Goal: Transaction & Acquisition: Purchase product/service

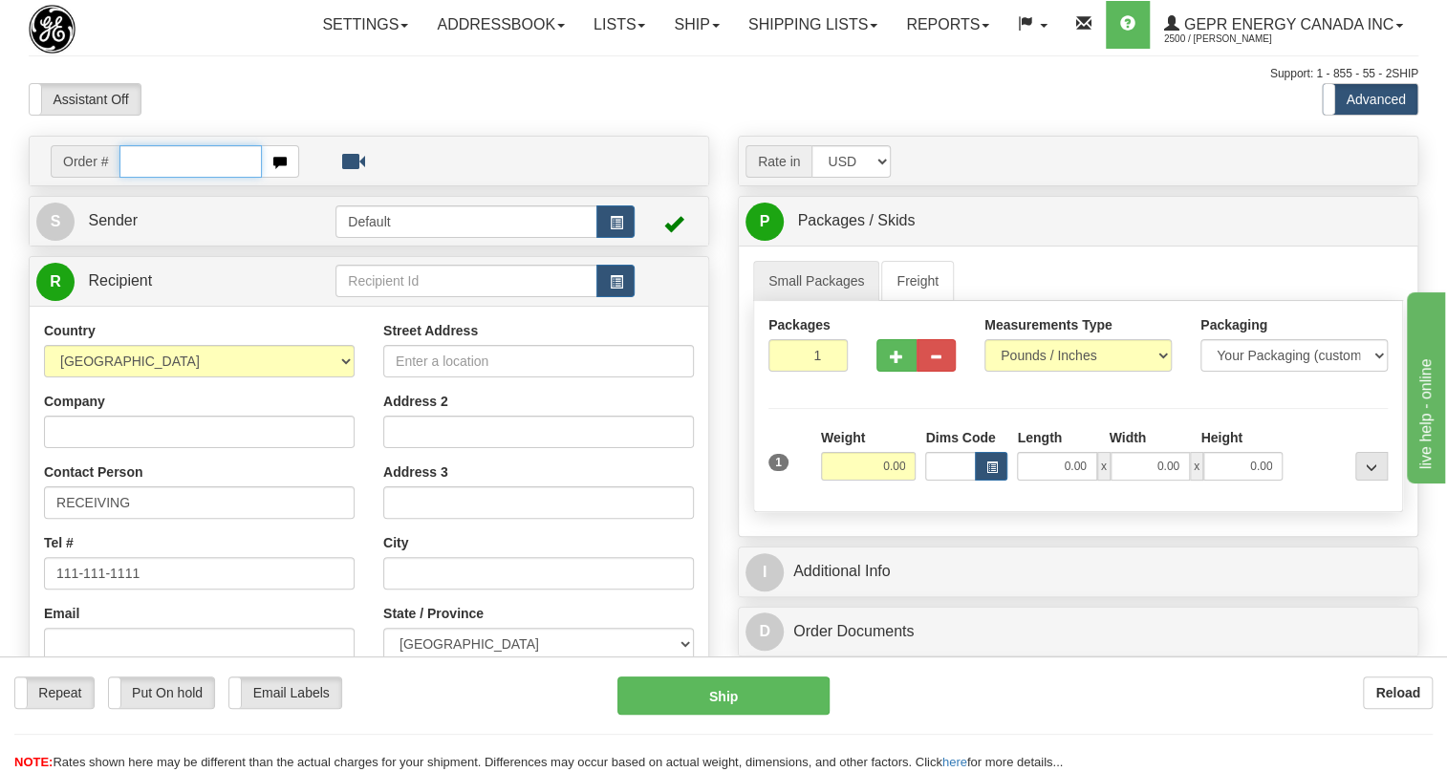
click at [172, 178] on input "text" at bounding box center [190, 161] width 142 height 33
paste input "0086696635"
click at [147, 178] on input "0086696635" at bounding box center [190, 161] width 142 height 33
type input "86696635"
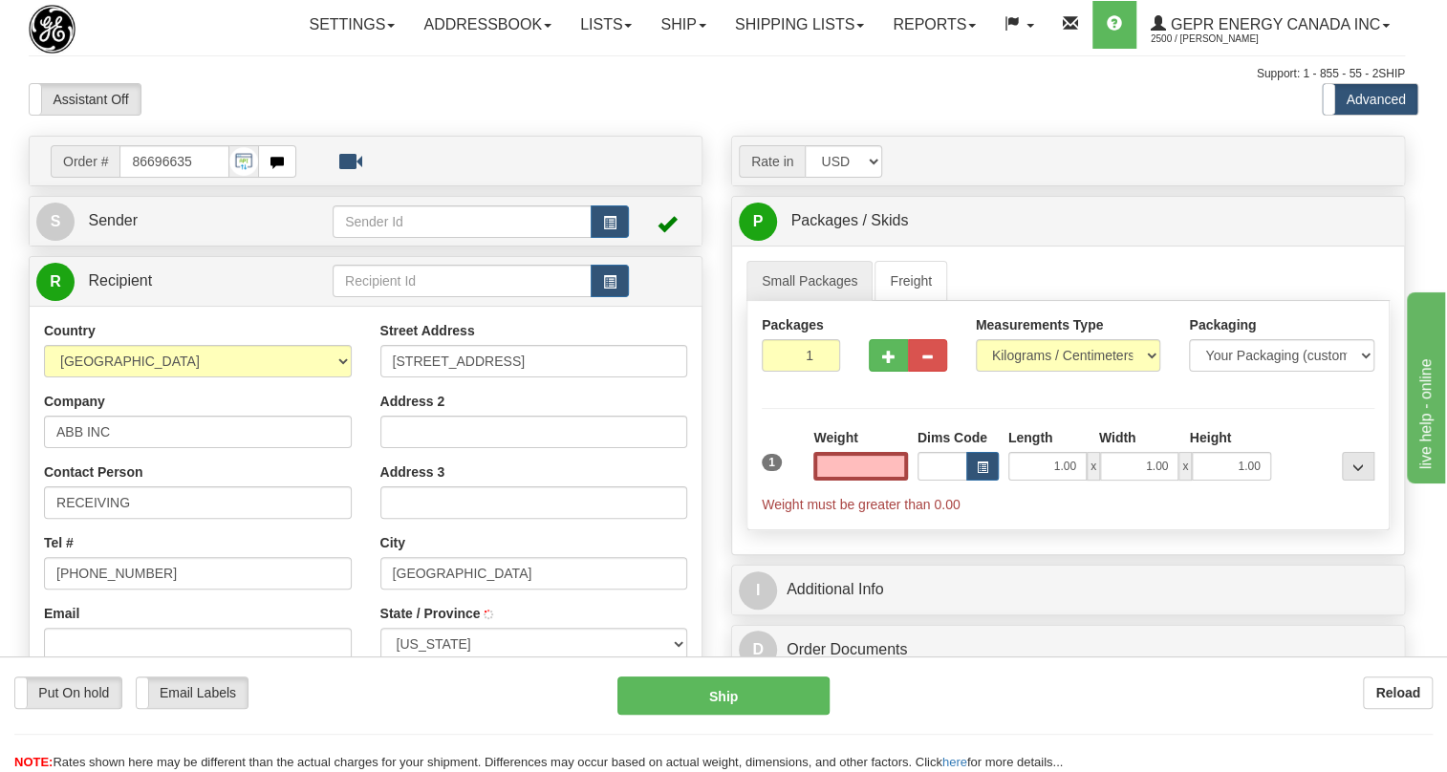
type input "FLORENCE"
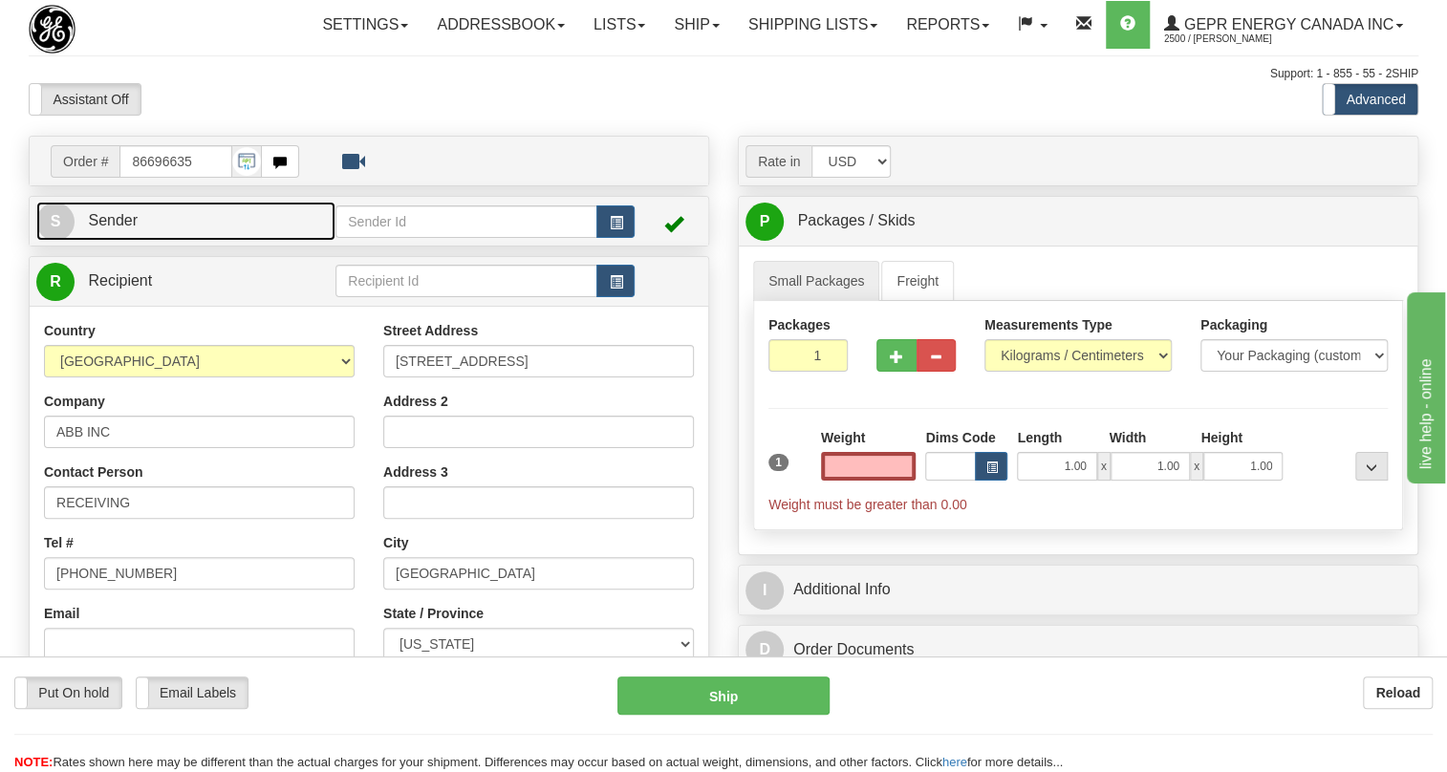
type input "0.00"
click at [120, 228] on span "Sender" at bounding box center [113, 220] width 50 height 16
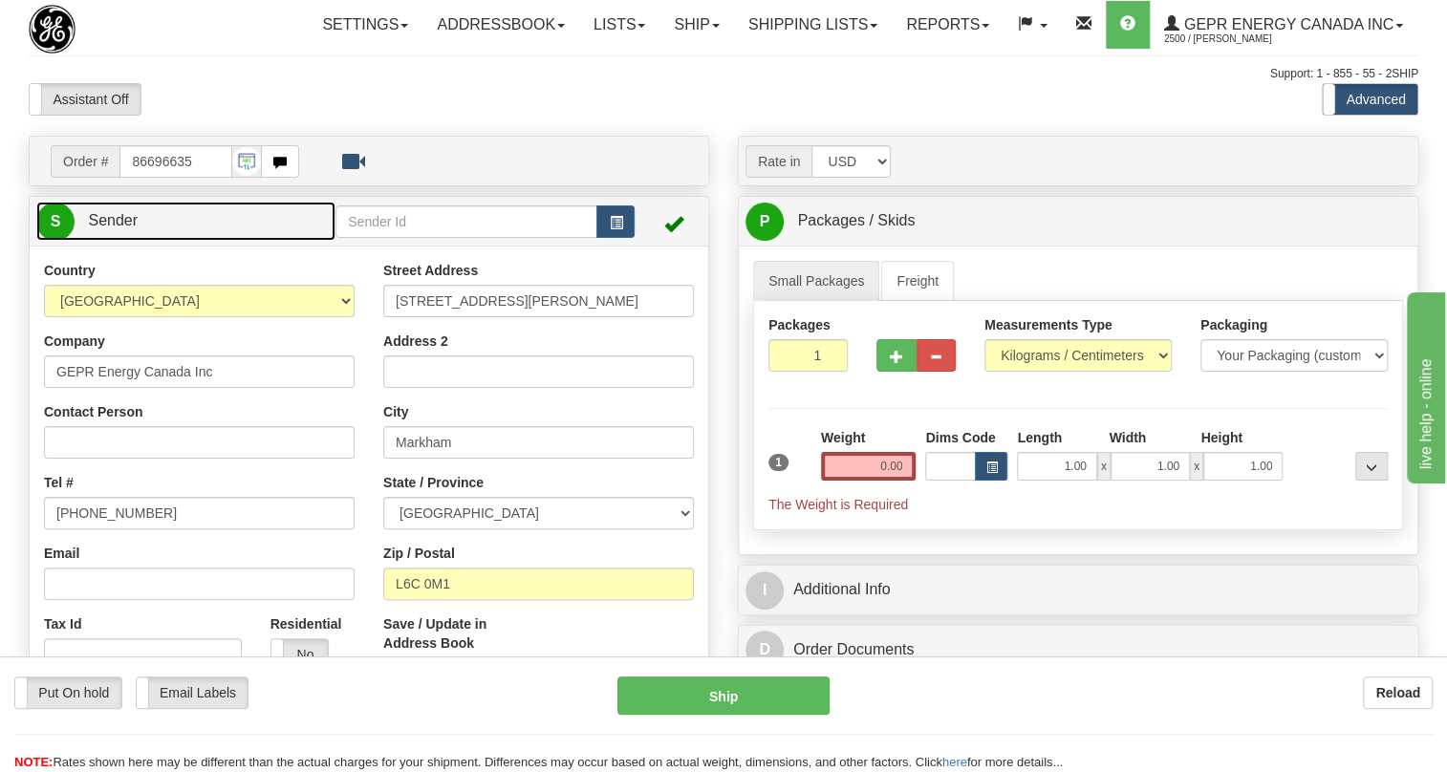
type input "MARKHAM"
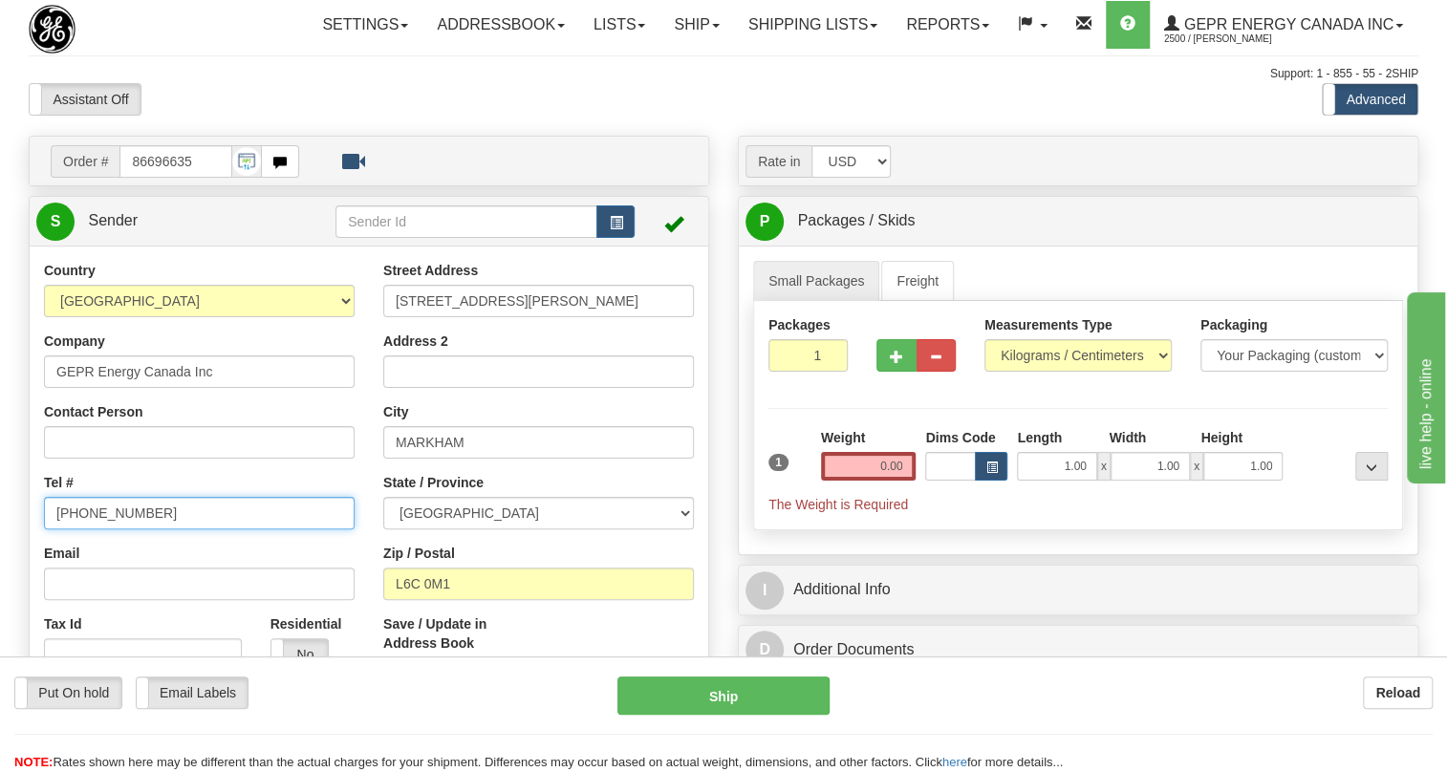
click at [117, 530] on input "[PHONE_NUMBER]" at bounding box center [199, 513] width 311 height 33
paste input "[PHONE_NUMBER]"
type input "[PHONE_NUMBER]"
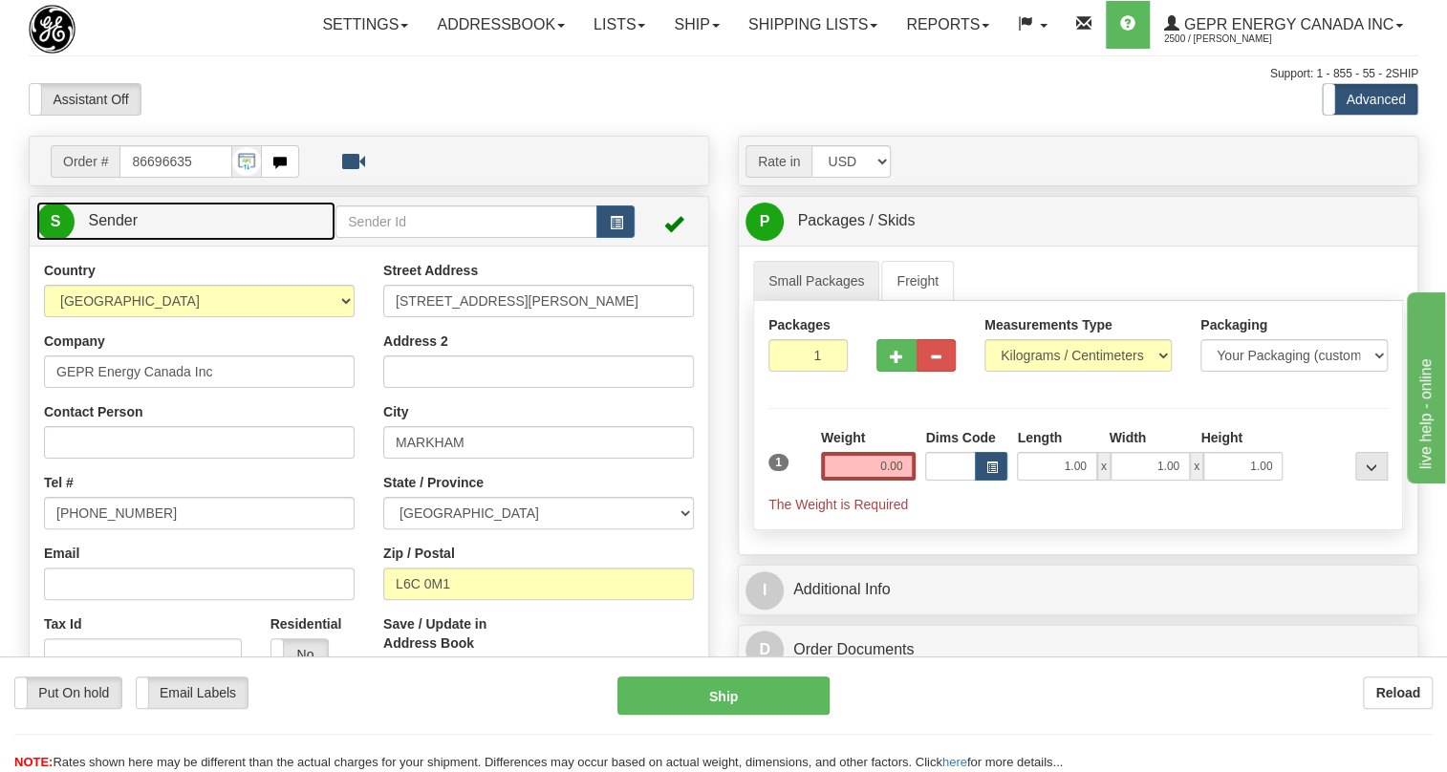
click at [132, 228] on span "Sender" at bounding box center [113, 220] width 50 height 16
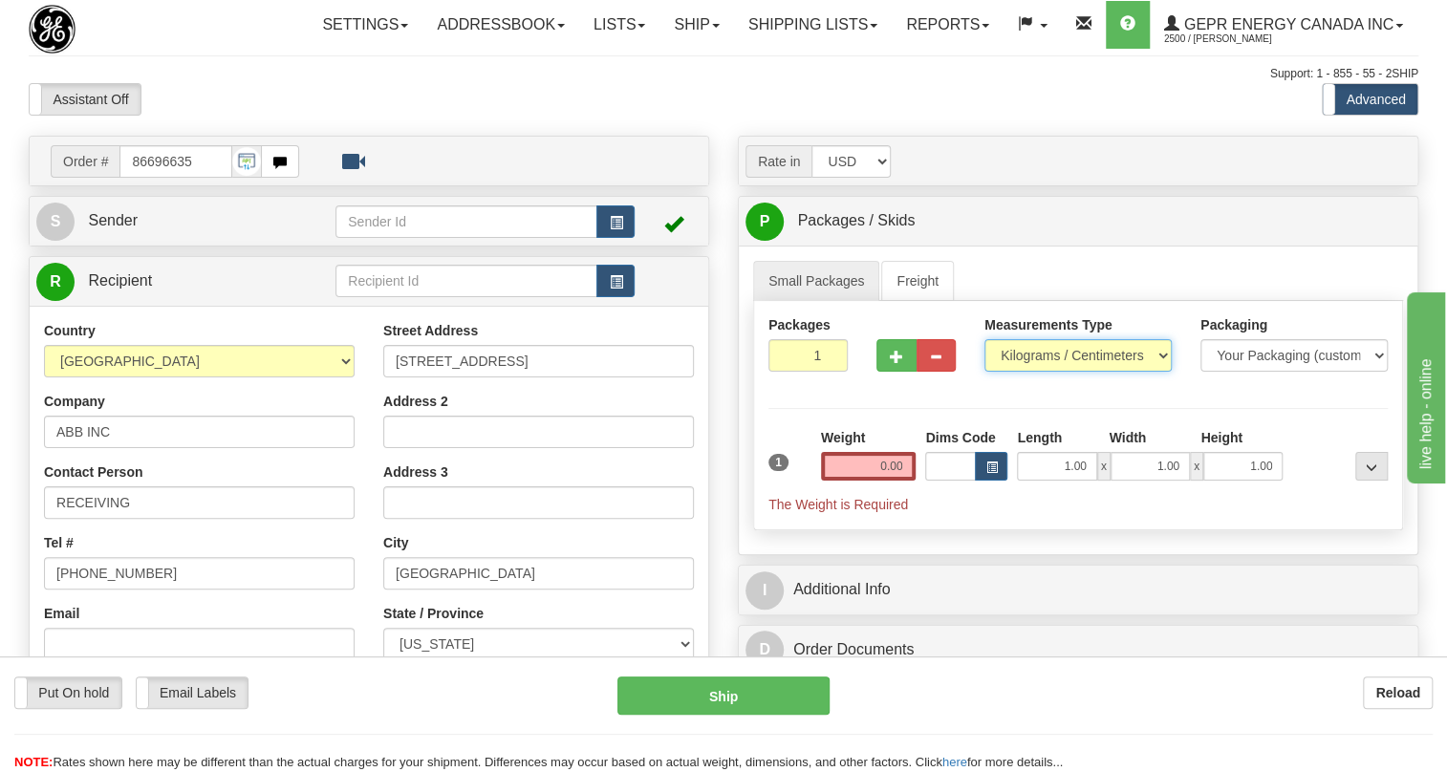
click at [1037, 372] on select "Pounds / Inches Kilograms / Centimeters" at bounding box center [1078, 355] width 187 height 33
select select "0"
click at [985, 372] on select "Pounds / Inches Kilograms / Centimeters" at bounding box center [1078, 355] width 187 height 33
click at [871, 481] on input "0.00" at bounding box center [869, 466] width 96 height 29
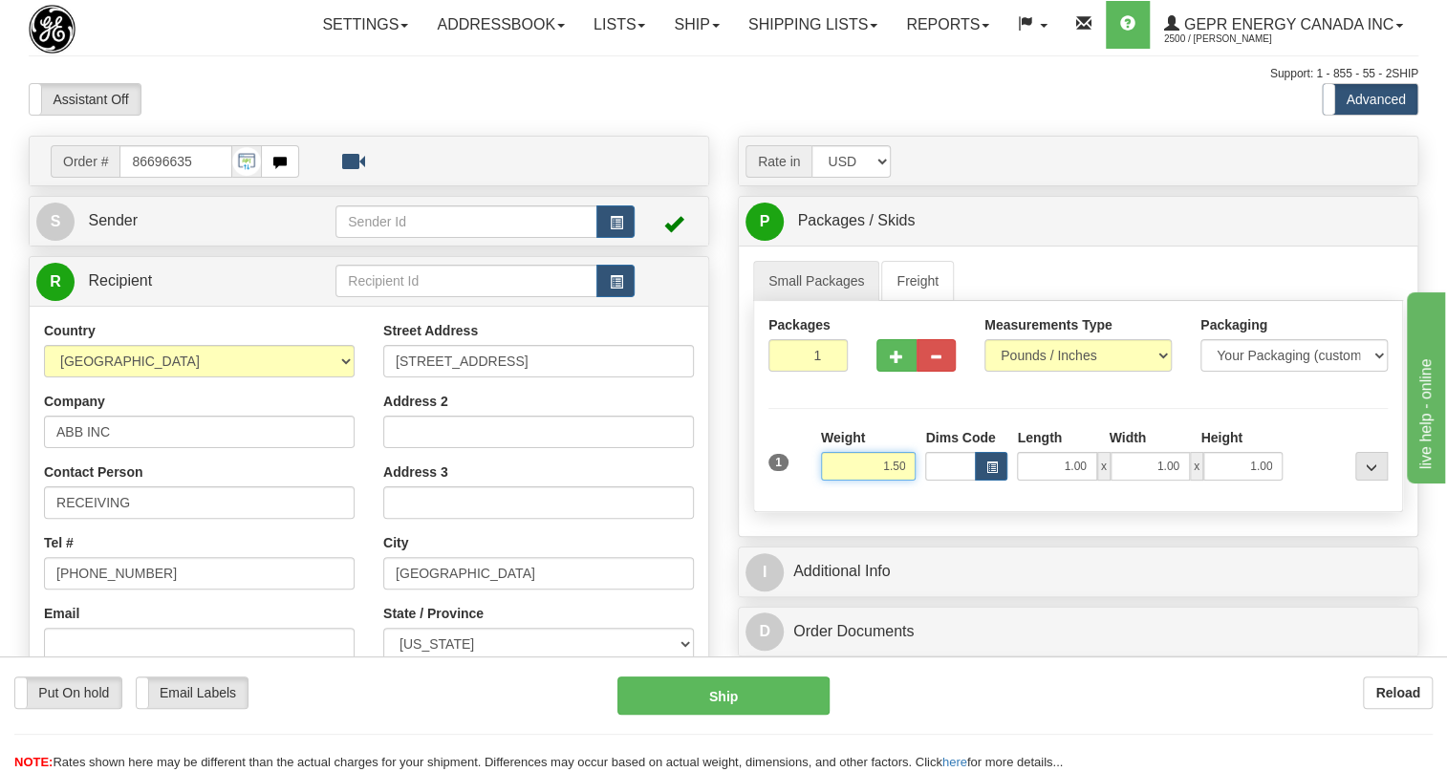
type input "1.50"
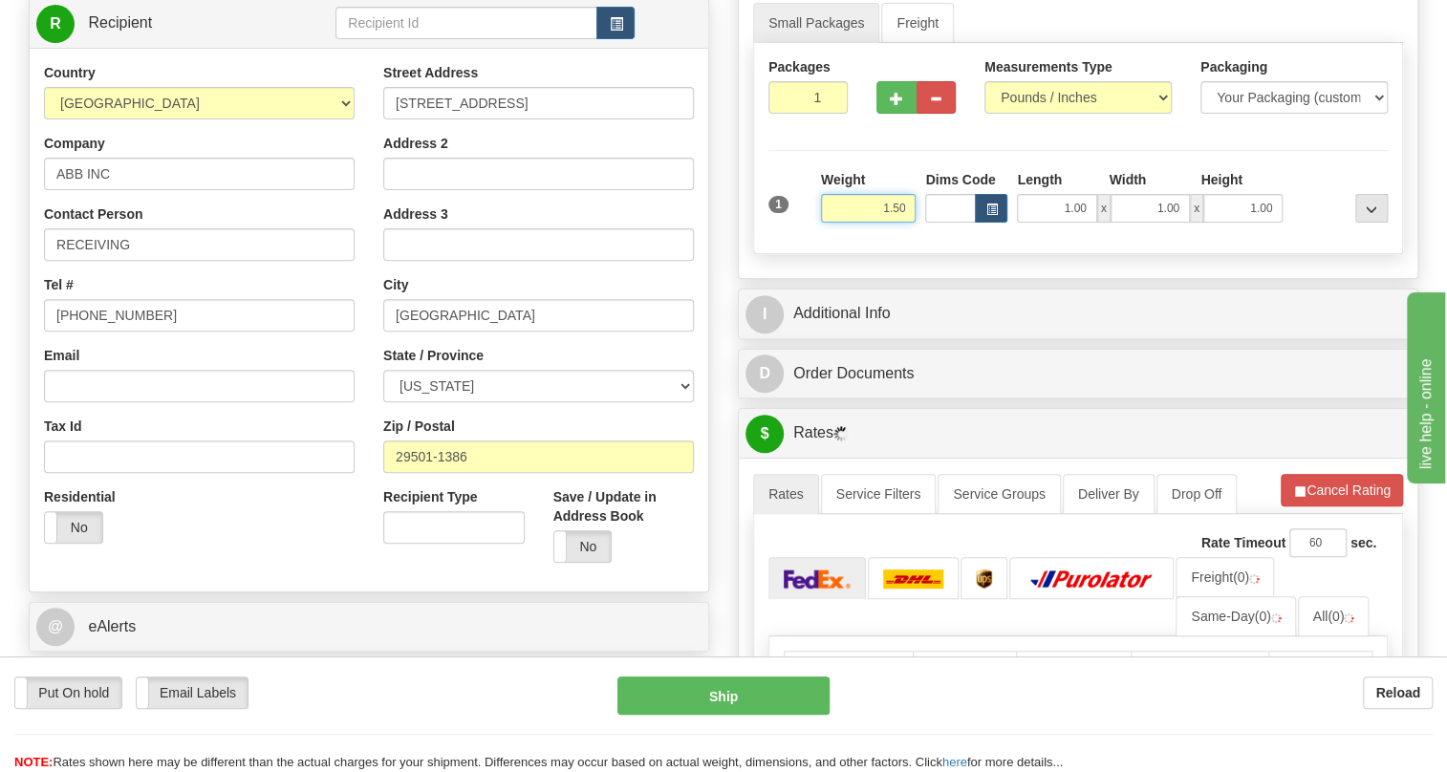
scroll to position [260, 0]
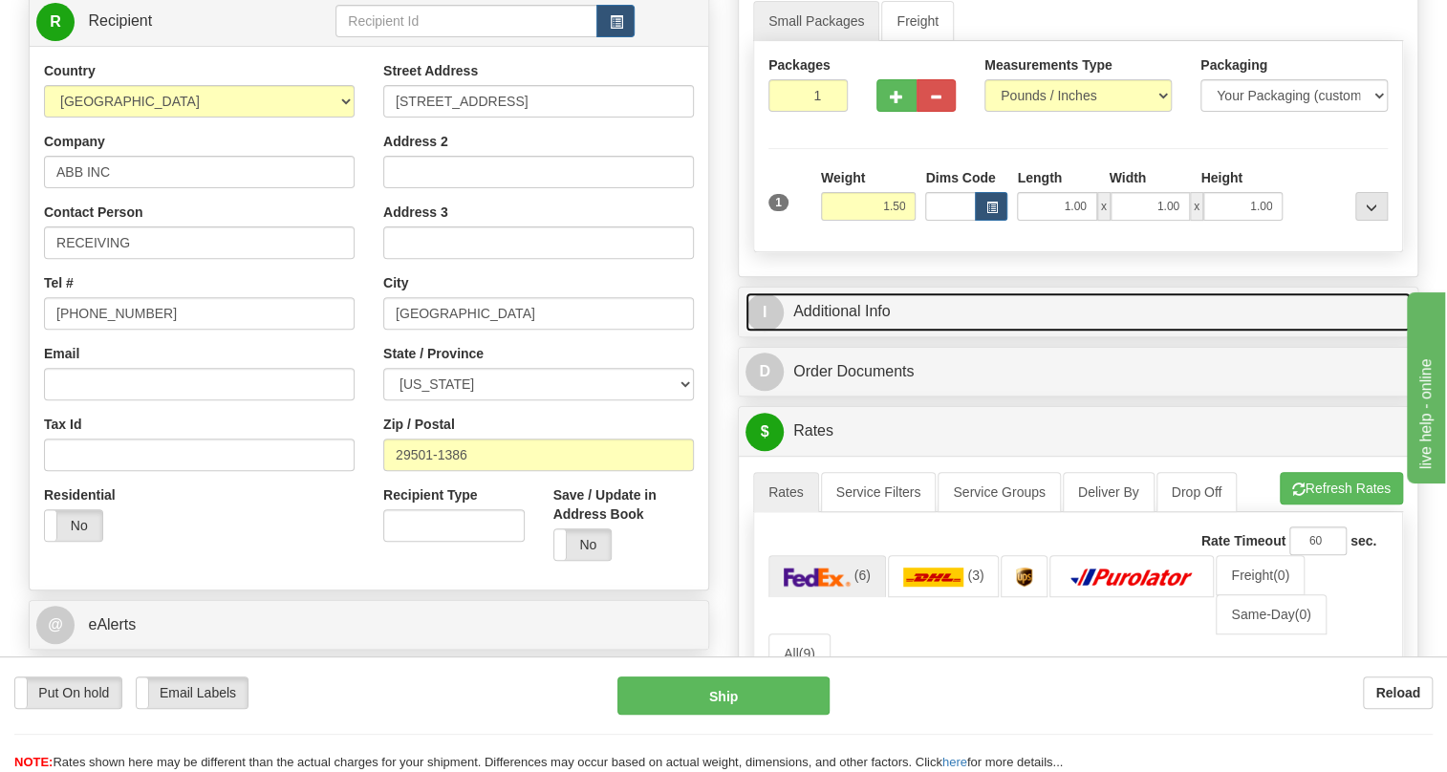
click at [869, 332] on link "I Additional Info" at bounding box center [1078, 312] width 665 height 39
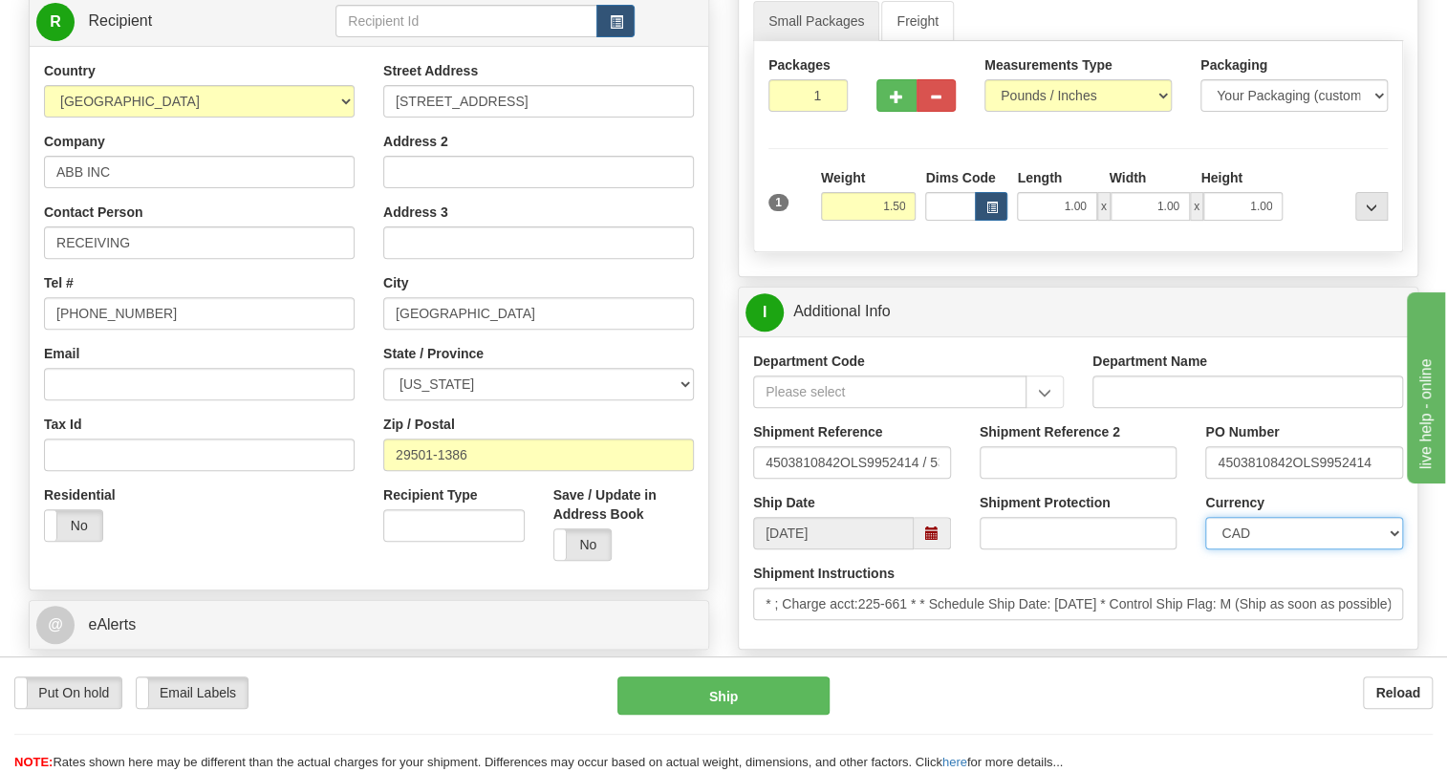
click at [1291, 550] on select "CAD USD EUR ZAR RON ANG ARN AUD AUS AWG BBD BFR BGN BHD BMD BND BRC BRL CHP CKZ…" at bounding box center [1304, 533] width 198 height 33
select select "1"
click at [1205, 550] on select "CAD USD EUR ZAR RON ANG ARN AUD AUS AWG BBD BFR BGN BHD BMD BND BRC BRL CHP CKZ…" at bounding box center [1304, 533] width 198 height 33
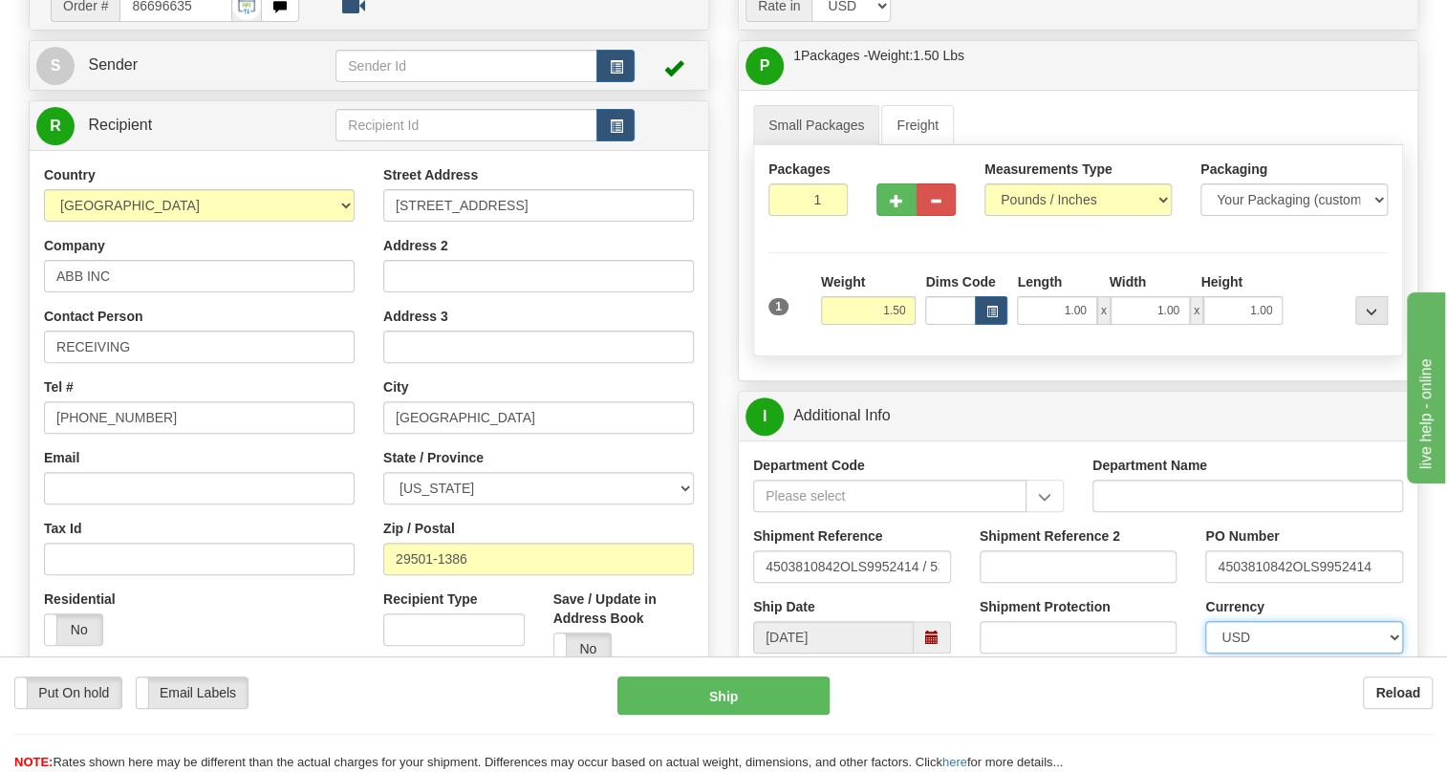
scroll to position [0, 0]
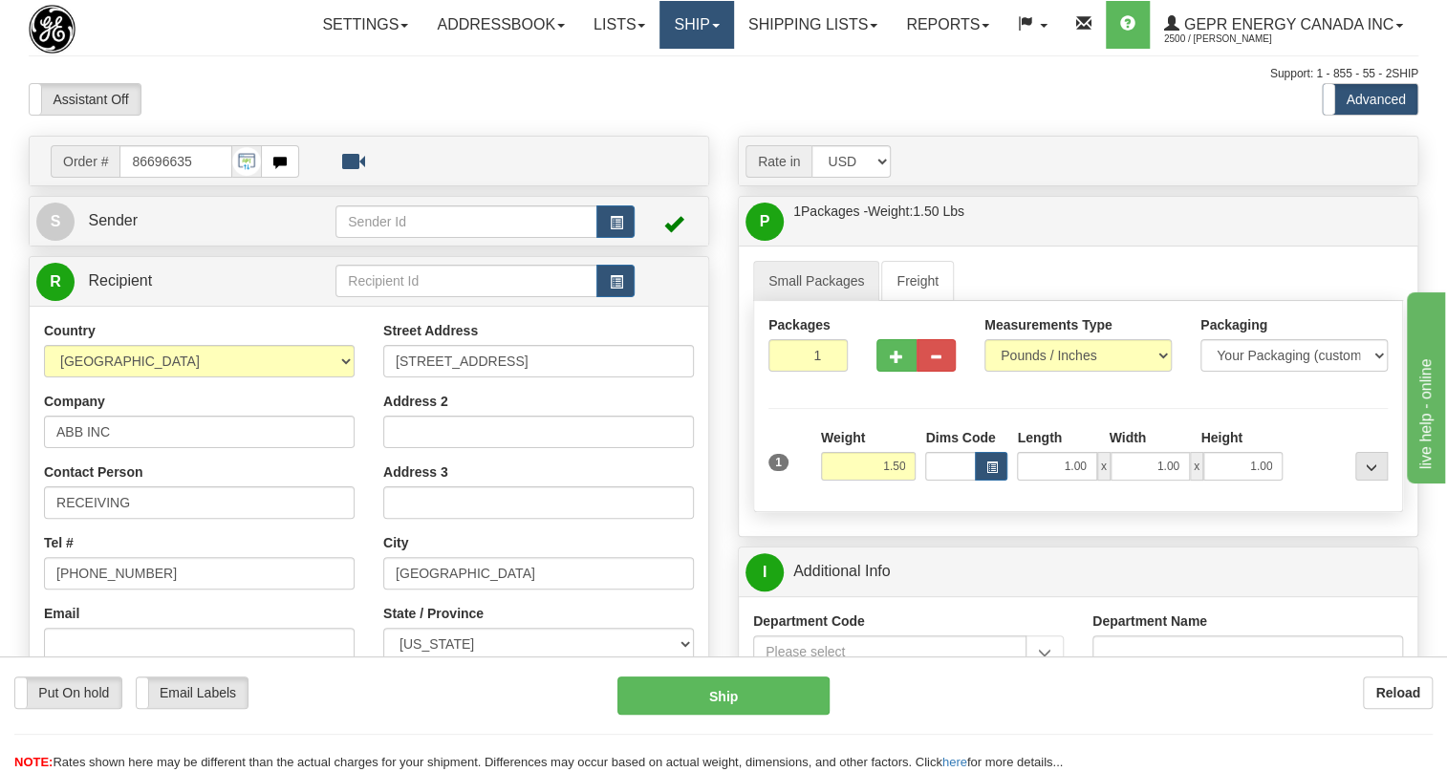
click at [712, 26] on span at bounding box center [716, 26] width 8 height 4
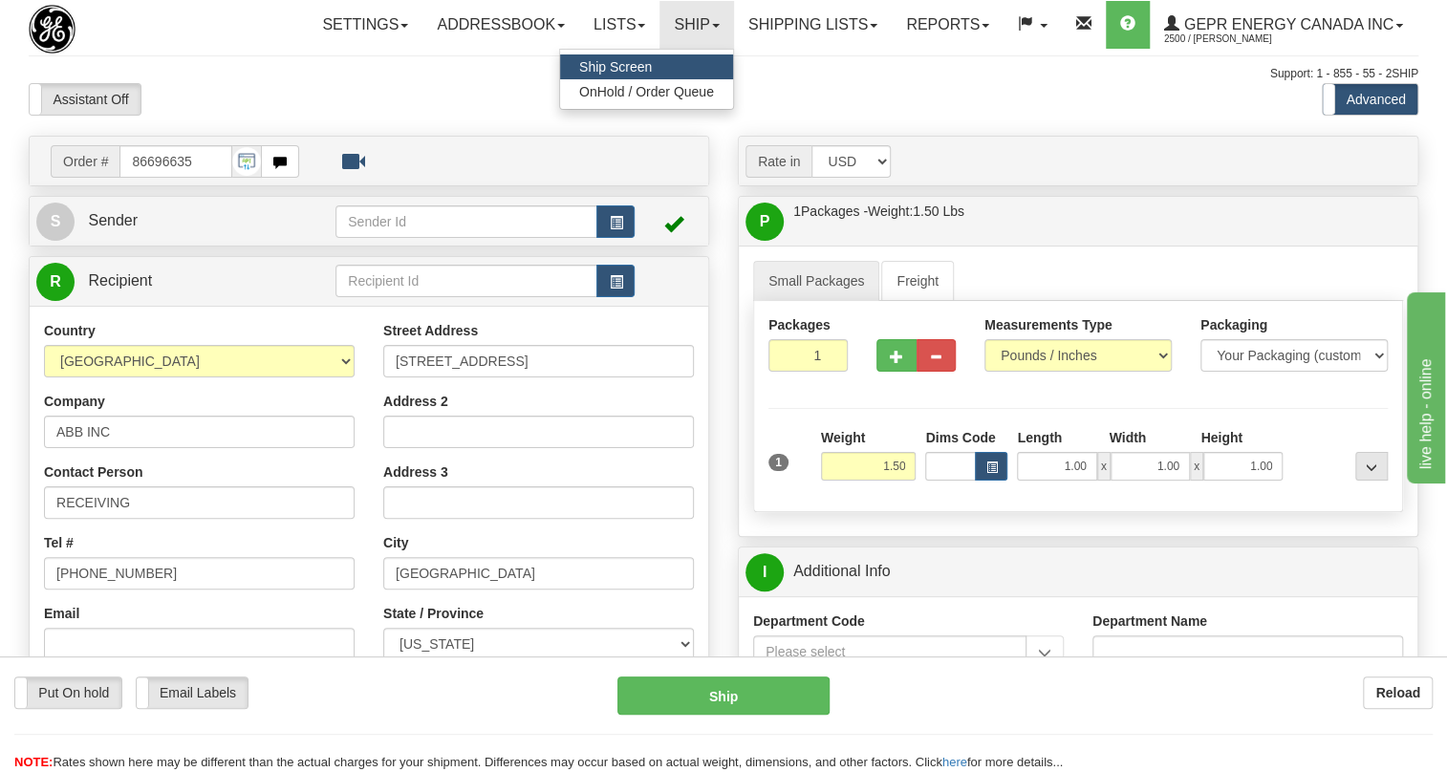
click at [629, 66] on span "Ship Screen" at bounding box center [615, 66] width 73 height 15
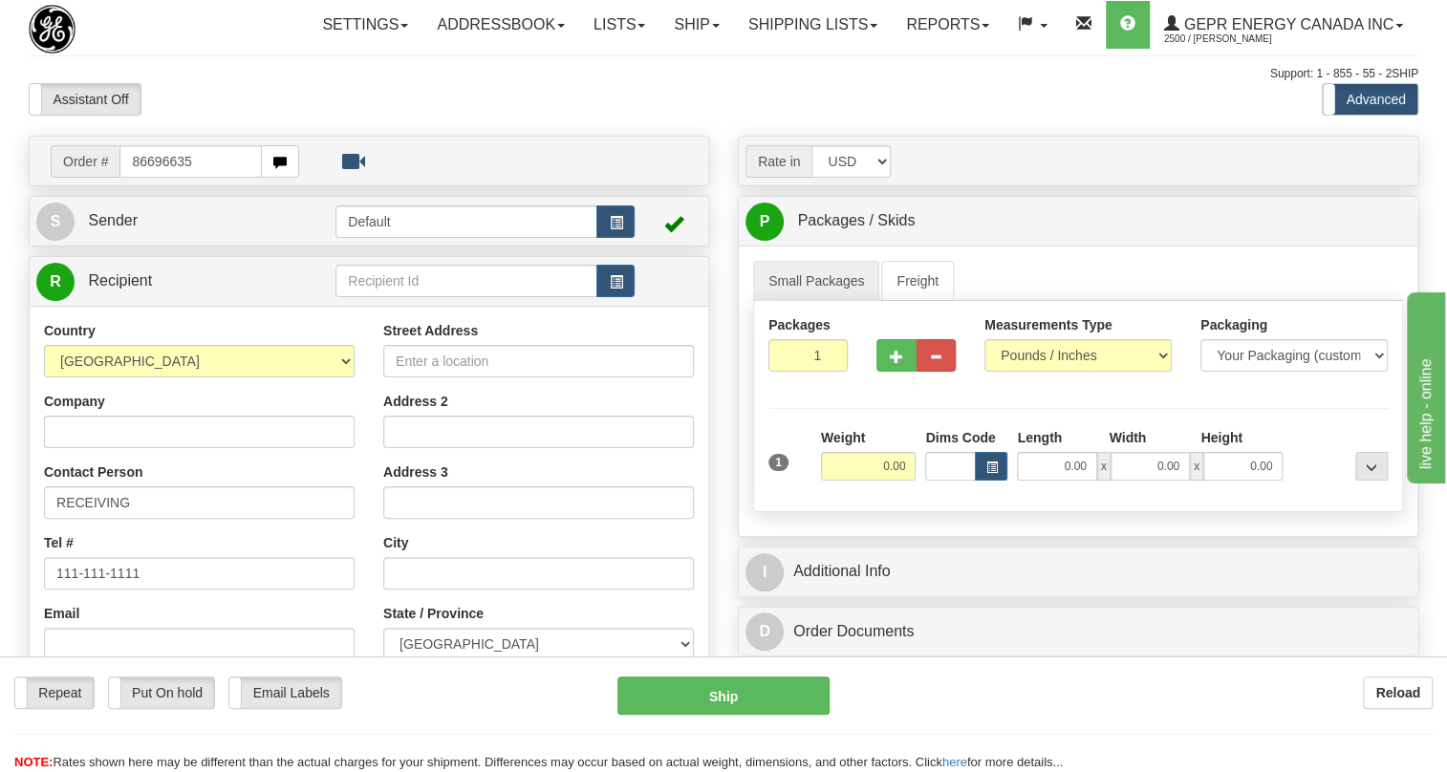
type input "86696635"
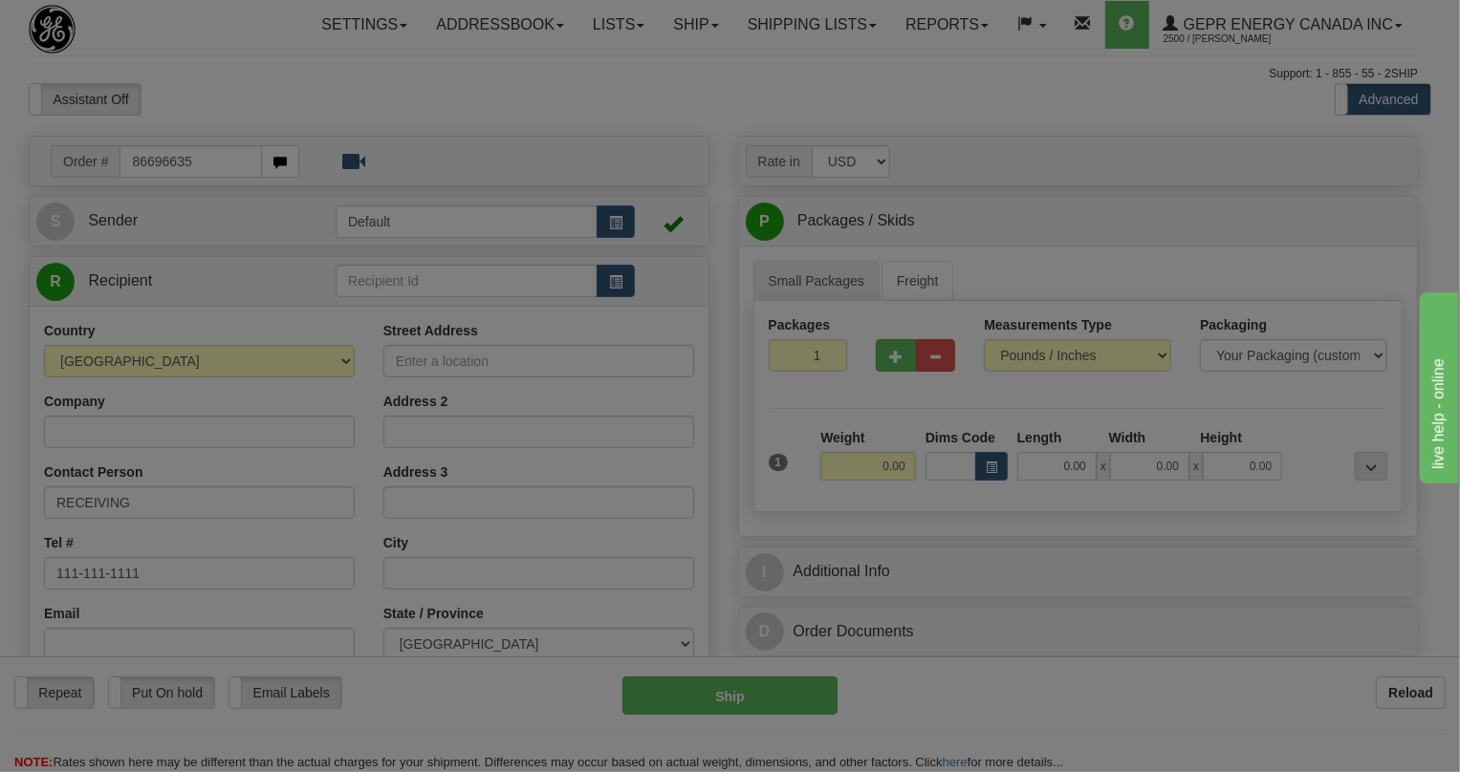
click at [344, 135] on body "Training Course Close Toggle navigation Settings Shipping Preferences New Recip…" at bounding box center [730, 386] width 1460 height 772
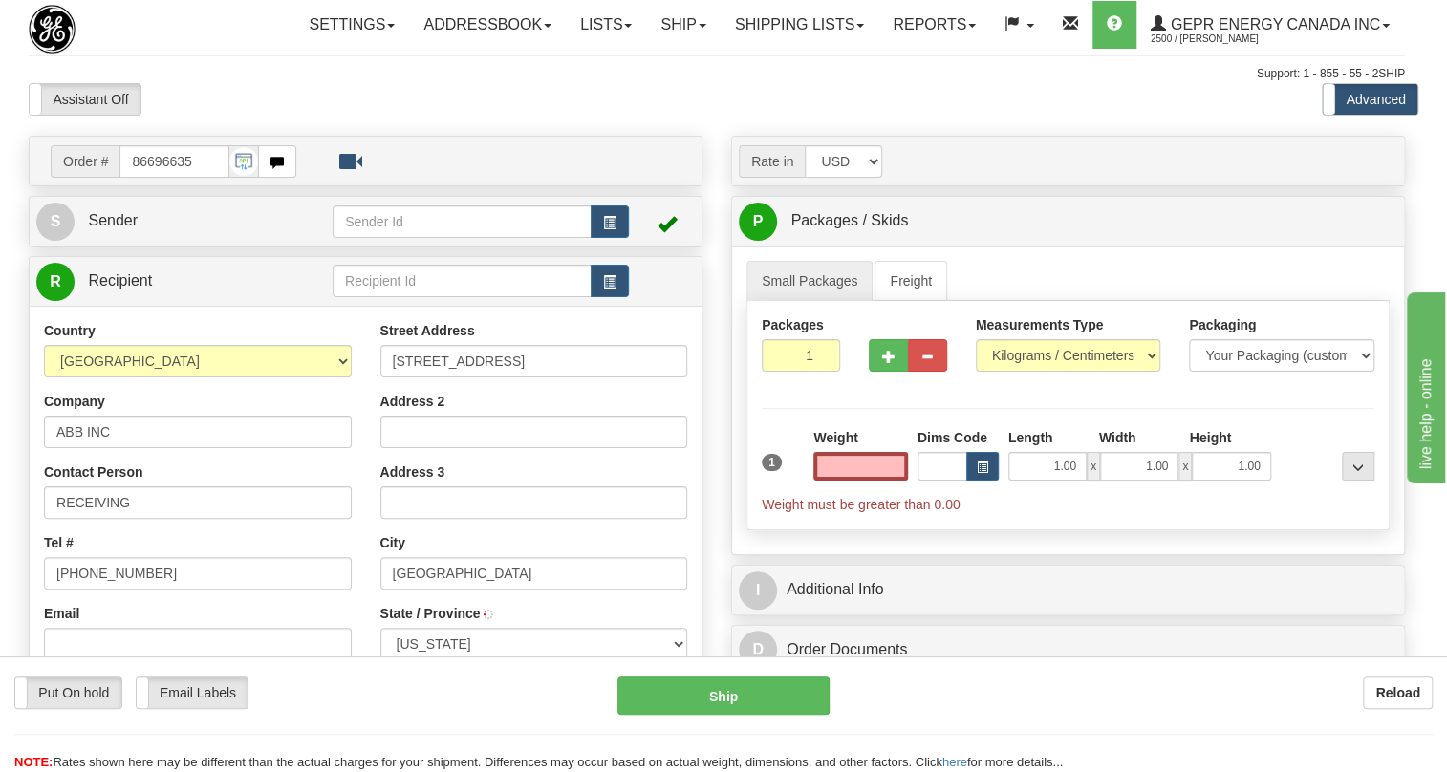
type input "FLORENCE"
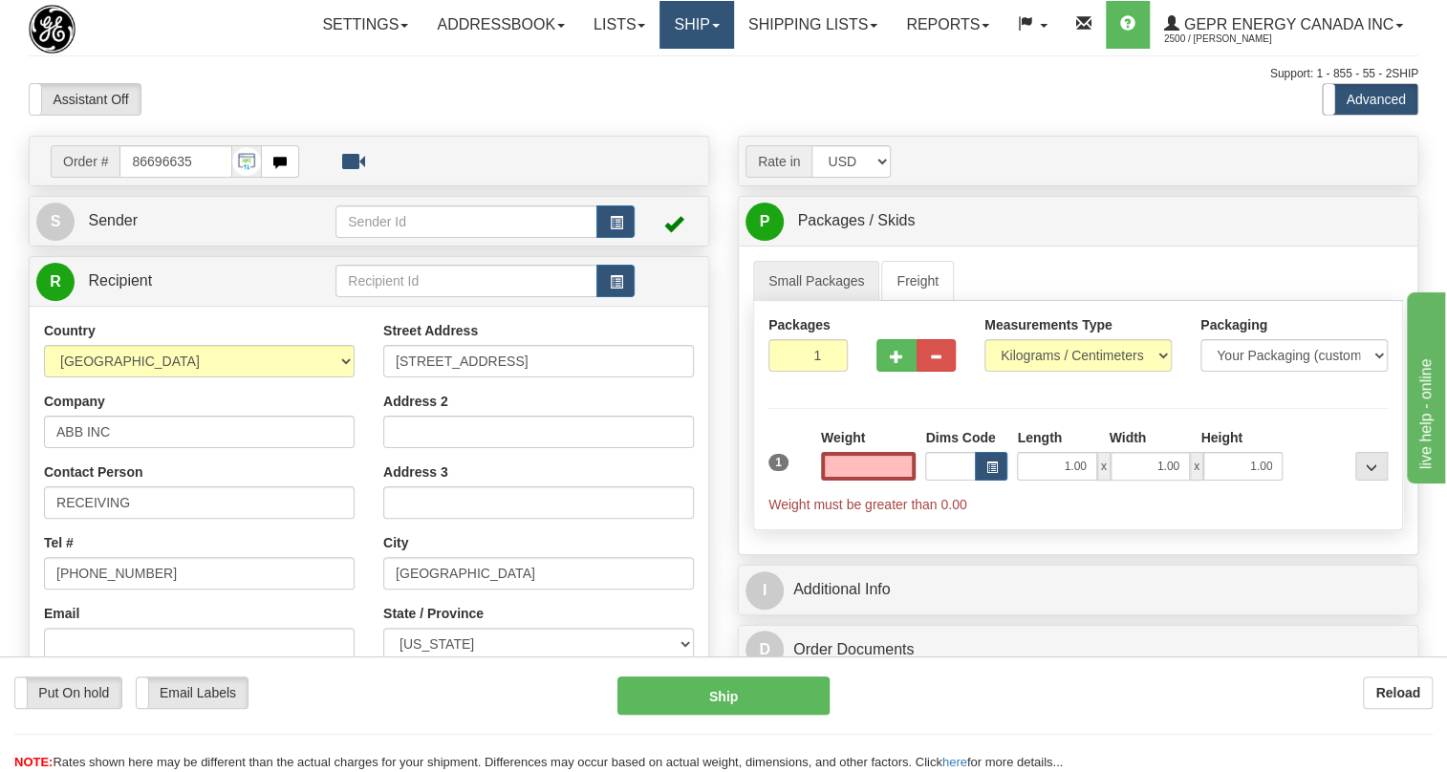
type input "0.00"
click at [710, 20] on link "Ship" at bounding box center [697, 25] width 74 height 48
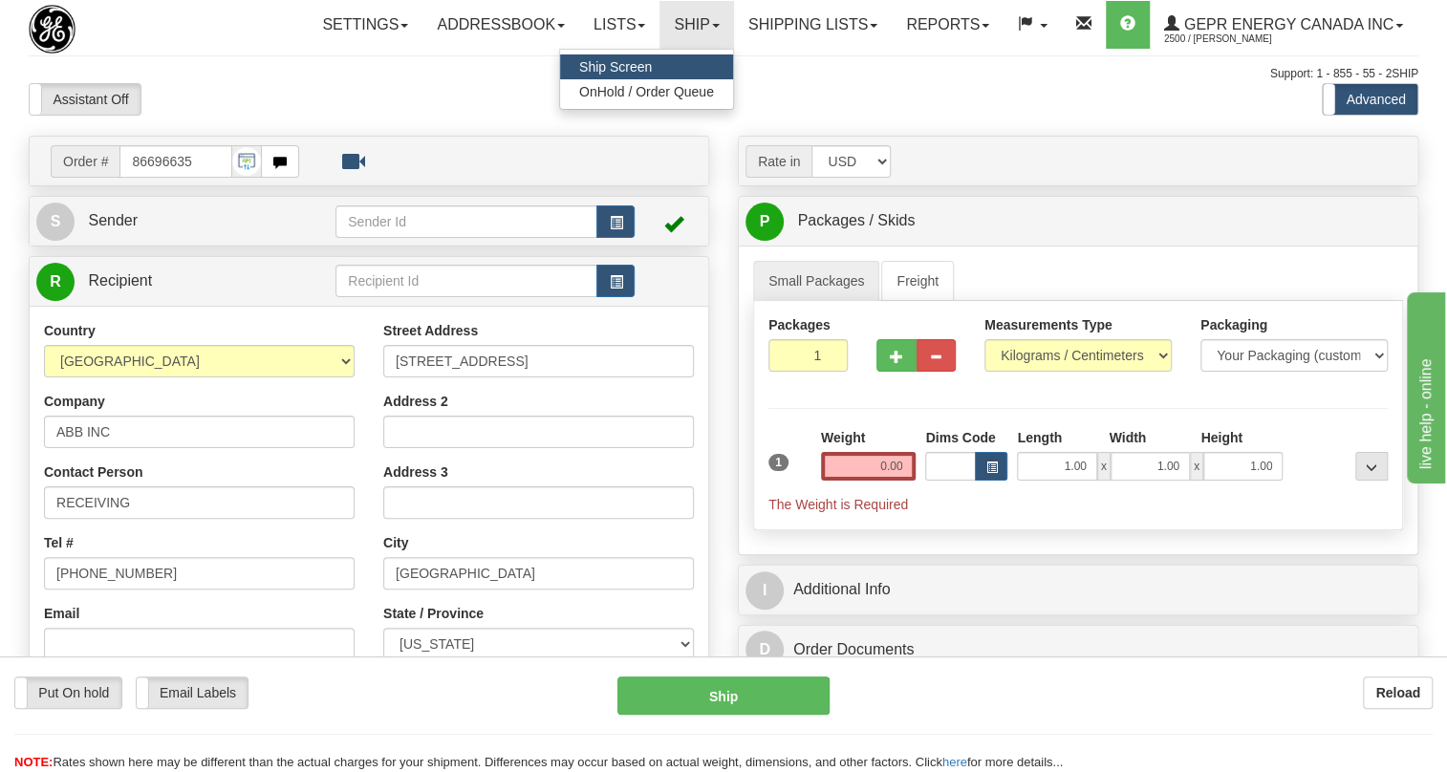
click at [598, 60] on span "Ship Screen" at bounding box center [615, 66] width 73 height 15
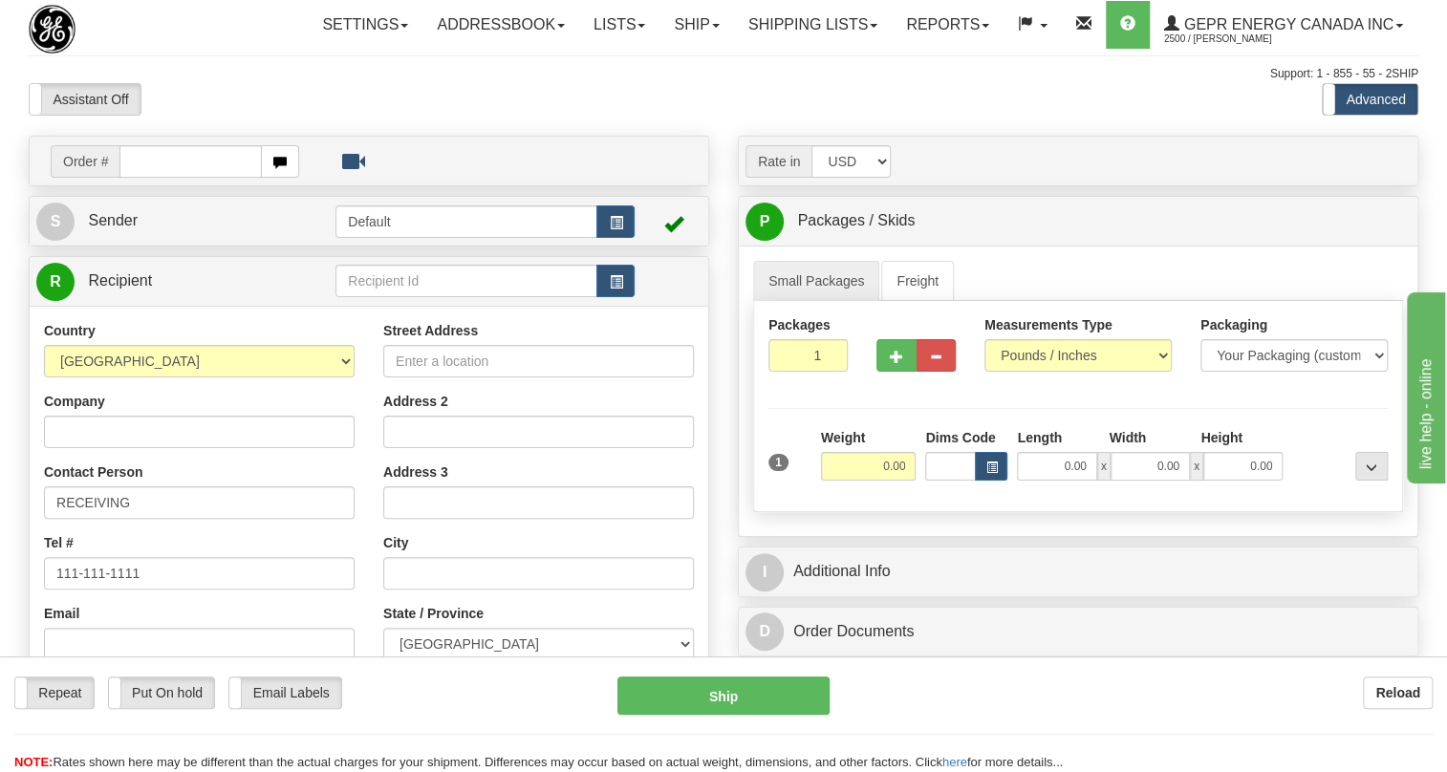
click at [1272, 178] on div "Rate in Account Currency ARN AWG AUD AUS BHD BBD BFR BMD BRC BRL GBP UKL BND BG…" at bounding box center [1078, 161] width 694 height 33
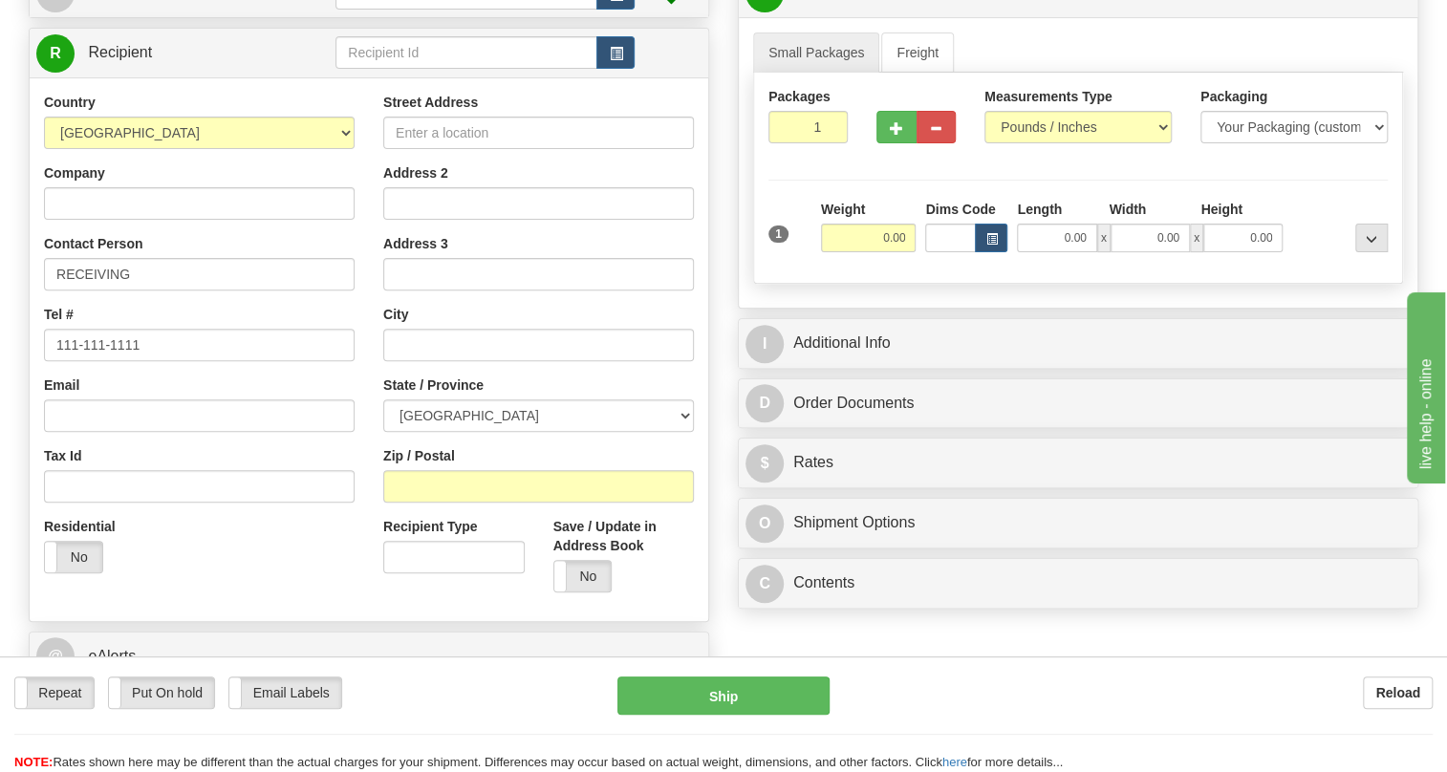
scroll to position [260, 0]
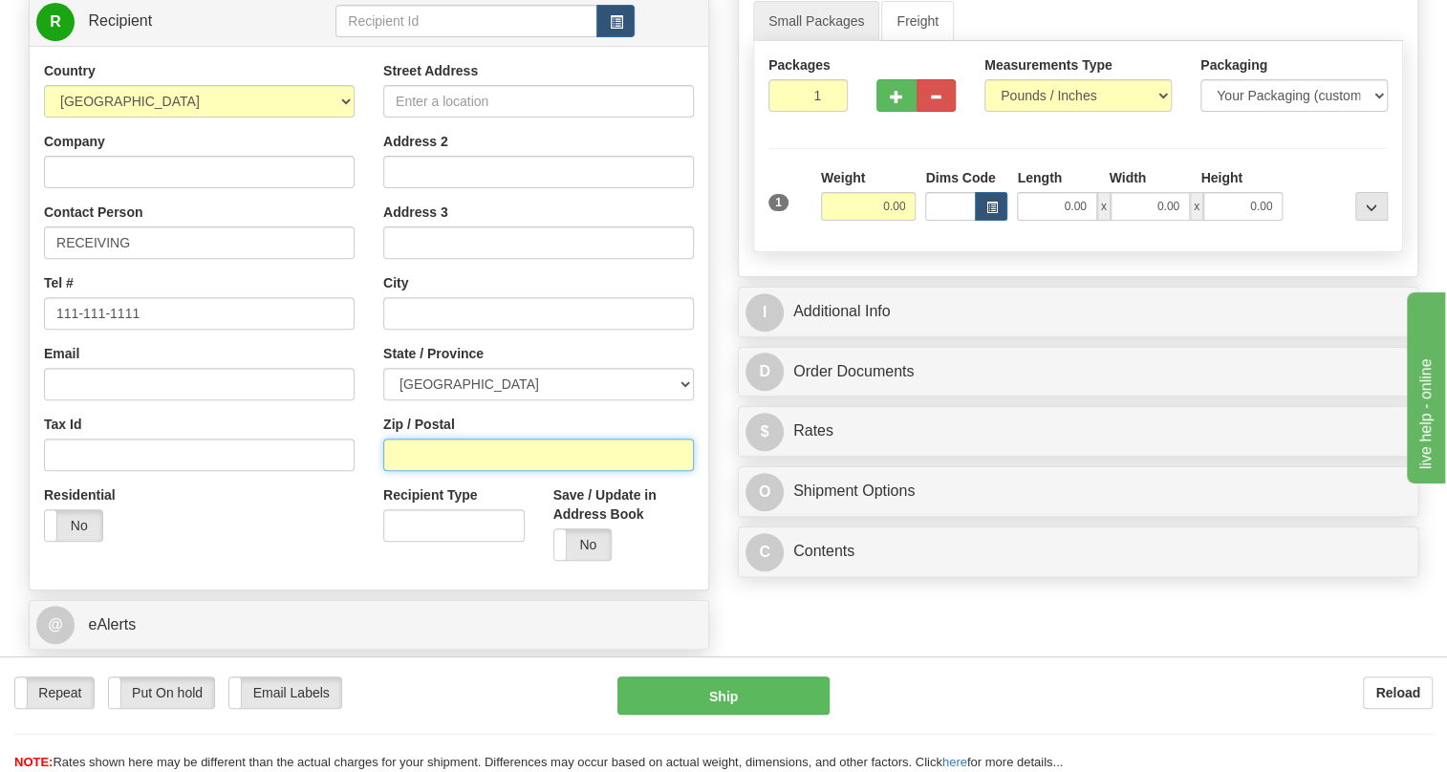
click at [429, 471] on input "Zip / Postal" at bounding box center [538, 455] width 311 height 33
type input "29501-1386"
click at [348, 556] on div "Residential Yes No" at bounding box center [199, 521] width 339 height 71
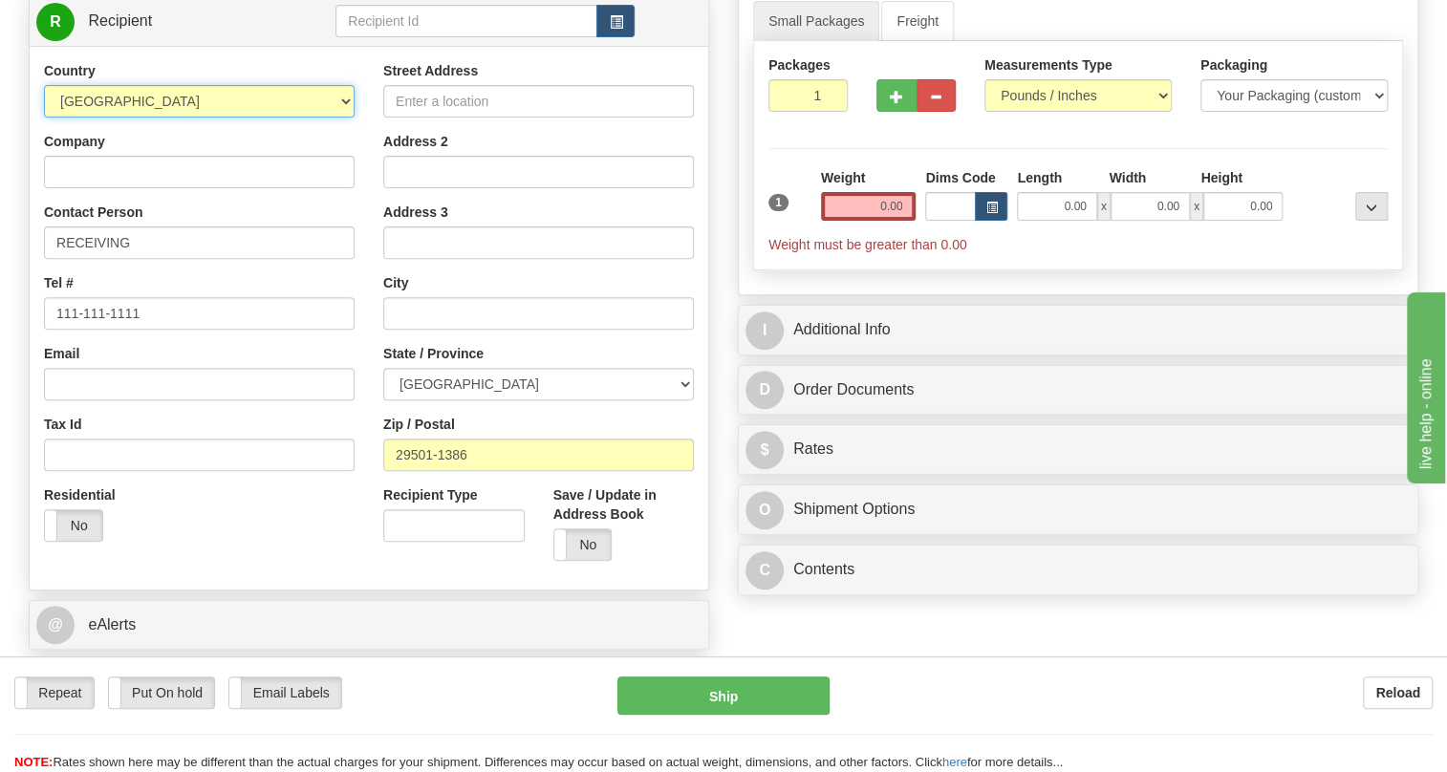
click at [339, 118] on select "AFGHANISTAN ALAND ISLANDS ALBANIA ALGERIA AMERICAN SAMOA ANDORRA ANGOLA ANGUILL…" at bounding box center [199, 101] width 311 height 33
click at [518, 458] on div "Zip / Postal 29501-1386" at bounding box center [538, 443] width 311 height 56
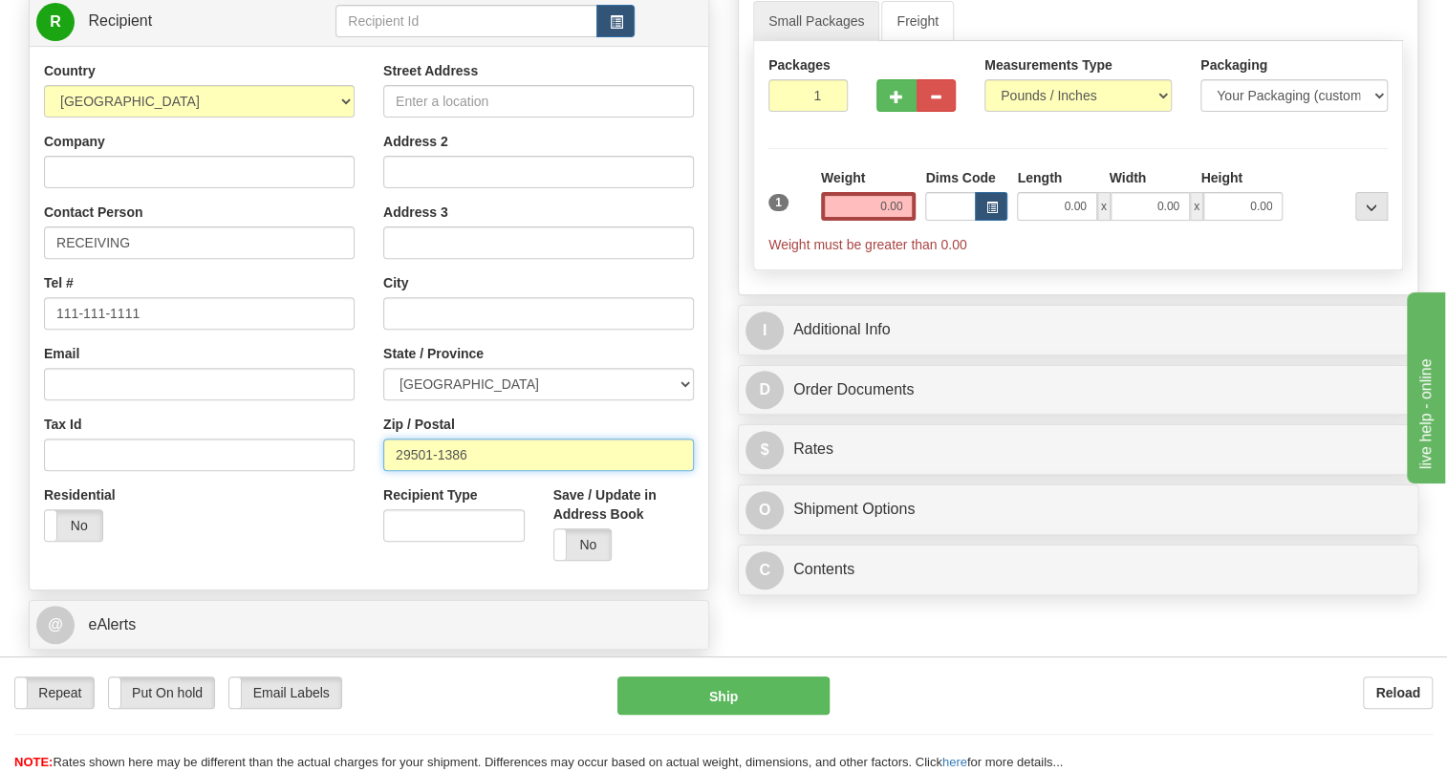
drag, startPoint x: 466, startPoint y: 500, endPoint x: 389, endPoint y: 498, distance: 76.5
click at [389, 471] on input "29501-1386" at bounding box center [538, 455] width 311 height 33
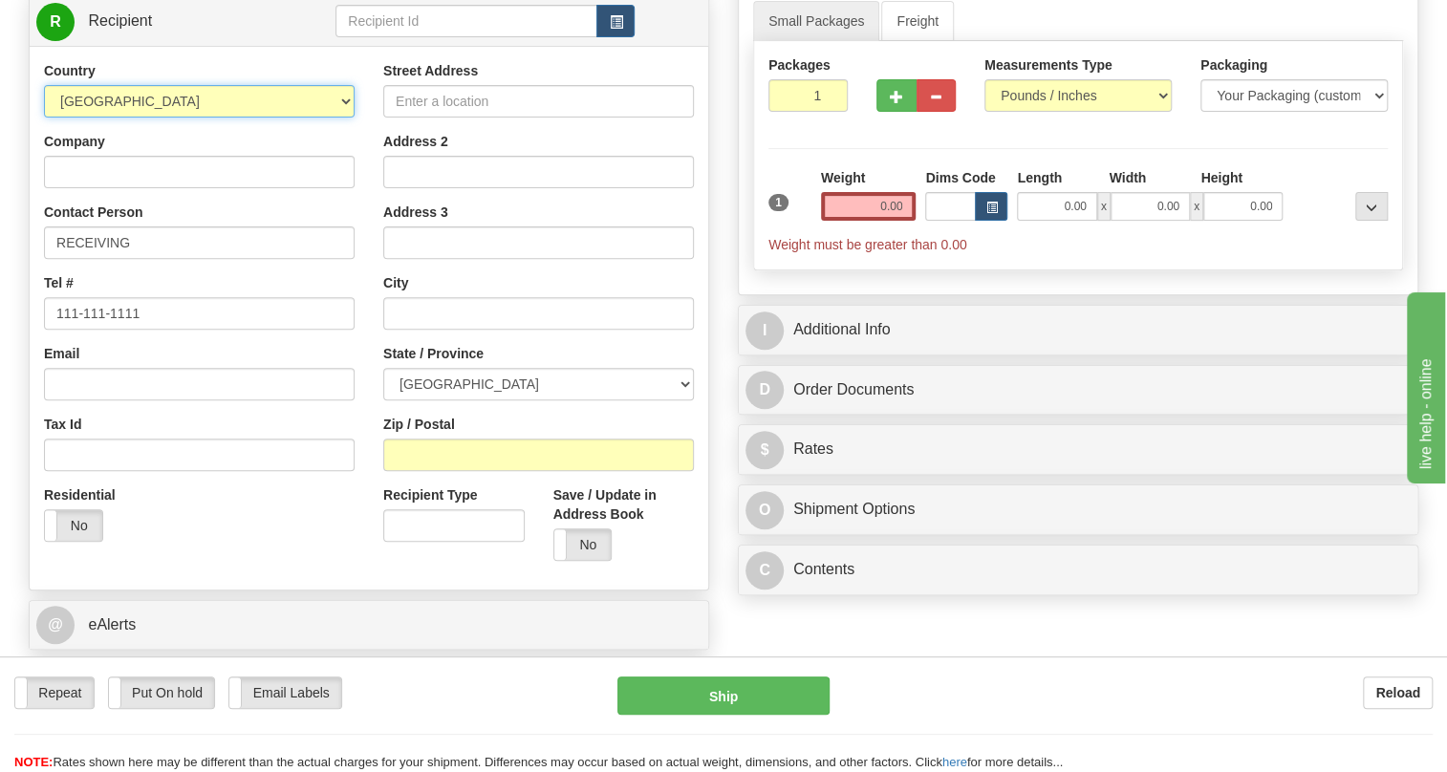
click at [347, 118] on select "AFGHANISTAN ALAND ISLANDS ALBANIA ALGERIA AMERICAN SAMOA ANDORRA ANGOLA ANGUILL…" at bounding box center [199, 101] width 311 height 33
select select "US"
click at [44, 118] on select "AFGHANISTAN ALAND ISLANDS ALBANIA ALGERIA AMERICAN SAMOA ANDORRA ANGOLA ANGUILL…" at bounding box center [199, 101] width 311 height 33
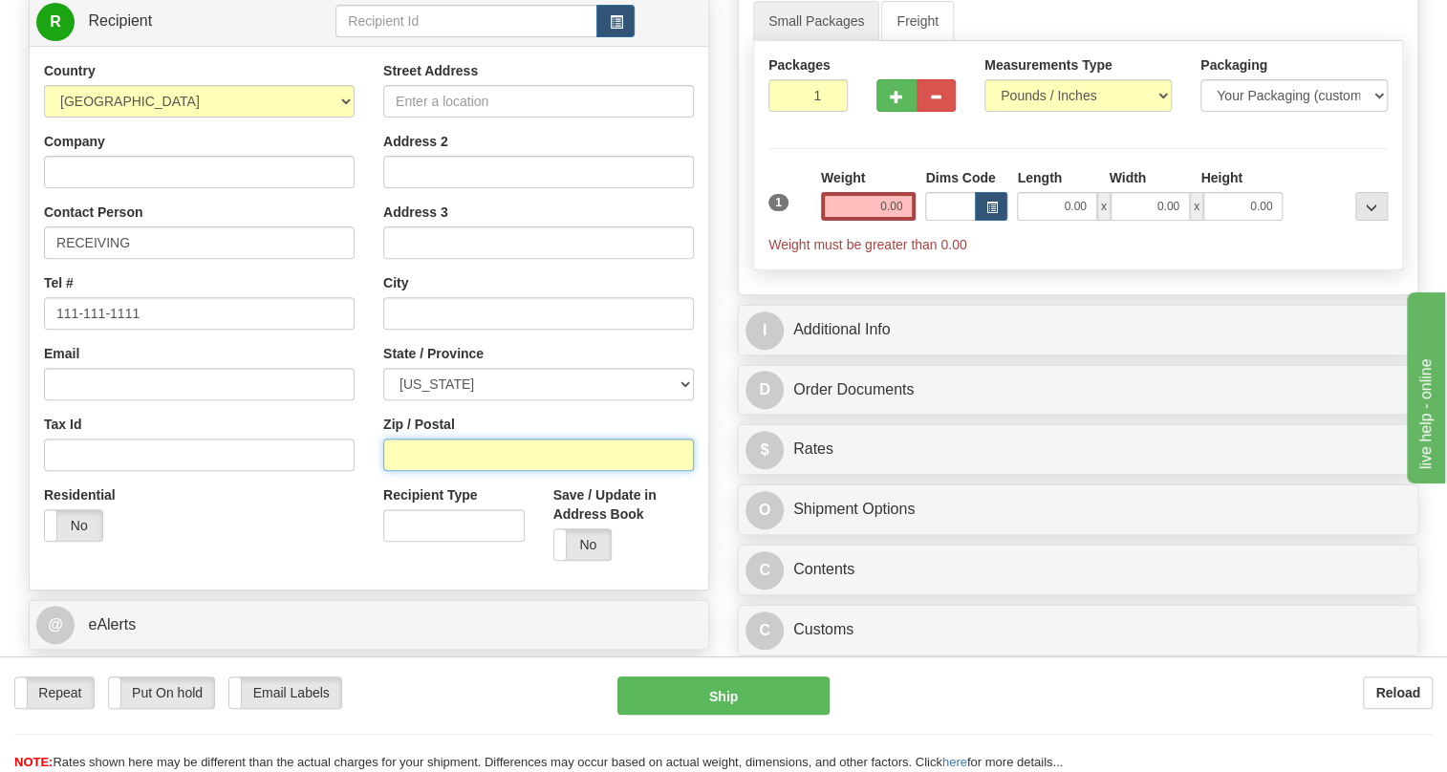
click at [399, 471] on input "Zip / Postal" at bounding box center [538, 455] width 311 height 33
paste input "29501-1386"
type input "29501-1386"
click at [365, 388] on div "Country AFGHANISTAN ALAND ISLANDS ALBANIA ALGERIA AMERICAN SAMOA ANDORRA ANGOLA…" at bounding box center [199, 308] width 339 height 495
type input "FLORENCE"
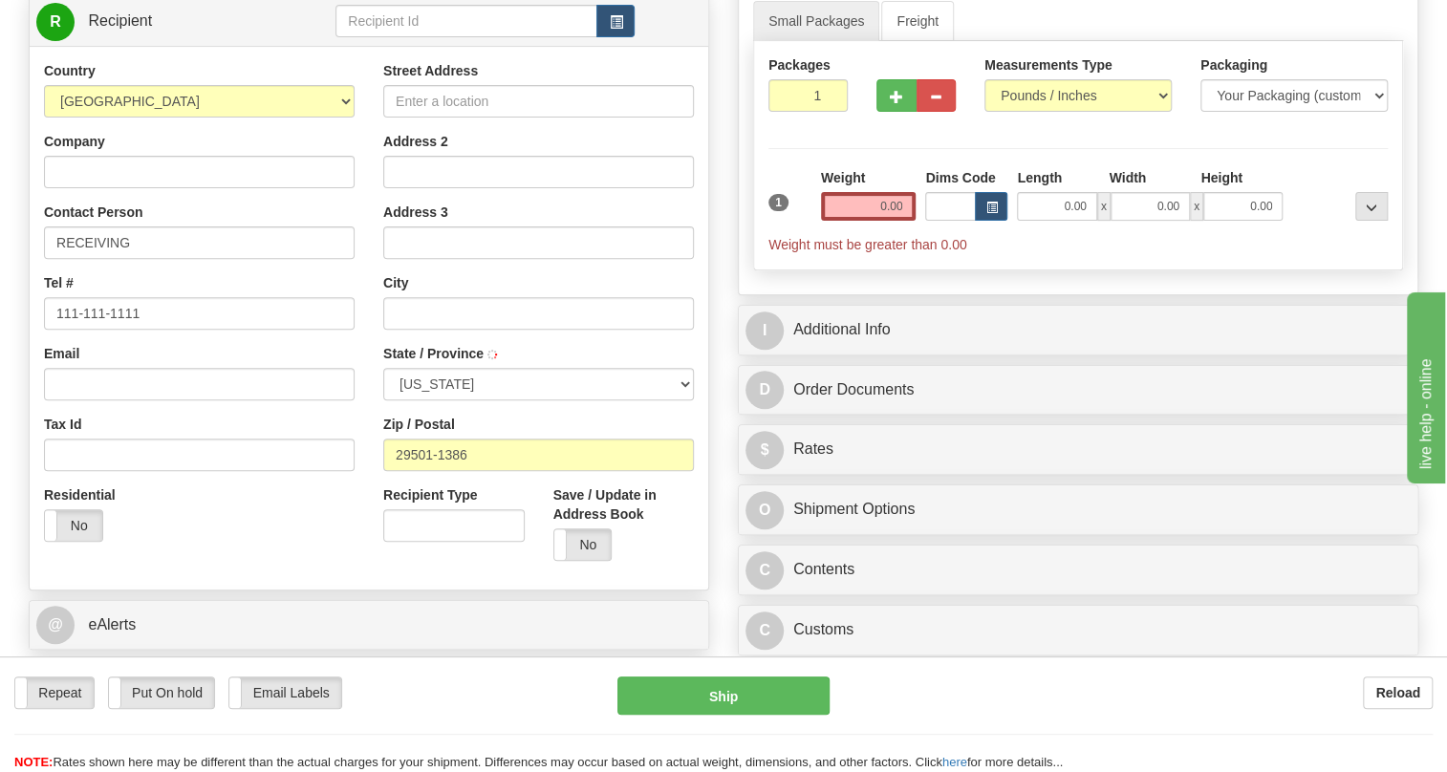
select select "SC"
click at [100, 188] on input "Company" at bounding box center [199, 172] width 311 height 33
type input "ABB INC"
click at [450, 118] on input "Street Address" at bounding box center [538, 101] width 311 height 33
click at [418, 118] on input "Street Address" at bounding box center [538, 101] width 311 height 33
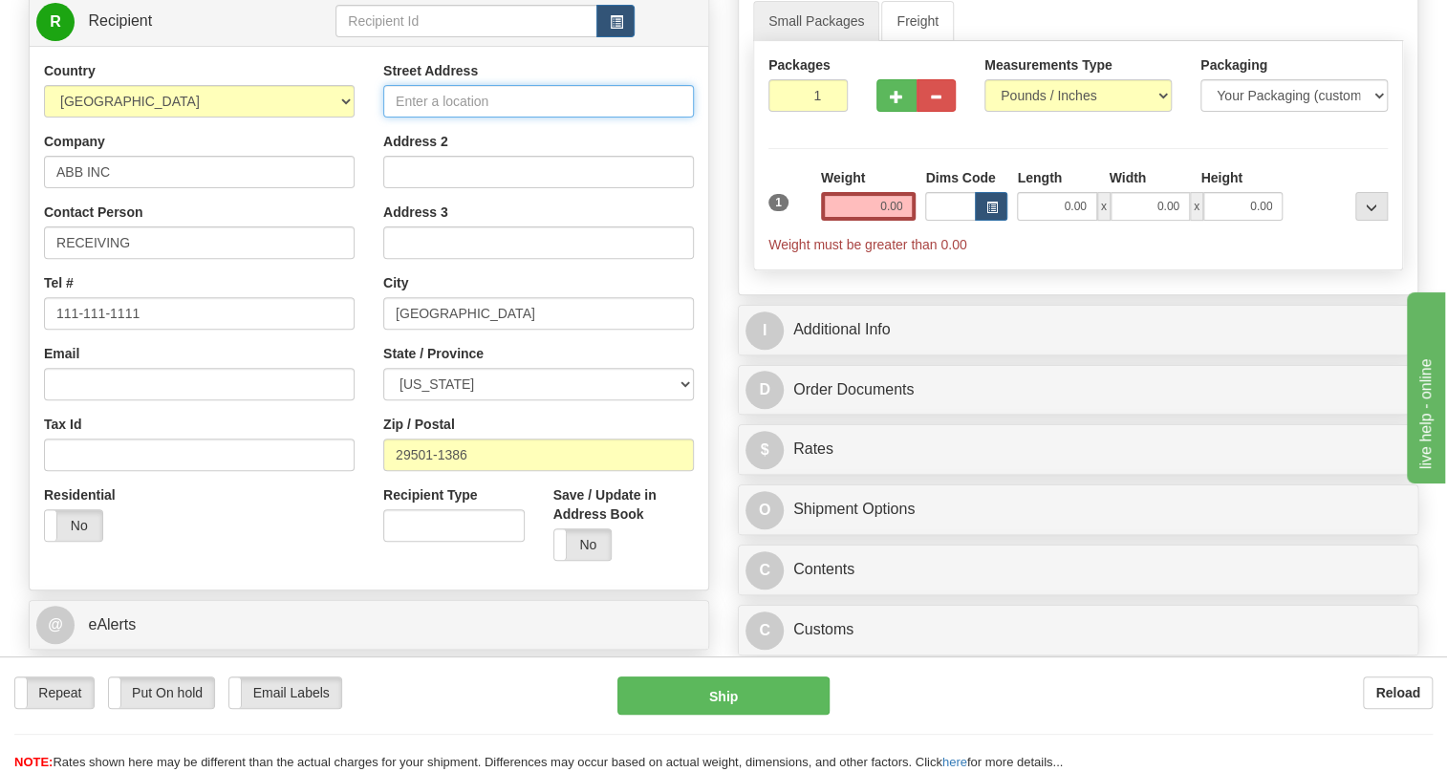
paste input "2300 Mechanicsville Road"
type input "2300 Mechanicsville Road"
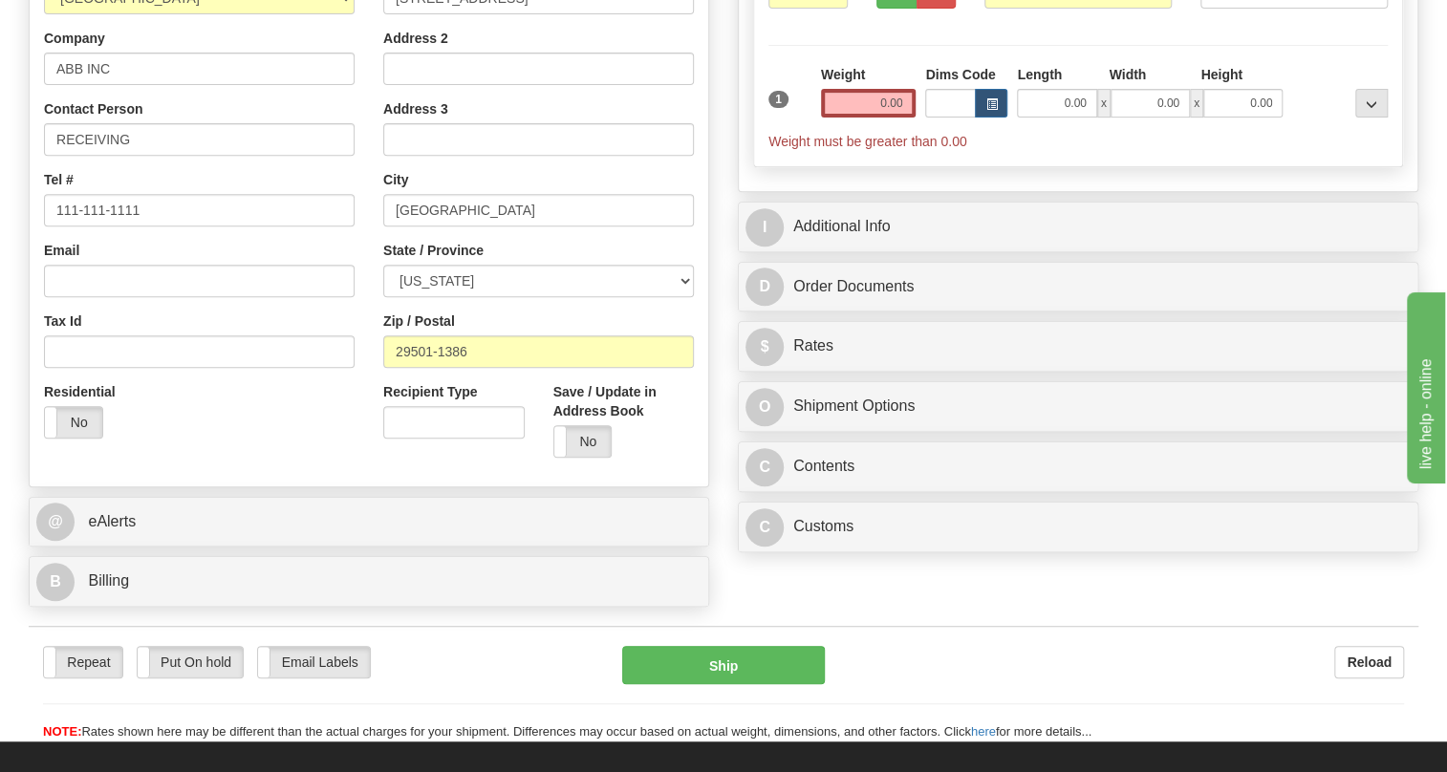
scroll to position [347, 0]
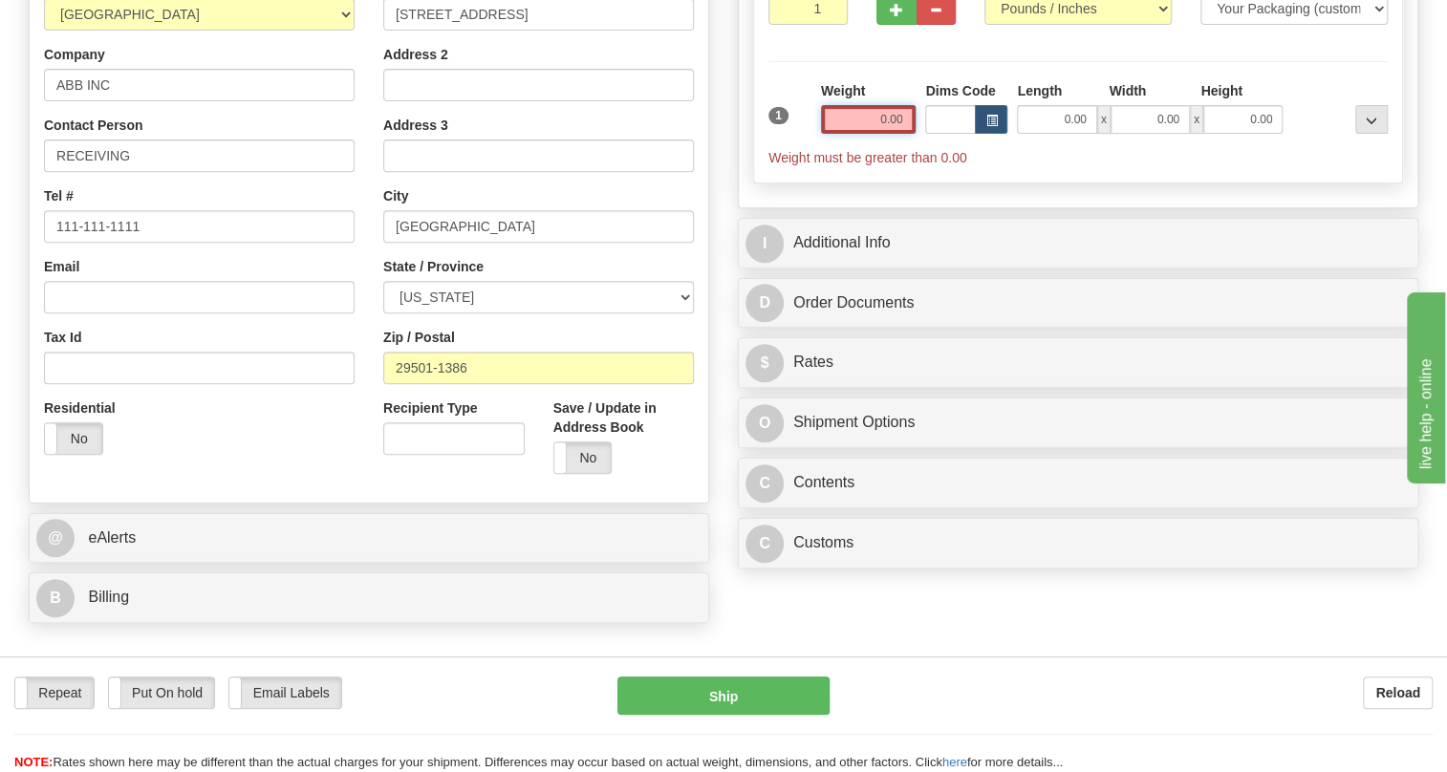
click at [875, 134] on input "0.00" at bounding box center [869, 119] width 96 height 29
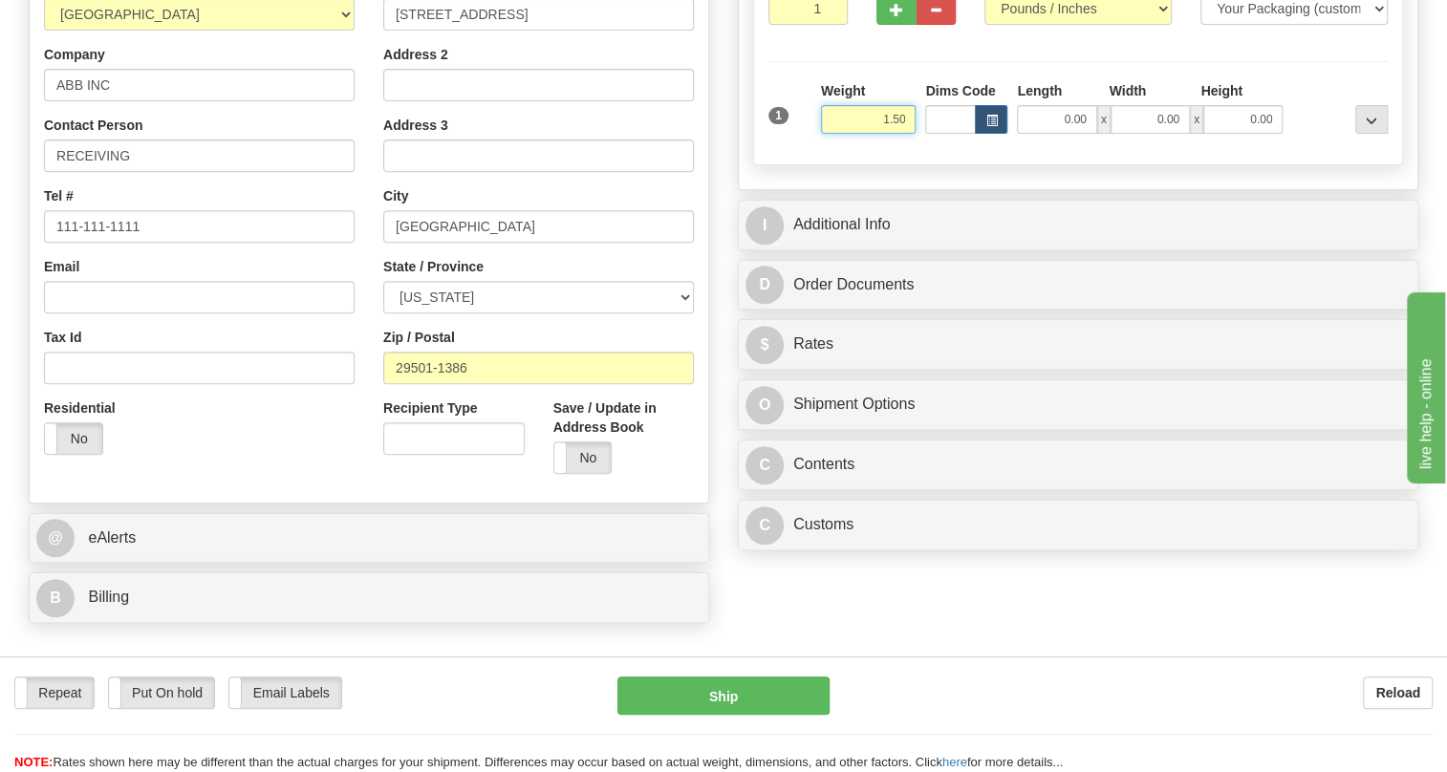
type input "1.50"
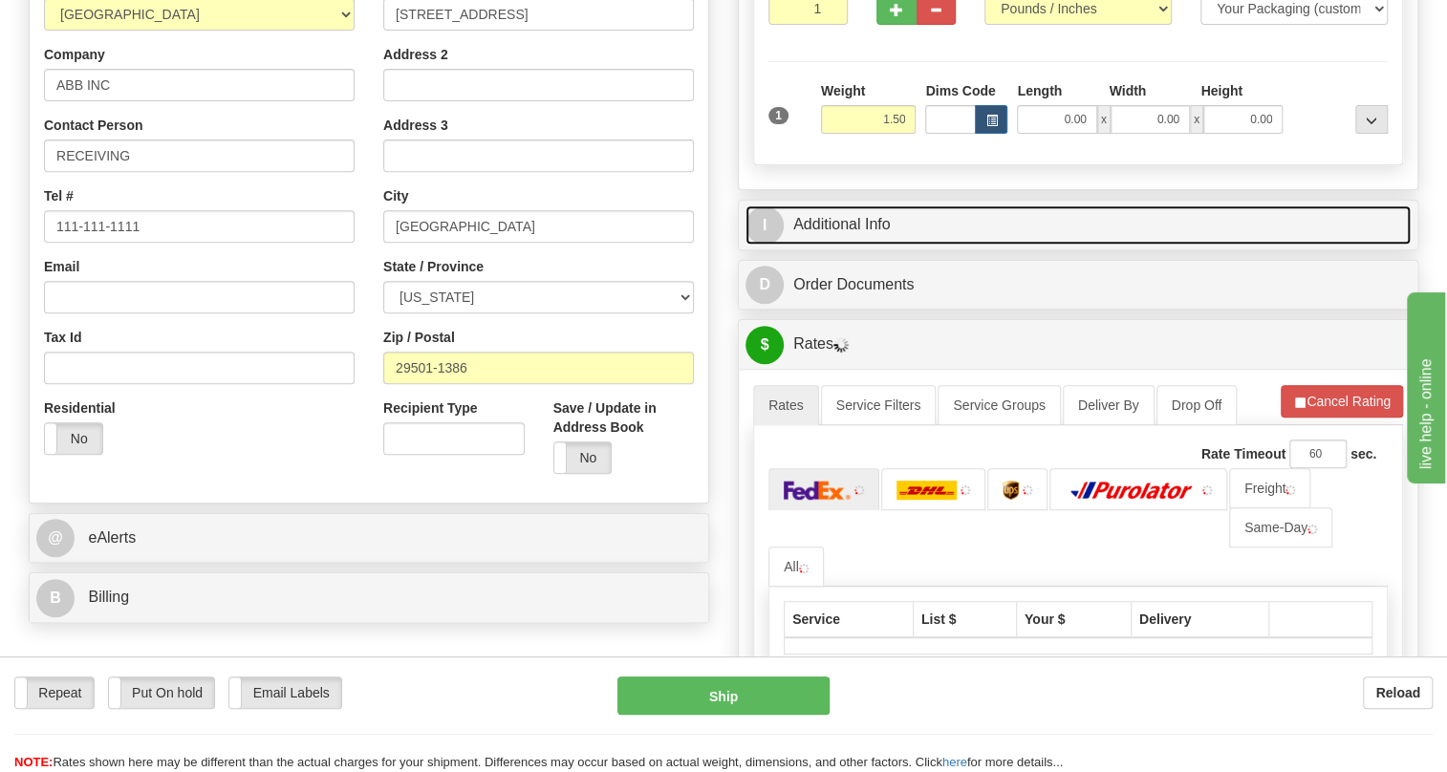
click at [874, 245] on link "I Additional Info" at bounding box center [1078, 225] width 665 height 39
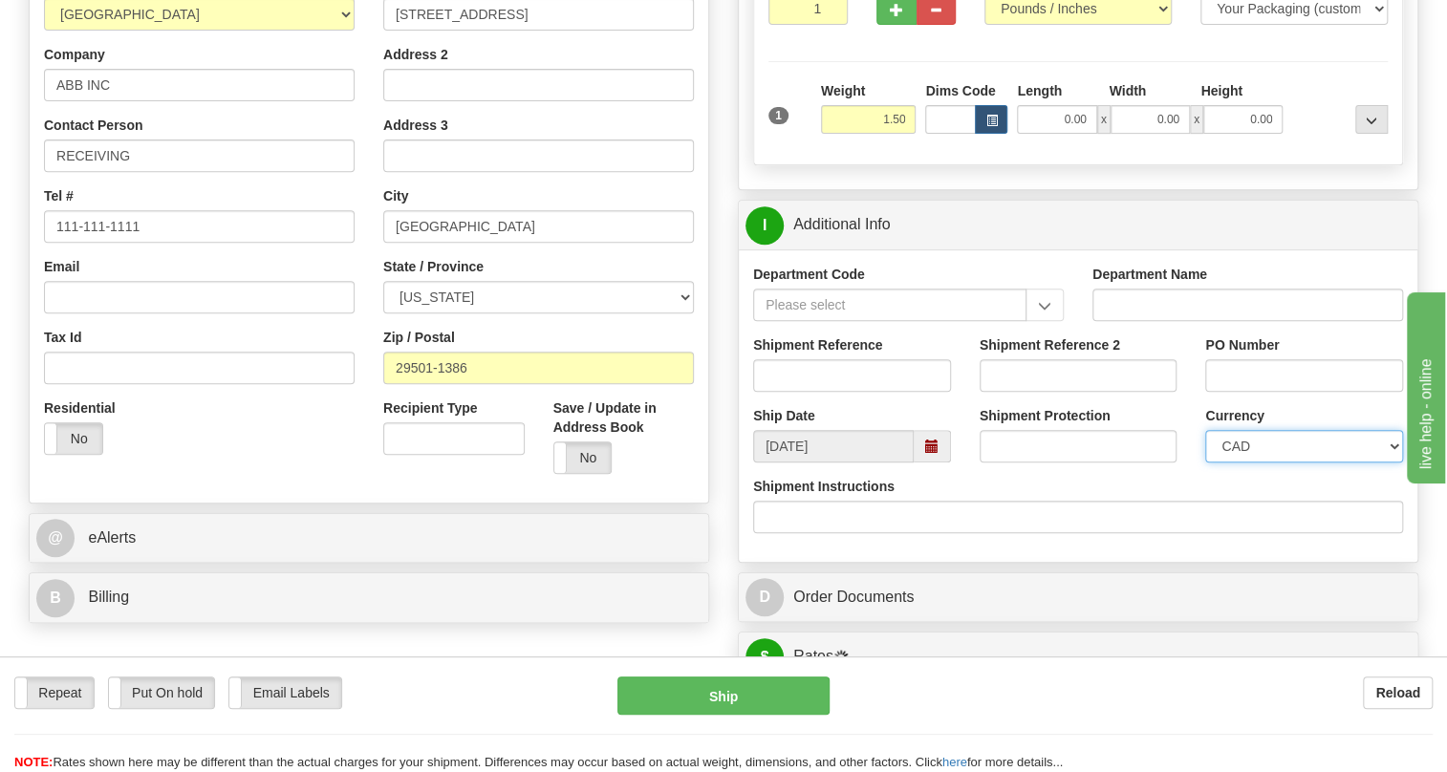
drag, startPoint x: 1268, startPoint y: 491, endPoint x: 1269, endPoint y: 478, distance: 13.4
click at [1268, 463] on select "CAD USD EUR ZAR RON ANG ARN AUD AUS AWG BBD BFR BGN BHD BMD BND BRC BRL CHP CKZ…" at bounding box center [1304, 446] width 198 height 33
select select "1"
click at [1205, 463] on select "CAD USD EUR ZAR RON ANG ARN AUD AUS AWG BBD BFR BGN BHD BMD BND BRC BRL CHP CKZ…" at bounding box center [1304, 446] width 198 height 33
click at [1227, 392] on input "PO Number" at bounding box center [1304, 375] width 198 height 33
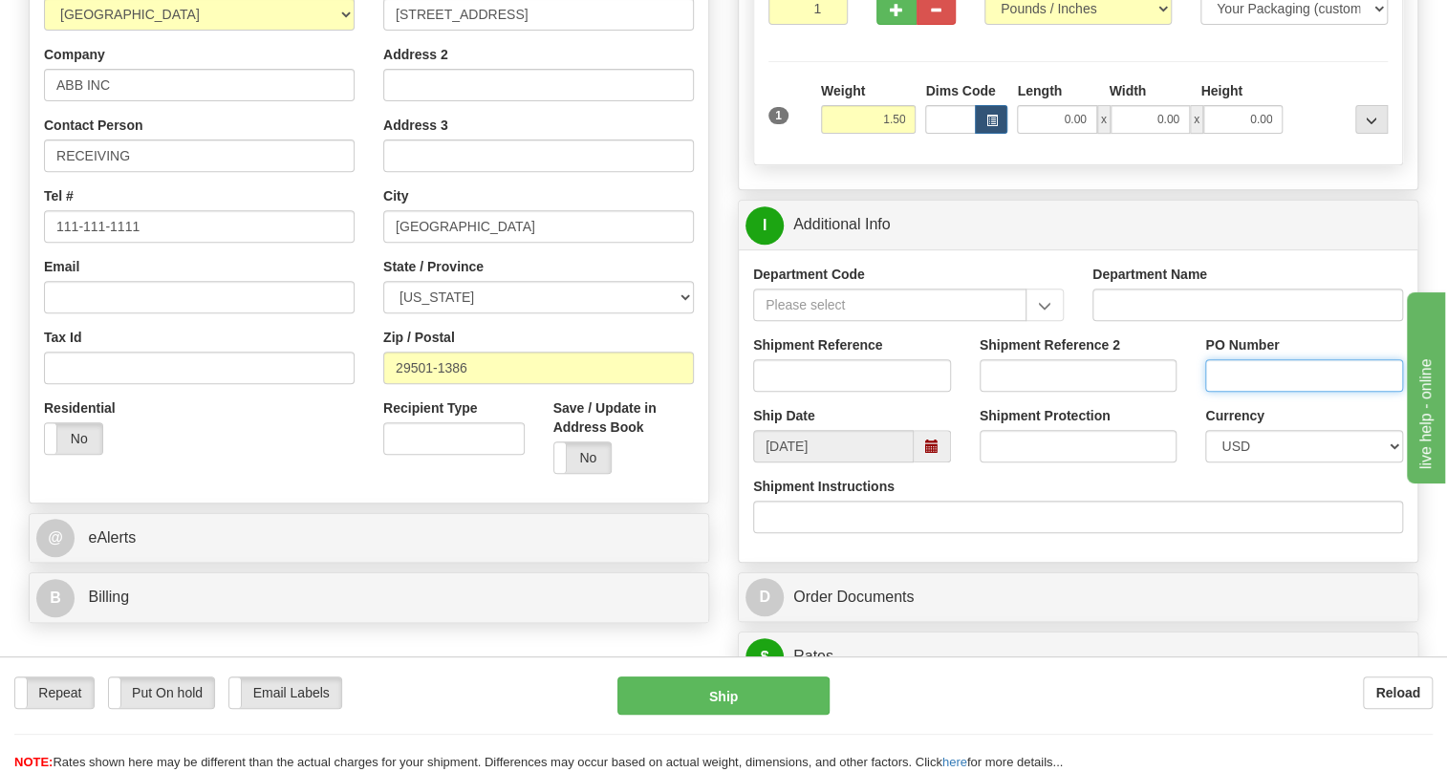
paste input "4503810842OLS99524146"
type input "4503810842OLS99524146"
click at [772, 392] on input "Shipment Reference" at bounding box center [852, 375] width 198 height 33
type input "5399005441"
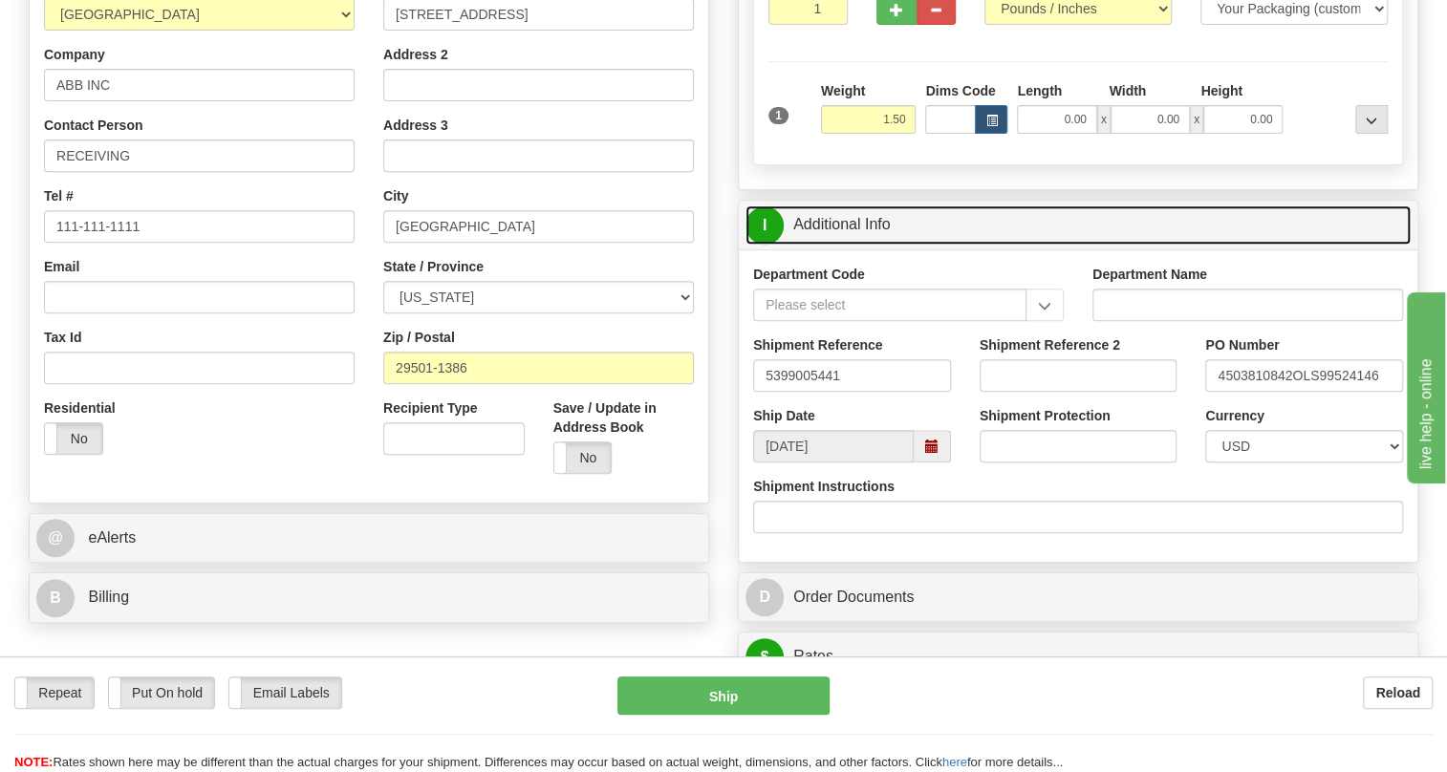
click at [856, 245] on link "I Additional Info" at bounding box center [1078, 225] width 665 height 39
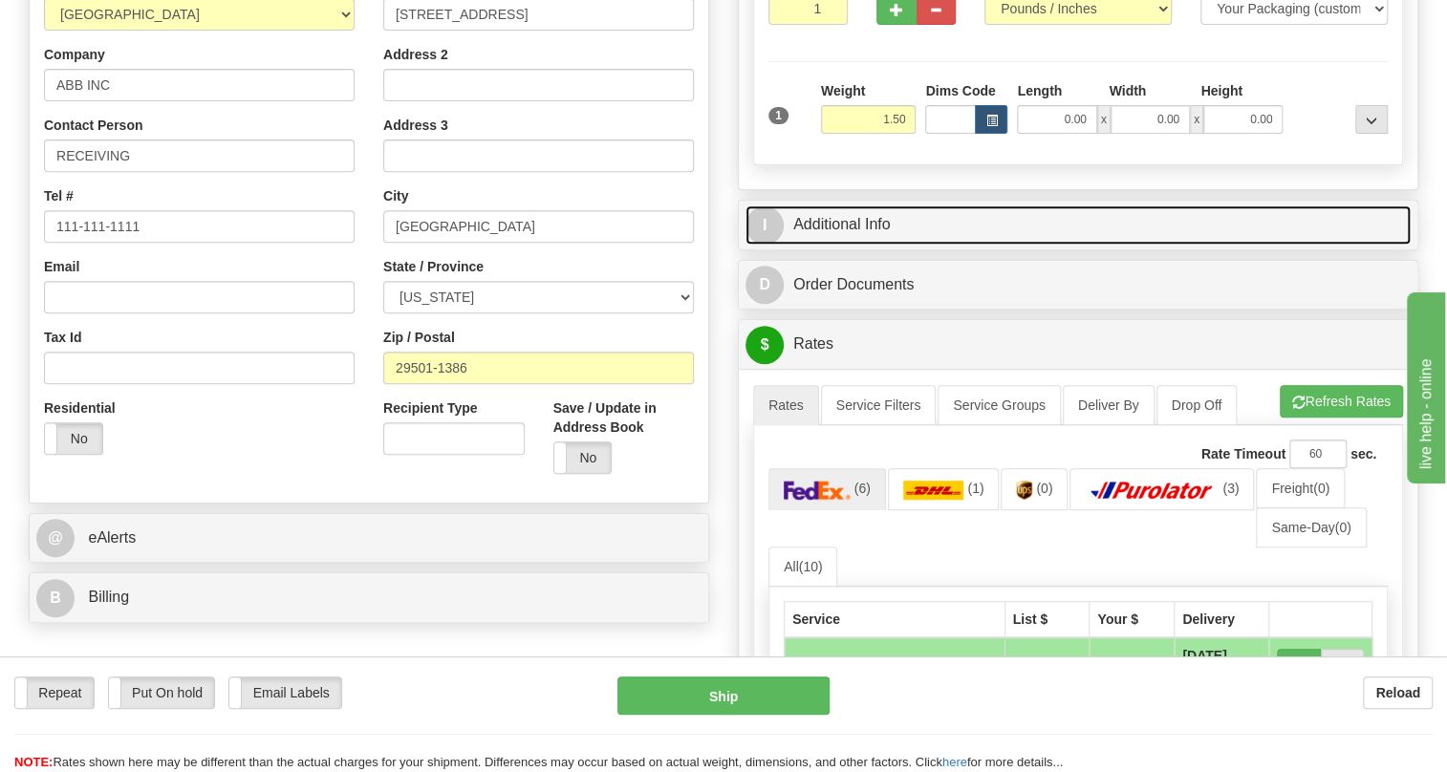
click at [859, 245] on link "I Additional Info" at bounding box center [1078, 225] width 665 height 39
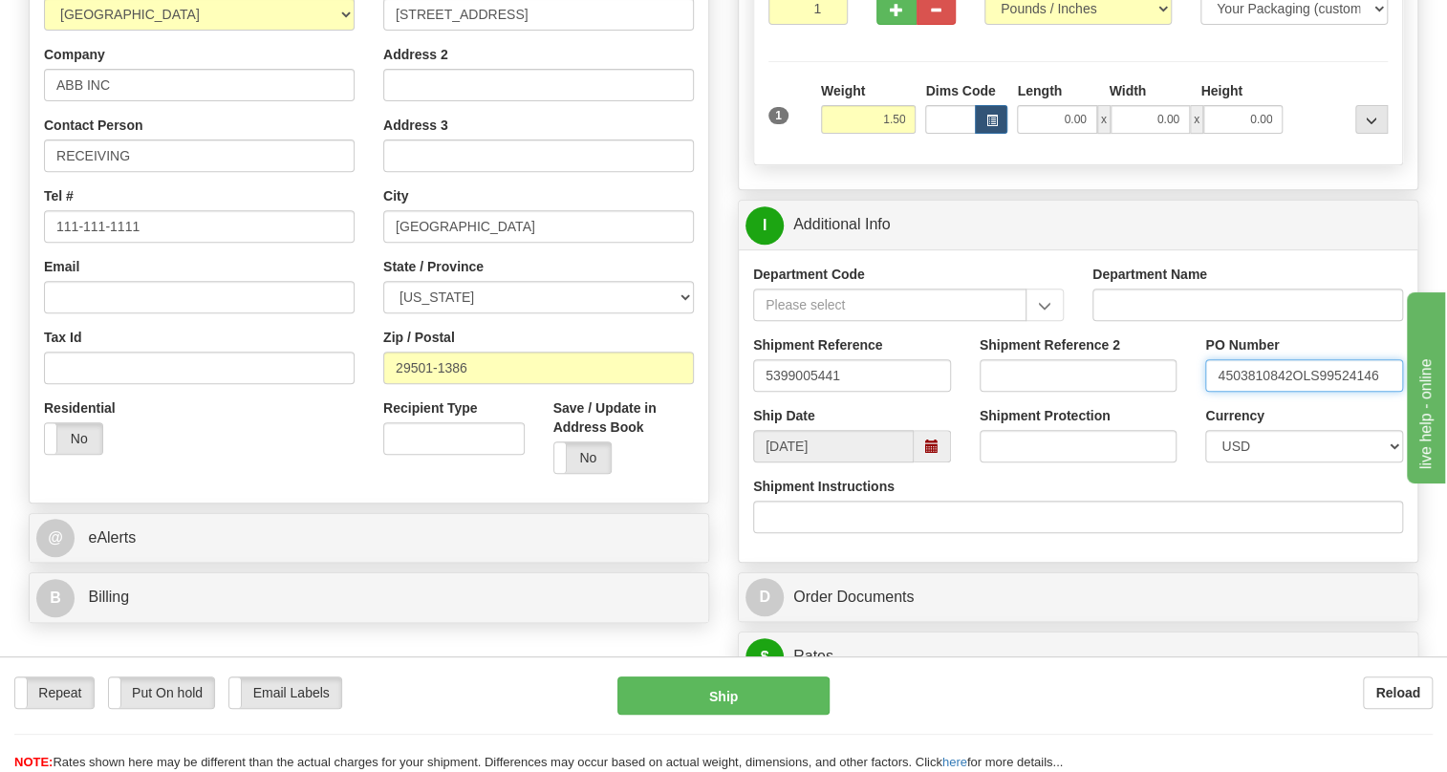
click at [1290, 392] on input "4503810842OLS99524146" at bounding box center [1304, 375] width 198 height 33
drag, startPoint x: 1290, startPoint y: 418, endPoint x: 1204, endPoint y: 420, distance: 85.1
click at [1204, 406] on div "PO Number 4503810842OLS99524146" at bounding box center [1304, 371] width 227 height 71
click at [138, 172] on input "RECEIVING" at bounding box center [199, 156] width 311 height 33
paste input "4503810842"
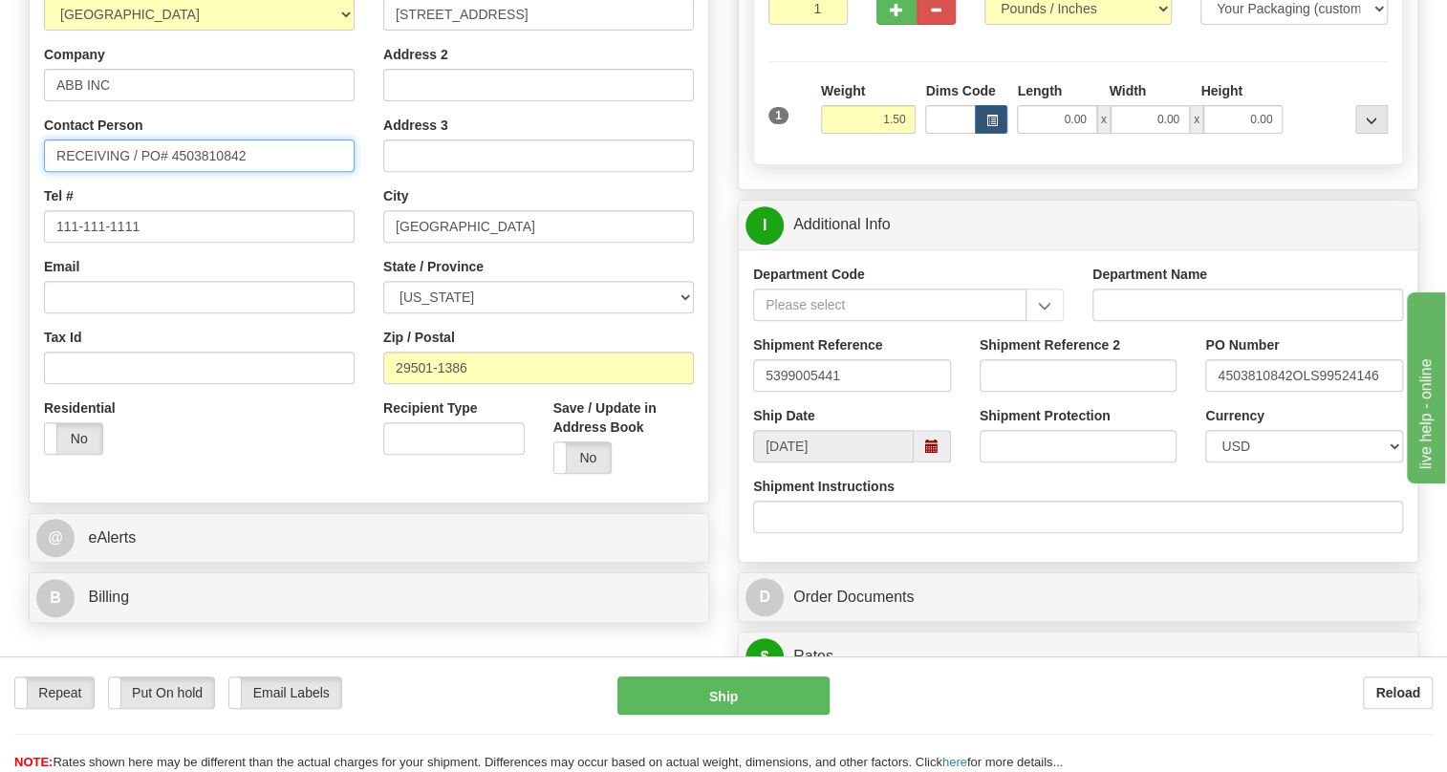
click at [128, 172] on input "RECEIVING / PO# 4503810842" at bounding box center [199, 156] width 311 height 33
paste input "Monica Concha"
type input "RECEIVING / Monica Concha / PO# 4503810842"
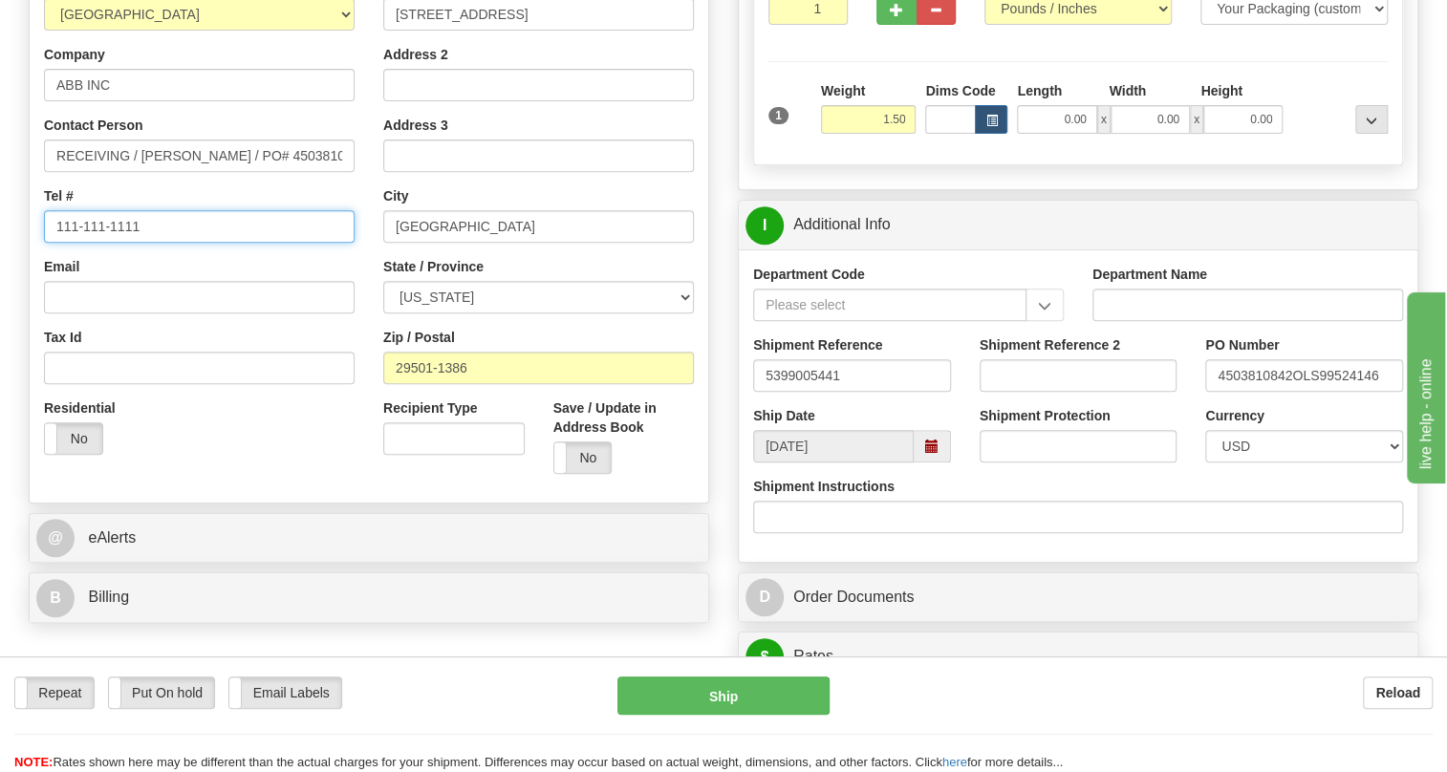
click at [119, 243] on input "111-111-1111" at bounding box center [199, 226] width 311 height 33
paste input "843-413-4784"
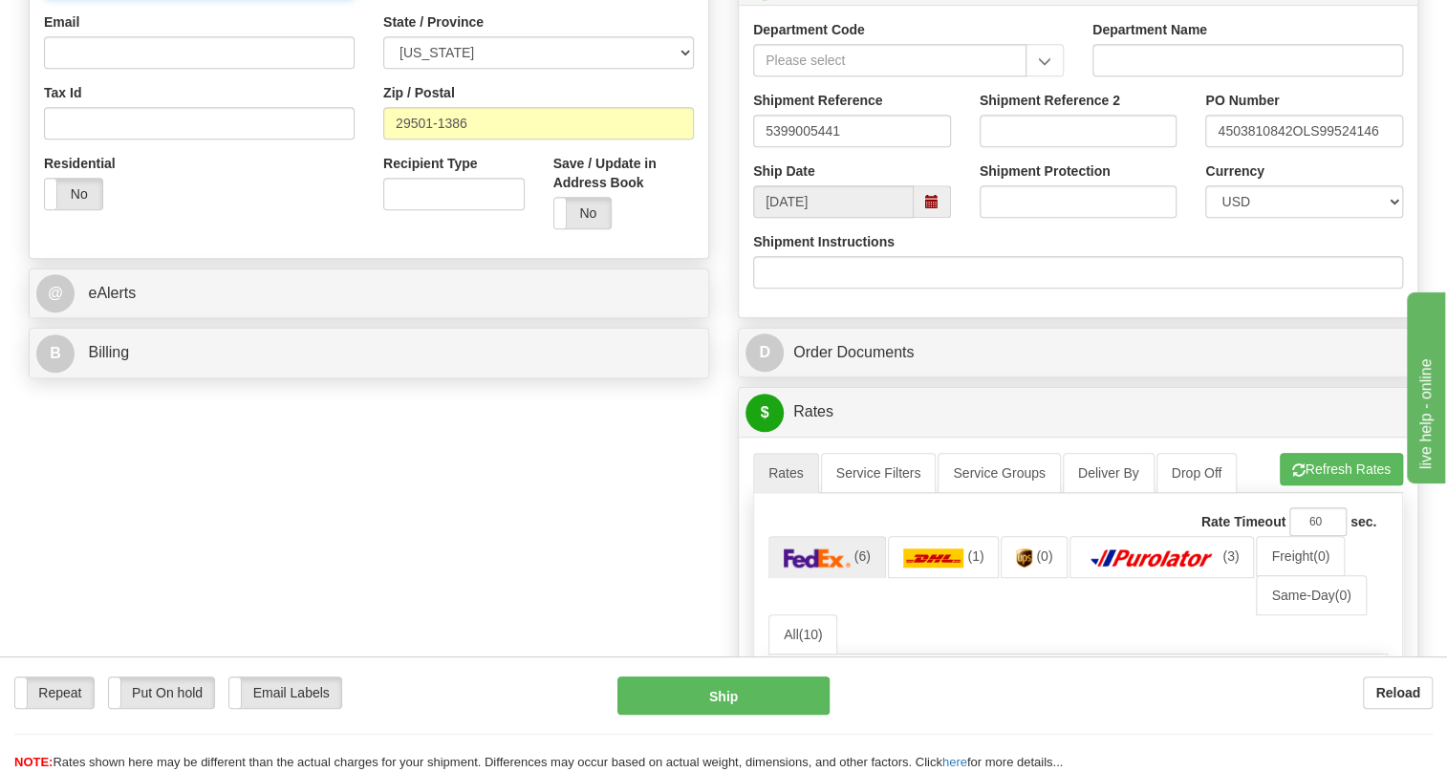
scroll to position [608, 0]
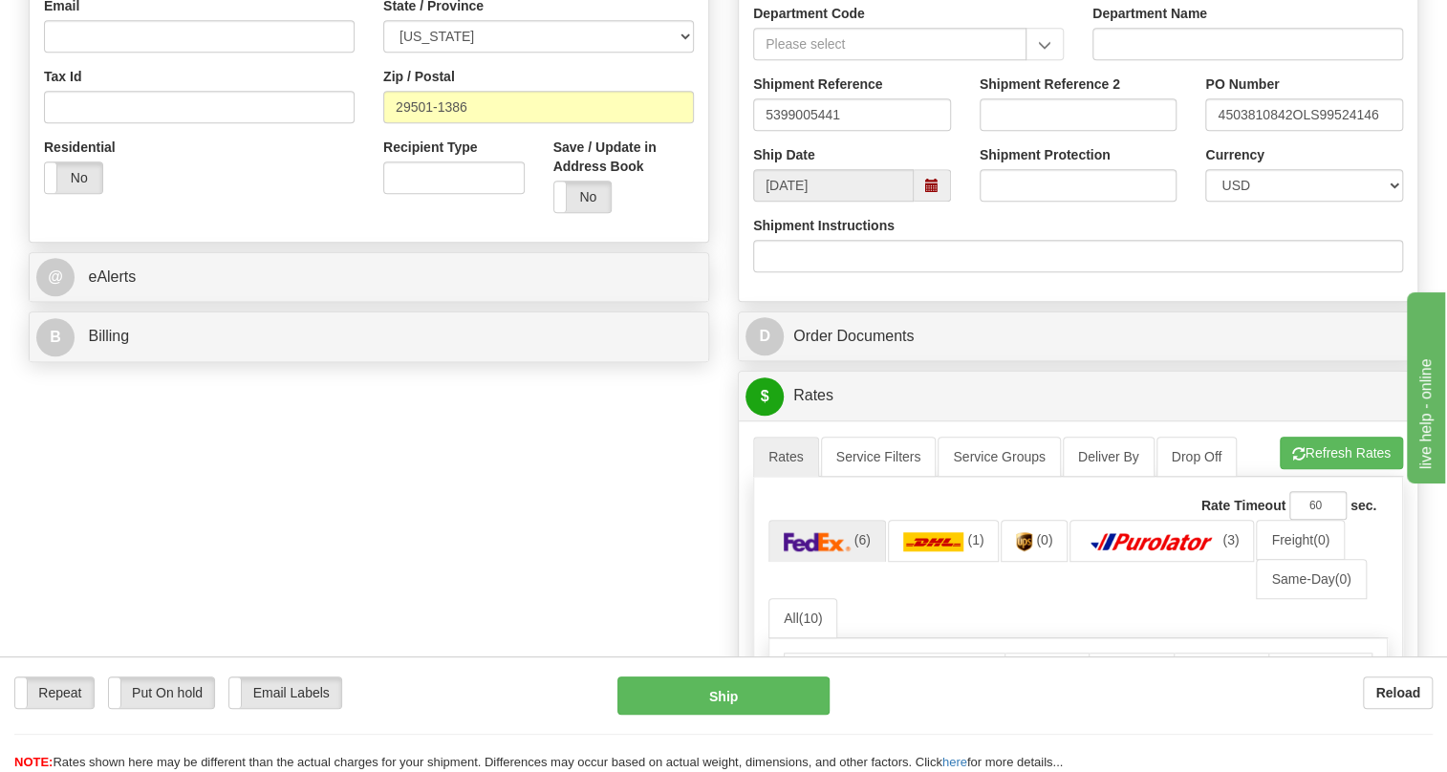
type input "843-413-4784"
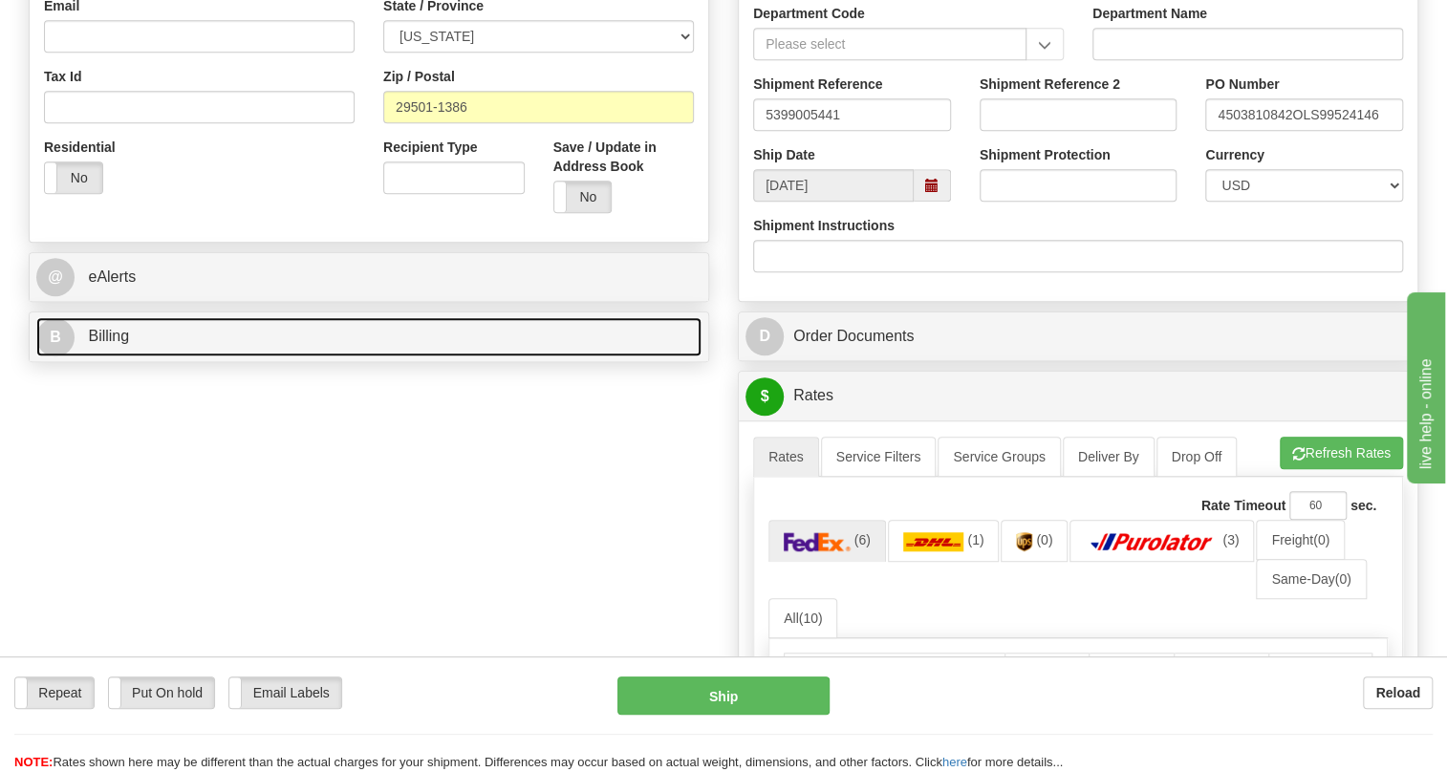
click at [109, 344] on span "Billing" at bounding box center [108, 336] width 41 height 16
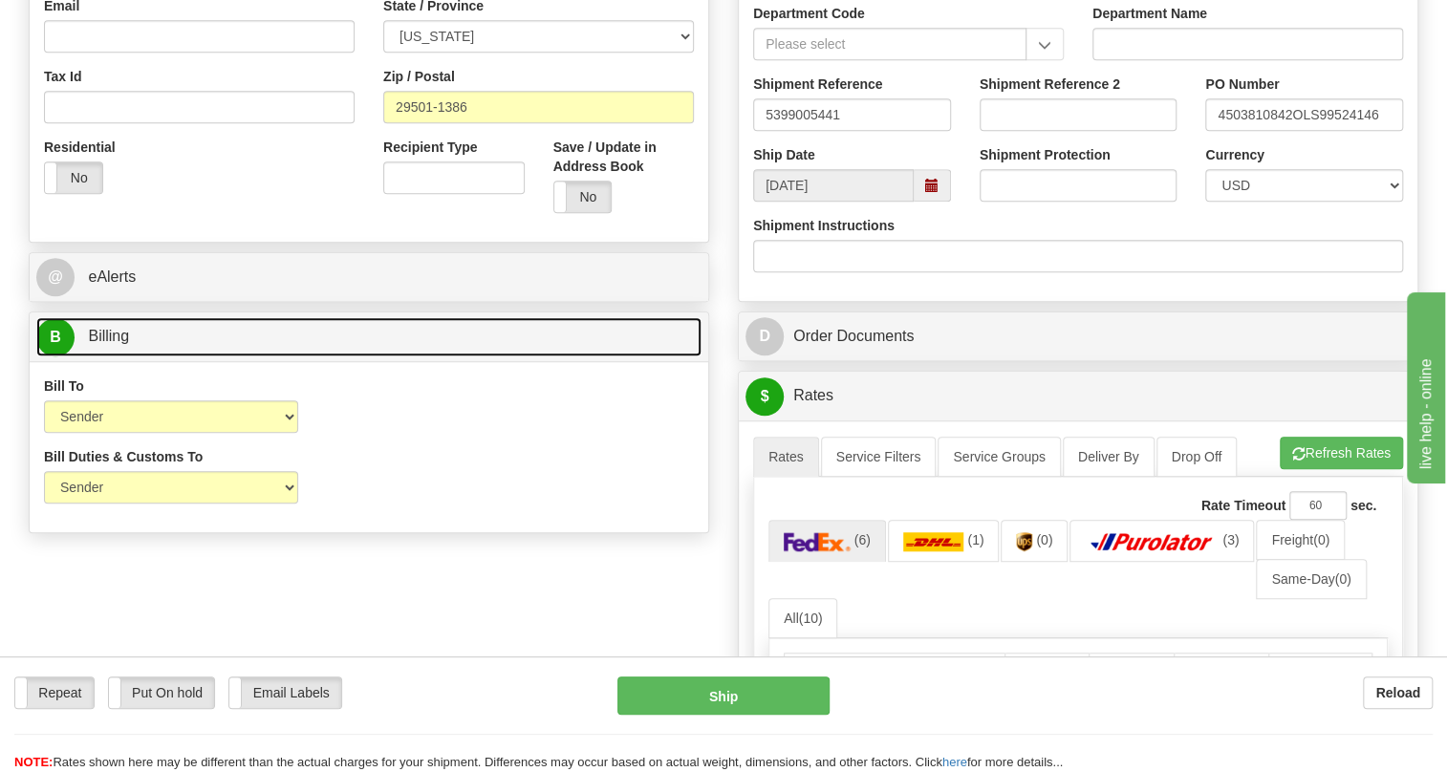
click at [109, 344] on span "Billing" at bounding box center [108, 336] width 41 height 16
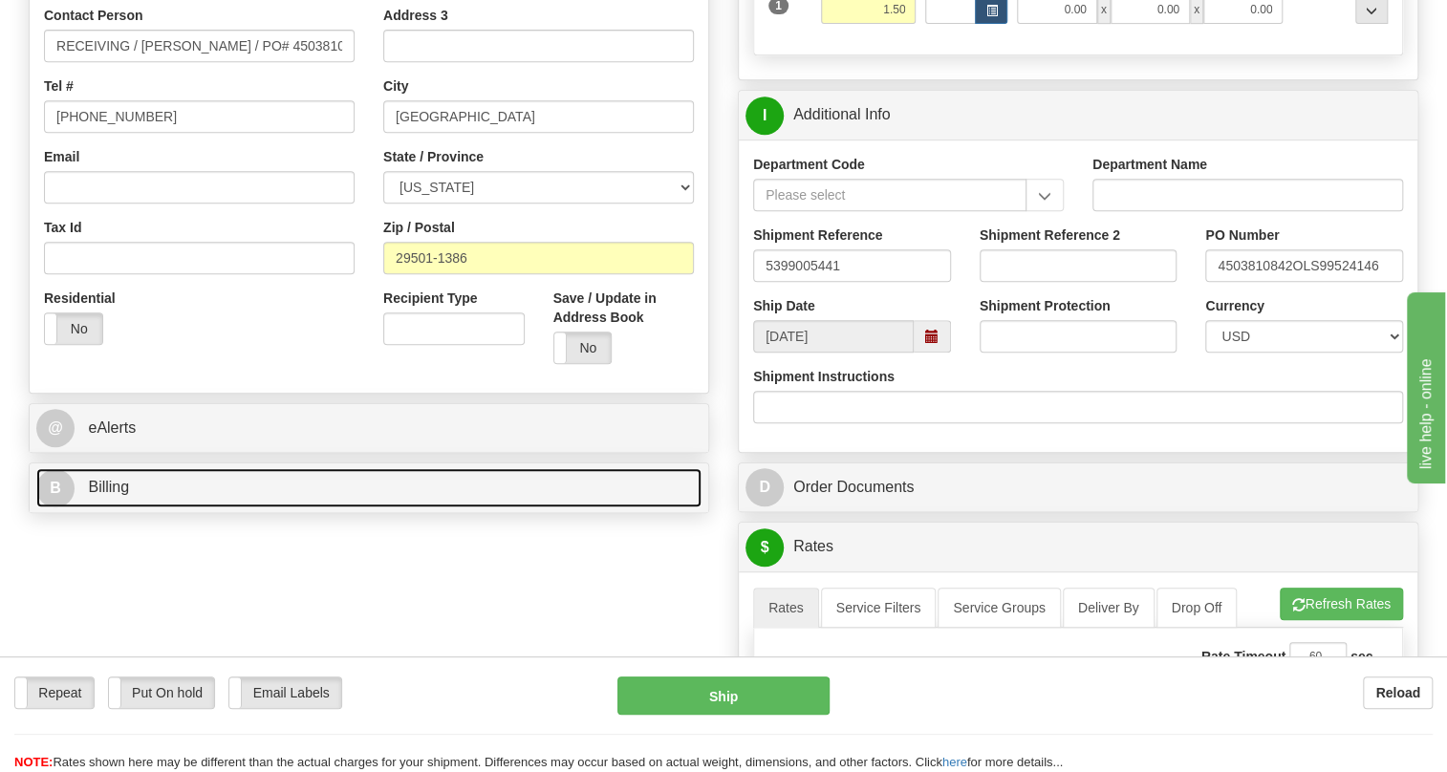
scroll to position [434, 0]
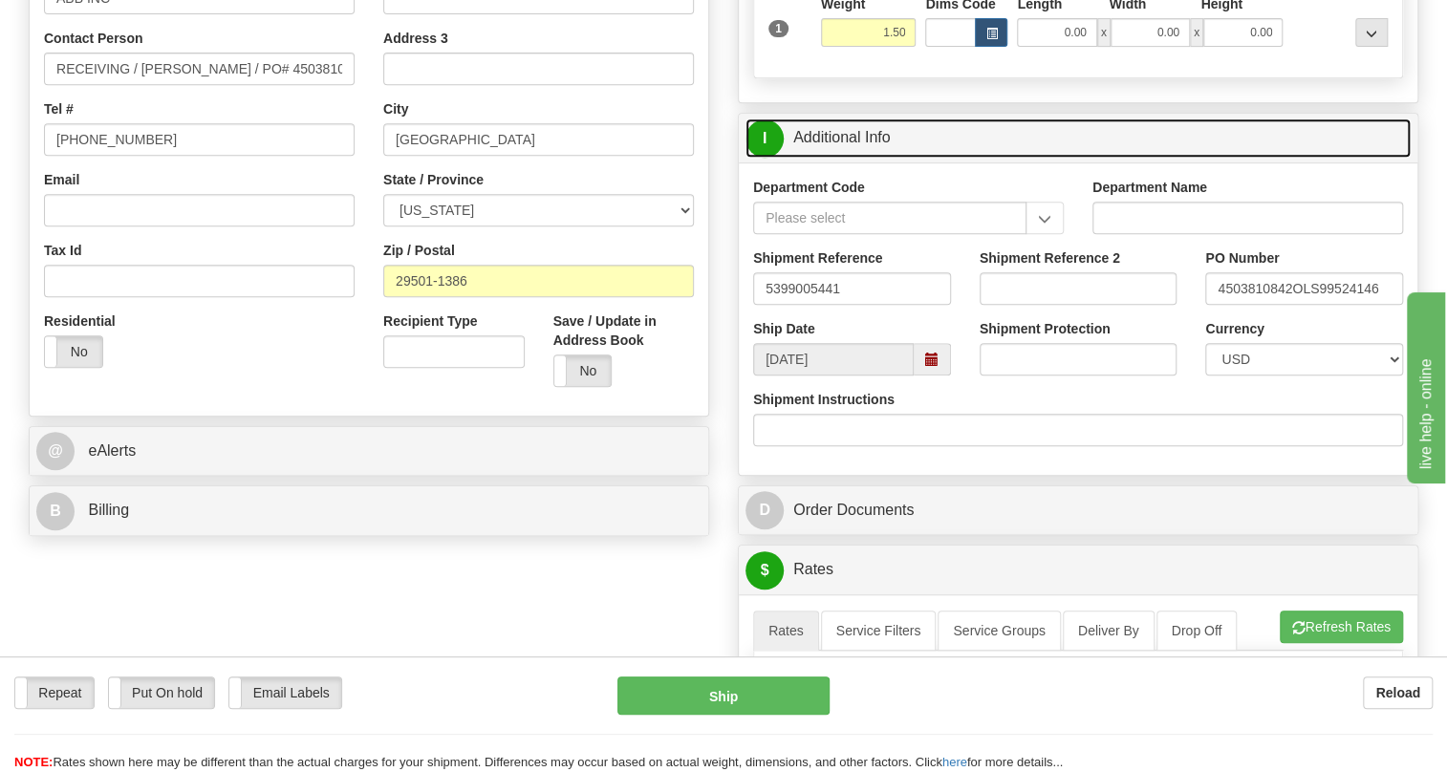
click at [880, 158] on link "I Additional Info" at bounding box center [1078, 138] width 665 height 39
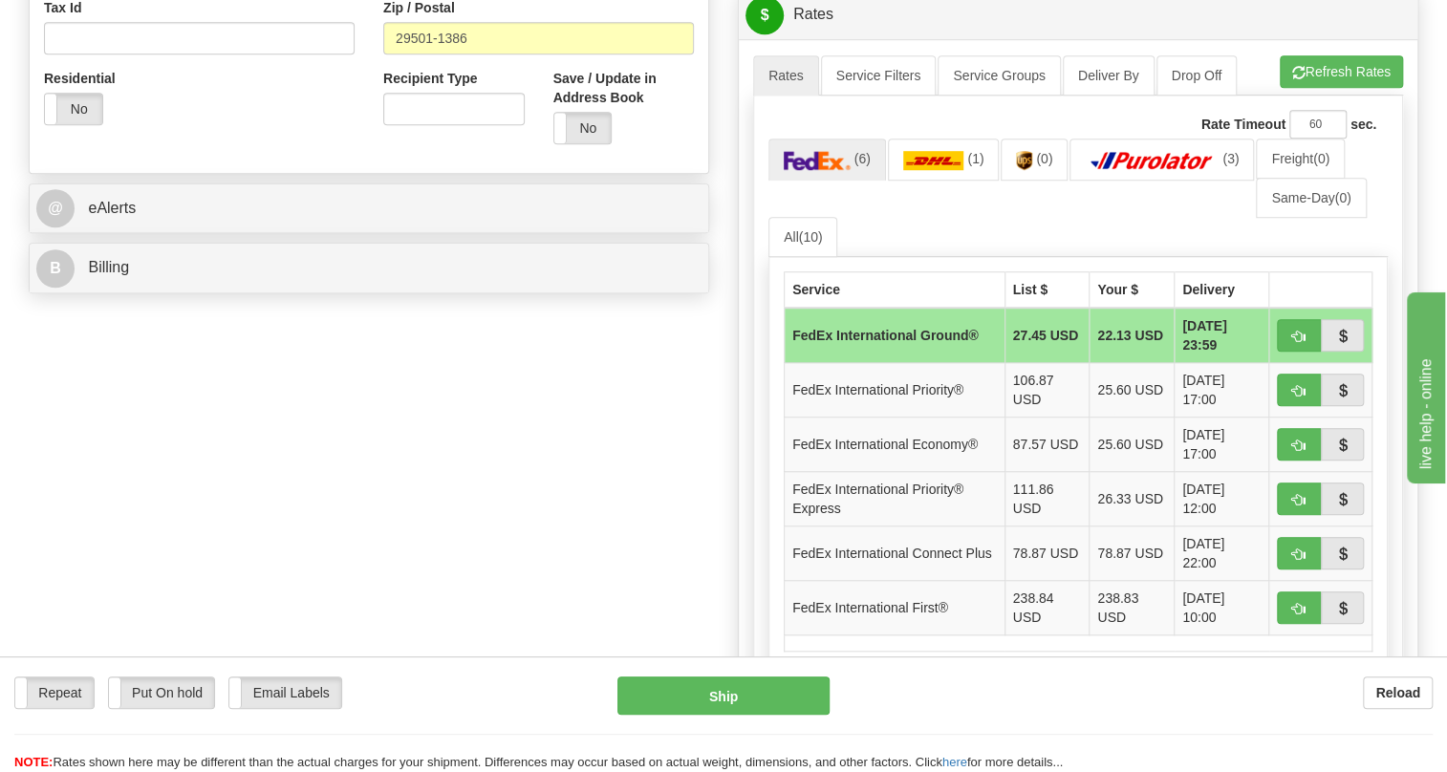
scroll to position [695, 0]
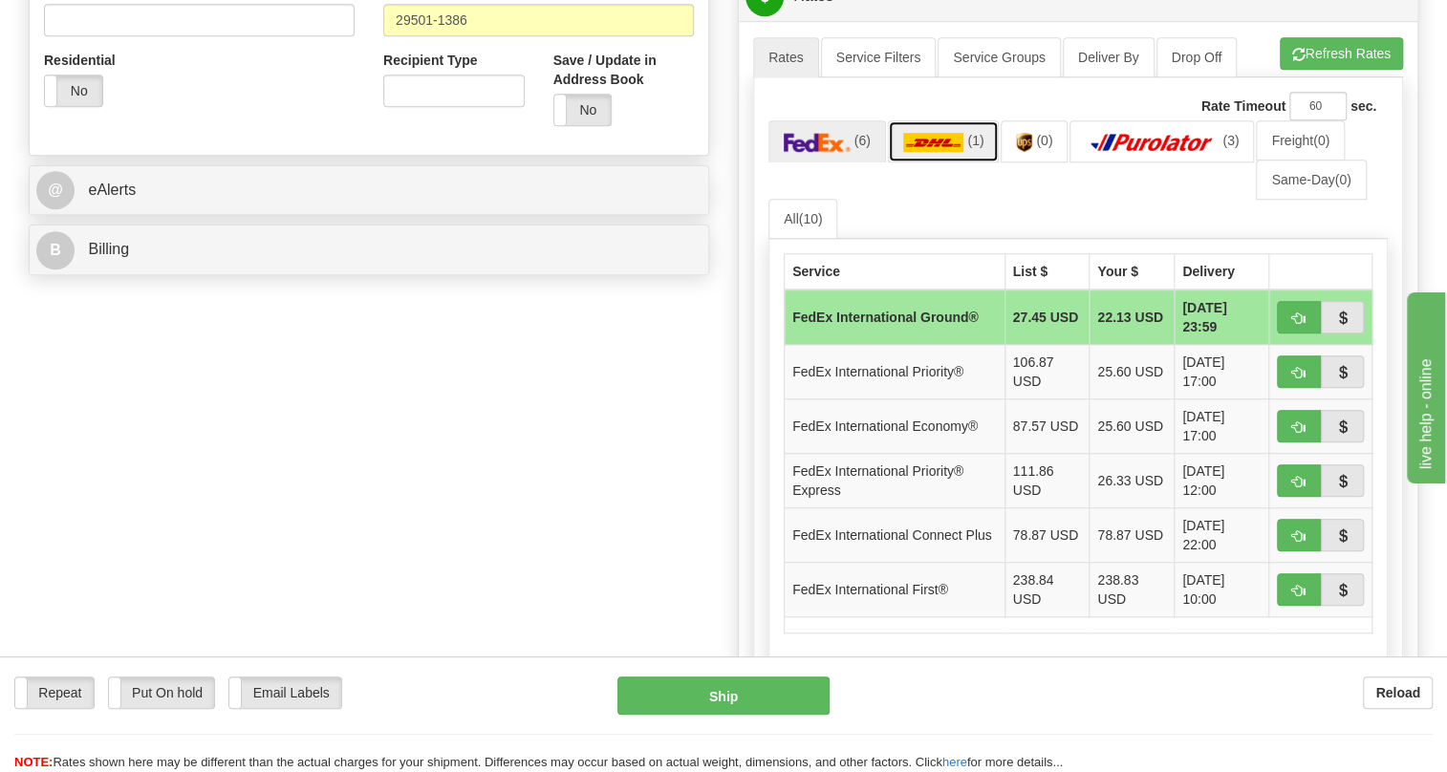
click at [943, 152] on img at bounding box center [933, 142] width 61 height 19
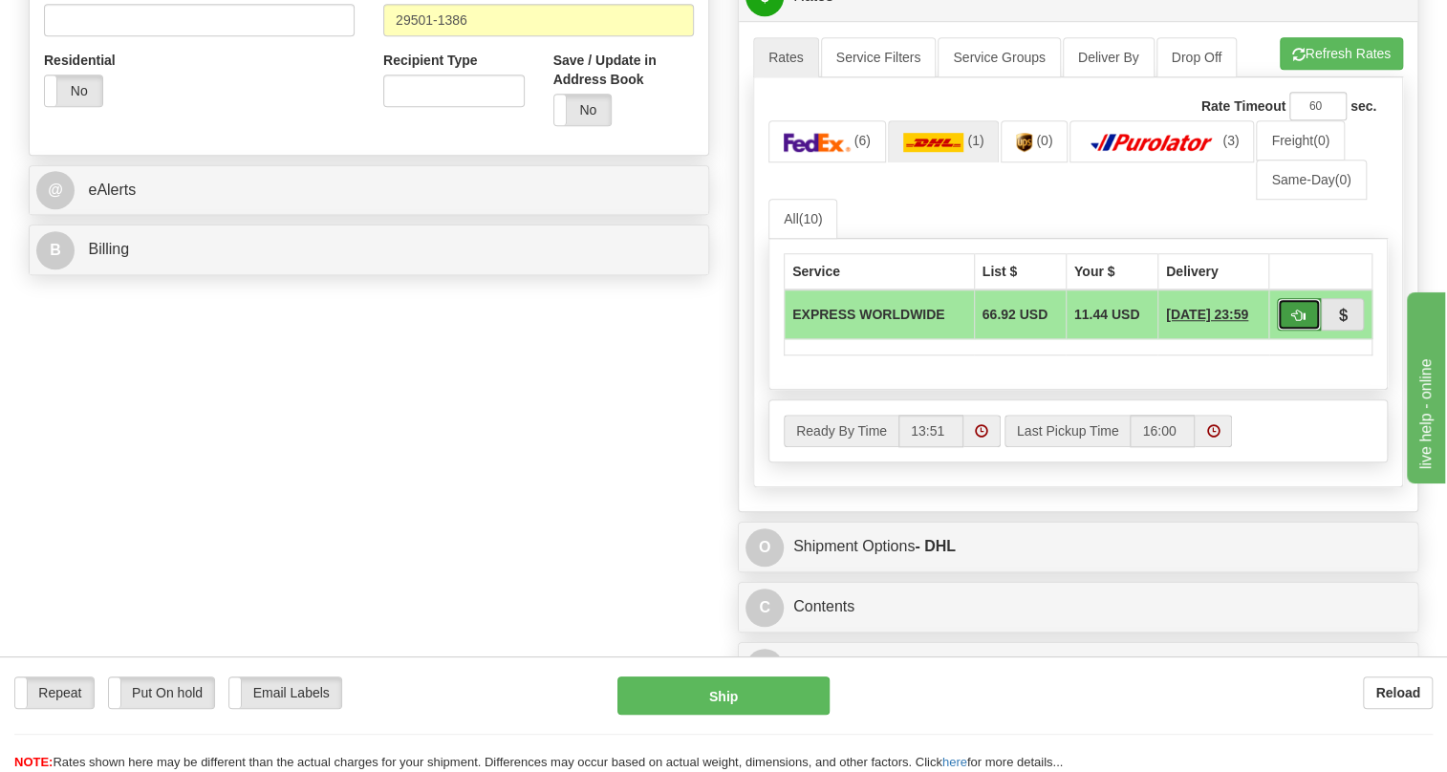
click at [1299, 322] on span "button" at bounding box center [1298, 316] width 13 height 12
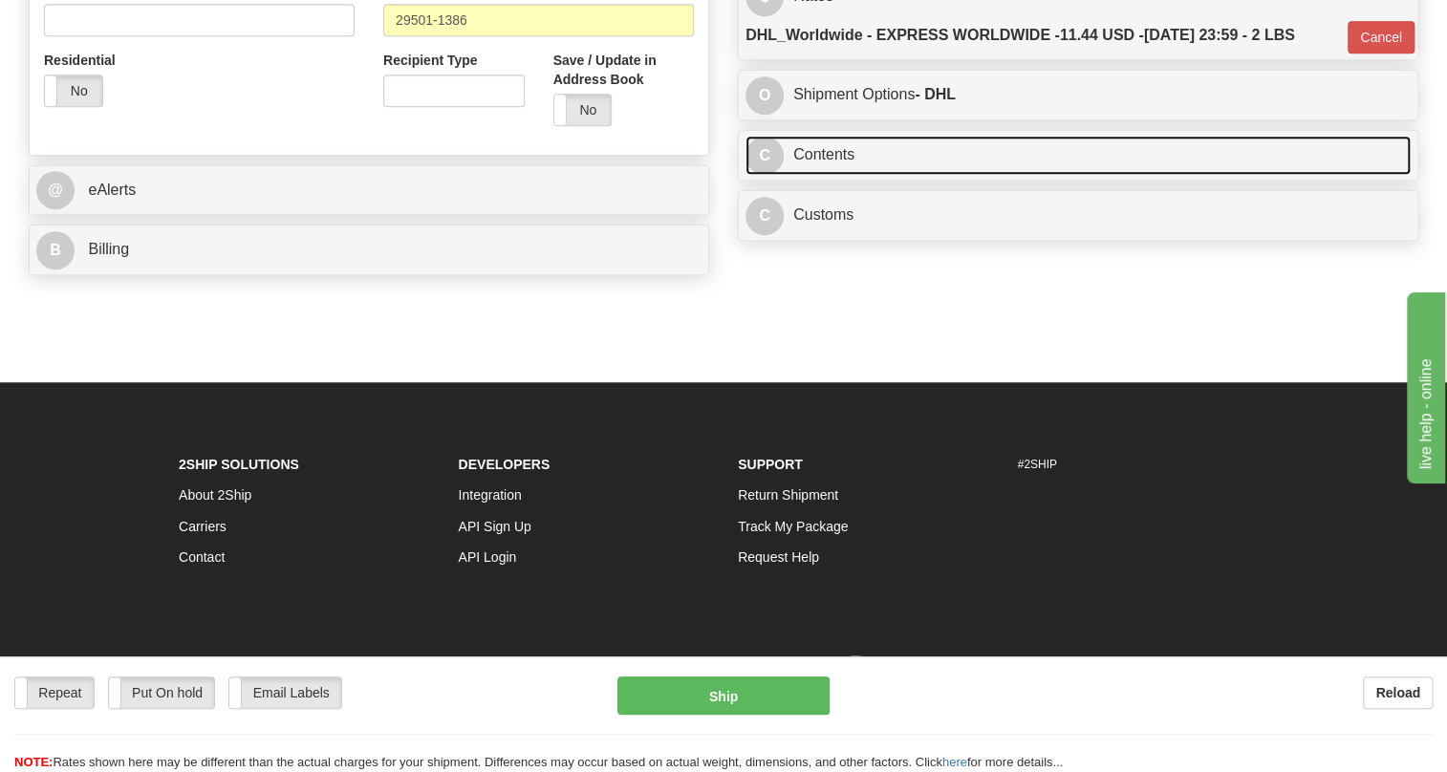
click at [834, 175] on link "C Contents" at bounding box center [1078, 155] width 665 height 39
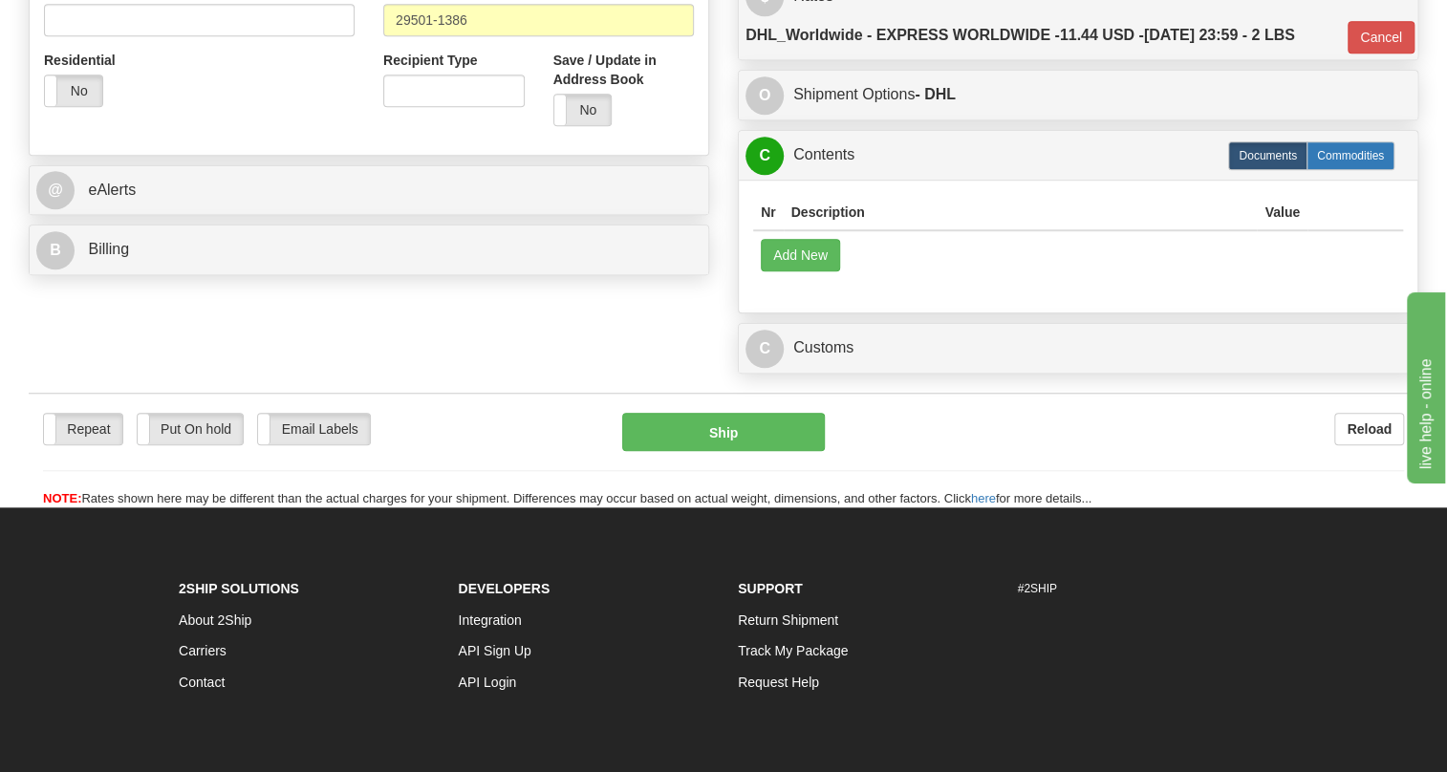
click at [1367, 170] on label "Commodities" at bounding box center [1351, 155] width 88 height 29
type input "D"
radio input "true"
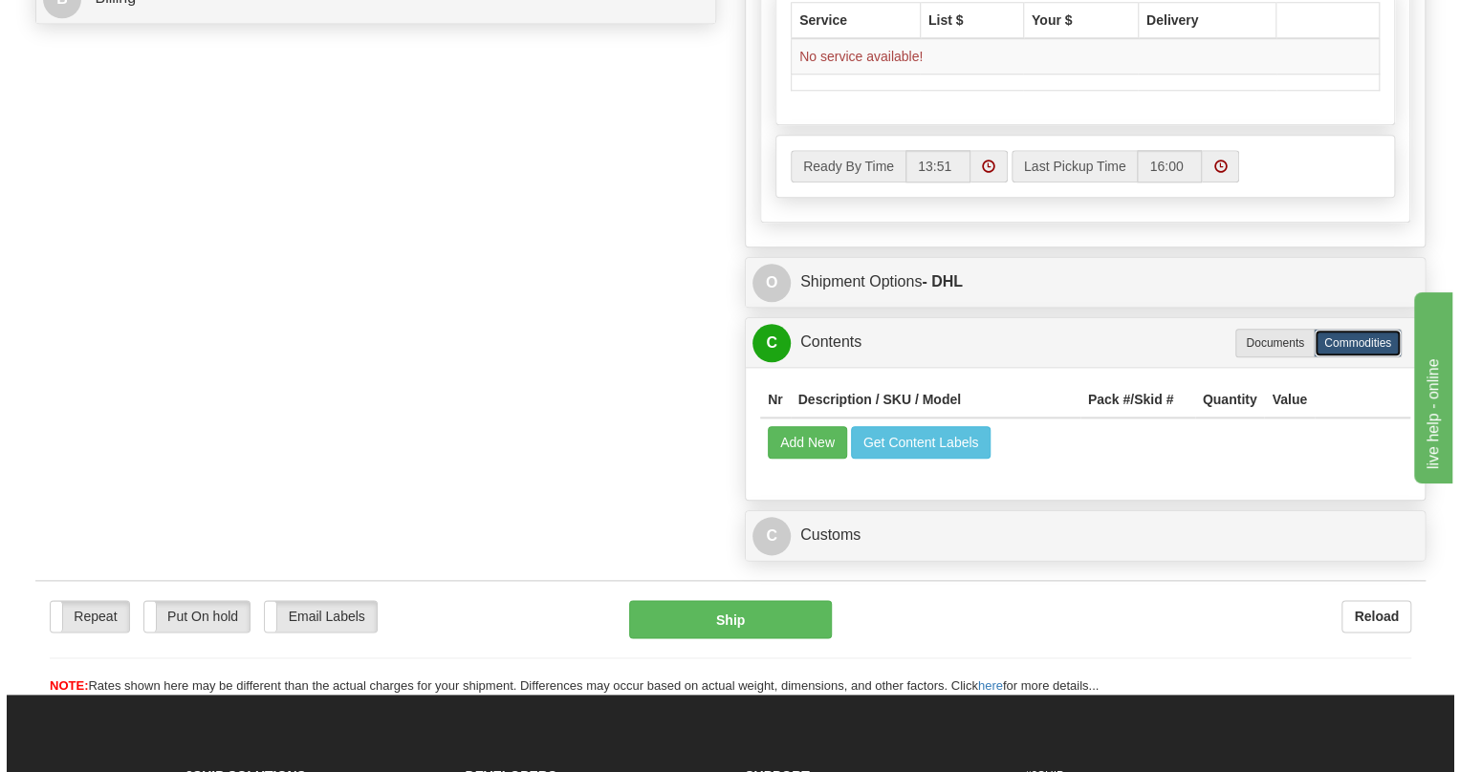
scroll to position [956, 0]
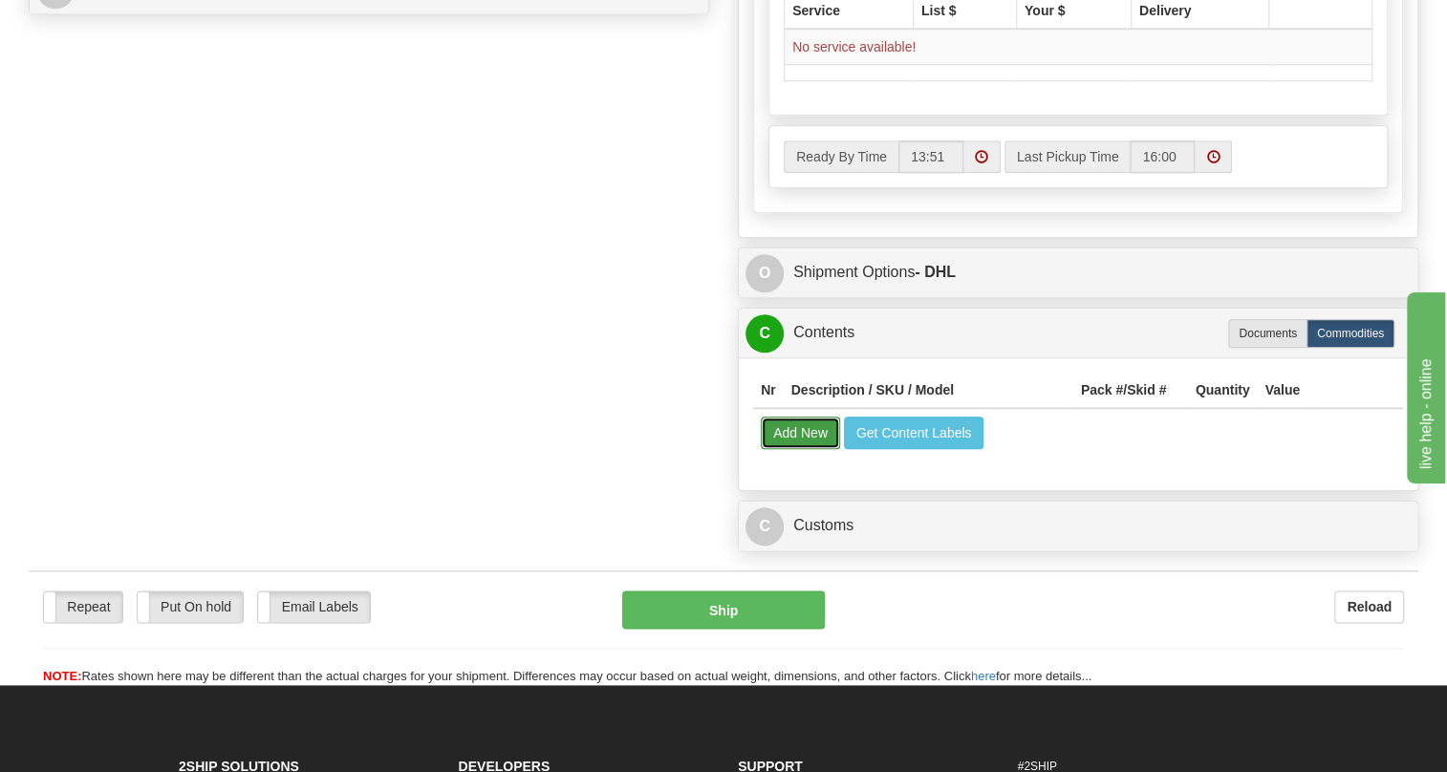
click at [798, 449] on button "Add New" at bounding box center [800, 433] width 79 height 33
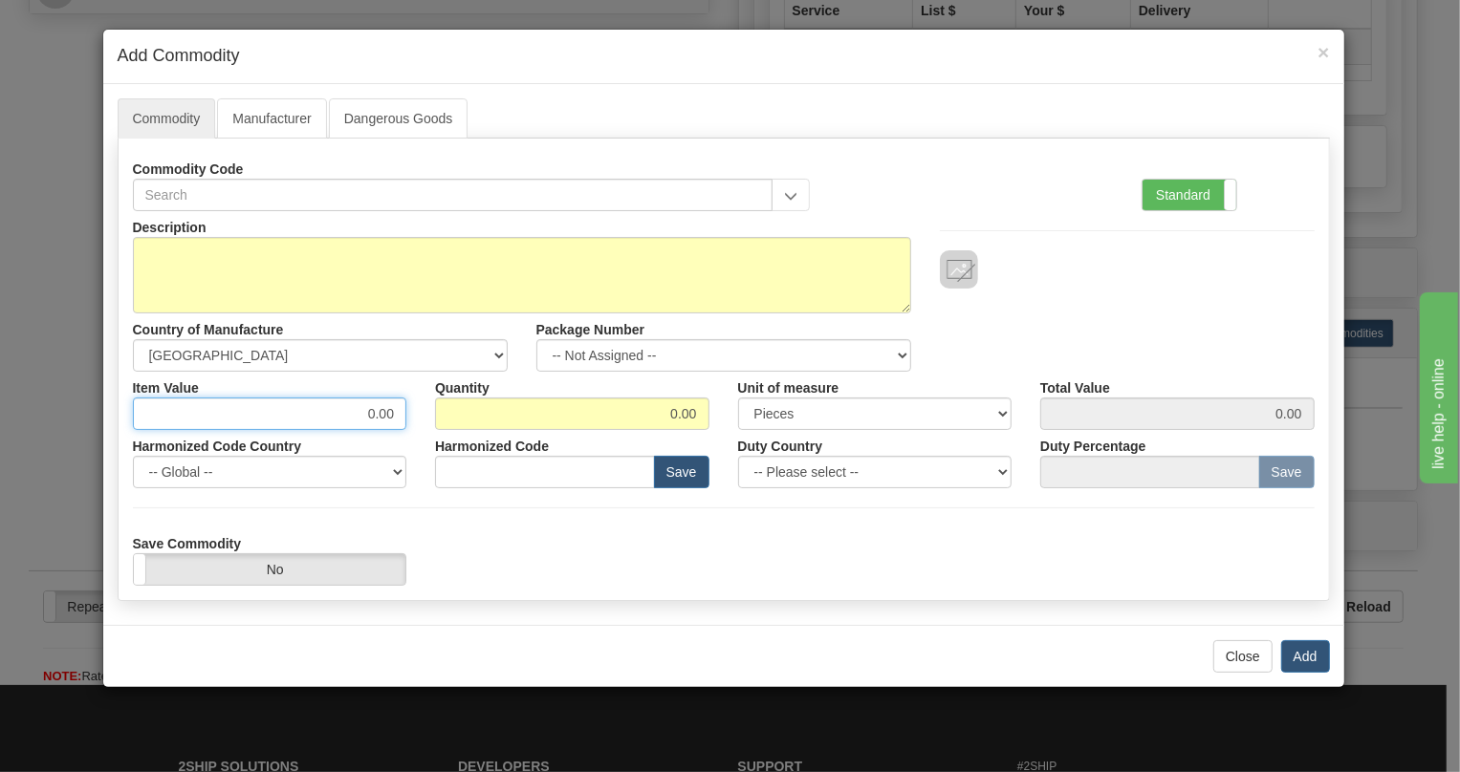
click at [383, 423] on input "0.00" at bounding box center [270, 414] width 274 height 33
click at [380, 416] on input "0.00" at bounding box center [270, 414] width 274 height 33
paste input "133,65"
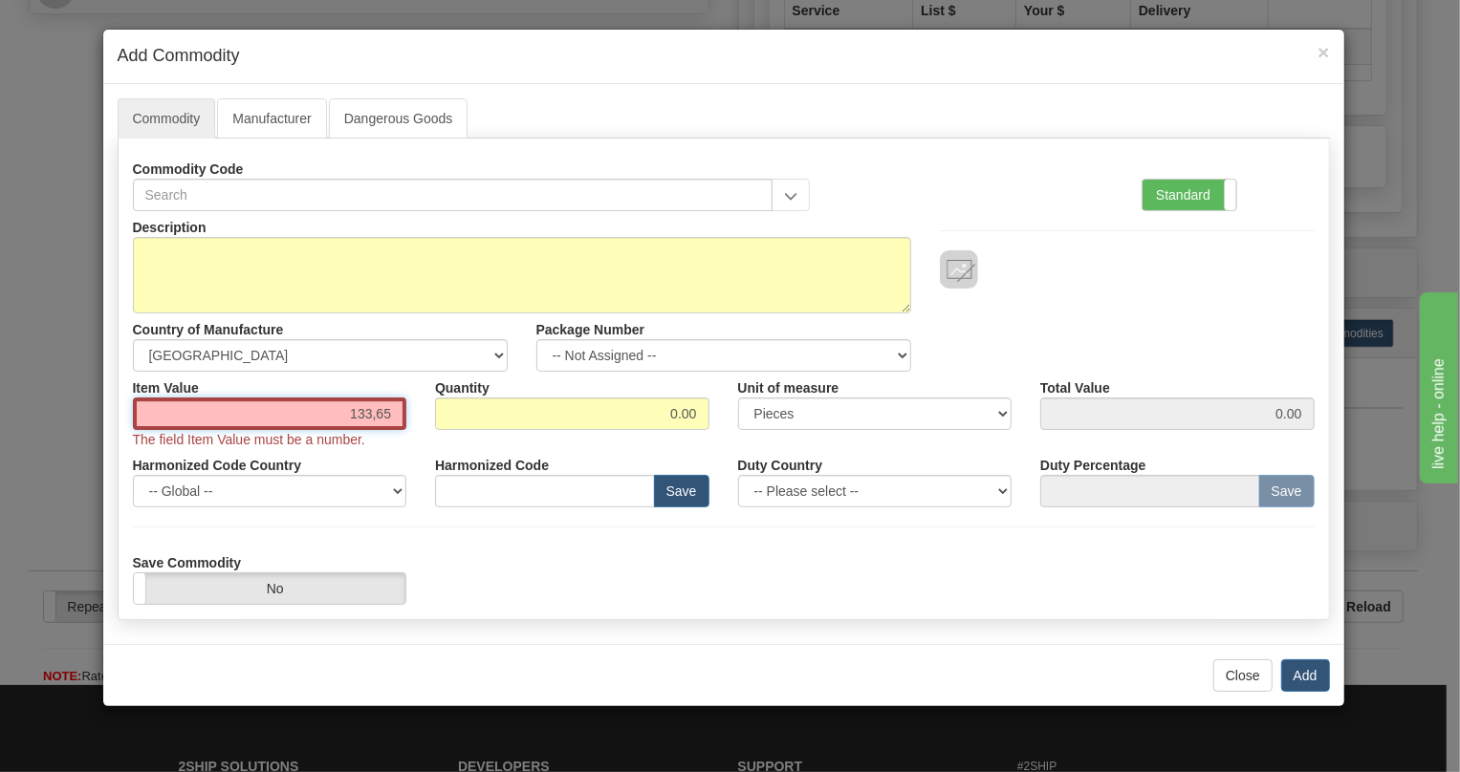
click at [379, 416] on input "133,65" at bounding box center [270, 414] width 274 height 33
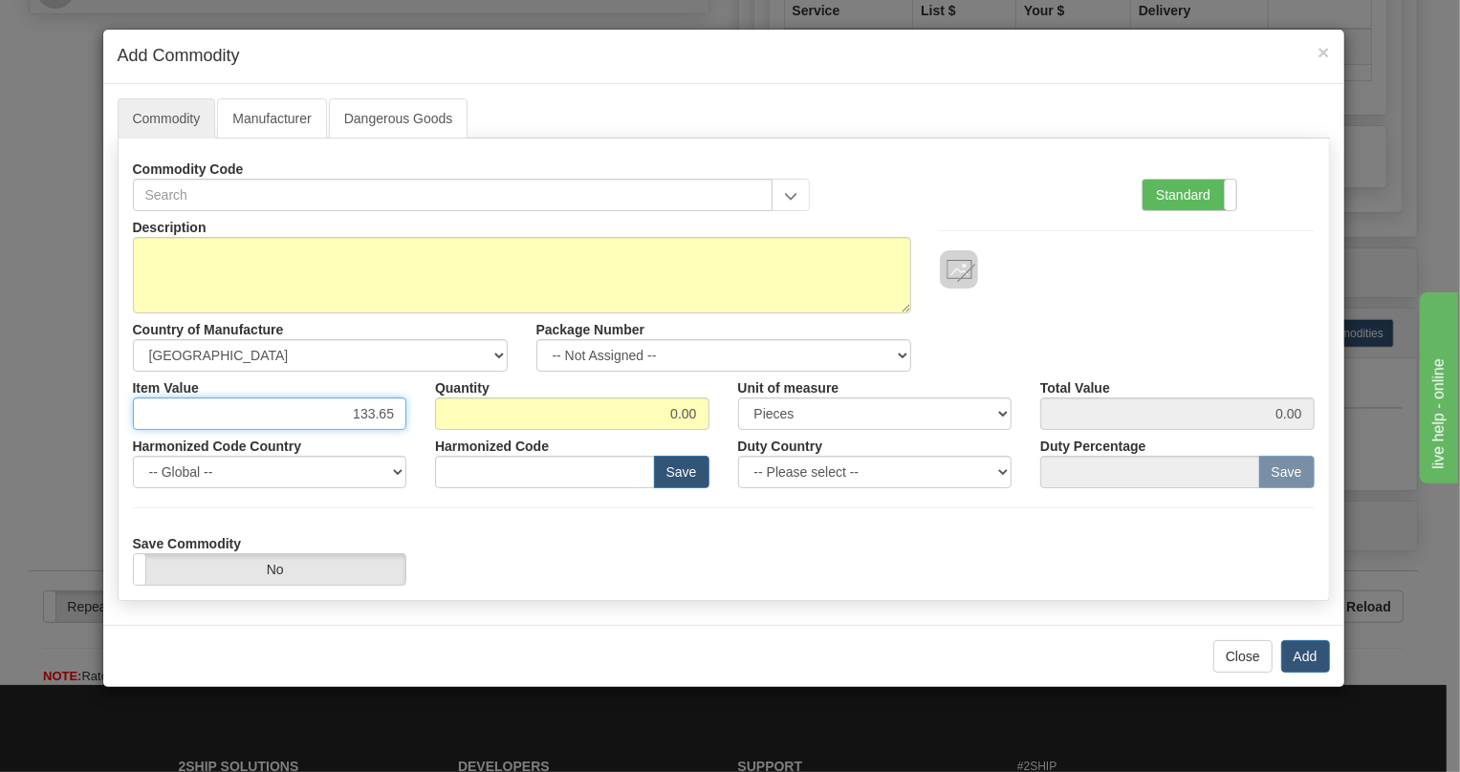
type input "133.65"
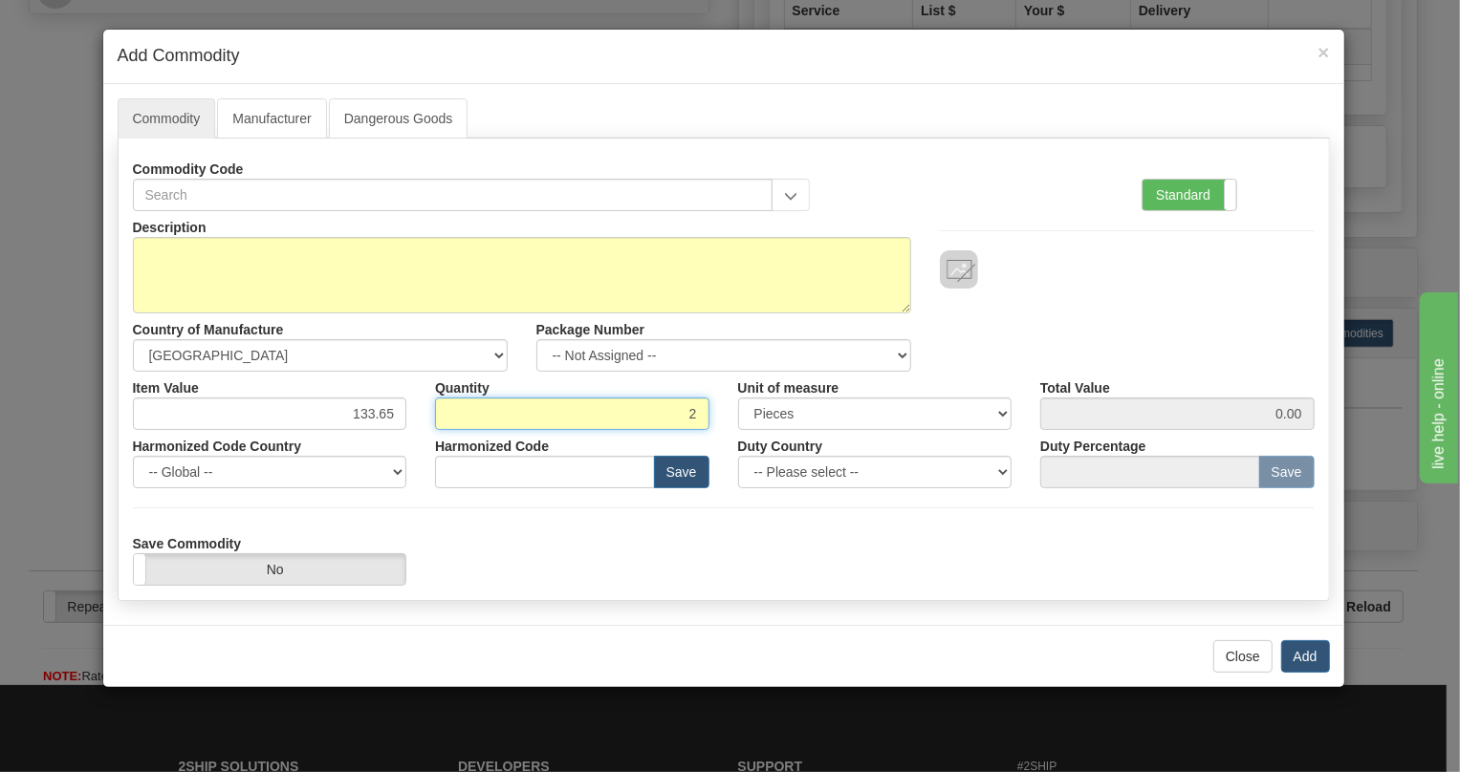
type input "2"
type input "267.30"
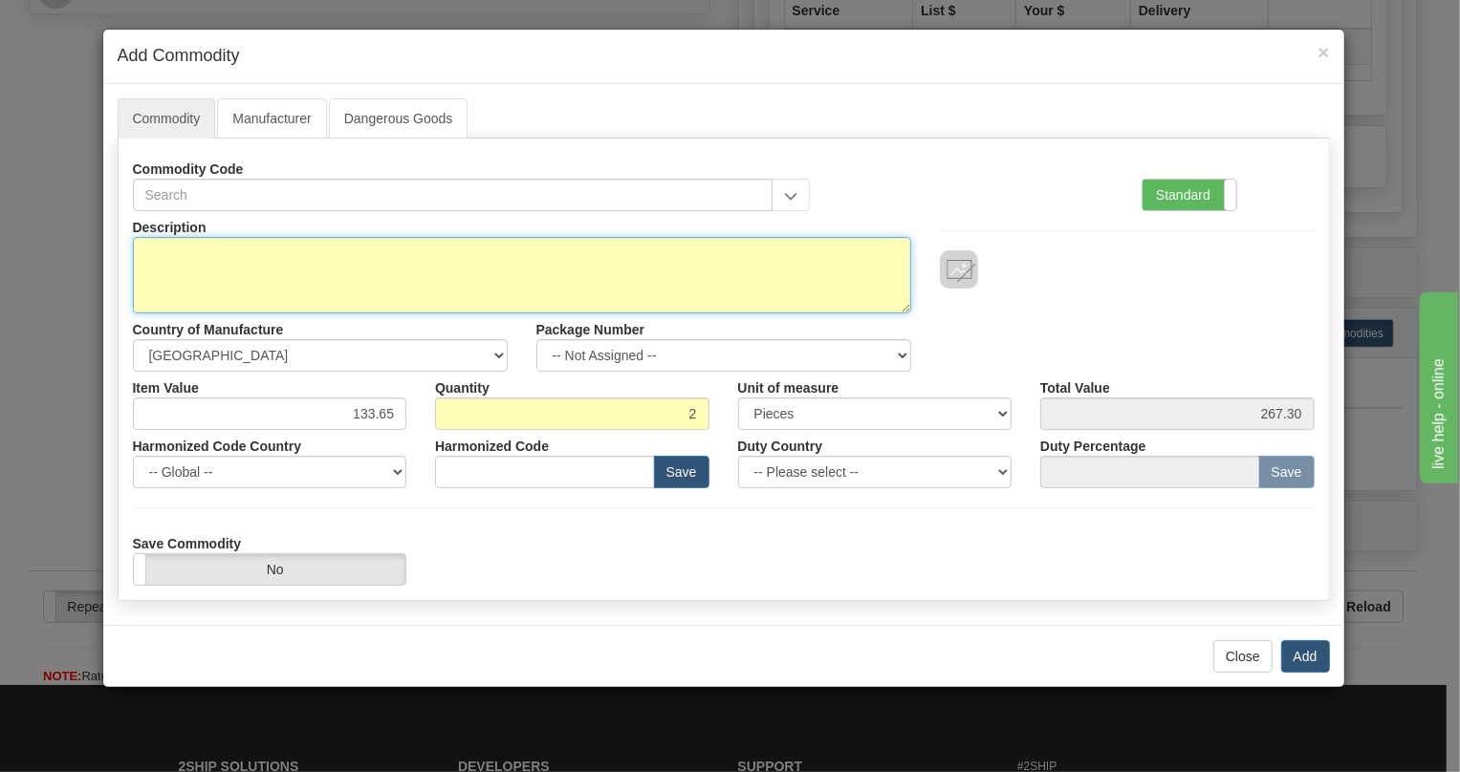
click at [215, 258] on textarea "Description" at bounding box center [522, 275] width 778 height 76
paste textarea "Project X - Inhouse IO_K assembly kit"
type textarea "Project X - Inhouse IO_K assembly kit"
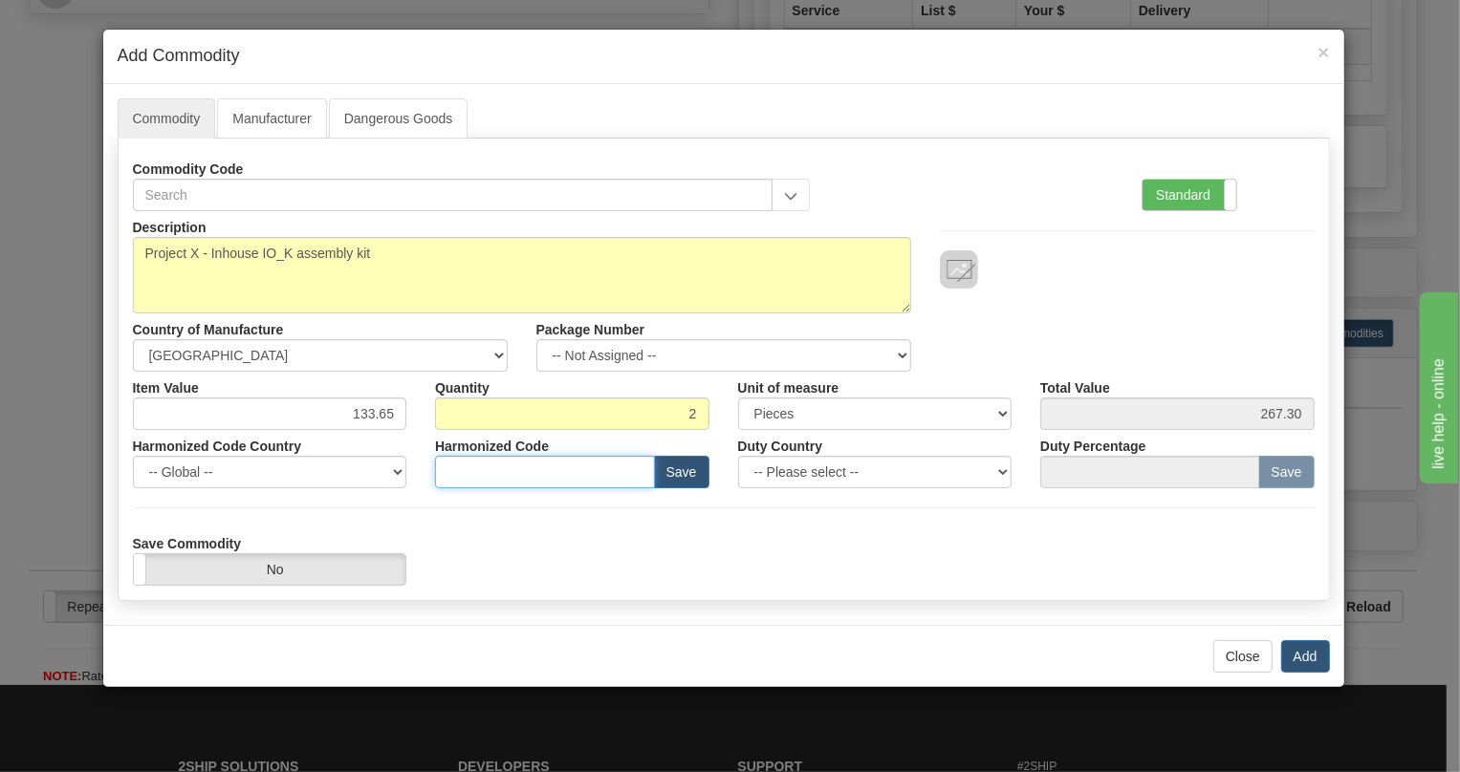
click at [465, 468] on input "text" at bounding box center [545, 472] width 220 height 33
paste input "8528.59.2500"
type input "8528.59.2500"
click at [1175, 195] on label "Standard" at bounding box center [1189, 195] width 94 height 31
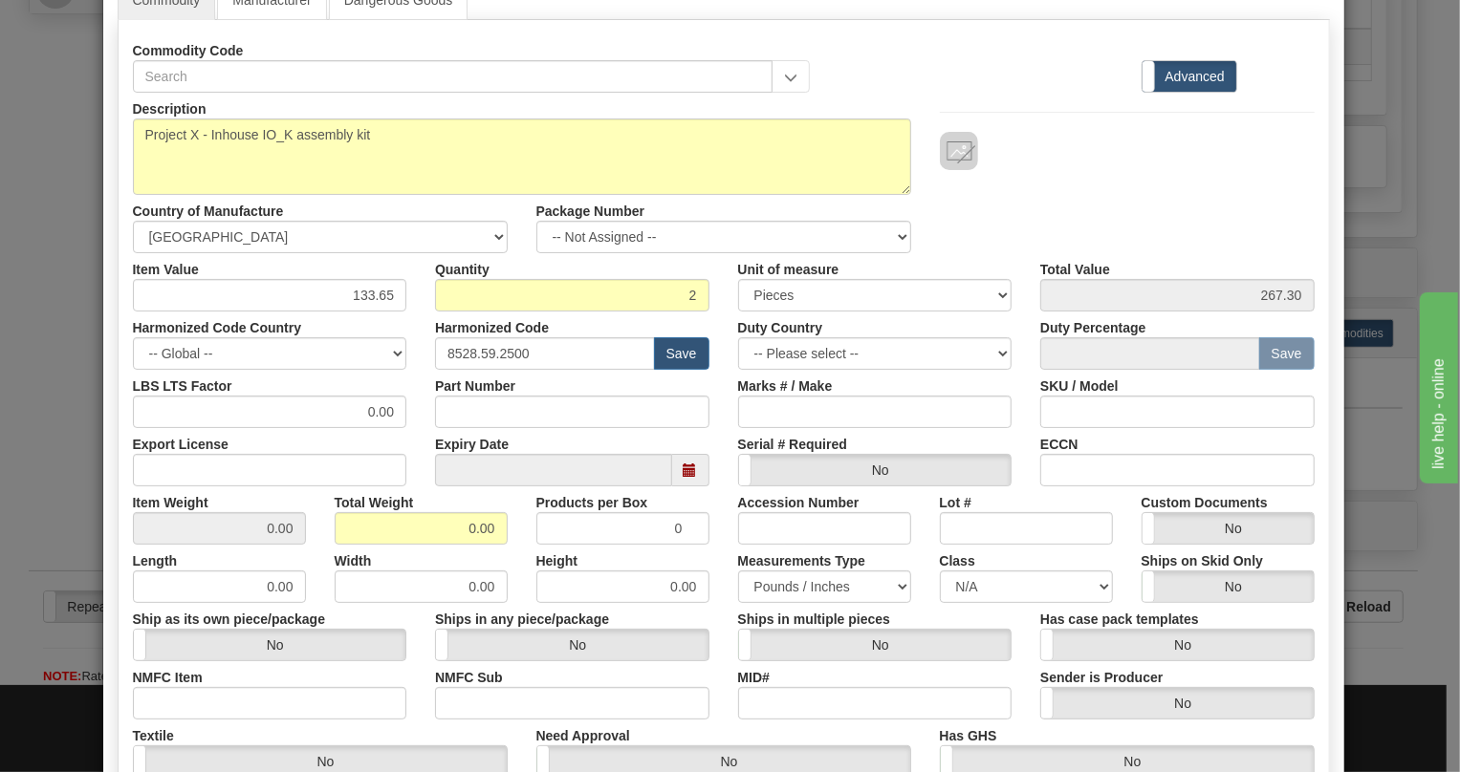
scroll to position [173, 0]
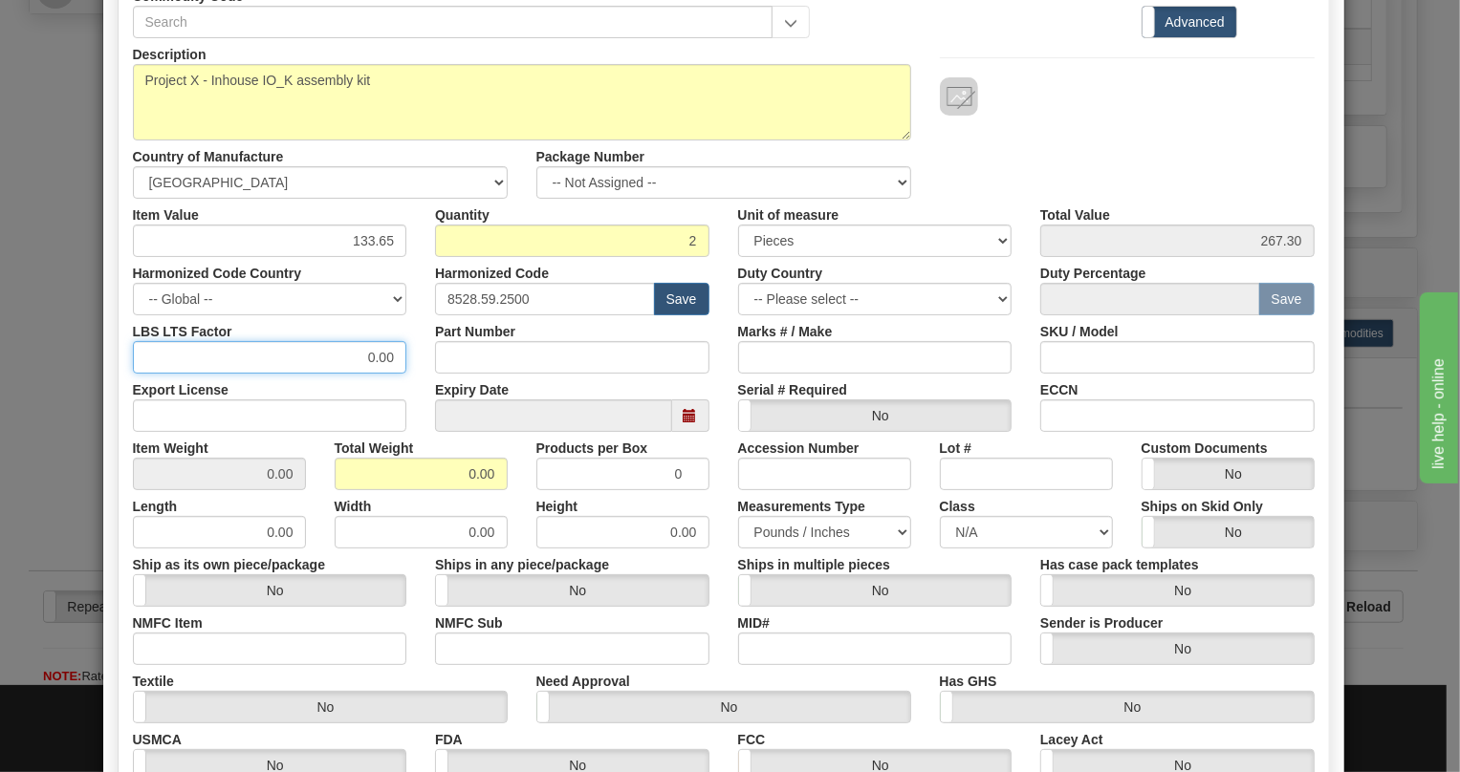
click at [358, 356] on input "0.00" at bounding box center [270, 357] width 274 height 33
type input "1.00"
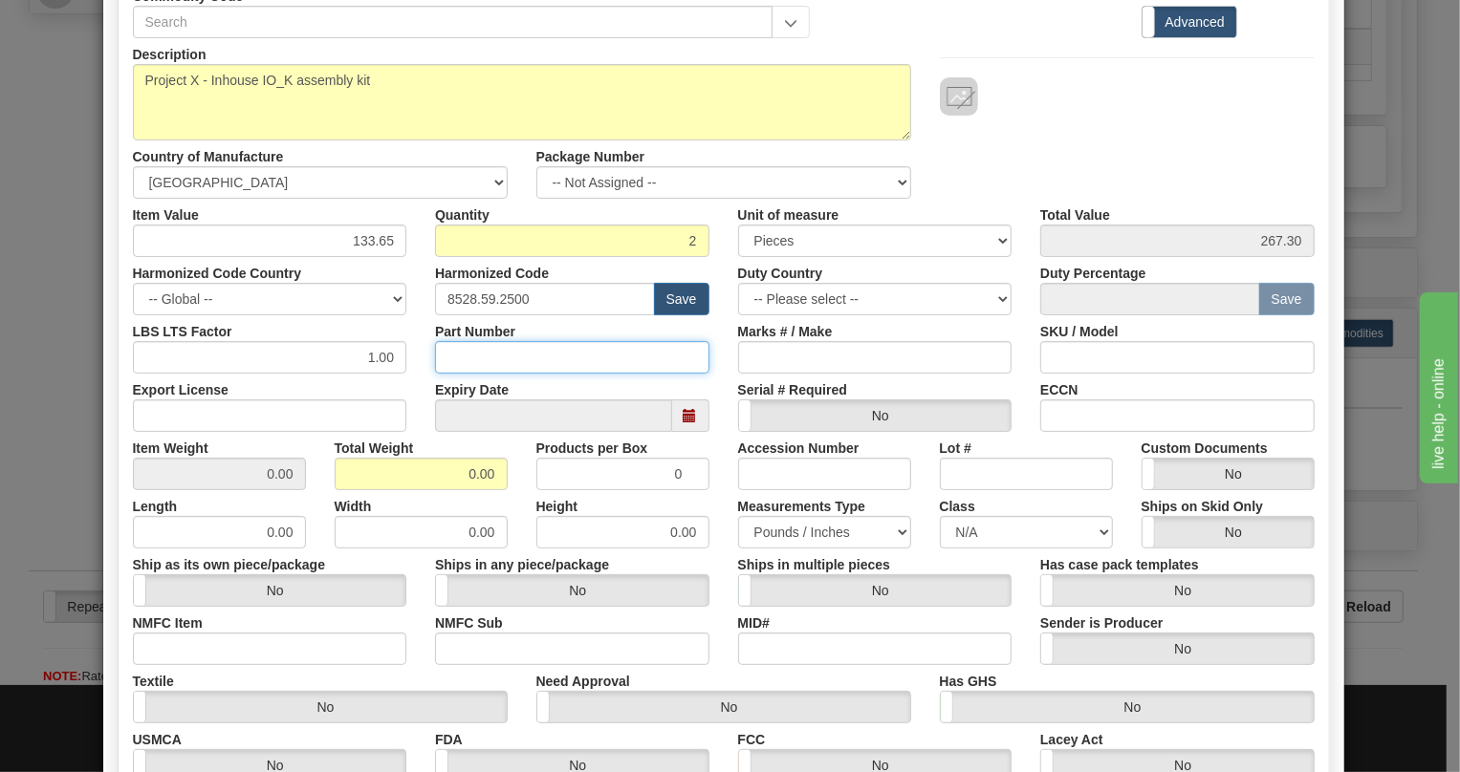
click at [481, 354] on input "Part Number" at bounding box center [572, 357] width 274 height 33
click at [479, 358] on input "Part Number" at bounding box center [572, 357] width 274 height 33
paste input "E18M90025"
type input "E18M90025"
click at [439, 477] on input "0.00" at bounding box center [421, 474] width 173 height 33
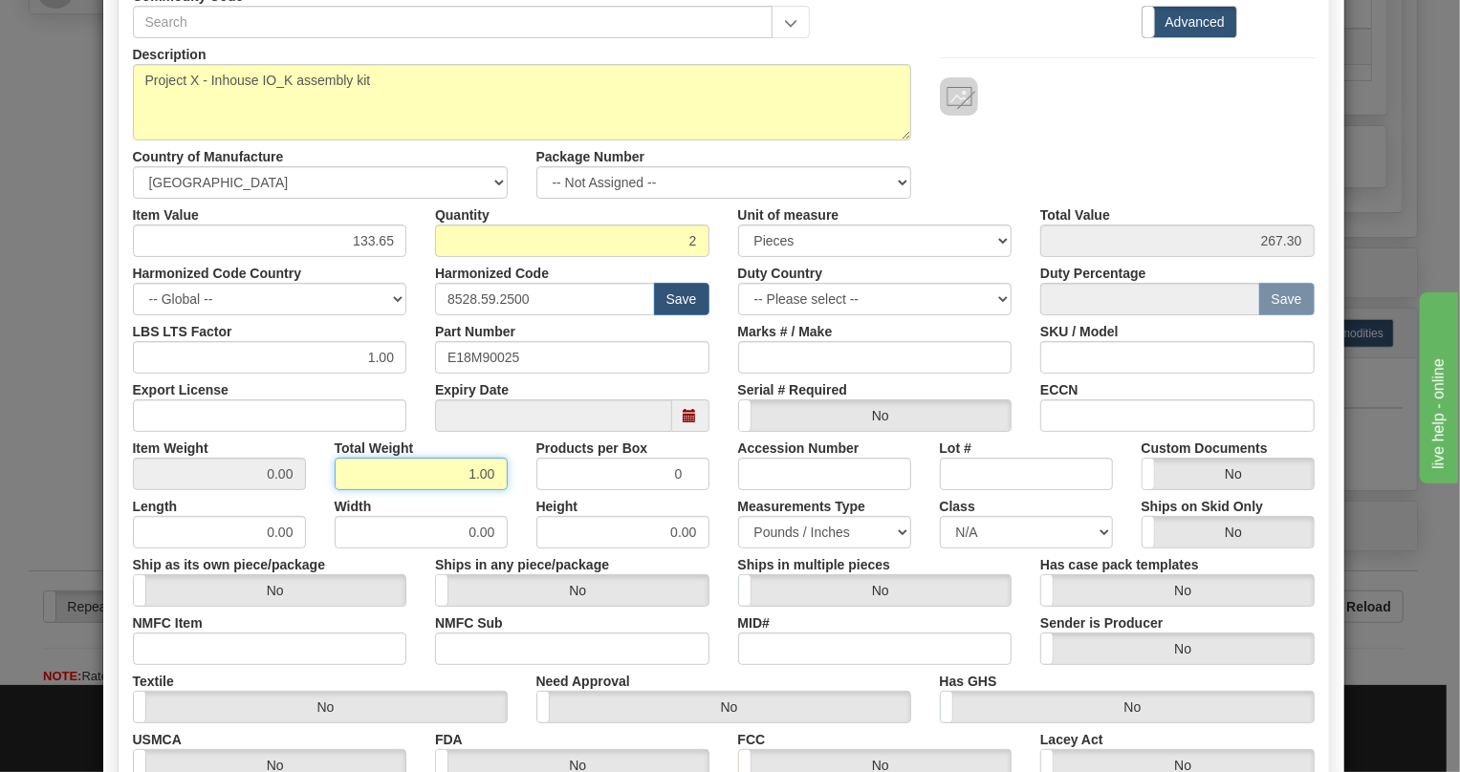
type input "1.00"
type input "0.5000"
click at [522, 453] on div "Products per Box 0" at bounding box center [623, 461] width 202 height 58
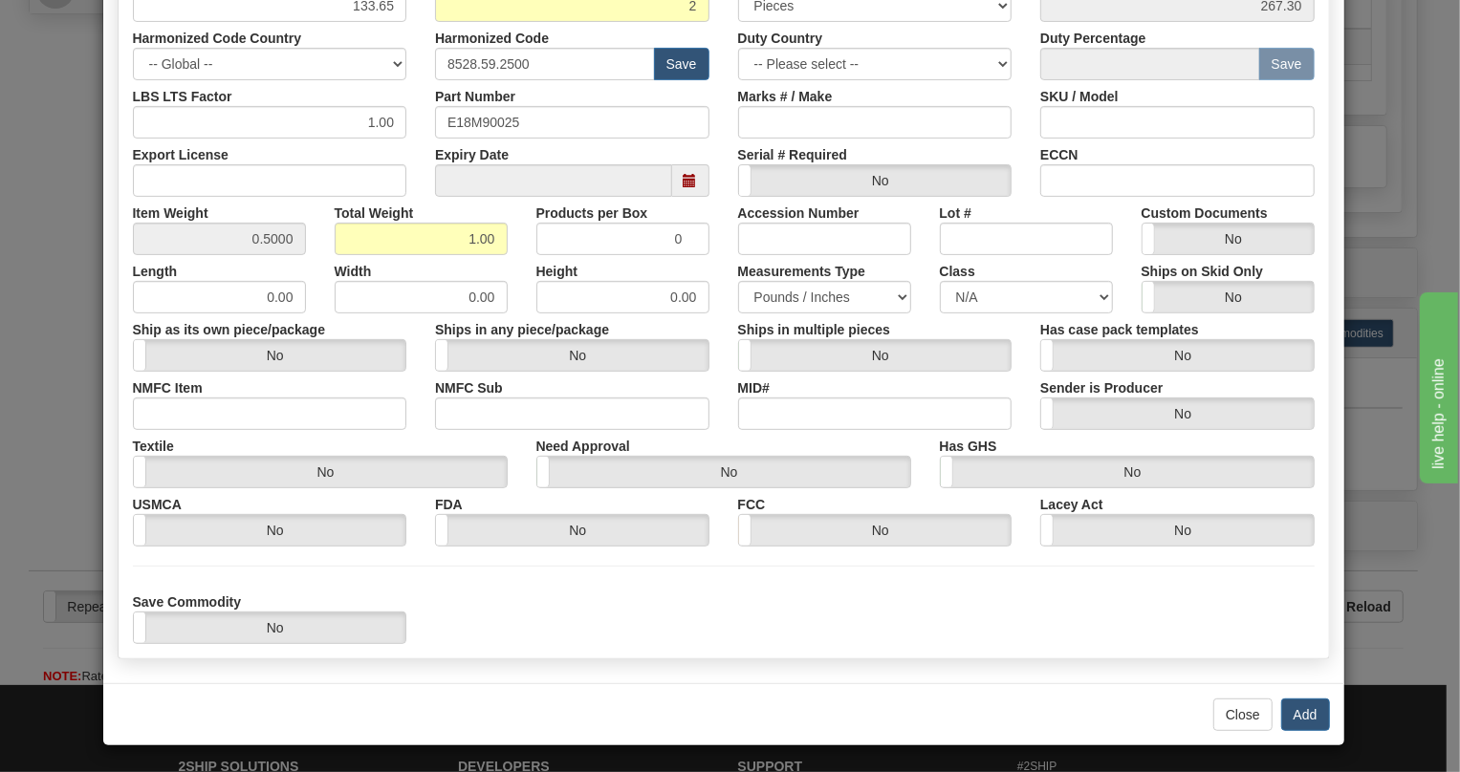
scroll to position [409, 0]
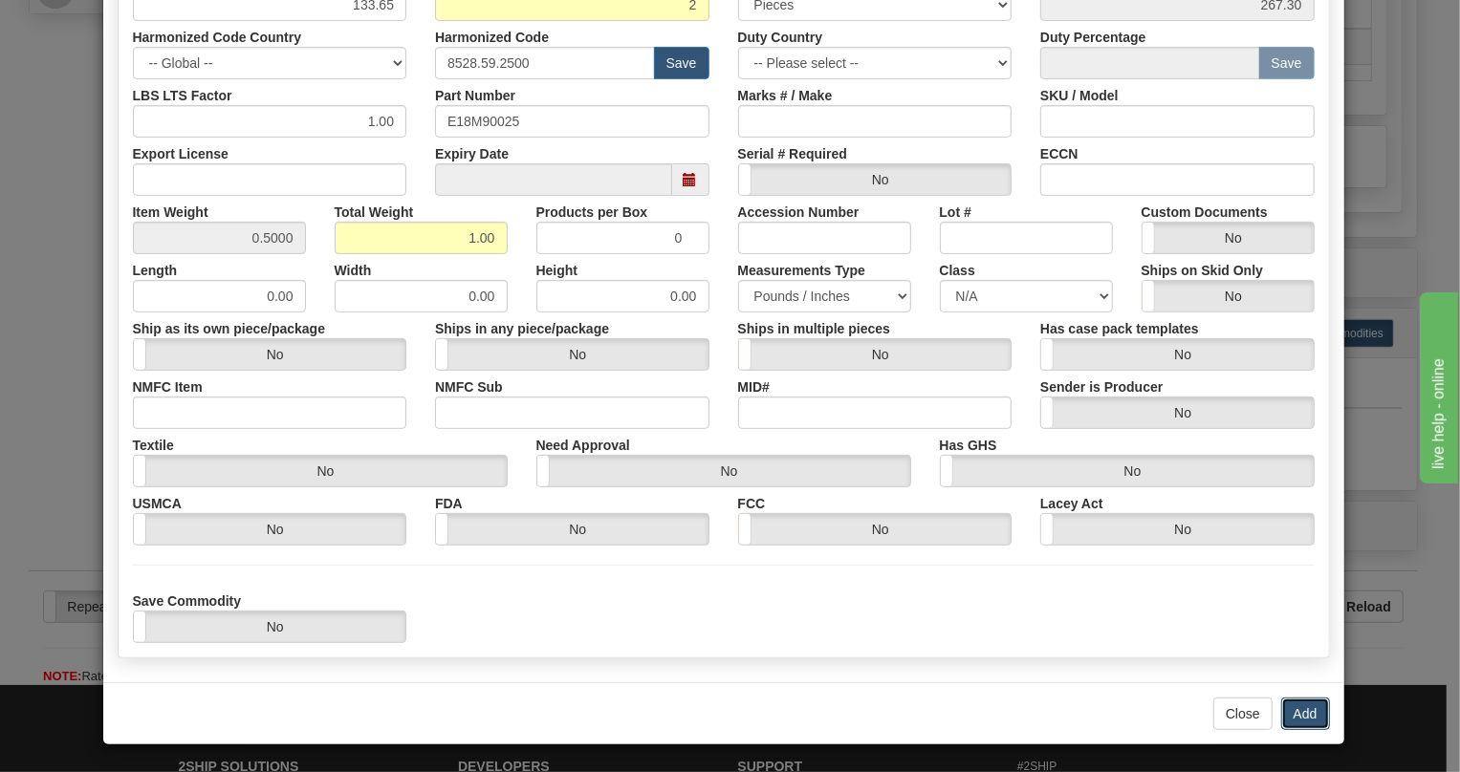
click at [1293, 707] on button "Add" at bounding box center [1305, 714] width 49 height 33
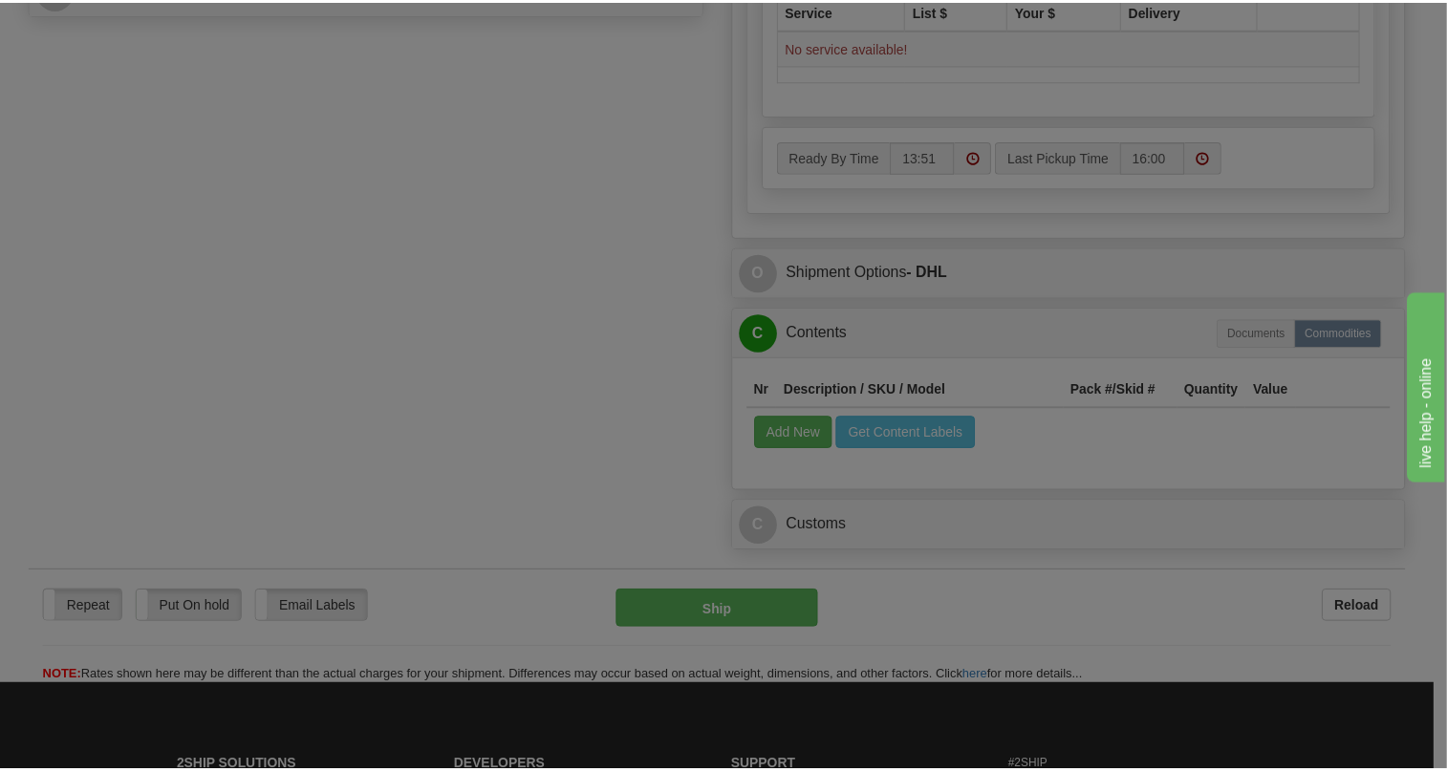
scroll to position [0, 0]
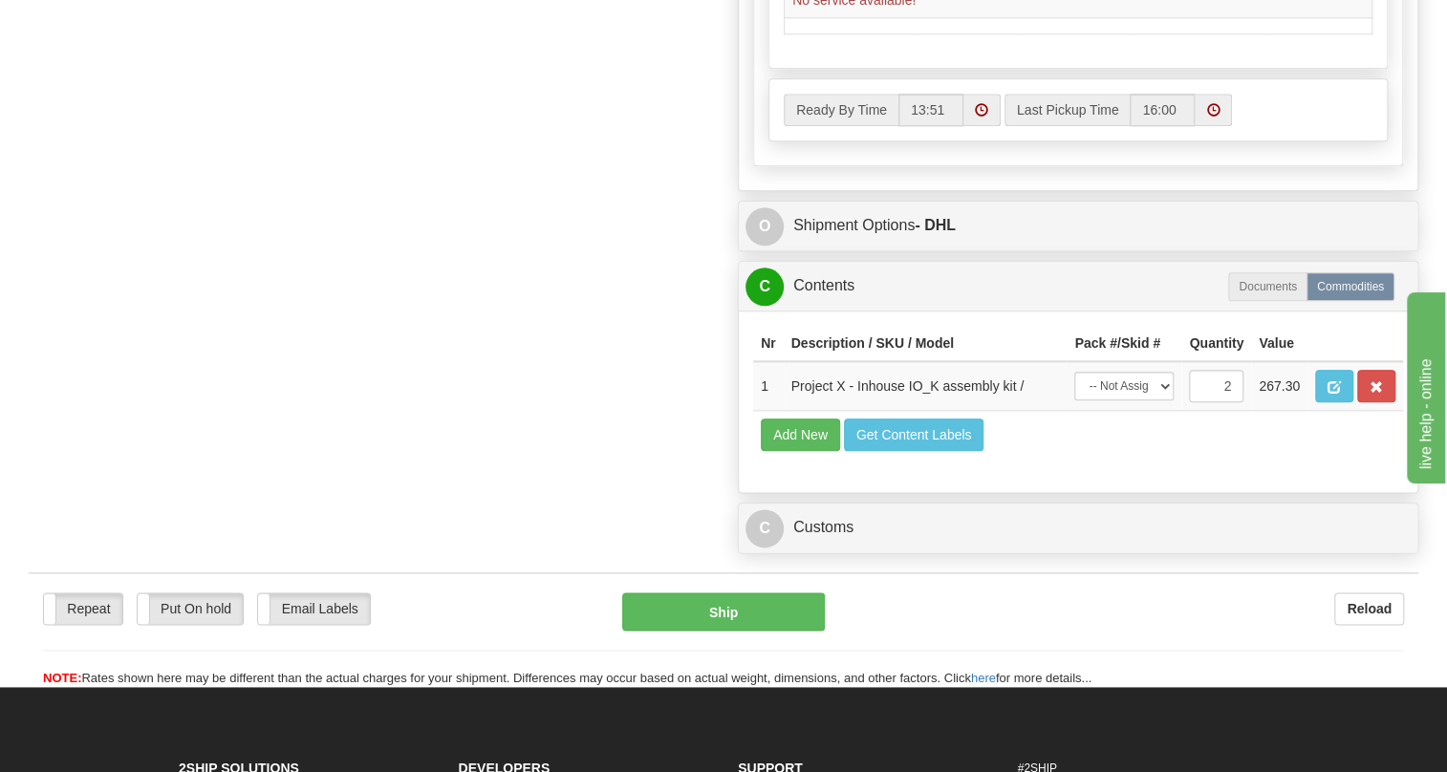
scroll to position [1042, 0]
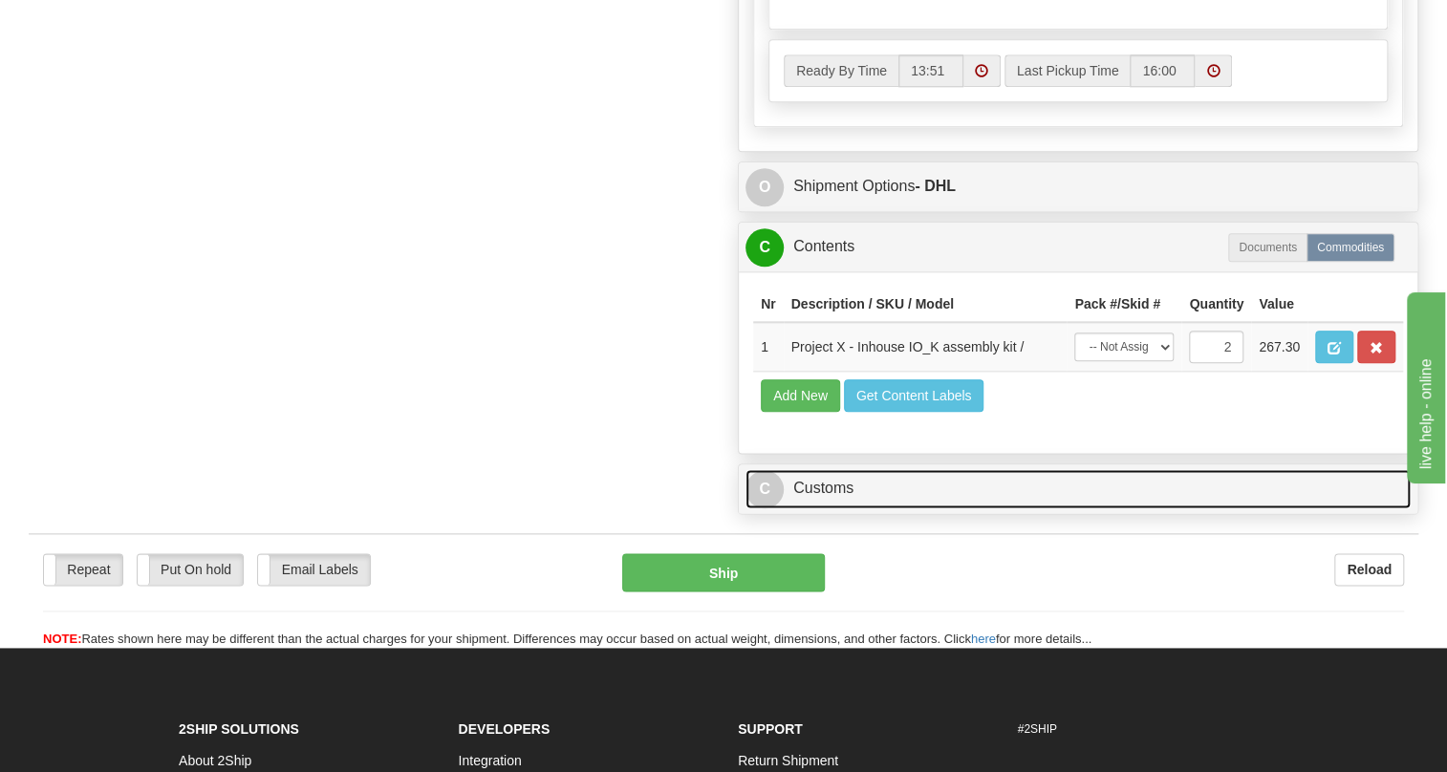
click at [824, 509] on link "C Customs" at bounding box center [1078, 488] width 665 height 39
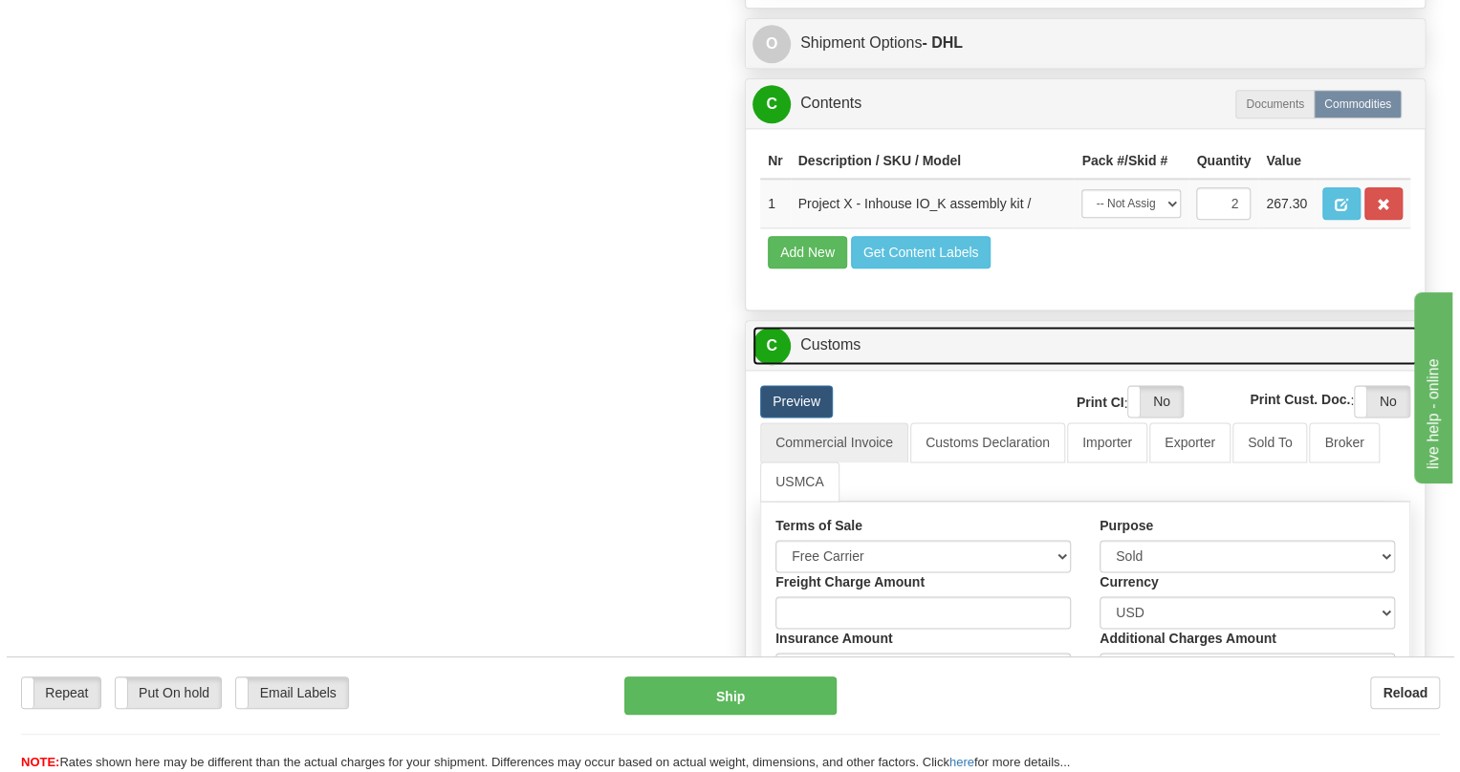
scroll to position [1216, 0]
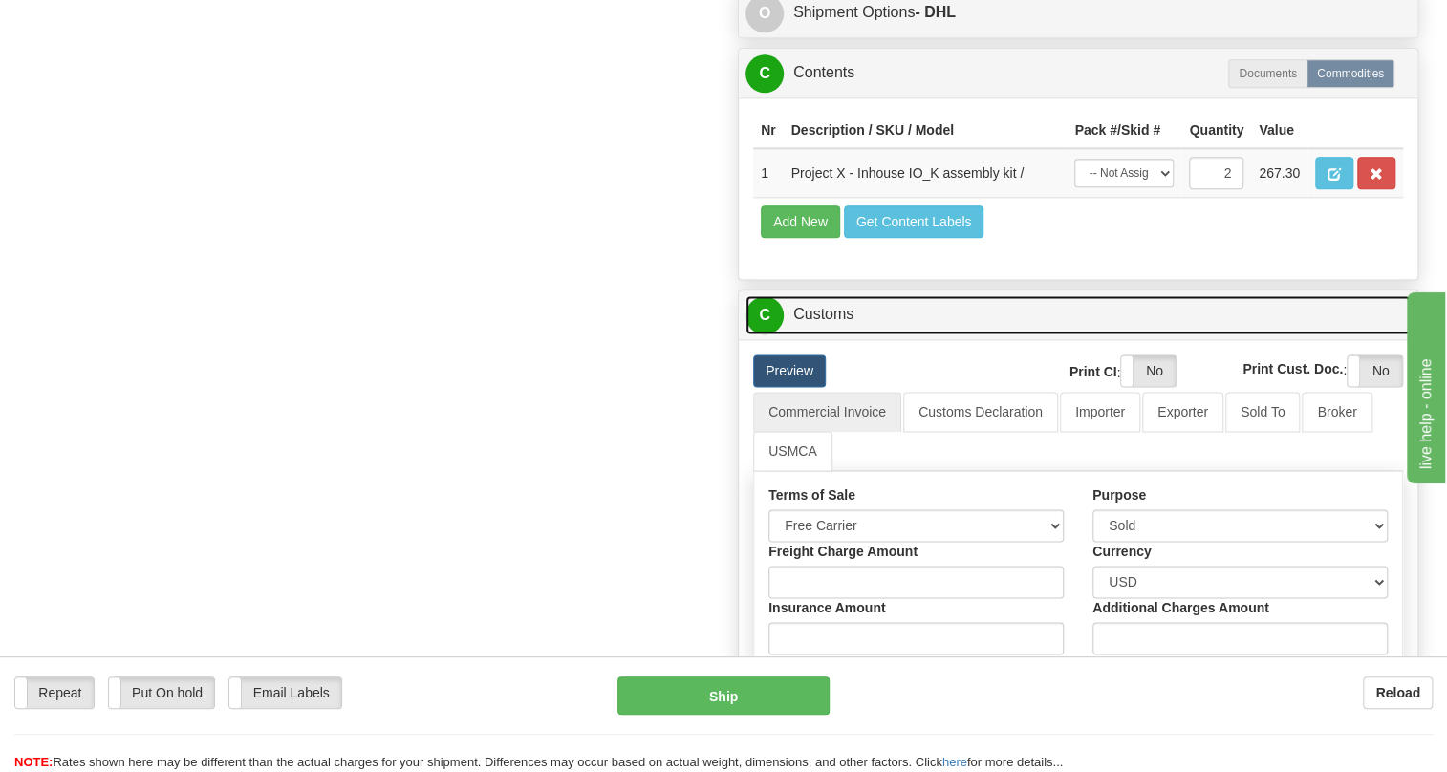
click at [825, 335] on link "C Customs" at bounding box center [1078, 314] width 665 height 39
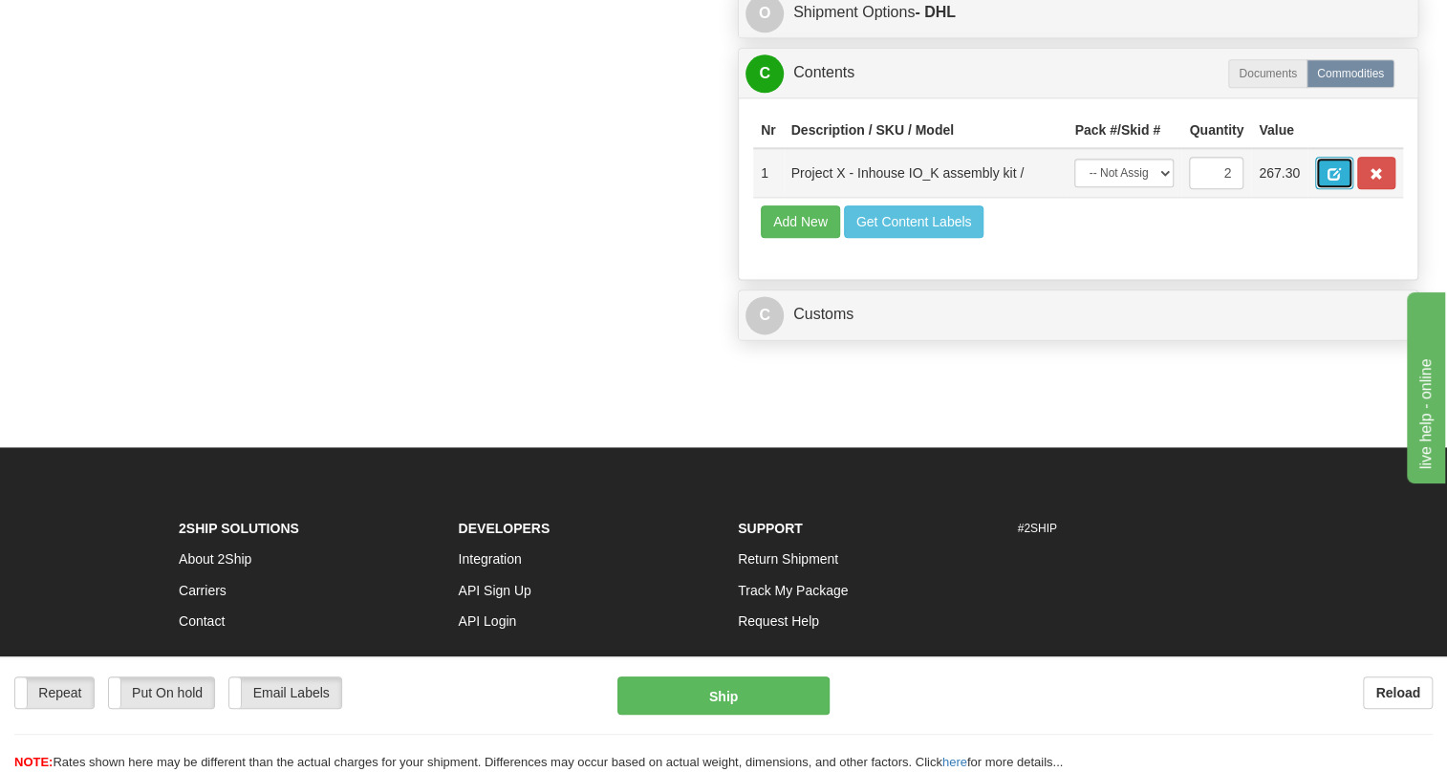
click at [1341, 189] on button "button" at bounding box center [1334, 173] width 38 height 33
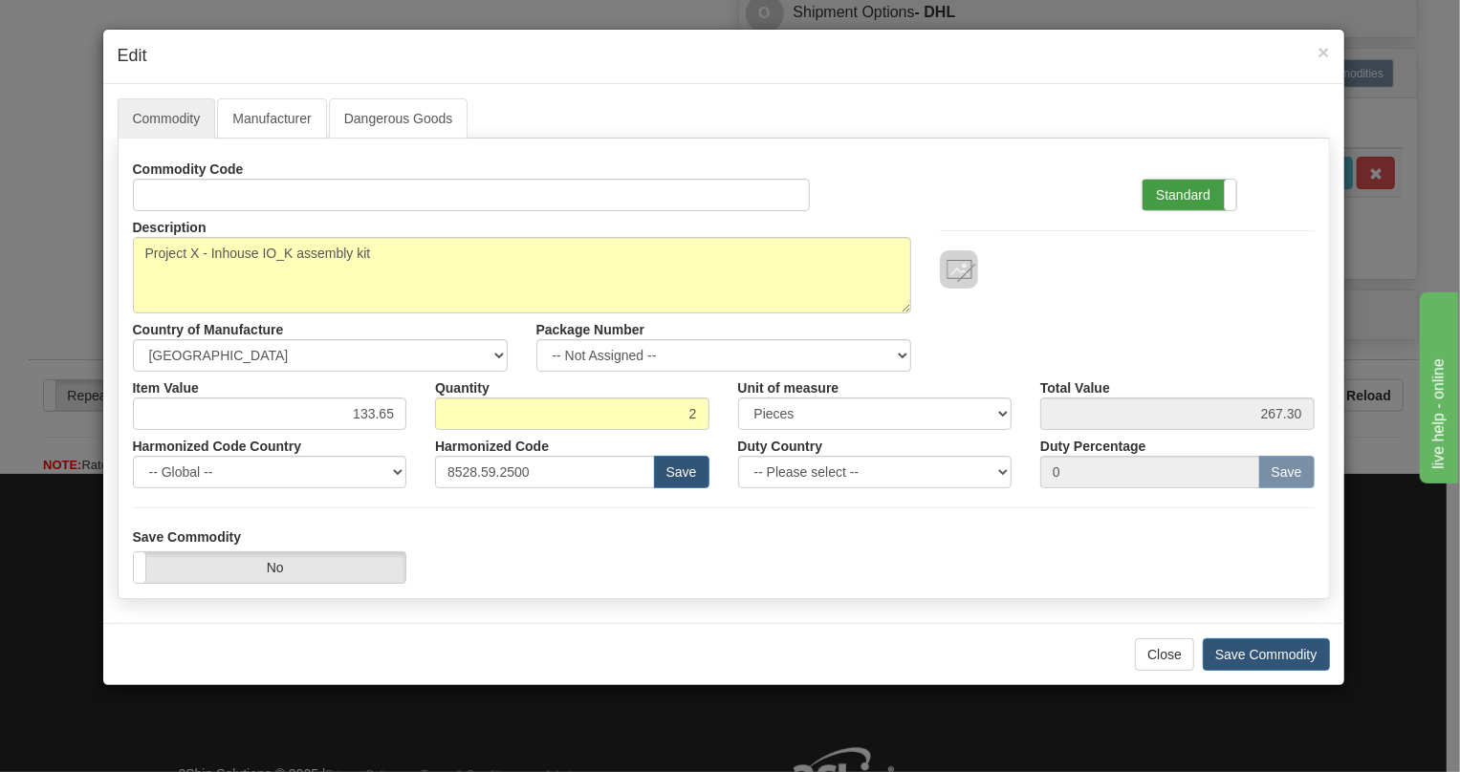
click at [1176, 193] on label "Standard" at bounding box center [1189, 195] width 94 height 31
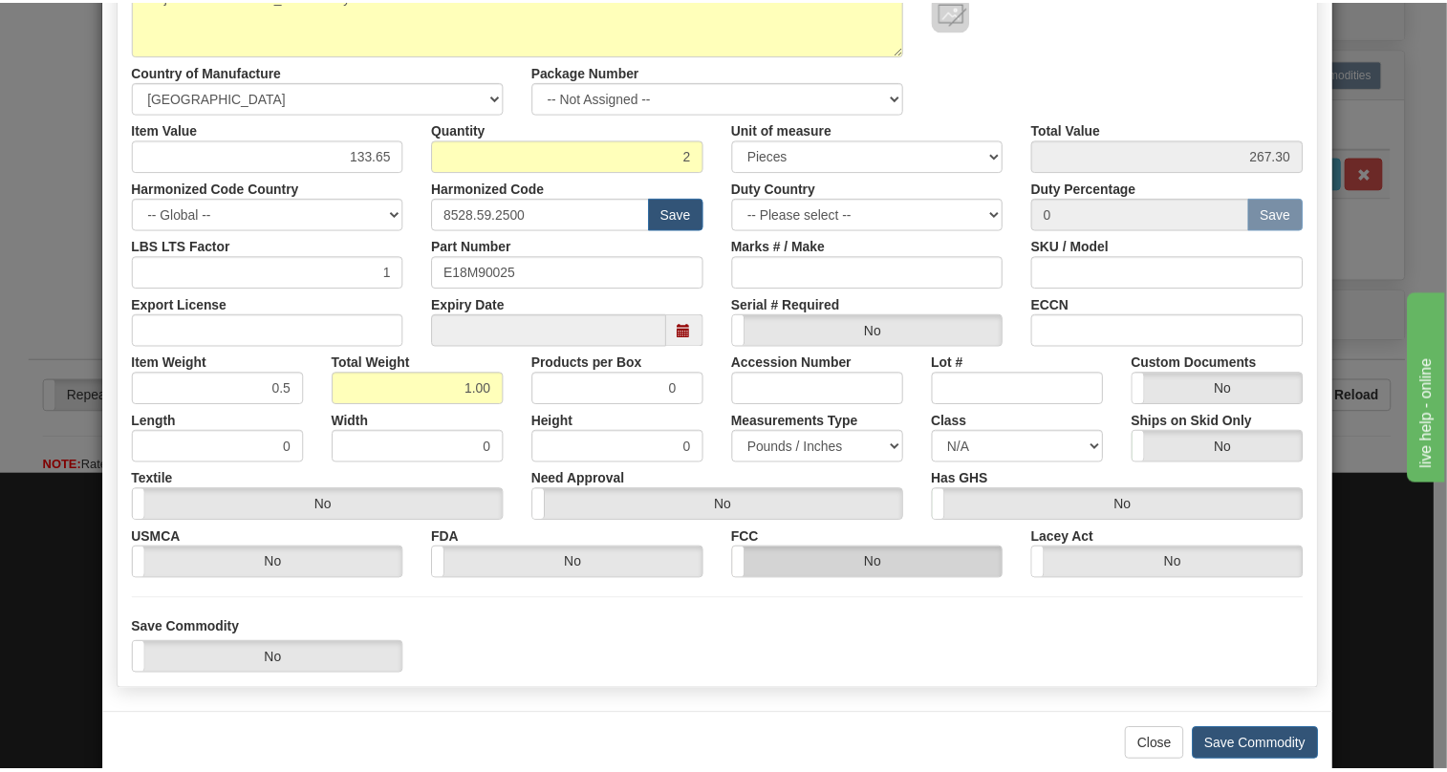
scroll to position [291, 0]
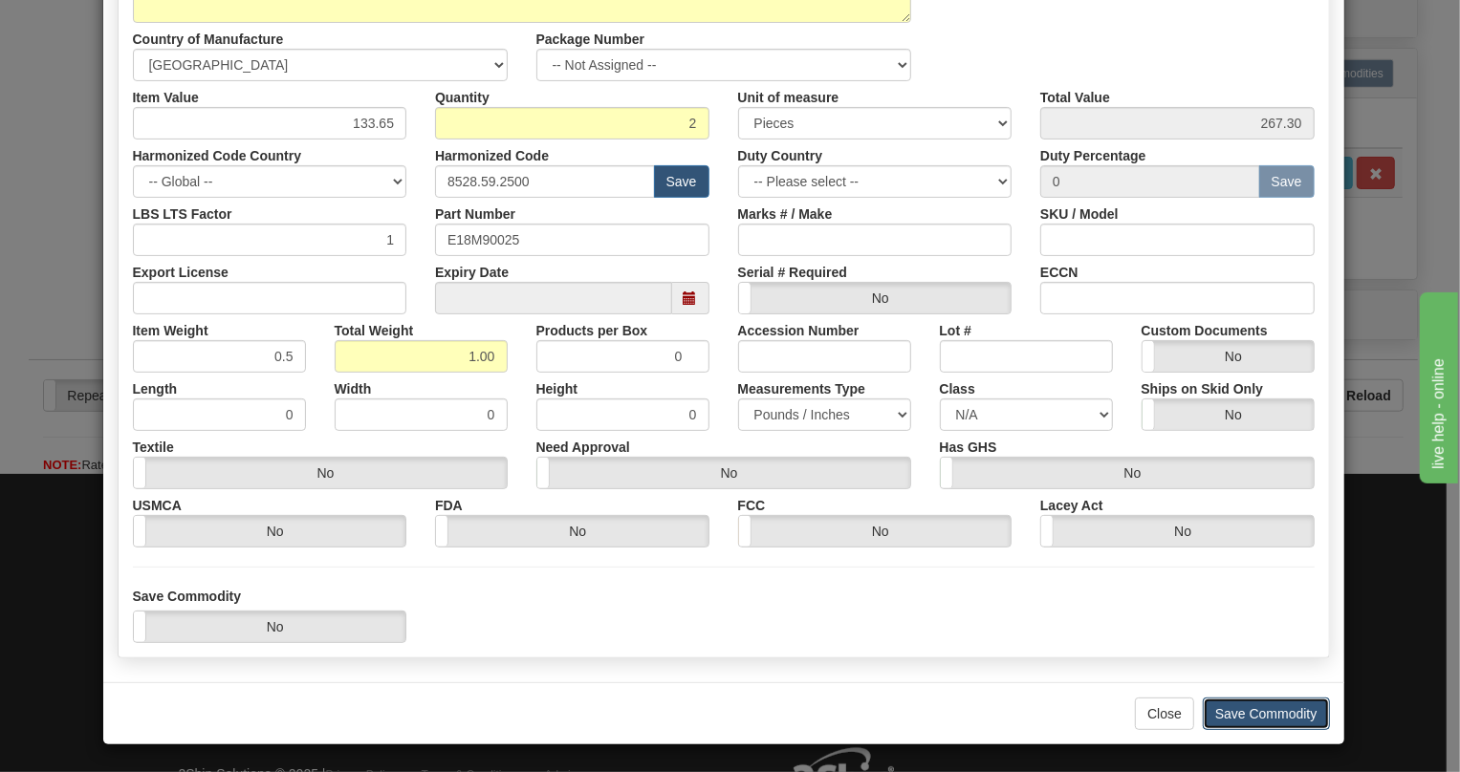
click at [1241, 713] on button "Save Commodity" at bounding box center [1266, 714] width 127 height 33
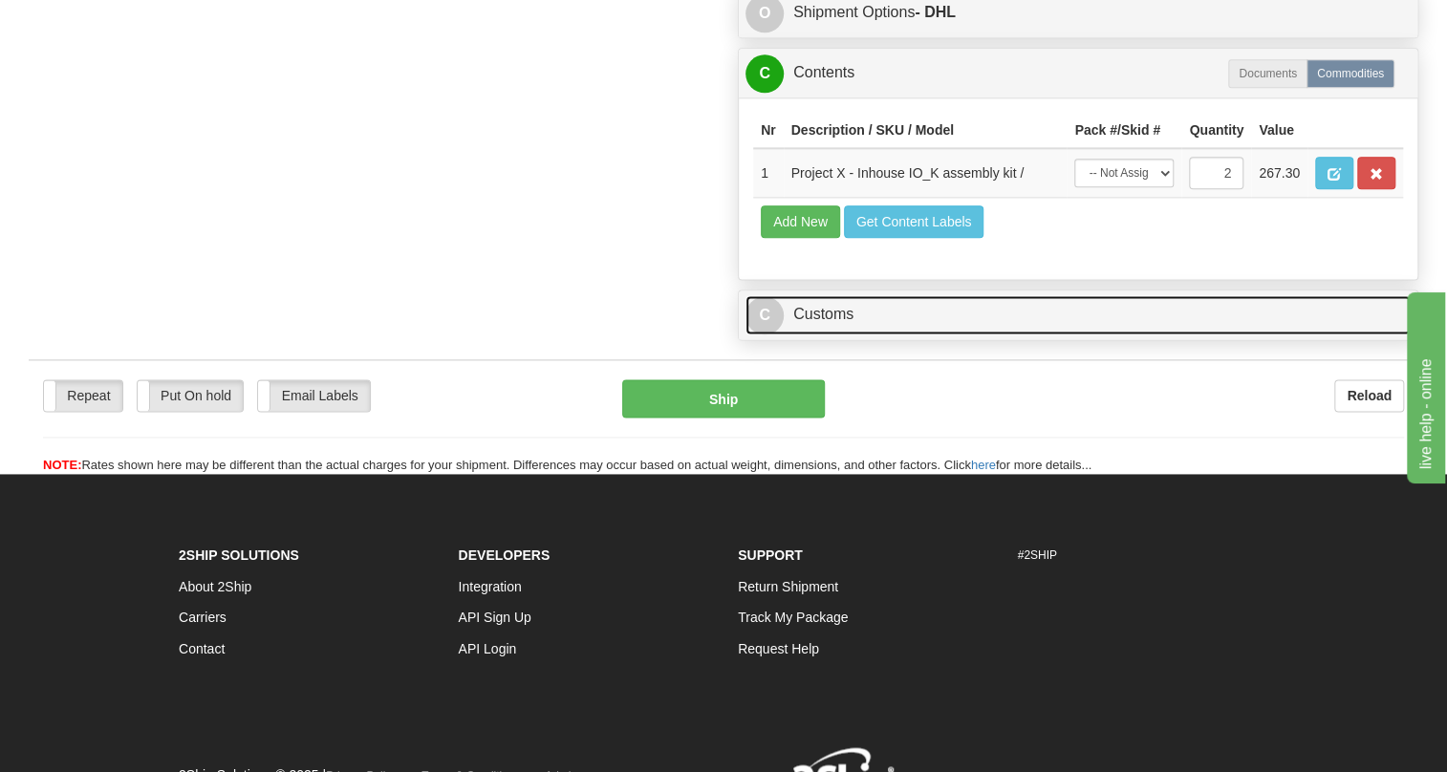
click at [860, 335] on link "C Customs" at bounding box center [1078, 314] width 665 height 39
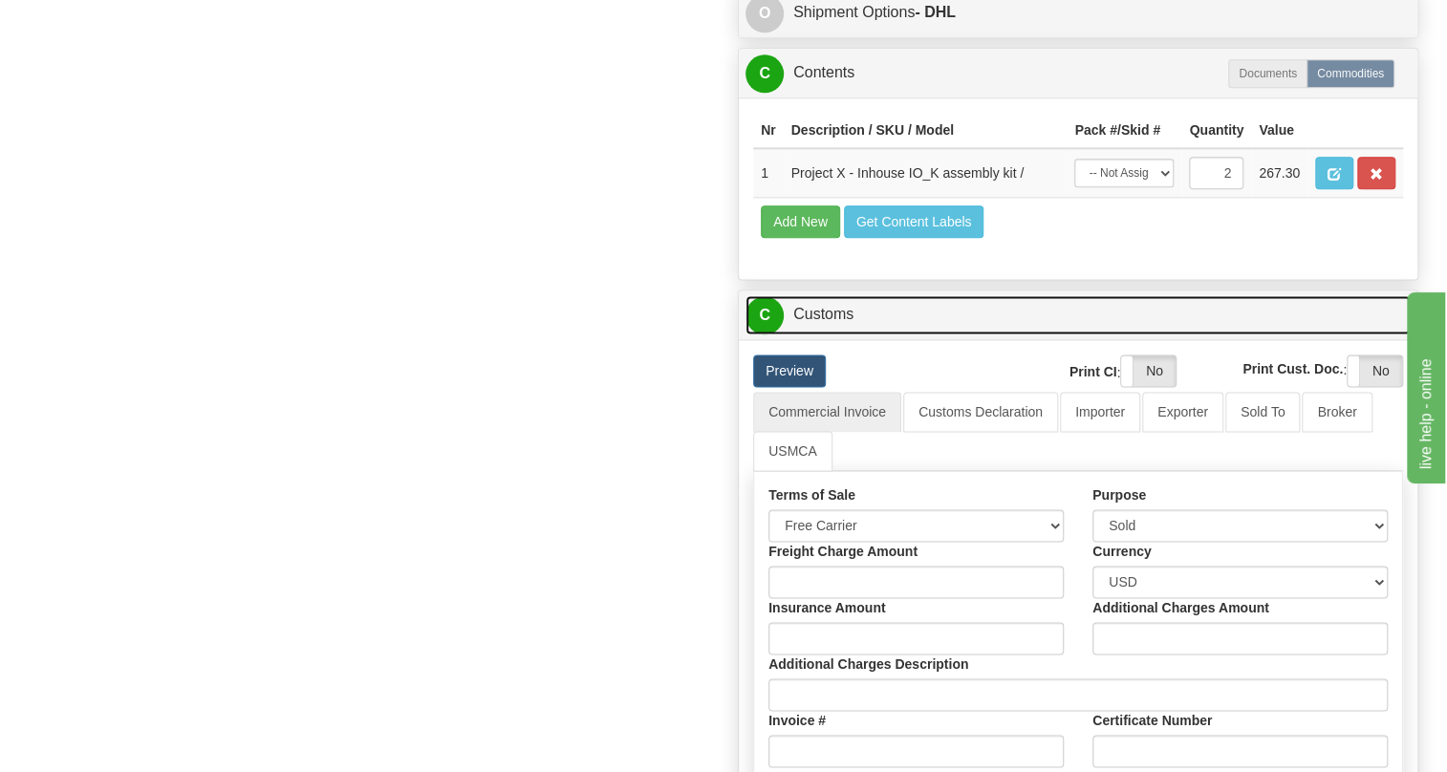
click at [859, 335] on link "C Customs" at bounding box center [1078, 314] width 665 height 39
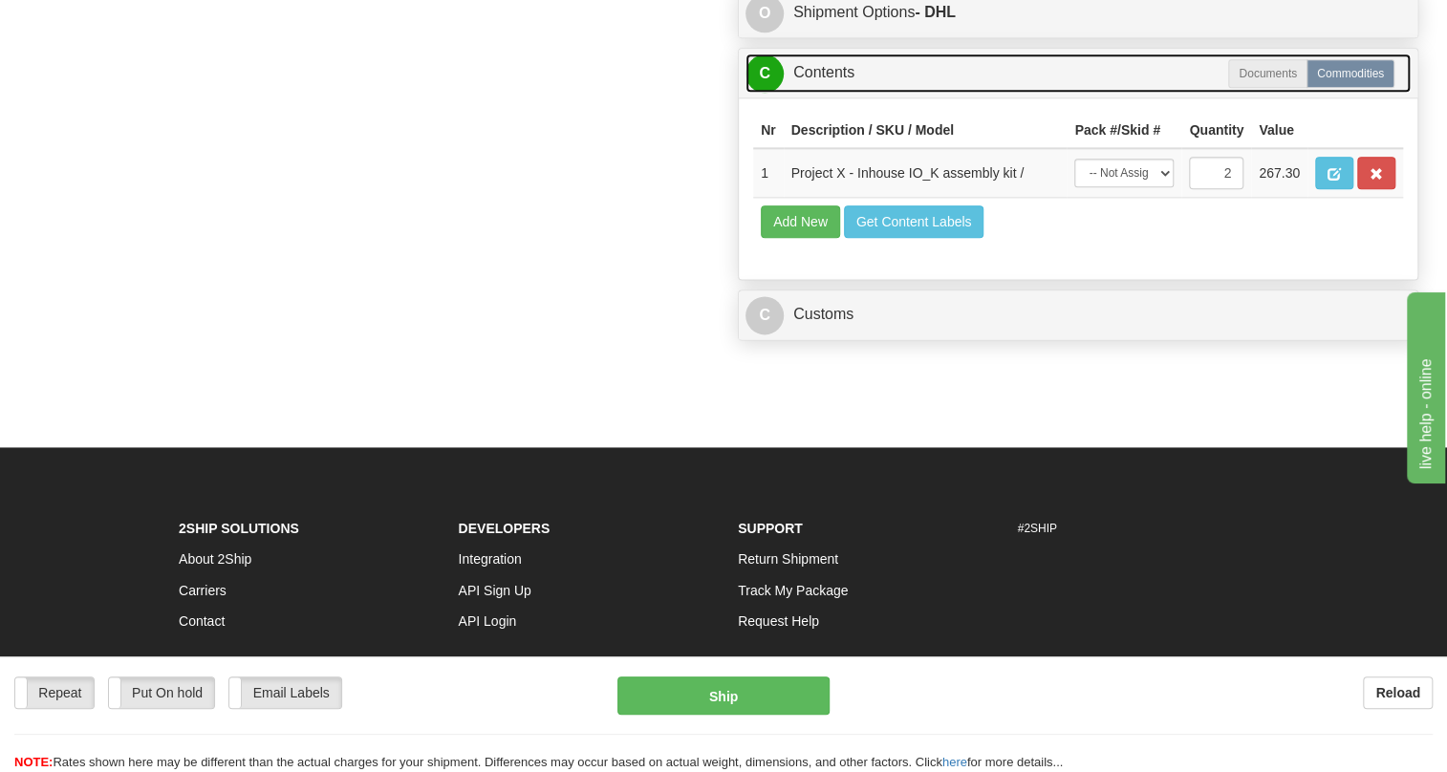
click at [827, 93] on link "C Contents" at bounding box center [1078, 73] width 665 height 39
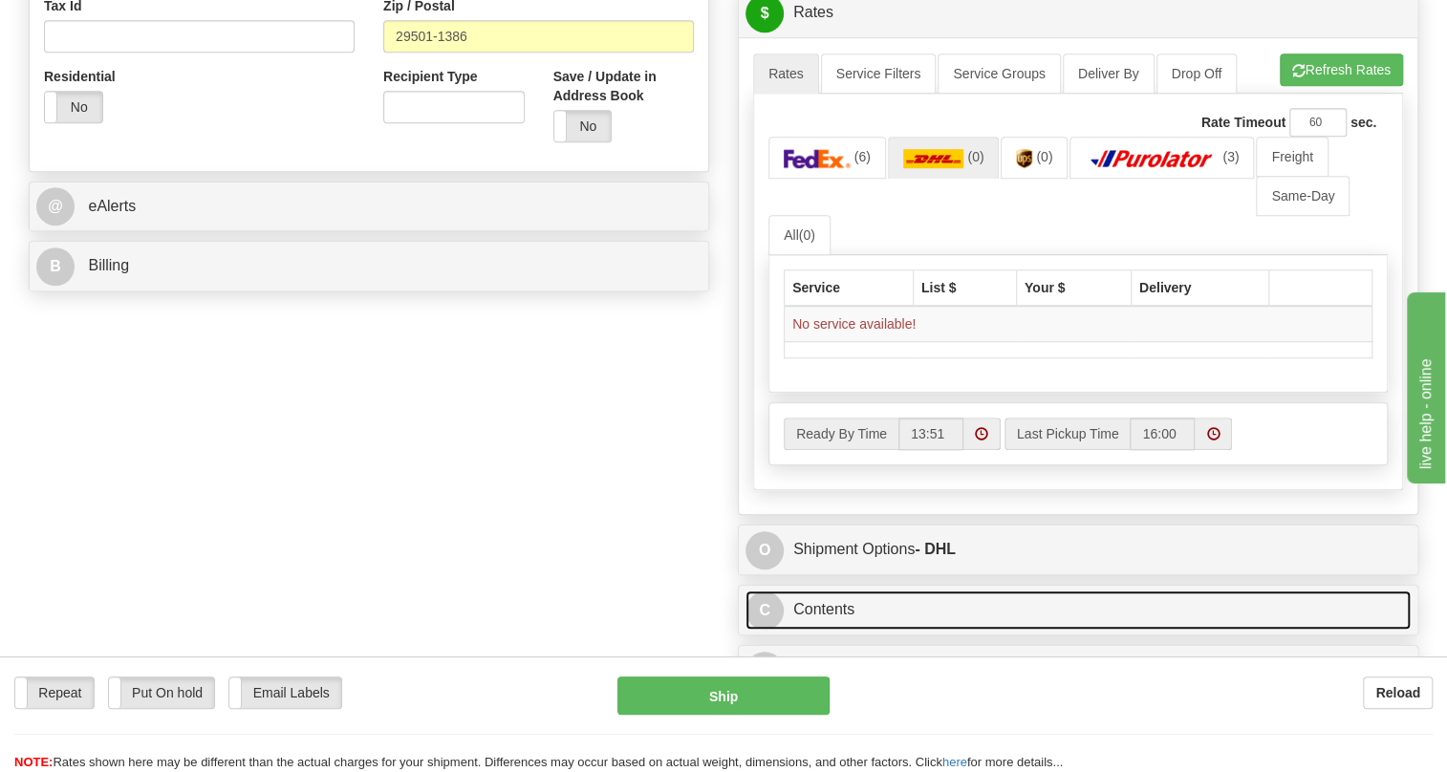
scroll to position [653, 0]
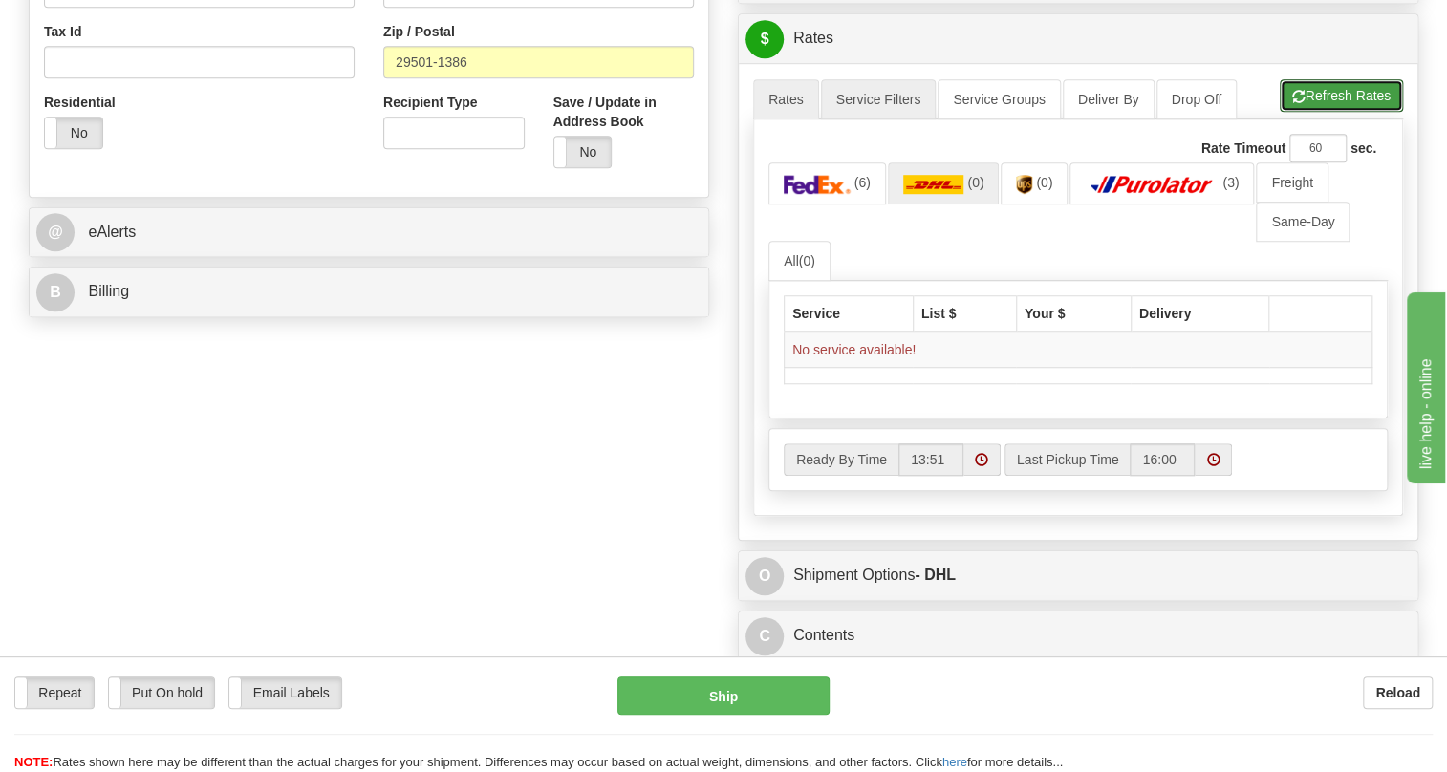
drag, startPoint x: 1338, startPoint y: 141, endPoint x: 847, endPoint y: 141, distance: 491.3
click at [1327, 112] on button "Refresh Rates" at bounding box center [1341, 95] width 123 height 33
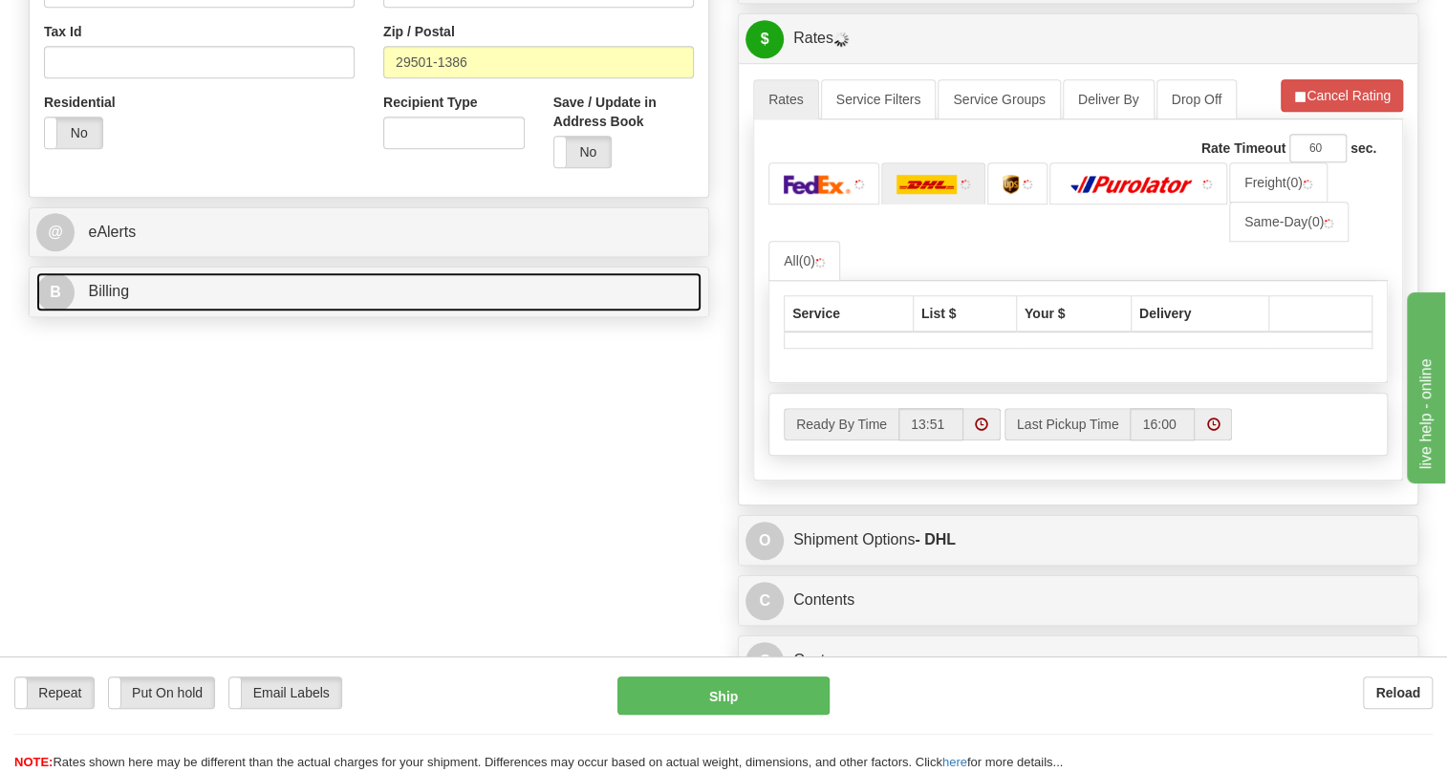
click at [132, 312] on link "B Billing" at bounding box center [368, 291] width 665 height 39
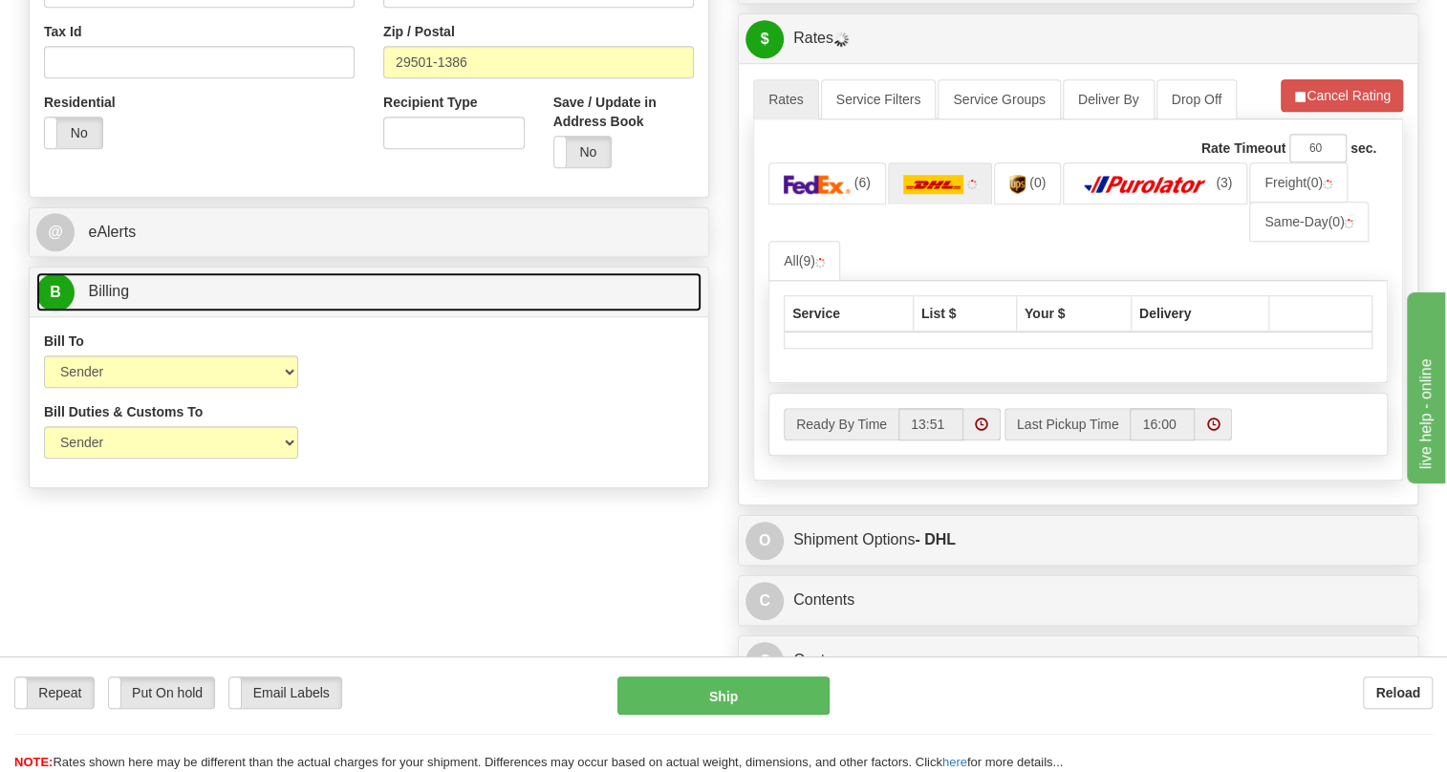
click at [119, 299] on span "Billing" at bounding box center [108, 291] width 41 height 16
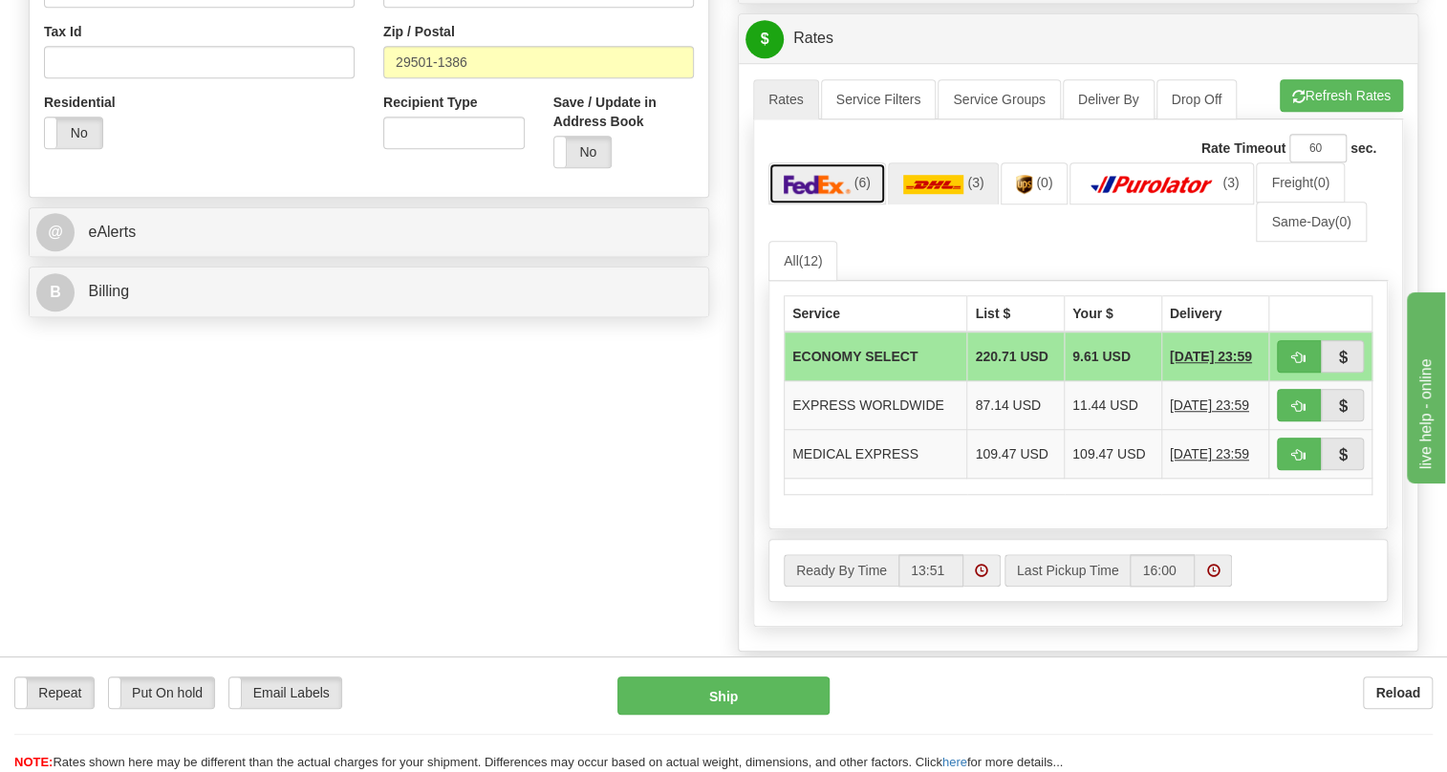
click at [830, 194] on img at bounding box center [817, 184] width 67 height 19
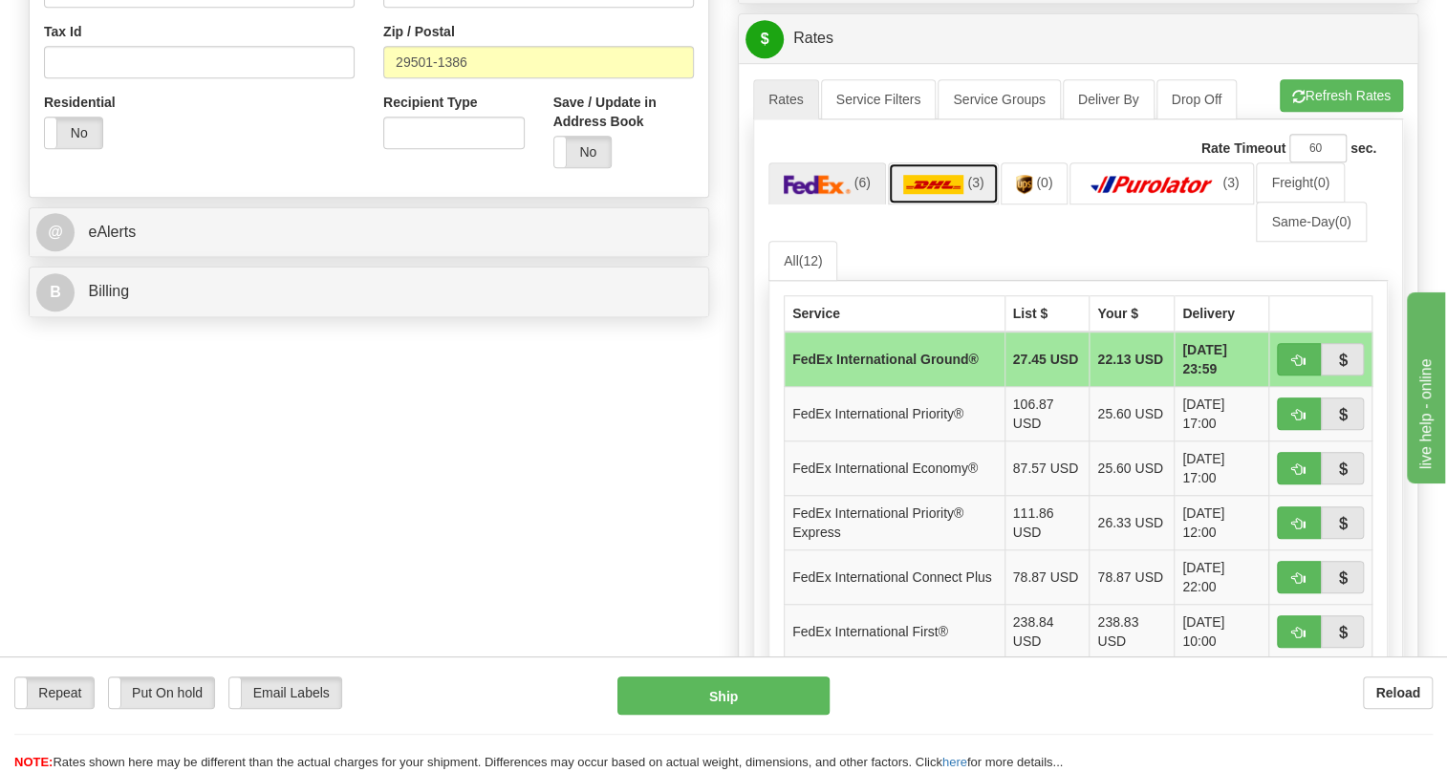
click at [960, 194] on img at bounding box center [933, 184] width 61 height 19
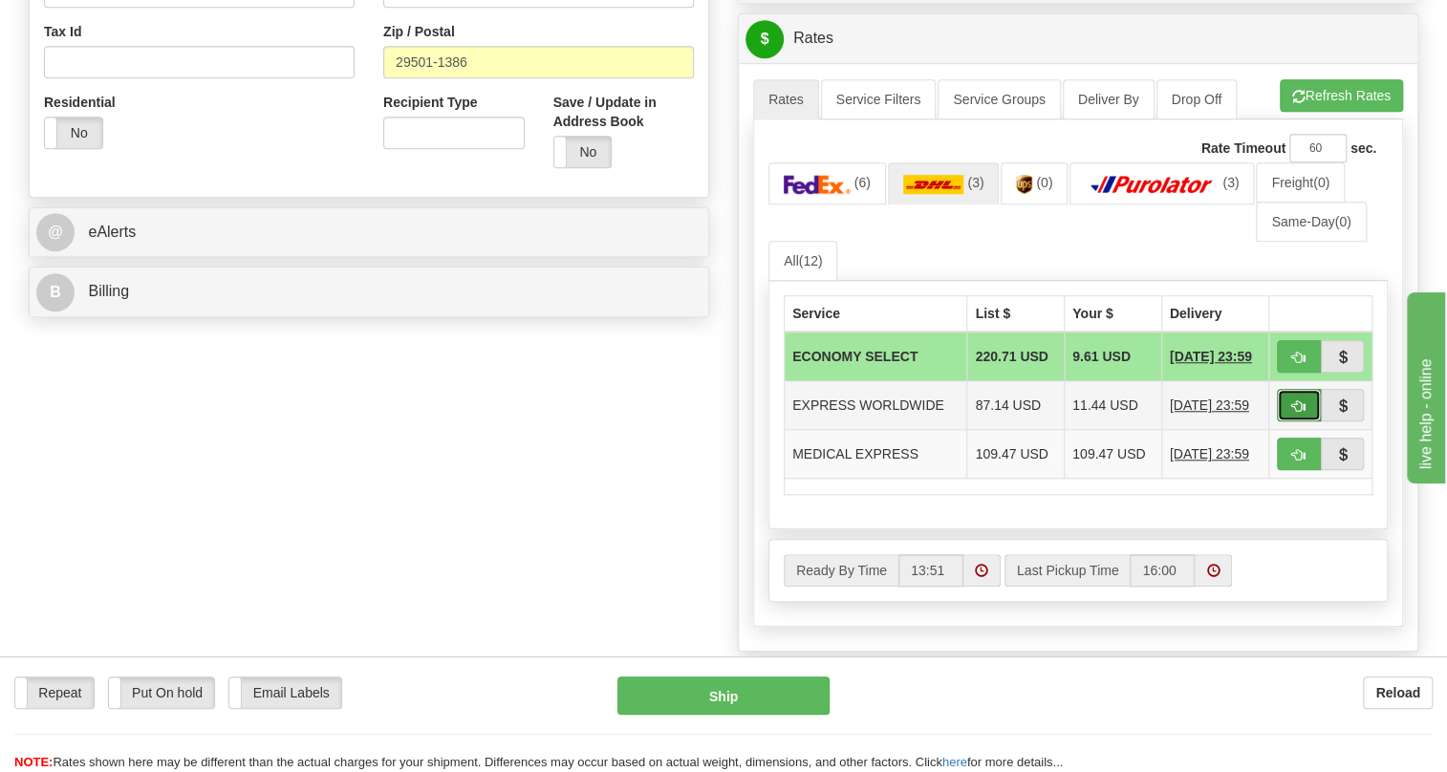
click at [1300, 413] on span "button" at bounding box center [1298, 407] width 13 height 12
type input "P"
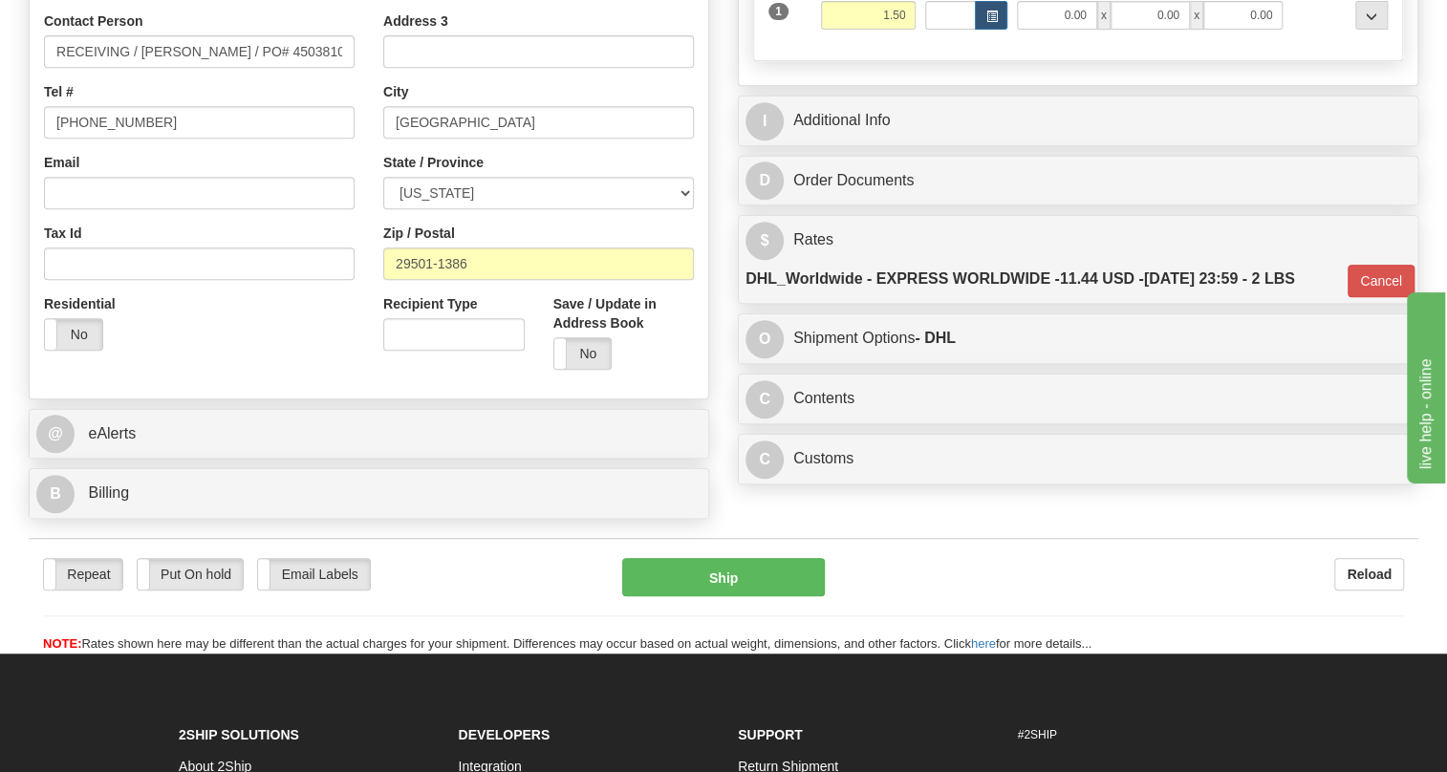
scroll to position [392, 0]
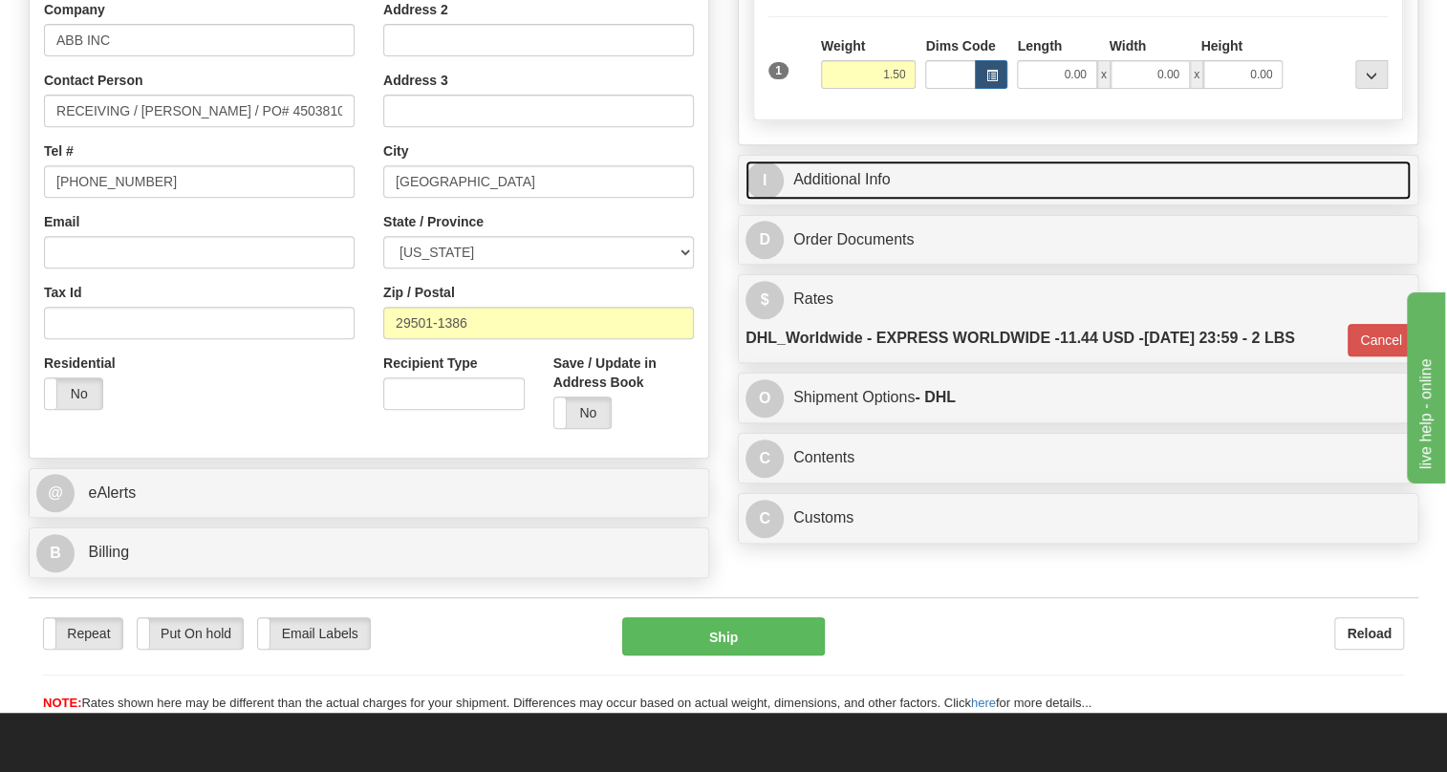
click at [869, 200] on link "I Additional Info" at bounding box center [1078, 180] width 665 height 39
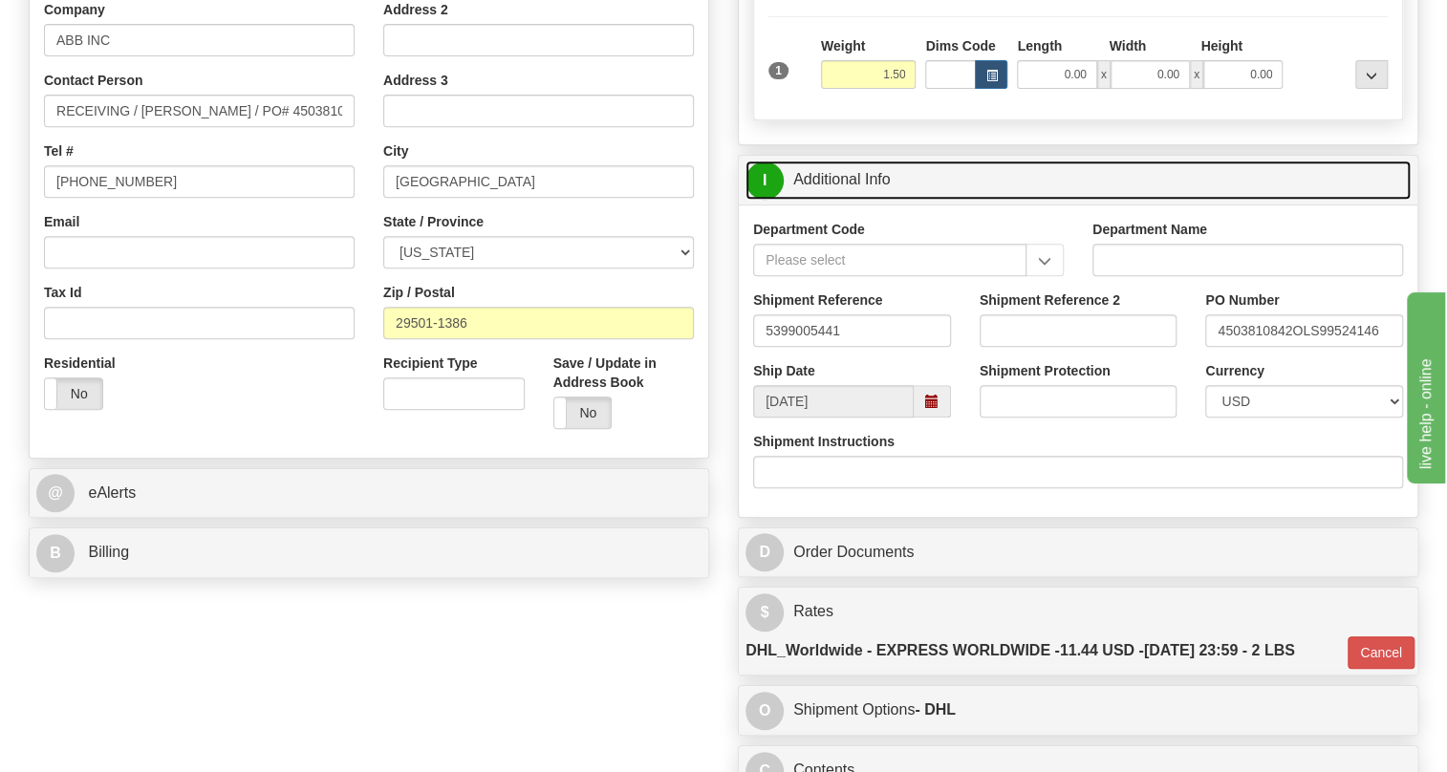
click at [869, 200] on link "I Additional Info" at bounding box center [1078, 180] width 665 height 39
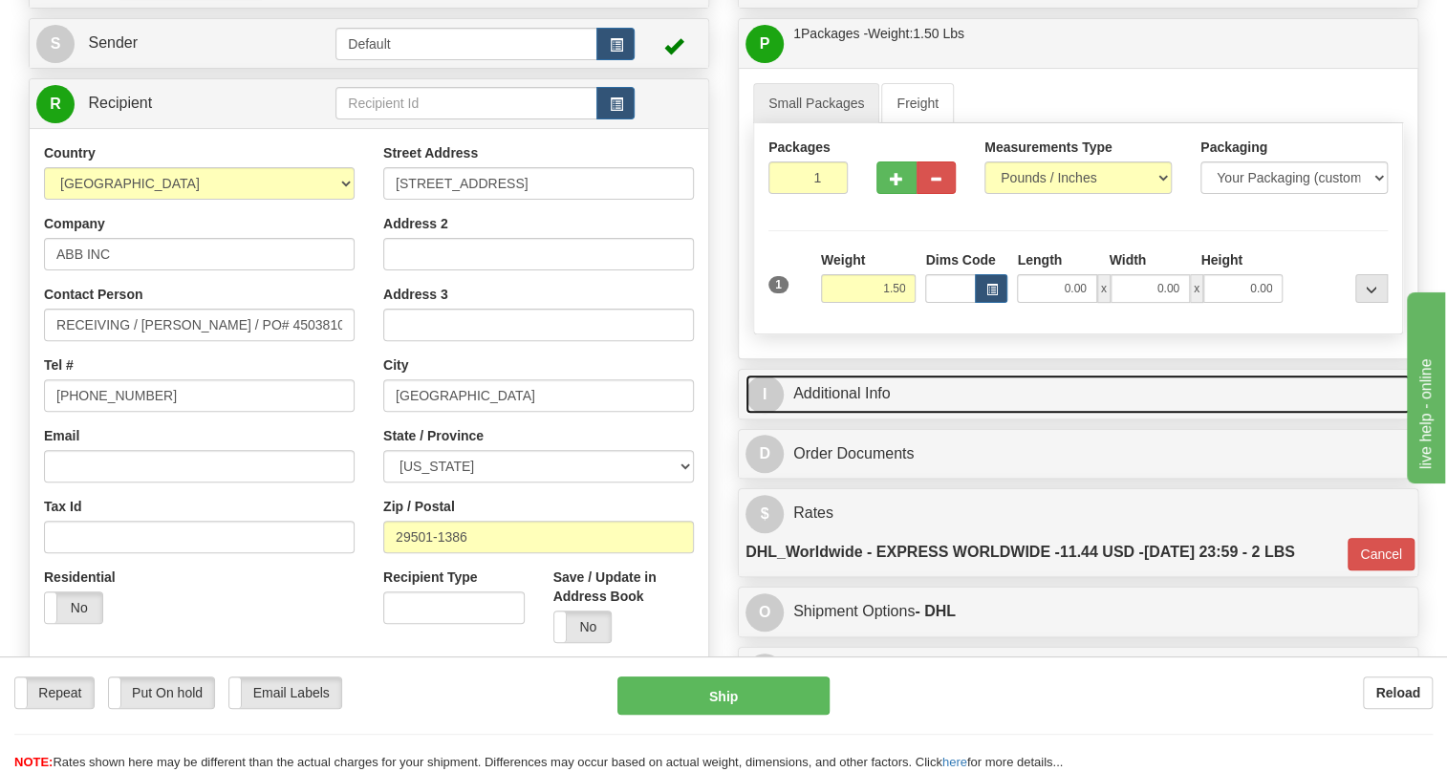
scroll to position [132, 0]
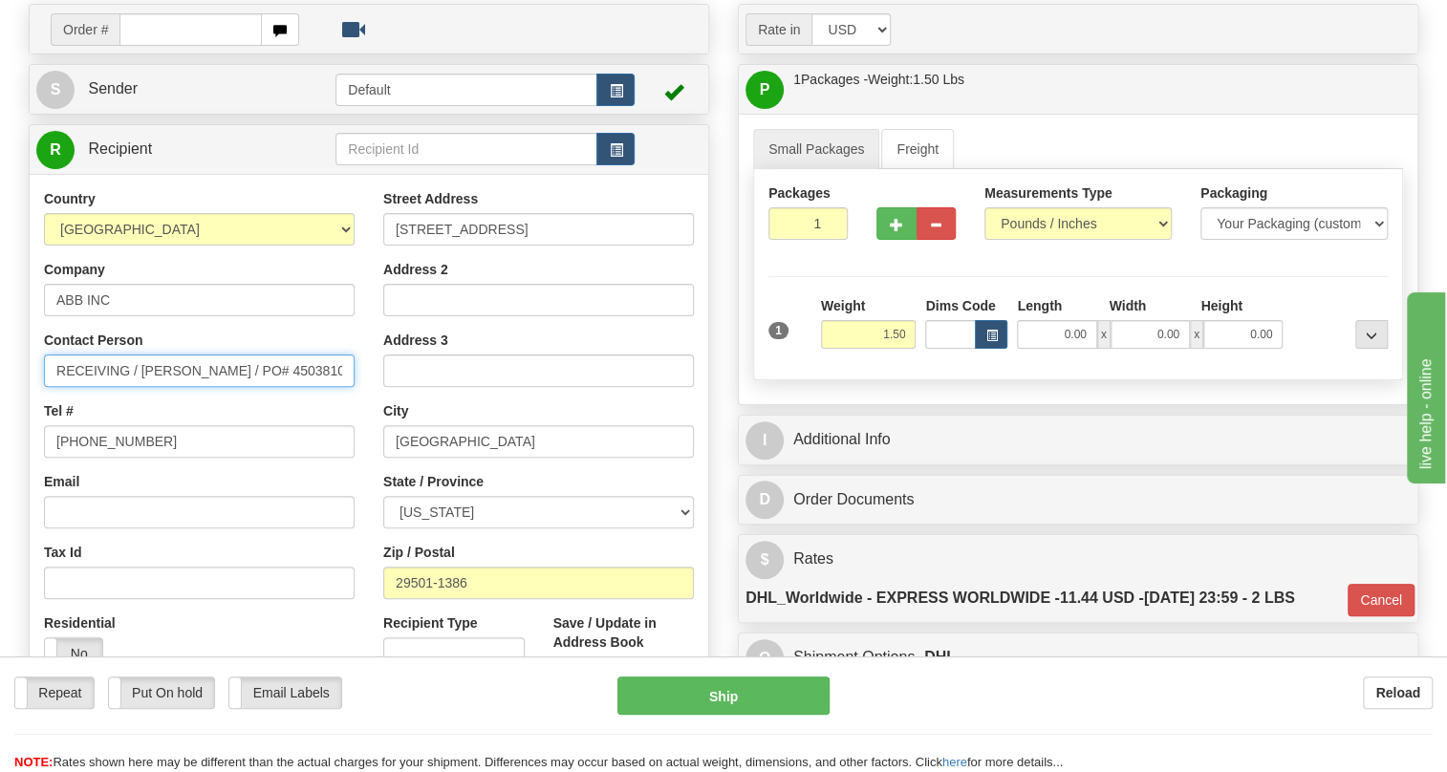
drag, startPoint x: 141, startPoint y: 413, endPoint x: -11, endPoint y: 438, distance: 154.0
click at [0, 438] on html "Training Course Close Toggle navigation Settings Shipping Preferences New Sende…" at bounding box center [723, 254] width 1447 height 772
click at [360, 430] on div "Country AFGHANISTAN ALAND ISLANDS ALBANIA ALGERIA AMERICAN SAMOA ANDORRA ANGOLA…" at bounding box center [199, 436] width 339 height 495
drag, startPoint x: 344, startPoint y: 411, endPoint x: 230, endPoint y: 426, distance: 114.8
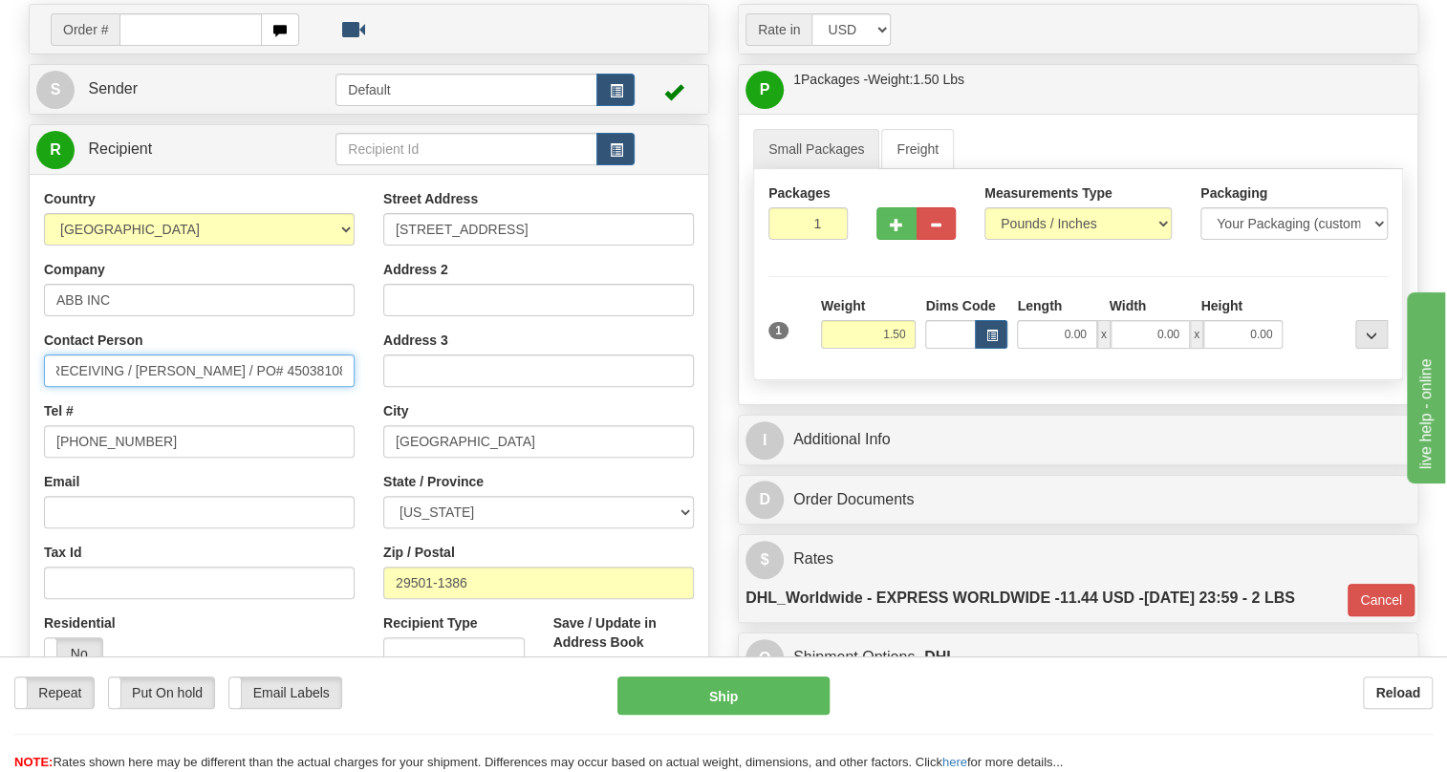
click at [230, 387] on input "RECEIVING / Monica Concha / PO# 4503810842" at bounding box center [199, 371] width 311 height 33
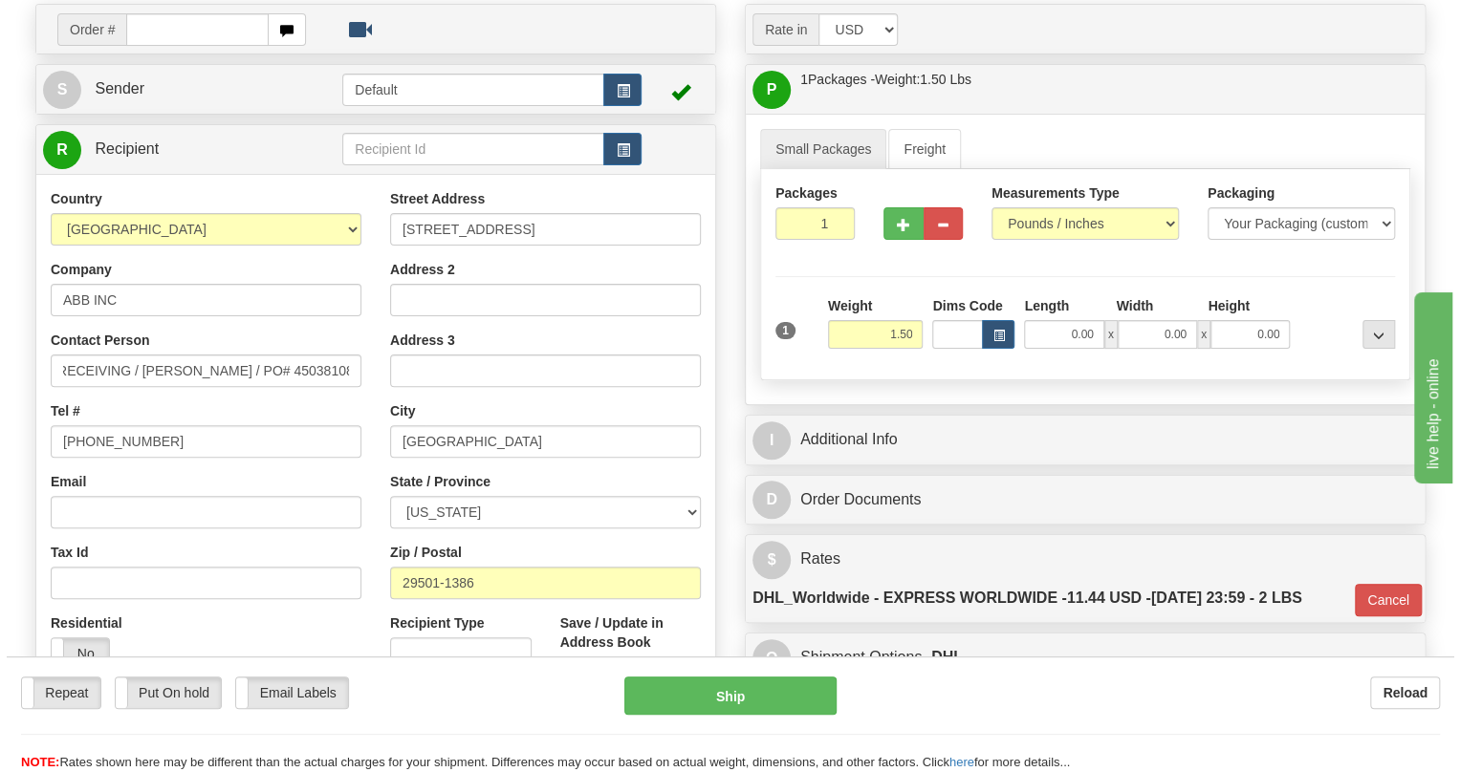
scroll to position [0, 0]
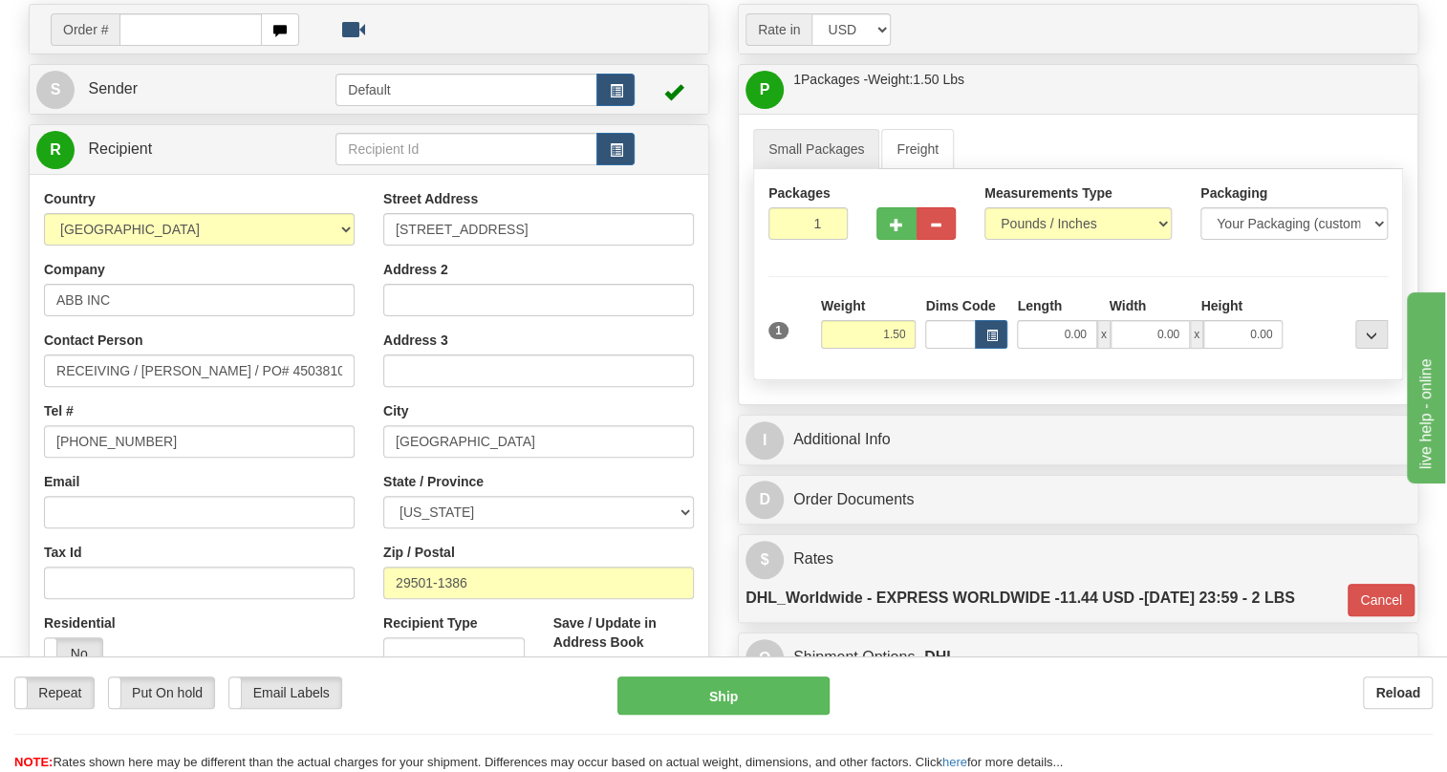
click at [349, 457] on div "Tel # 843-413-4784" at bounding box center [199, 429] width 311 height 56
click at [719, 698] on button "Ship" at bounding box center [724, 696] width 212 height 38
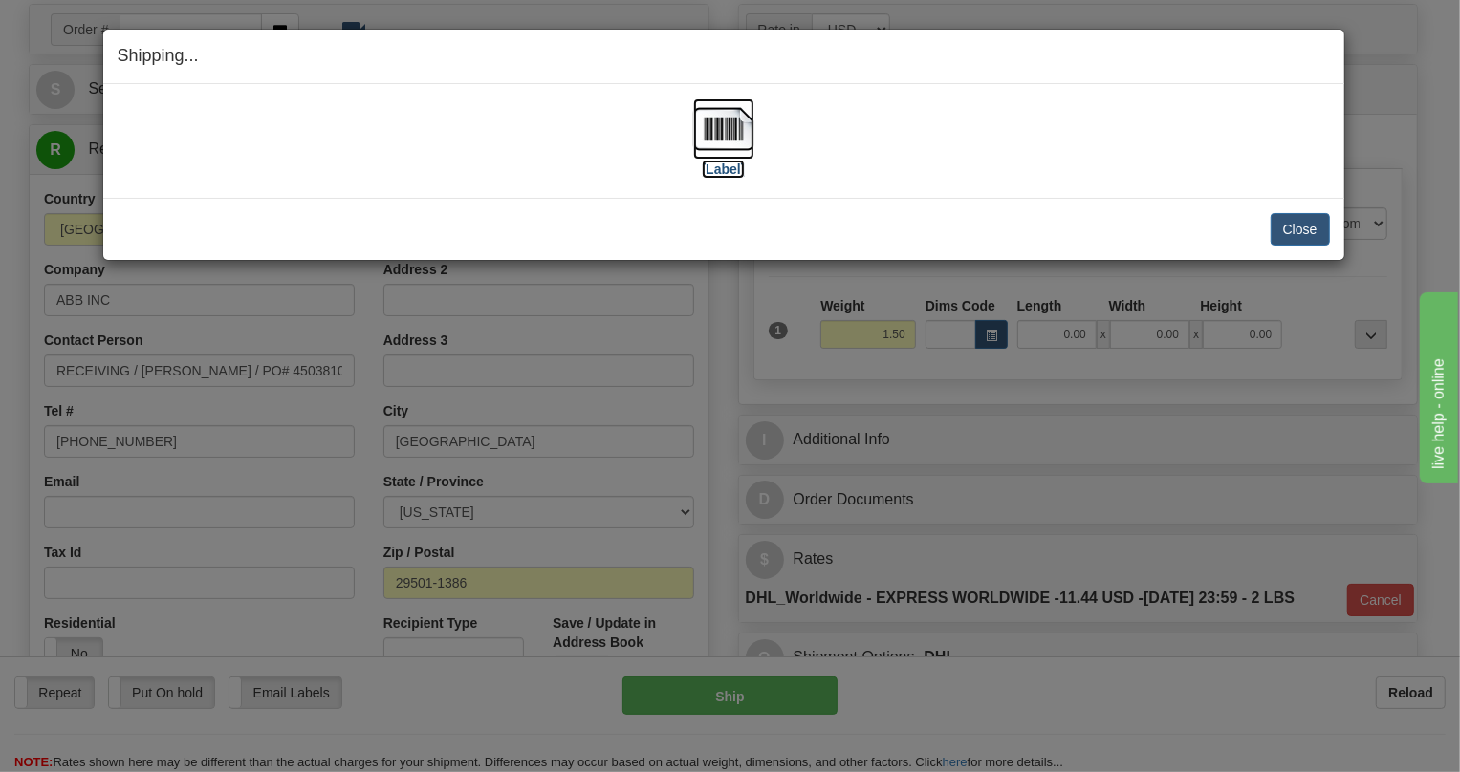
click at [730, 135] on img at bounding box center [723, 128] width 61 height 61
click at [1297, 226] on button "Close" at bounding box center [1299, 229] width 59 height 33
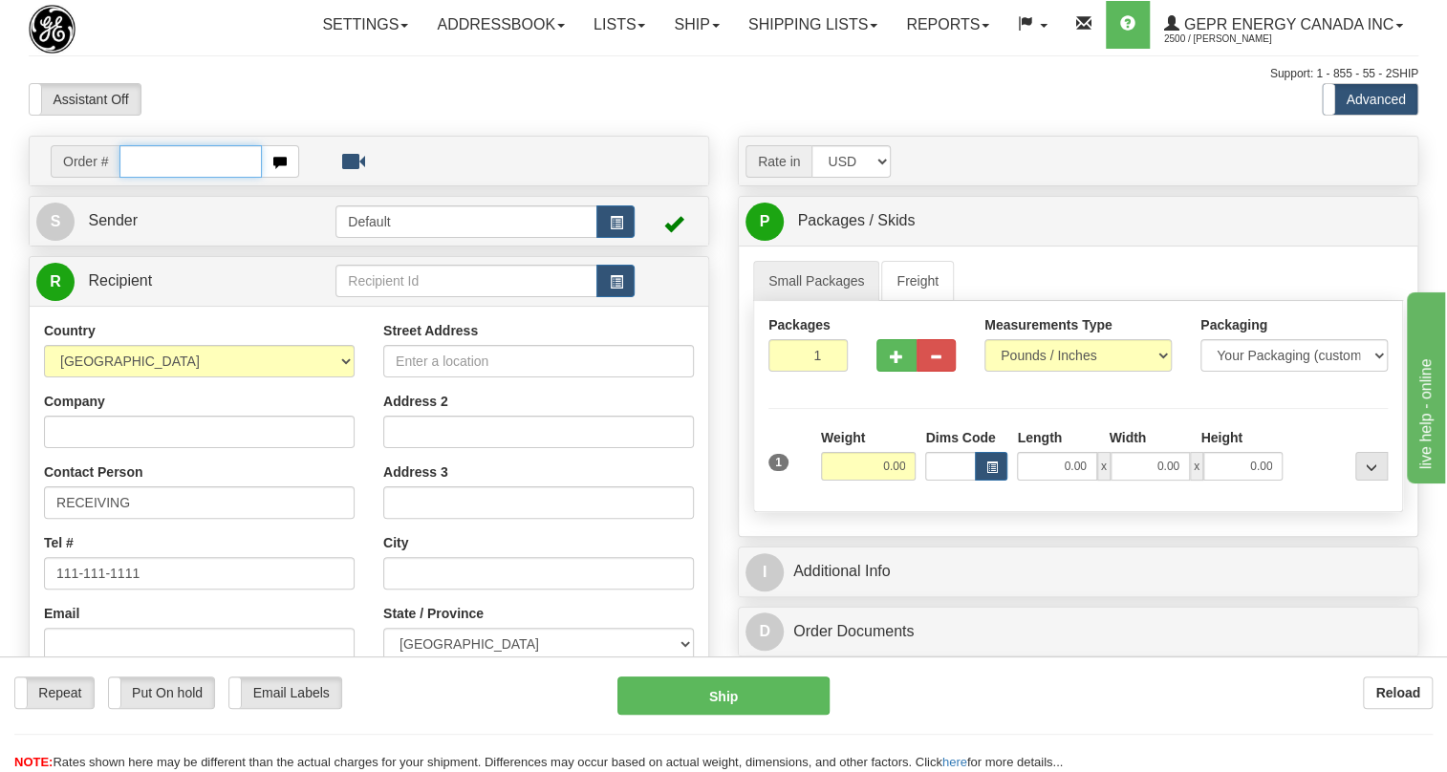
click at [162, 178] on input "text" at bounding box center [190, 161] width 142 height 33
paste input "0086696634"
click at [148, 178] on input "0086696634" at bounding box center [190, 161] width 142 height 33
type input "86696634"
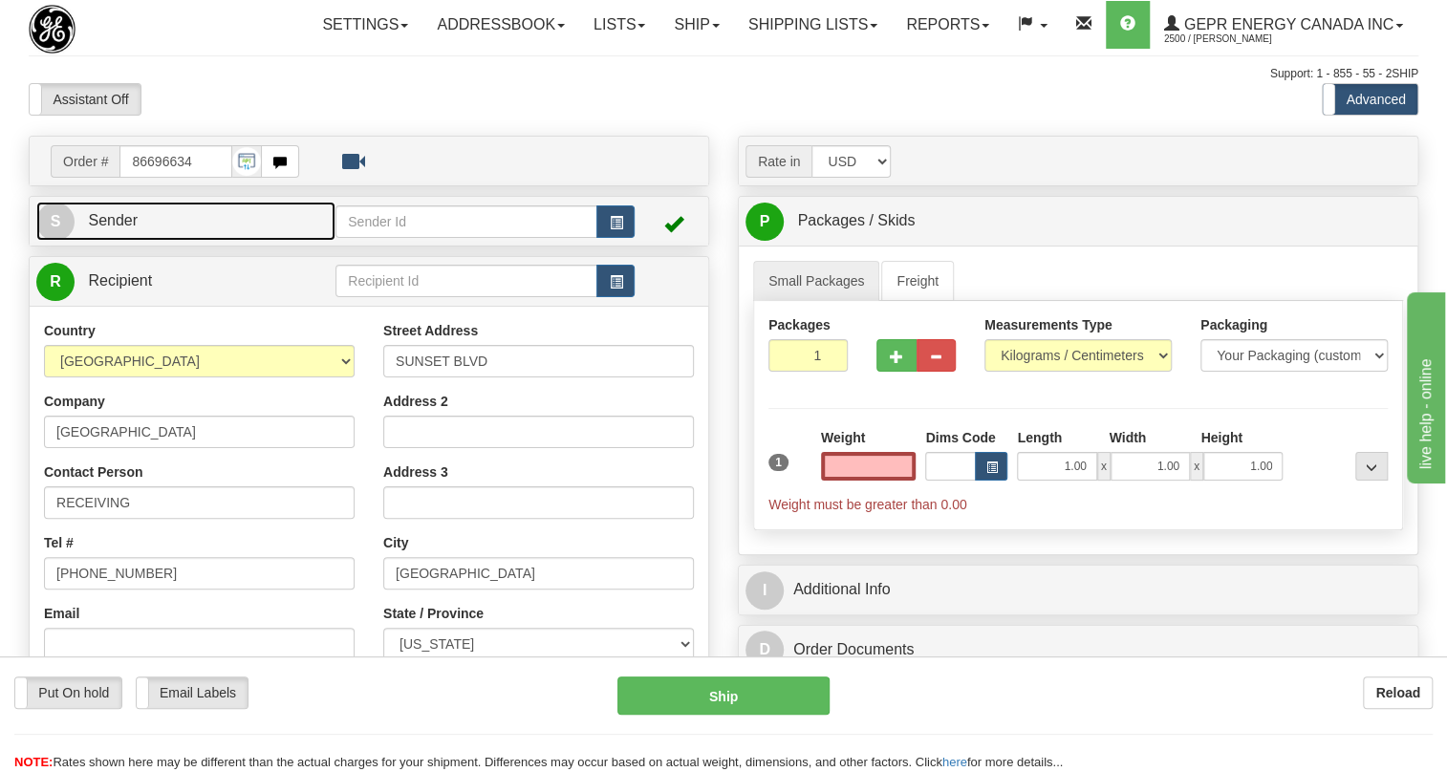
type input "0.00"
click at [113, 228] on span "Sender" at bounding box center [113, 220] width 50 height 16
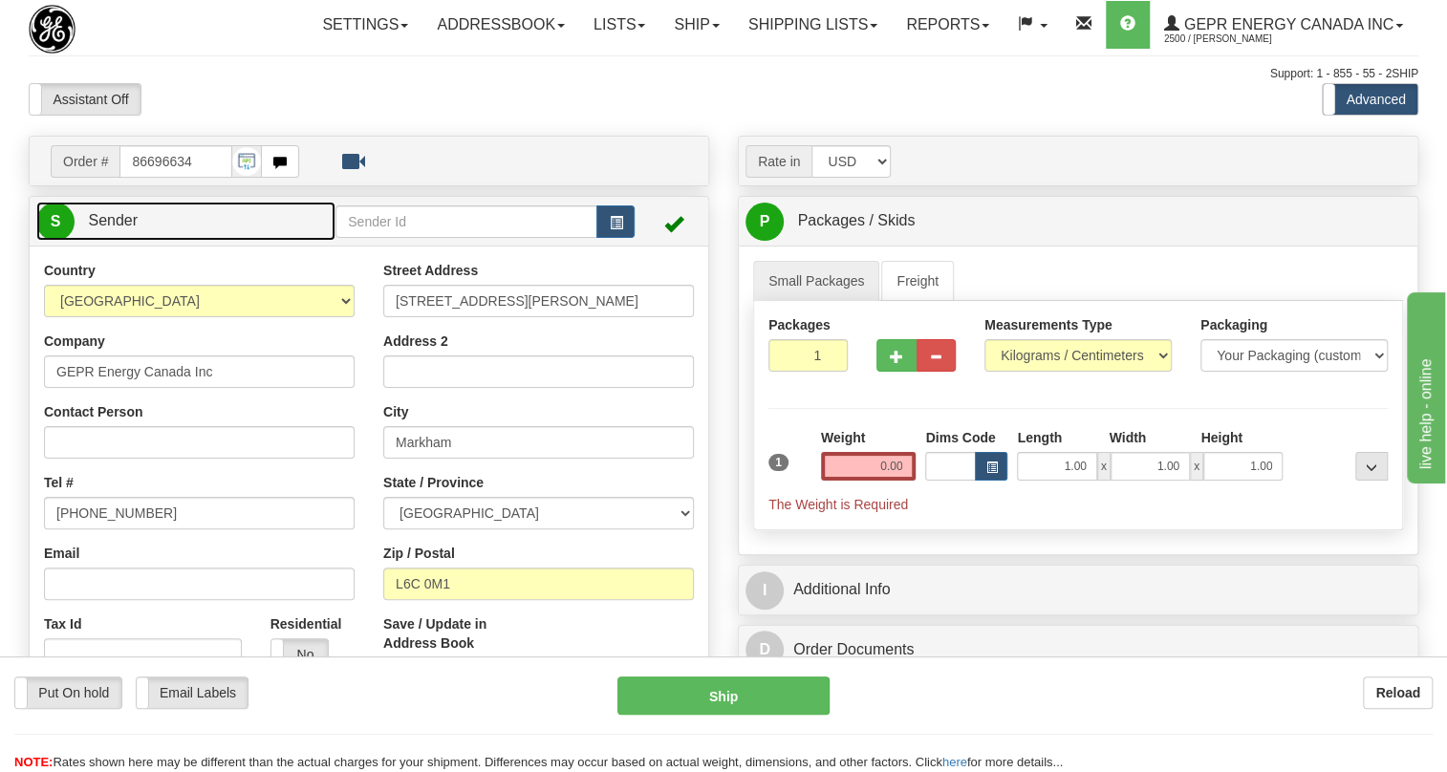
type input "MARKHAM"
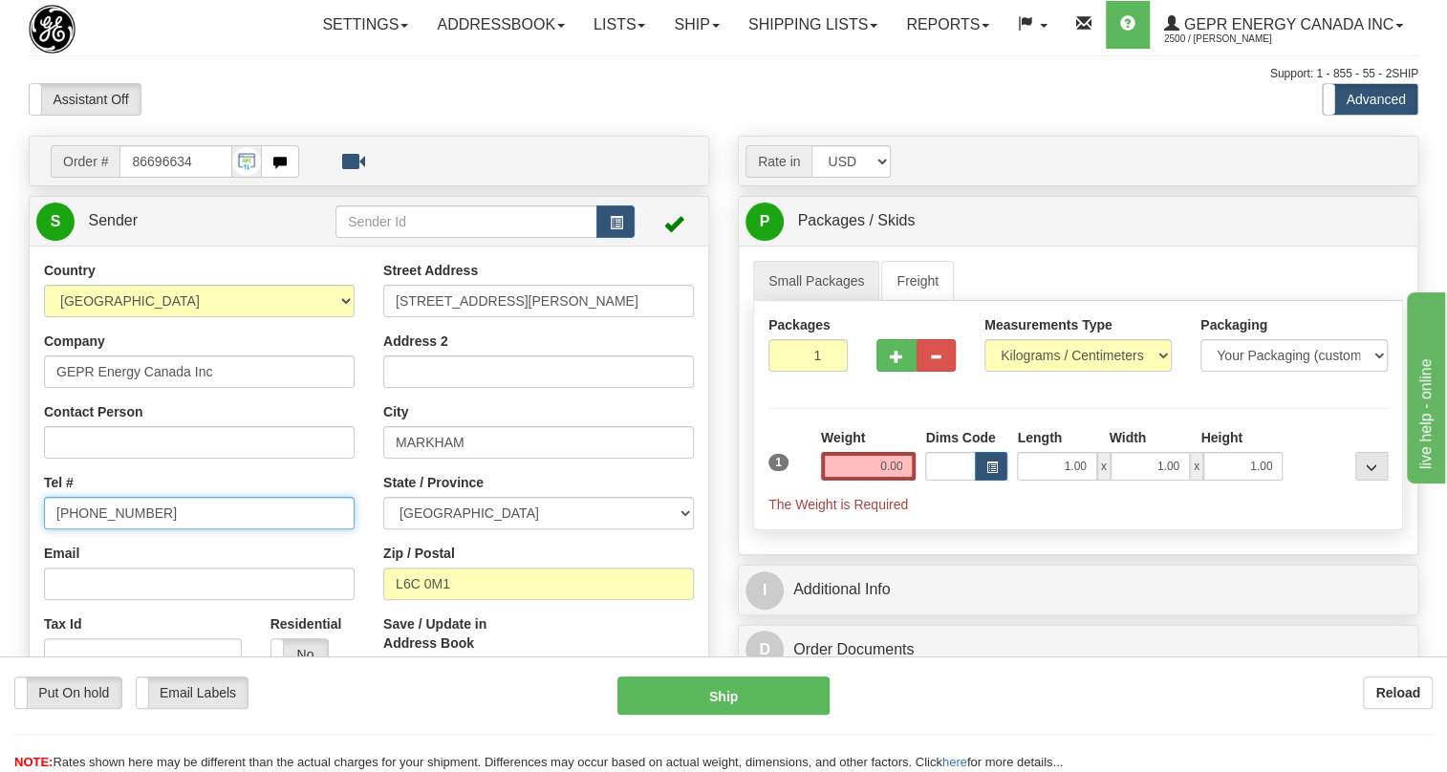
click at [122, 530] on input "[PHONE_NUMBER]" at bounding box center [199, 513] width 311 height 33
paste input "905-927-5013"
type input "905-927-5013"
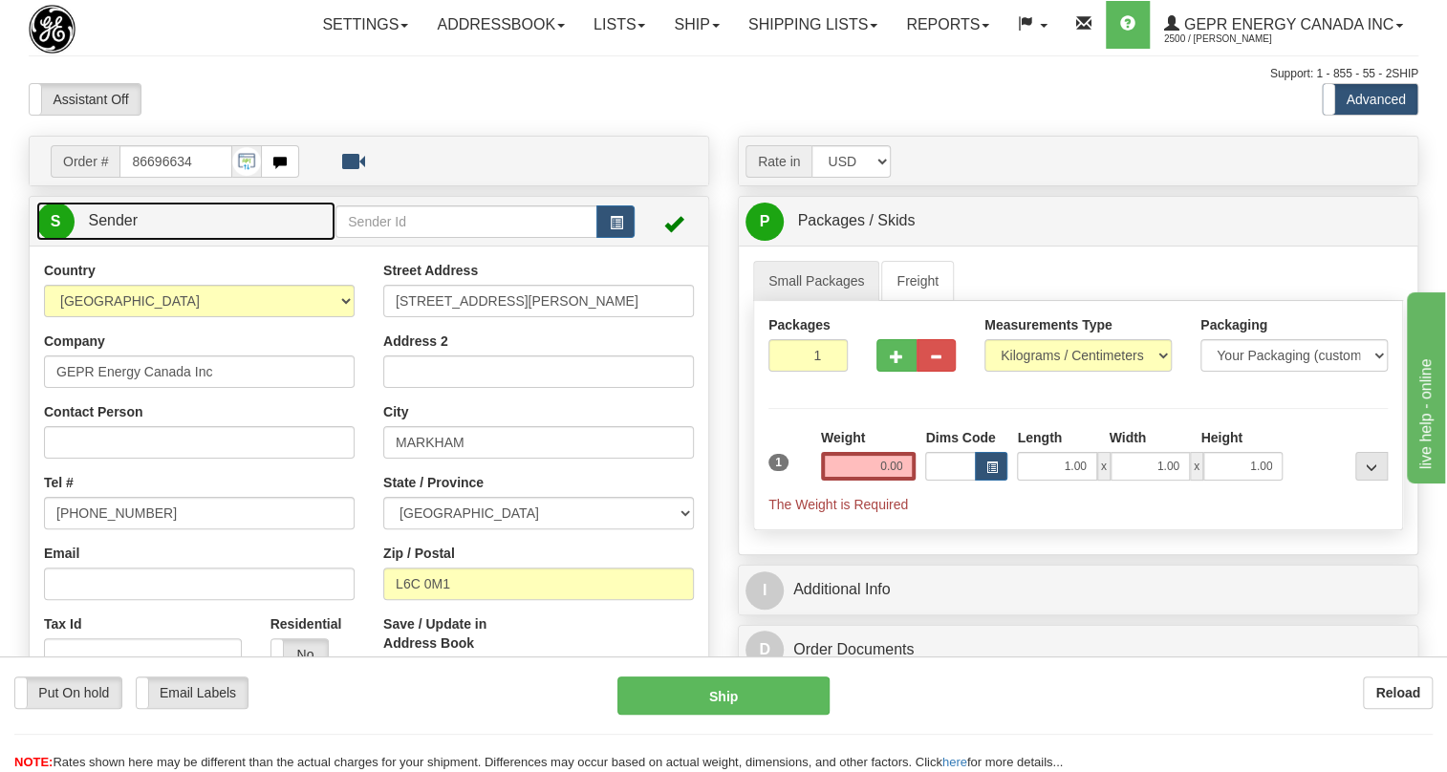
click at [113, 228] on span "Sender" at bounding box center [113, 220] width 50 height 16
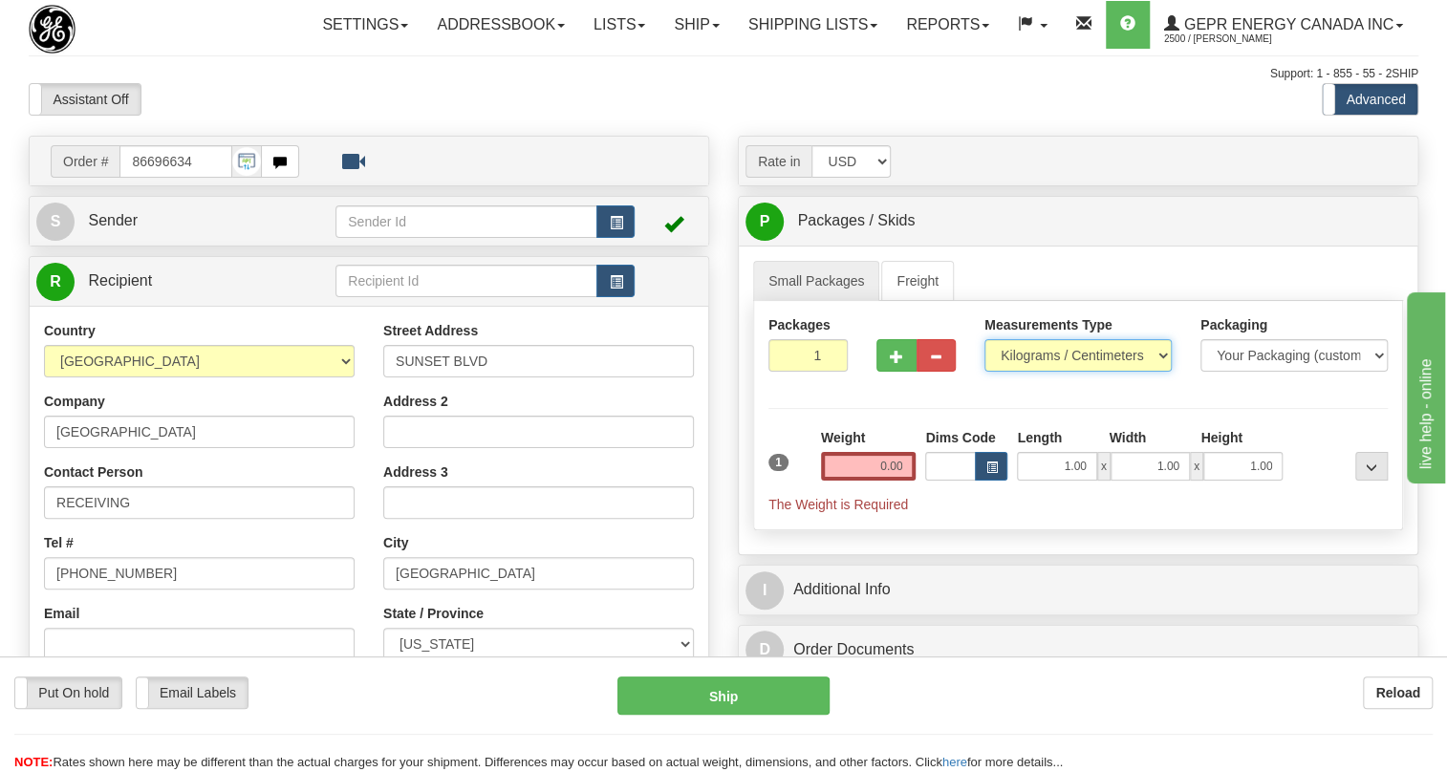
click at [1031, 372] on select "Pounds / Inches Kilograms / Centimeters" at bounding box center [1078, 355] width 187 height 33
select select "0"
click at [985, 372] on select "Pounds / Inches Kilograms / Centimeters" at bounding box center [1078, 355] width 187 height 33
click at [874, 481] on input "0.00" at bounding box center [869, 466] width 96 height 29
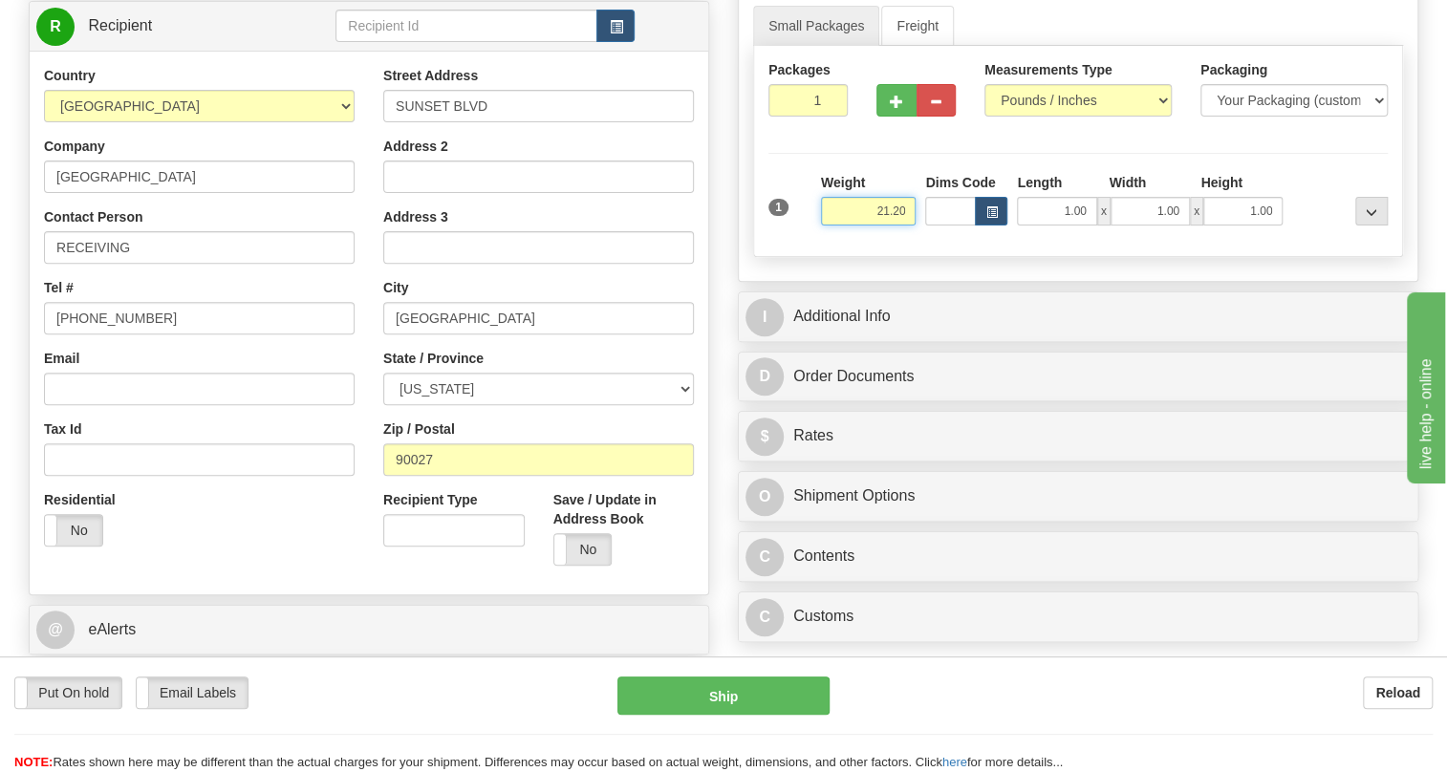
scroll to position [260, 0]
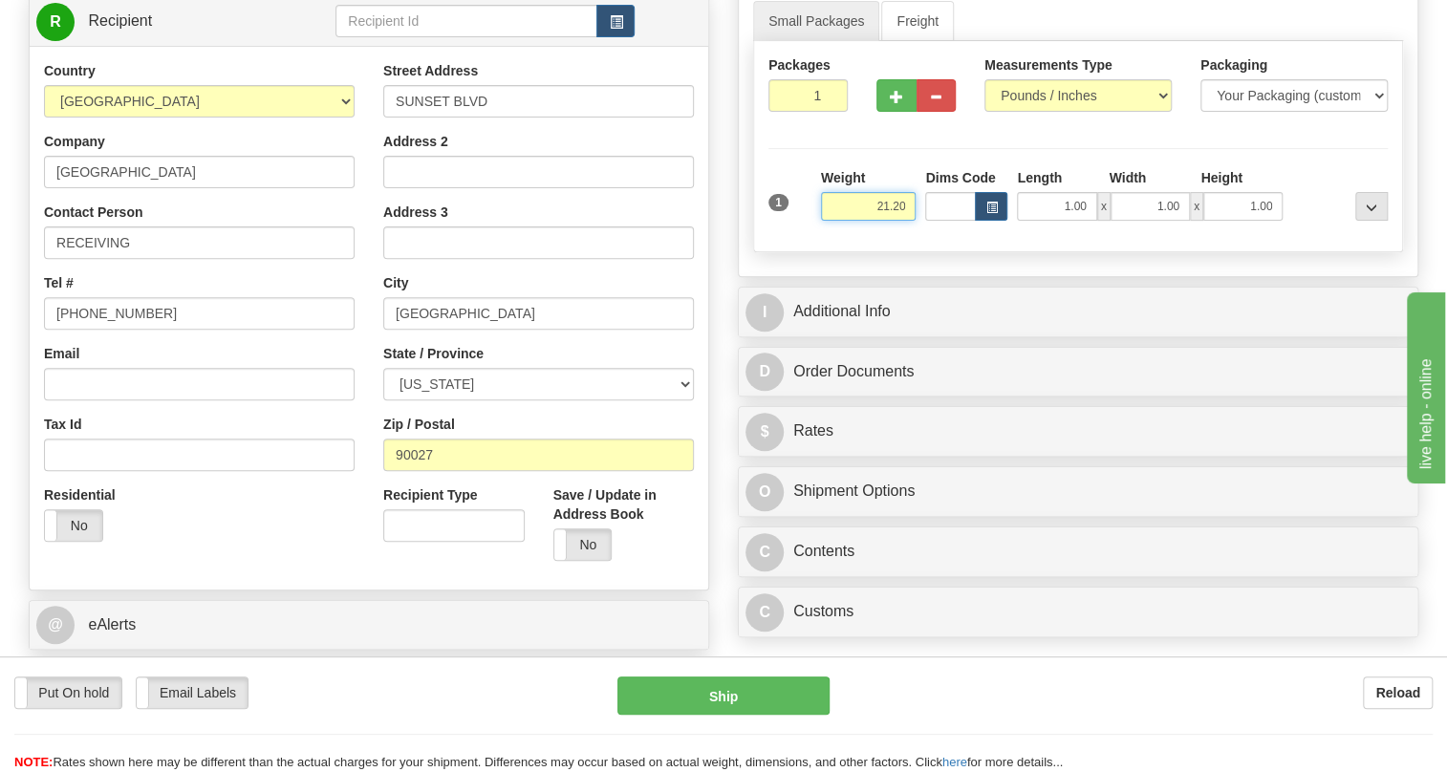
type input "21.20"
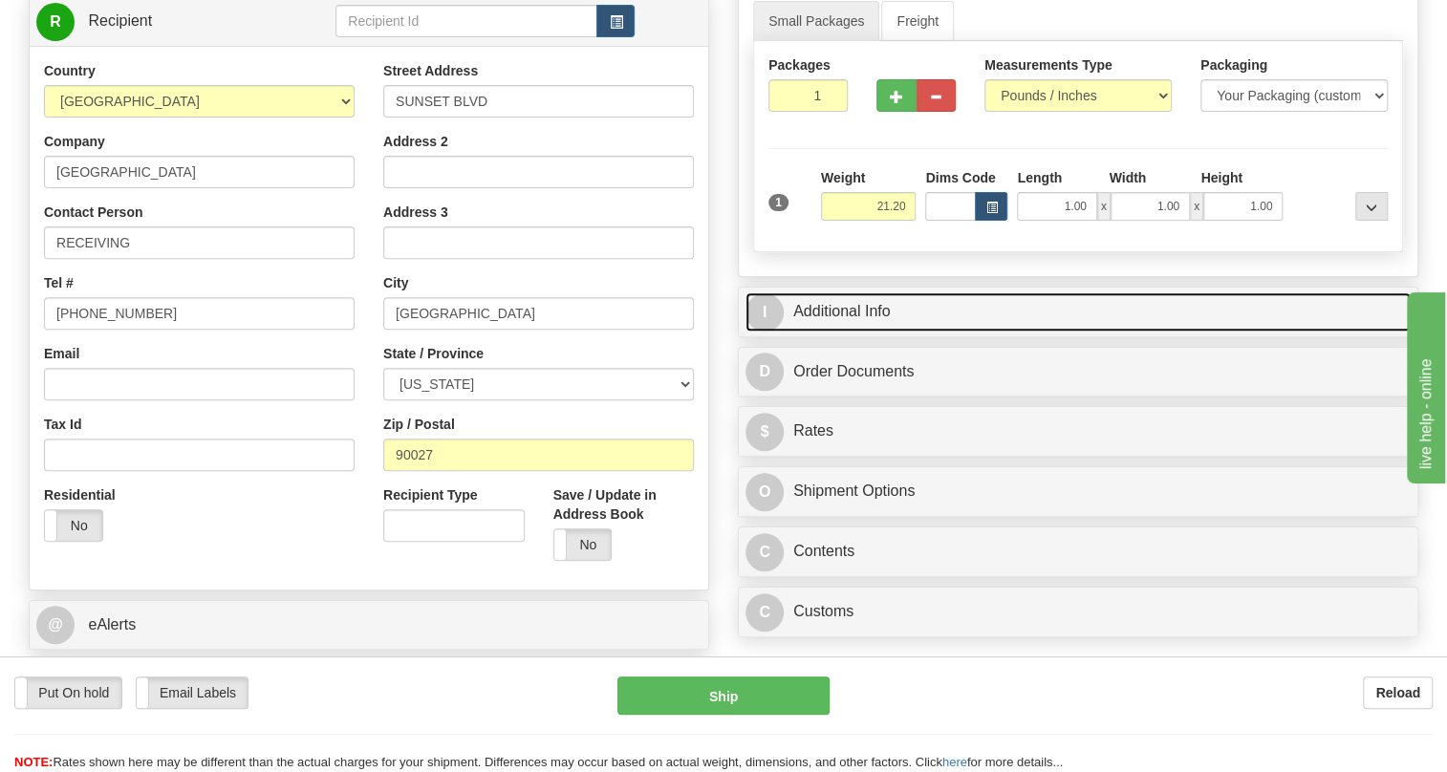
click at [858, 332] on link "I Additional Info" at bounding box center [1078, 312] width 665 height 39
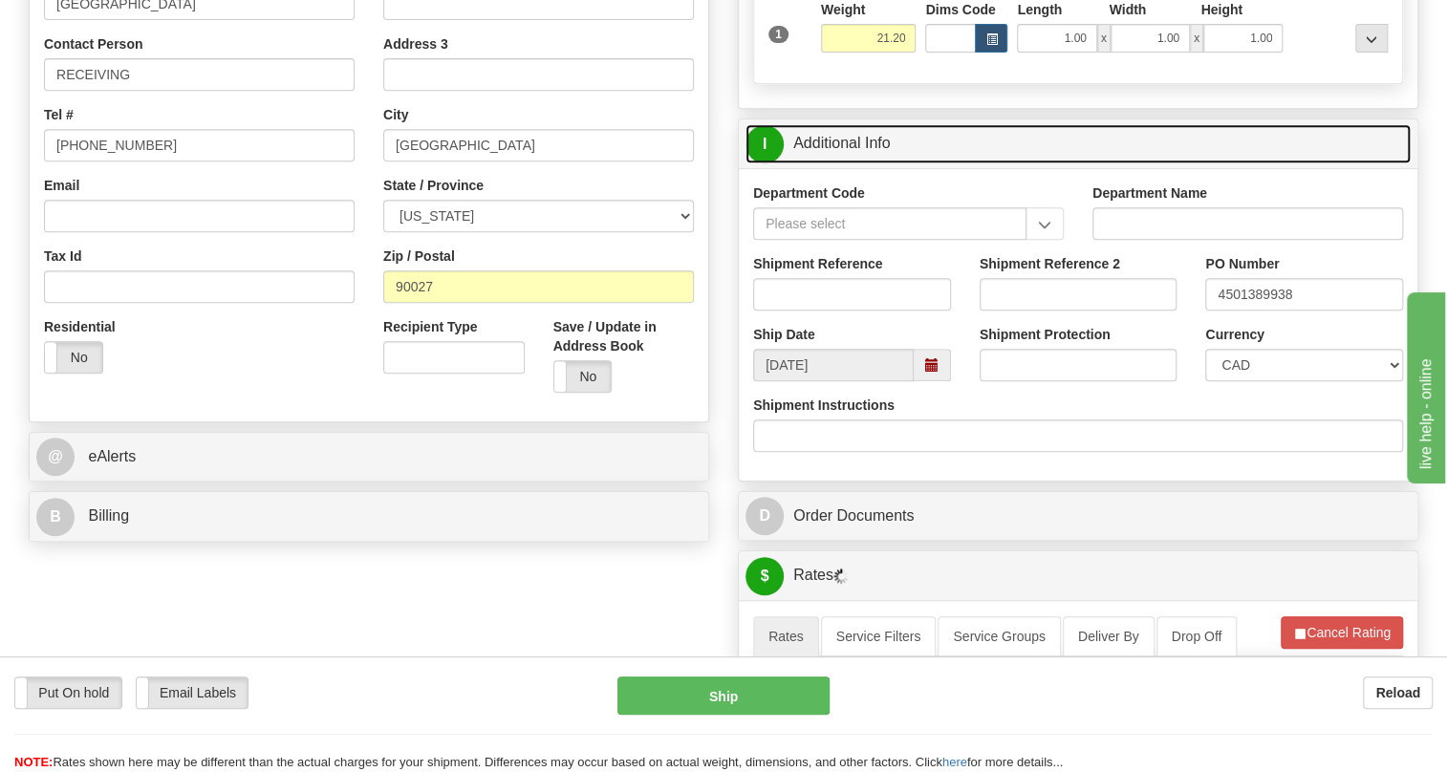
scroll to position [434, 0]
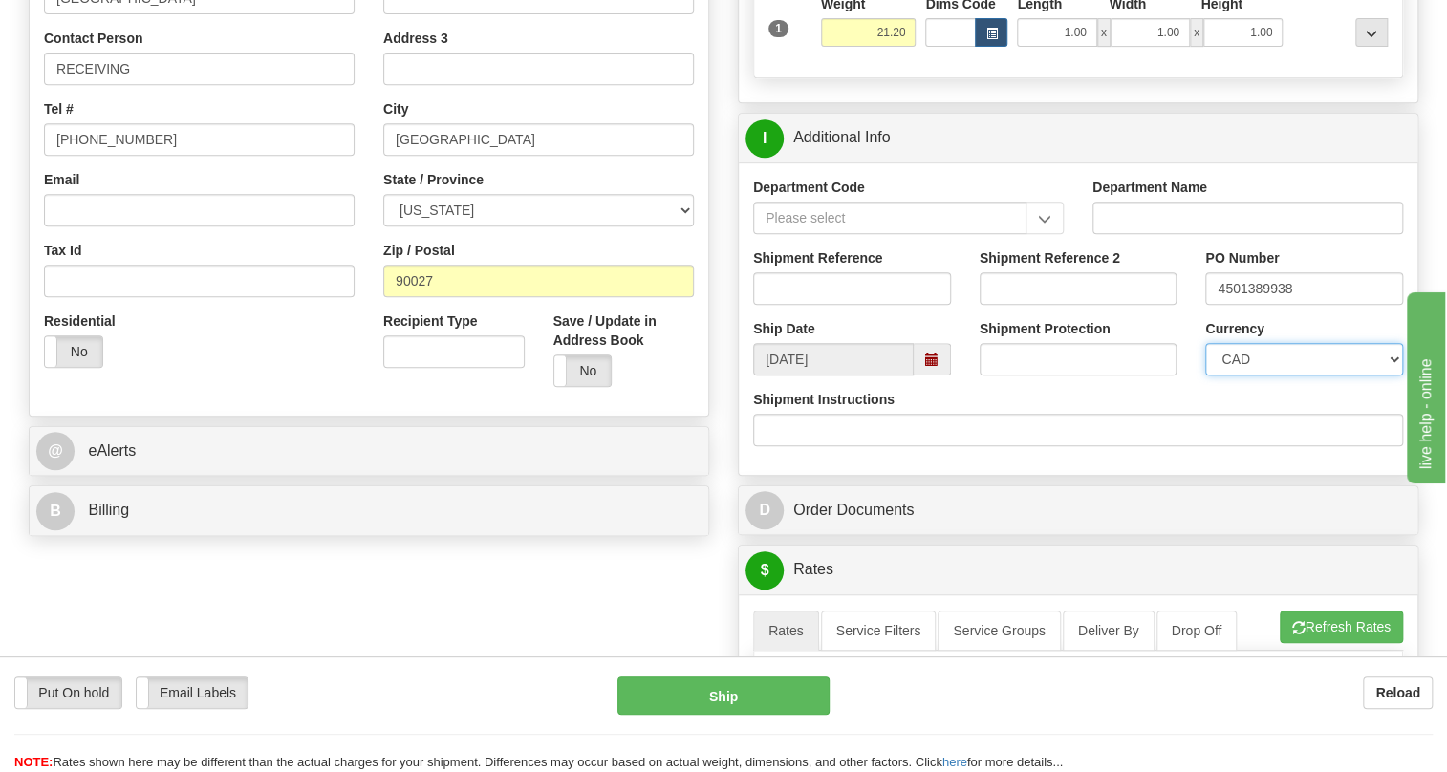
click at [1276, 376] on select "CAD USD EUR ZAR RON ANG ARN AUD AUS AWG BBD BFR BGN BHD BMD BND BRC BRL CHP CKZ…" at bounding box center [1304, 359] width 198 height 33
select select "1"
click at [1205, 376] on select "CAD USD EUR ZAR RON ANG ARN AUD AUS AWG BBD BFR BGN BHD BMD BND BRC BRL CHP CKZ…" at bounding box center [1304, 359] width 198 height 33
click at [1266, 305] on input "4501389938" at bounding box center [1304, 288] width 198 height 33
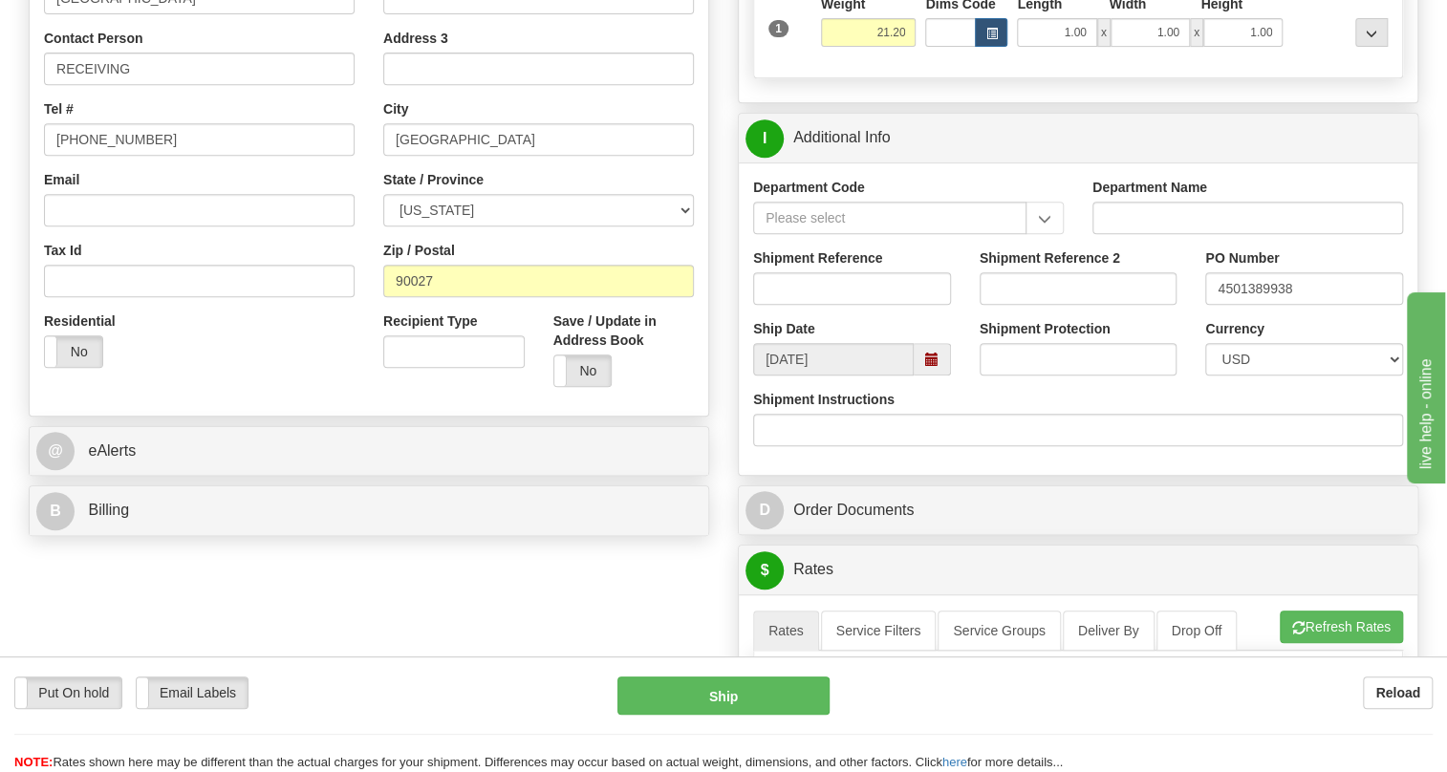
drag, startPoint x: 1267, startPoint y: 330, endPoint x: 1290, endPoint y: 357, distance: 35.9
click at [1290, 319] on div "PO Number 4501389938" at bounding box center [1304, 284] width 227 height 71
click at [1256, 305] on input "4501389938" at bounding box center [1304, 288] width 198 height 33
click at [177, 85] on input "RECEIVING" at bounding box center [199, 69] width 311 height 33
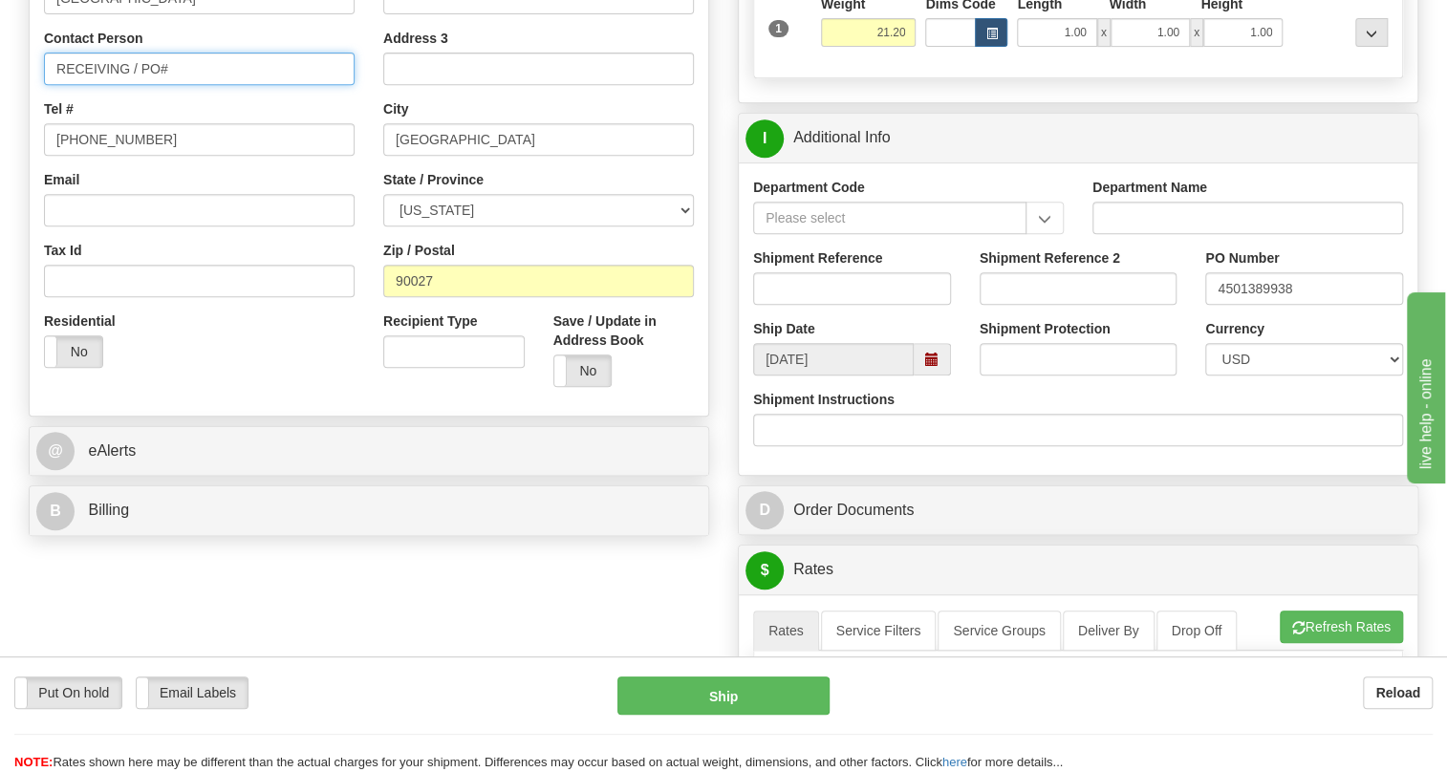
paste input "4501389938"
type input "RECEIVING / PO# 4501389938"
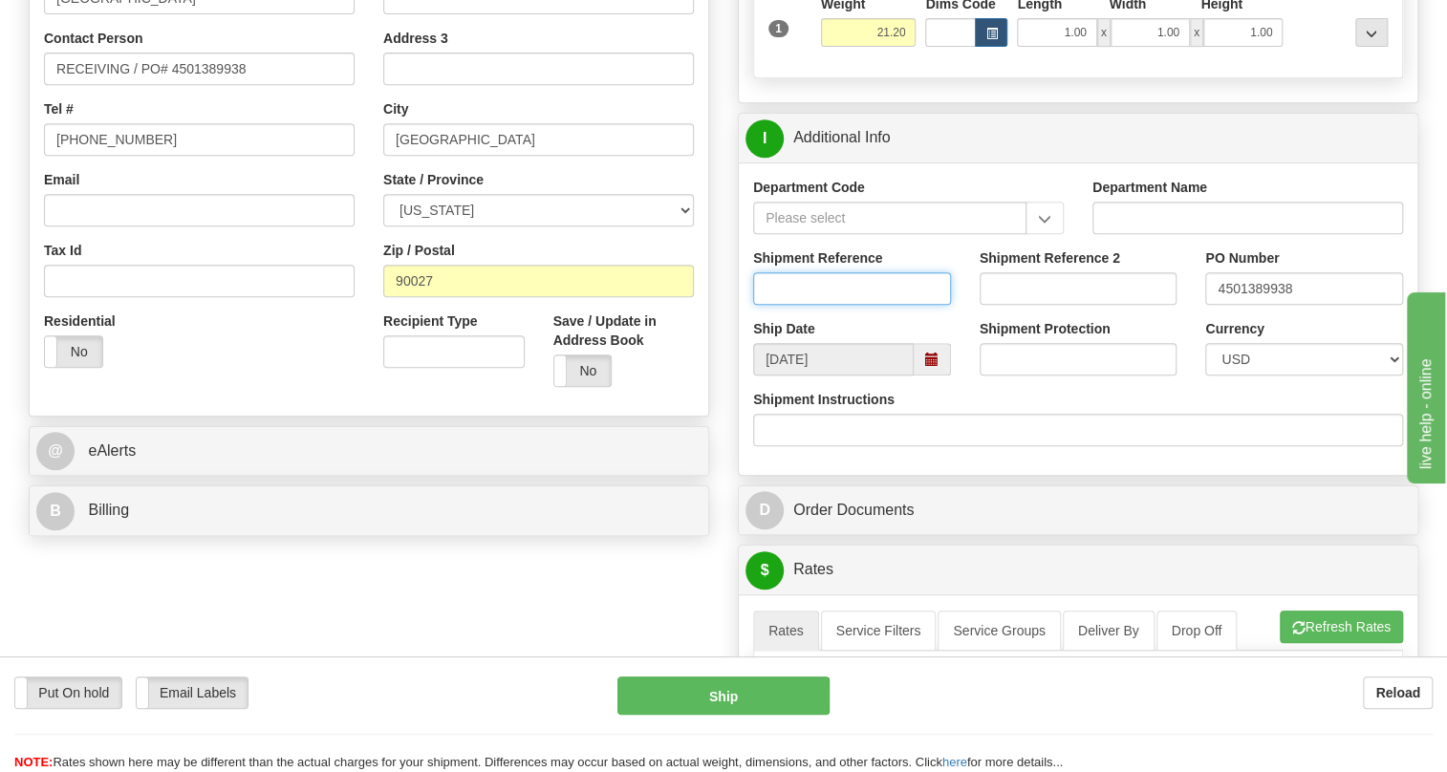
click at [835, 305] on input "Shipment Reference" at bounding box center [852, 288] width 198 height 33
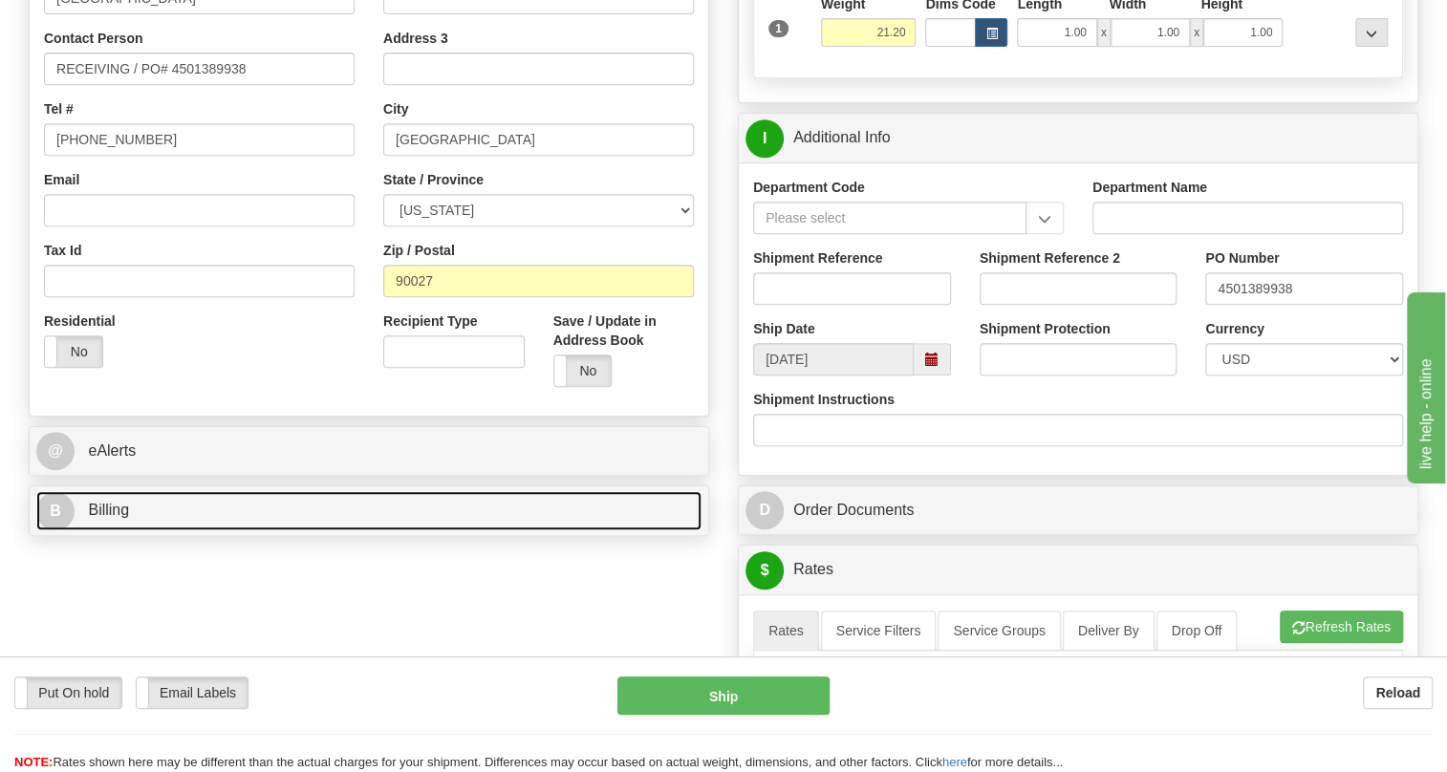
click at [110, 518] on span "Billing" at bounding box center [108, 510] width 41 height 16
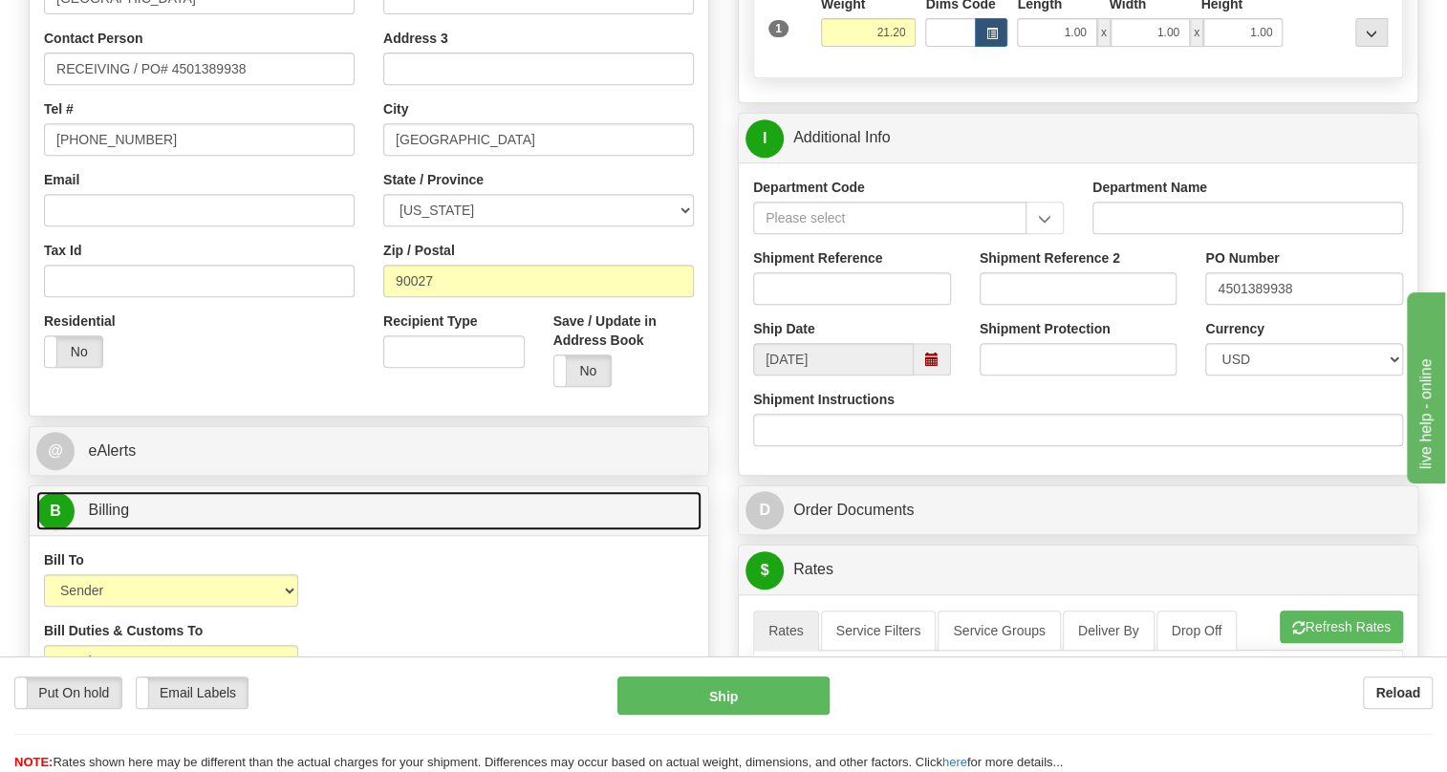
click at [101, 518] on span "Billing" at bounding box center [108, 510] width 41 height 16
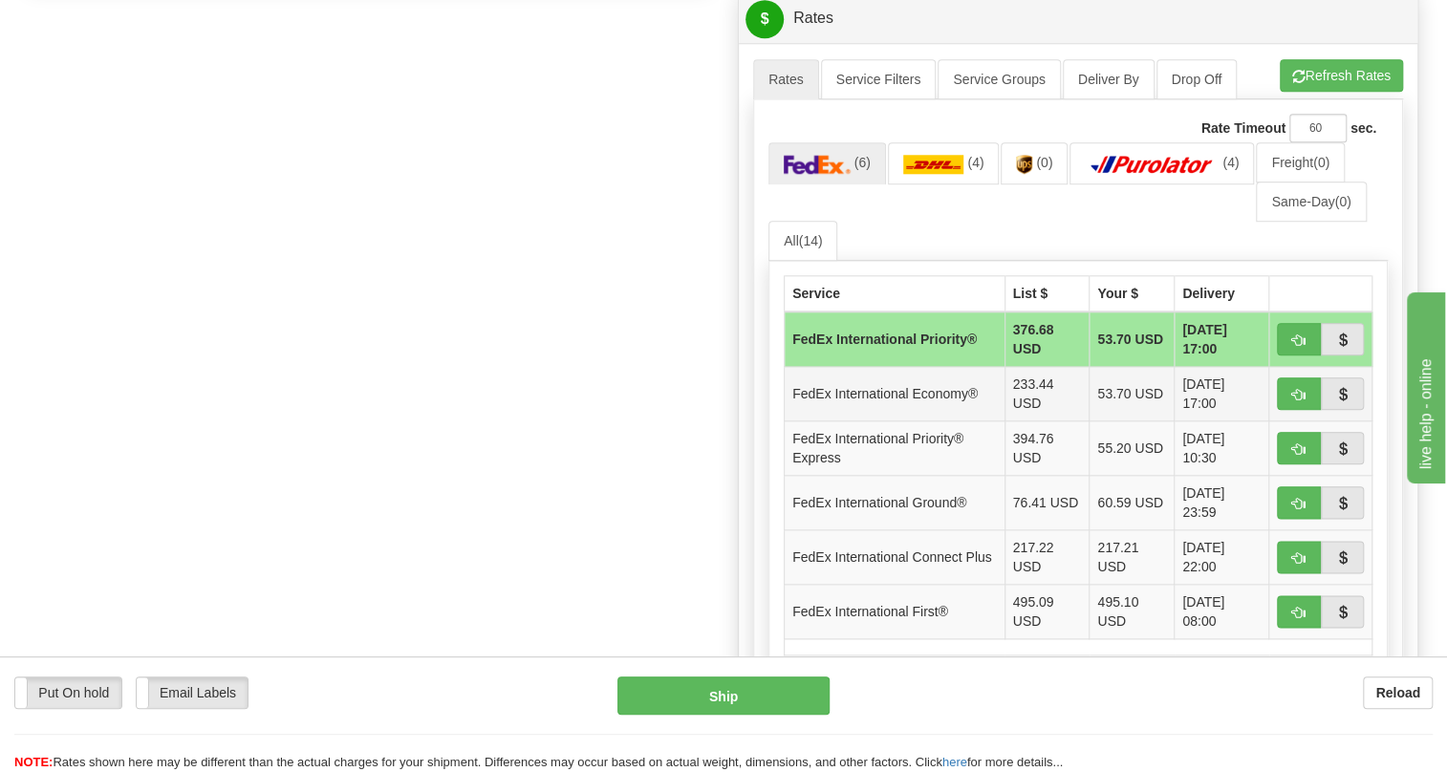
scroll to position [956, 0]
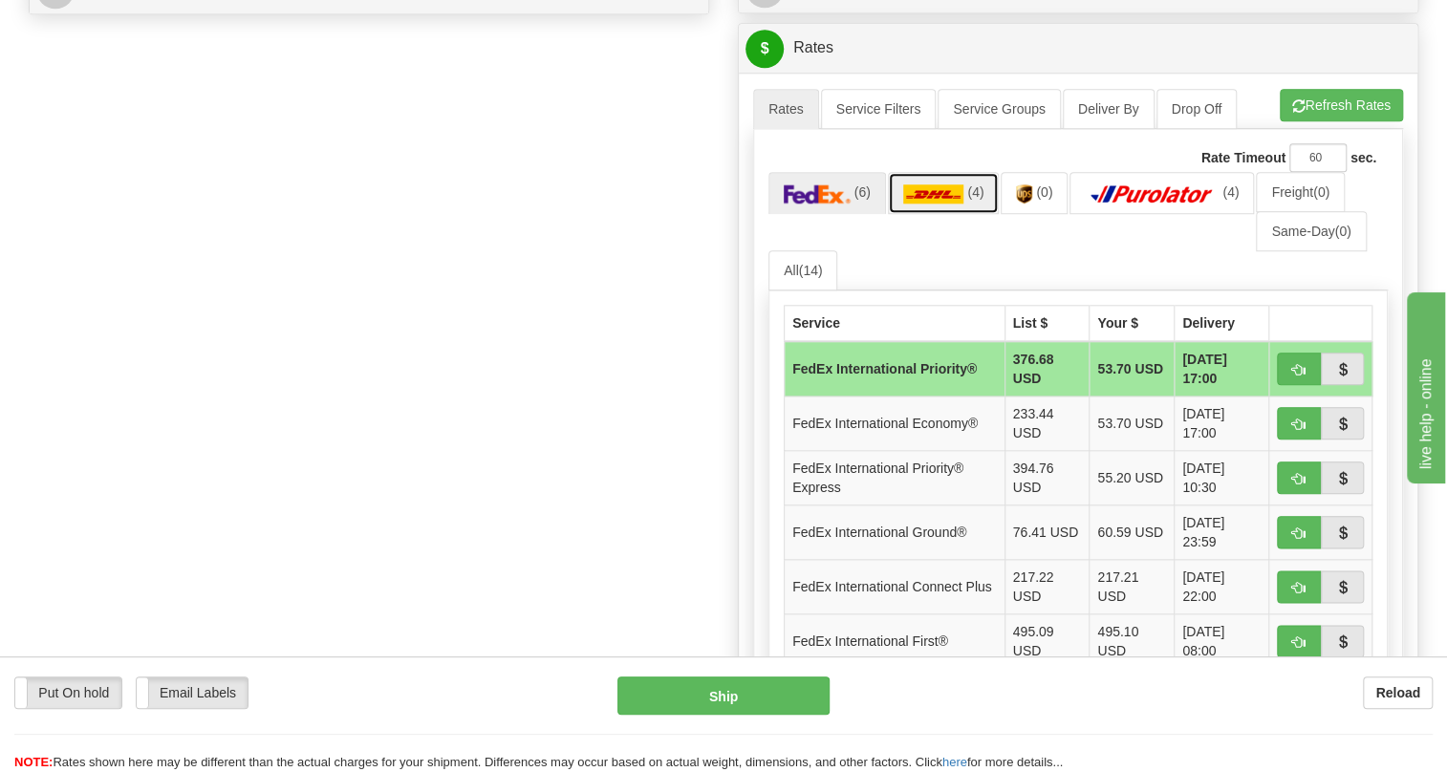
click at [931, 204] on img at bounding box center [933, 193] width 61 height 19
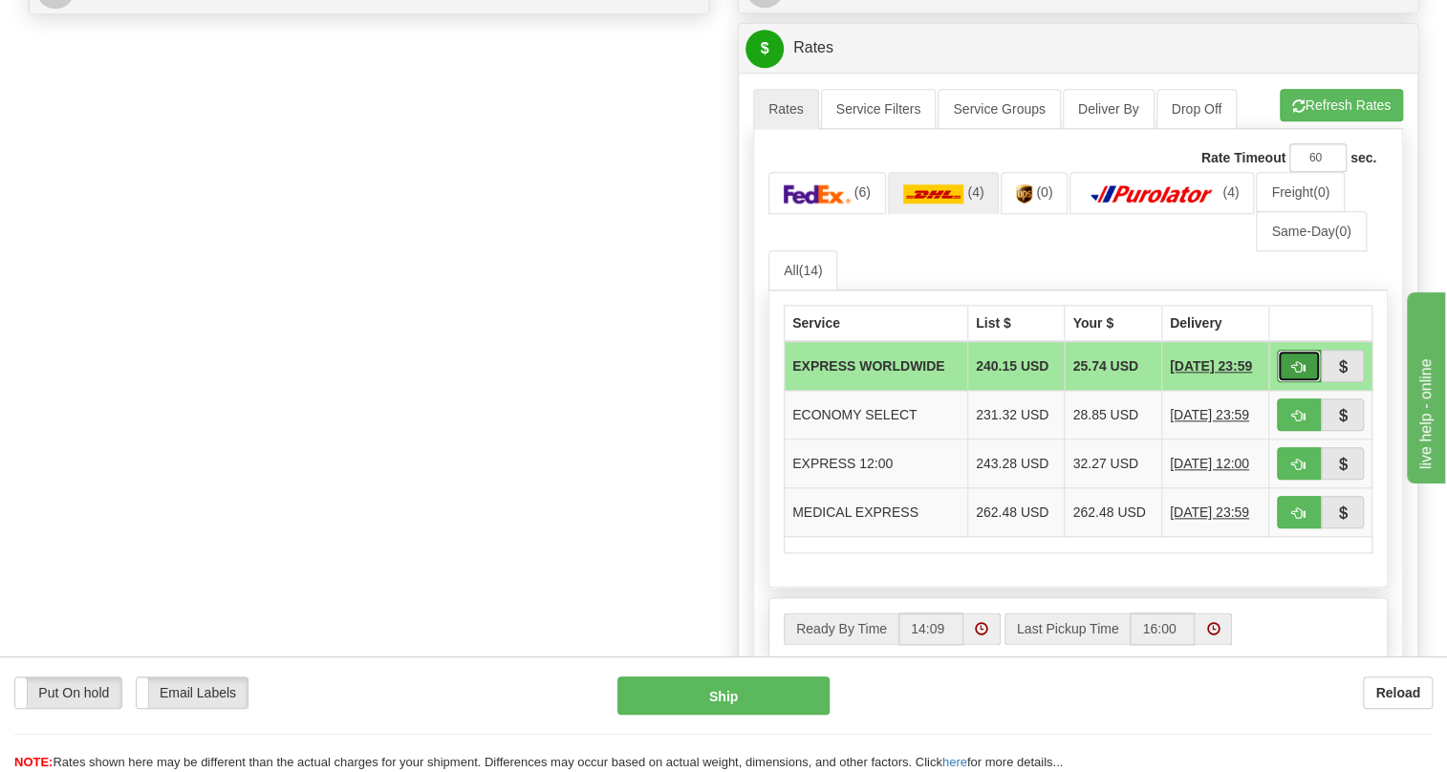
click at [1298, 374] on span "button" at bounding box center [1298, 367] width 13 height 12
type input "P"
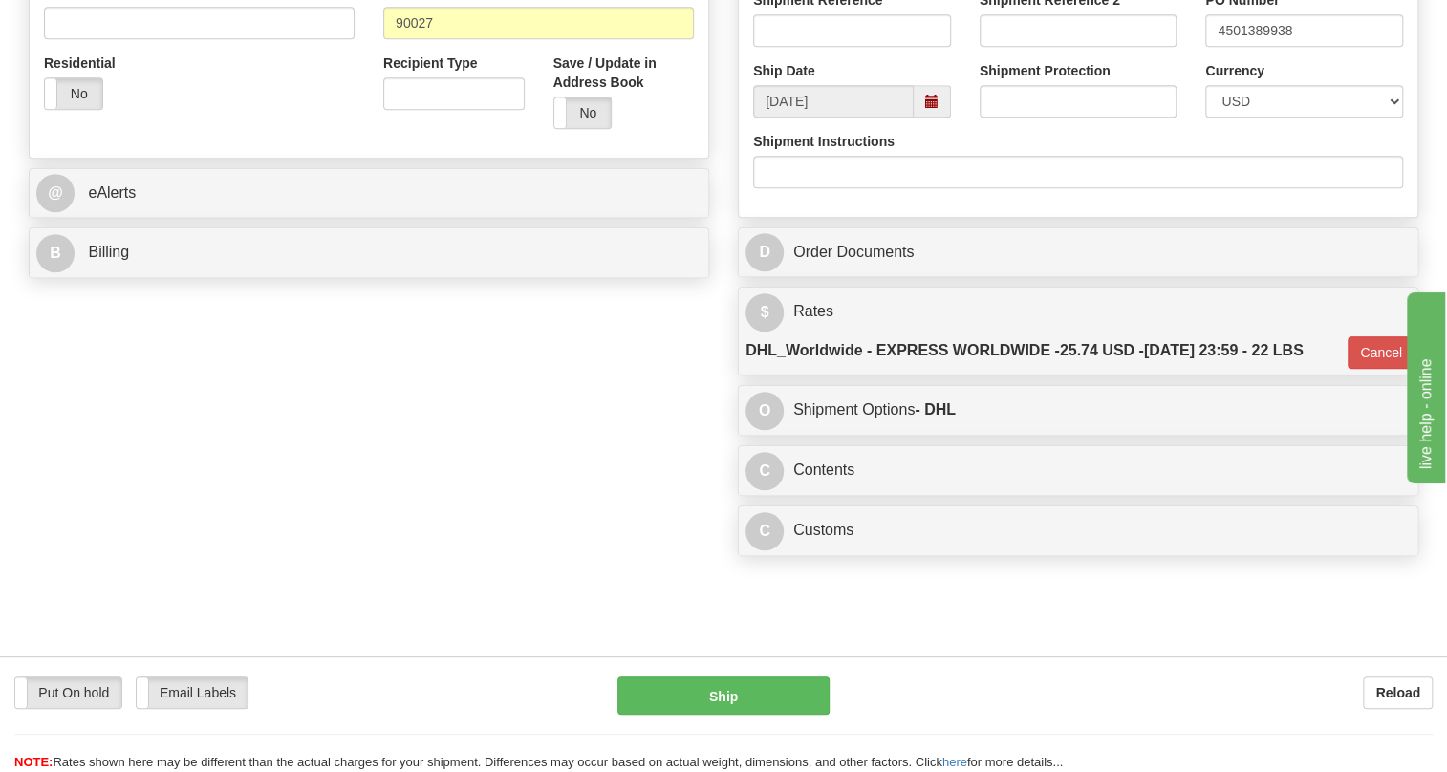
scroll to position [695, 0]
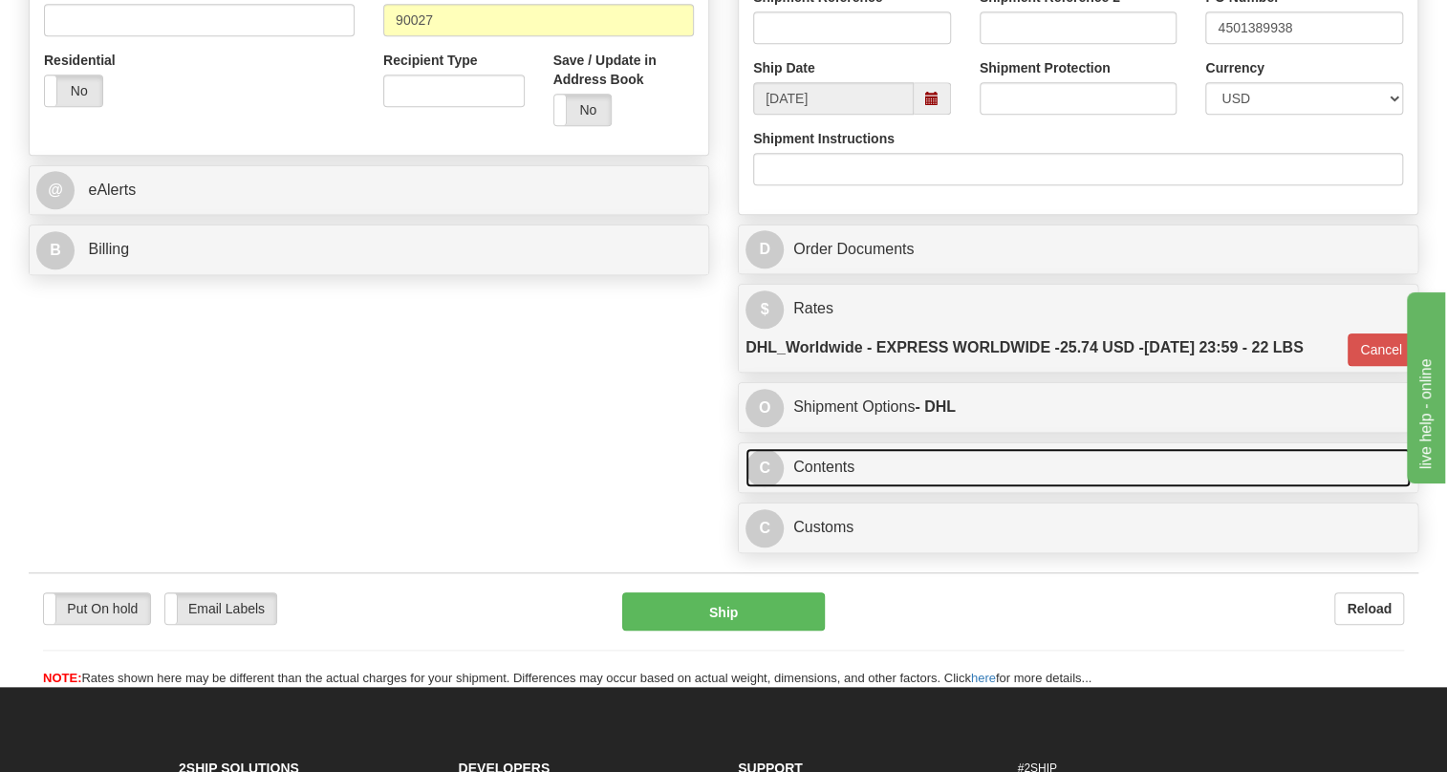
click at [817, 488] on link "C Contents" at bounding box center [1078, 467] width 665 height 39
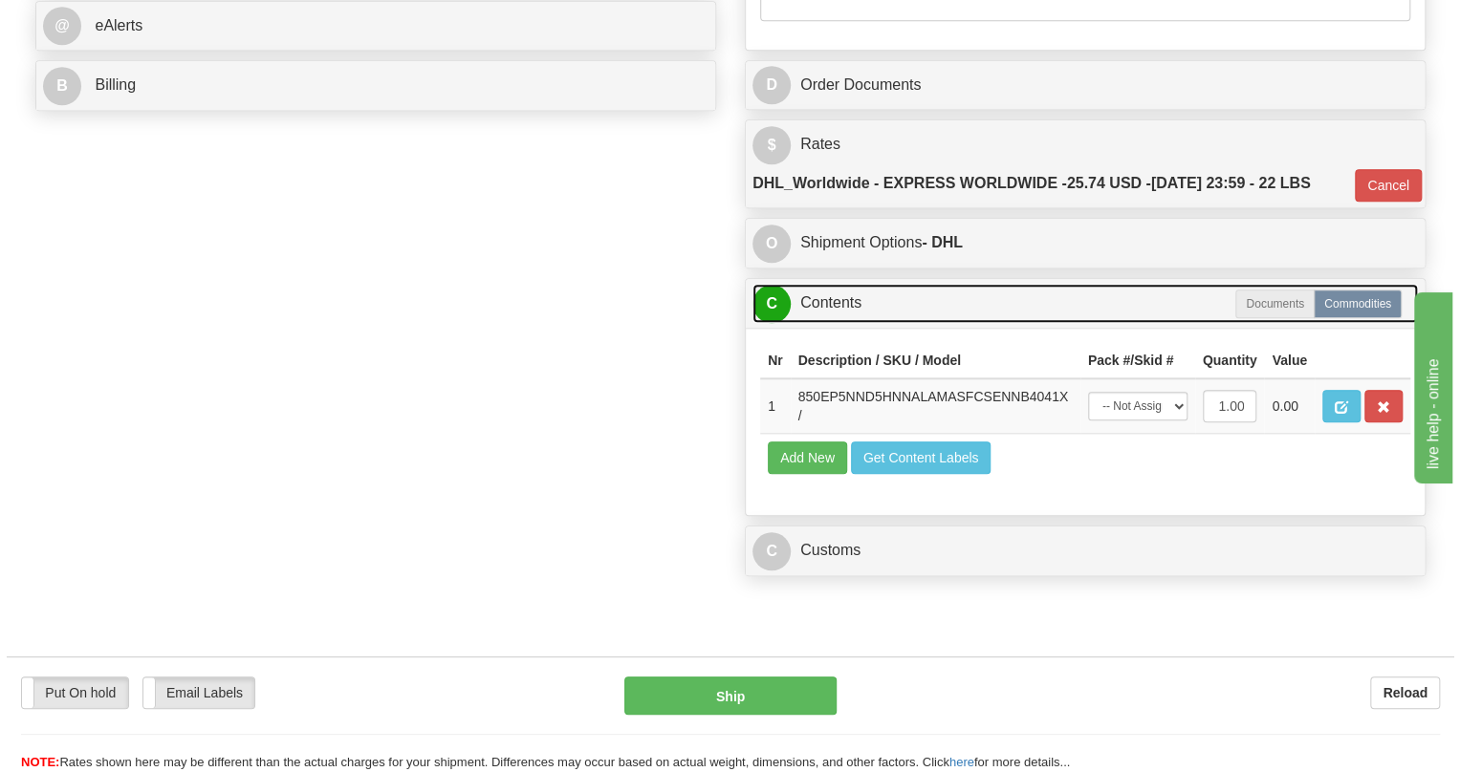
scroll to position [956, 0]
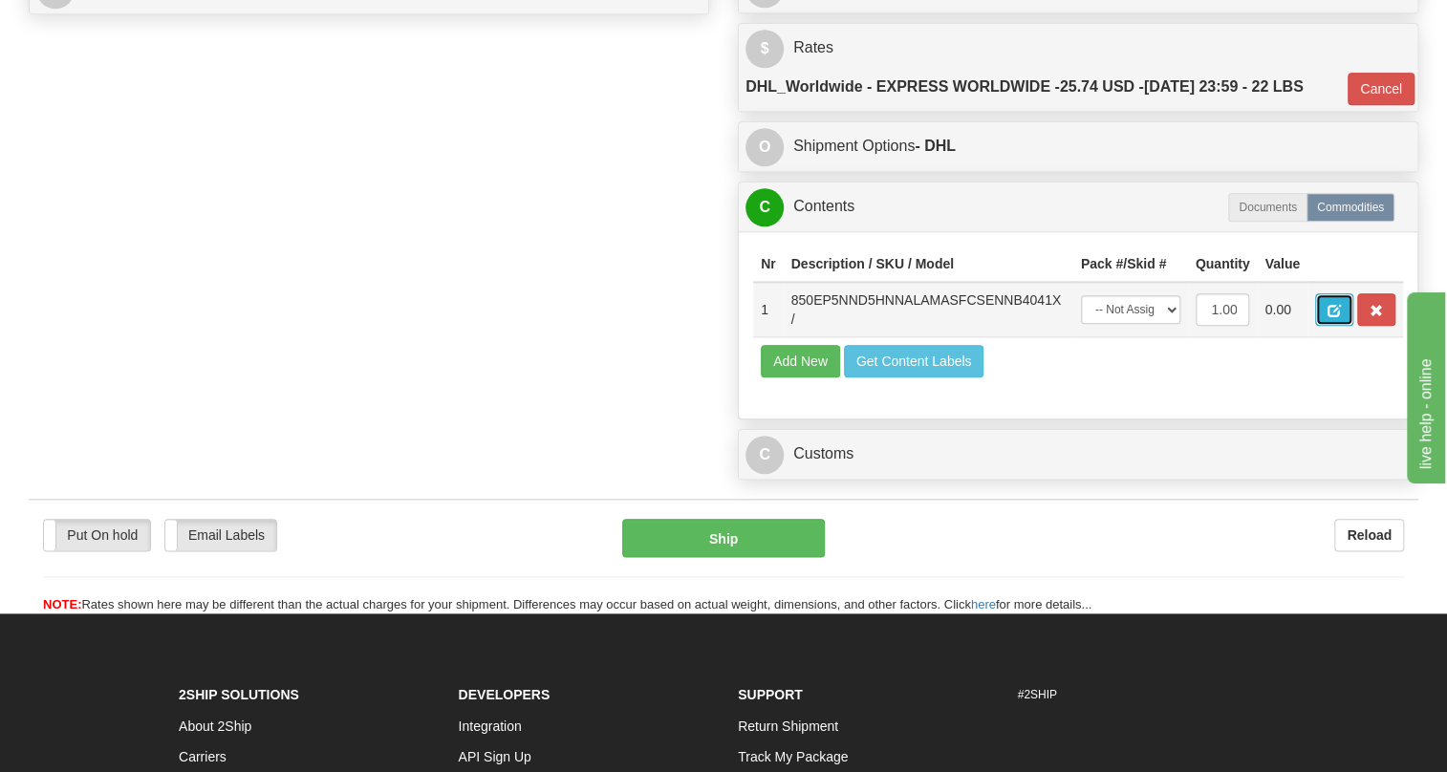
click at [1332, 317] on span "button" at bounding box center [1334, 311] width 13 height 12
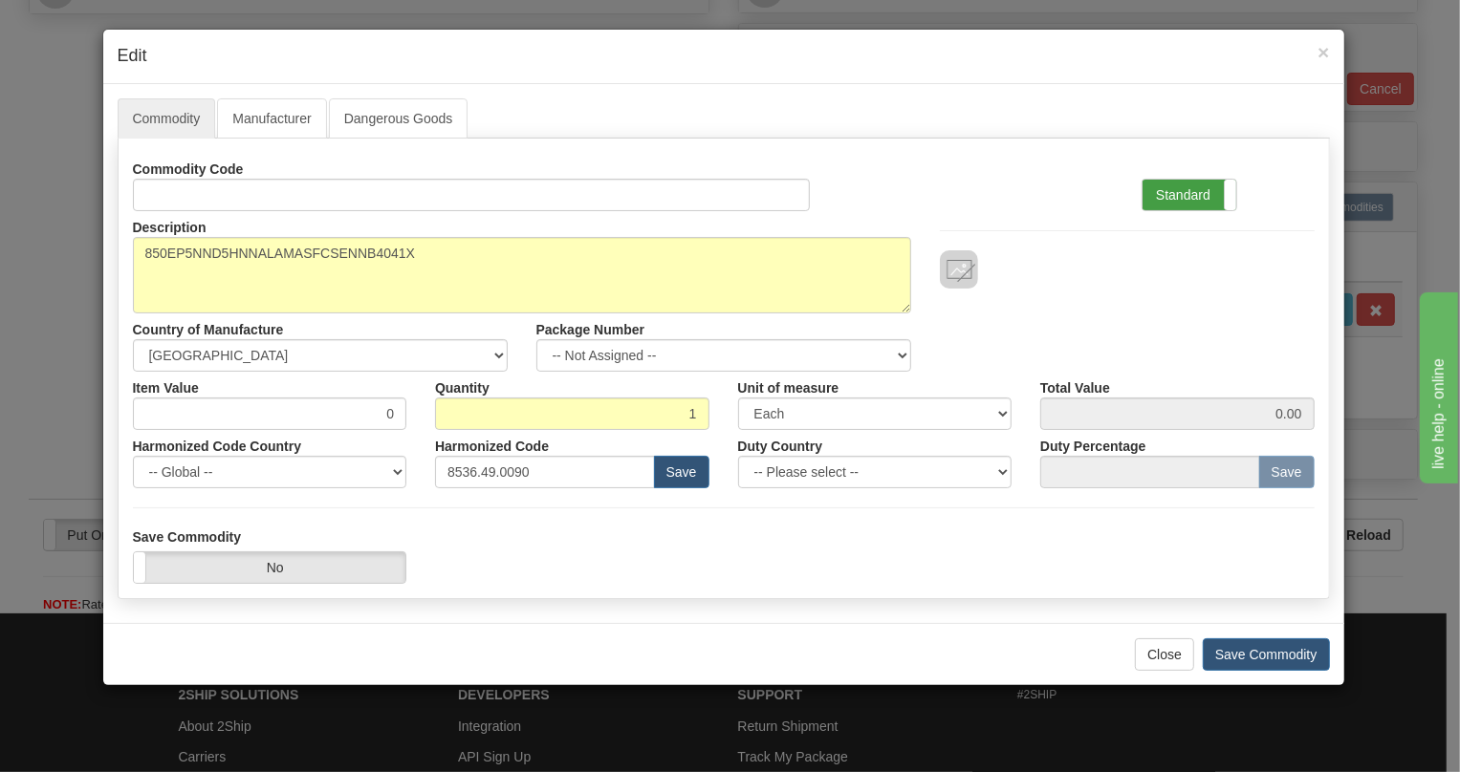
click at [1176, 197] on label "Standard" at bounding box center [1189, 195] width 94 height 31
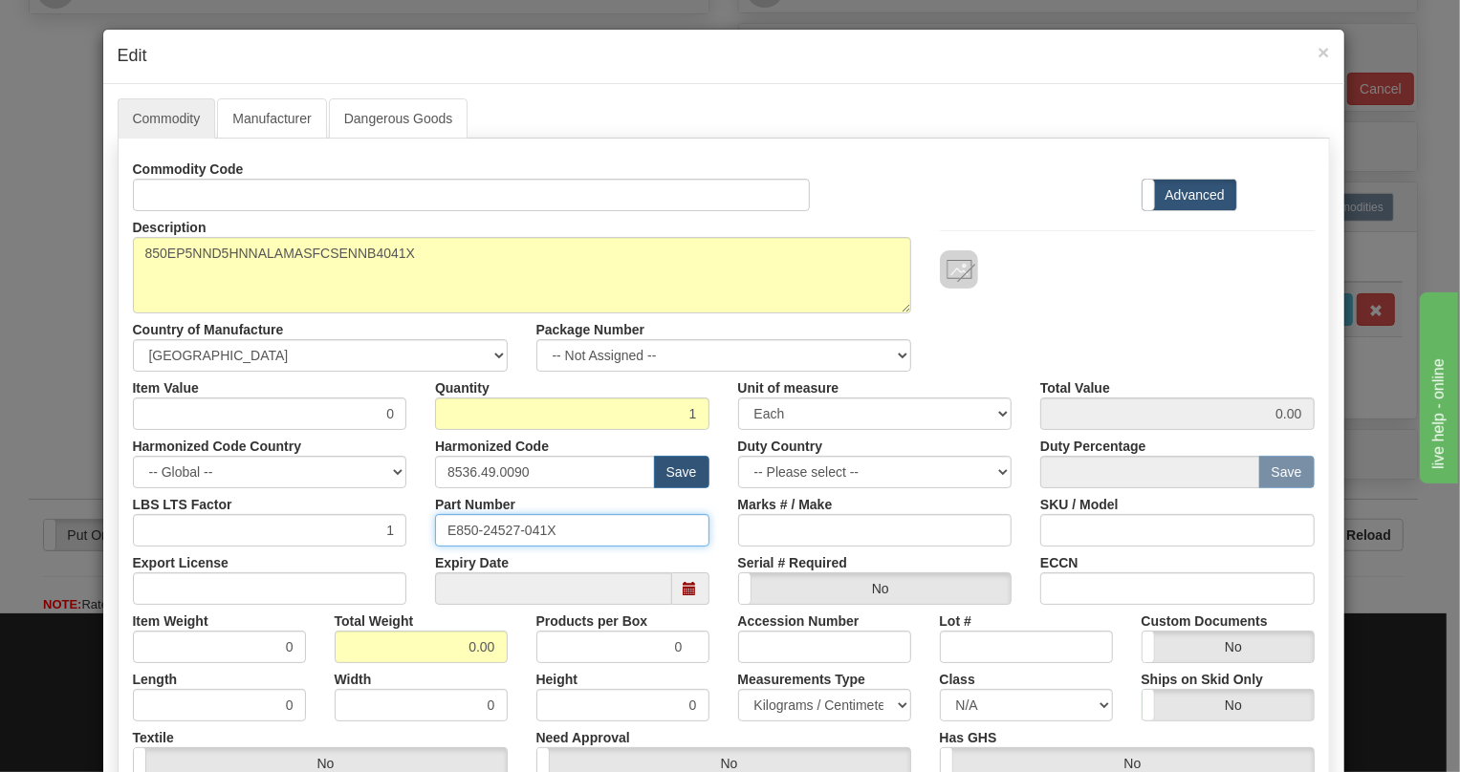
drag, startPoint x: 549, startPoint y: 527, endPoint x: 435, endPoint y: 534, distance: 114.0
click at [435, 534] on input "E850-24527-041X" at bounding box center [572, 530] width 274 height 33
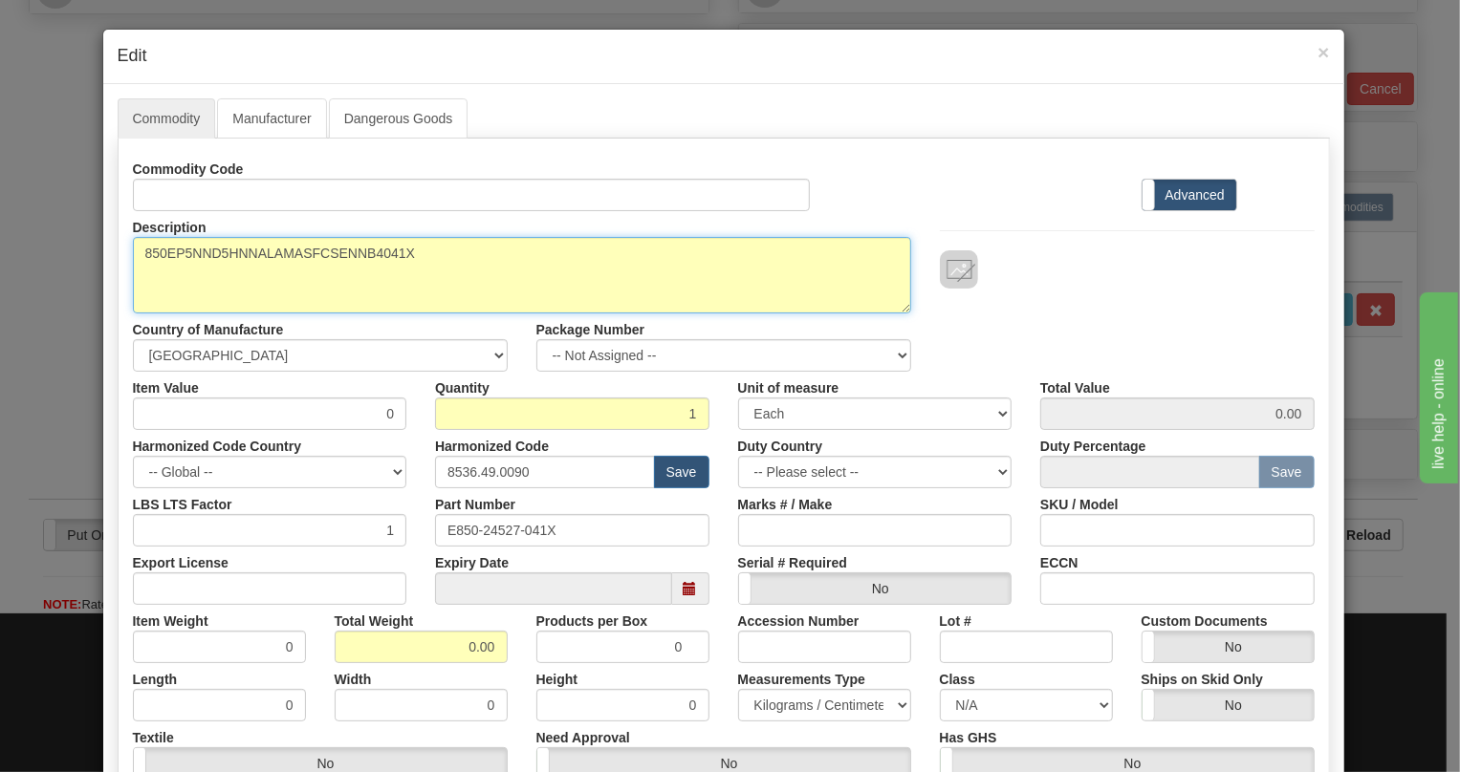
click at [268, 251] on textarea "850EP5NND5HNNALAMASFCSENNB4041X" at bounding box center [522, 275] width 778 height 76
paste textarea
type textarea "850EP5NND5HNNALAMASFCSENNB4"
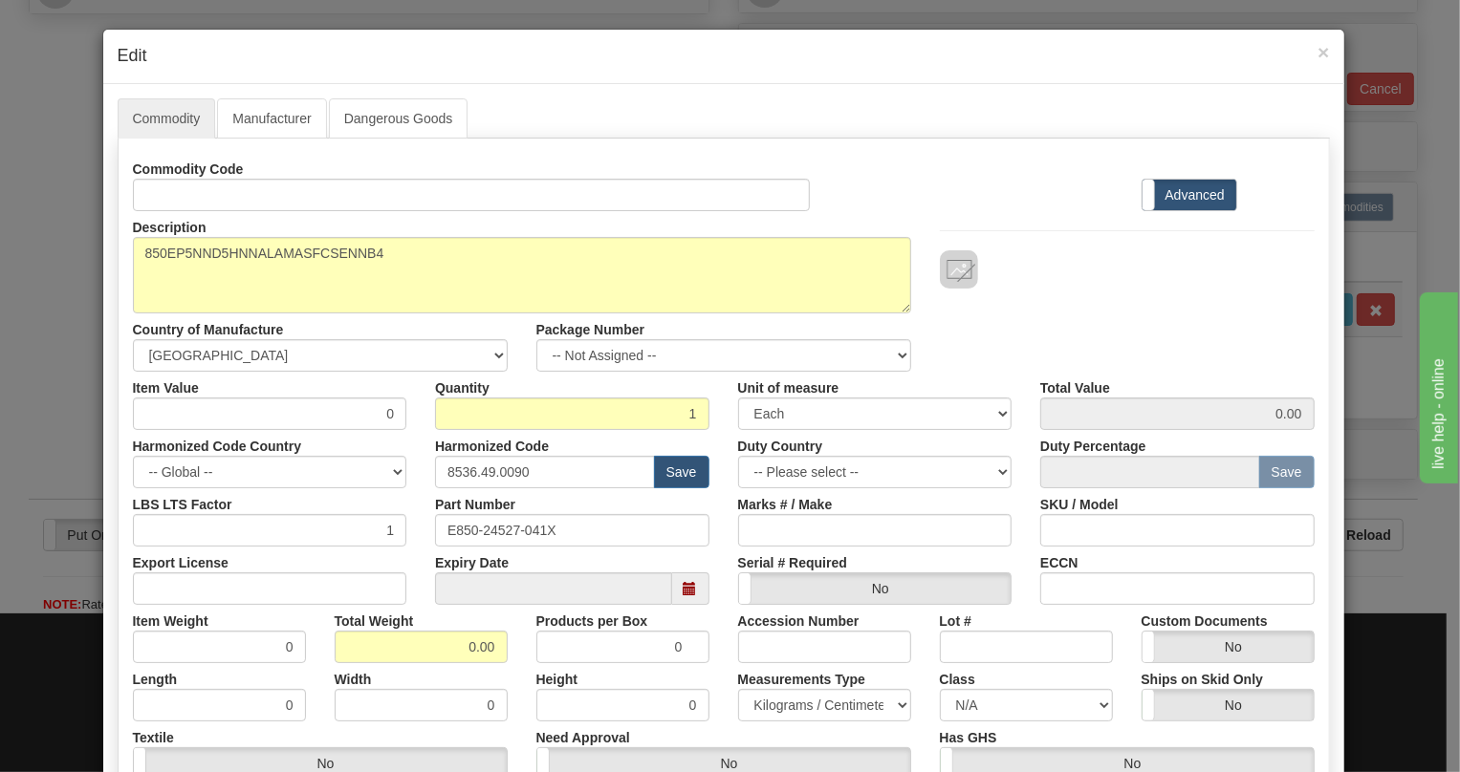
click at [641, 85] on div "Commodity Manufacturer Dangerous Goods Commodity Code Standard Advanced Descrip…" at bounding box center [723, 528] width 1241 height 889
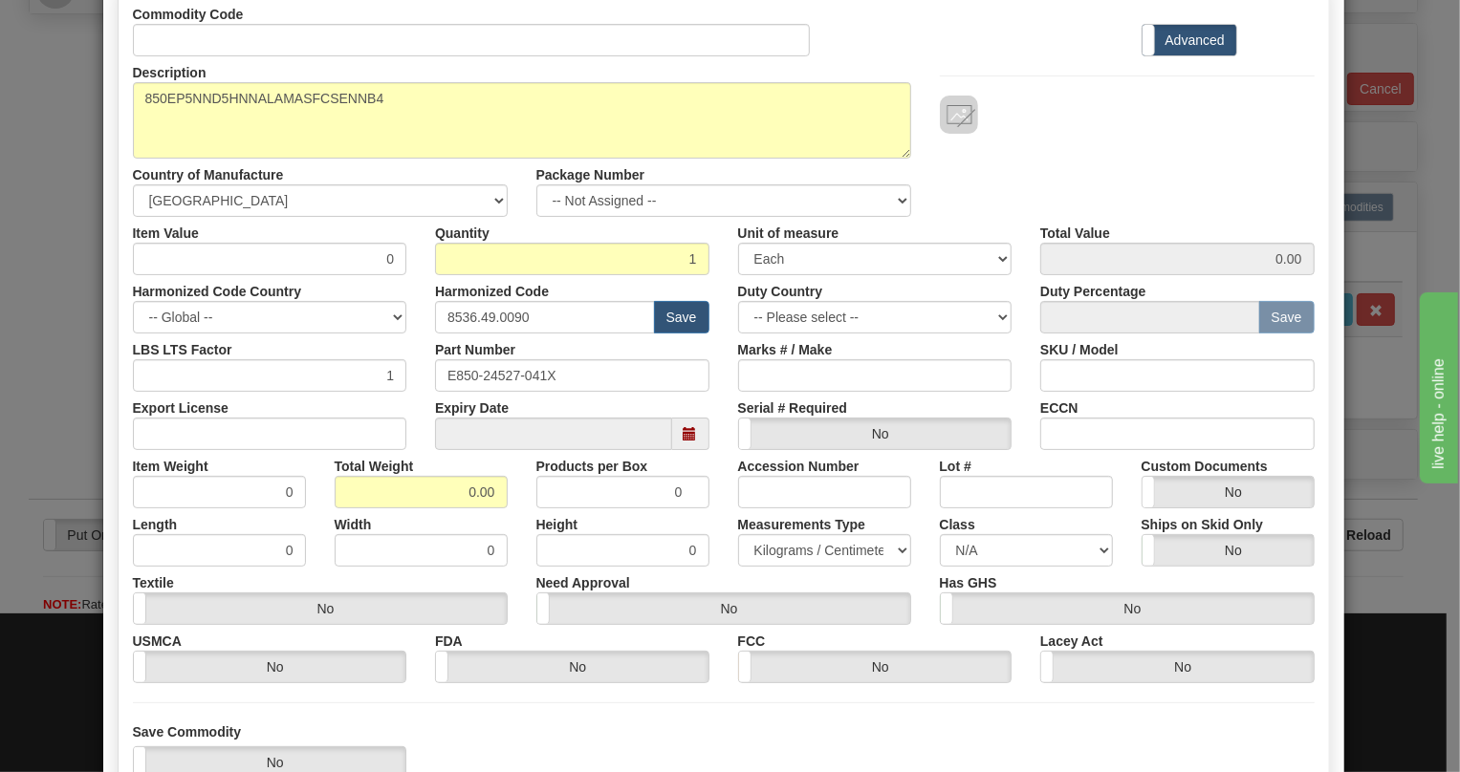
scroll to position [173, 0]
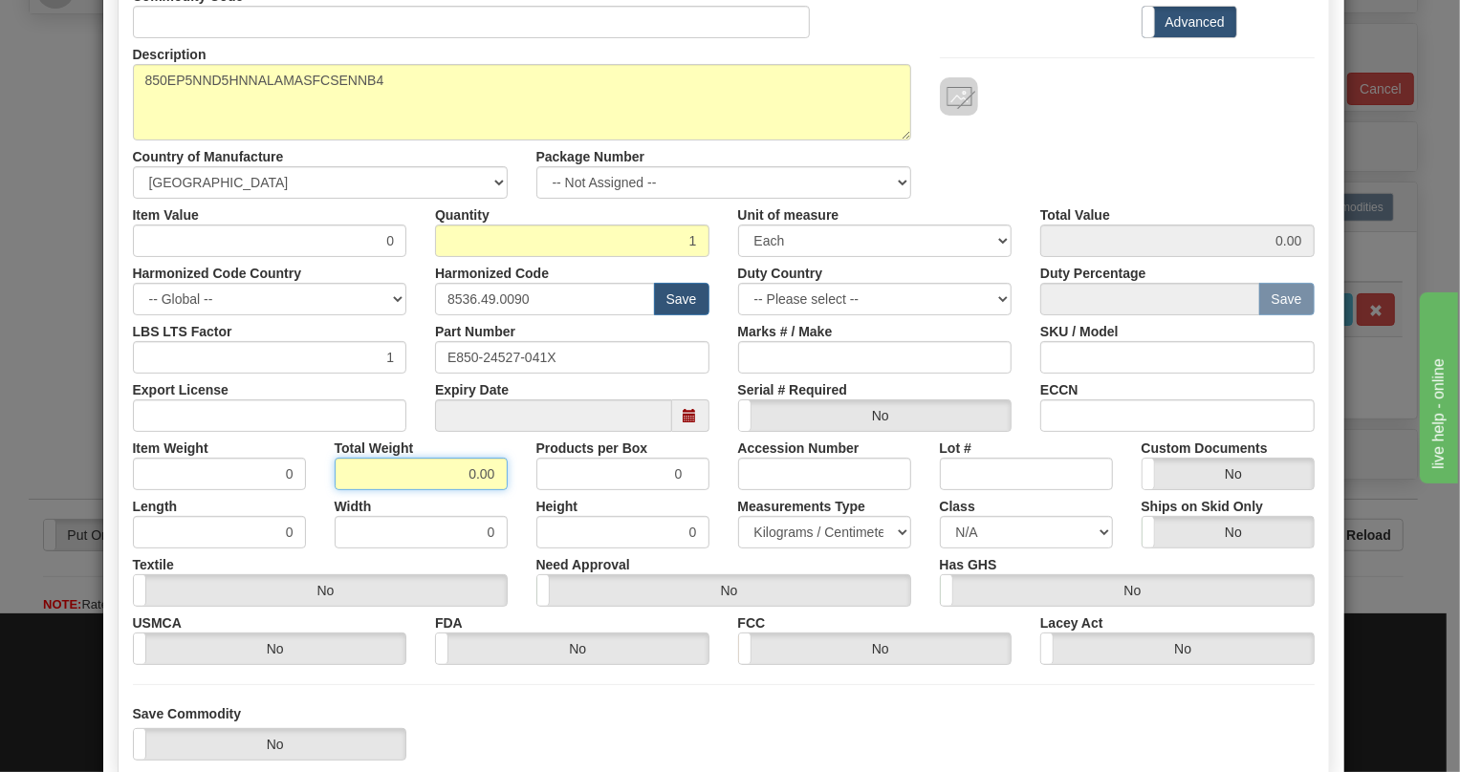
click at [460, 466] on input "0.00" at bounding box center [421, 474] width 173 height 33
type input "1.00"
type input "1.0000"
click at [784, 529] on select "Pounds / Inches Kilograms / Centimeters" at bounding box center [824, 532] width 173 height 33
select select "0"
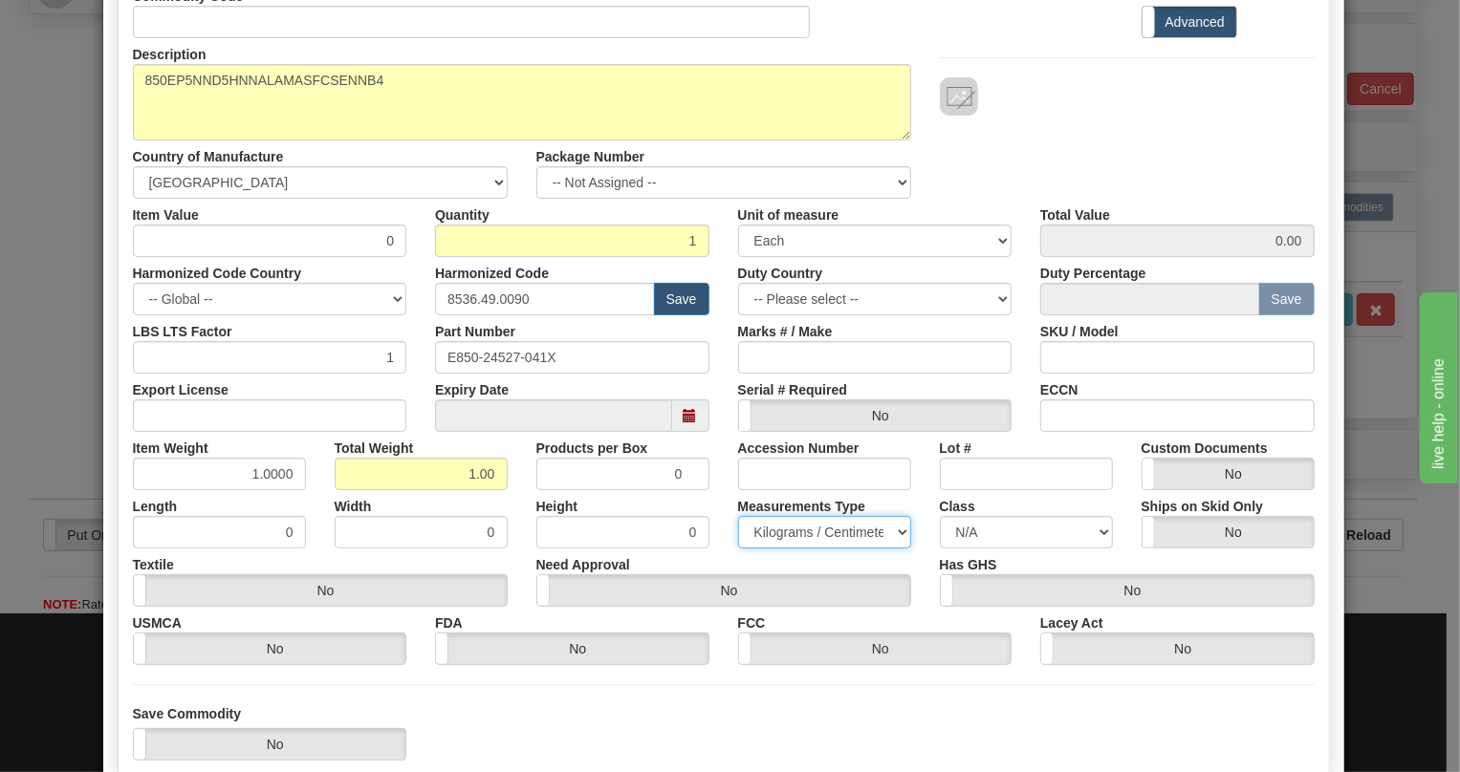
click at [738, 516] on select "Pounds / Inches Kilograms / Centimeters" at bounding box center [824, 532] width 173 height 33
click at [373, 247] on input "0" at bounding box center [270, 241] width 274 height 33
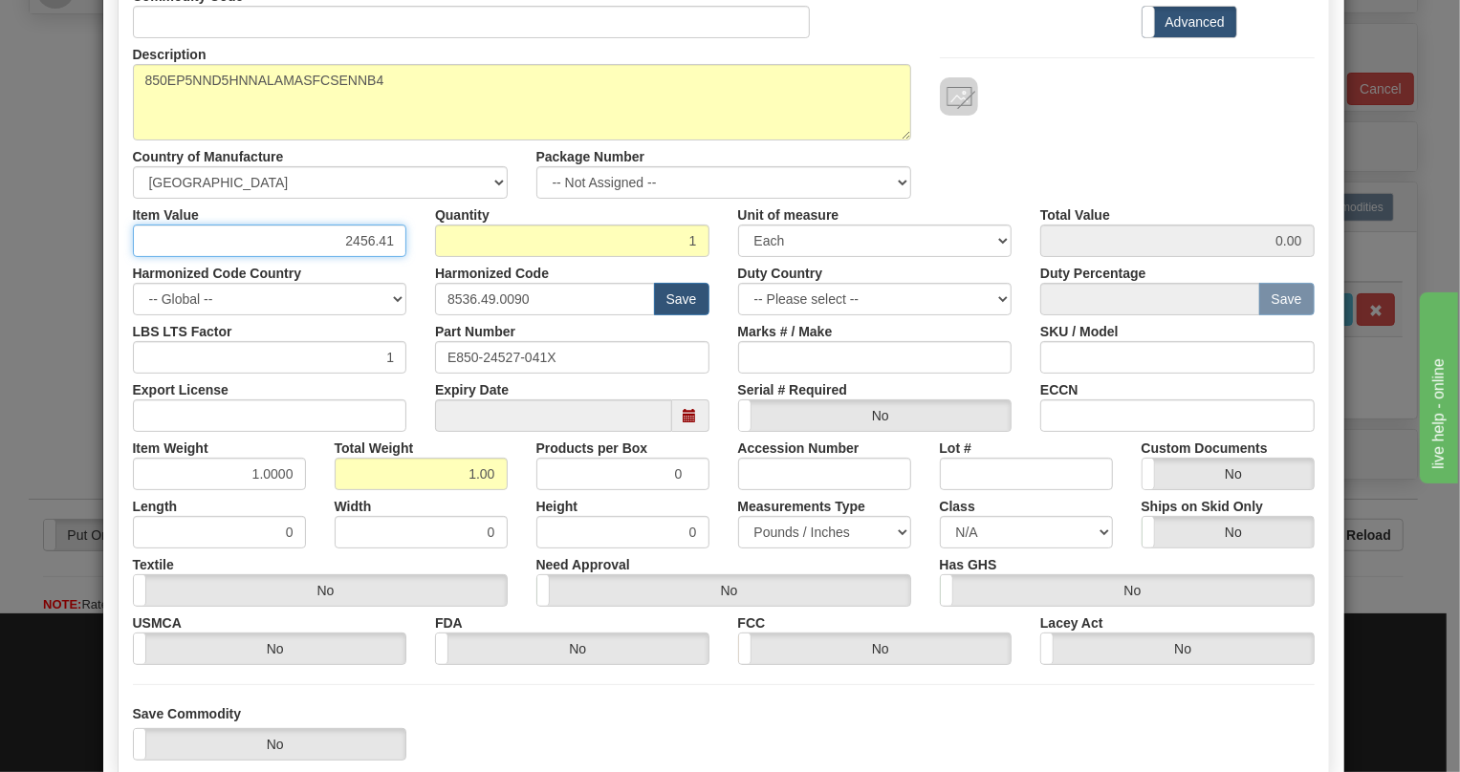
type input "2456.41"
click at [510, 443] on div "Total Weight 1.00" at bounding box center [421, 461] width 202 height 58
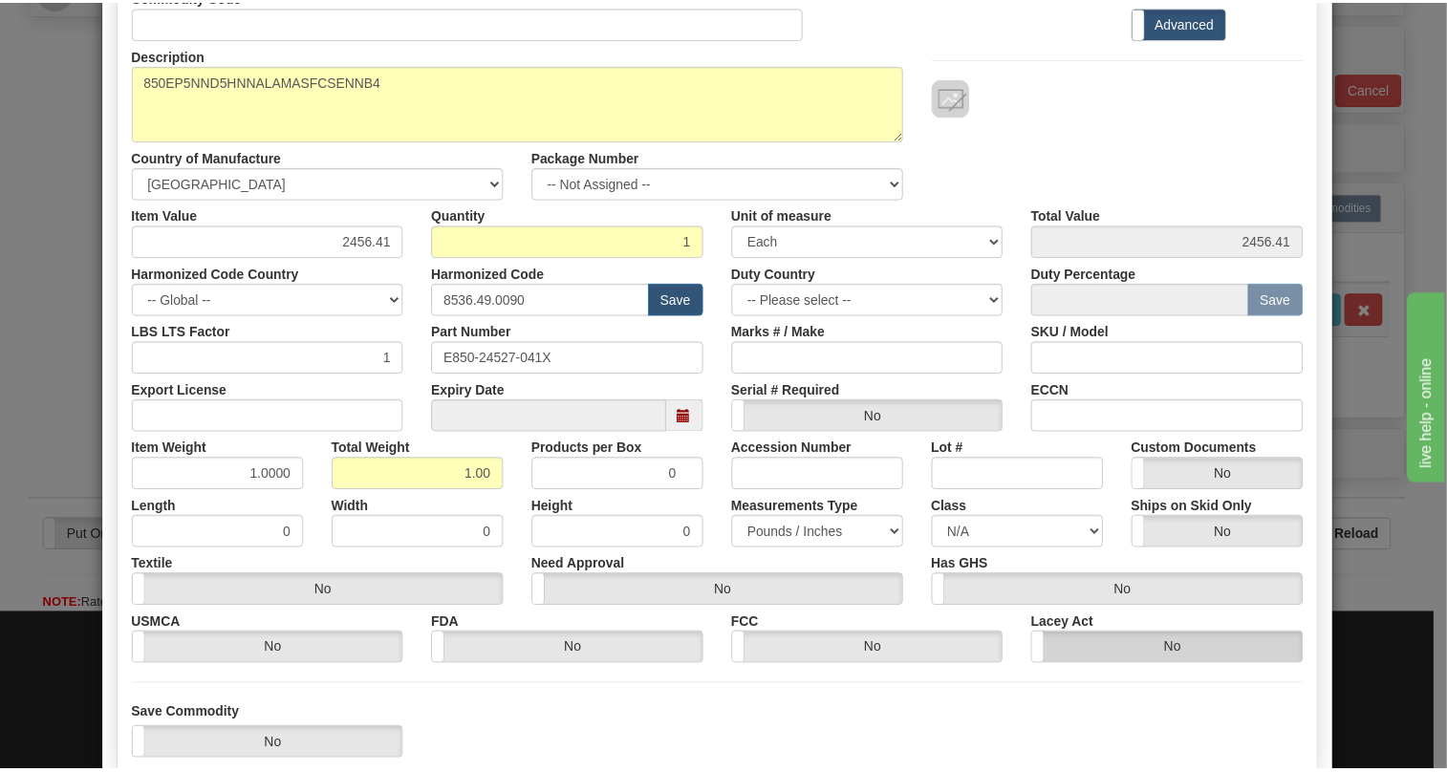
scroll to position [291, 0]
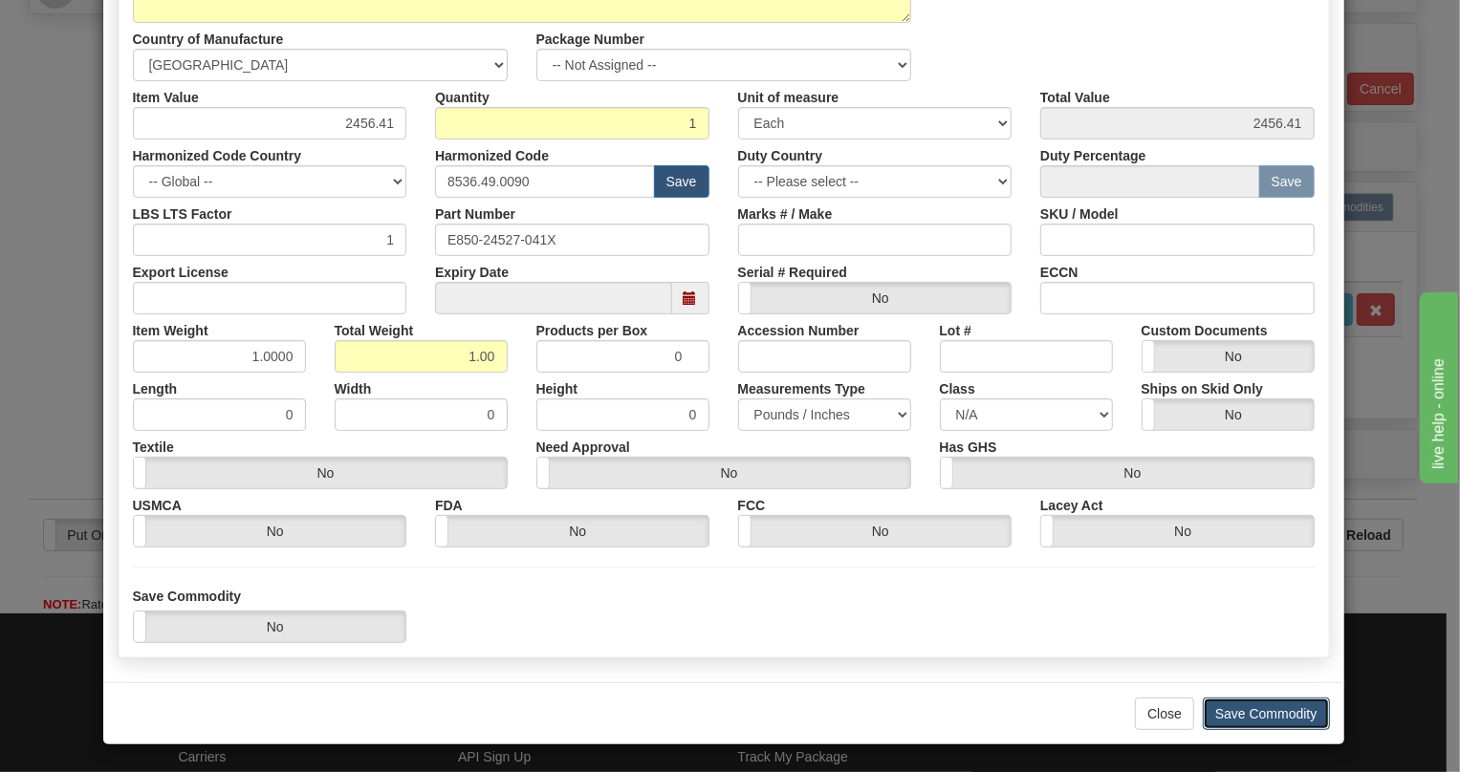
click at [1255, 716] on button "Save Commodity" at bounding box center [1266, 714] width 127 height 33
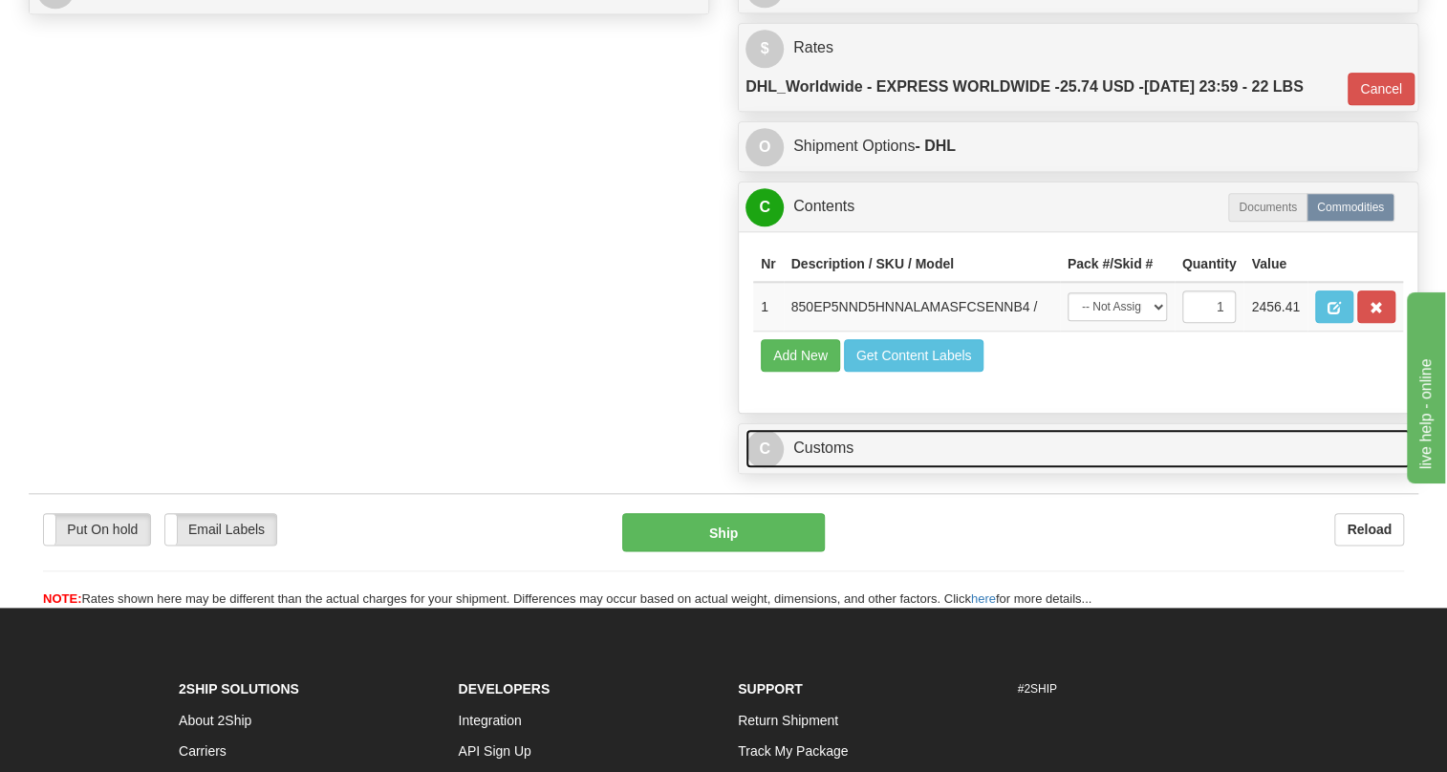
click at [825, 468] on link "C Customs" at bounding box center [1078, 448] width 665 height 39
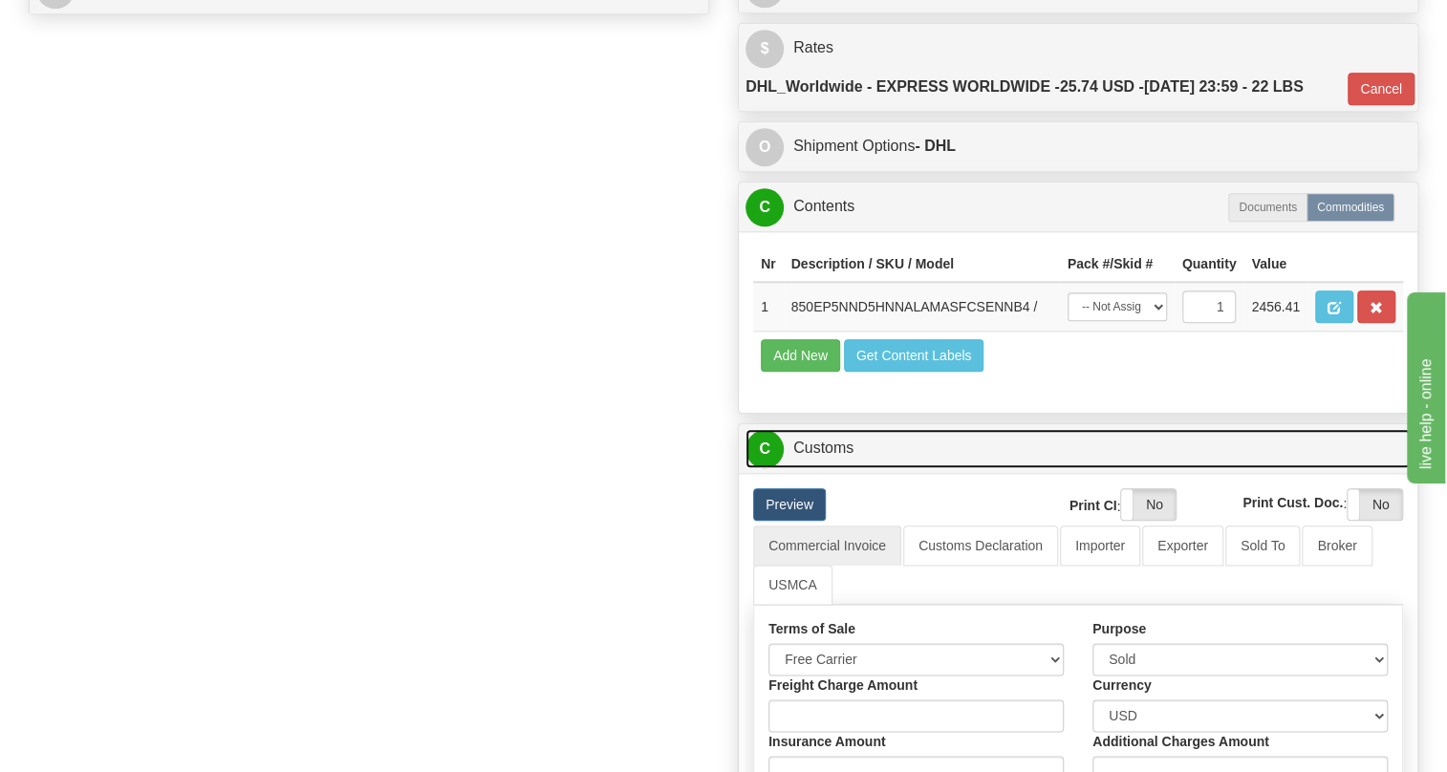
click at [825, 468] on link "C Customs" at bounding box center [1078, 448] width 665 height 39
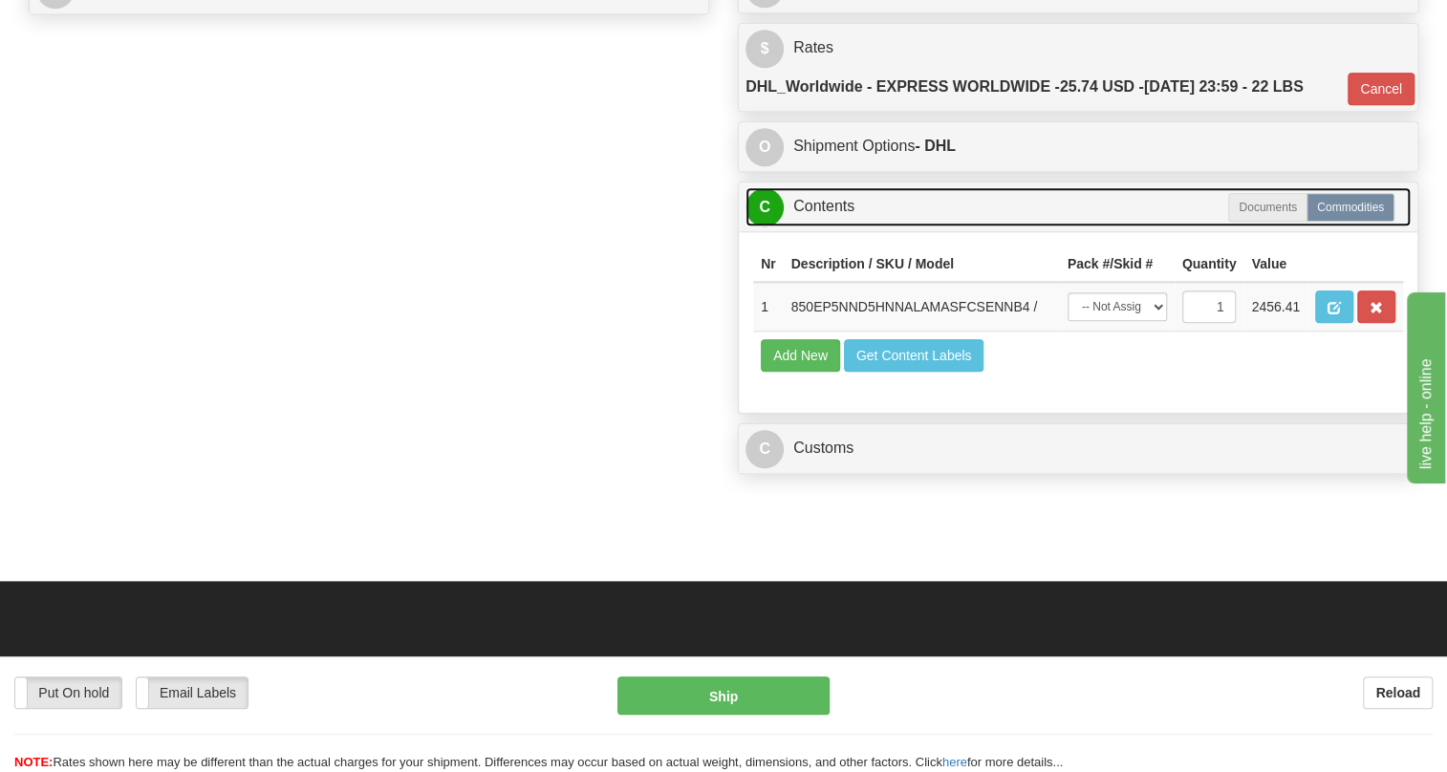
click at [817, 227] on link "C Contents" at bounding box center [1078, 206] width 665 height 39
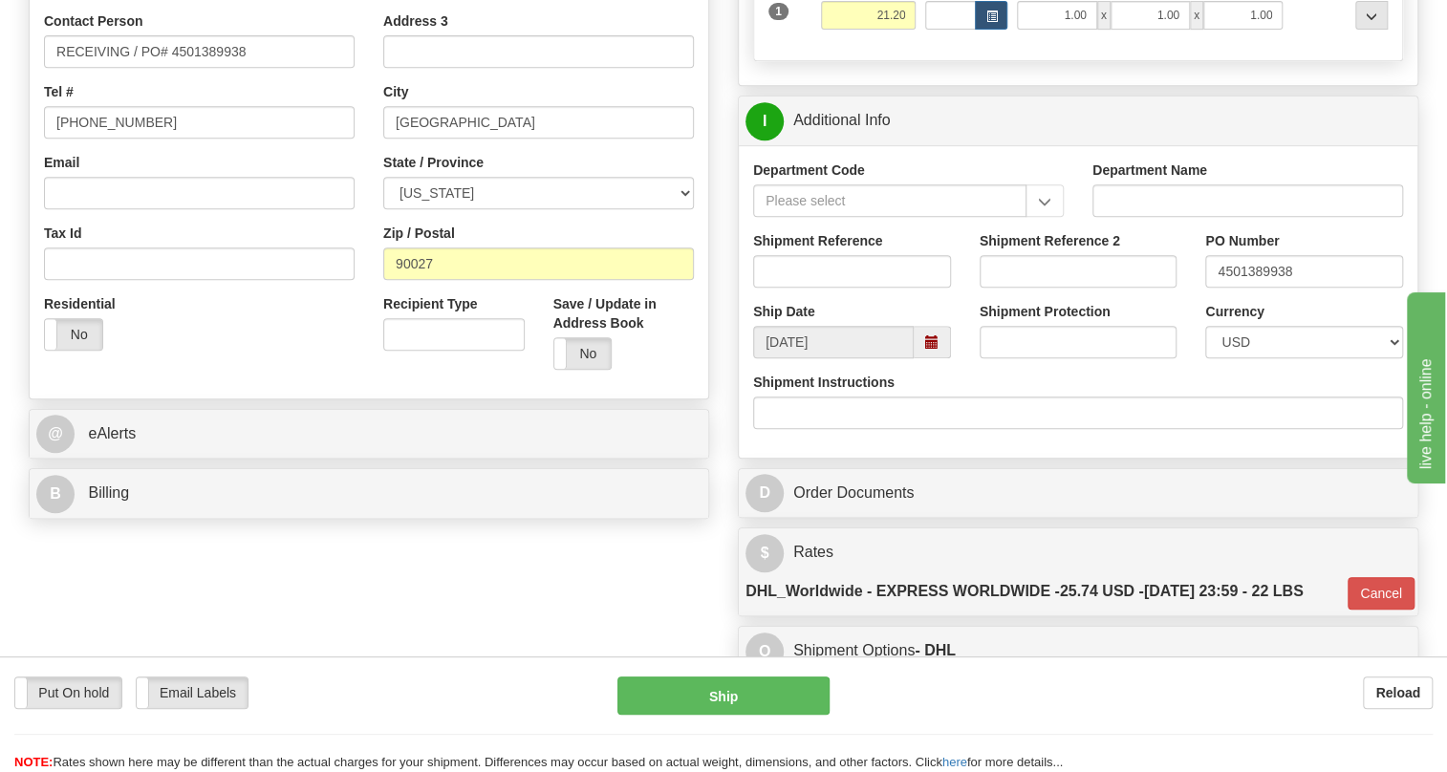
scroll to position [434, 0]
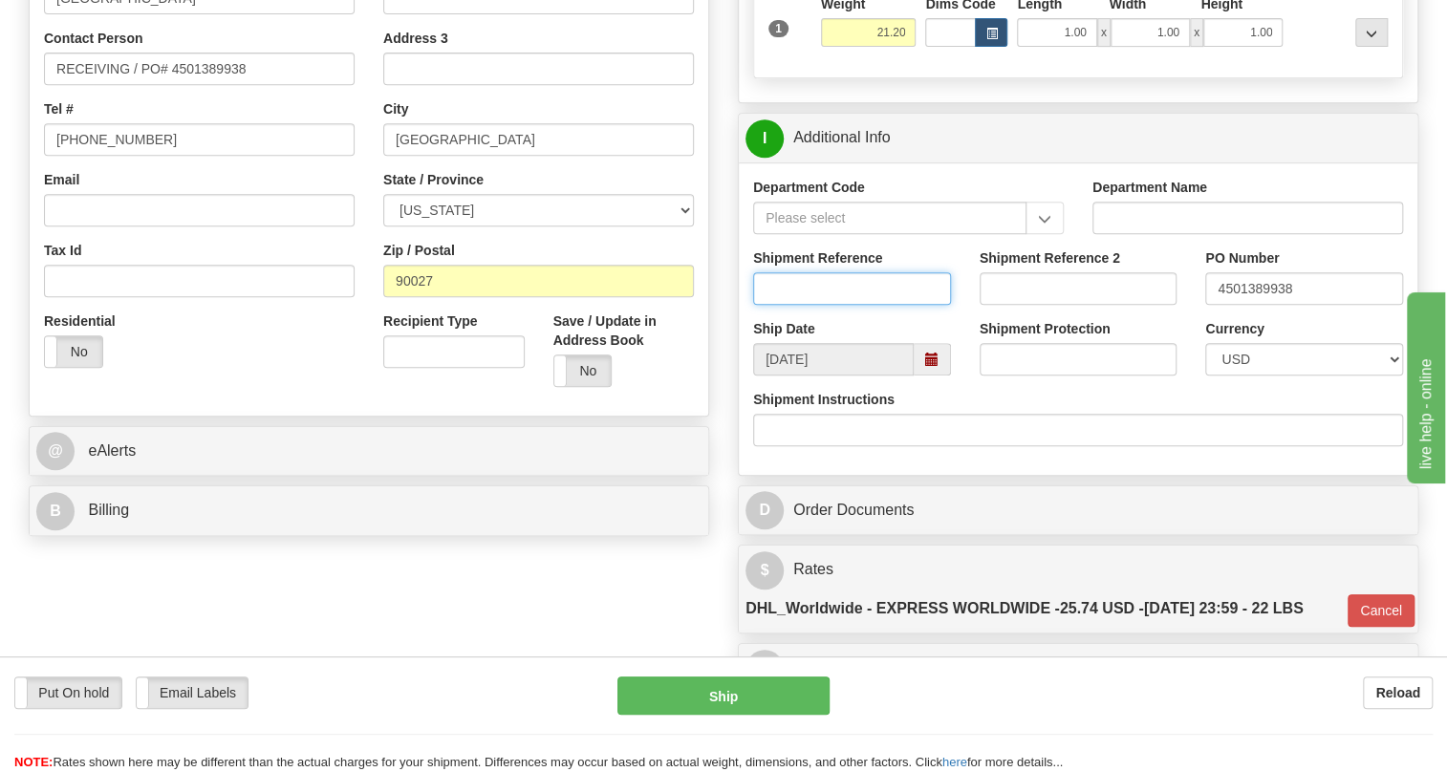
click at [818, 305] on input "Shipment Reference" at bounding box center [852, 288] width 198 height 33
click at [1258, 305] on input "4501389938" at bounding box center [1304, 288] width 198 height 33
click at [770, 305] on input "Shipment Reference" at bounding box center [852, 288] width 198 height 33
paste input "4501389938"
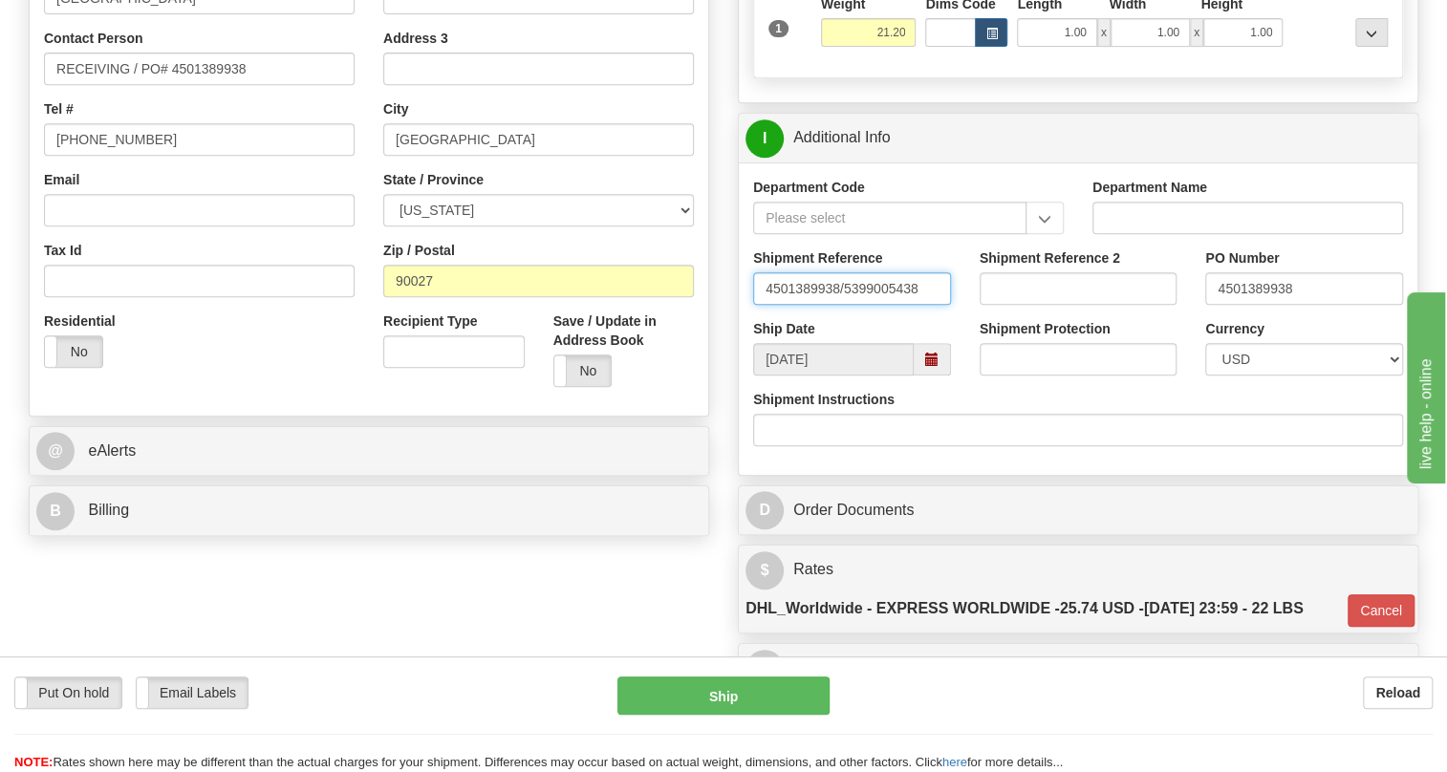
type input "4501389938/5399005438"
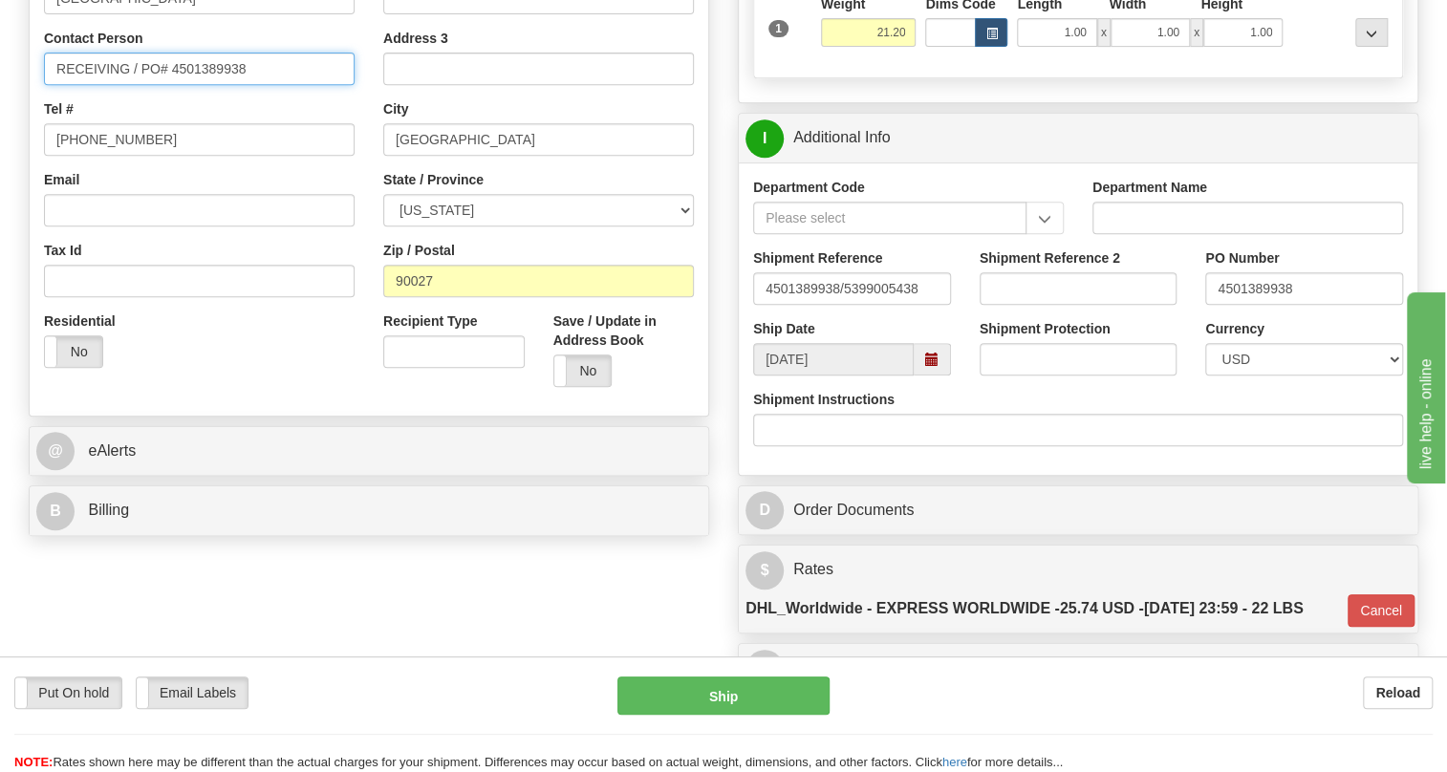
click at [130, 85] on input "RECEIVING / PO# 4501389938" at bounding box center [199, 69] width 311 height 33
paste input "AMY HICKS"
type input "RECEIVING / AMY HICKS / PO# 4501389938"
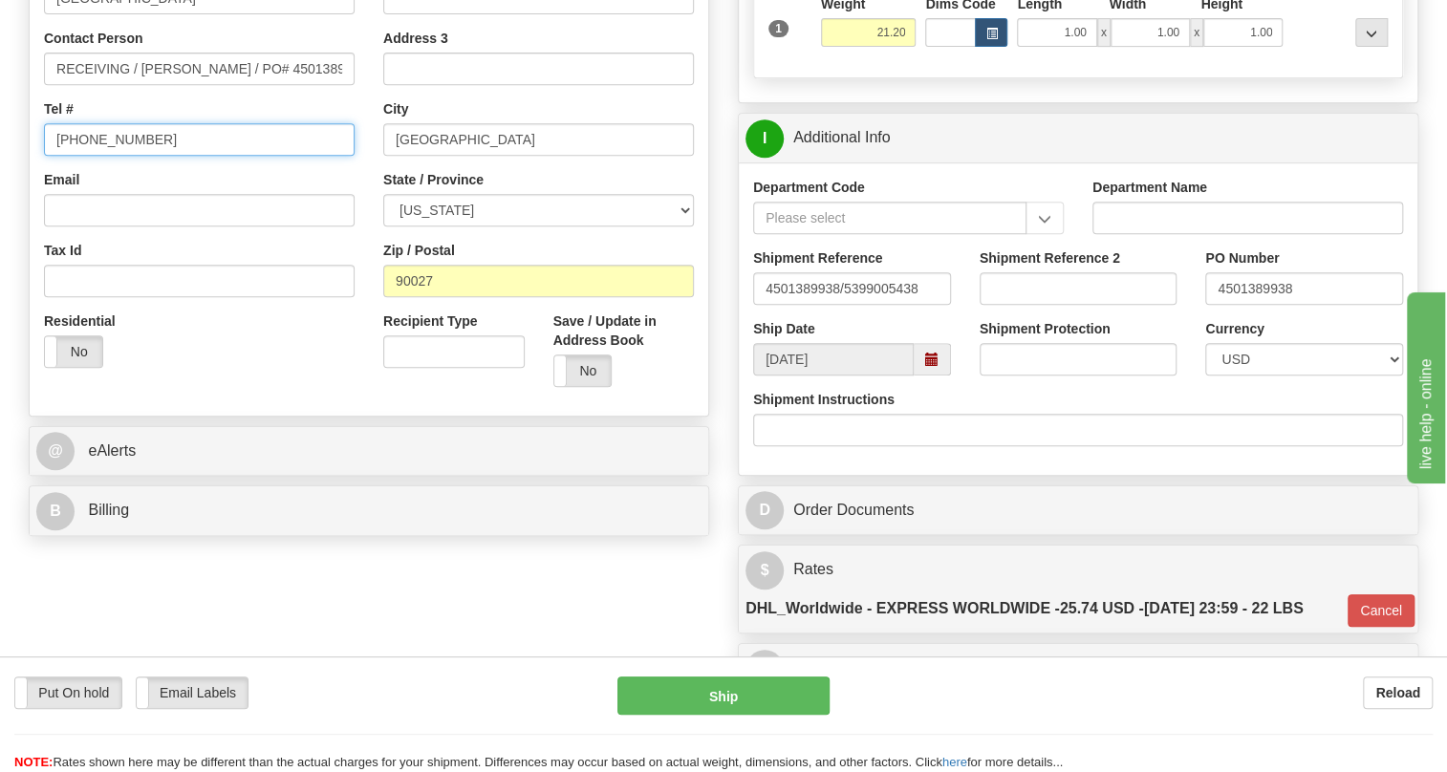
click at [117, 156] on input "(779)7960565" at bounding box center [199, 139] width 311 height 33
paste input "603-444-291"
type input "603-444-2915"
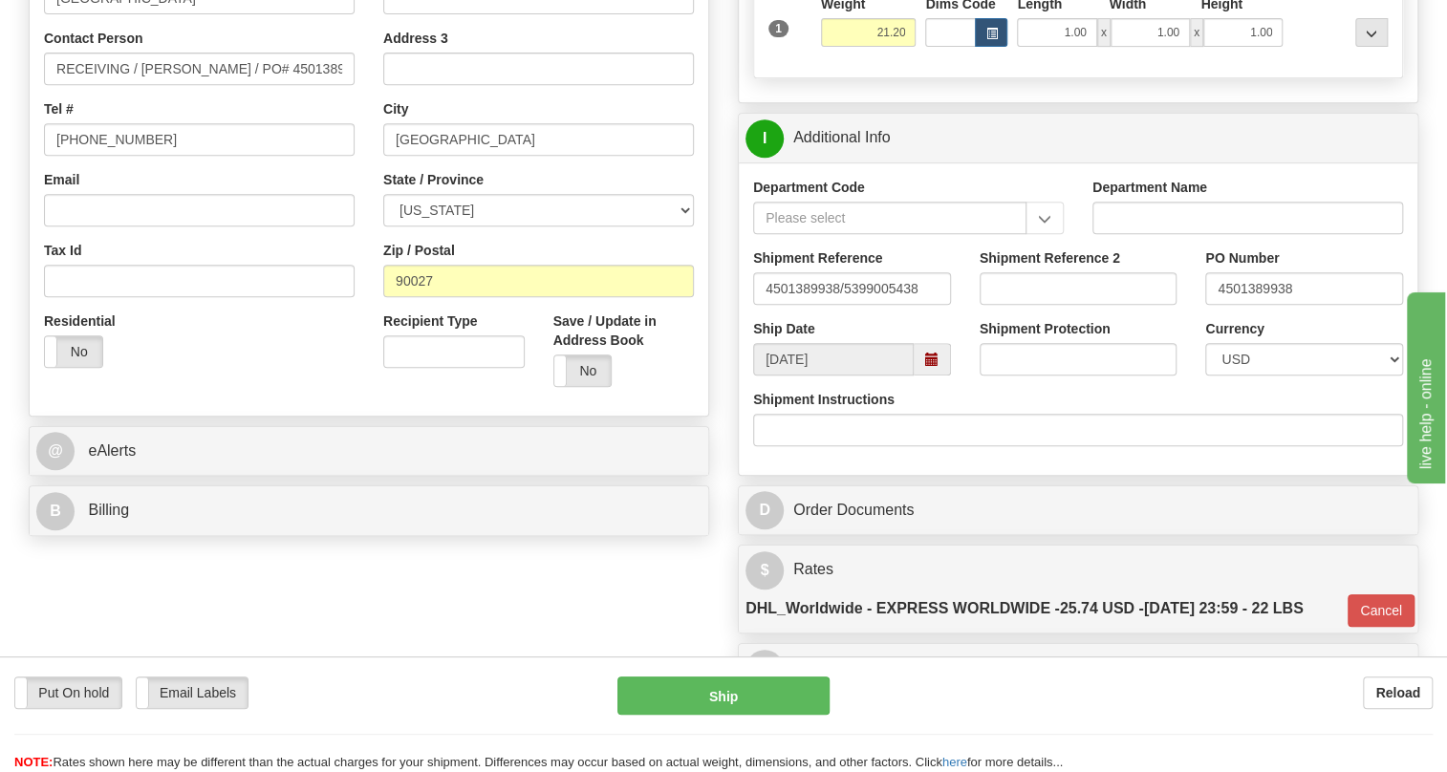
click at [346, 218] on div "Email" at bounding box center [199, 198] width 311 height 56
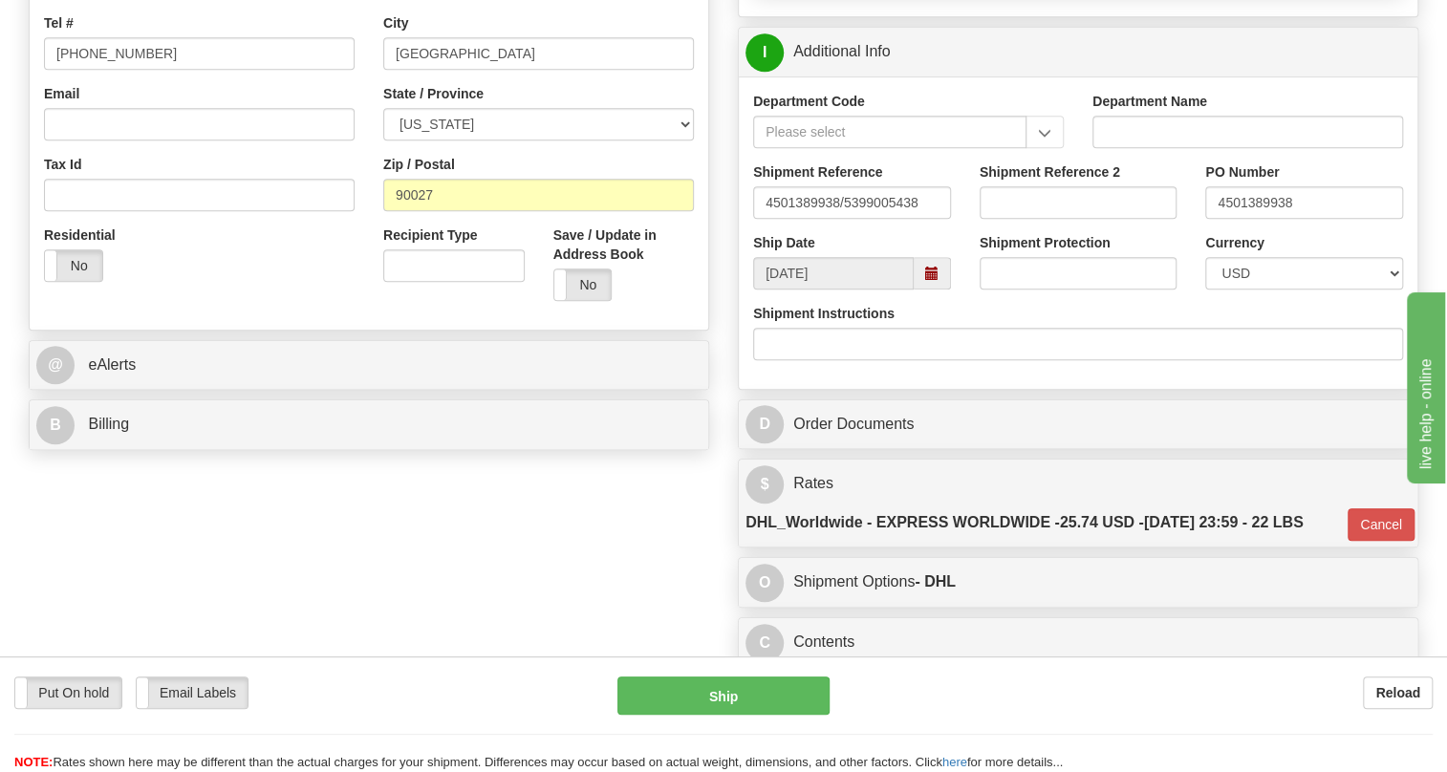
scroll to position [521, 0]
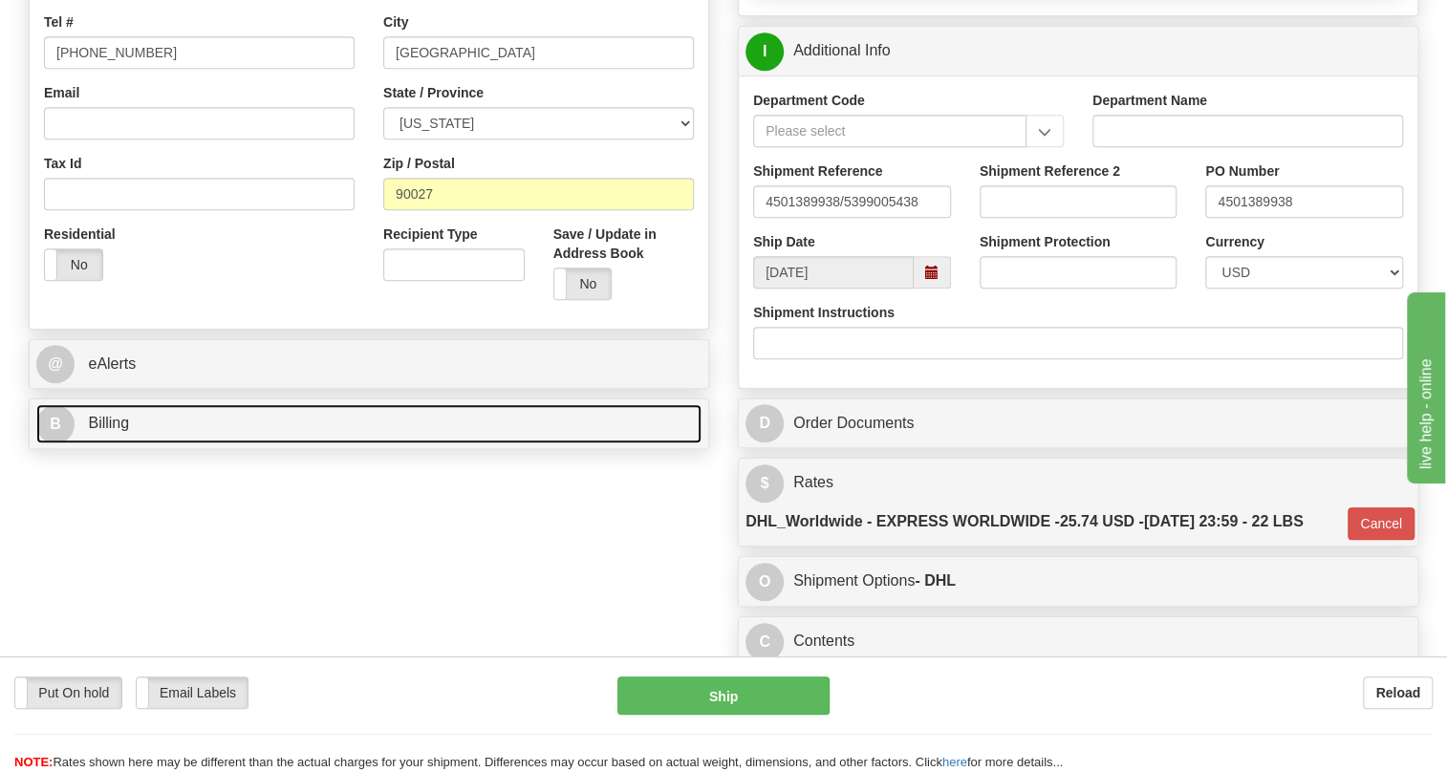
click at [104, 431] on span "Billing" at bounding box center [108, 423] width 41 height 16
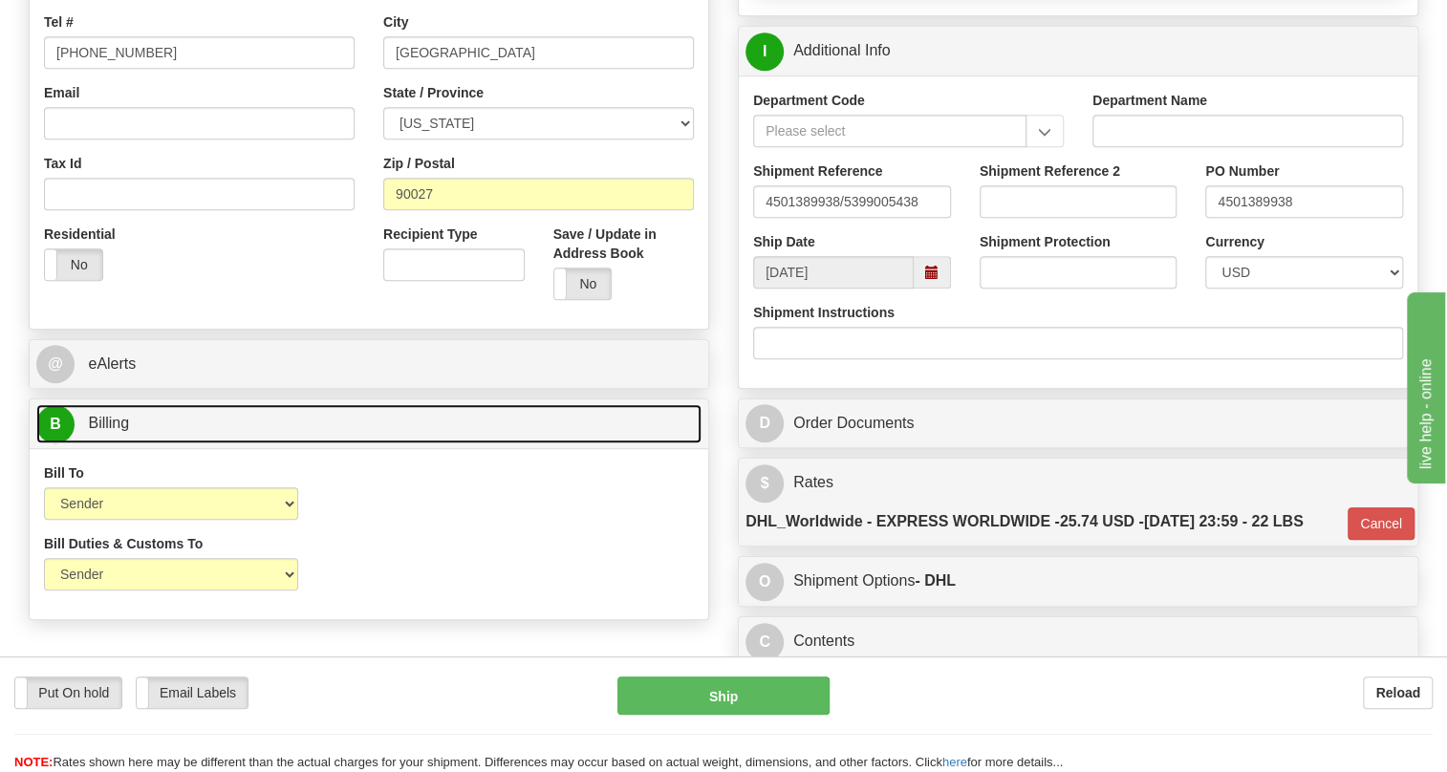
click at [104, 431] on span "Billing" at bounding box center [108, 423] width 41 height 16
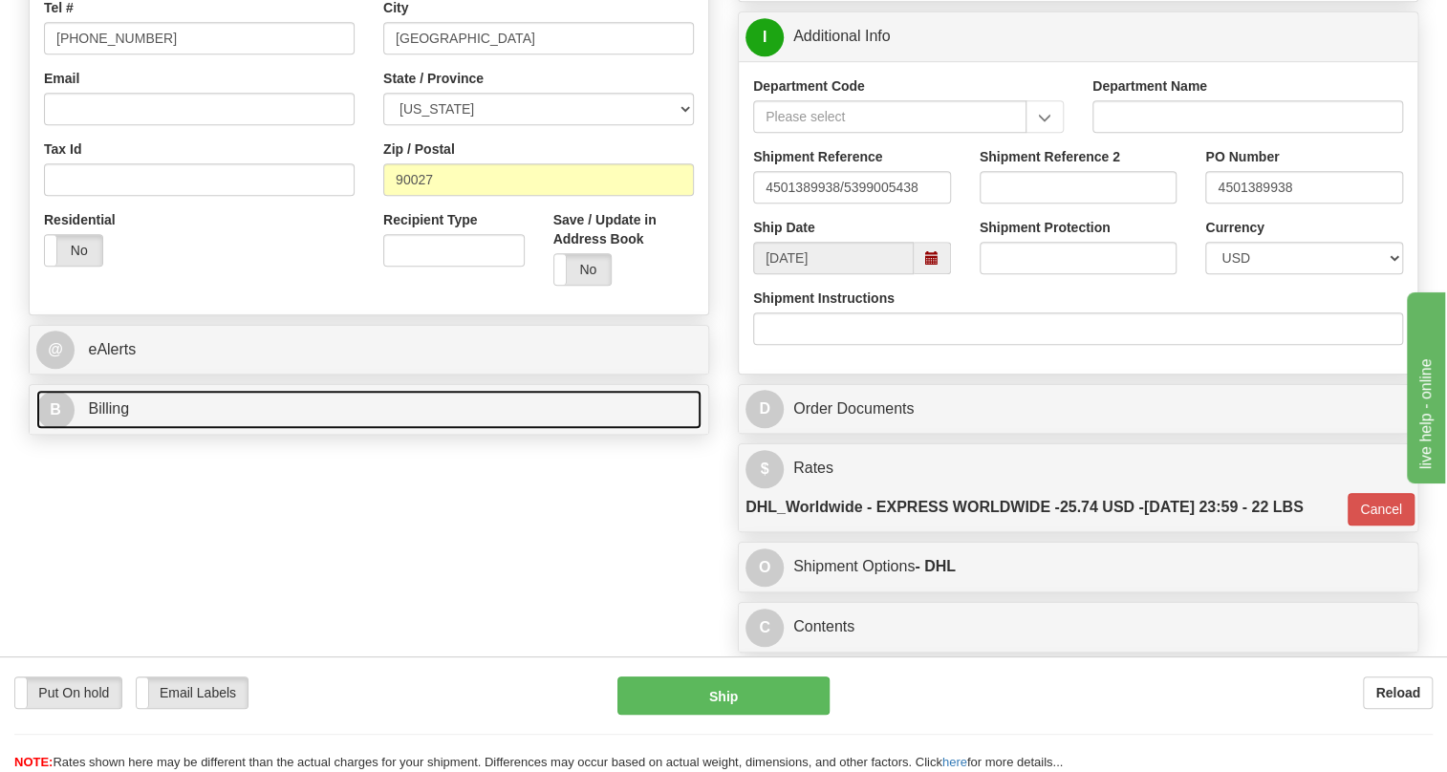
scroll to position [608, 0]
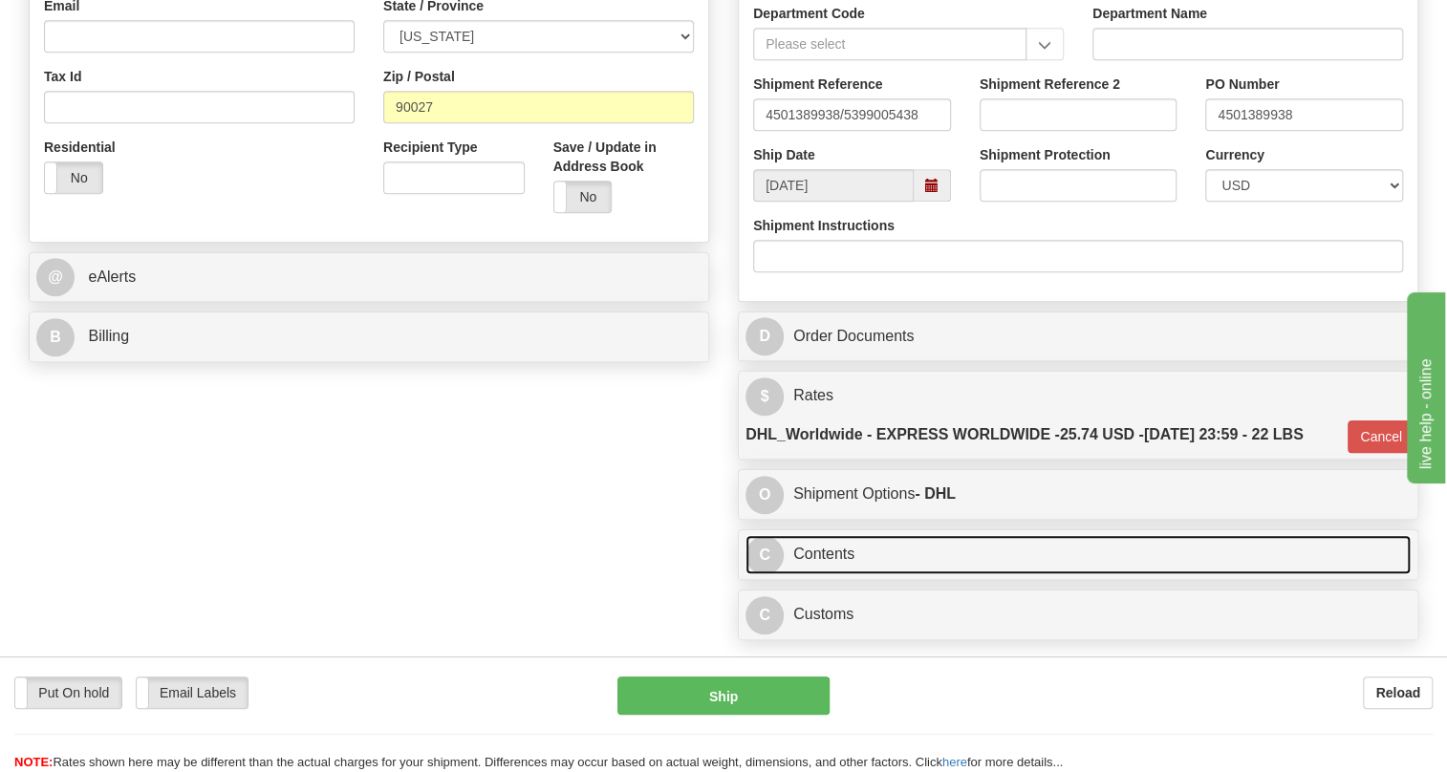
click at [859, 575] on link "C Contents" at bounding box center [1078, 554] width 665 height 39
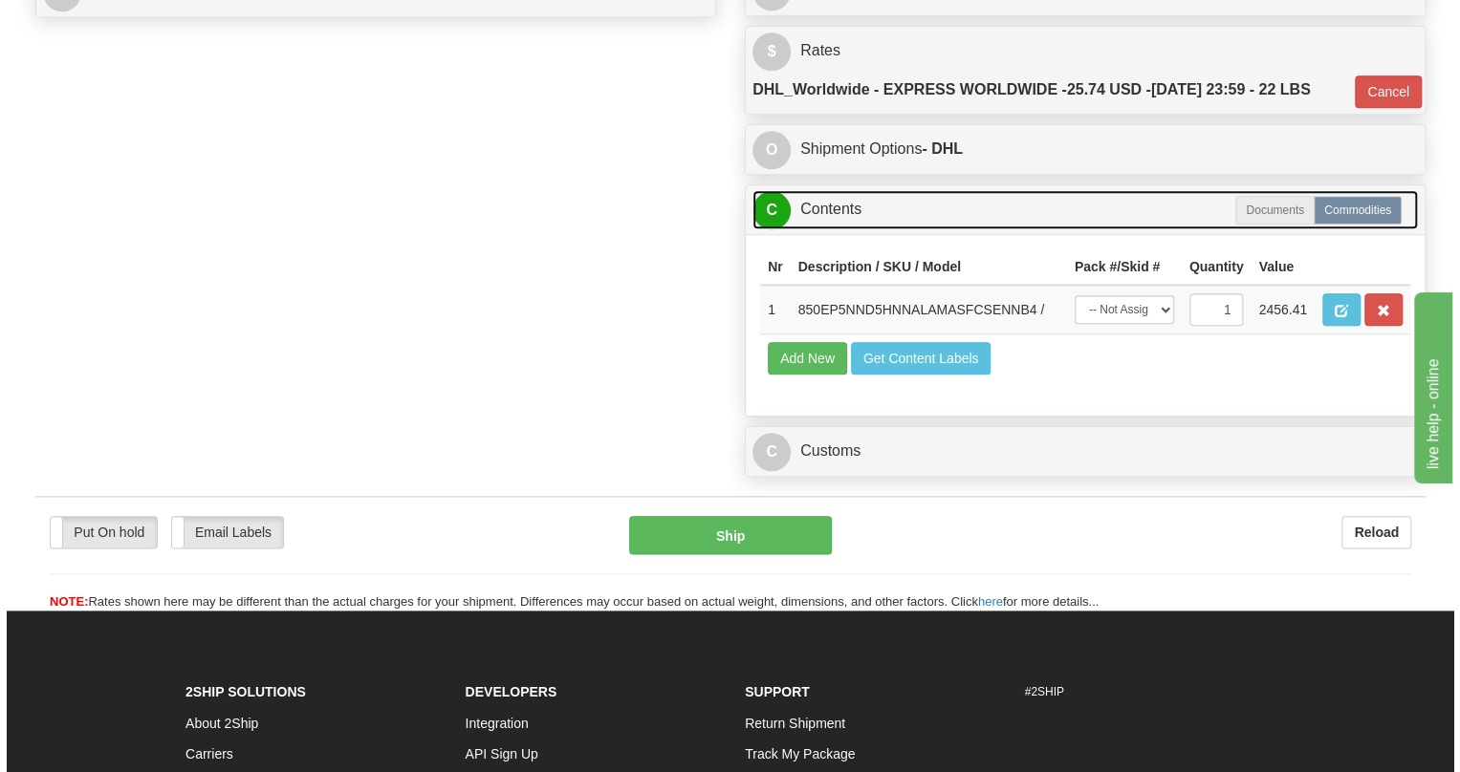
scroll to position [956, 0]
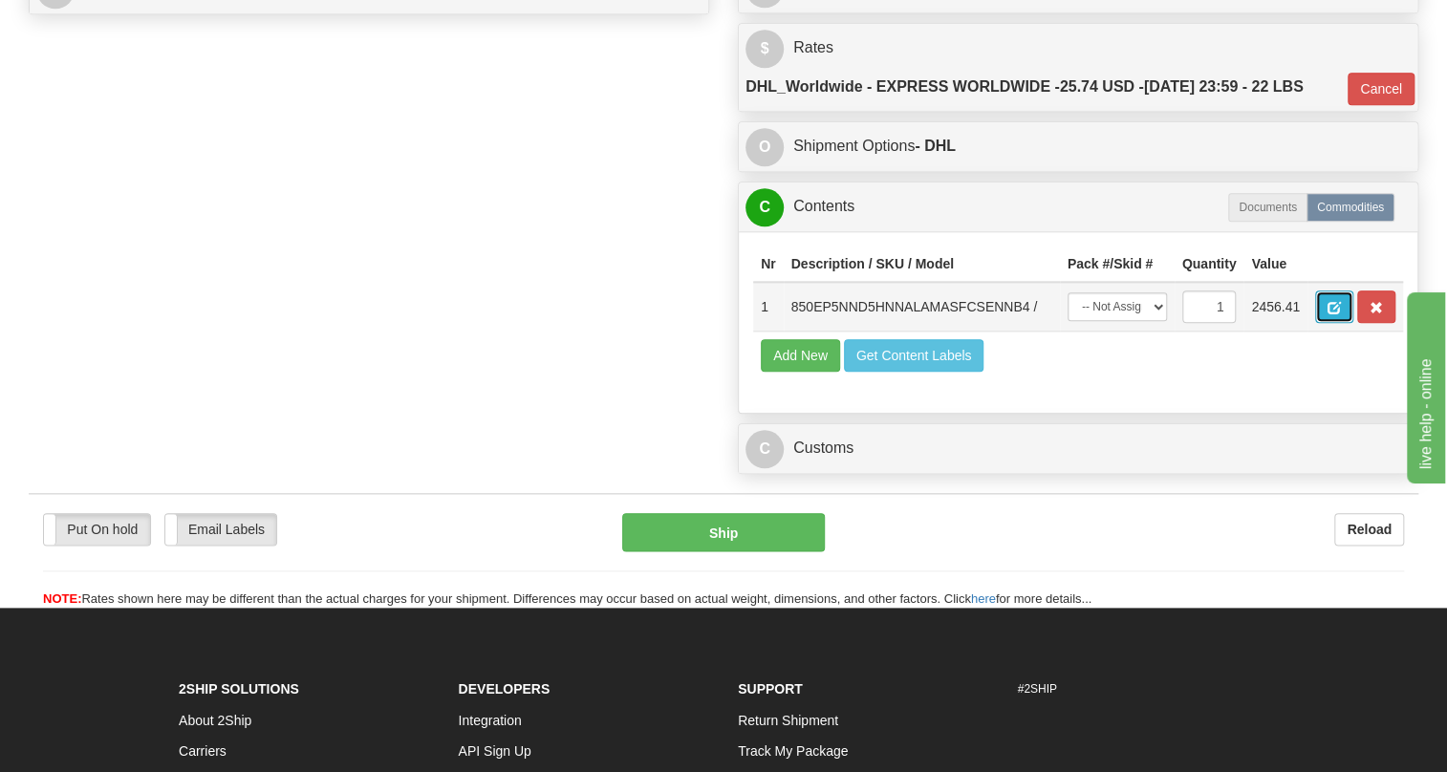
click at [1334, 314] on span "button" at bounding box center [1334, 308] width 13 height 12
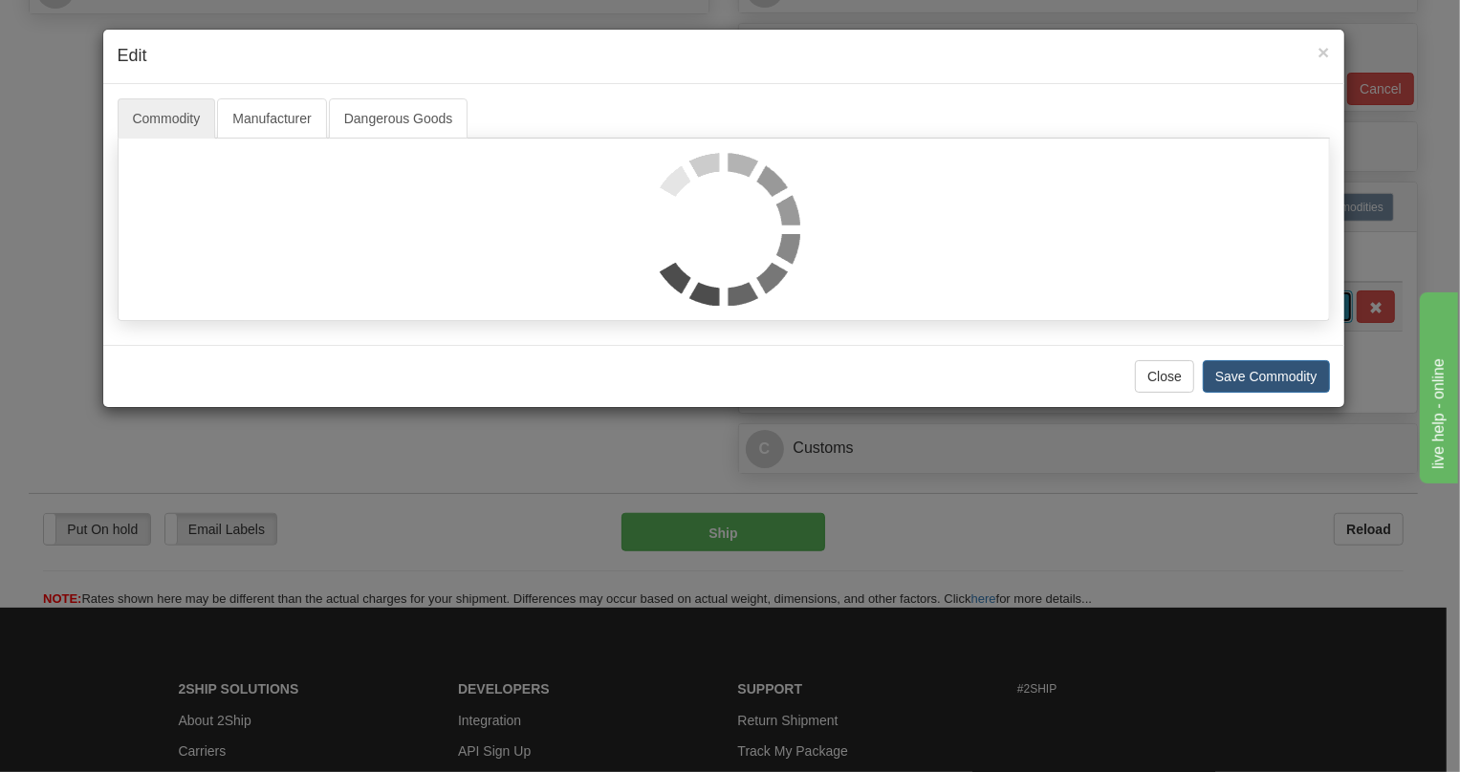
scroll to position [0, 0]
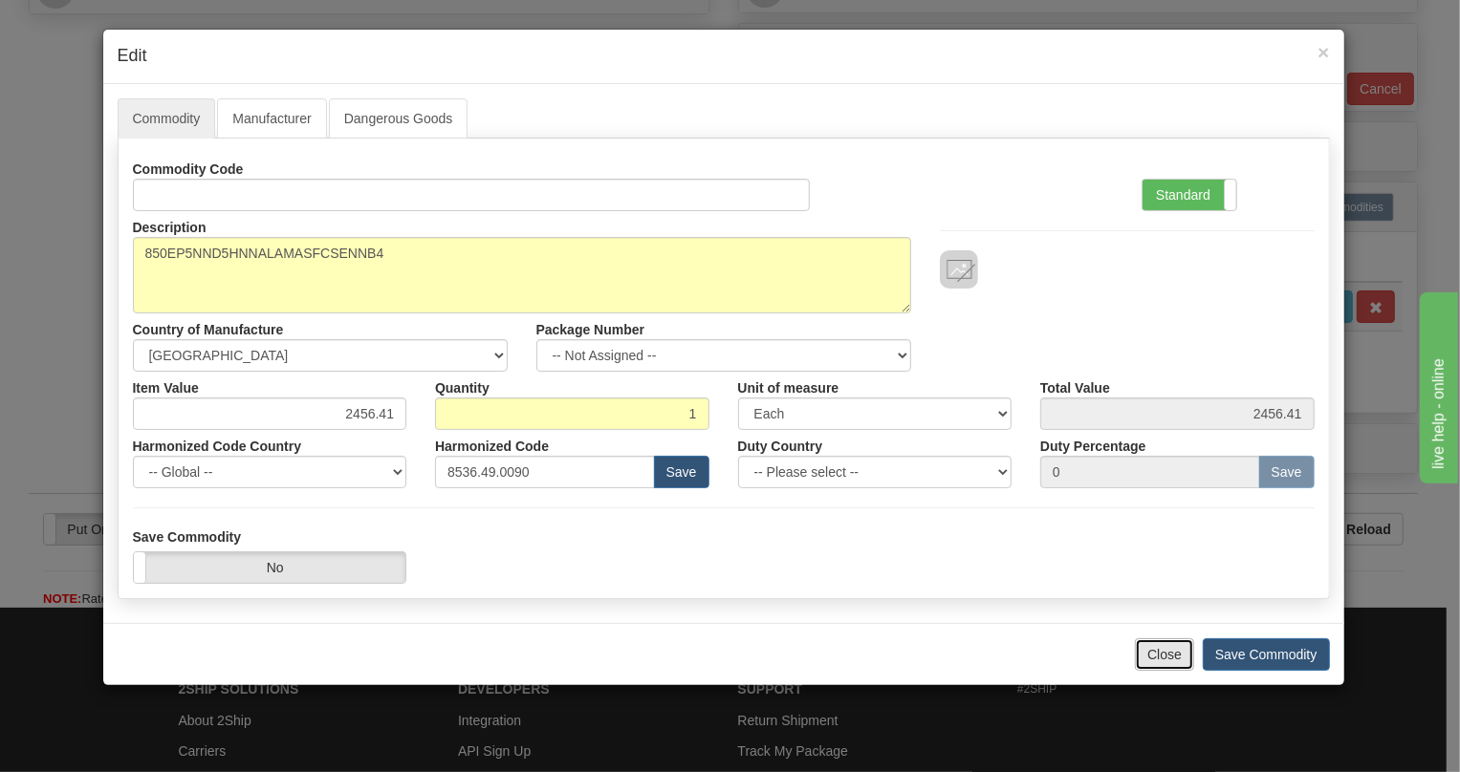
click at [1154, 656] on button "Close" at bounding box center [1164, 655] width 59 height 33
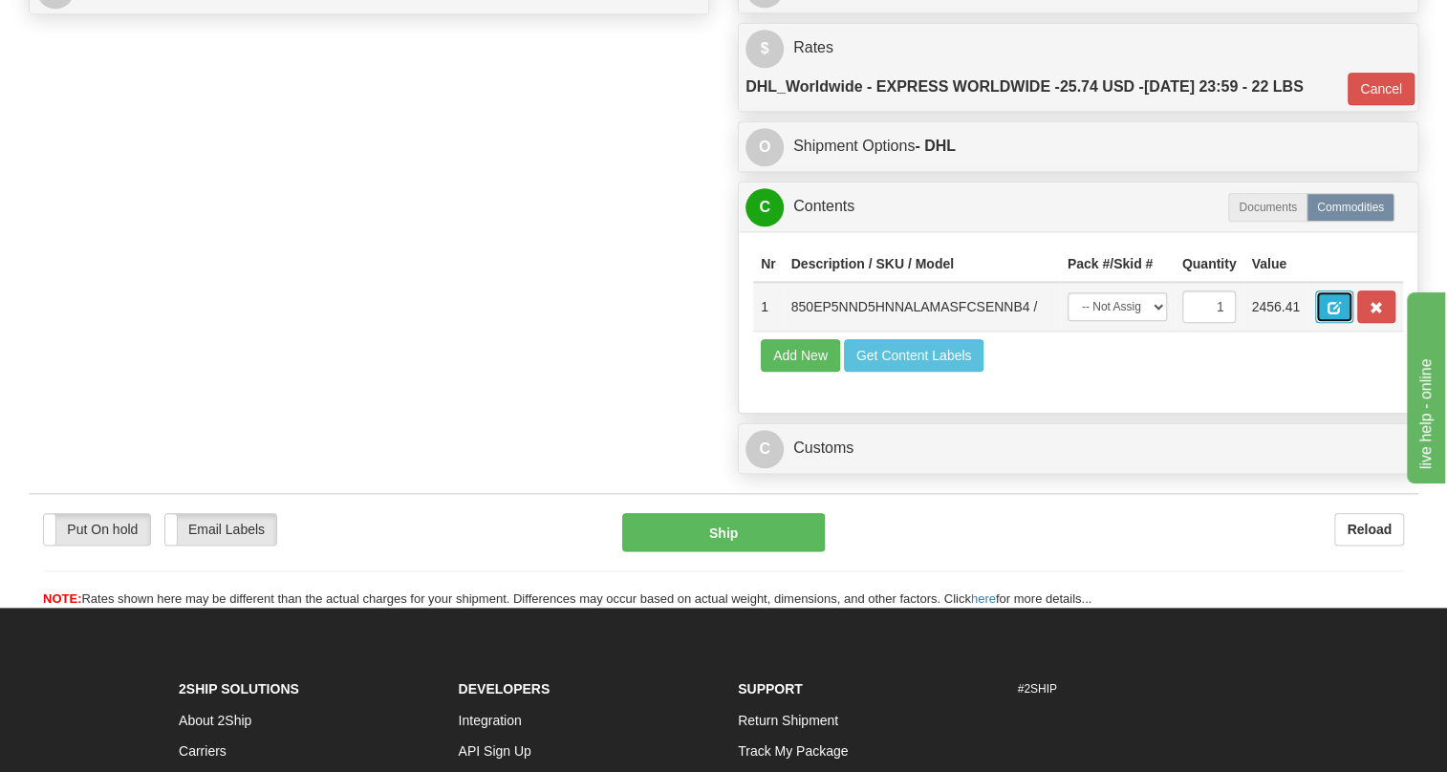
click at [1326, 323] on button "button" at bounding box center [1334, 307] width 38 height 33
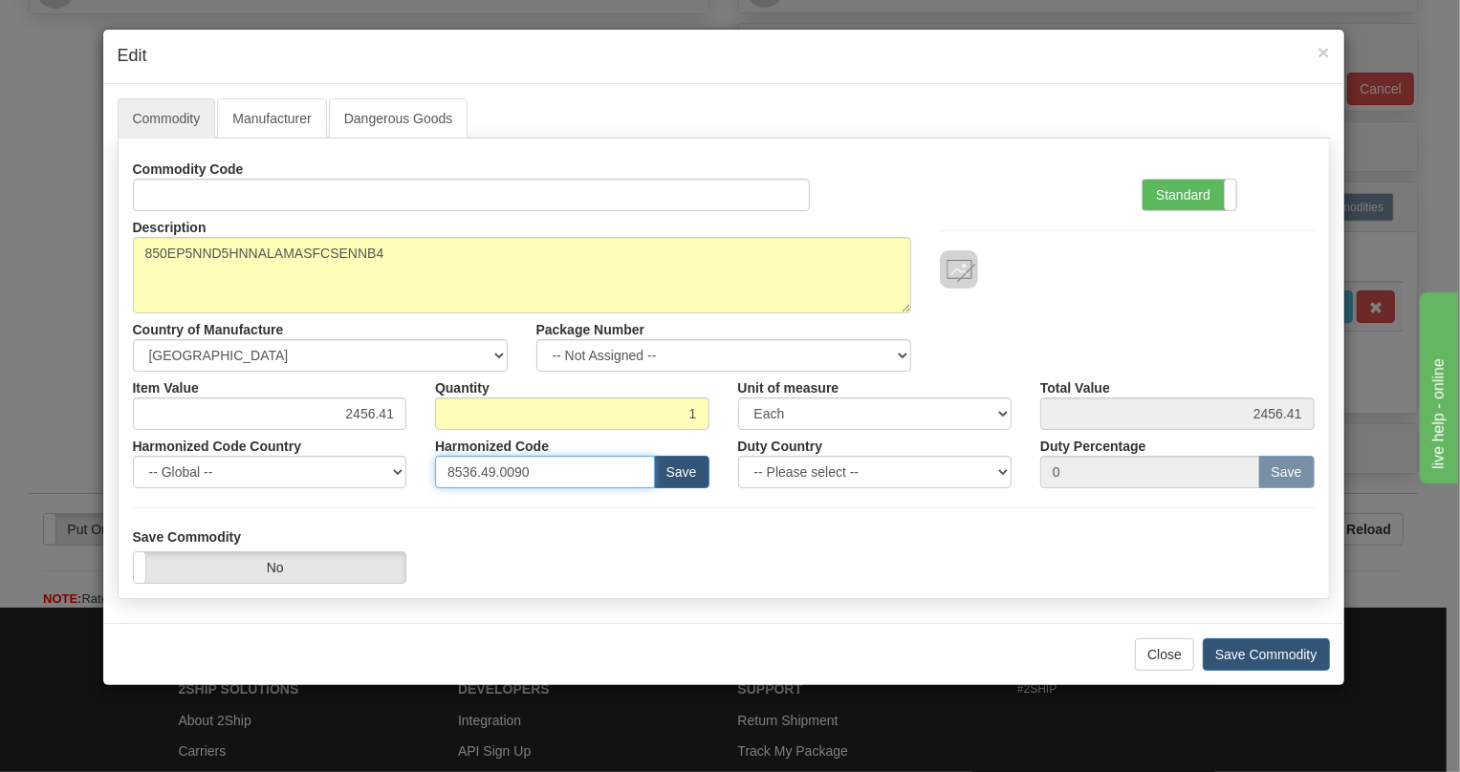
click at [506, 471] on input "8536.49.0090" at bounding box center [545, 472] width 220 height 33
paste input "7.10.916"
type input "8537.10.9160"
click at [1198, 192] on label "Standard" at bounding box center [1189, 195] width 94 height 31
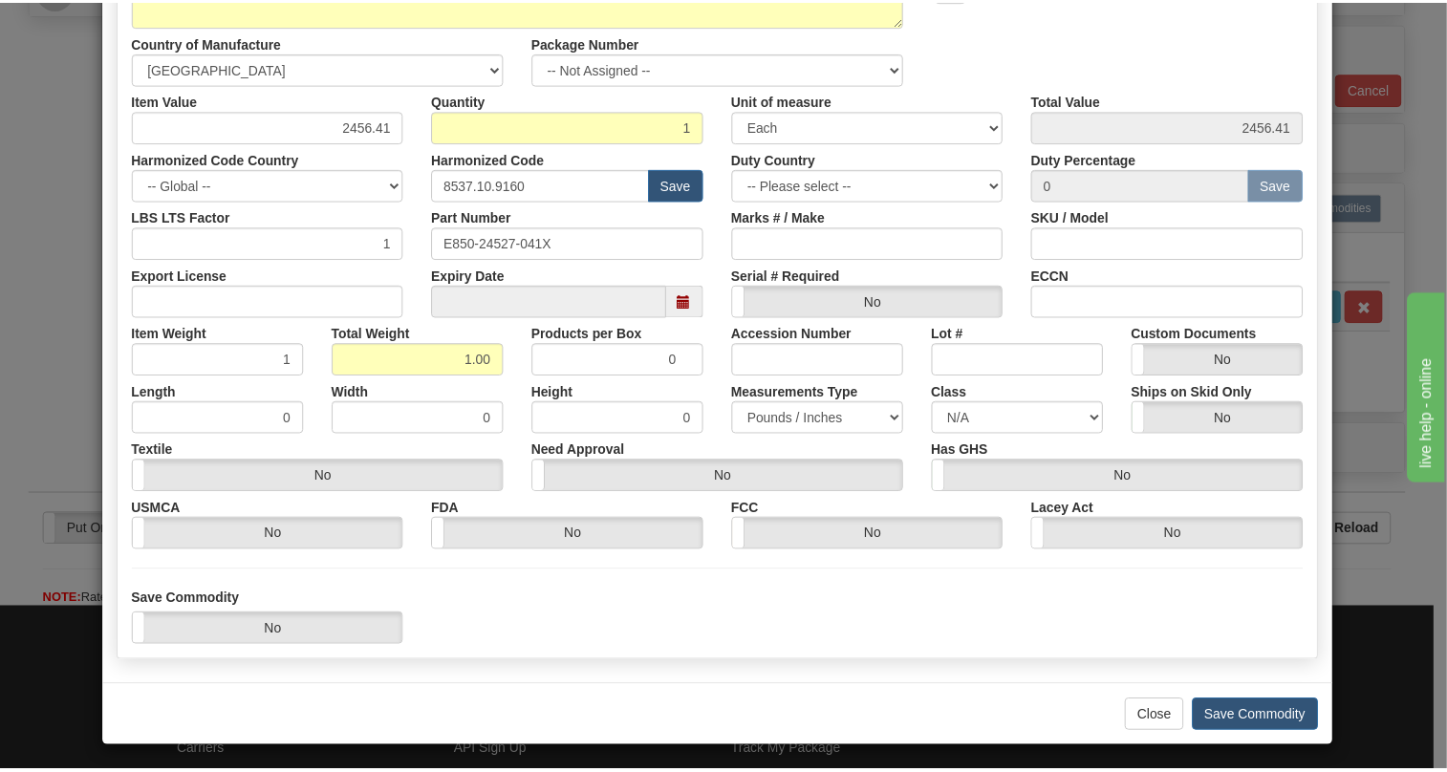
scroll to position [291, 0]
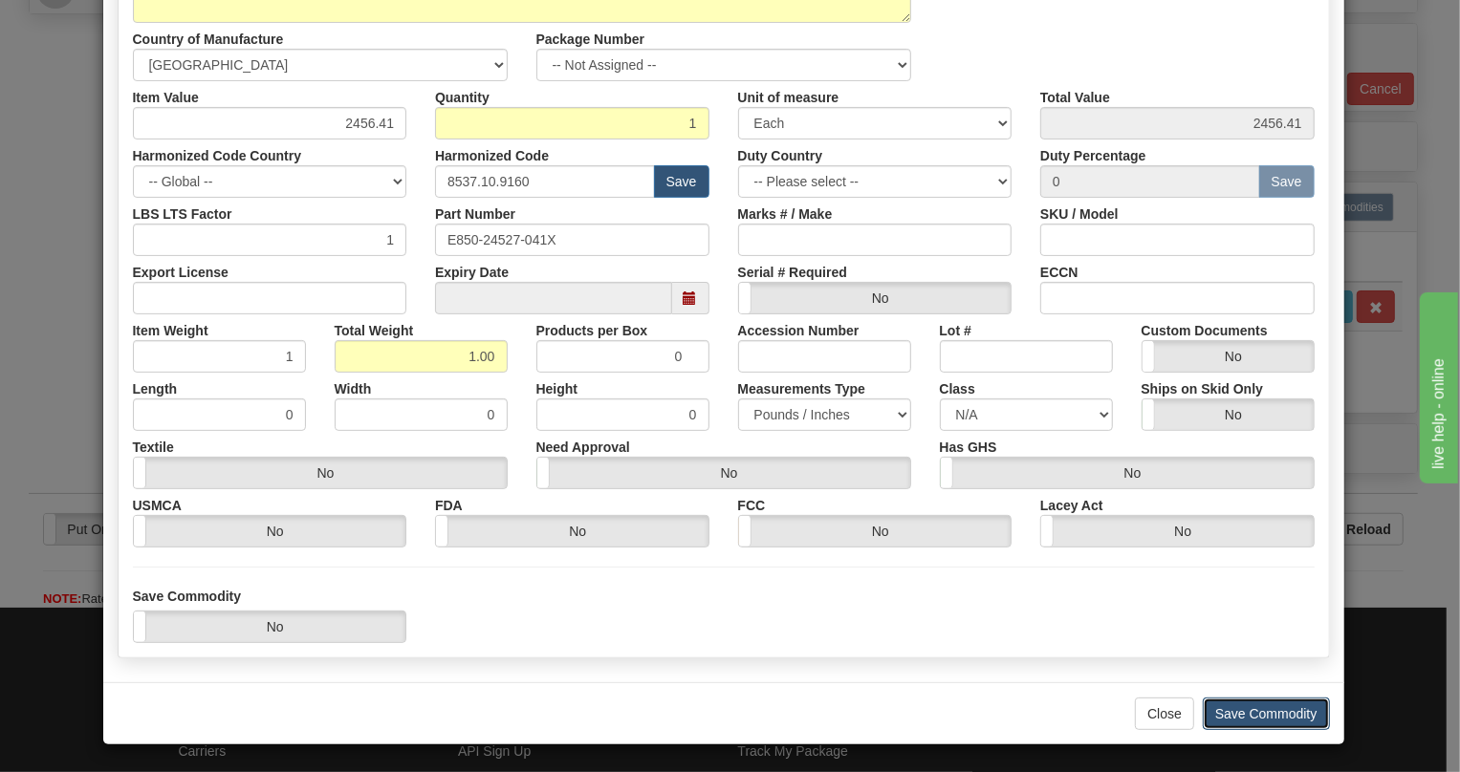
click at [1233, 709] on button "Save Commodity" at bounding box center [1266, 714] width 127 height 33
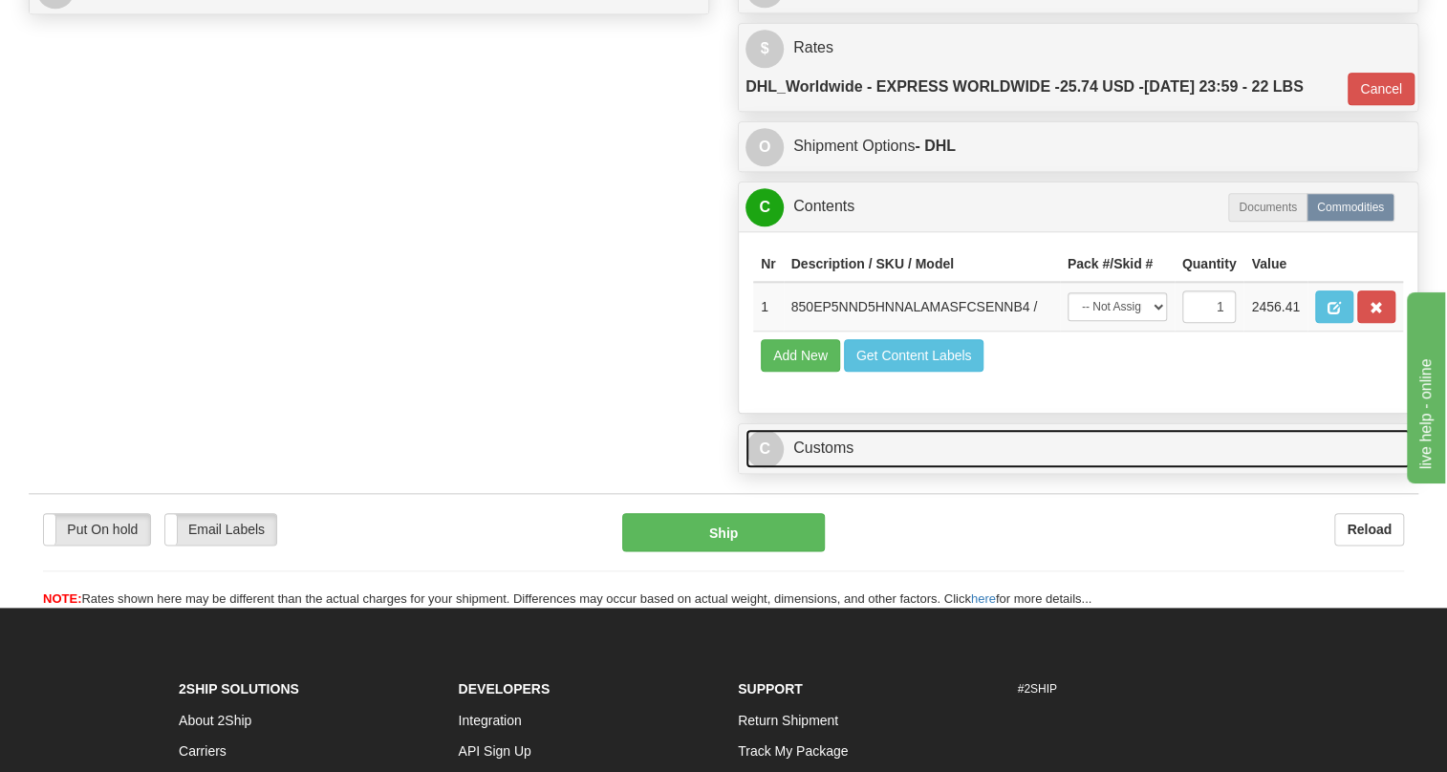
click at [821, 468] on link "C Customs" at bounding box center [1078, 448] width 665 height 39
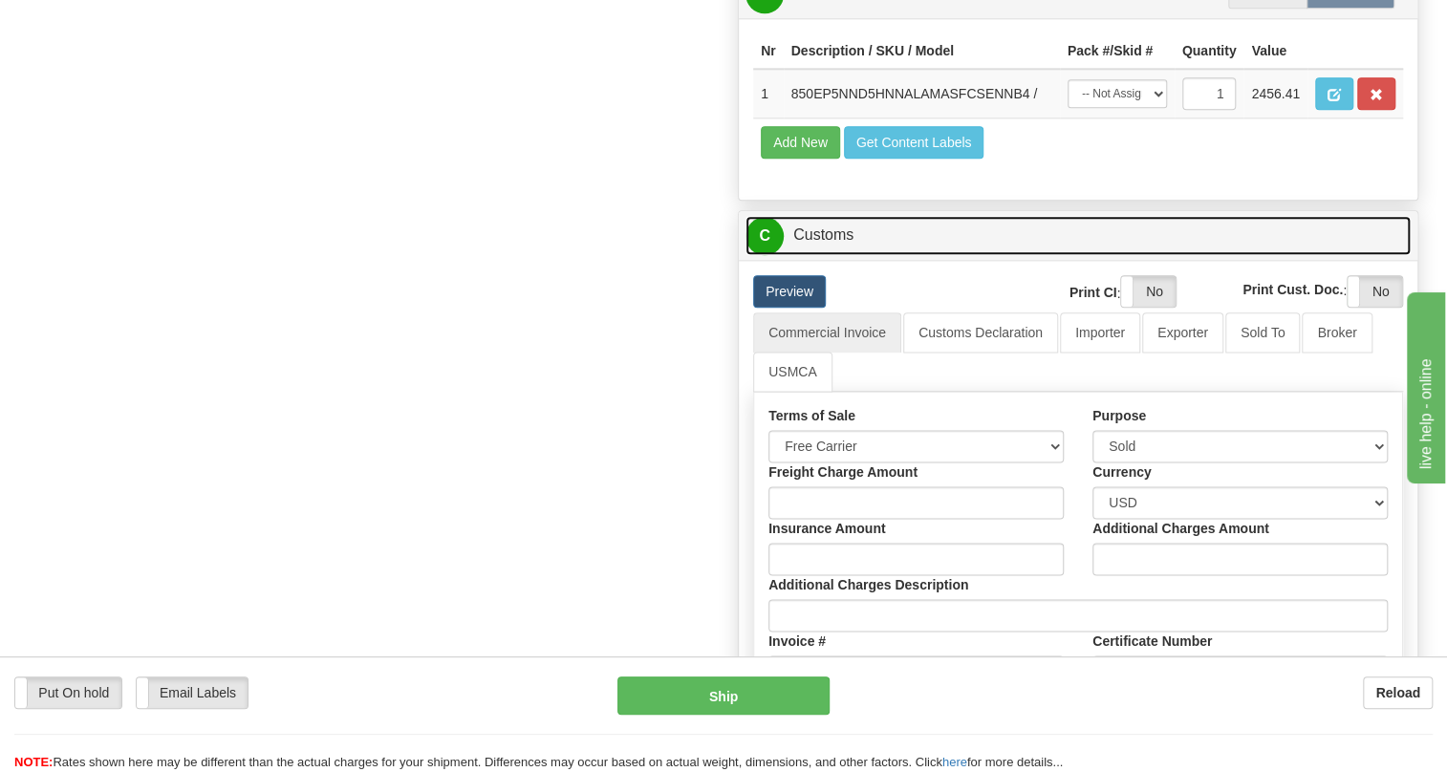
scroll to position [1129, 0]
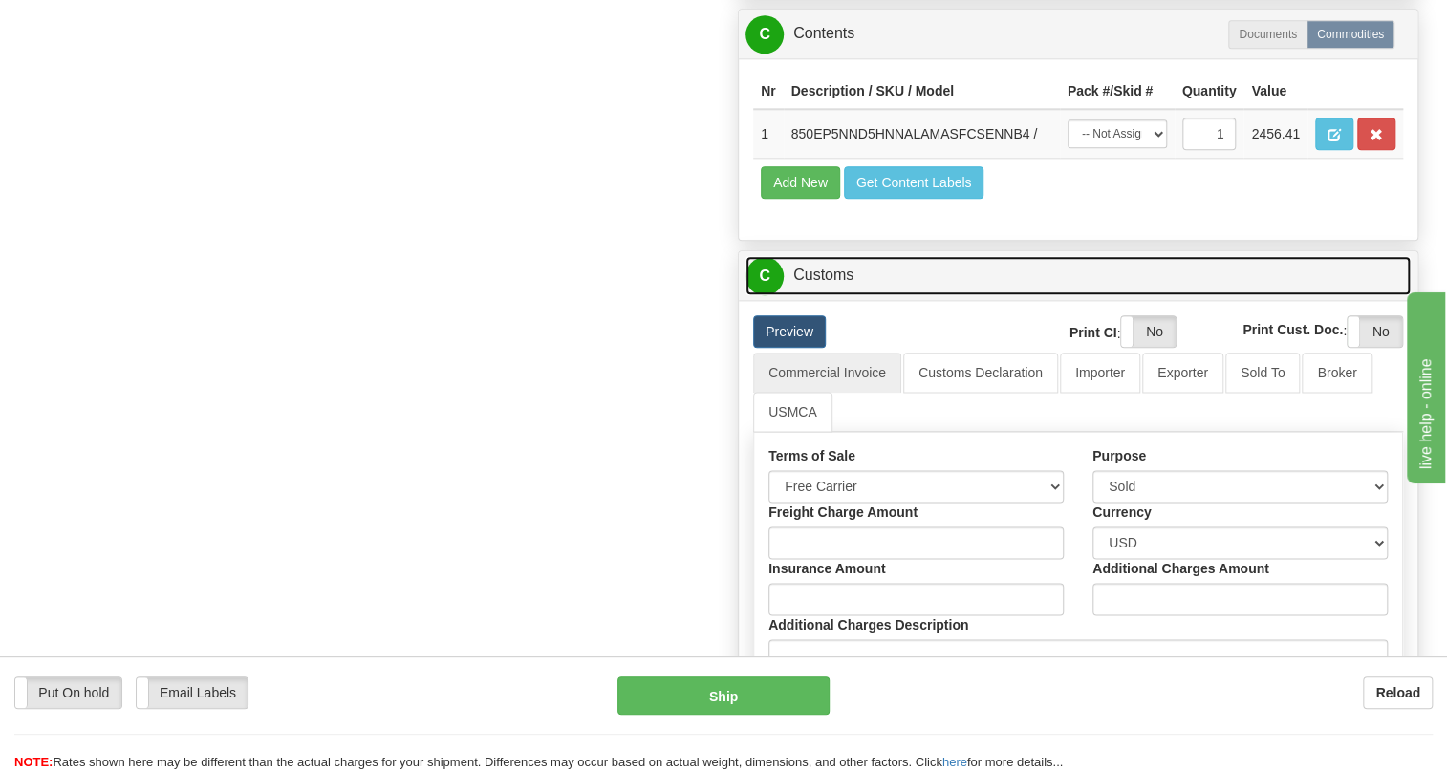
click at [836, 295] on link "C Customs" at bounding box center [1078, 275] width 665 height 39
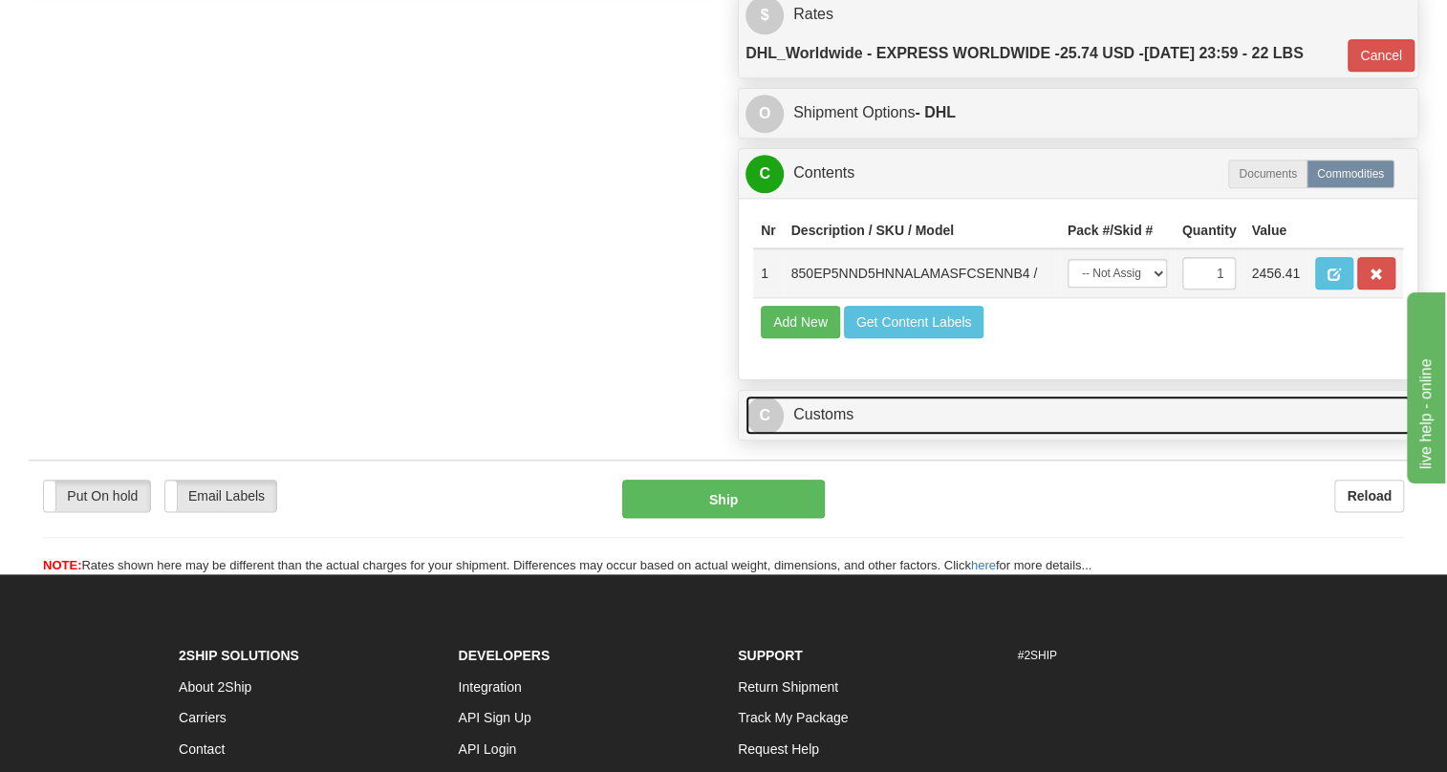
scroll to position [956, 0]
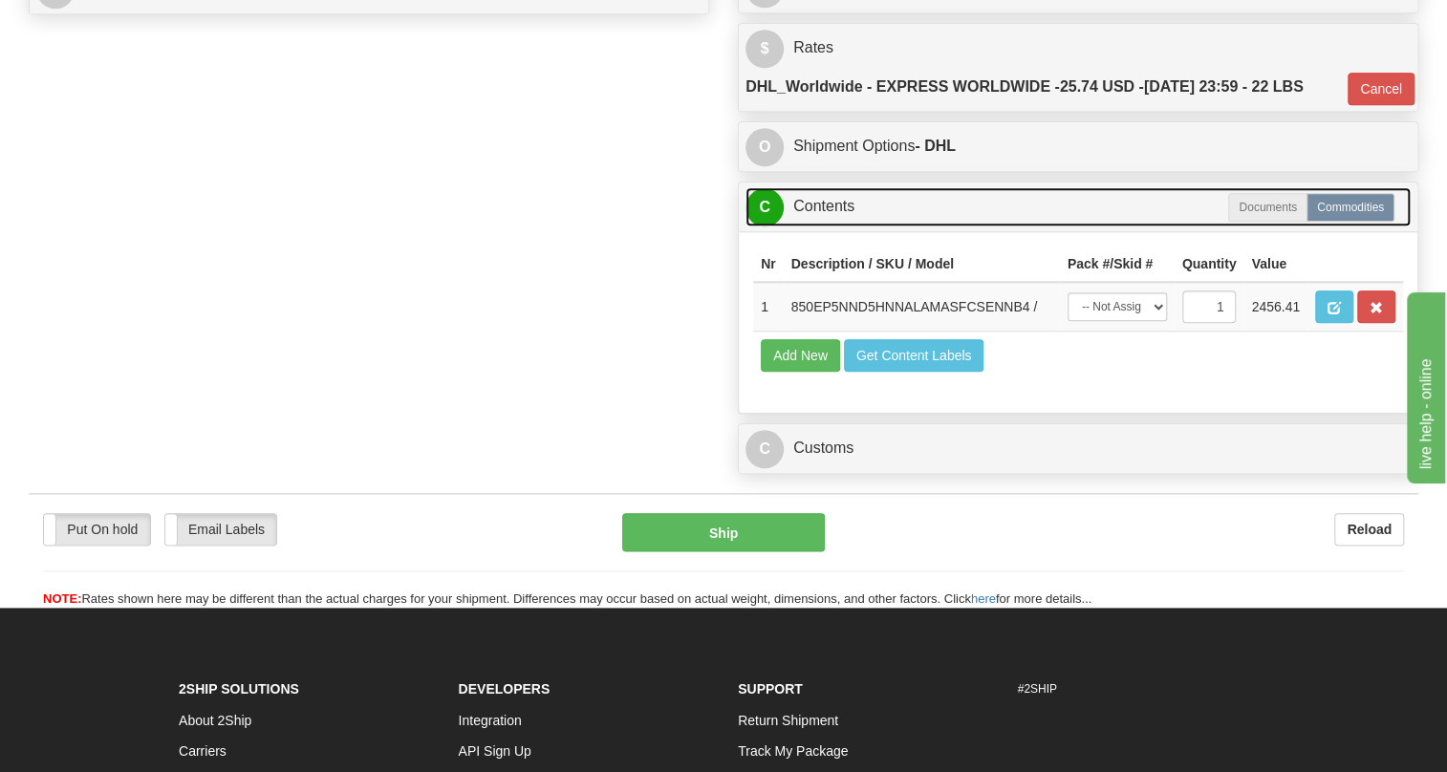
click at [823, 227] on link "C Contents" at bounding box center [1078, 206] width 665 height 39
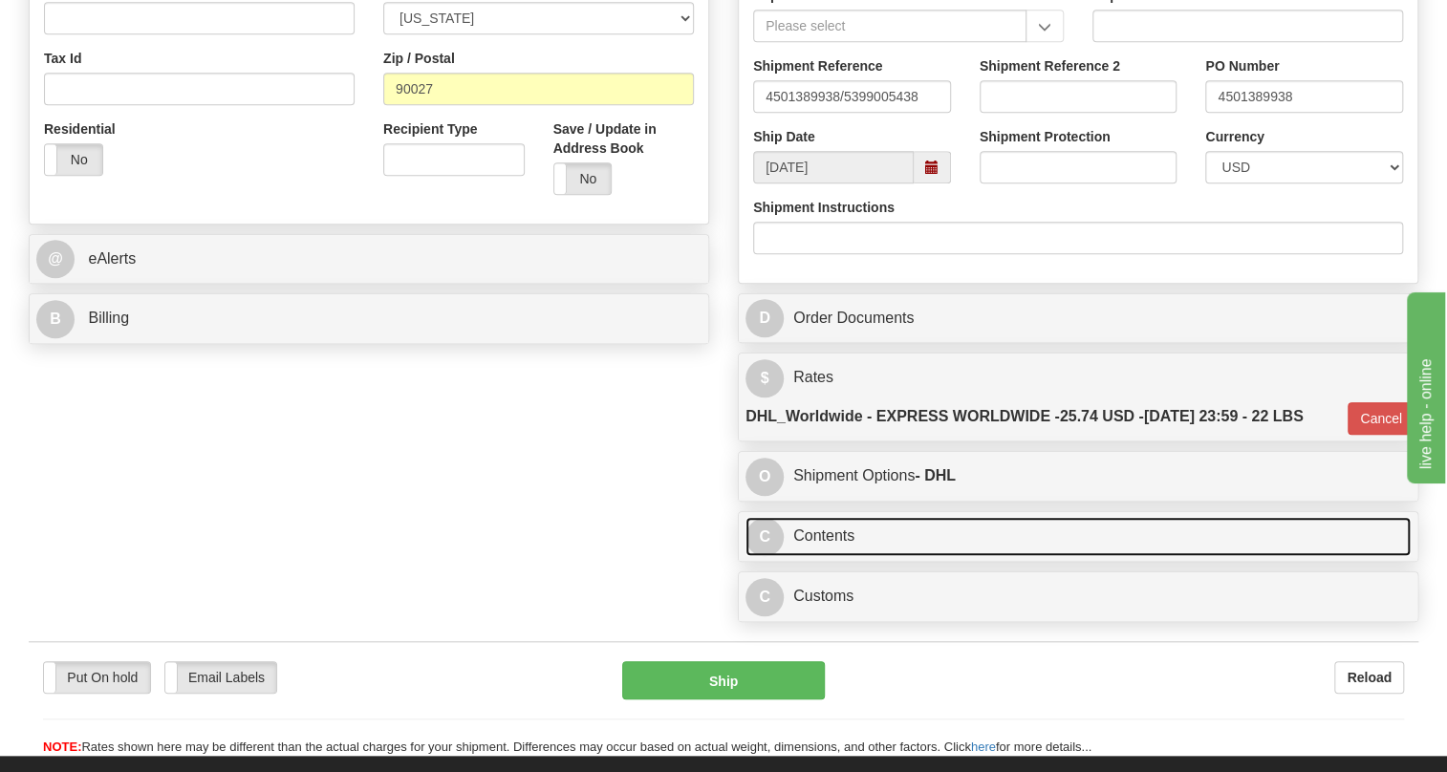
scroll to position [608, 0]
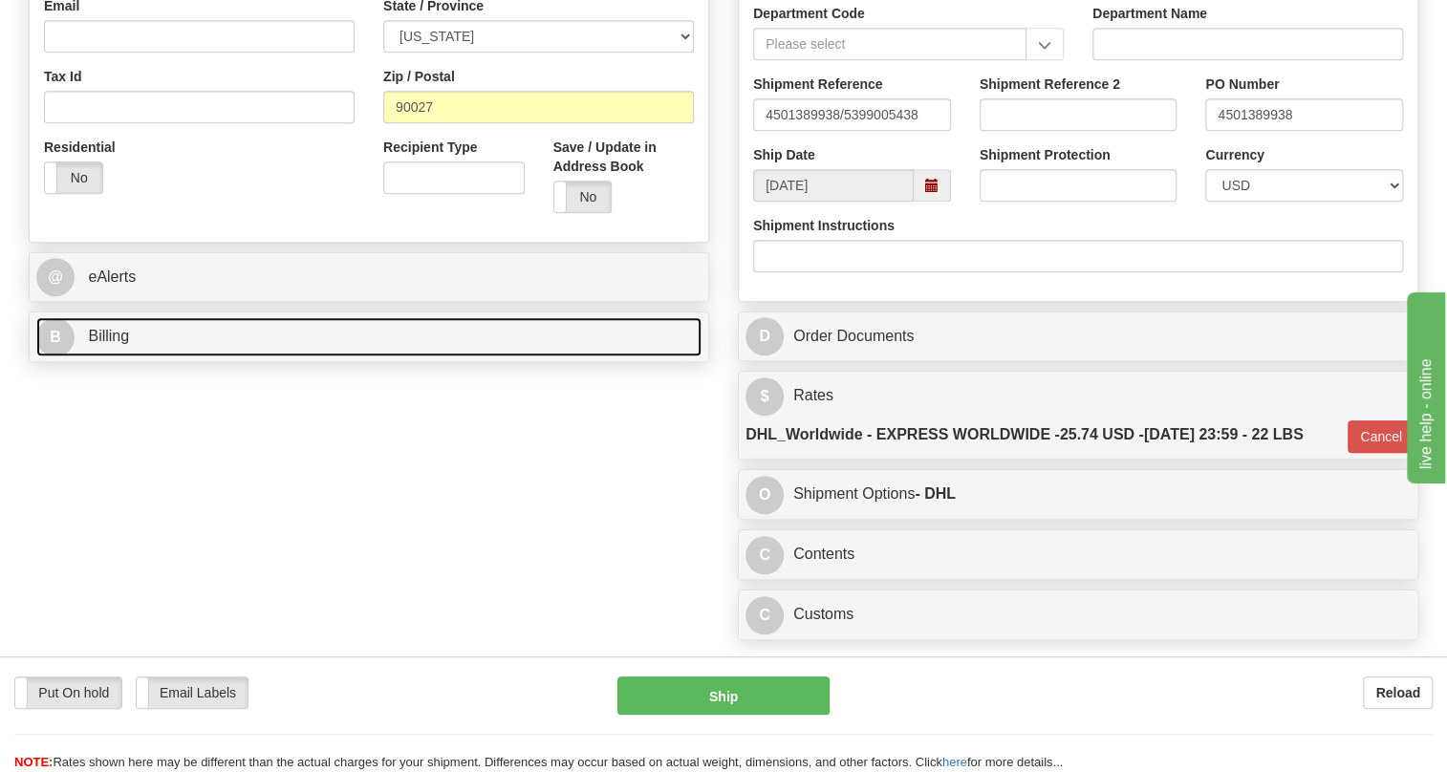
click at [109, 344] on span "Billing" at bounding box center [108, 336] width 41 height 16
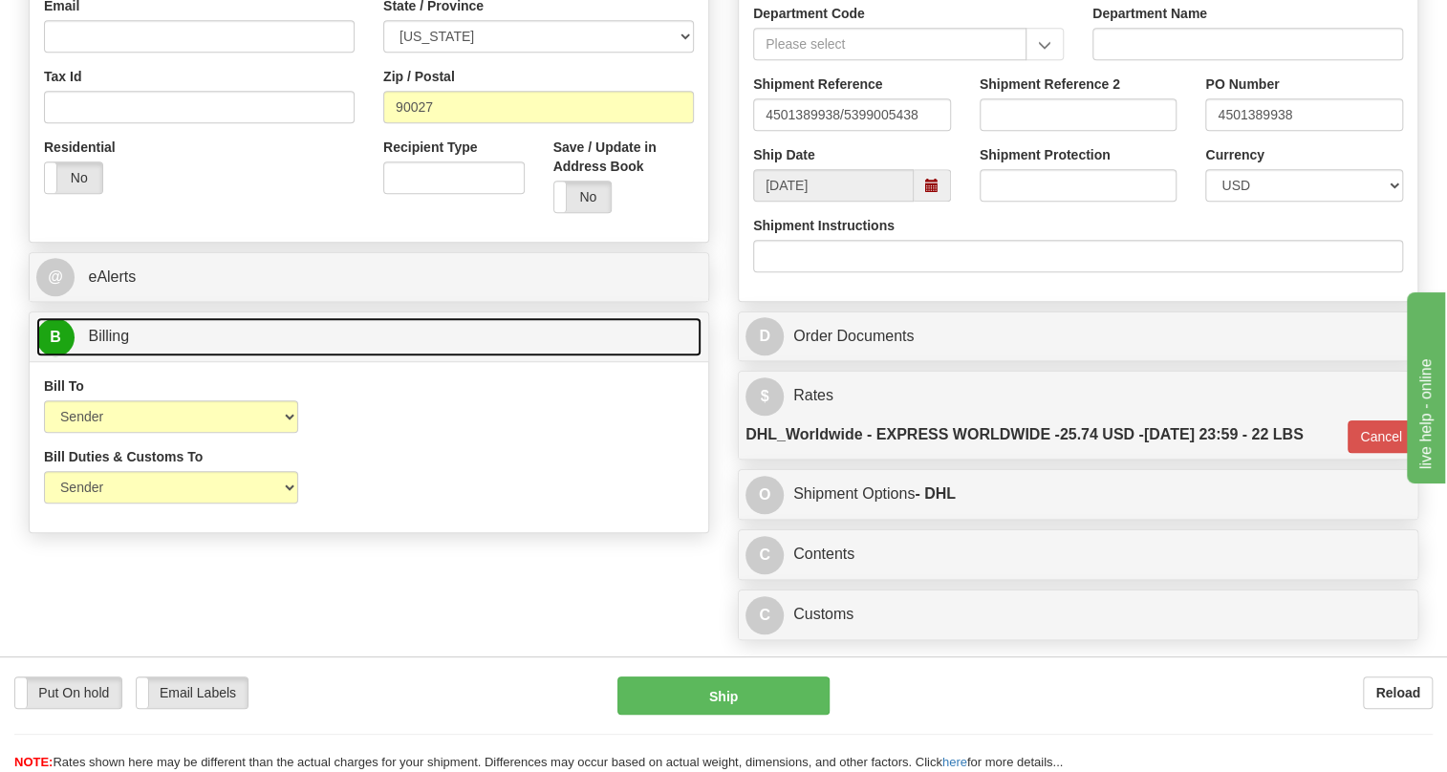
click at [102, 344] on span "Billing" at bounding box center [108, 336] width 41 height 16
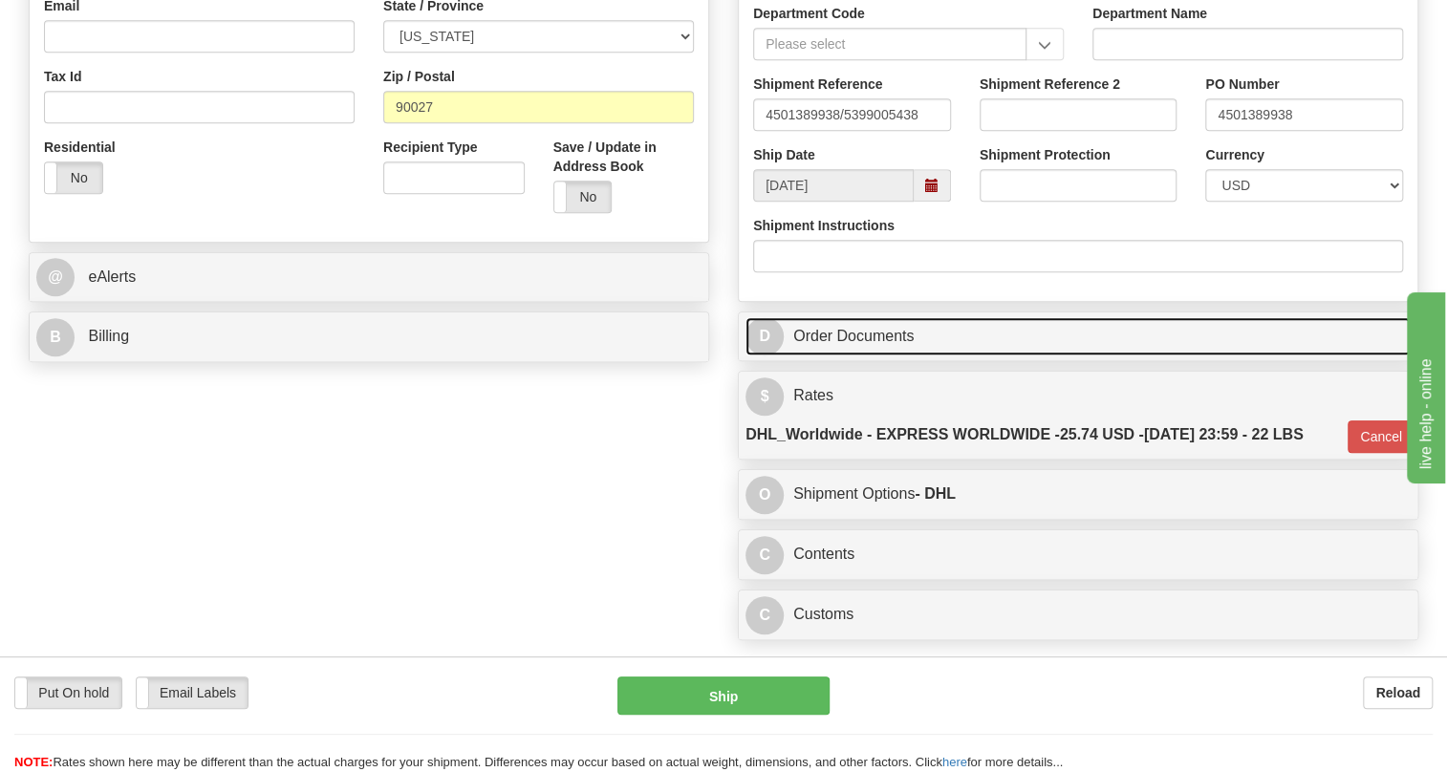
click at [874, 357] on link "D Order Documents" at bounding box center [1078, 336] width 665 height 39
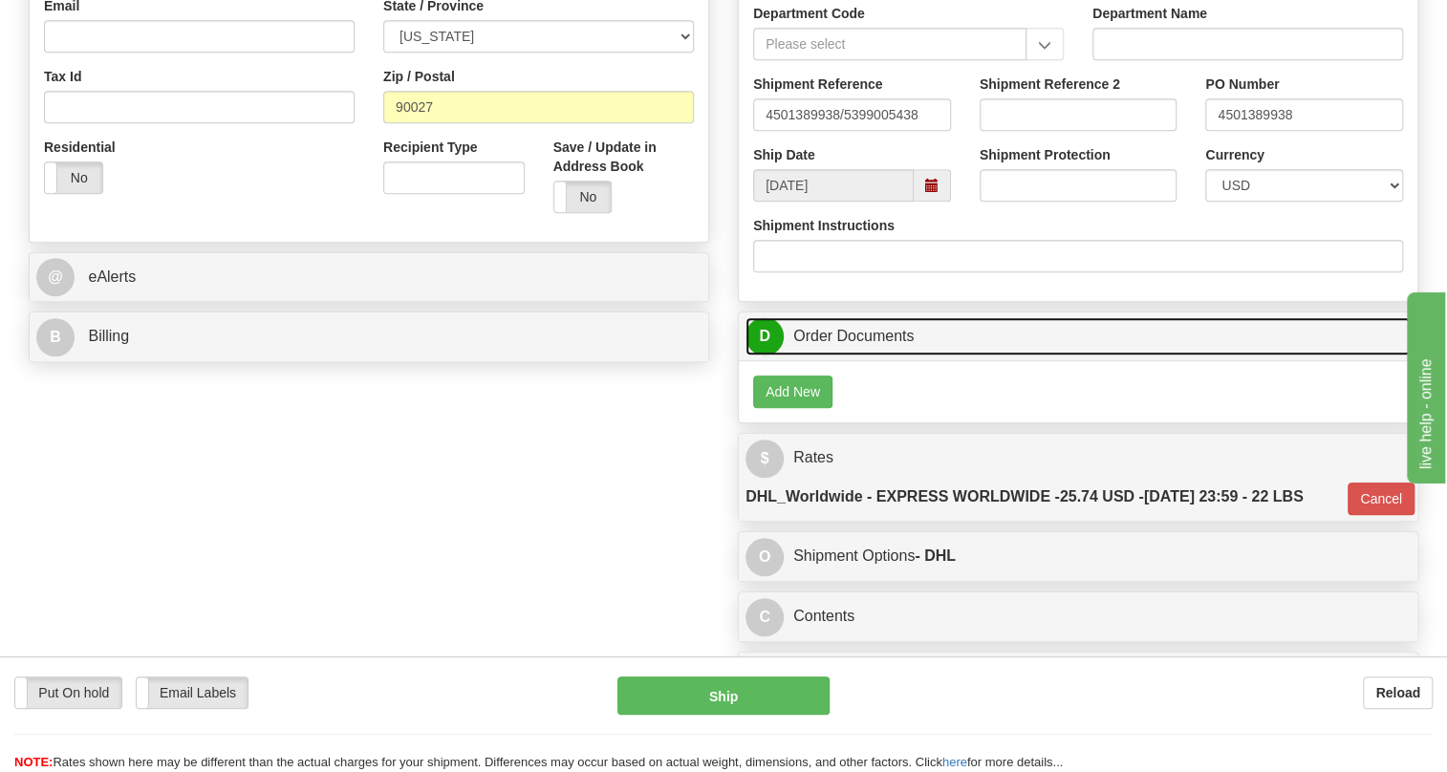
click at [836, 357] on link "D Order Documents" at bounding box center [1078, 336] width 665 height 39
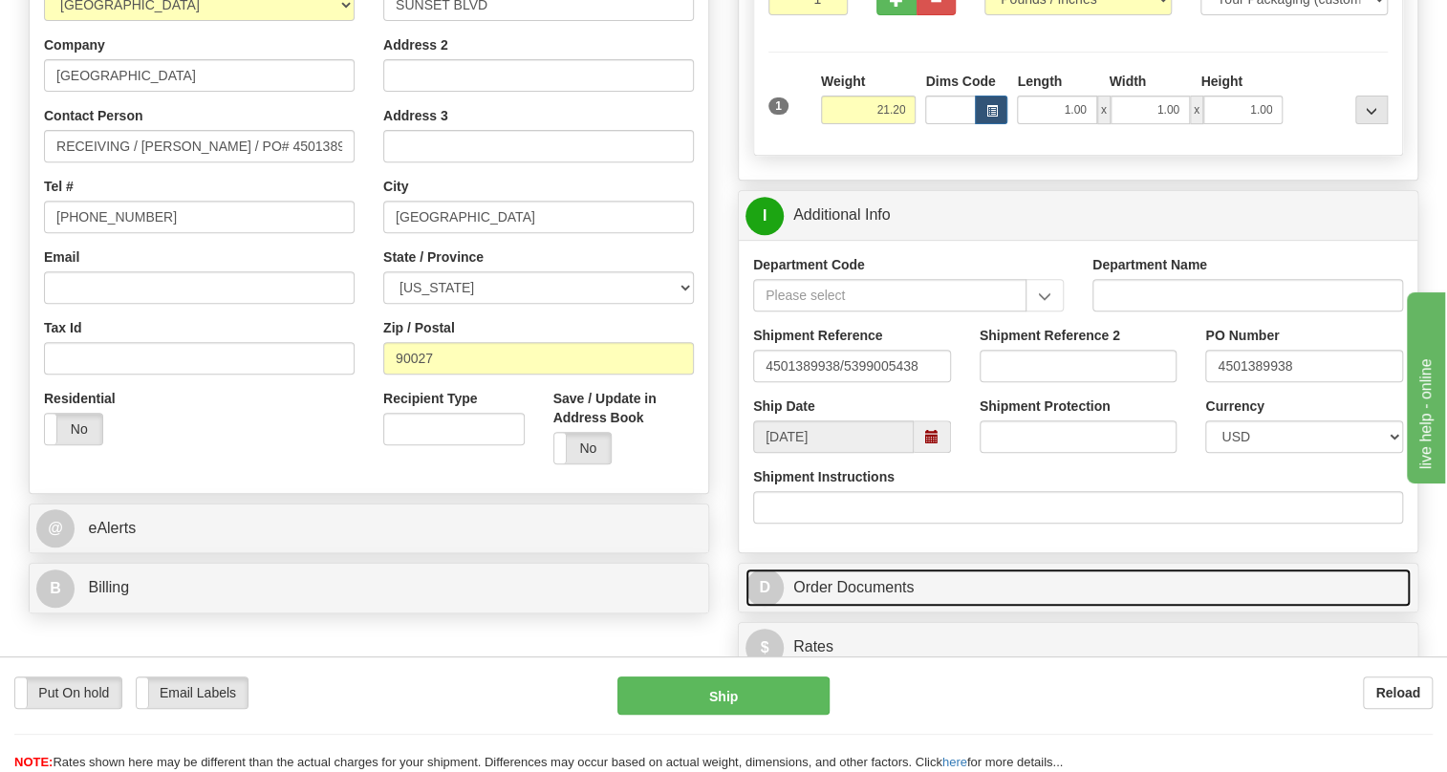
scroll to position [347, 0]
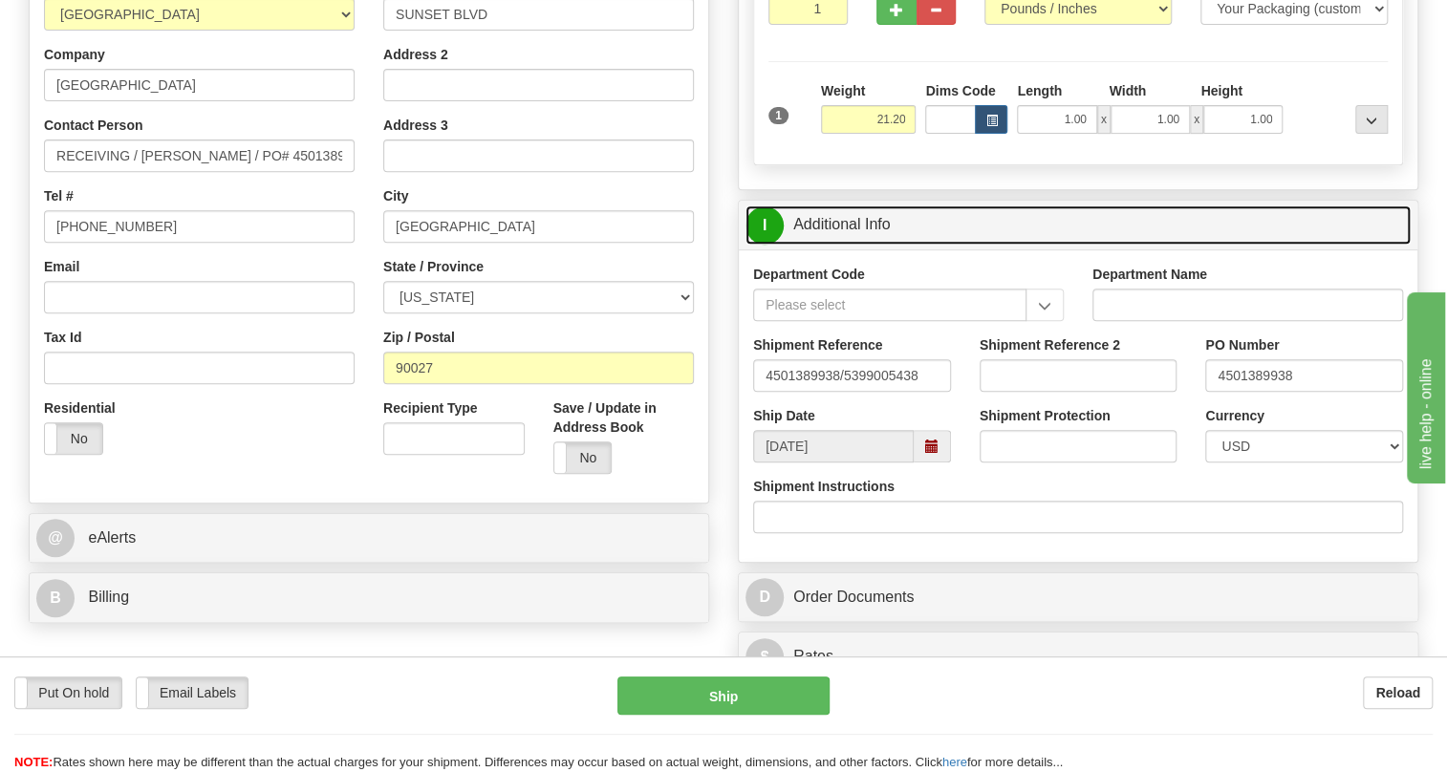
click at [840, 245] on link "I Additional Info" at bounding box center [1078, 225] width 665 height 39
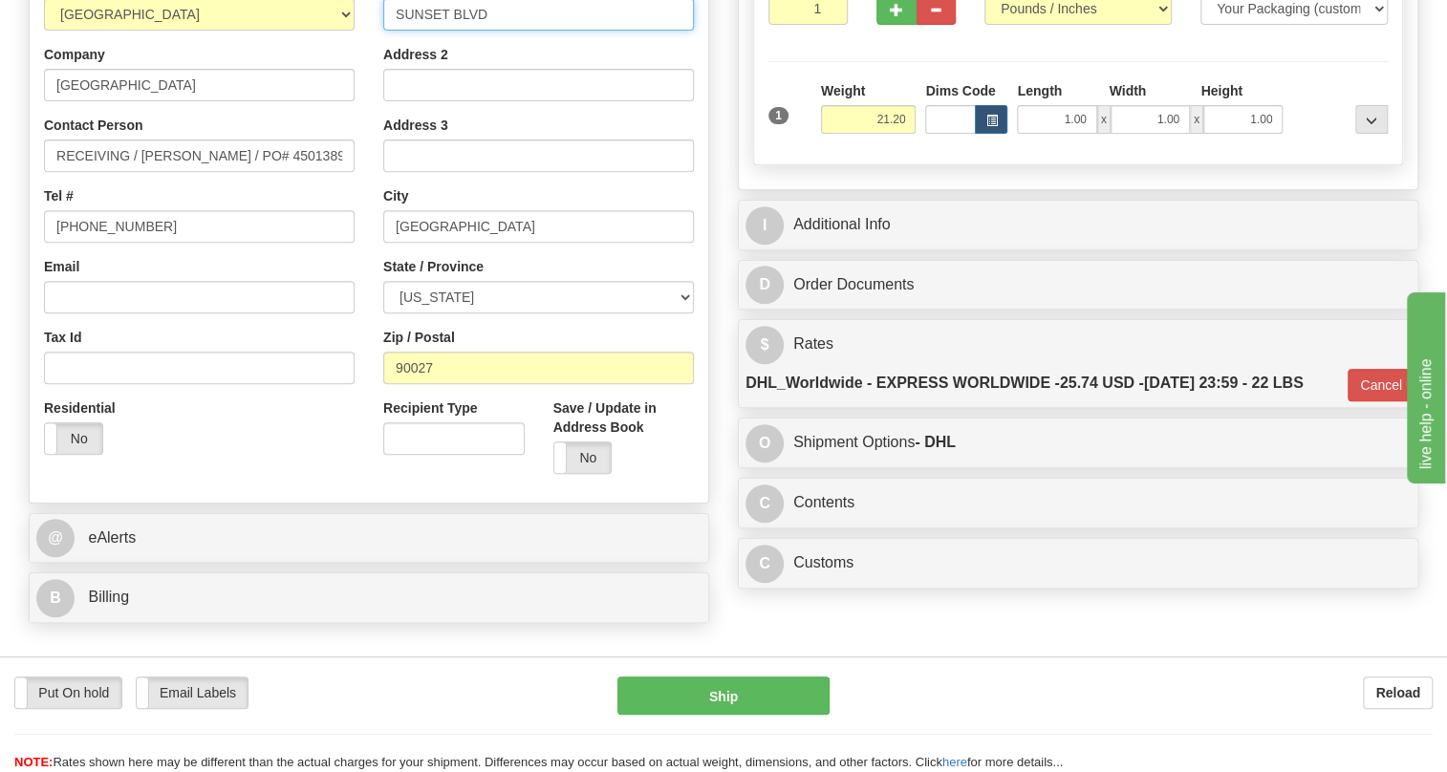
click at [393, 31] on input "SUNSET BLVD" at bounding box center [538, 14] width 311 height 33
type input "4867 SUNSET BLVD"
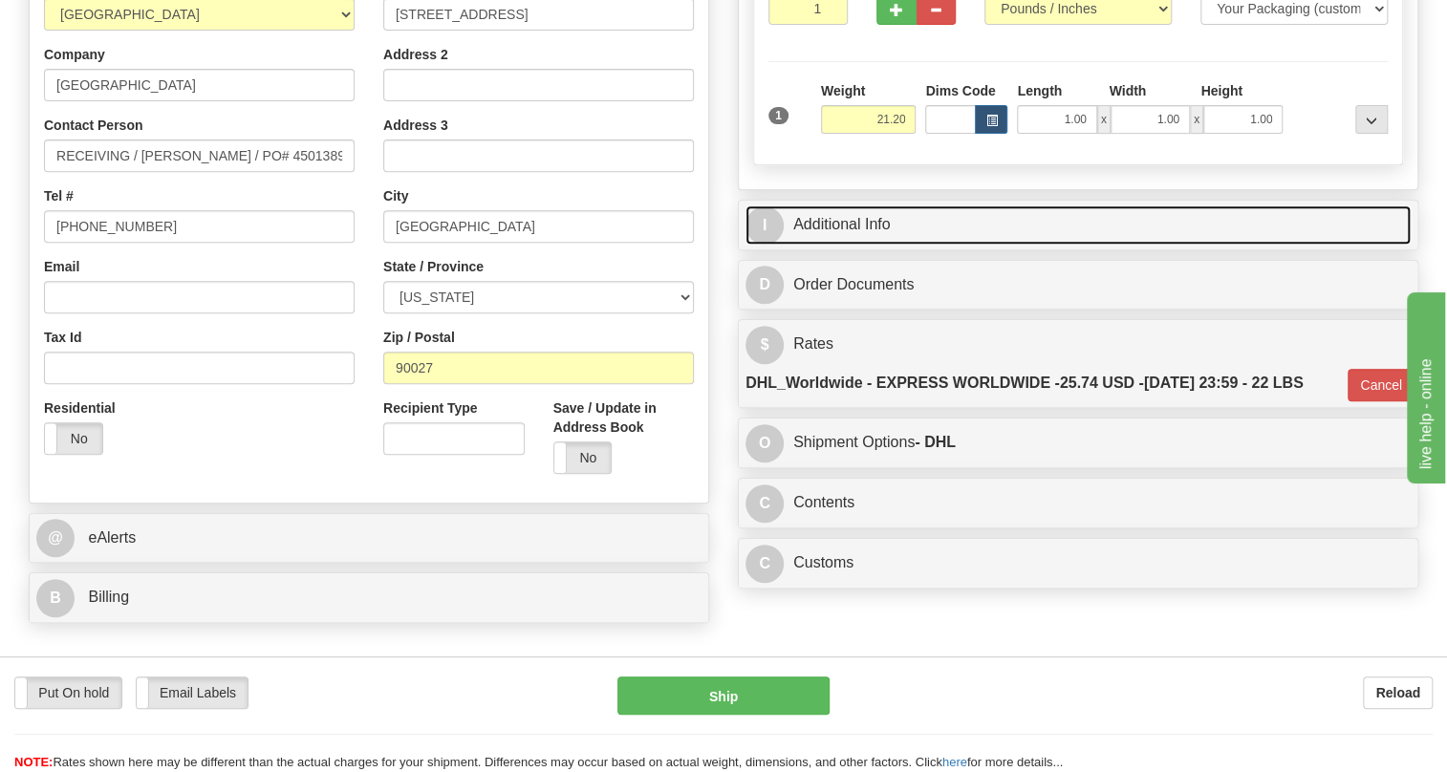
click at [874, 245] on link "I Additional Info" at bounding box center [1078, 225] width 665 height 39
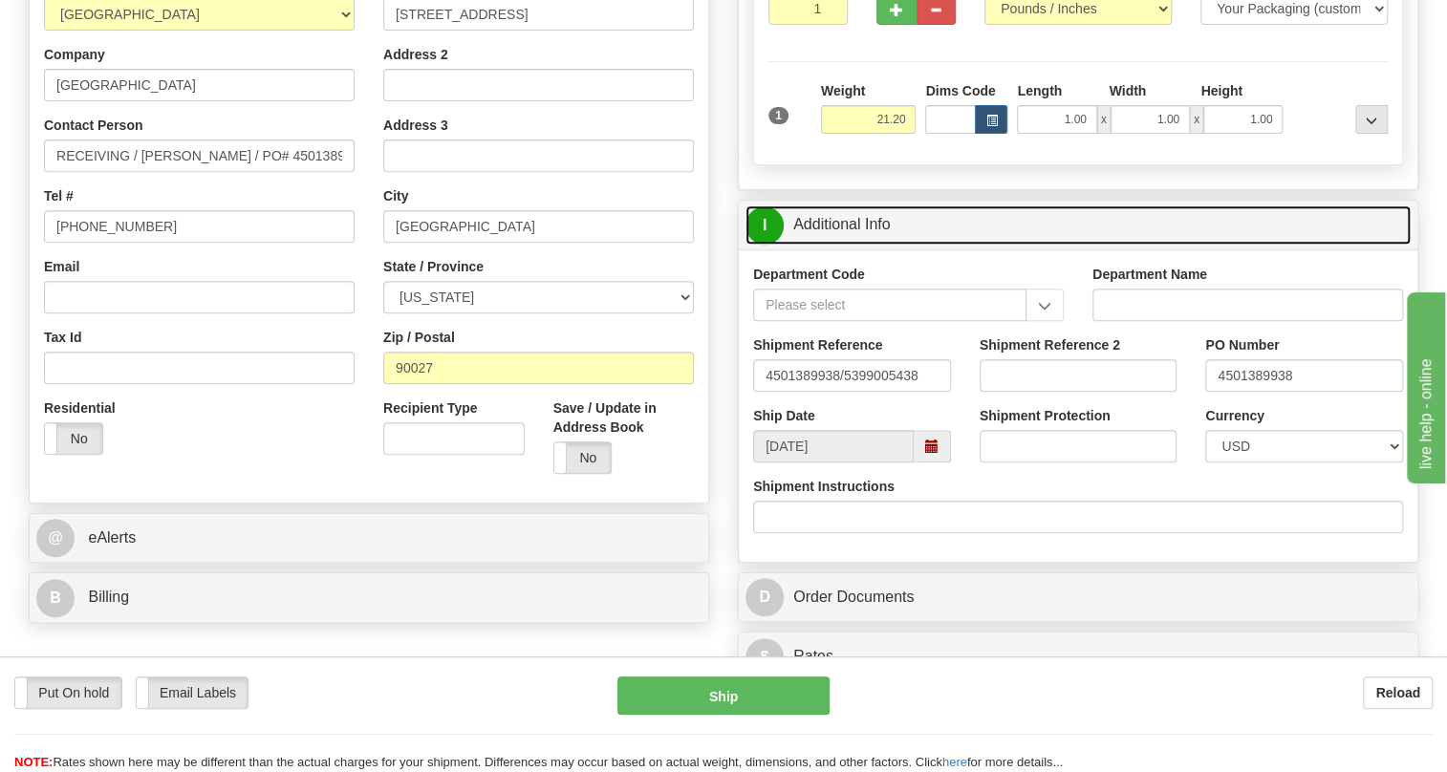
click at [858, 245] on link "I Additional Info" at bounding box center [1078, 225] width 665 height 39
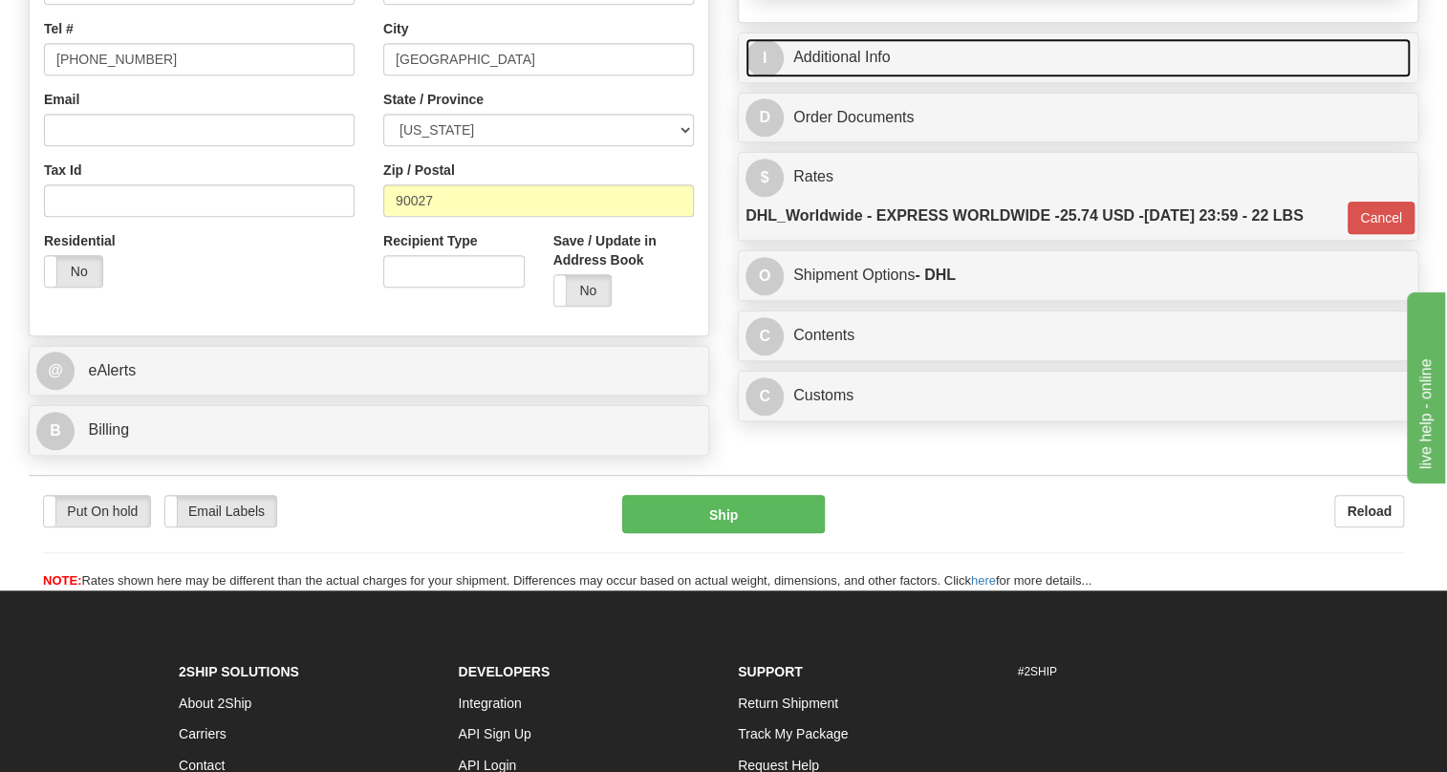
scroll to position [521, 0]
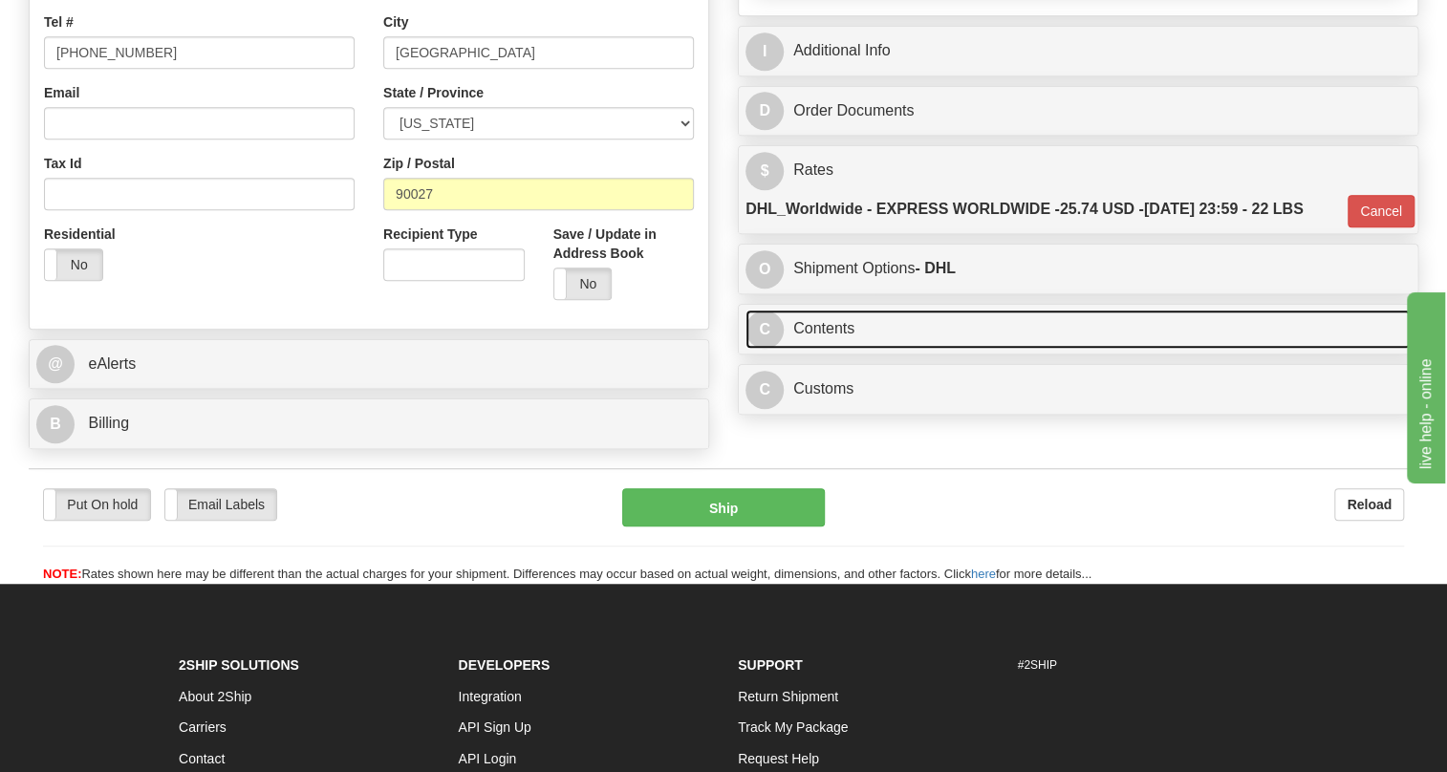
click at [843, 349] on link "C Contents" at bounding box center [1078, 329] width 665 height 39
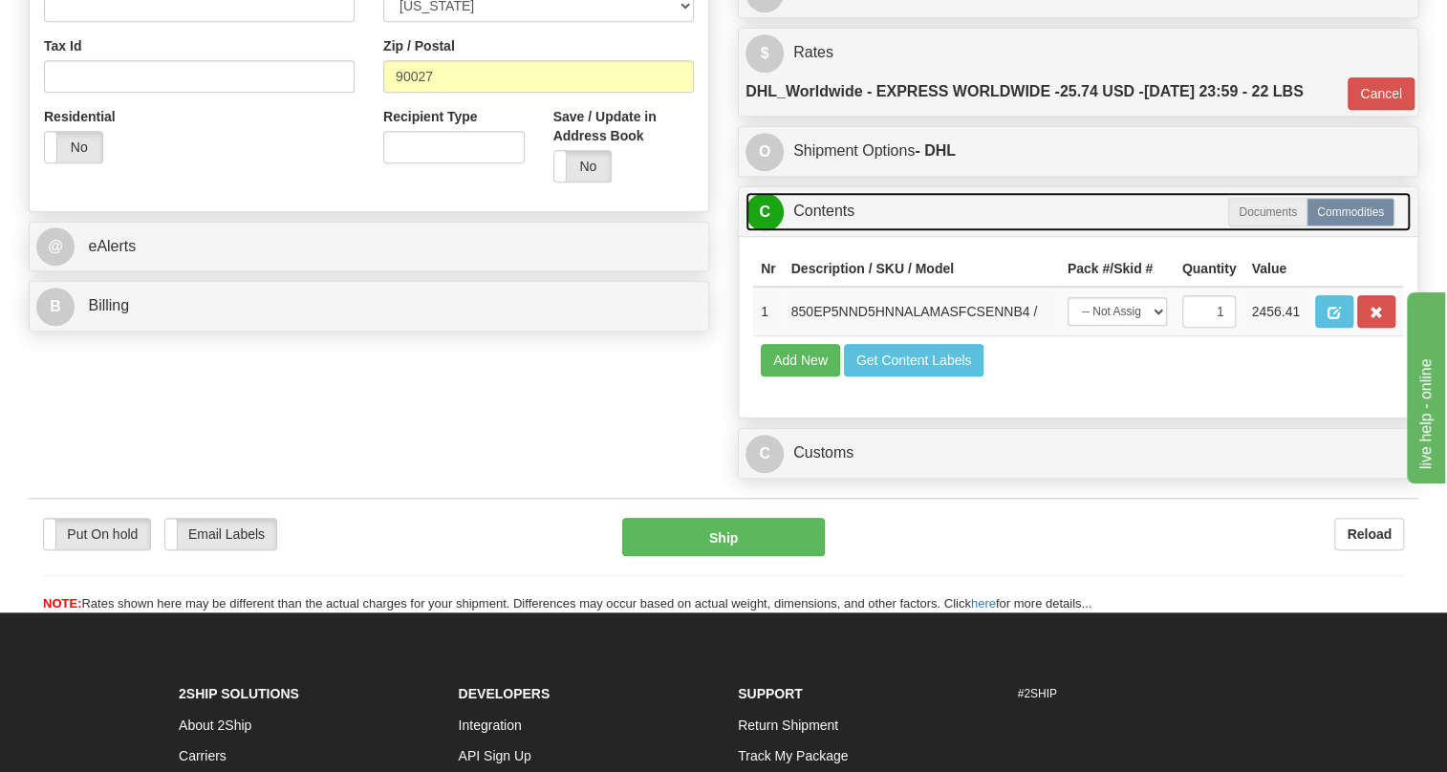
scroll to position [608, 0]
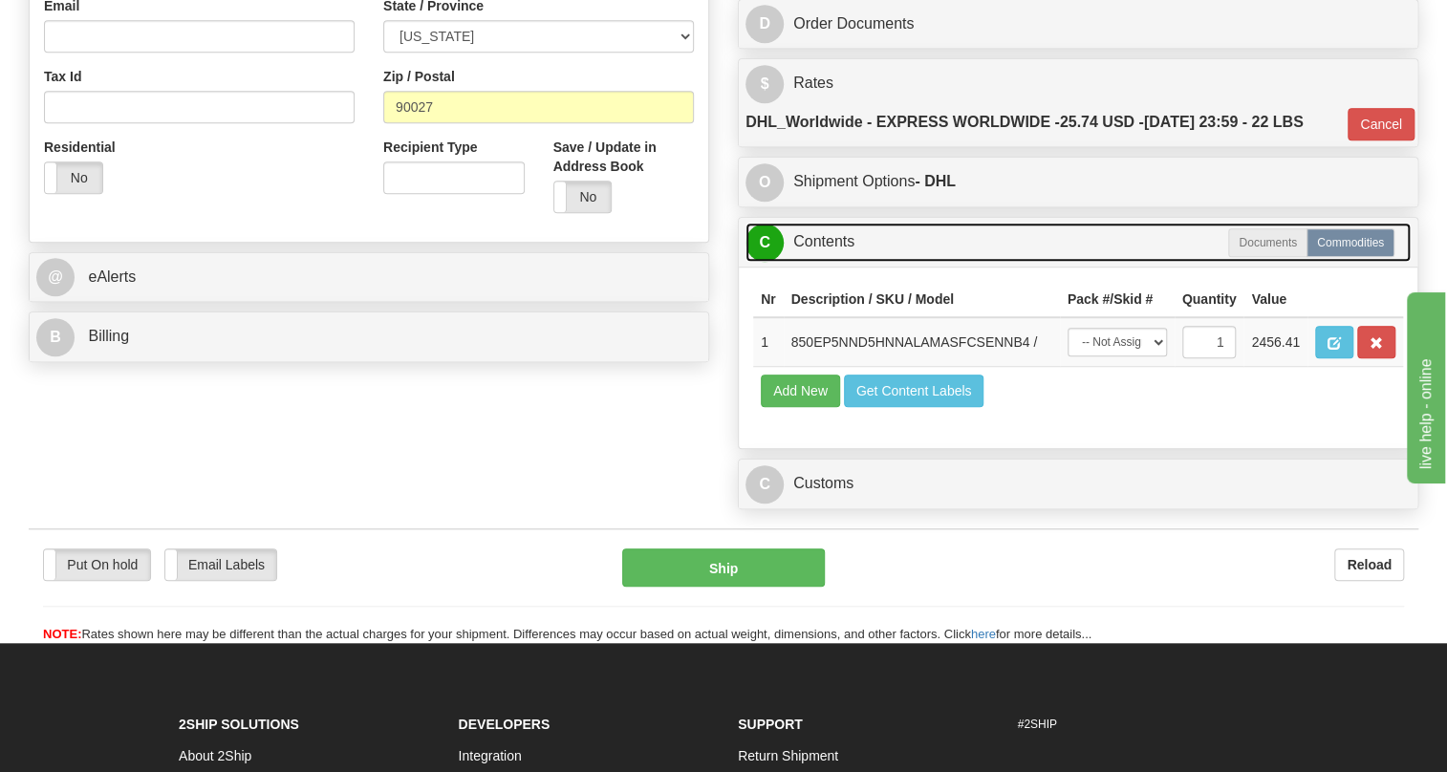
click at [829, 262] on link "C Contents" at bounding box center [1078, 242] width 665 height 39
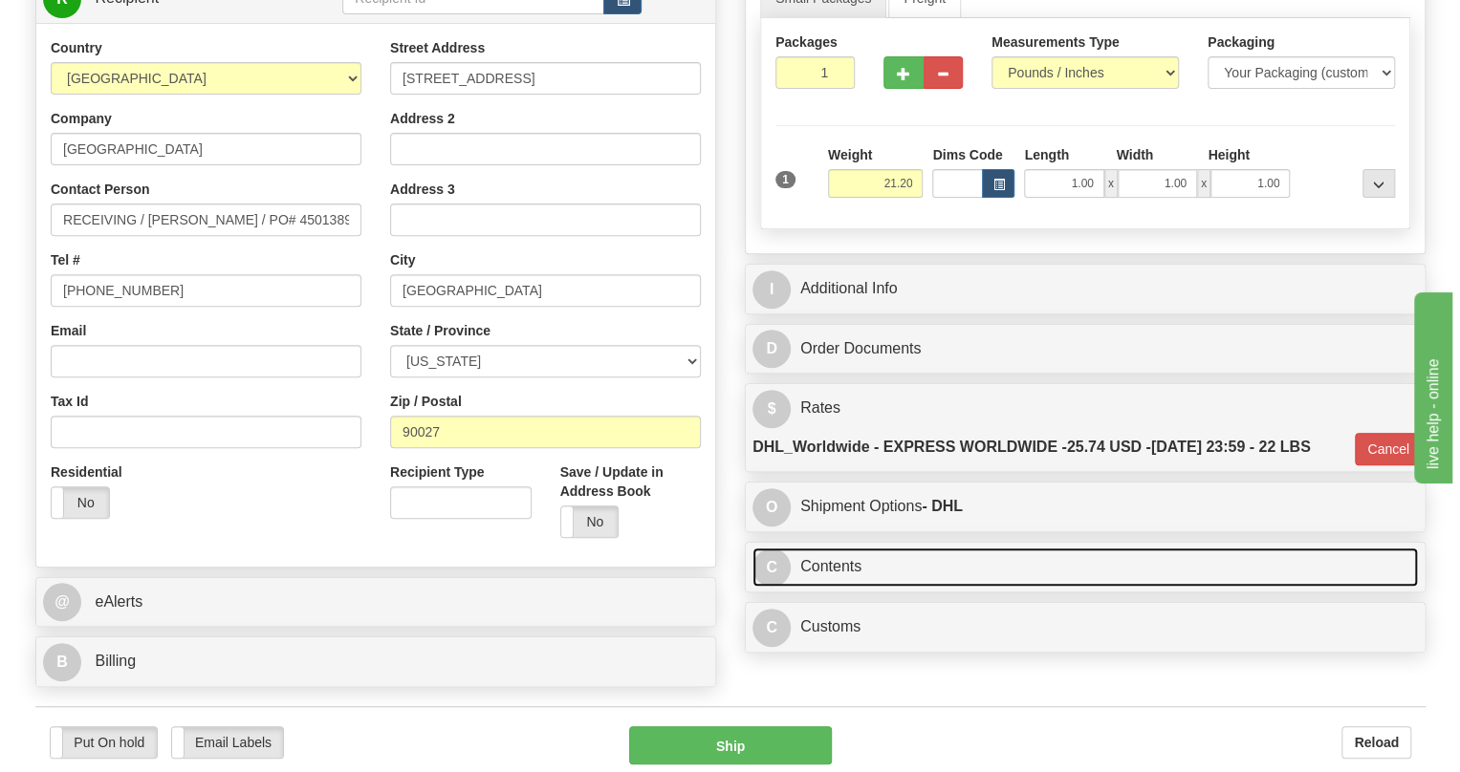
scroll to position [173, 0]
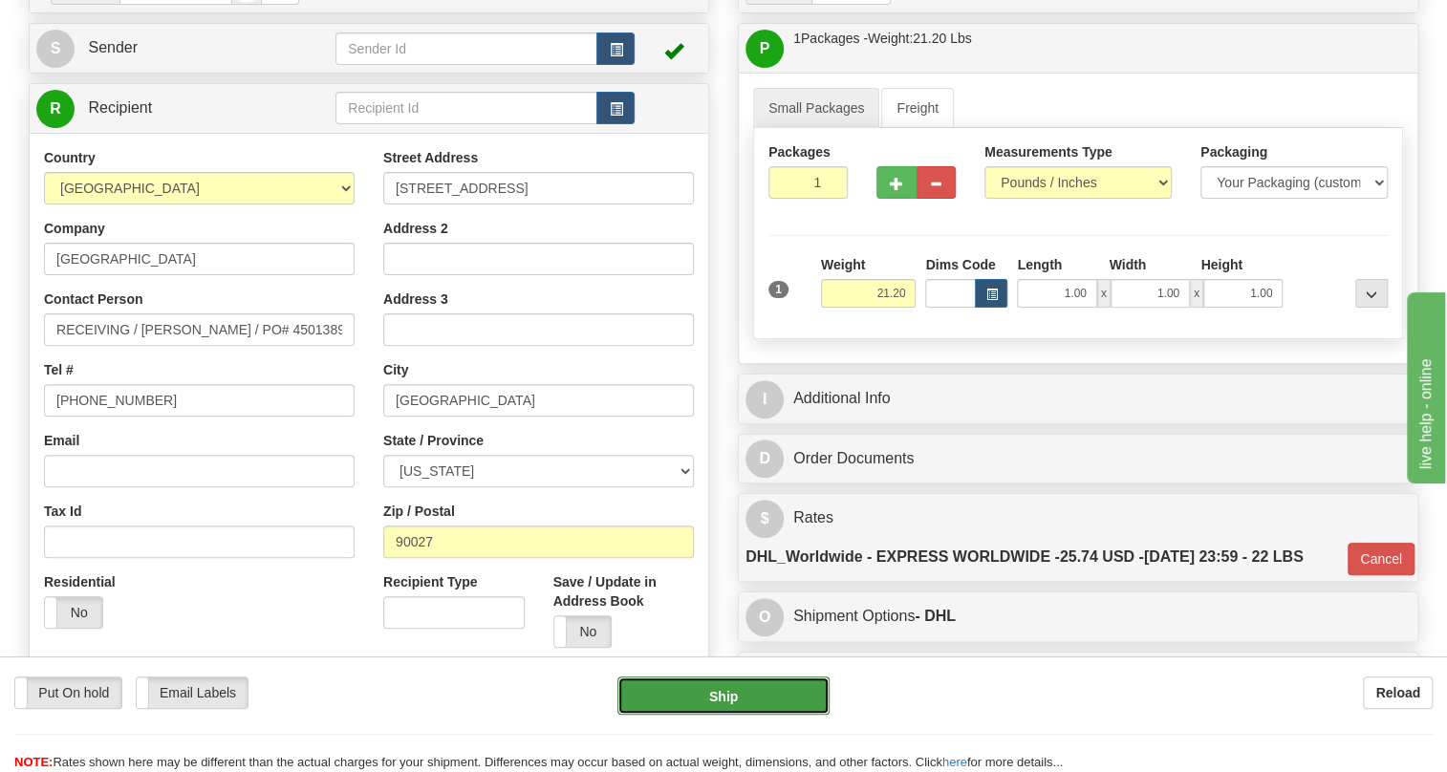
click at [719, 698] on button "Ship" at bounding box center [724, 696] width 212 height 38
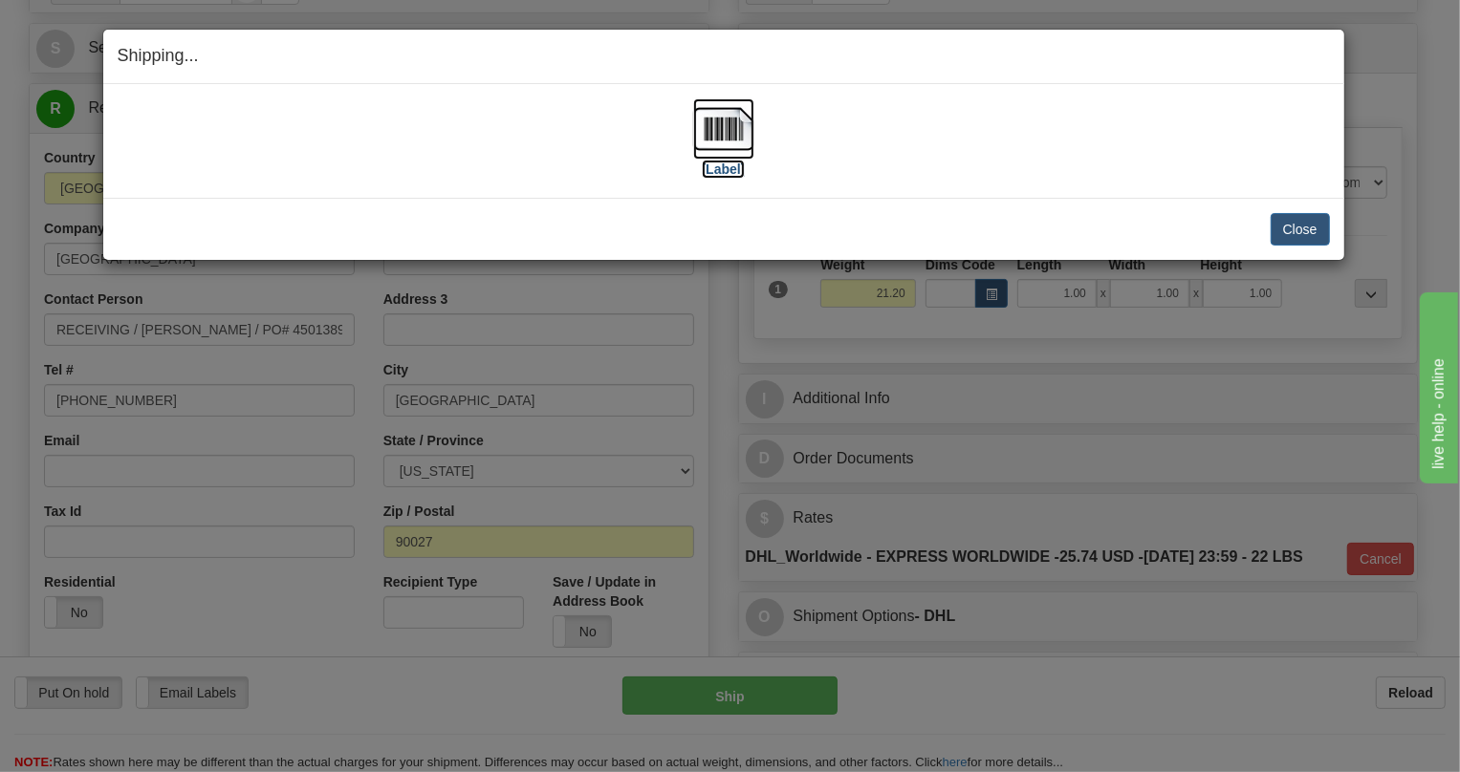
click at [723, 131] on img at bounding box center [723, 128] width 61 height 61
click at [1300, 228] on button "Close" at bounding box center [1299, 229] width 59 height 33
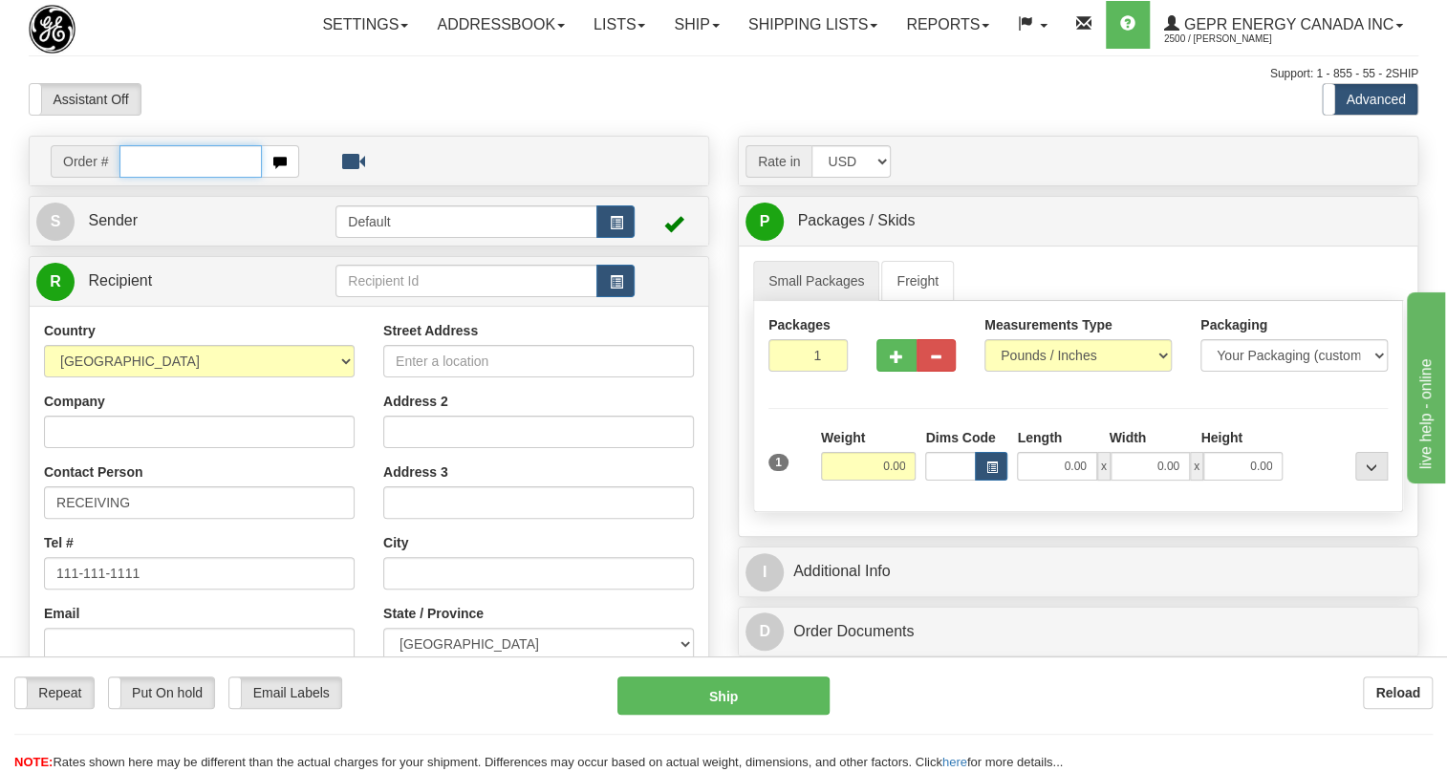
click at [183, 178] on input "text" at bounding box center [190, 161] width 142 height 33
paste input "0086696636"
click at [146, 178] on input "0086696636" at bounding box center [190, 161] width 142 height 33
type input "86696636"
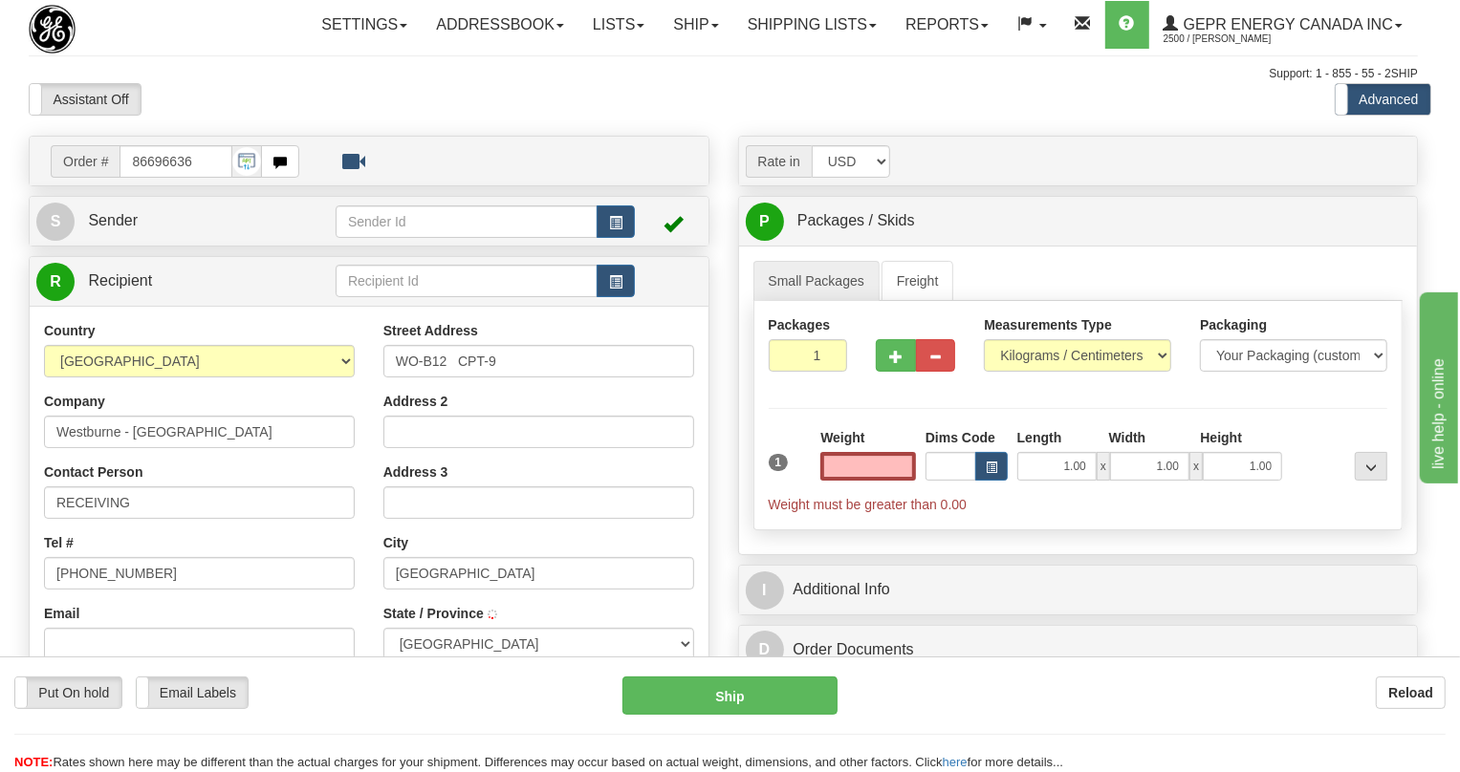
type input "KINGSTON"
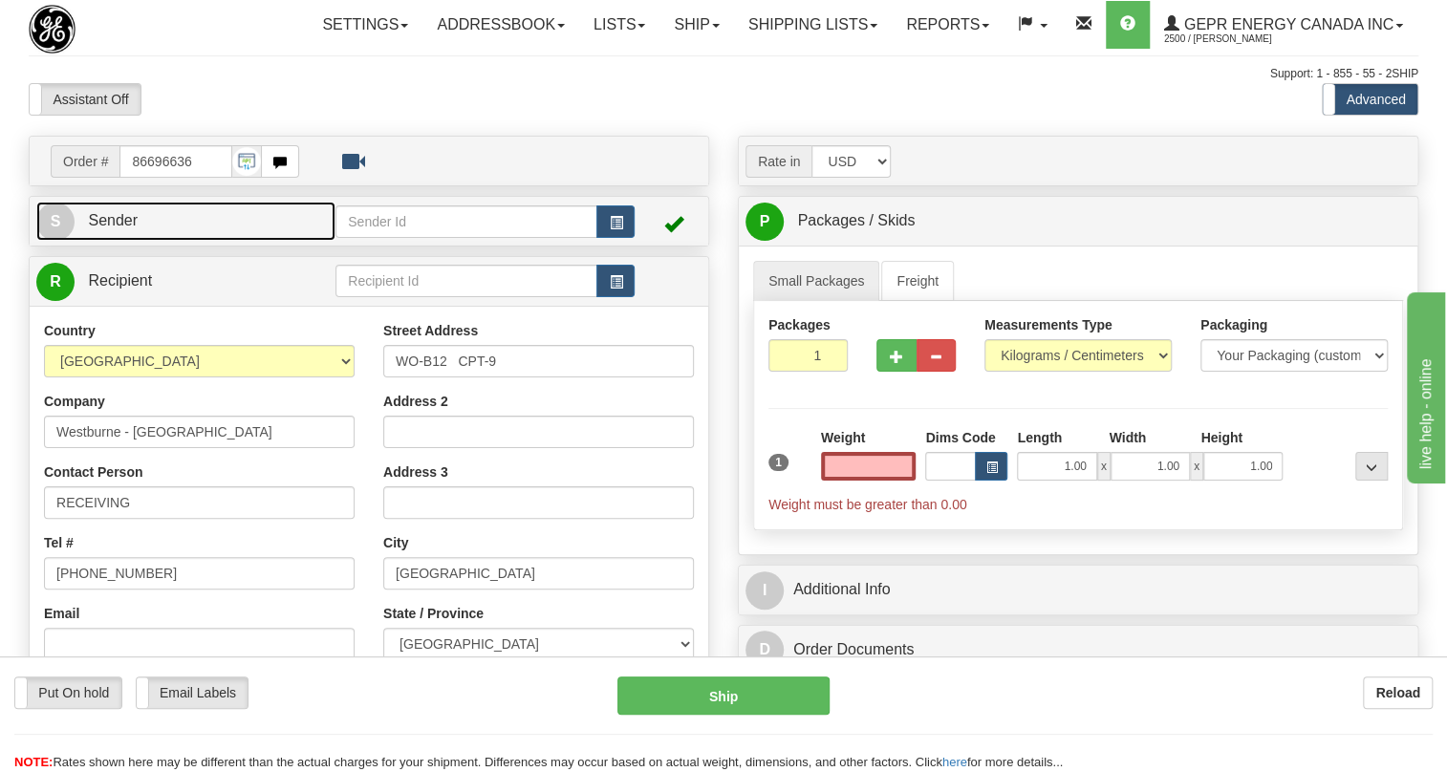
type input "0.00"
click at [119, 228] on span "Sender" at bounding box center [113, 220] width 50 height 16
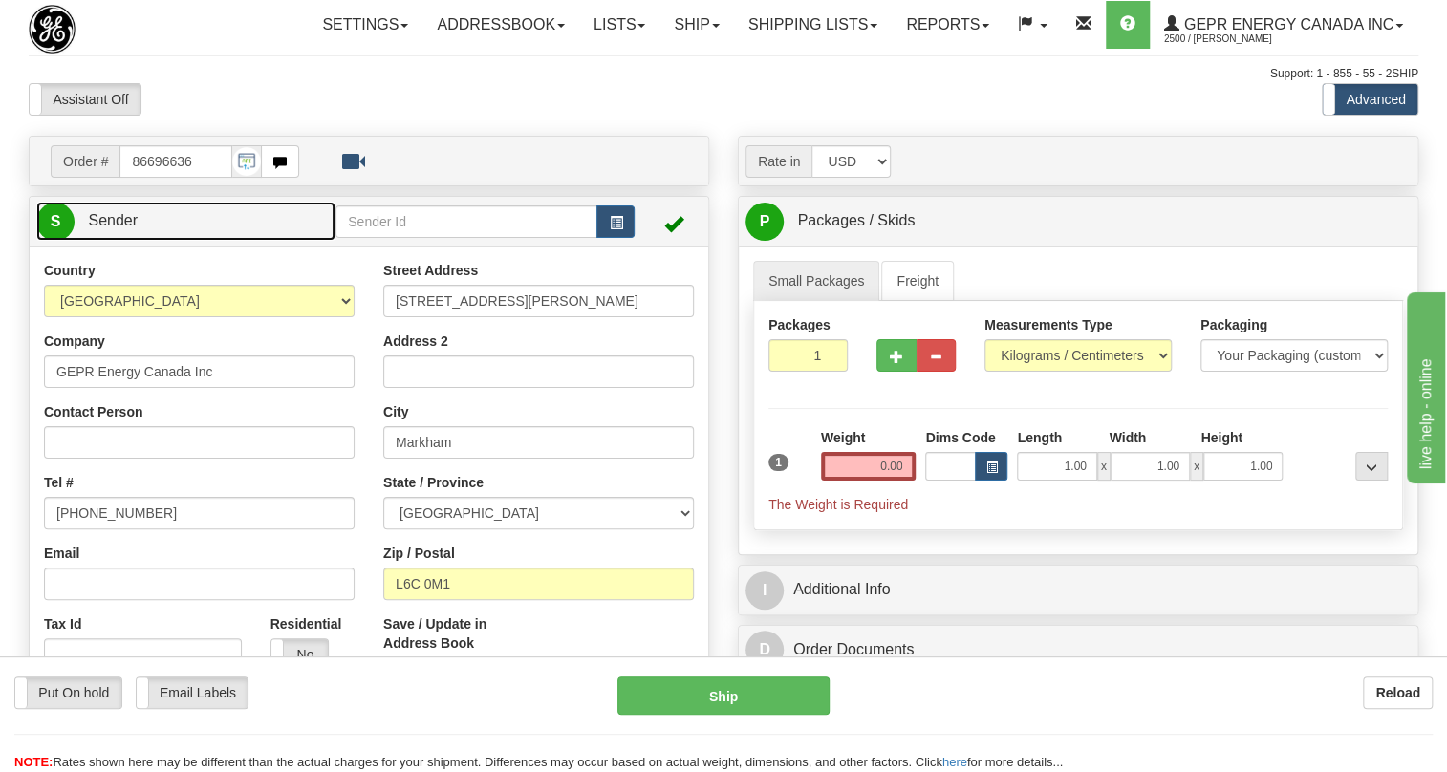
type input "MARKHAM"
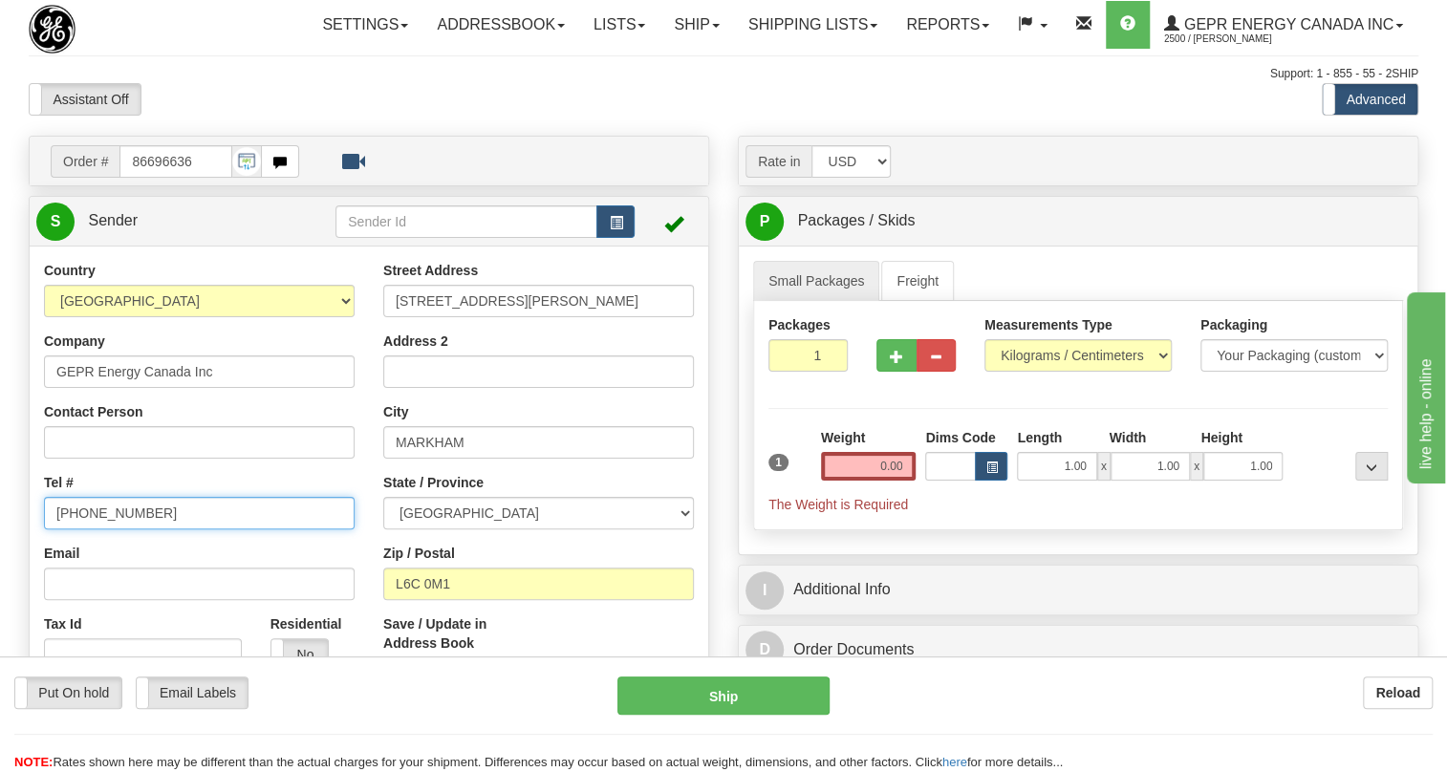
click at [117, 530] on input "[PHONE_NUMBER]" at bounding box center [199, 513] width 311 height 33
paste input "905-927-5013"
type input "905-927-5013"
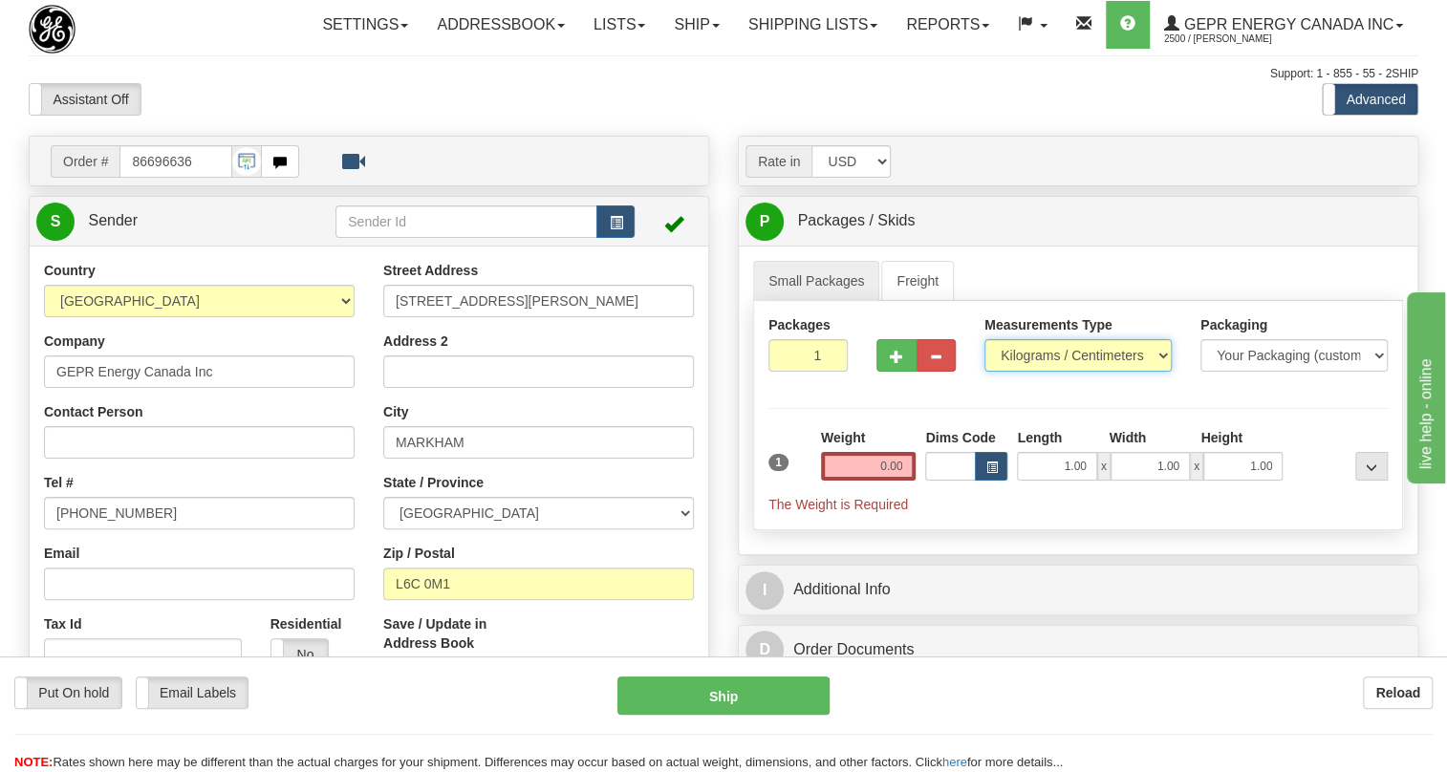
click at [1044, 372] on select "Pounds / Inches Kilograms / Centimeters" at bounding box center [1078, 355] width 187 height 33
select select "0"
click at [985, 372] on select "Pounds / Inches Kilograms / Centimeters" at bounding box center [1078, 355] width 187 height 33
click at [865, 481] on input "0.00" at bounding box center [869, 466] width 96 height 29
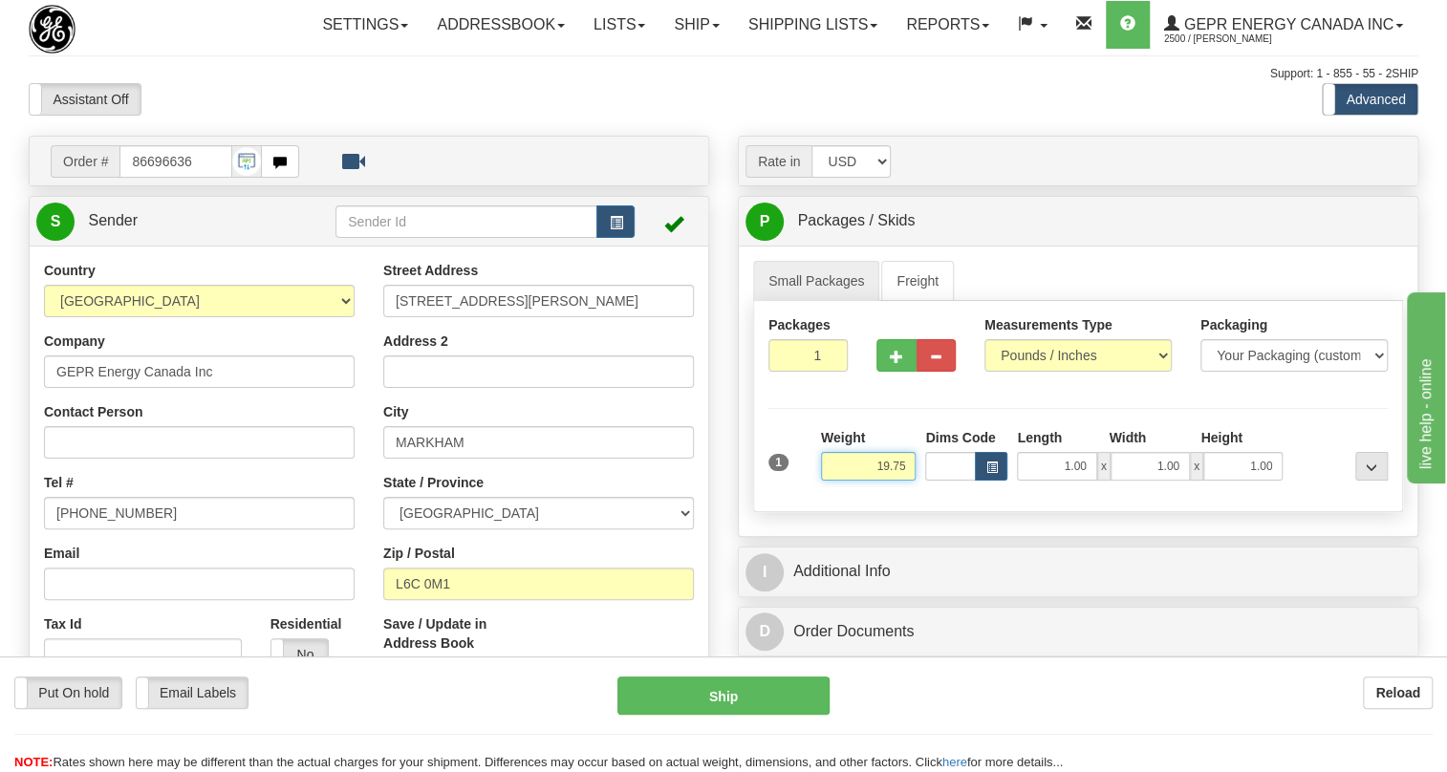
type input "19.75"
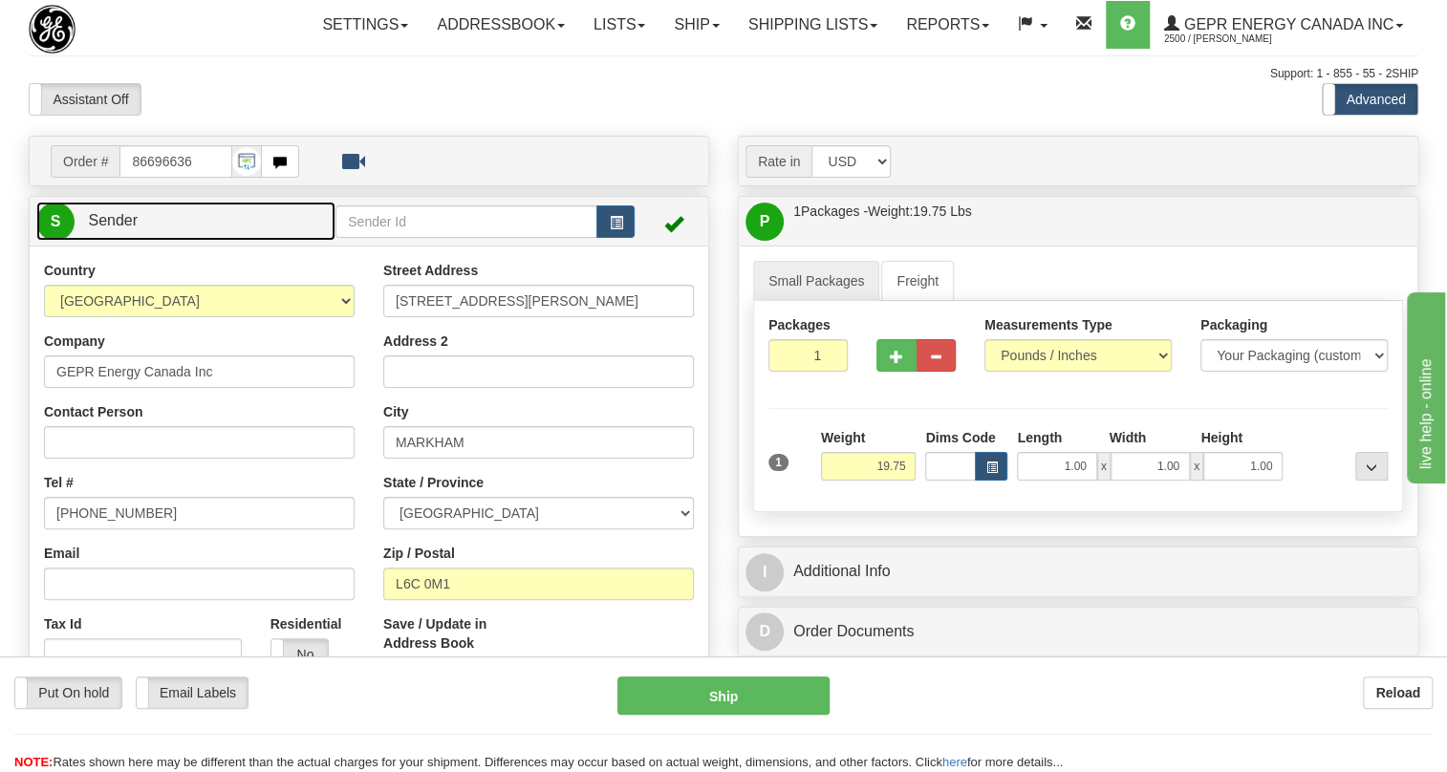
click at [107, 228] on span "Sender" at bounding box center [113, 220] width 50 height 16
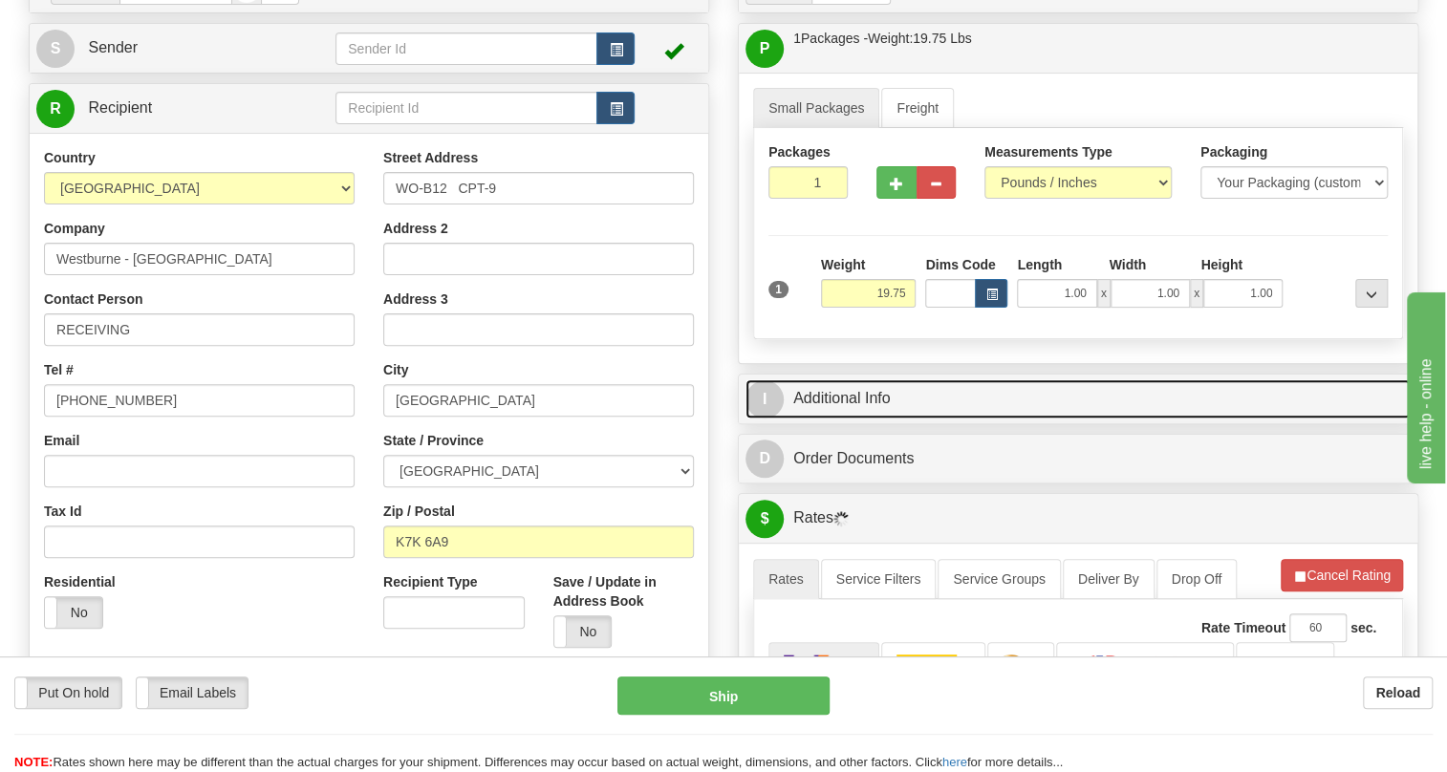
drag, startPoint x: 855, startPoint y: 432, endPoint x: 890, endPoint y: 410, distance: 41.6
click at [856, 419] on link "I Additional Info" at bounding box center [1078, 398] width 665 height 39
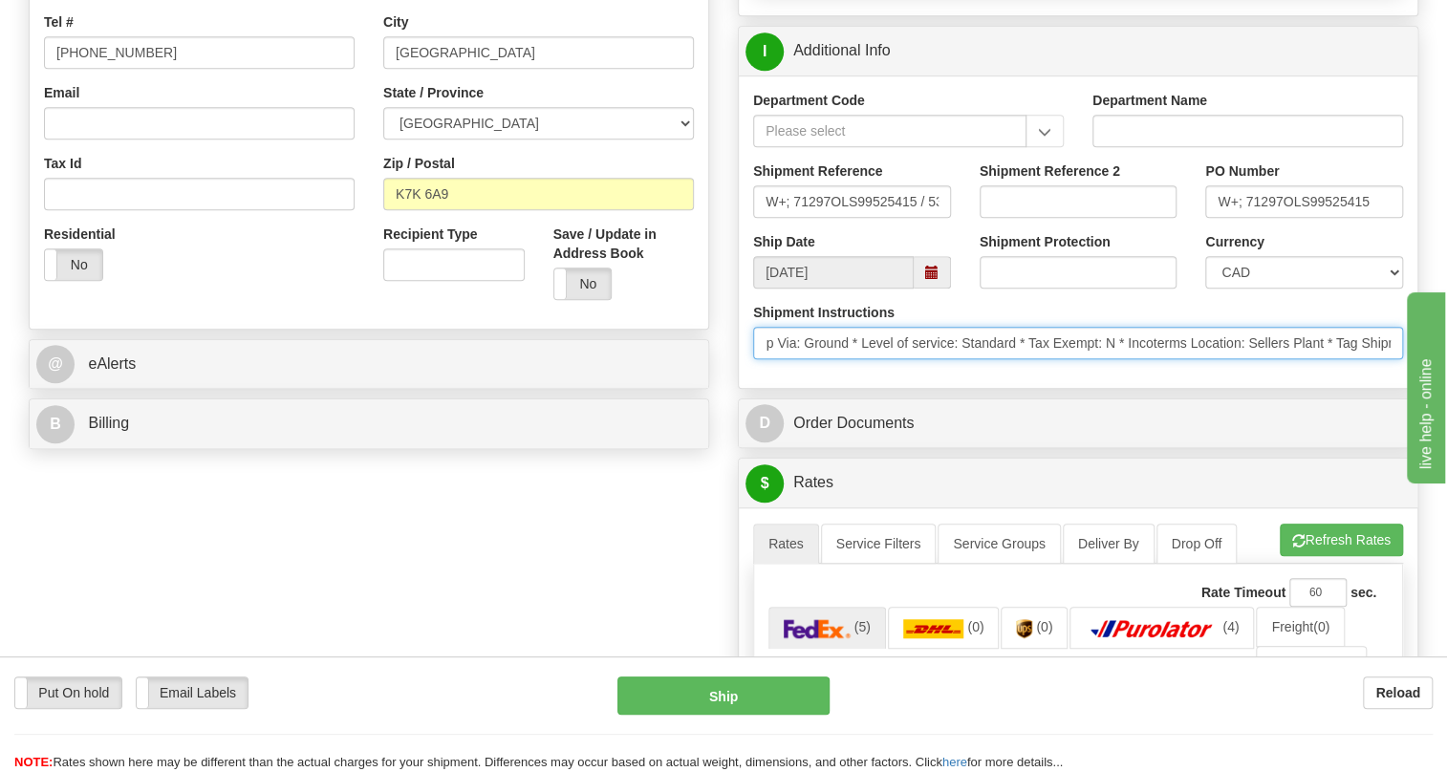
scroll to position [0, 773]
drag, startPoint x: 1225, startPoint y: 391, endPoint x: 1140, endPoint y: 401, distance: 84.8
click at [1140, 374] on div "Shipment Instructions * Schedule Ship Date: 9/9/2025 * Control Ship Flag: M (Sh…" at bounding box center [1078, 338] width 679 height 71
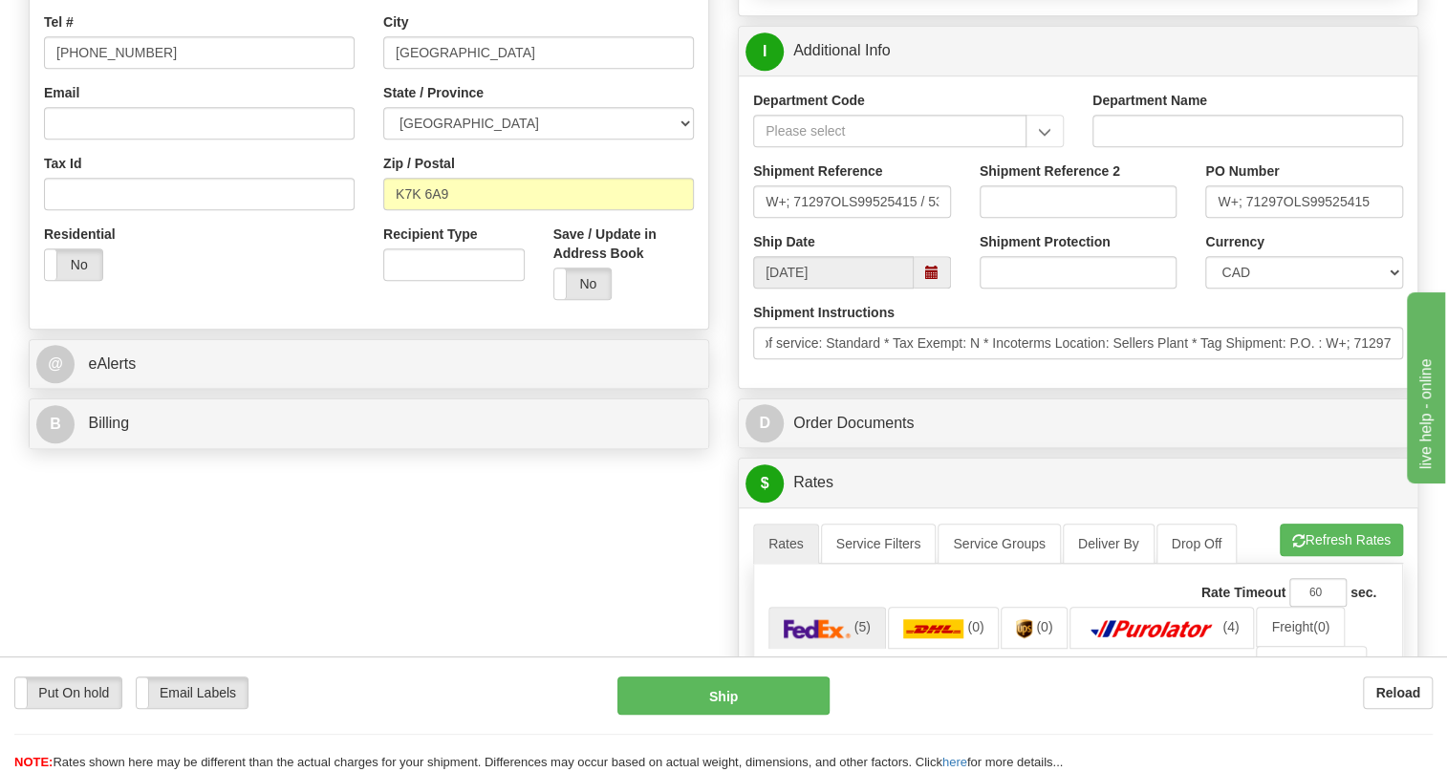
click at [1060, 388] on div "Department Code Department Name Shipment Reference W+; 71297OLS99525415 / 53457…" at bounding box center [1078, 232] width 679 height 313
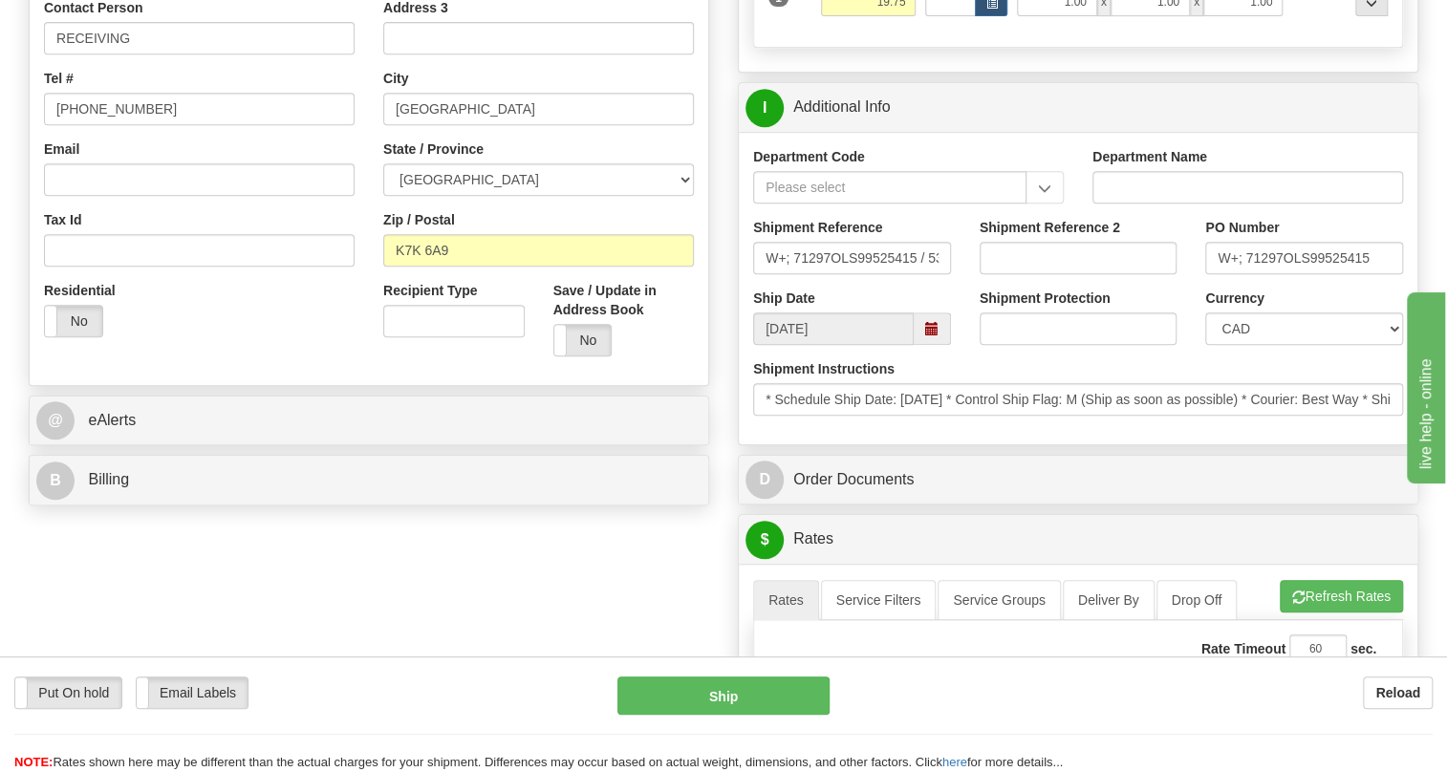
scroll to position [434, 0]
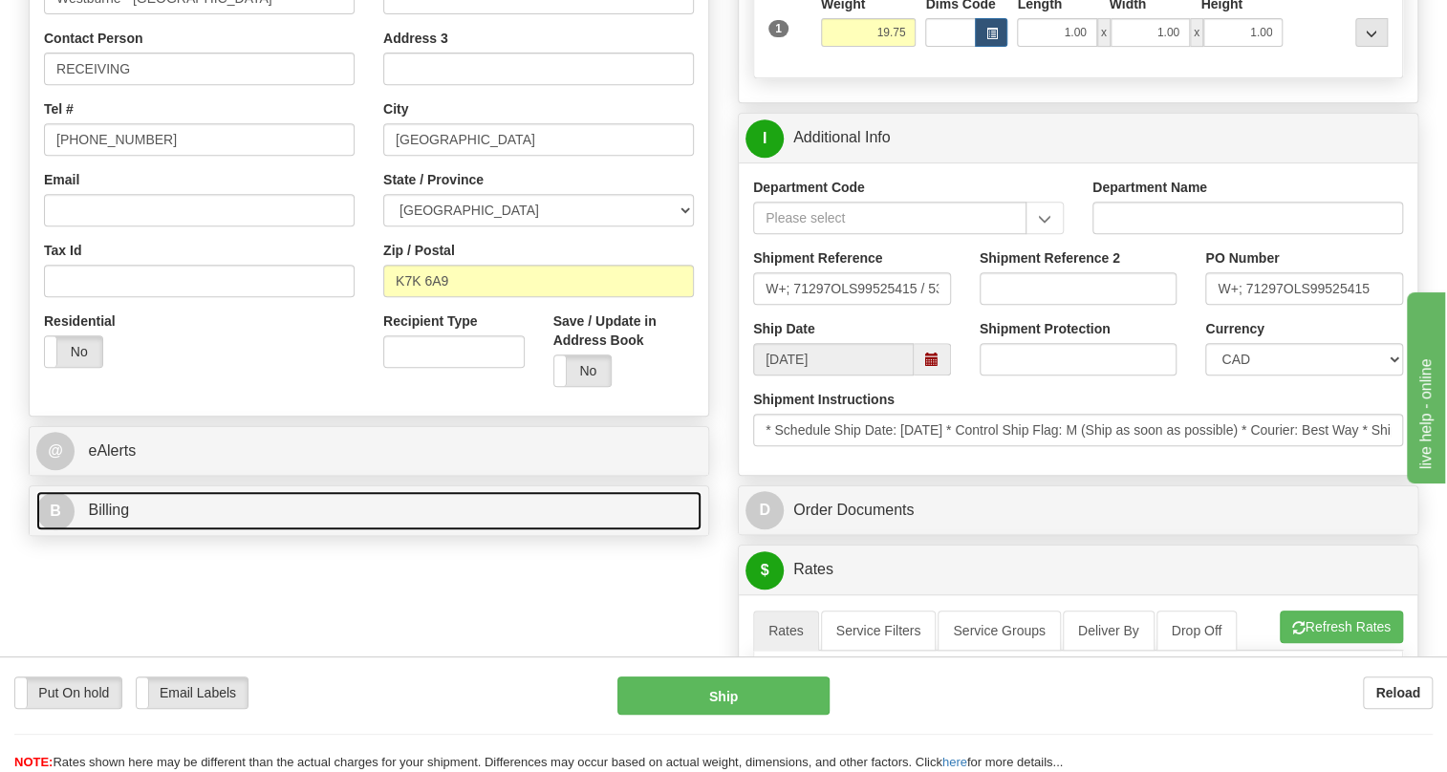
click at [109, 518] on span "Billing" at bounding box center [108, 510] width 41 height 16
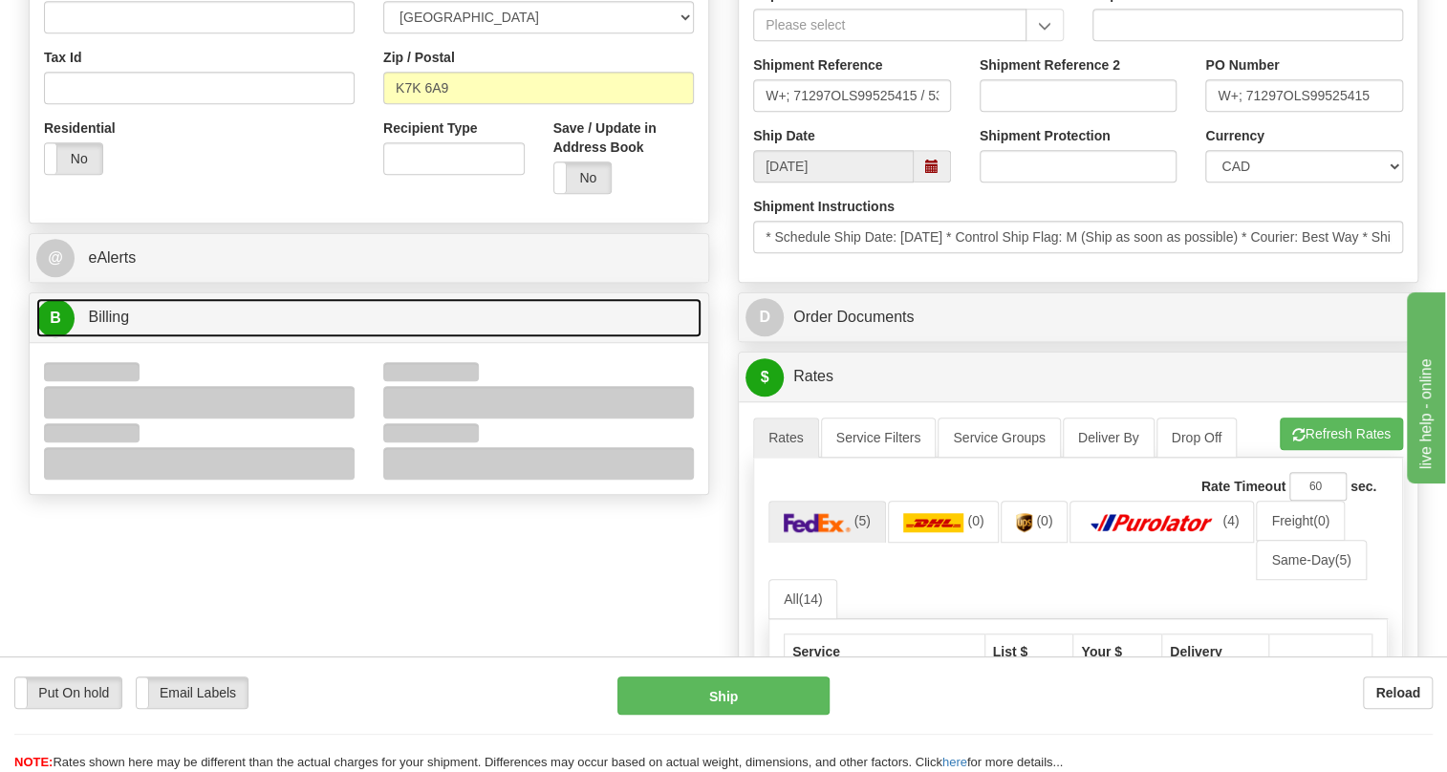
scroll to position [695, 0]
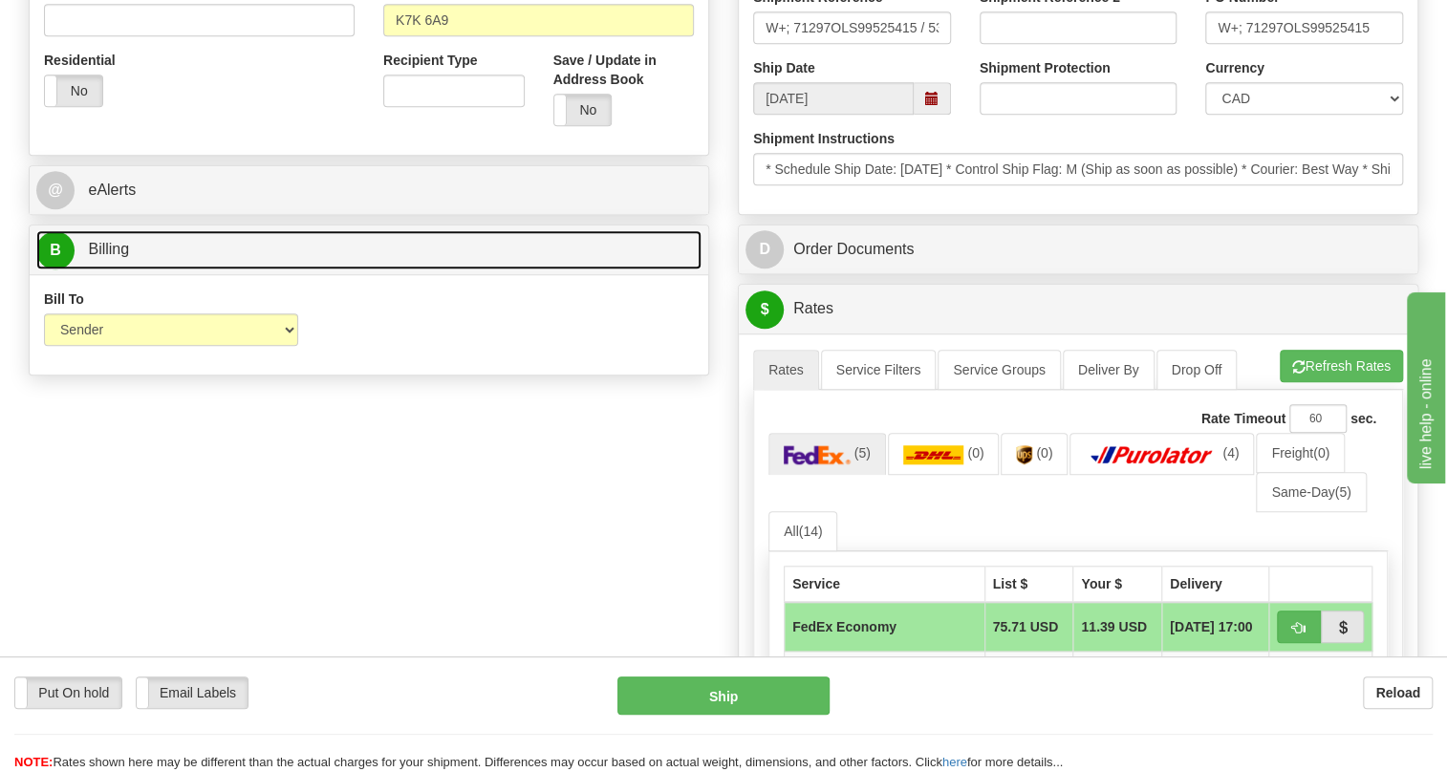
click at [96, 257] on span "Billing" at bounding box center [108, 249] width 41 height 16
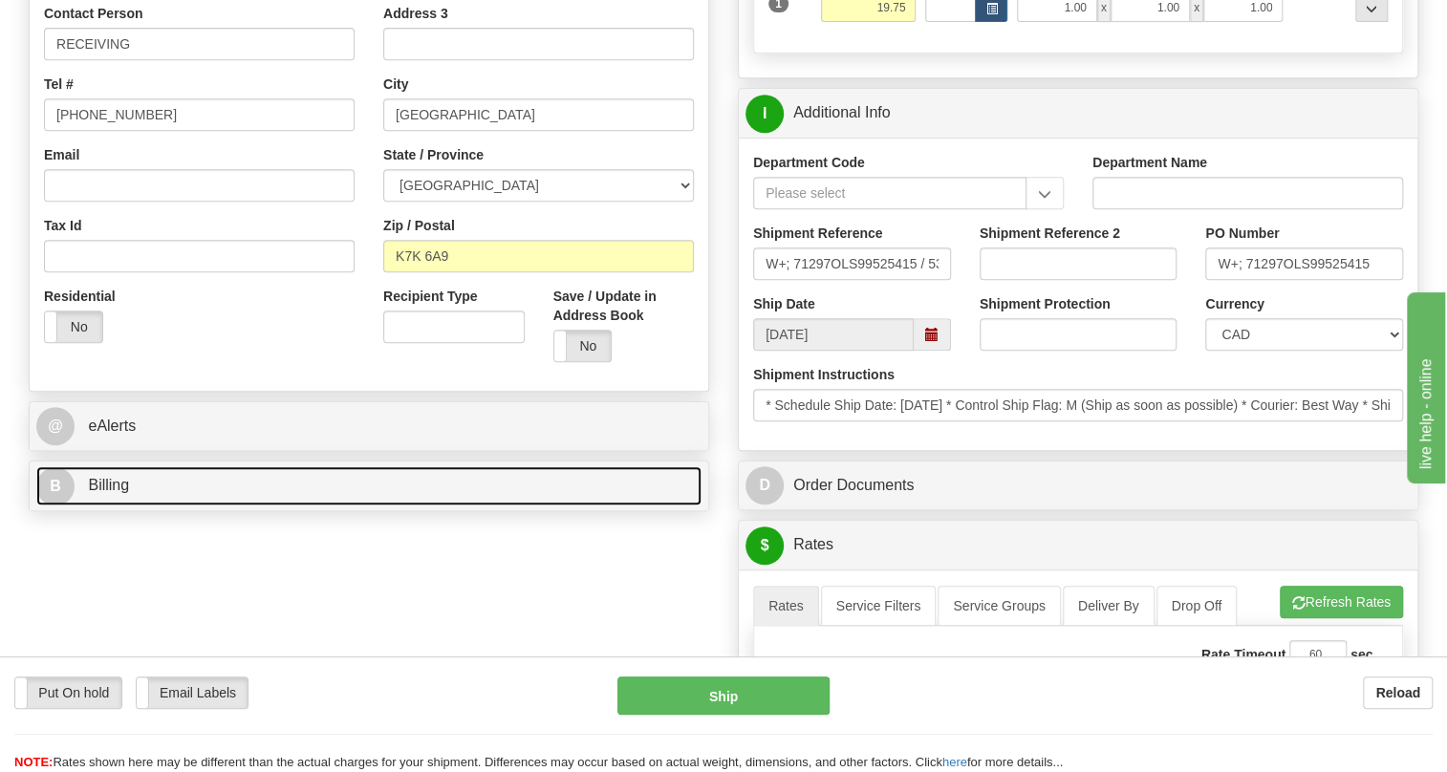
scroll to position [434, 0]
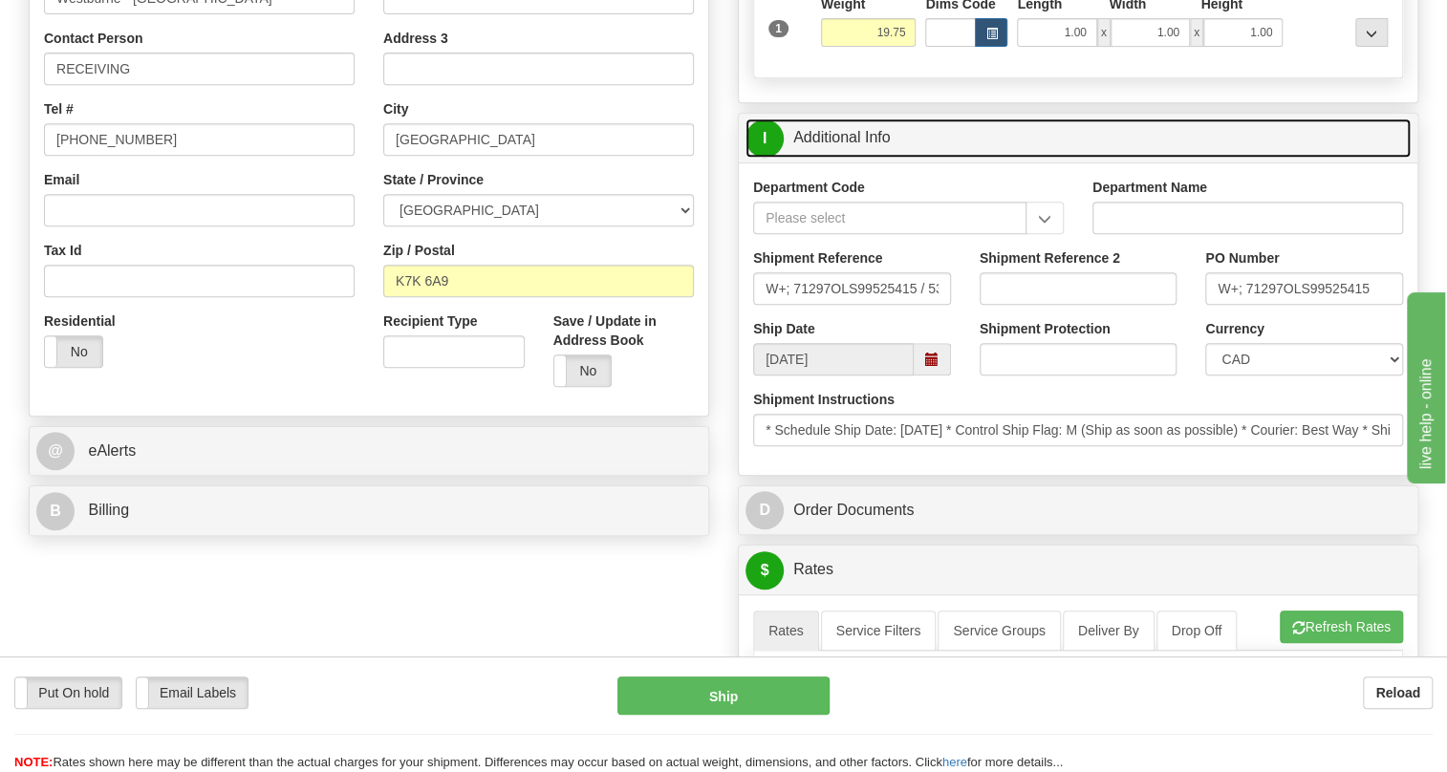
click at [877, 158] on link "I Additional Info" at bounding box center [1078, 138] width 665 height 39
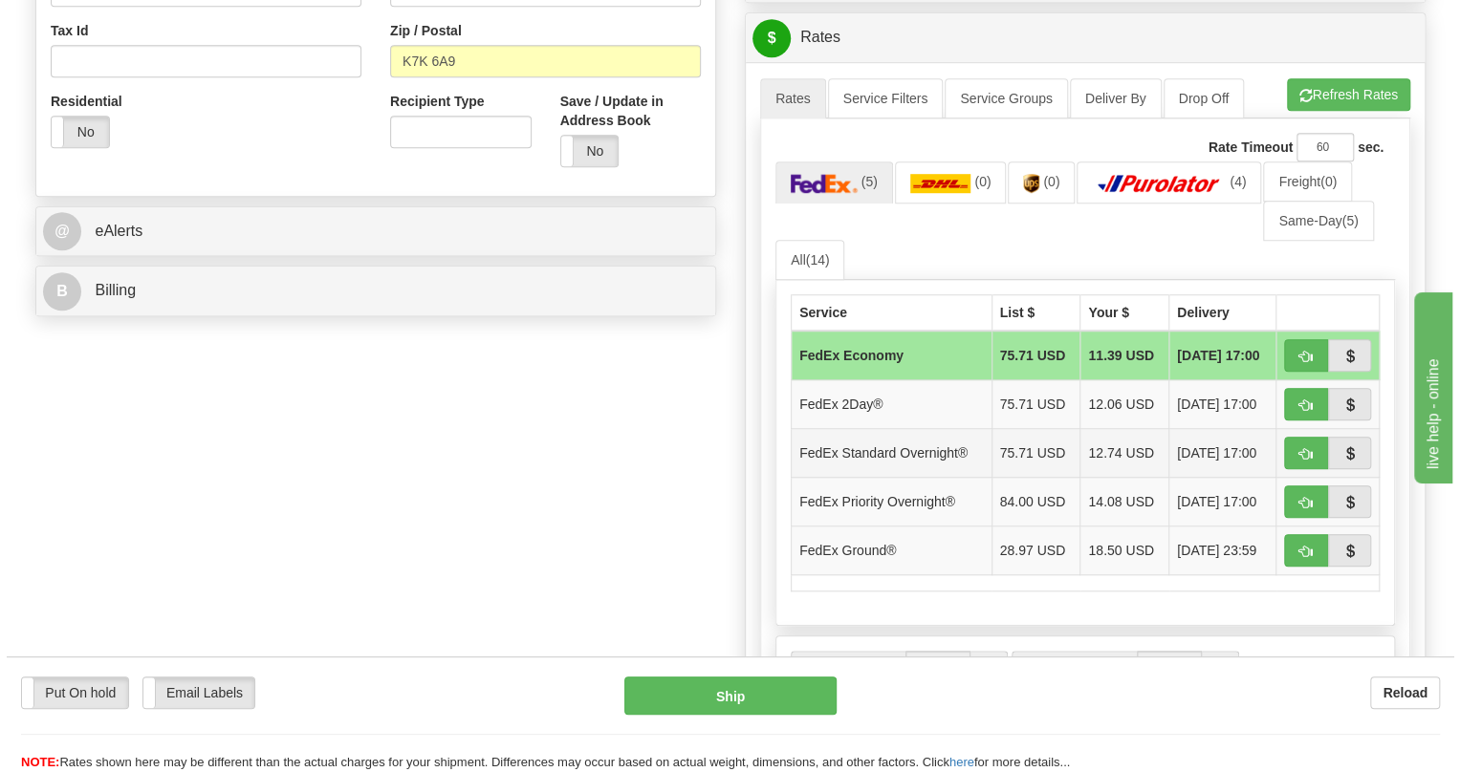
scroll to position [695, 0]
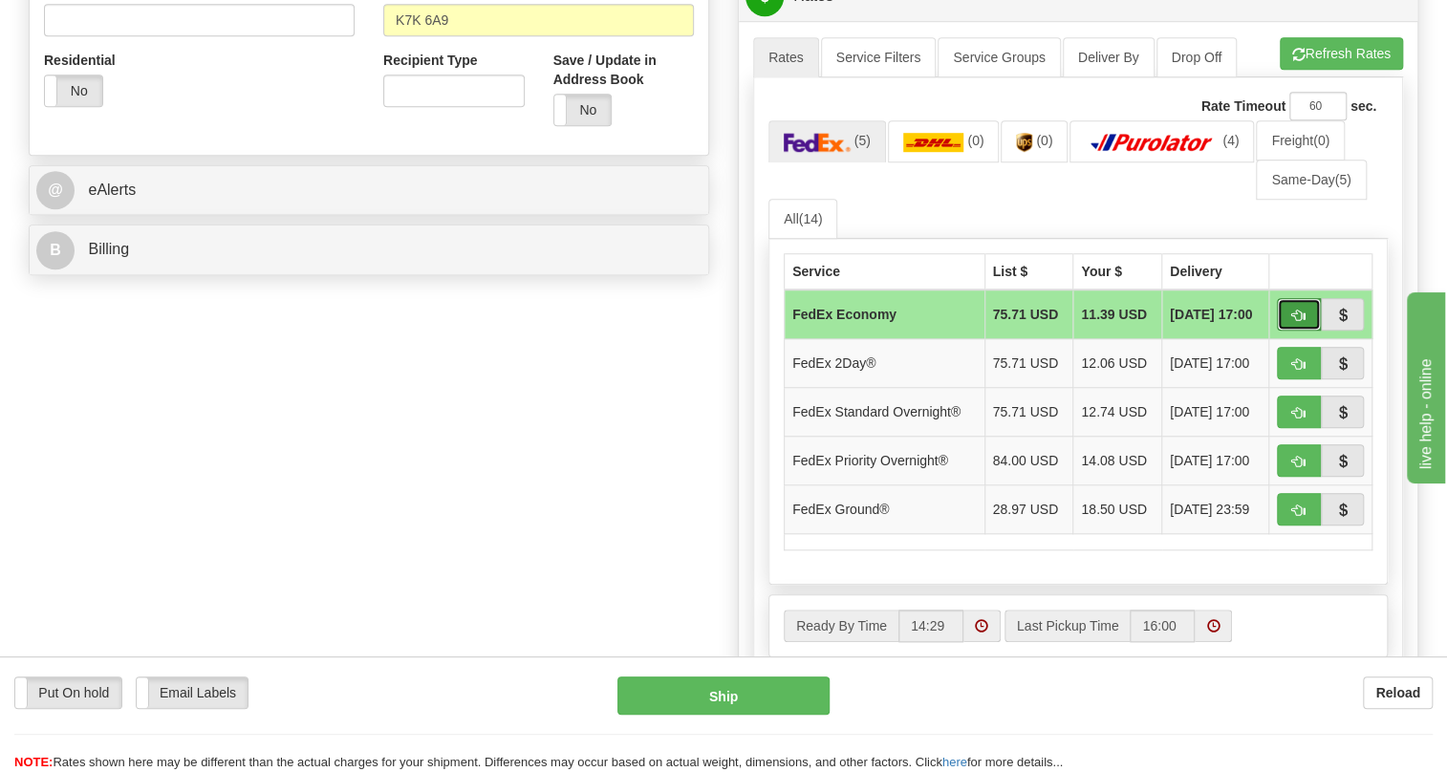
click at [1300, 322] on span "button" at bounding box center [1298, 316] width 13 height 12
type input "20"
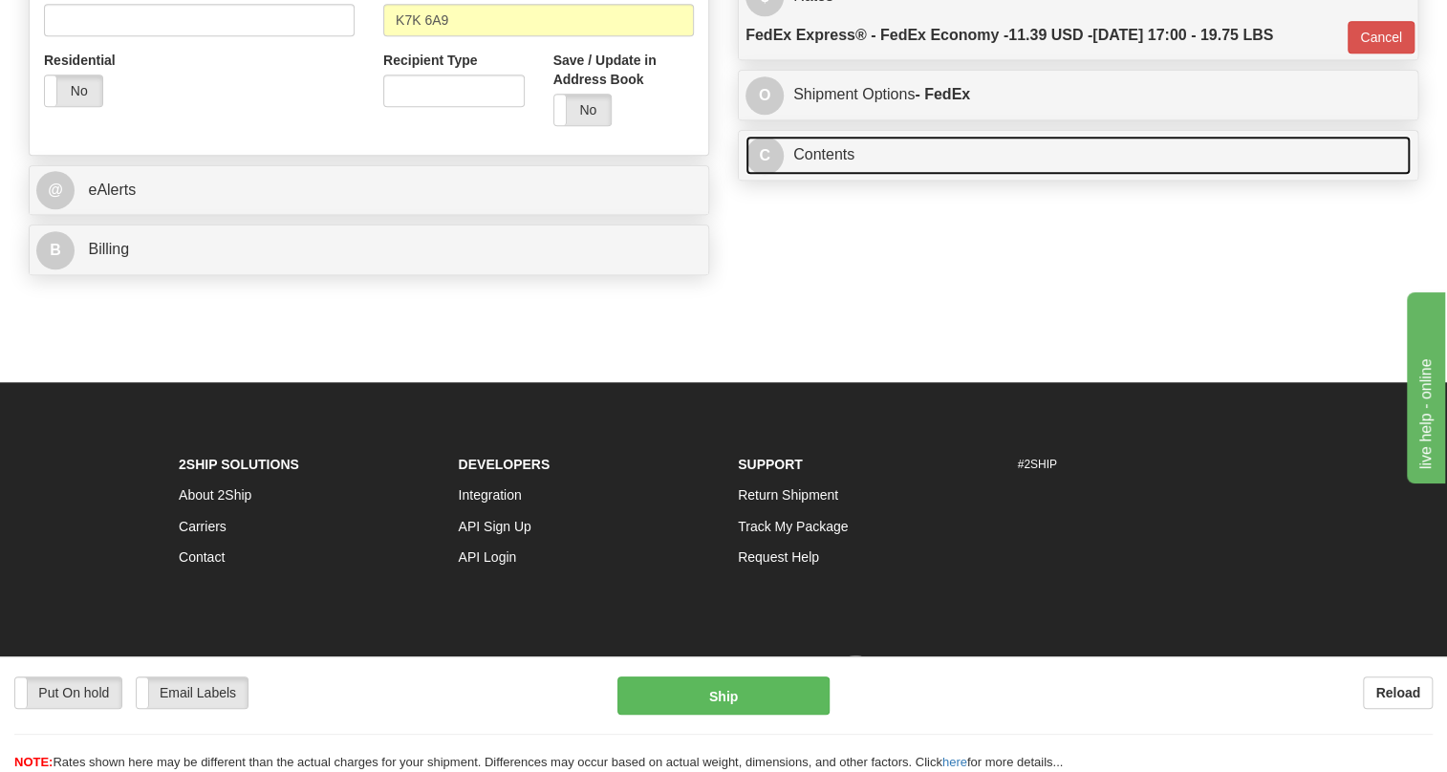
click at [837, 175] on link "C Contents" at bounding box center [1078, 155] width 665 height 39
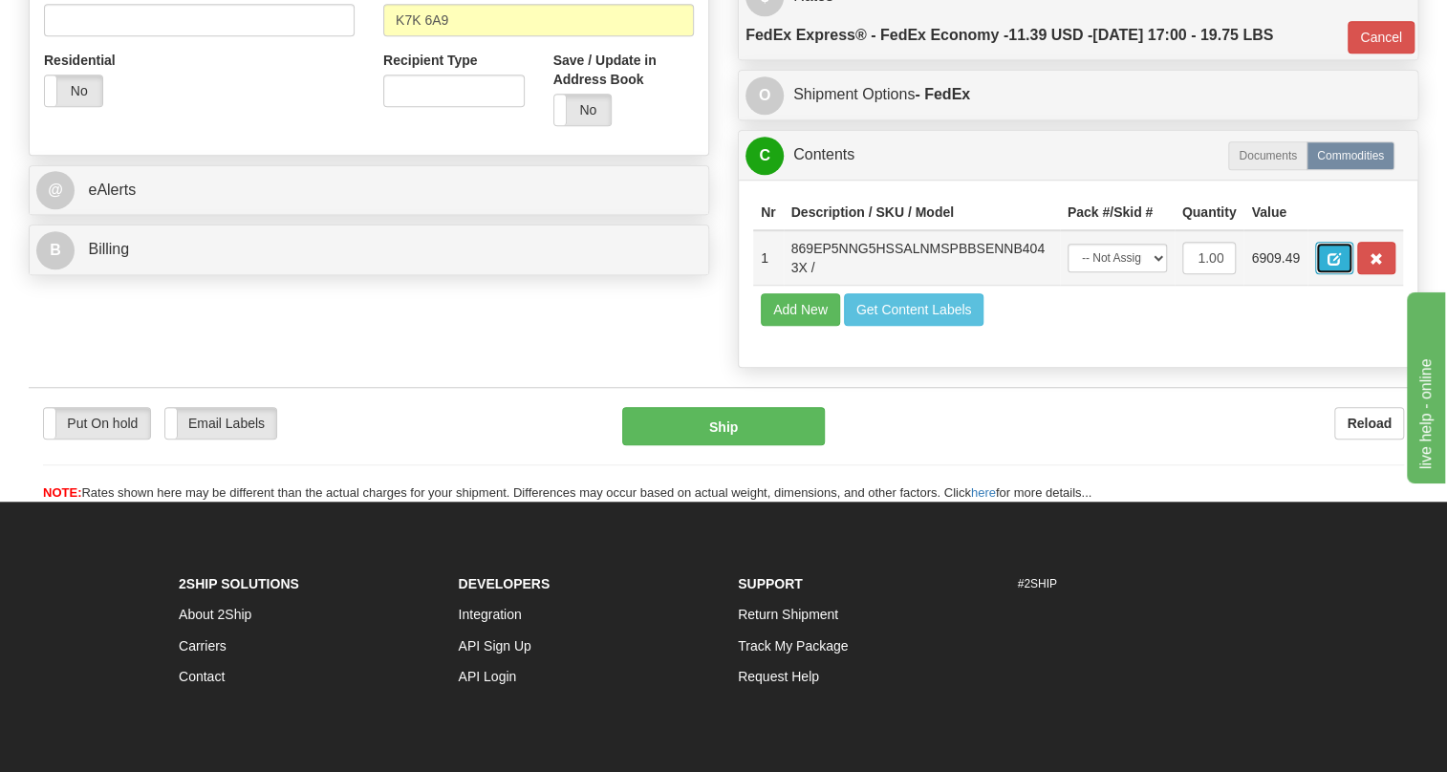
click at [1336, 274] on button "button" at bounding box center [1334, 258] width 38 height 33
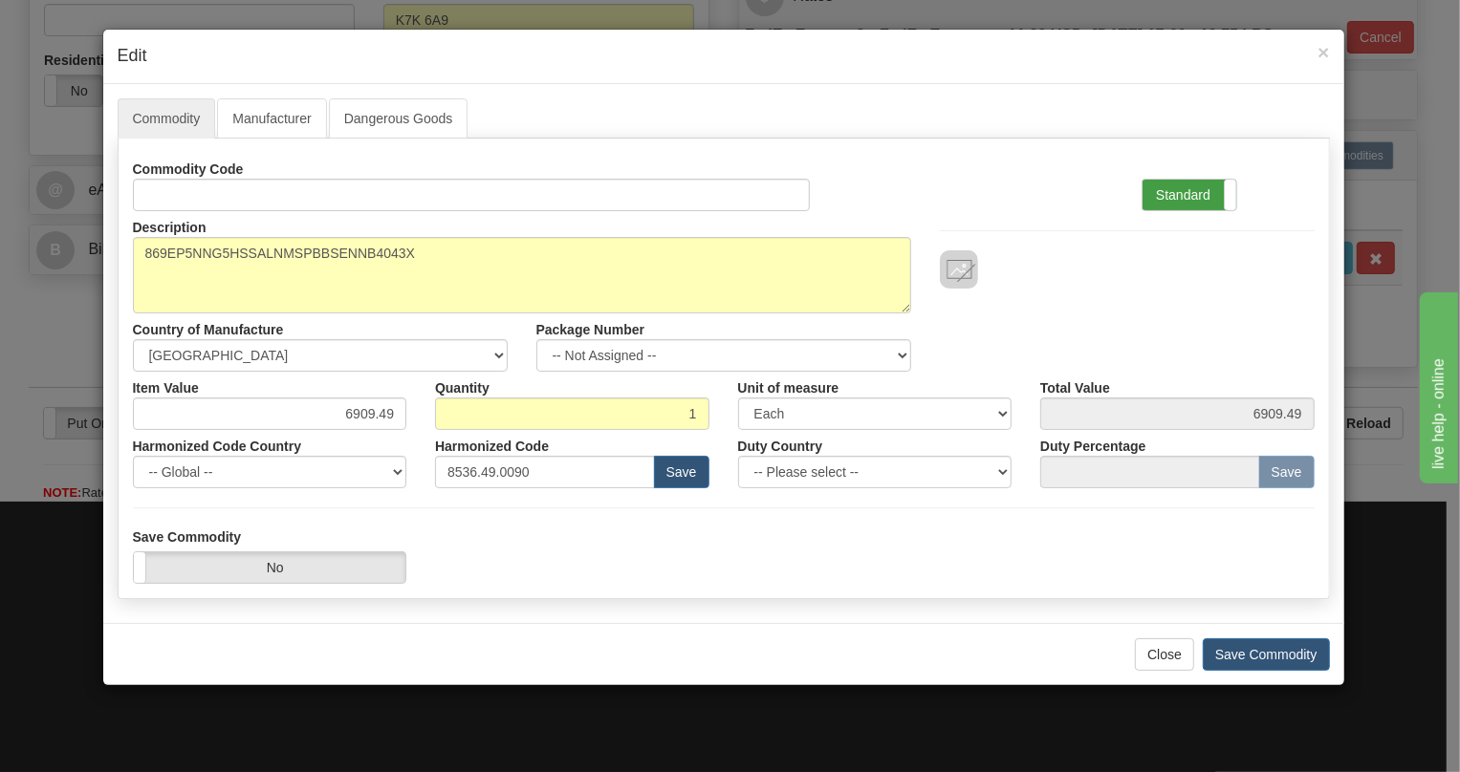
drag, startPoint x: 1170, startPoint y: 194, endPoint x: 1160, endPoint y: 205, distance: 14.2
click at [1165, 201] on label "Standard" at bounding box center [1189, 195] width 94 height 31
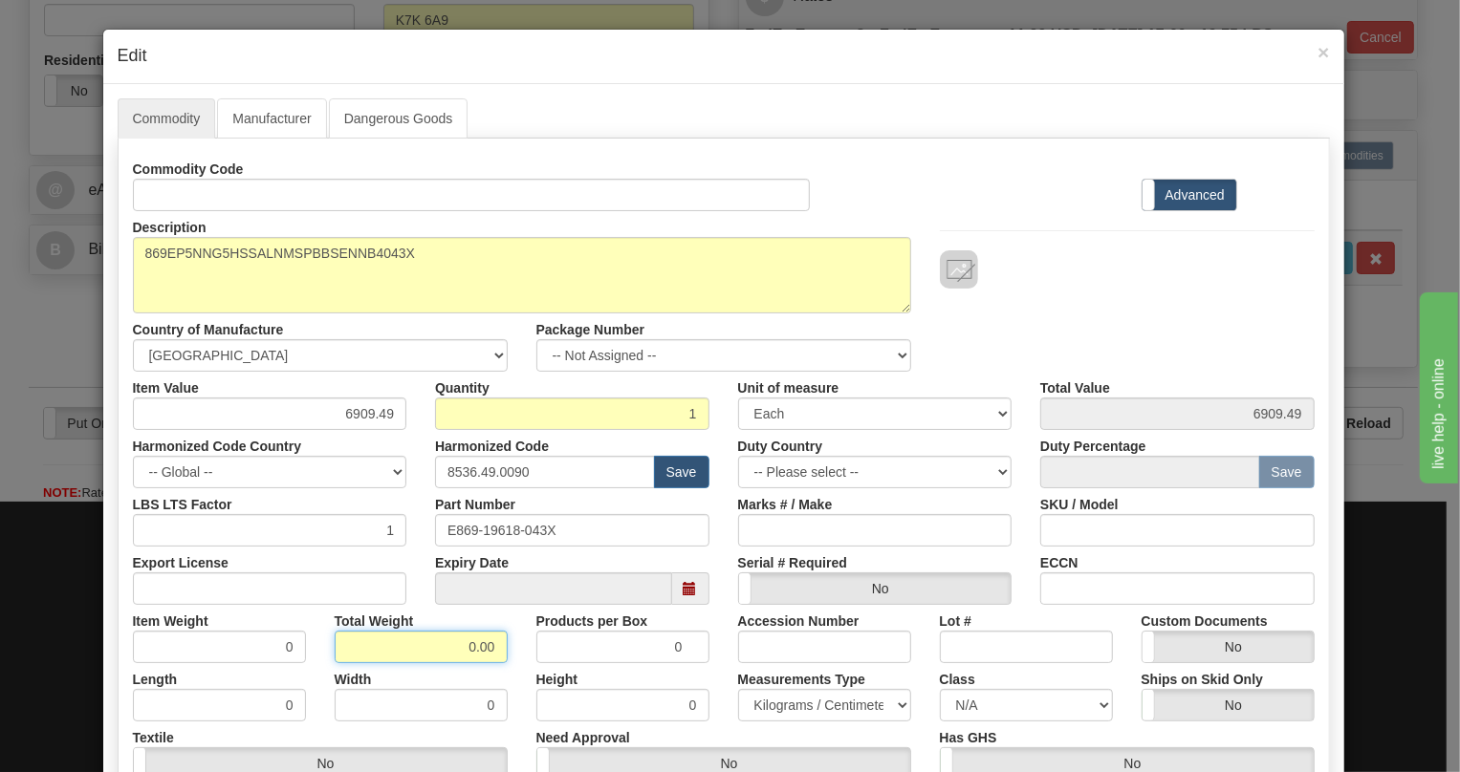
click at [462, 646] on input "0.00" at bounding box center [421, 647] width 173 height 33
type input "1.00"
type input "1.0000"
click at [784, 703] on select "Pounds / Inches Kilograms / Centimeters" at bounding box center [824, 705] width 173 height 33
select select "0"
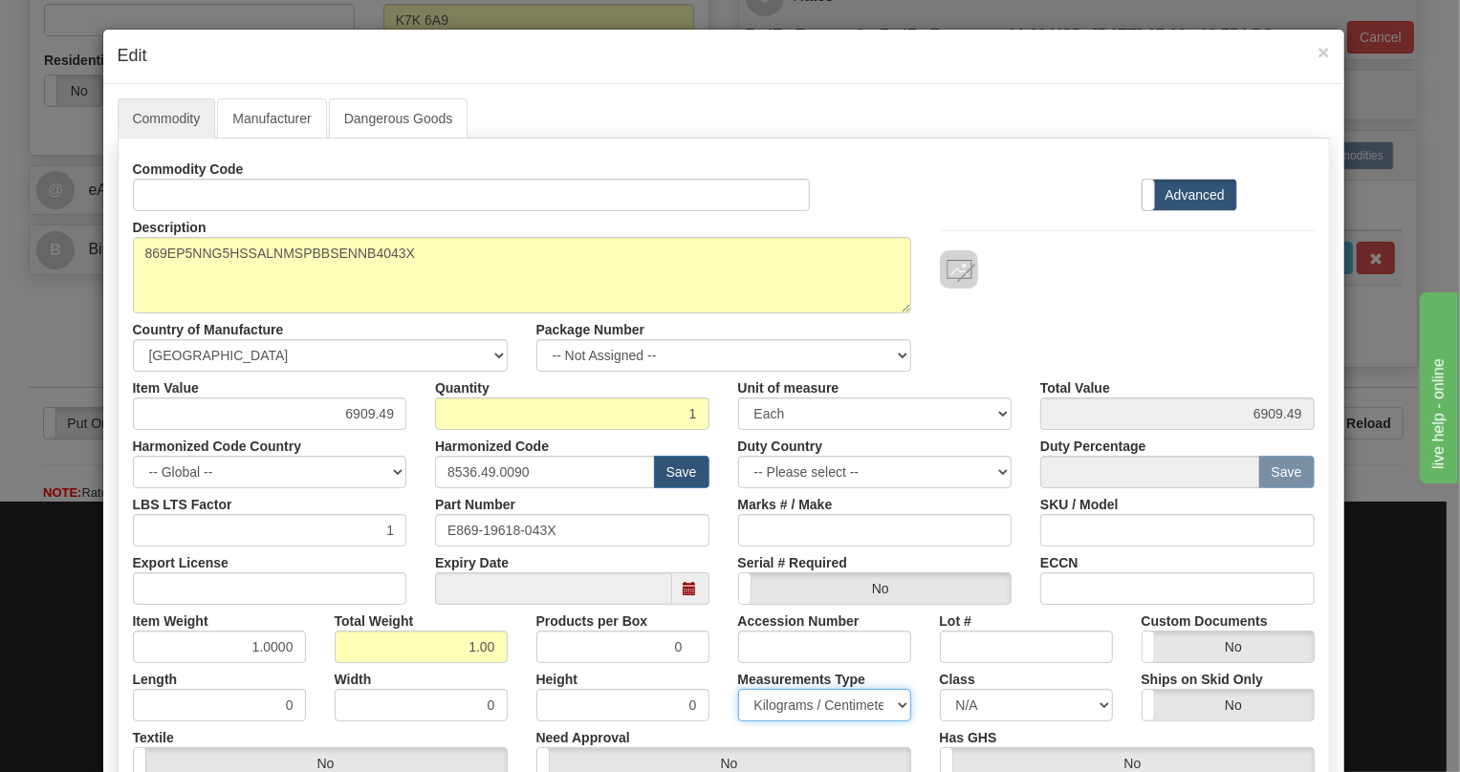
click at [738, 689] on select "Pounds / Inches Kilograms / Centimeters" at bounding box center [824, 705] width 173 height 33
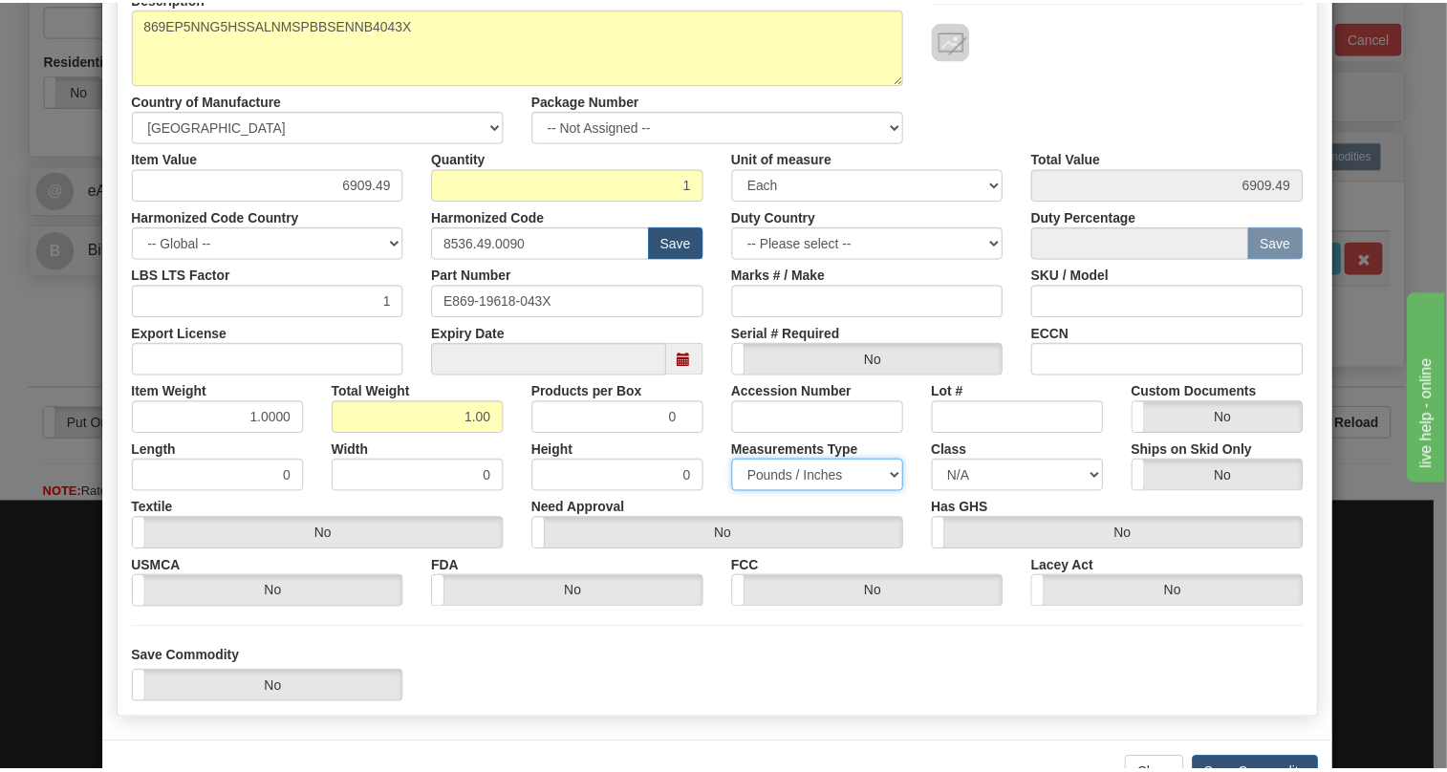
scroll to position [291, 0]
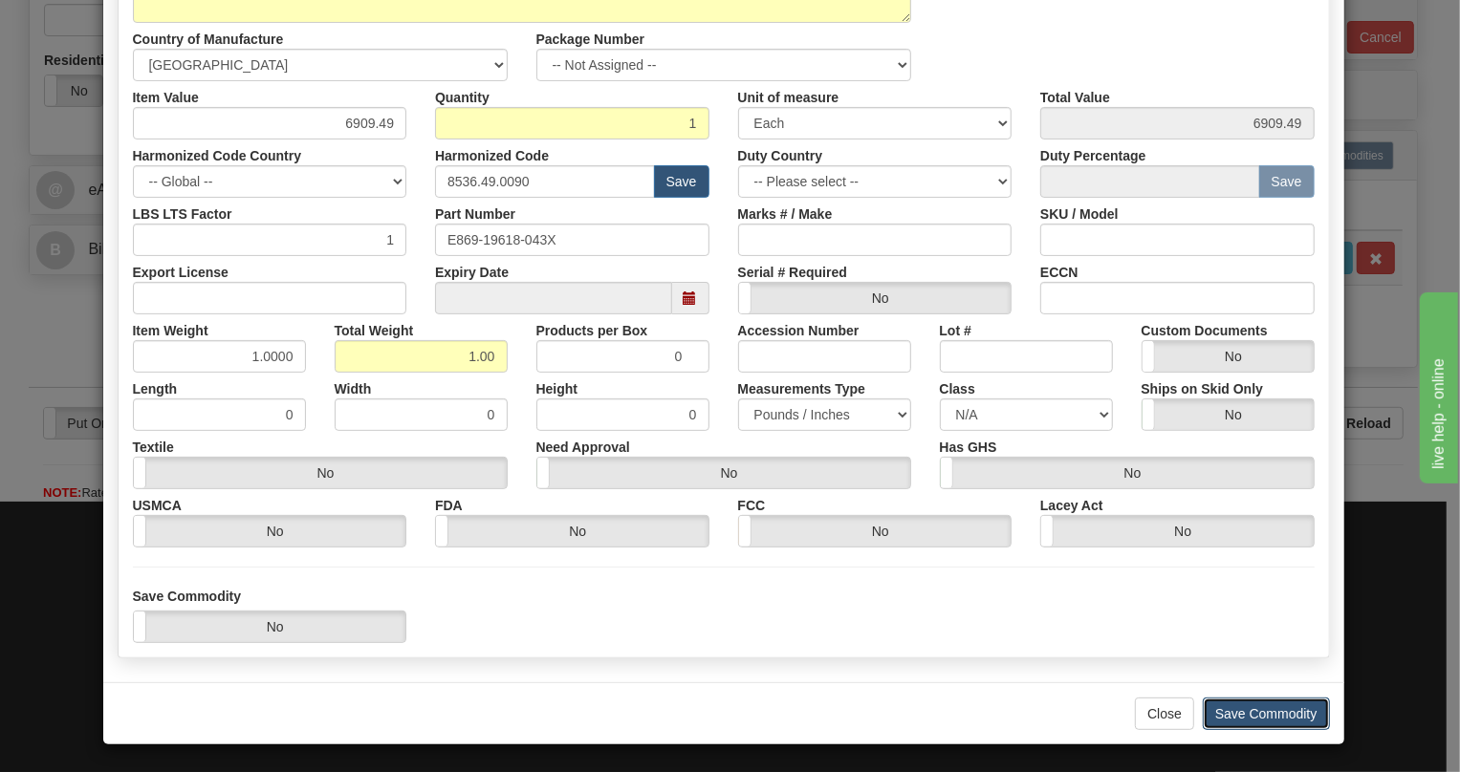
click at [1254, 707] on button "Save Commodity" at bounding box center [1266, 714] width 127 height 33
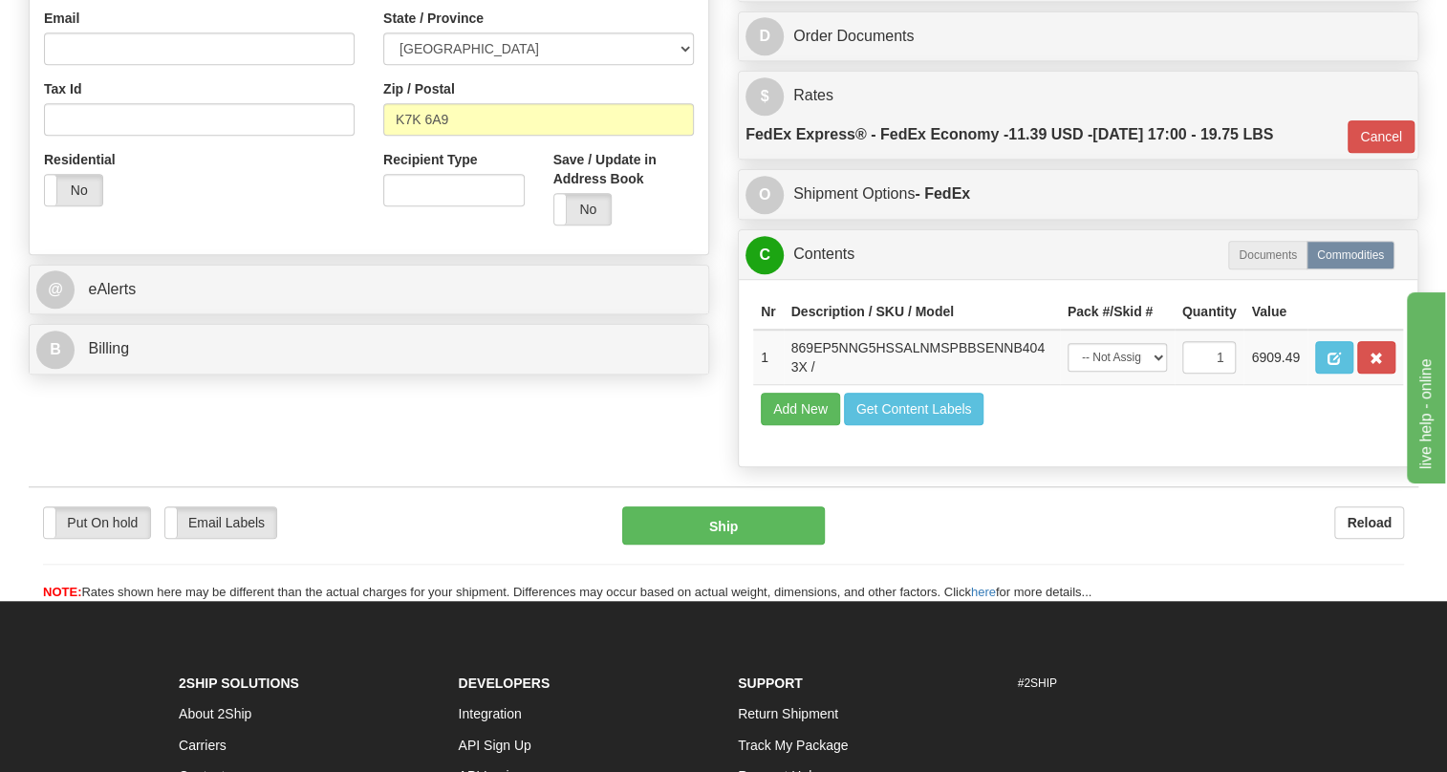
scroll to position [260, 0]
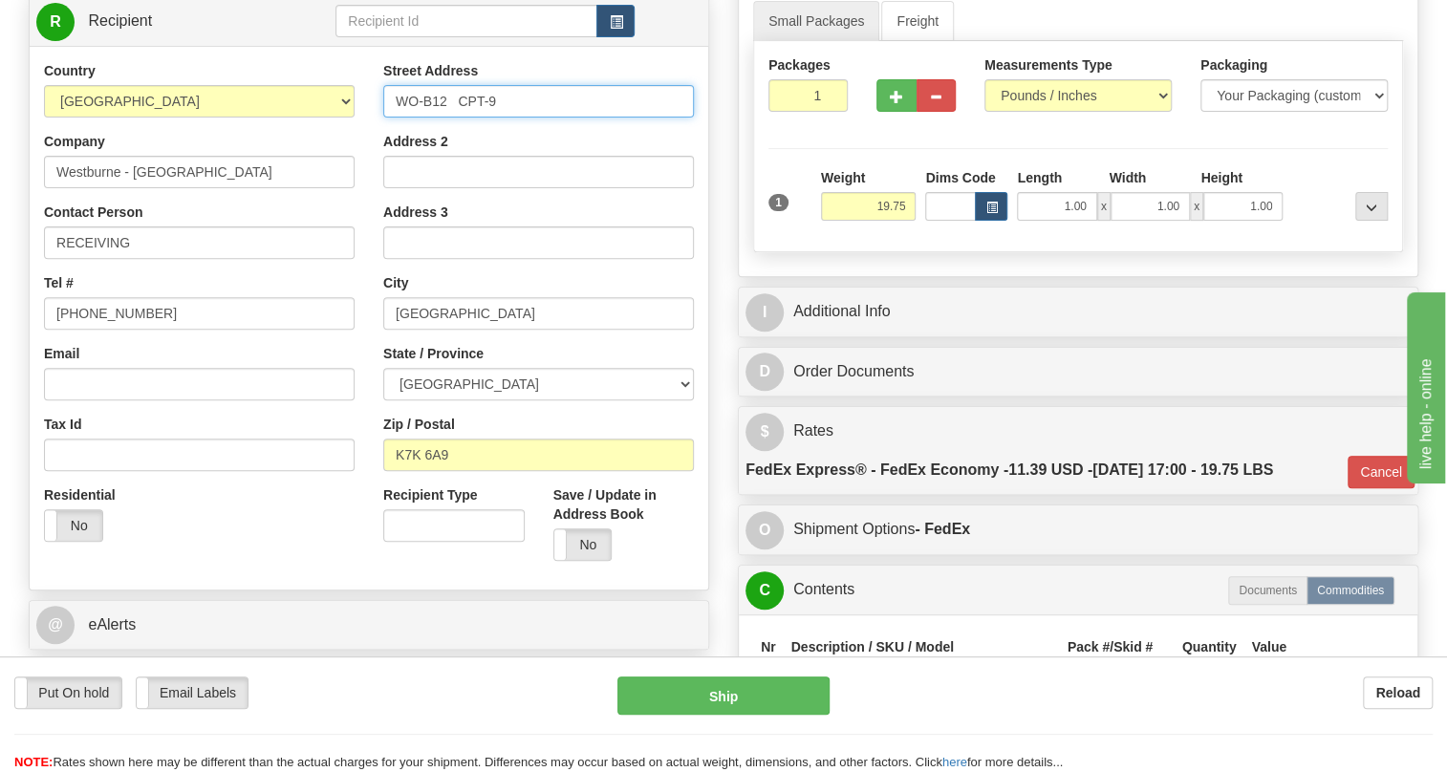
drag, startPoint x: 501, startPoint y: 146, endPoint x: 407, endPoint y: 139, distance: 94.0
click at [365, 144] on div "Country AFGHANISTAN ALAND ISLANDS ALBANIA ALGERIA AMERICAN SAMOA ANDORRA ANGOLA…" at bounding box center [369, 318] width 679 height 514
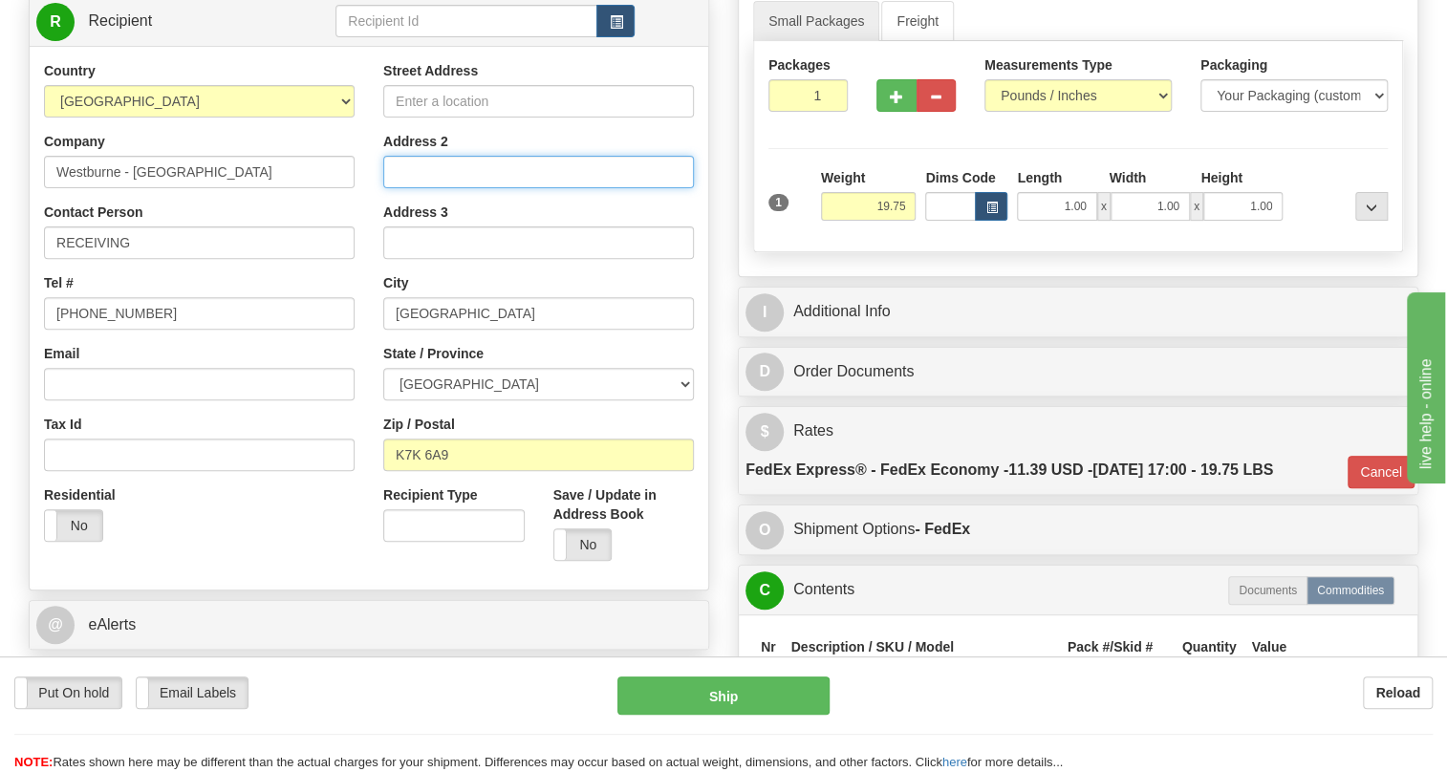
click at [421, 188] on input "Address 2" at bounding box center [538, 172] width 311 height 33
paste input "WO-B12 CPT-9"
type input "WO-B12 CPT-9"
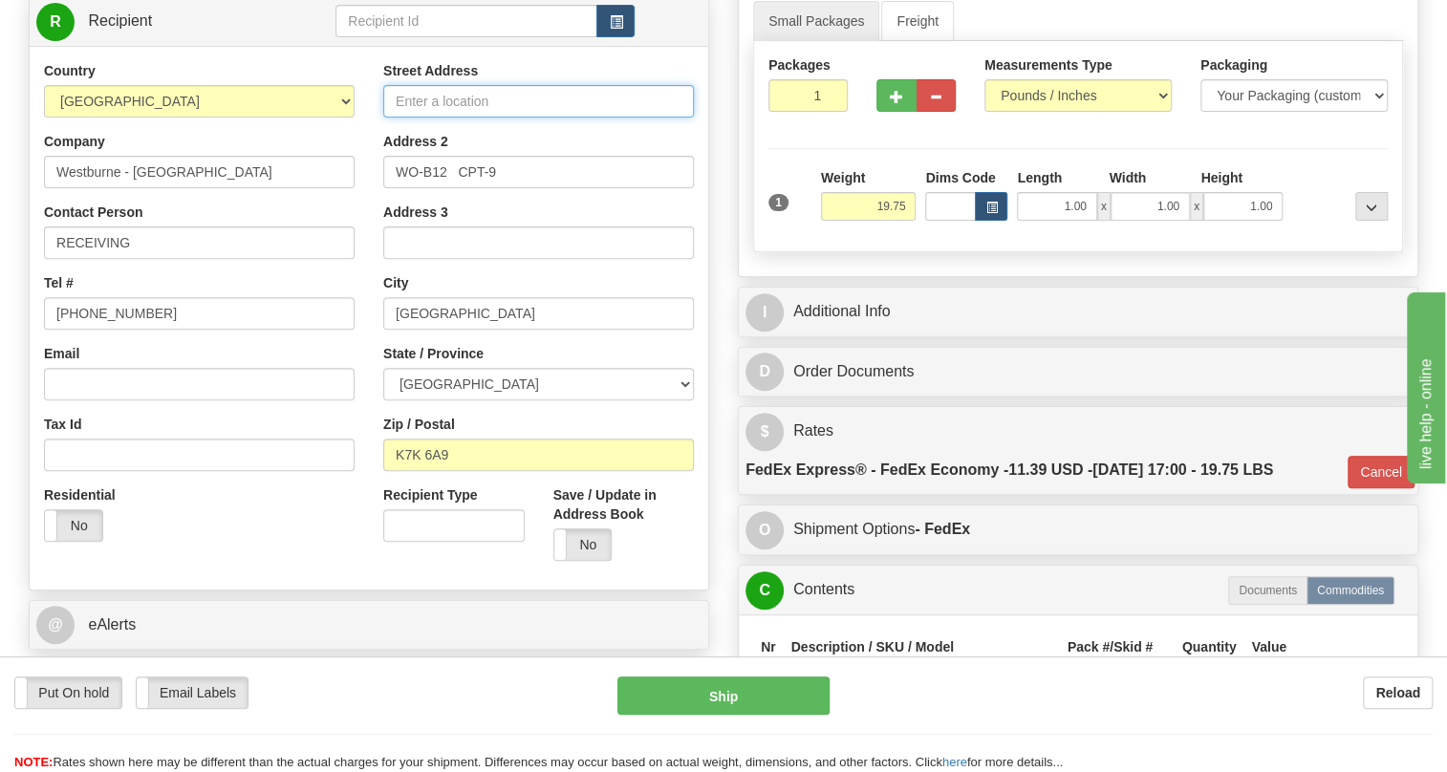
click at [415, 118] on input "Street Address" at bounding box center [538, 101] width 311 height 33
paste input "WO-B12 CPT-9"
type input "WO-B12 CPT-9"
drag, startPoint x: 504, startPoint y: 145, endPoint x: 373, endPoint y: 143, distance: 131.0
click at [373, 143] on div "Street Address WO-B12 CPT-9 Address 2 WO-B12 CPT-9 Address 3 City KINGSTON Stat…" at bounding box center [538, 318] width 339 height 514
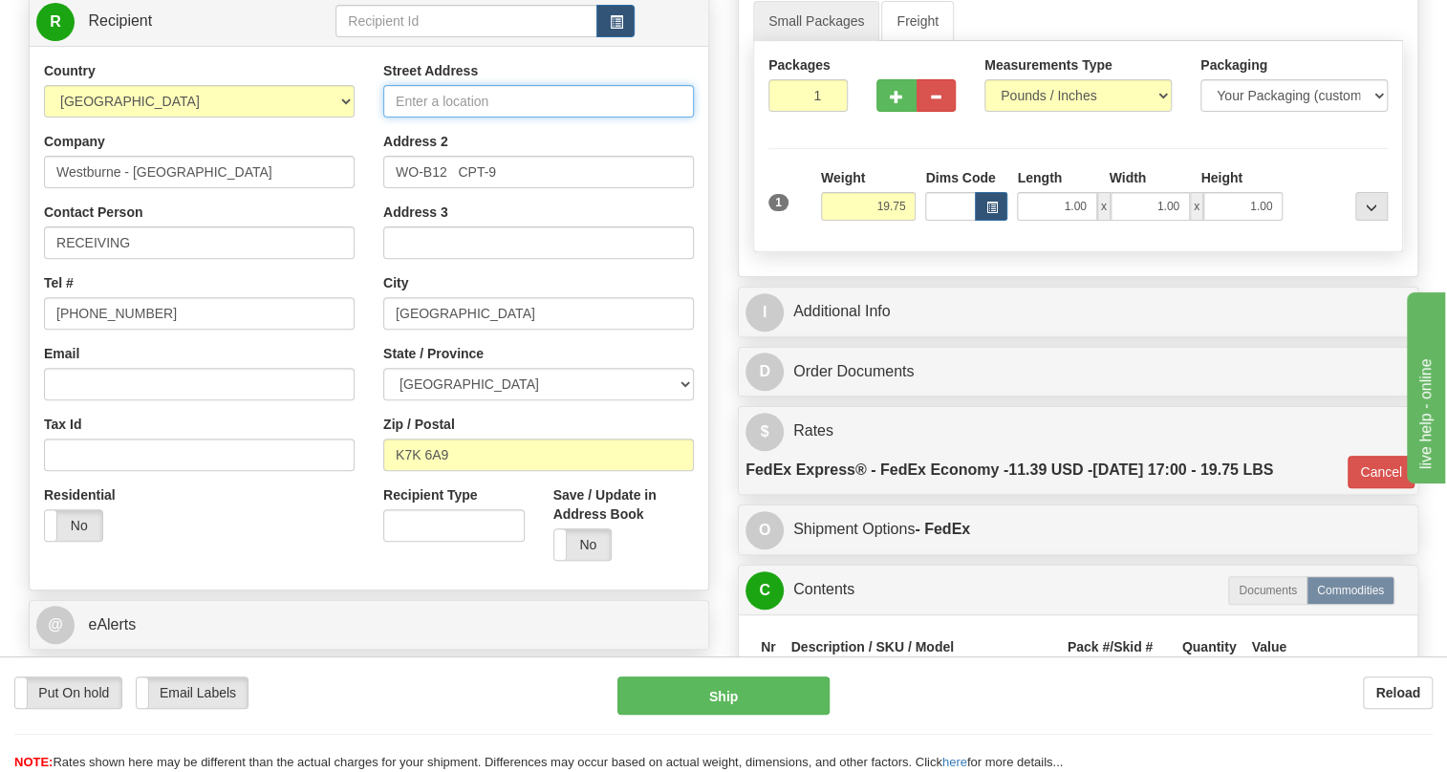
click at [427, 118] on input "Street Address" at bounding box center [538, 101] width 311 height 33
paste input "WO-B12 CPT-9"
type input "WO-B12 CPT-9"
drag, startPoint x: 514, startPoint y: 150, endPoint x: 353, endPoint y: 146, distance: 161.6
click at [353, 146] on div "Country [GEOGRAPHIC_DATA] [GEOGRAPHIC_DATA] [GEOGRAPHIC_DATA] [GEOGRAPHIC_DATA]…" at bounding box center [369, 318] width 679 height 514
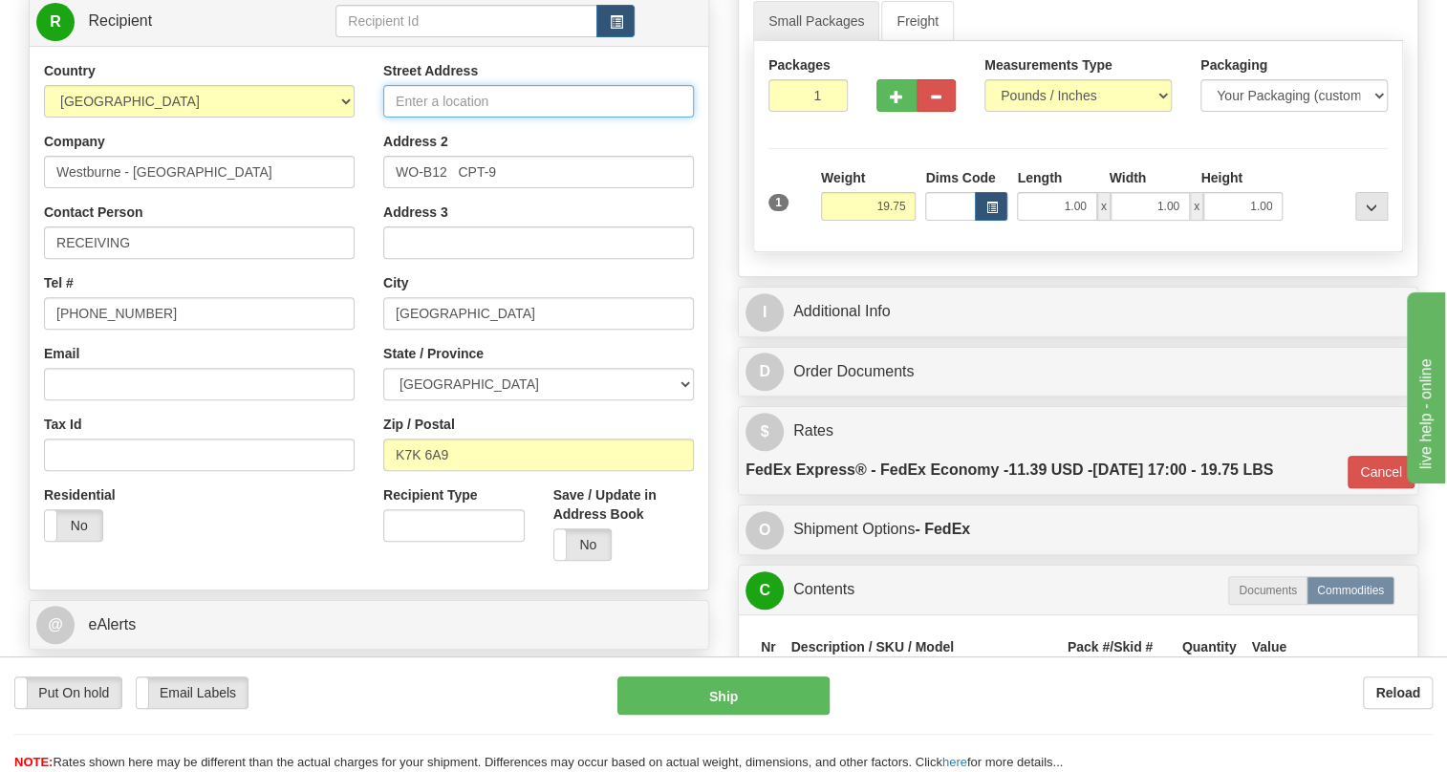
click at [461, 118] on input "Street Address" at bounding box center [538, 101] width 311 height 33
paste input "1407 John Counter Blvd.190-200"
type input "1407 John Counter Blvd.190-200"
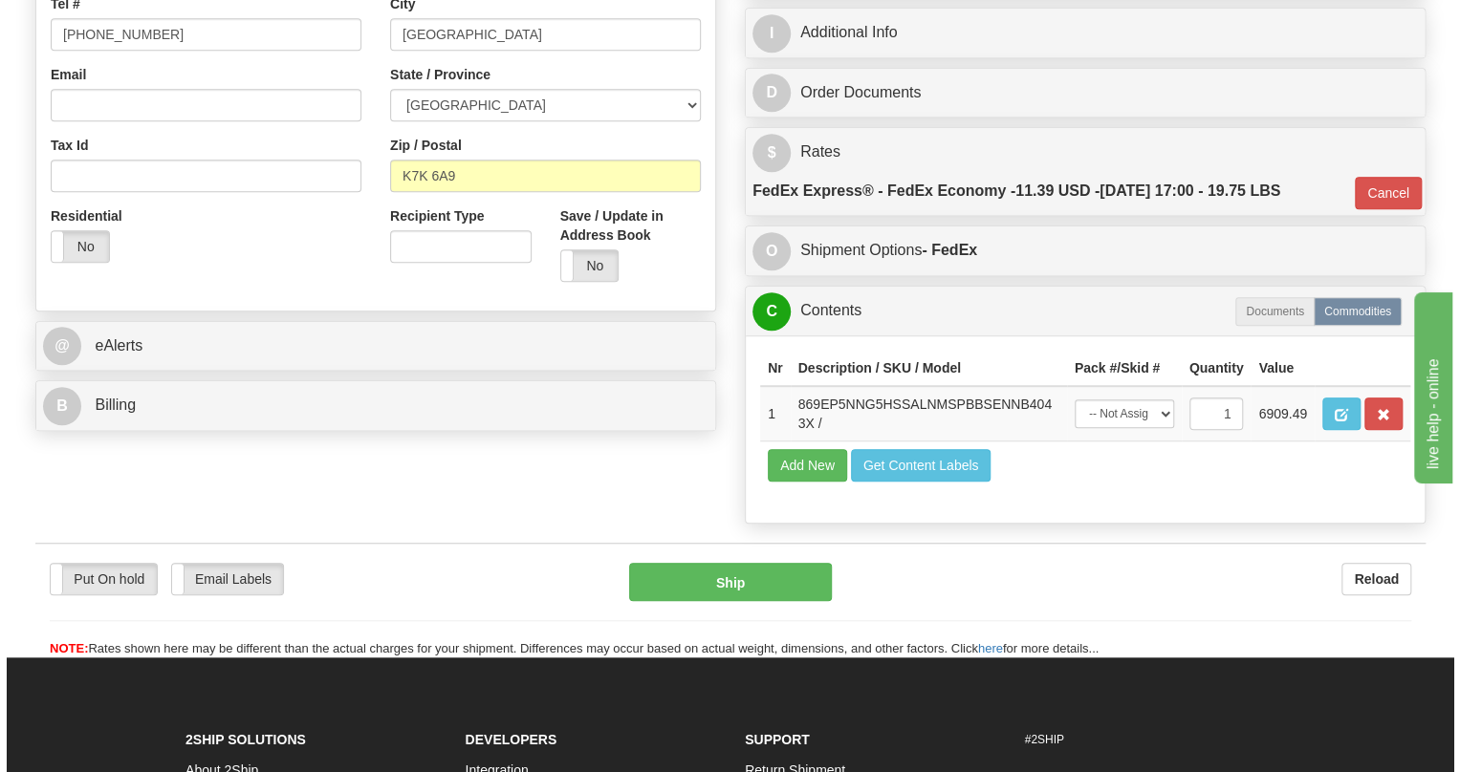
scroll to position [608, 0]
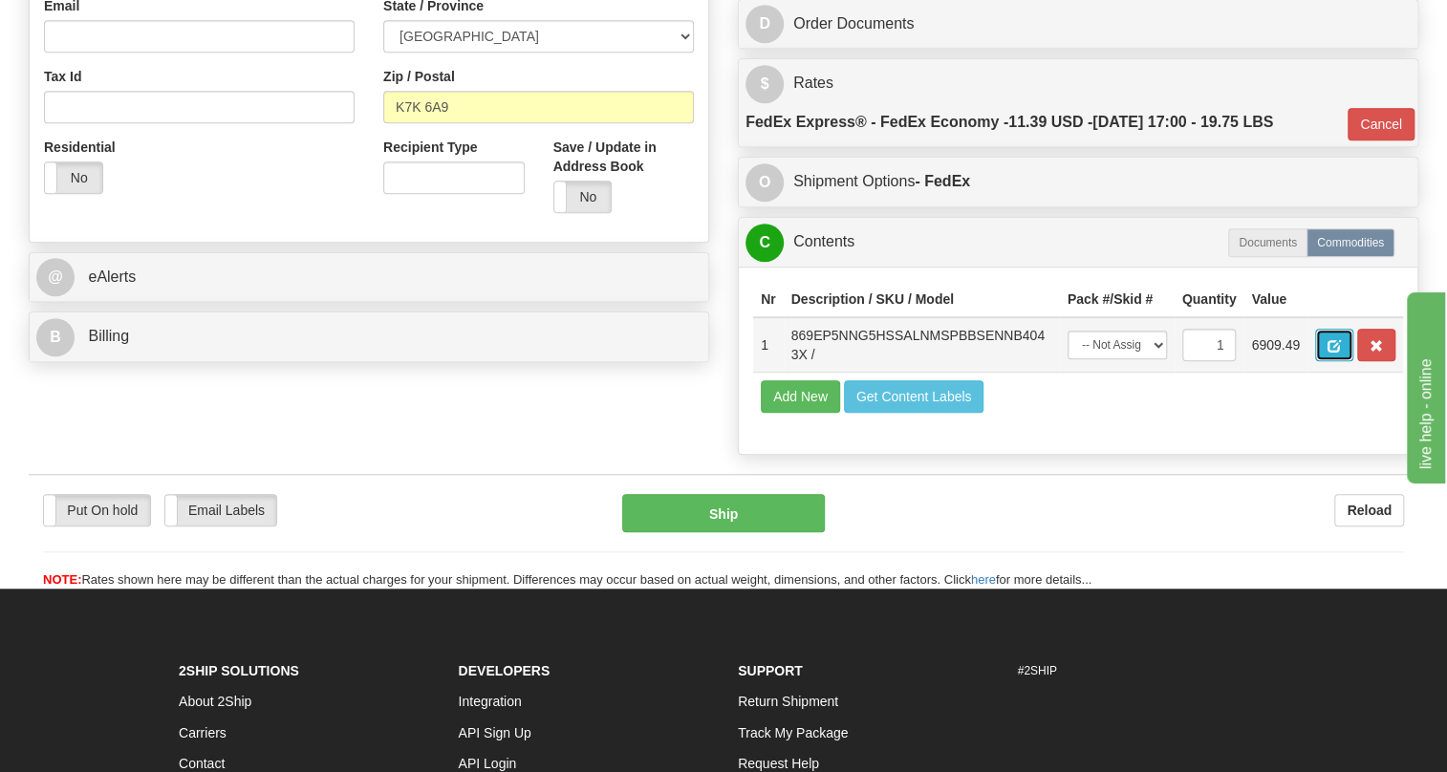
click at [1335, 353] on span "button" at bounding box center [1334, 346] width 13 height 12
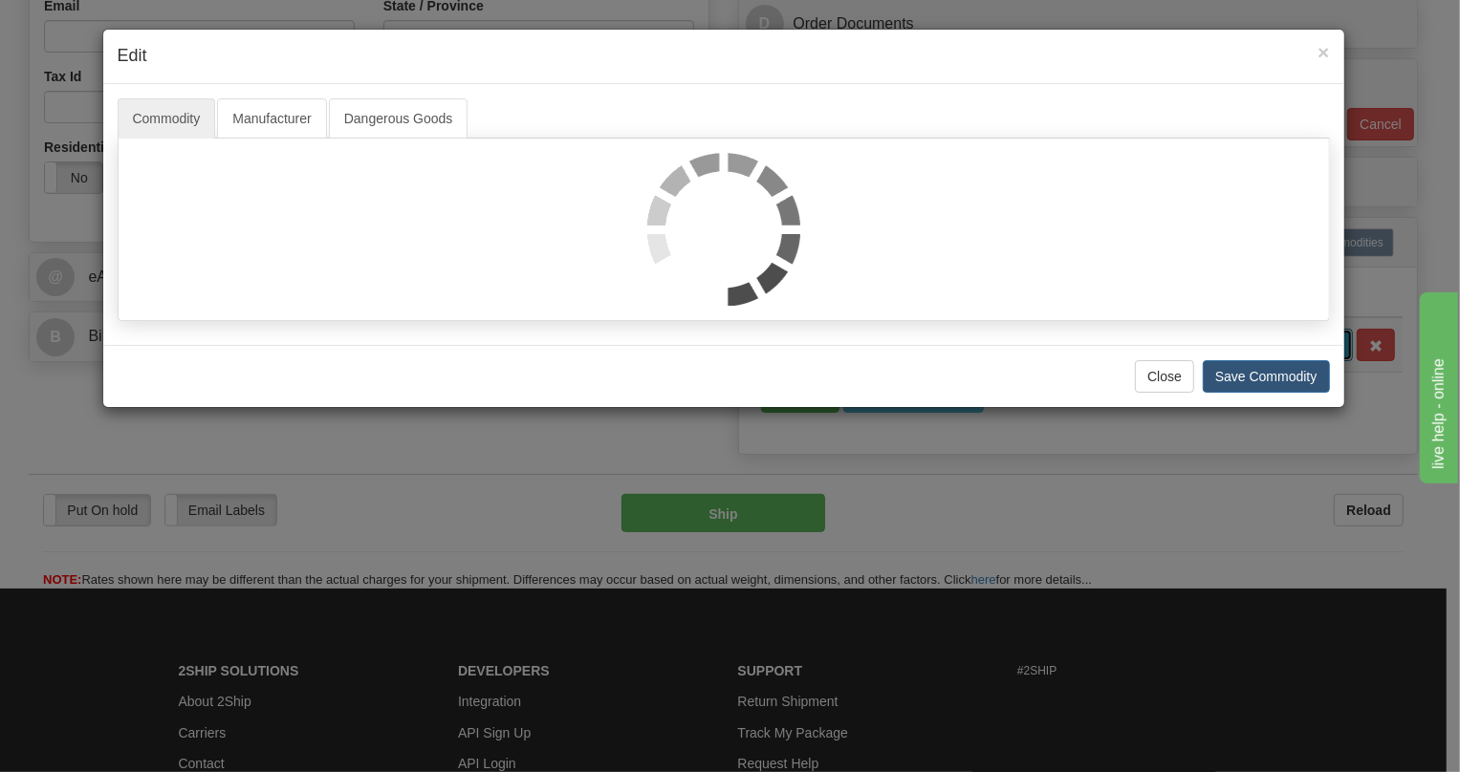
scroll to position [0, 0]
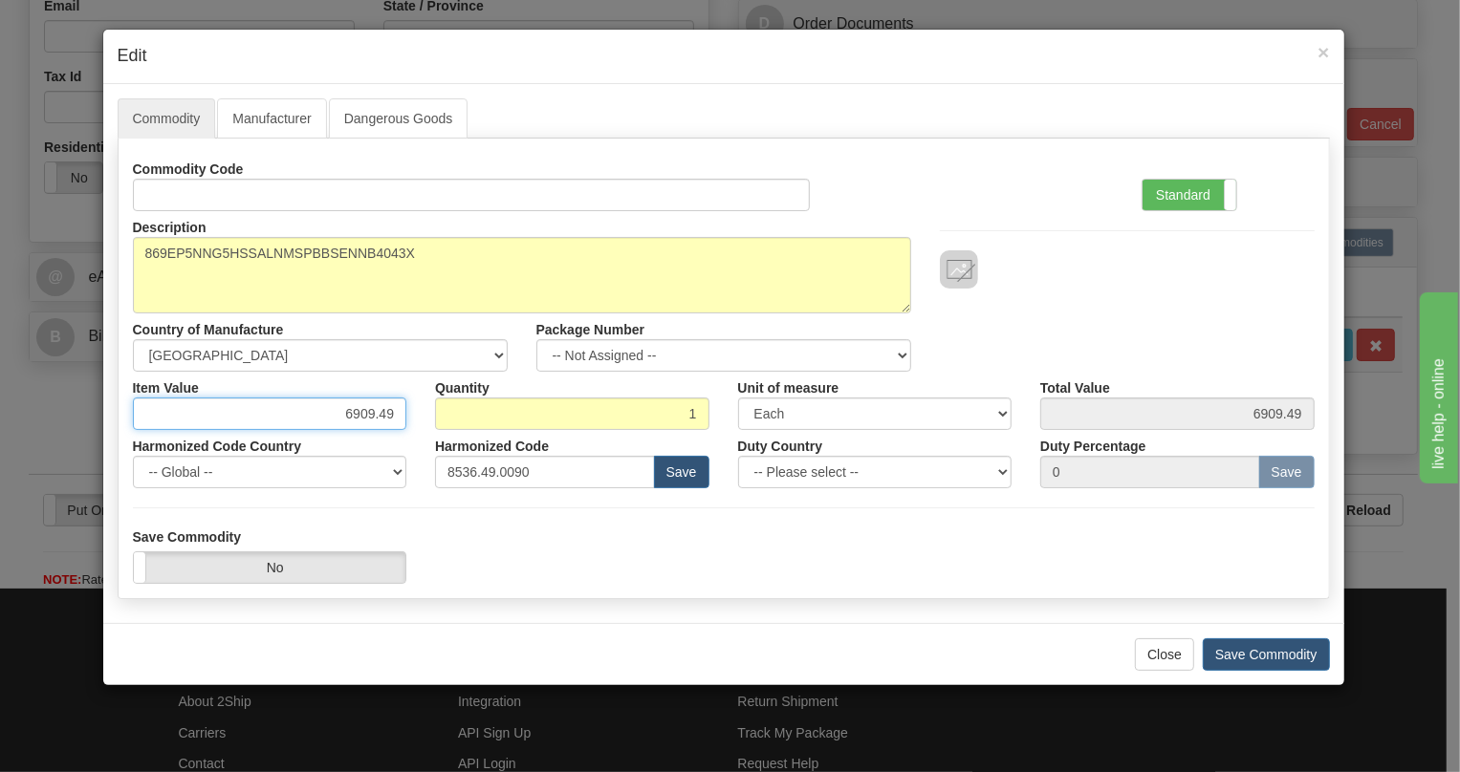
click at [380, 414] on input "6909.49" at bounding box center [270, 414] width 274 height 33
paste input "1407 John Counter Blvd.190-200"
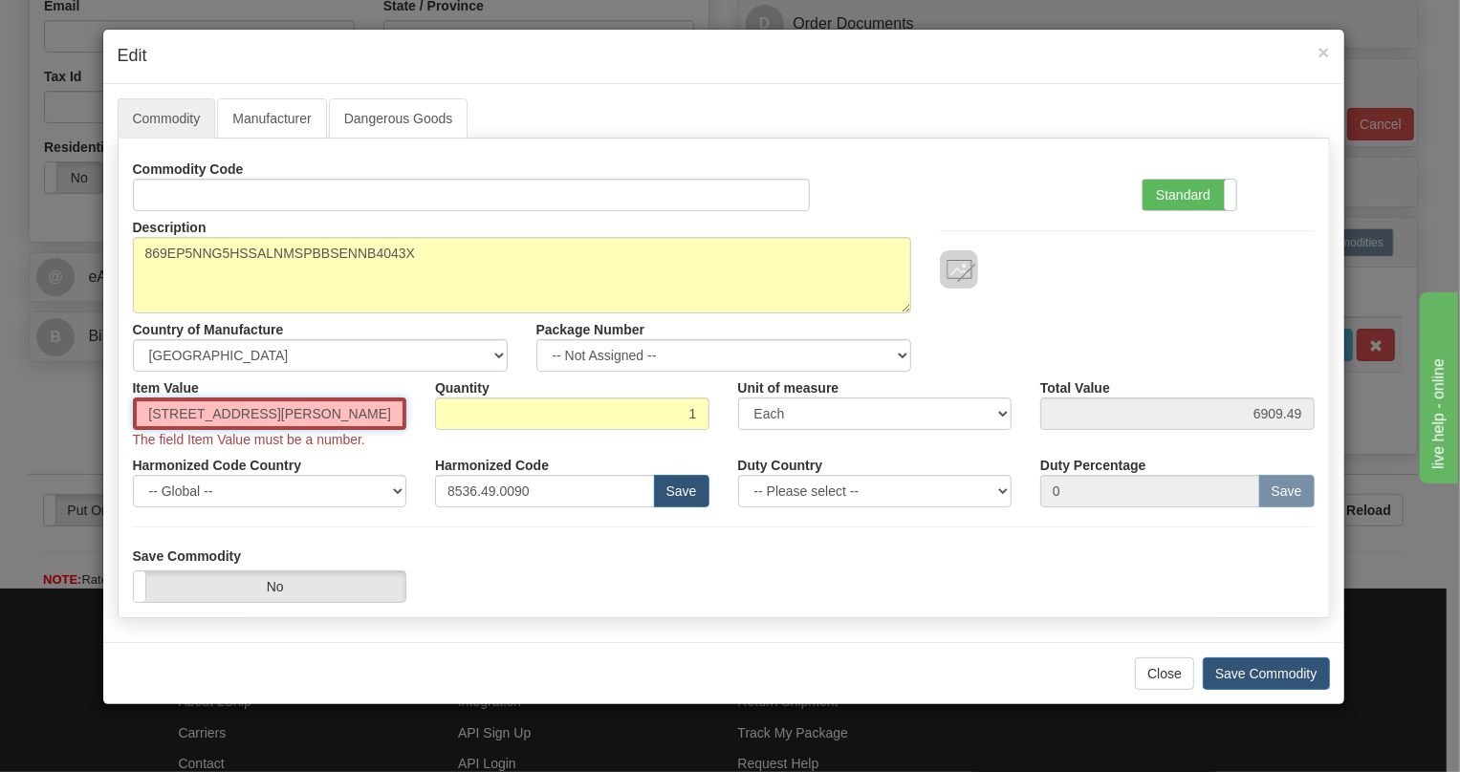
click at [386, 415] on input "1407 John Counter Blvd.190-200" at bounding box center [270, 414] width 274 height 33
paste input "5.552,32"
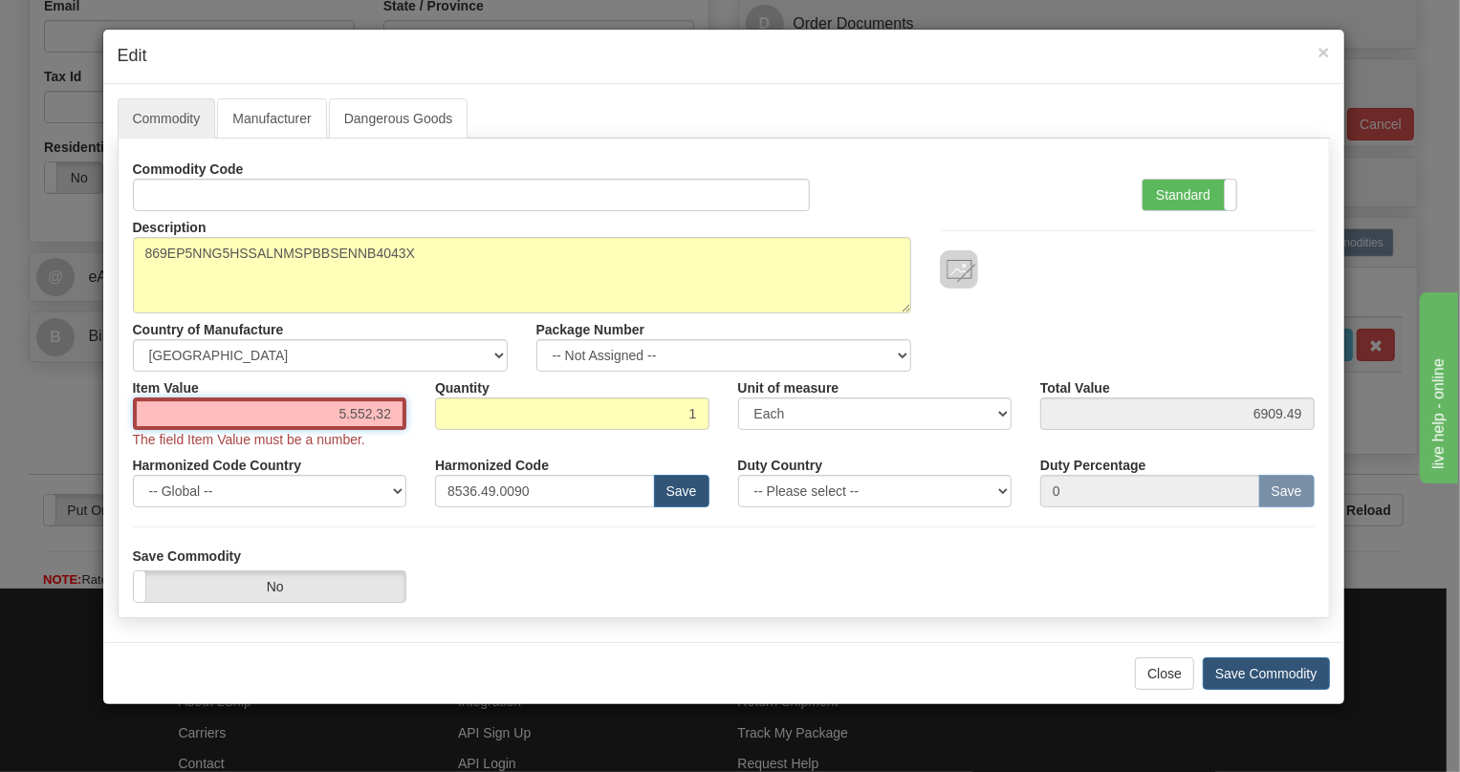
click at [350, 414] on input "5.552,32" at bounding box center [270, 414] width 274 height 33
click at [381, 421] on input "5552,32" at bounding box center [270, 414] width 274 height 33
click at [376, 422] on input "5552,32" at bounding box center [270, 414] width 274 height 33
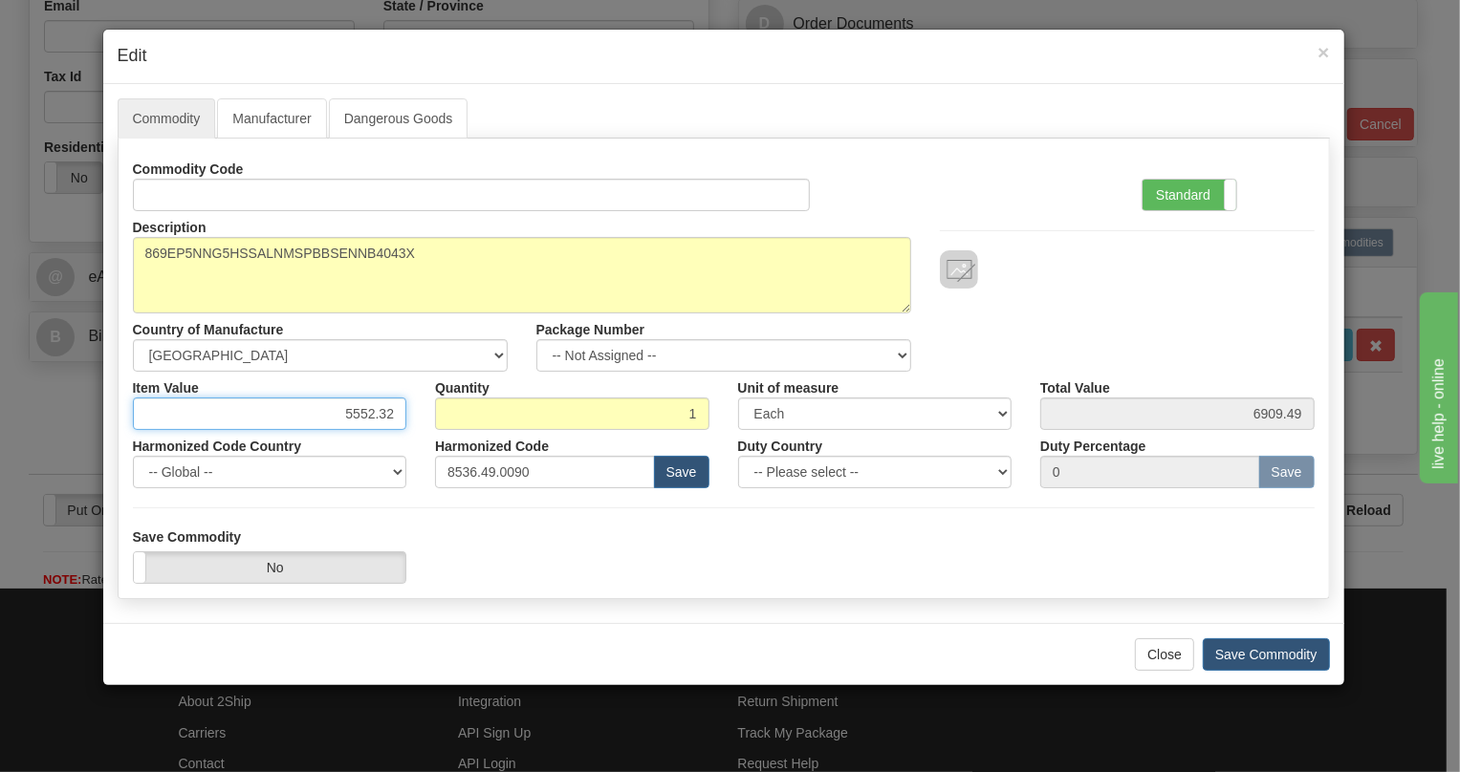
type input "5552.32"
click at [427, 438] on div "Harmonized Code 8536.49.0090 Save" at bounding box center [572, 459] width 303 height 58
click at [1182, 196] on label "Standard" at bounding box center [1189, 195] width 94 height 31
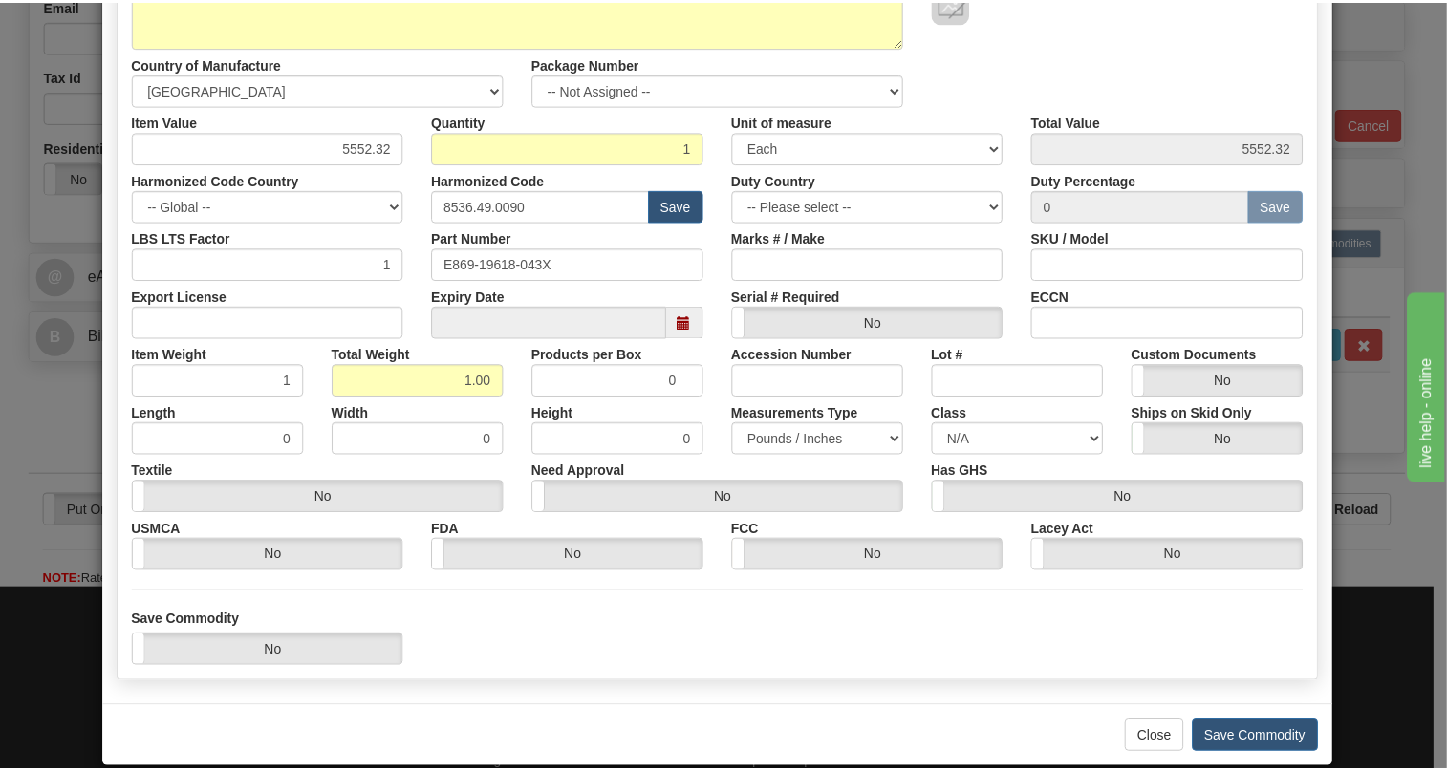
scroll to position [291, 0]
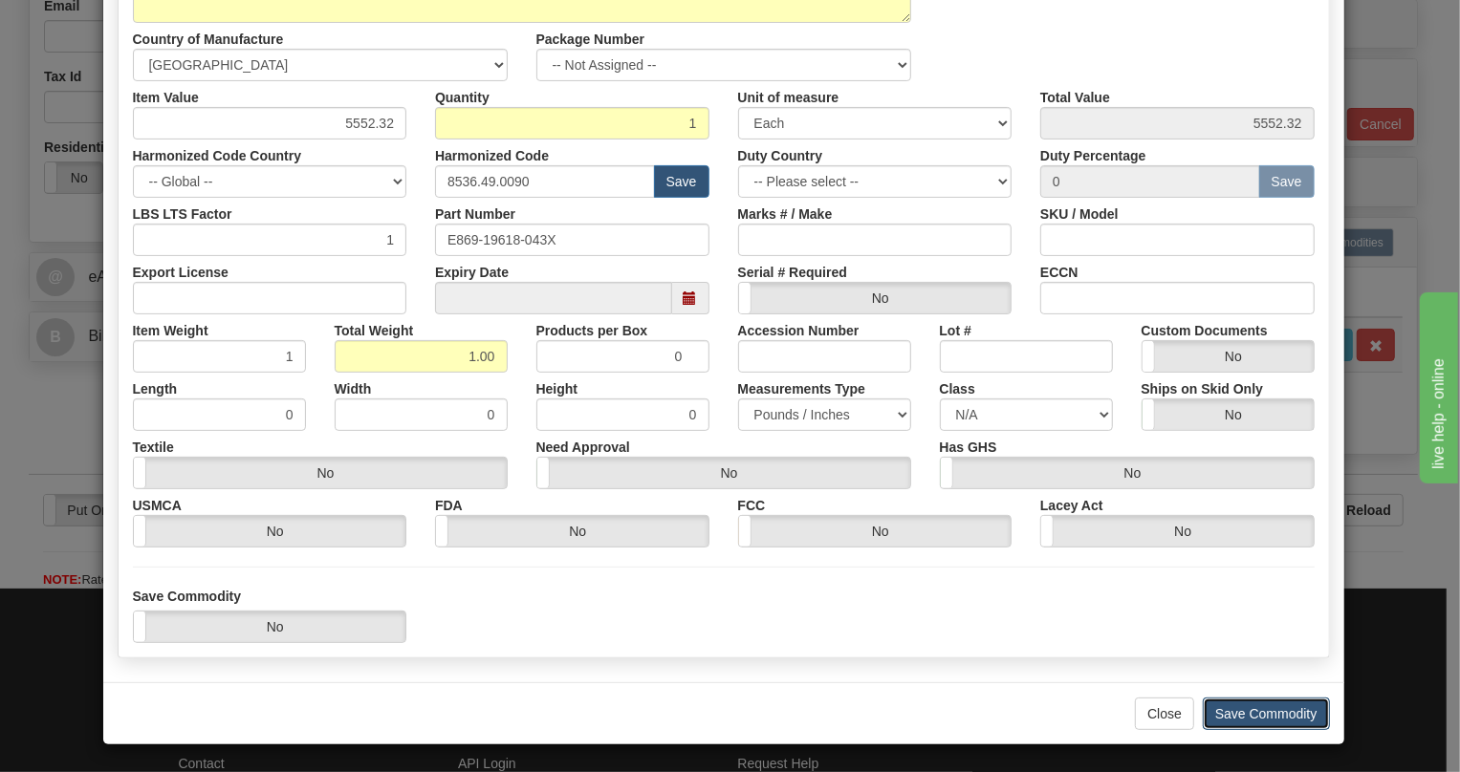
click at [1265, 719] on button "Save Commodity" at bounding box center [1266, 714] width 127 height 33
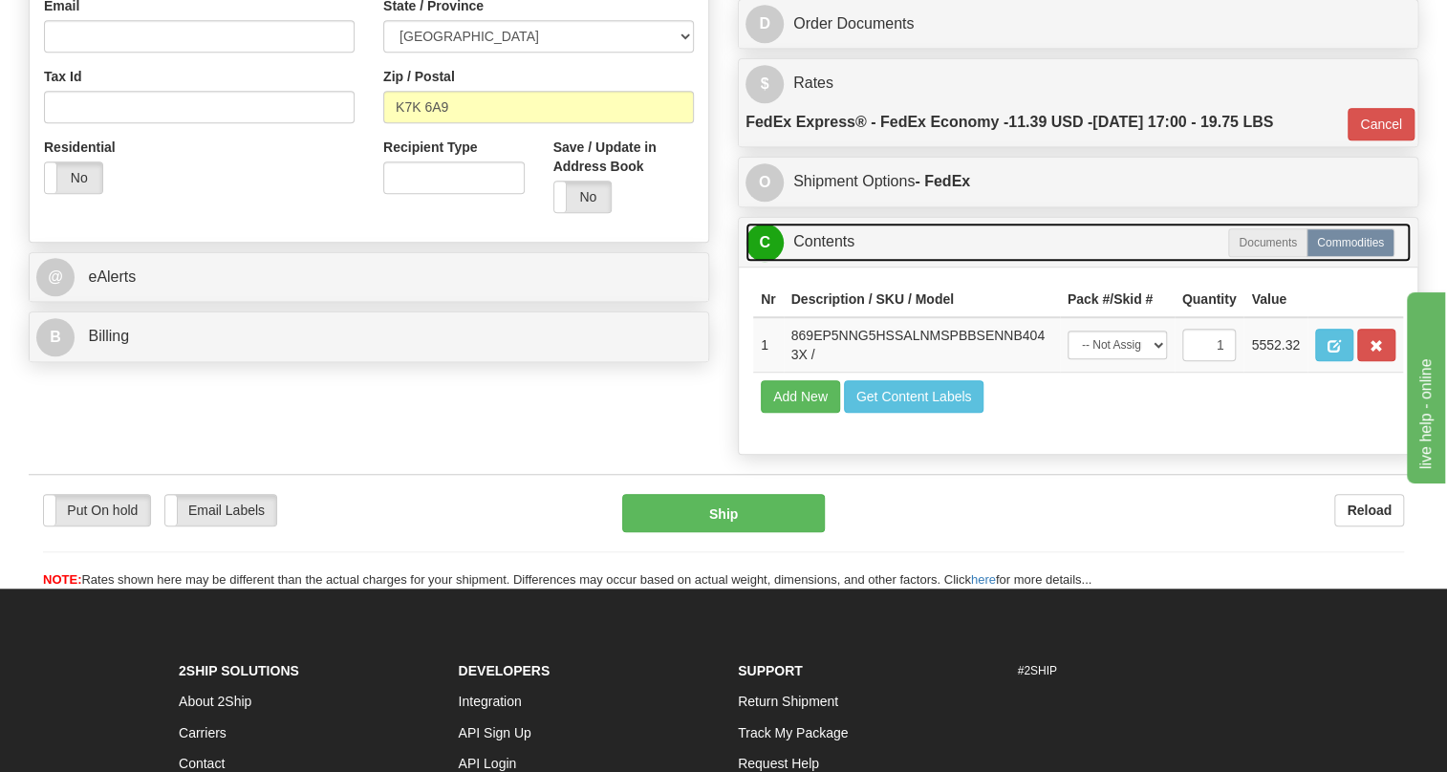
click at [835, 262] on link "C Contents" at bounding box center [1078, 242] width 665 height 39
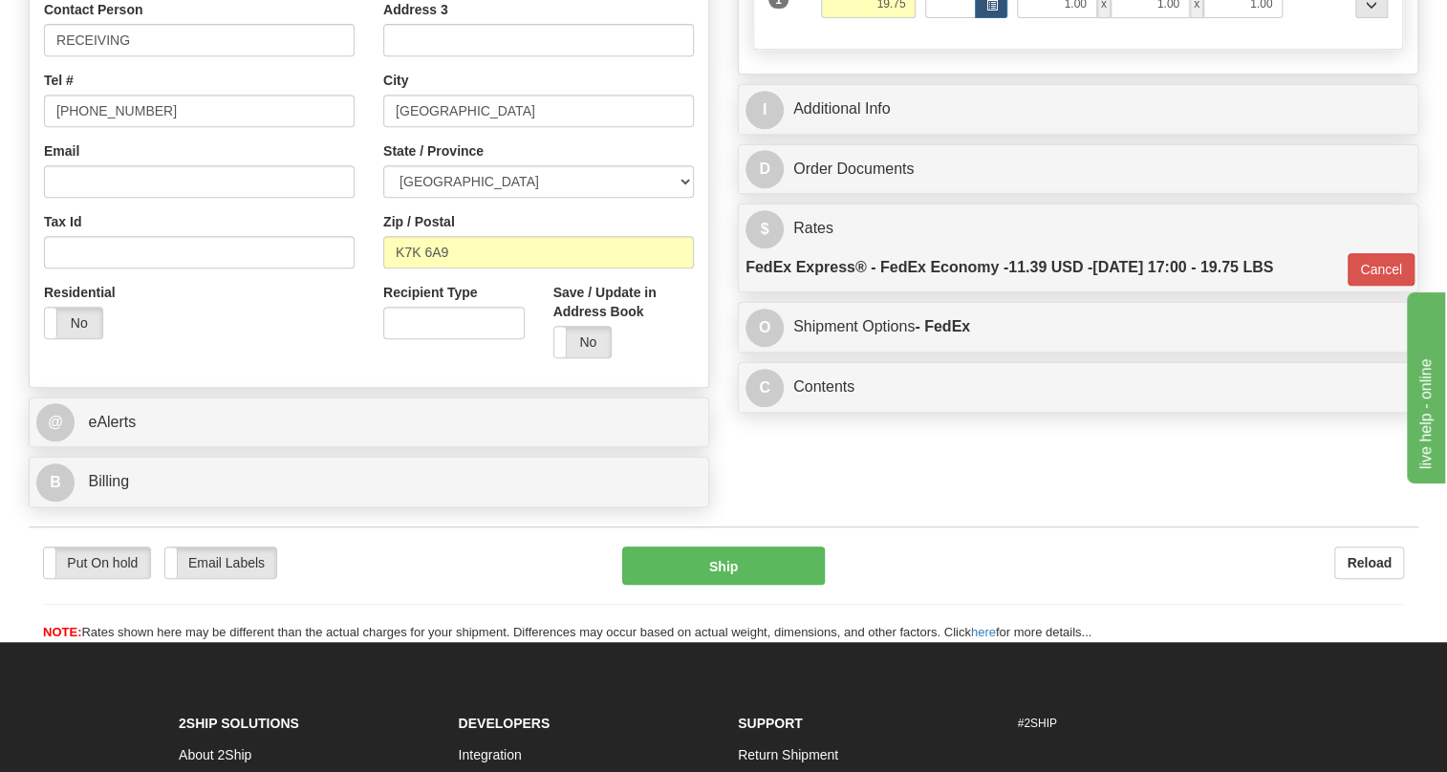
scroll to position [260, 0]
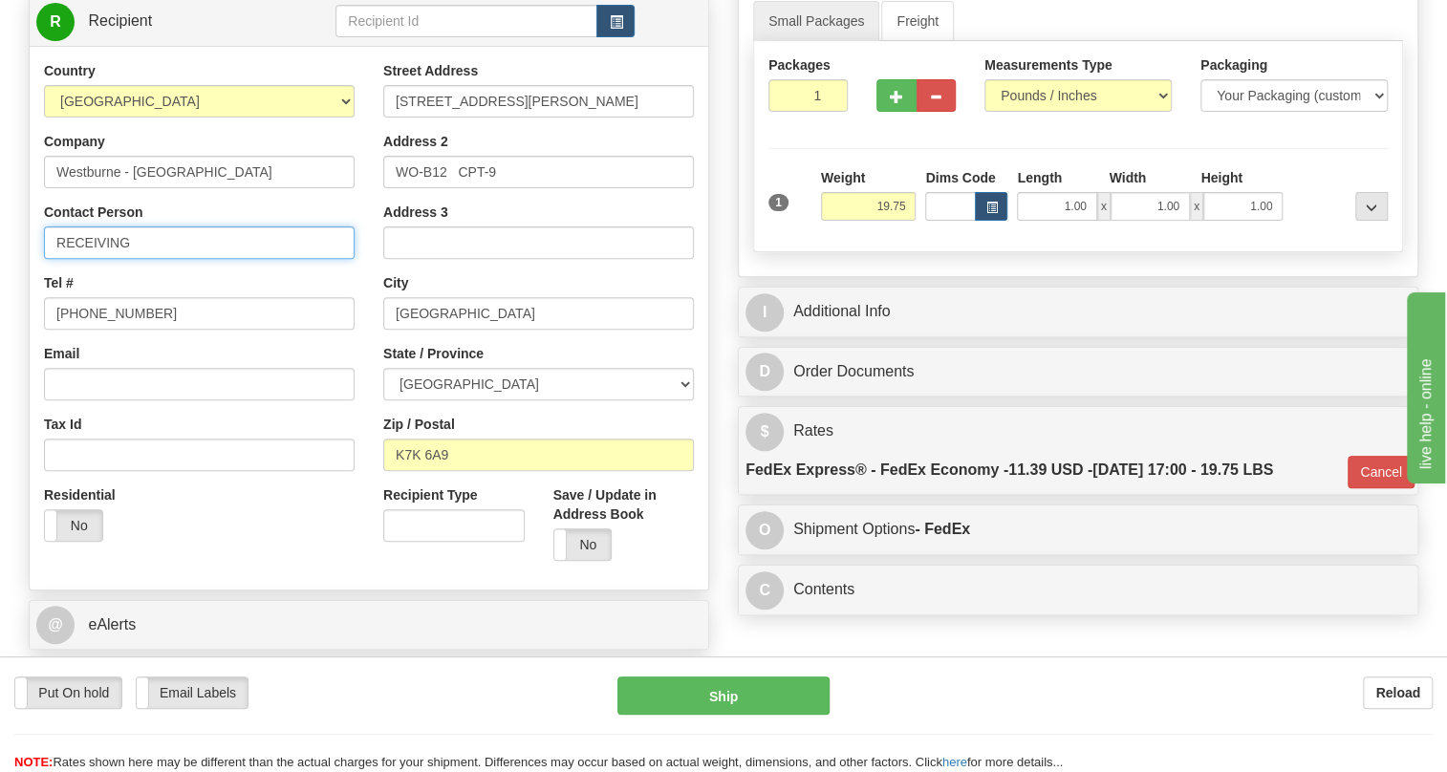
click at [152, 259] on input "RECEIVING" at bounding box center [199, 243] width 311 height 33
paste input "Nicholas Paradis"
type input "RECEIVING / Nicholas Paradis"
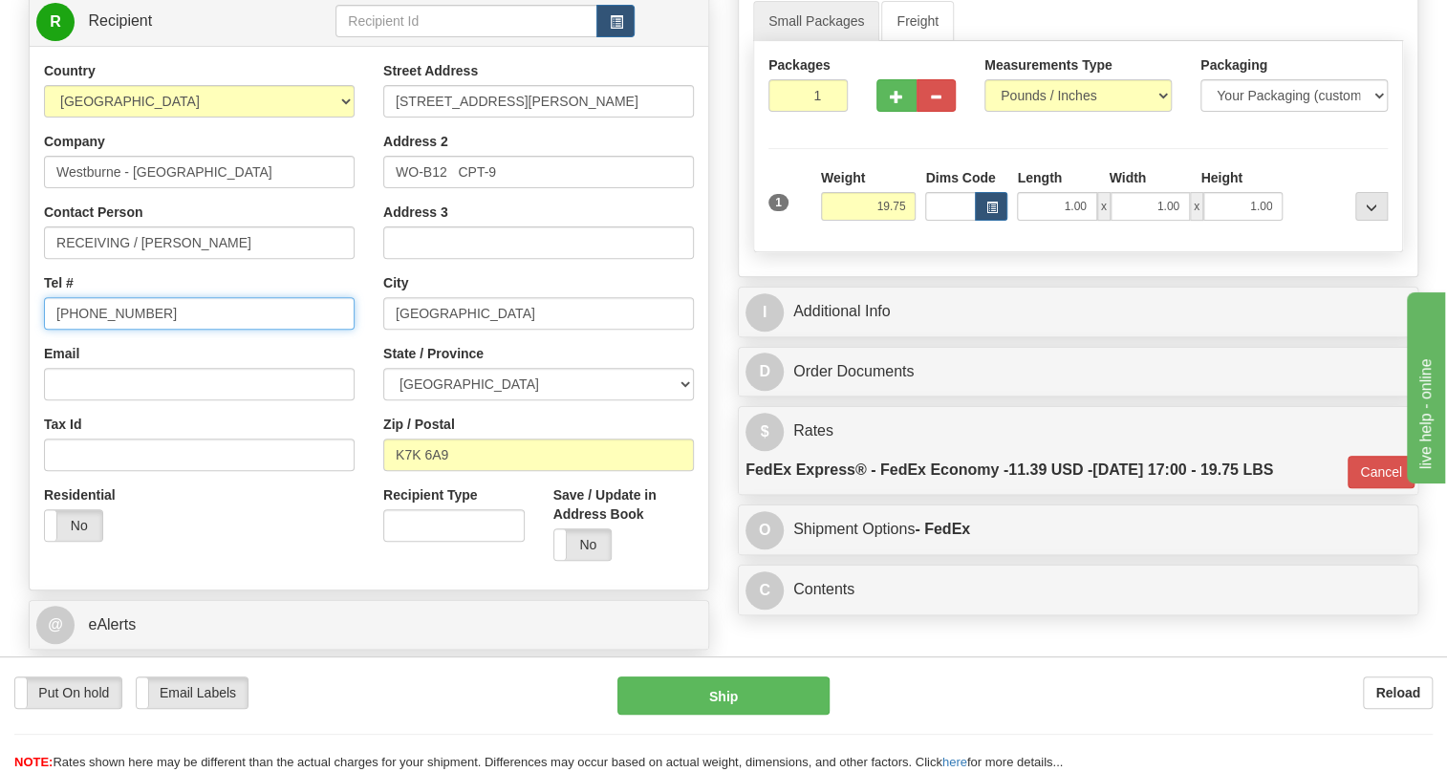
click at [110, 330] on input "[PHONE_NUMBER]" at bounding box center [199, 313] width 311 height 33
paste input "613-546-5400"
type input "613-546-5400"
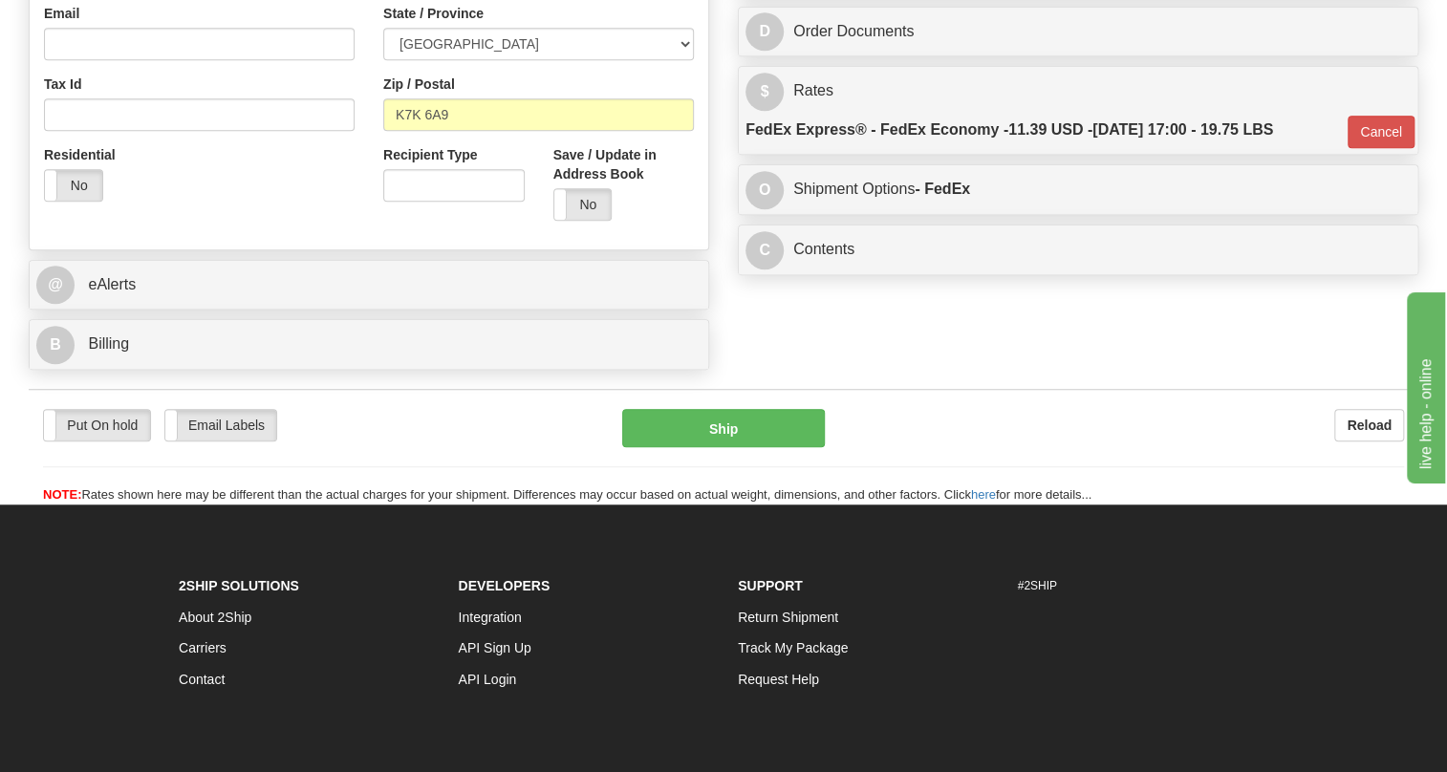
scroll to position [608, 0]
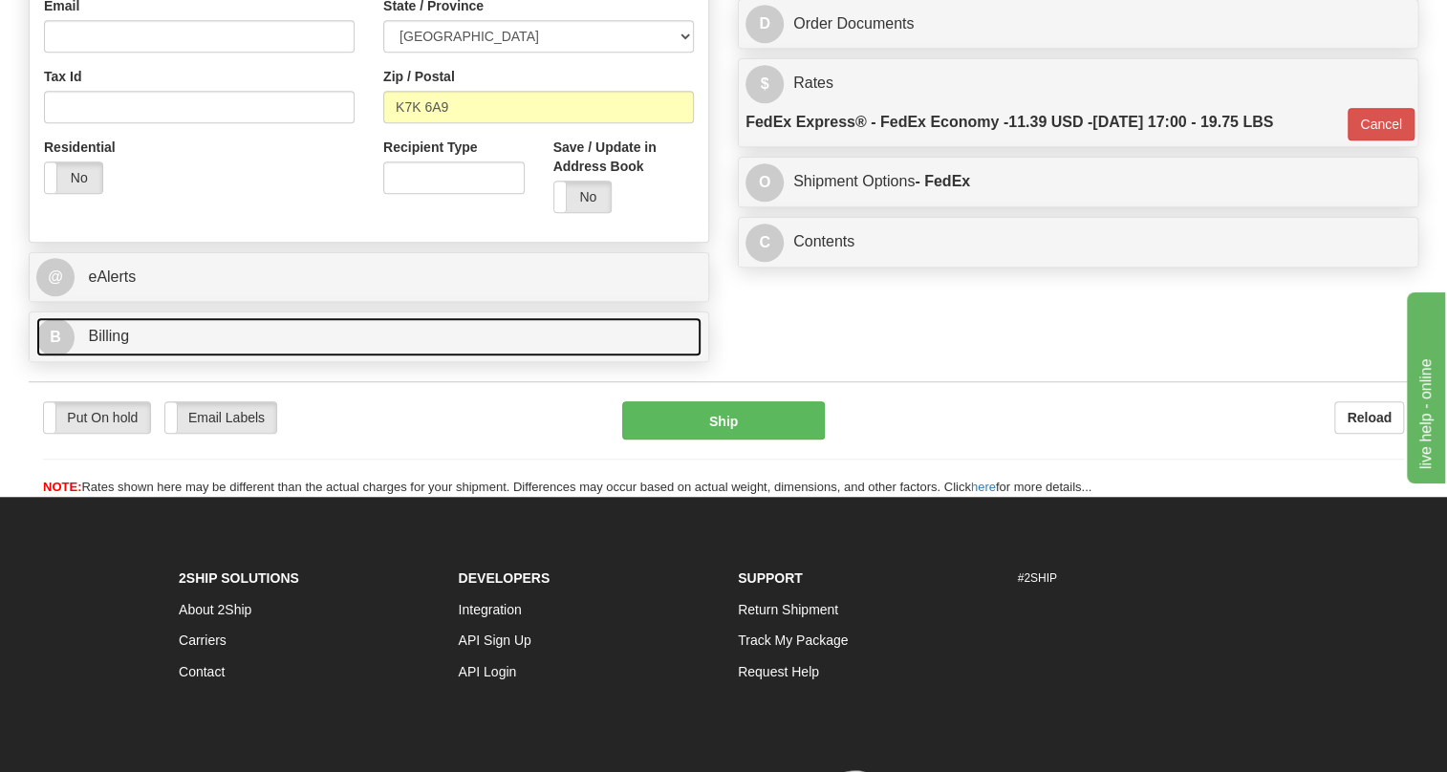
click at [112, 344] on span "Billing" at bounding box center [108, 336] width 41 height 16
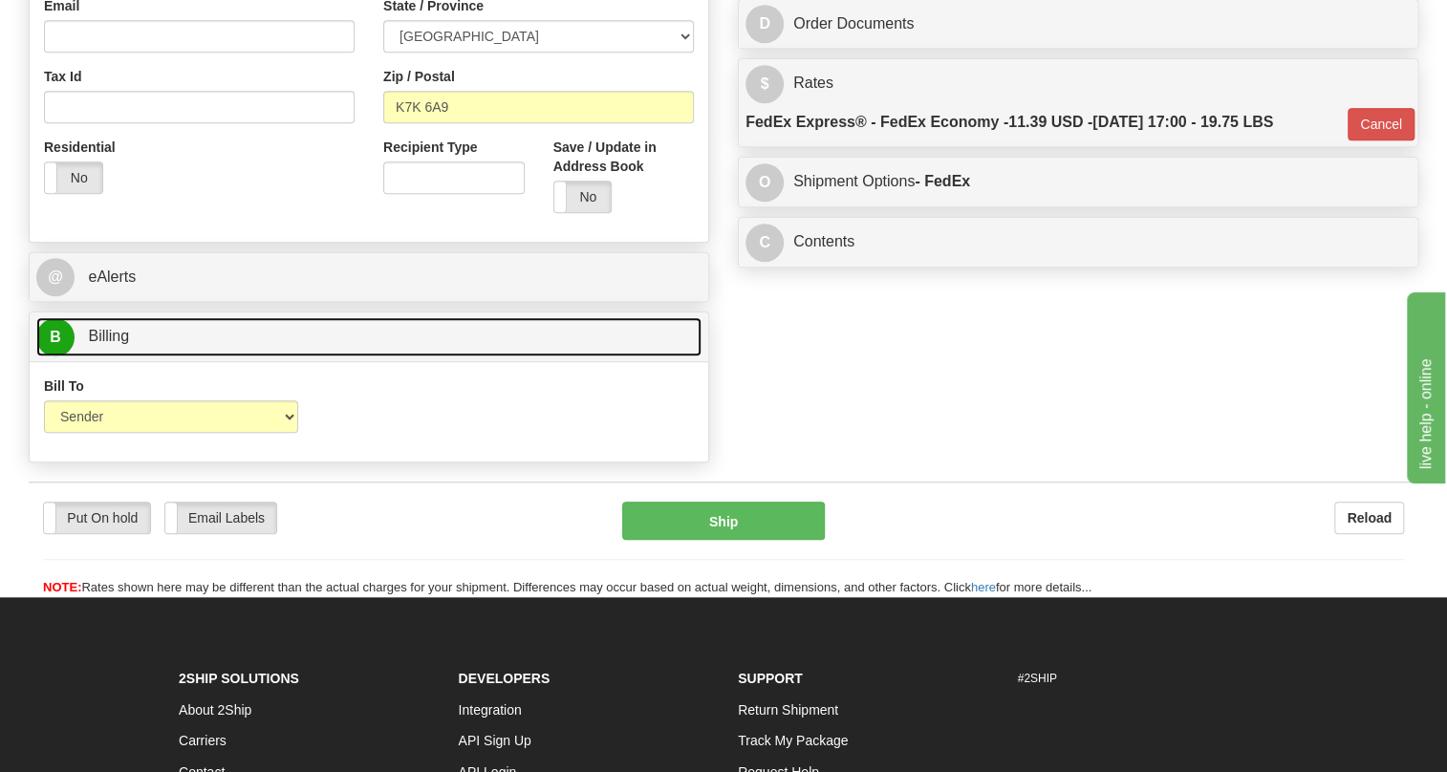
click at [112, 344] on span "Billing" at bounding box center [108, 336] width 41 height 16
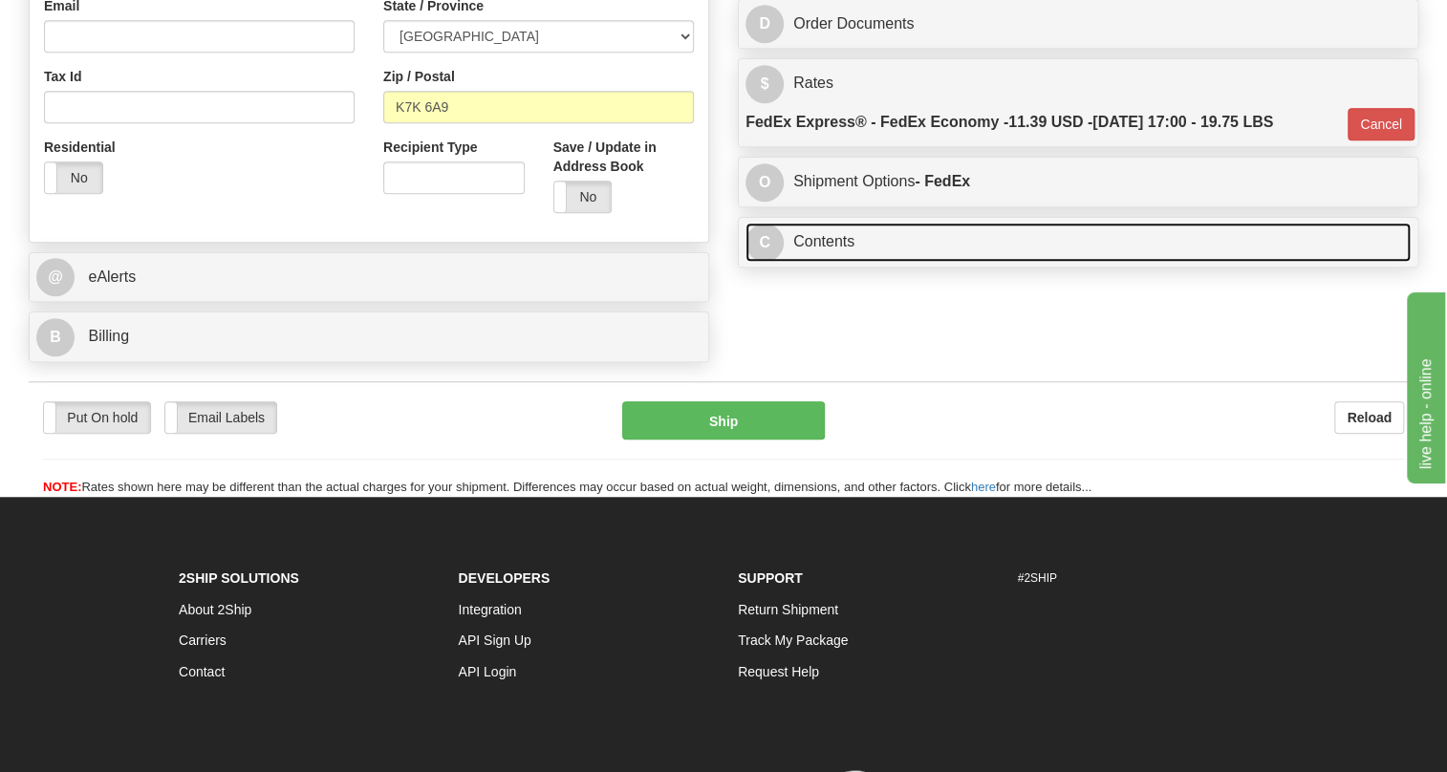
click at [804, 262] on link "C Contents" at bounding box center [1078, 242] width 665 height 39
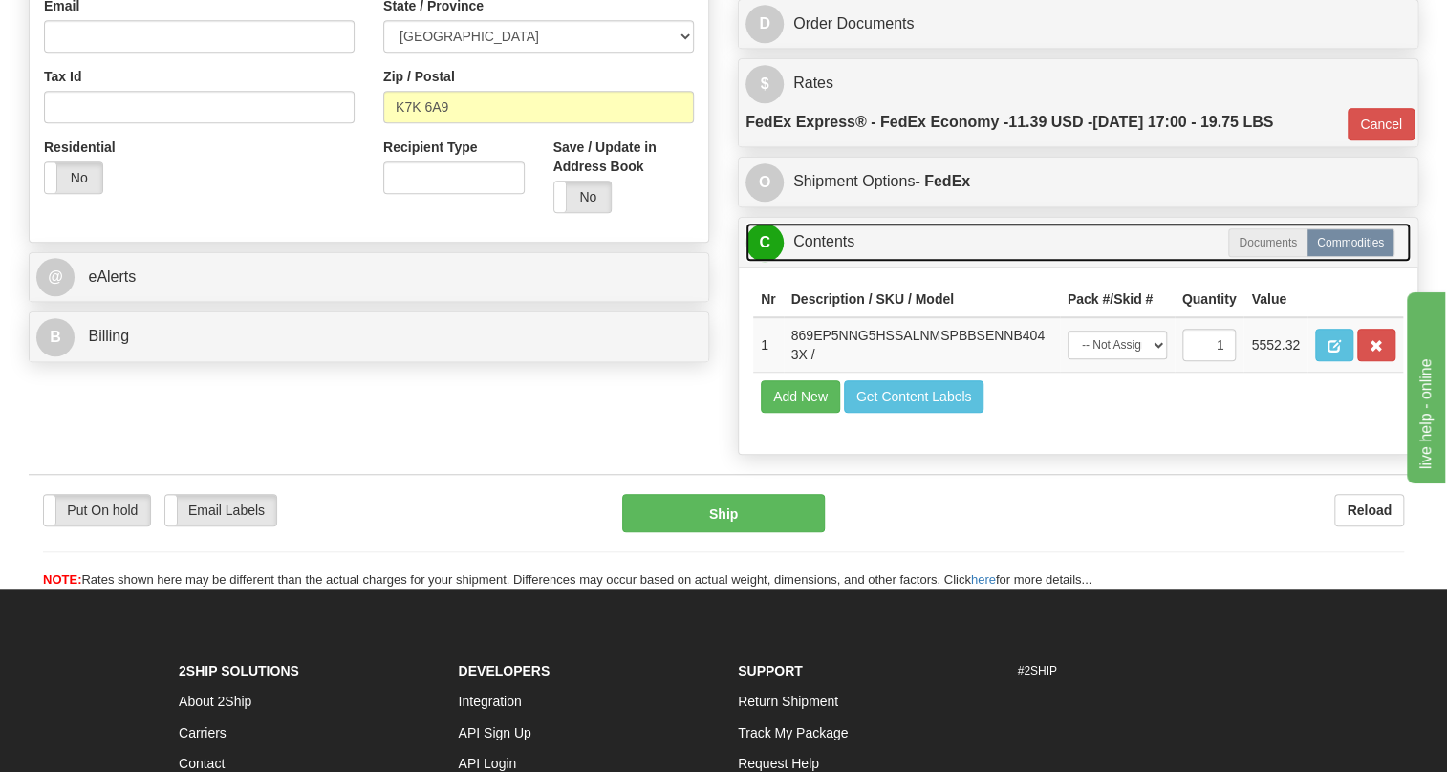
click at [804, 262] on link "C Contents" at bounding box center [1078, 242] width 665 height 39
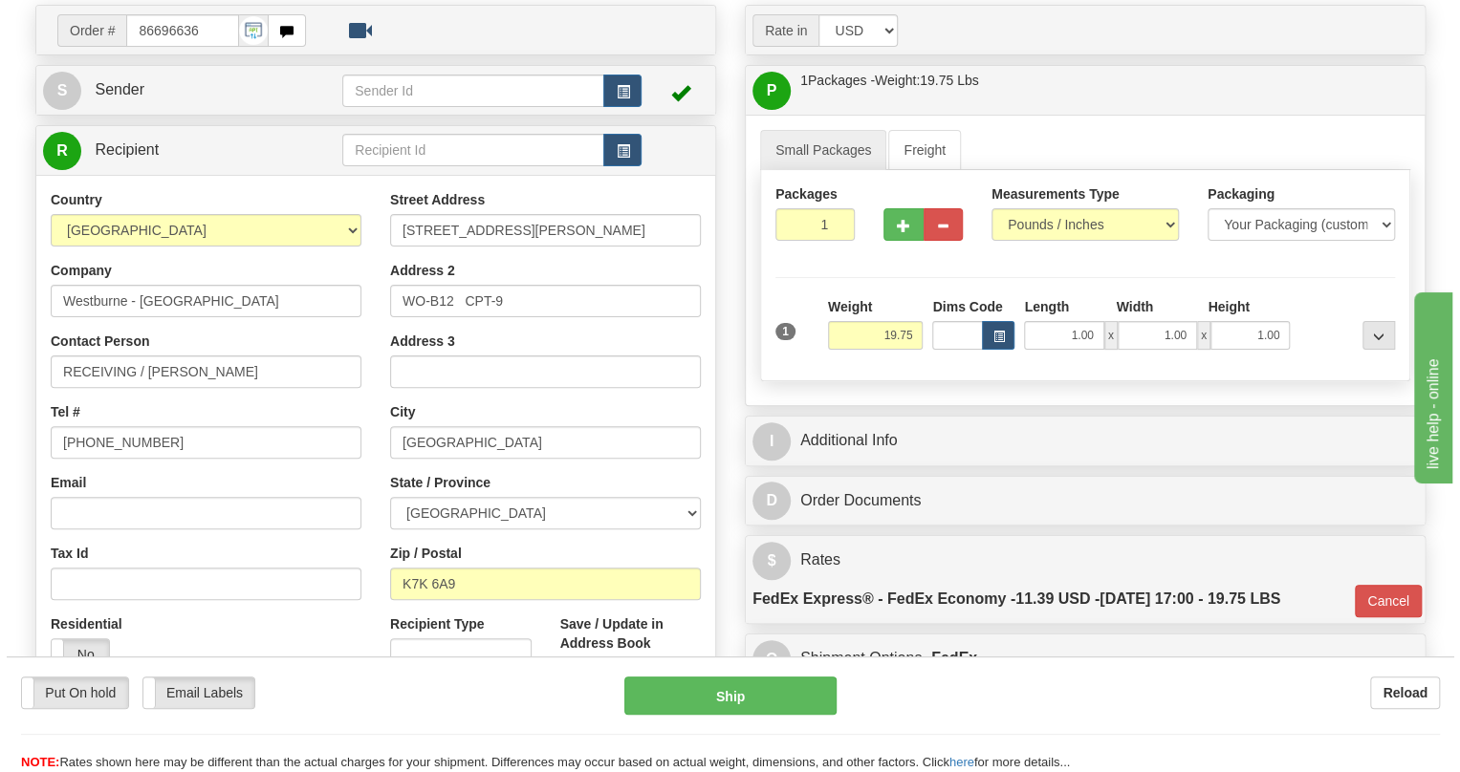
scroll to position [173, 0]
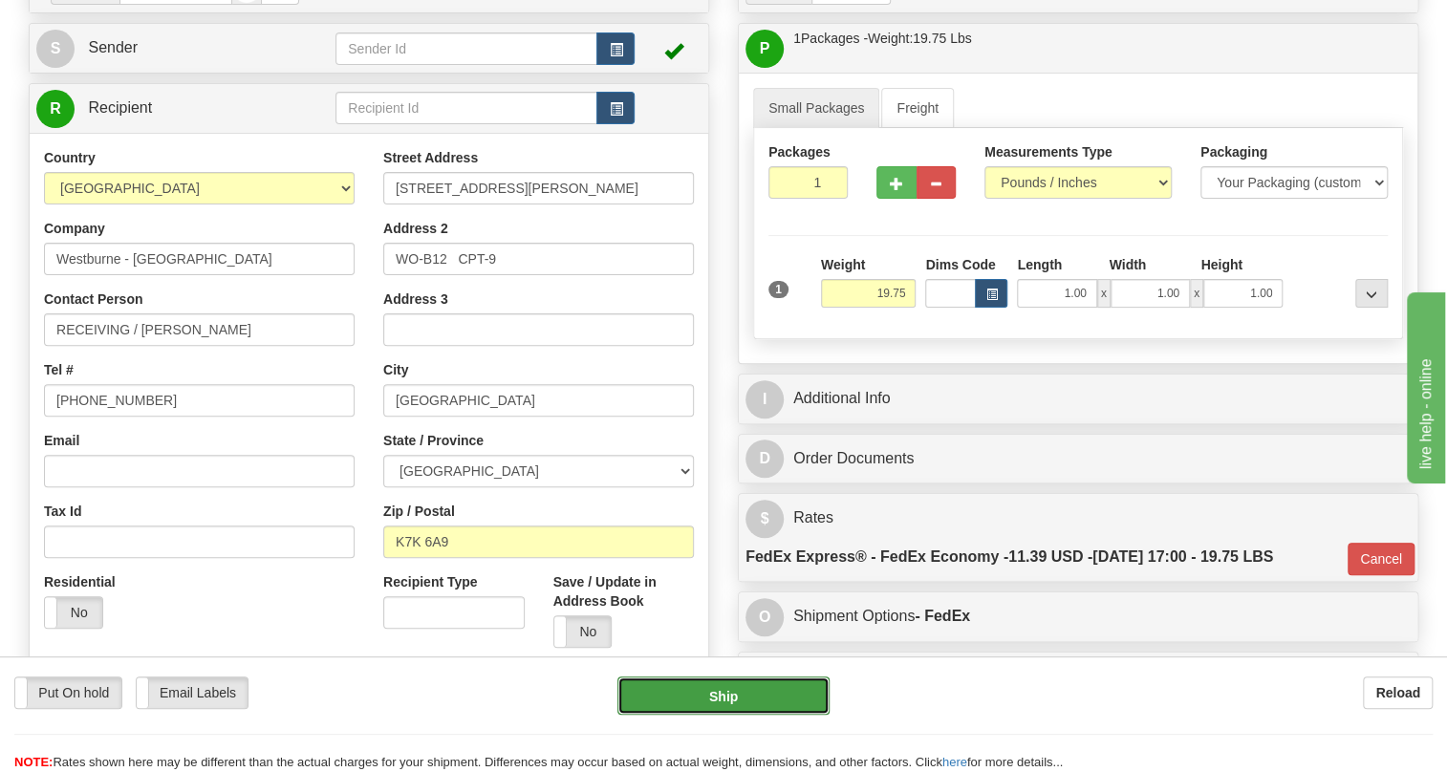
click at [724, 698] on button "Ship" at bounding box center [724, 696] width 212 height 38
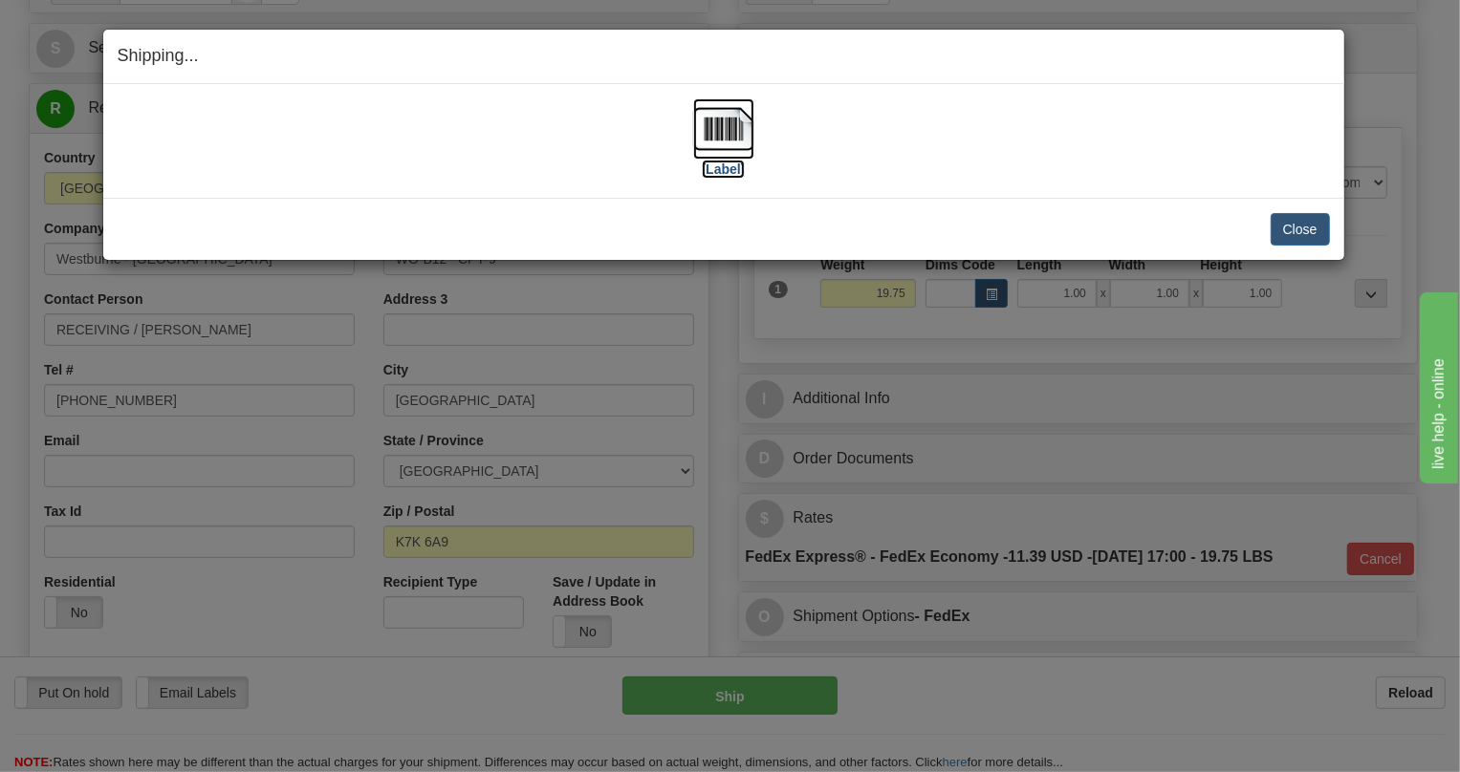
click at [723, 127] on img at bounding box center [723, 128] width 61 height 61
click at [1294, 224] on button "Close" at bounding box center [1299, 229] width 59 height 33
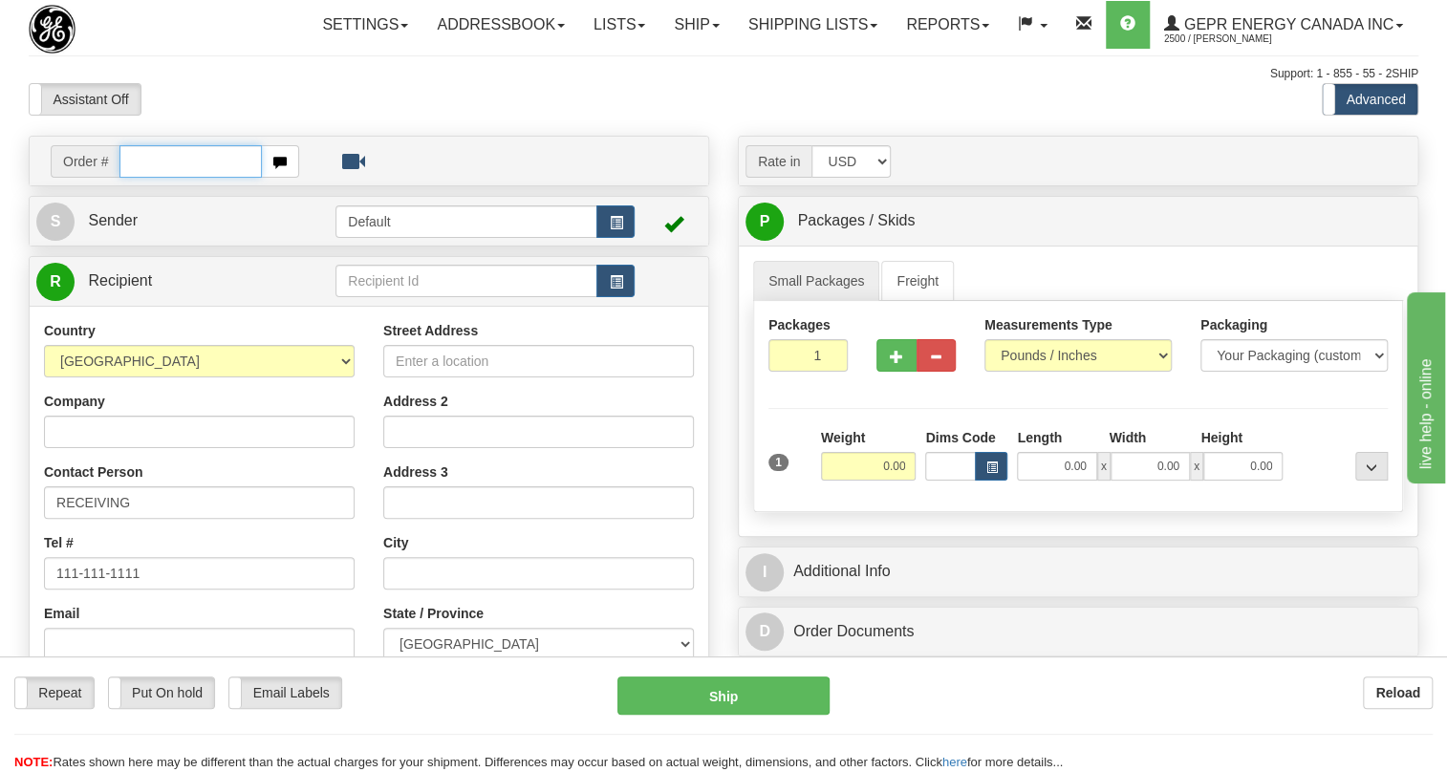
click at [172, 178] on input "text" at bounding box center [190, 161] width 142 height 33
paste input "0086696640"
click at [143, 178] on input "0086696640" at bounding box center [190, 161] width 142 height 33
type input "86696640"
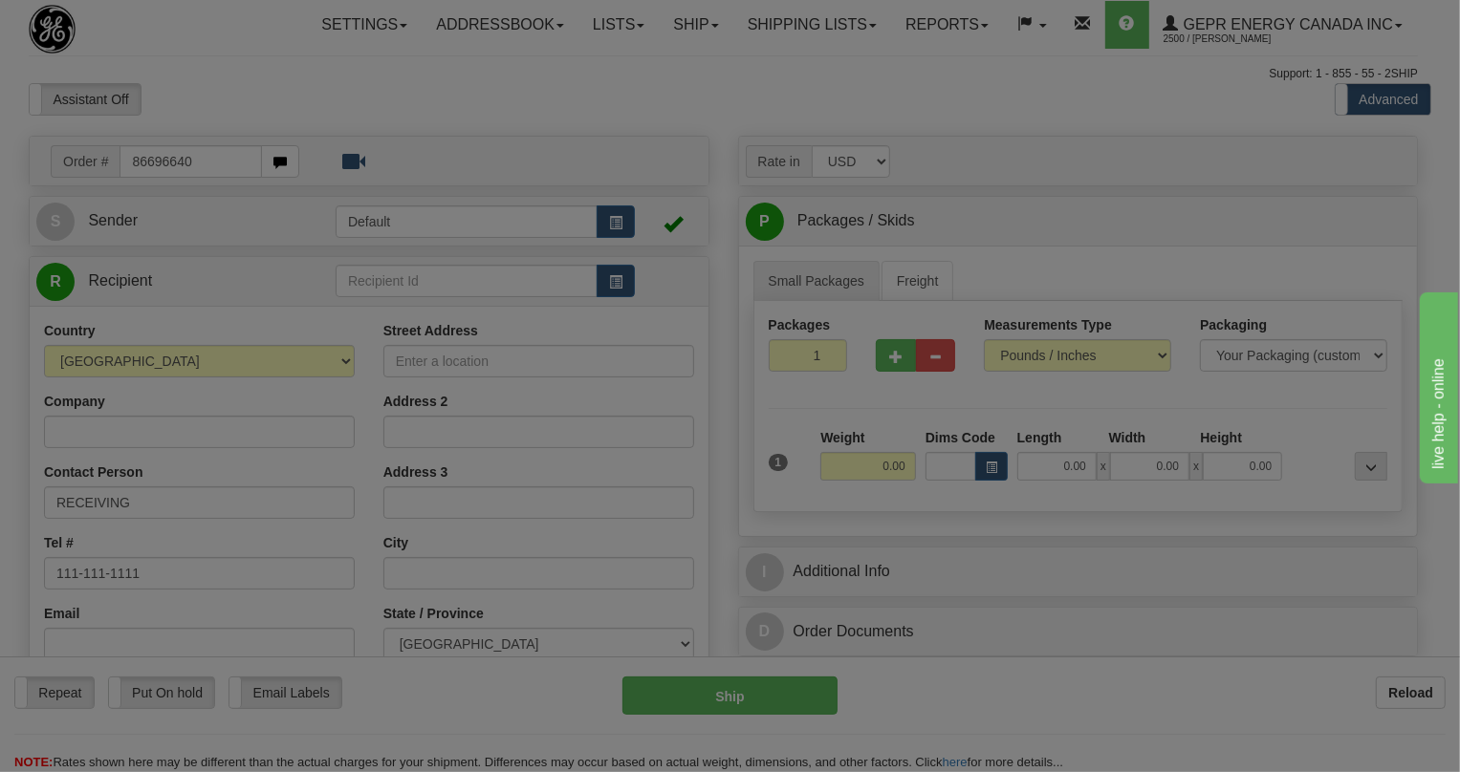
click at [198, 130] on body "Training Course Close Toggle navigation Settings Shipping Preferences New Recip…" at bounding box center [730, 386] width 1460 height 772
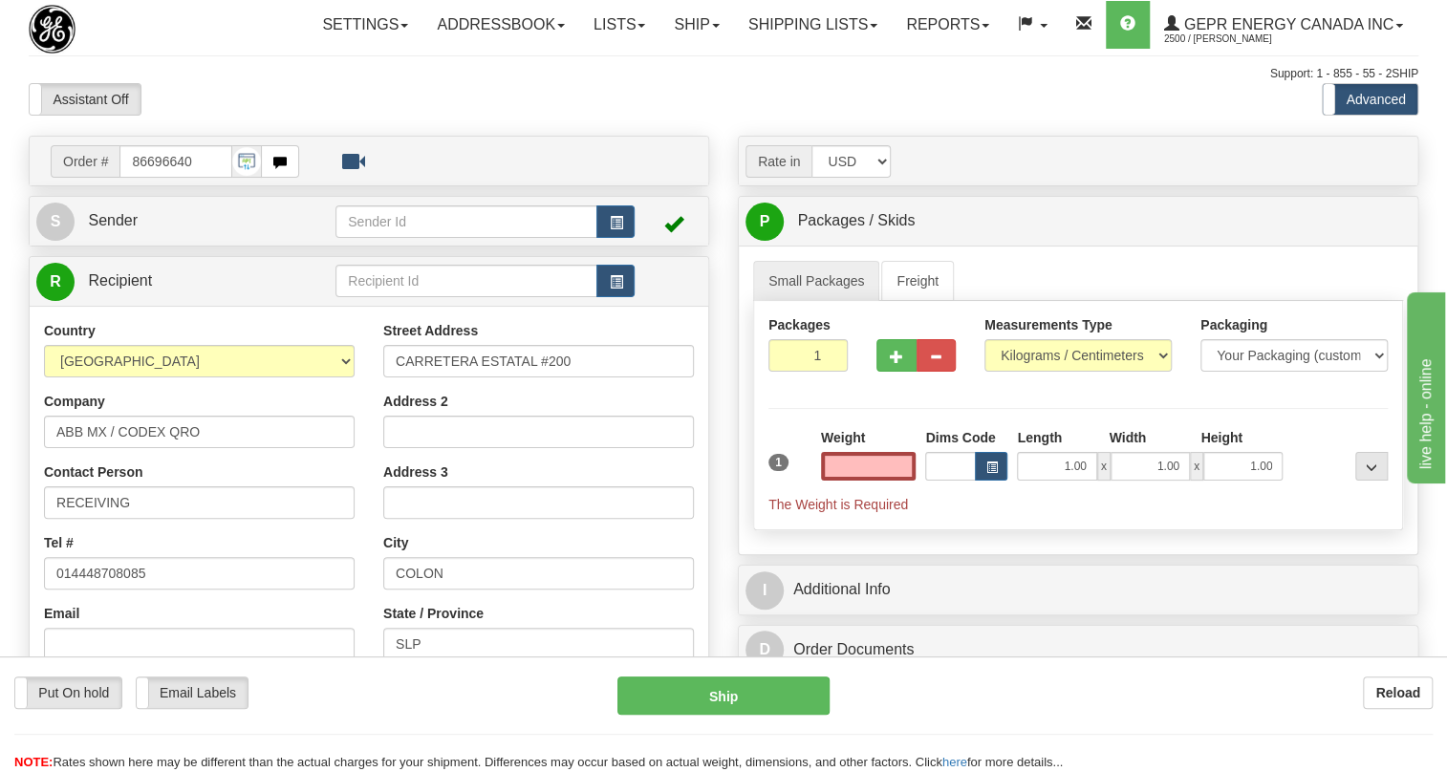
type input "0.00"
click at [190, 178] on input "86696640" at bounding box center [175, 161] width 113 height 33
drag, startPoint x: 190, startPoint y: 199, endPoint x: 168, endPoint y: 199, distance: 22.0
click at [168, 178] on input "86696640" at bounding box center [175, 161] width 113 height 33
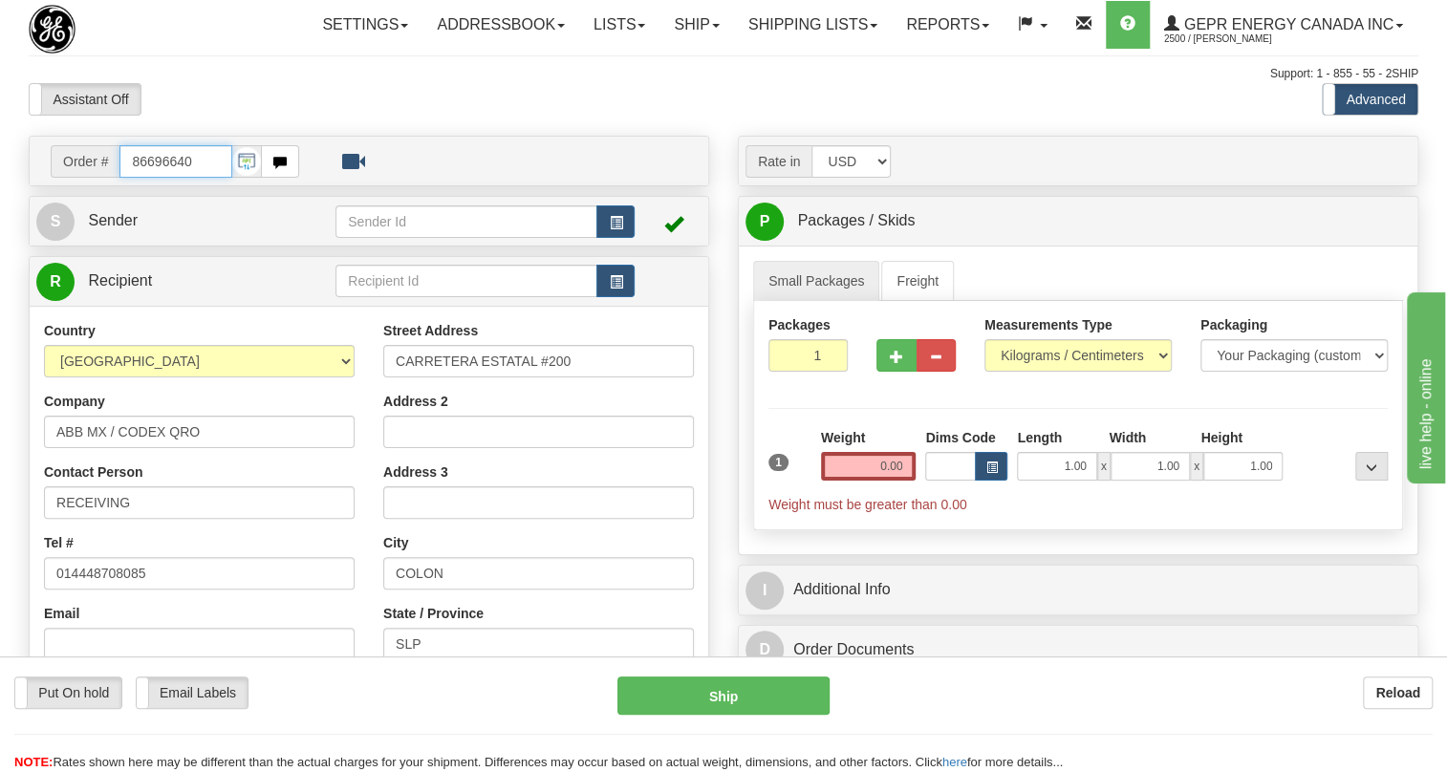
click at [168, 178] on input "86696640" at bounding box center [175, 161] width 113 height 33
paste input "0086696638"
click at [146, 178] on input "0086696638" at bounding box center [175, 161] width 113 height 33
type input "86696638"
type input "0.00"
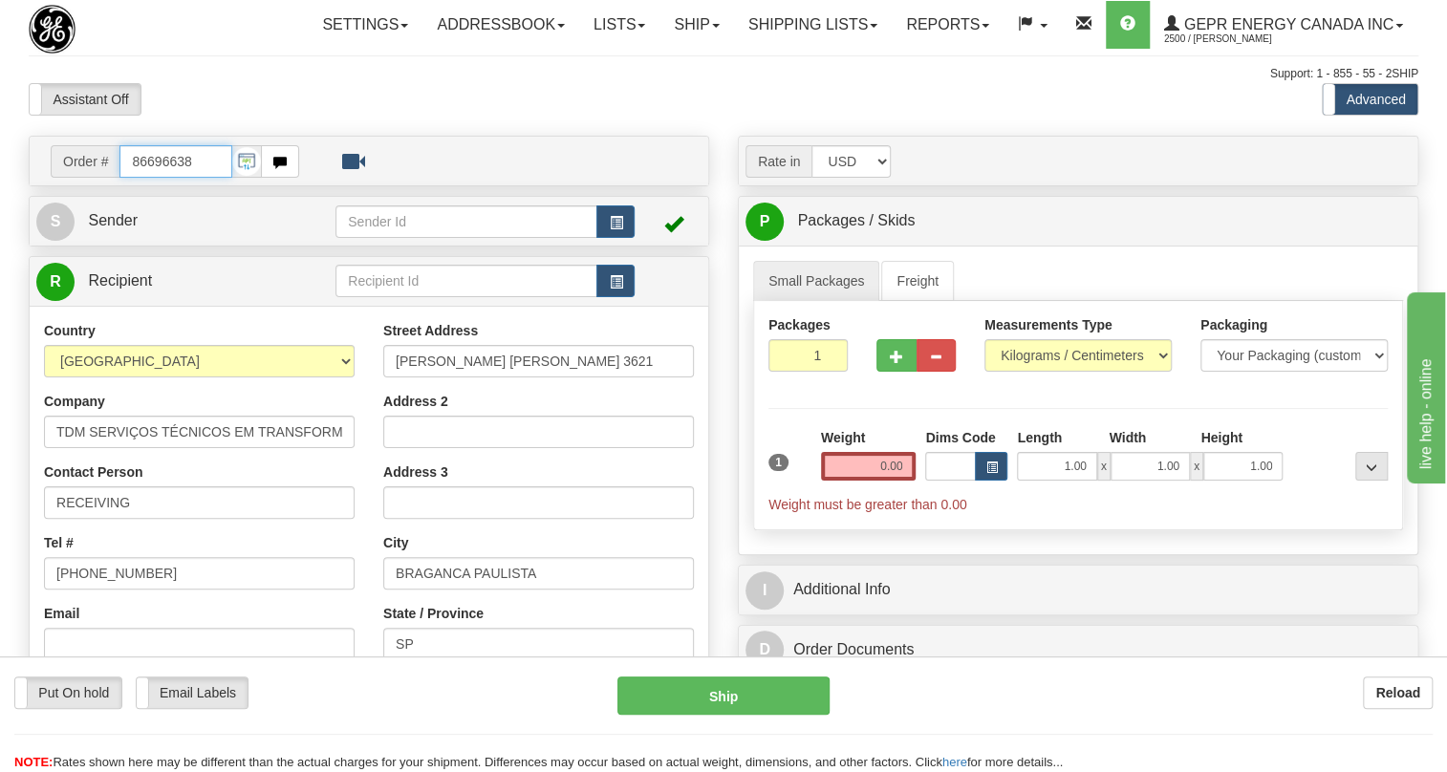
click at [163, 178] on input "86696638" at bounding box center [175, 161] width 113 height 33
paste input "0086696639"
click at [146, 178] on input "0086696639" at bounding box center [175, 161] width 113 height 33
type input "86696639"
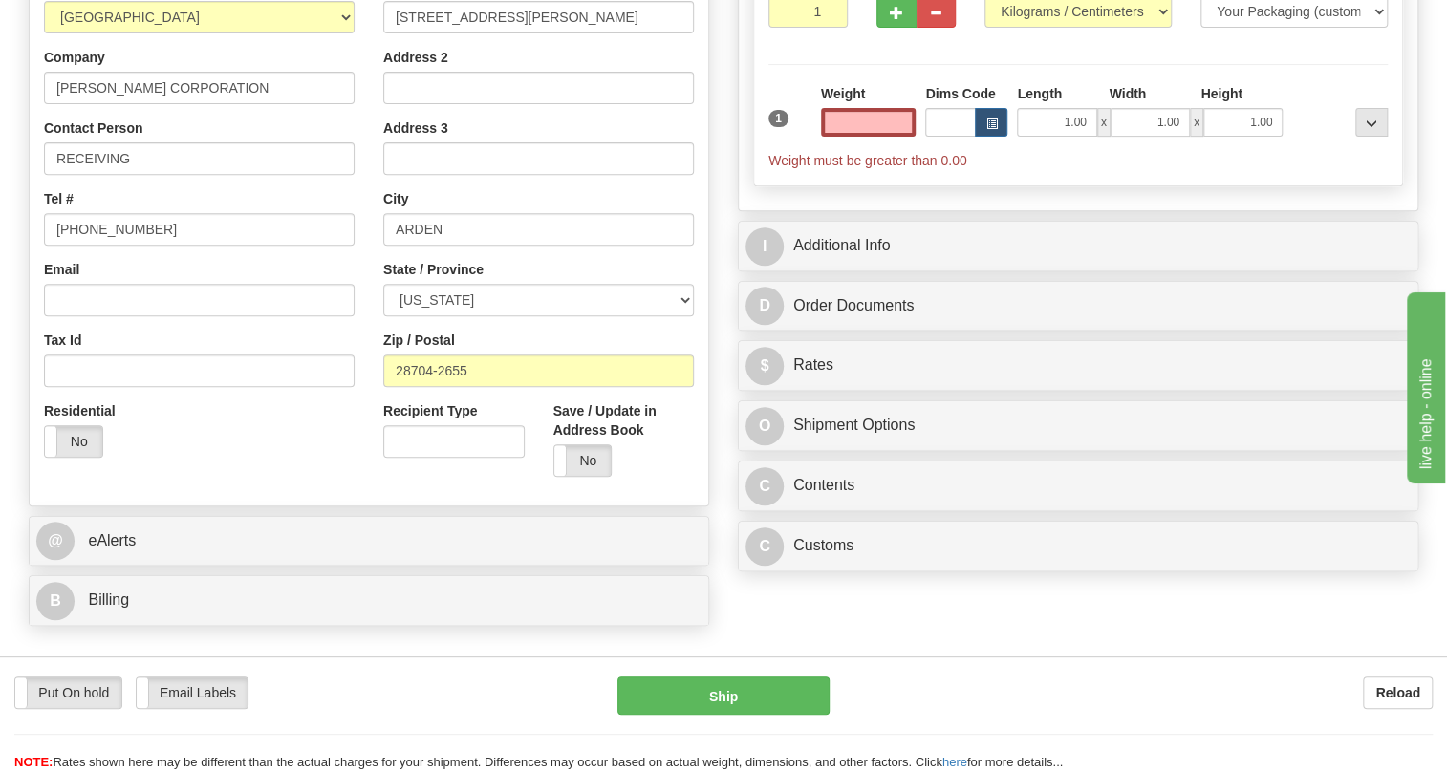
scroll to position [347, 0]
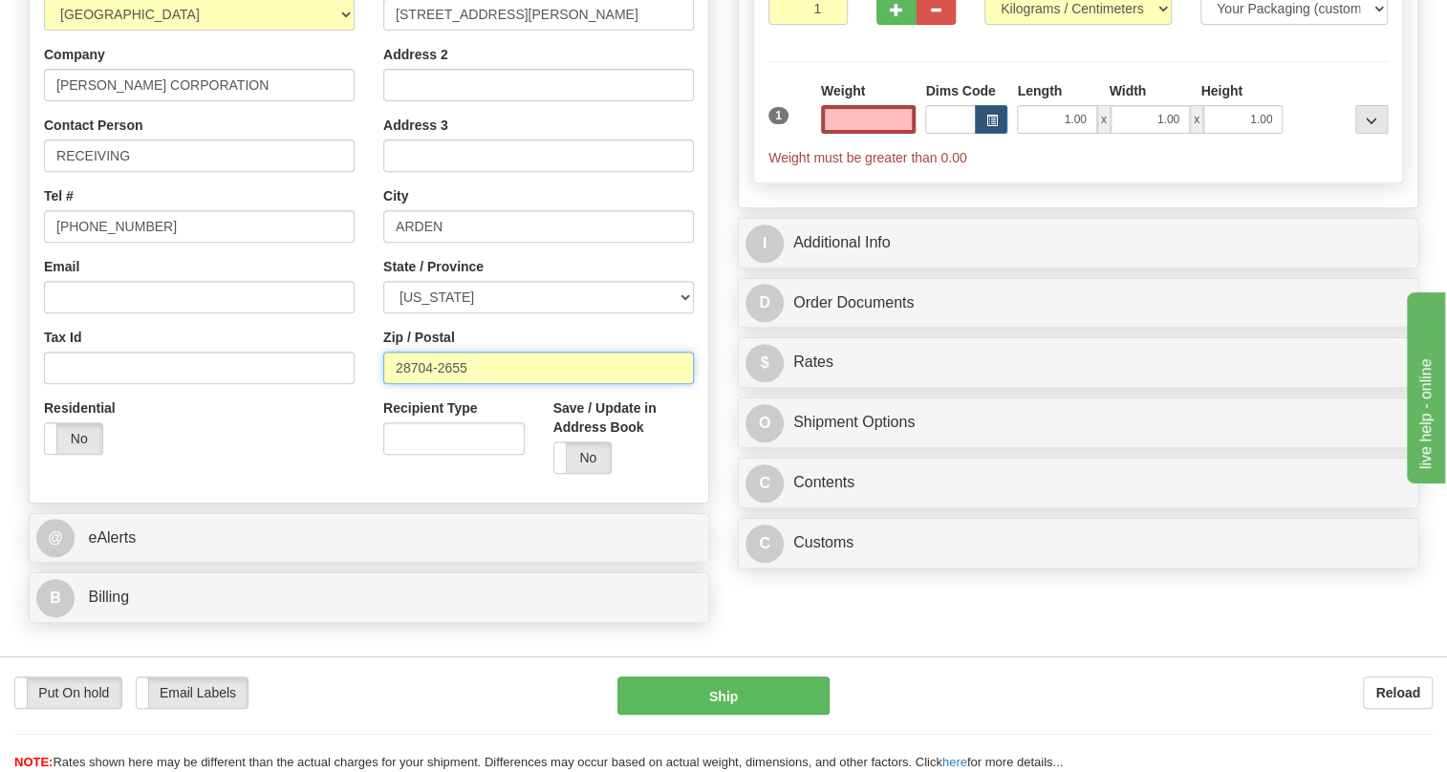
type input "0.00"
drag, startPoint x: 467, startPoint y: 410, endPoint x: 381, endPoint y: 418, distance: 86.4
click at [381, 418] on div "Street Address 221 HEYWOOD RD Address 2 Address 3 City ARDEN State / Province A…" at bounding box center [538, 231] width 339 height 514
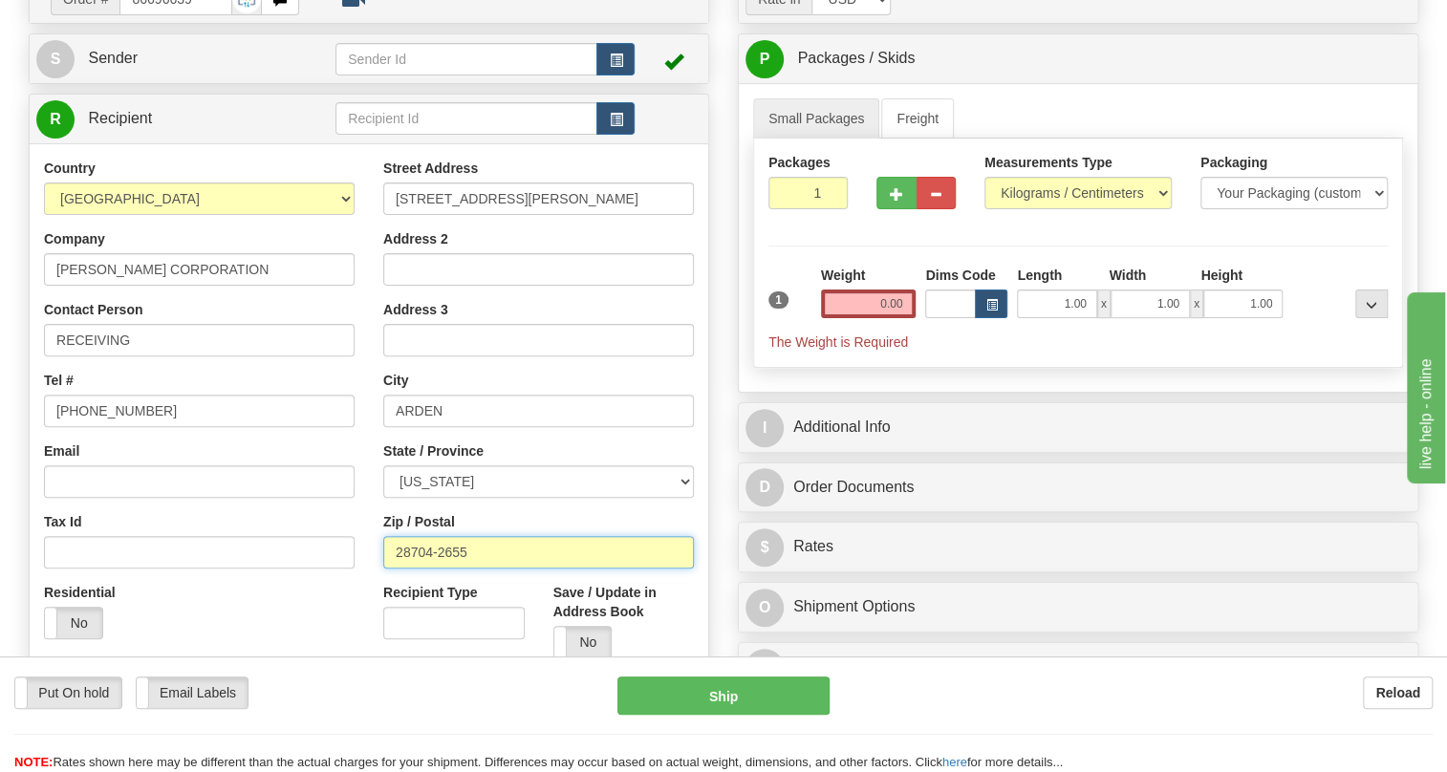
scroll to position [0, 0]
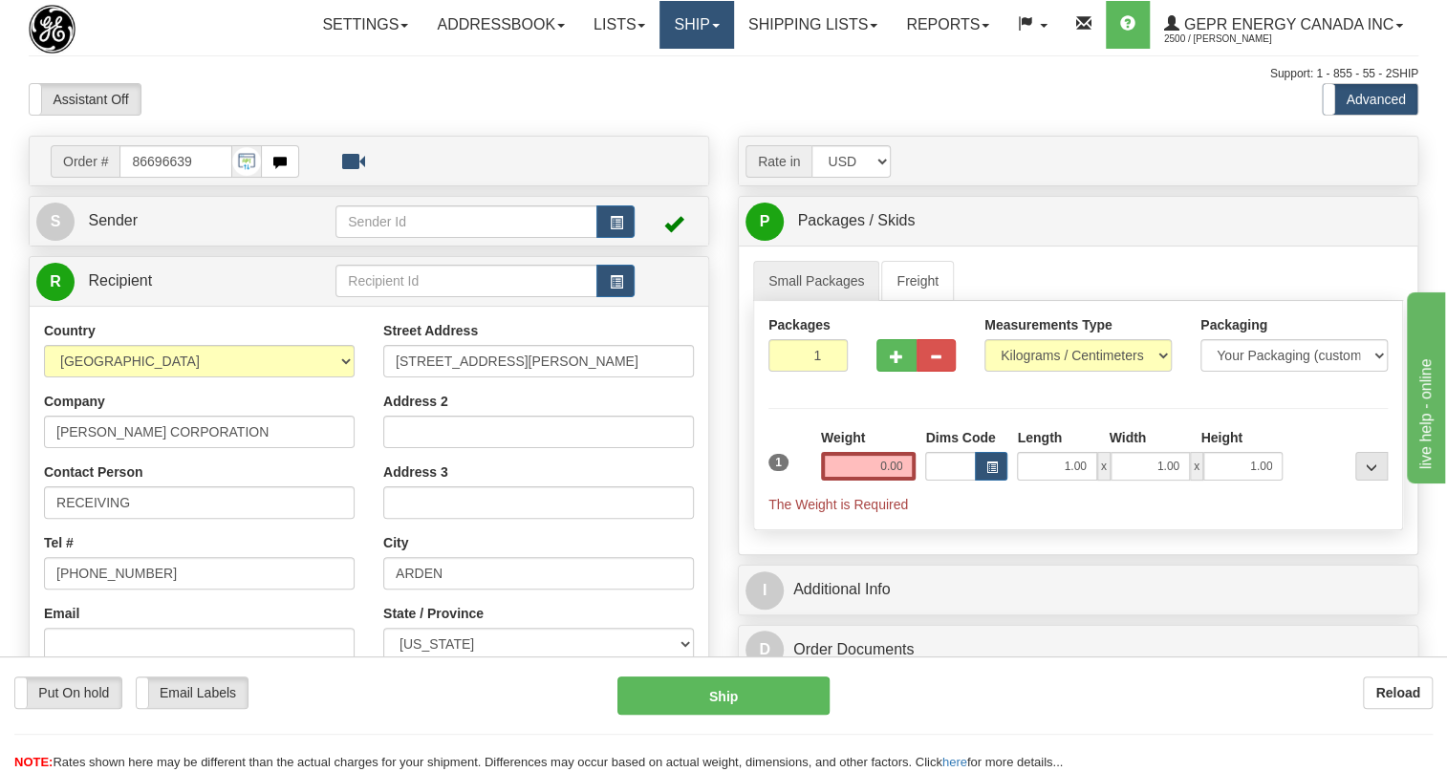
click at [710, 21] on link "Ship" at bounding box center [697, 25] width 74 height 48
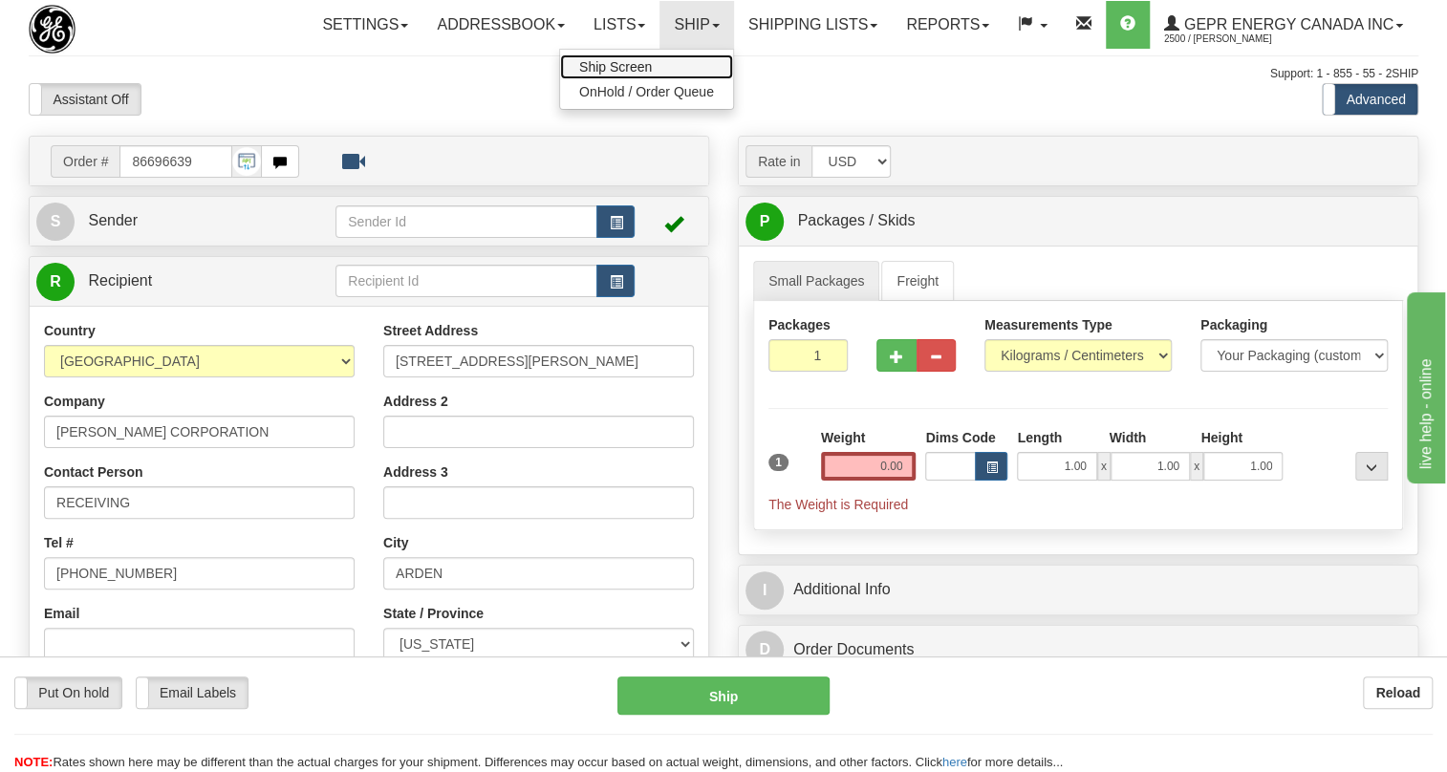
click at [625, 63] on span "Ship Screen" at bounding box center [615, 66] width 73 height 15
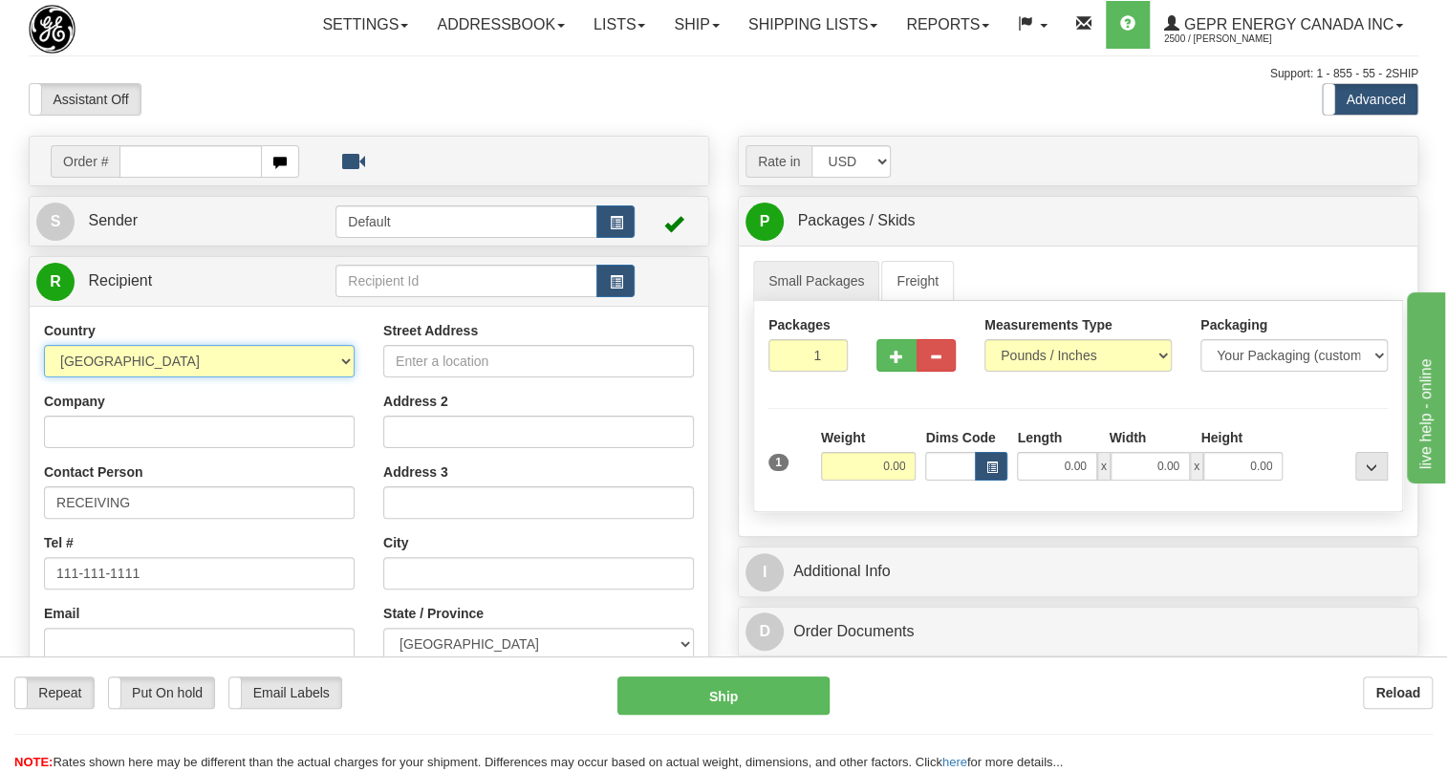
click at [344, 378] on select "[GEOGRAPHIC_DATA] [GEOGRAPHIC_DATA] [GEOGRAPHIC_DATA] [GEOGRAPHIC_DATA] [US_STA…" at bounding box center [199, 361] width 311 height 33
select select "US"
click at [44, 378] on select "[GEOGRAPHIC_DATA] [GEOGRAPHIC_DATA] [GEOGRAPHIC_DATA] [GEOGRAPHIC_DATA] [US_STA…" at bounding box center [199, 361] width 311 height 33
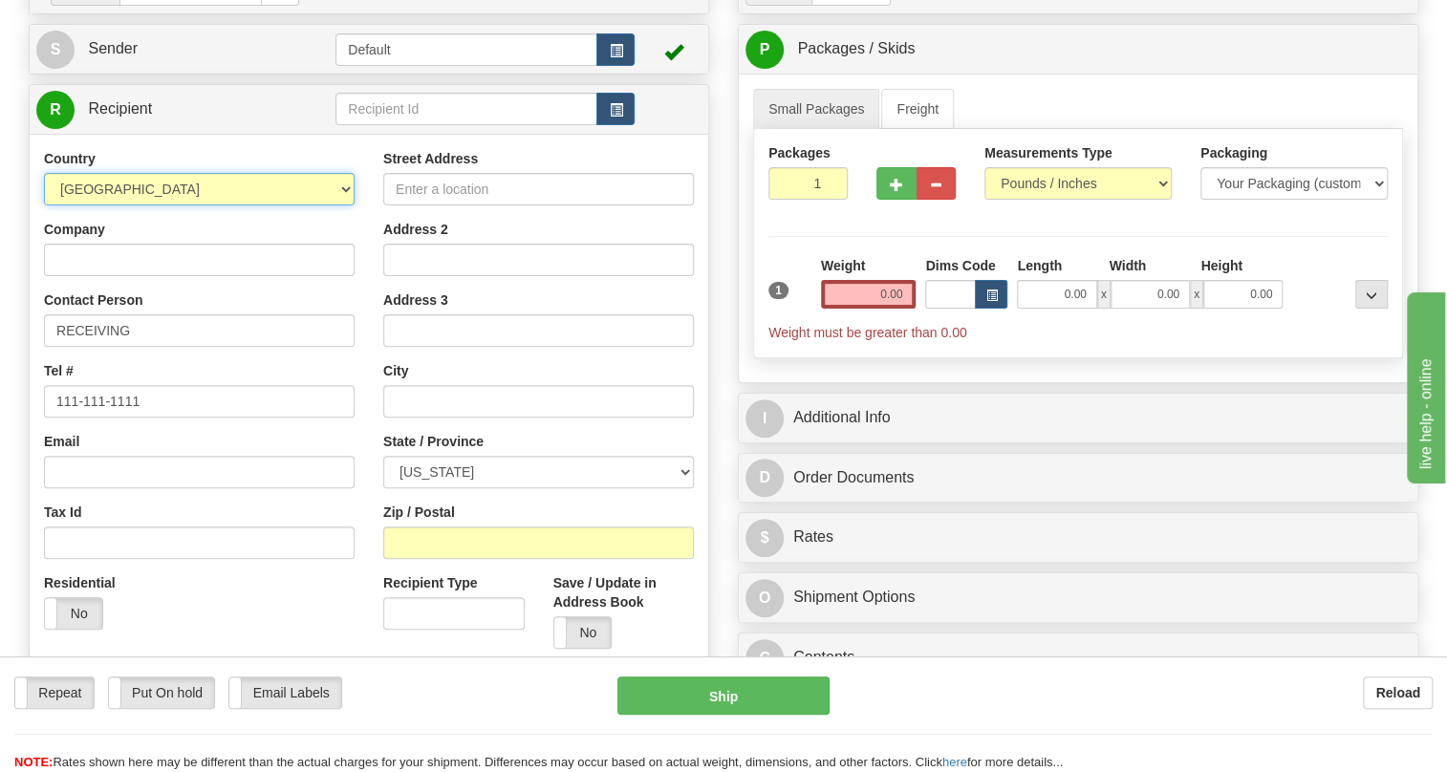
scroll to position [173, 0]
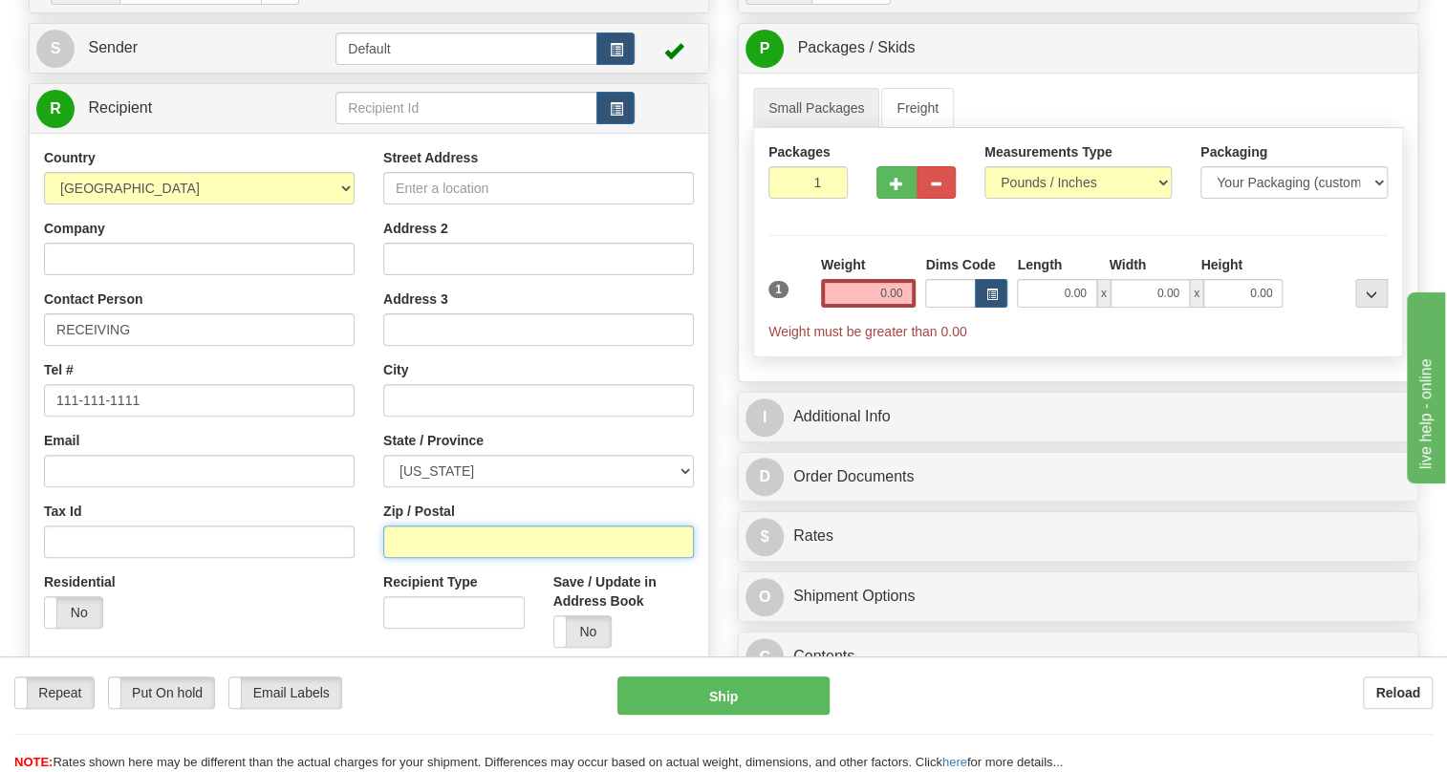
click at [407, 558] on input "Zip / Postal" at bounding box center [538, 542] width 311 height 33
paste input "28704-2655"
type input "28704-2655"
click at [373, 415] on div "Street Address Address 2 Address 3 City State / Province [US_STATE] [US_STATE] …" at bounding box center [538, 405] width 339 height 514
type input "ARDEN"
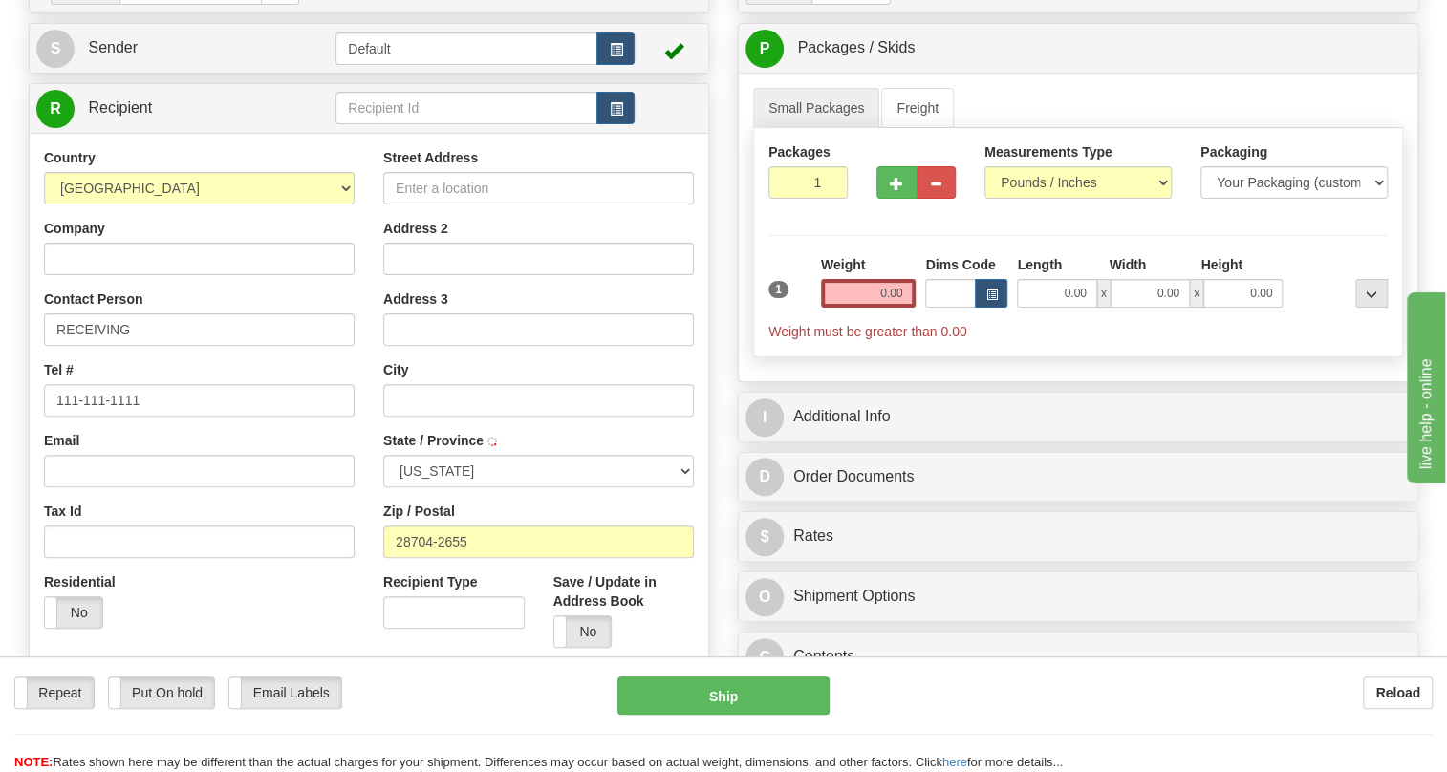
select select "NC"
click at [420, 205] on input "Street Address" at bounding box center [538, 188] width 311 height 33
paste input "[STREET_ADDRESS][PERSON_NAME]"
type input "[STREET_ADDRESS][PERSON_NAME]"
click at [67, 275] on input "Company" at bounding box center [199, 259] width 311 height 33
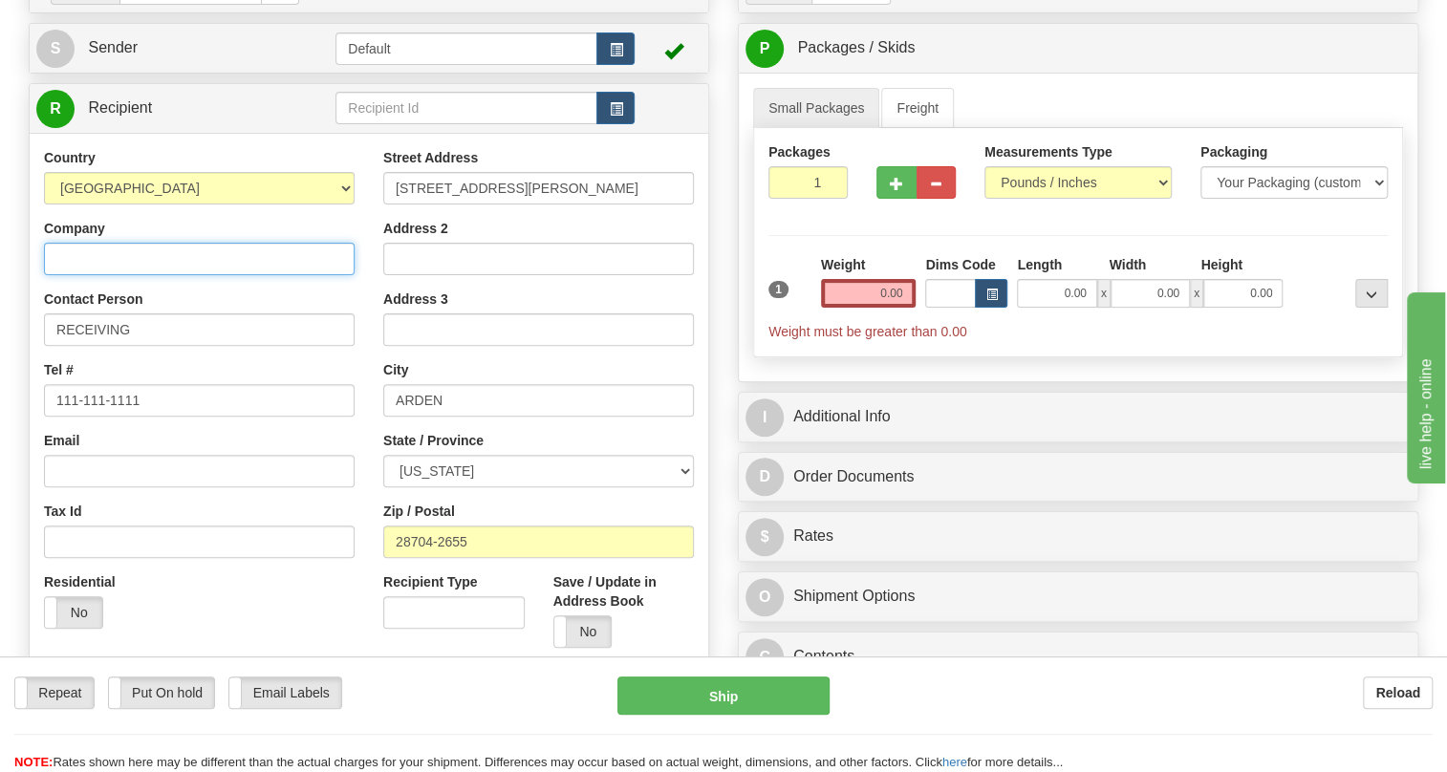
paste input "[PERSON_NAME] CORPORATION"
type input "[PERSON_NAME] CORPORATION"
click at [351, 334] on div "Contact Person RECEIVING" at bounding box center [199, 318] width 311 height 56
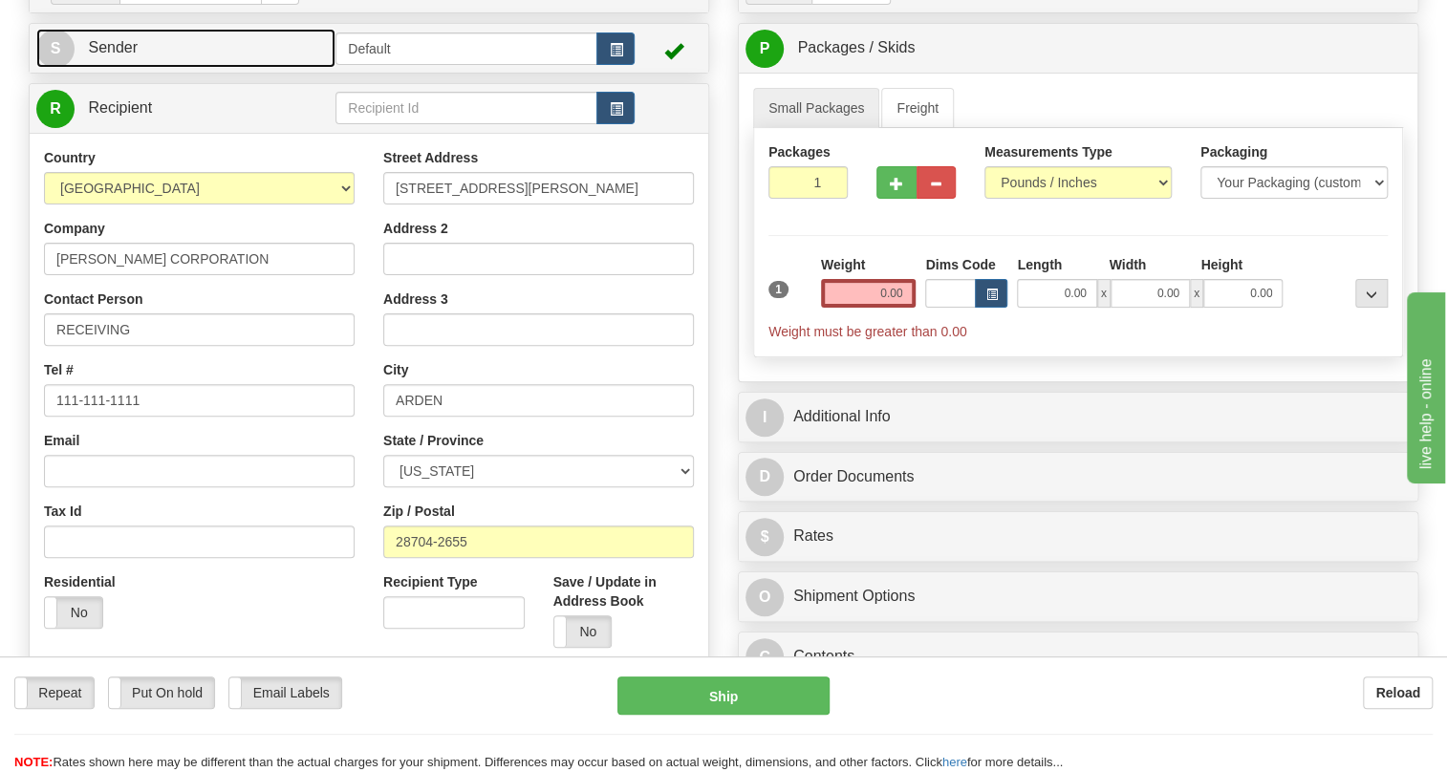
drag, startPoint x: 125, startPoint y: 90, endPoint x: 113, endPoint y: 107, distance: 21.2
click at [124, 55] on span "Sender" at bounding box center [113, 47] width 50 height 16
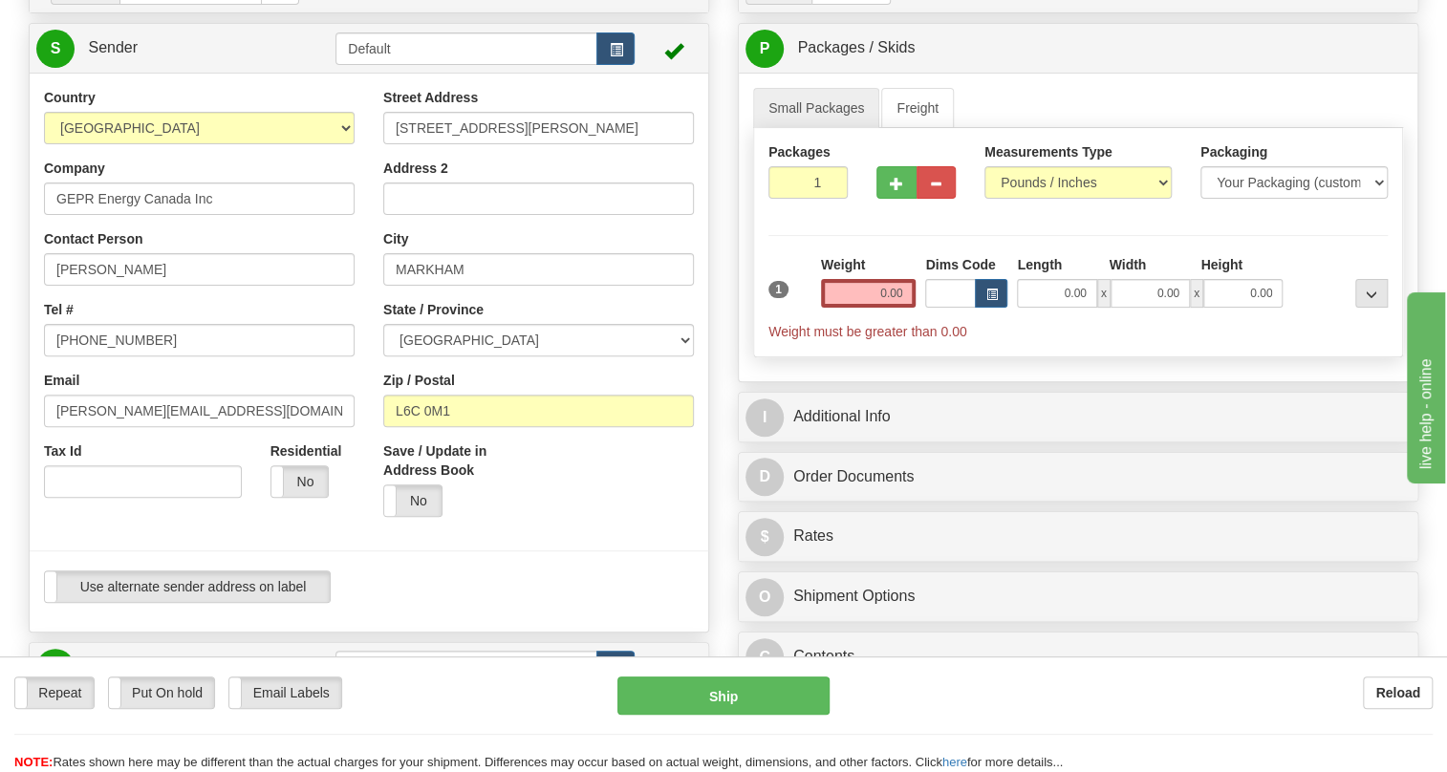
click at [355, 271] on div "Country [GEOGRAPHIC_DATA] [GEOGRAPHIC_DATA] [GEOGRAPHIC_DATA] [GEOGRAPHIC_DATA]…" at bounding box center [199, 300] width 339 height 424
click at [894, 308] on input "0.00" at bounding box center [869, 293] width 96 height 29
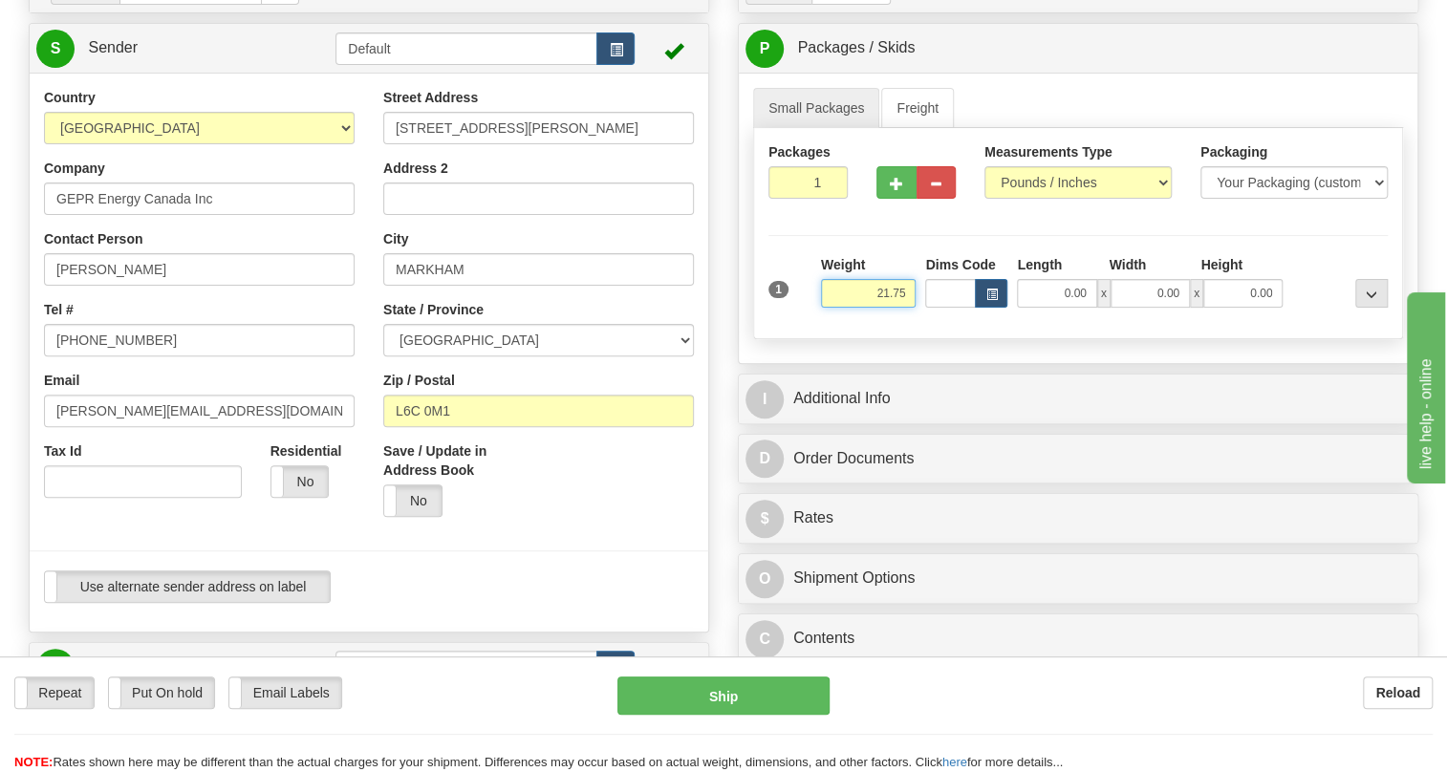
type input "21.75"
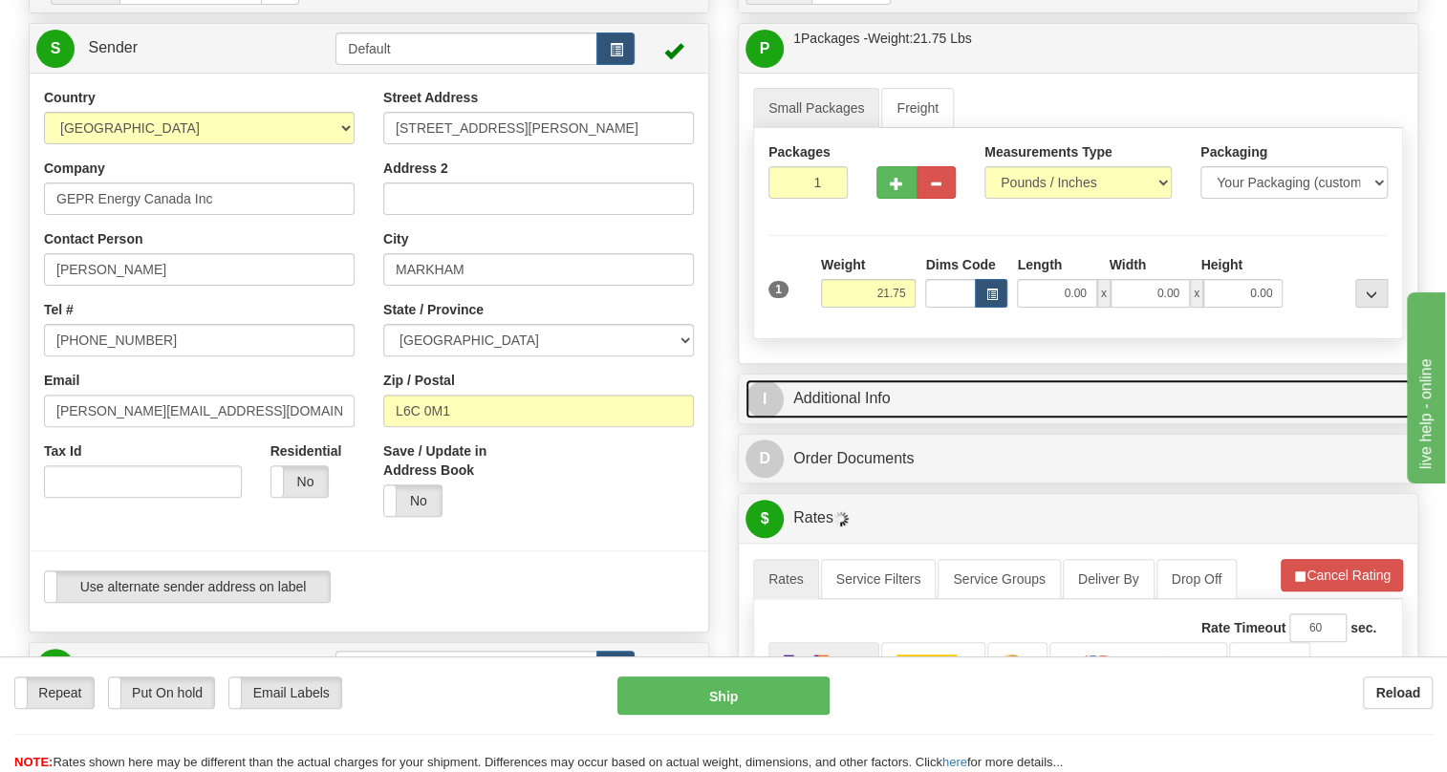
click at [867, 419] on link "I Additional Info" at bounding box center [1078, 398] width 665 height 39
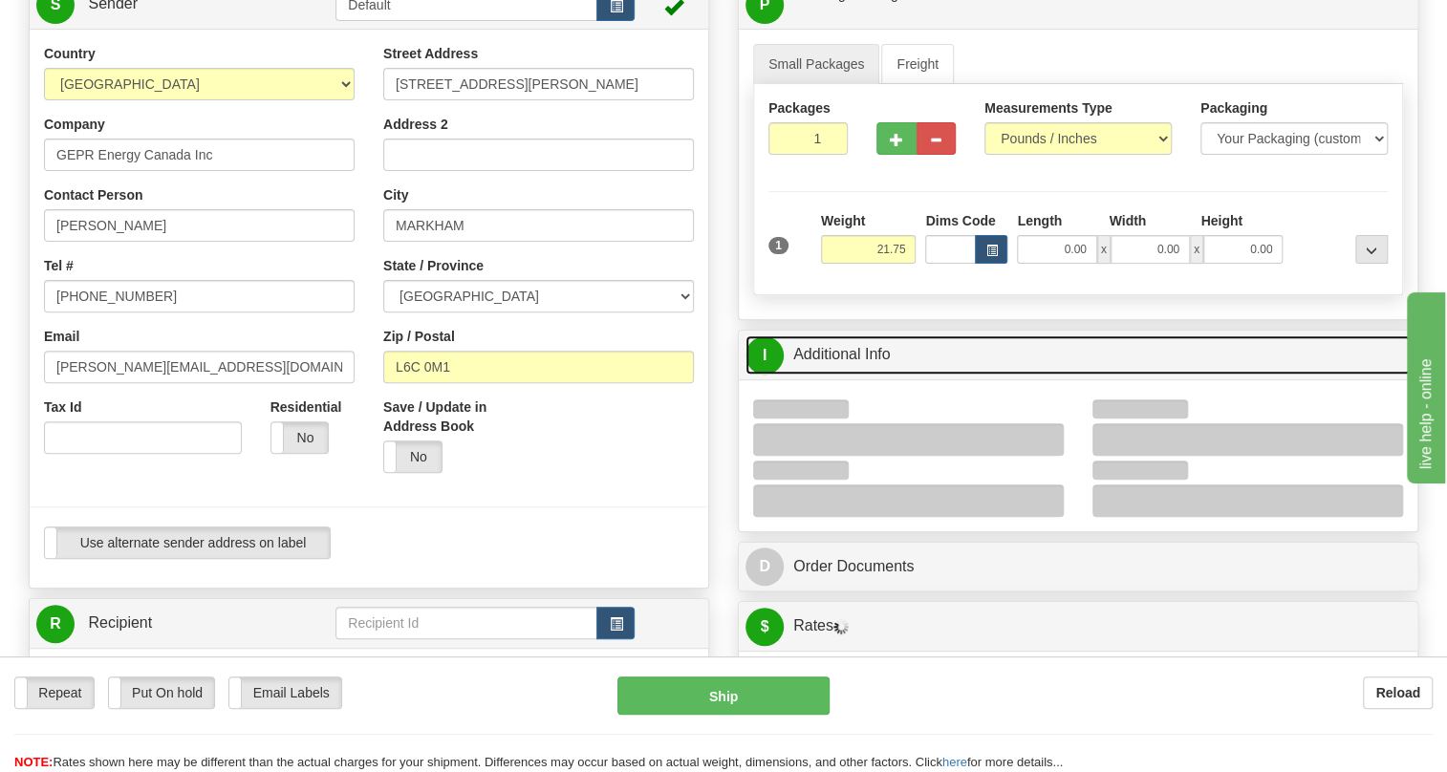
scroll to position [260, 0]
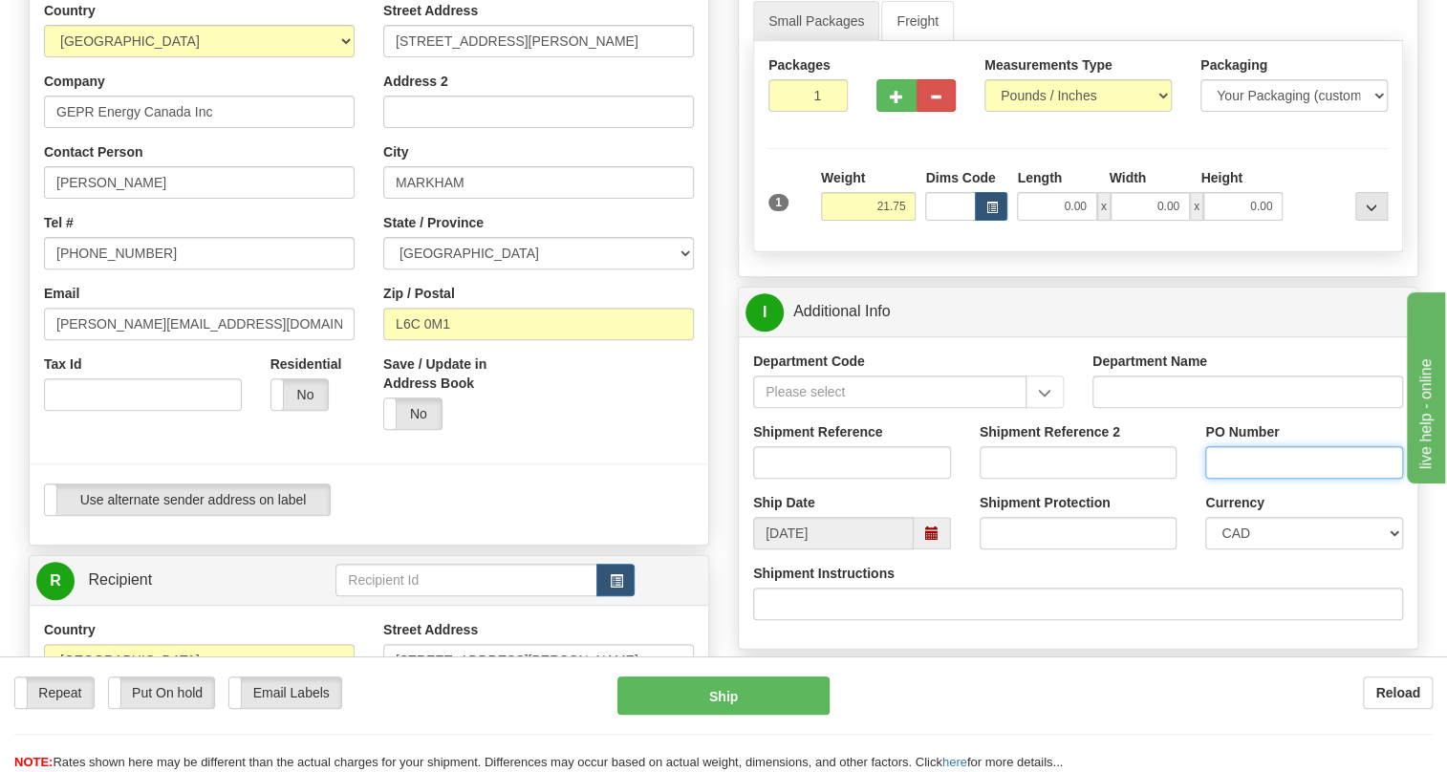
click at [1224, 479] on input "PO Number" at bounding box center [1304, 462] width 198 height 33
paste input "4135-769476OLS99525829"
type input "4135-769476OLS99525829"
click at [807, 479] on input "Shipment Reference" at bounding box center [852, 462] width 198 height 33
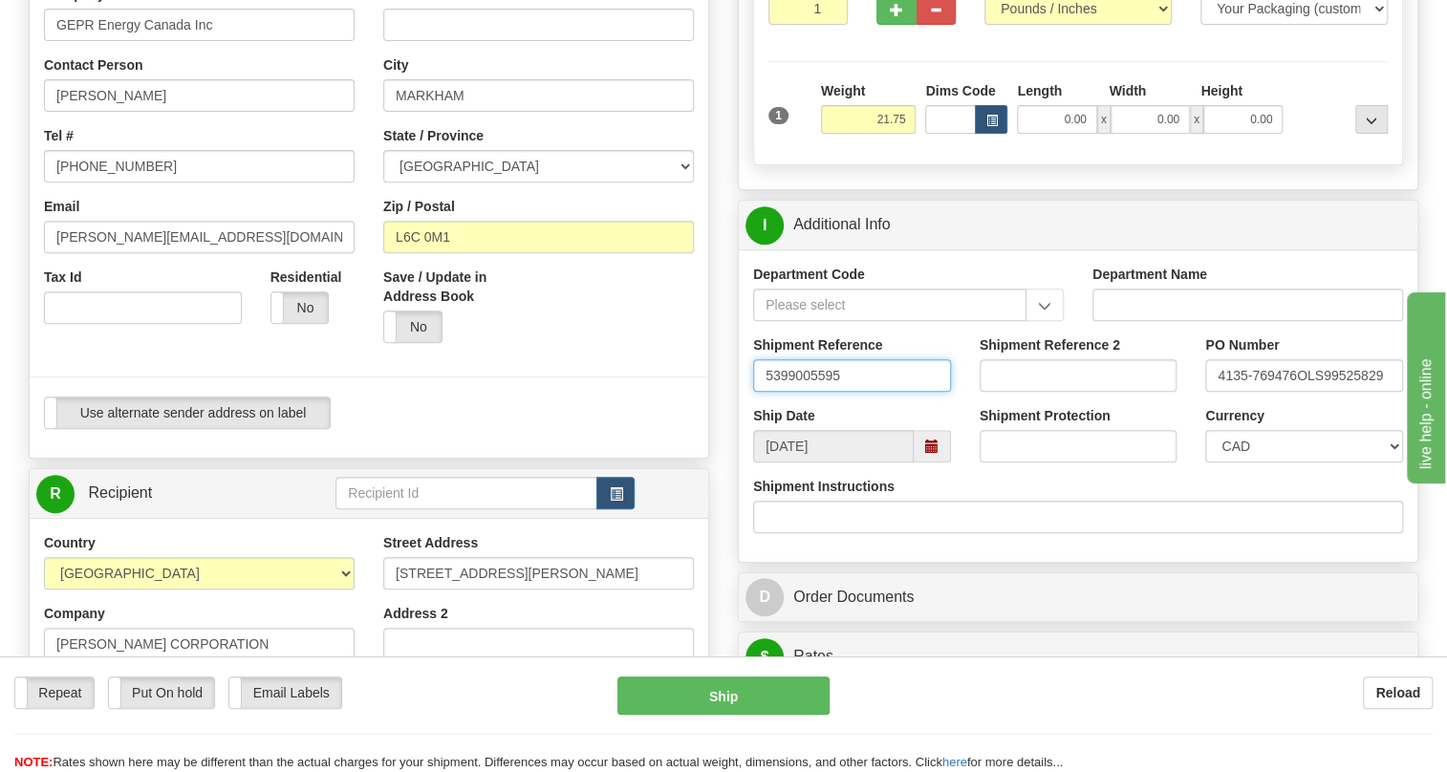
type input "5399005595"
drag, startPoint x: 1291, startPoint y: 497, endPoint x: 1289, endPoint y: 486, distance: 11.8
click at [1291, 463] on select "CAD USD EUR ZAR [PERSON_NAME] ARN AUD AUS AWG BBD BFR BGN BHD BMD BND BRC BRL C…" at bounding box center [1304, 446] width 198 height 33
select select "1"
click at [1205, 463] on select "CAD USD EUR ZAR [PERSON_NAME] ARN AUD AUS AWG BBD BFR BGN BHD BMD BND BRC BRL C…" at bounding box center [1304, 446] width 198 height 33
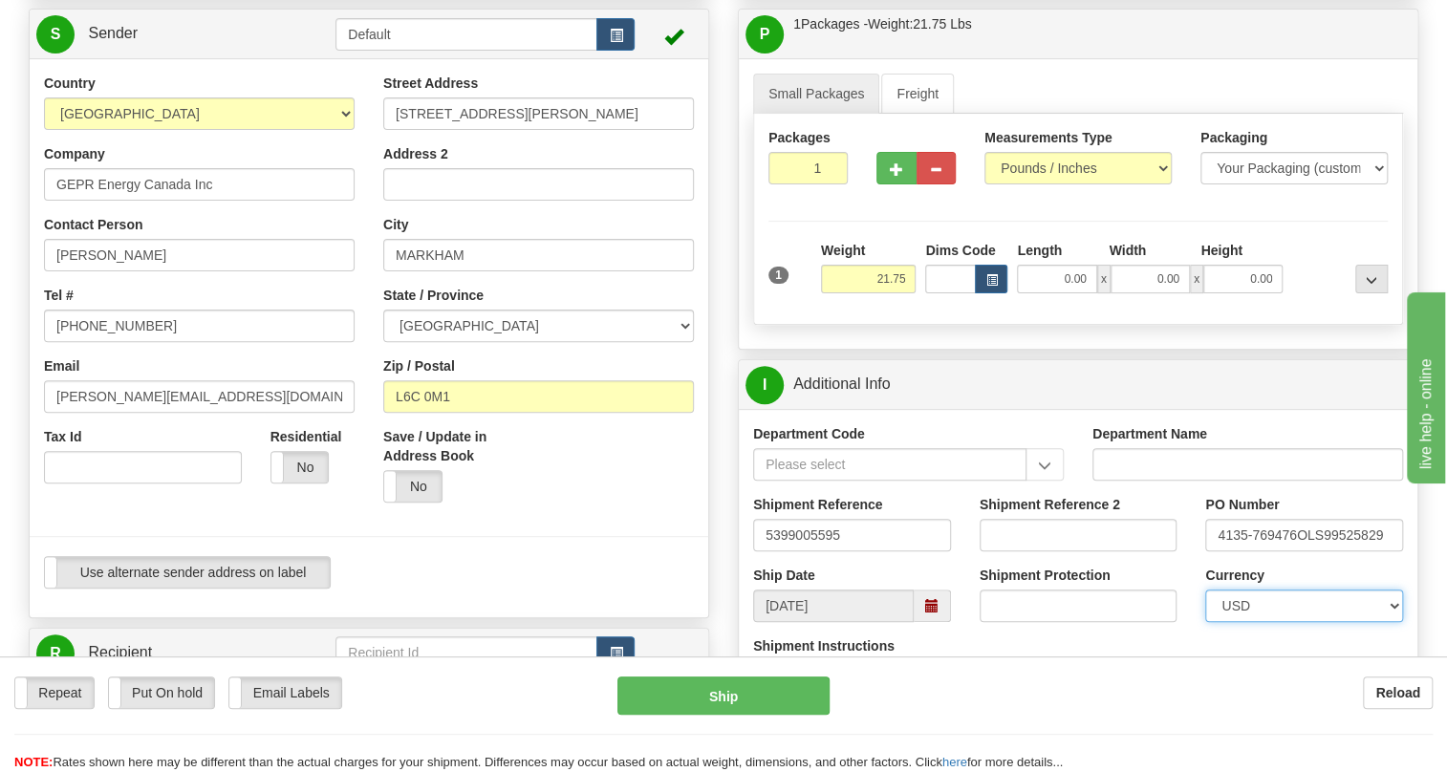
scroll to position [173, 0]
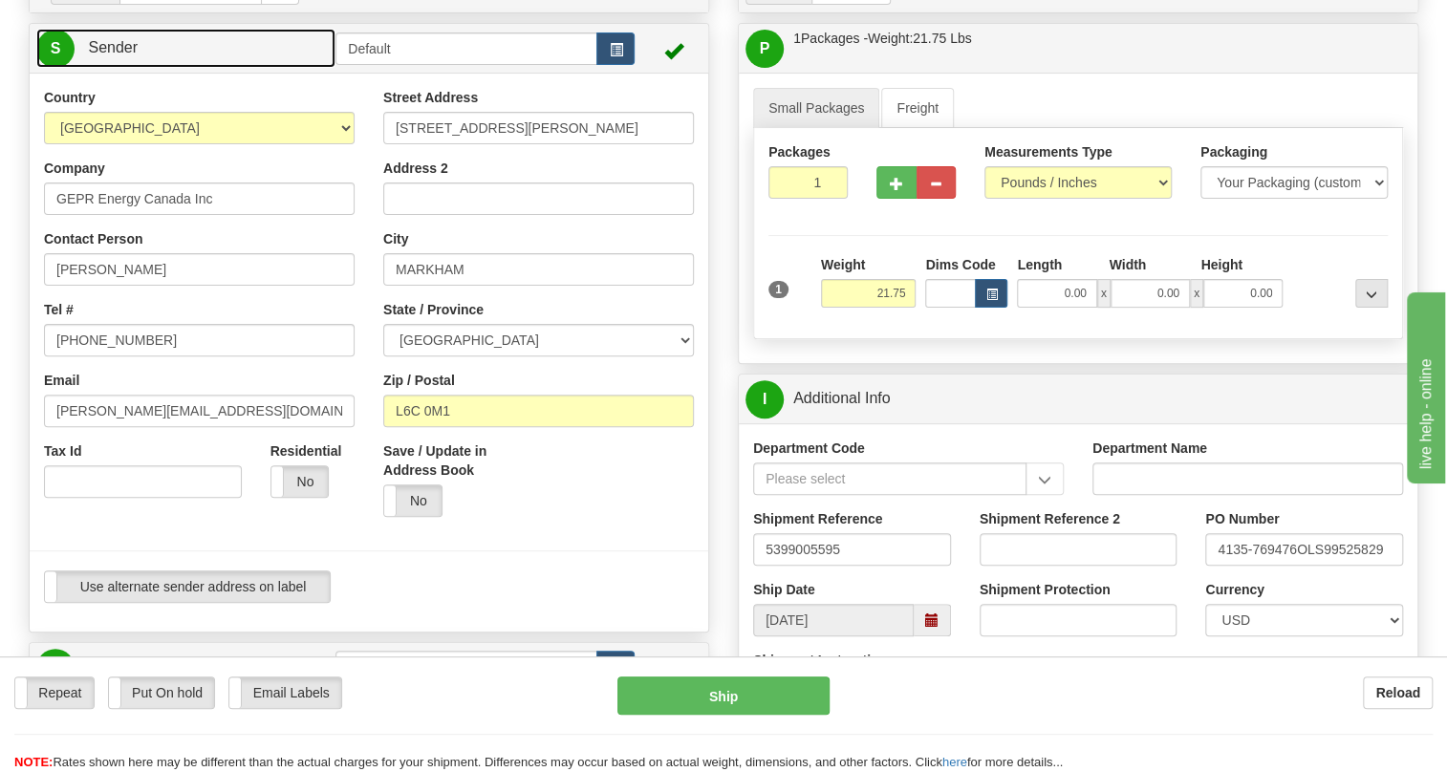
click at [108, 55] on span "Sender" at bounding box center [113, 47] width 50 height 16
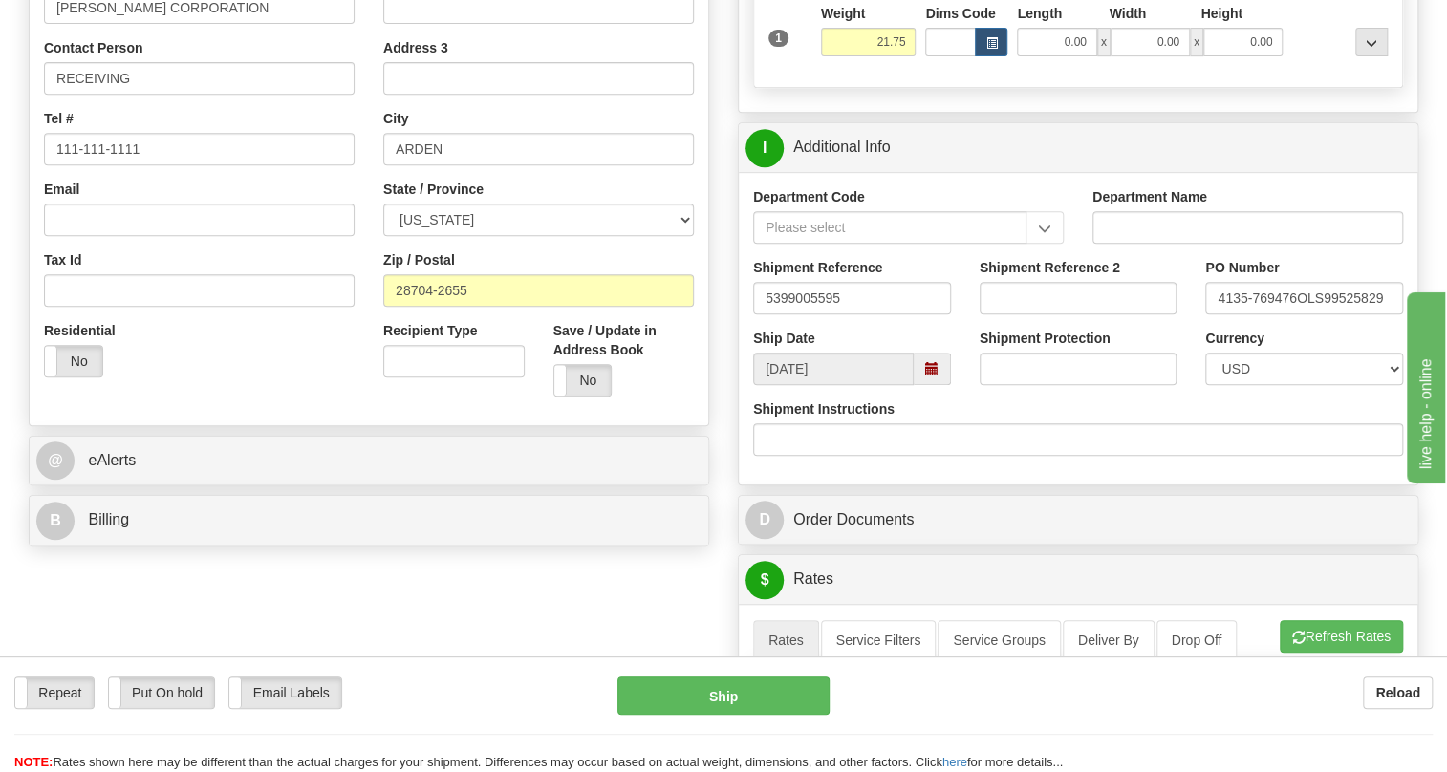
scroll to position [434, 0]
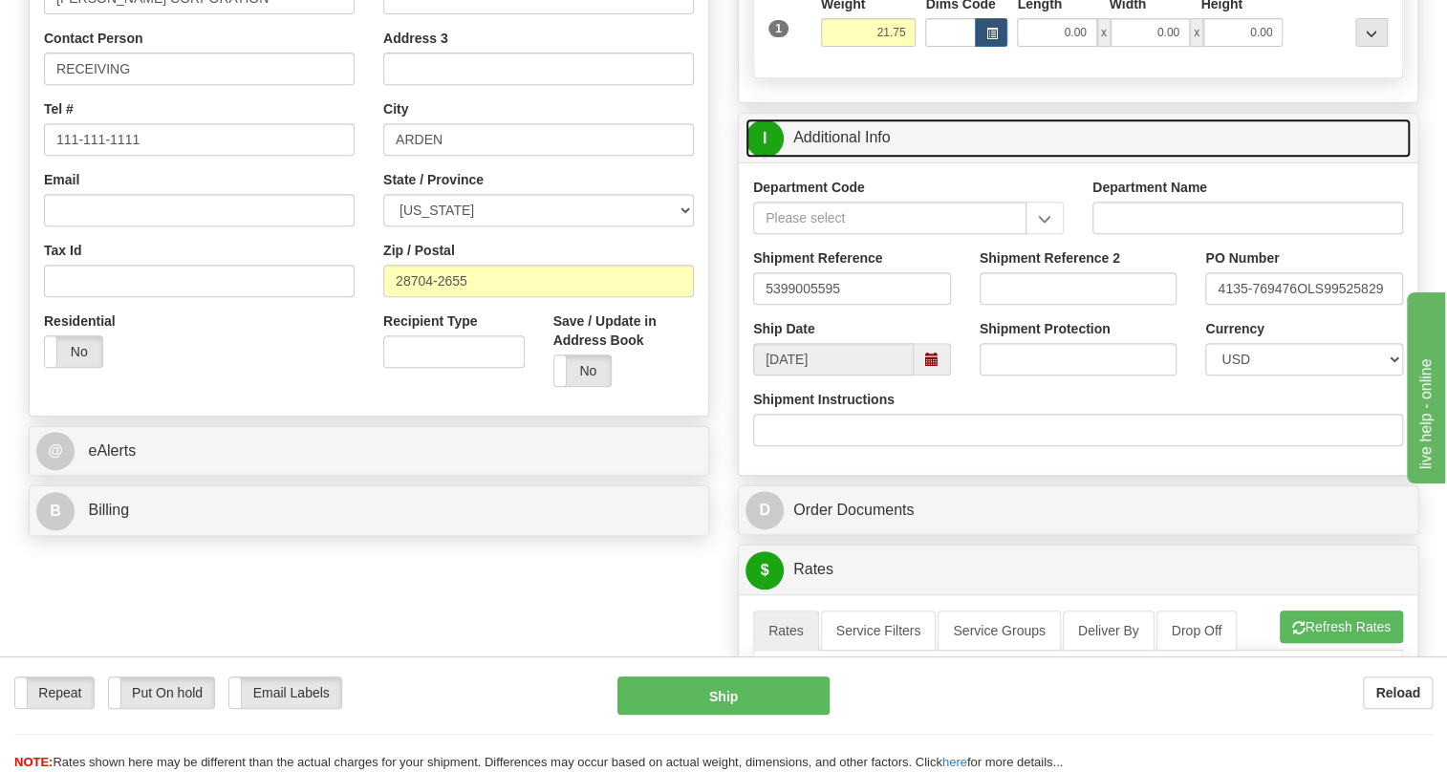
click at [860, 158] on link "I Additional Info" at bounding box center [1078, 138] width 665 height 39
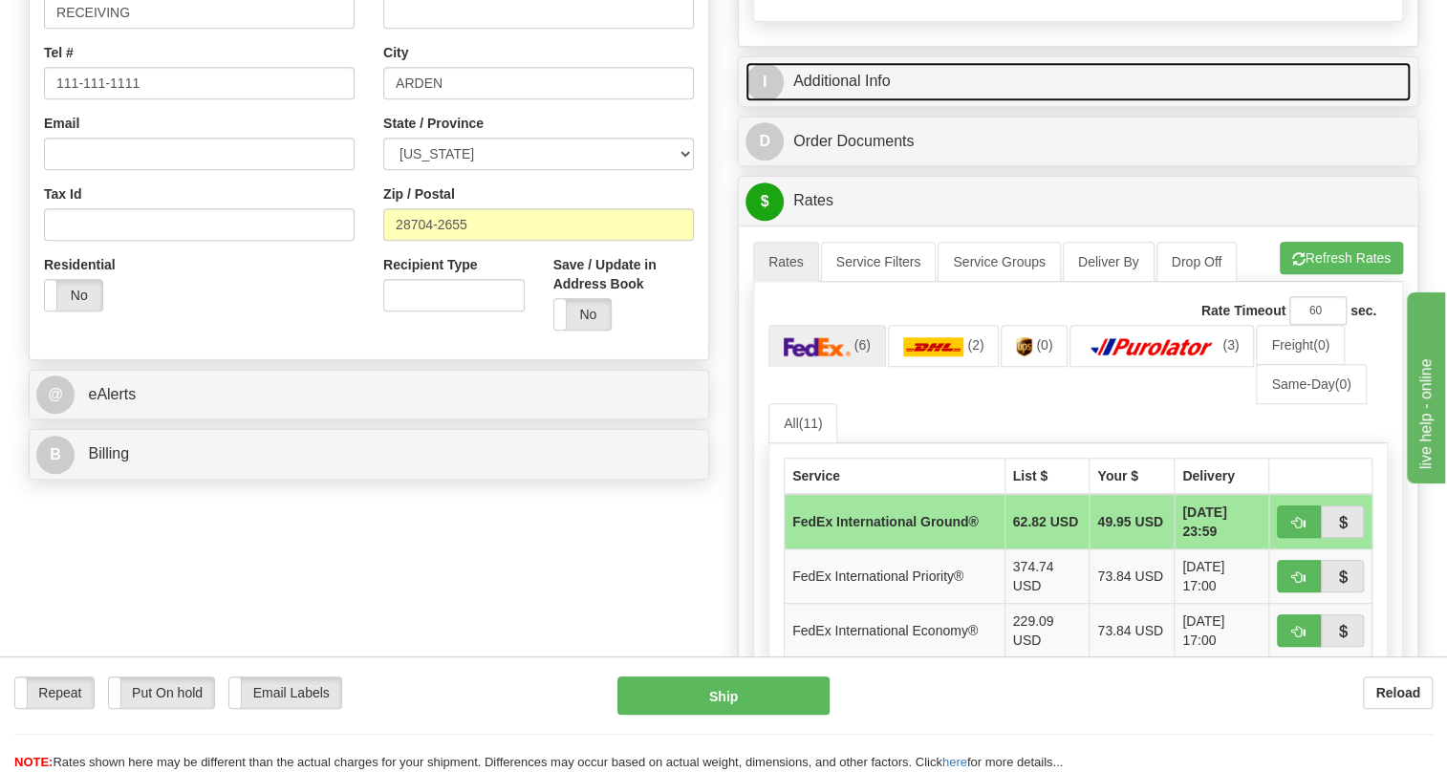
scroll to position [521, 0]
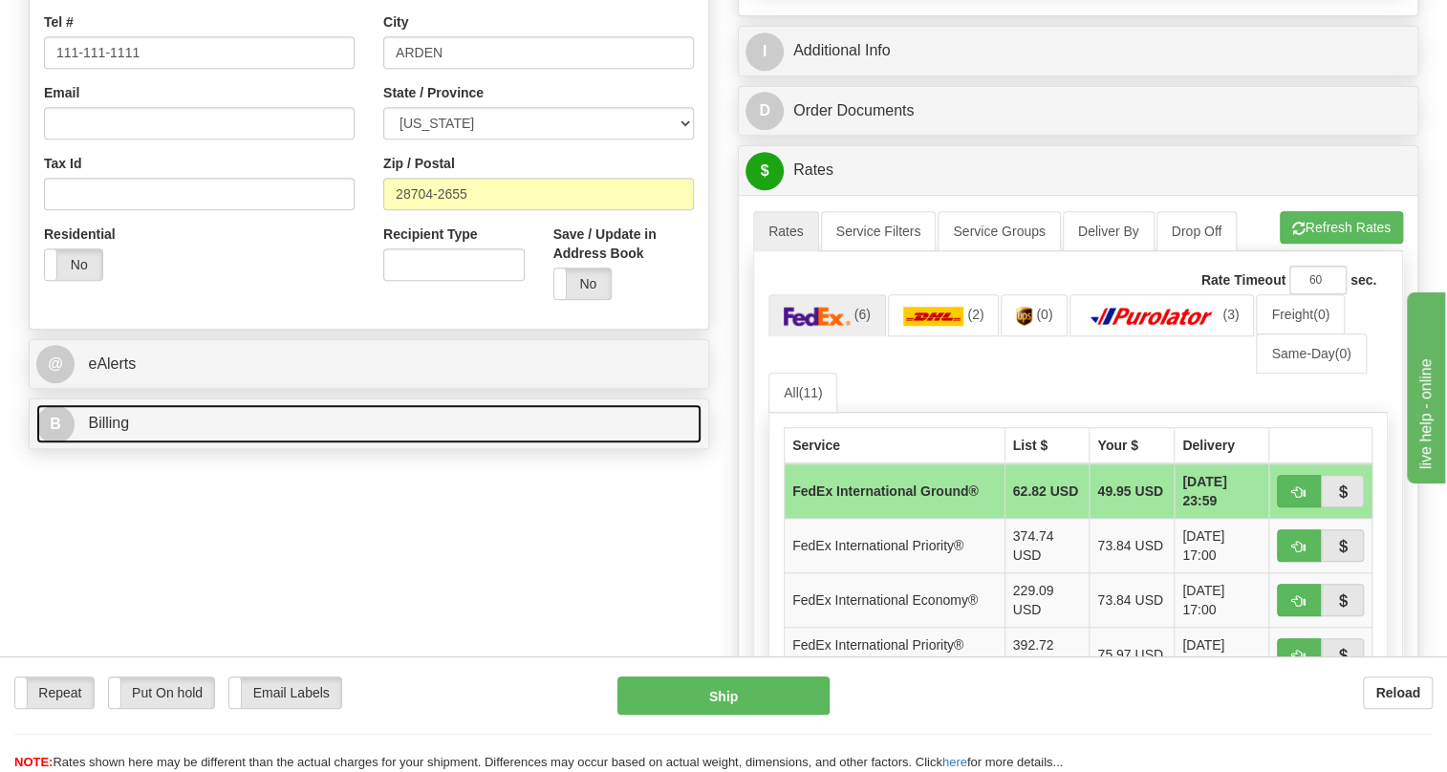
click at [134, 444] on link "B Billing" at bounding box center [368, 423] width 665 height 39
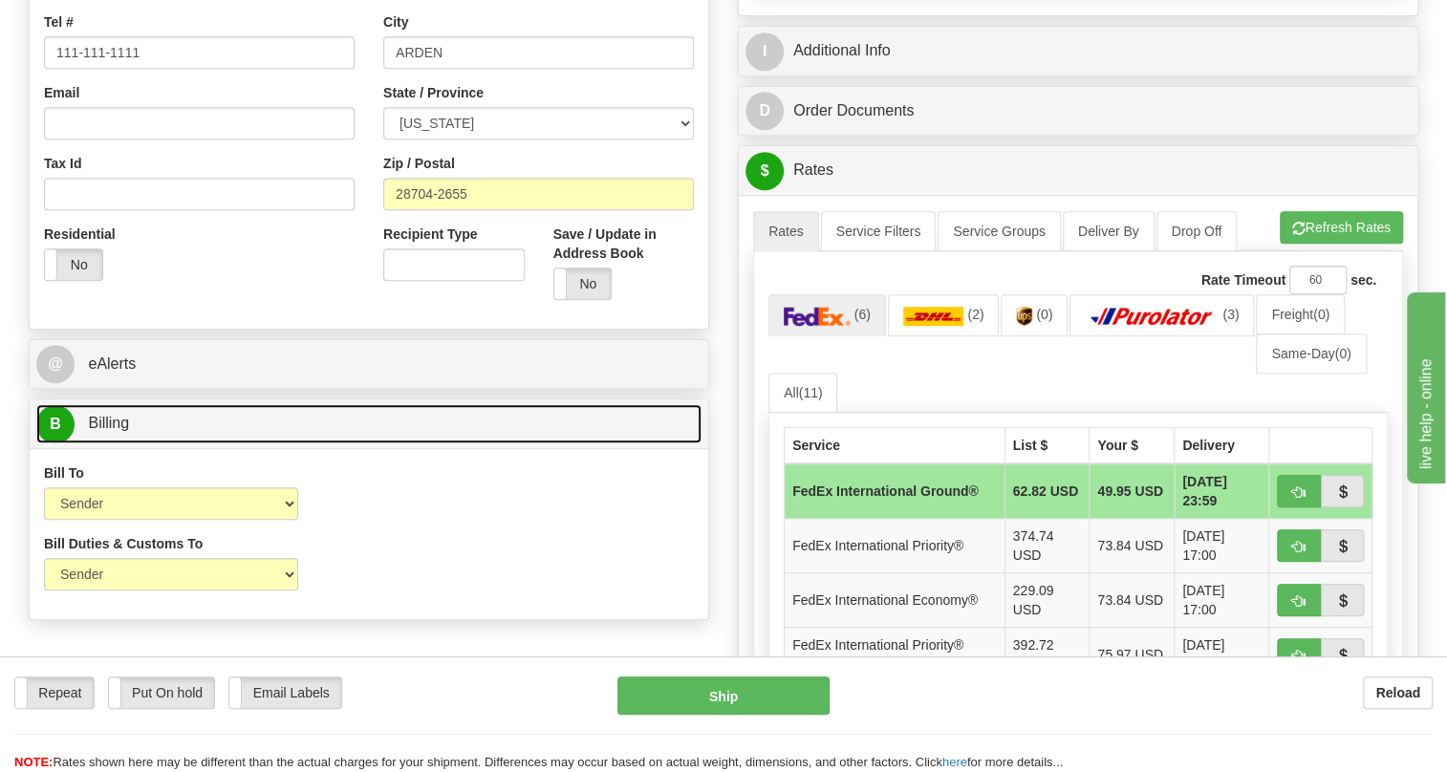
click at [134, 444] on link "B Billing" at bounding box center [368, 423] width 665 height 39
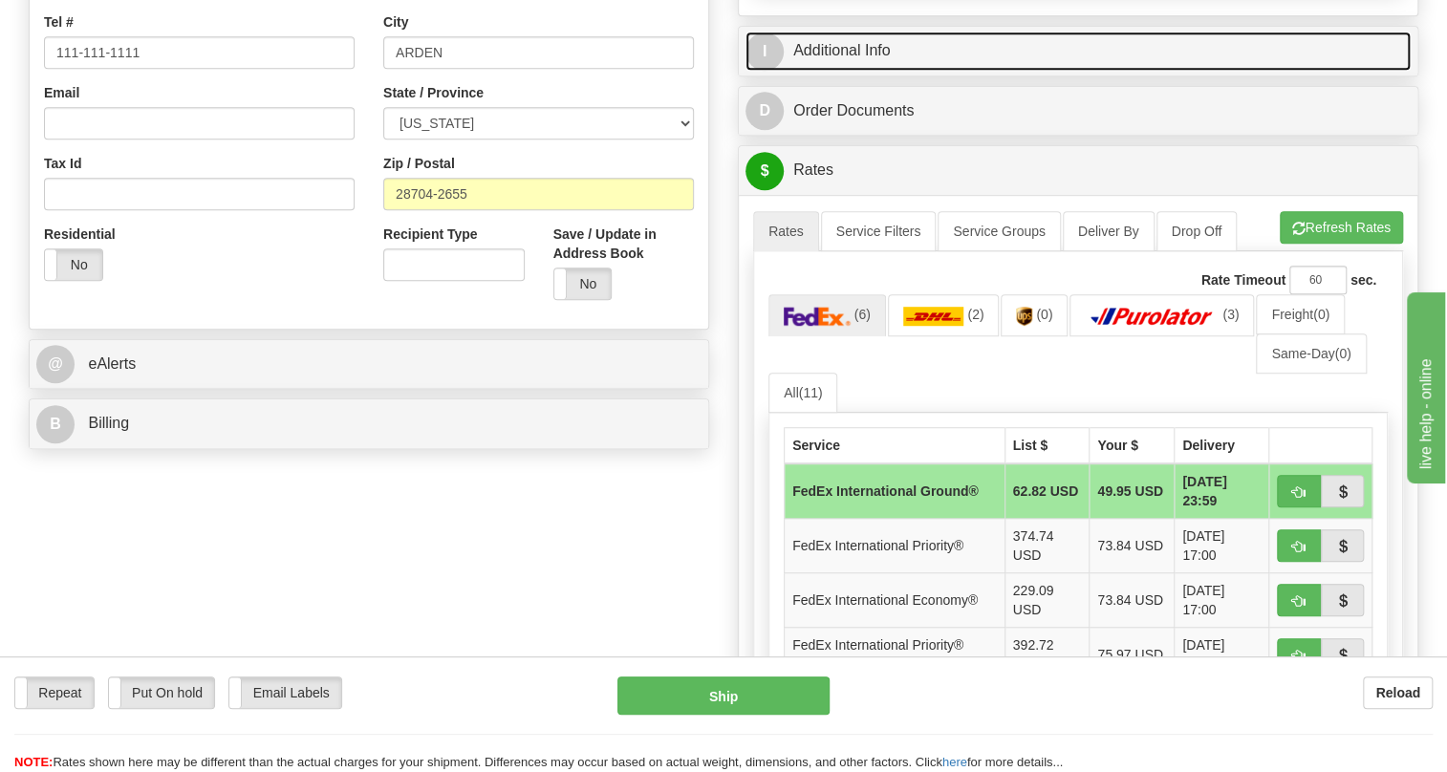
click at [852, 71] on link "I Additional Info" at bounding box center [1078, 51] width 665 height 39
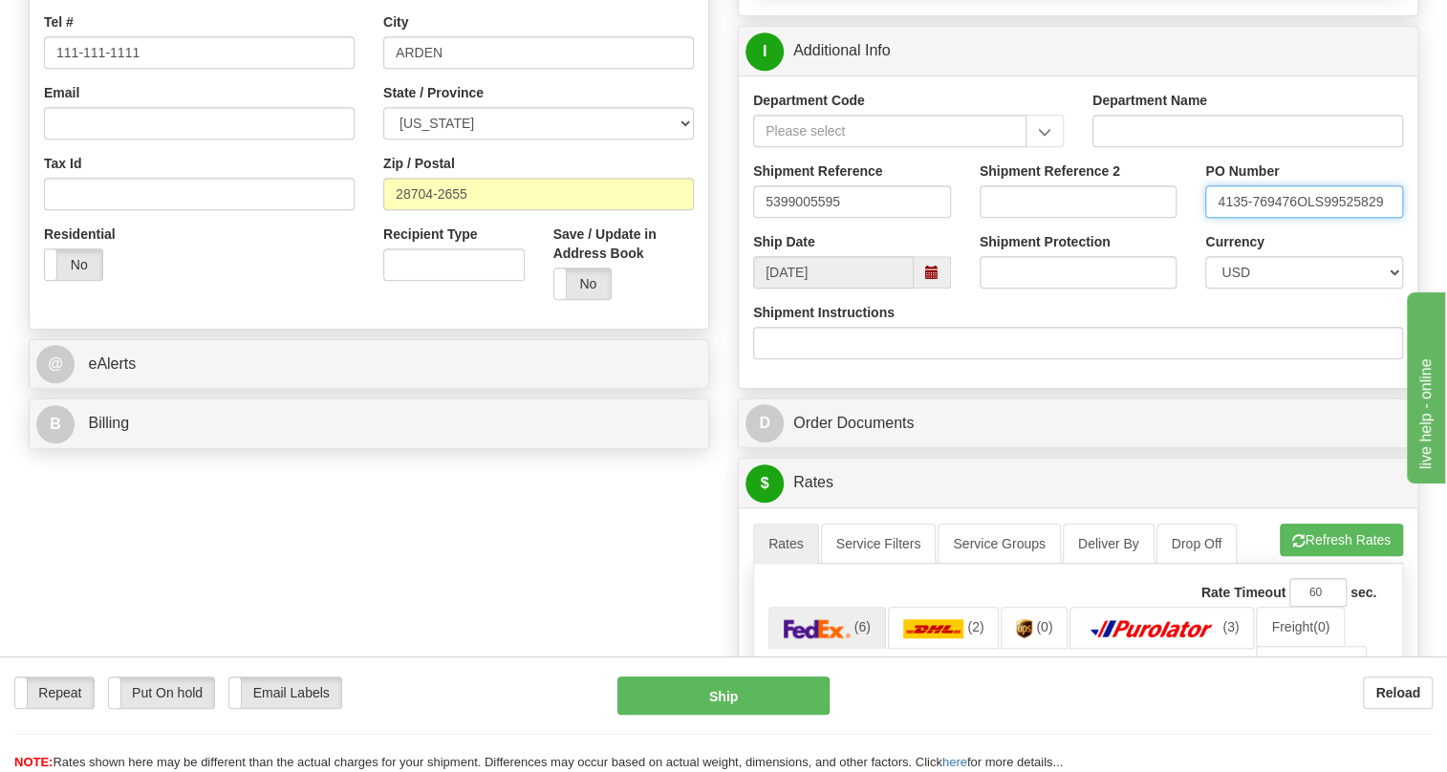
drag, startPoint x: 1296, startPoint y: 240, endPoint x: 1208, endPoint y: 249, distance: 88.4
click at [1208, 218] on input "4135-769476OLS99525829" at bounding box center [1304, 201] width 198 height 33
paste input "4135-769476"
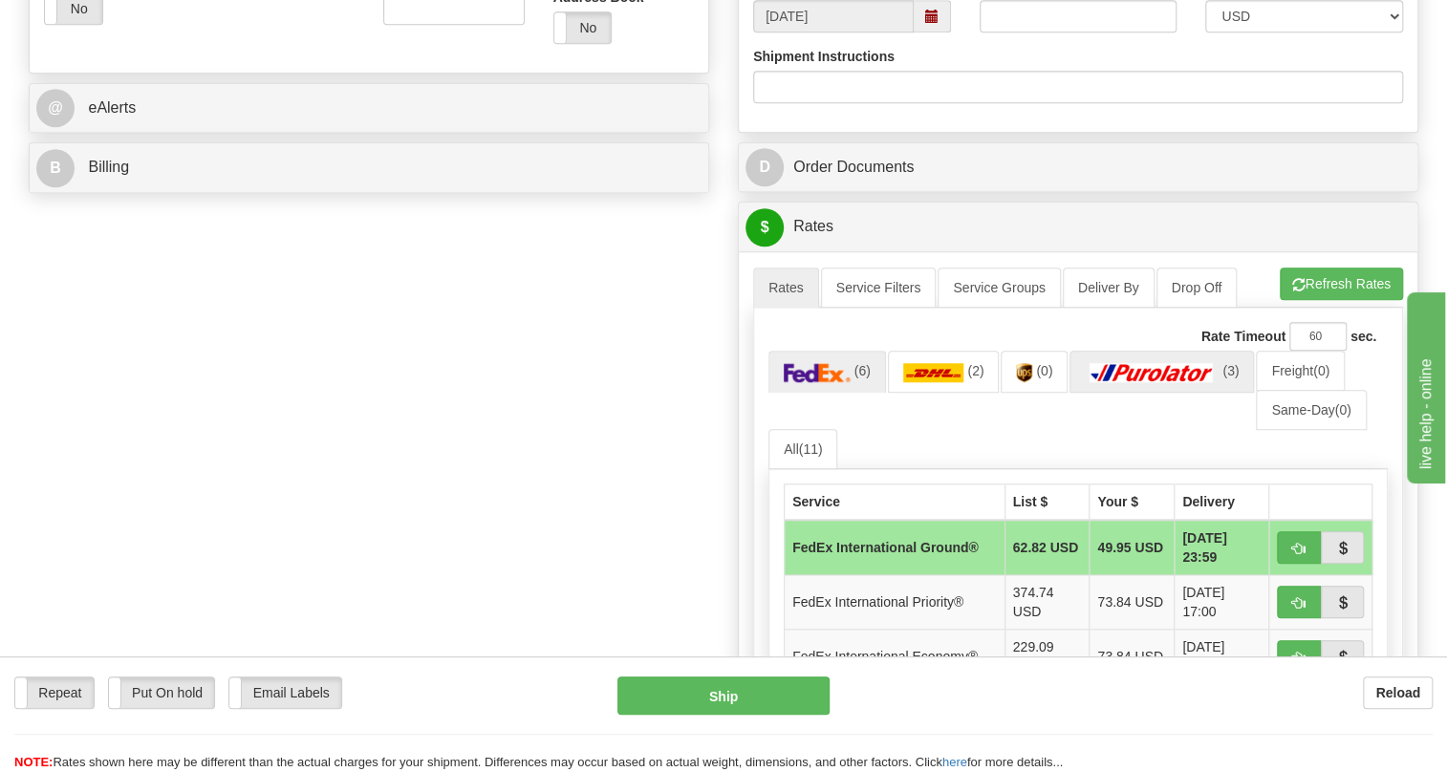
scroll to position [782, 0]
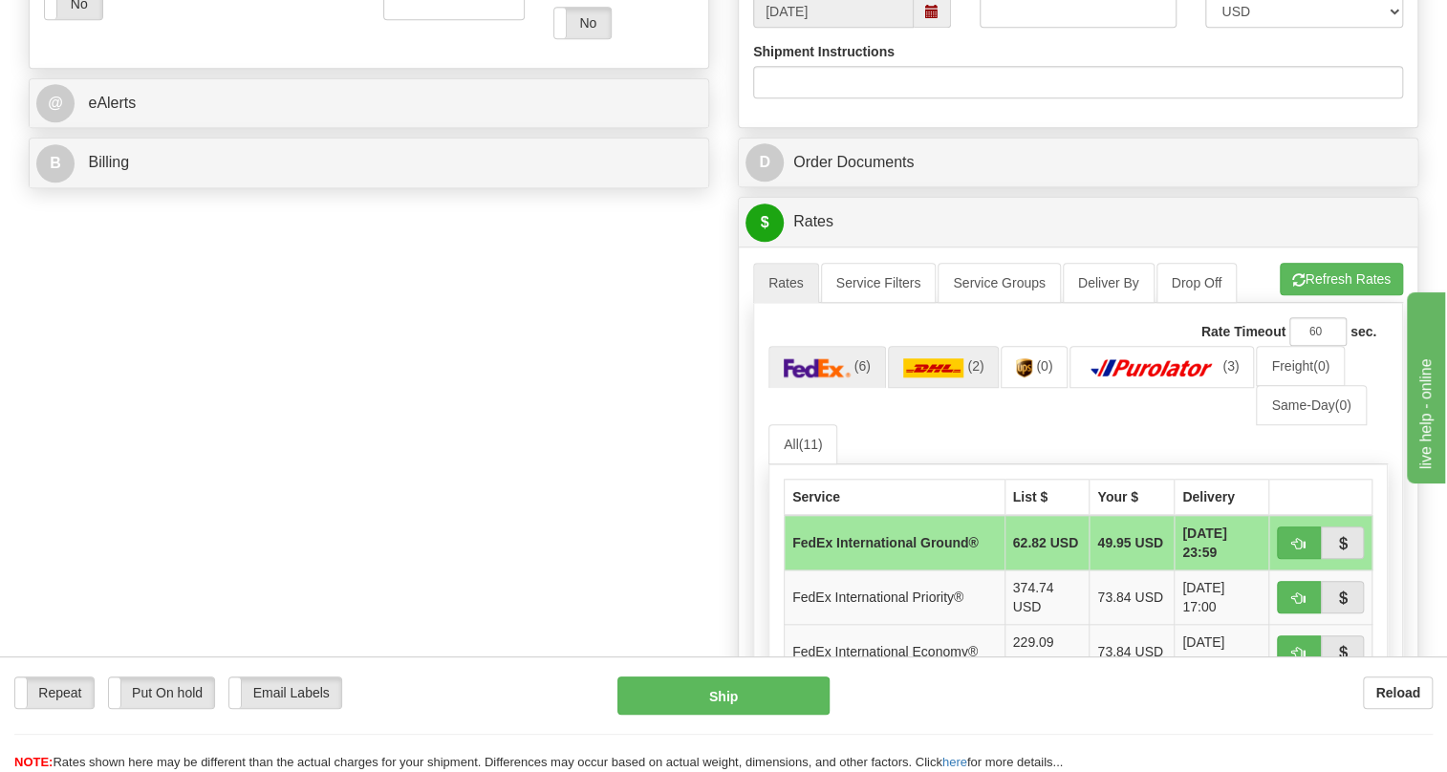
type input "RECEIVING / PO# 4135-769476"
click at [940, 378] on img at bounding box center [933, 367] width 61 height 19
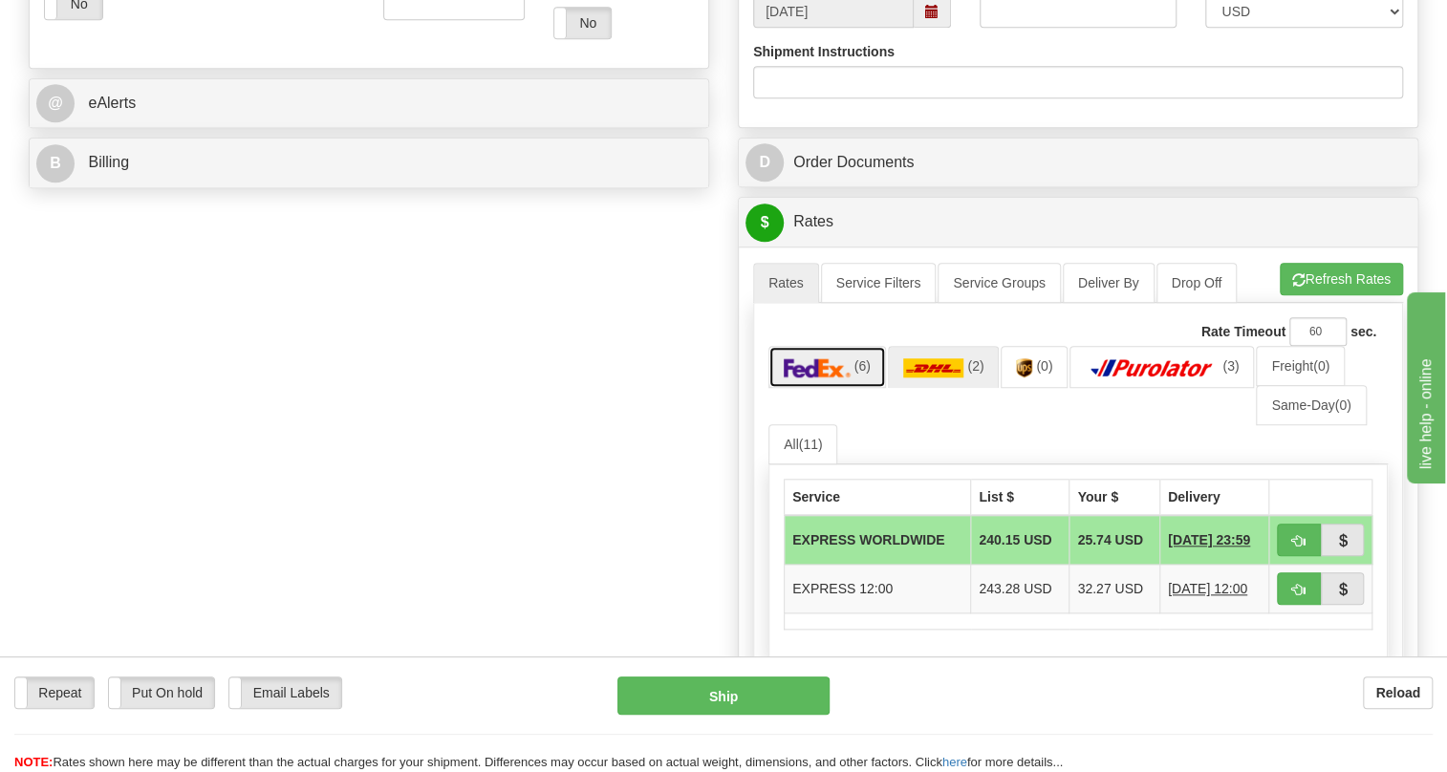
click at [824, 378] on img at bounding box center [817, 367] width 67 height 19
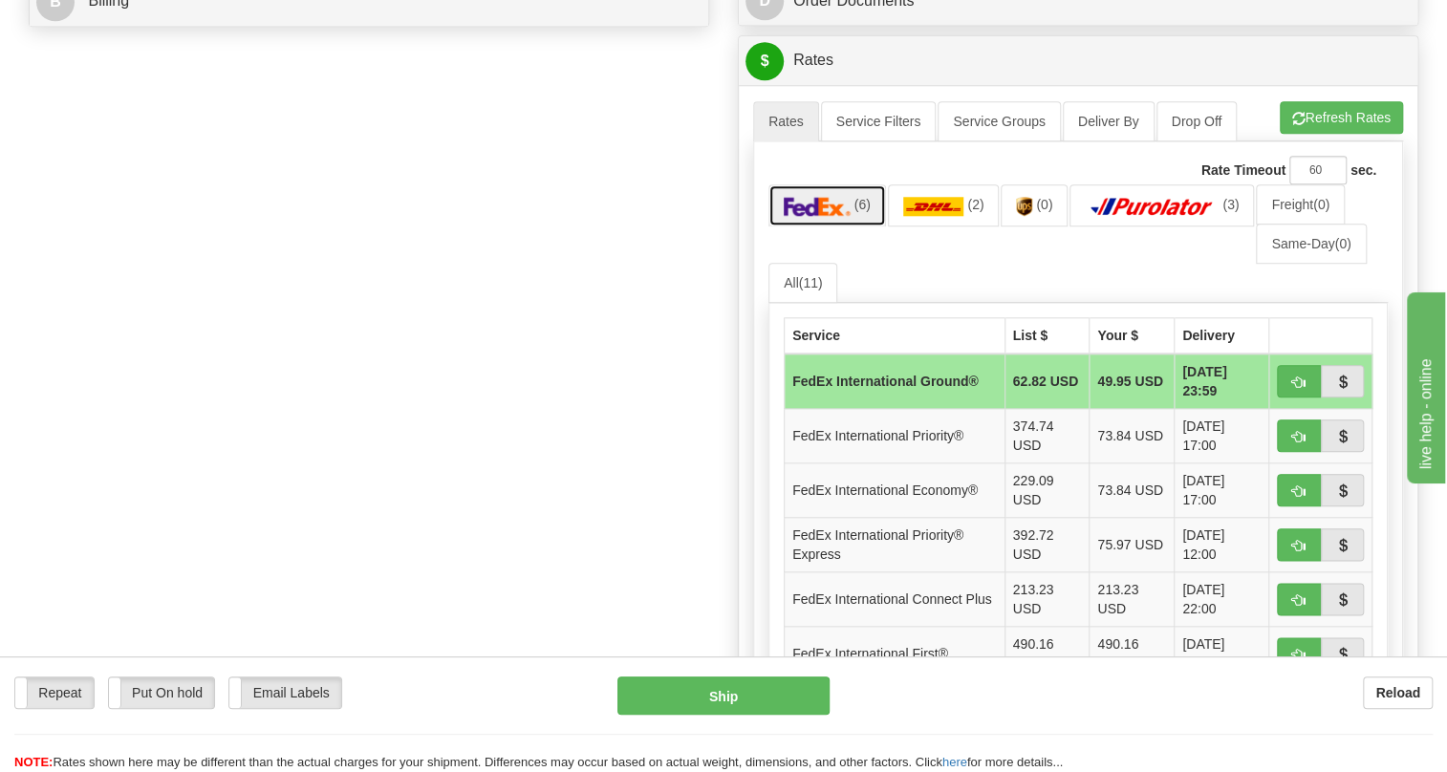
scroll to position [956, 0]
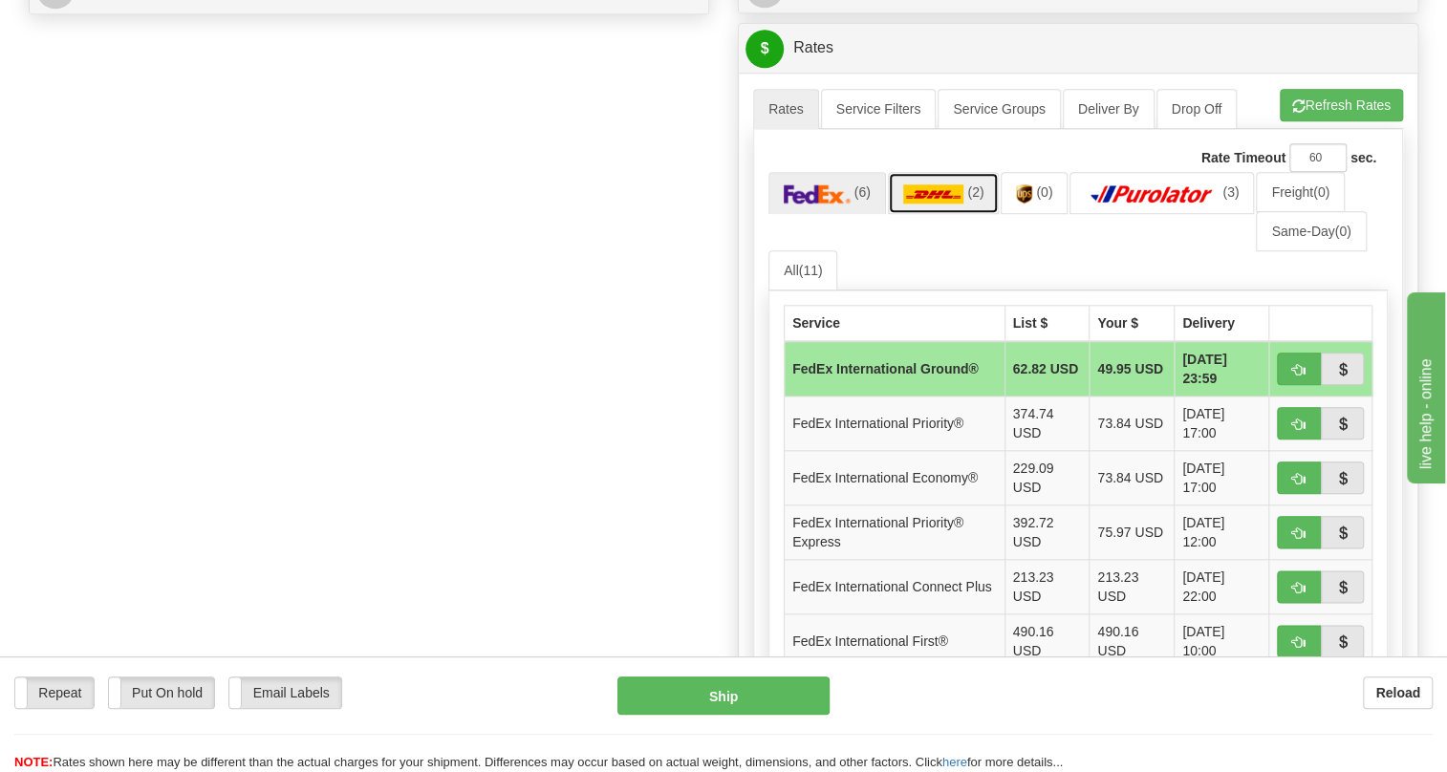
drag, startPoint x: 943, startPoint y: 229, endPoint x: 1129, endPoint y: 322, distance: 208.2
click at [944, 204] on img at bounding box center [933, 193] width 61 height 19
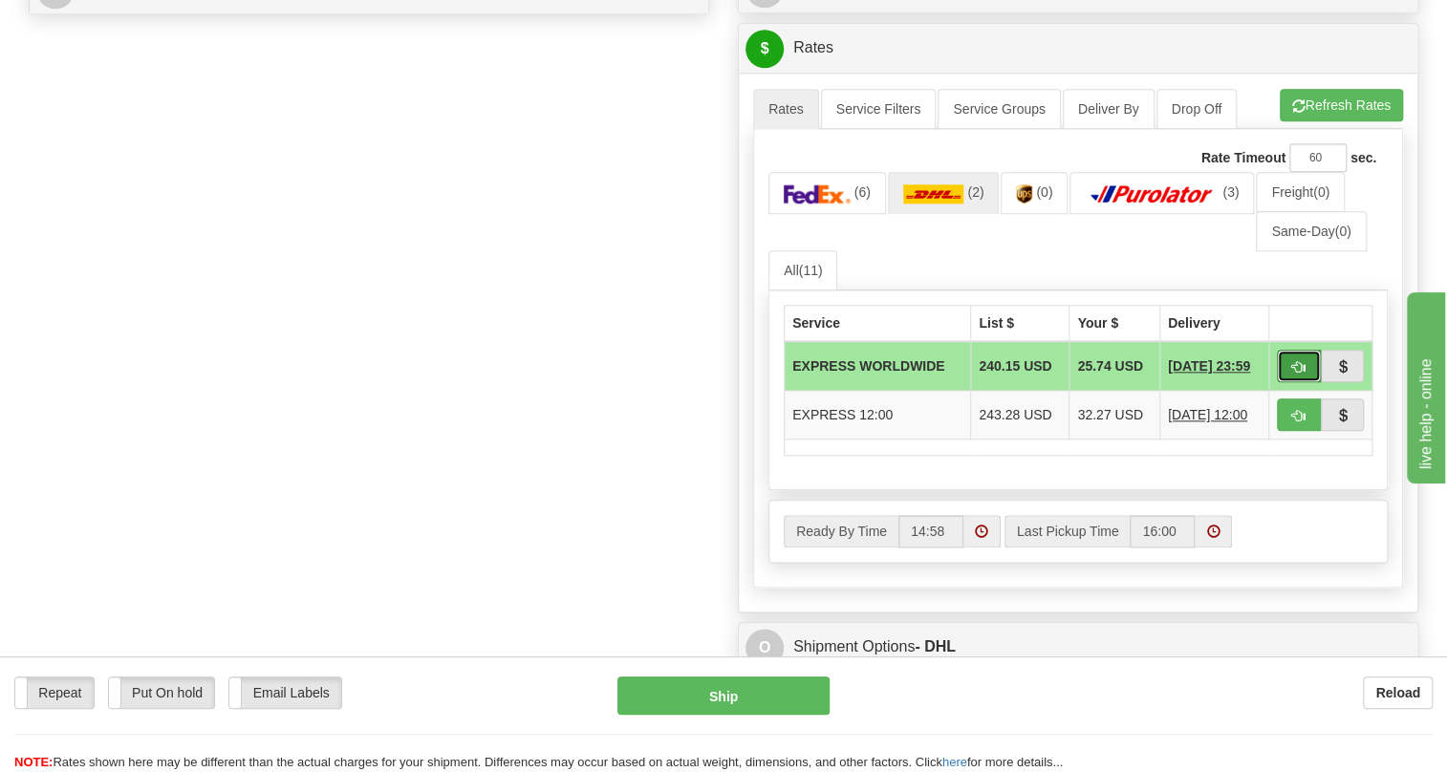
click at [1286, 382] on button "button" at bounding box center [1299, 366] width 44 height 33
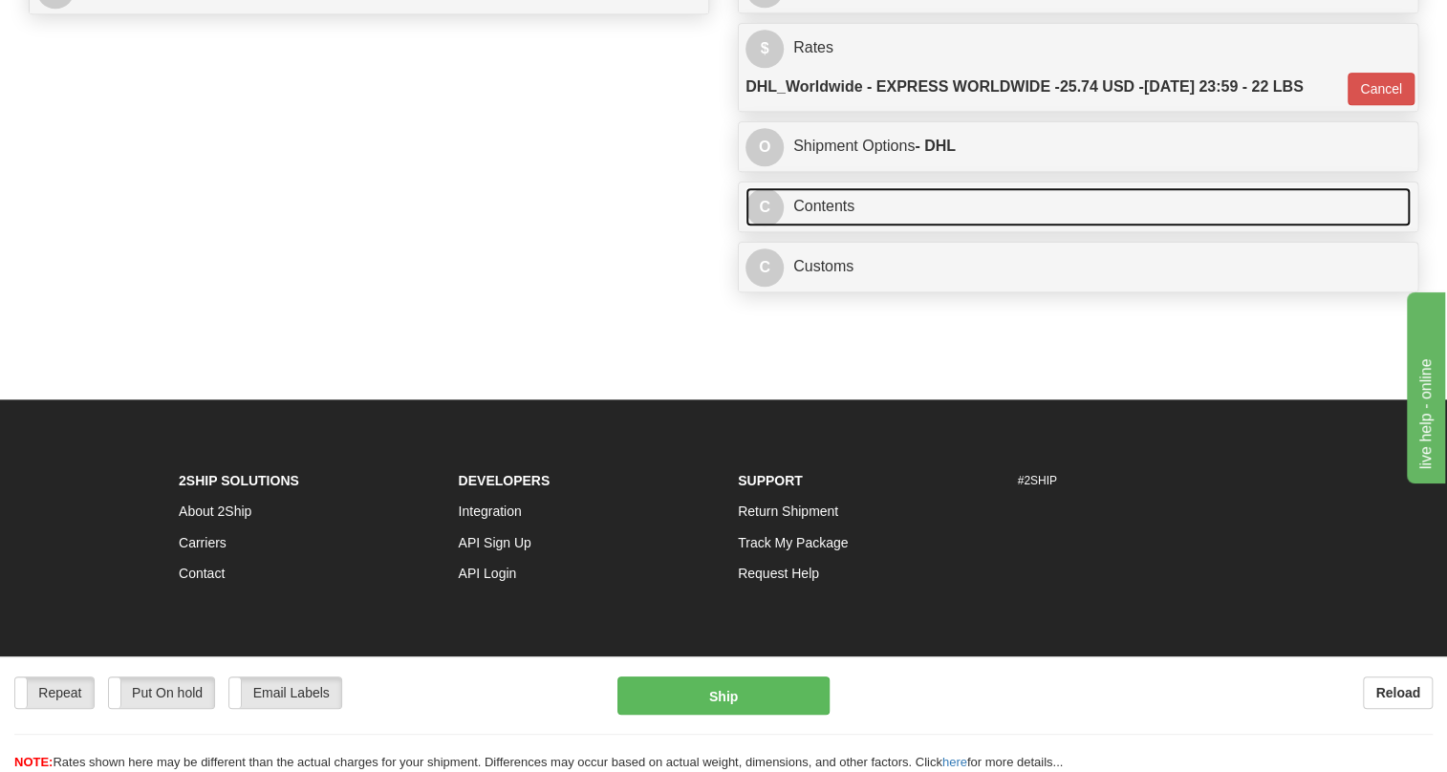
click at [836, 227] on link "C Contents" at bounding box center [1078, 206] width 665 height 39
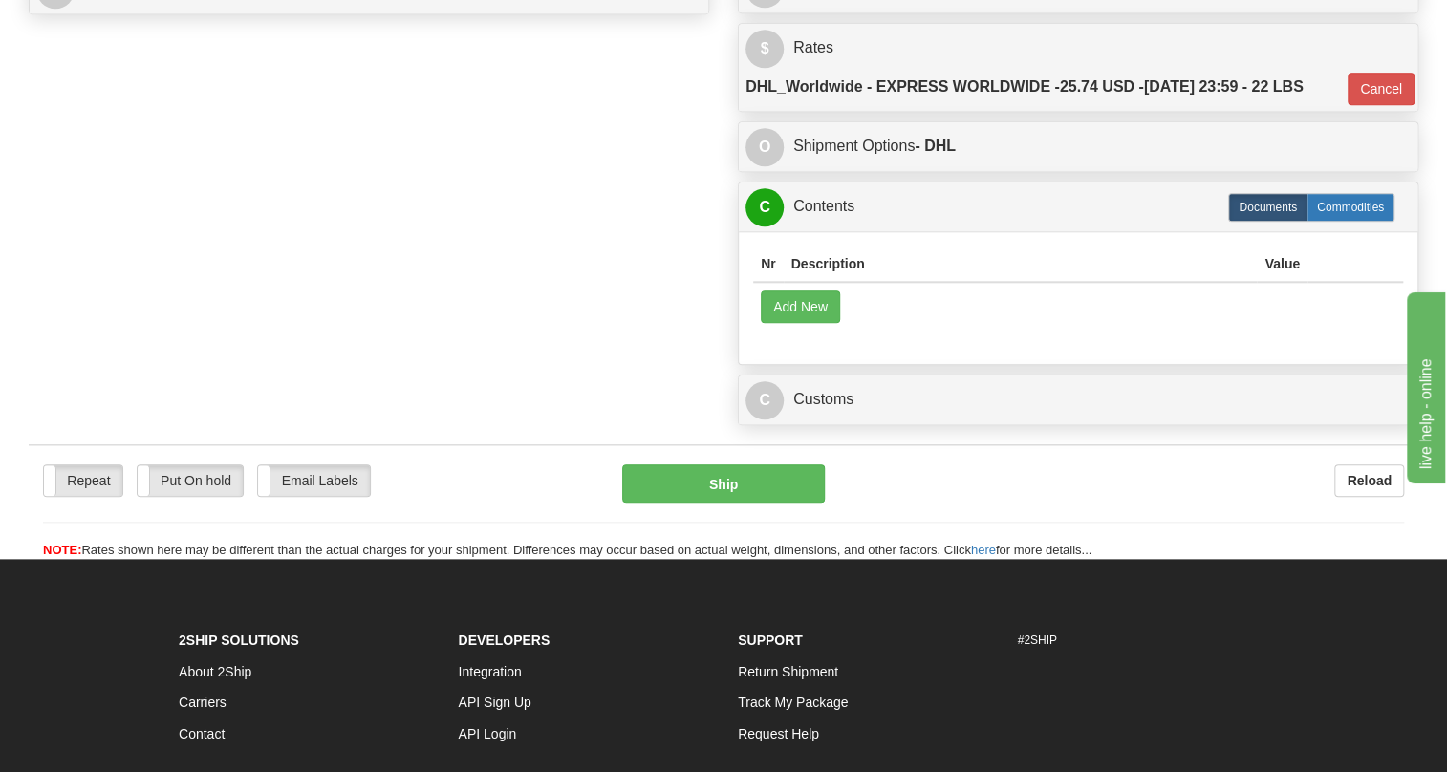
click at [1348, 222] on label "Commodities" at bounding box center [1351, 207] width 88 height 29
type input "D"
radio input "true"
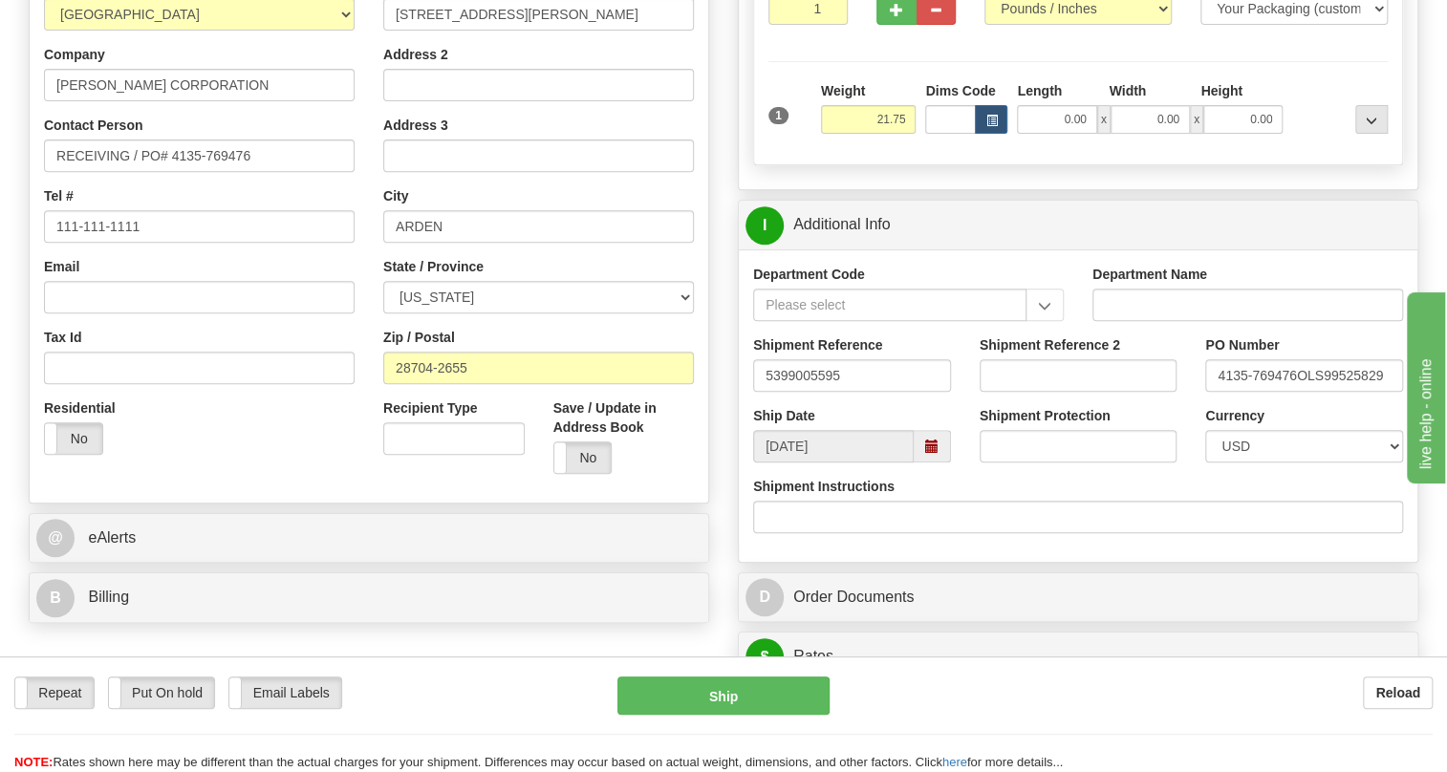
scroll to position [434, 0]
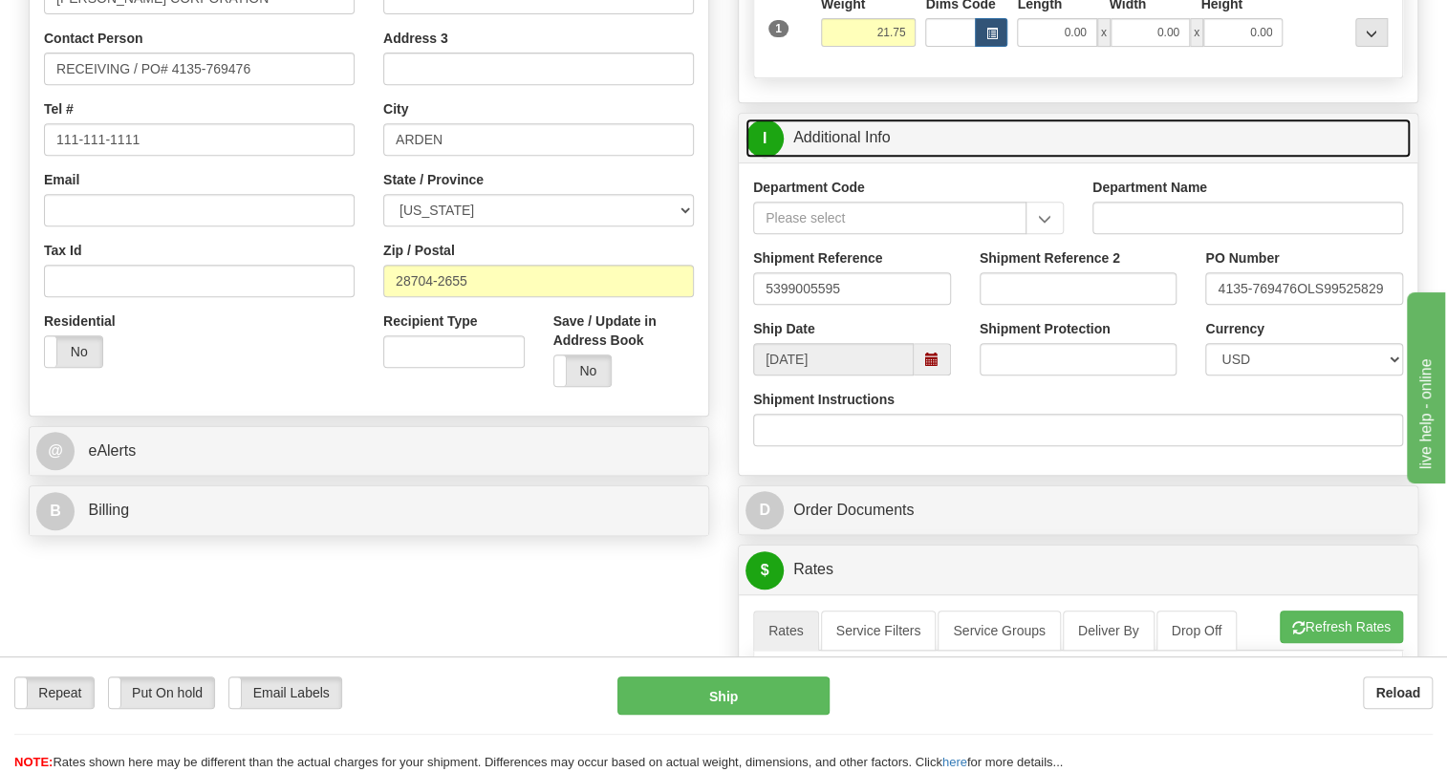
click at [853, 158] on link "I Additional Info" at bounding box center [1078, 138] width 665 height 39
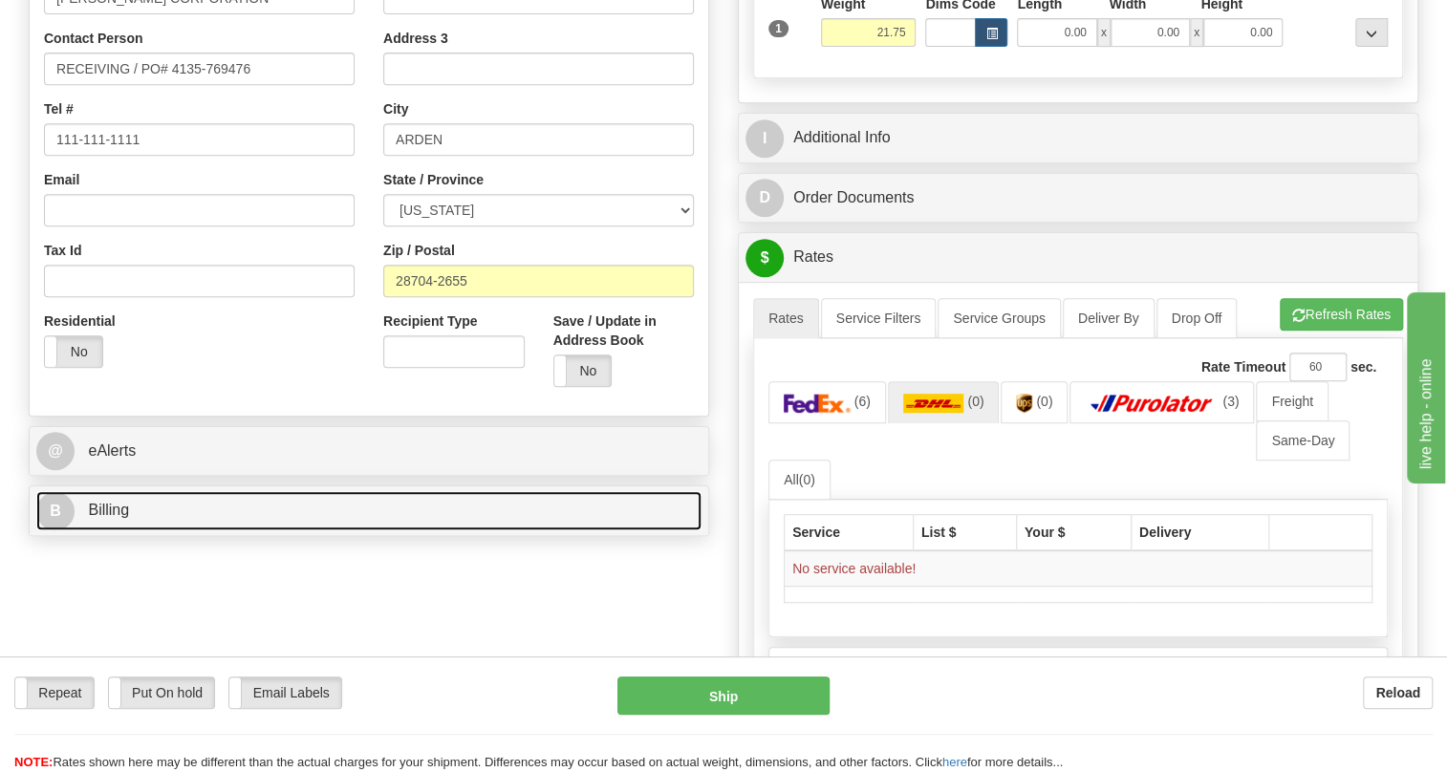
click at [105, 531] on link "B Billing" at bounding box center [368, 510] width 665 height 39
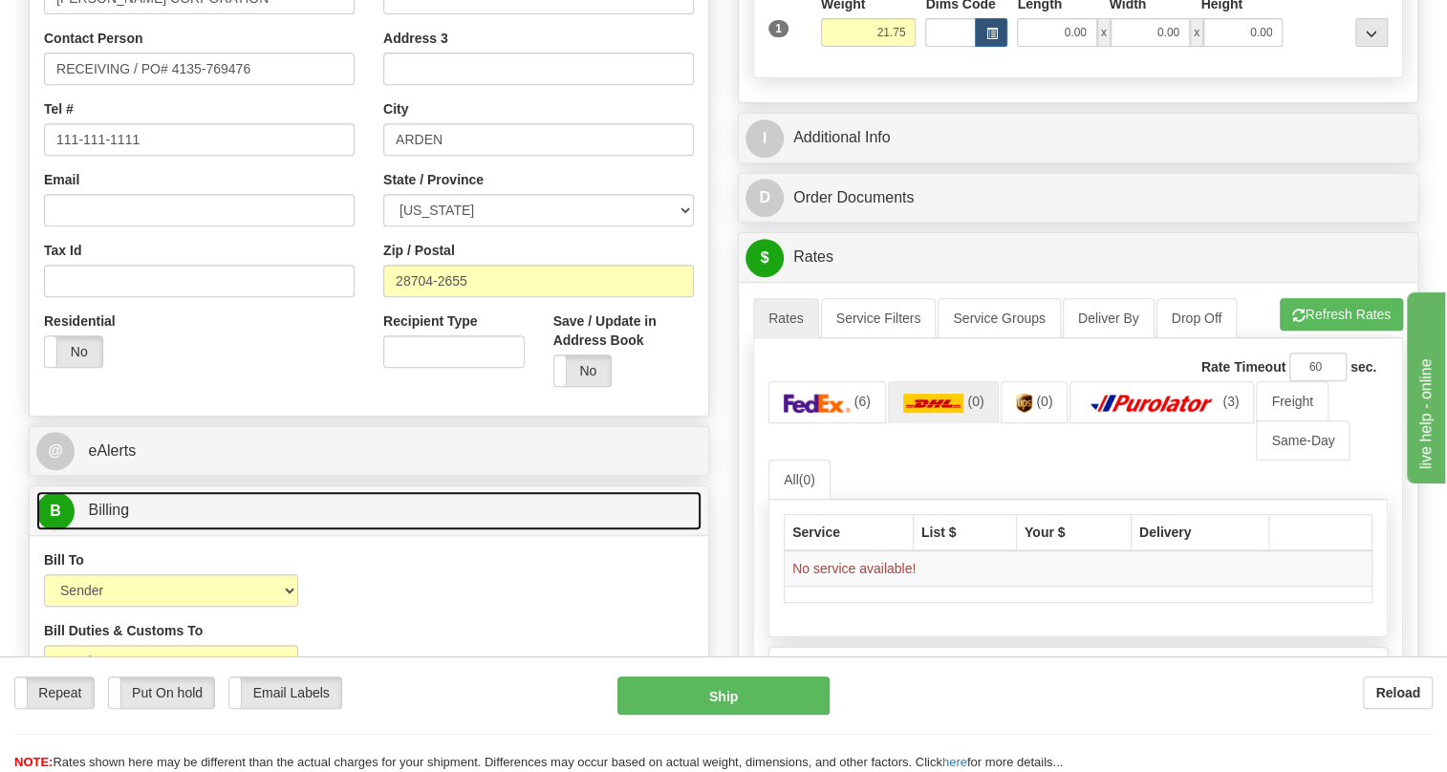
click at [105, 531] on link "B Billing" at bounding box center [368, 510] width 665 height 39
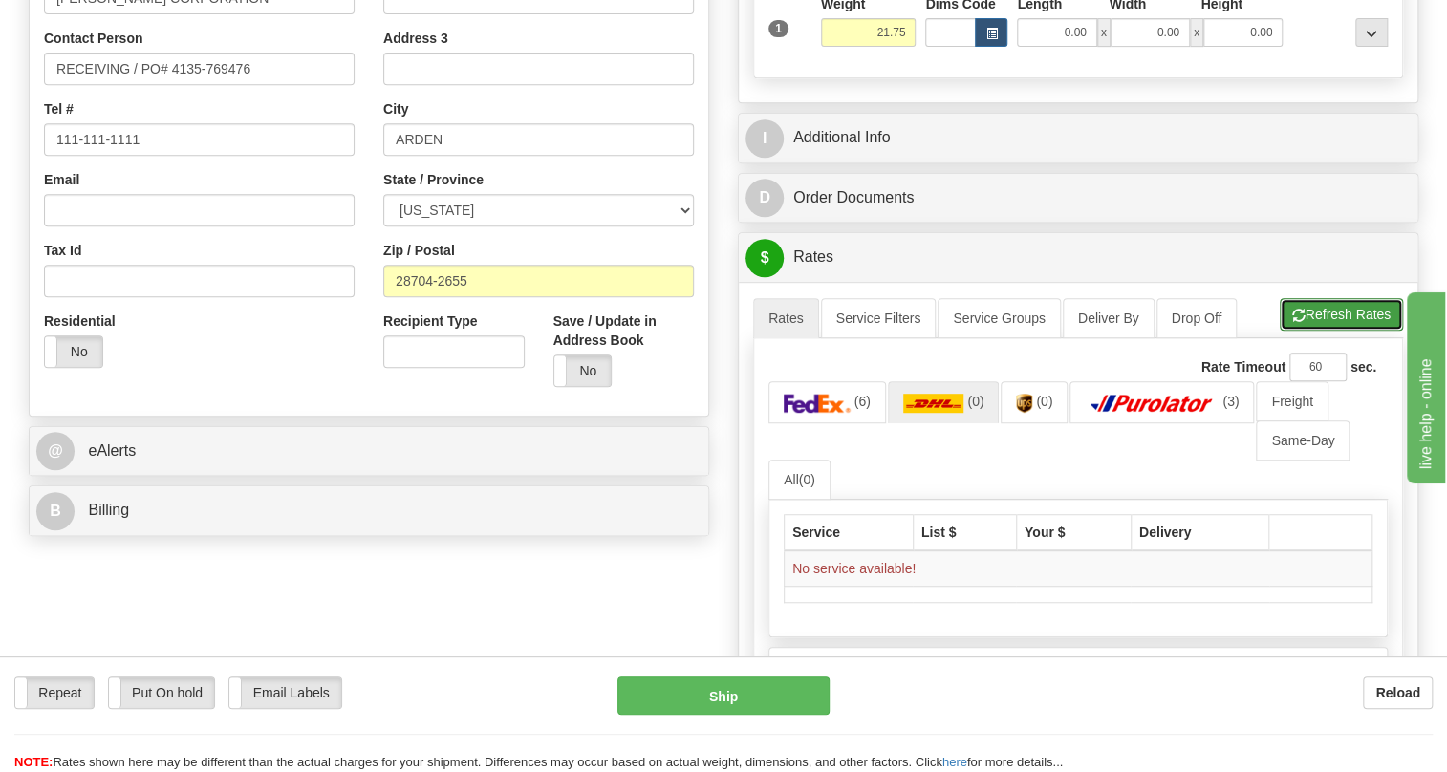
click at [1318, 331] on button "Refresh Rates" at bounding box center [1341, 314] width 123 height 33
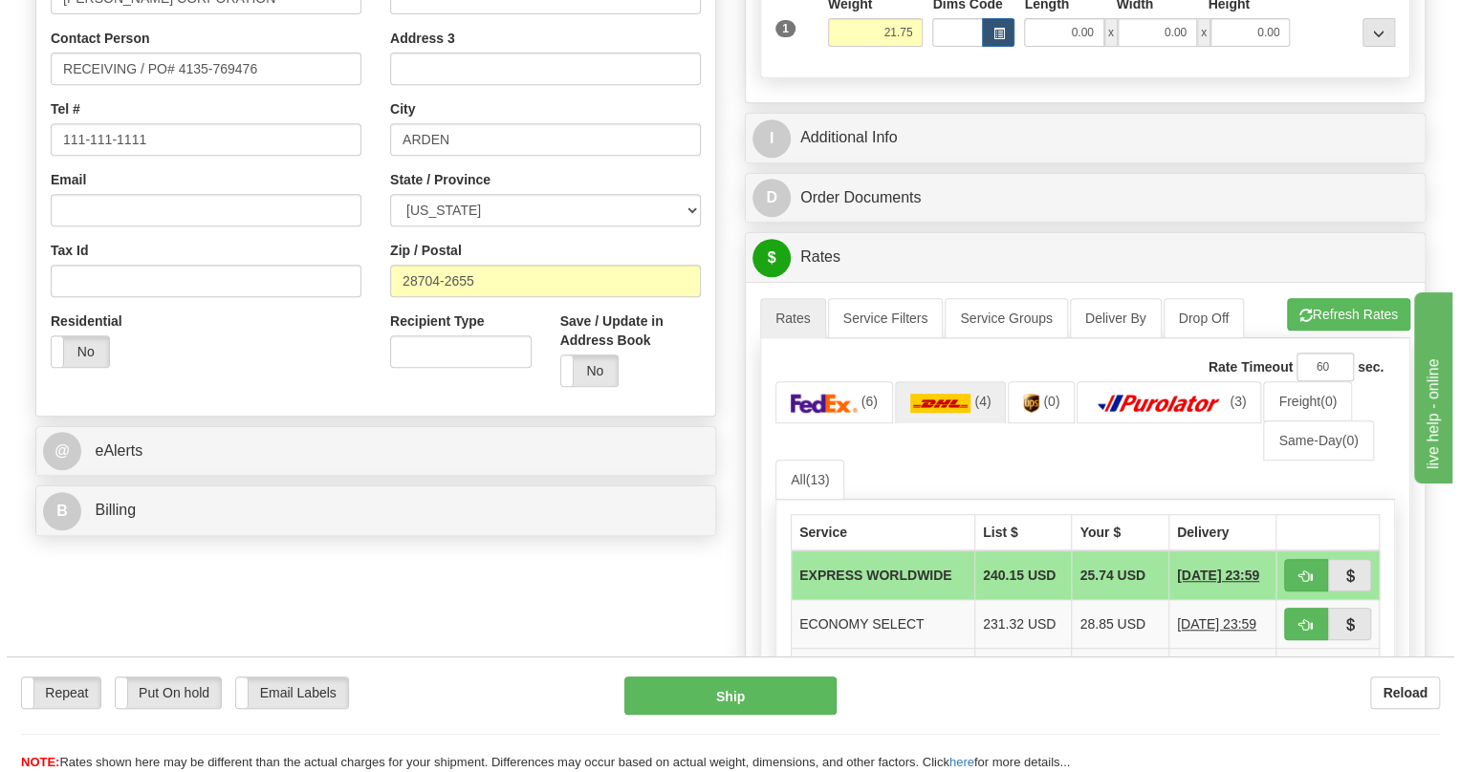
scroll to position [521, 0]
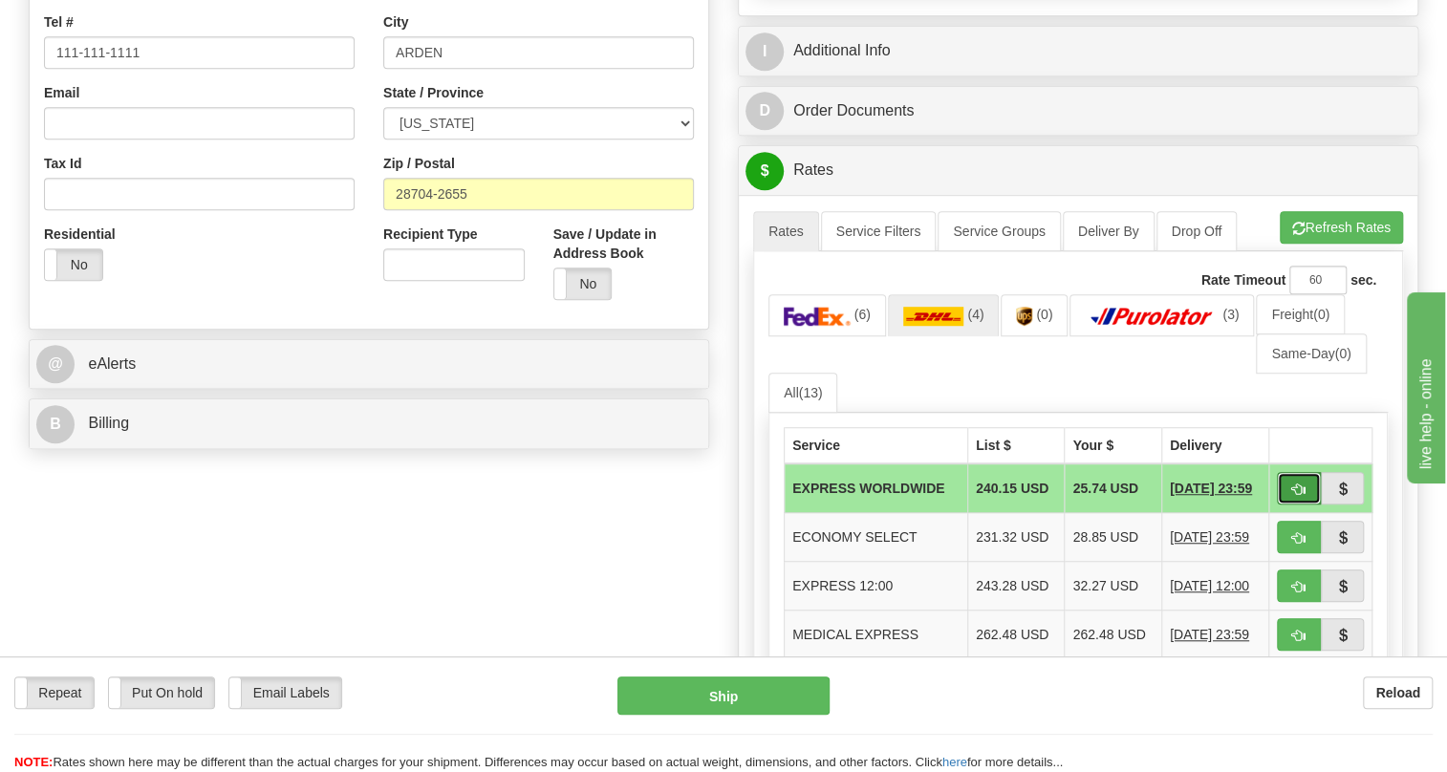
click at [1292, 496] on span "button" at bounding box center [1298, 490] width 13 height 12
type input "P"
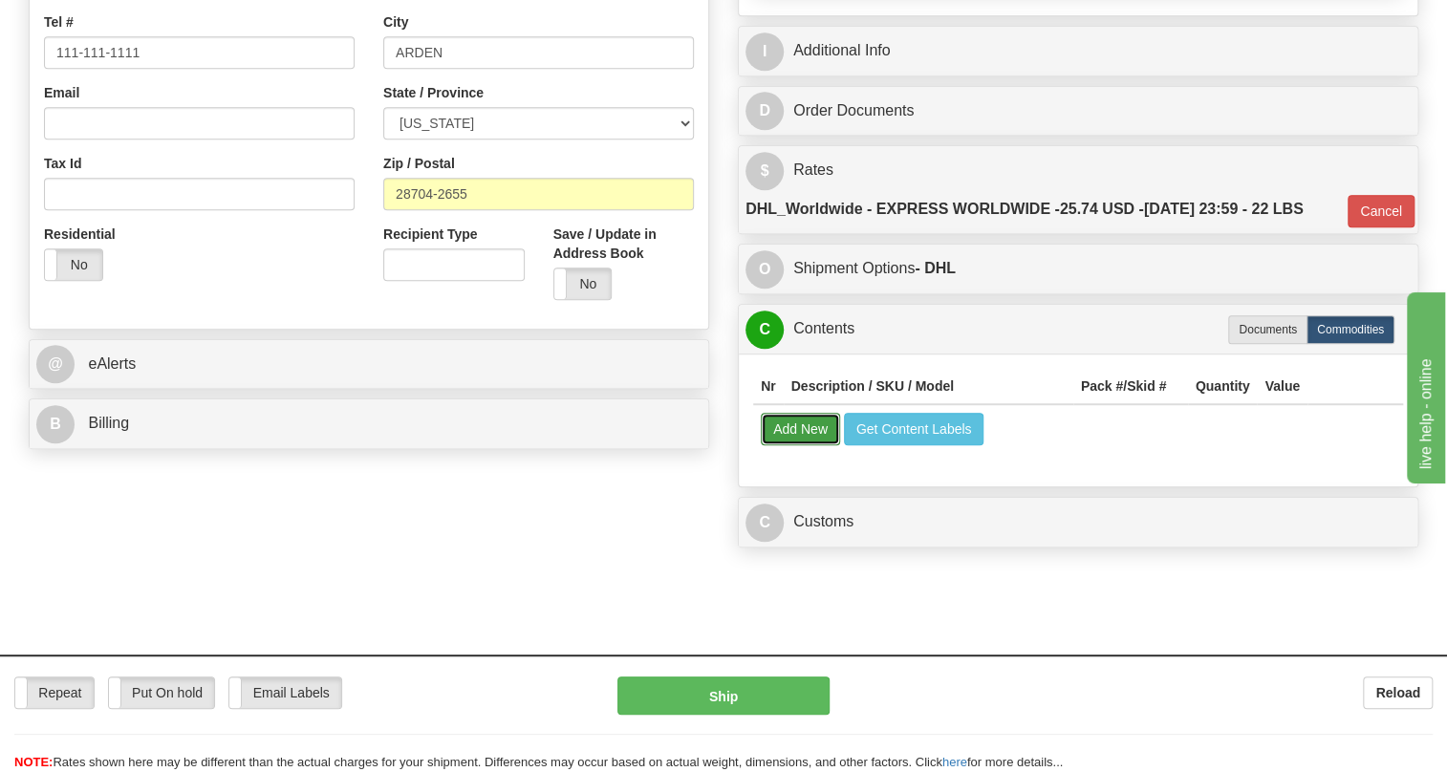
click at [804, 445] on button "Add New" at bounding box center [800, 429] width 79 height 33
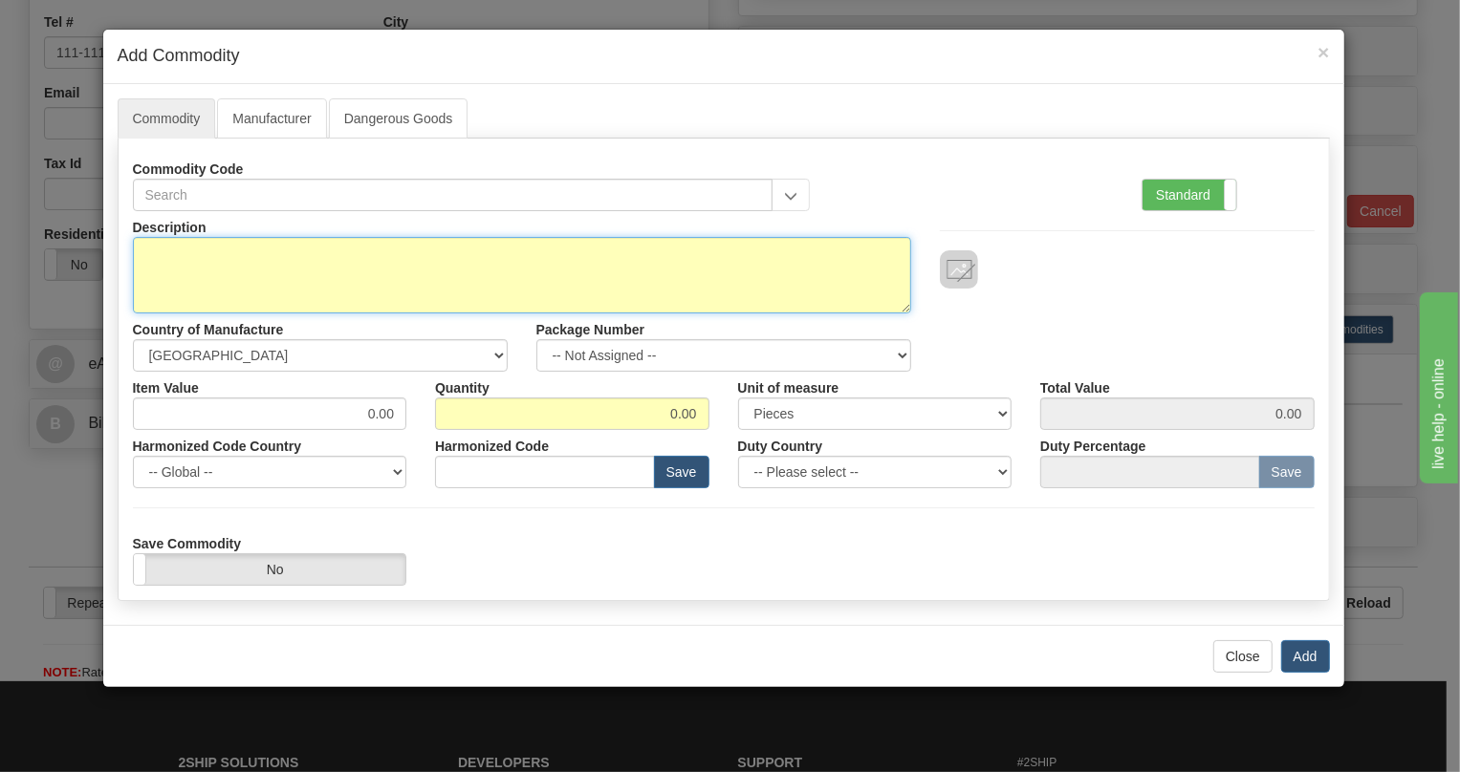
click at [176, 246] on textarea "Description" at bounding box center [522, 275] width 778 height 76
paste textarea "Item N°: 10 E869-19622-043X 1 EA"
drag, startPoint x: 325, startPoint y: 252, endPoint x: 215, endPoint y: 249, distance: 110.0
click at [215, 249] on textarea "Item N°: 10 E869-19622-043X 1 EA" at bounding box center [522, 275] width 778 height 76
click at [261, 257] on textarea "Item N°: 10 1 EA" at bounding box center [522, 275] width 778 height 76
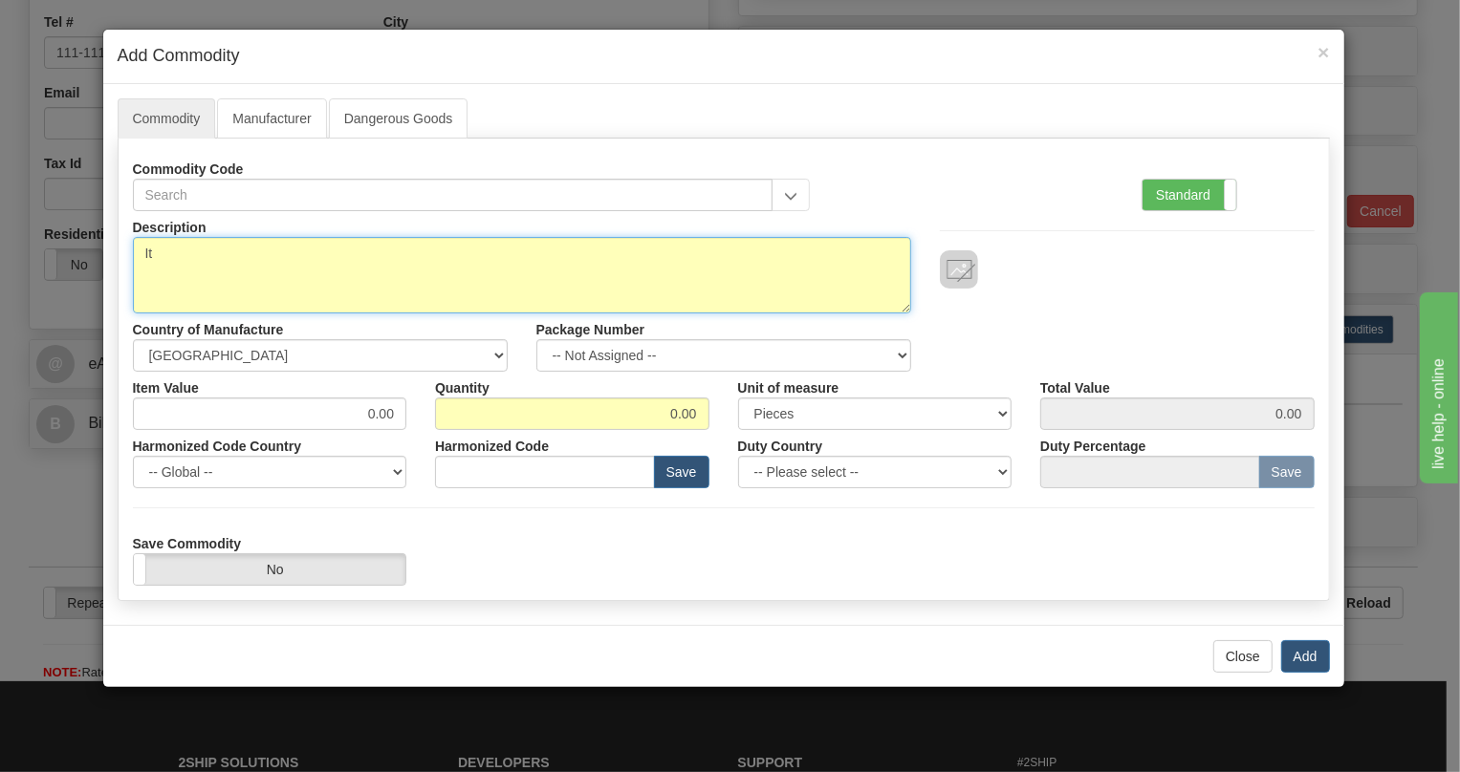
type textarea "I"
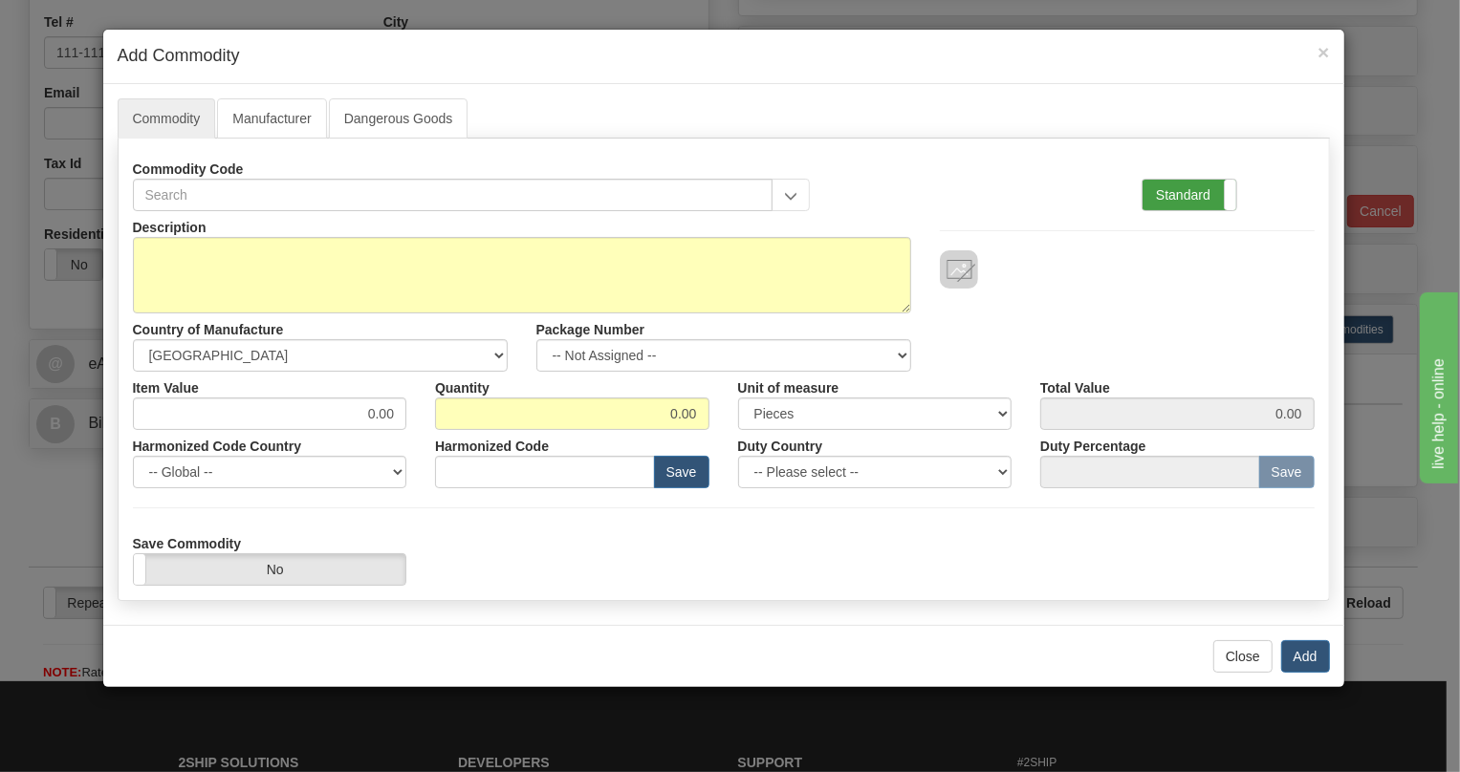
click at [1167, 187] on label "Standard" at bounding box center [1189, 195] width 94 height 31
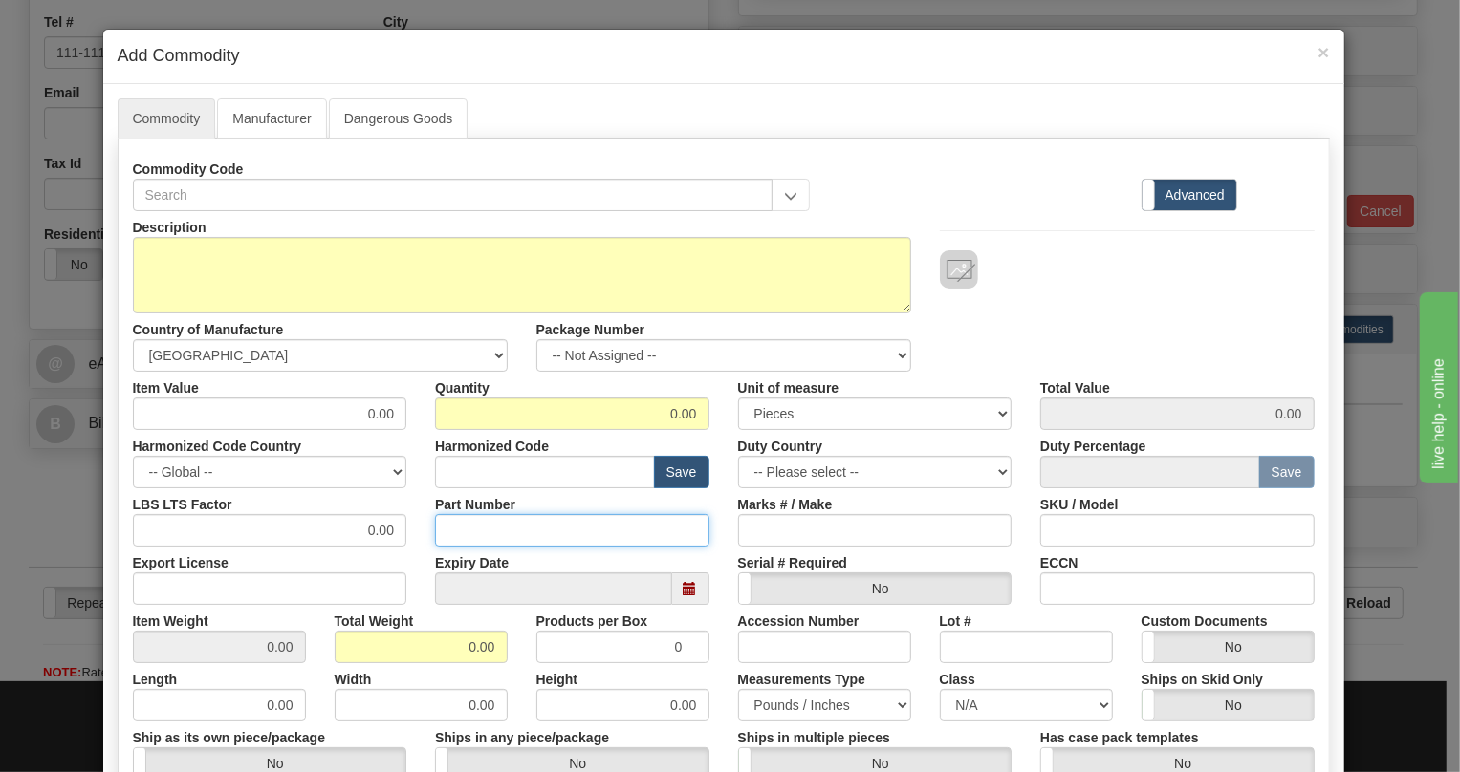
click at [454, 533] on input "Part Number" at bounding box center [572, 530] width 274 height 33
paste input "E869-19622-043X"
type input "E869-19622-043X"
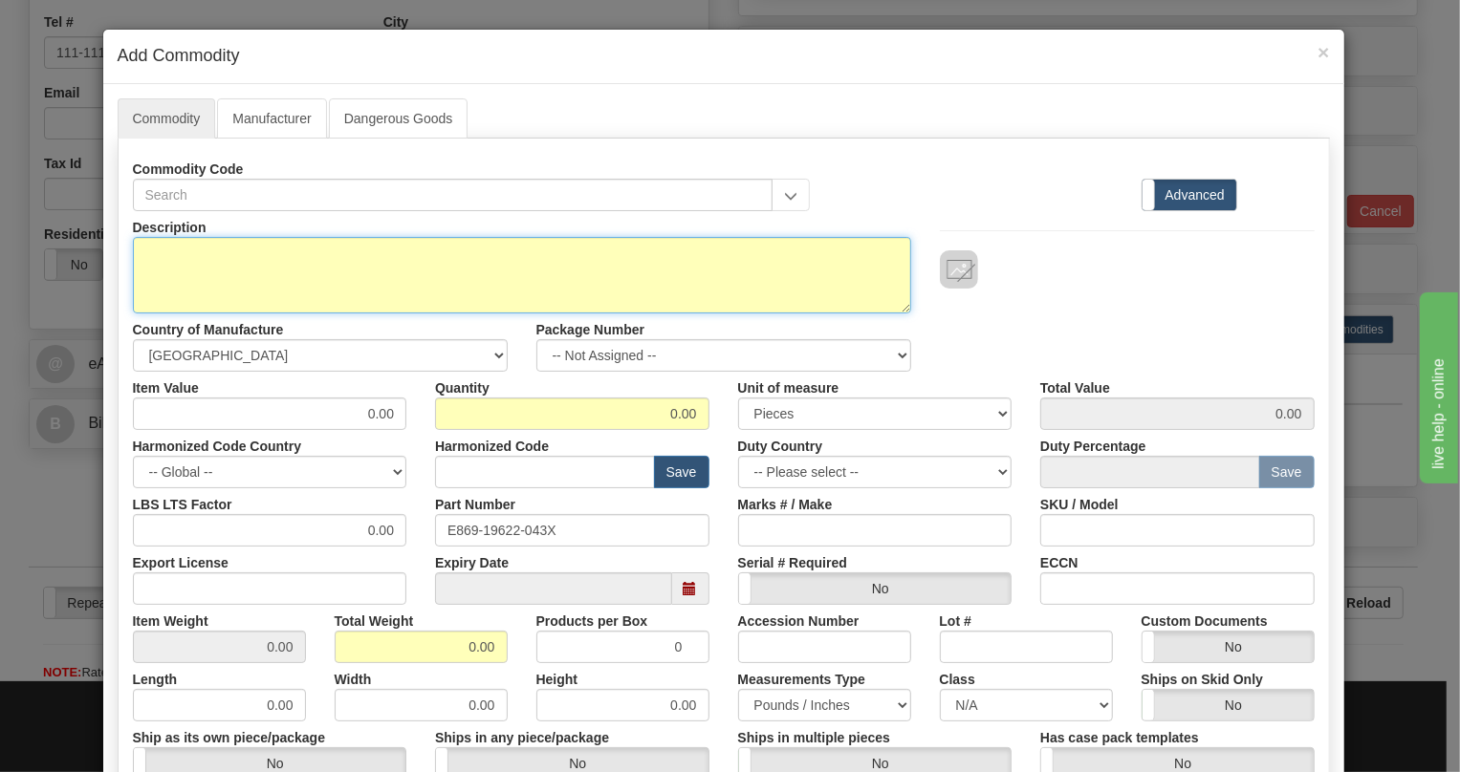
click at [141, 255] on textarea "Description" at bounding box center [522, 275] width 778 height 76
paste textarea "869EP5P5B5HSSALAMMPTE3ECNB4"
type textarea "869EP5P5B5HSSALAMMPTE3ECNB4"
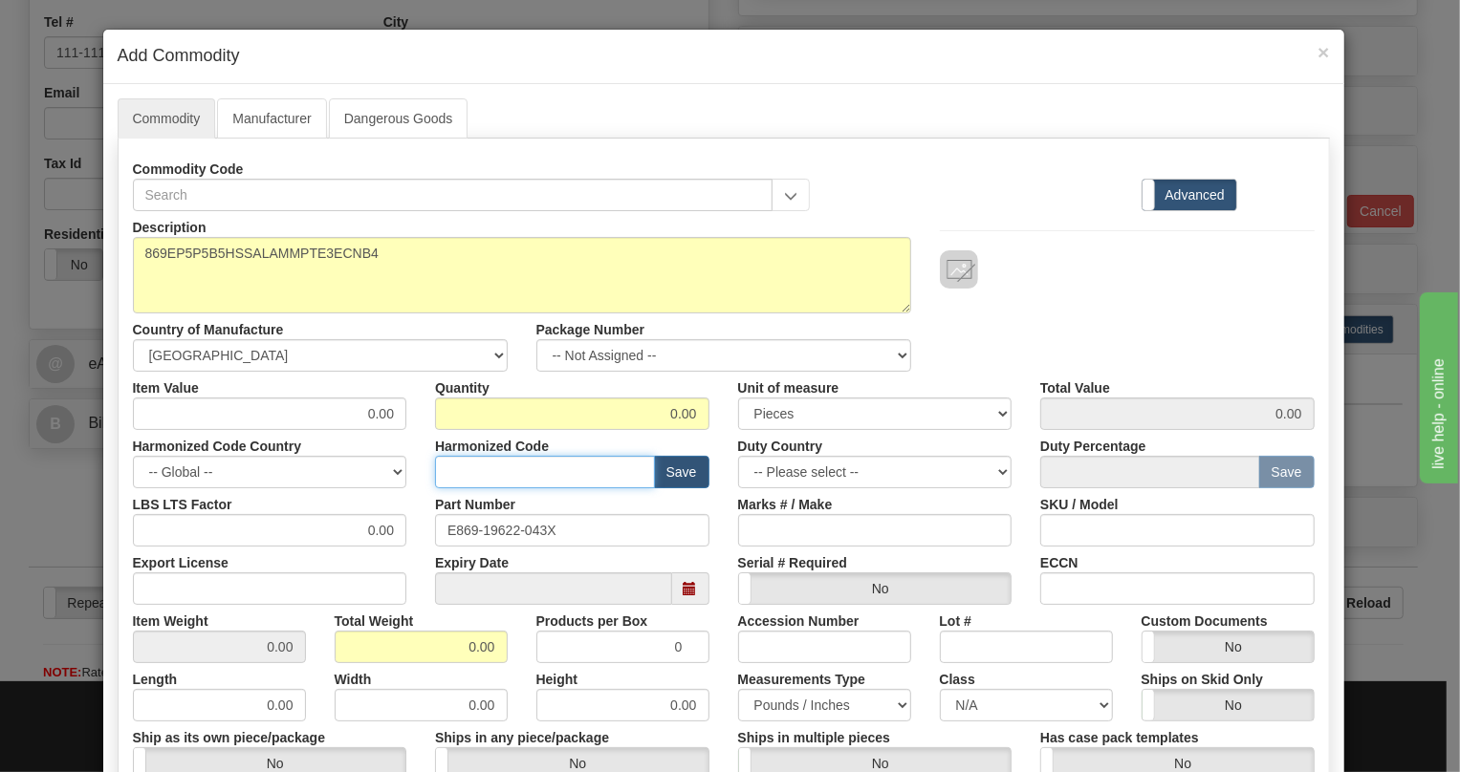
click at [456, 475] on input "text" at bounding box center [545, 472] width 220 height 33
paste input "8537.10.9160"
type input "8537.10.9160"
click at [378, 407] on input "0.00" at bounding box center [270, 414] width 274 height 33
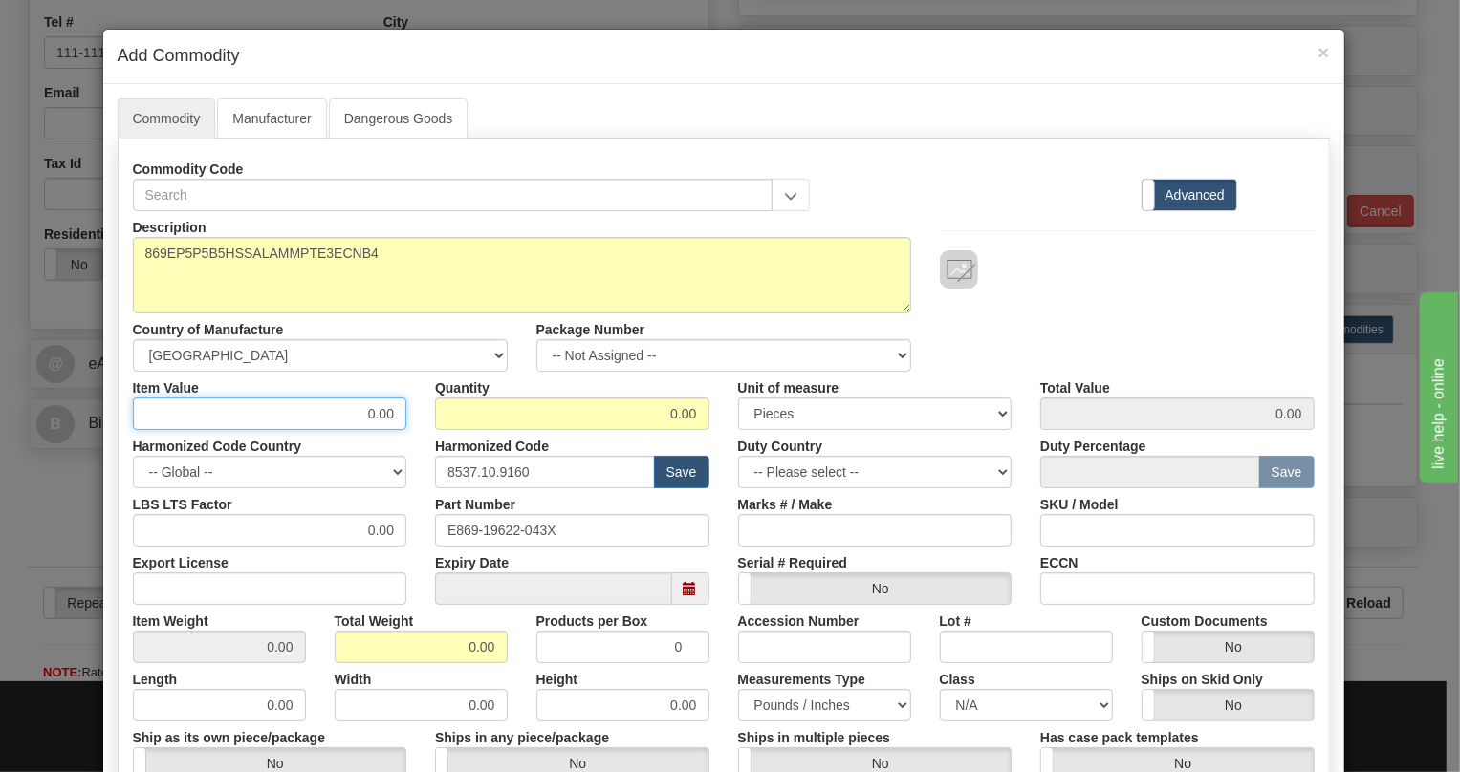
paste input "4.320,17"
click at [354, 422] on input "4.320,17" at bounding box center [270, 414] width 274 height 33
click at [345, 420] on input "4.320,17" at bounding box center [270, 414] width 274 height 33
click at [376, 416] on input "4320,17" at bounding box center [270, 414] width 274 height 33
type input "4320.17"
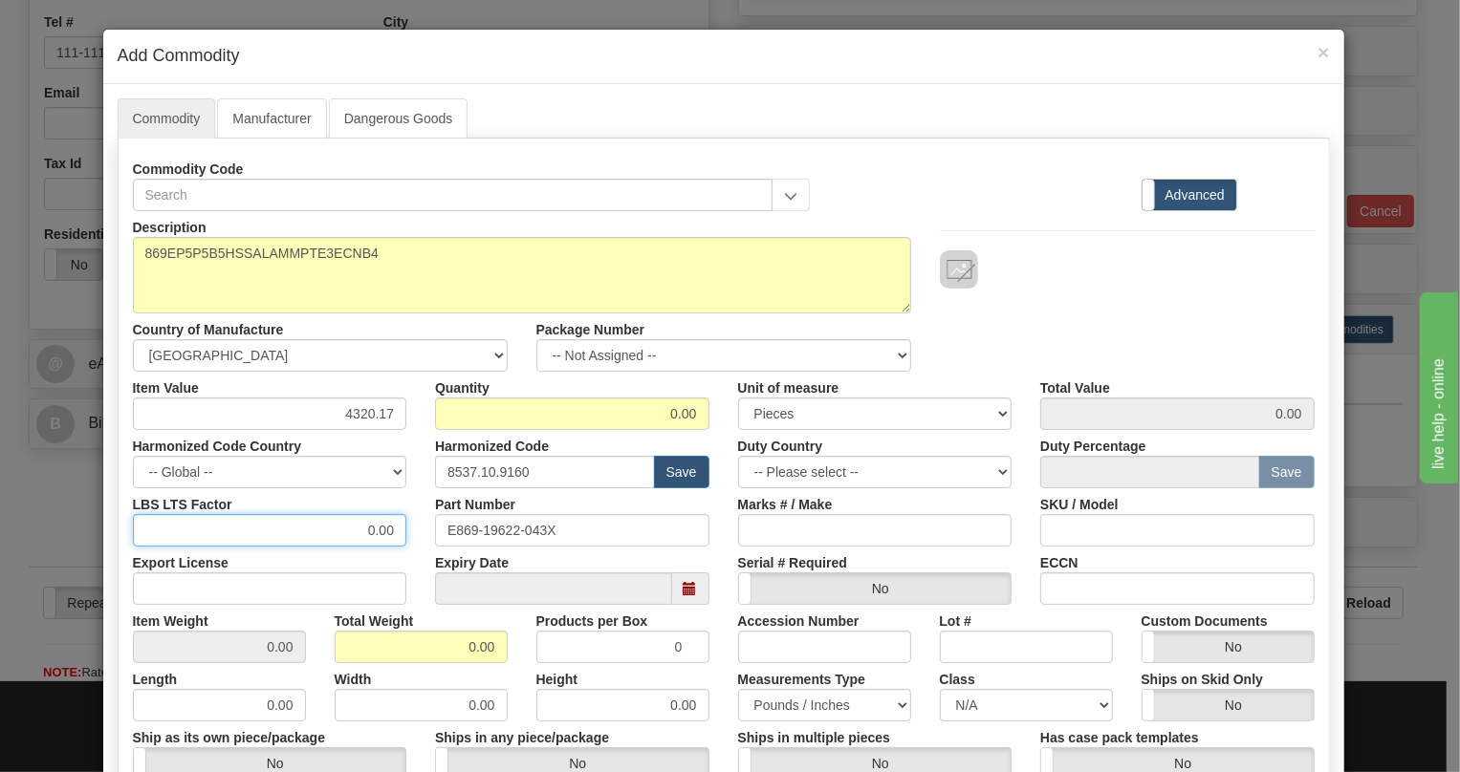
click at [357, 535] on input "0.00" at bounding box center [270, 530] width 274 height 33
type input "1.00"
click at [450, 639] on input "0.00" at bounding box center [421, 647] width 173 height 33
type input "1.00"
type input "Infinity"
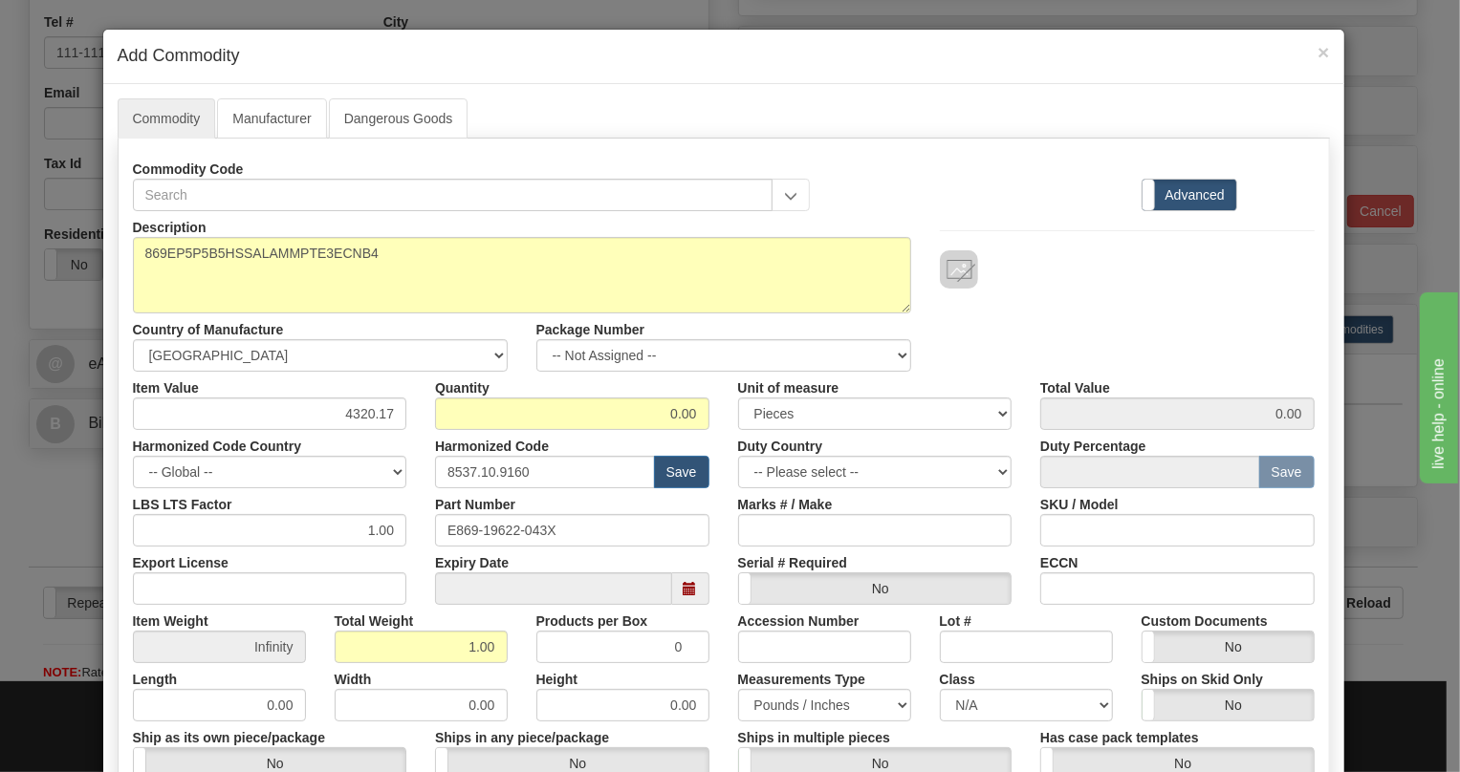
click at [705, 669] on div "Height 0.00" at bounding box center [623, 692] width 202 height 58
click at [677, 420] on input "0.00" at bounding box center [572, 414] width 274 height 33
type input "1"
type input "4320.17"
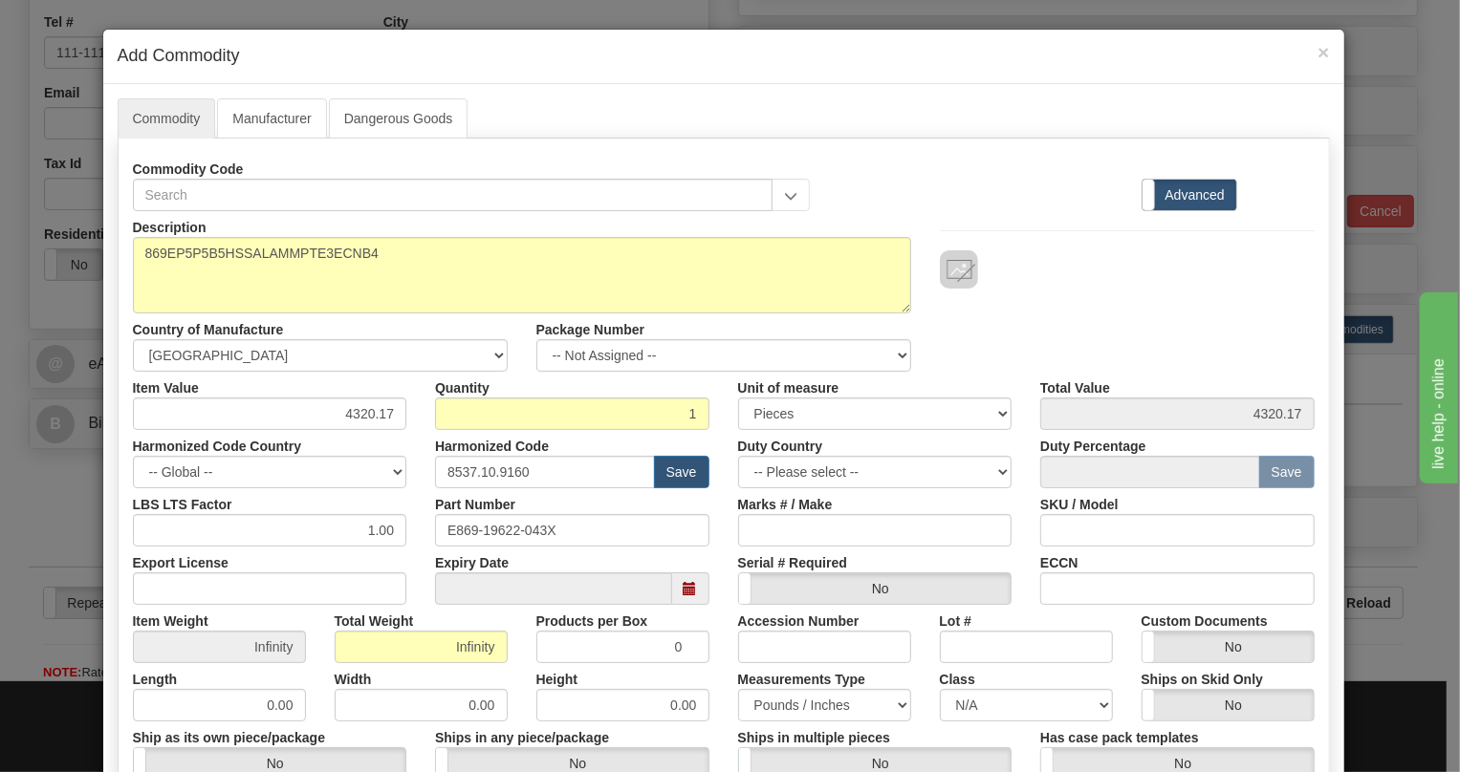
click at [700, 448] on div "Harmonized Code 8537.10.9160 Save" at bounding box center [572, 459] width 303 height 58
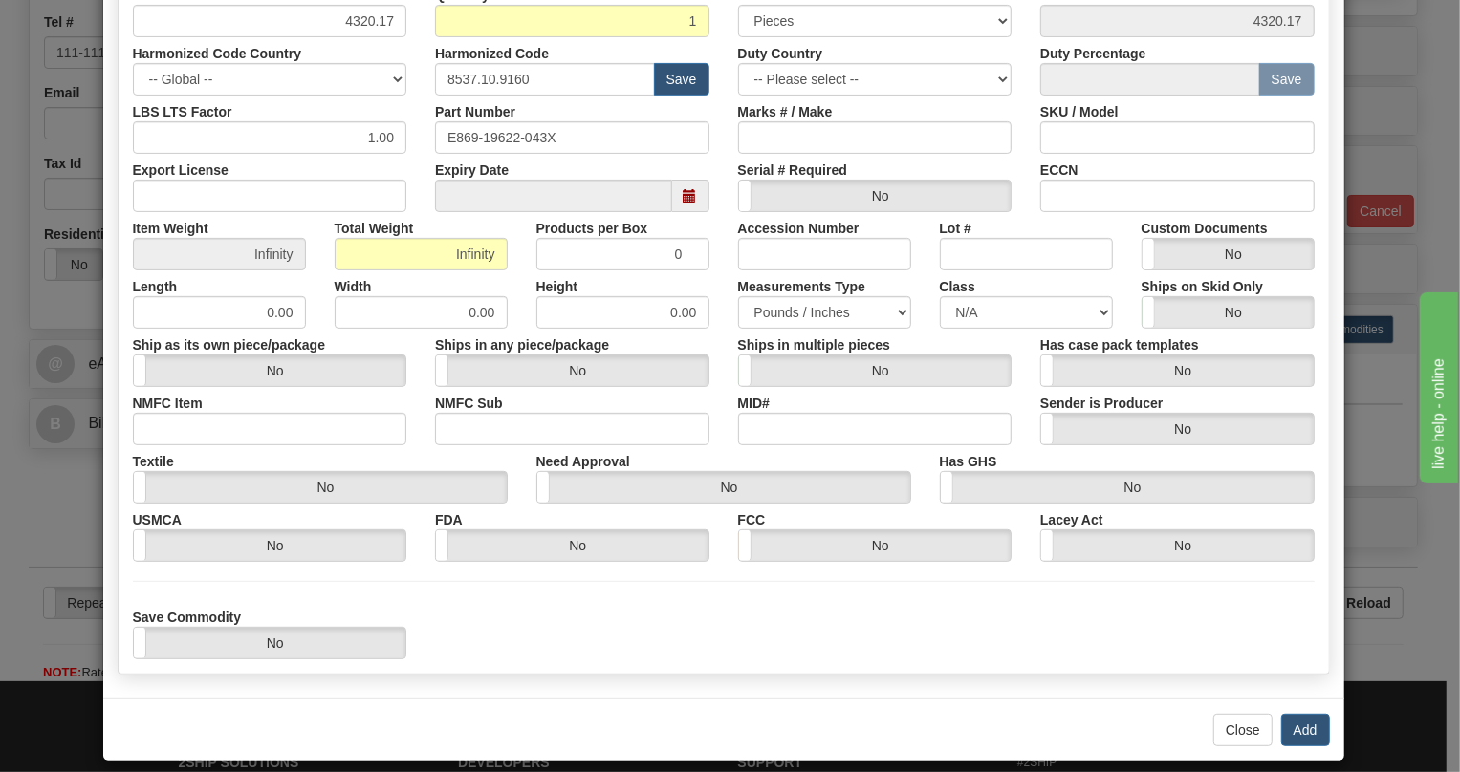
scroll to position [409, 0]
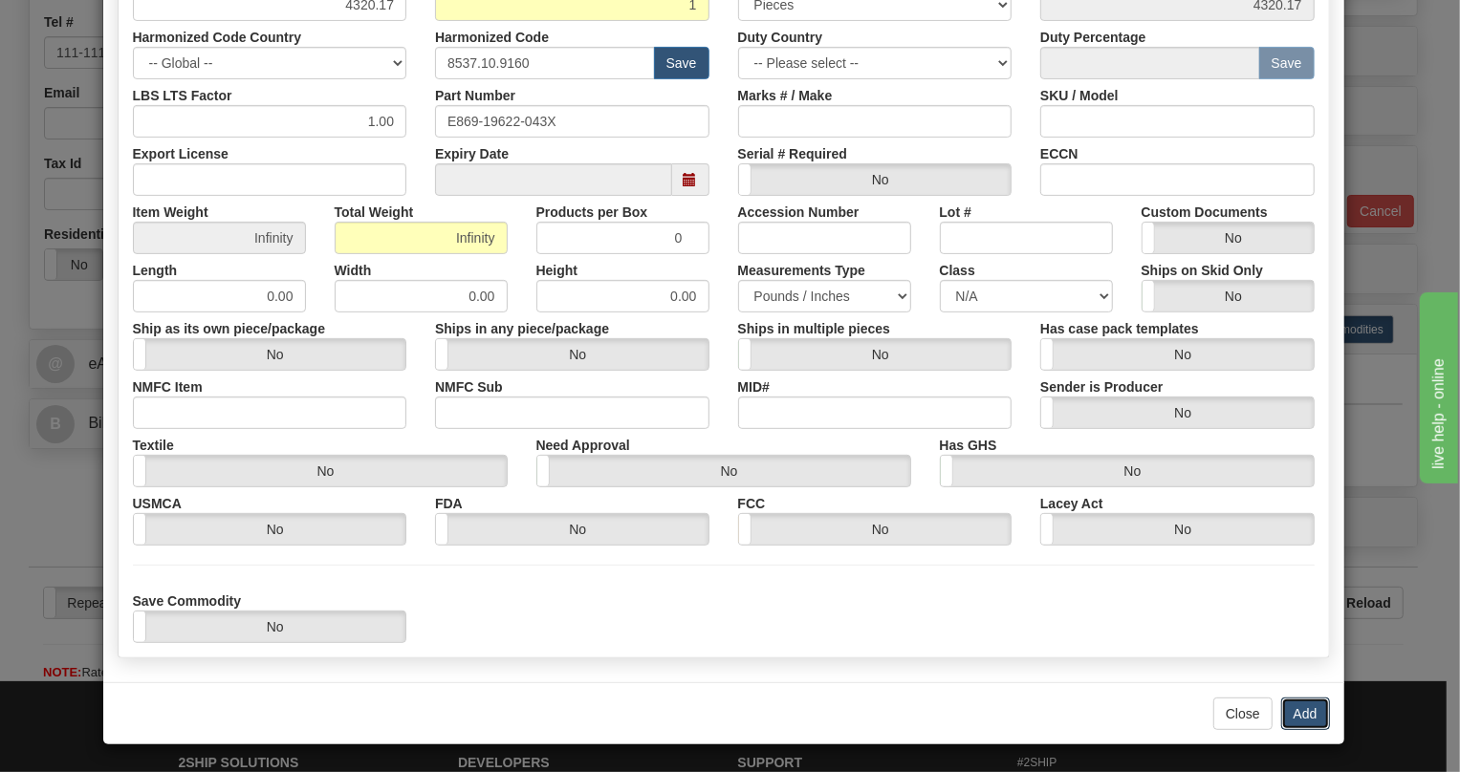
click at [1301, 710] on button "Add" at bounding box center [1305, 714] width 49 height 33
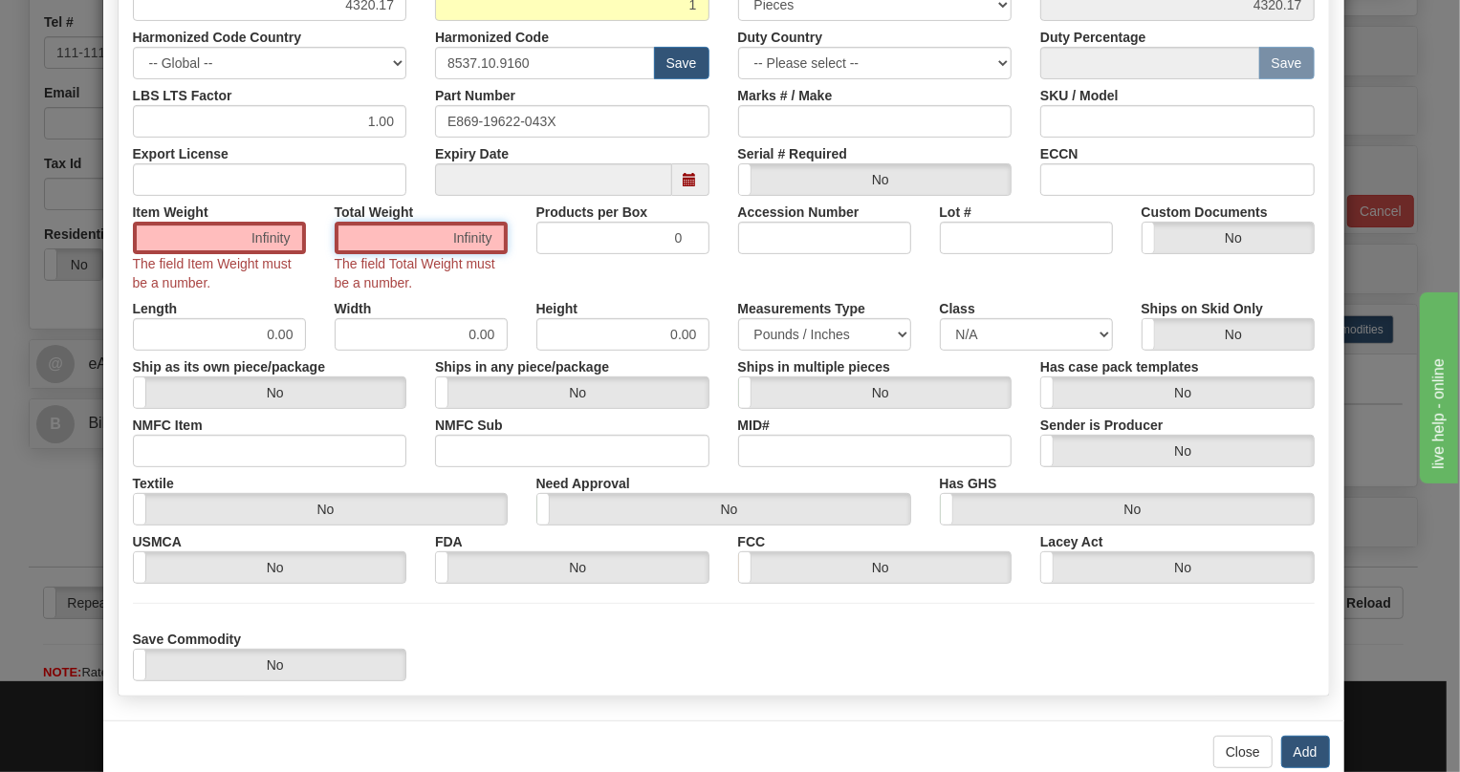
click at [464, 245] on input "Infinity" at bounding box center [421, 238] width 173 height 33
click at [431, 245] on input "Infinity" at bounding box center [421, 238] width 173 height 33
click at [438, 241] on input "Infinity" at bounding box center [421, 238] width 173 height 33
type input "1.00"
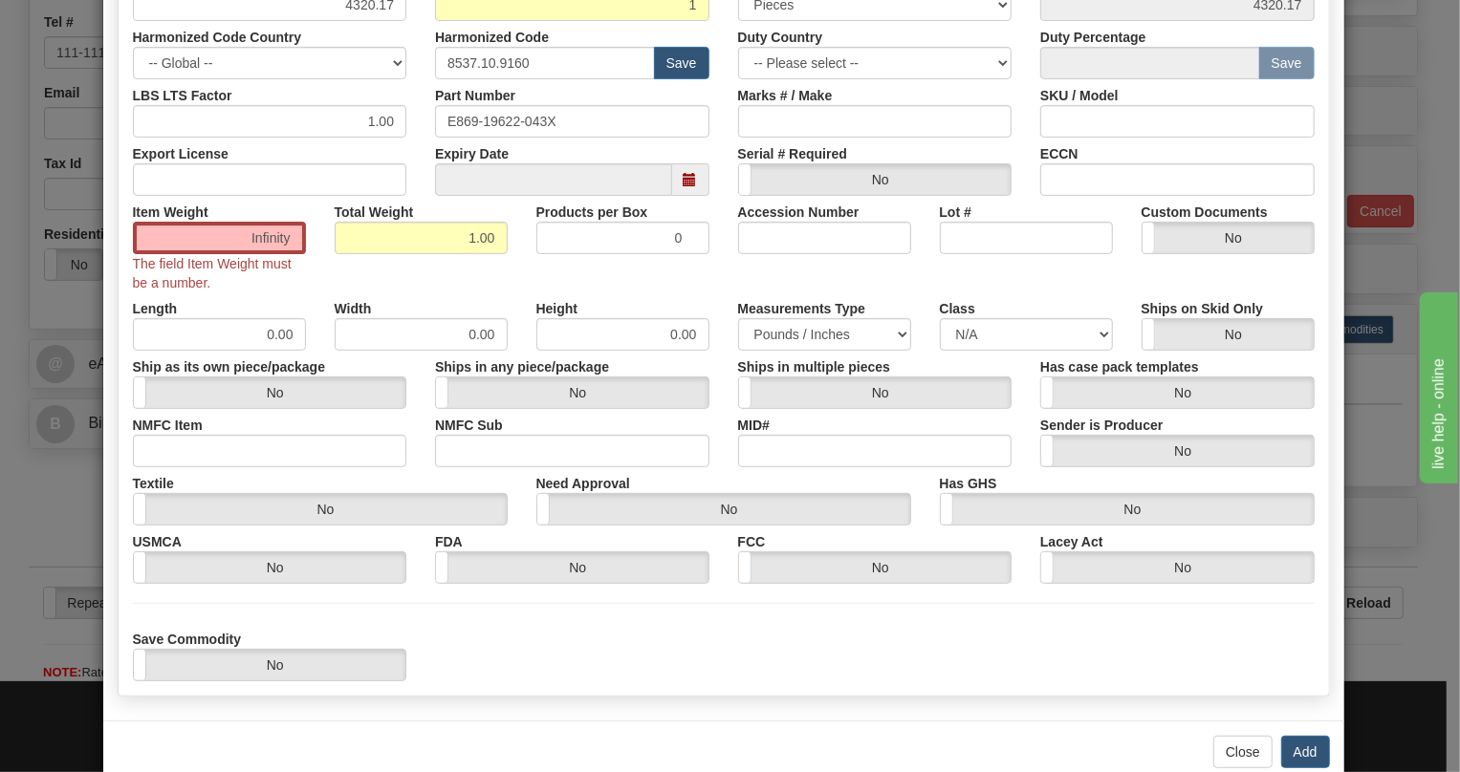
type input "1.0000"
click at [513, 273] on div "Item Weight 1.0000 The field Item Weight must be a number. Total Weight 1.00 Pr…" at bounding box center [724, 244] width 1210 height 97
click at [1298, 754] on button "Add" at bounding box center [1305, 752] width 49 height 33
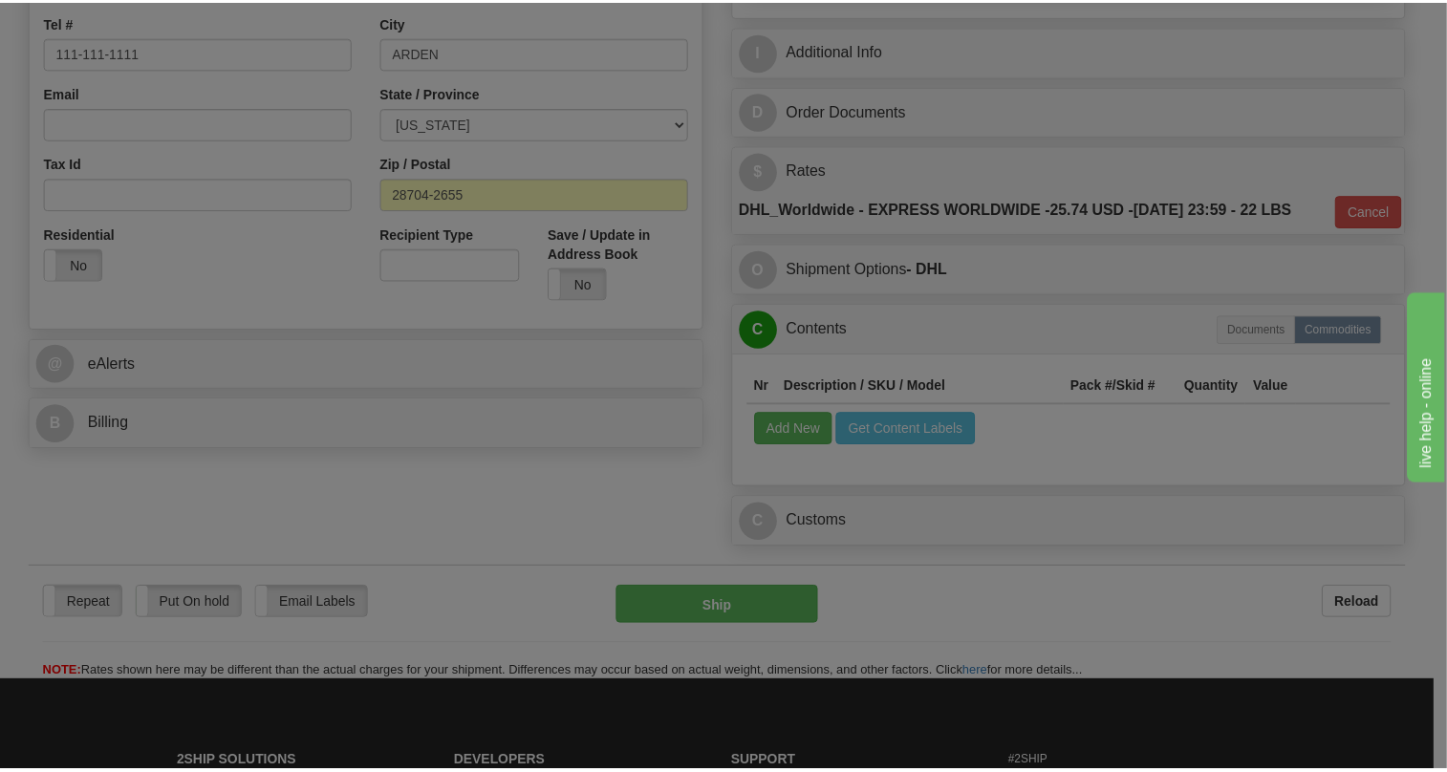
scroll to position [0, 0]
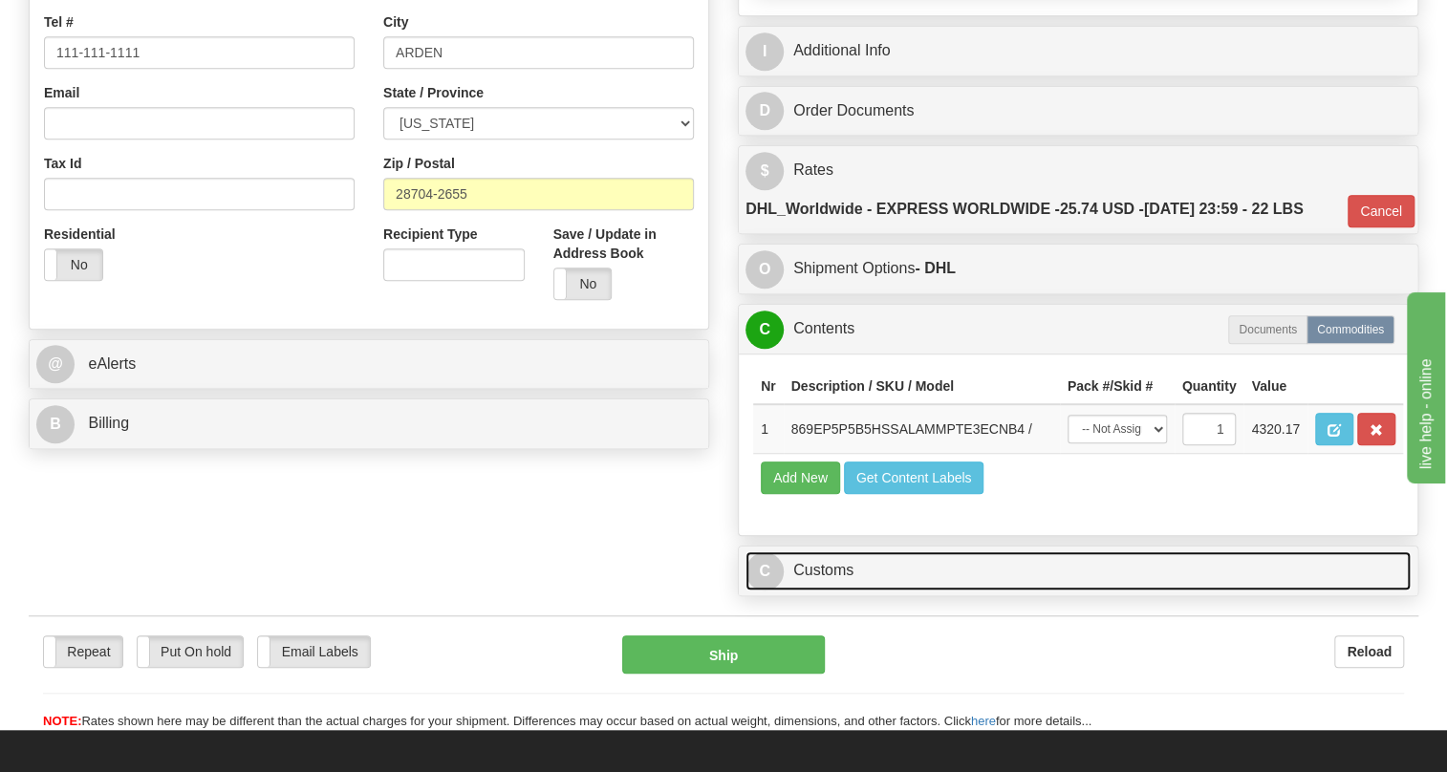
click at [832, 591] on link "C Customs" at bounding box center [1078, 571] width 665 height 39
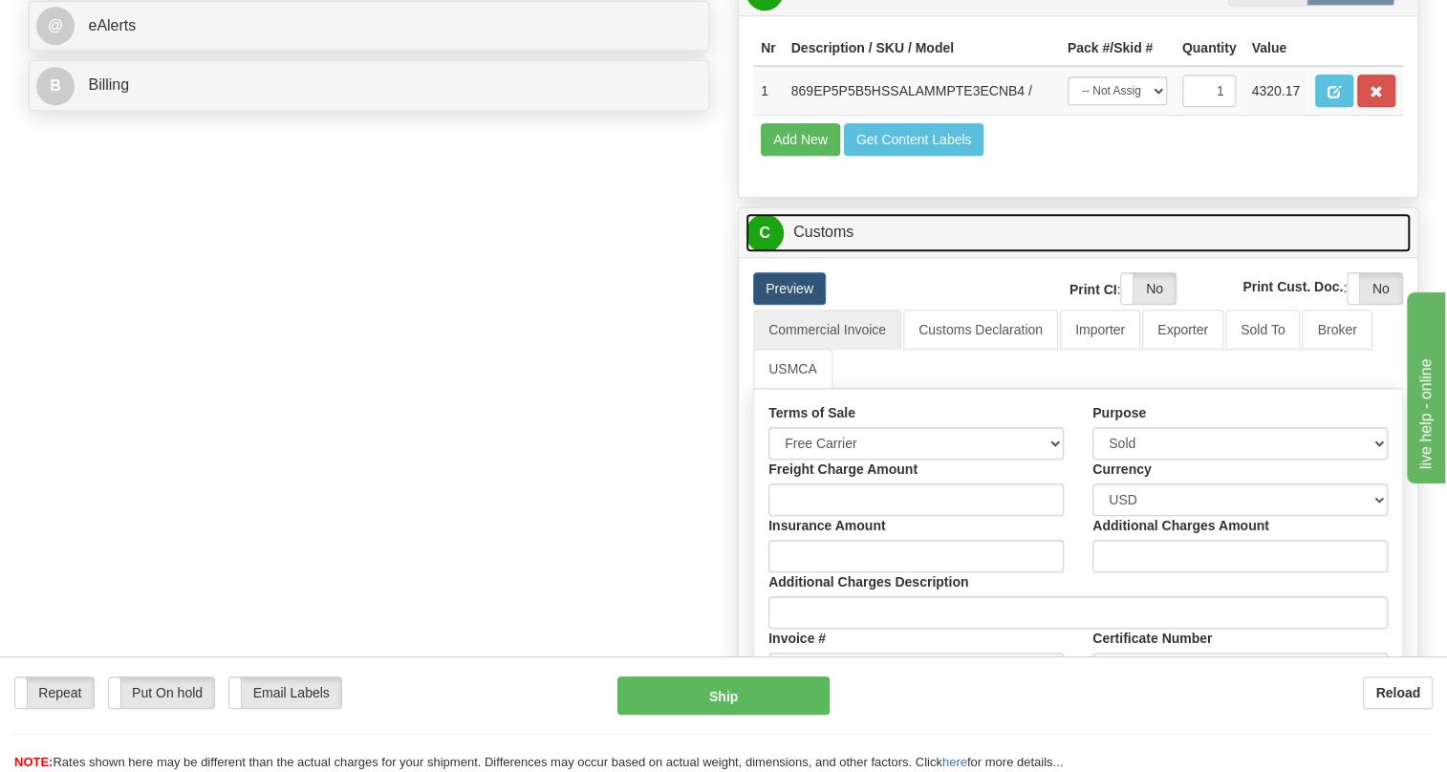
scroll to position [869, 0]
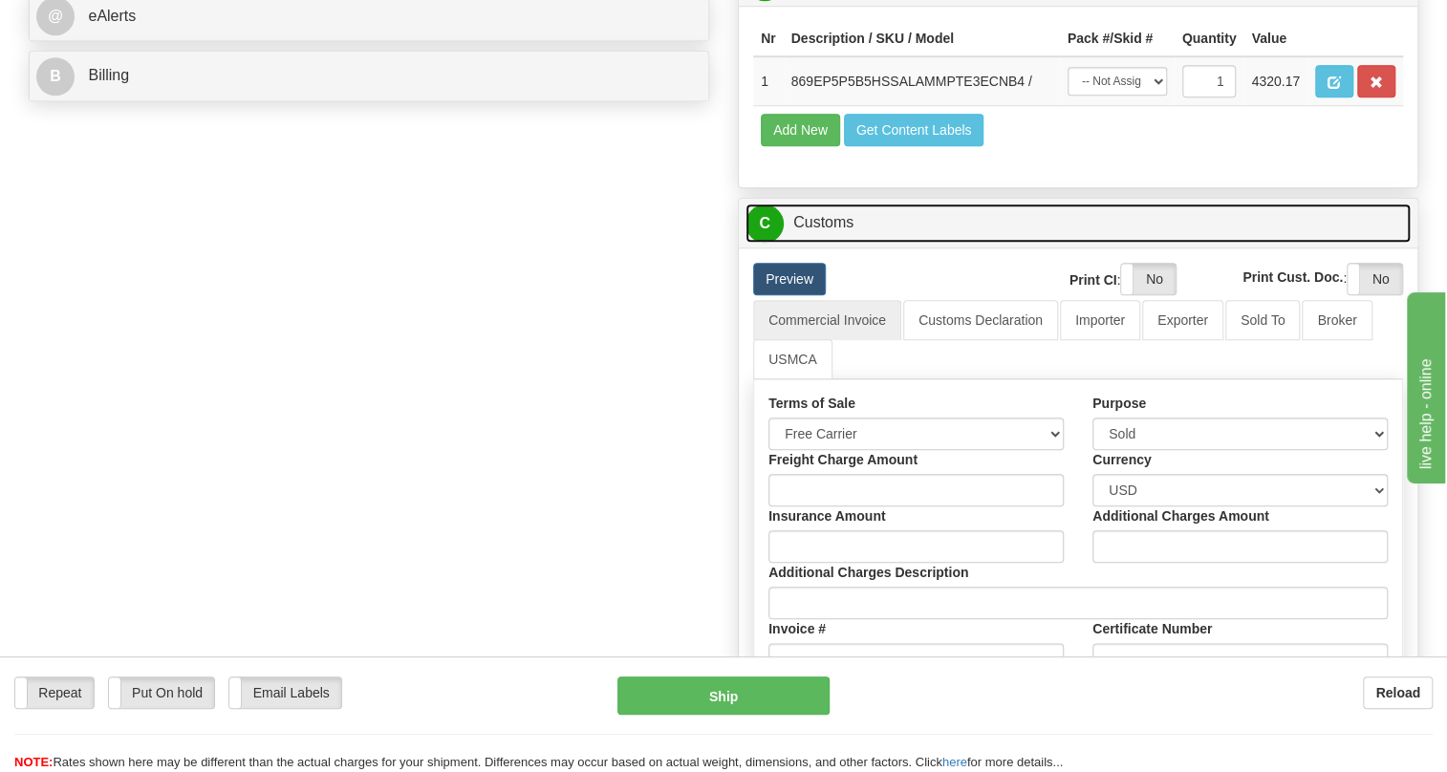
click at [835, 243] on link "C Customs" at bounding box center [1078, 223] width 665 height 39
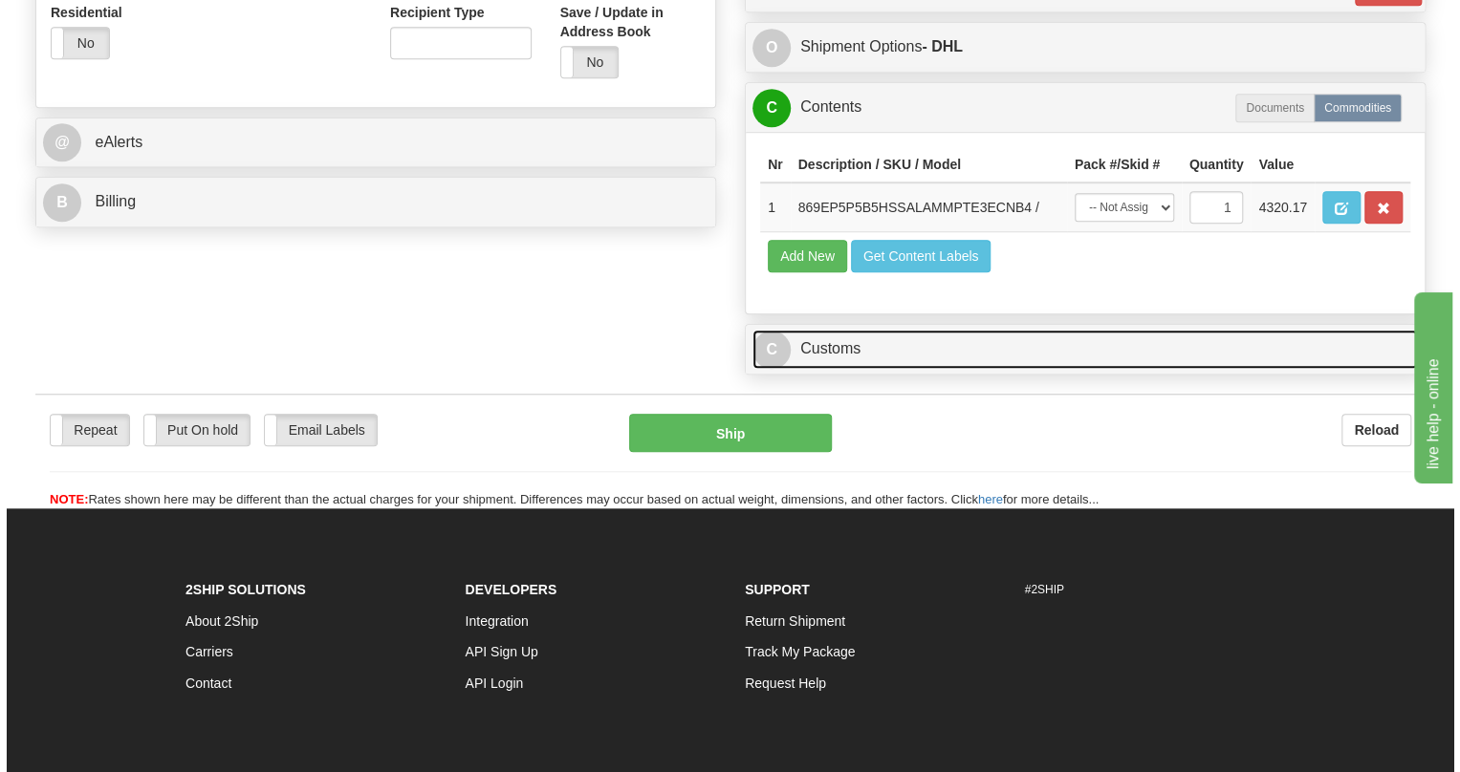
scroll to position [695, 0]
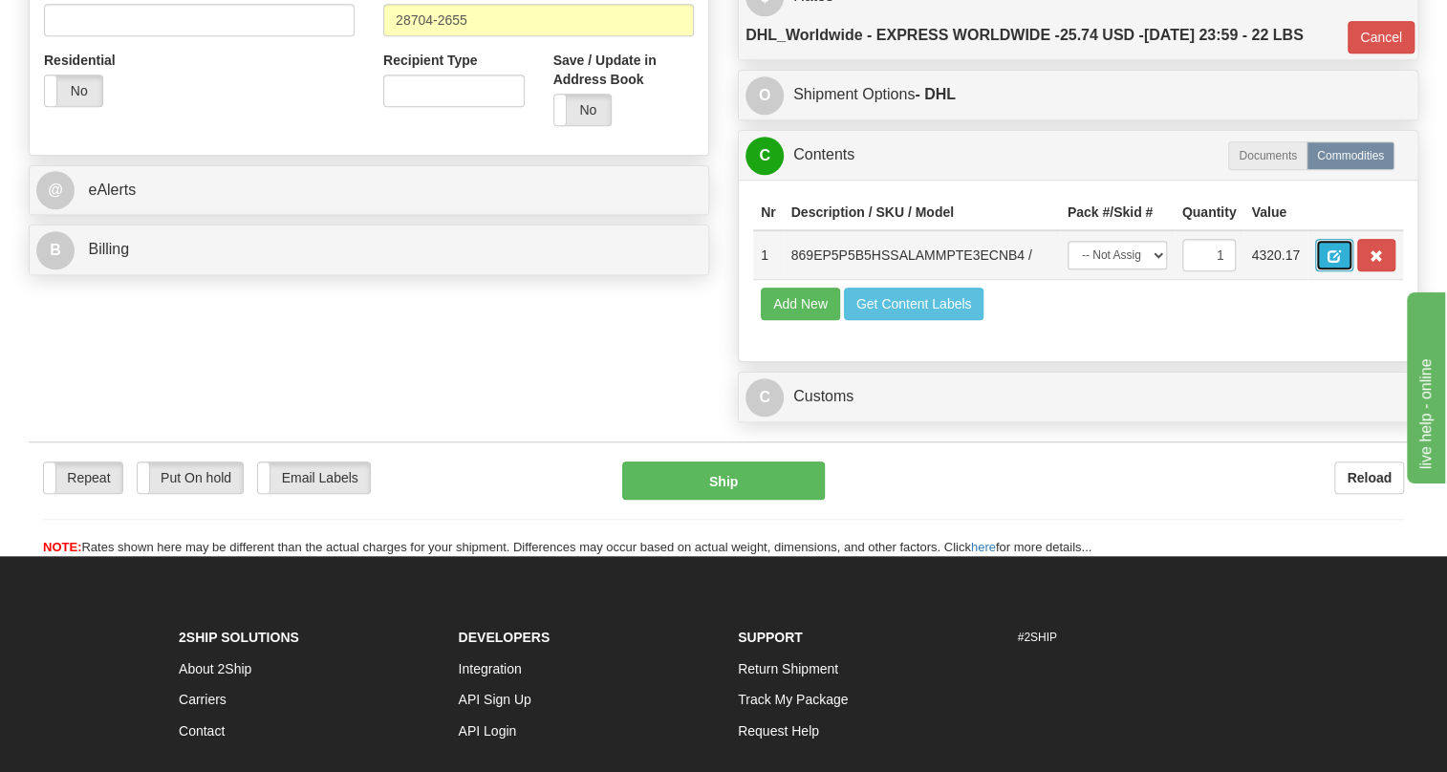
click at [1330, 263] on span "button" at bounding box center [1334, 256] width 13 height 12
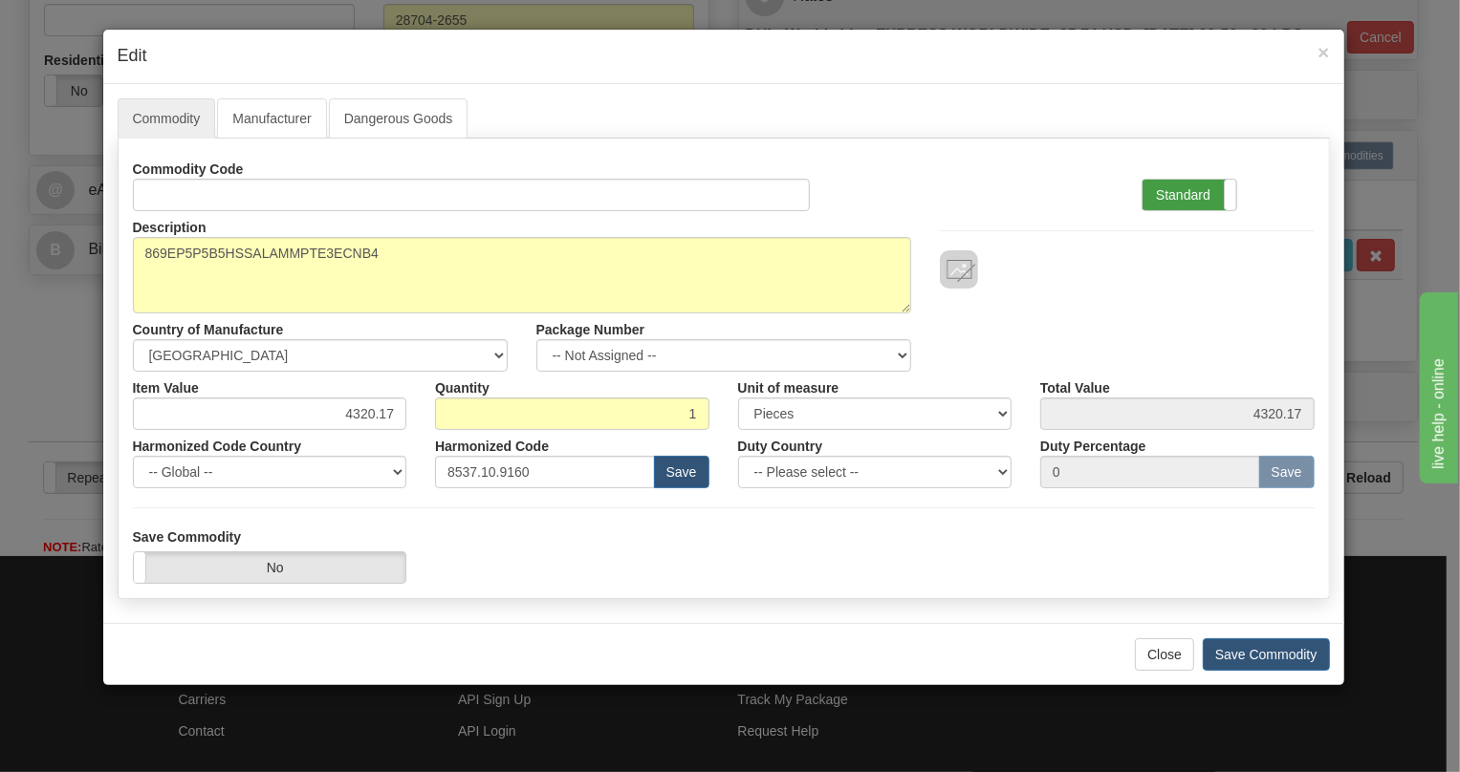
click at [1166, 189] on label "Standard" at bounding box center [1189, 195] width 94 height 31
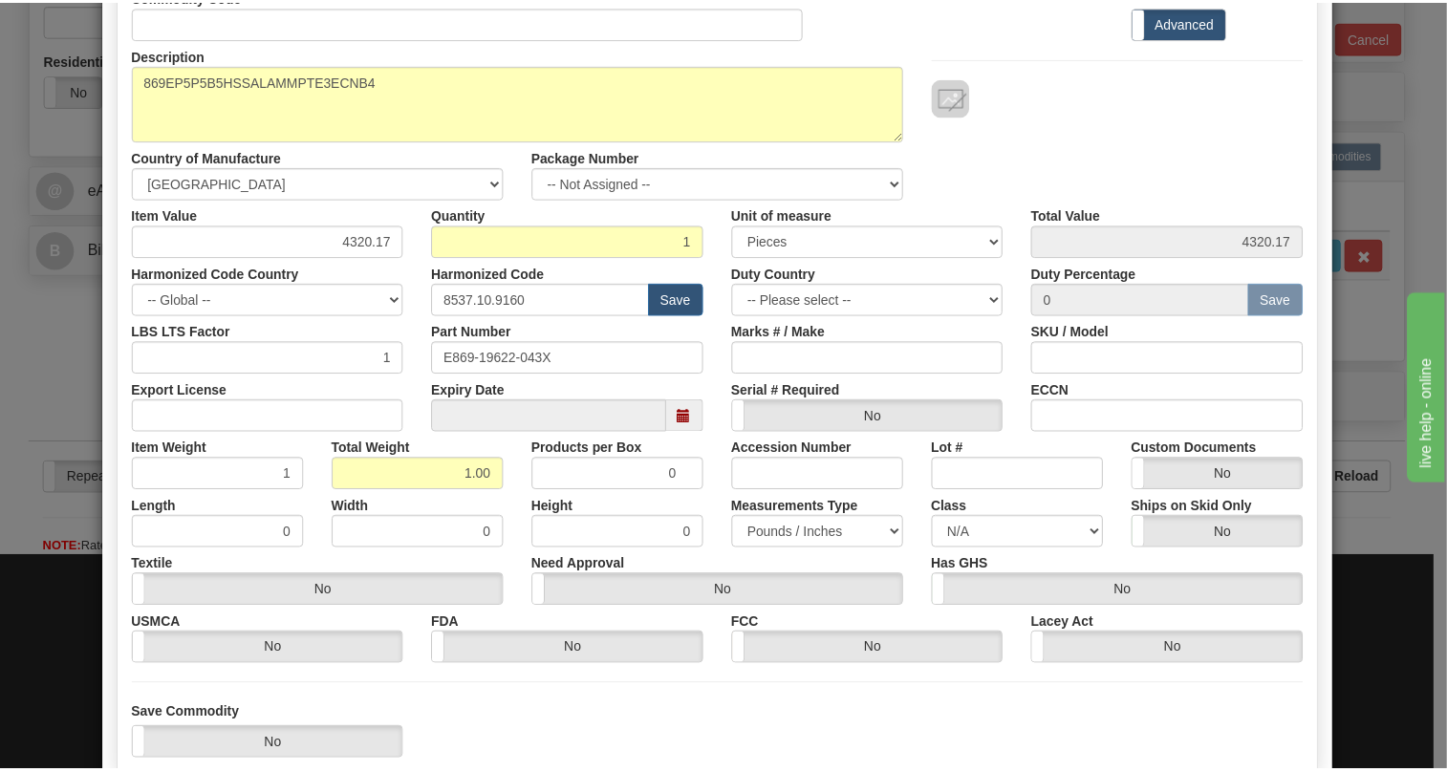
scroll to position [260, 0]
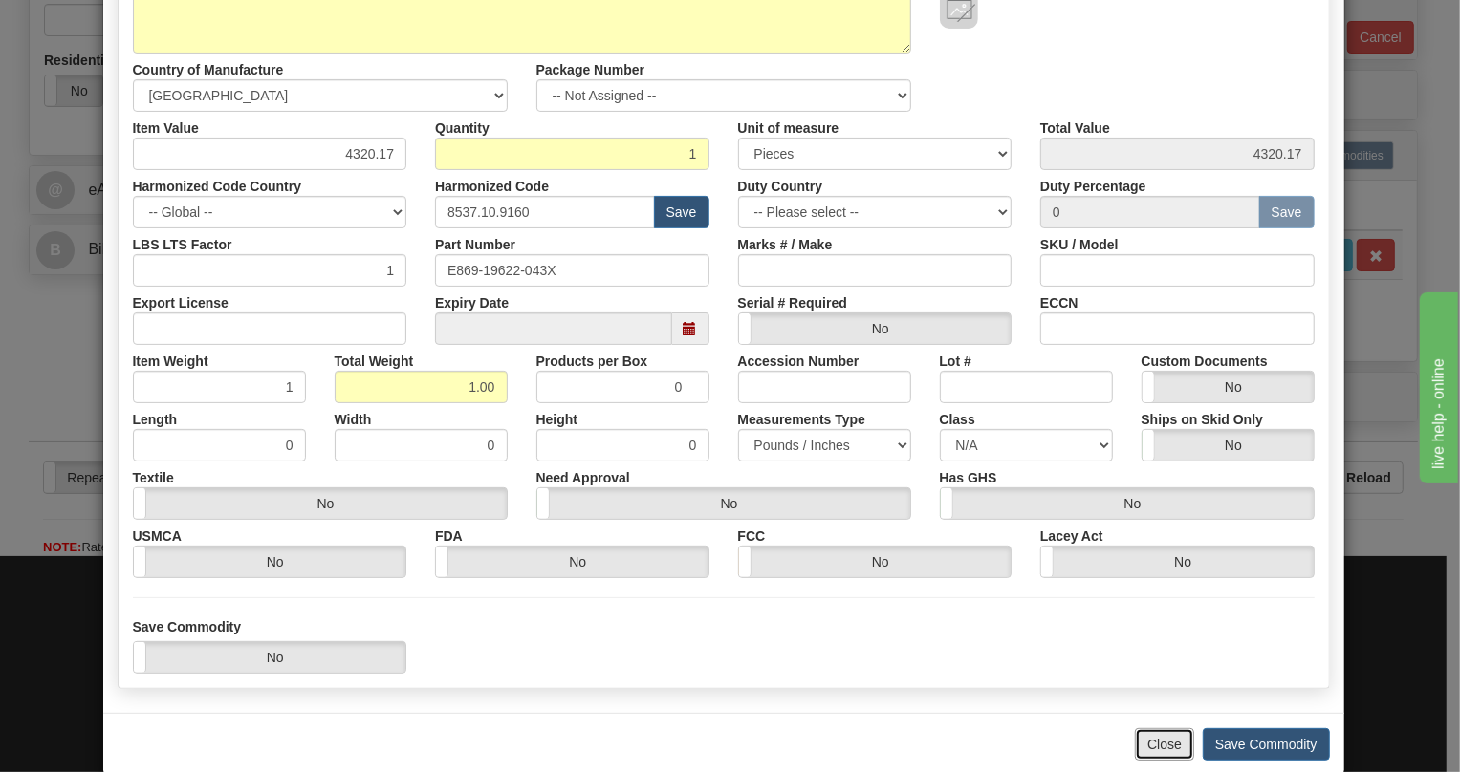
drag, startPoint x: 1153, startPoint y: 747, endPoint x: 1117, endPoint y: 632, distance: 120.0
click at [1155, 737] on button "Close" at bounding box center [1164, 744] width 59 height 33
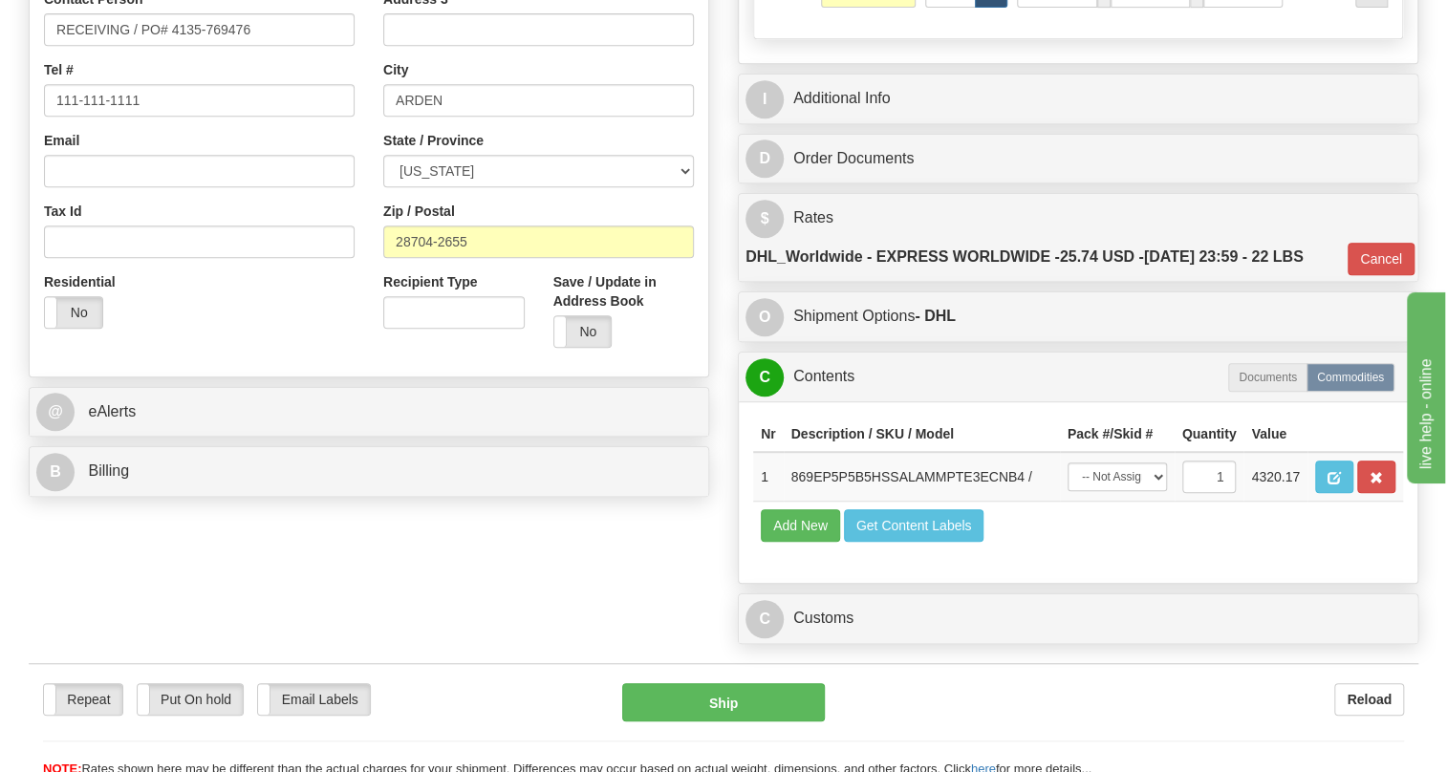
scroll to position [434, 0]
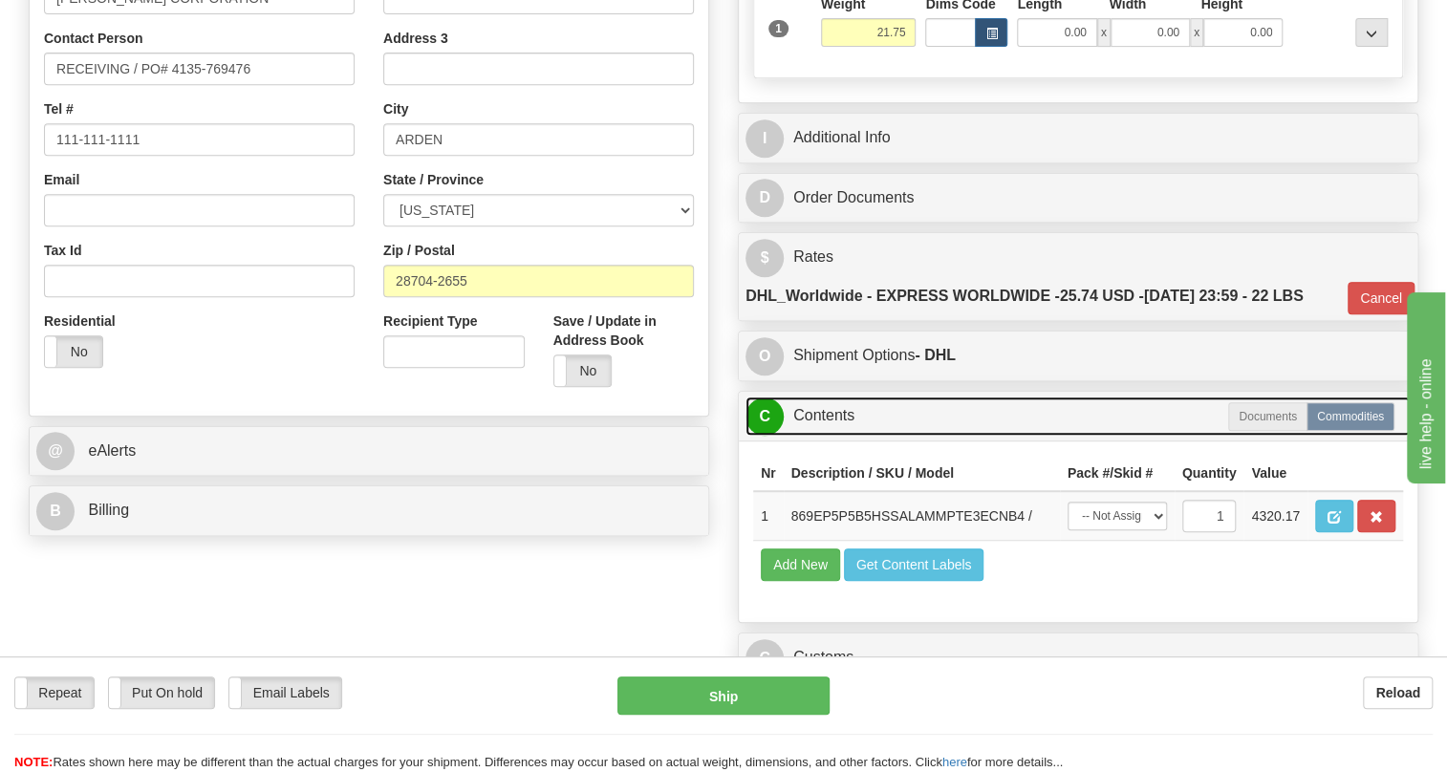
click at [842, 436] on link "C Contents" at bounding box center [1078, 416] width 665 height 39
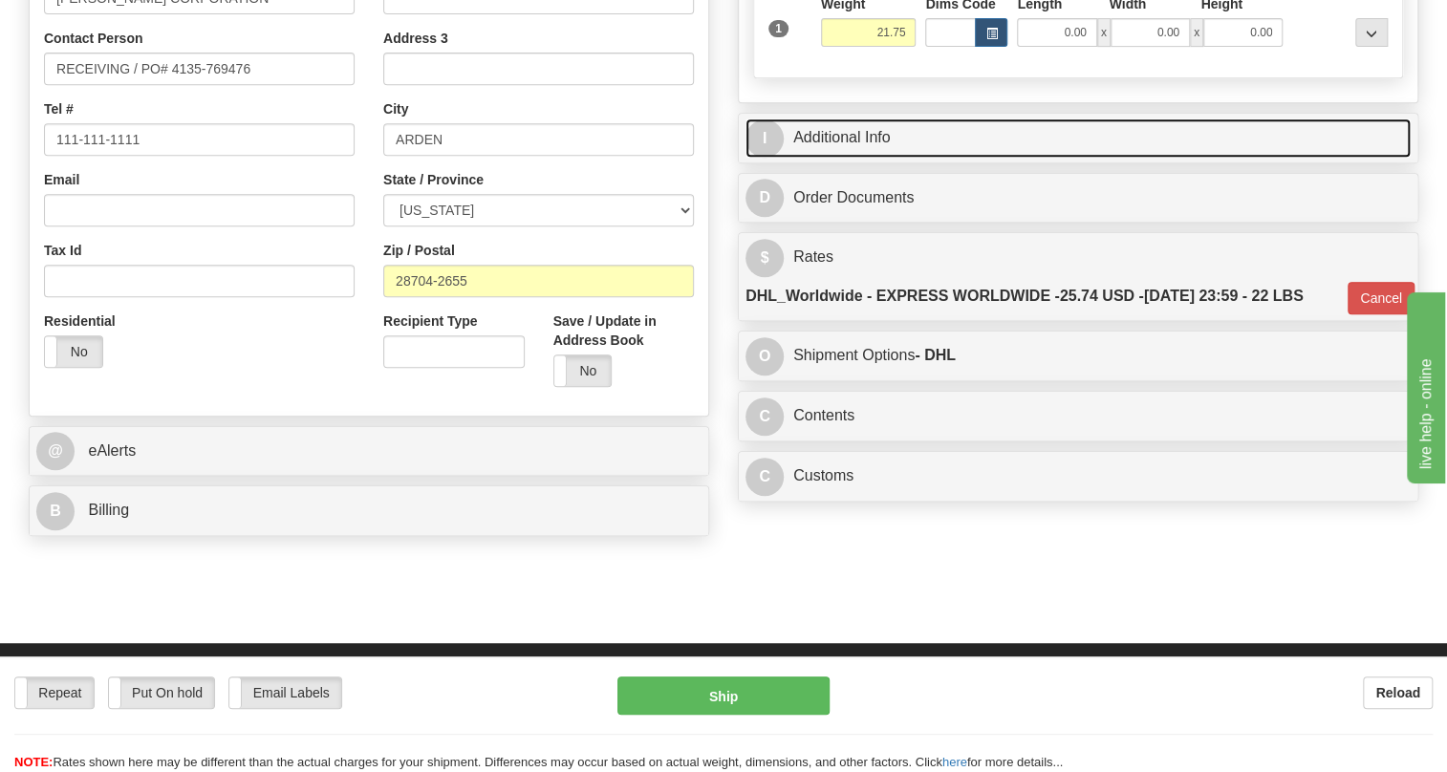
click at [870, 158] on link "I Additional Info" at bounding box center [1078, 138] width 665 height 39
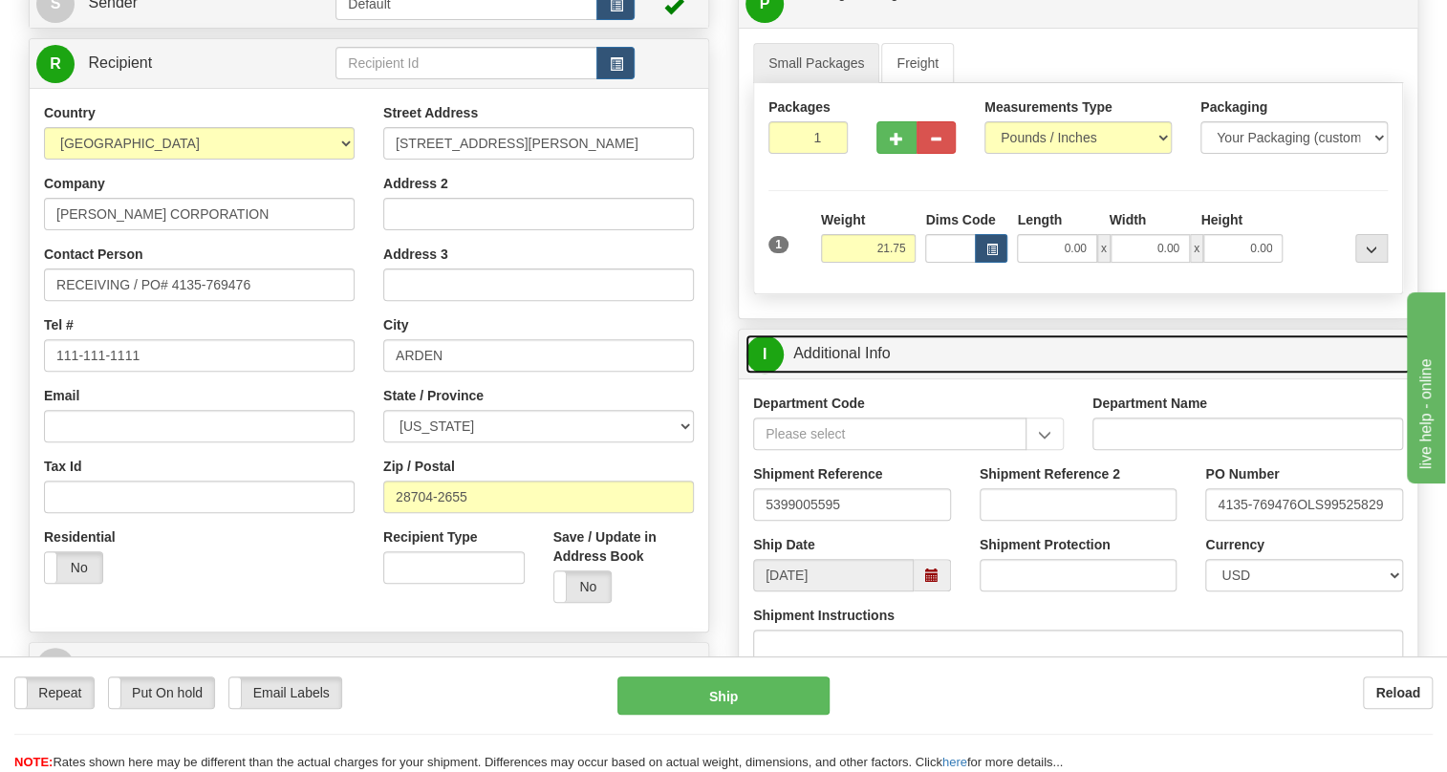
scroll to position [173, 0]
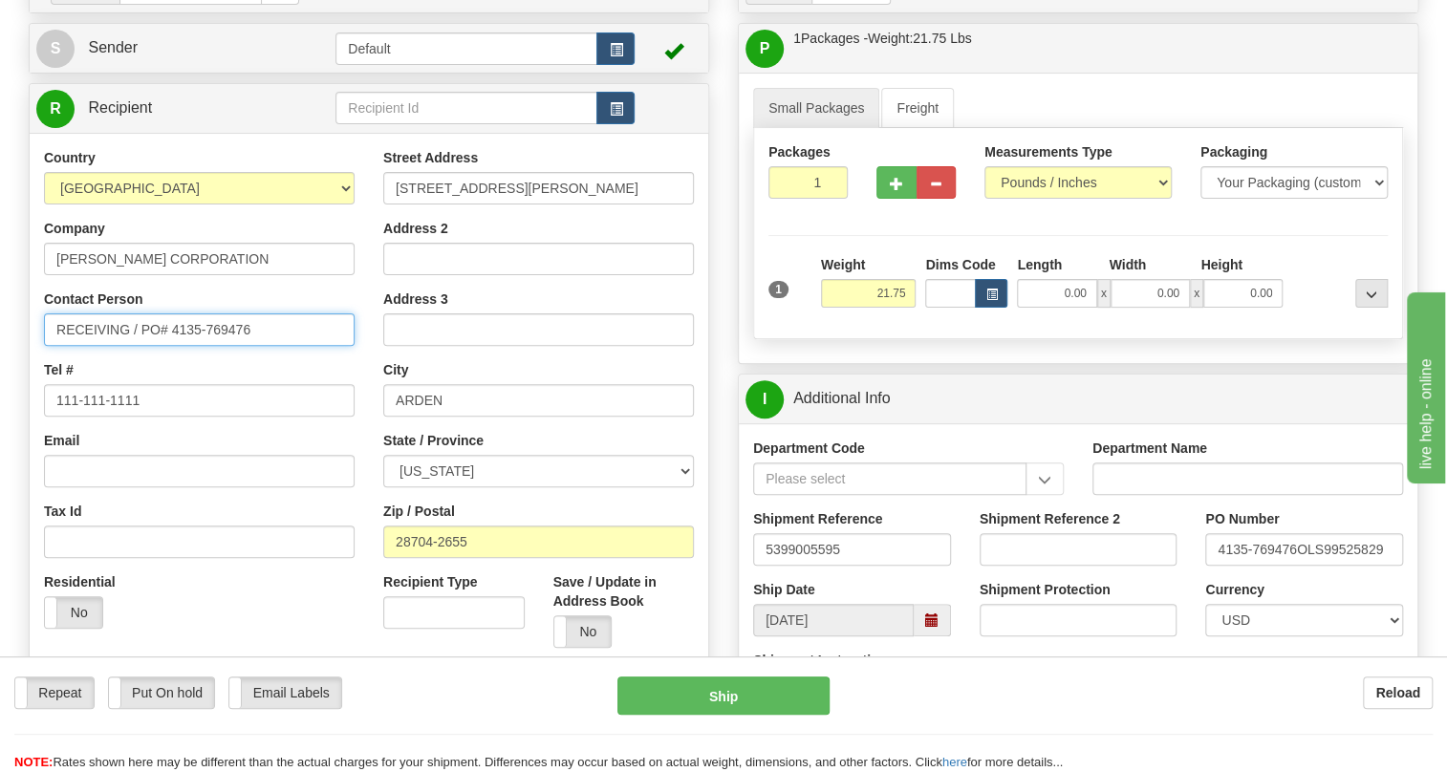
click at [137, 346] on input "RECEIVING / PO# 4135-769476" at bounding box center [199, 330] width 311 height 33
paste input "Bryson Redmon"
type input "RECEIVING / Bryson Redmon / PO# 4135-769476"
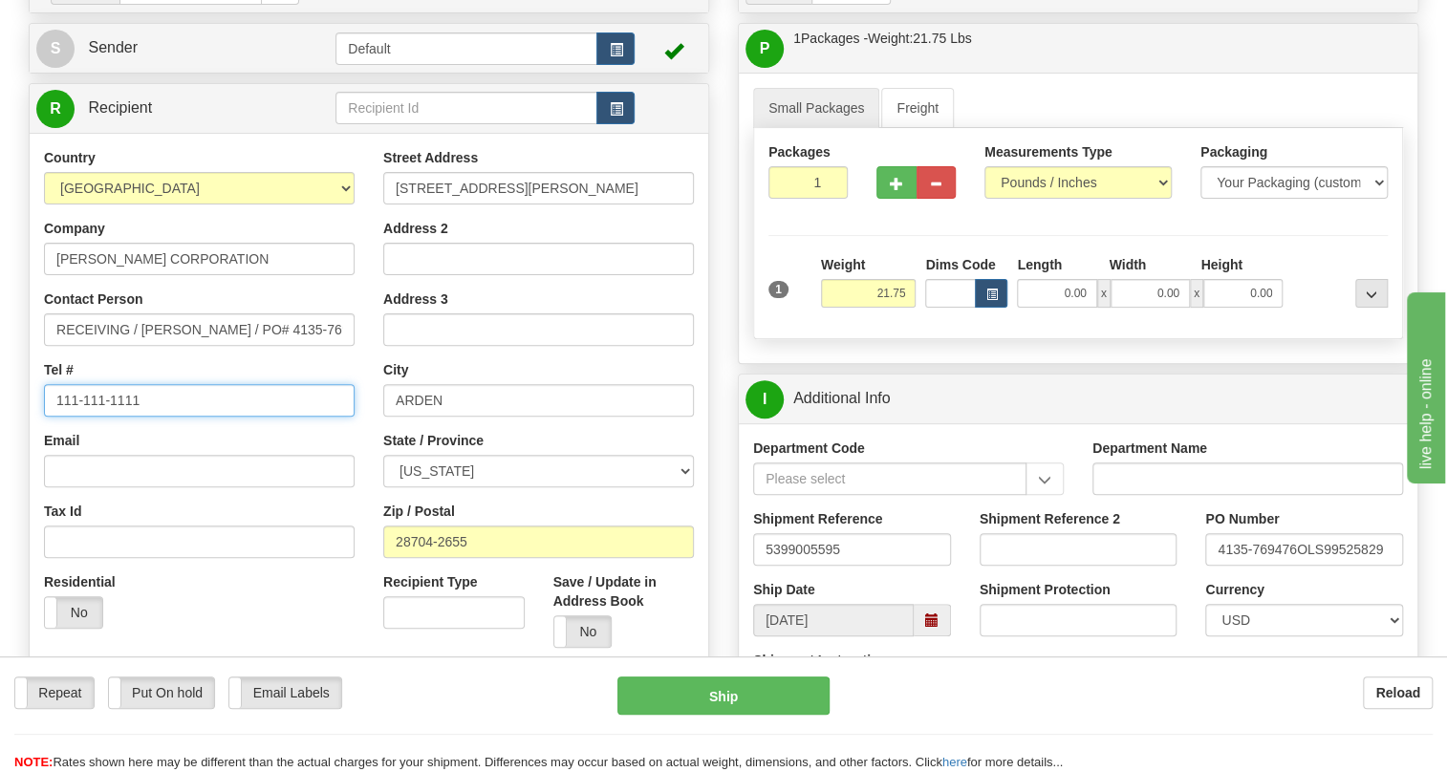
click at [117, 417] on input "111-111-1111" at bounding box center [199, 400] width 311 height 33
paste input "828-275-9895"
type input "828-275-9895"
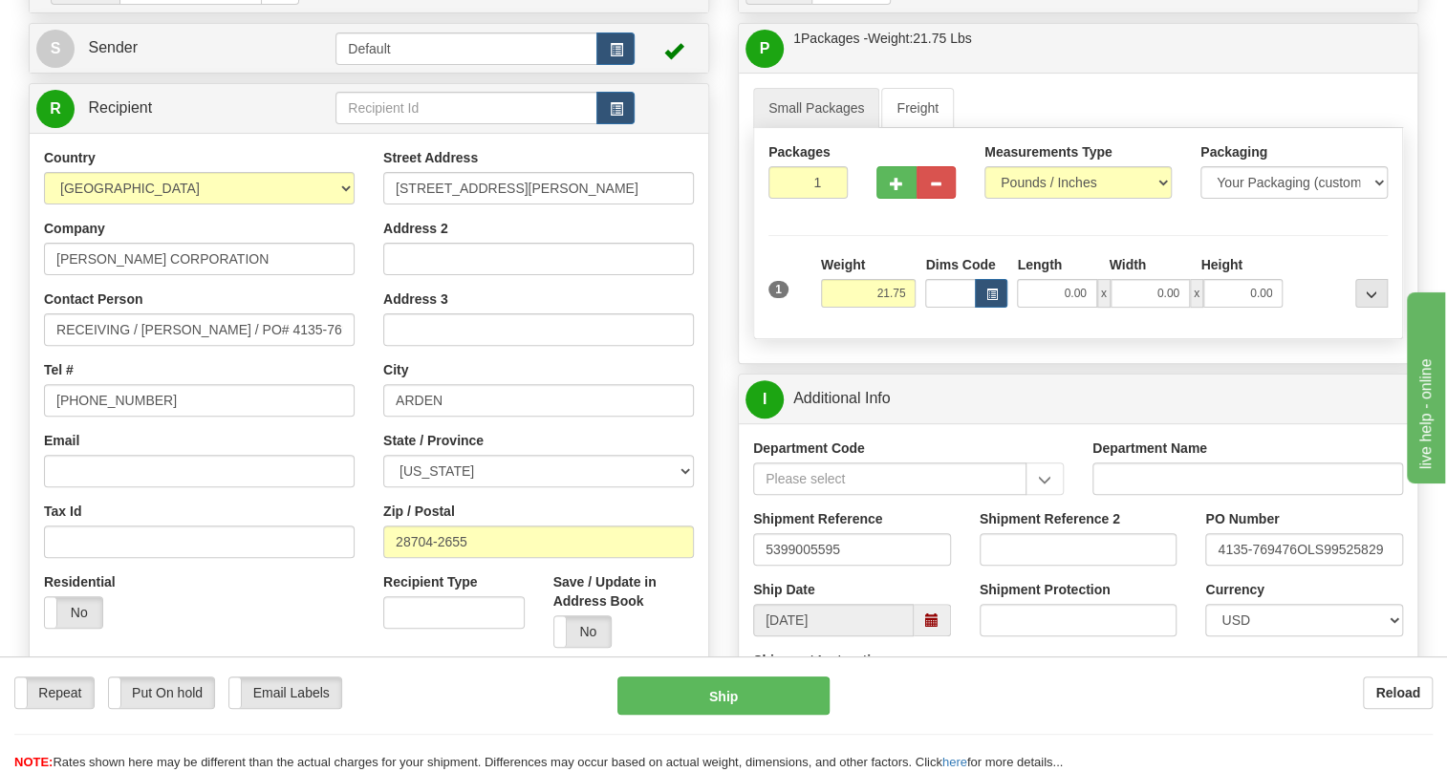
drag, startPoint x: 282, startPoint y: 410, endPoint x: 216, endPoint y: 405, distance: 66.1
click at [282, 410] on div "Tel # 828-275-9895" at bounding box center [199, 388] width 311 height 56
click at [360, 415] on div "Country AFGHANISTAN ALAND ISLANDS ALBANIA ALGERIA AMERICAN SAMOA ANDORRA ANGOLA…" at bounding box center [199, 395] width 339 height 495
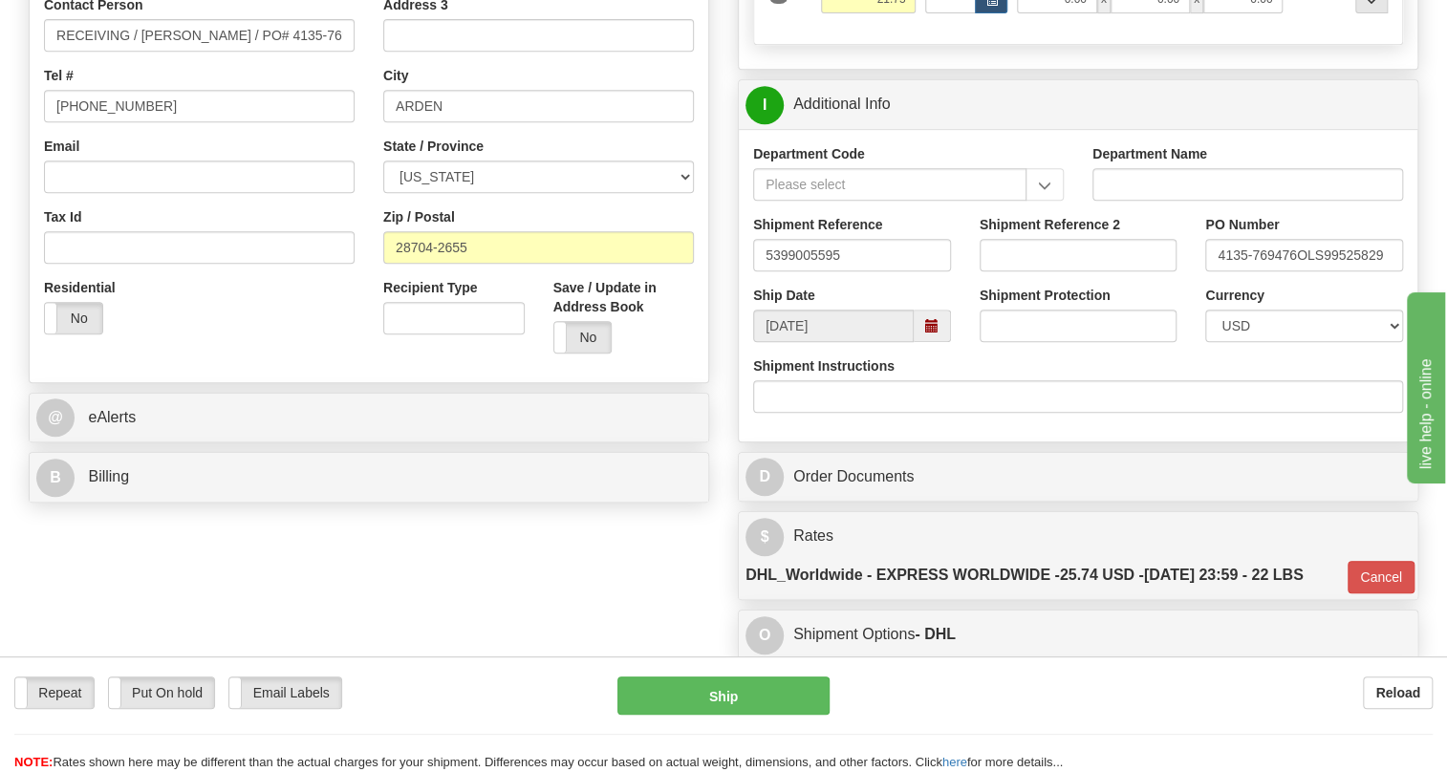
scroll to position [521, 0]
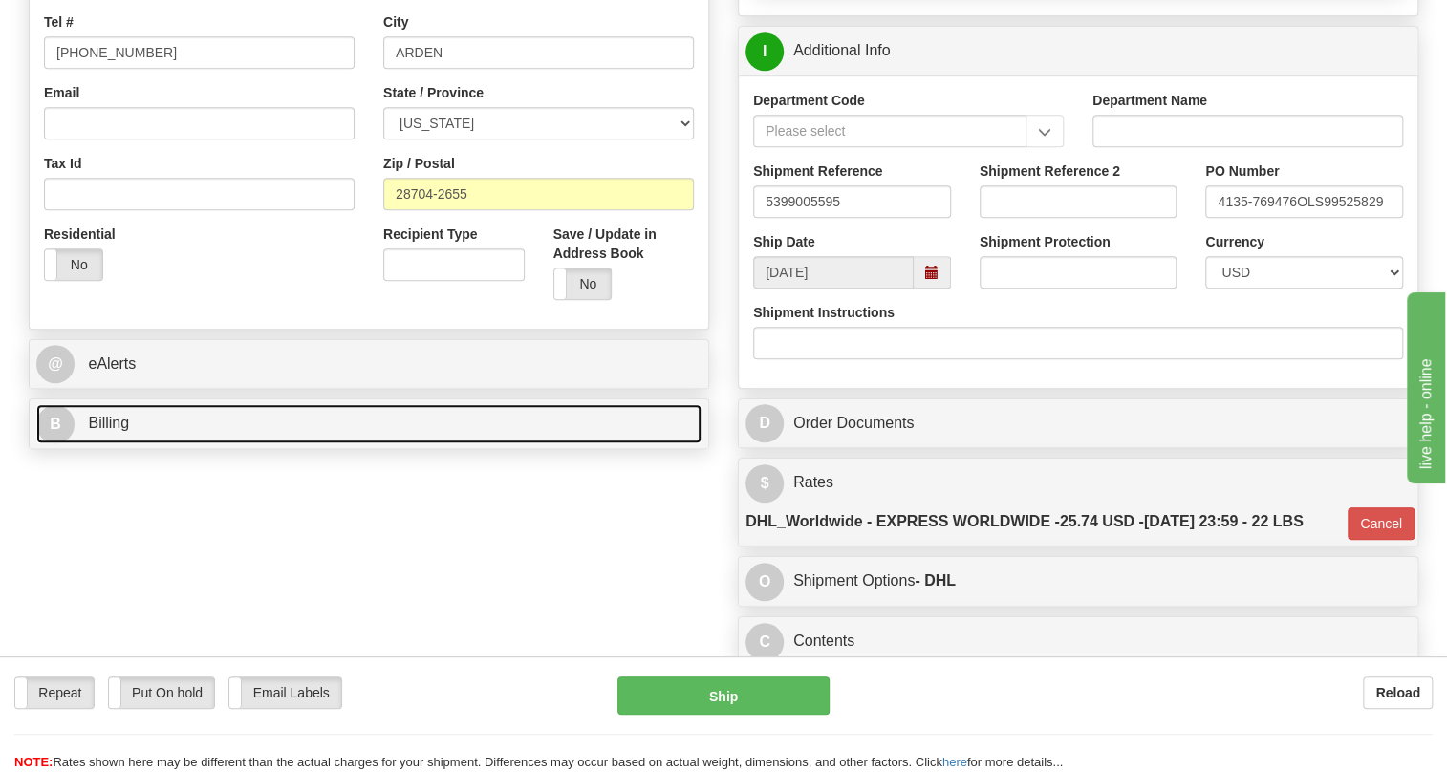
click at [108, 431] on span "Billing" at bounding box center [108, 423] width 41 height 16
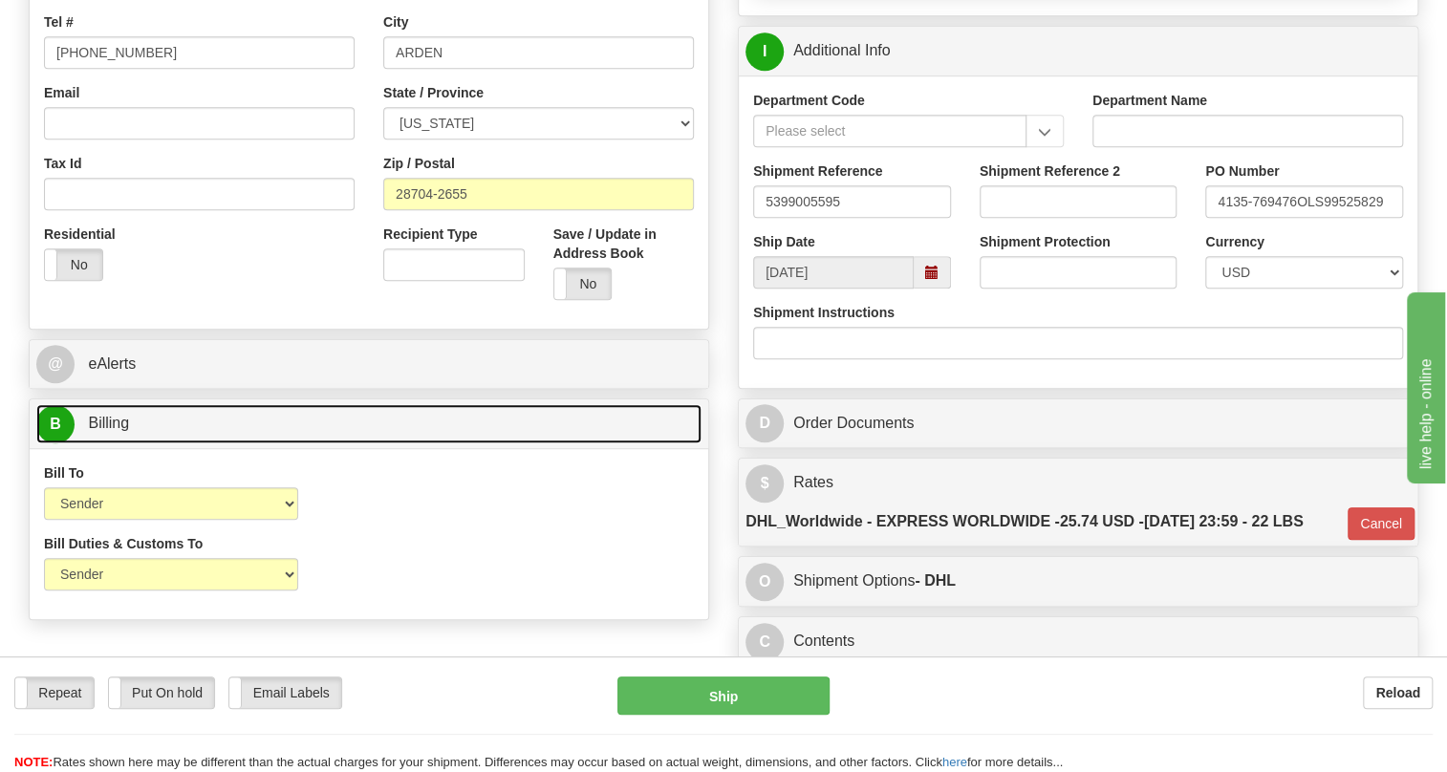
click at [108, 431] on span "Billing" at bounding box center [108, 423] width 41 height 16
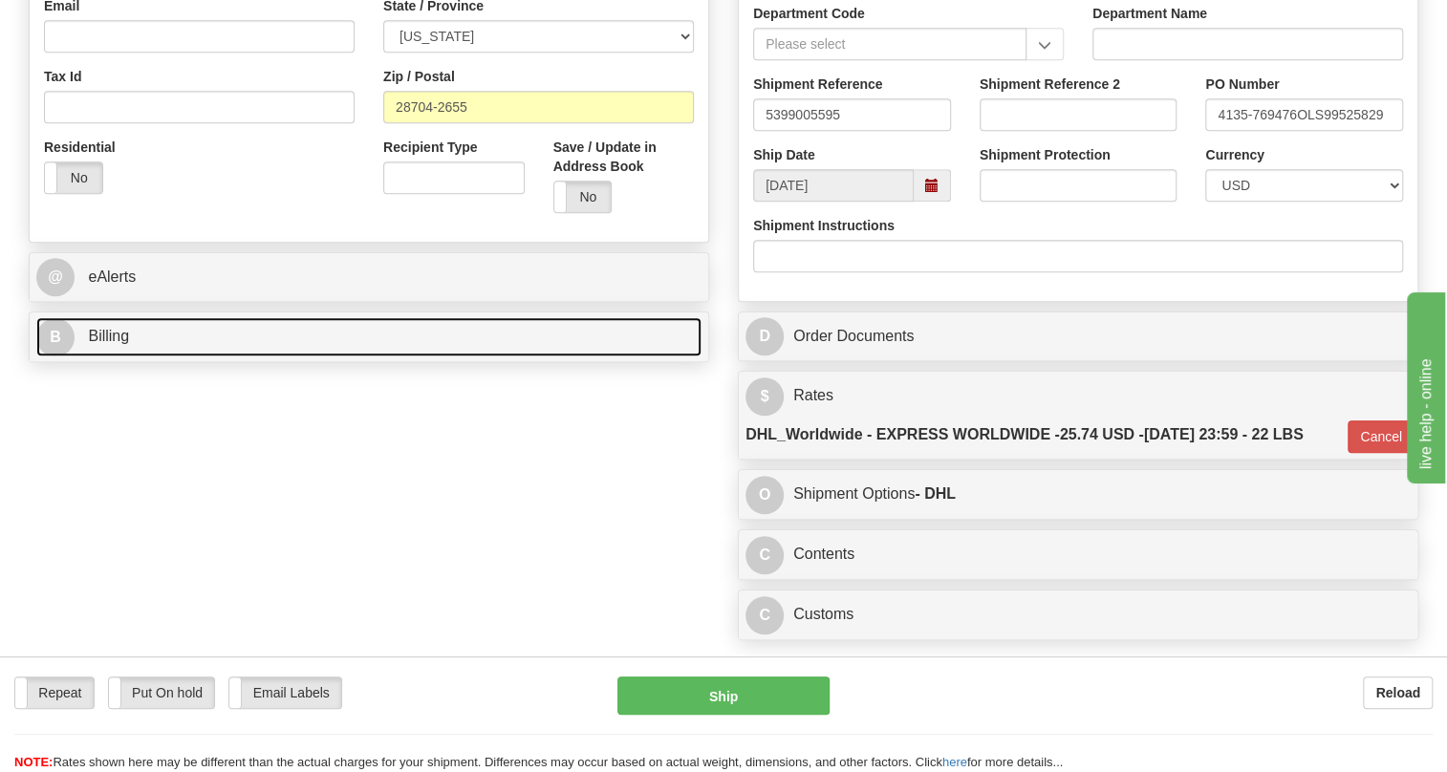
scroll to position [695, 0]
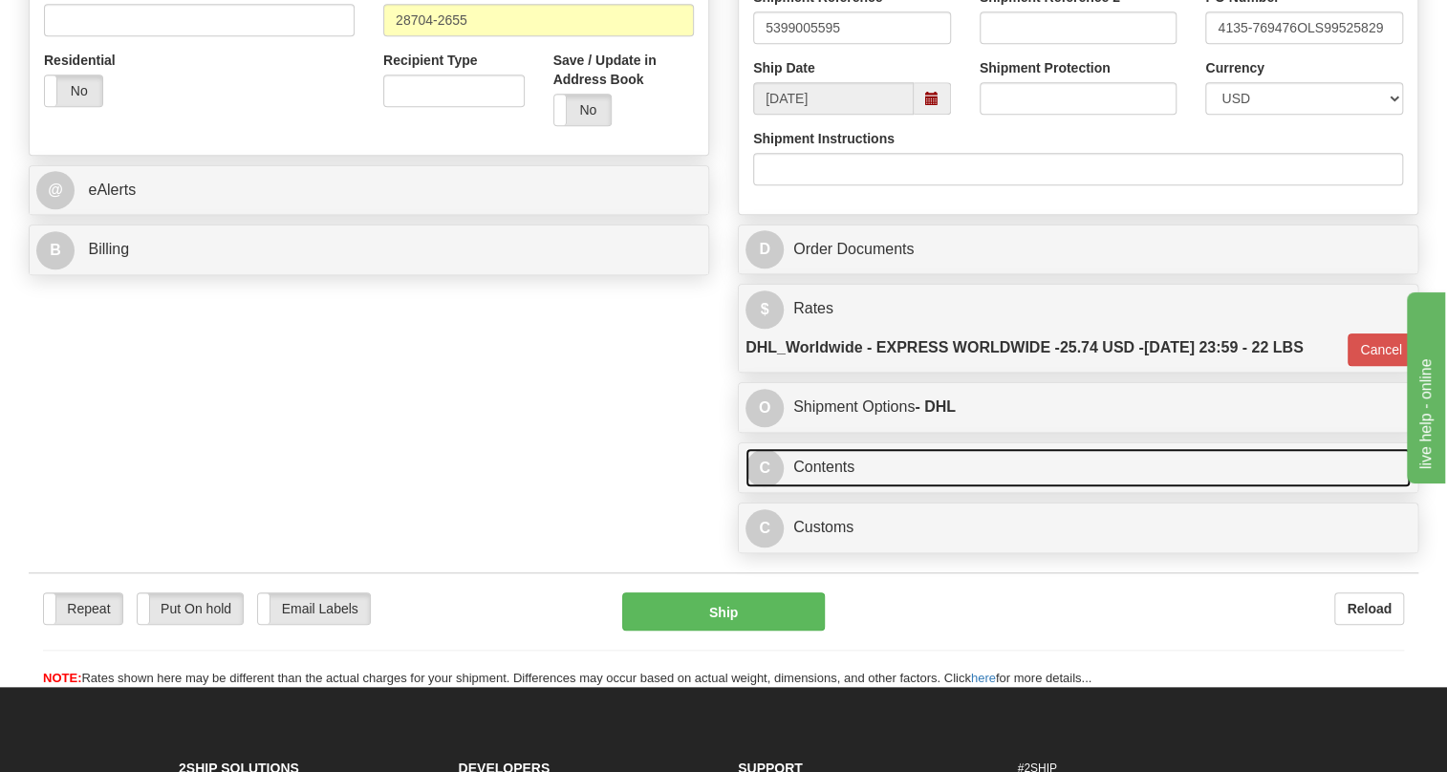
click at [835, 488] on link "C Contents" at bounding box center [1078, 467] width 665 height 39
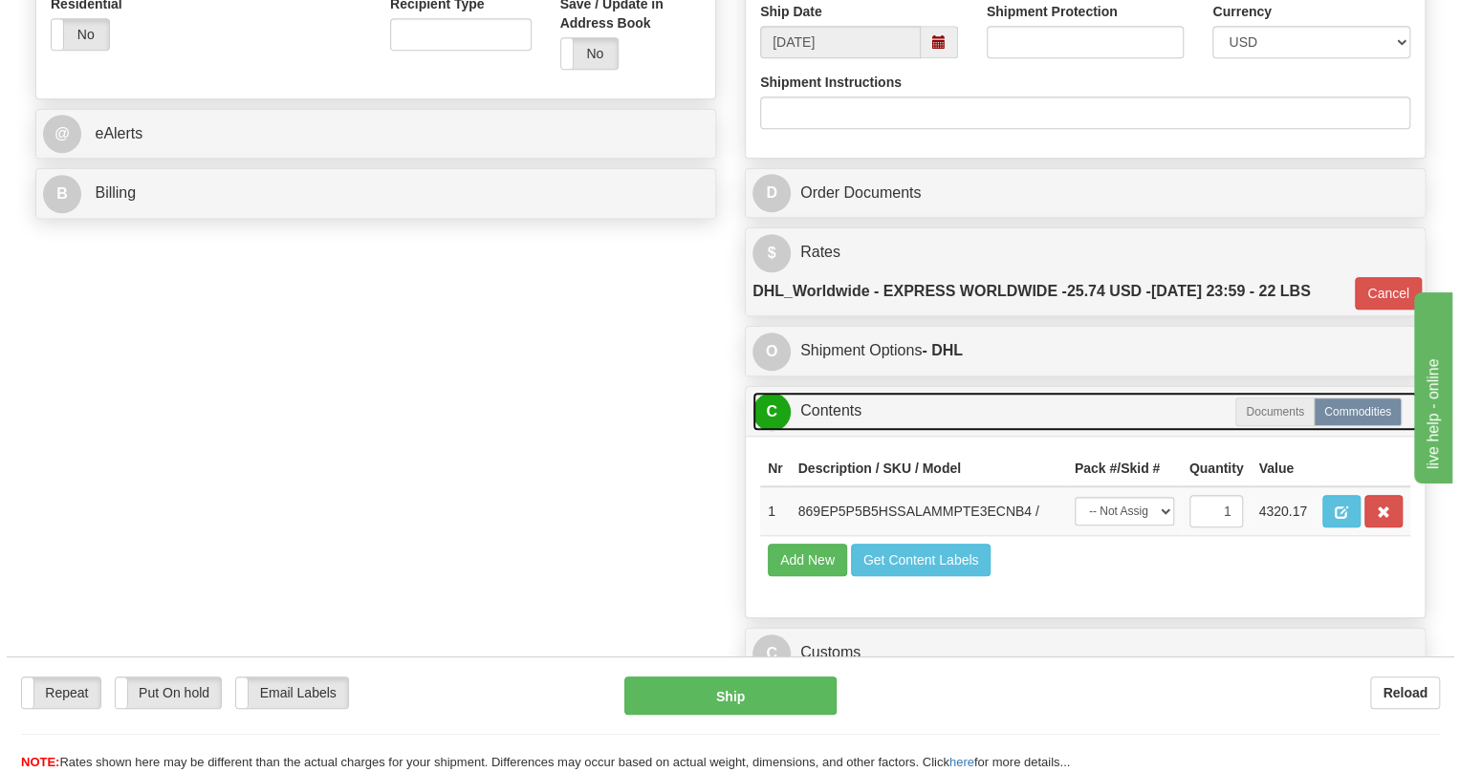
scroll to position [869, 0]
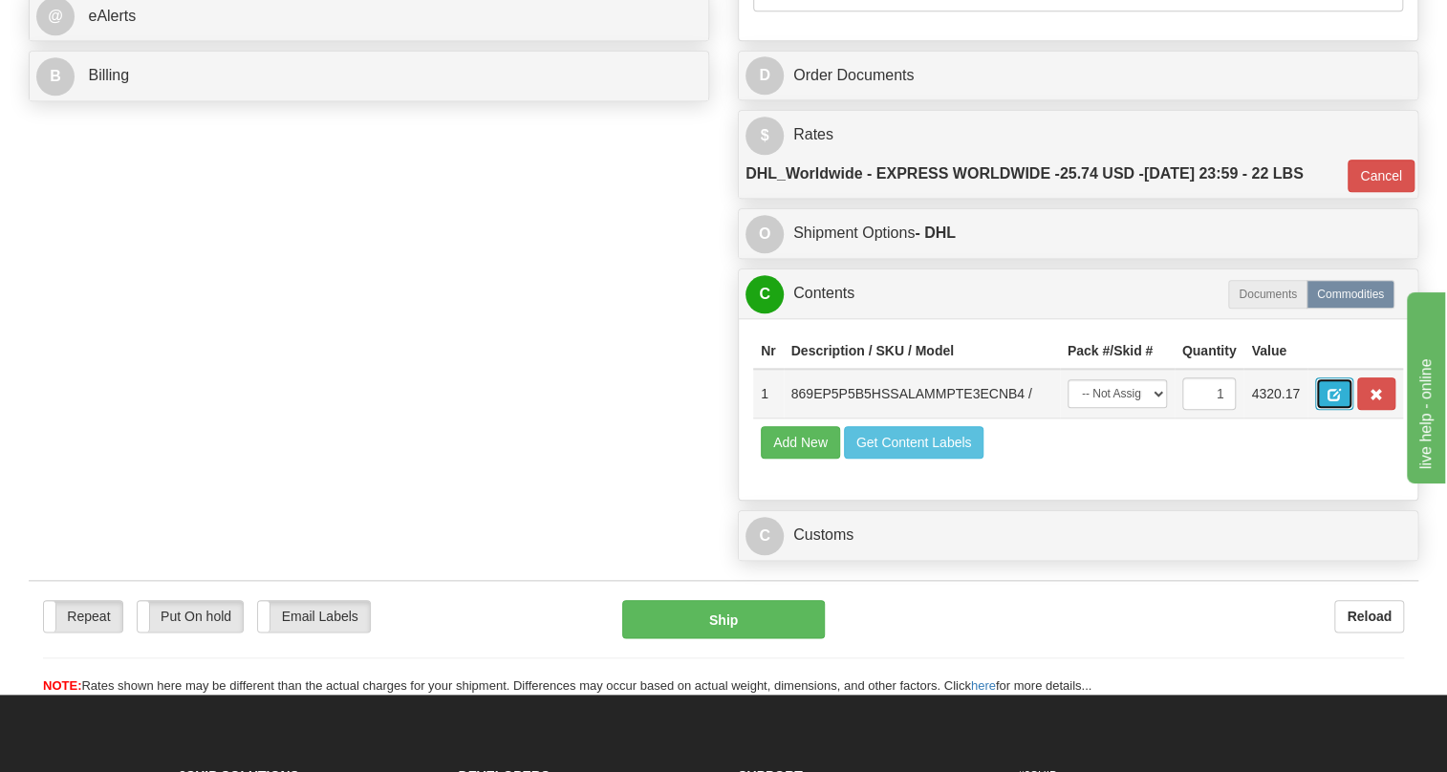
click at [1341, 410] on button "button" at bounding box center [1334, 394] width 38 height 33
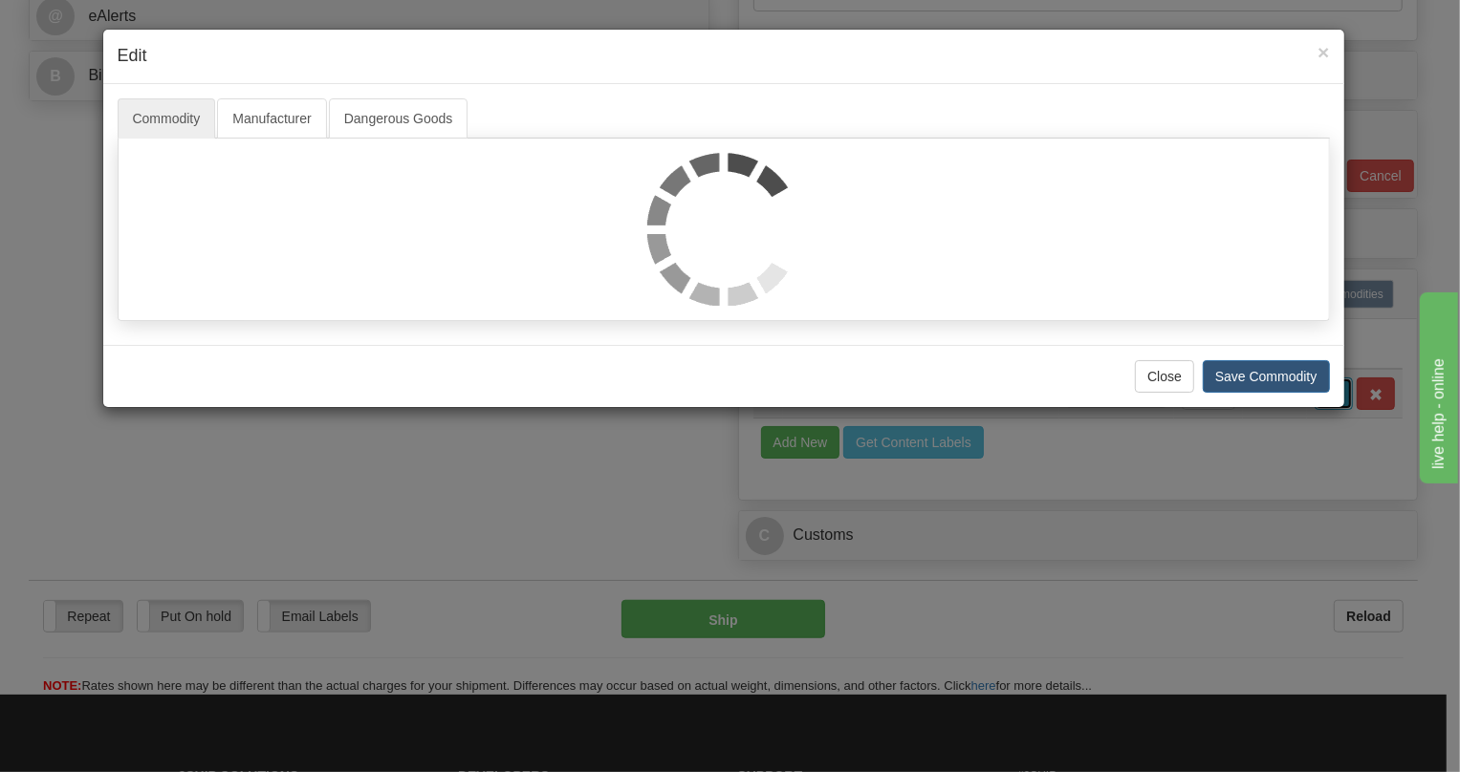
scroll to position [0, 0]
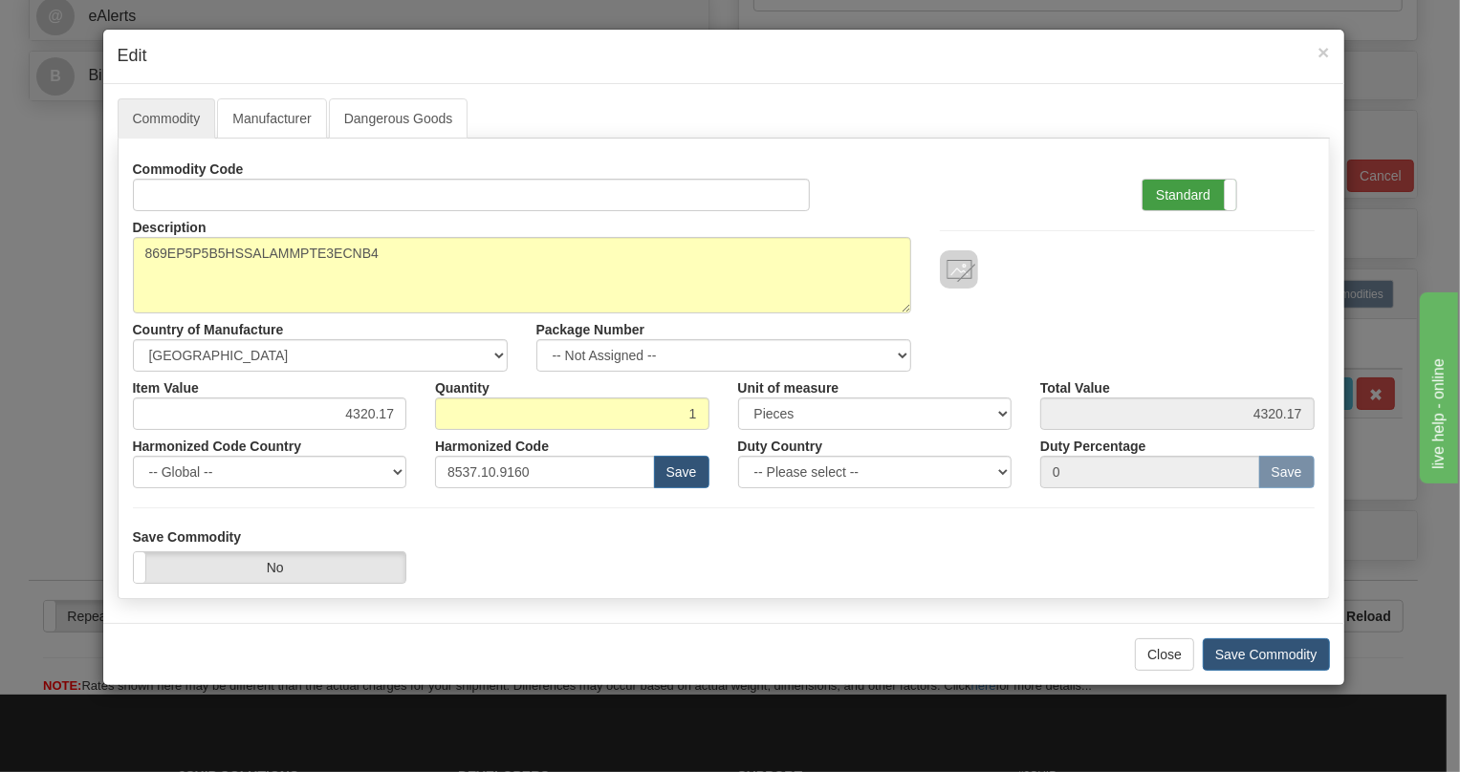
click at [1172, 198] on label "Standard" at bounding box center [1189, 195] width 94 height 31
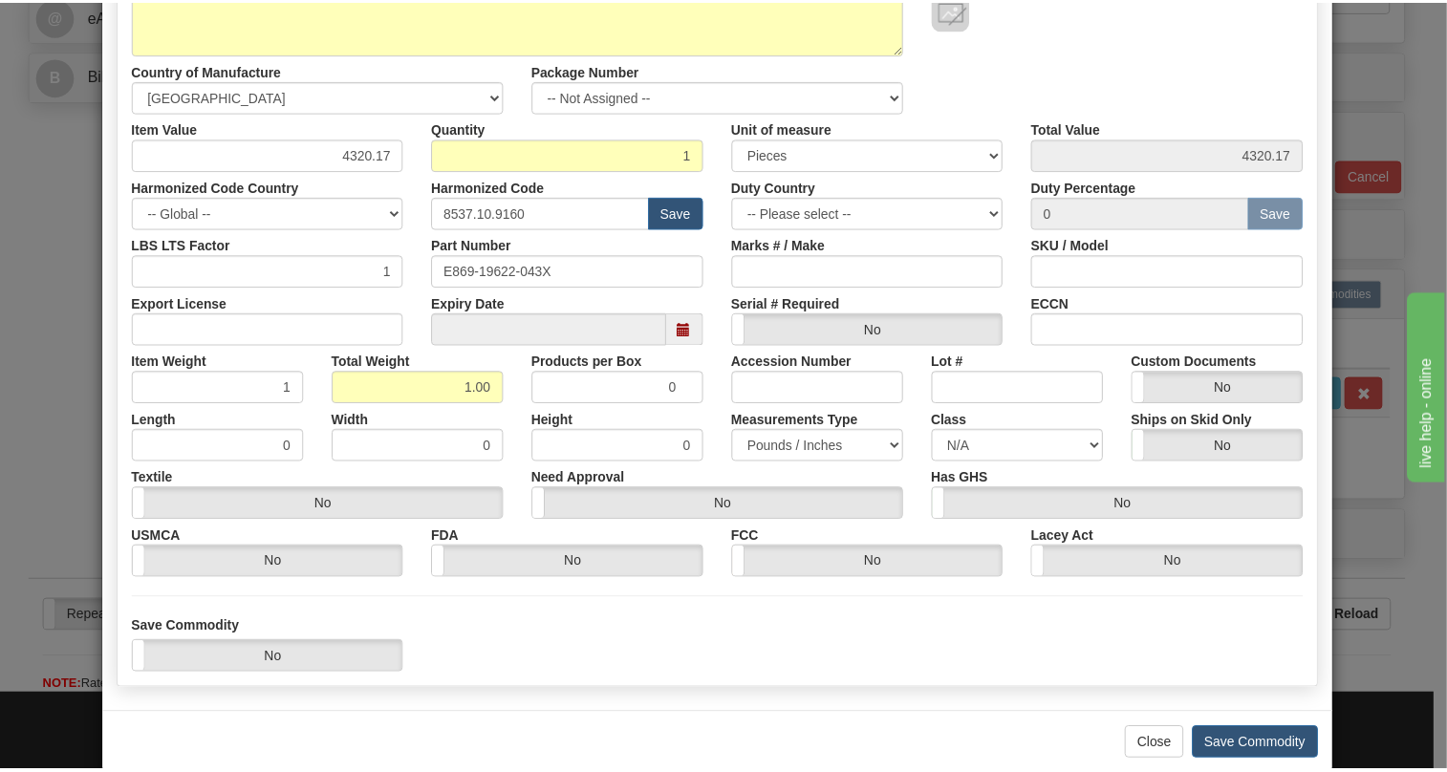
scroll to position [260, 0]
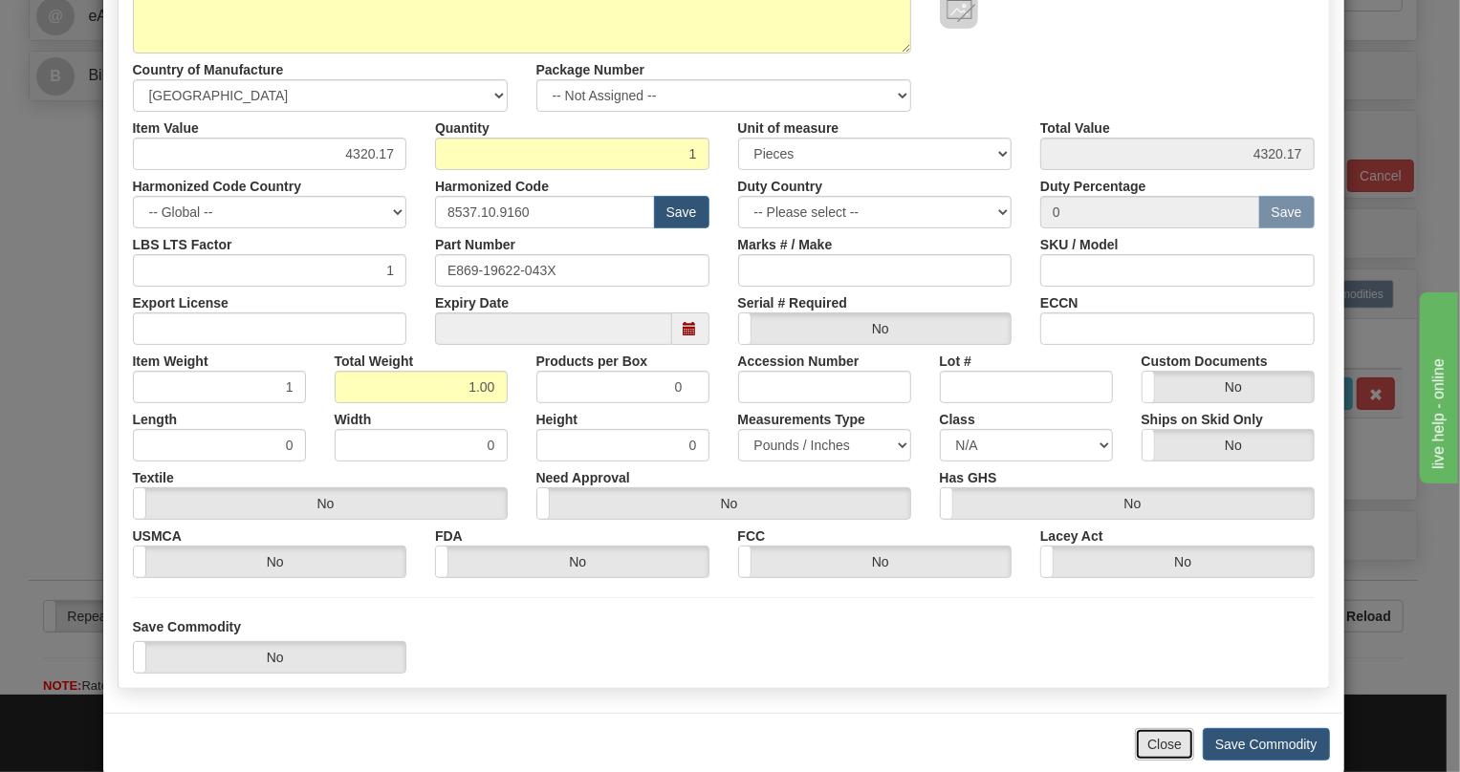
click at [1171, 743] on button "Close" at bounding box center [1164, 744] width 59 height 33
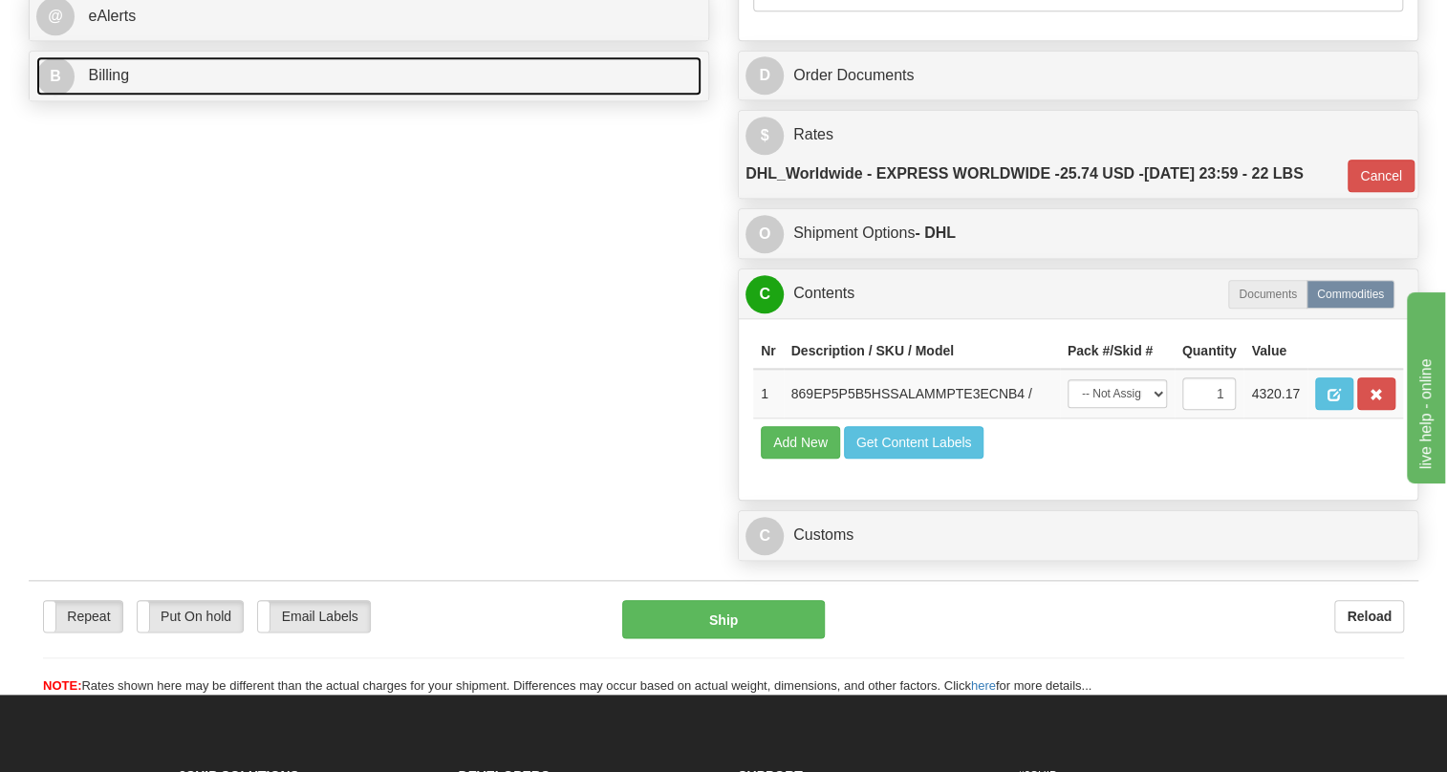
click at [91, 83] on span "Billing" at bounding box center [108, 75] width 41 height 16
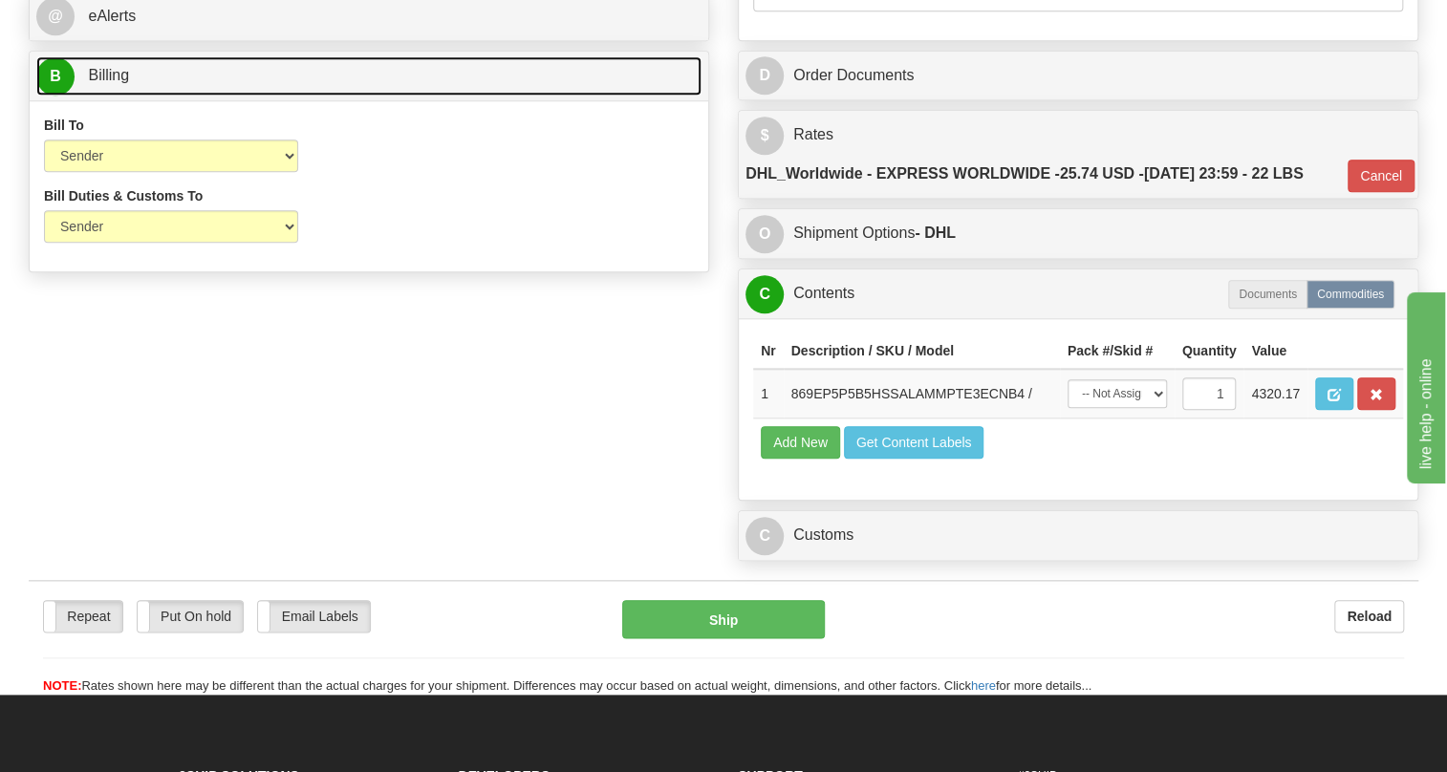
click at [134, 96] on link "B Billing" at bounding box center [368, 75] width 665 height 39
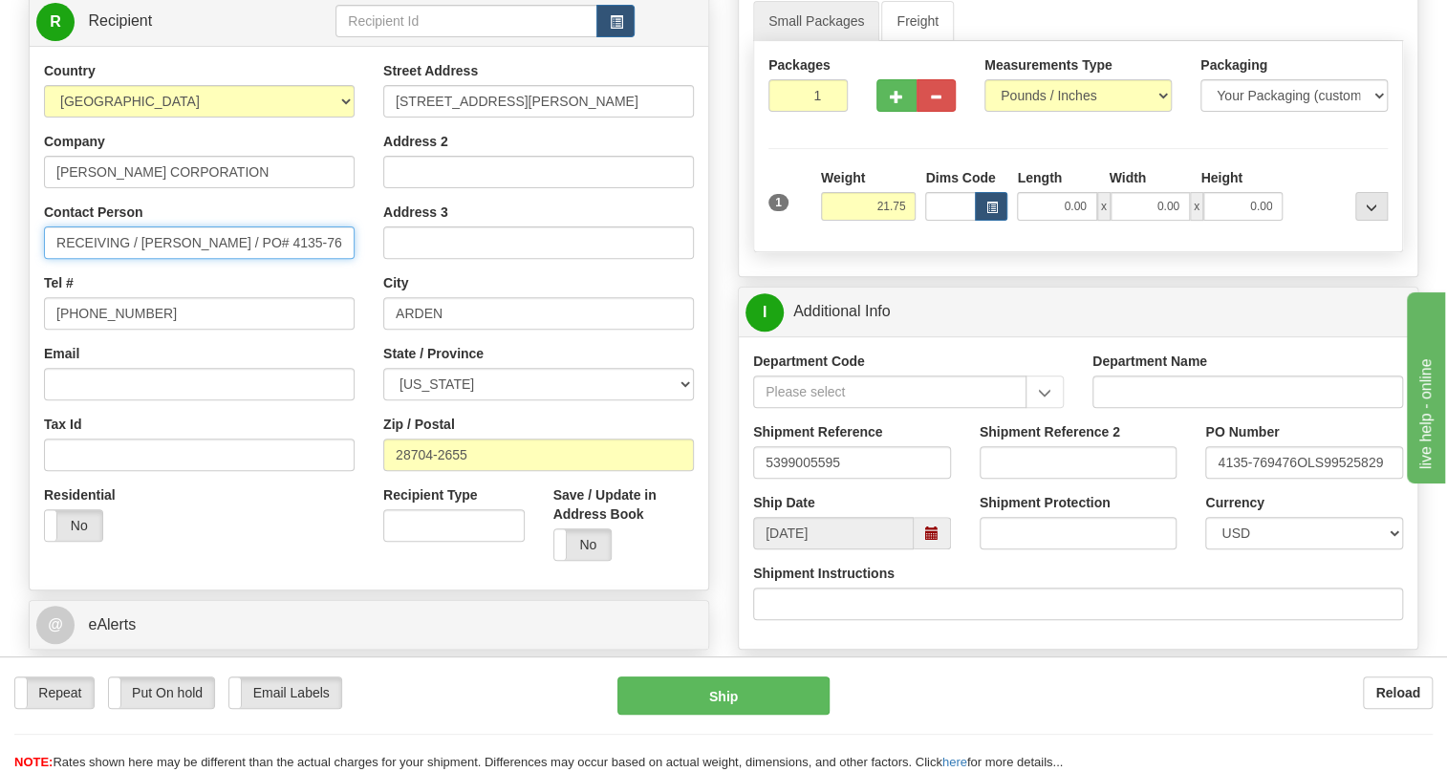
scroll to position [0, 15]
drag, startPoint x: 341, startPoint y: 286, endPoint x: 234, endPoint y: 289, distance: 107.1
click at [234, 259] on input "RECEIVING / Bryson Redmon / PO# 4135-769476" at bounding box center [199, 243] width 311 height 33
click at [232, 259] on input "RECEIVING / Bryson Redmon / PO# 4135-769476" at bounding box center [199, 243] width 311 height 33
drag, startPoint x: 224, startPoint y: 287, endPoint x: 394, endPoint y: 287, distance: 170.2
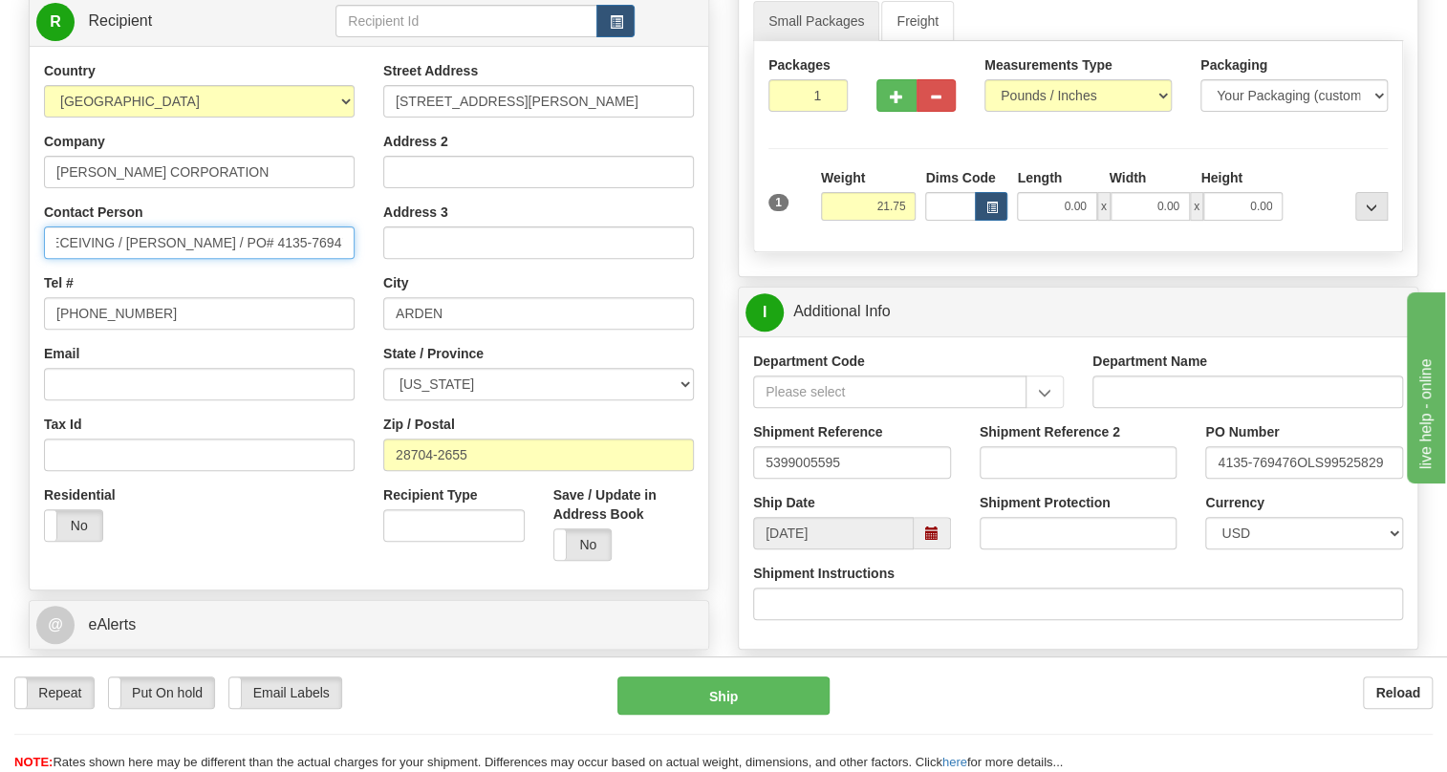
click at [394, 287] on div "Country AFGHANISTAN ALAND ISLANDS ALBANIA ALGERIA AMERICAN SAMOA ANDORRA ANGOLA…" at bounding box center [369, 318] width 679 height 514
type input "RECEIVING / Bryson Redmon"
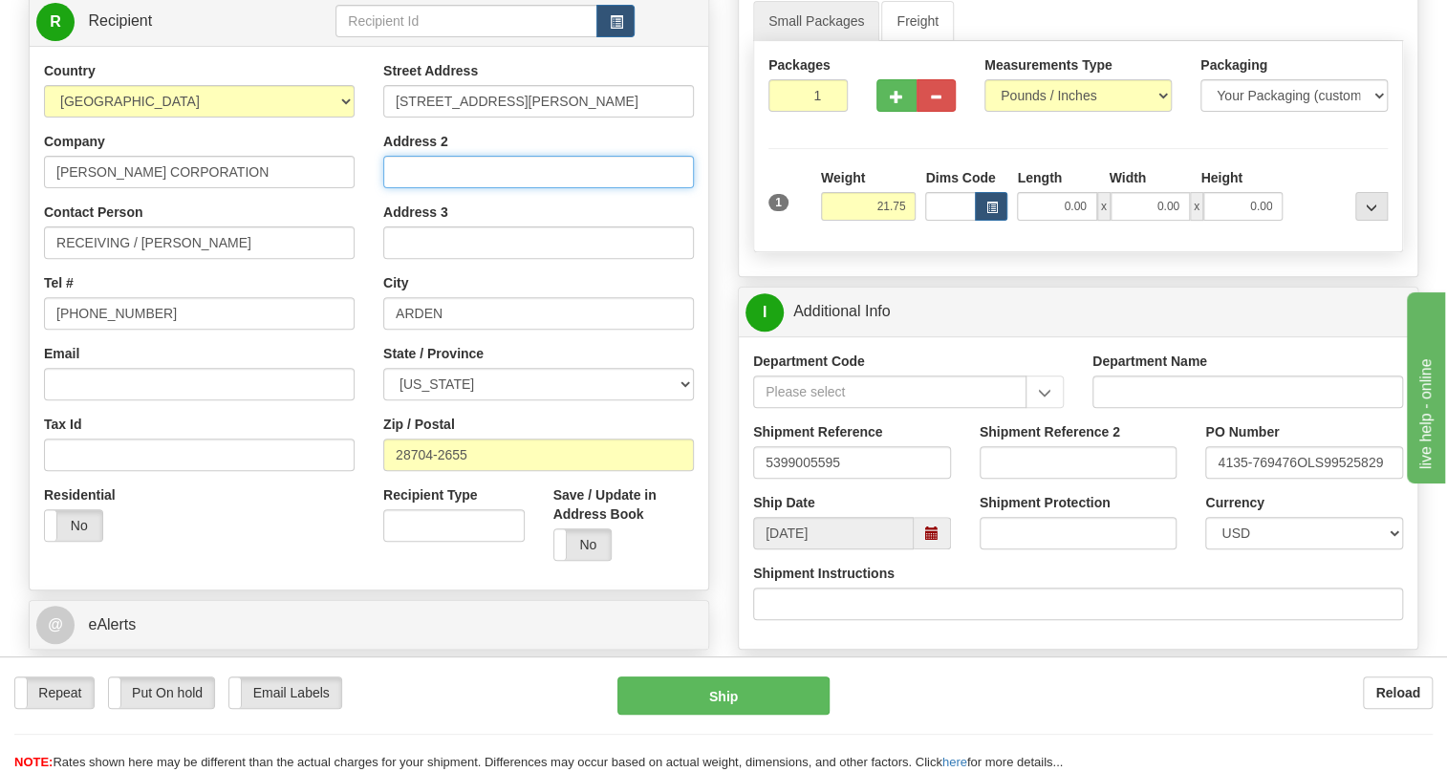
click at [407, 188] on input "Address 2" at bounding box center [538, 172] width 311 height 33
paste input "/ PO# 4135-769476"
click at [402, 188] on input "/ PO# 4135-769476" at bounding box center [538, 172] width 311 height 33
type input "PO# 4135-769476"
click at [362, 255] on div "Country AFGHANISTAN ALAND ISLANDS ALBANIA ALGERIA AMERICAN SAMOA ANDORRA ANGOLA…" at bounding box center [199, 308] width 339 height 495
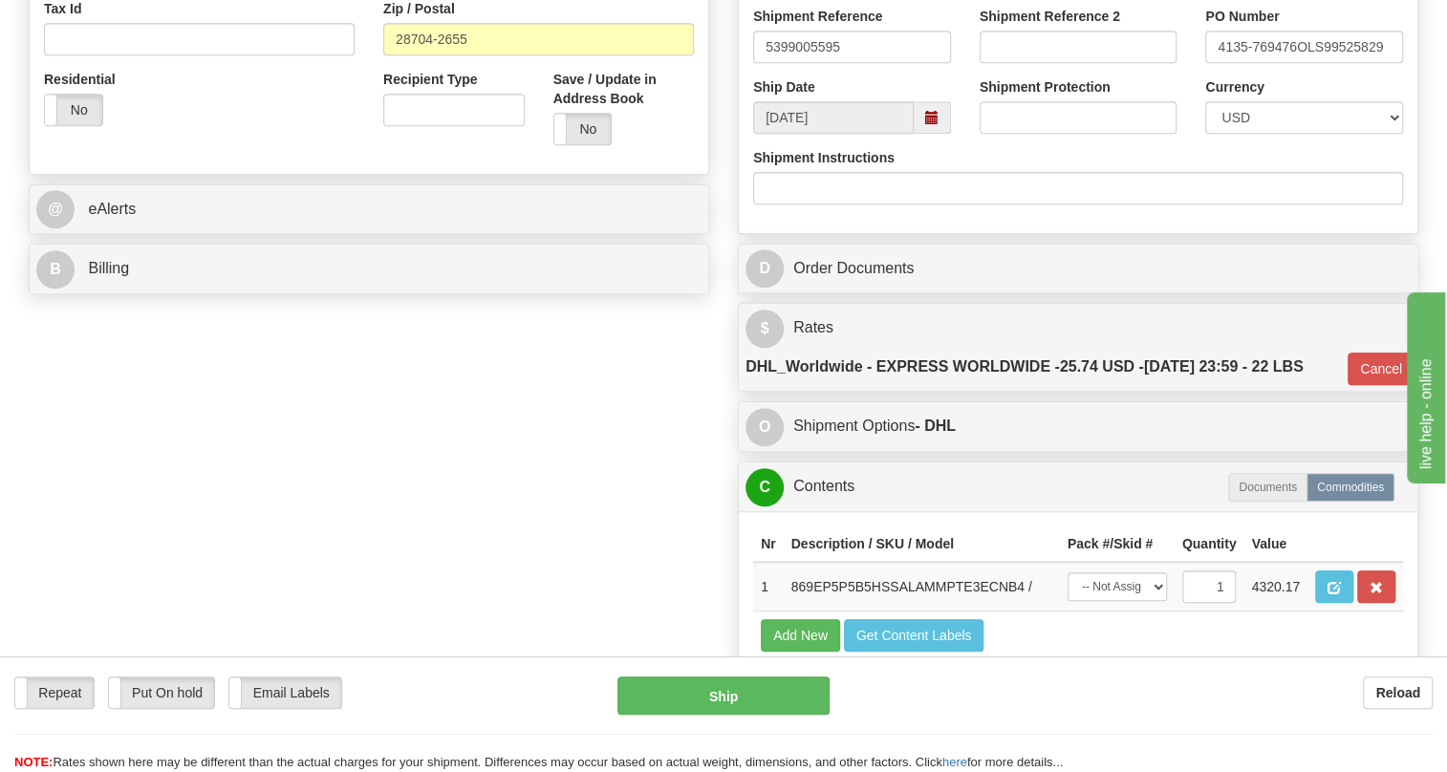
scroll to position [695, 0]
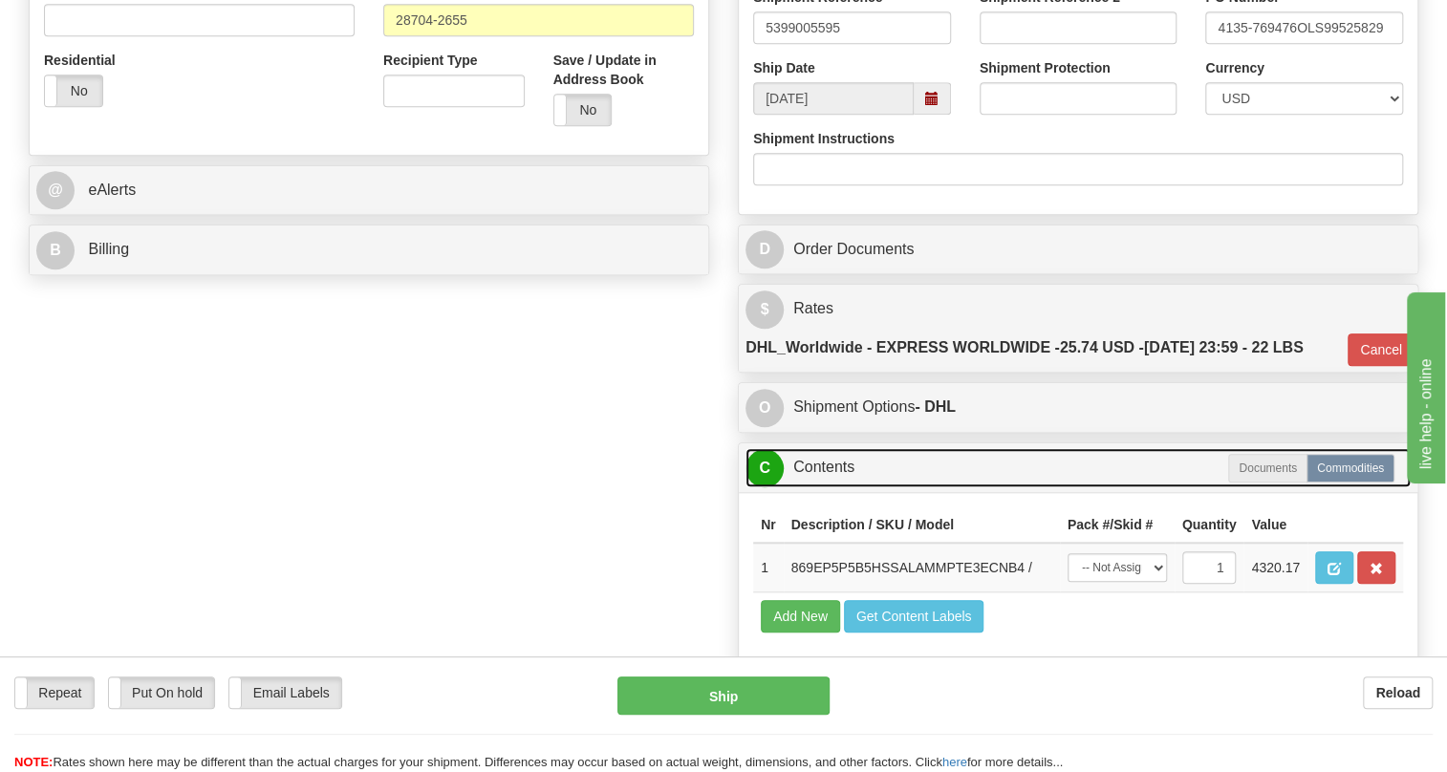
click at [811, 488] on link "C Contents" at bounding box center [1078, 467] width 665 height 39
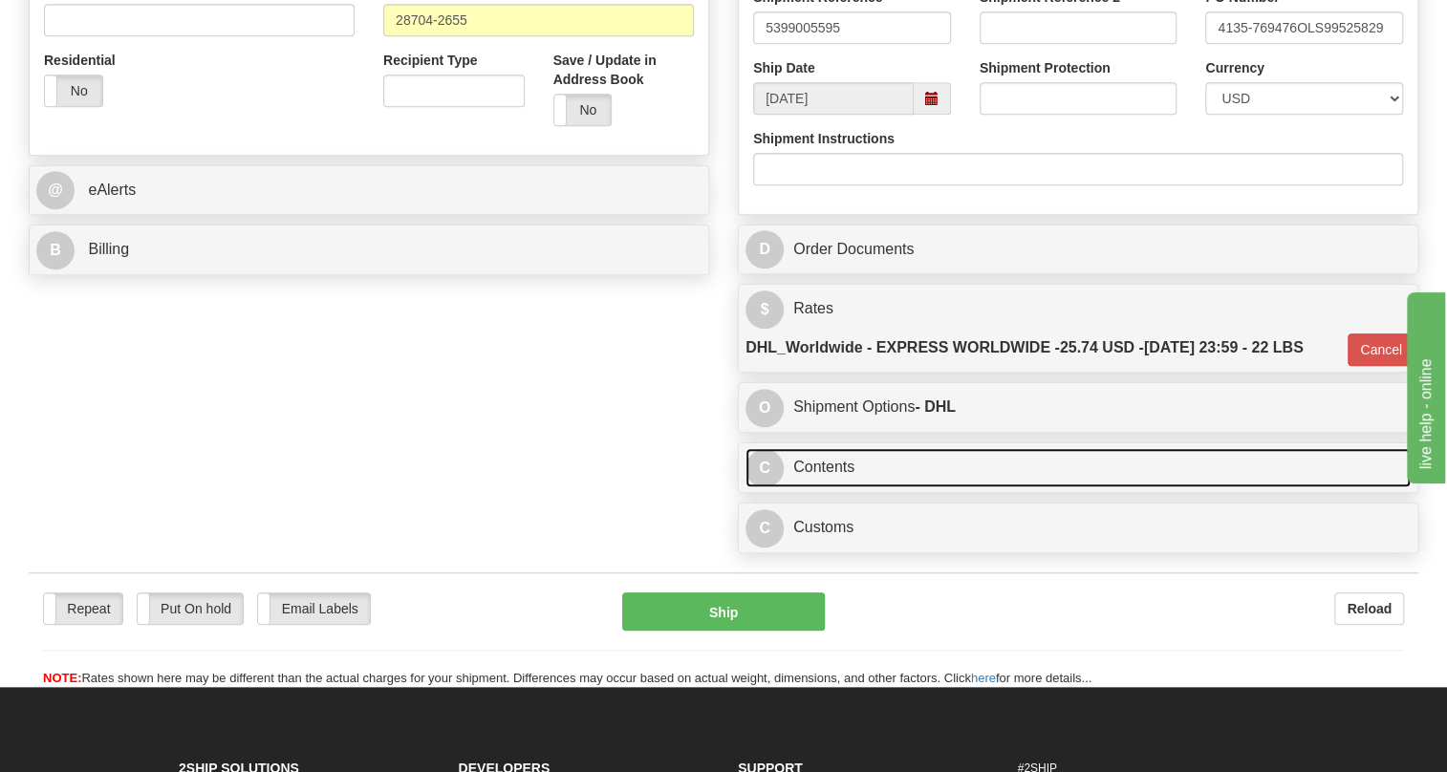
click at [821, 488] on link "C Contents" at bounding box center [1078, 467] width 665 height 39
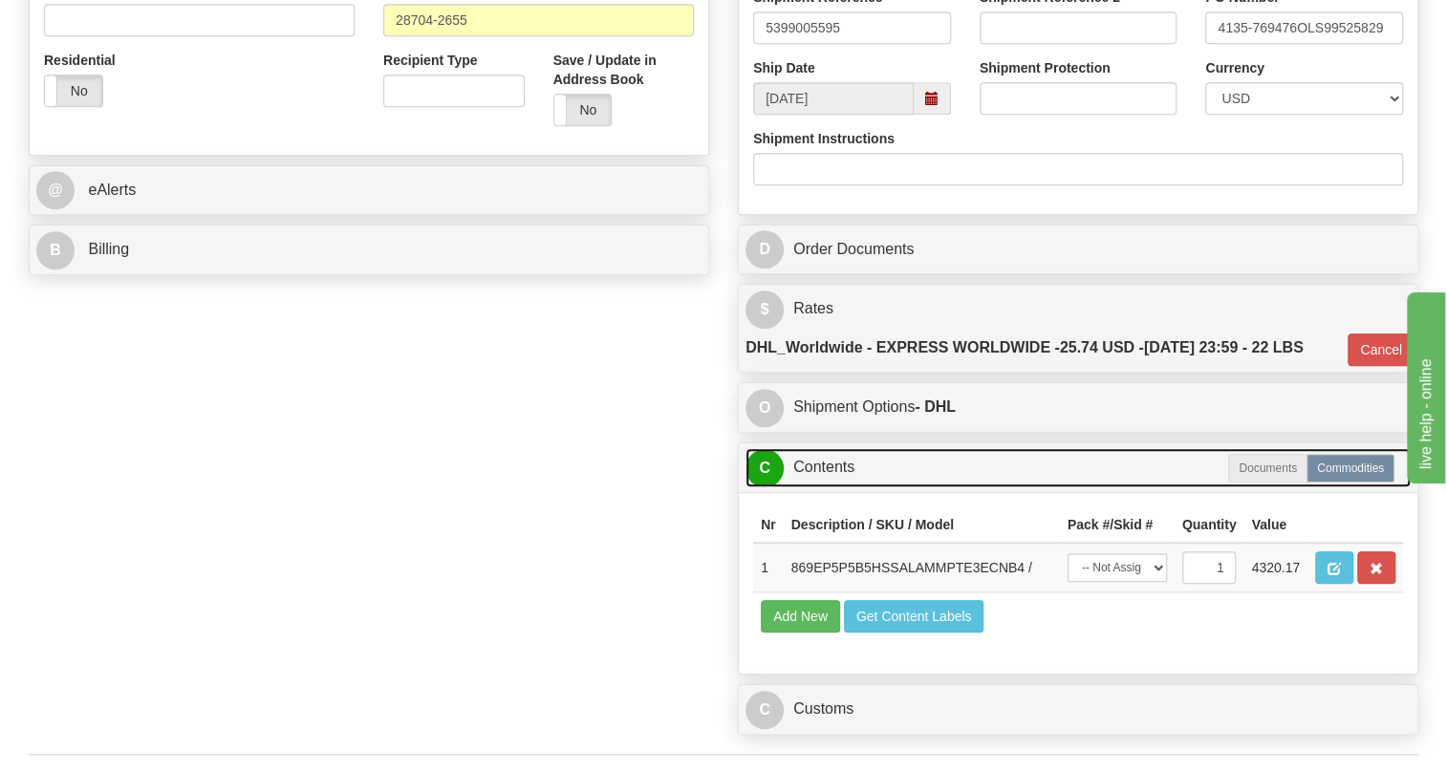
click at [821, 488] on link "C Contents" at bounding box center [1078, 467] width 665 height 39
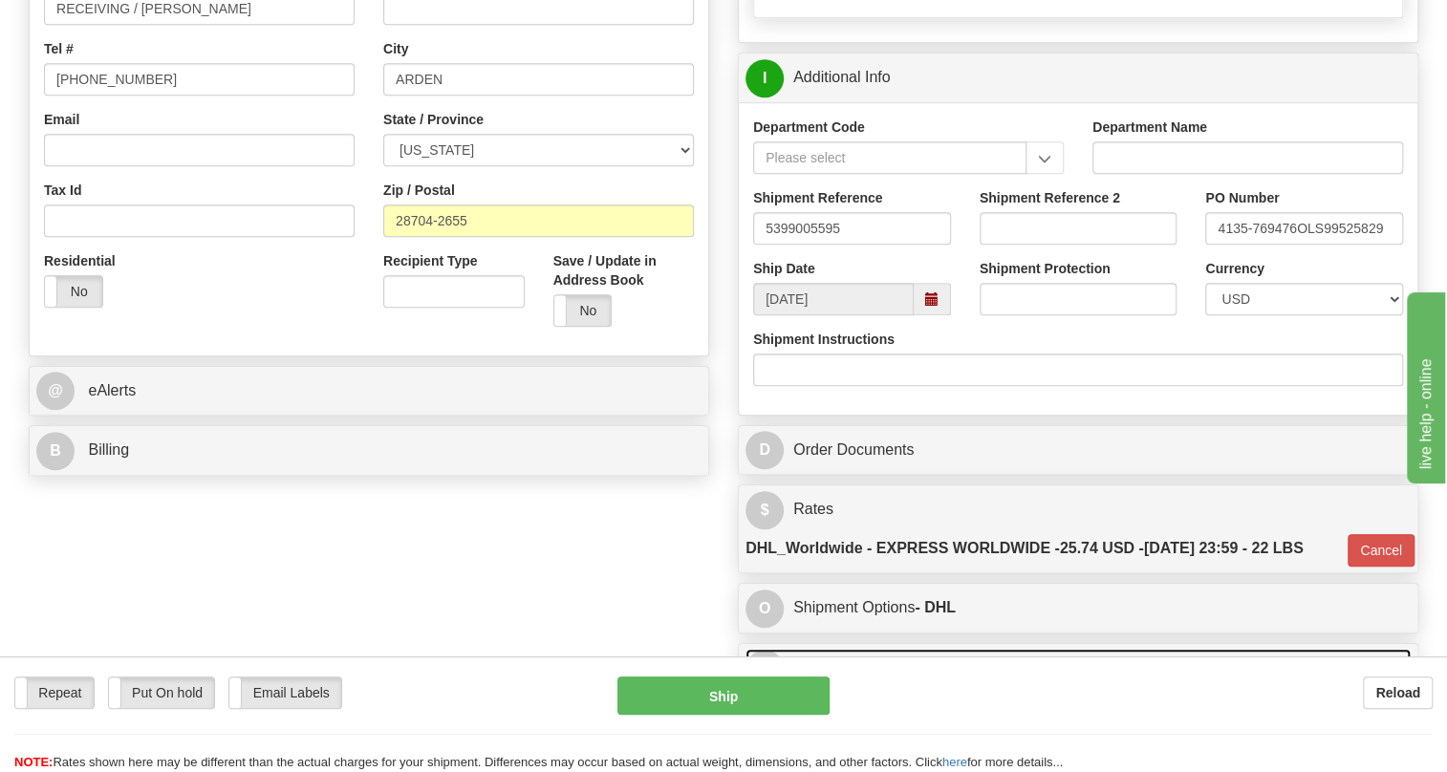
scroll to position [434, 0]
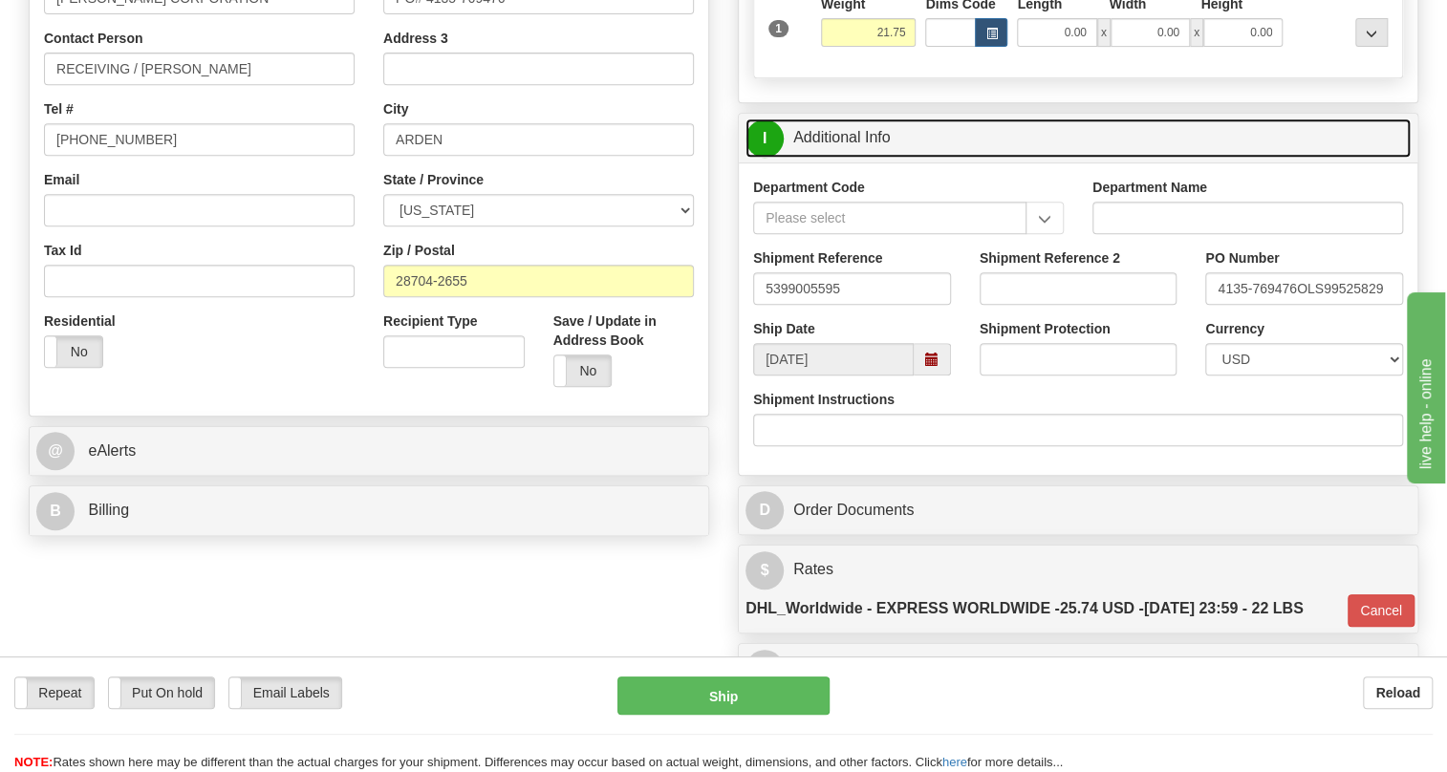
click at [842, 158] on link "I Additional Info" at bounding box center [1078, 138] width 665 height 39
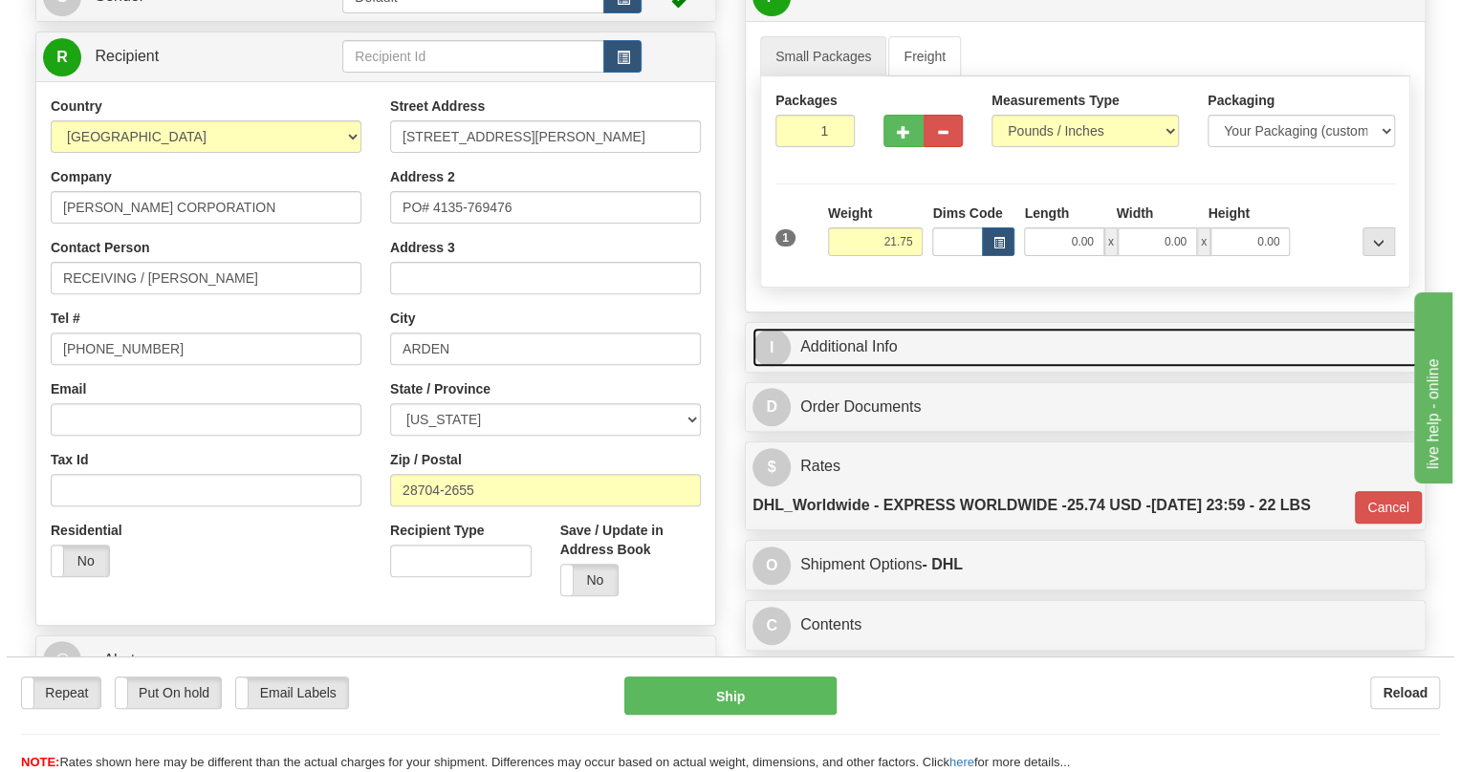
scroll to position [173, 0]
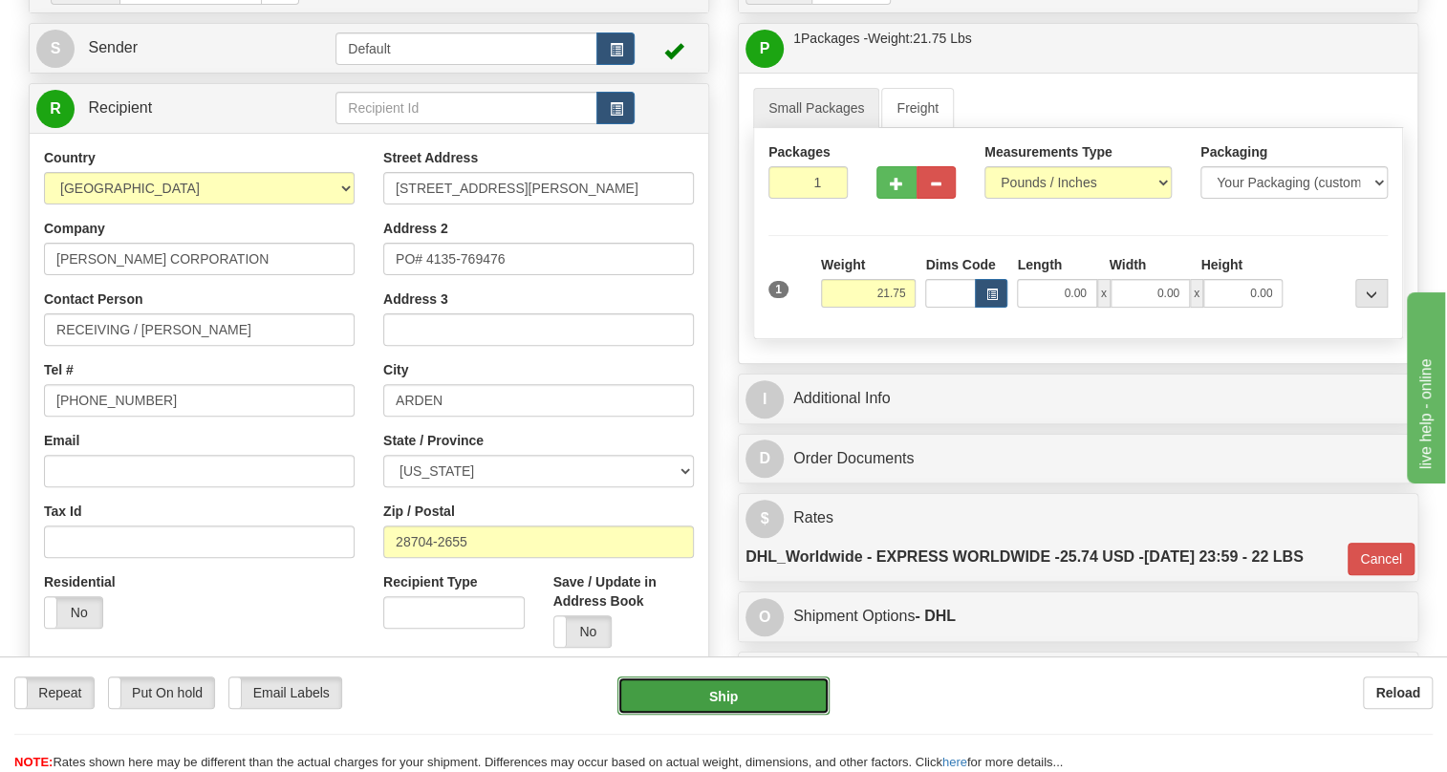
click at [729, 697] on button "Ship" at bounding box center [724, 696] width 212 height 38
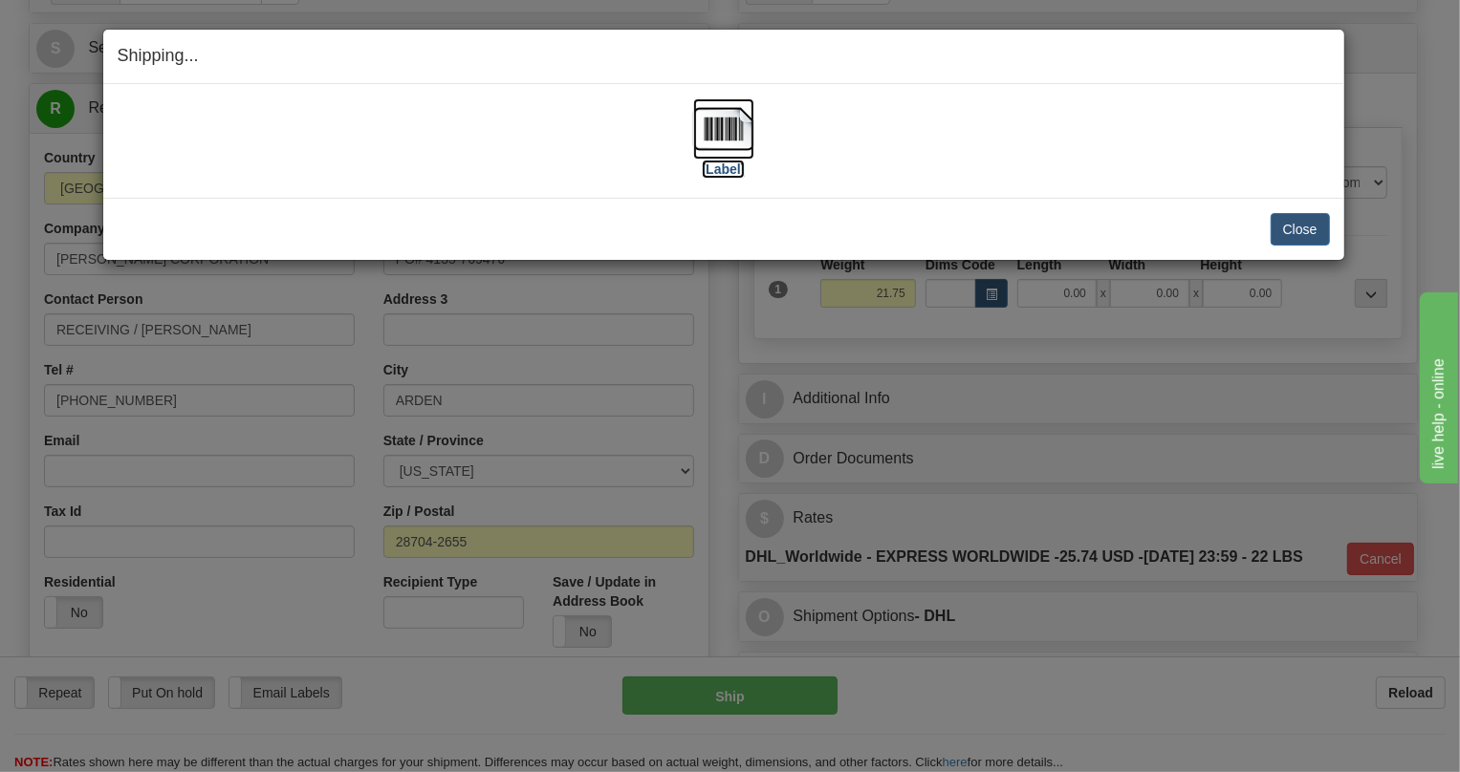
click at [715, 131] on img at bounding box center [723, 128] width 61 height 61
click at [1291, 231] on button "Close" at bounding box center [1299, 229] width 59 height 33
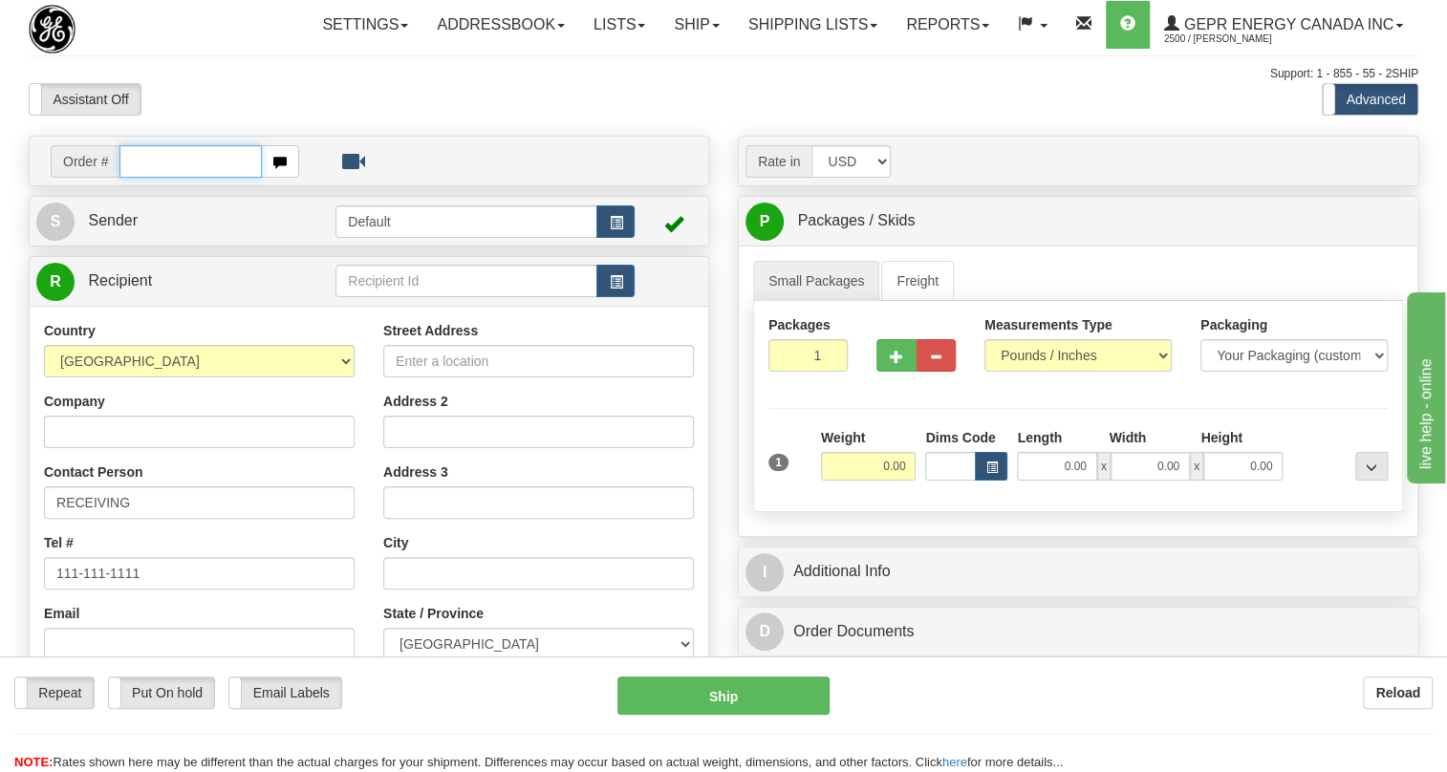
paste input "0086696639"
click at [148, 178] on input "0086696639" at bounding box center [190, 161] width 142 height 33
type input "86696639"
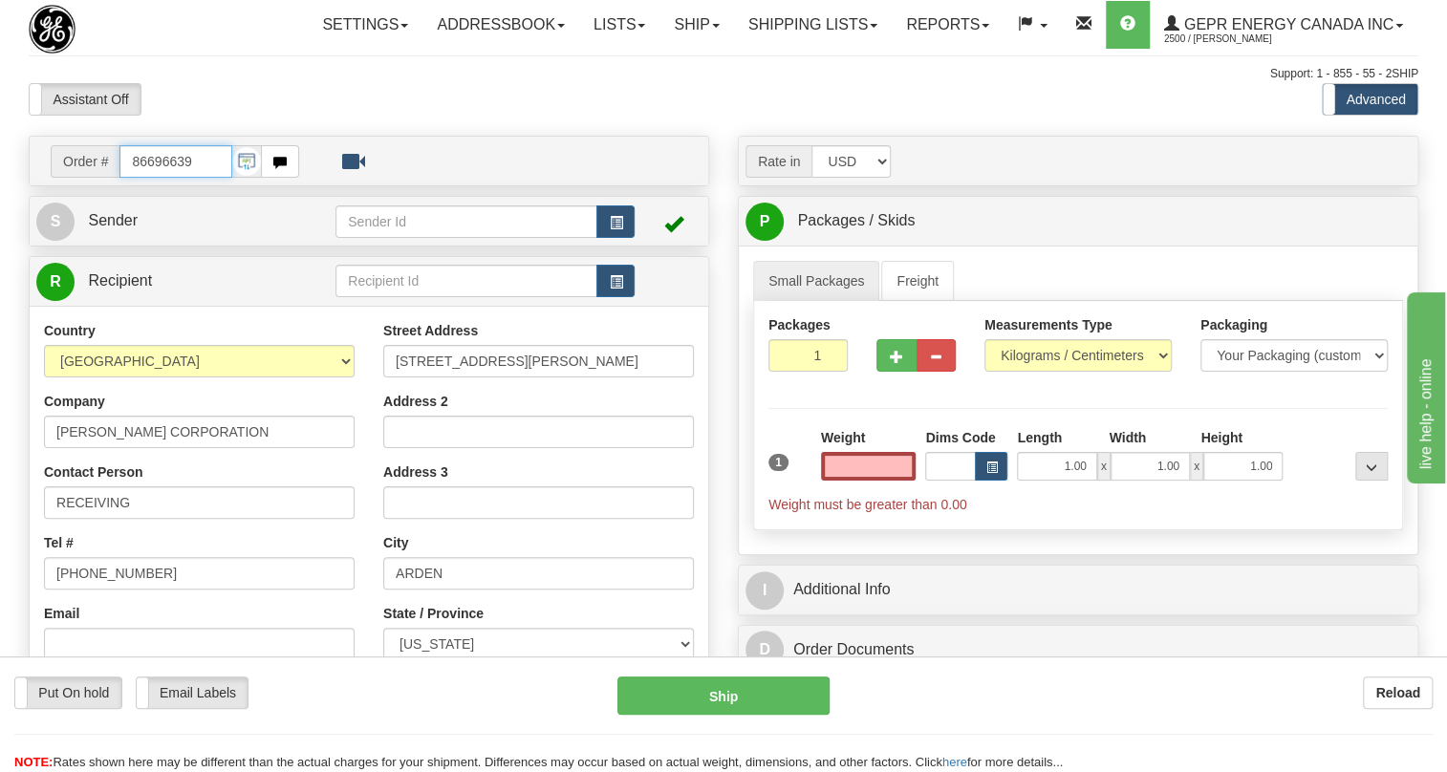
type input "0.00"
drag, startPoint x: 200, startPoint y: 200, endPoint x: 104, endPoint y: 215, distance: 96.8
click at [104, 178] on div "Order # 86696639" at bounding box center [175, 161] width 249 height 33
paste input "0086696663"
click at [143, 178] on input "0086696663" at bounding box center [175, 161] width 113 height 33
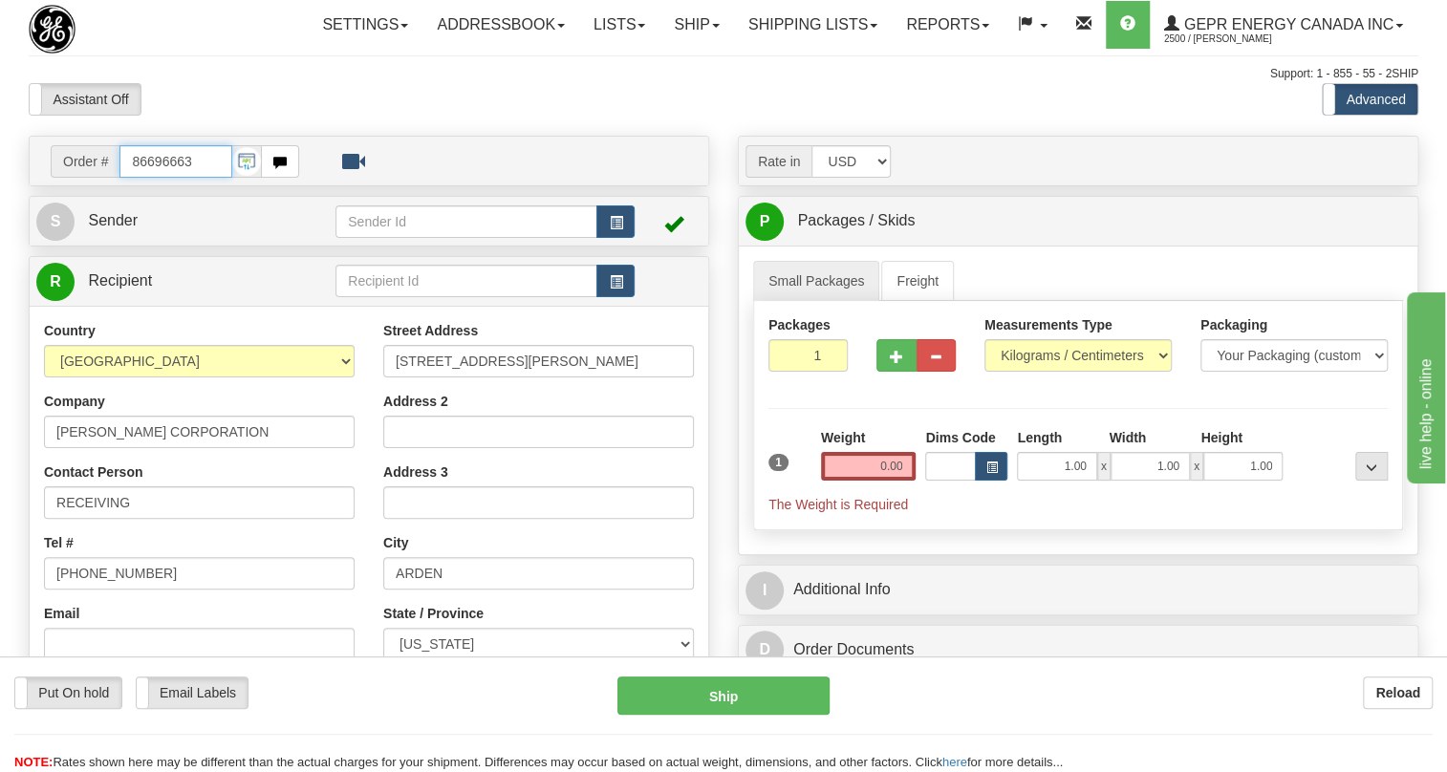
type input "86696663"
type input "0.00"
click at [168, 178] on input "86696663" at bounding box center [175, 161] width 113 height 33
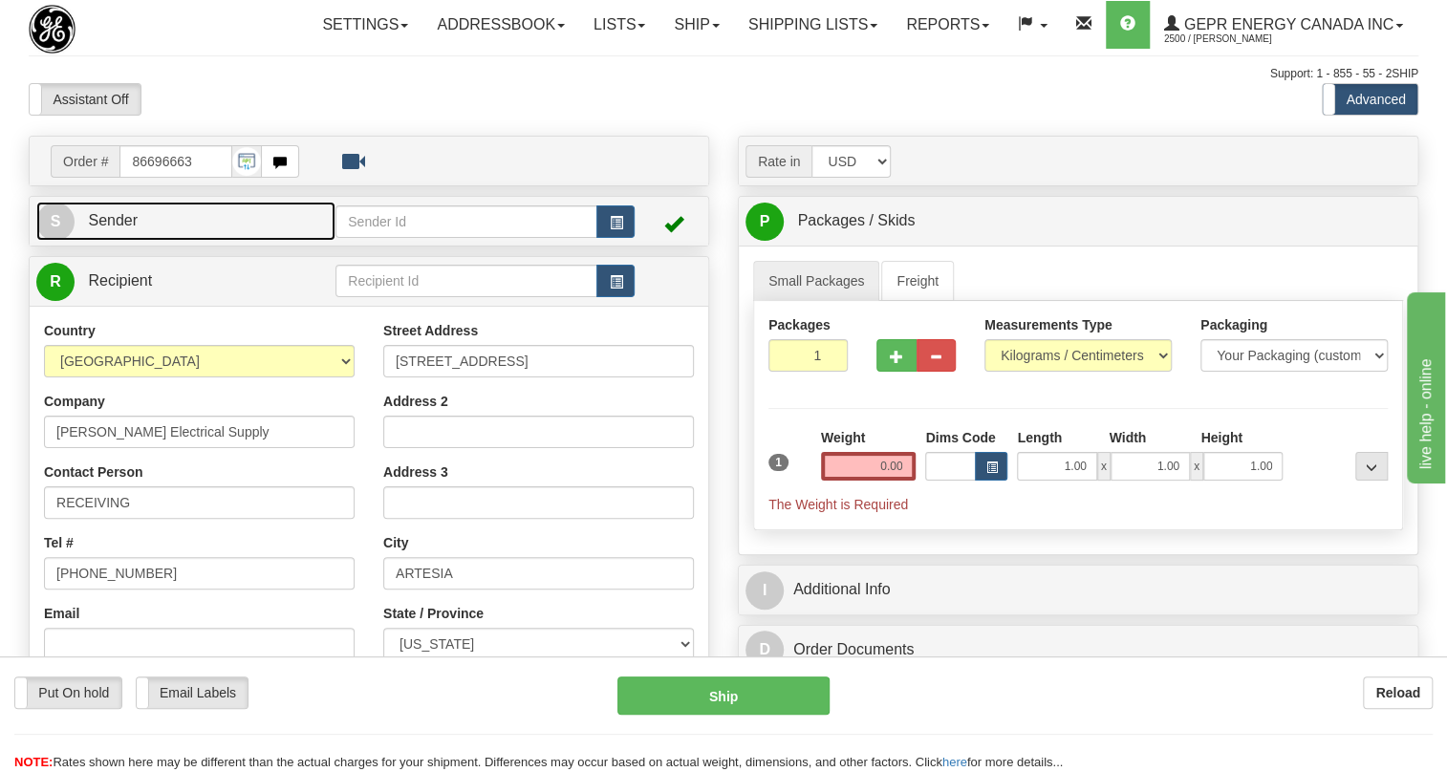
click at [118, 228] on span "Sender" at bounding box center [113, 220] width 50 height 16
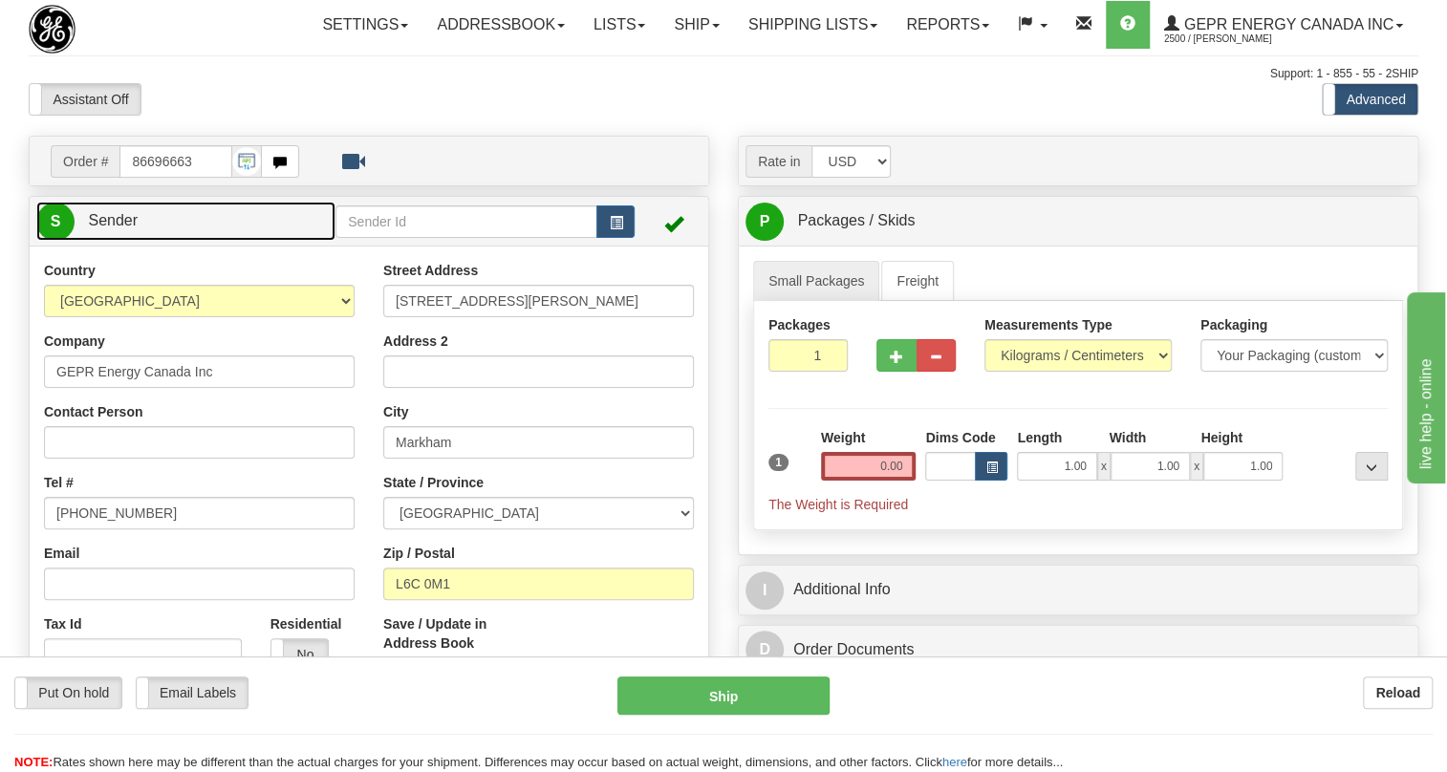
type input "MARKHAM"
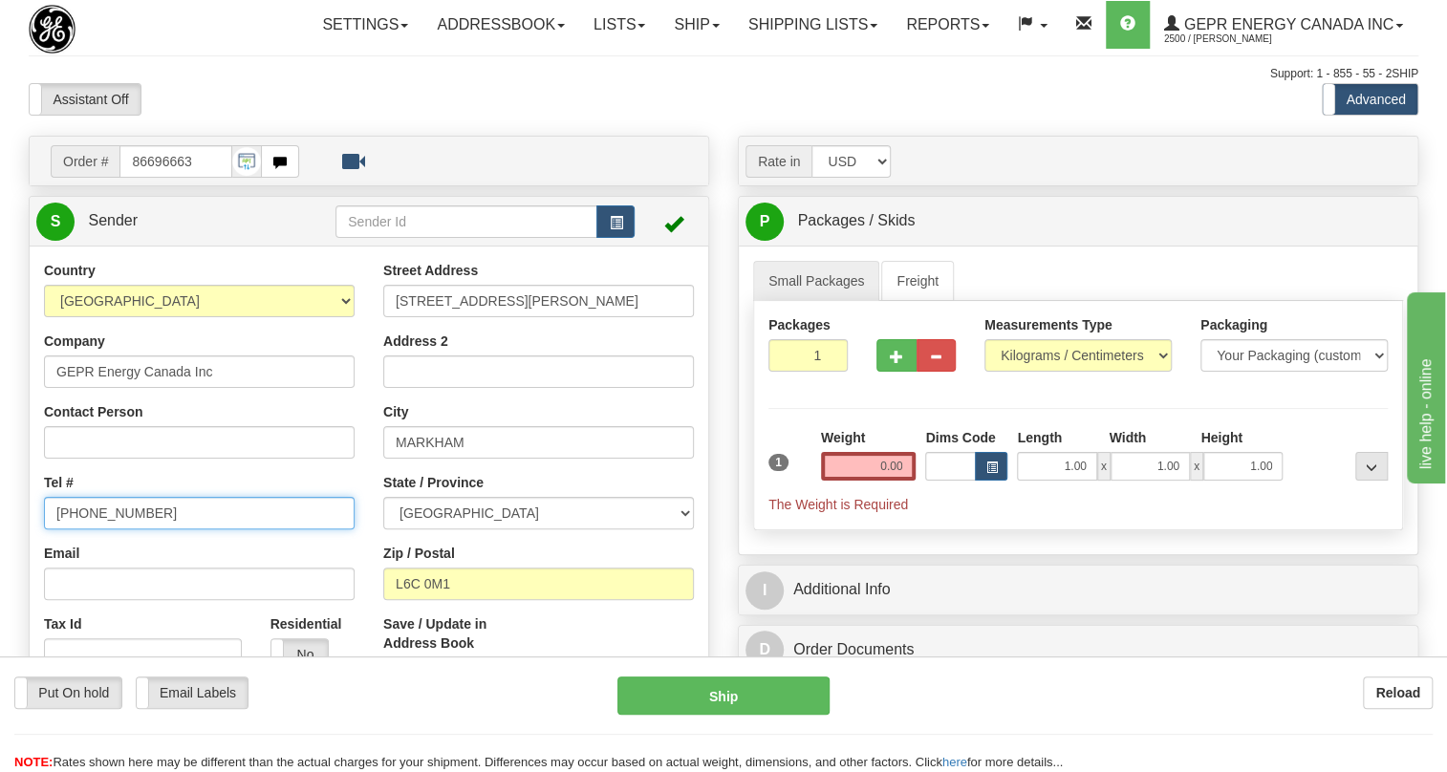
click at [105, 530] on input "[PHONE_NUMBER]" at bounding box center [199, 513] width 311 height 33
paste input "[PHONE_NUMBER]"
type input "[PHONE_NUMBER]"
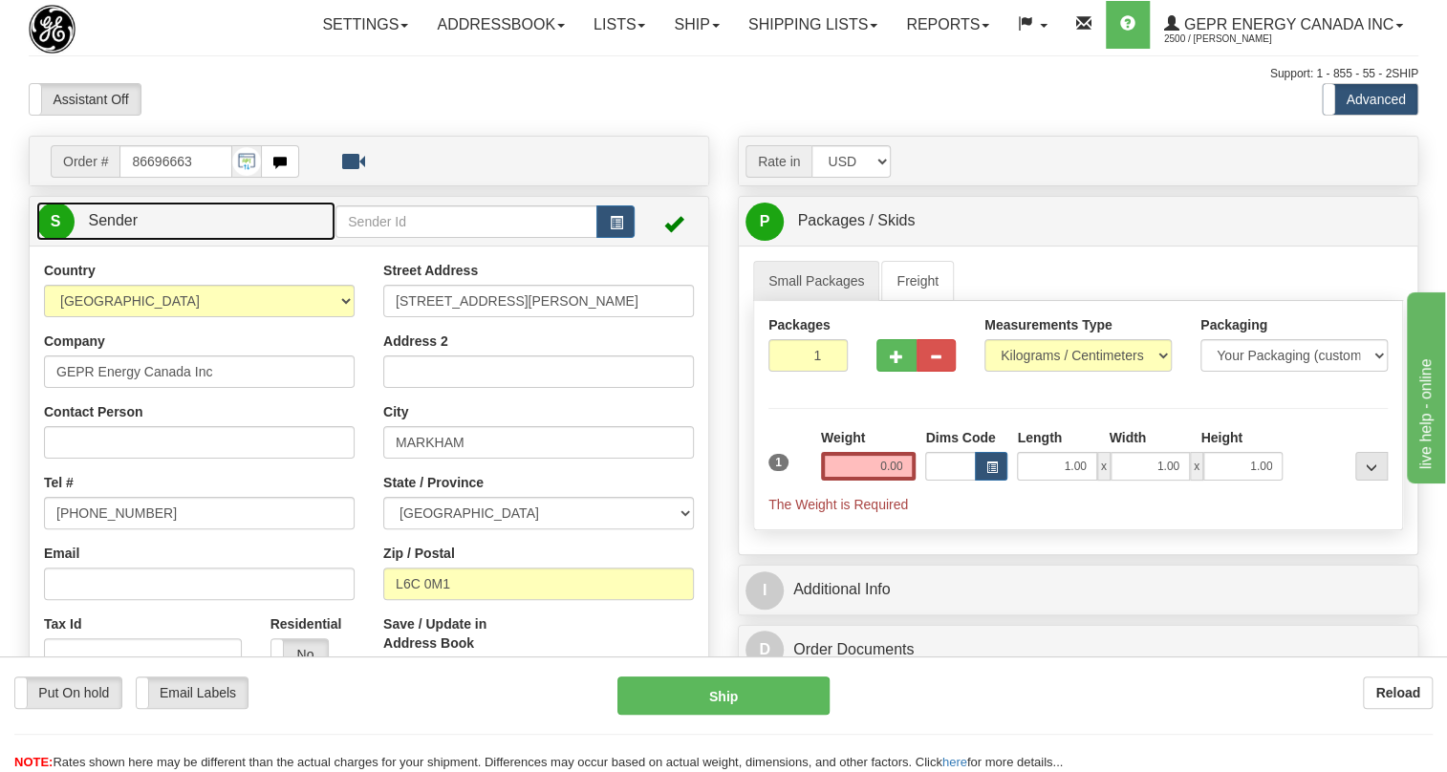
click at [129, 228] on span "Sender" at bounding box center [113, 220] width 50 height 16
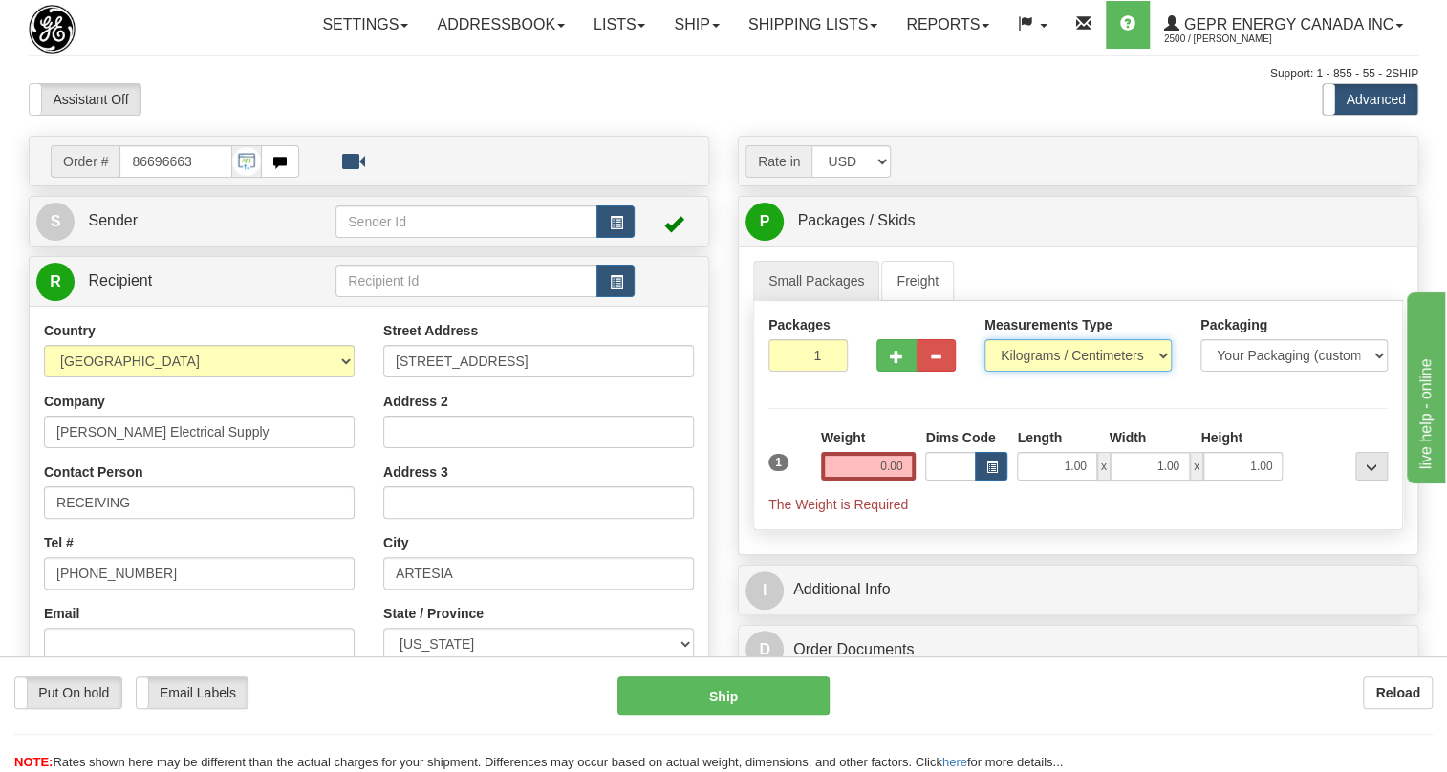
click at [1043, 372] on select "Pounds / Inches Kilograms / Centimeters" at bounding box center [1078, 355] width 187 height 33
select select "0"
click at [985, 372] on select "Pounds / Inches Kilograms / Centimeters" at bounding box center [1078, 355] width 187 height 33
click at [878, 481] on input "0.00" at bounding box center [869, 466] width 96 height 29
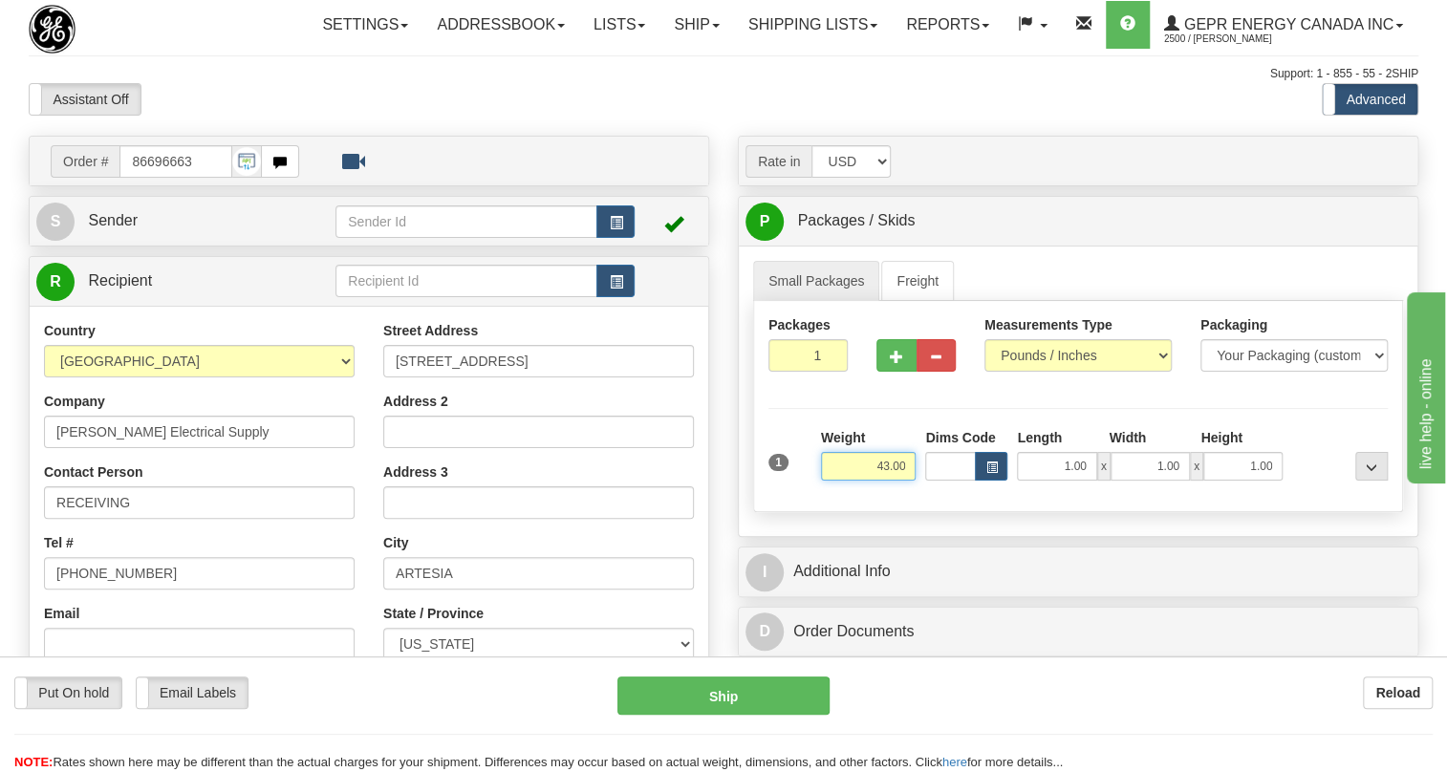
type input "43.00"
click at [810, 372] on input "1" at bounding box center [808, 355] width 79 height 33
type input "2"
click at [807, 442] on div "Packages 2 1 Measurements Type" at bounding box center [1078, 406] width 650 height 211
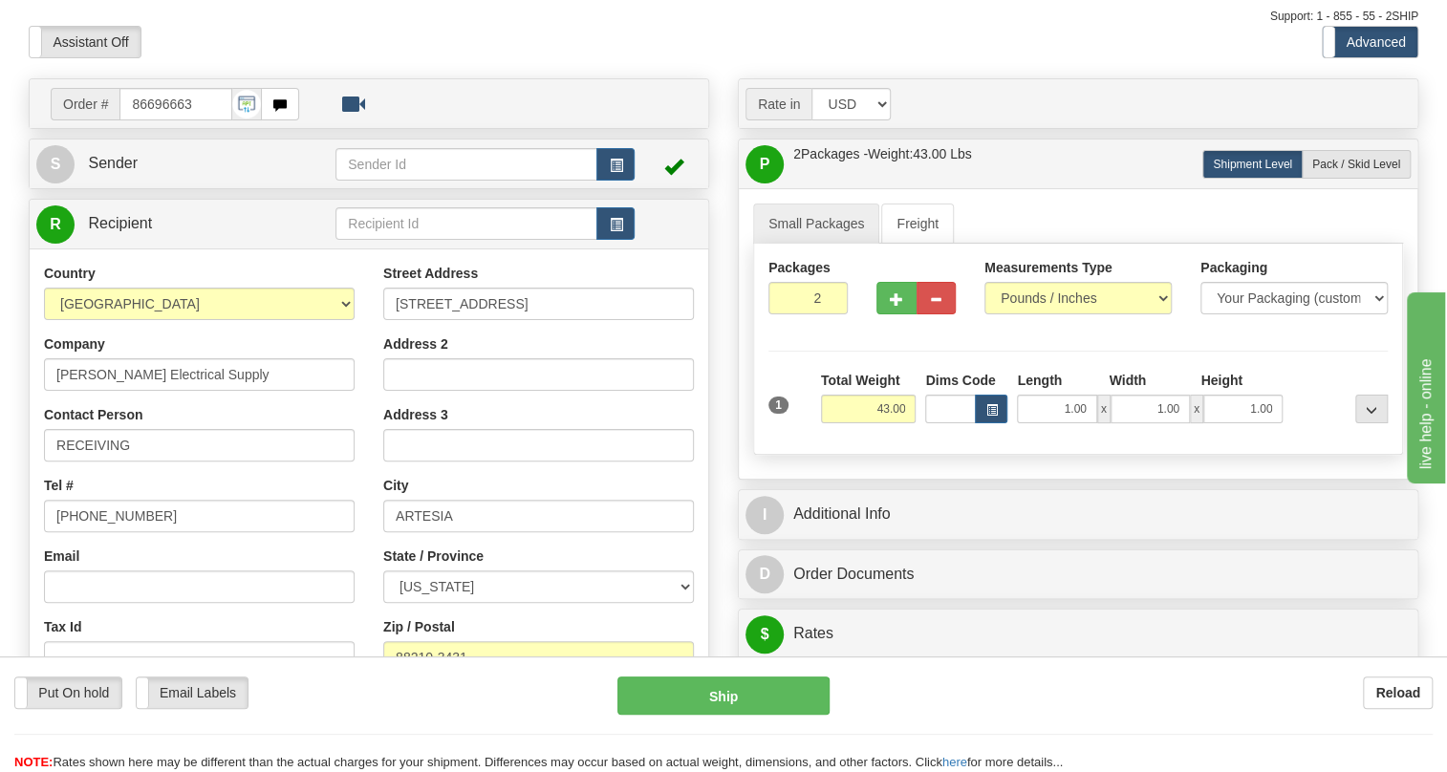
scroll to position [173, 0]
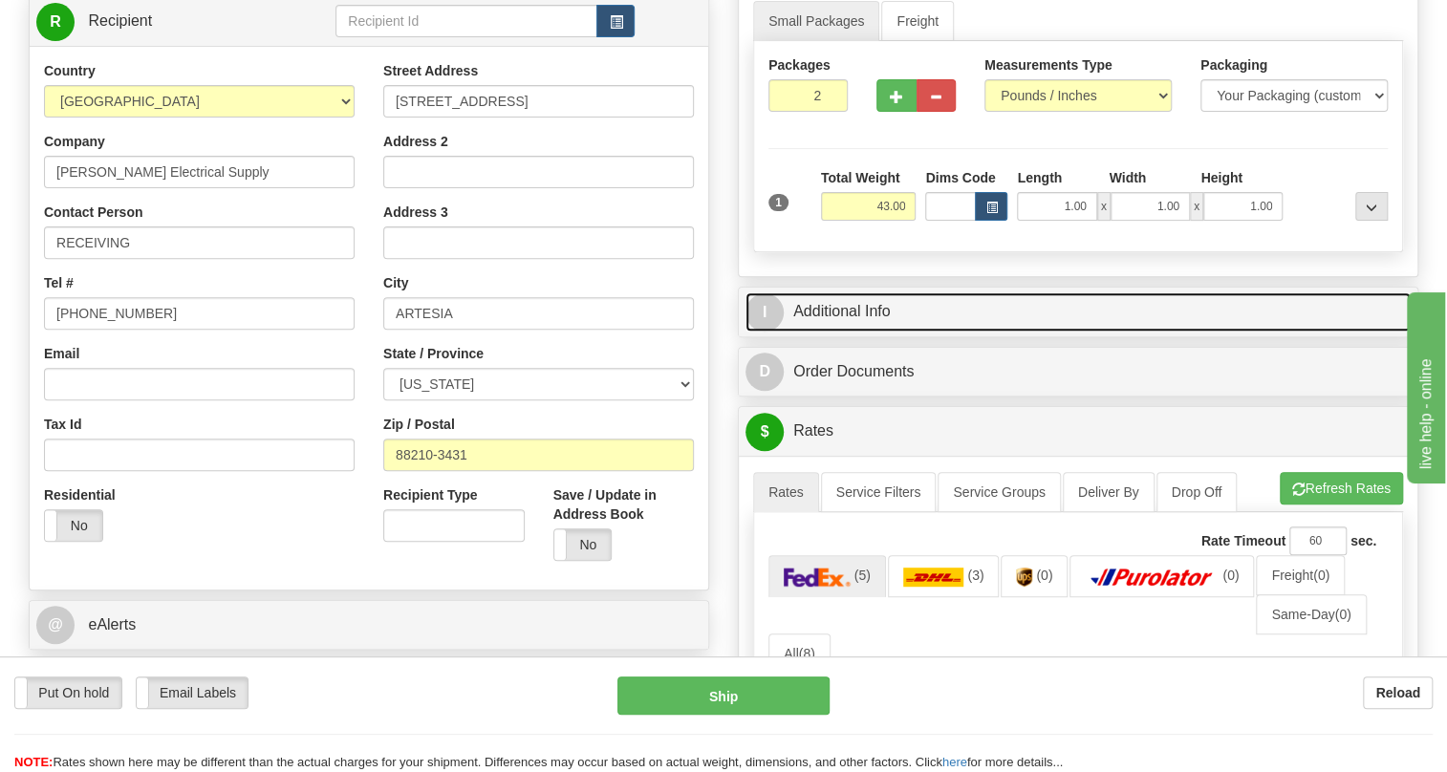
click at [847, 332] on link "I Additional Info" at bounding box center [1078, 312] width 665 height 39
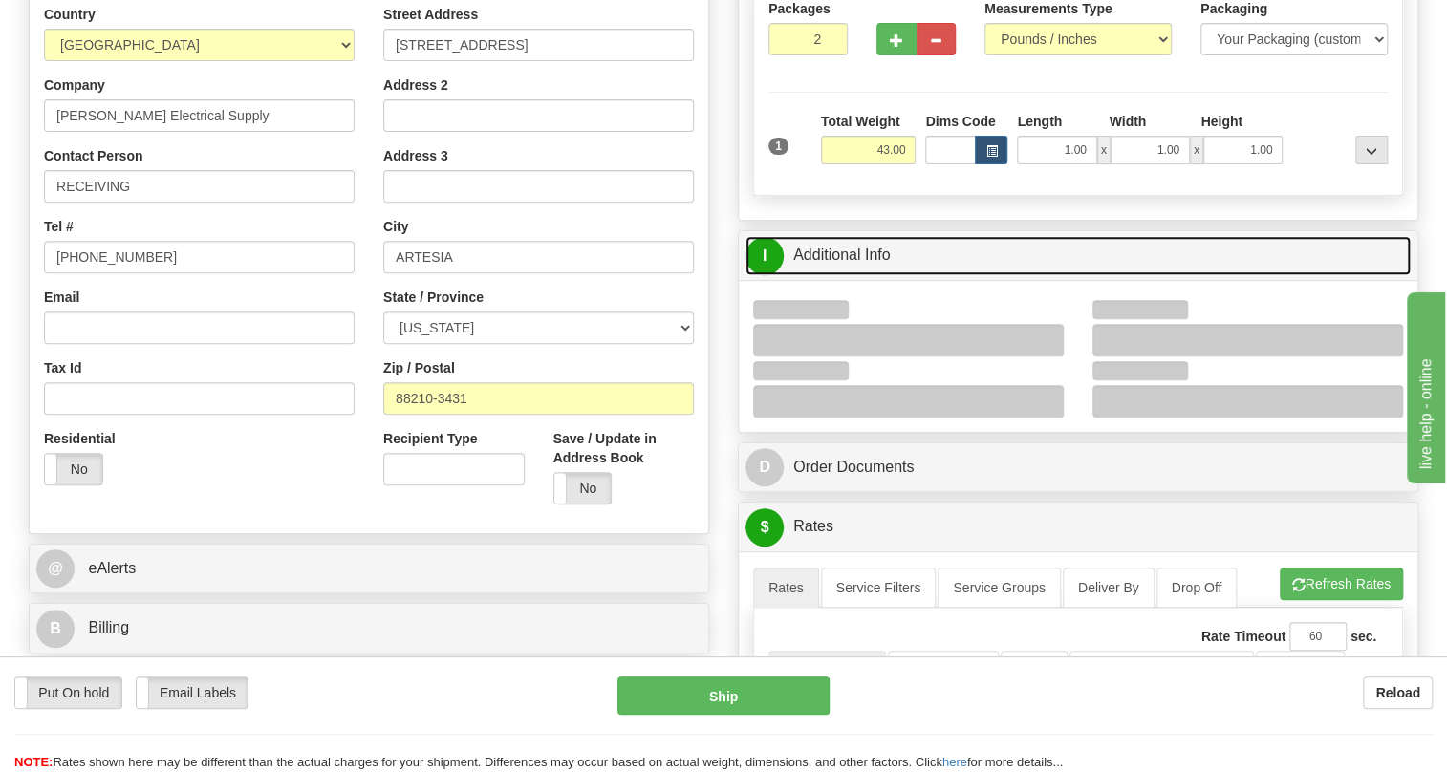
scroll to position [347, 0]
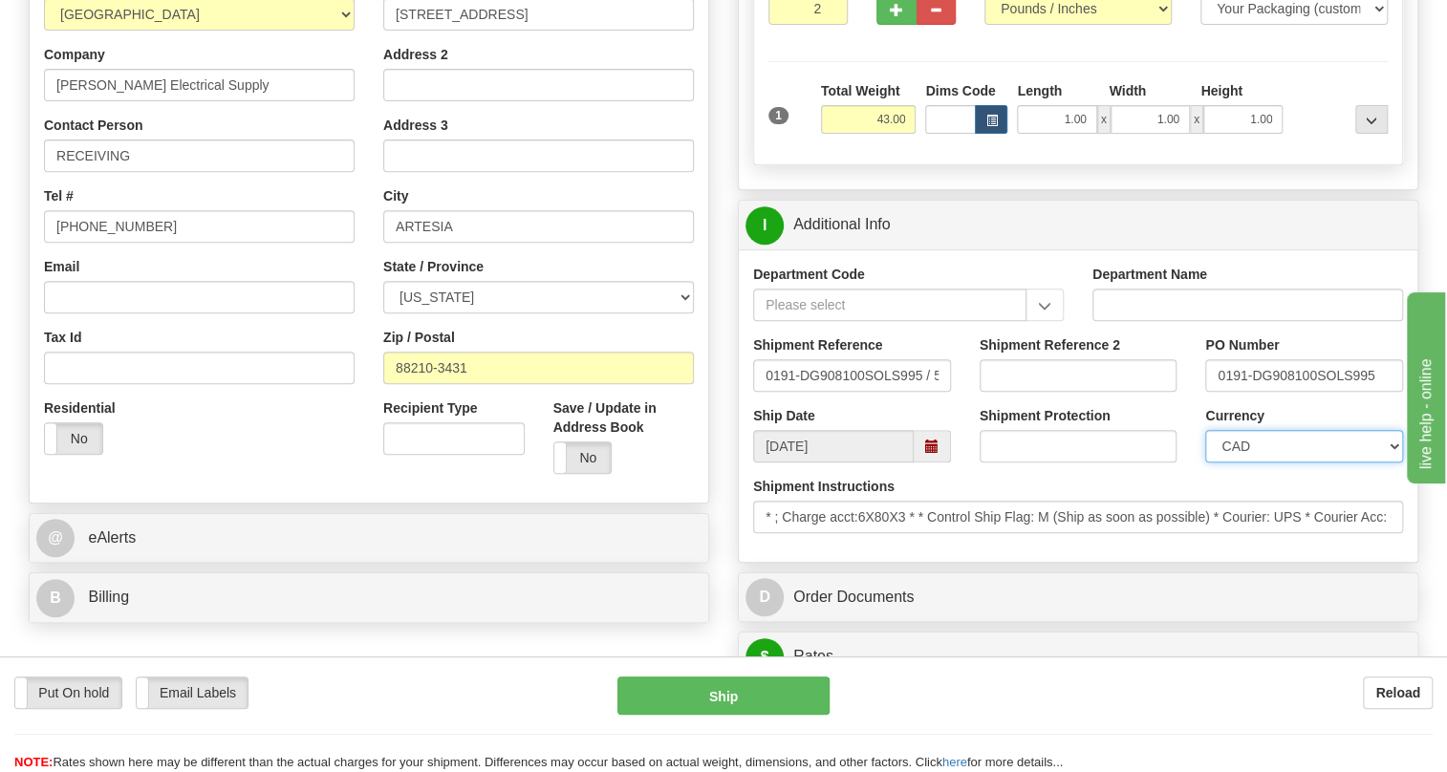
click at [1297, 463] on select "CAD USD EUR ZAR [PERSON_NAME] ARN AUD AUS AWG BBD BFR BGN BHD BMD BND BRC BRL C…" at bounding box center [1304, 446] width 198 height 33
select select "1"
click at [1205, 463] on select "CAD USD EUR ZAR [PERSON_NAME] ARN AUD AUS AWG BBD BFR BGN BHD BMD BND BRC BRL C…" at bounding box center [1304, 446] width 198 height 33
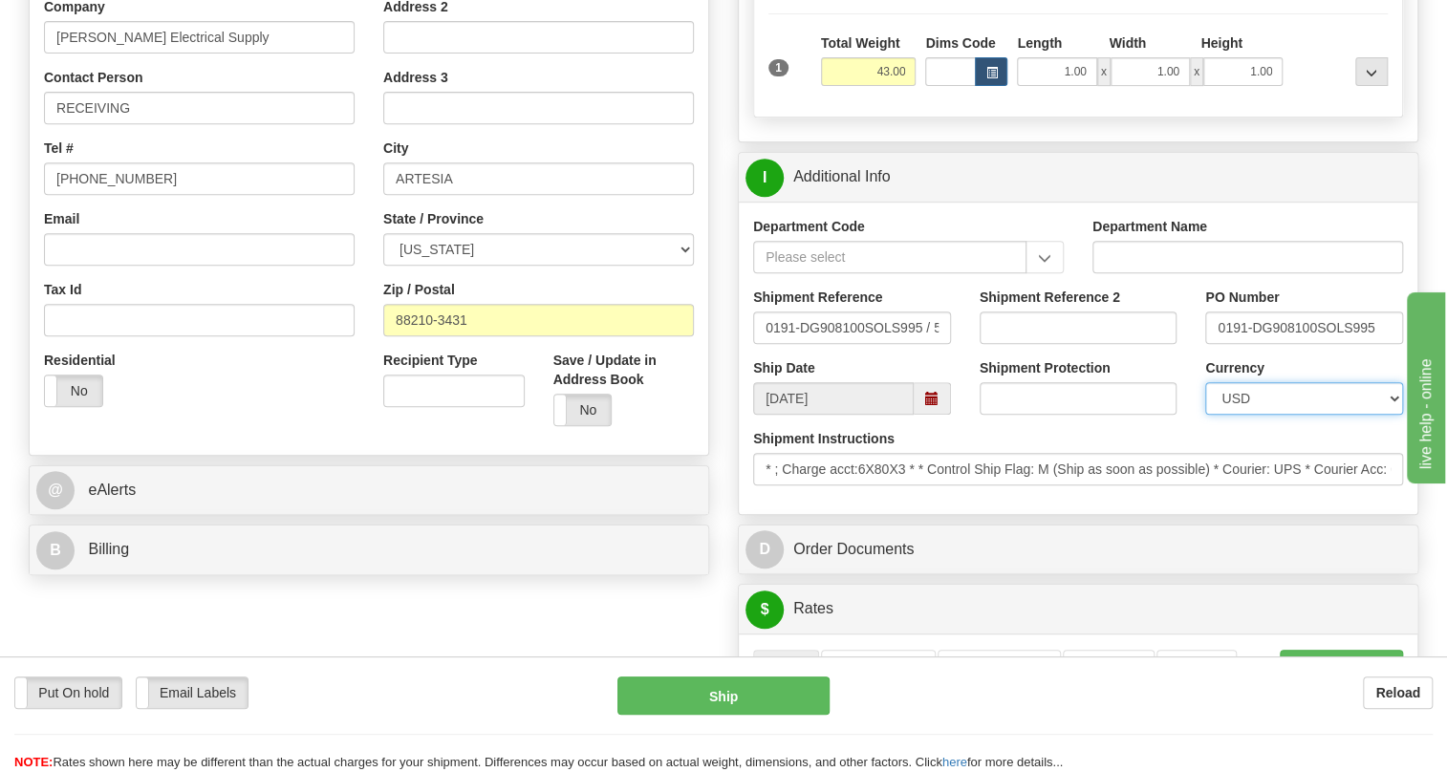
scroll to position [434, 0]
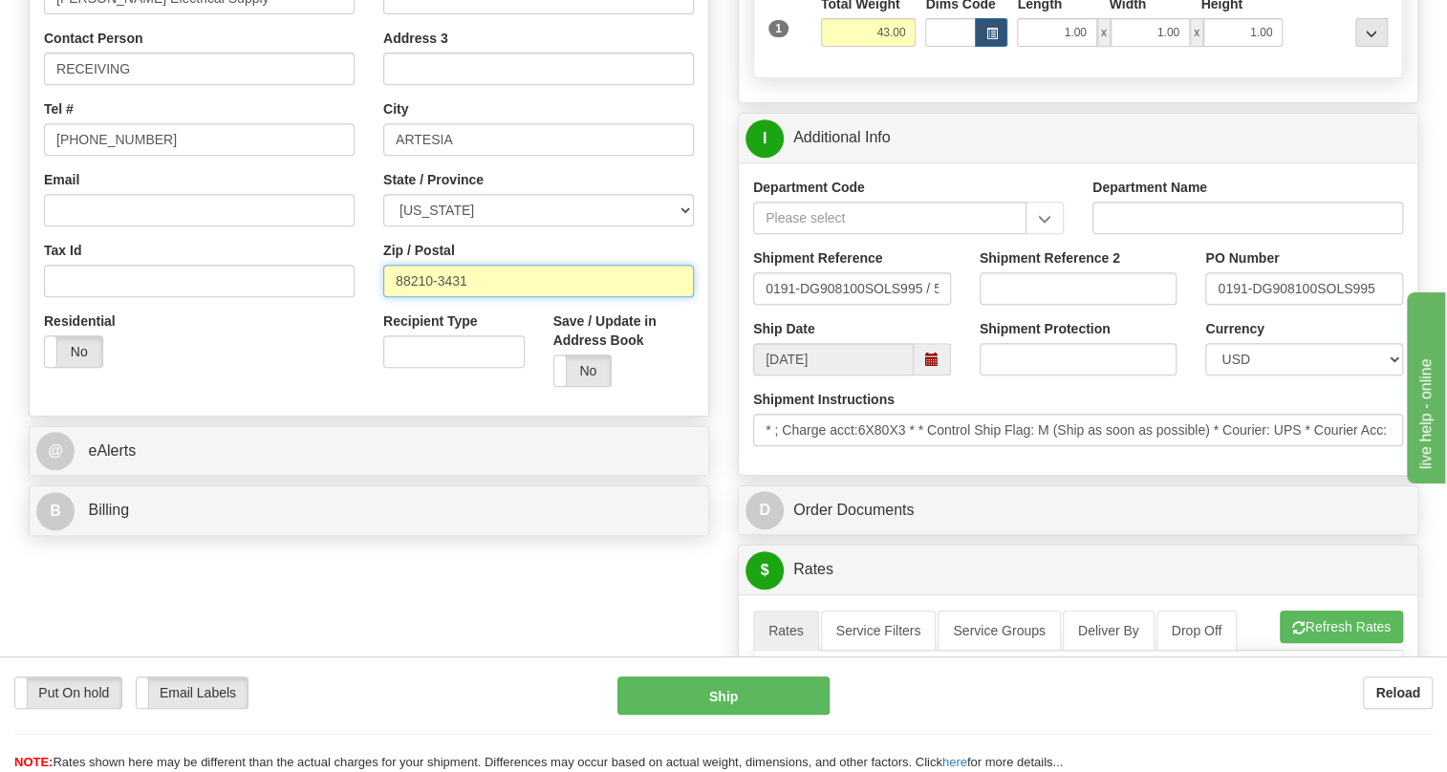
drag, startPoint x: 471, startPoint y: 318, endPoint x: 394, endPoint y: 326, distance: 77.8
click at [394, 297] on input "88210-3431" at bounding box center [538, 281] width 311 height 33
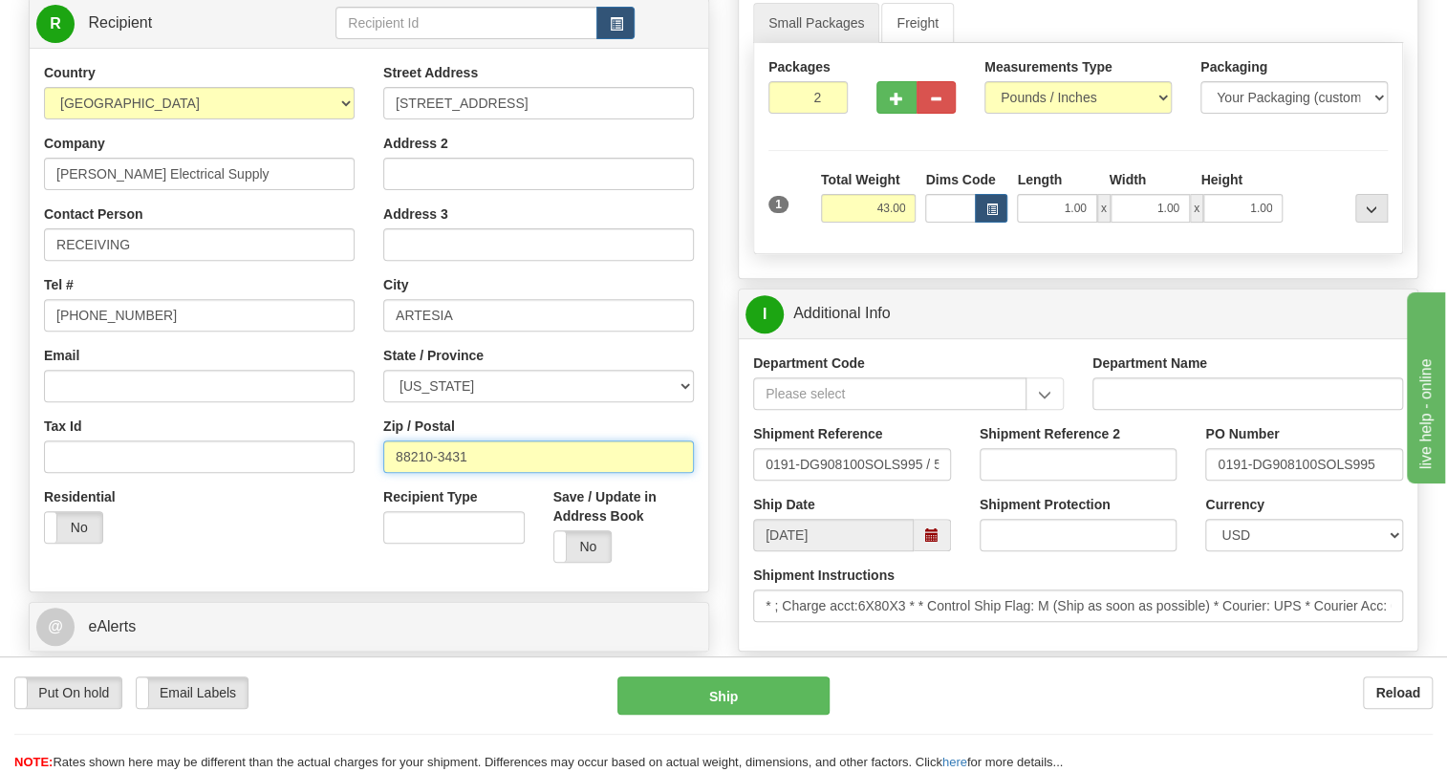
scroll to position [0, 0]
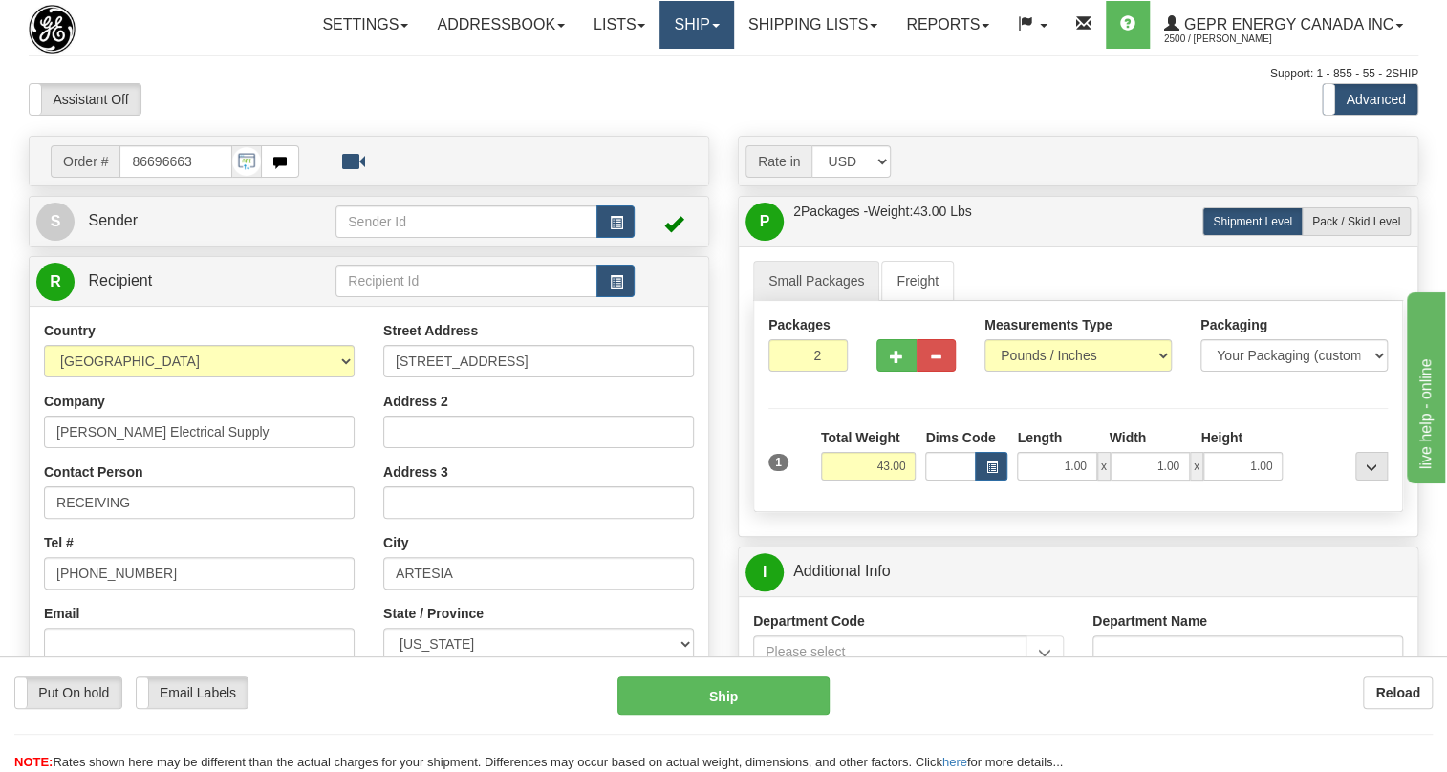
click at [716, 30] on link "Ship" at bounding box center [697, 25] width 74 height 48
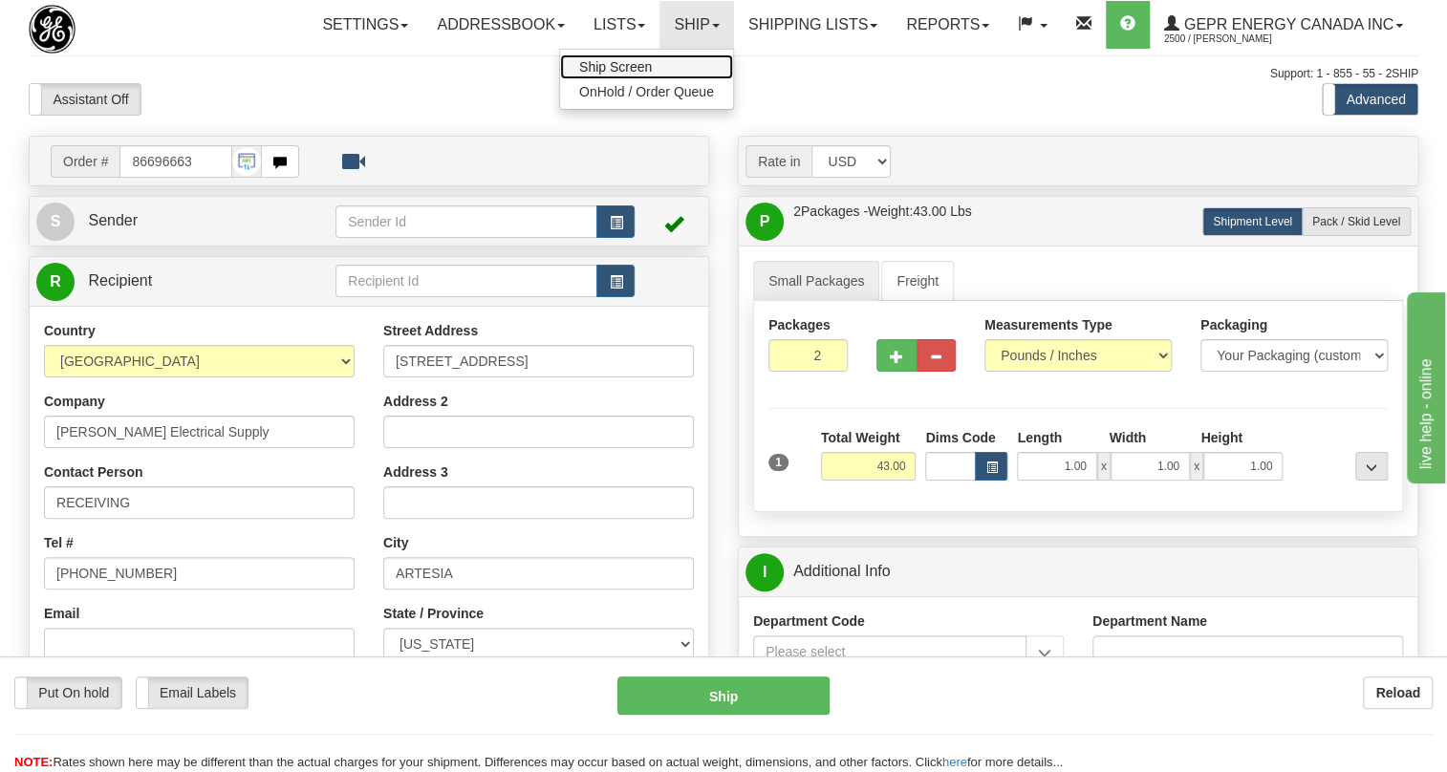
click at [618, 55] on link "Ship Screen" at bounding box center [646, 66] width 173 height 25
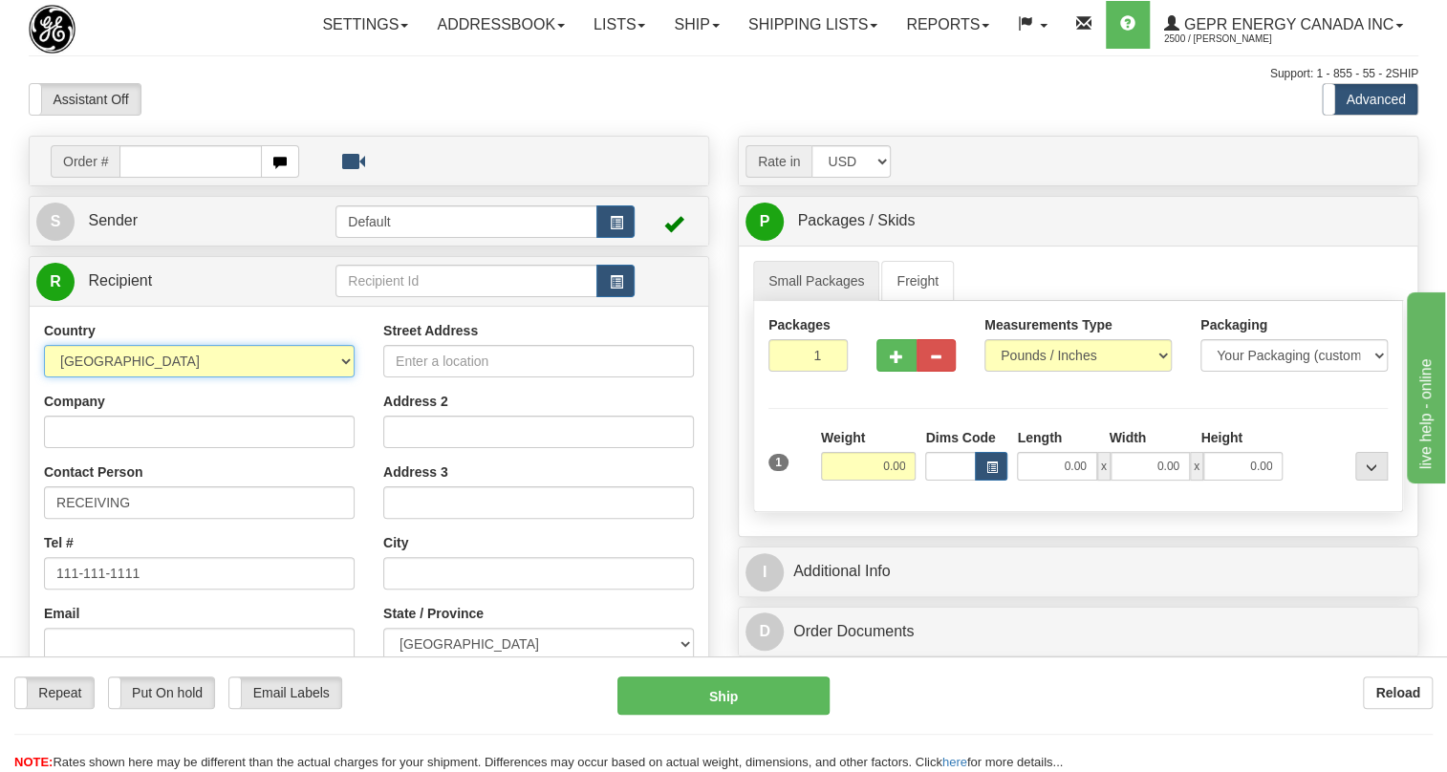
click at [344, 378] on select "[GEOGRAPHIC_DATA] [GEOGRAPHIC_DATA] [GEOGRAPHIC_DATA] [GEOGRAPHIC_DATA] [US_STA…" at bounding box center [199, 361] width 311 height 33
select select "US"
click at [44, 378] on select "[GEOGRAPHIC_DATA] [GEOGRAPHIC_DATA] [GEOGRAPHIC_DATA] [GEOGRAPHIC_DATA] [US_STA…" at bounding box center [199, 361] width 311 height 33
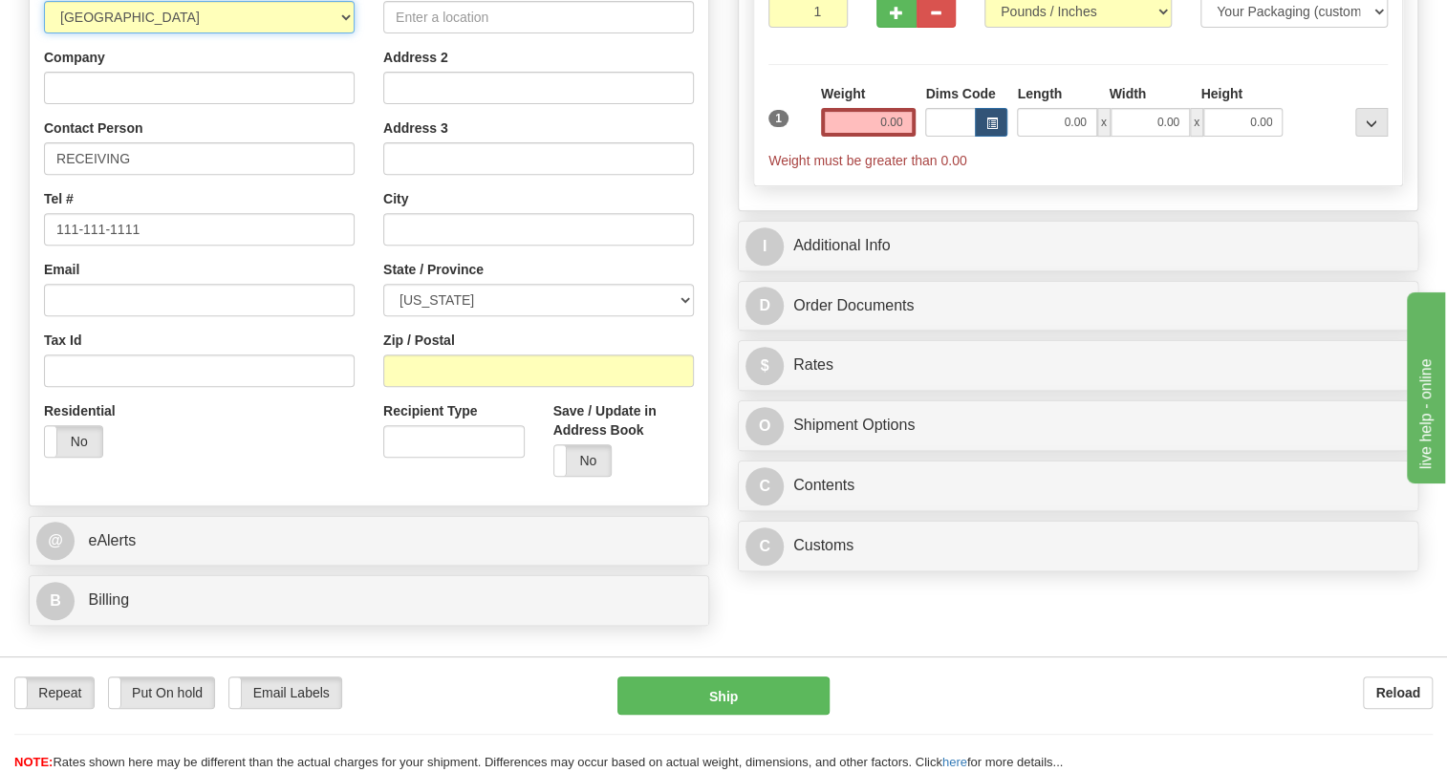
scroll to position [347, 0]
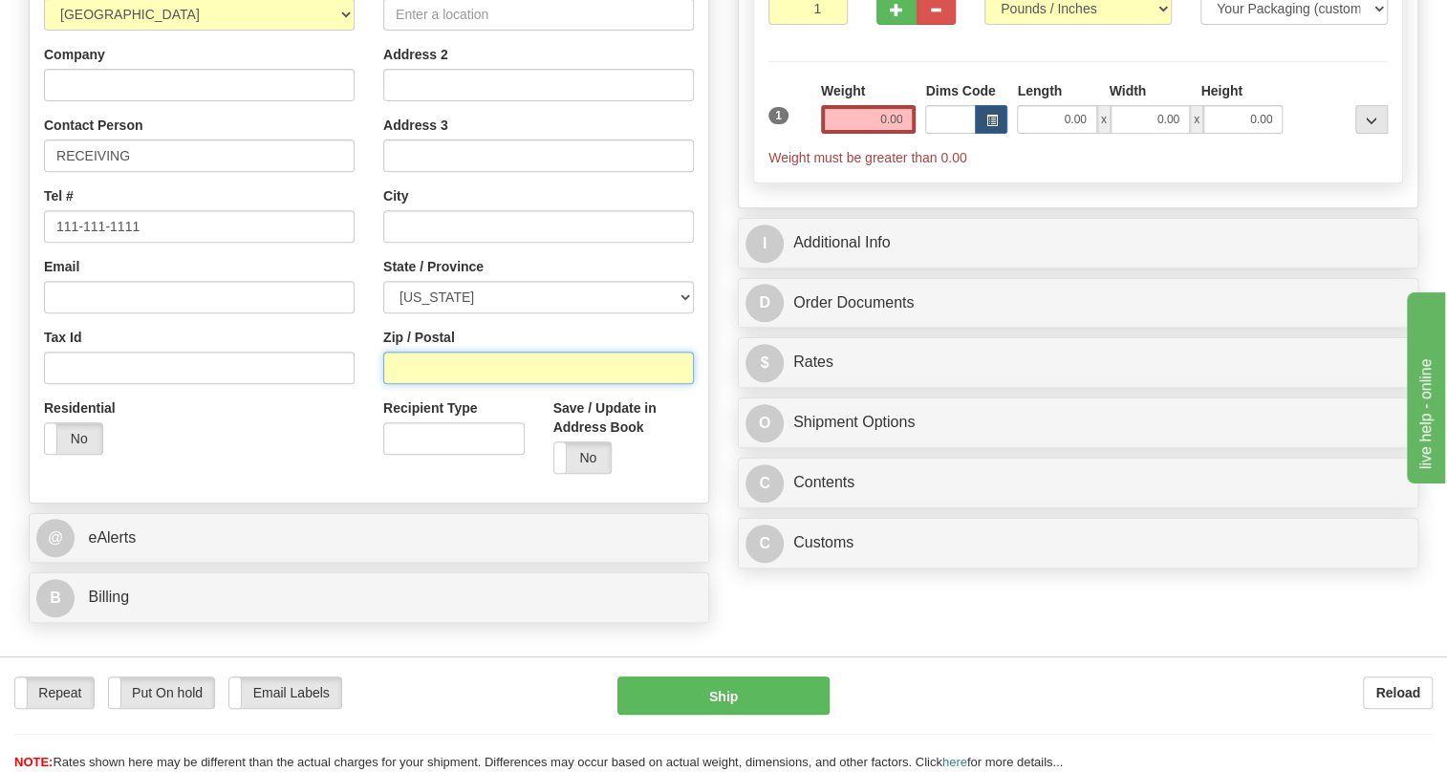
click at [444, 384] on input "Zip / Postal" at bounding box center [538, 368] width 311 height 33
paste input "88210-3431"
type input "88210-3431"
click at [346, 306] on div "Email" at bounding box center [199, 285] width 311 height 56
type input "ARTESIA"
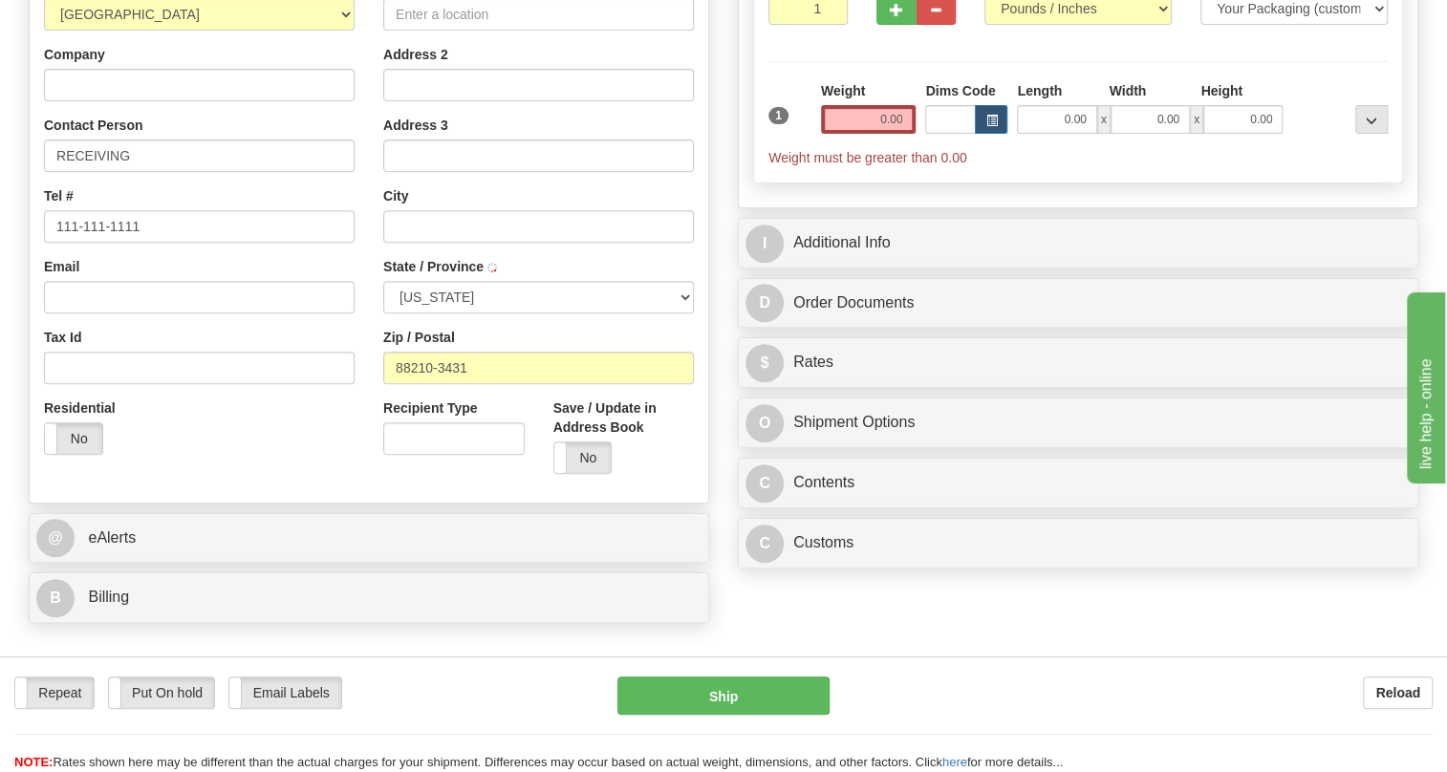
select select "NM"
click at [114, 101] on input "Company" at bounding box center [199, 85] width 311 height 33
paste input "Cain Electrical Supply"
type input "Cain Electrical Supply"
click at [442, 31] on input "Street Address" at bounding box center [538, 14] width 311 height 33
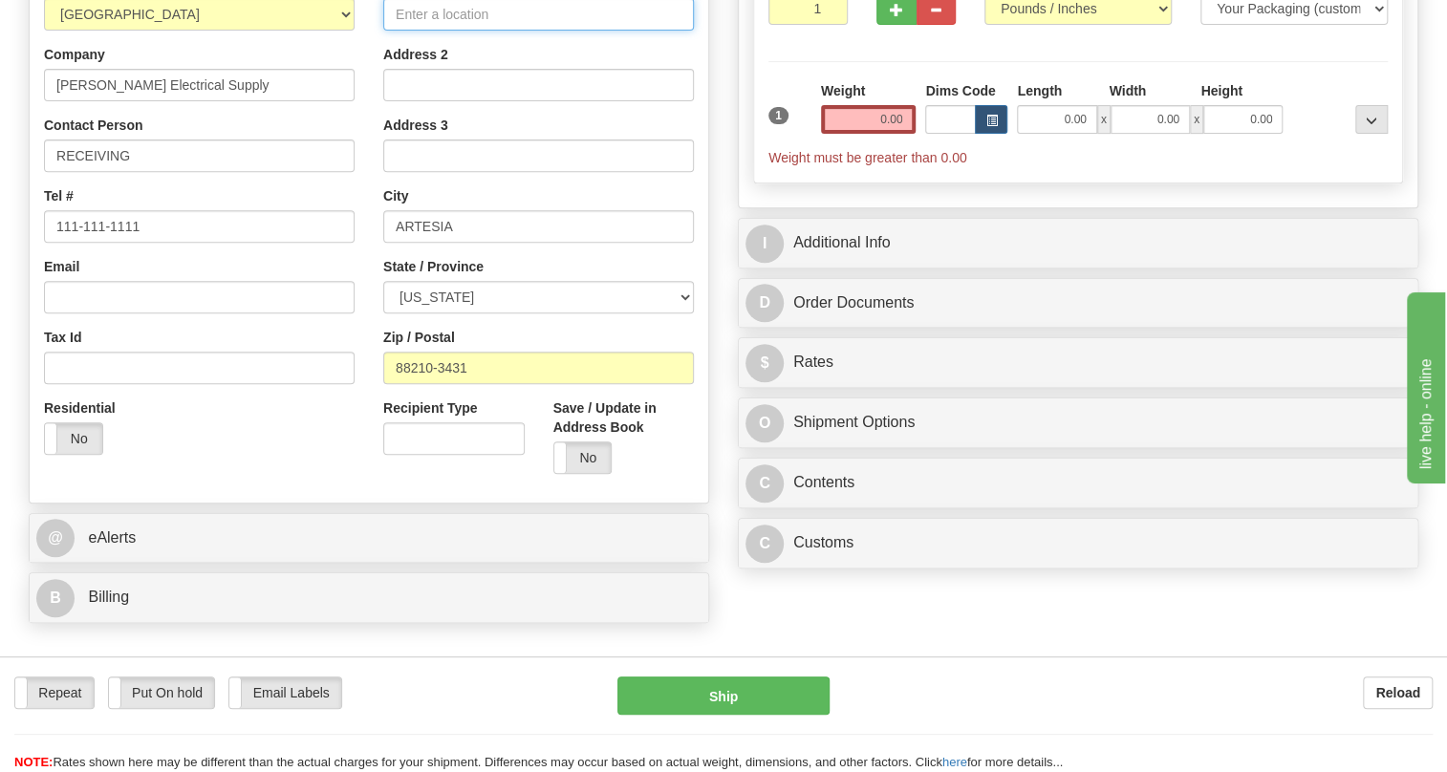
paste input "1911 N ROSELAWN AVE"
type input "1911 N ROSELAWN AVE"
click at [878, 134] on input "0.00" at bounding box center [869, 119] width 96 height 29
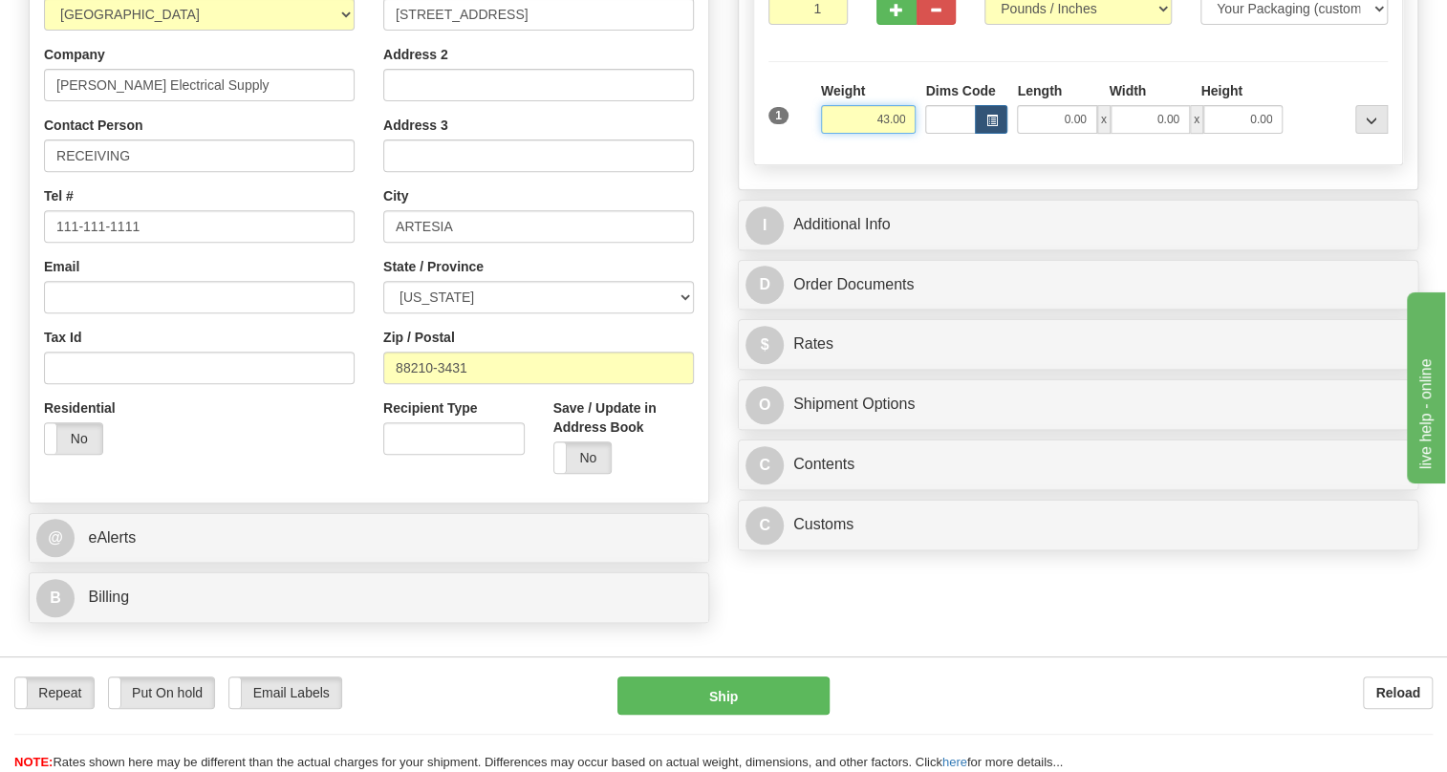
type input "43.00"
click at [811, 25] on input "1" at bounding box center [808, 8] width 79 height 33
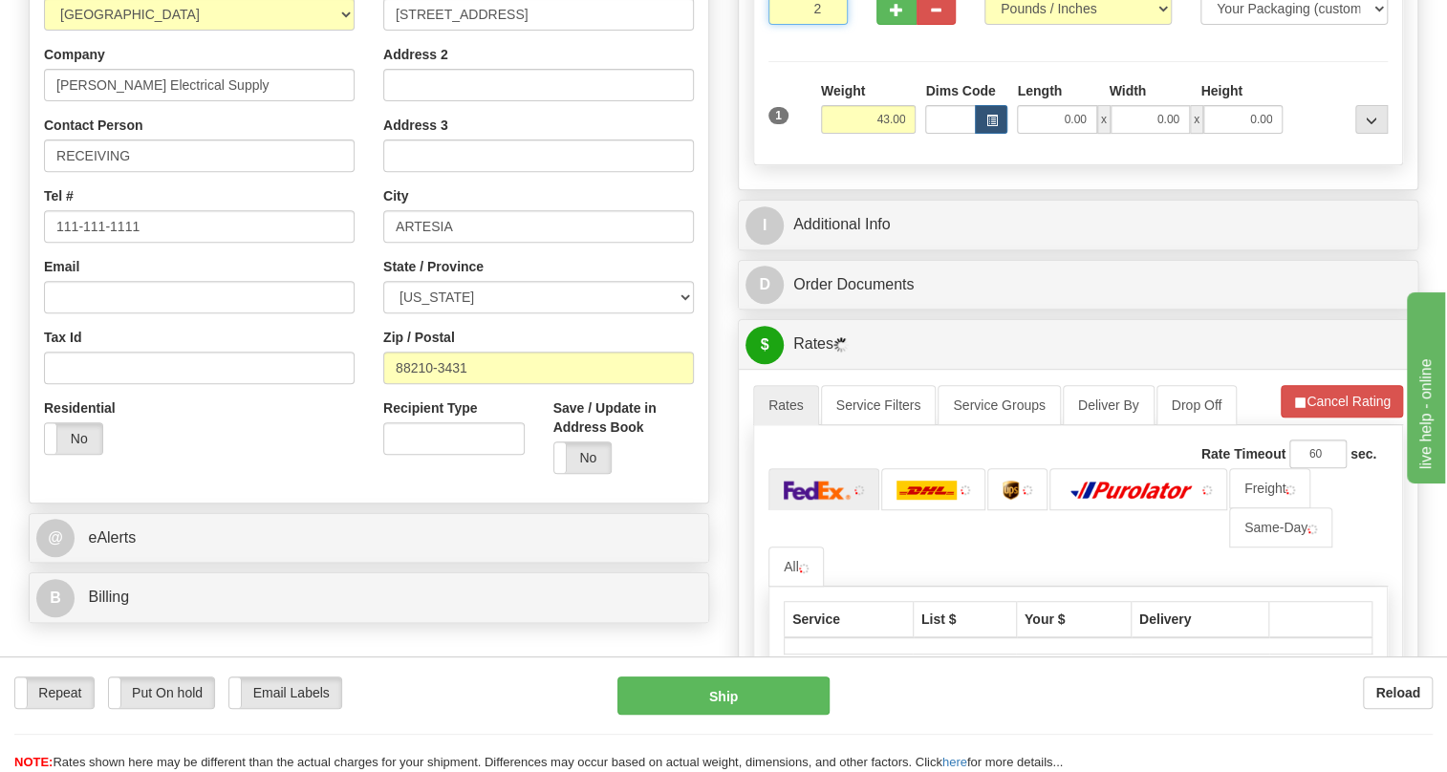
type input "2"
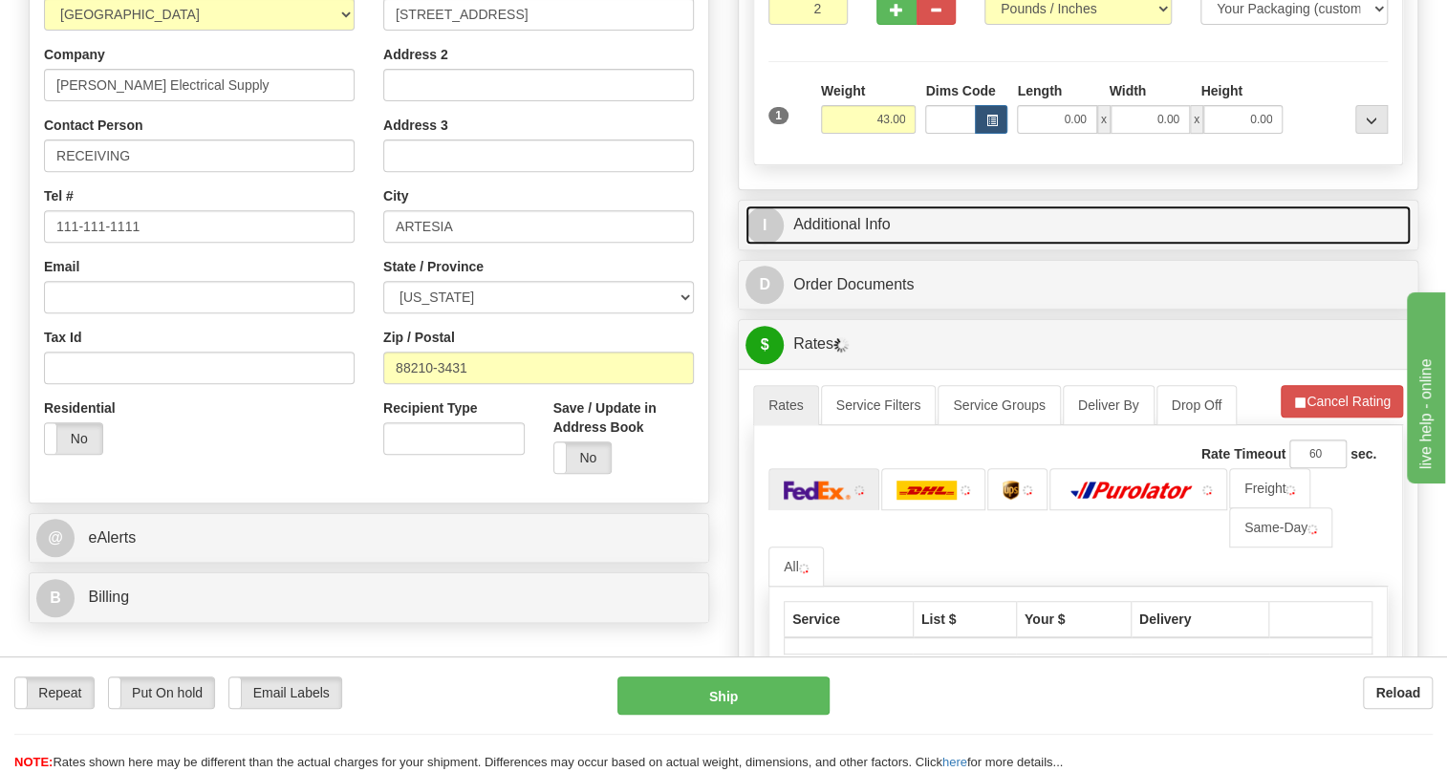
click at [885, 245] on link "I Additional Info" at bounding box center [1078, 225] width 665 height 39
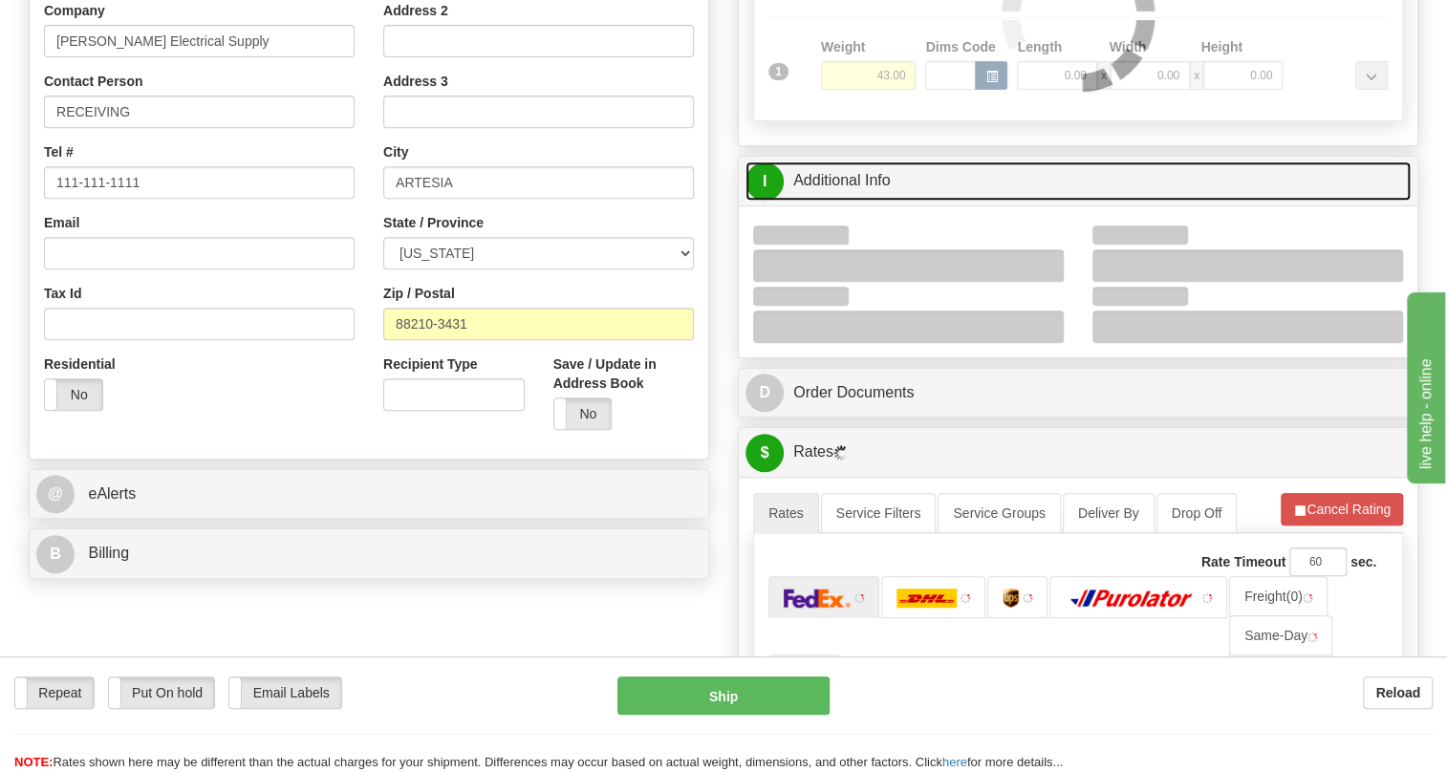
scroll to position [434, 0]
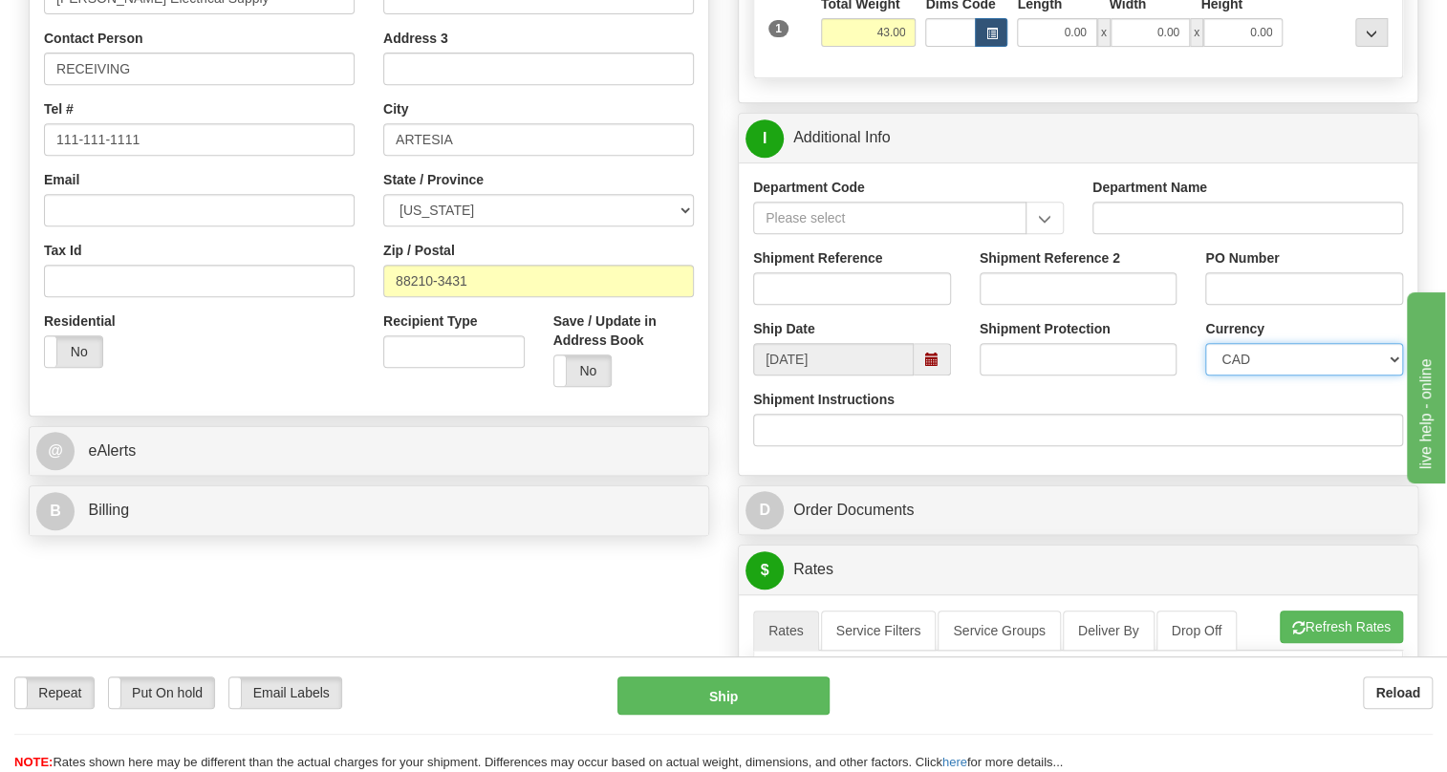
click at [1239, 376] on select "CAD USD EUR ZAR RON ANG ARN AUD AUS AWG BBD BFR BGN BHD BMD BND BRC BRL CHP CKZ…" at bounding box center [1304, 359] width 198 height 33
select select "1"
click at [1205, 376] on select "CAD USD EUR ZAR RON ANG ARN AUD AUS AWG BBD BFR BGN BHD BMD BND BRC BRL CHP CKZ…" at bounding box center [1304, 359] width 198 height 33
click at [1230, 305] on input "PO Number" at bounding box center [1304, 288] width 198 height 33
paste input "0191-DG908100SOLS99525831"
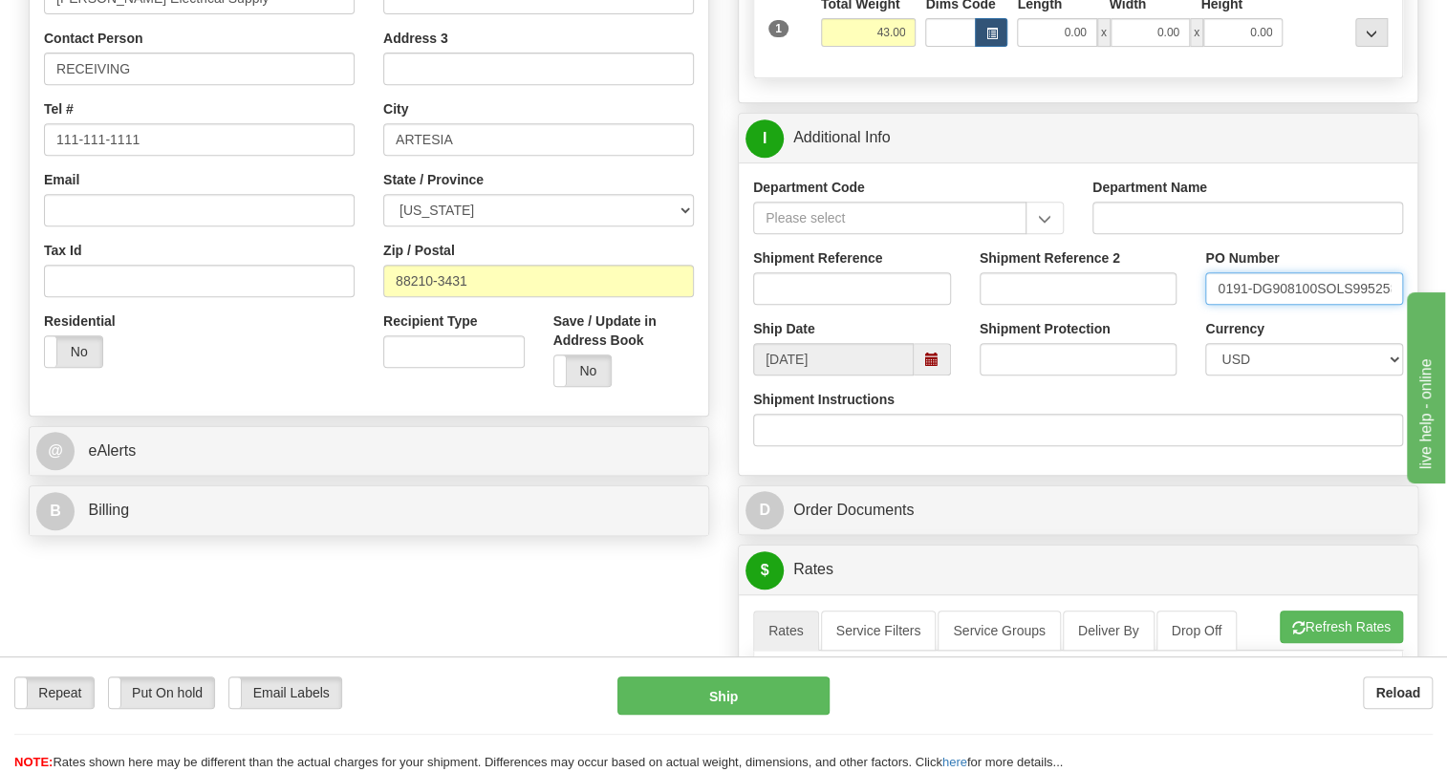
scroll to position [0, 20]
type input "0191-DG908100SOLS99525831"
click at [777, 305] on input "Shipment Reference" at bounding box center [852, 288] width 198 height 33
paste input "535084"
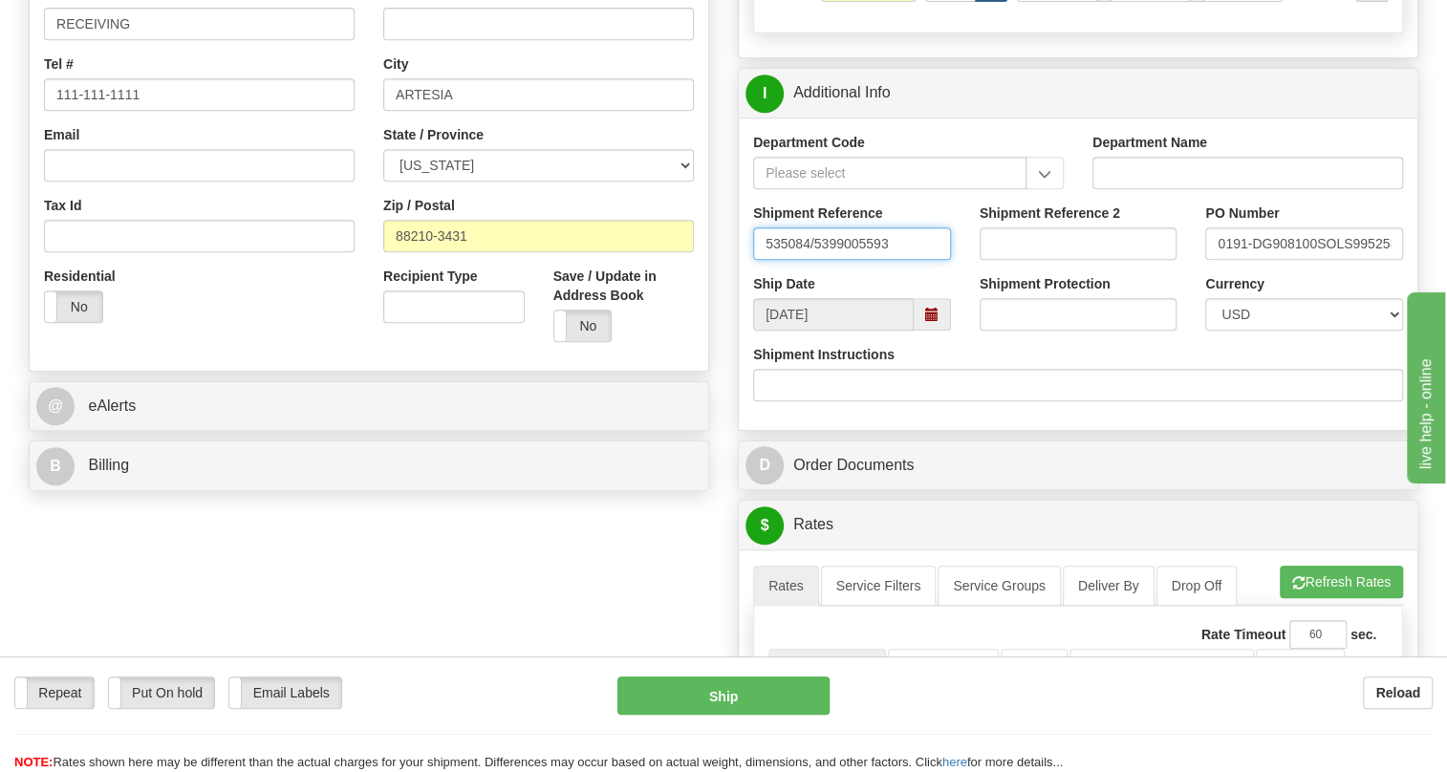
scroll to position [521, 0]
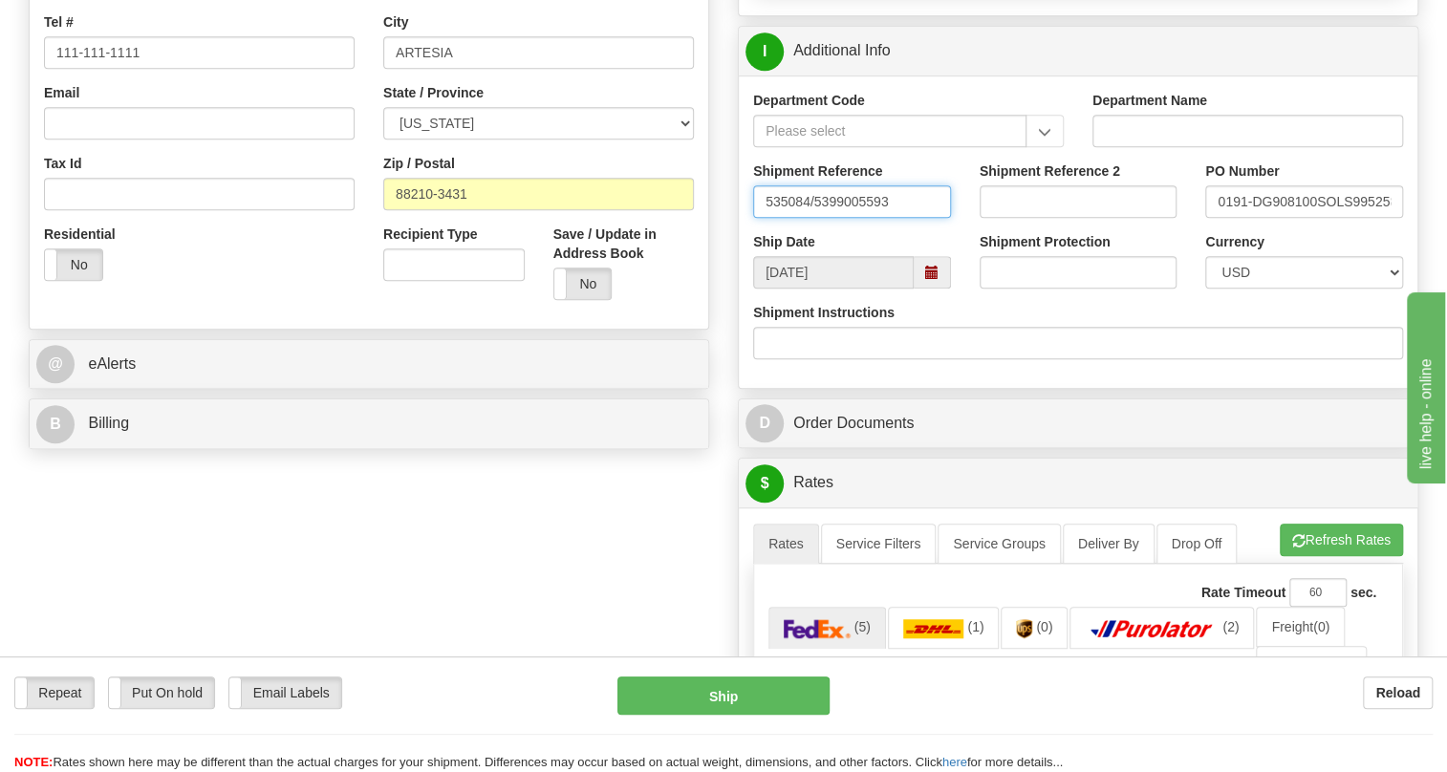
type input "535084/5399005593"
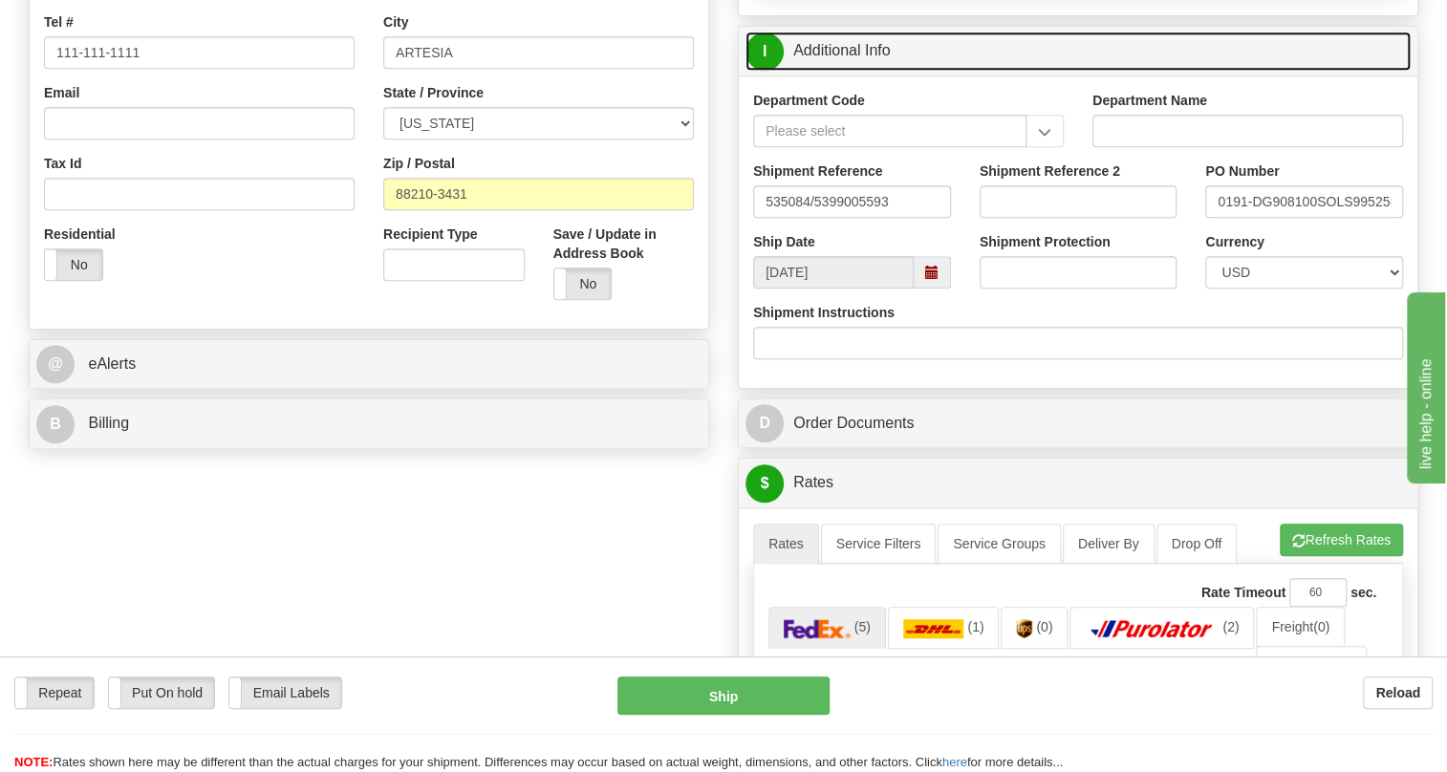
click at [852, 71] on link "I Additional Info" at bounding box center [1078, 51] width 665 height 39
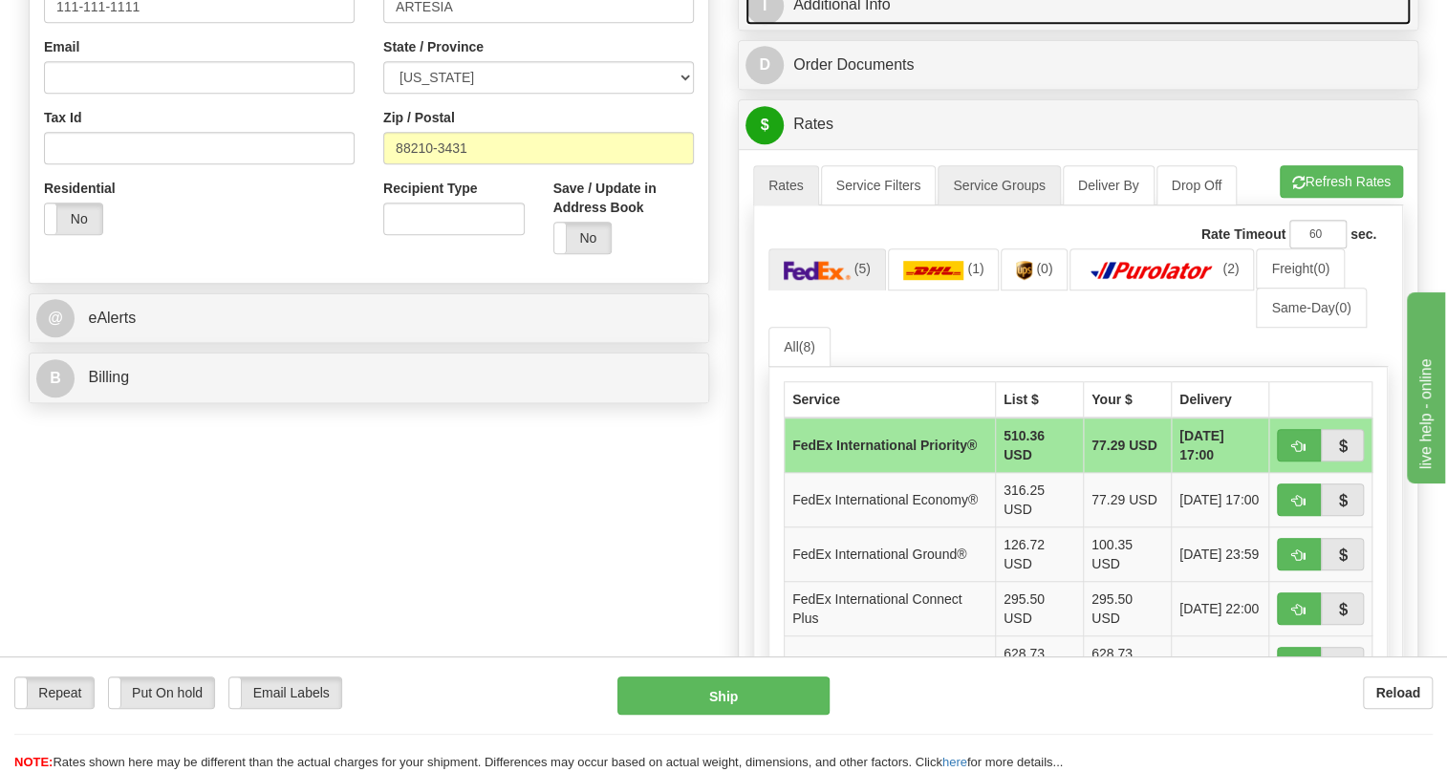
scroll to position [608, 0]
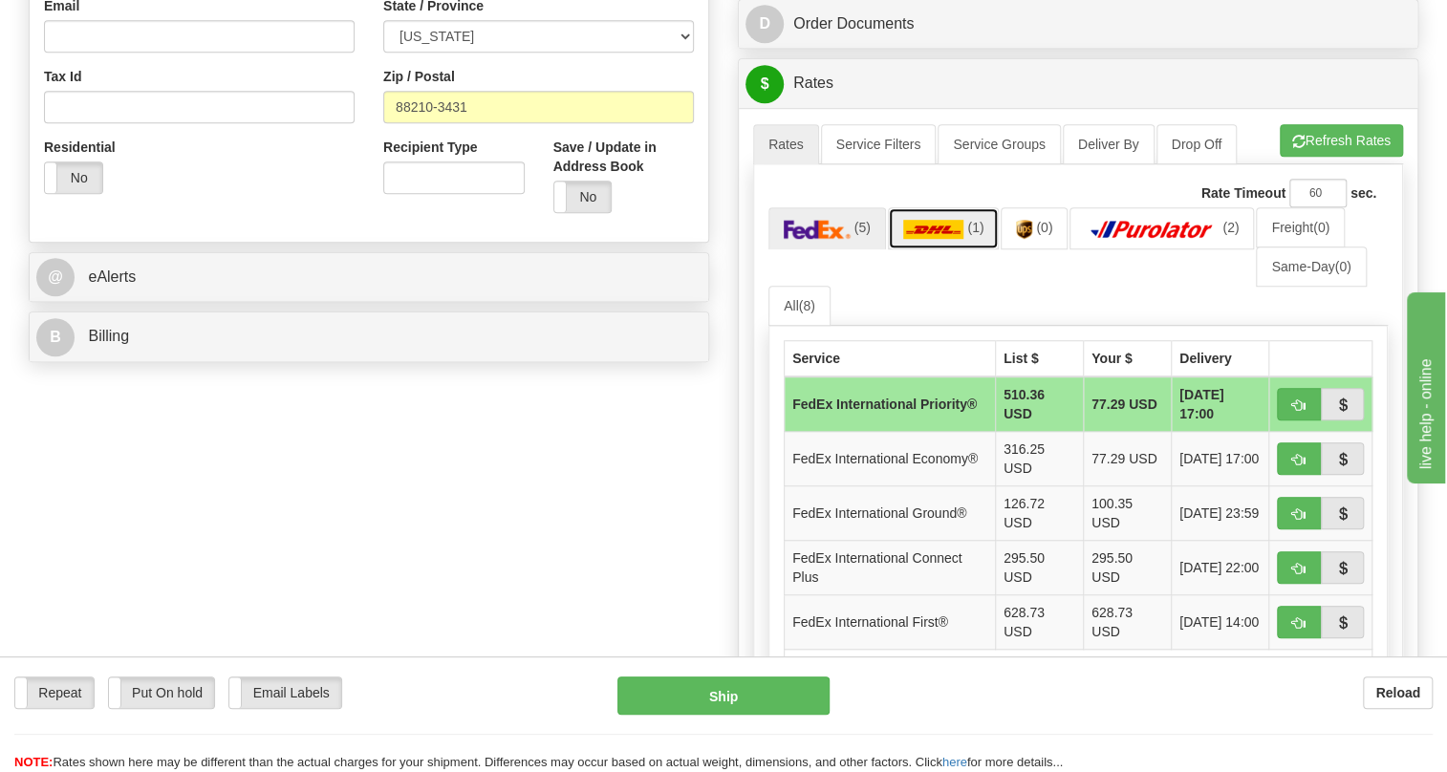
click at [950, 239] on img at bounding box center [933, 229] width 61 height 19
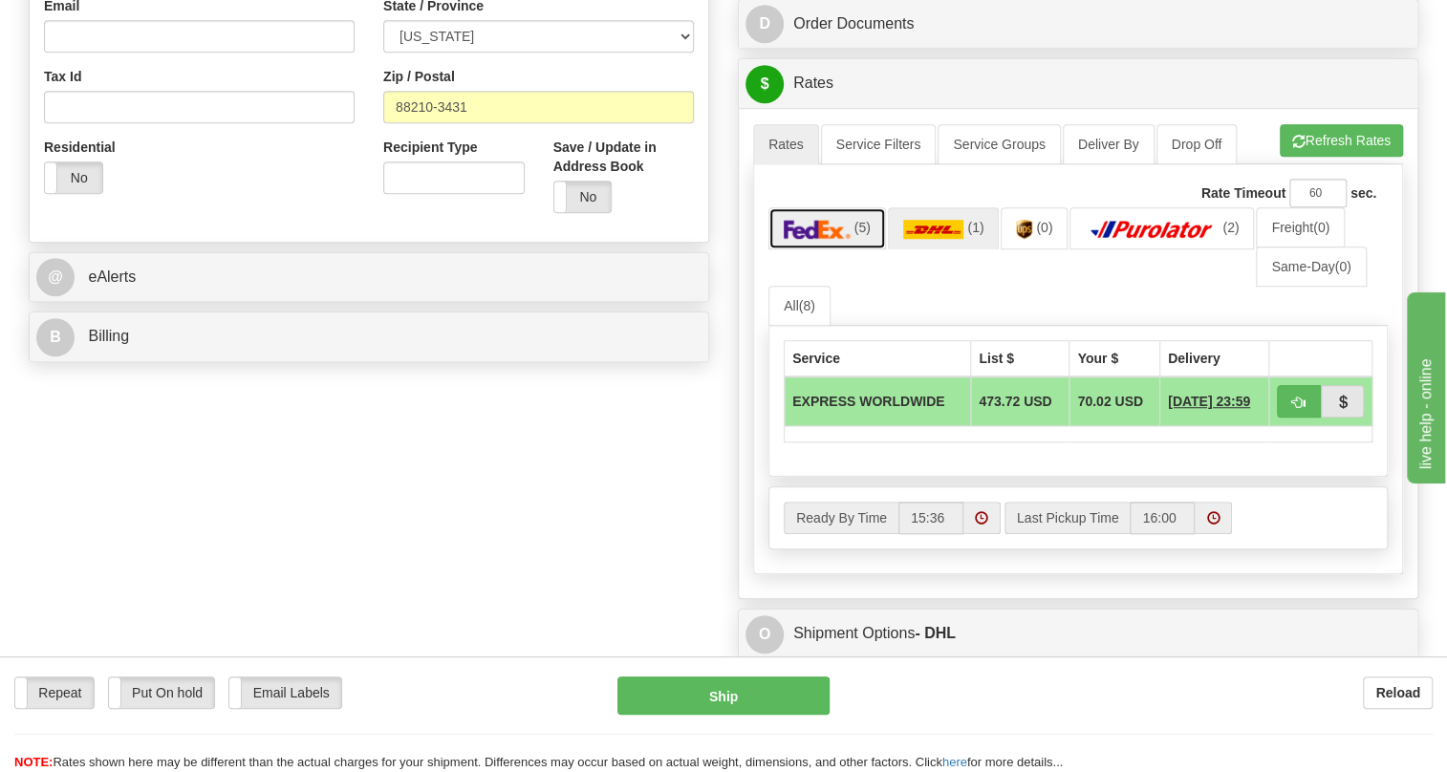
click at [830, 239] on img at bounding box center [817, 229] width 67 height 19
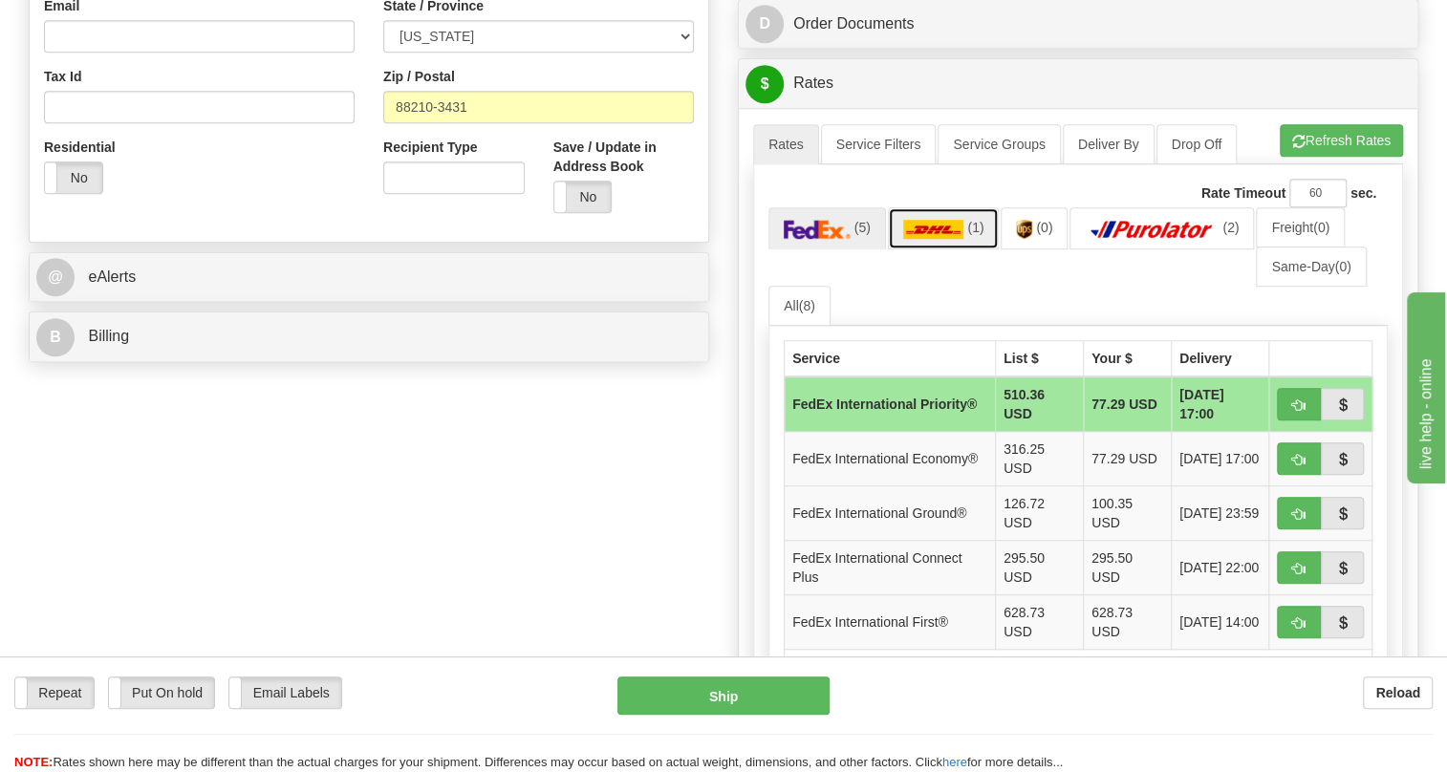
click at [938, 239] on img at bounding box center [933, 229] width 61 height 19
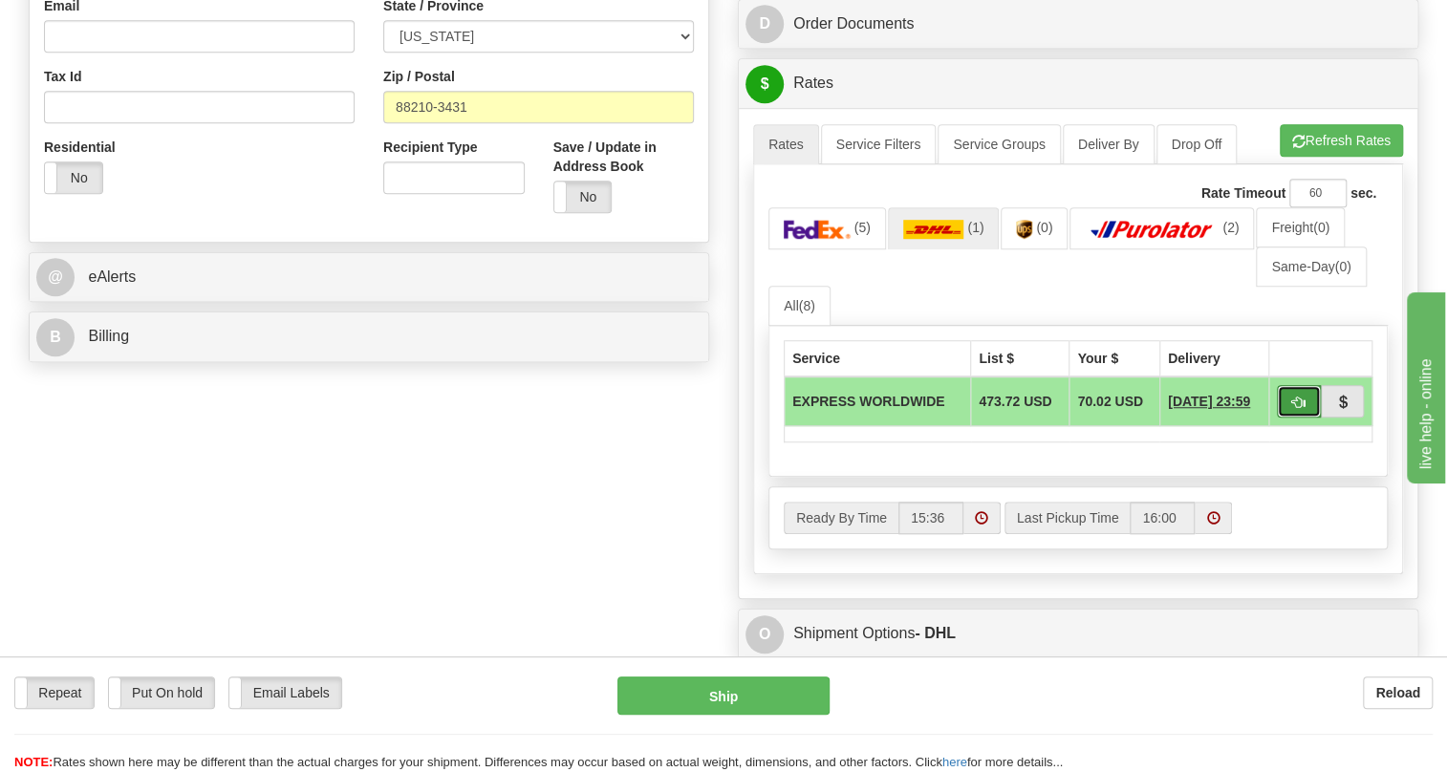
click at [1304, 409] on span "button" at bounding box center [1298, 403] width 13 height 12
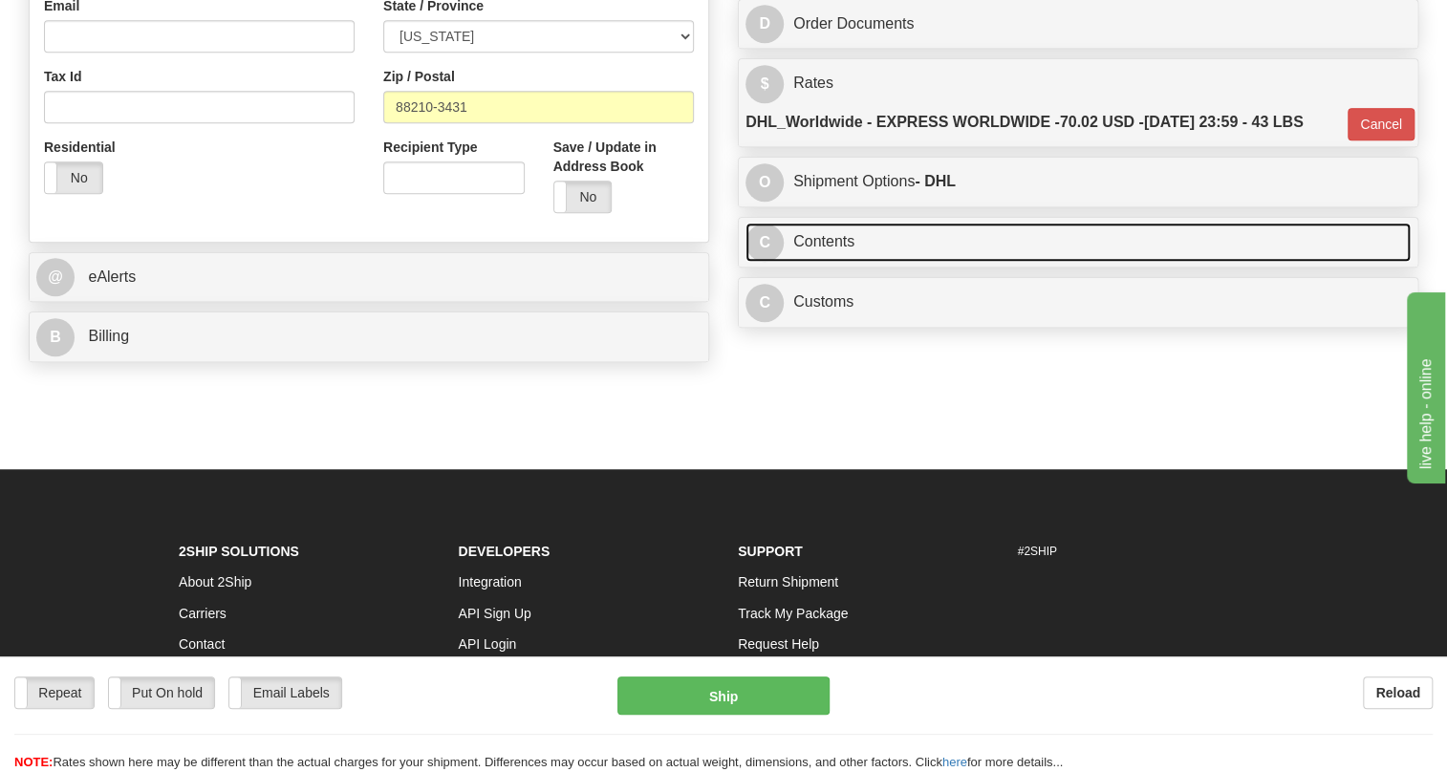
click at [829, 262] on link "C Contents" at bounding box center [1078, 242] width 665 height 39
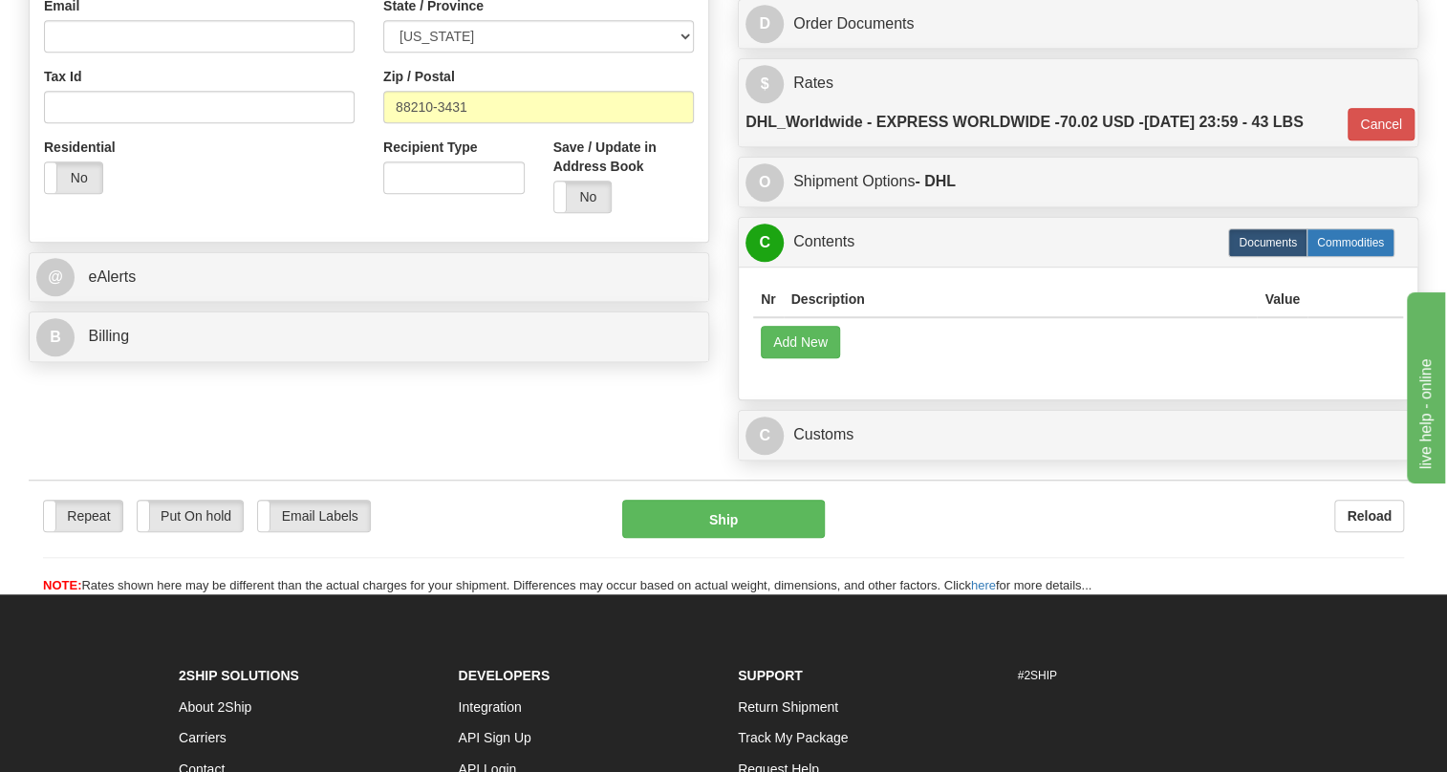
click at [1336, 257] on label "Commodities" at bounding box center [1351, 242] width 88 height 29
type input "D"
radio input "true"
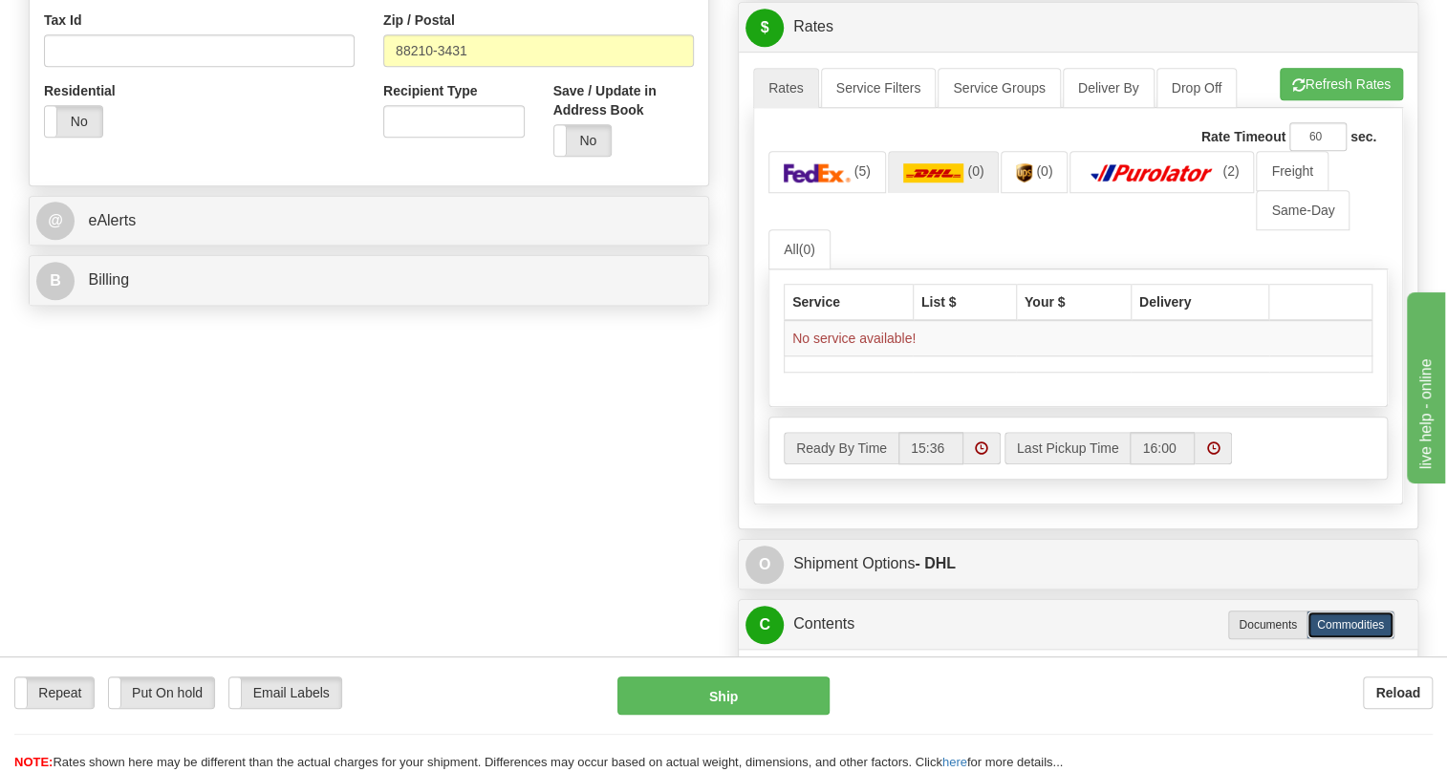
scroll to position [695, 0]
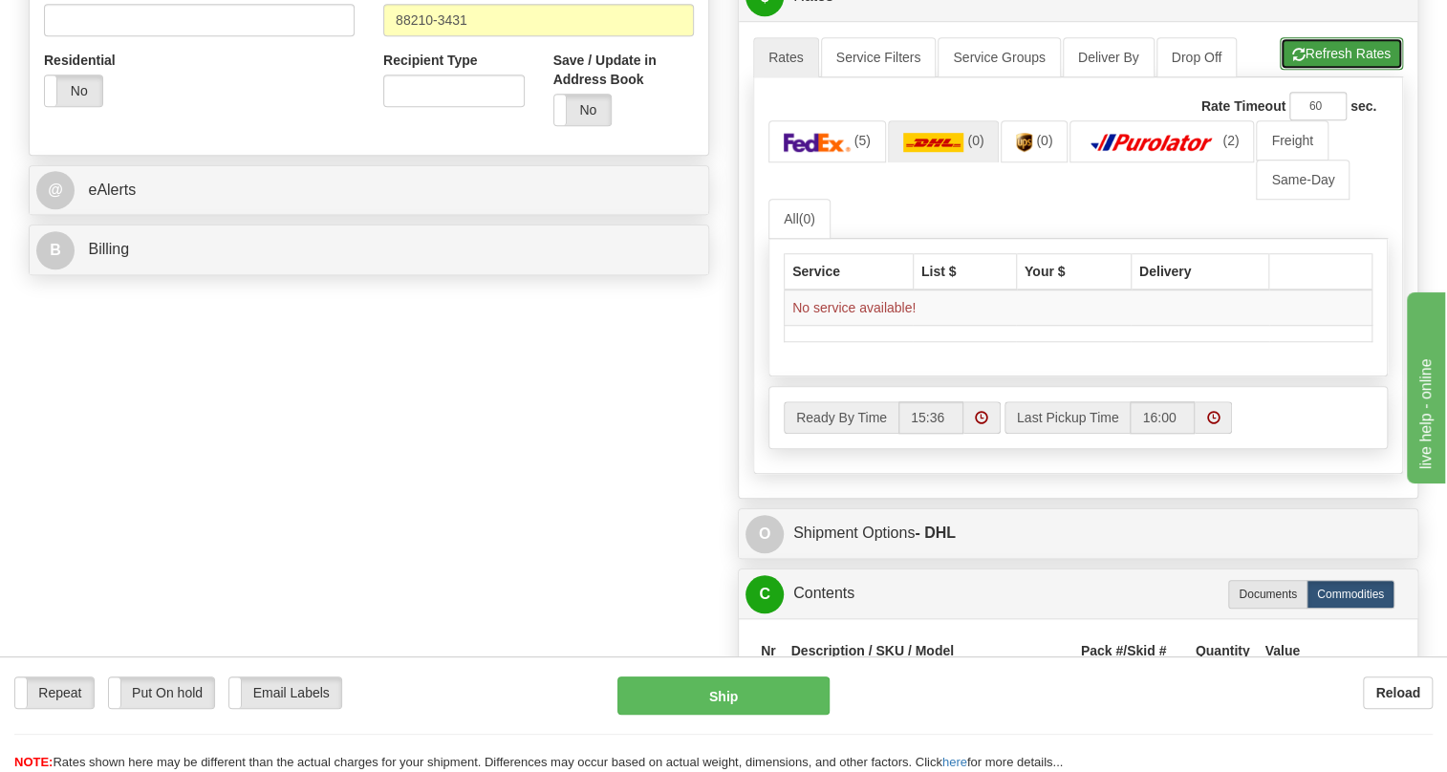
click at [1339, 70] on button "Refresh Rates" at bounding box center [1341, 53] width 123 height 33
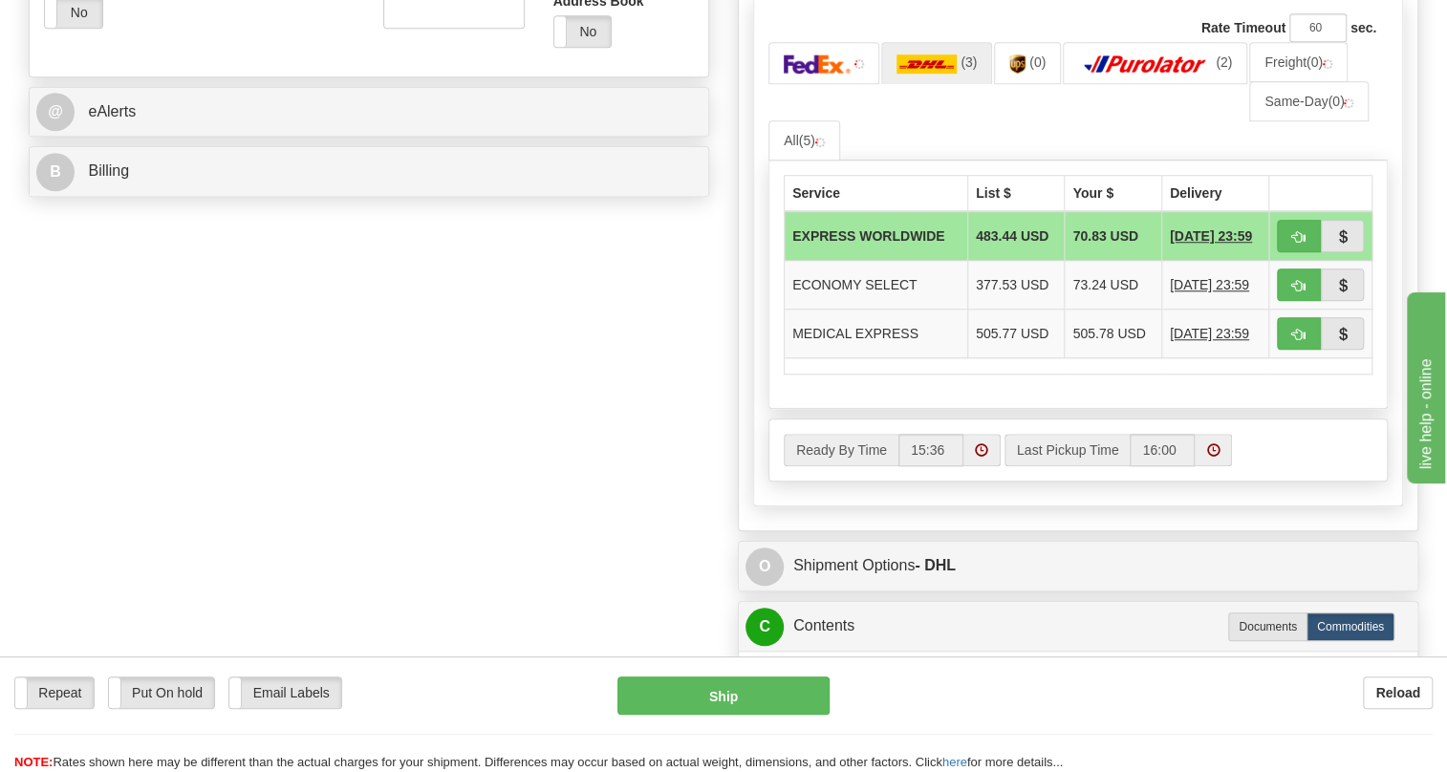
scroll to position [782, 0]
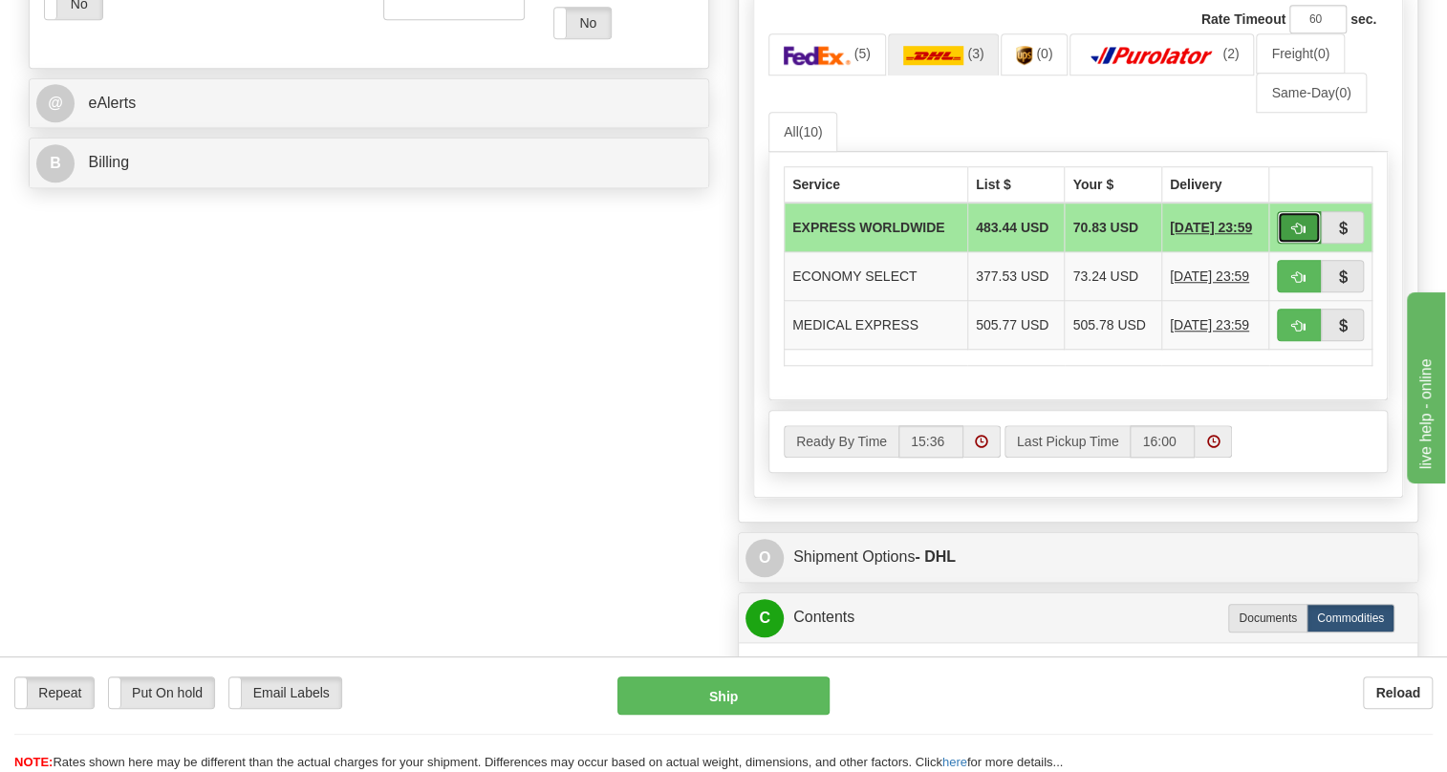
click at [1299, 235] on span "button" at bounding box center [1298, 229] width 13 height 12
type input "P"
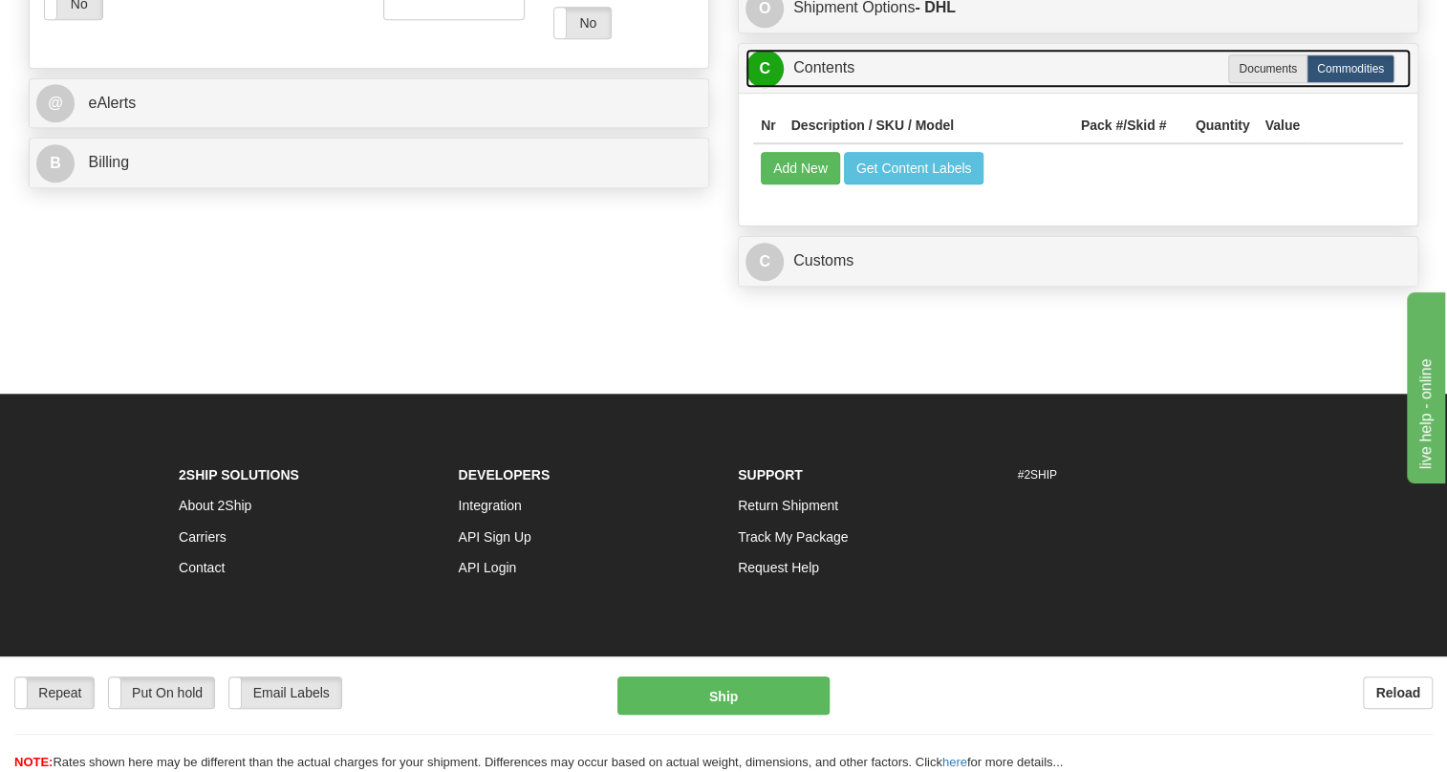
click at [821, 88] on link "C Contents" at bounding box center [1078, 68] width 665 height 39
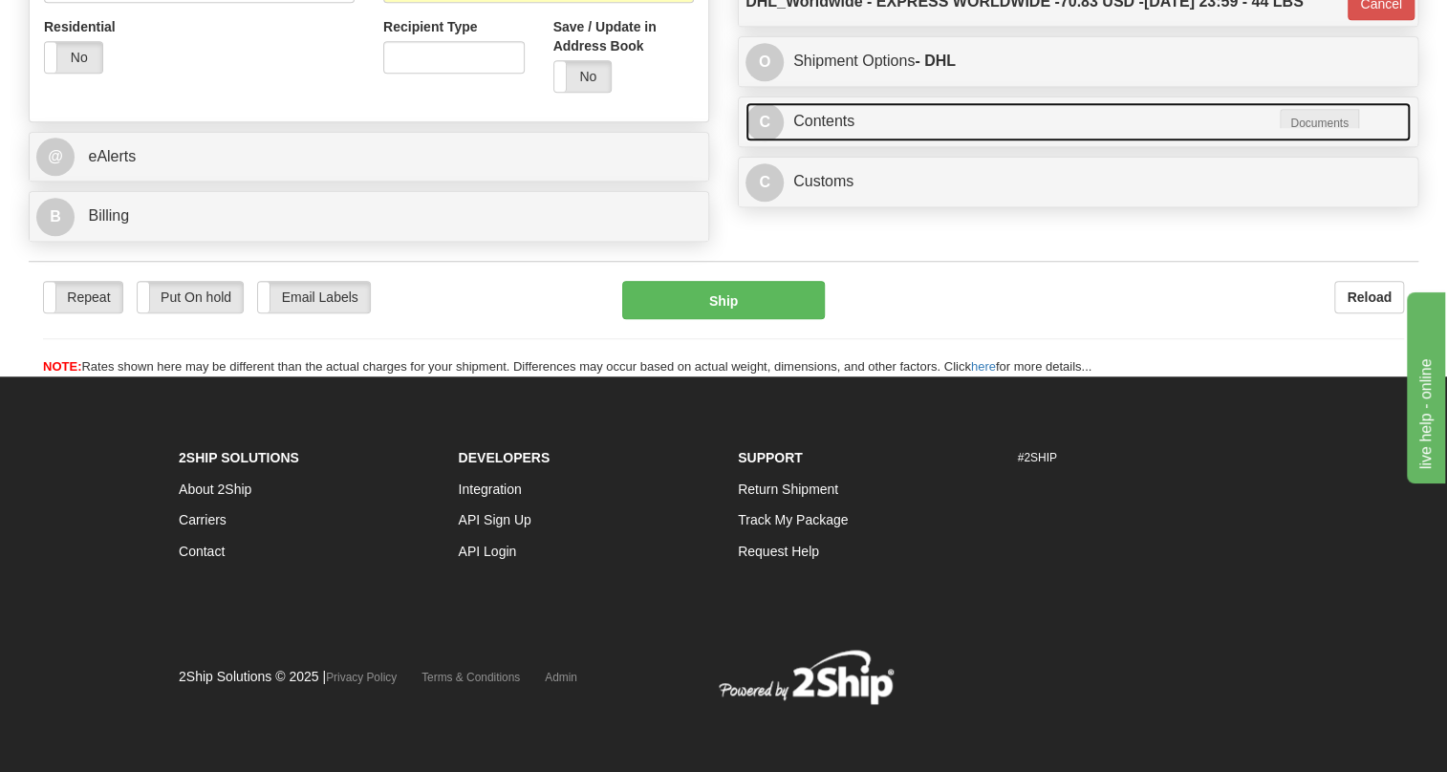
scroll to position [772, 0]
click at [800, 113] on link "C Contents" at bounding box center [1078, 121] width 665 height 39
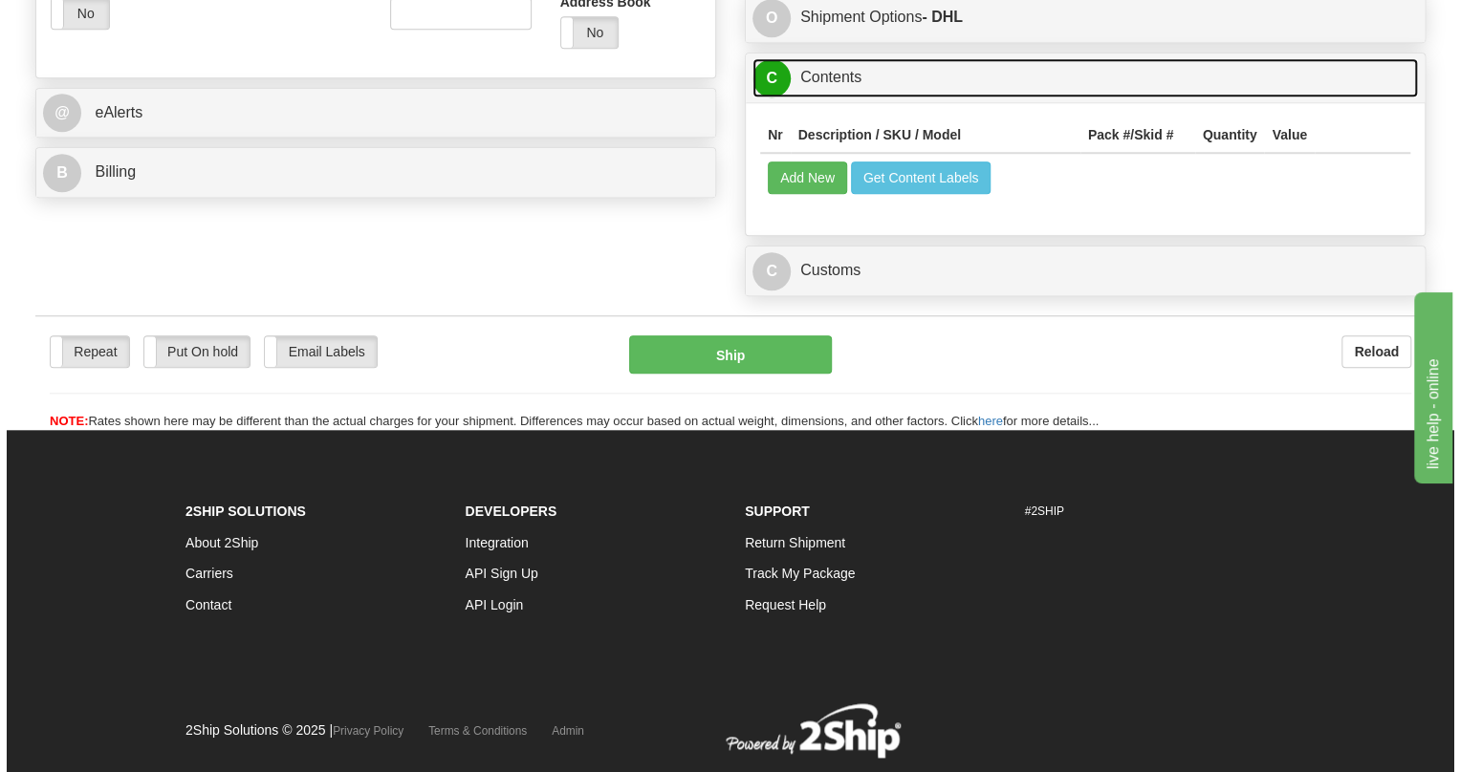
scroll to position [782, 0]
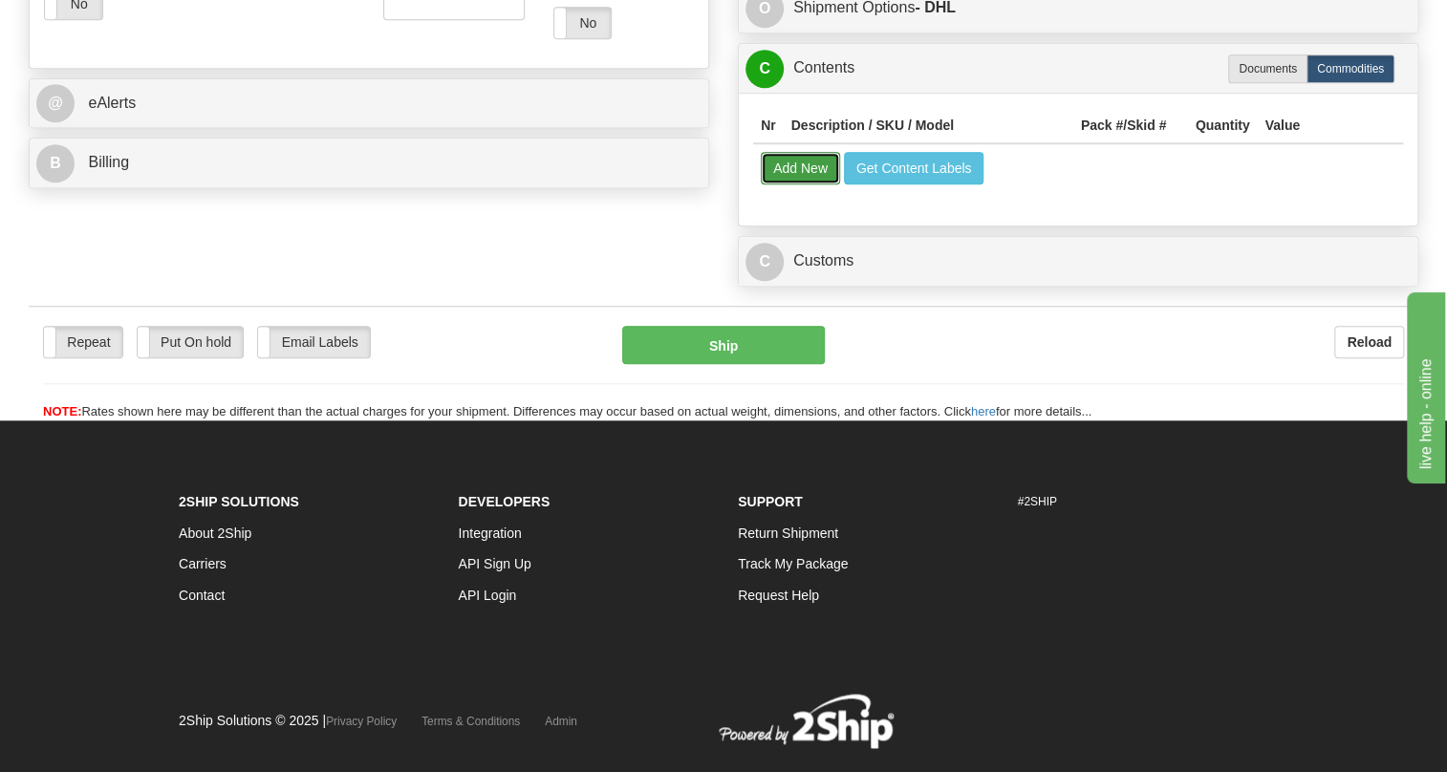
click at [793, 184] on button "Add New" at bounding box center [800, 168] width 79 height 33
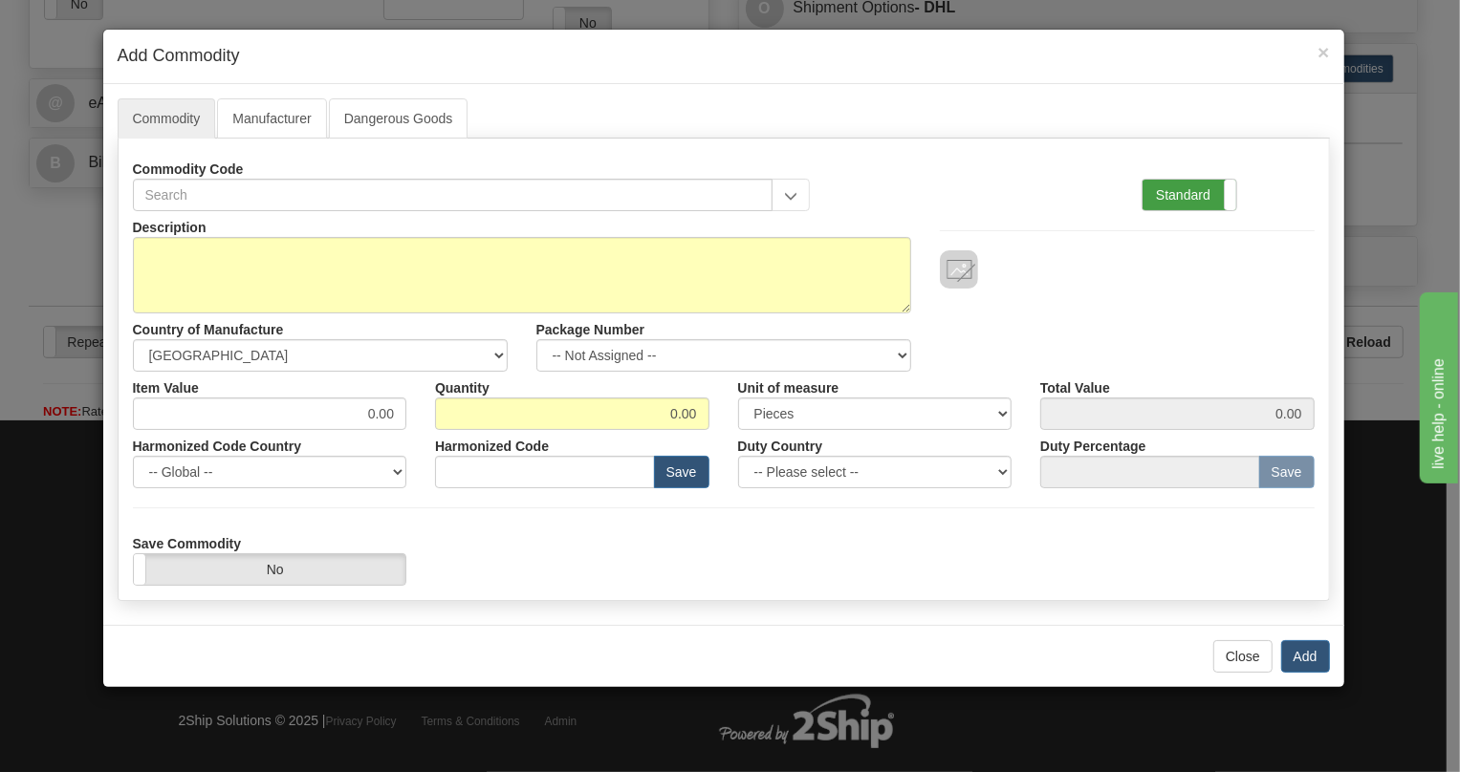
click at [1188, 199] on label "Standard" at bounding box center [1189, 195] width 94 height 31
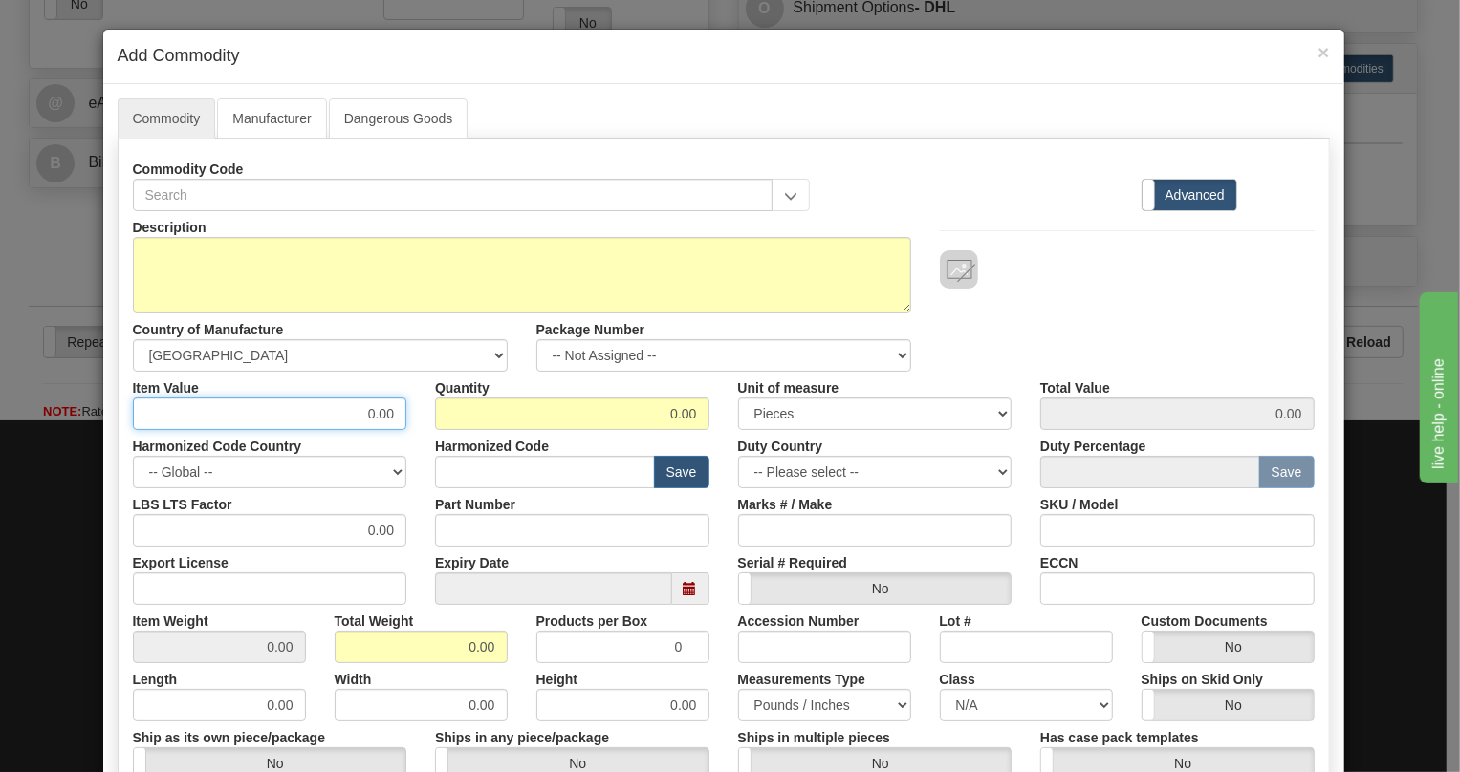
click at [382, 417] on input "0.00" at bounding box center [270, 414] width 274 height 33
paste input "4.166,79"
click at [346, 411] on input "4.166,79" at bounding box center [270, 414] width 274 height 33
click at [371, 420] on input "4166,79" at bounding box center [270, 414] width 274 height 33
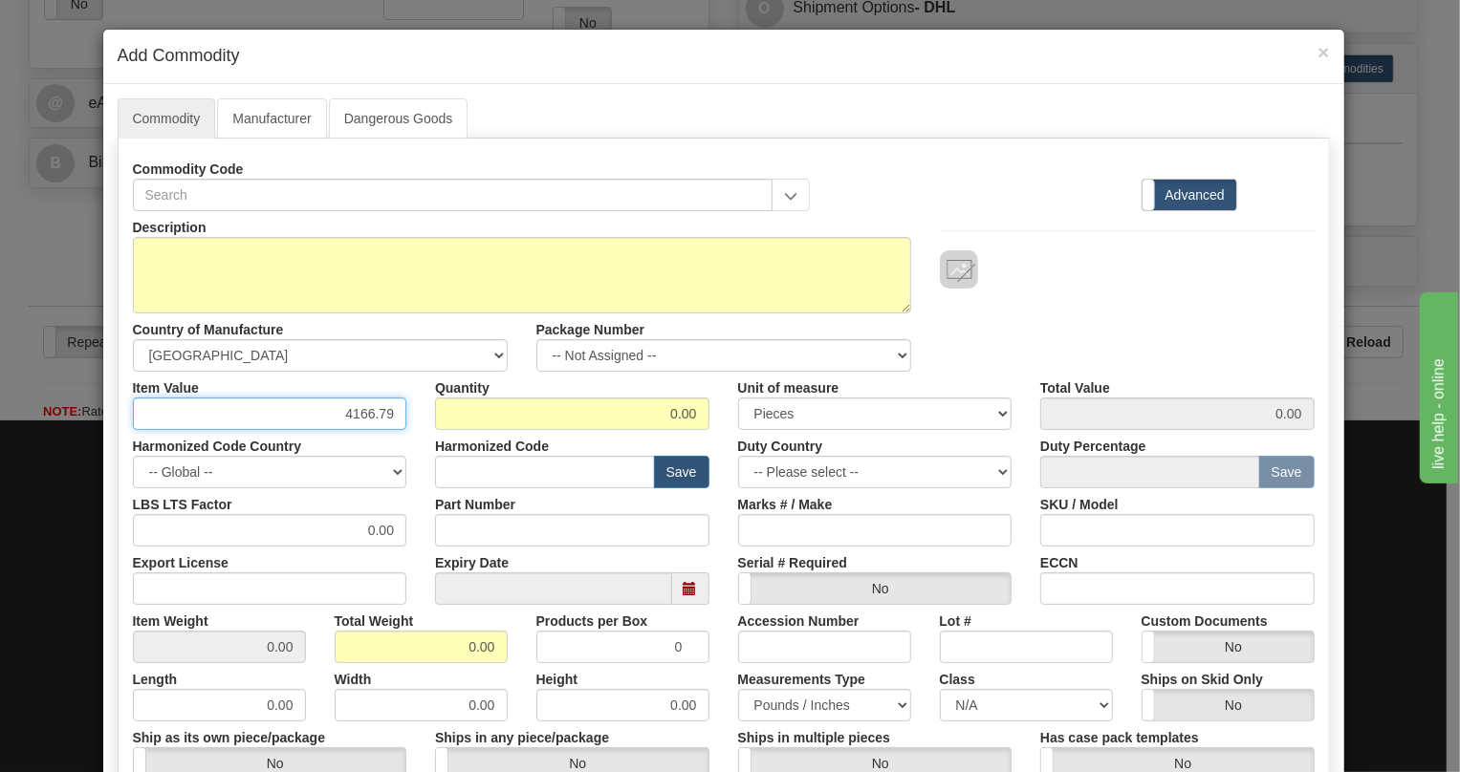
type input "4166.79"
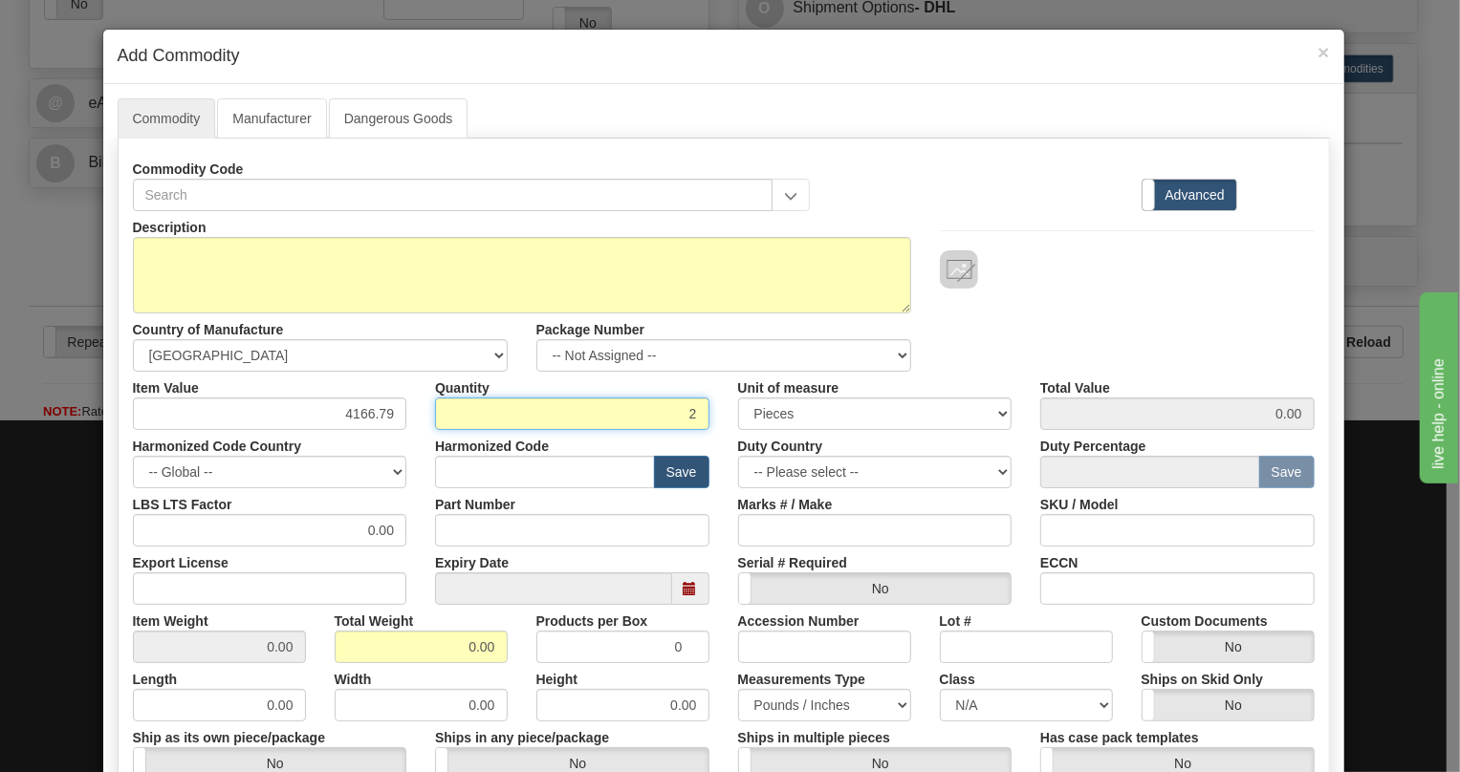
type input "2"
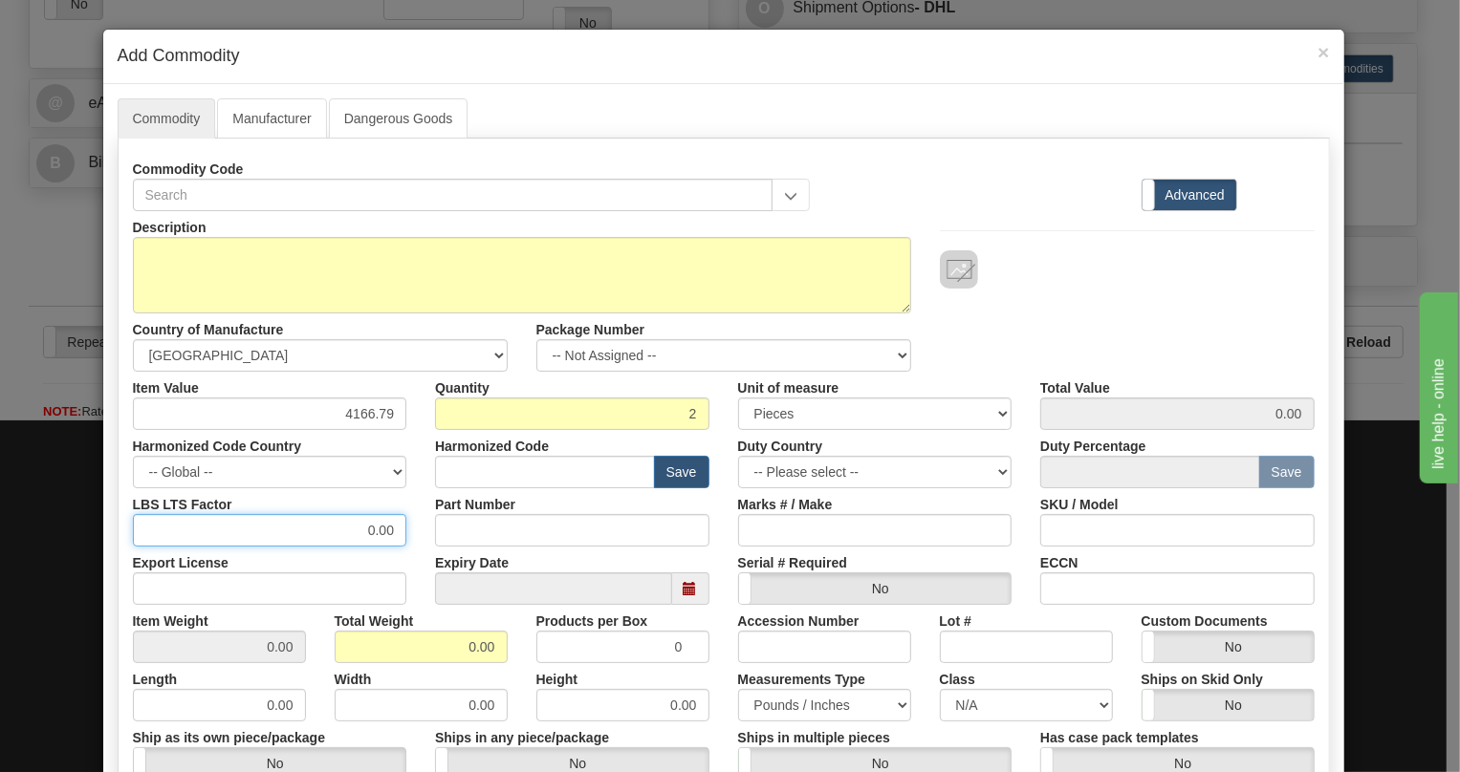
type input "8333.58"
click at [355, 534] on input "0.00" at bounding box center [270, 530] width 274 height 33
type input "1.00"
click at [447, 650] on input "0.00" at bounding box center [421, 647] width 173 height 33
type input "1.00"
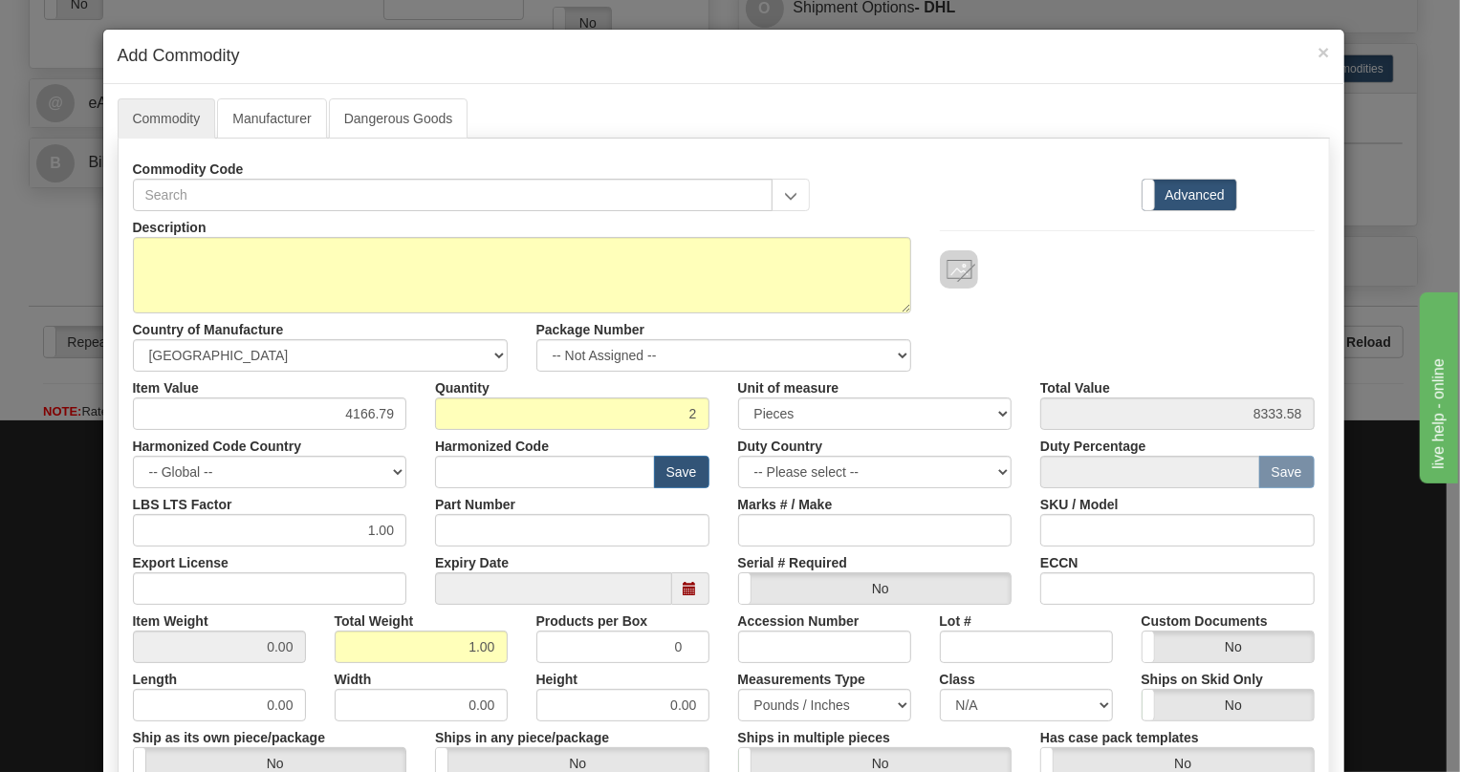
type input "0.5000"
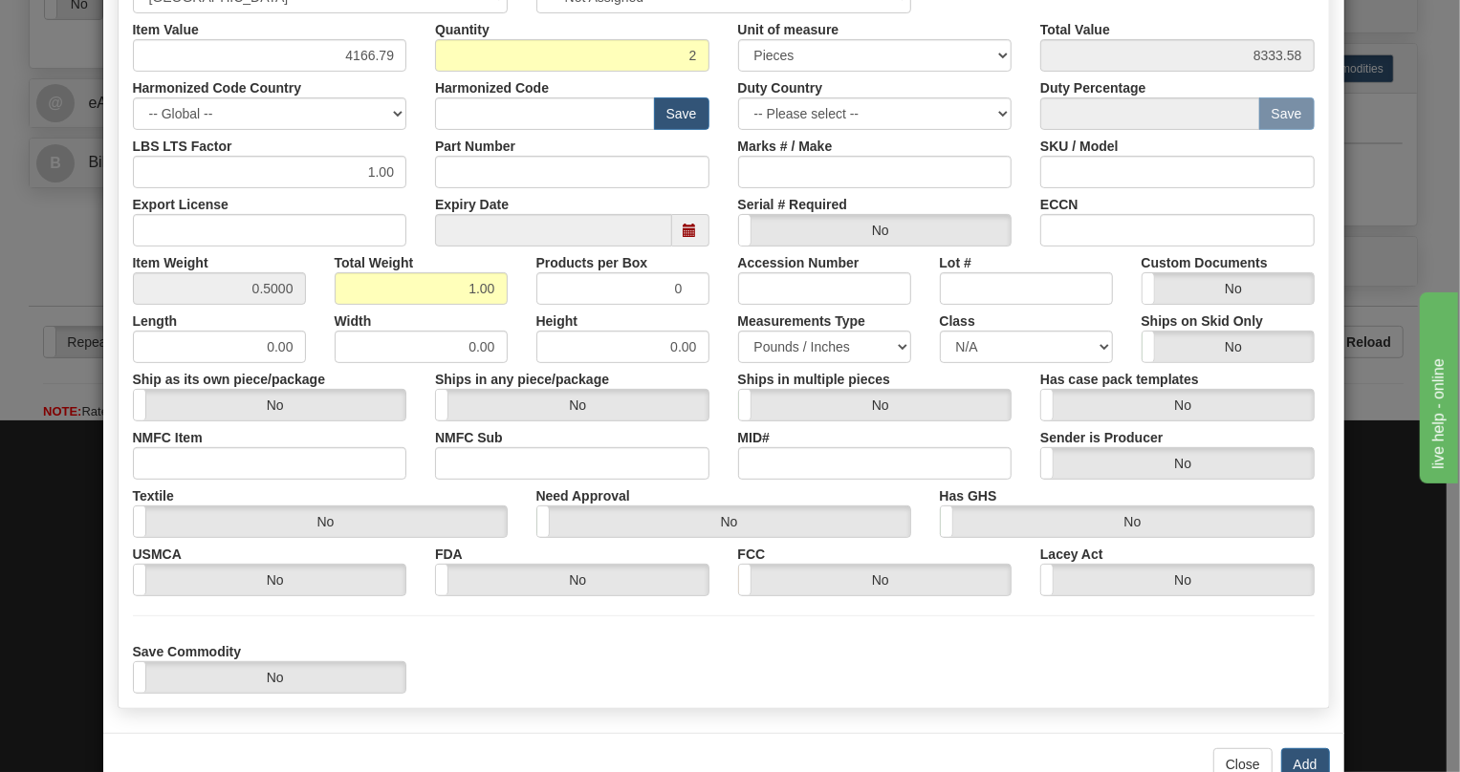
scroll to position [409, 0]
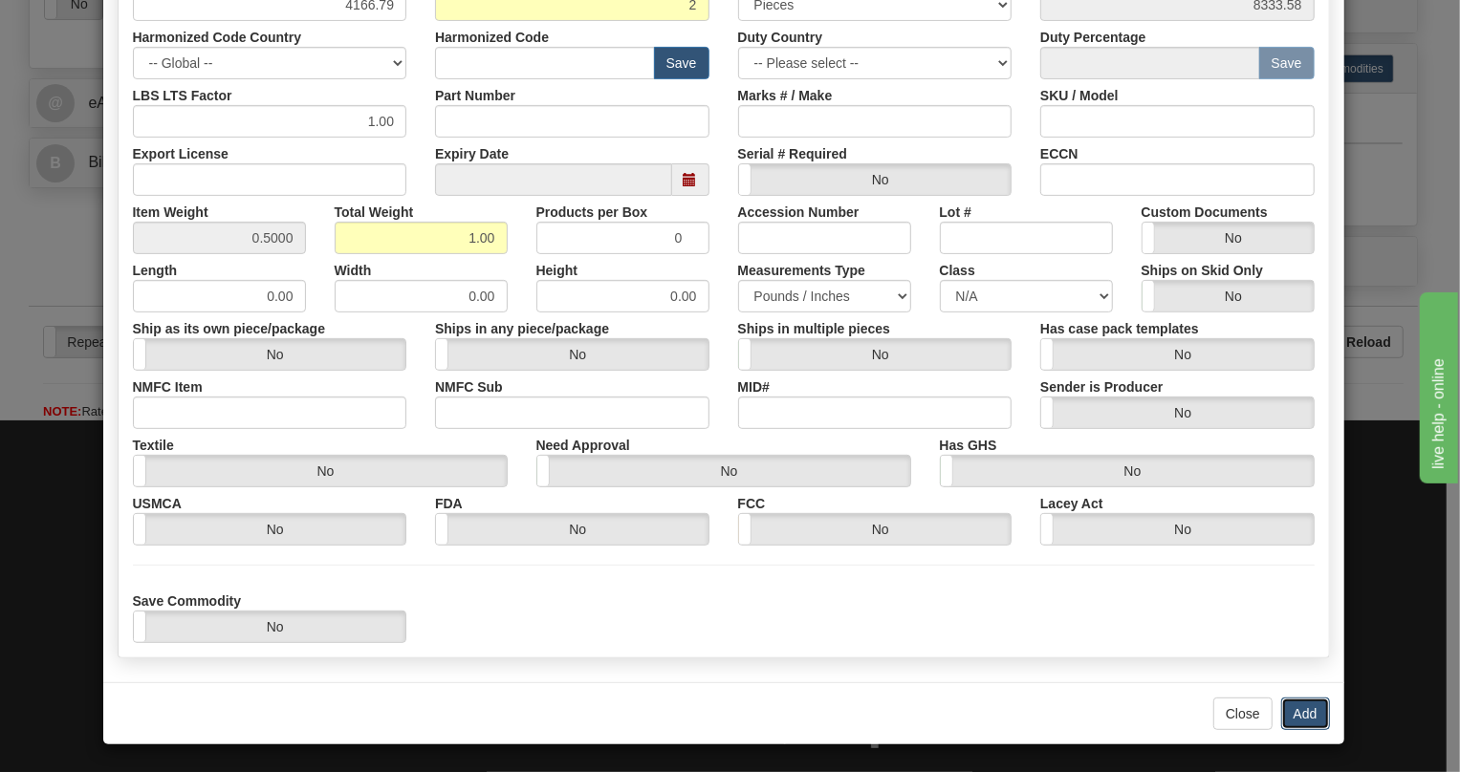
drag, startPoint x: 1300, startPoint y: 712, endPoint x: 1291, endPoint y: 707, distance: 9.8
click at [1300, 712] on button "Add" at bounding box center [1305, 714] width 49 height 33
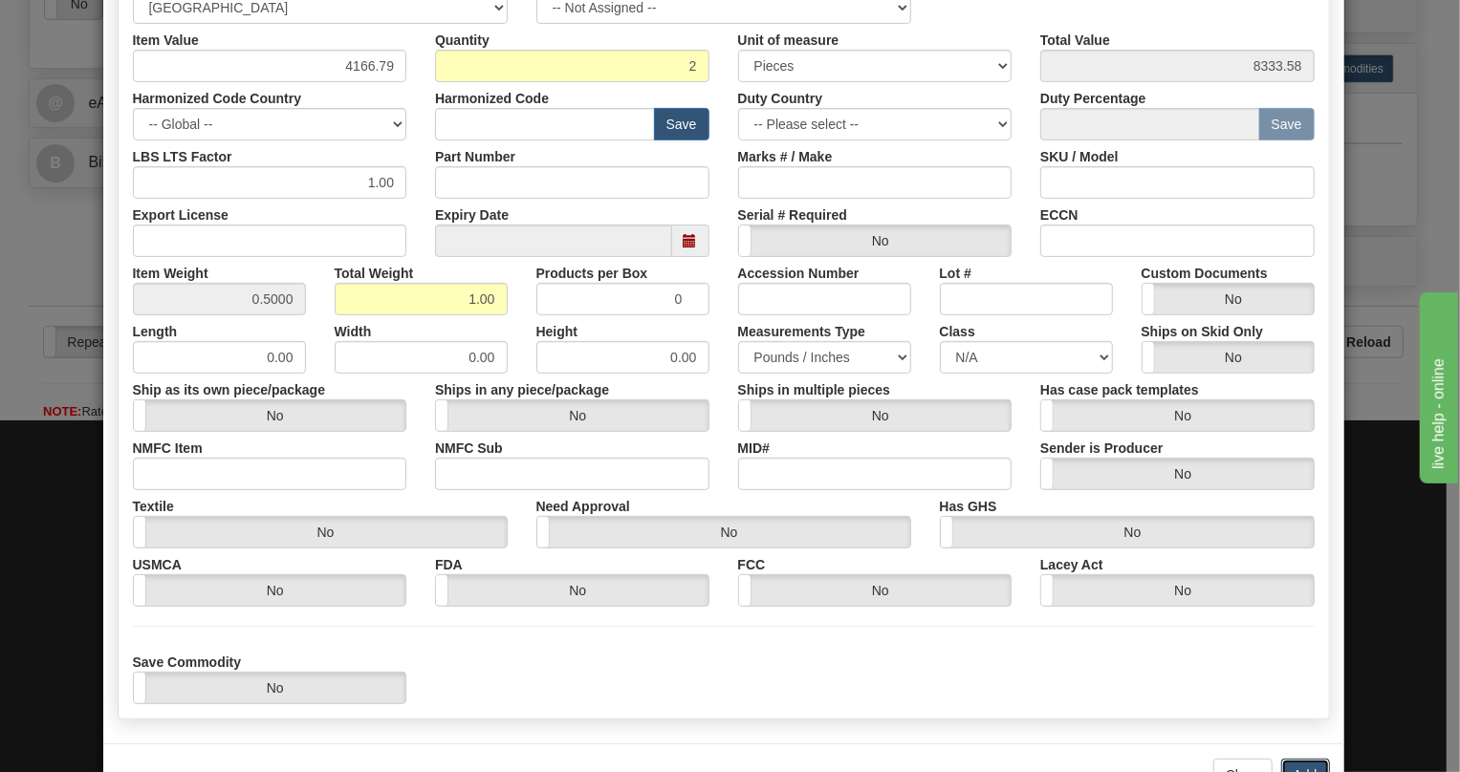
scroll to position [80, 0]
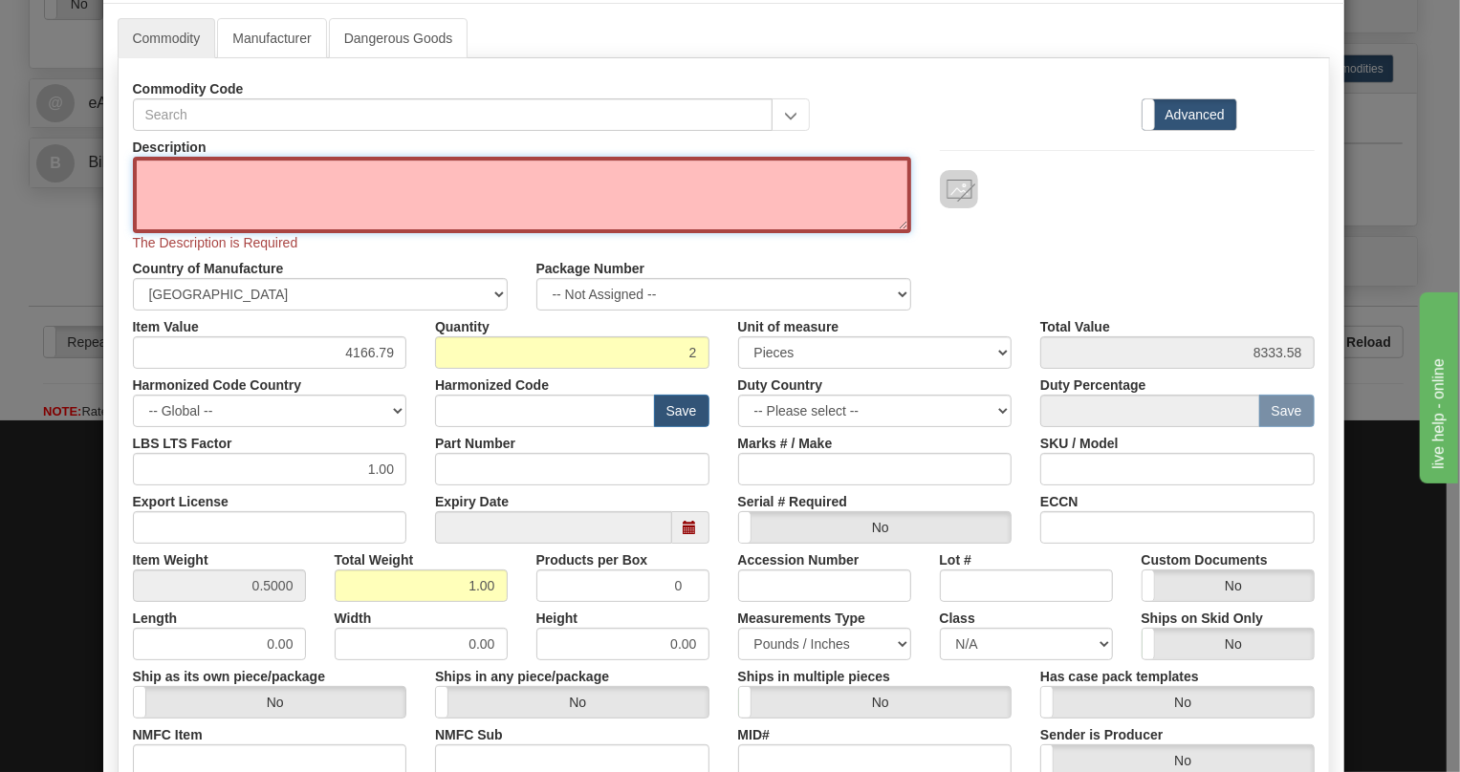
click at [145, 167] on textarea "Description" at bounding box center [522, 195] width 778 height 76
paste textarea "869EP5P5B5HSSALAMMPFASENNB4"
type textarea "869EP5P5B5HSSALAMMPFASENNB4"
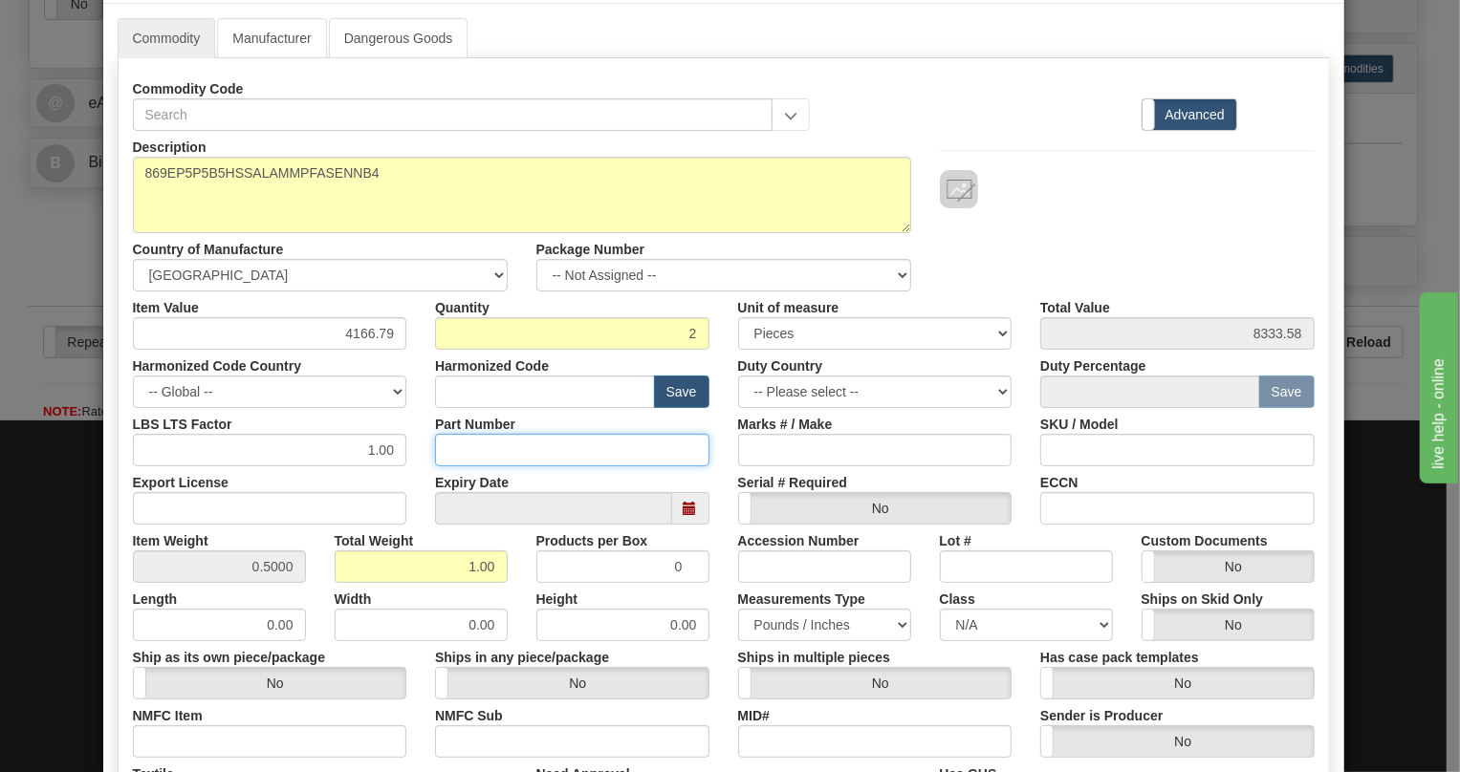
click at [452, 454] on input "Part Number" at bounding box center [572, 450] width 274 height 33
paste input "E869-19623-043X"
type input "E869-19623-043X"
click at [435, 383] on input "text" at bounding box center [545, 392] width 220 height 33
paste input "8537.10.9160"
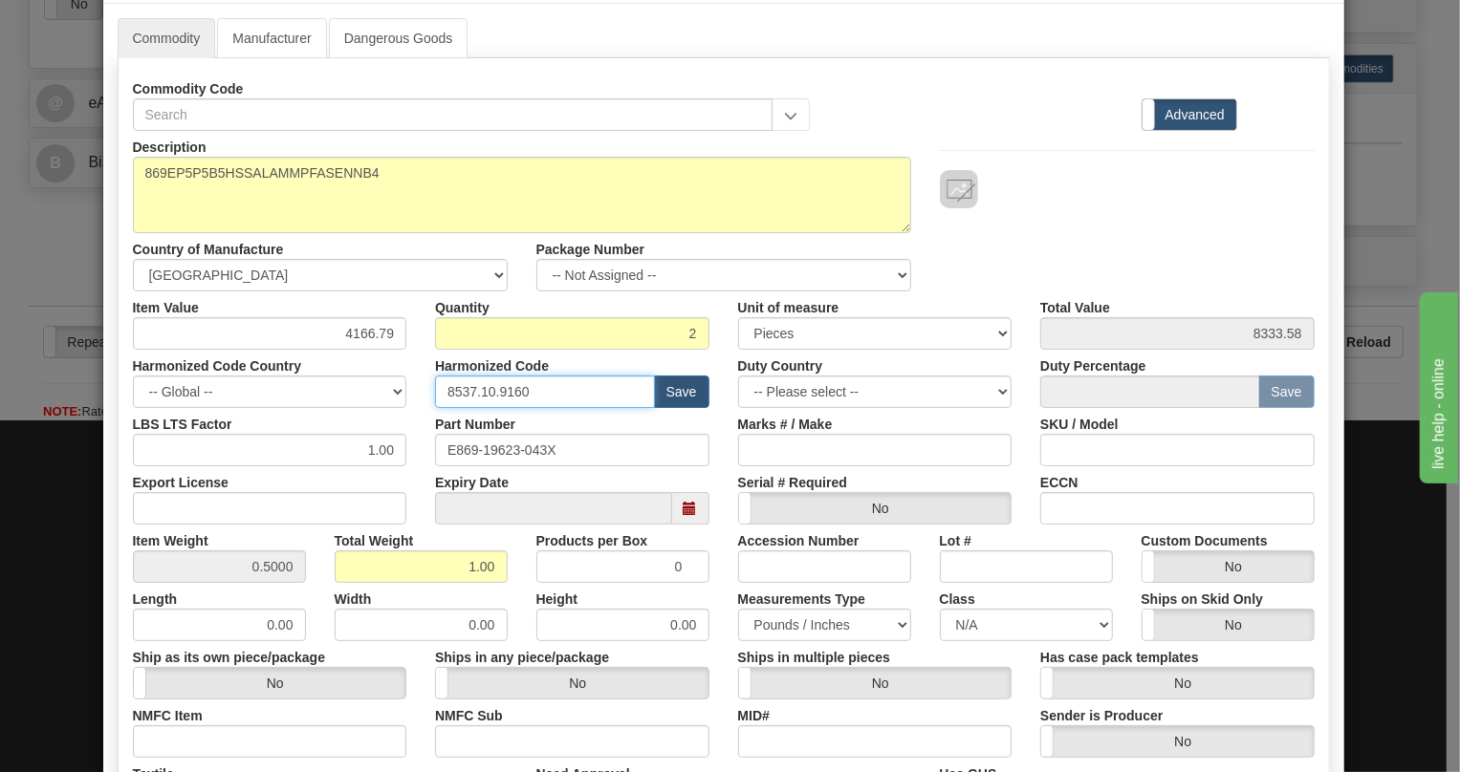
type input "8537.10.9160"
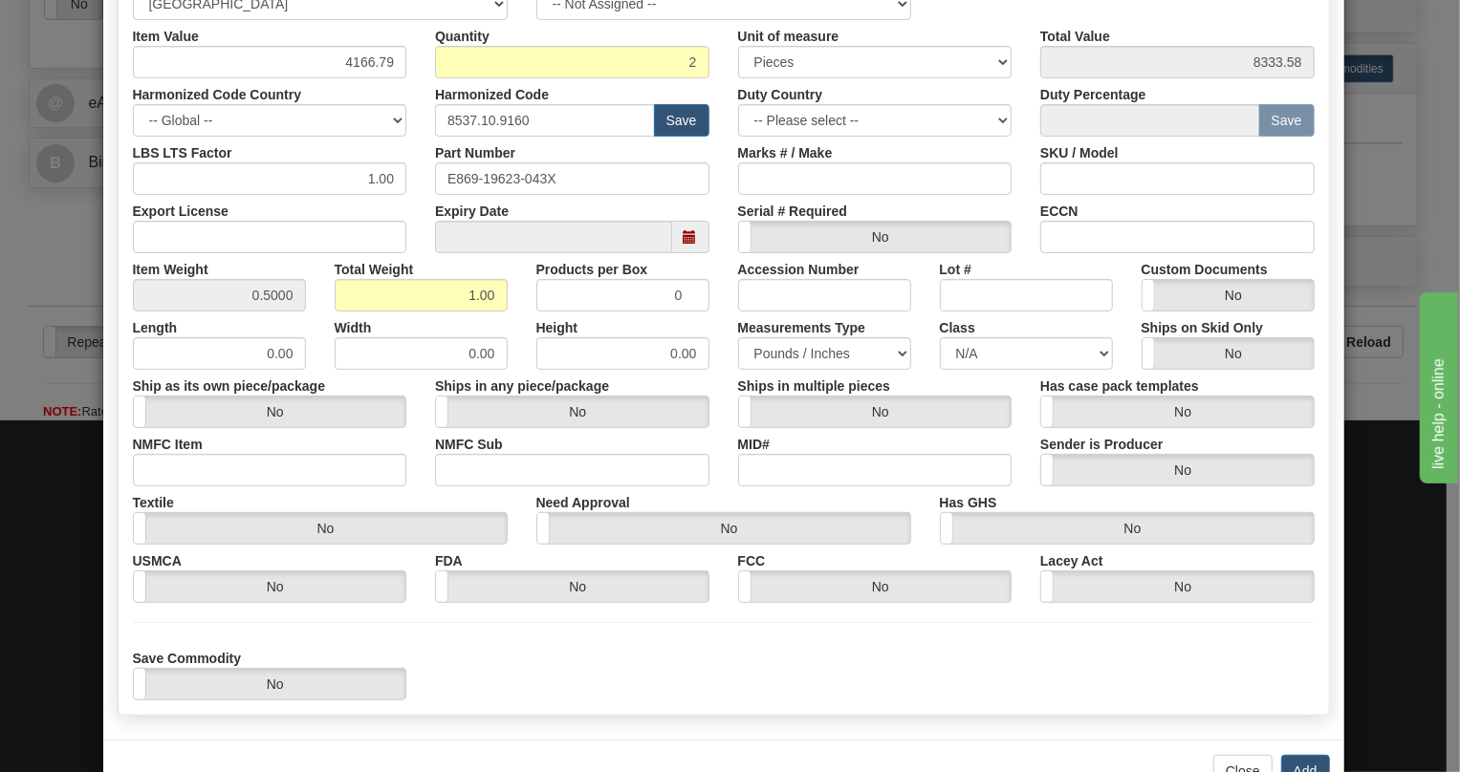
scroll to position [409, 0]
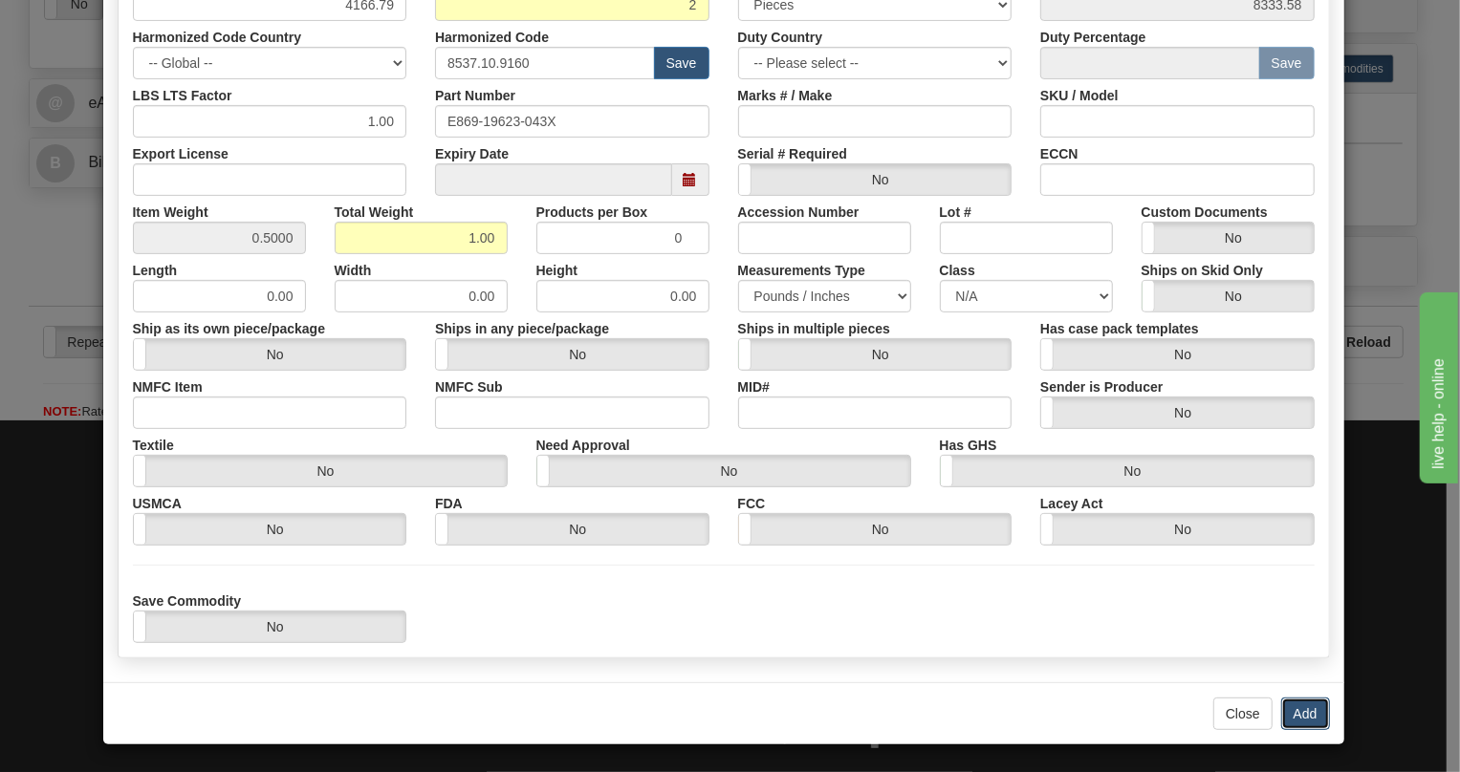
click at [1297, 714] on button "Add" at bounding box center [1305, 714] width 49 height 33
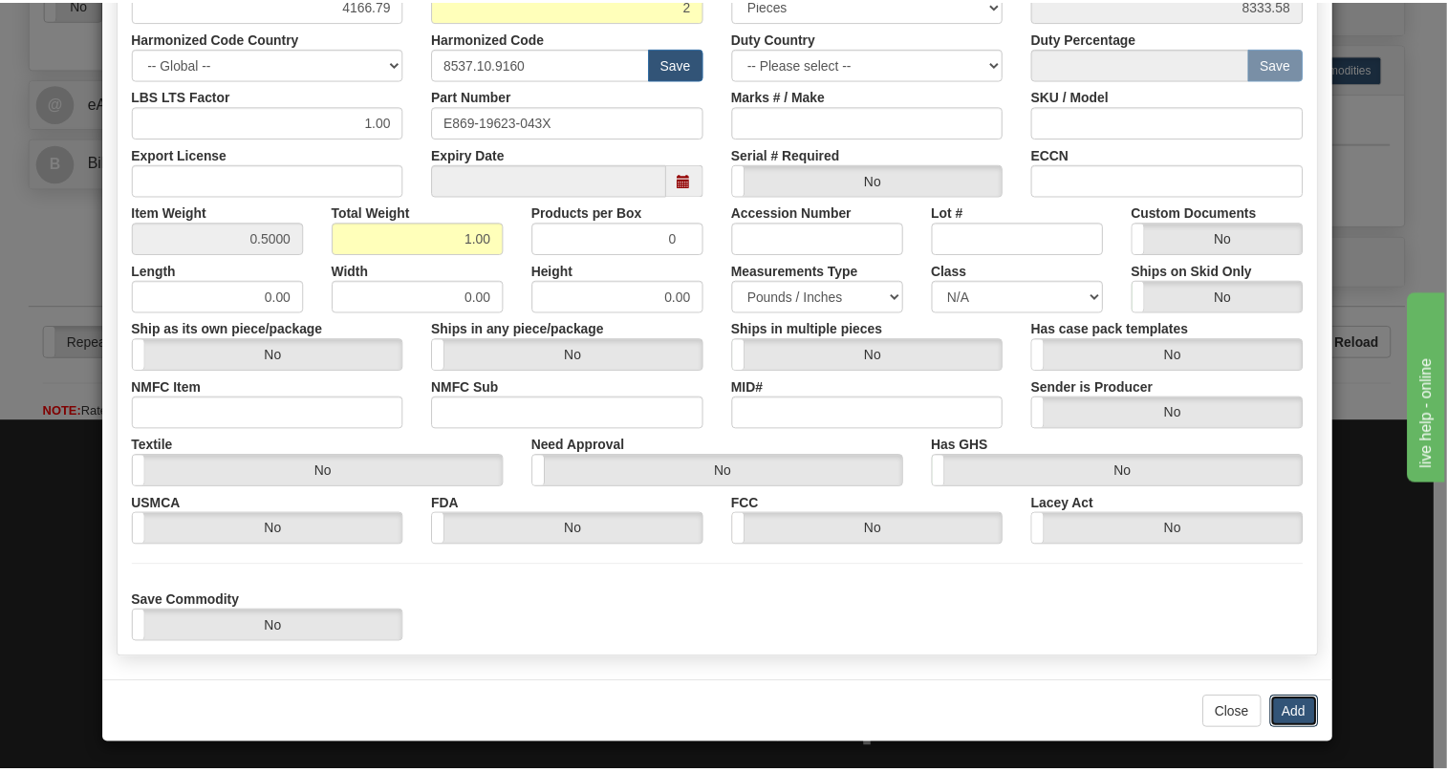
scroll to position [0, 0]
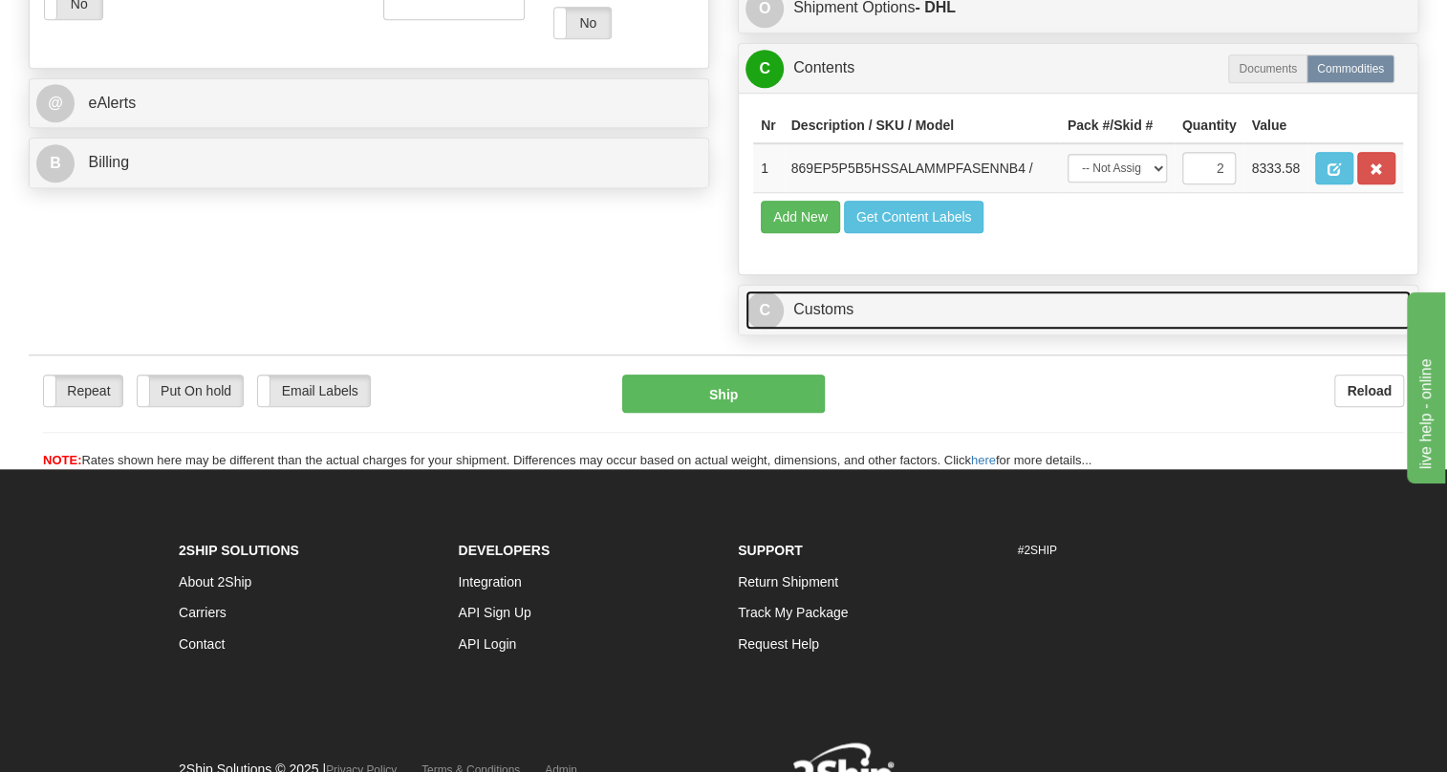
click at [849, 330] on link "C Customs" at bounding box center [1078, 310] width 665 height 39
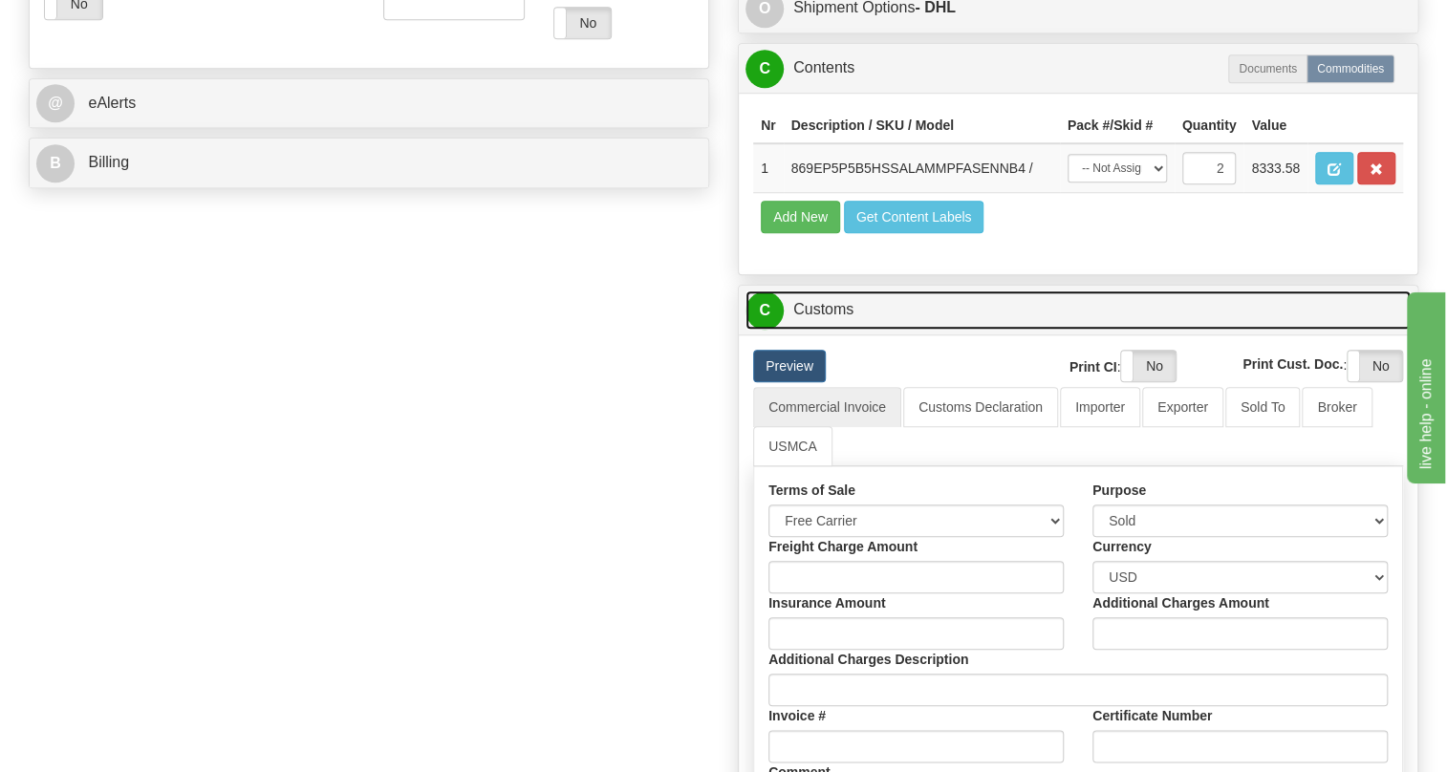
click at [849, 330] on link "C Customs" at bounding box center [1078, 310] width 665 height 39
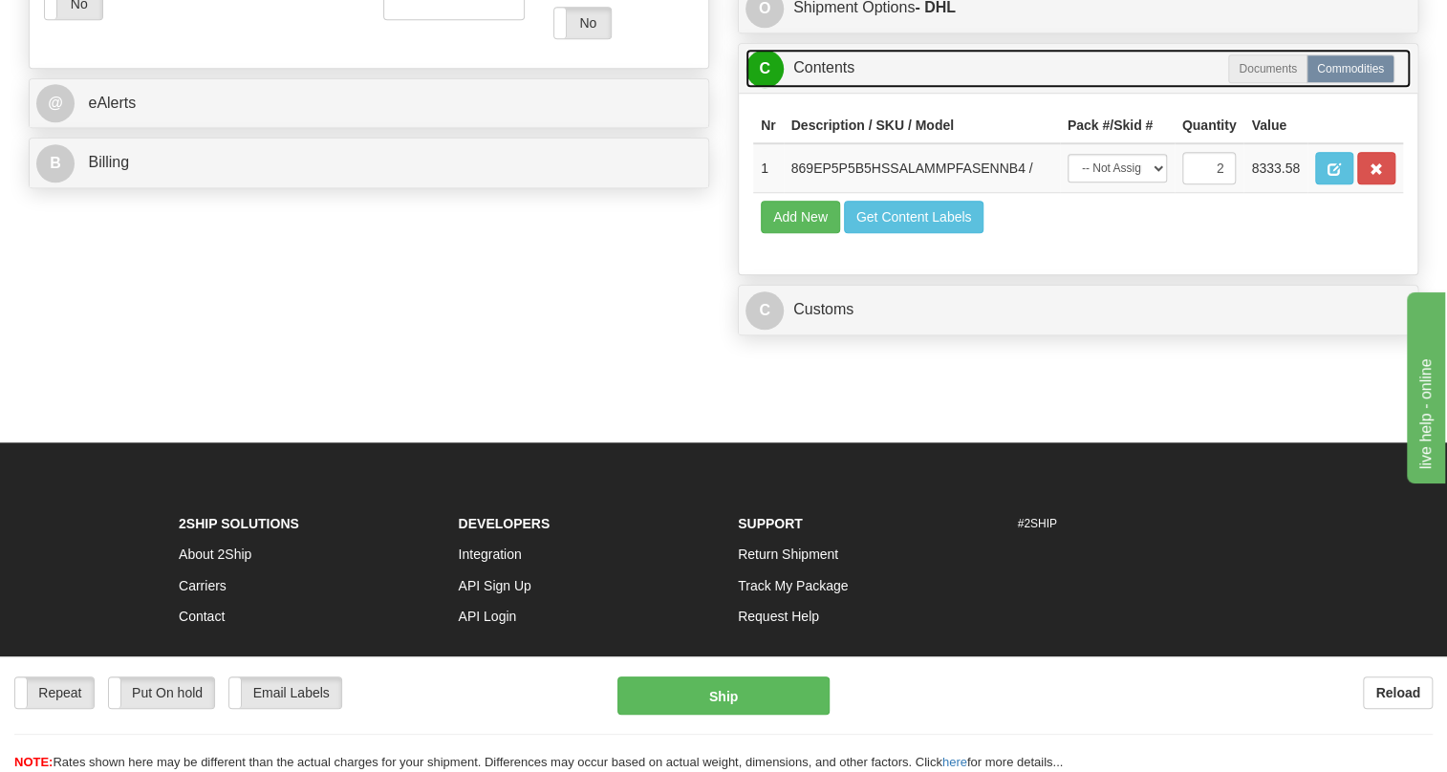
click at [828, 88] on link "C Contents" at bounding box center [1078, 68] width 665 height 39
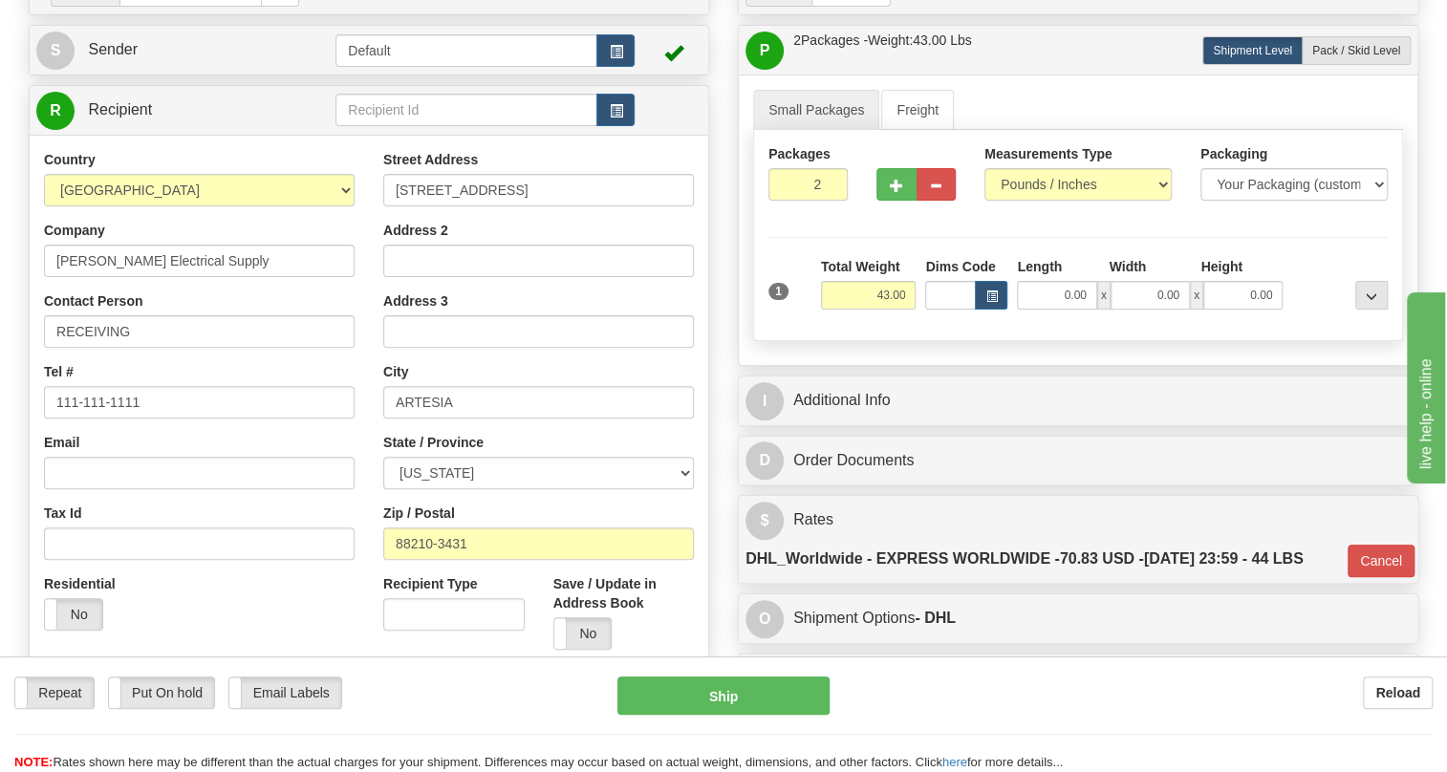
scroll to position [163, 0]
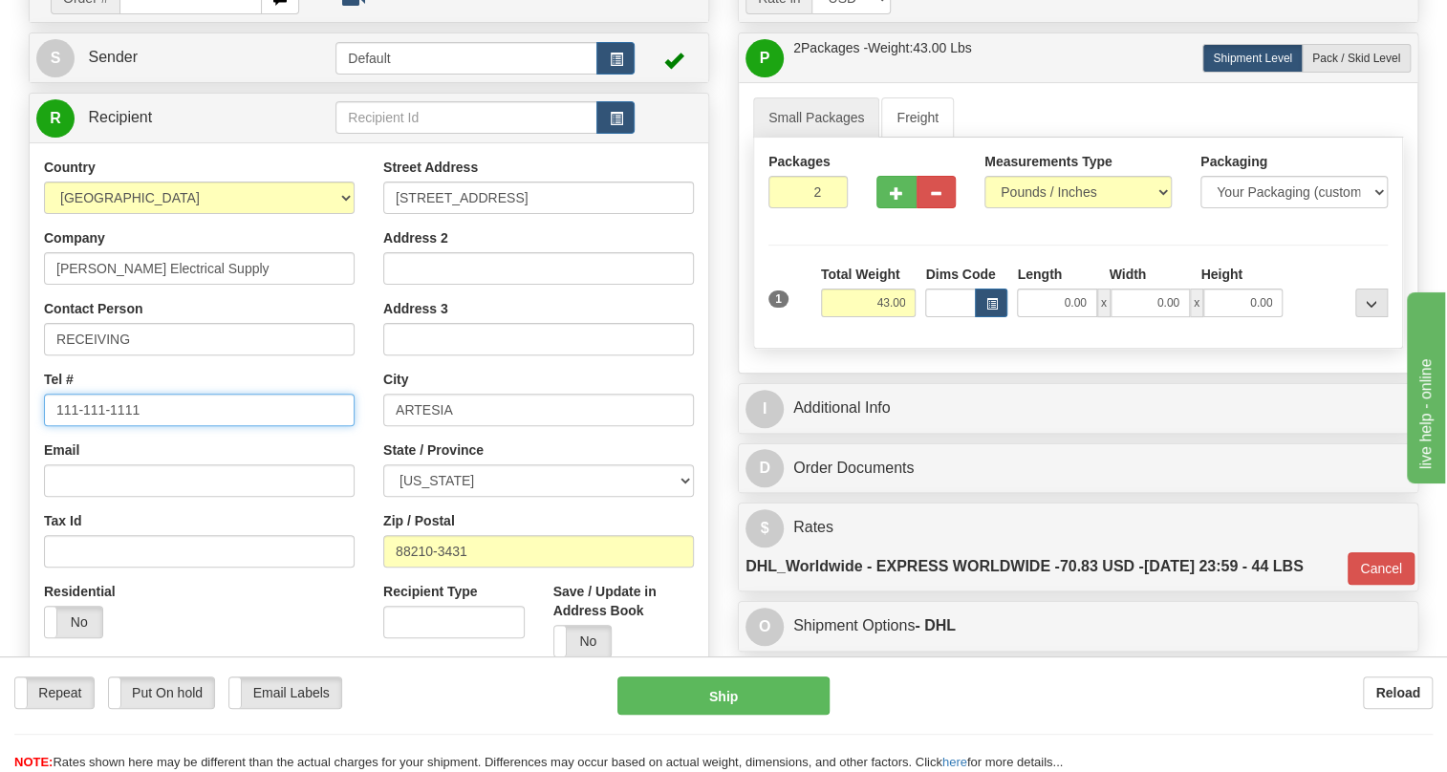
click at [126, 426] on input "111-111-1111" at bounding box center [199, 410] width 311 height 33
paste input "575-736-0270"
type input "575-736-0270"
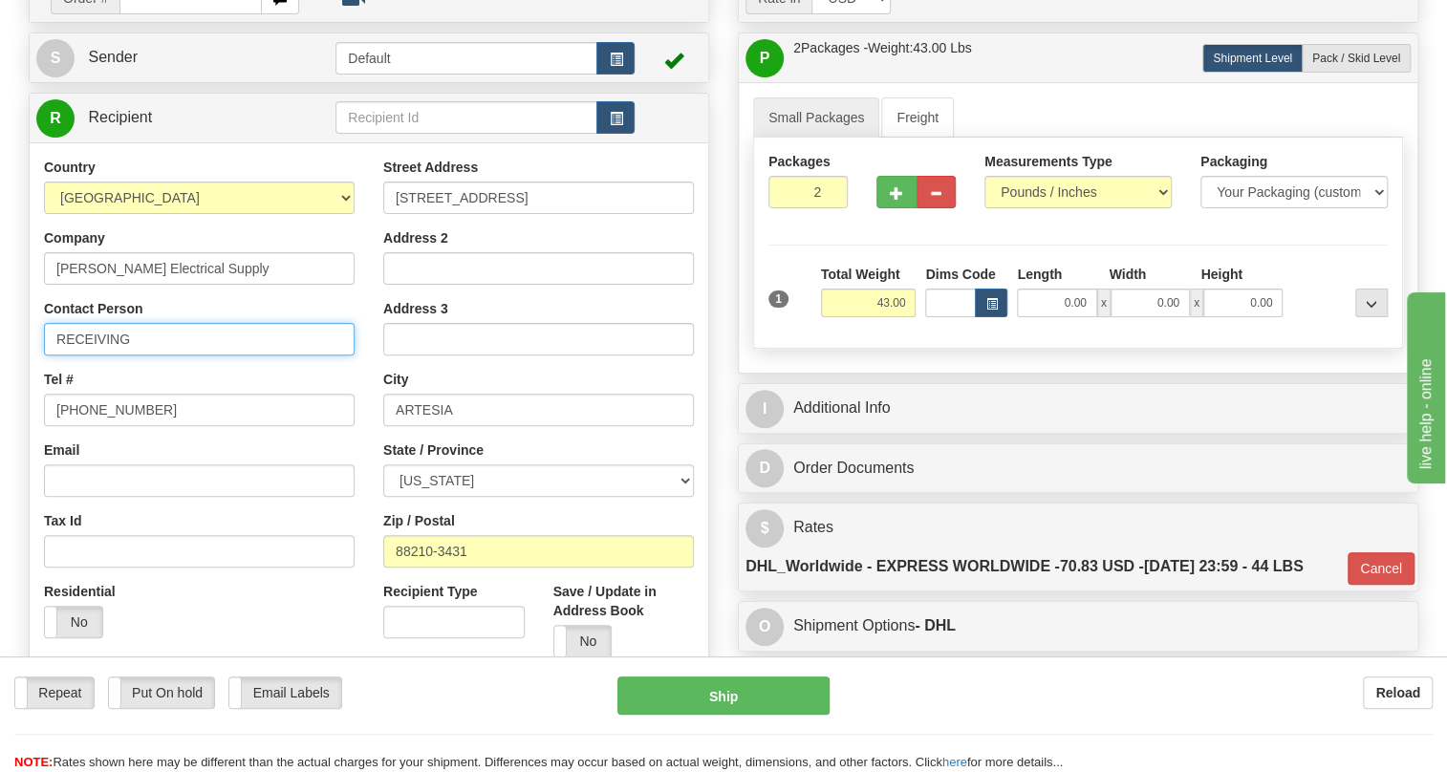
click at [175, 356] on input "RECEIVING" at bounding box center [199, 339] width 311 height 33
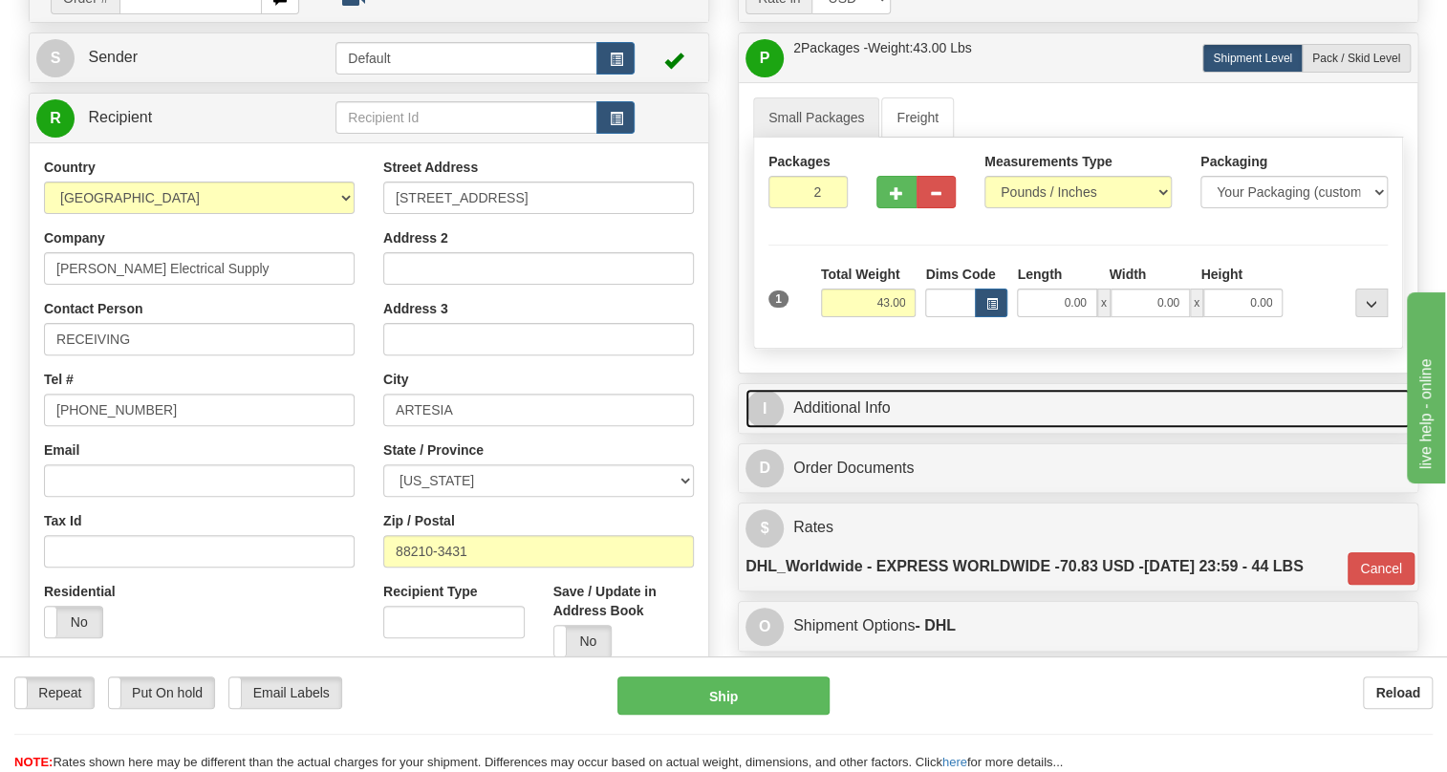
drag, startPoint x: 857, startPoint y: 449, endPoint x: 993, endPoint y: 448, distance: 135.7
click at [857, 428] on link "I Additional Info" at bounding box center [1078, 408] width 665 height 39
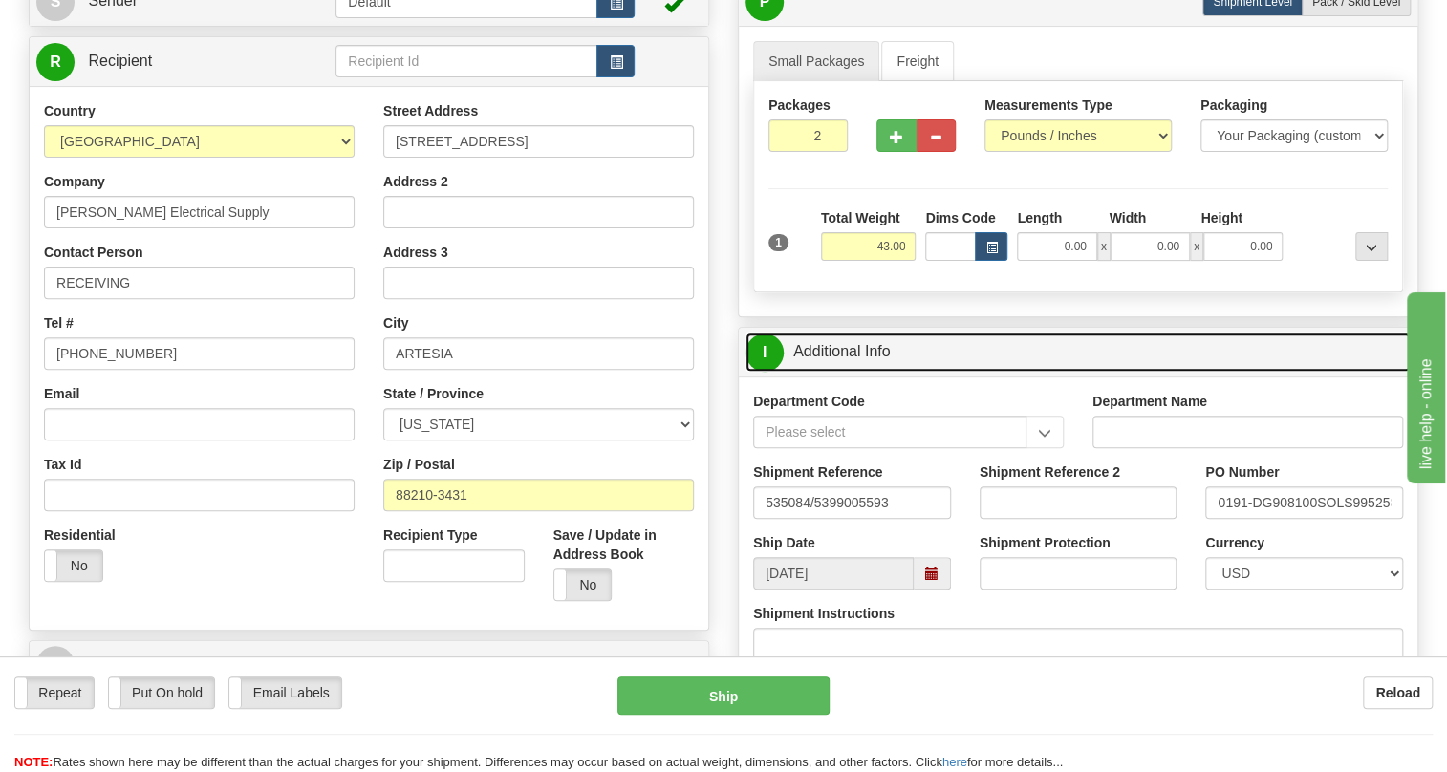
scroll to position [250, 0]
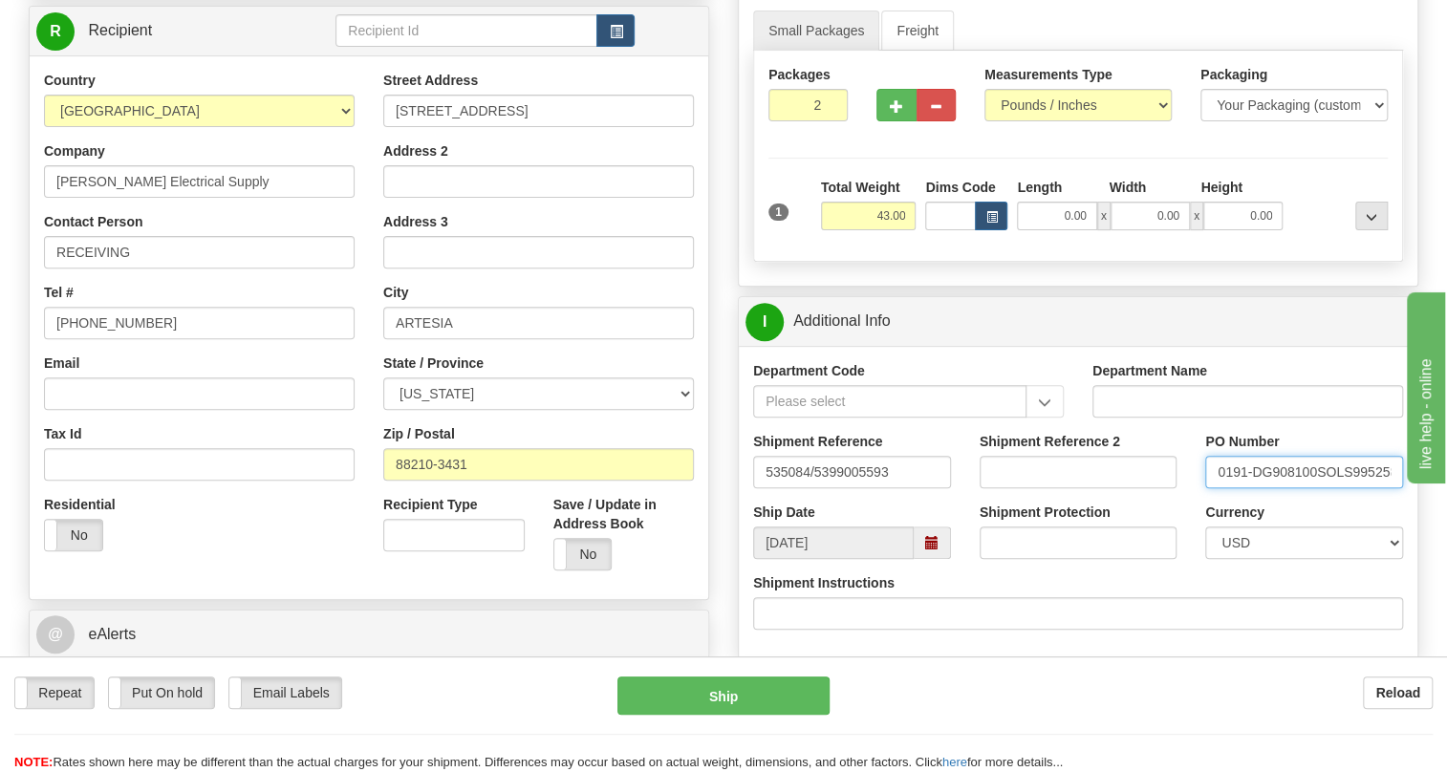
click at [1321, 488] on input "0191-DG908100SOLS99525831" at bounding box center [1304, 472] width 198 height 33
drag, startPoint x: 1322, startPoint y: 510, endPoint x: 1198, endPoint y: 512, distance: 124.3
click at [1198, 503] on div "PO Number 0191-DG908100SOLS99525831" at bounding box center [1304, 467] width 227 height 71
click at [170, 269] on input "RECEIVING" at bounding box center [199, 252] width 311 height 33
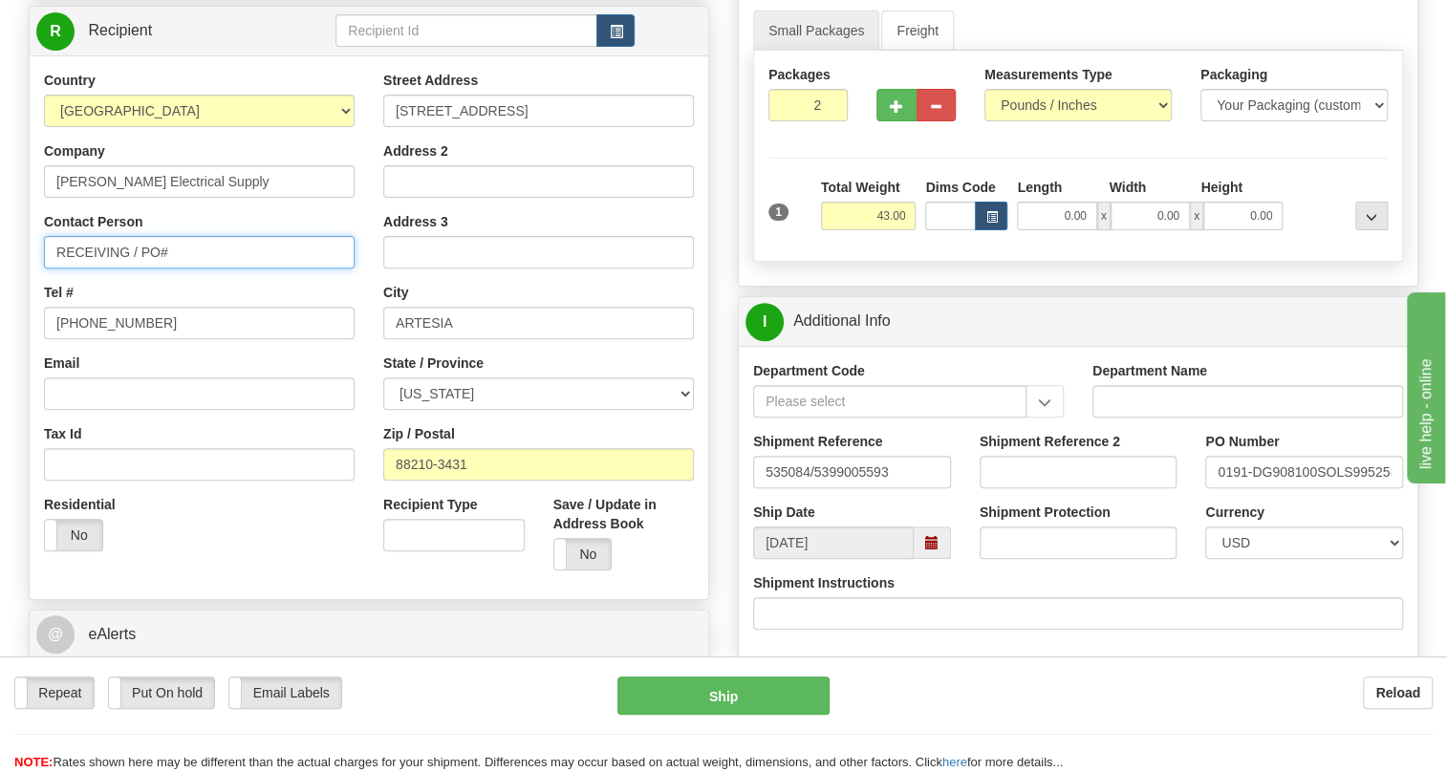
paste input "0191-DG908100S"
type input "RECEIVING / PO# 0191-DG908100S"
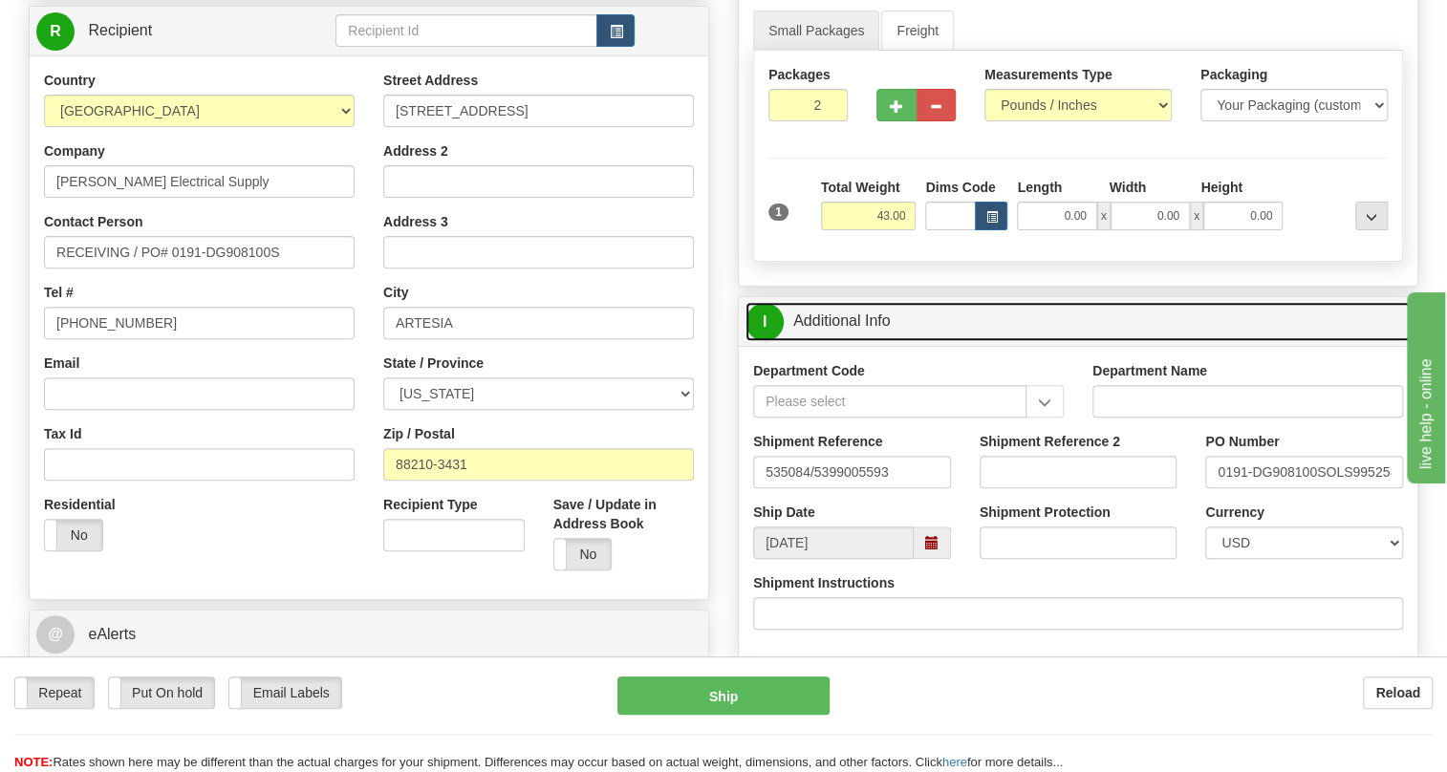
click at [873, 341] on link "I Additional Info" at bounding box center [1078, 321] width 665 height 39
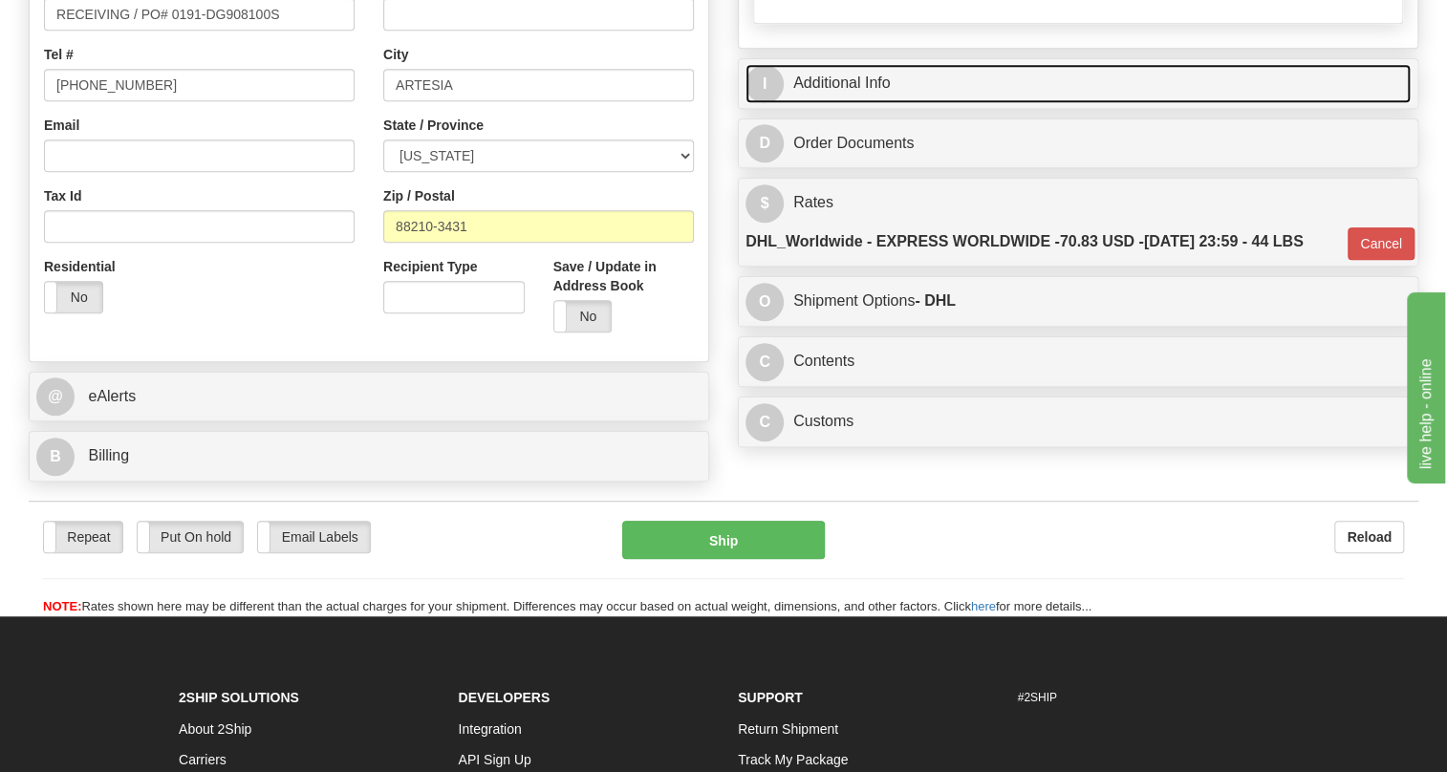
scroll to position [511, 0]
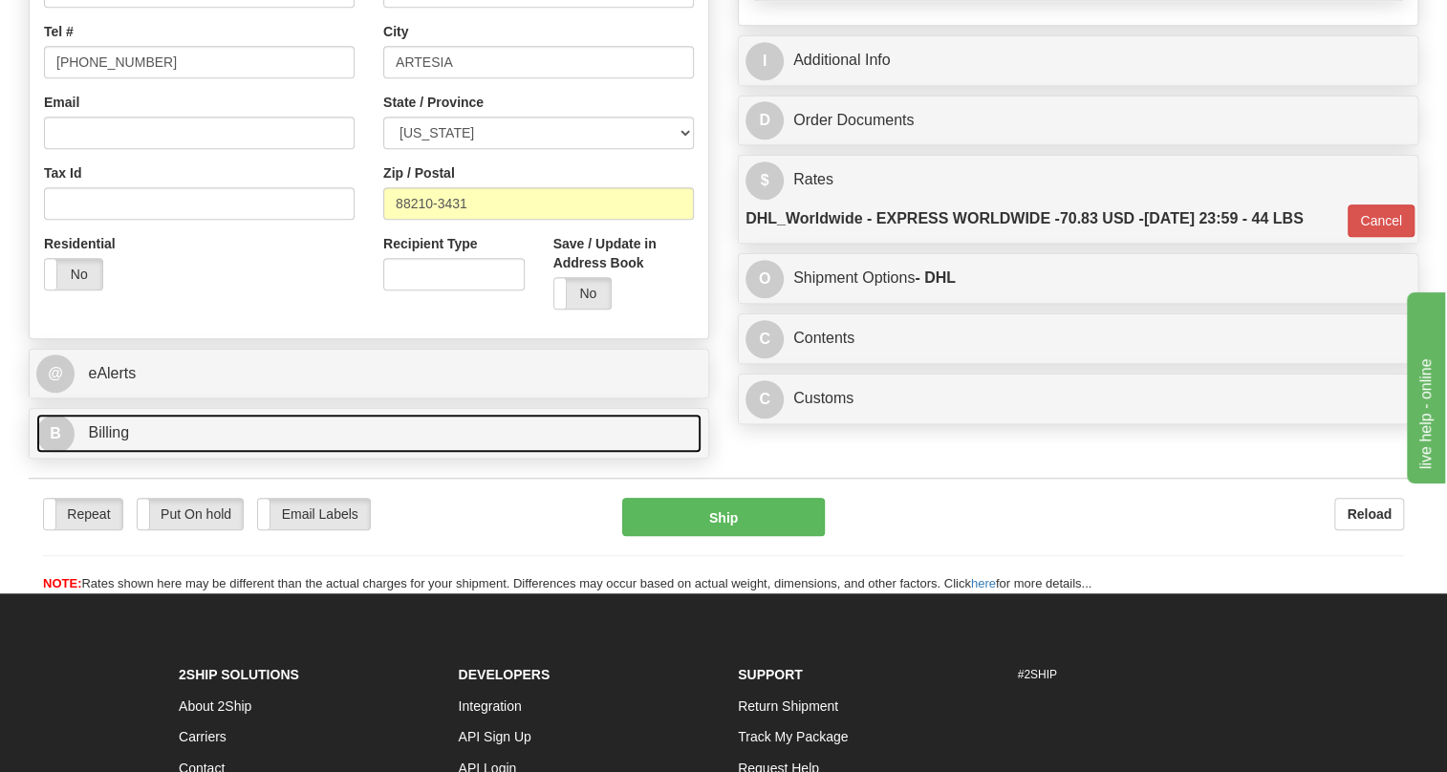
click at [109, 441] on span "Billing" at bounding box center [108, 432] width 41 height 16
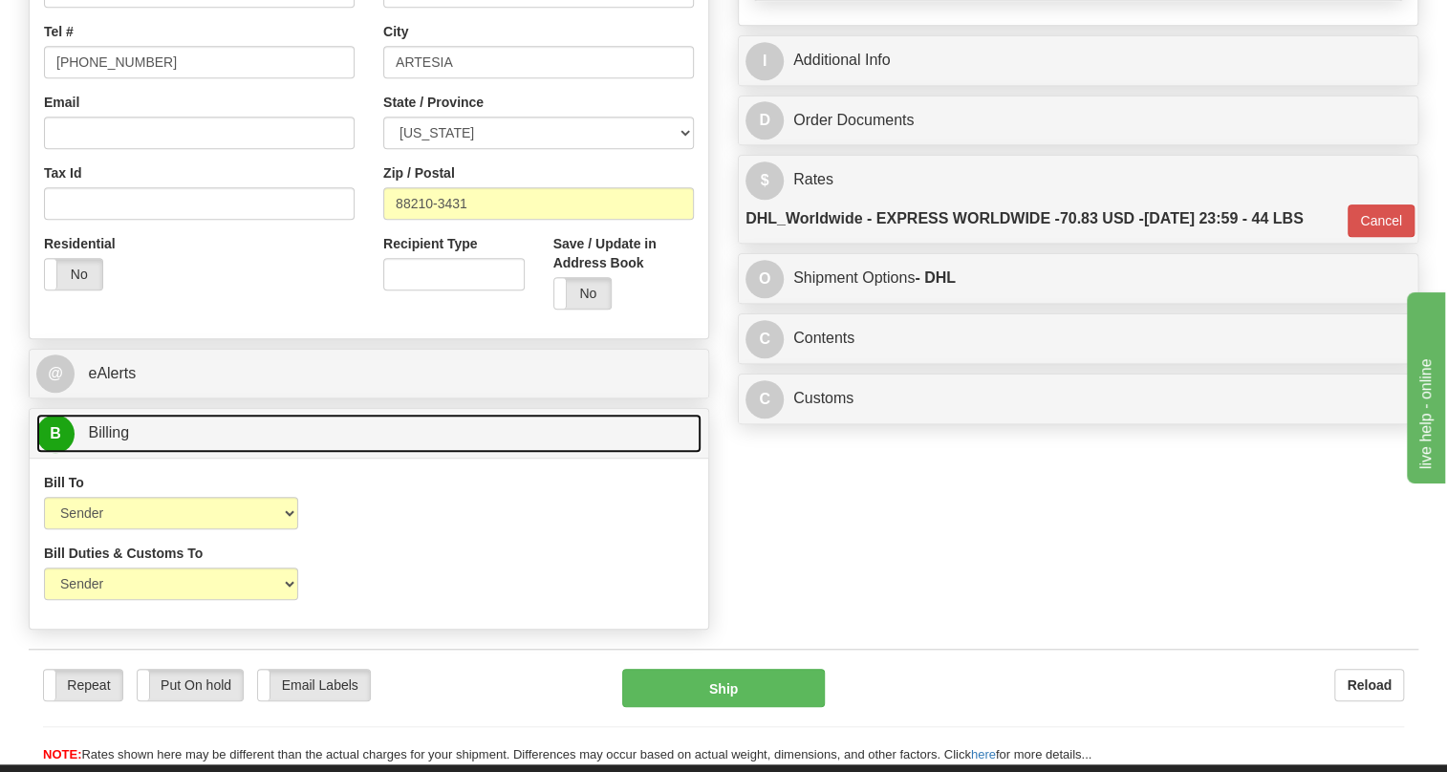
click at [109, 441] on span "Billing" at bounding box center [108, 432] width 41 height 16
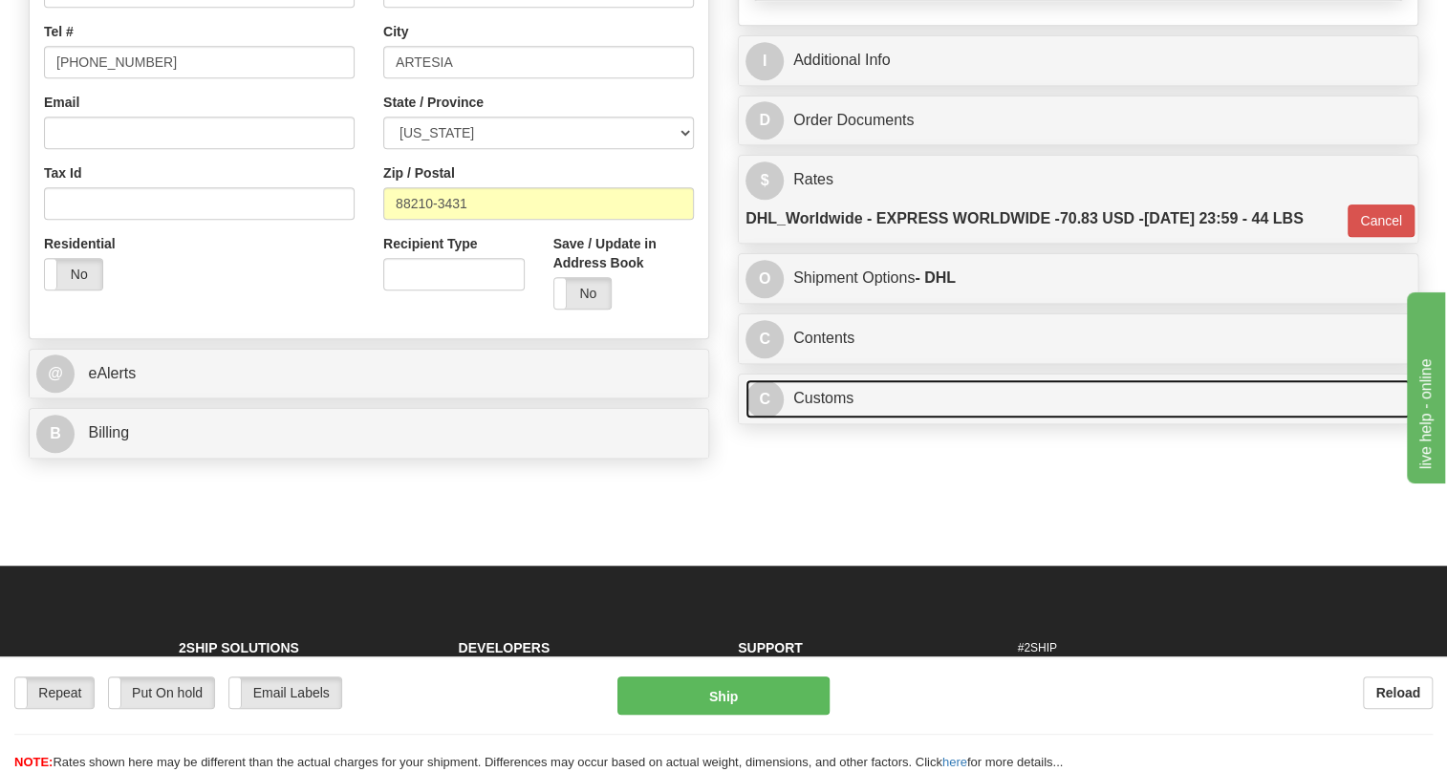
click at [830, 419] on link "C Customs" at bounding box center [1078, 398] width 665 height 39
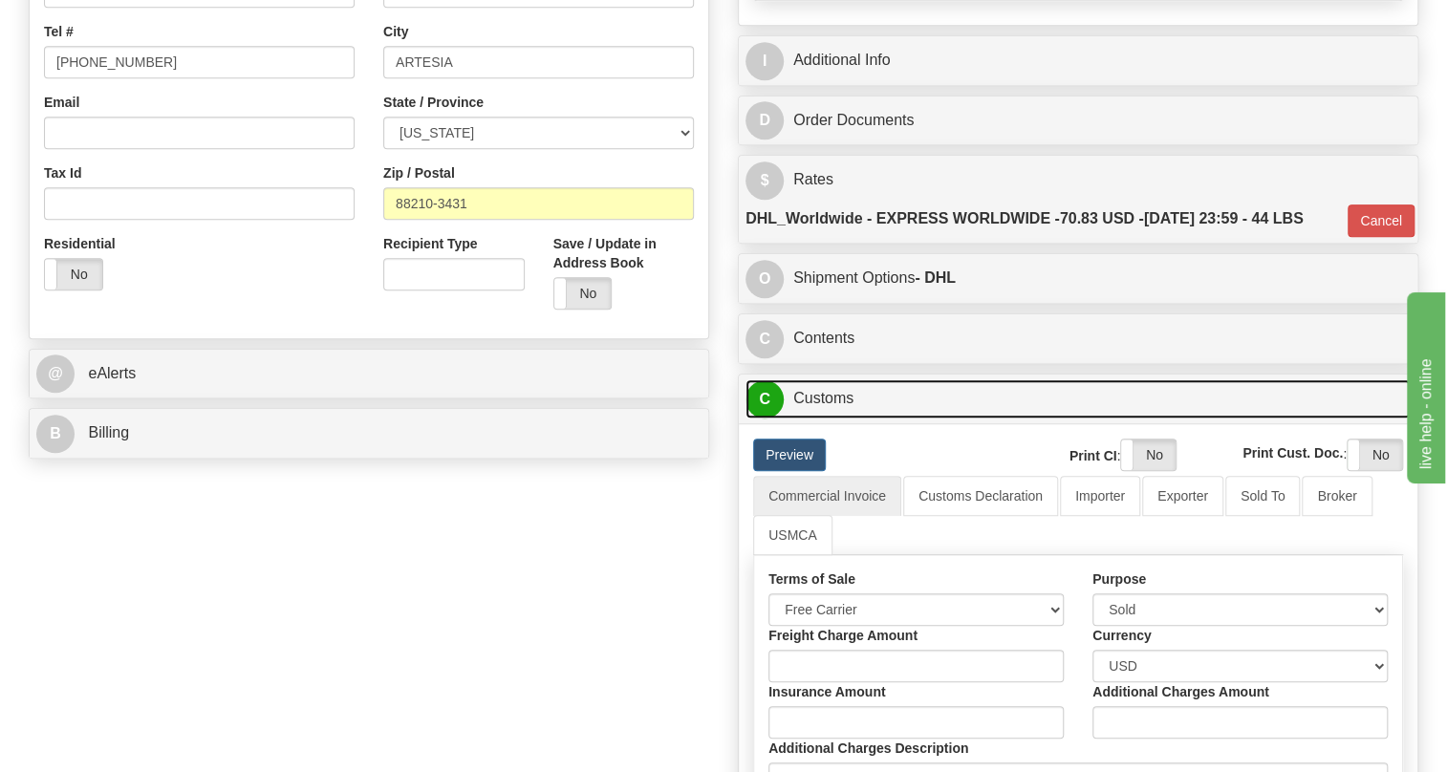
click at [830, 419] on link "C Customs" at bounding box center [1078, 398] width 665 height 39
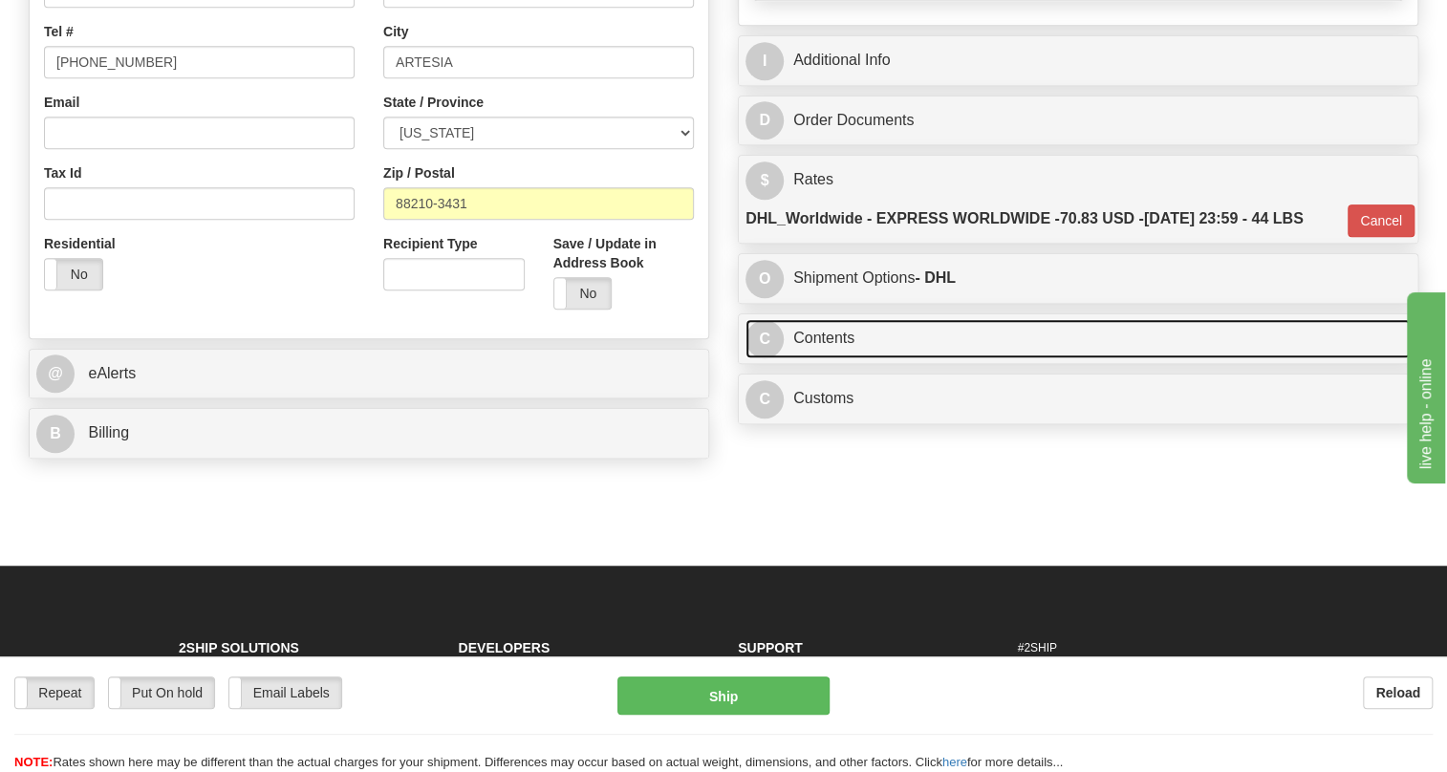
click at [820, 358] on link "C Contents" at bounding box center [1078, 338] width 665 height 39
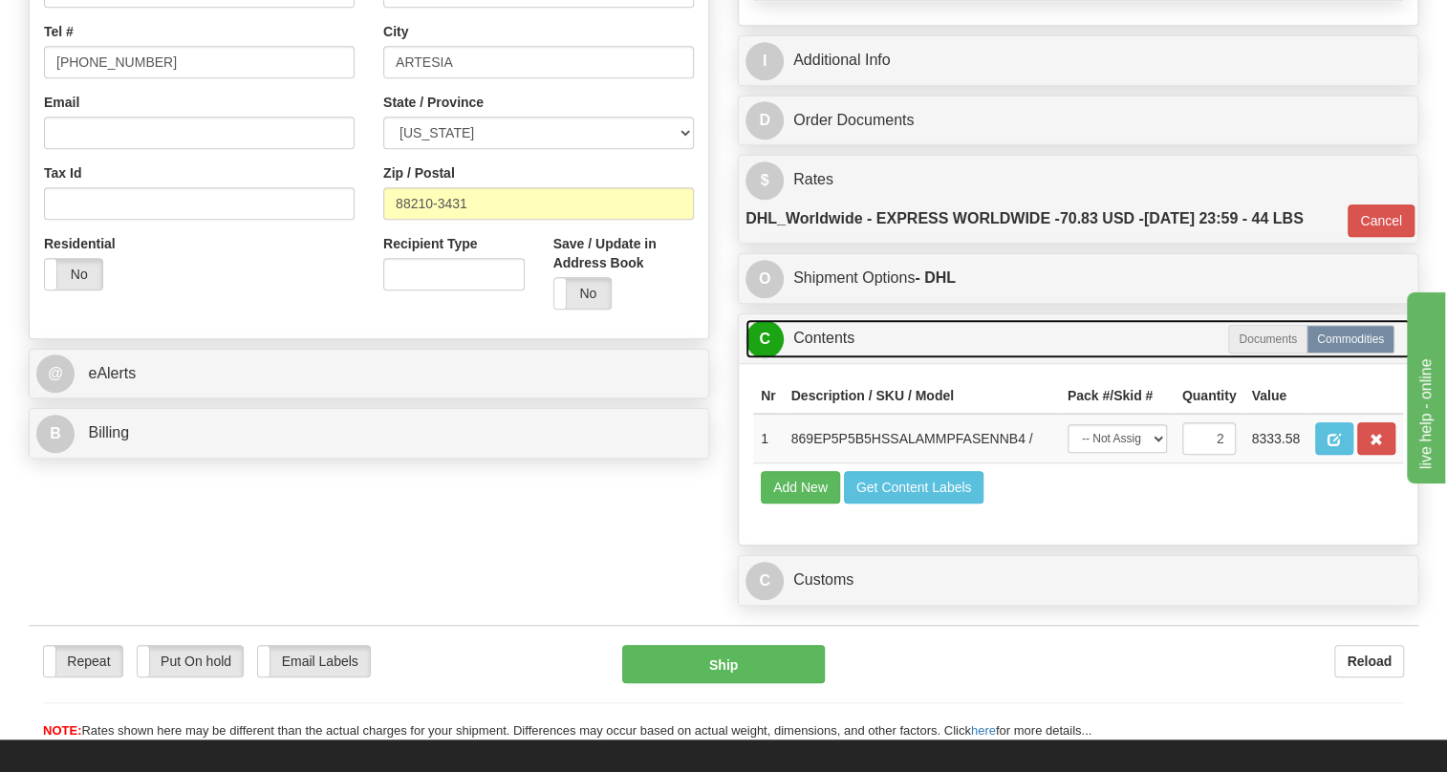
click at [810, 358] on link "C Contents" at bounding box center [1078, 338] width 665 height 39
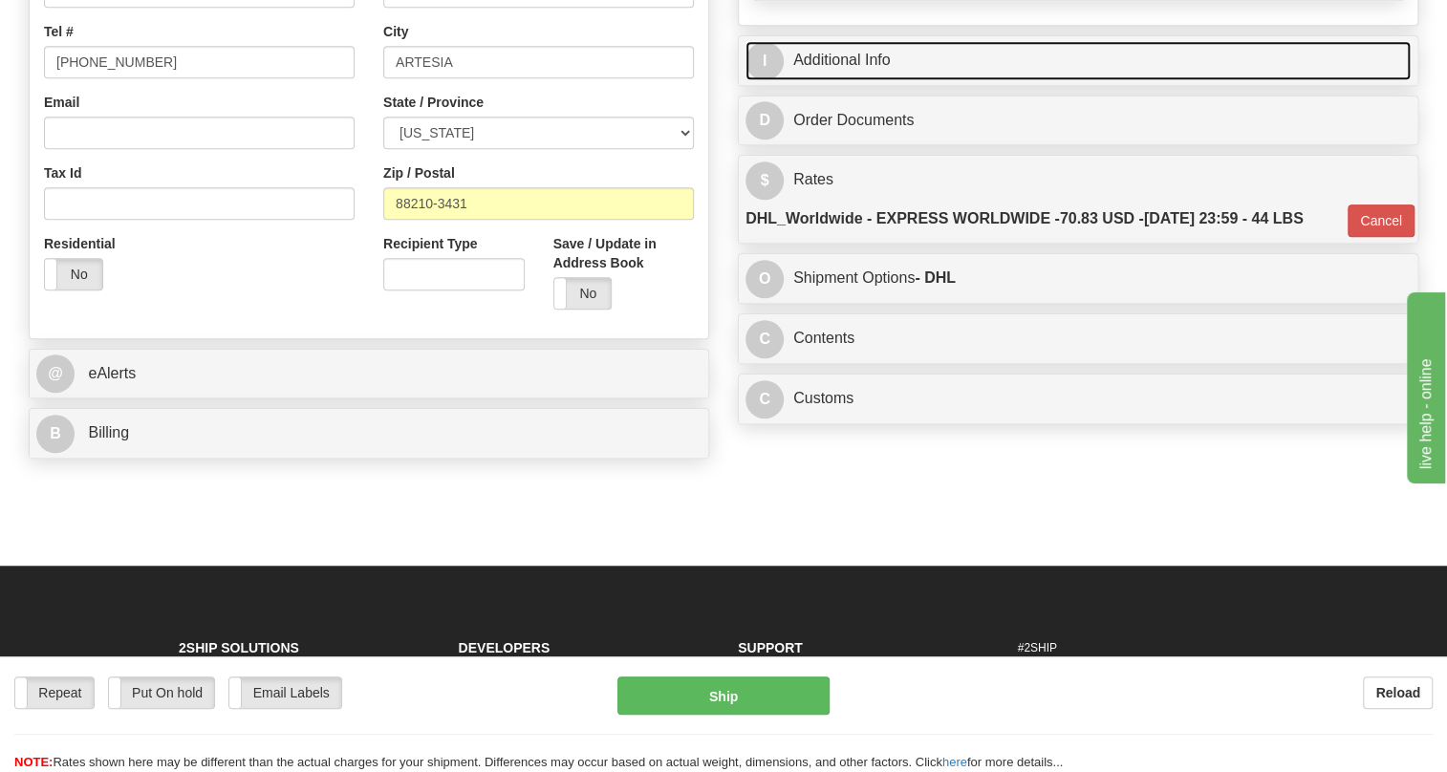
click at [840, 80] on link "I Additional Info" at bounding box center [1078, 60] width 665 height 39
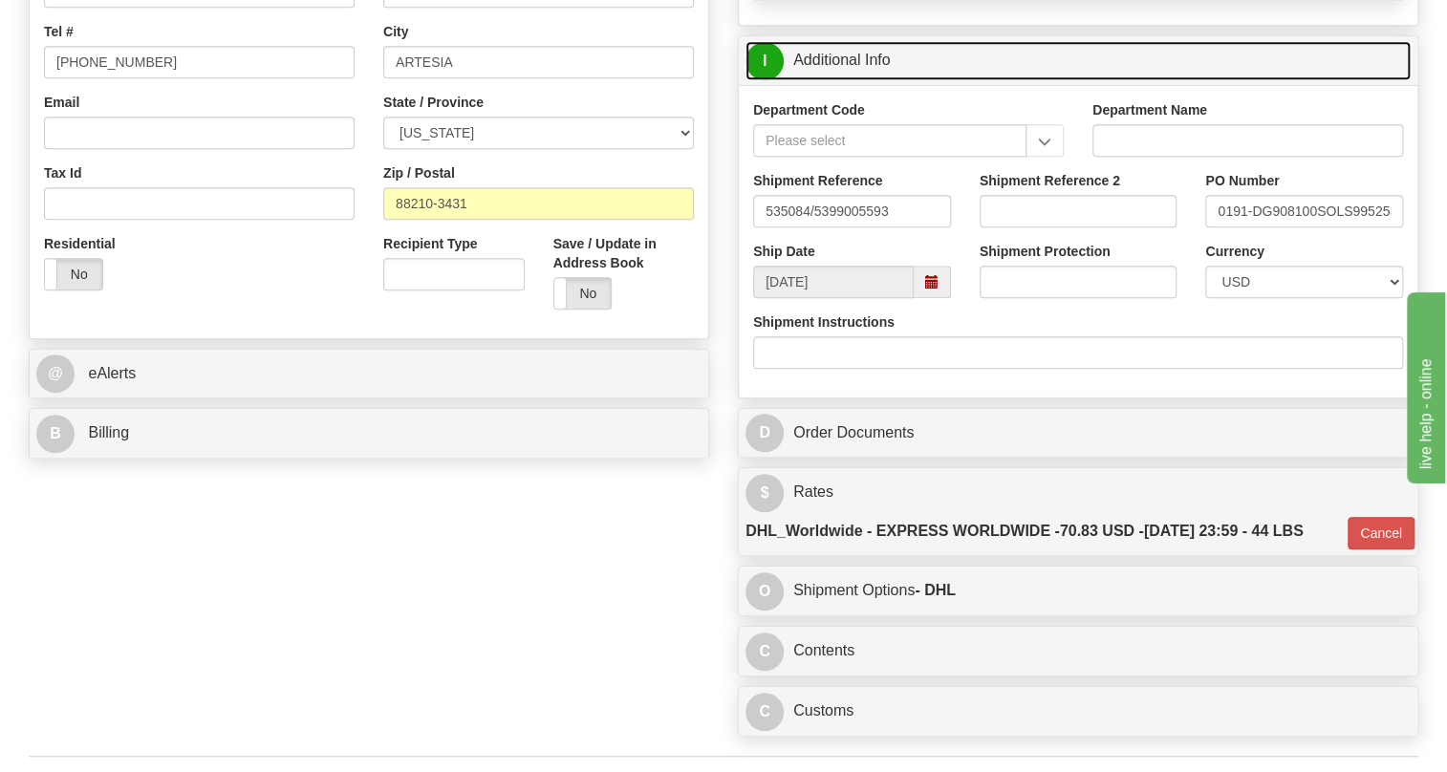
click at [840, 80] on link "I Additional Info" at bounding box center [1078, 60] width 665 height 39
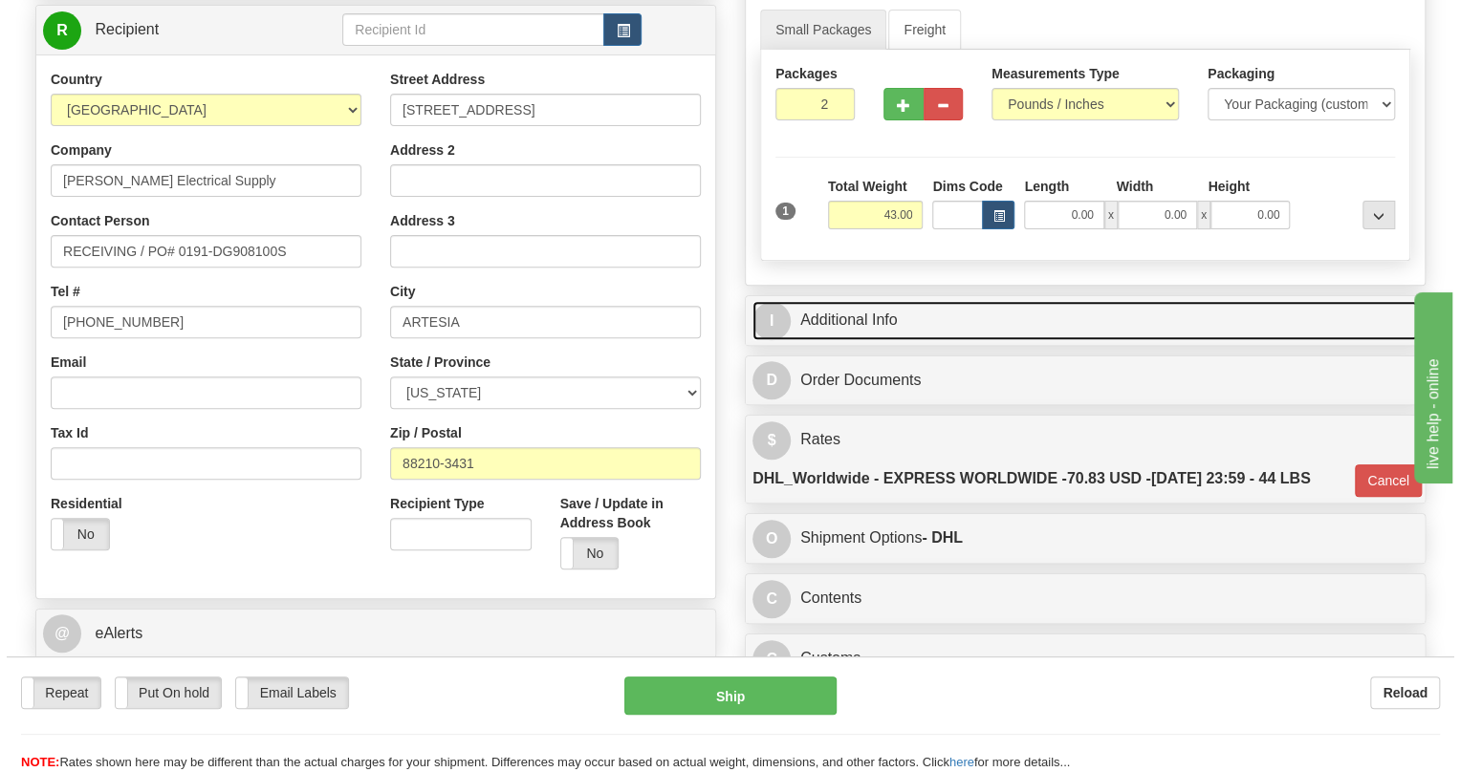
scroll to position [163, 0]
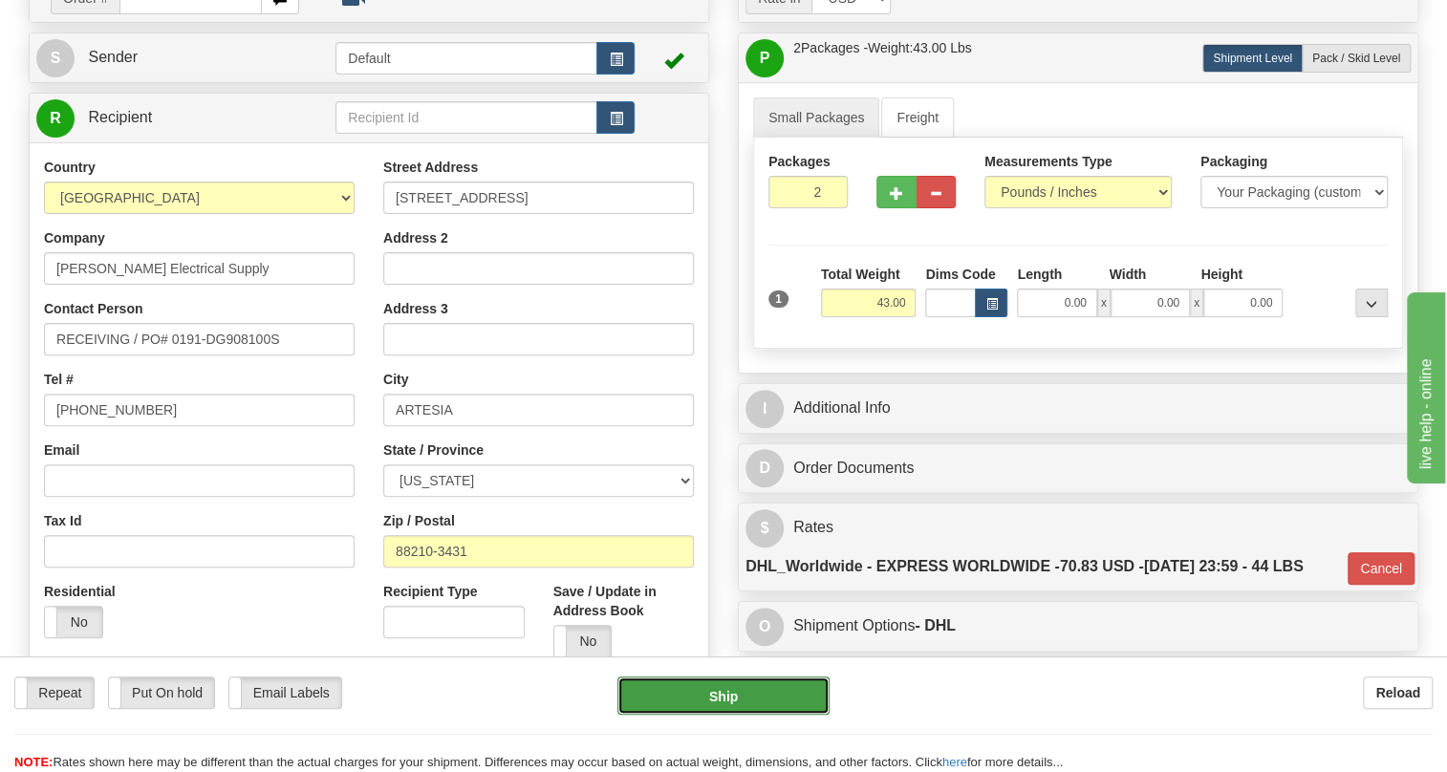
click at [731, 699] on button "Ship" at bounding box center [724, 696] width 212 height 38
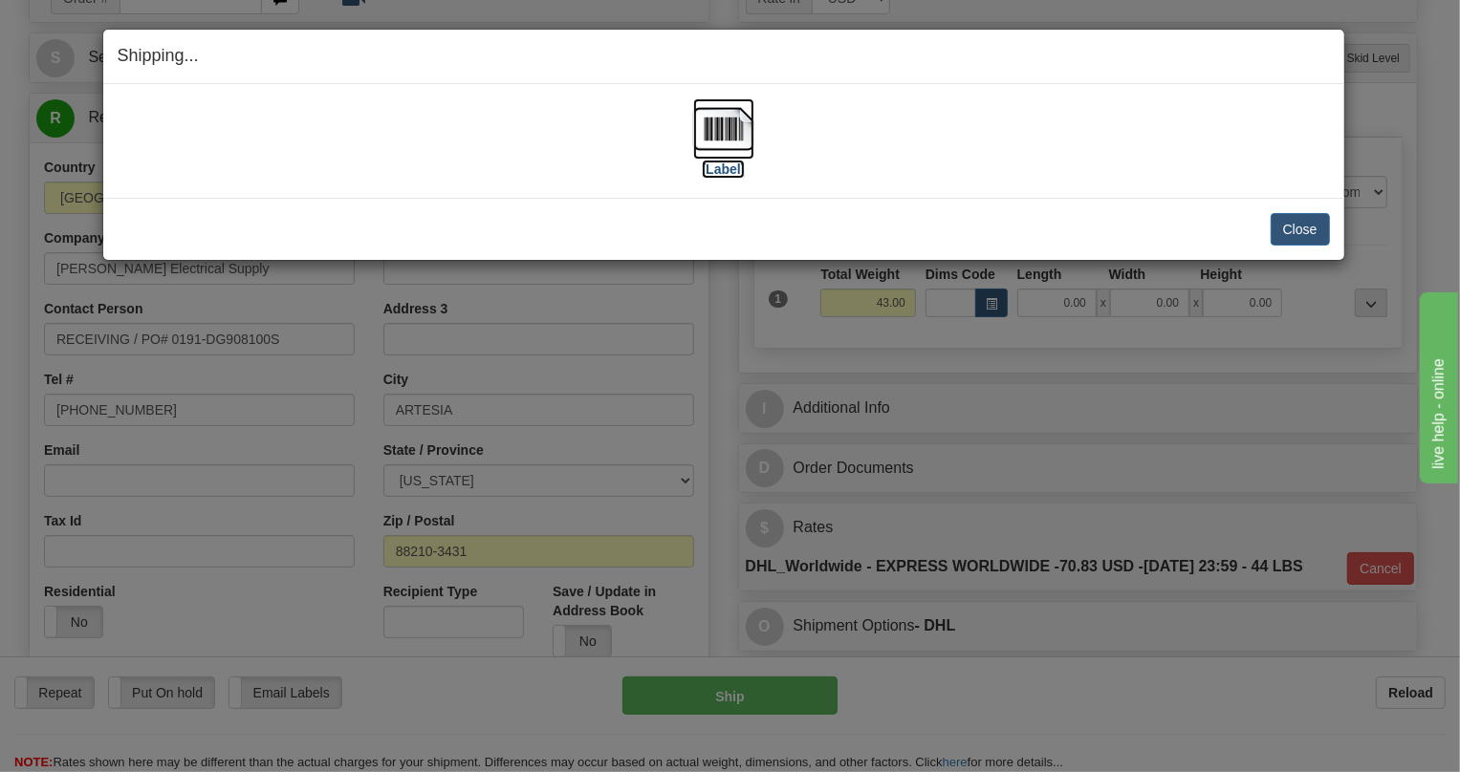
click at [709, 139] on img at bounding box center [723, 128] width 61 height 61
click at [1299, 228] on button "Close" at bounding box center [1299, 229] width 59 height 33
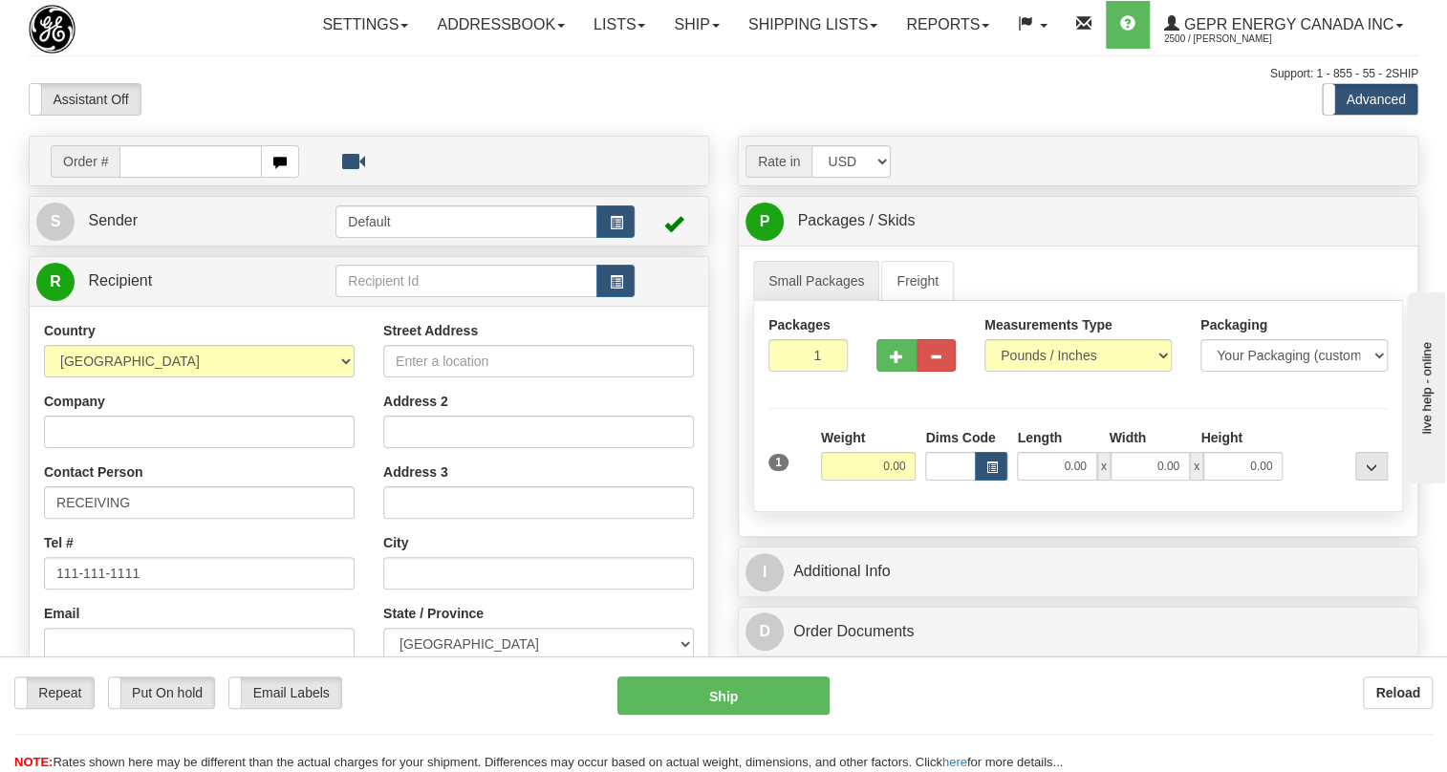
click at [599, 49] on ul "Settings Shipping Preferences Fields Preferences New Store Connections Addressb…" at bounding box center [863, 25] width 1110 height 48
click at [157, 178] on input "text" at bounding box center [190, 161] width 142 height 33
paste input "0086696575"
click at [148, 178] on input "0086696575" at bounding box center [190, 161] width 142 height 33
type input "86696575"
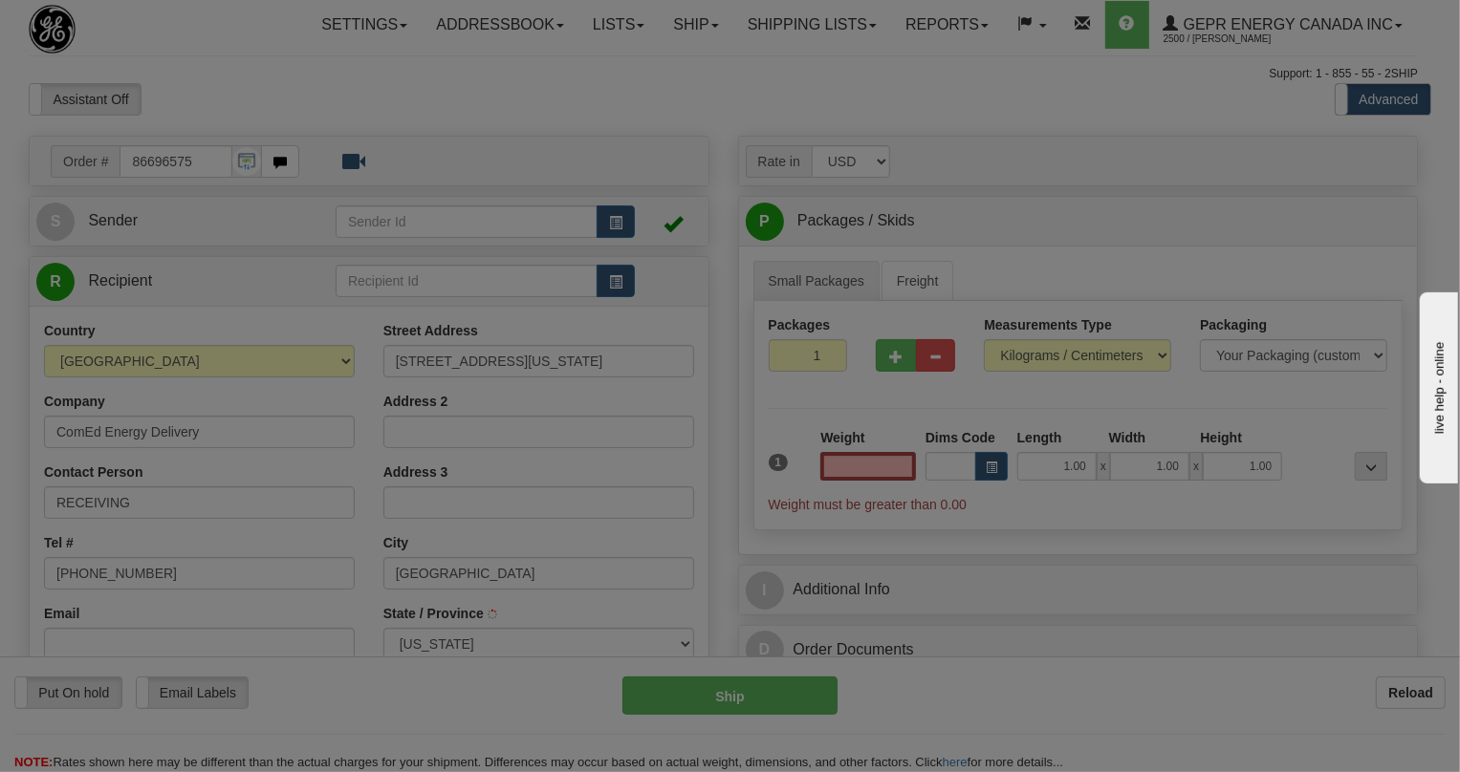
type input "CHICAGO"
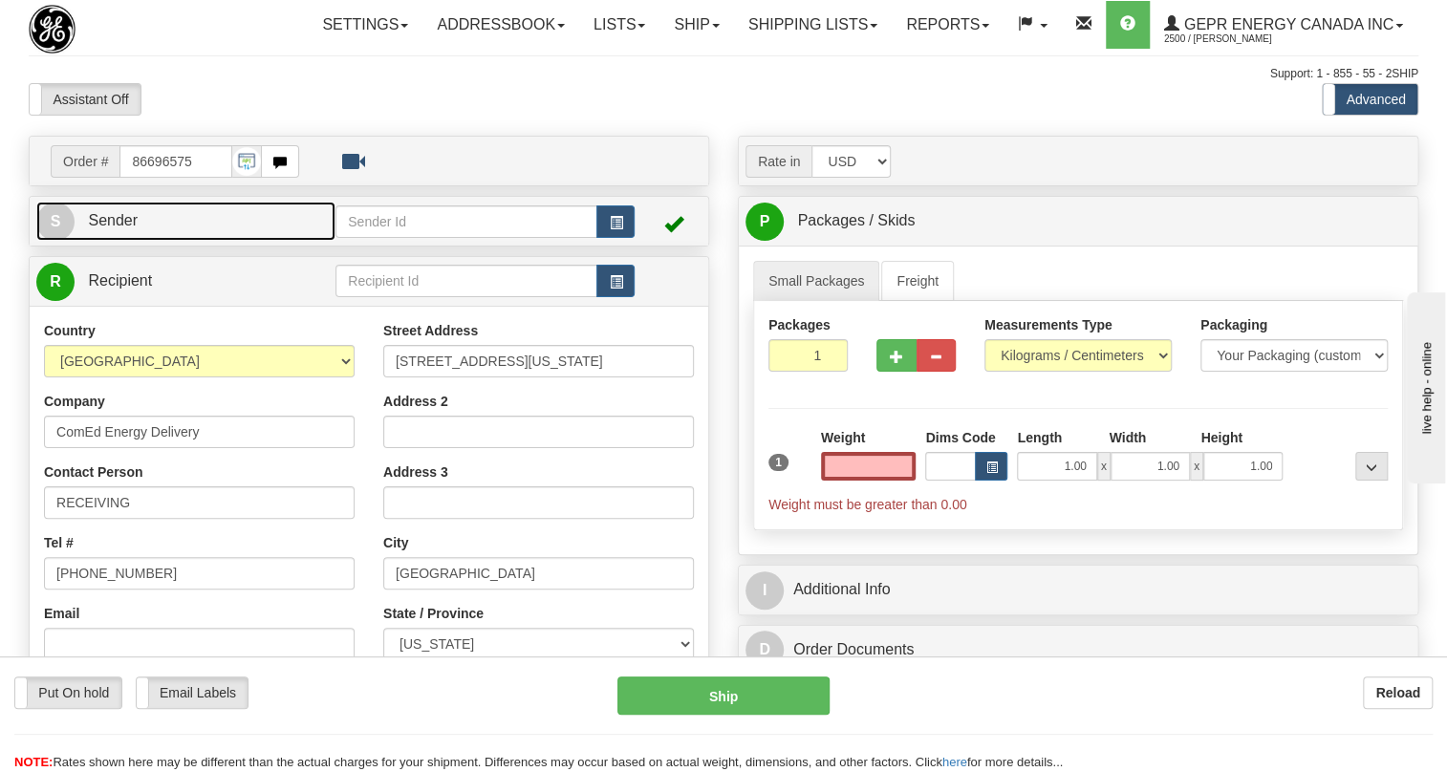
type input "0.00"
click at [134, 228] on span "Sender" at bounding box center [113, 220] width 50 height 16
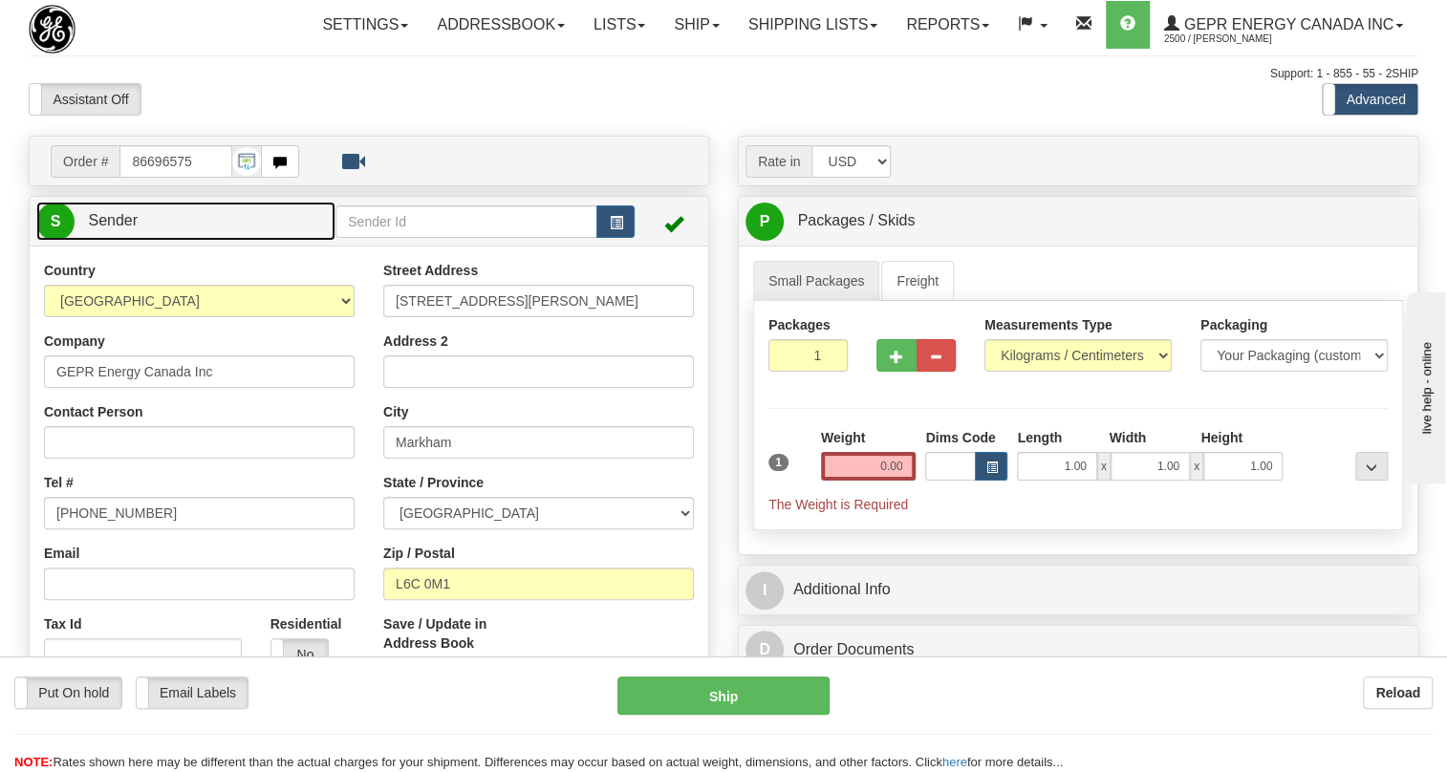
type input "MARKHAM"
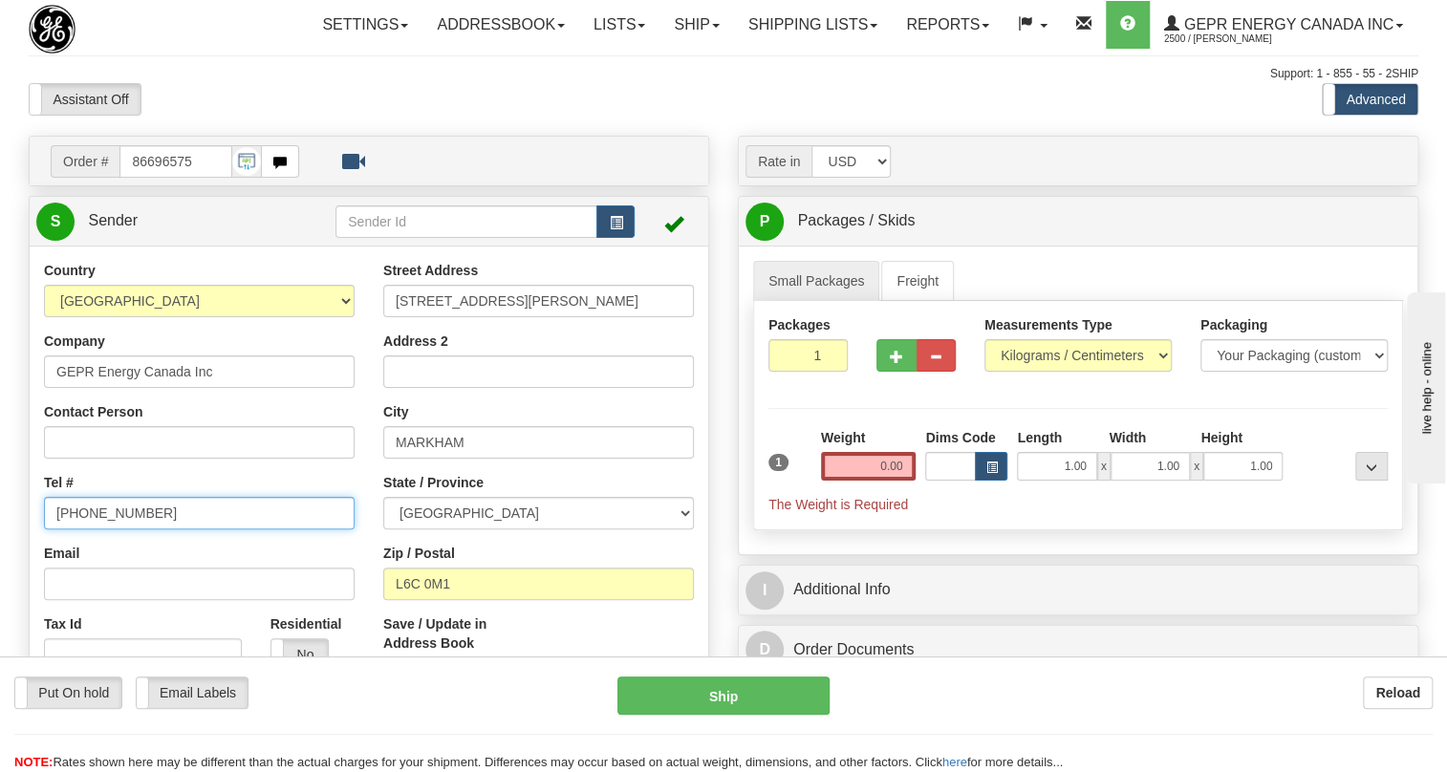
click at [102, 530] on input "(779)7960565" at bounding box center [199, 513] width 311 height 33
paste input "905-927-5013"
type input "905-927-5013"
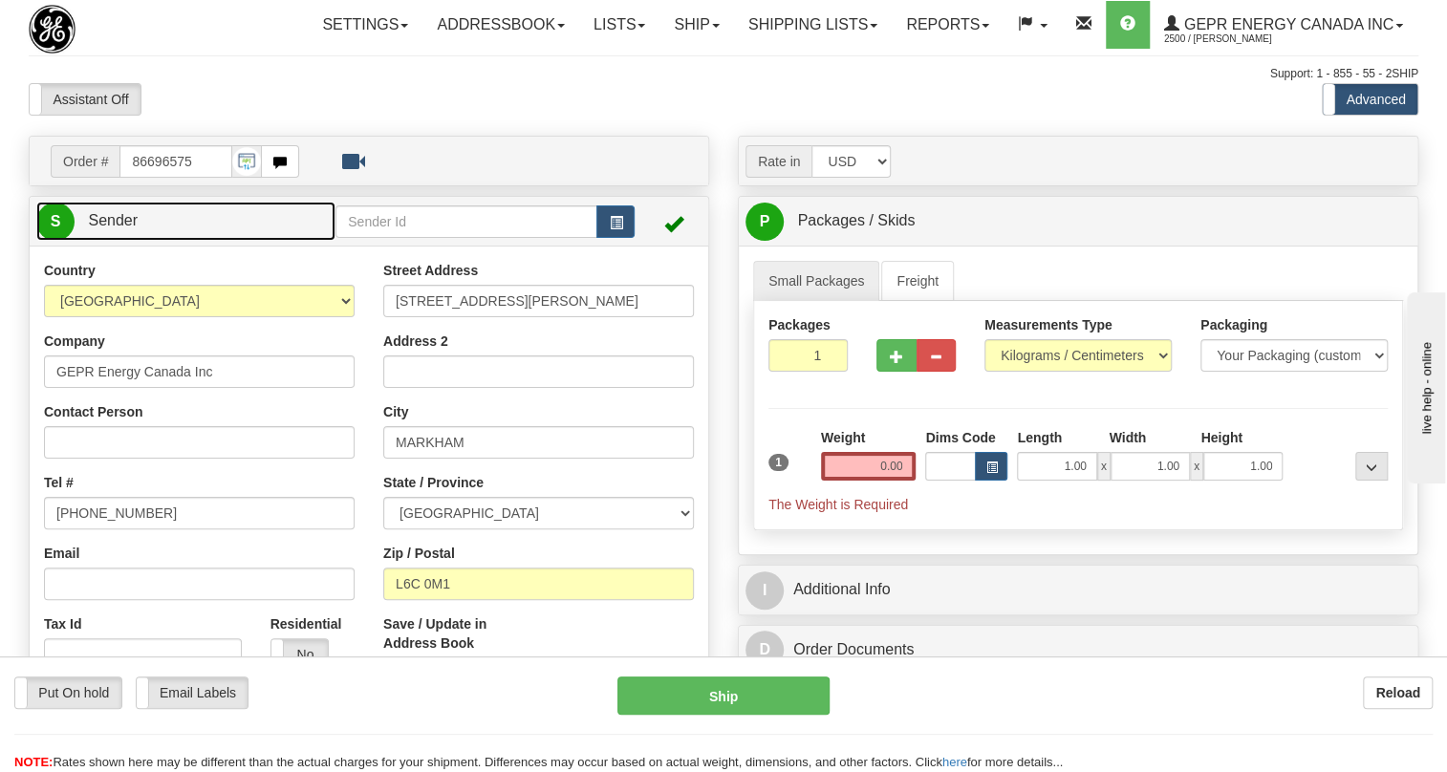
click at [112, 228] on span "Sender" at bounding box center [113, 220] width 50 height 16
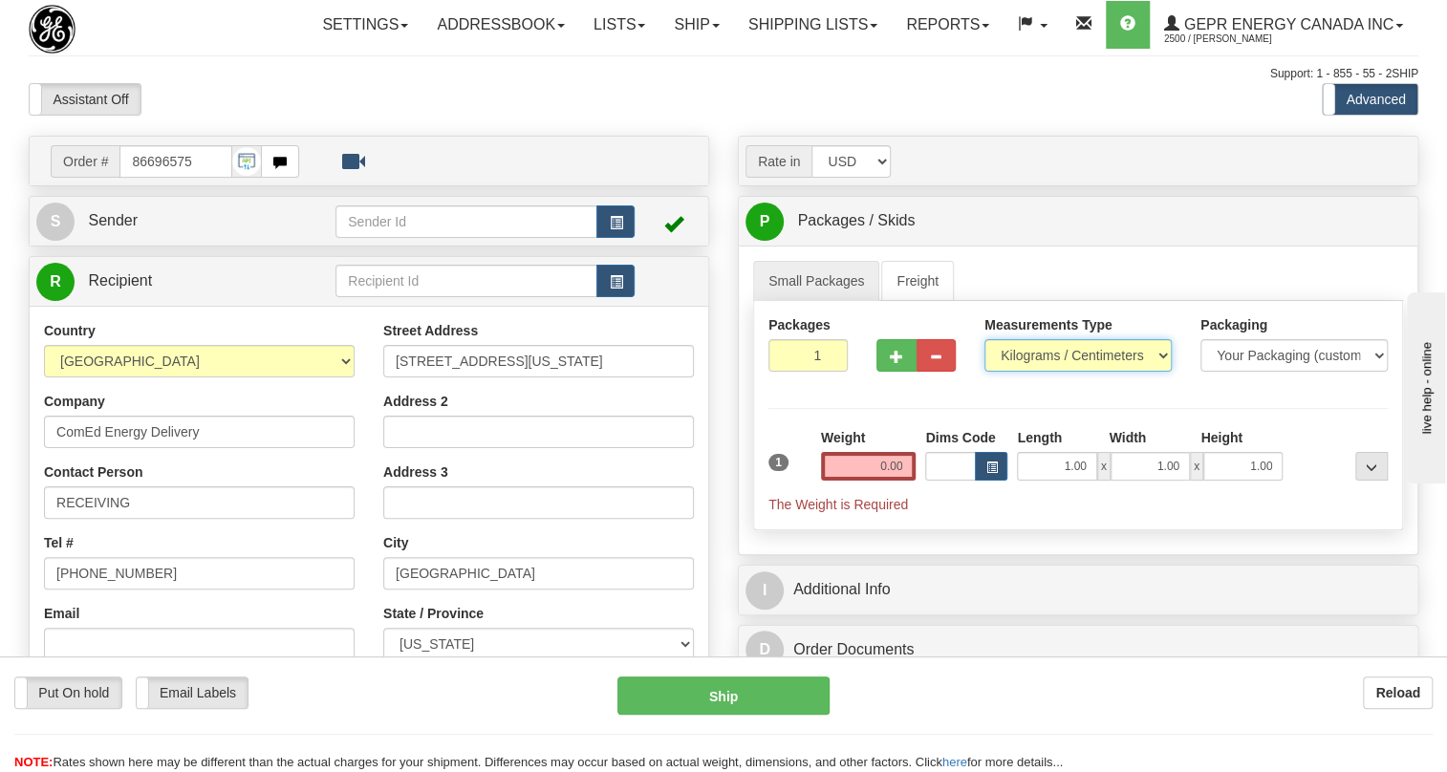
click at [1058, 372] on select "Pounds / Inches Kilograms / Centimeters" at bounding box center [1078, 355] width 187 height 33
select select "0"
click at [985, 372] on select "Pounds / Inches Kilograms / Centimeters" at bounding box center [1078, 355] width 187 height 33
click at [884, 481] on input "0.00" at bounding box center [869, 466] width 96 height 29
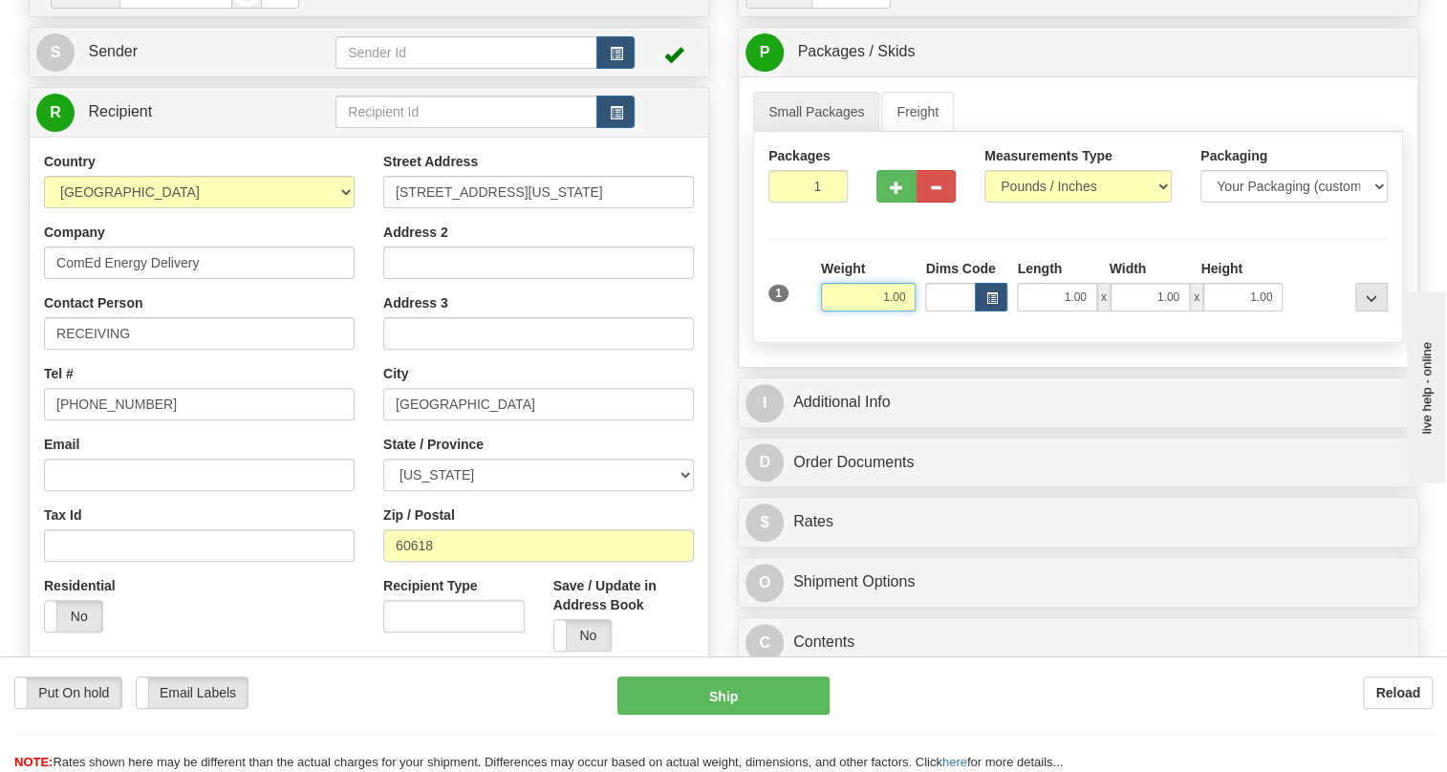
scroll to position [173, 0]
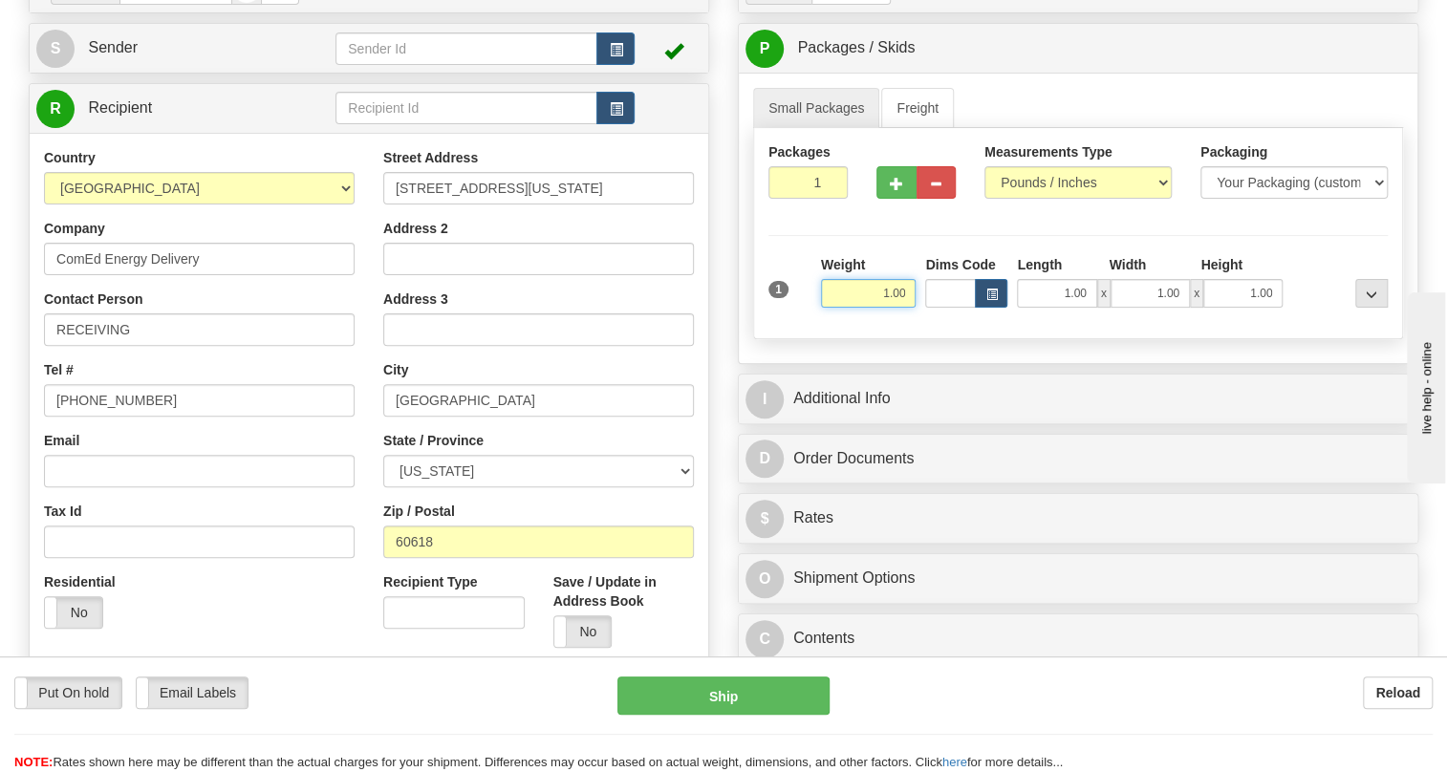
type input "1.00"
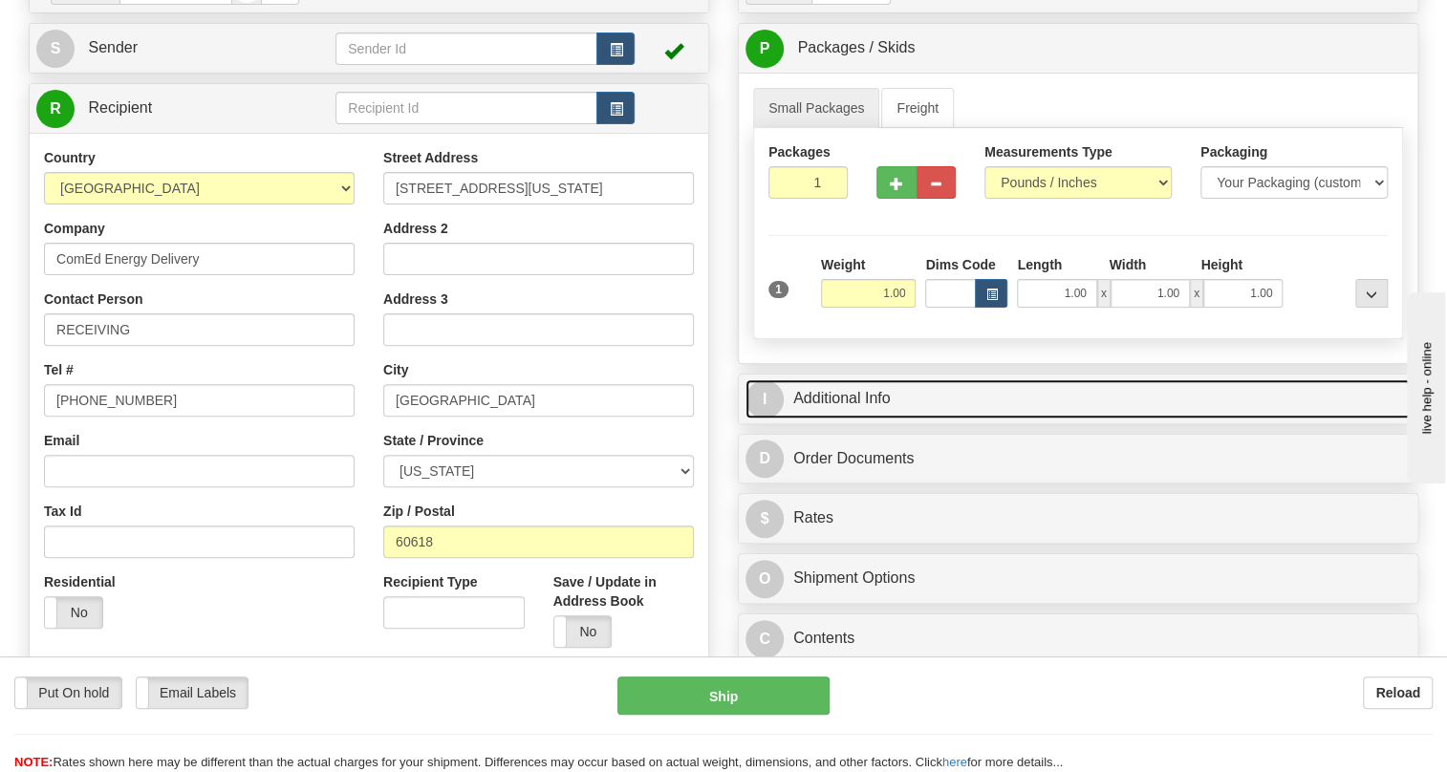
click at [842, 419] on link "I Additional Info" at bounding box center [1078, 398] width 665 height 39
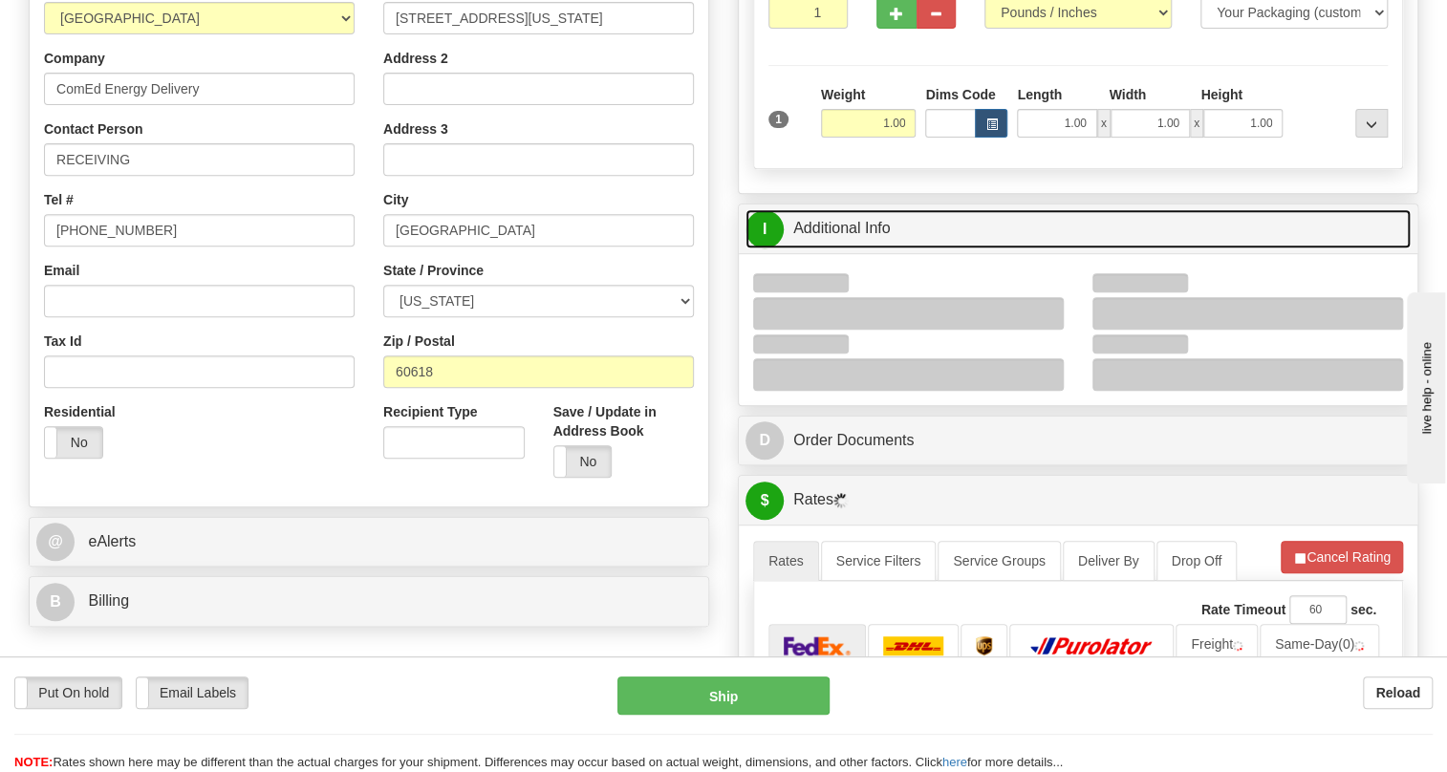
scroll to position [347, 0]
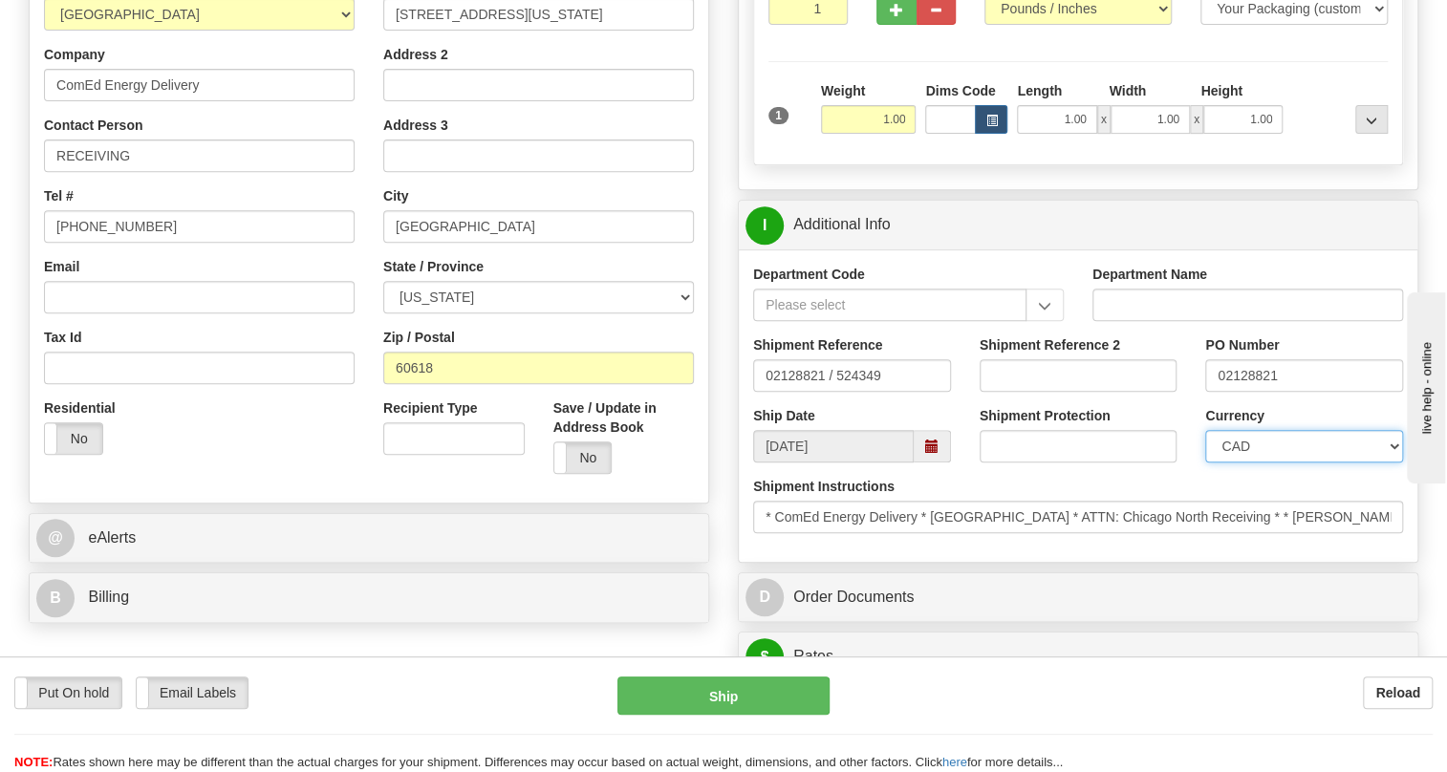
click at [1268, 463] on select "CAD USD EUR ZAR RON ANG ARN AUD AUS AWG BBD BFR BGN BHD BMD BND BRC BRL CHP CKZ…" at bounding box center [1304, 446] width 198 height 33
select select "1"
click at [1205, 463] on select "CAD USD EUR ZAR RON ANG ARN AUD AUS AWG BBD BFR BGN BHD BMD BND BRC BRL CHP CKZ…" at bounding box center [1304, 446] width 198 height 33
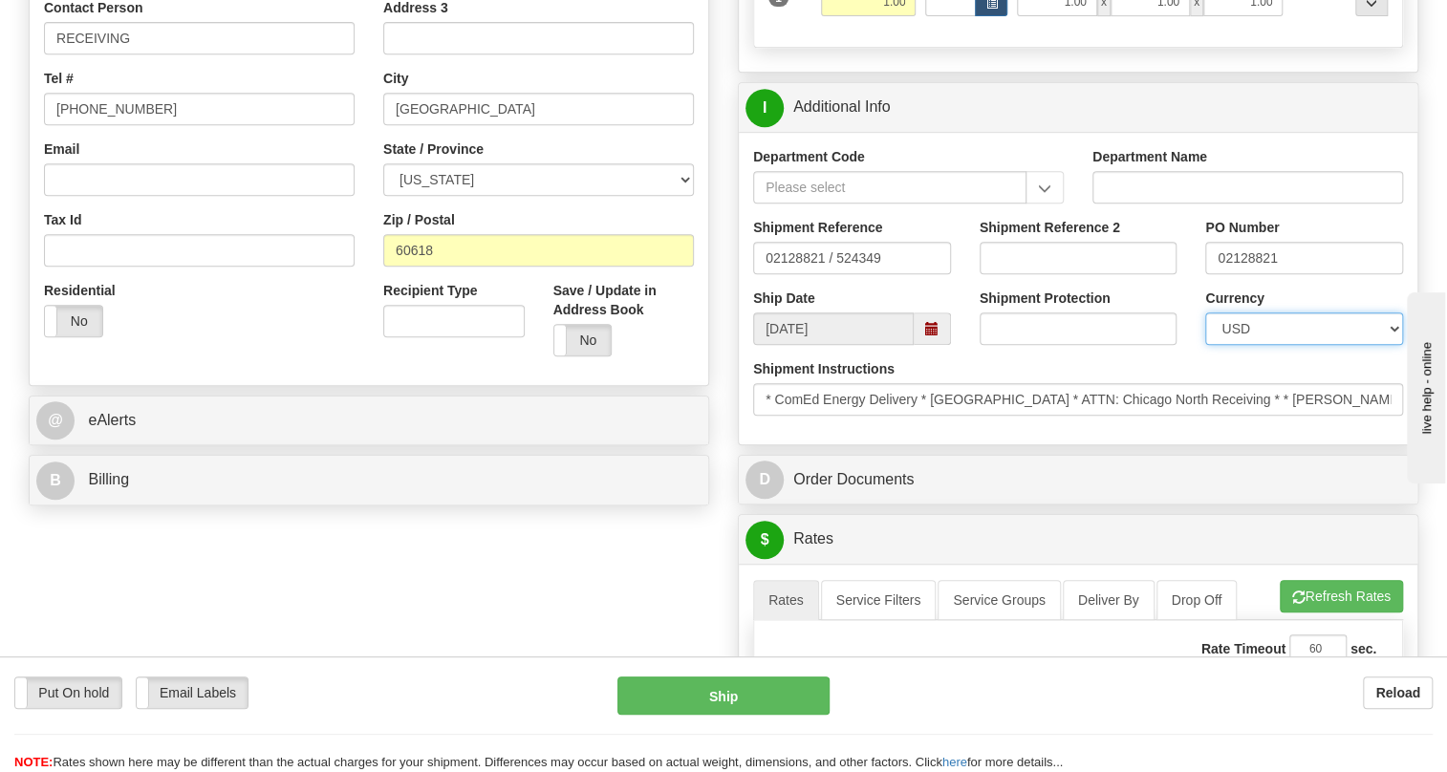
scroll to position [434, 0]
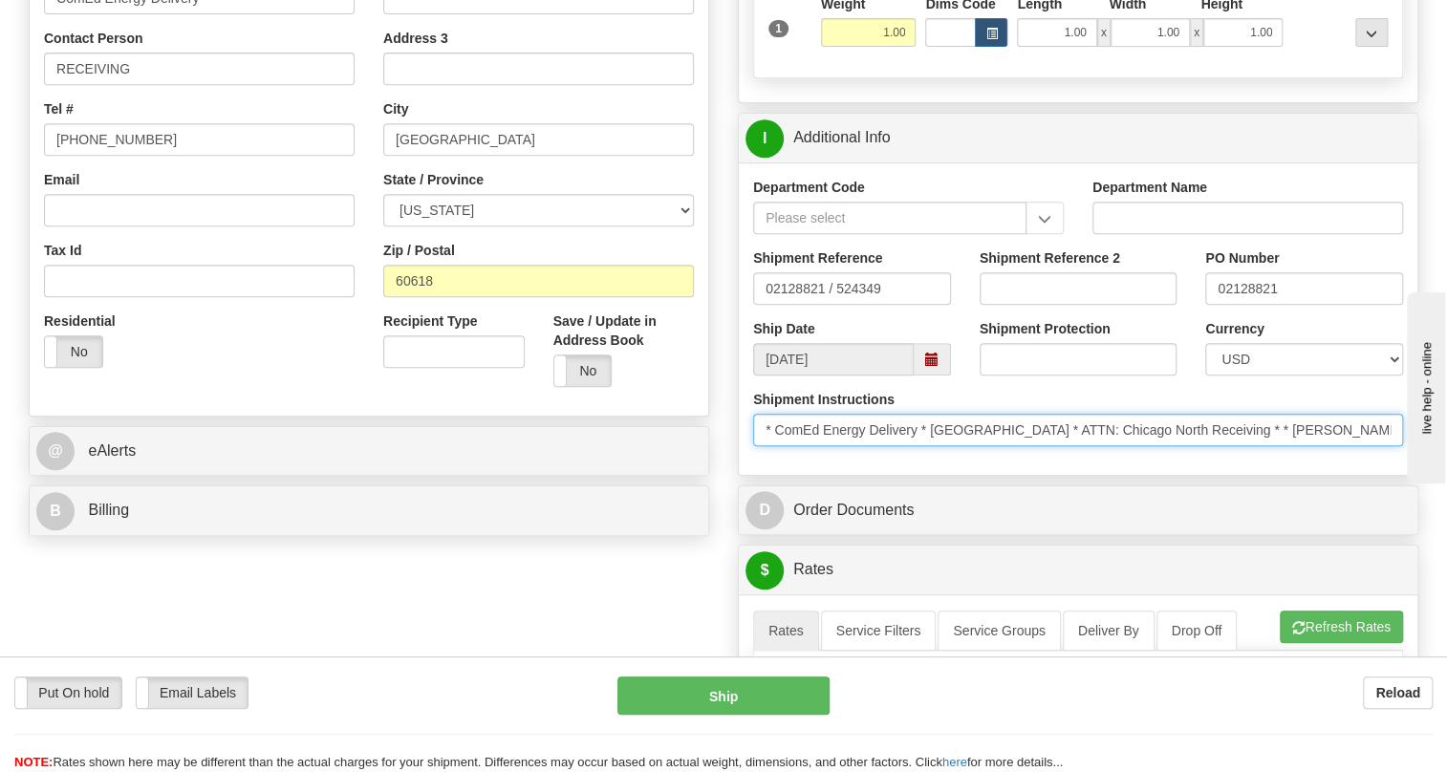
click at [1288, 446] on input "* ComEd Energy Delivery * Chicago North Warehouse * ATTN: Chicago North Receivi…" at bounding box center [1078, 430] width 650 height 33
drag, startPoint x: 1293, startPoint y: 472, endPoint x: 1101, endPoint y: 482, distance: 192.4
click at [1101, 446] on input "* ComEd Energy Delivery * Chicago North Warehouse * ATTN: Chicago North Receivi…" at bounding box center [1078, 430] width 650 height 33
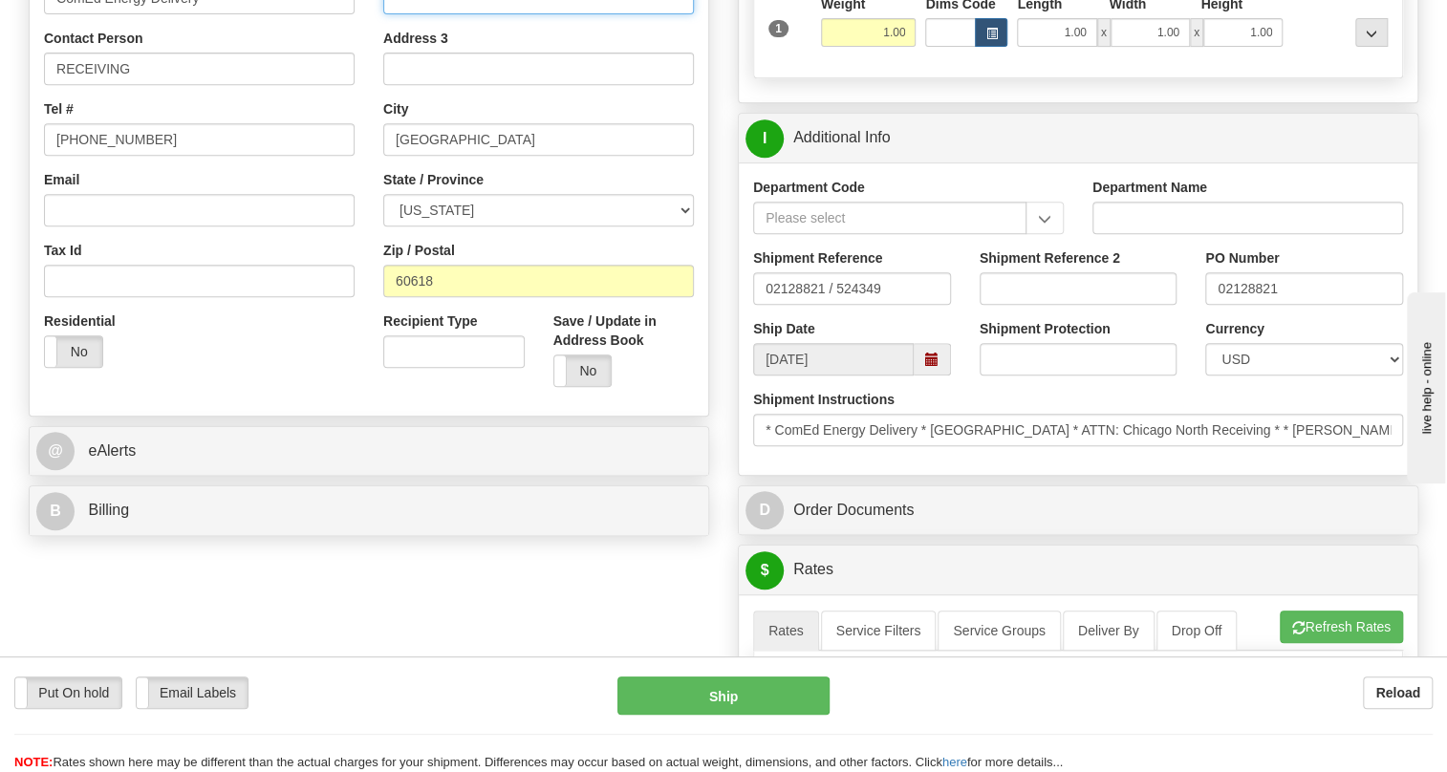
paste input "ATTN: Chicago North Receiving"
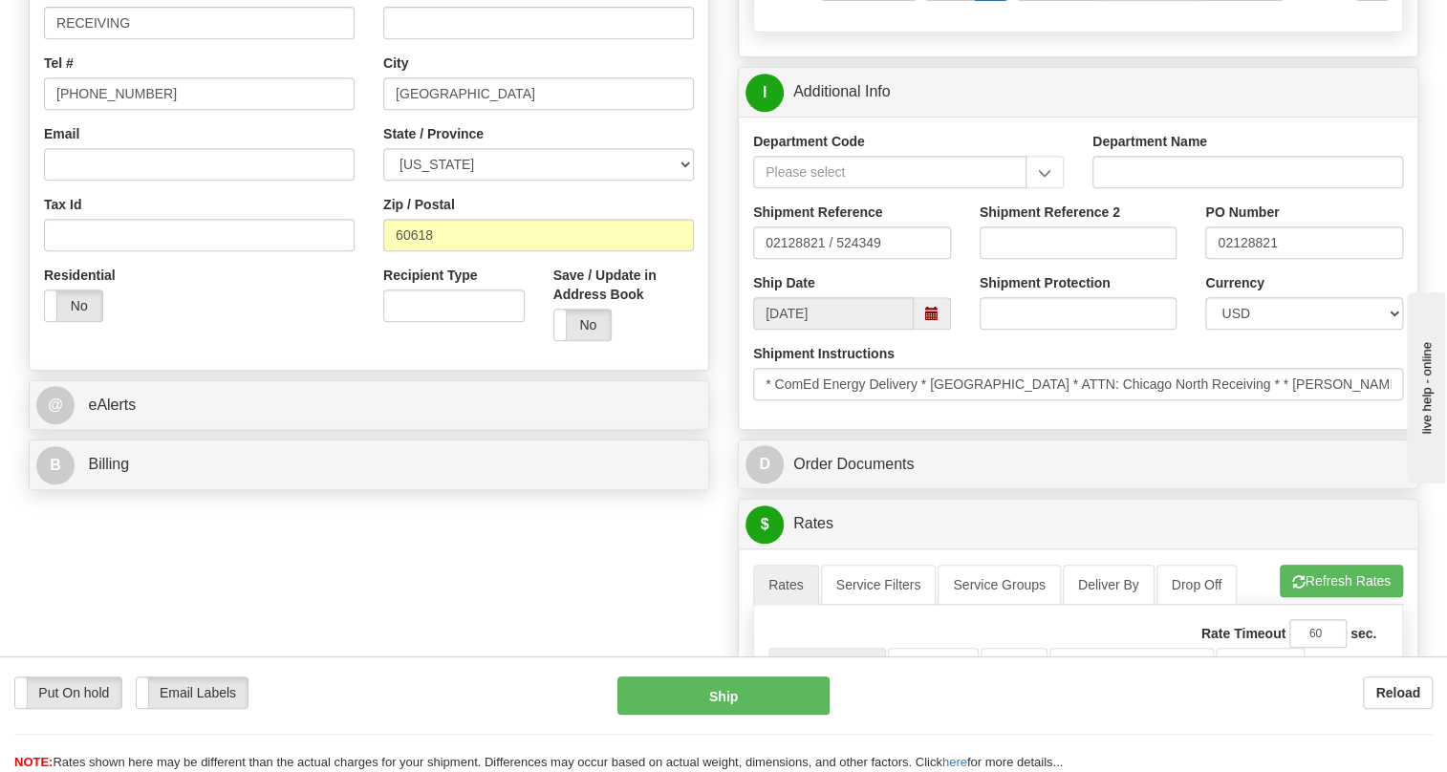
scroll to position [521, 0]
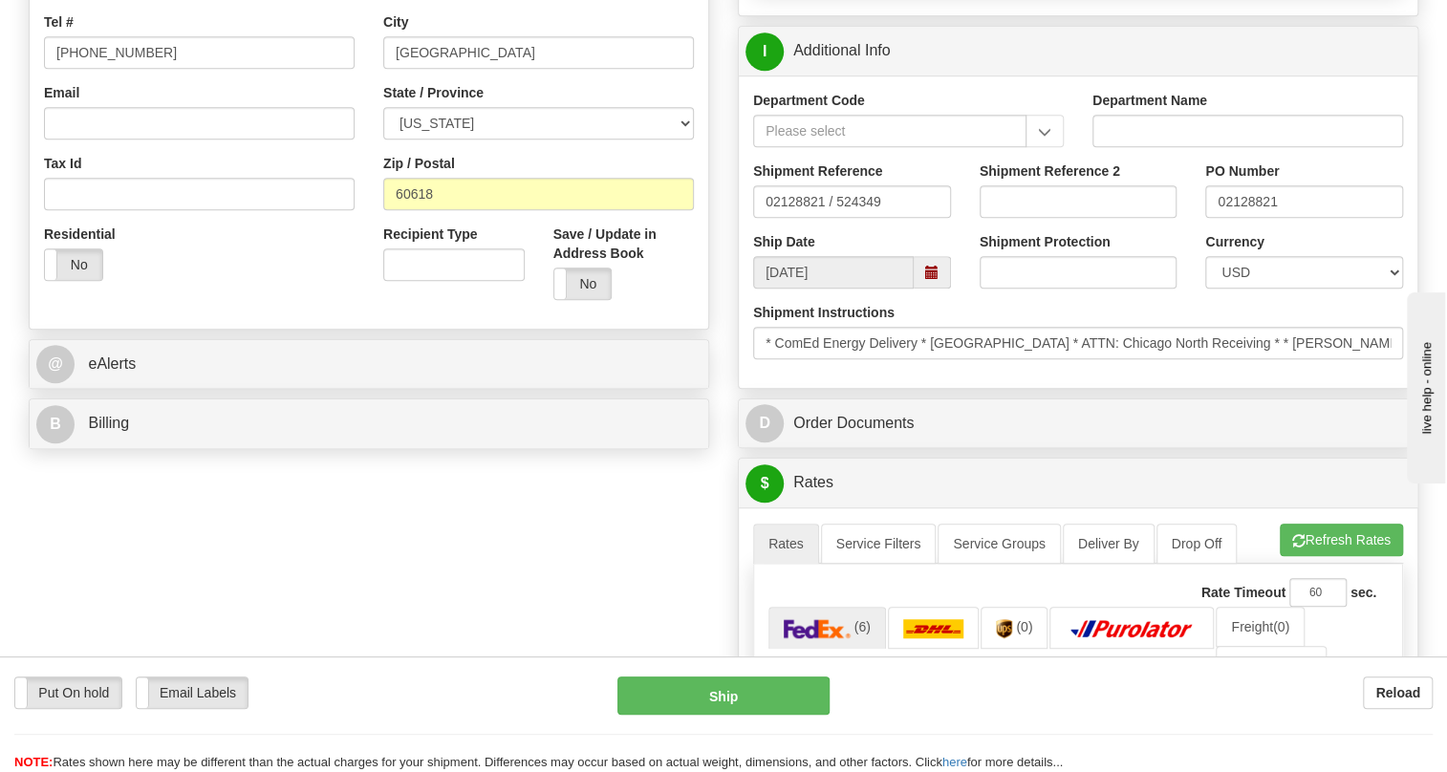
type input "ATTN: Chicago North Receiving"
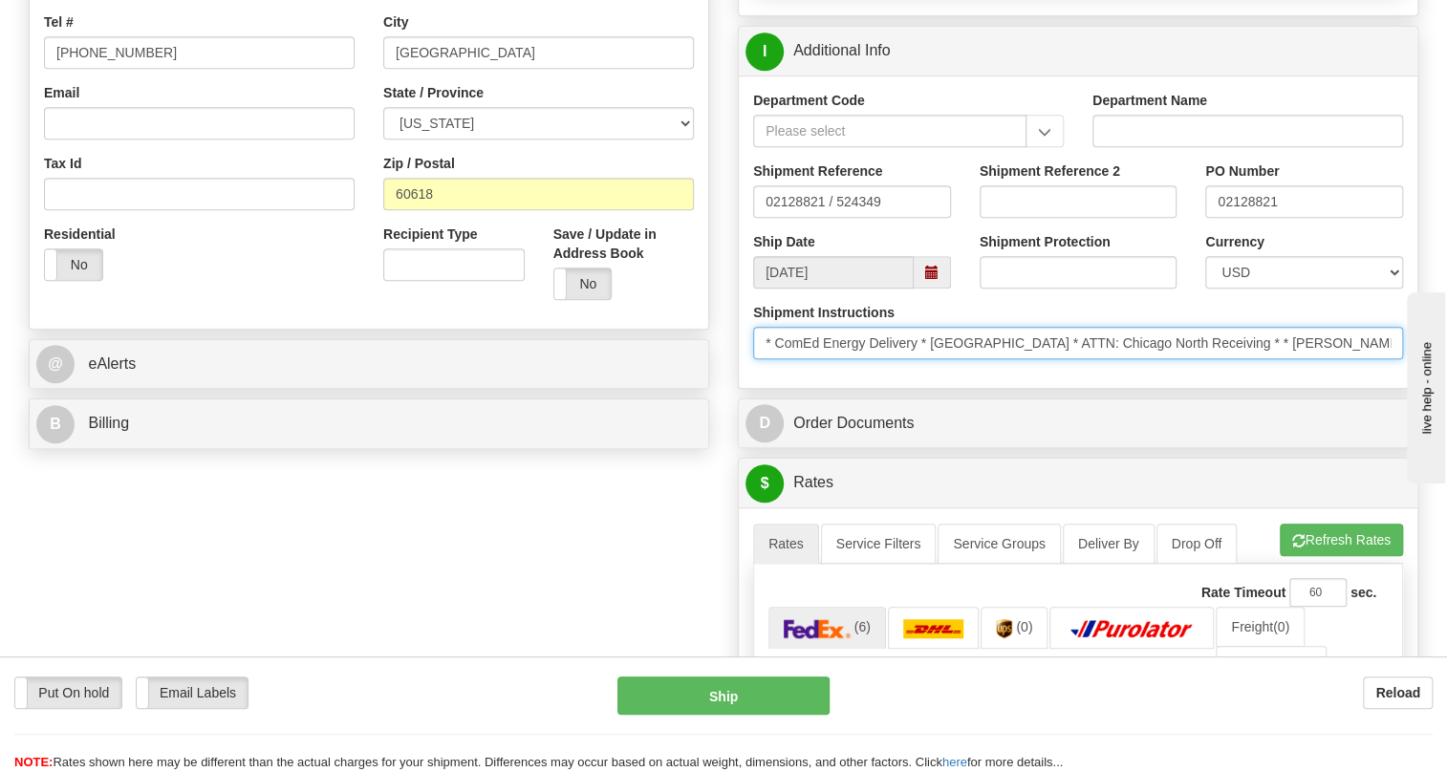
scroll to position [0, 507]
drag, startPoint x: 1193, startPoint y: 389, endPoint x: 92, endPoint y: 26, distance: 1159.6
click at [1182, 359] on input "* ComEd Energy Delivery * Chicago North Warehouse * ATTN: Chicago North Receivi…" at bounding box center [1078, 343] width 650 height 33
click at [970, 359] on input "* ComEd Energy Delivery * Chicago North Warehouse * ATTN: Chicago North Receivi…" at bounding box center [1078, 343] width 650 height 33
drag, startPoint x: 969, startPoint y: 382, endPoint x: 802, endPoint y: 391, distance: 167.5
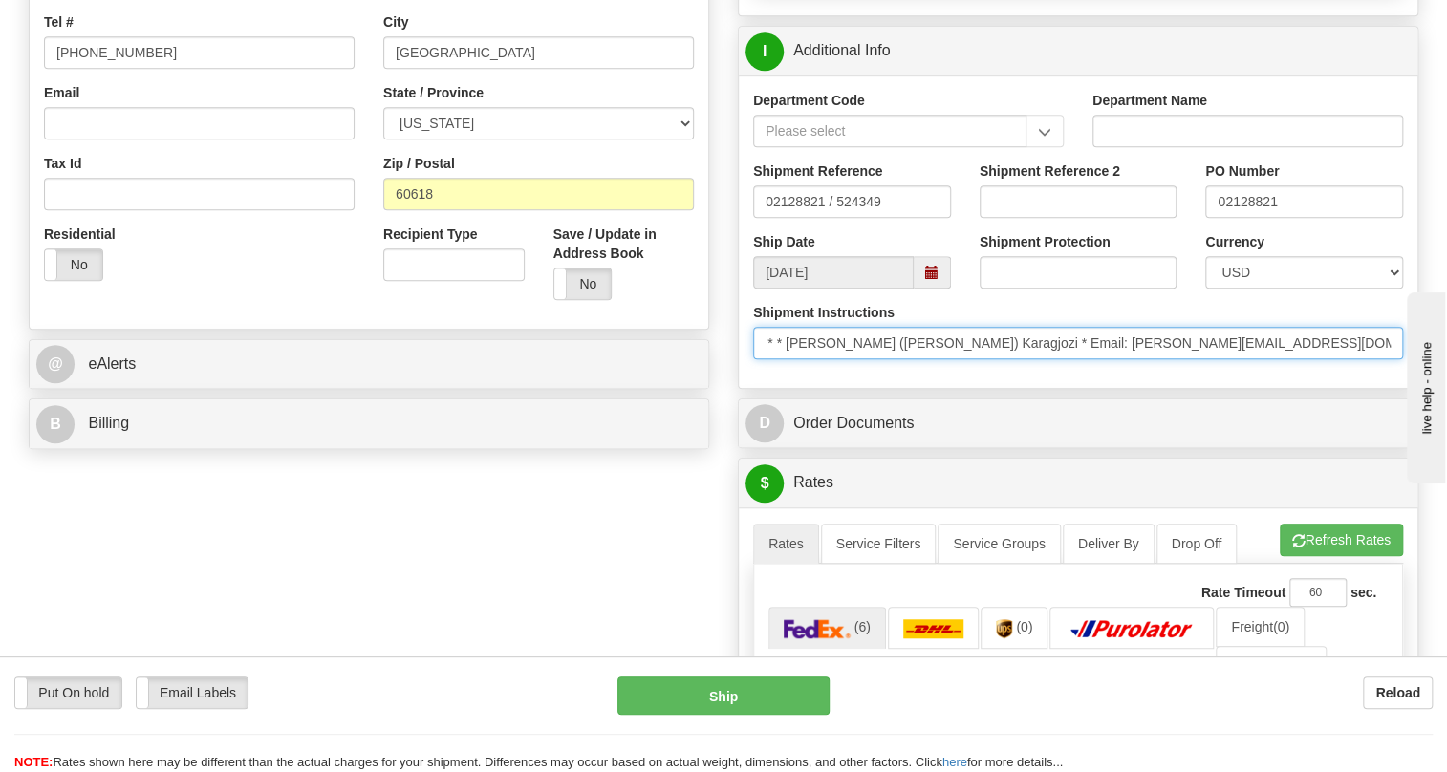
click at [802, 359] on input "* ComEd Energy Delivery * Chicago North Warehouse * ATTN: Chicago North Receivi…" at bounding box center [1078, 343] width 650 height 33
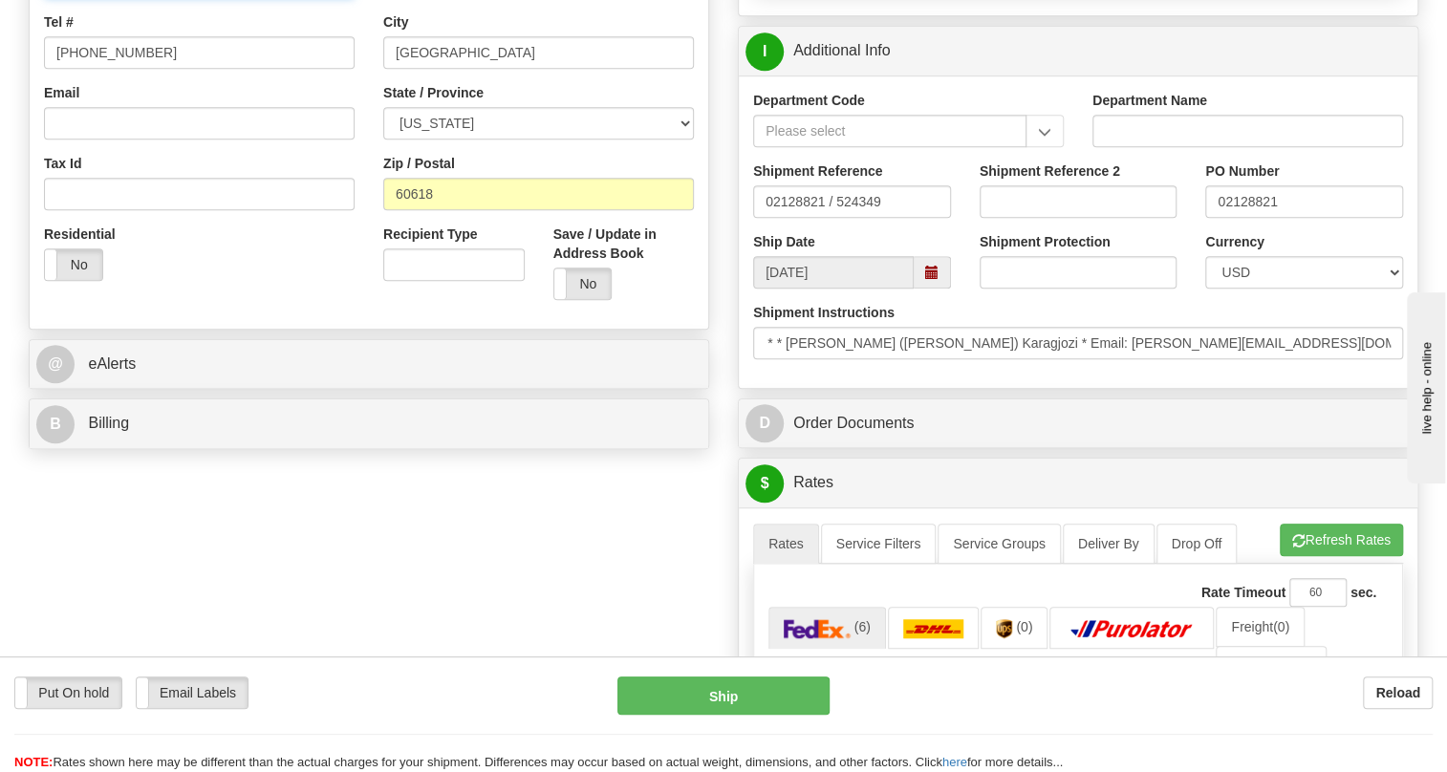
paste input "Esmeralda (Alda) Karagjozi"
type input "RECEIVING / Esmeralda (Alda) Karagjozi"
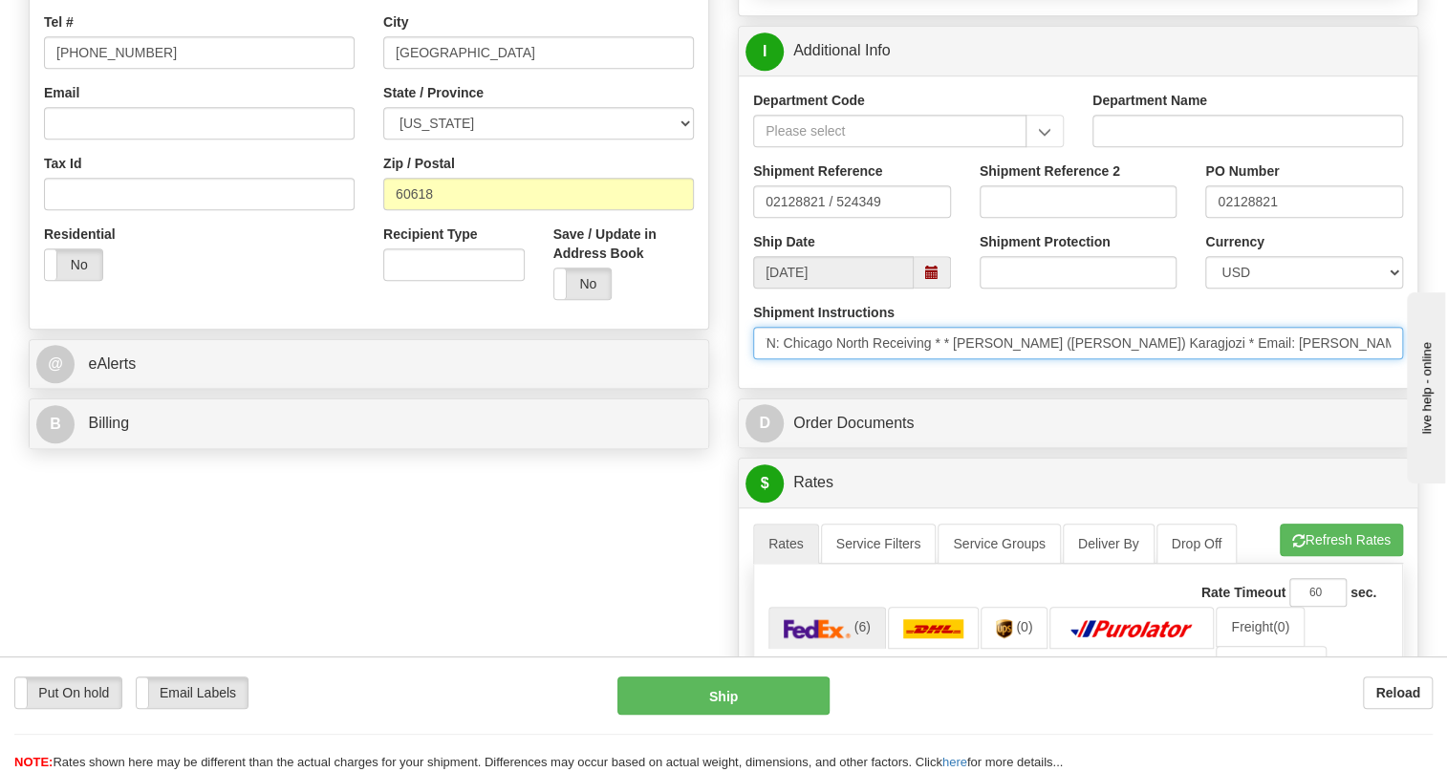
scroll to position [0, 507]
drag, startPoint x: 1297, startPoint y: 390, endPoint x: 1334, endPoint y: 372, distance: 41.5
click at [1350, 359] on input "* ComEd Energy Delivery * Chicago North Warehouse * ATTN: Chicago North Receivi…" at bounding box center [1078, 343] width 650 height 33
click at [1288, 359] on input "* ComEd Energy Delivery * Chicago North Warehouse * ATTN: Chicago North Receivi…" at bounding box center [1078, 343] width 650 height 33
drag, startPoint x: 2691, startPoint y: 870, endPoint x: 1495, endPoint y: 494, distance: 1253.5
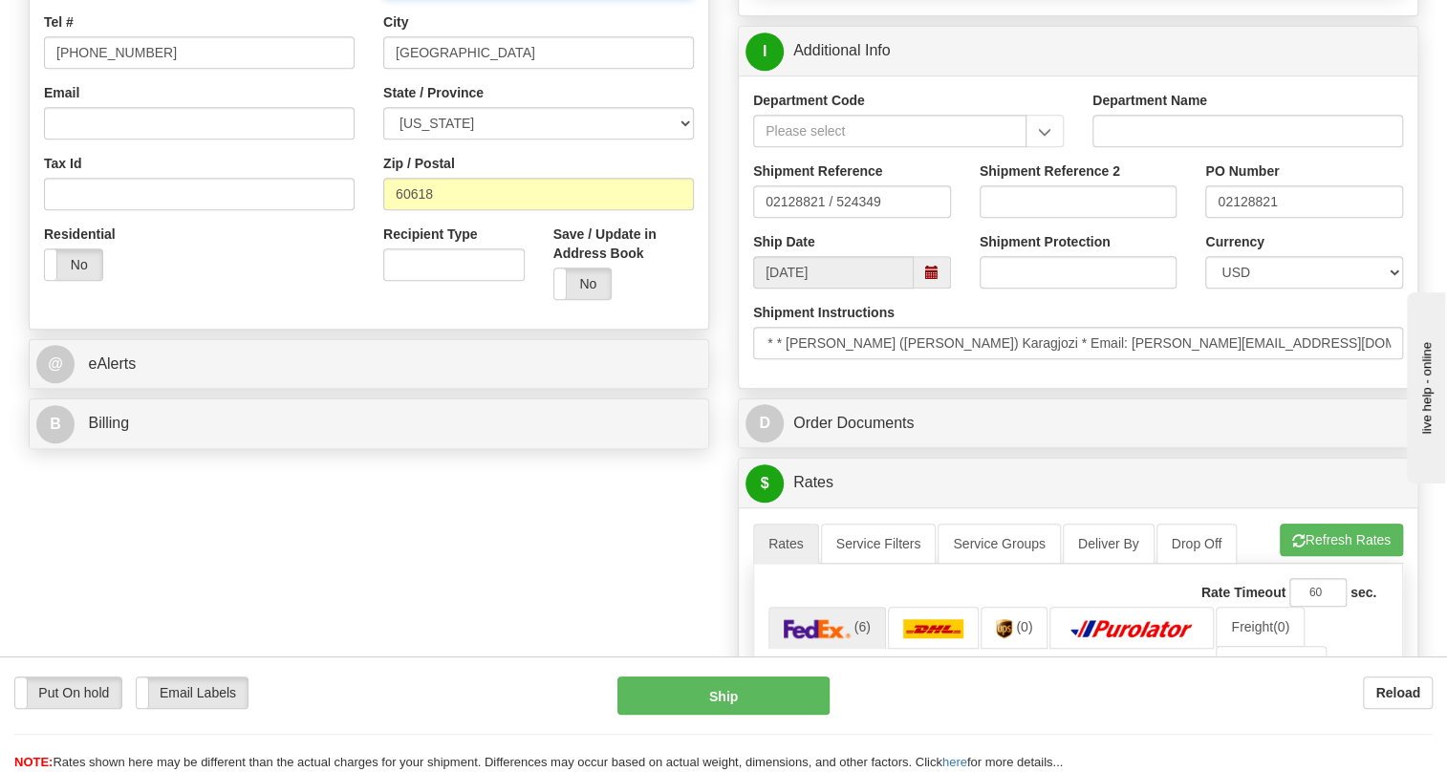
paste input "+1 779-231-2399"
type input "+1 779-231-2399"
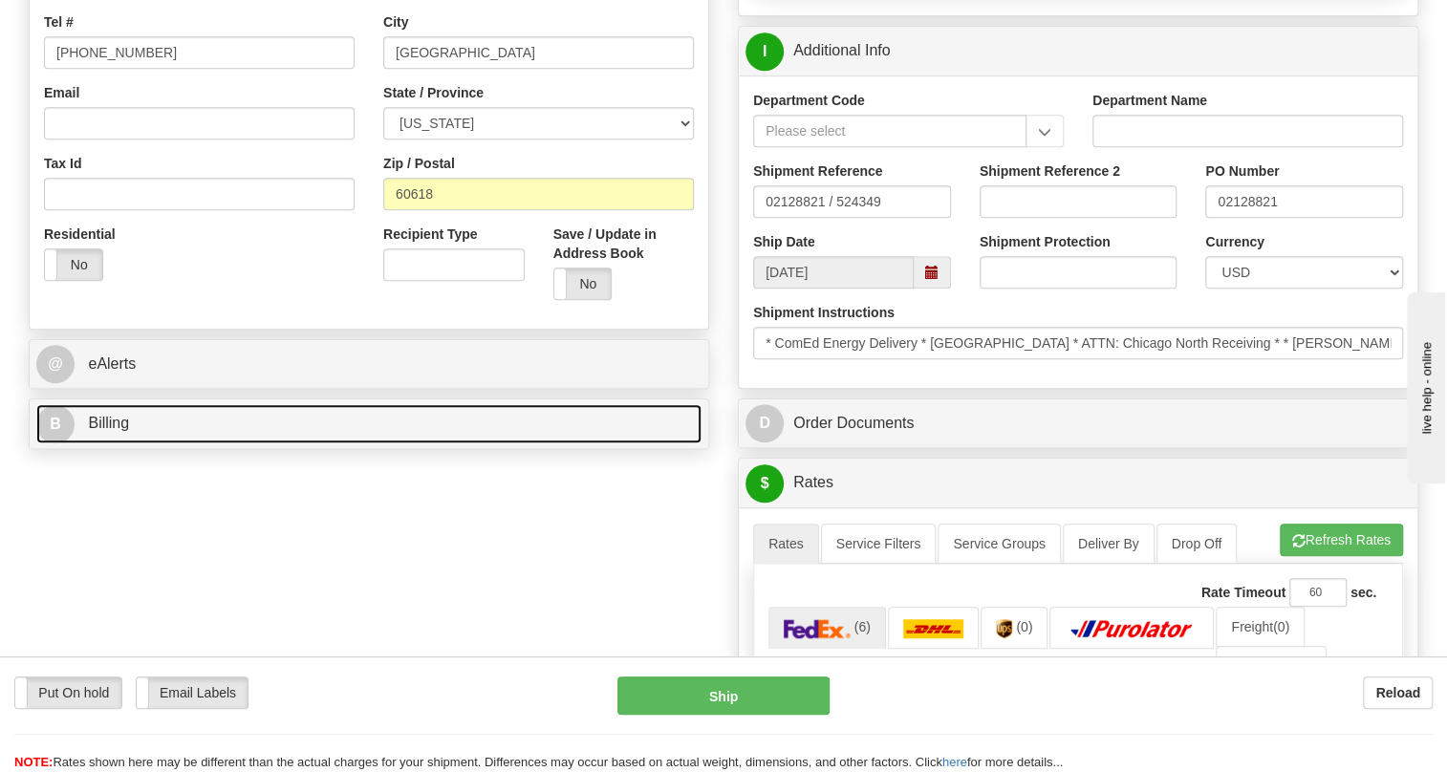
click at [120, 431] on span "Billing" at bounding box center [108, 423] width 41 height 16
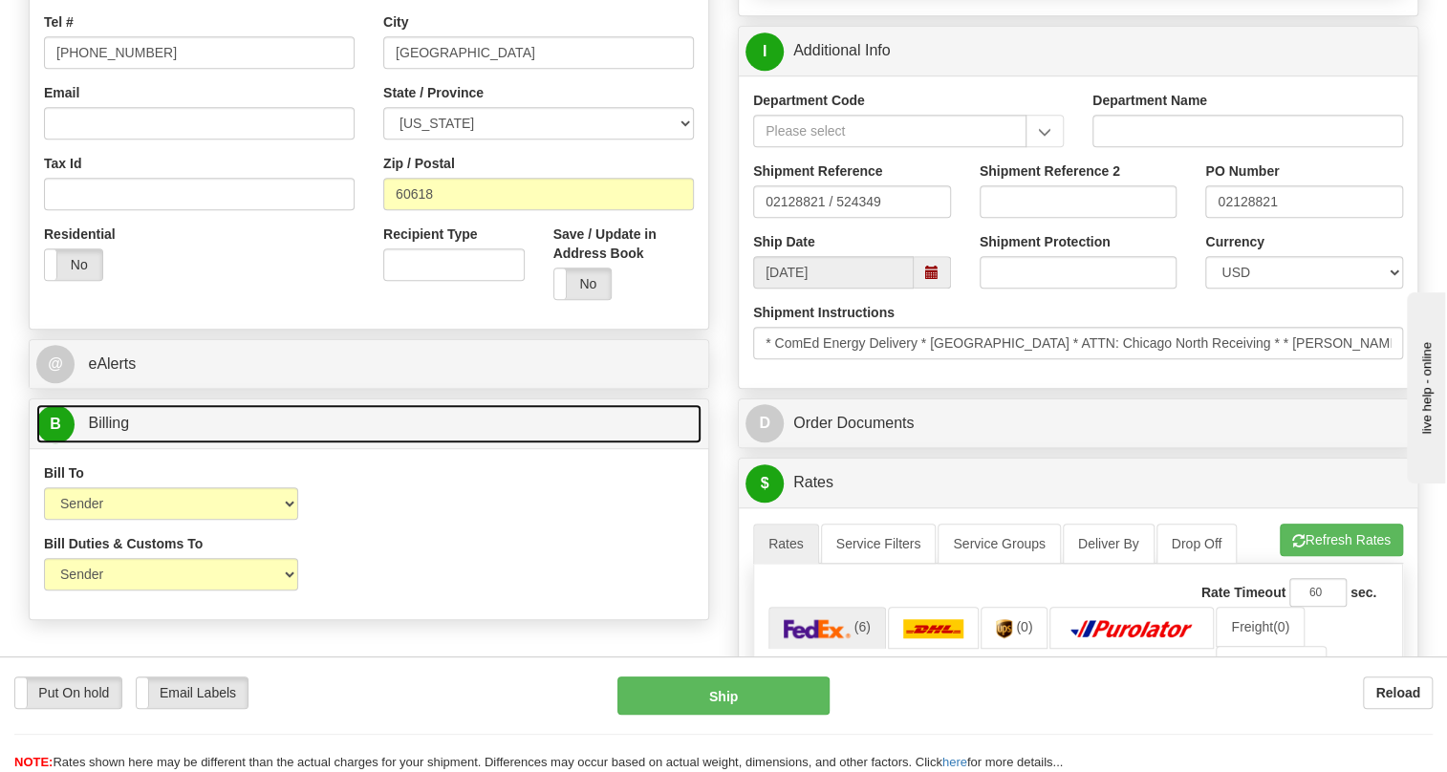
click at [119, 431] on span "Billing" at bounding box center [108, 423] width 41 height 16
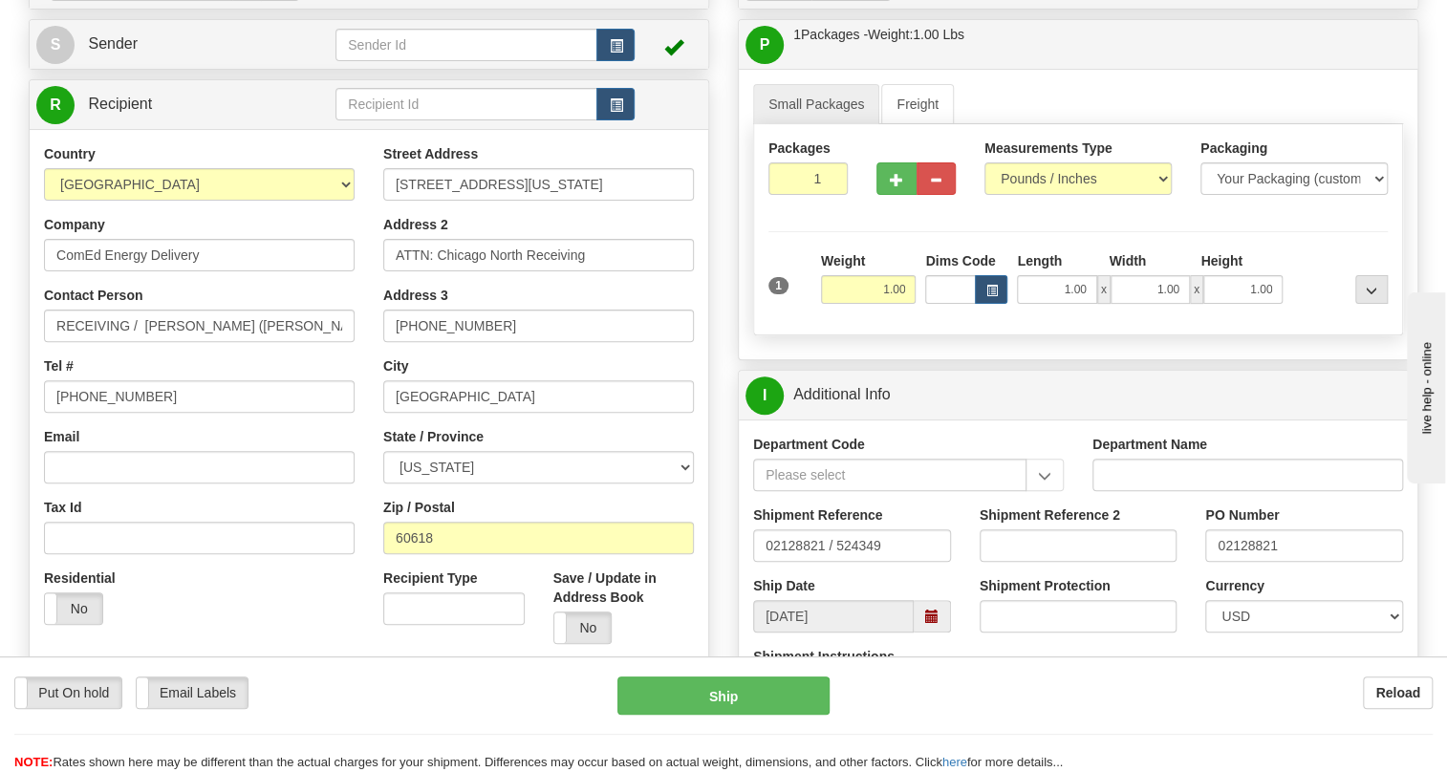
scroll to position [173, 0]
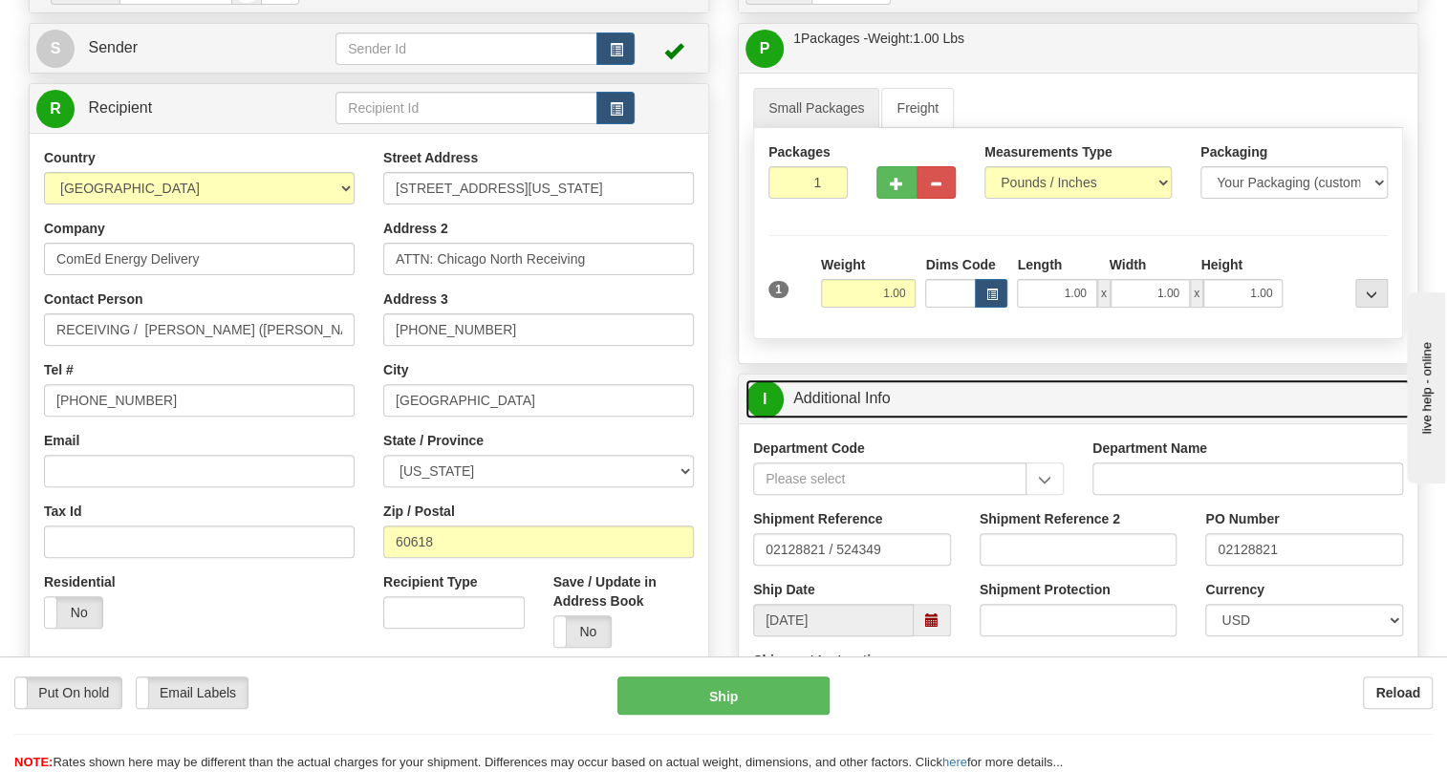
click at [832, 419] on link "I Additional Info" at bounding box center [1078, 398] width 665 height 39
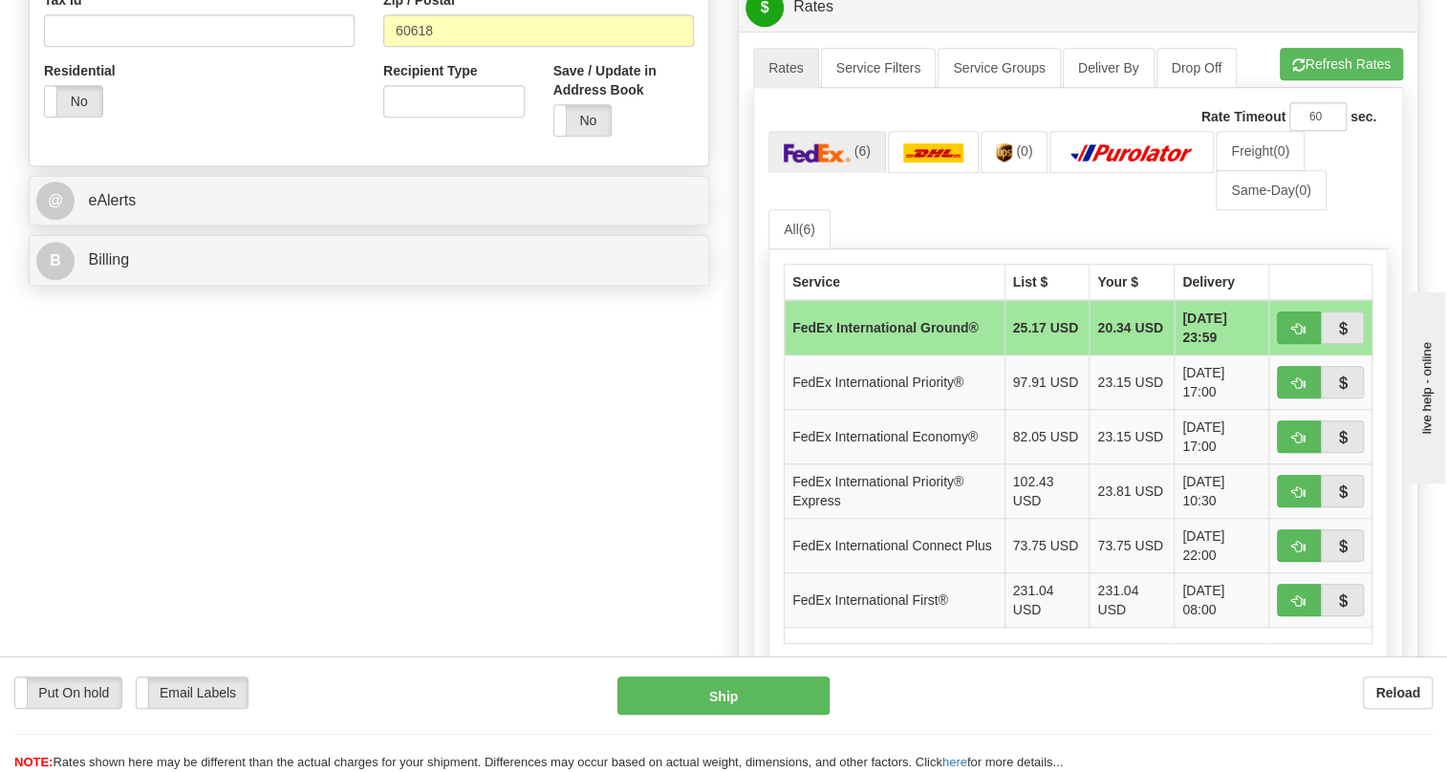
scroll to position [695, 0]
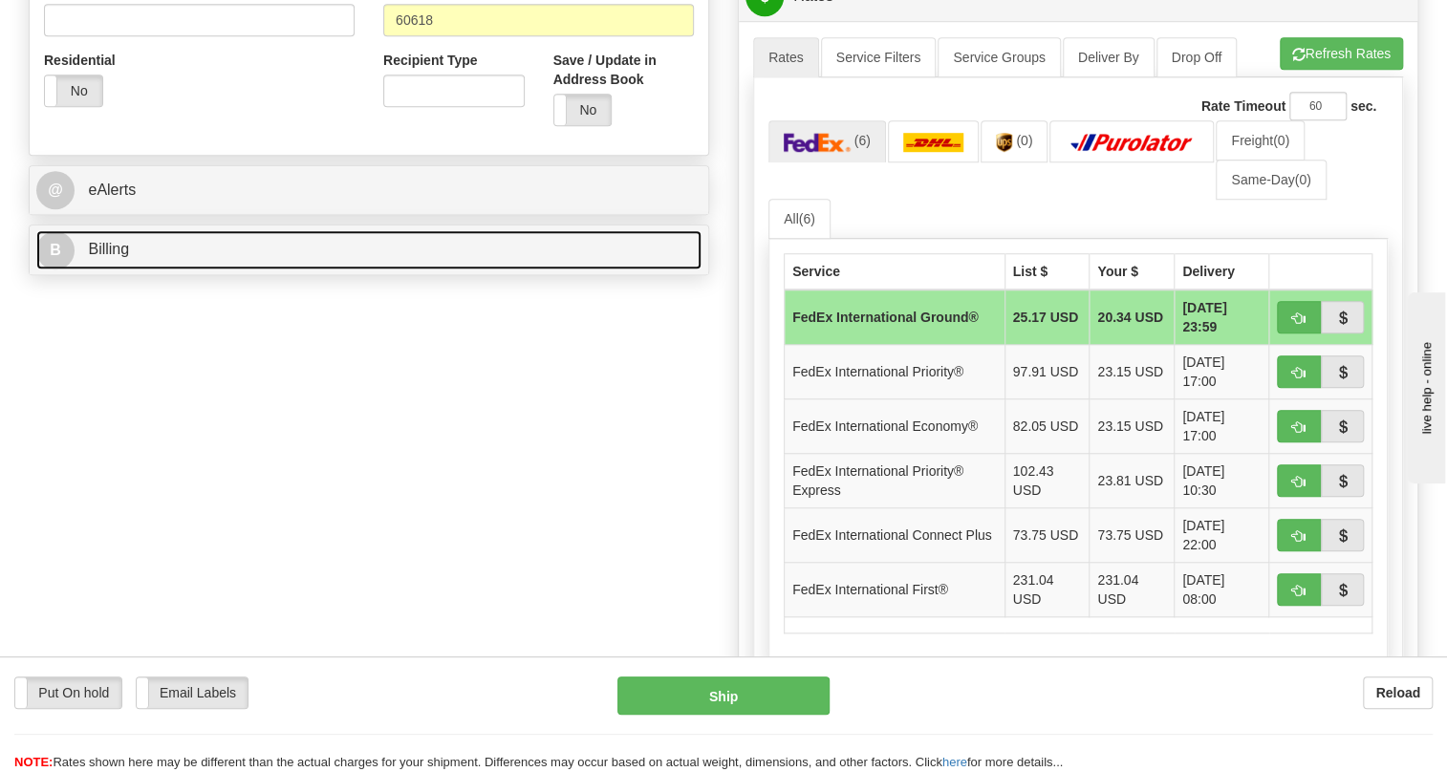
click at [97, 257] on span "Billing" at bounding box center [108, 249] width 41 height 16
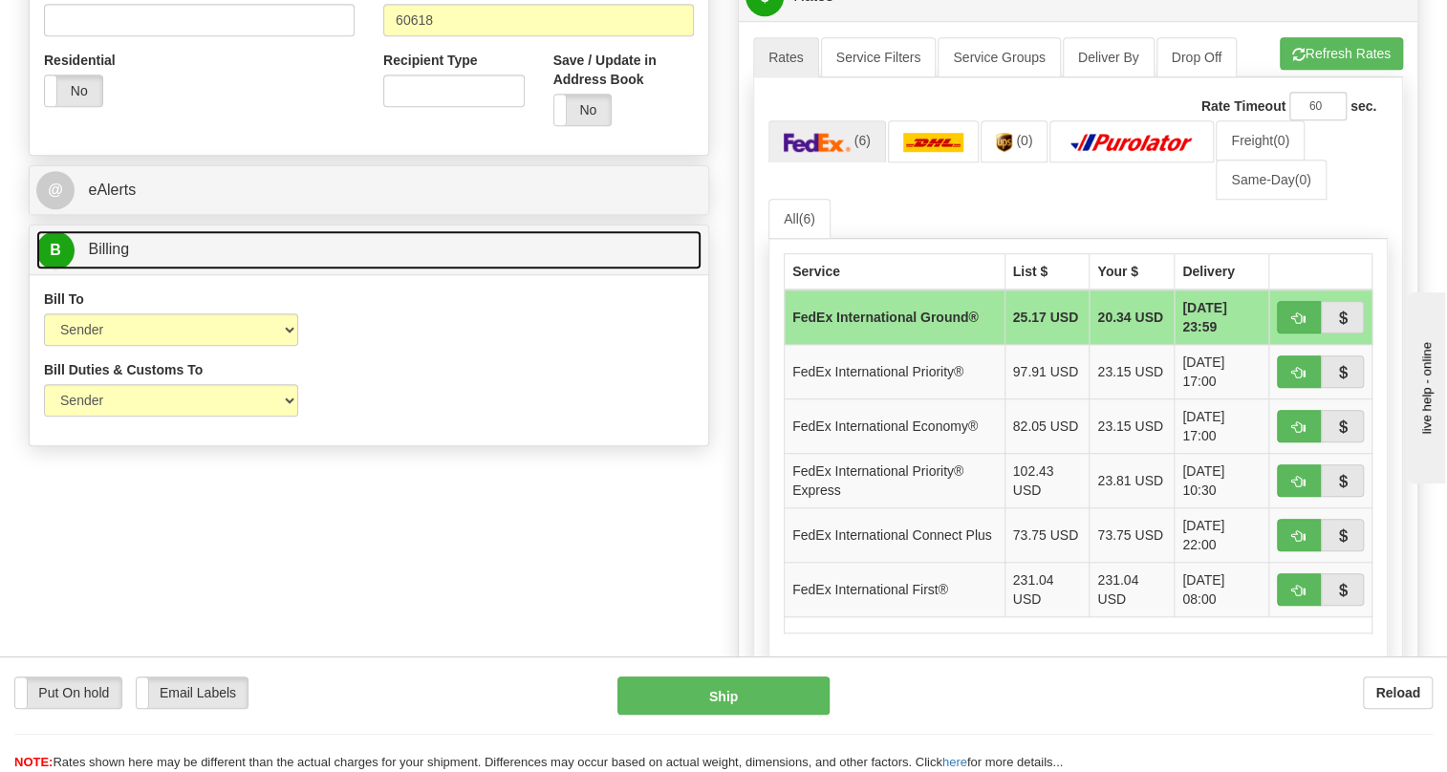
click at [97, 257] on span "Billing" at bounding box center [108, 249] width 41 height 16
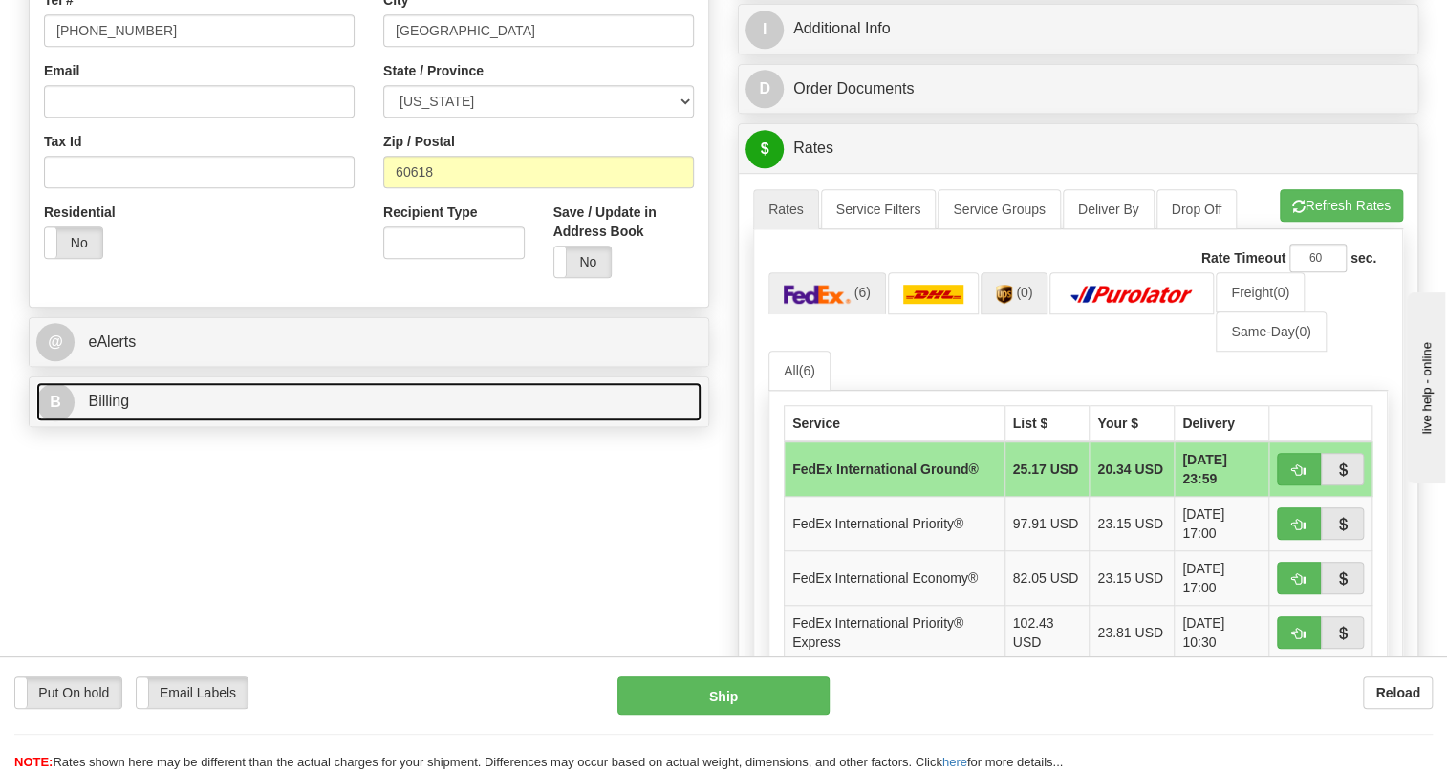
scroll to position [521, 0]
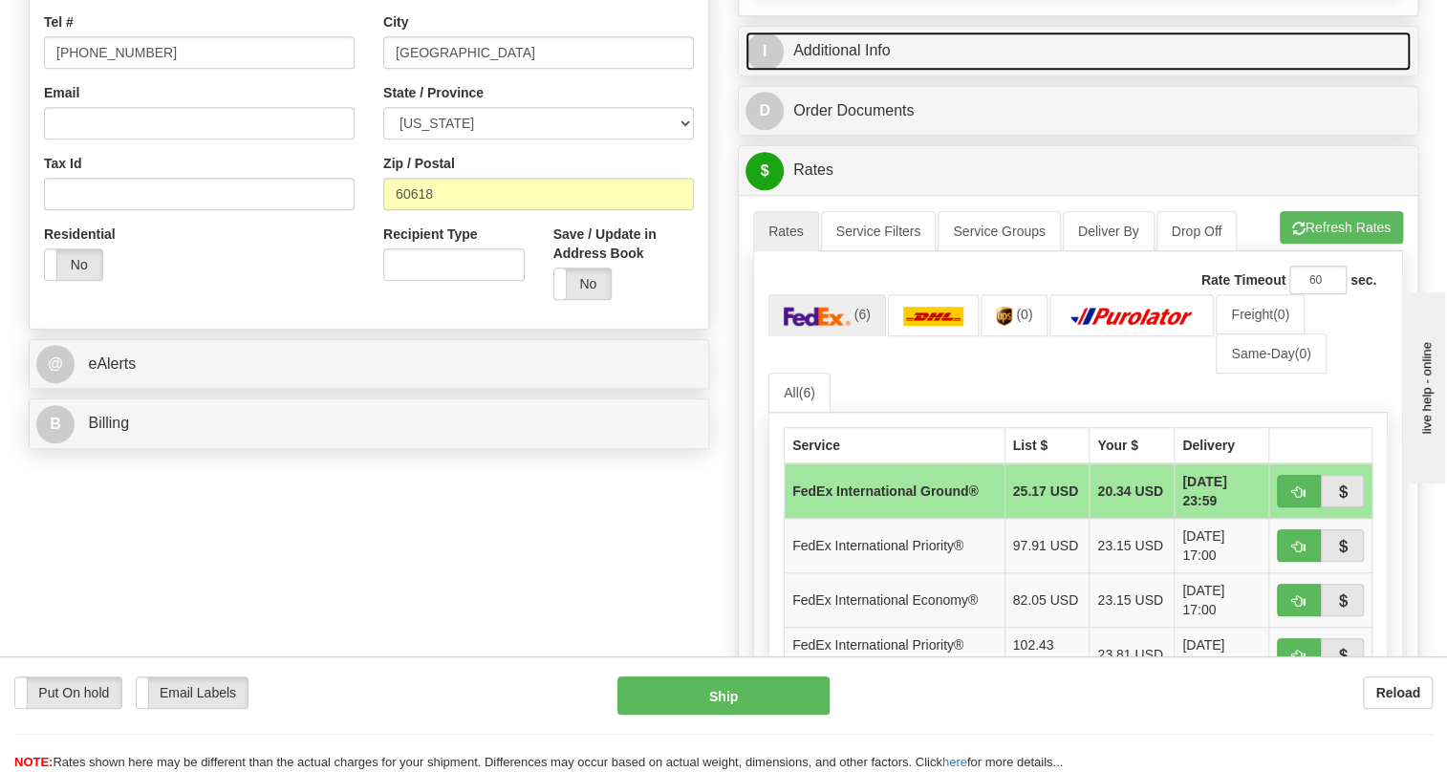
click at [841, 71] on link "I Additional Info" at bounding box center [1078, 51] width 665 height 39
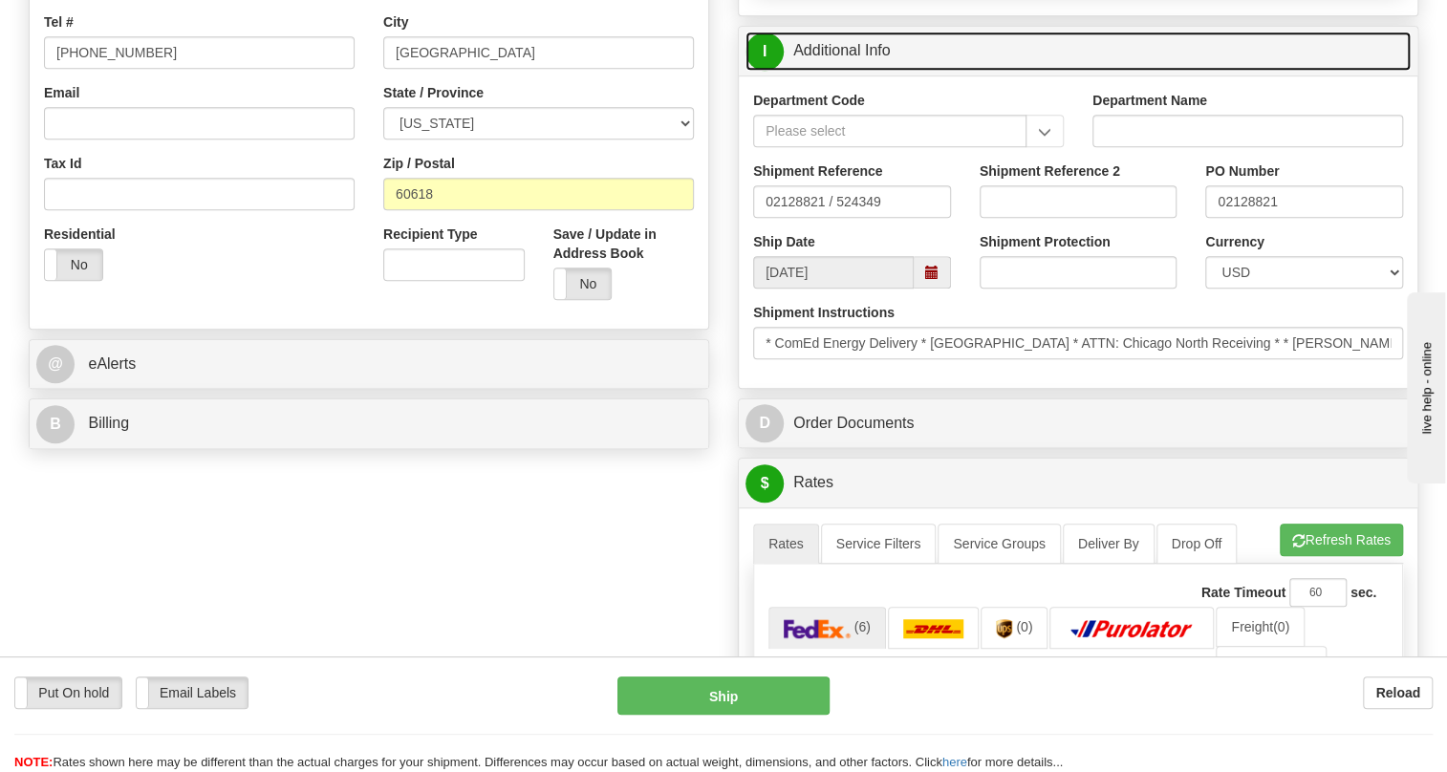
click at [841, 71] on link "I Additional Info" at bounding box center [1078, 51] width 665 height 39
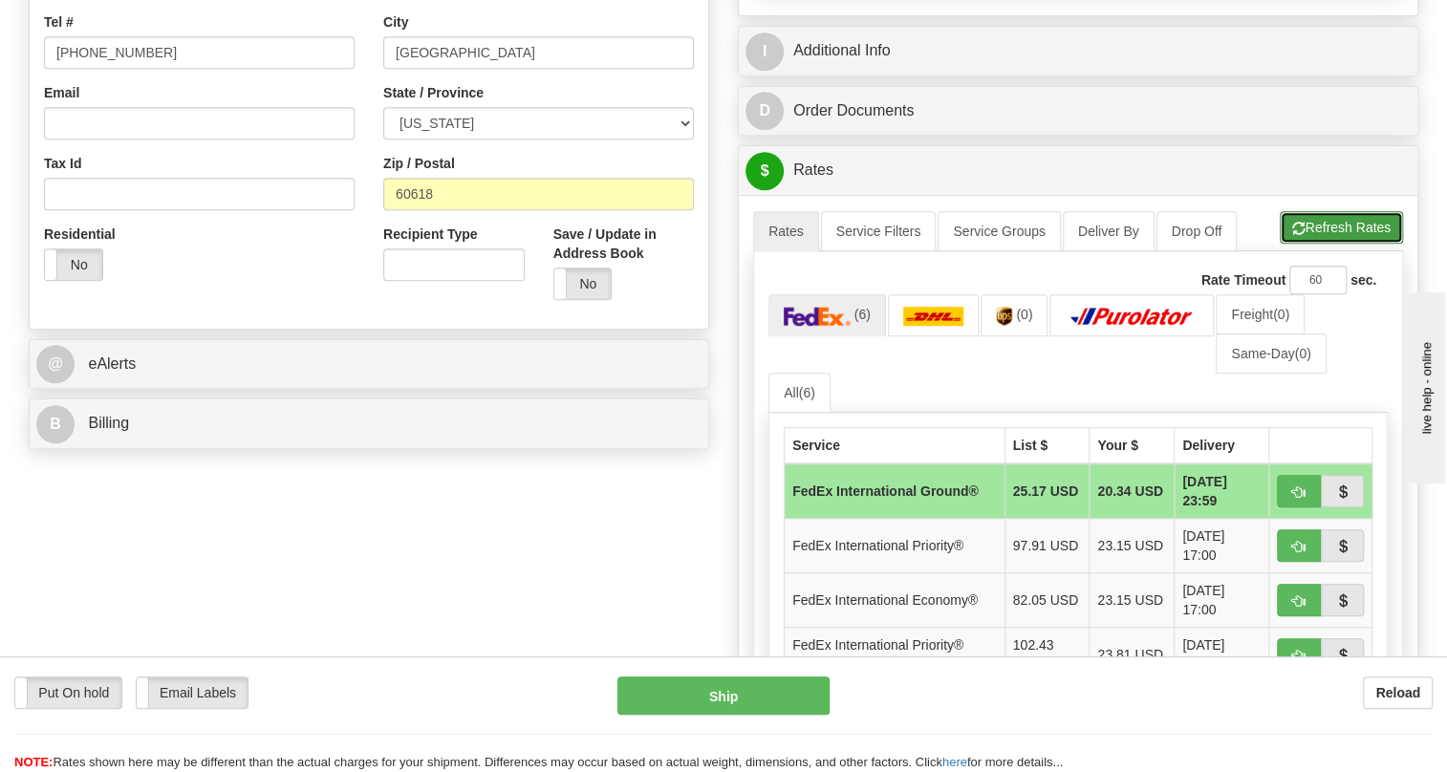
click at [1324, 244] on button "Refresh Rates" at bounding box center [1341, 227] width 123 height 33
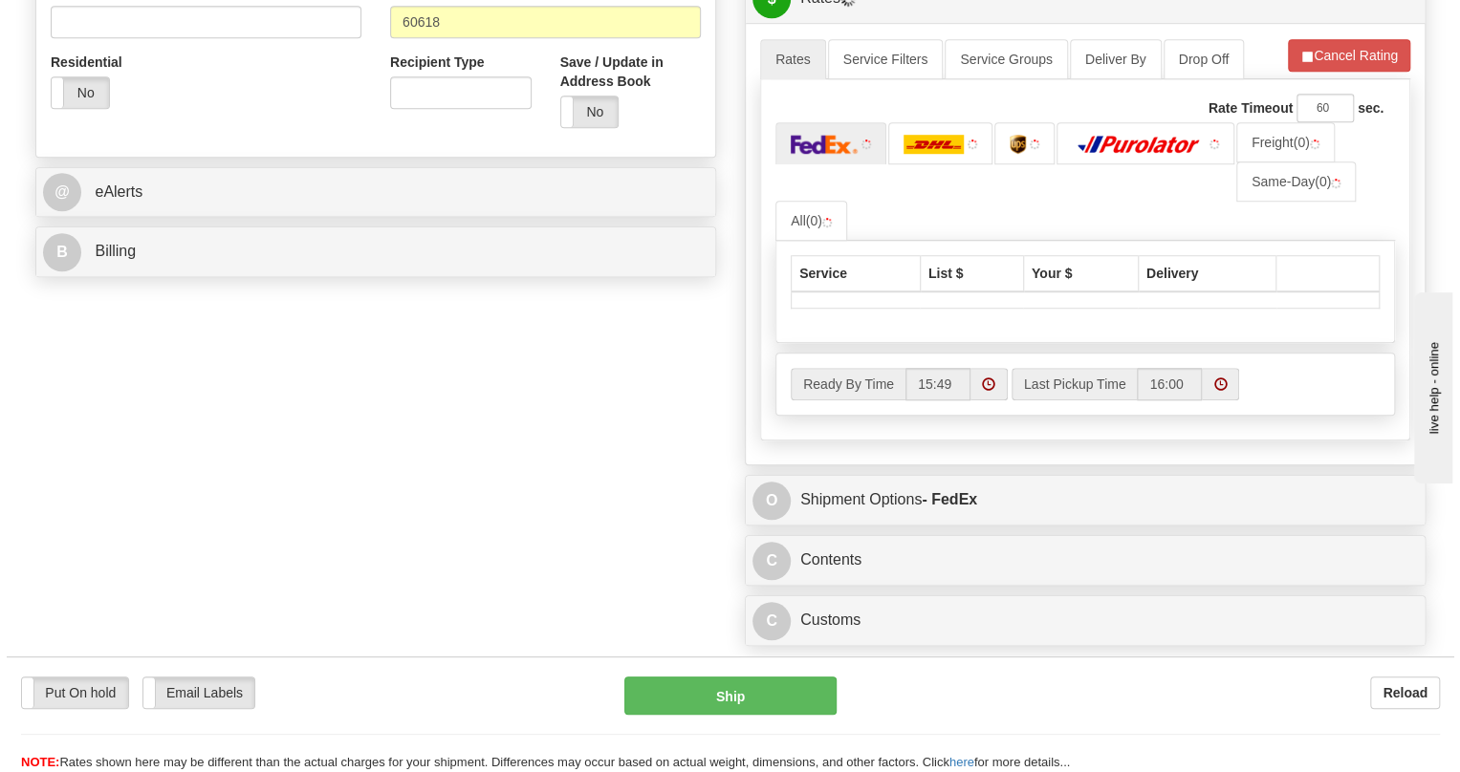
scroll to position [695, 0]
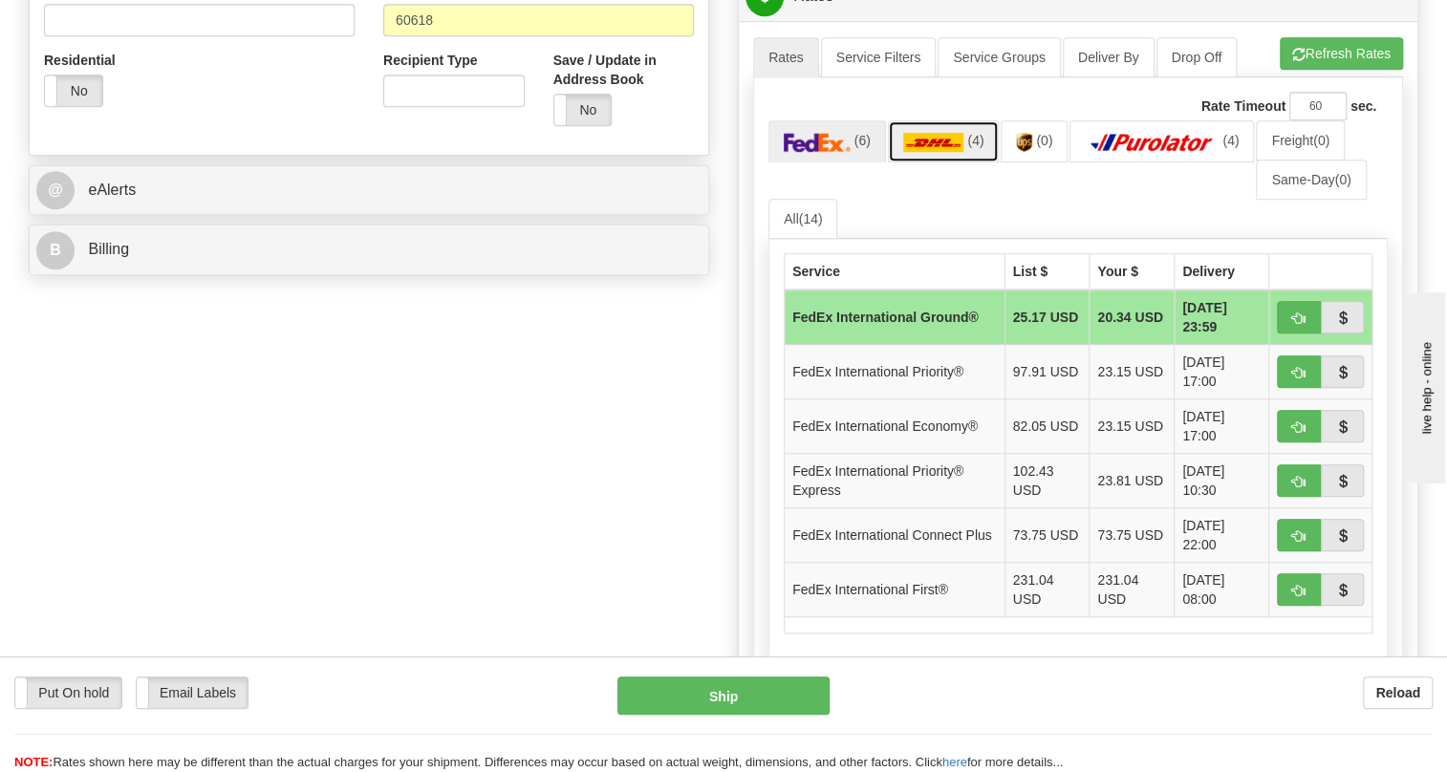
click at [948, 152] on img at bounding box center [933, 142] width 61 height 19
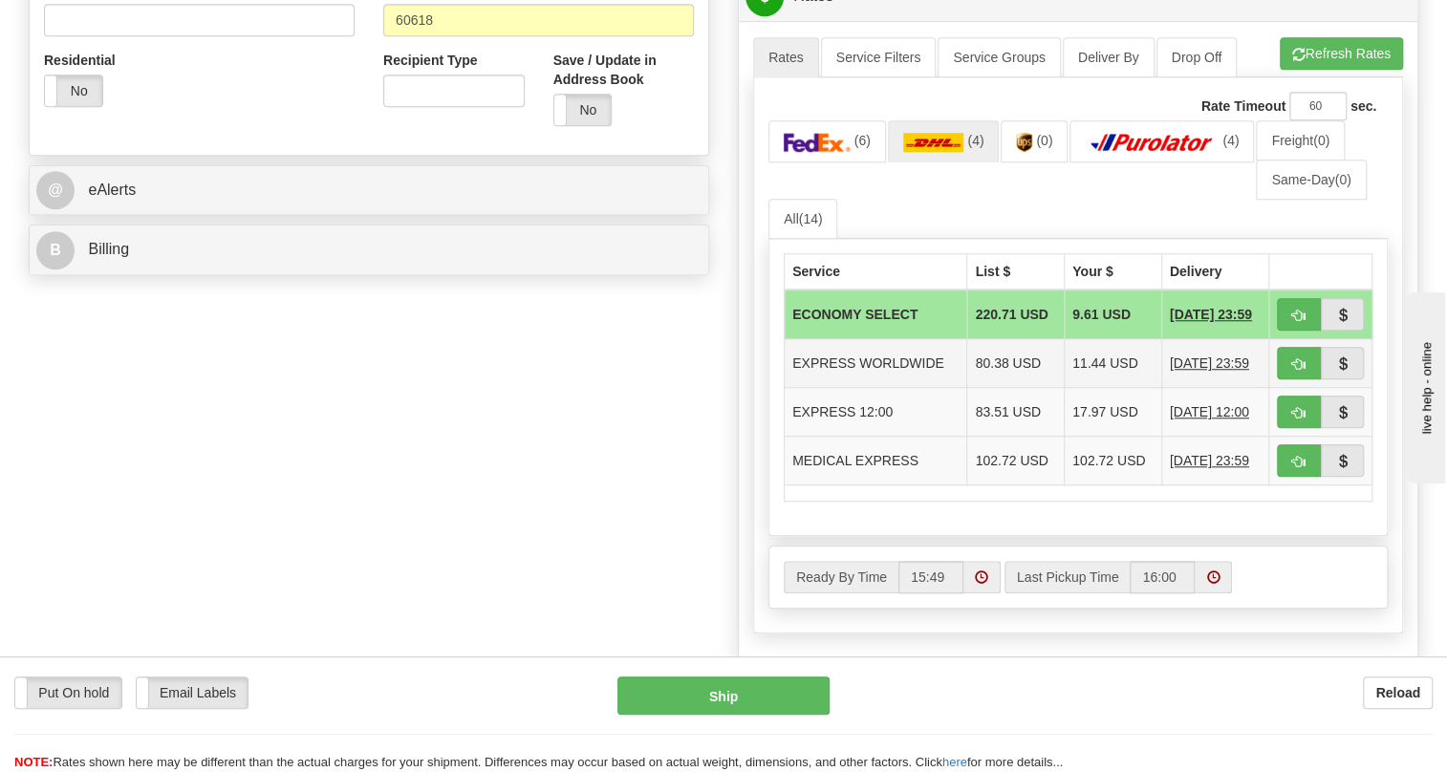
click at [932, 388] on td "EXPRESS WORLDWIDE" at bounding box center [876, 363] width 183 height 49
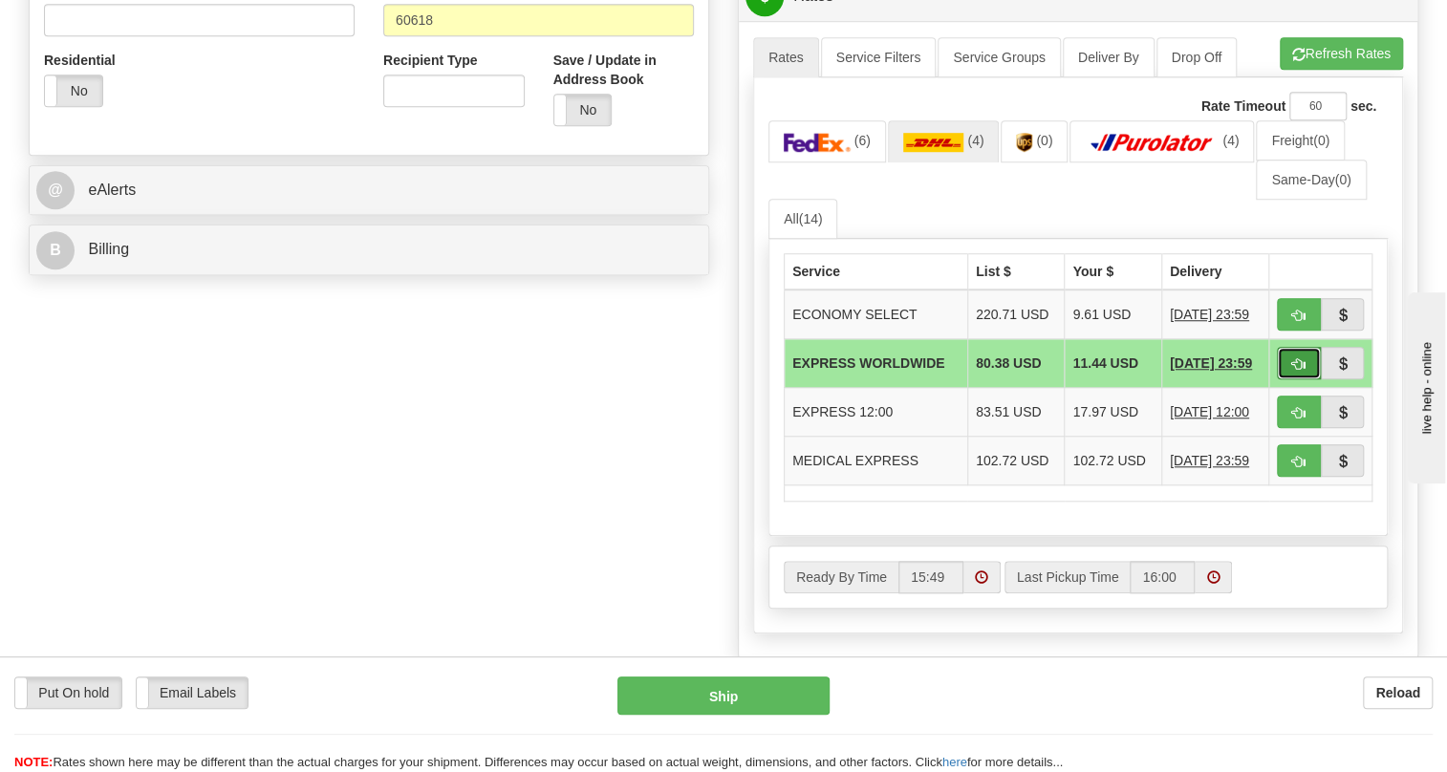
click at [1302, 371] on span "button" at bounding box center [1298, 364] width 13 height 12
type input "P"
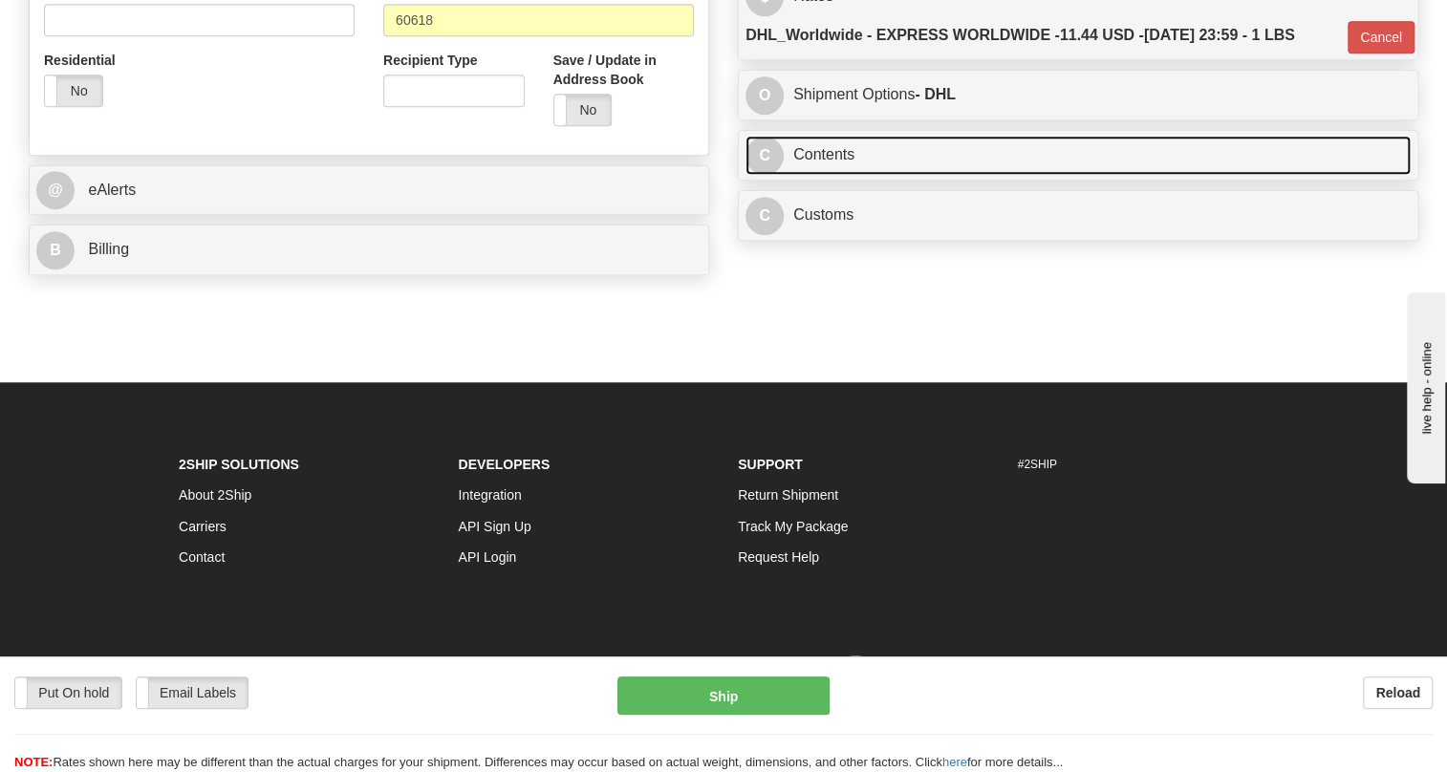
click at [811, 175] on link "C Contents" at bounding box center [1078, 155] width 665 height 39
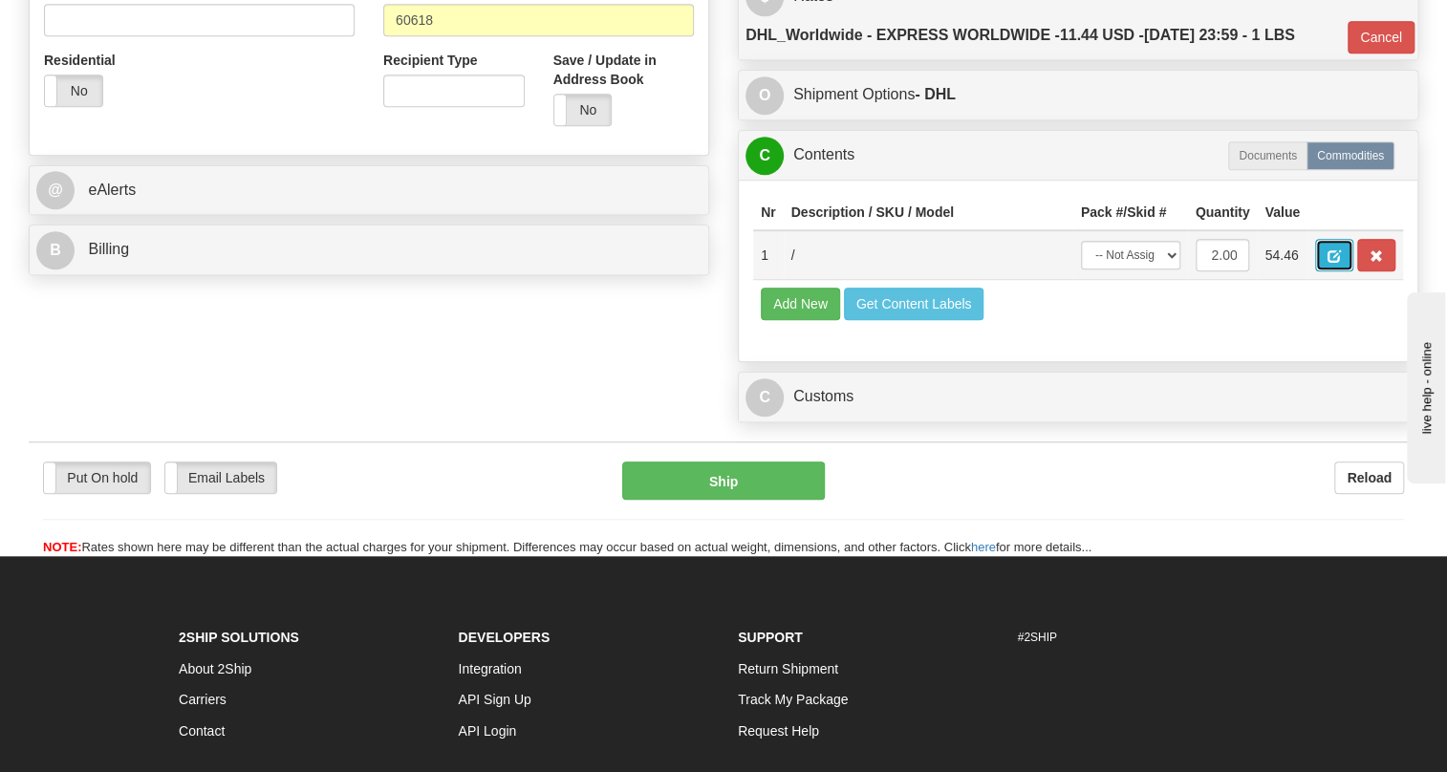
click at [1331, 263] on span "button" at bounding box center [1334, 256] width 13 height 12
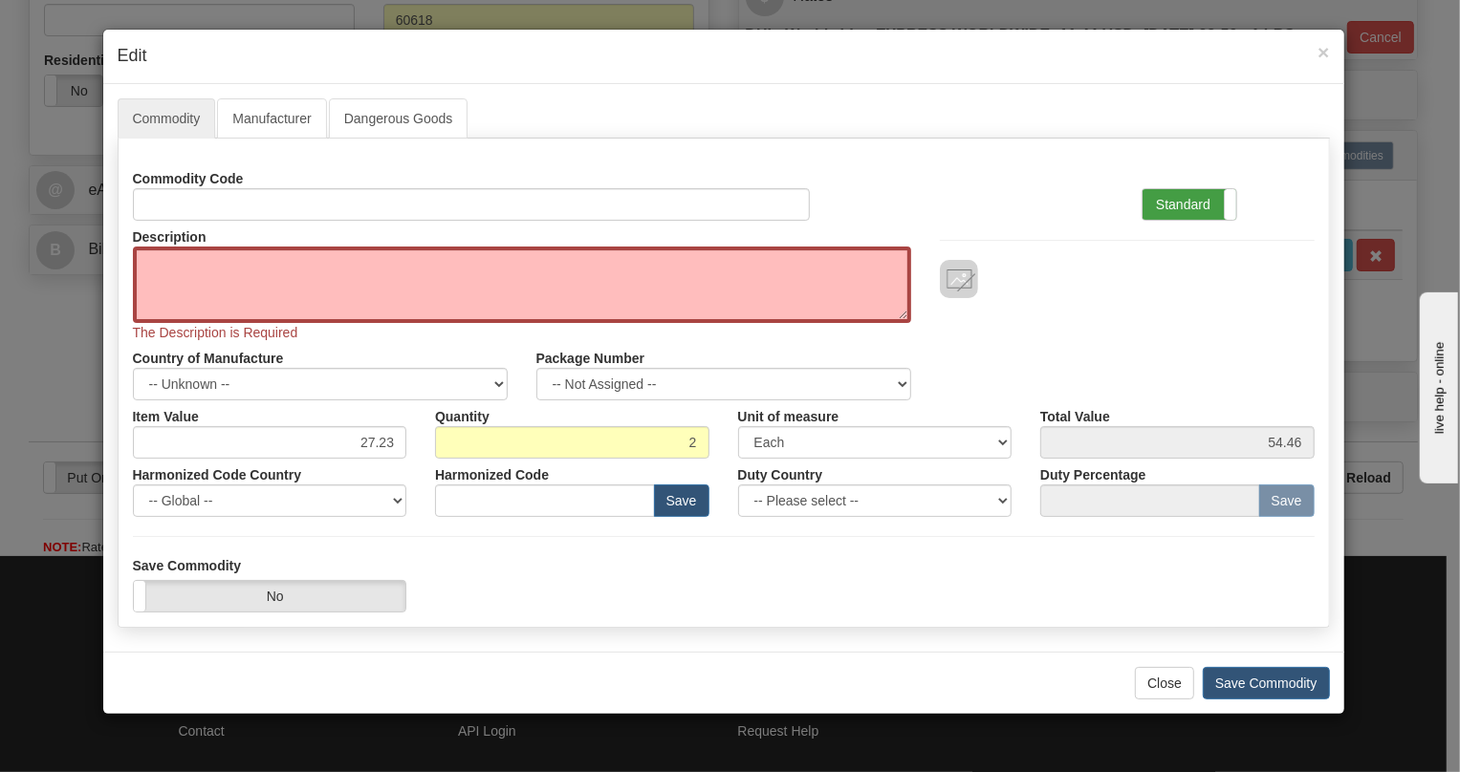
click at [1179, 200] on label "Standard" at bounding box center [1189, 204] width 94 height 31
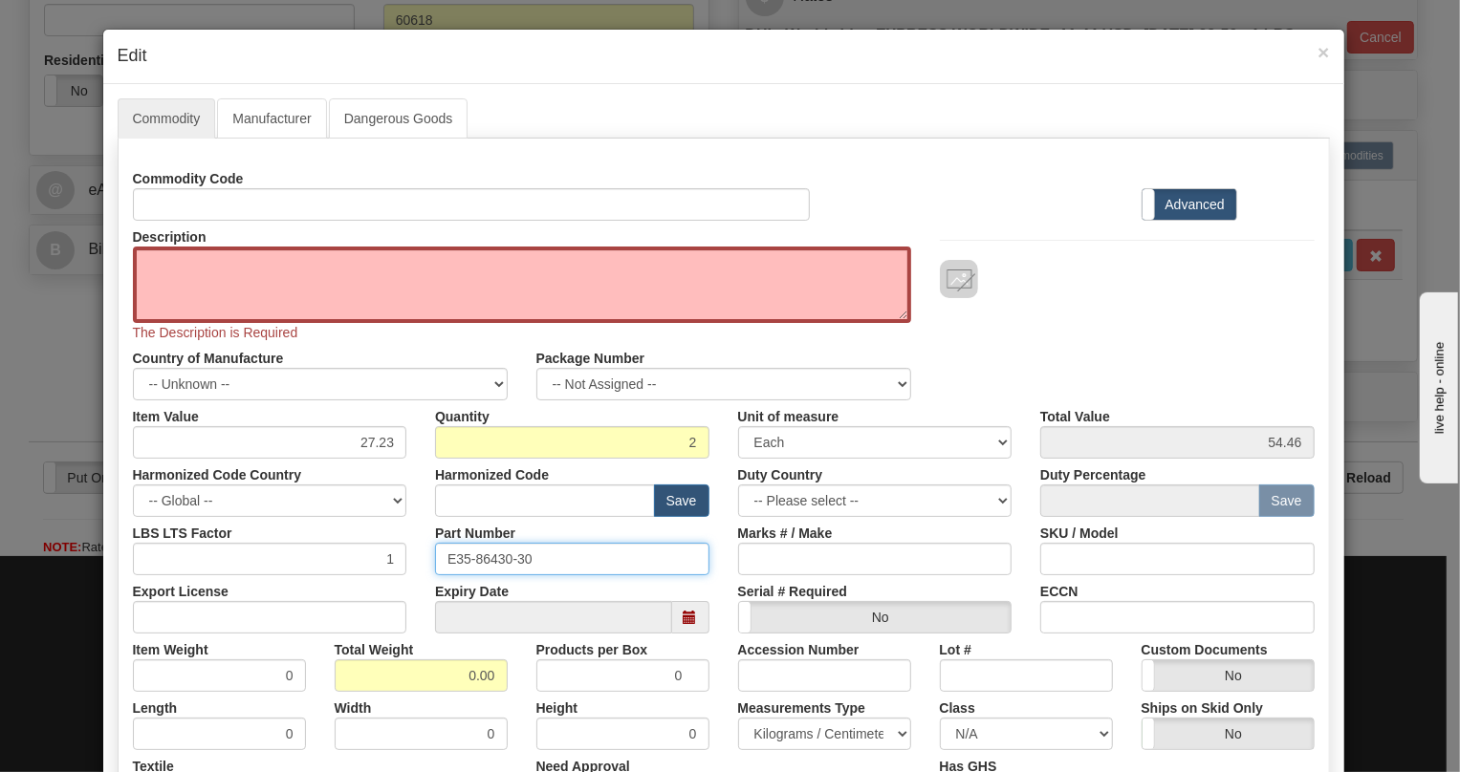
drag, startPoint x: 526, startPoint y: 556, endPoint x: 420, endPoint y: 558, distance: 106.1
click at [421, 558] on div "Part Number E35-86430-30" at bounding box center [572, 546] width 303 height 58
click at [175, 254] on textarea "Description" at bounding box center [522, 285] width 778 height 76
paste textarea "JVT BUS CABLE"
type textarea "JVT BUS CABLE"
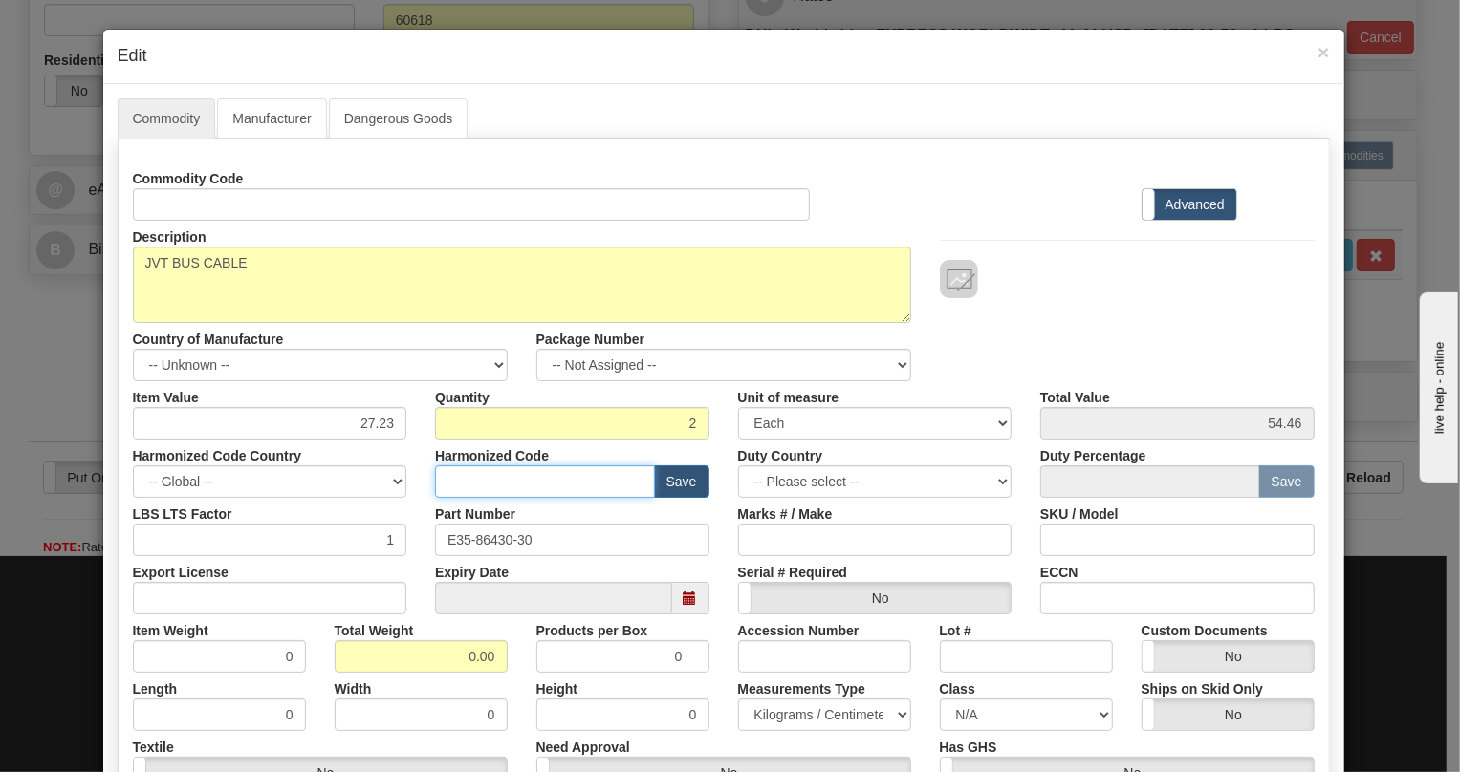
click at [472, 485] on input "text" at bounding box center [545, 482] width 220 height 33
paste input "8544.42.2000"
type input "8544.42.2000"
click at [451, 660] on input "0.00" at bounding box center [421, 656] width 173 height 33
type input "1.00"
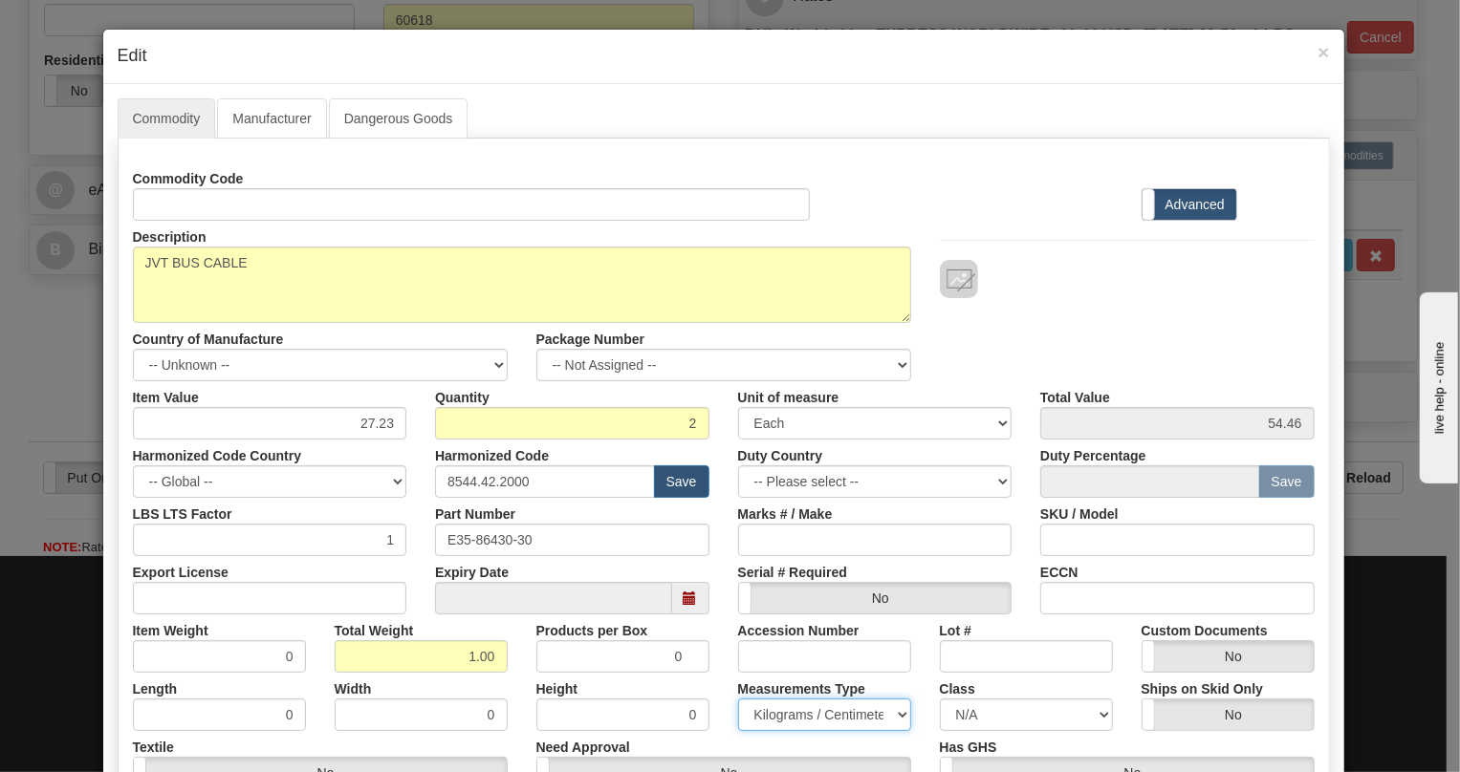
type input "0.5000"
click at [782, 717] on select "Pounds / Inches Kilograms / Centimeters" at bounding box center [824, 715] width 173 height 33
select select "0"
click at [738, 699] on select "Pounds / Inches Kilograms / Centimeters" at bounding box center [824, 715] width 173 height 33
click at [712, 673] on div "Height 0" at bounding box center [623, 702] width 202 height 58
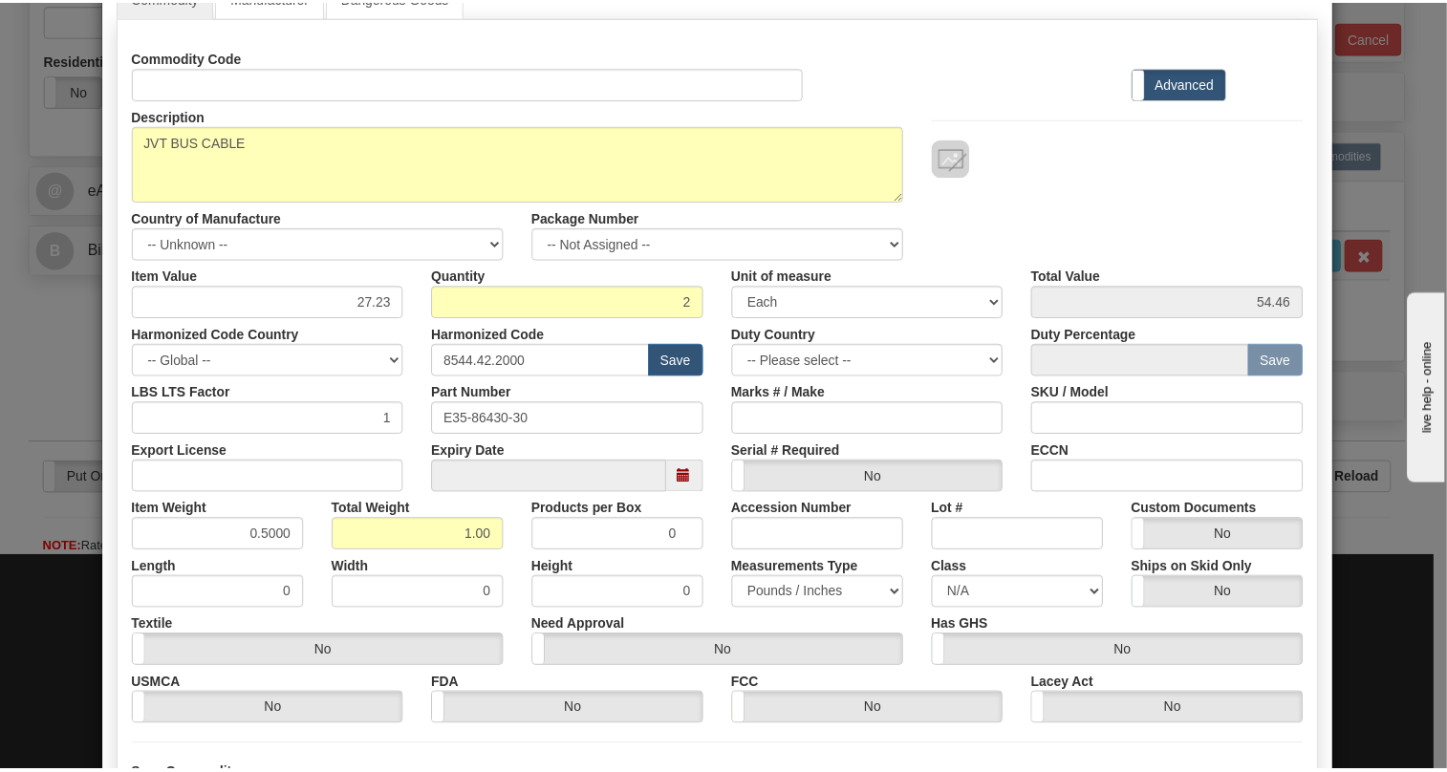
scroll to position [260, 0]
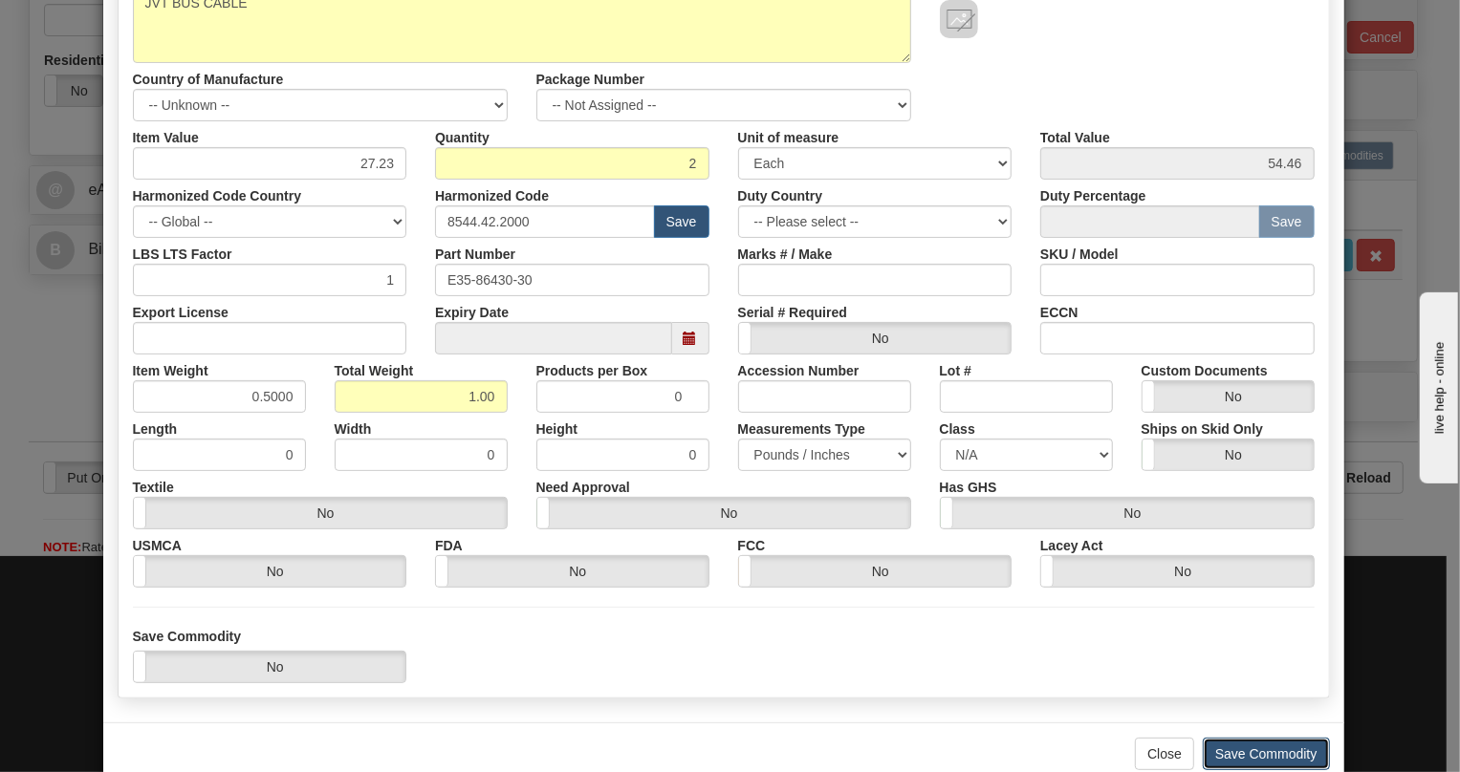
click at [1245, 753] on button "Save Commodity" at bounding box center [1266, 754] width 127 height 33
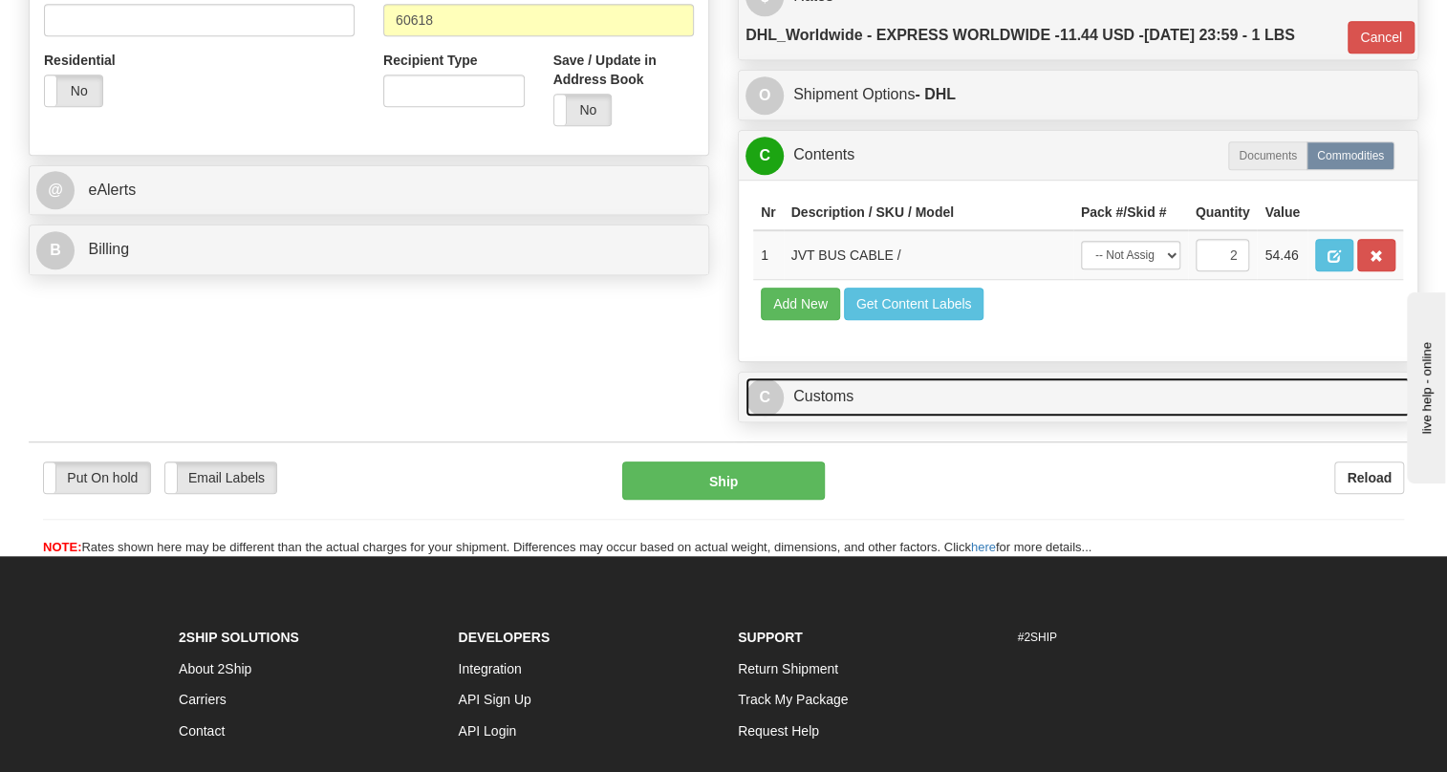
click at [835, 417] on link "C Customs" at bounding box center [1078, 397] width 665 height 39
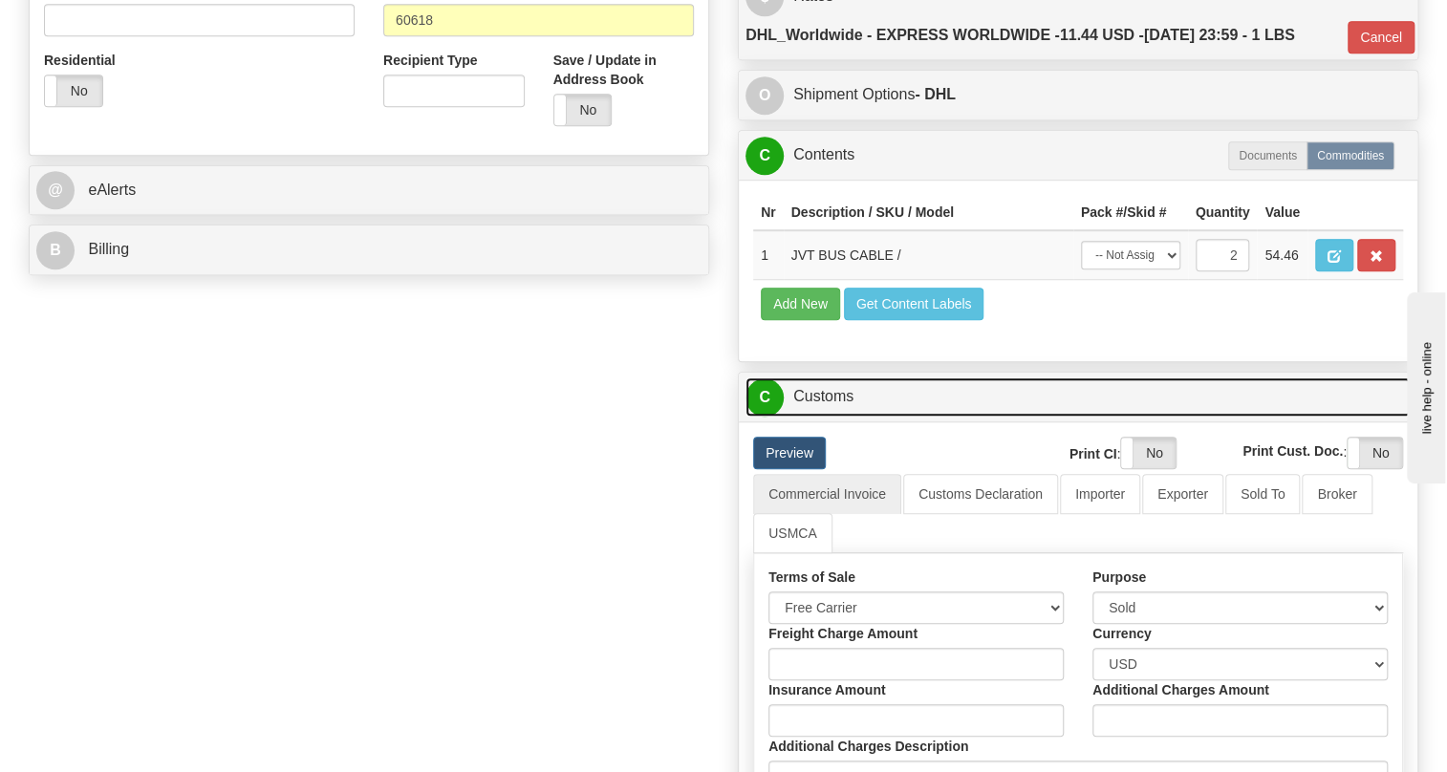
click at [835, 417] on link "C Customs" at bounding box center [1078, 397] width 665 height 39
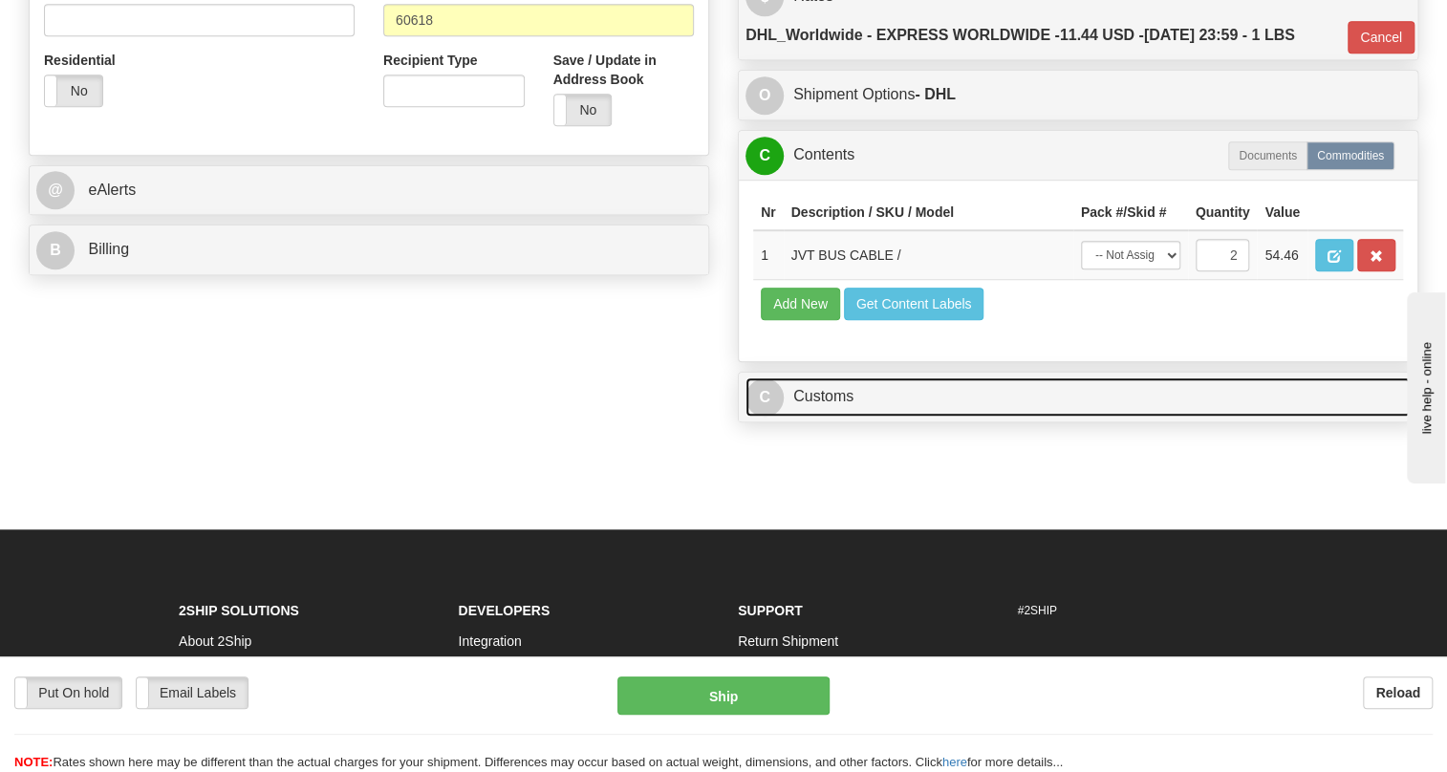
click at [835, 417] on link "C Customs" at bounding box center [1078, 397] width 665 height 39
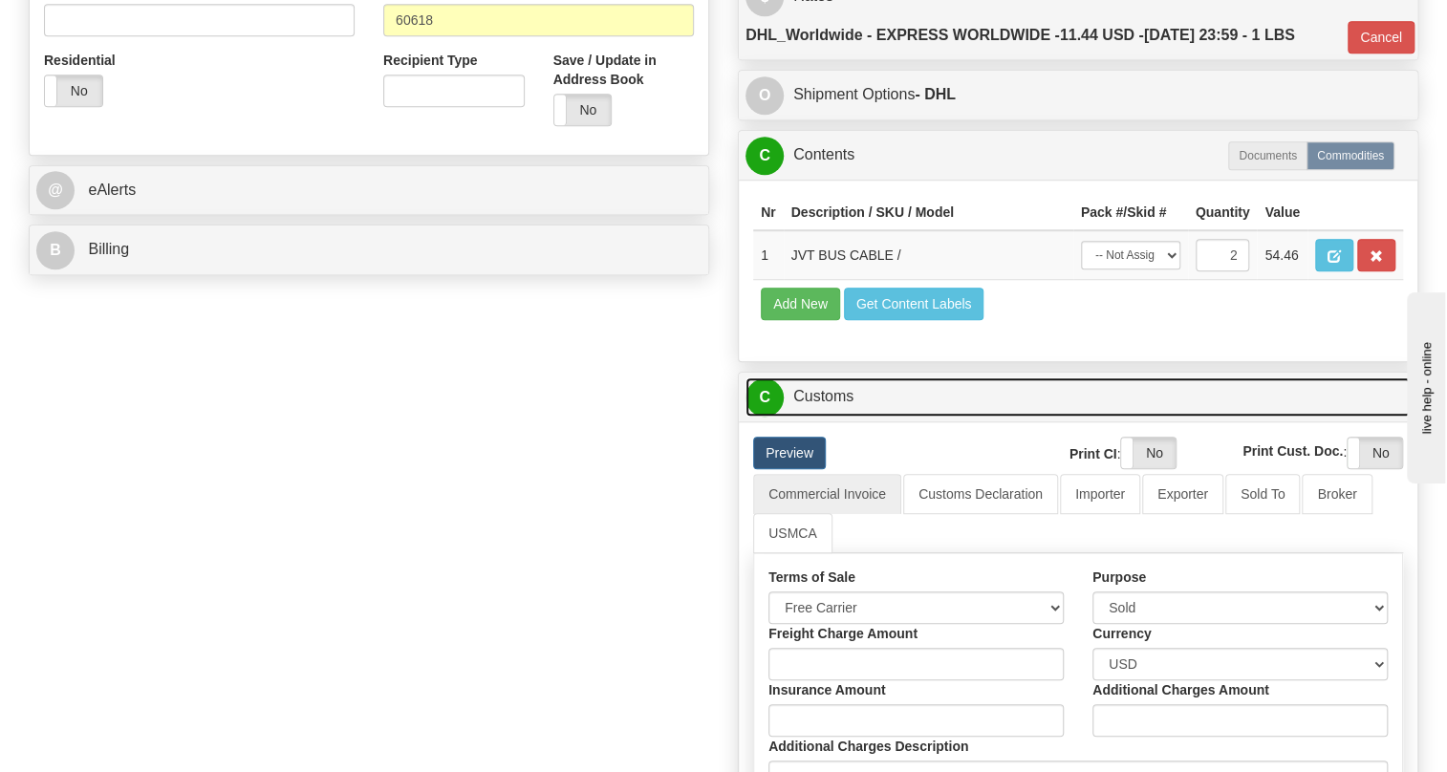
click at [835, 417] on link "C Customs" at bounding box center [1078, 397] width 665 height 39
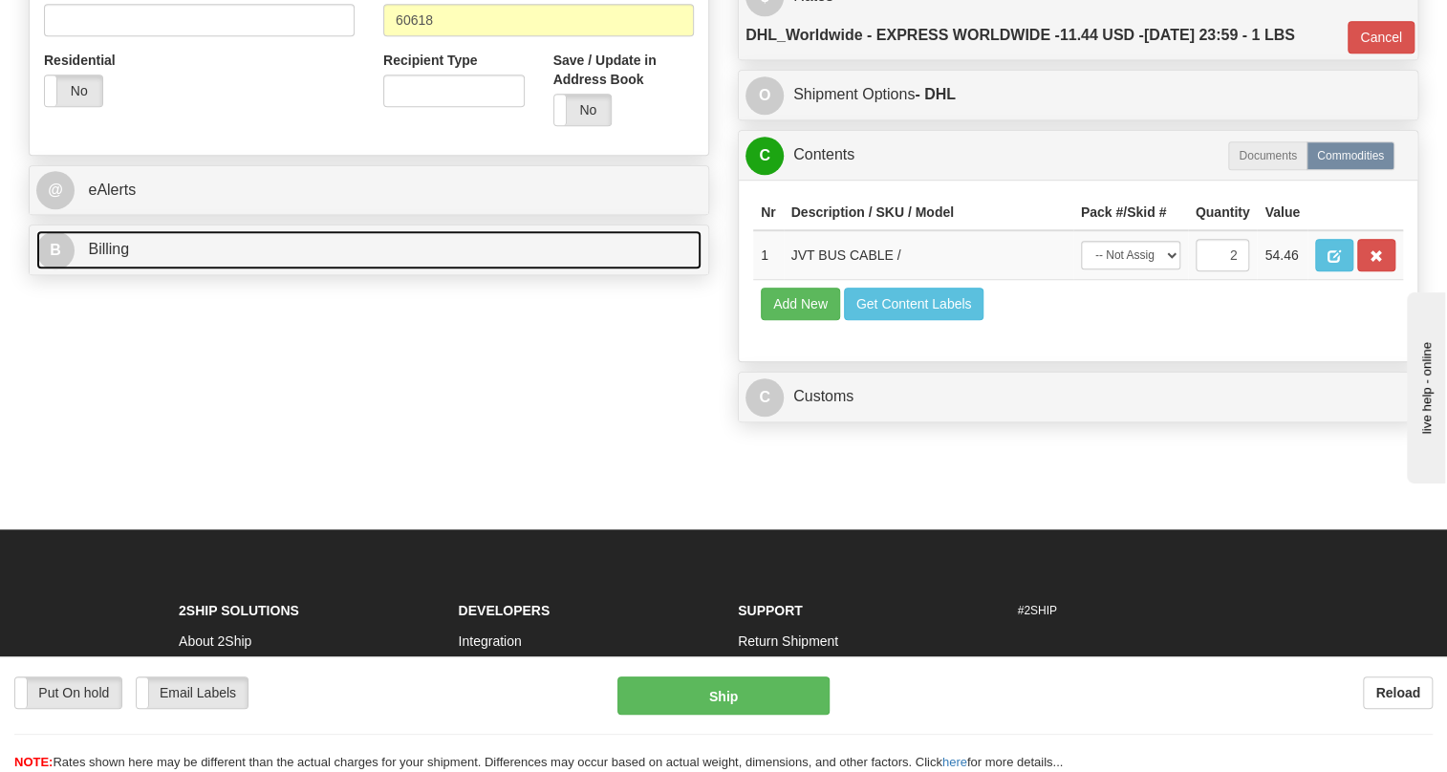
click at [117, 257] on span "Billing" at bounding box center [108, 249] width 41 height 16
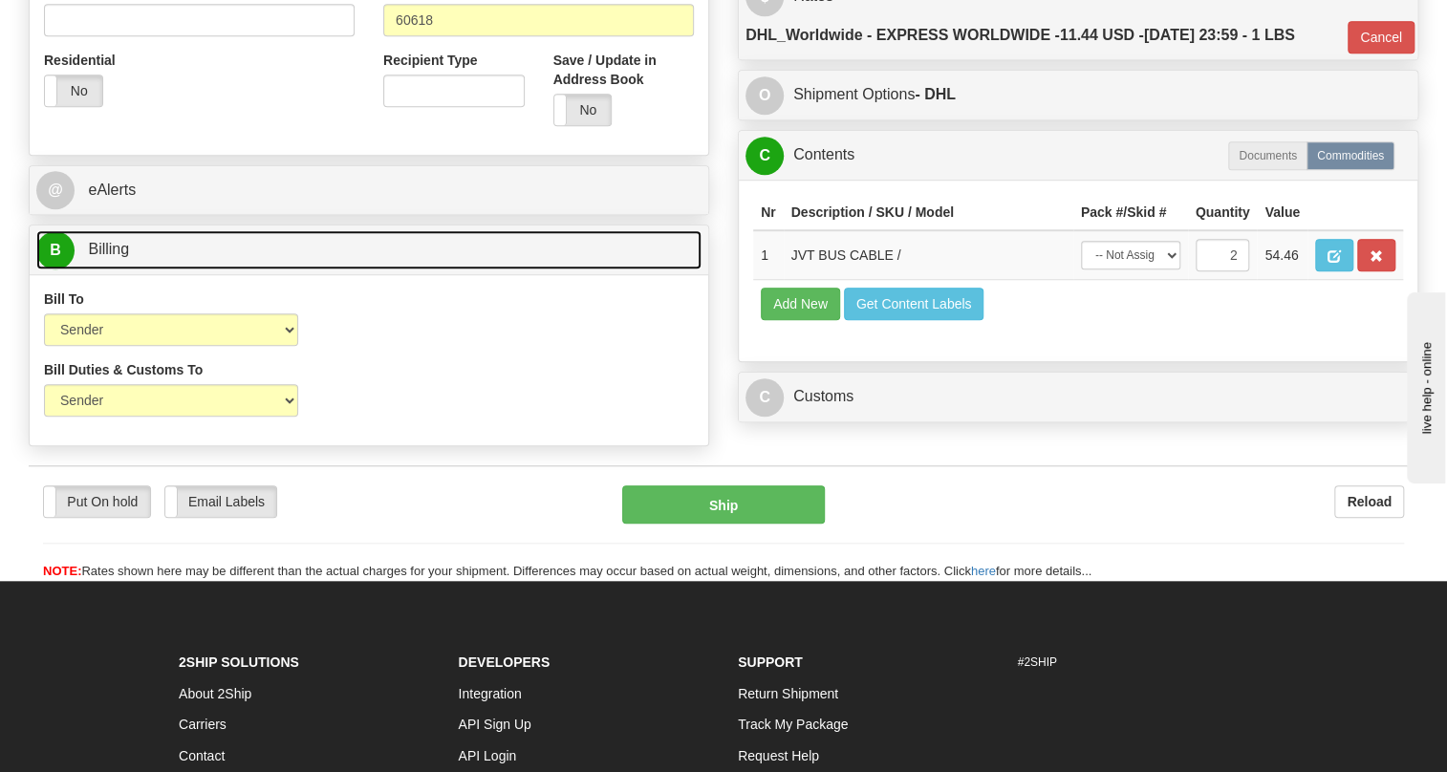
click at [117, 257] on span "Billing" at bounding box center [108, 249] width 41 height 16
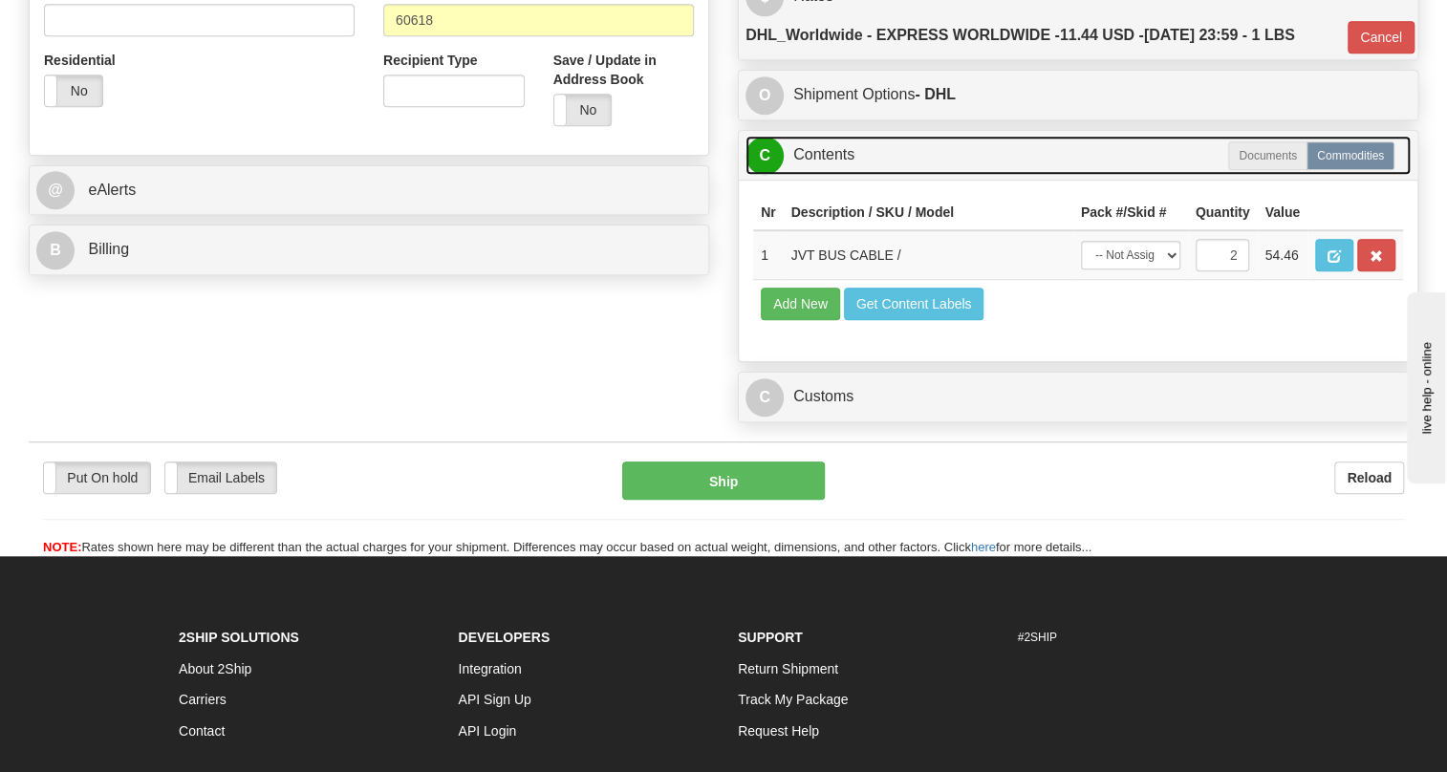
click at [821, 175] on link "C Contents" at bounding box center [1078, 155] width 665 height 39
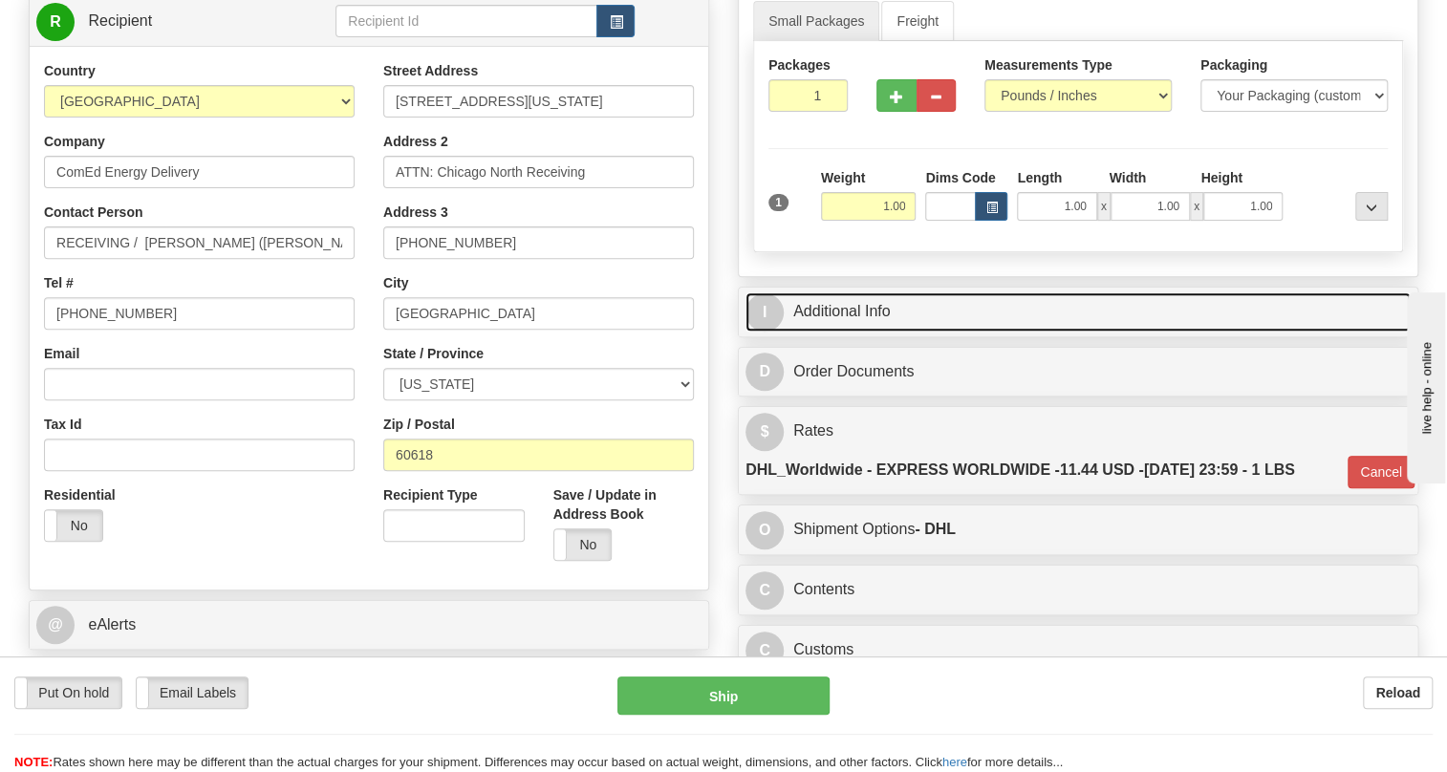
click at [878, 332] on link "I Additional Info" at bounding box center [1078, 312] width 665 height 39
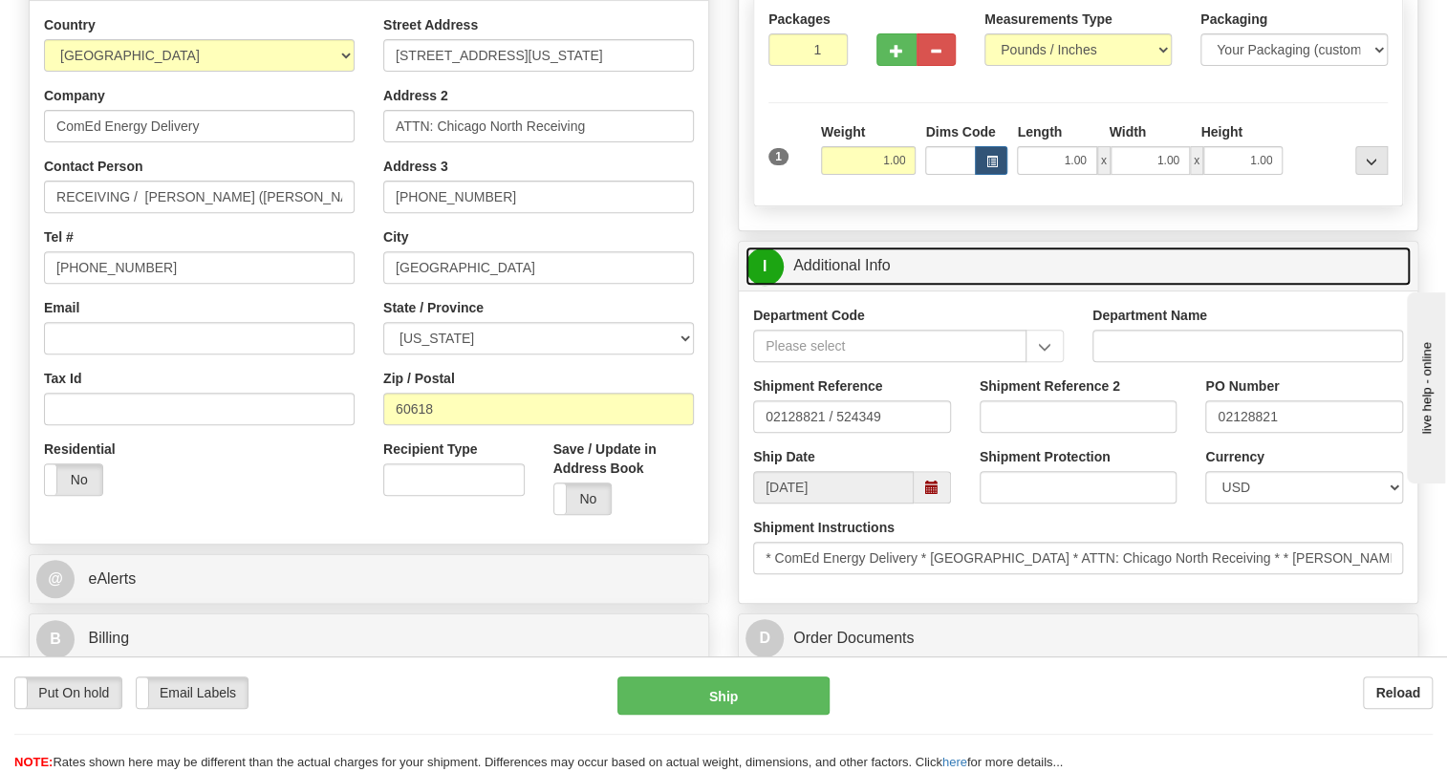
scroll to position [347, 0]
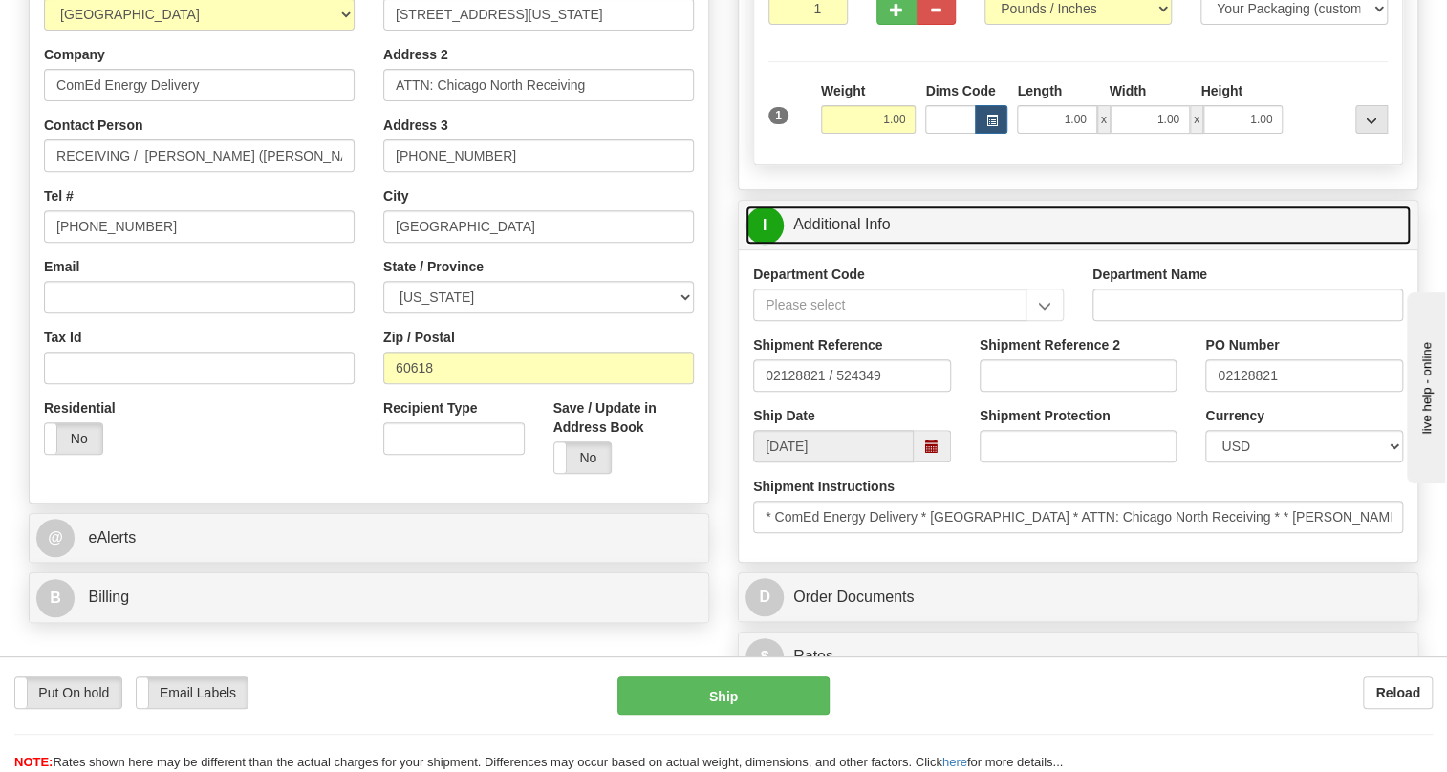
click at [851, 245] on link "I Additional Info" at bounding box center [1078, 225] width 665 height 39
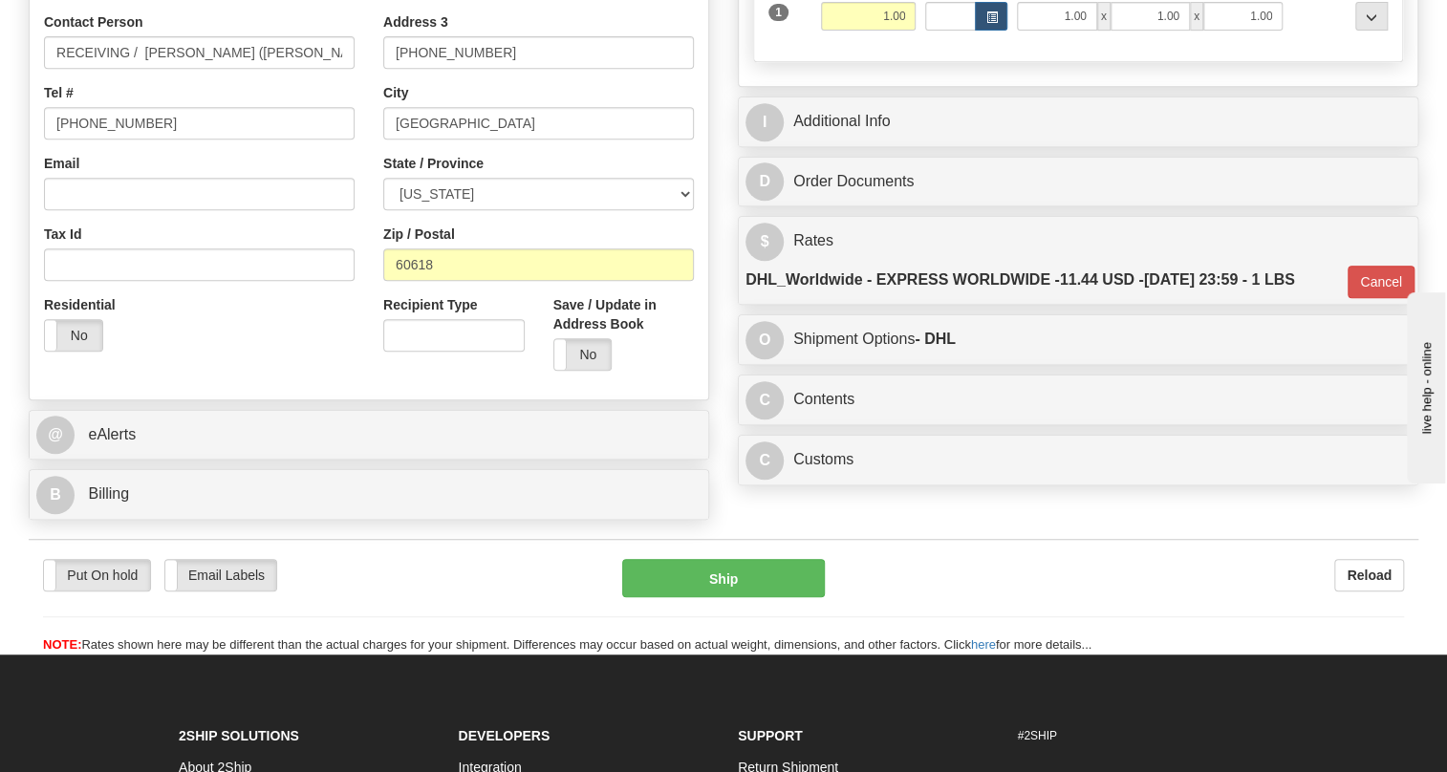
scroll to position [521, 0]
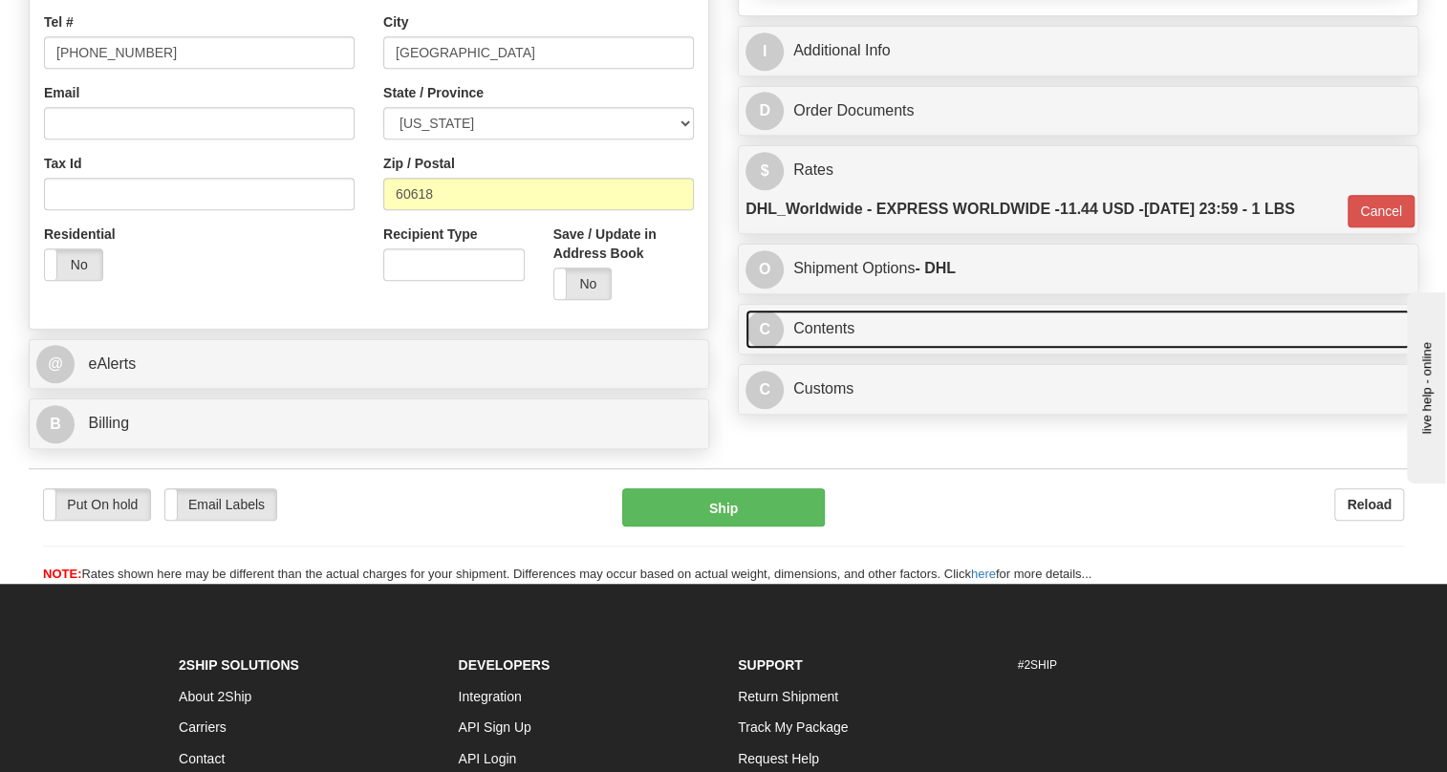
click at [817, 349] on link "C Contents" at bounding box center [1078, 329] width 665 height 39
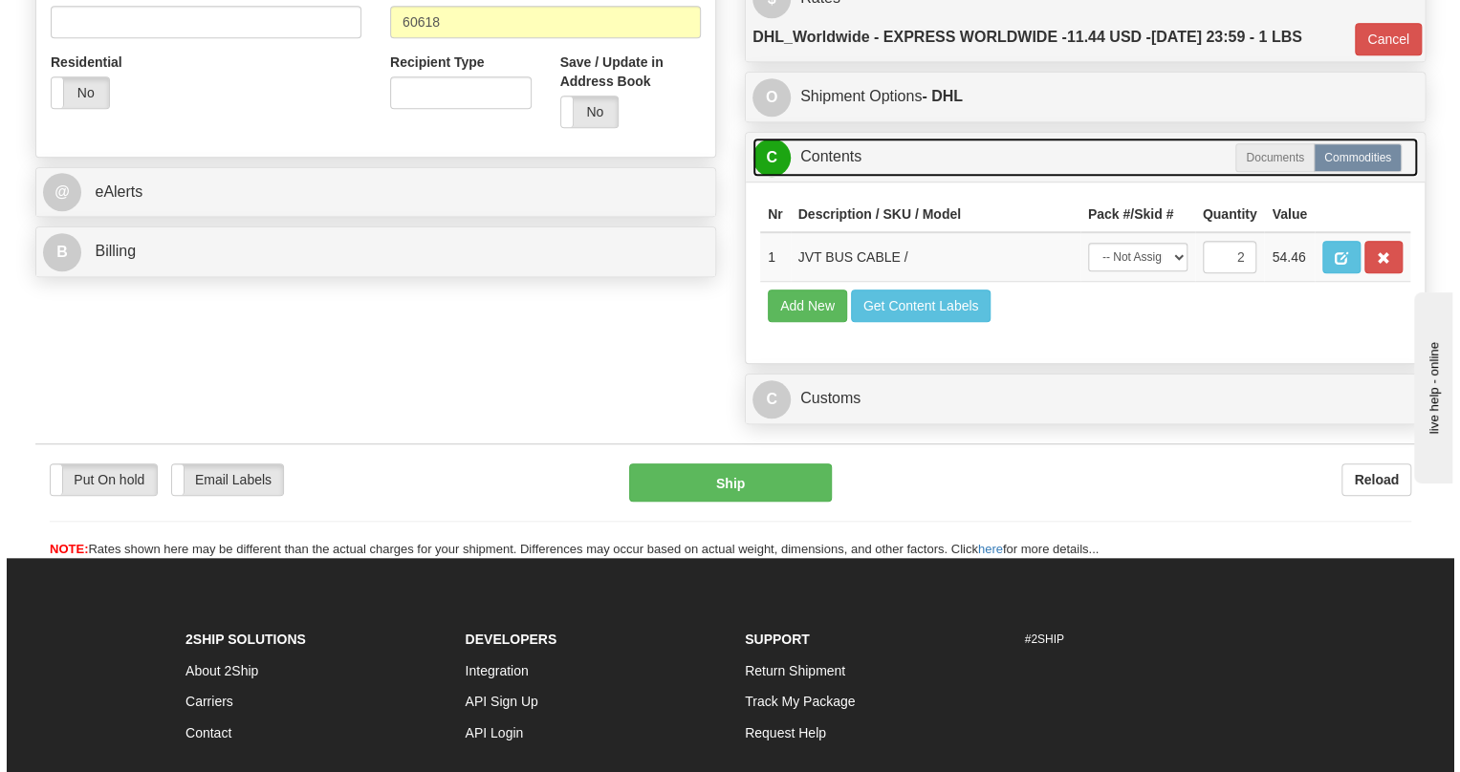
scroll to position [695, 0]
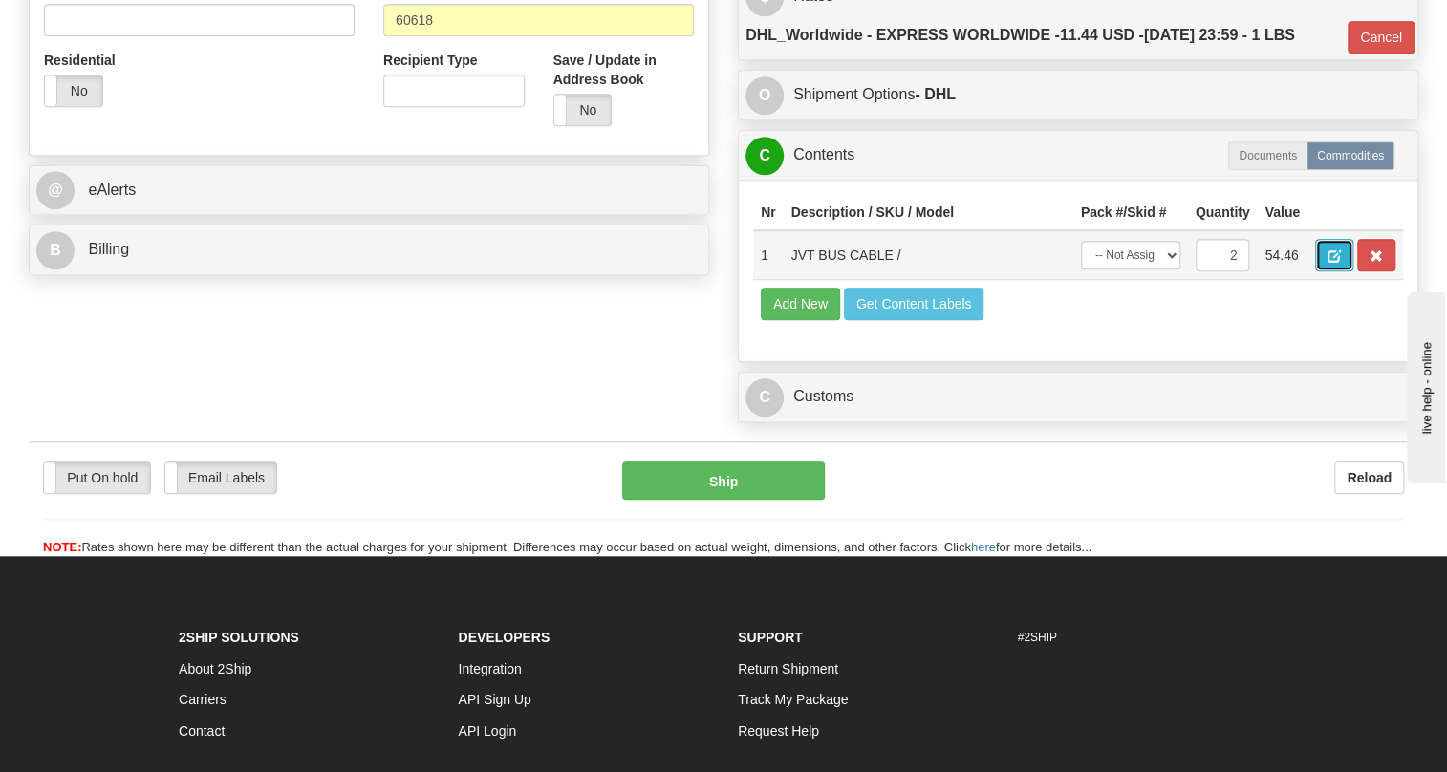
click at [1334, 263] on span "button" at bounding box center [1334, 256] width 13 height 12
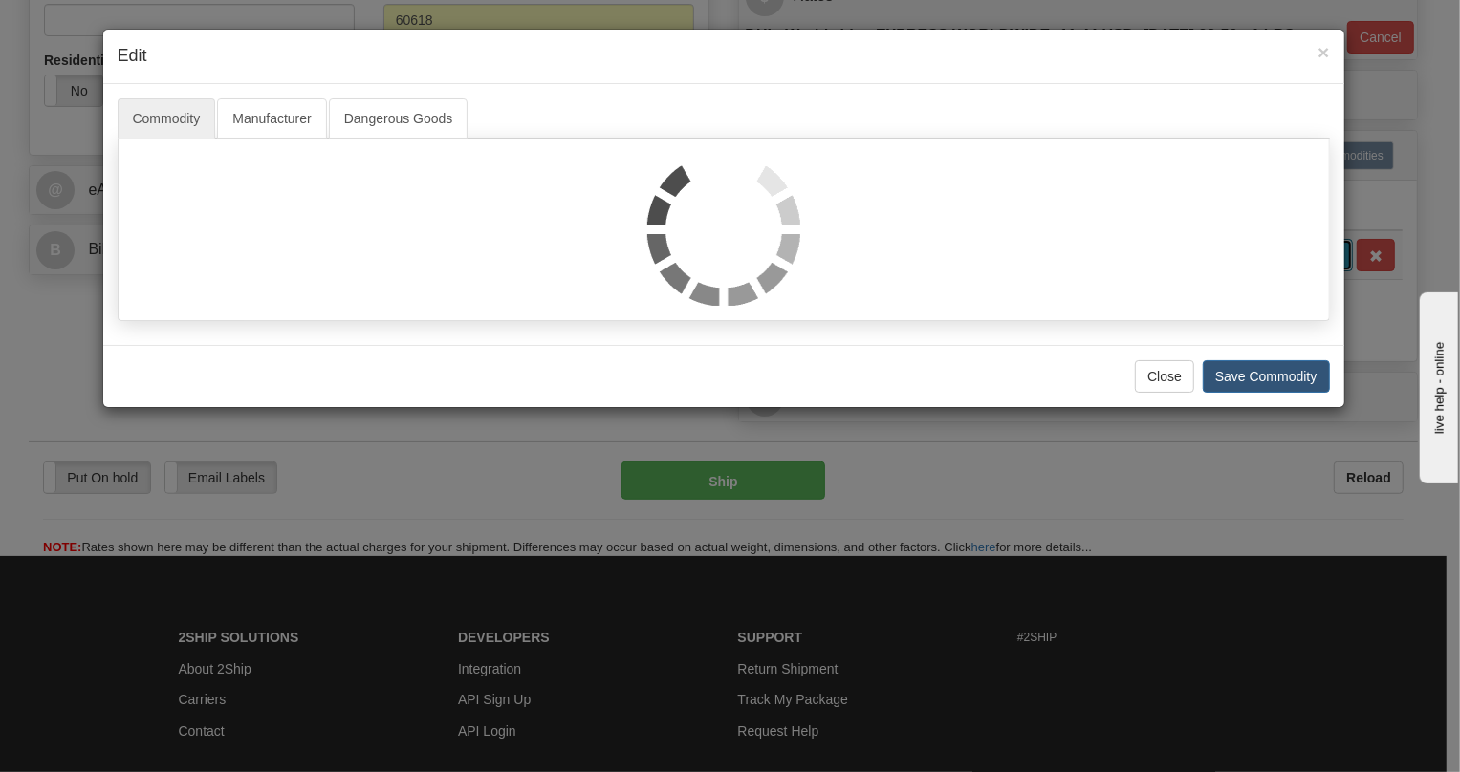
scroll to position [0, 0]
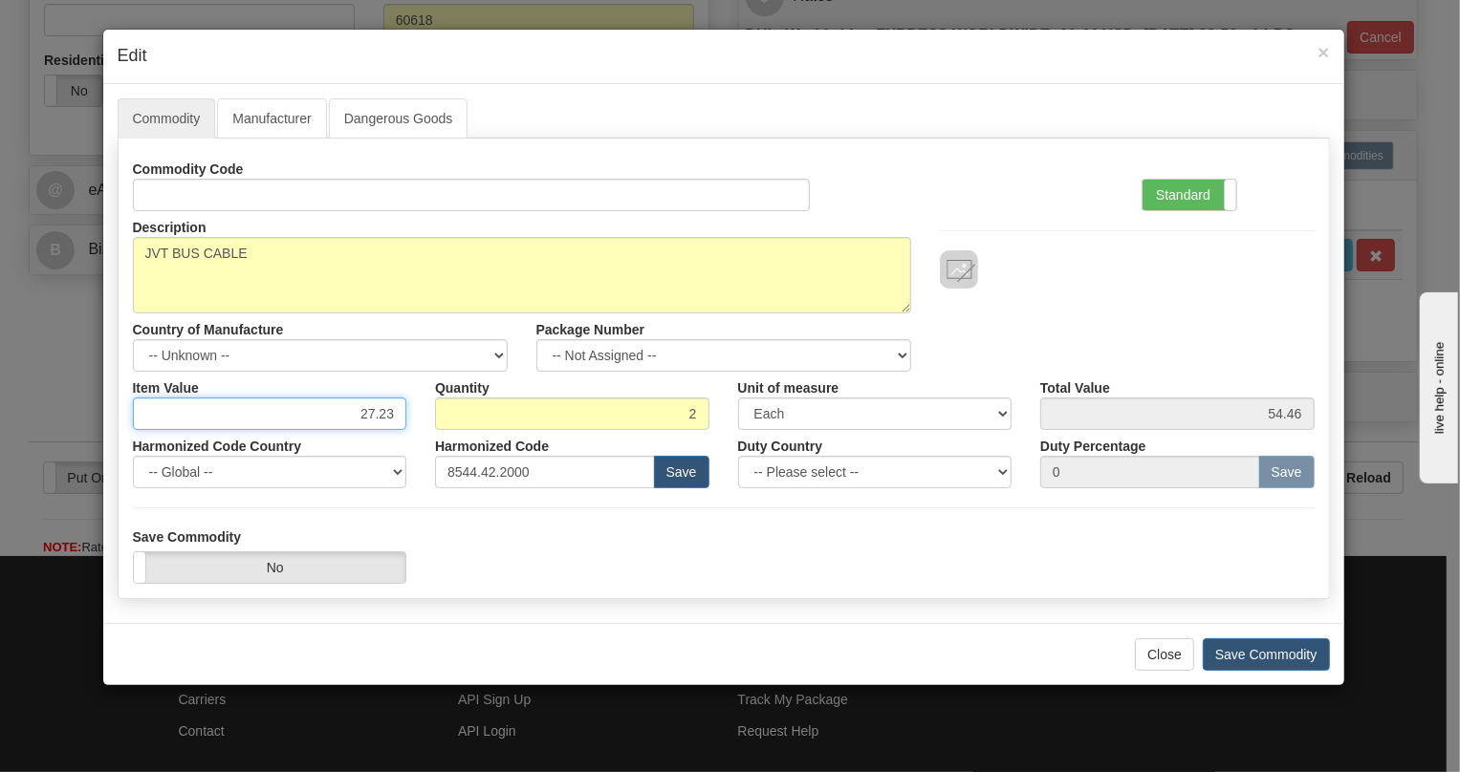
click at [381, 413] on input "27.23" at bounding box center [270, 414] width 274 height 33
paste input "33,06"
click at [375, 420] on input "233,06" at bounding box center [270, 414] width 274 height 33
type input "233.06"
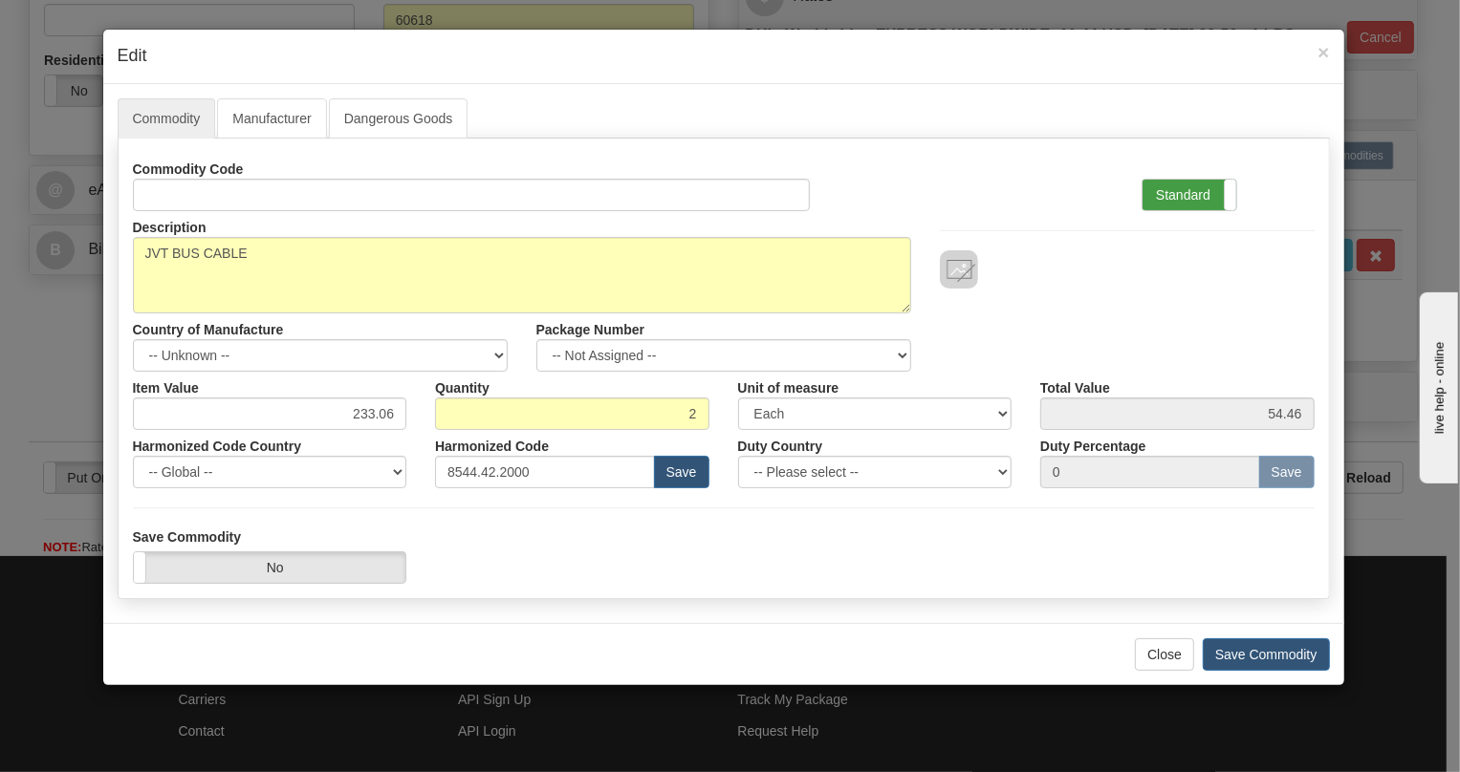
type input "466.12"
click at [1173, 192] on label "Standard" at bounding box center [1189, 195] width 94 height 31
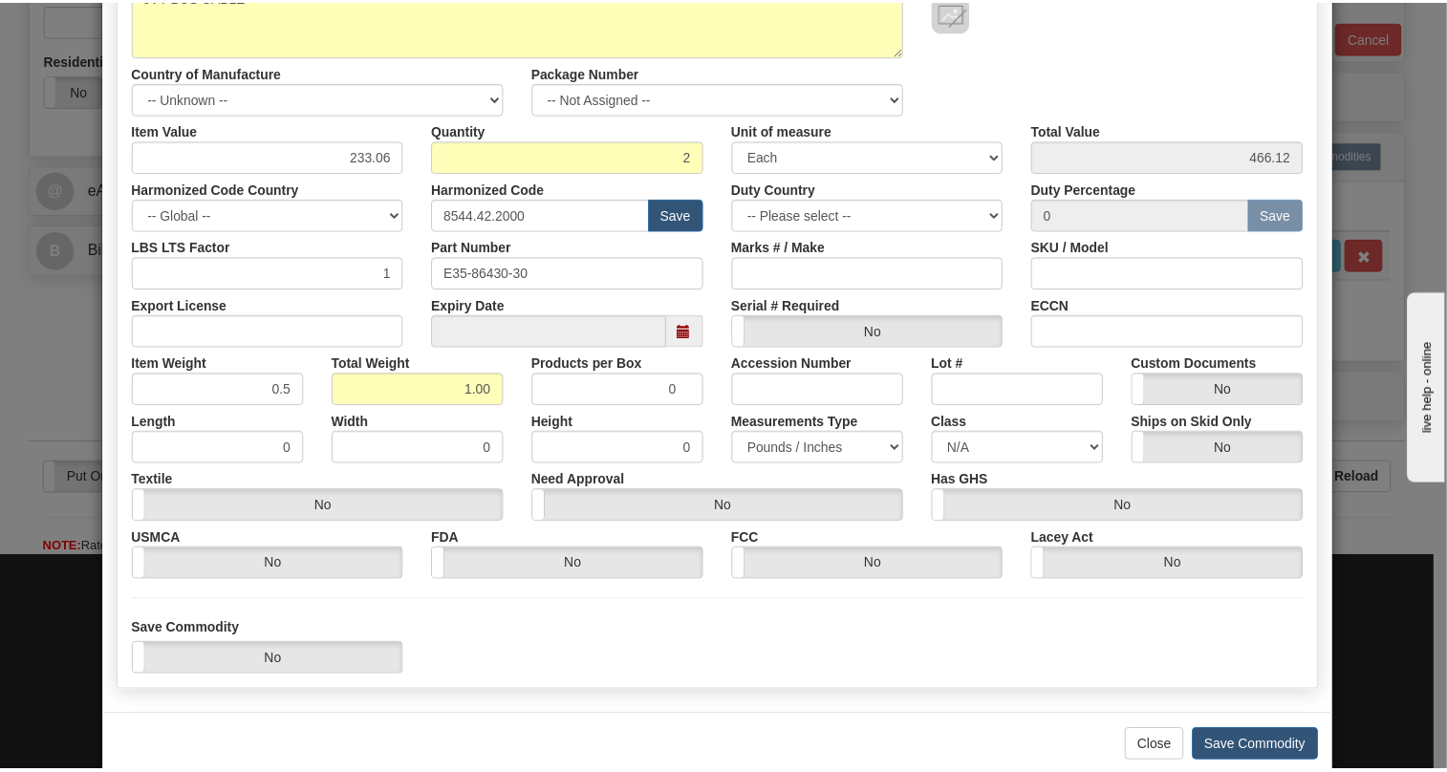
scroll to position [260, 0]
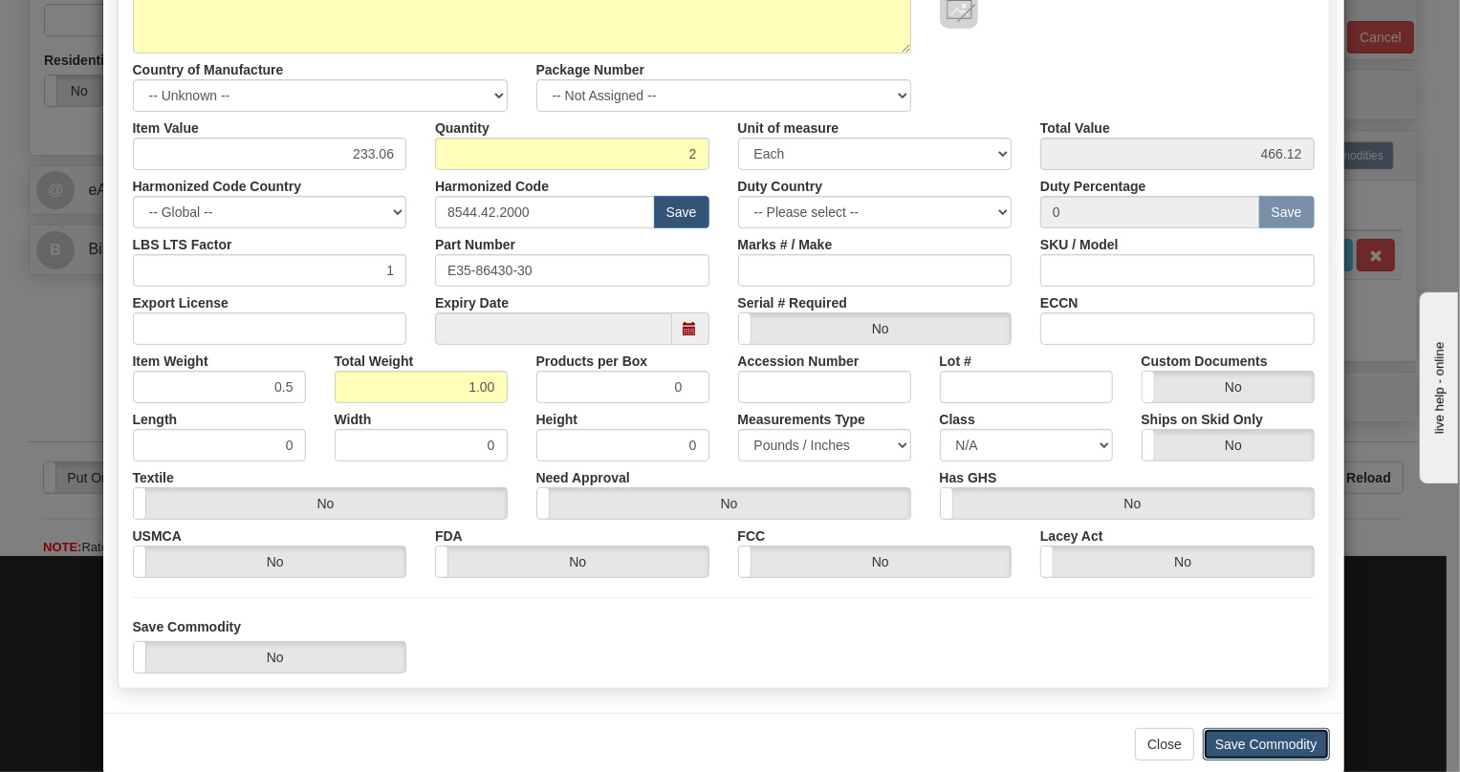
click at [1262, 744] on button "Save Commodity" at bounding box center [1266, 744] width 127 height 33
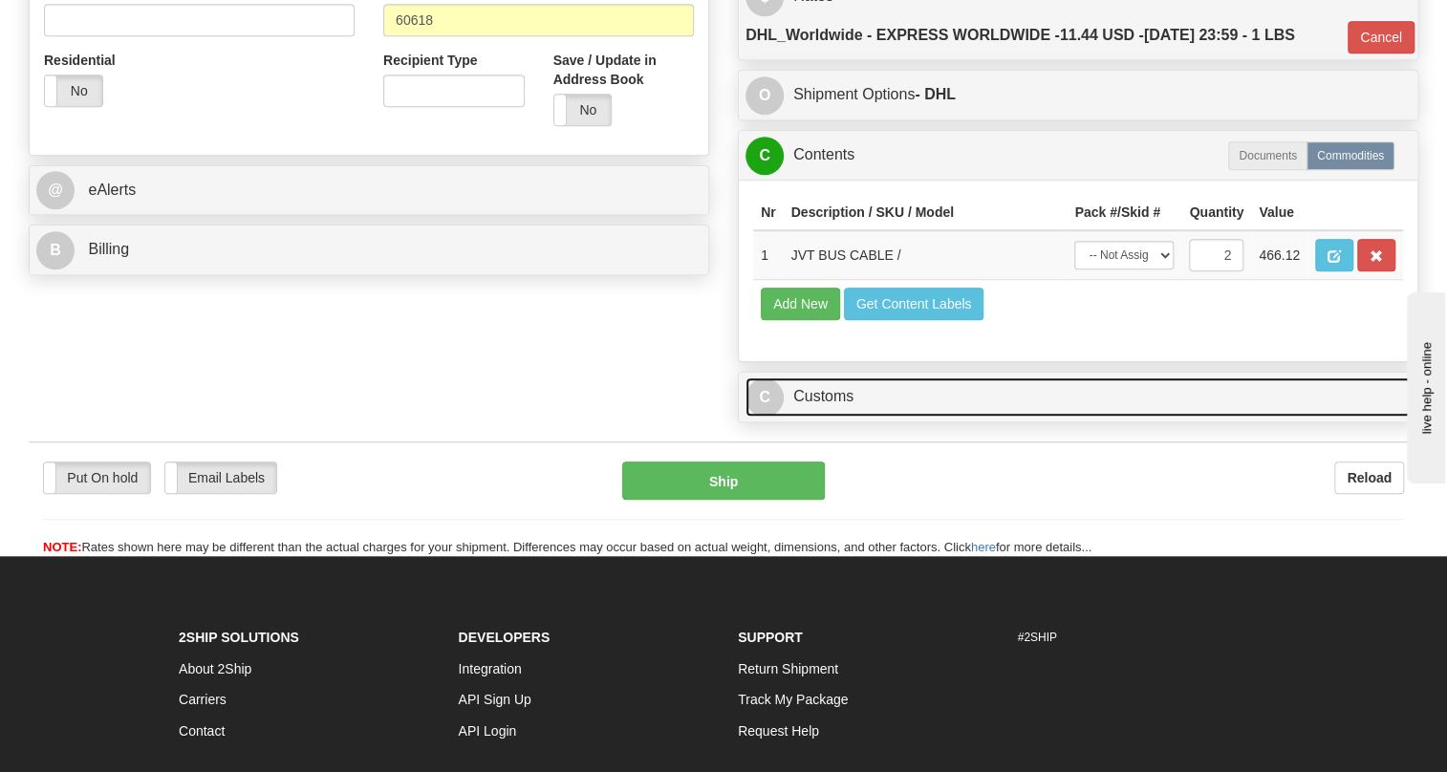
click at [826, 417] on link "C Customs" at bounding box center [1078, 397] width 665 height 39
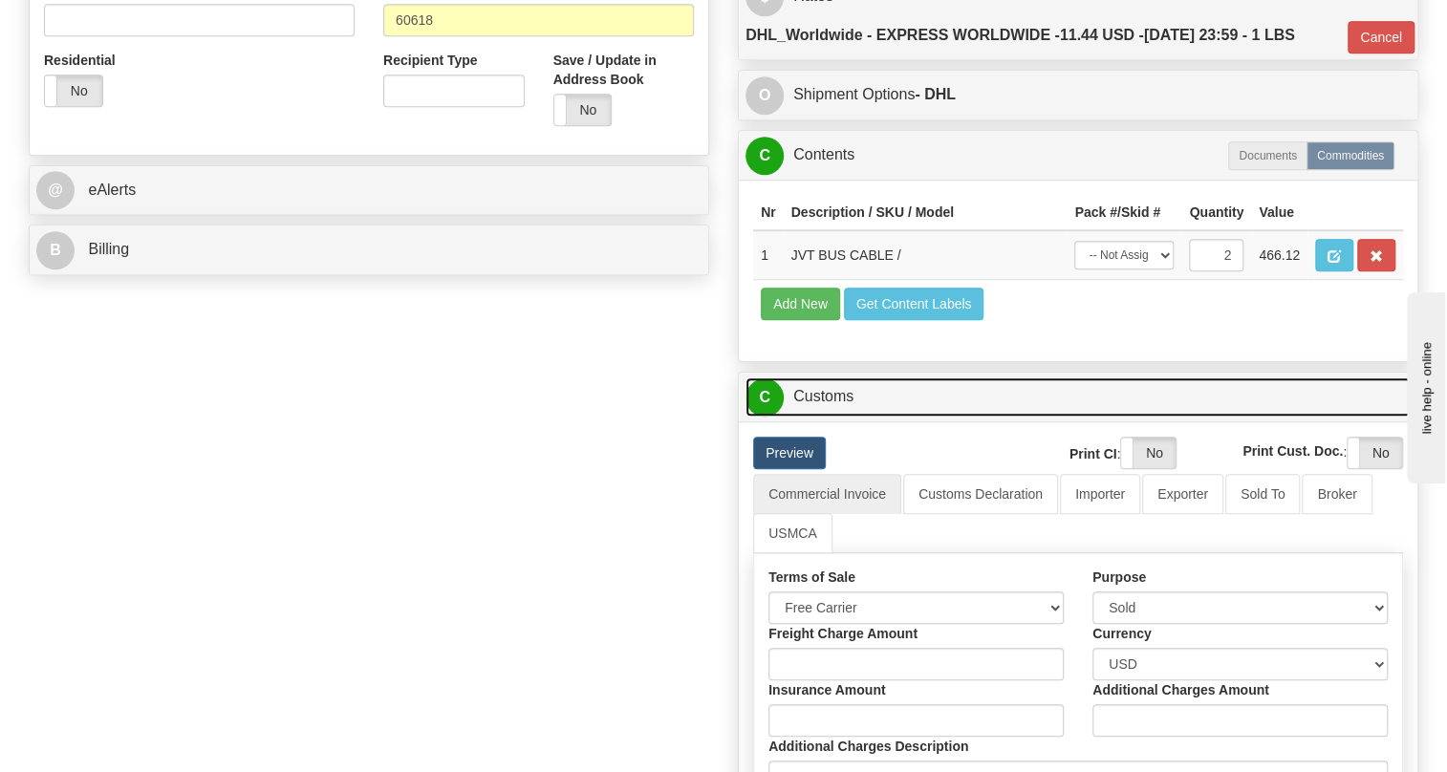
click at [826, 417] on link "C Customs" at bounding box center [1078, 397] width 665 height 39
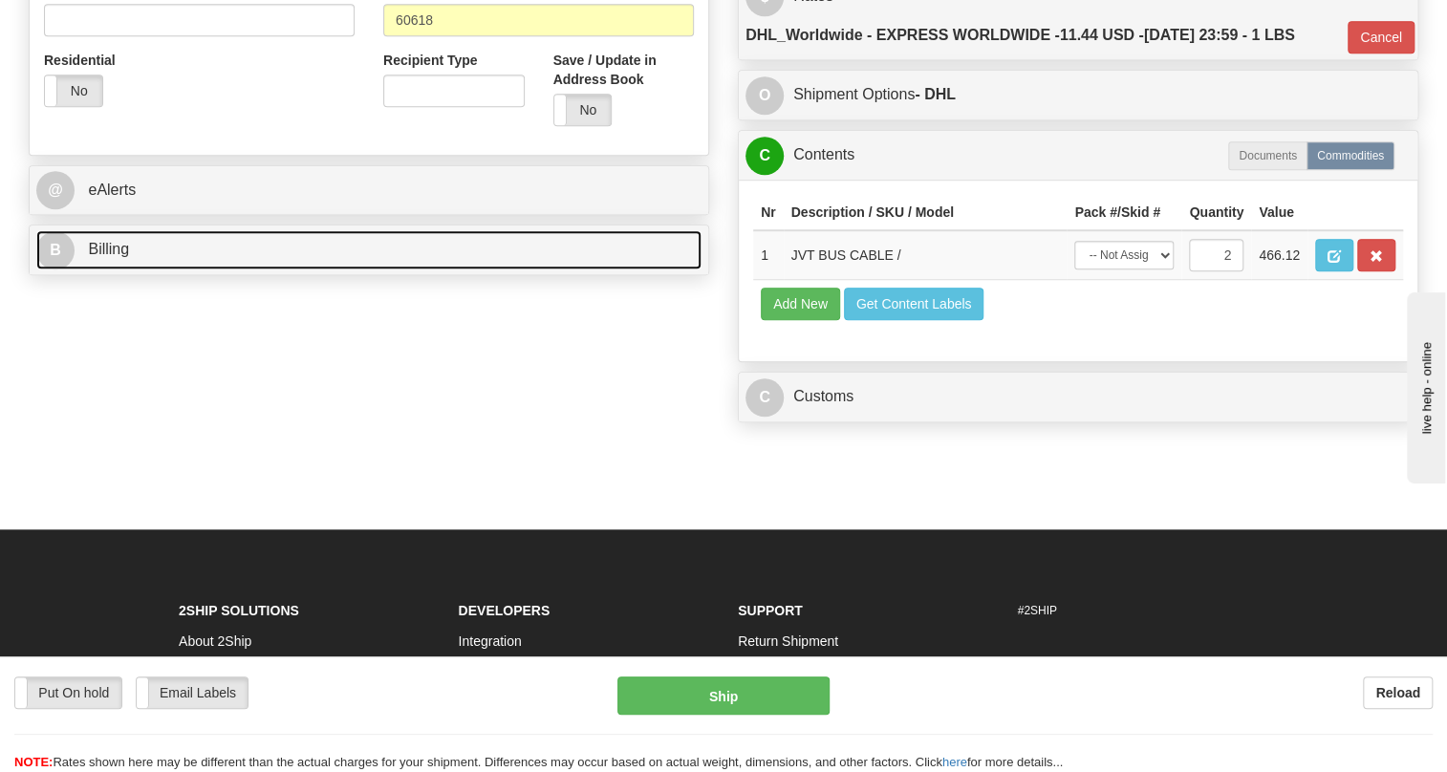
click at [115, 257] on span "Billing" at bounding box center [108, 249] width 41 height 16
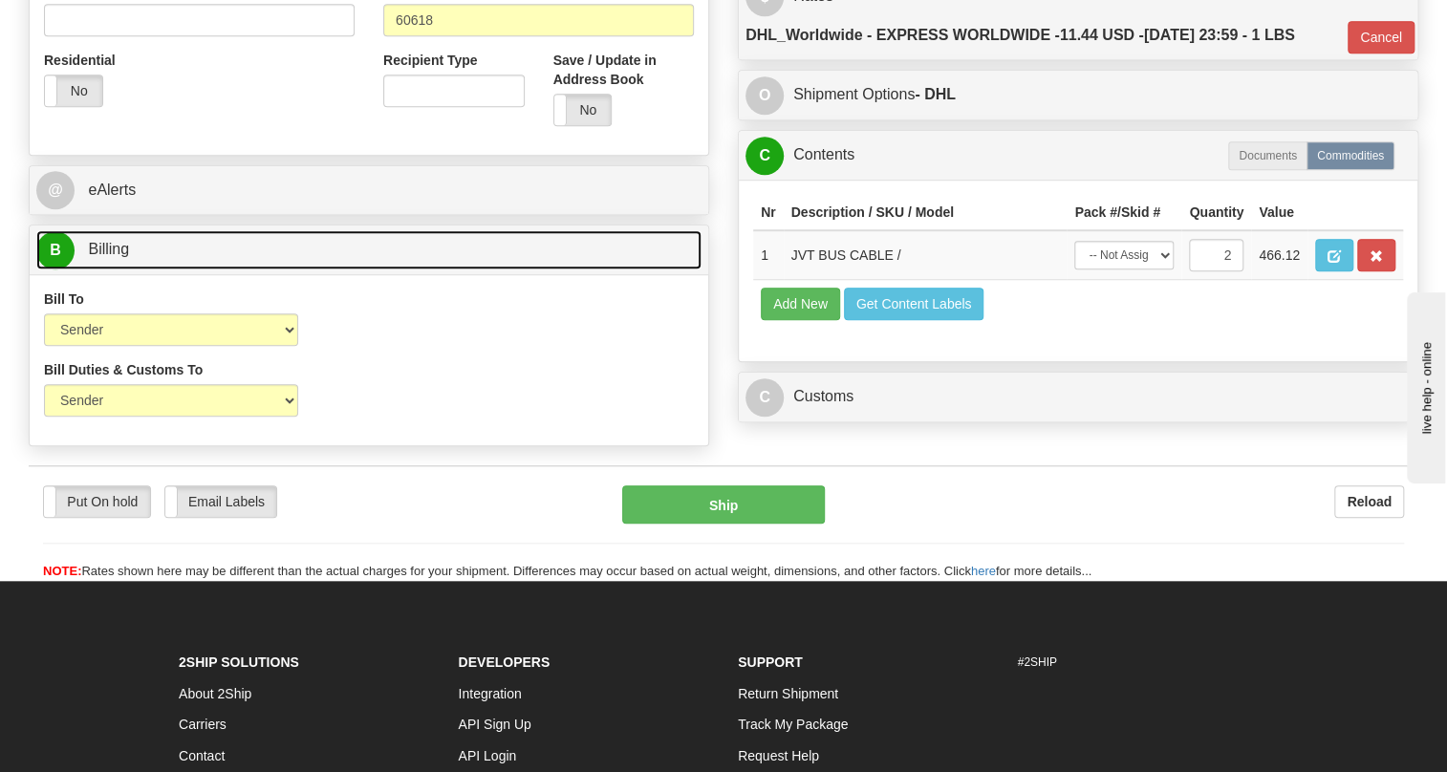
click at [115, 257] on span "Billing" at bounding box center [108, 249] width 41 height 16
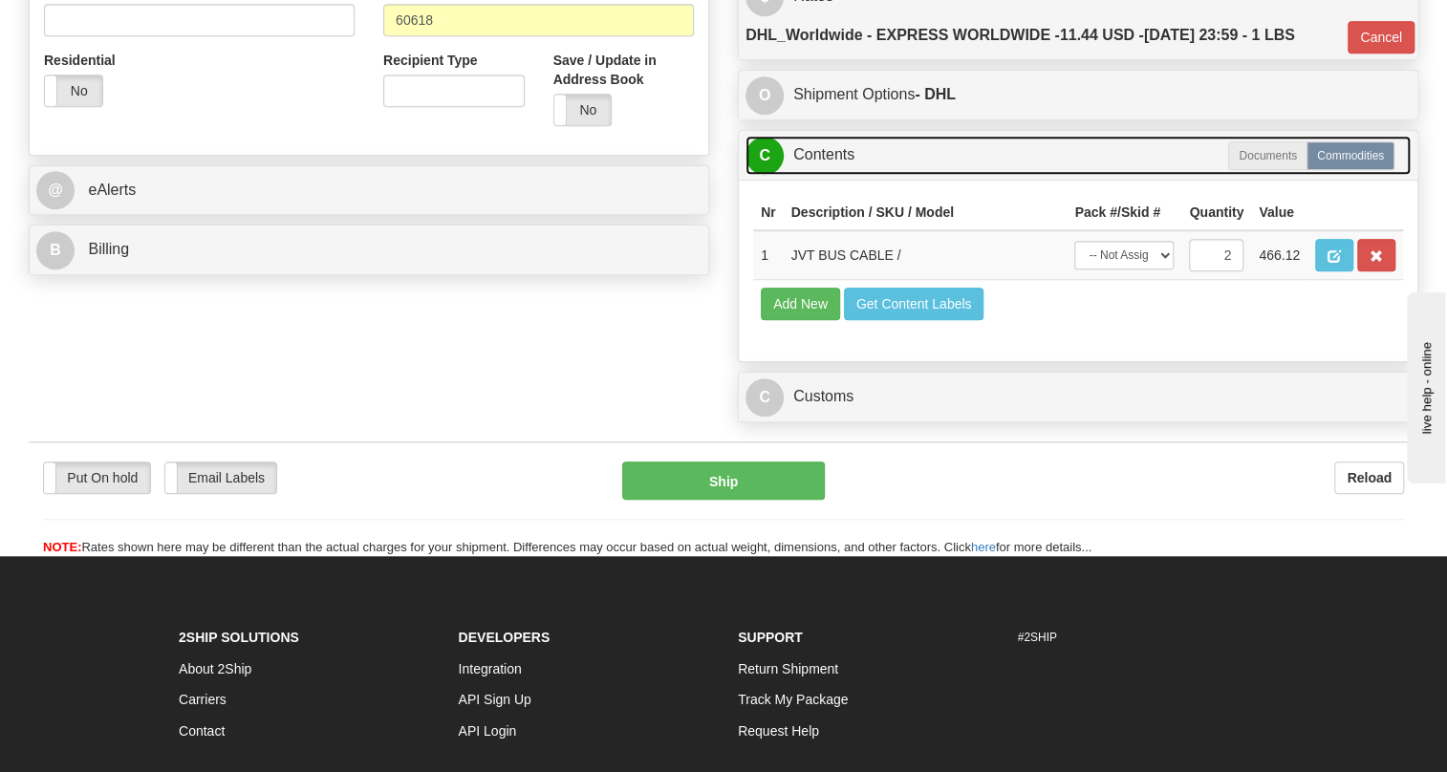
click at [837, 175] on link "C Contents" at bounding box center [1078, 155] width 665 height 39
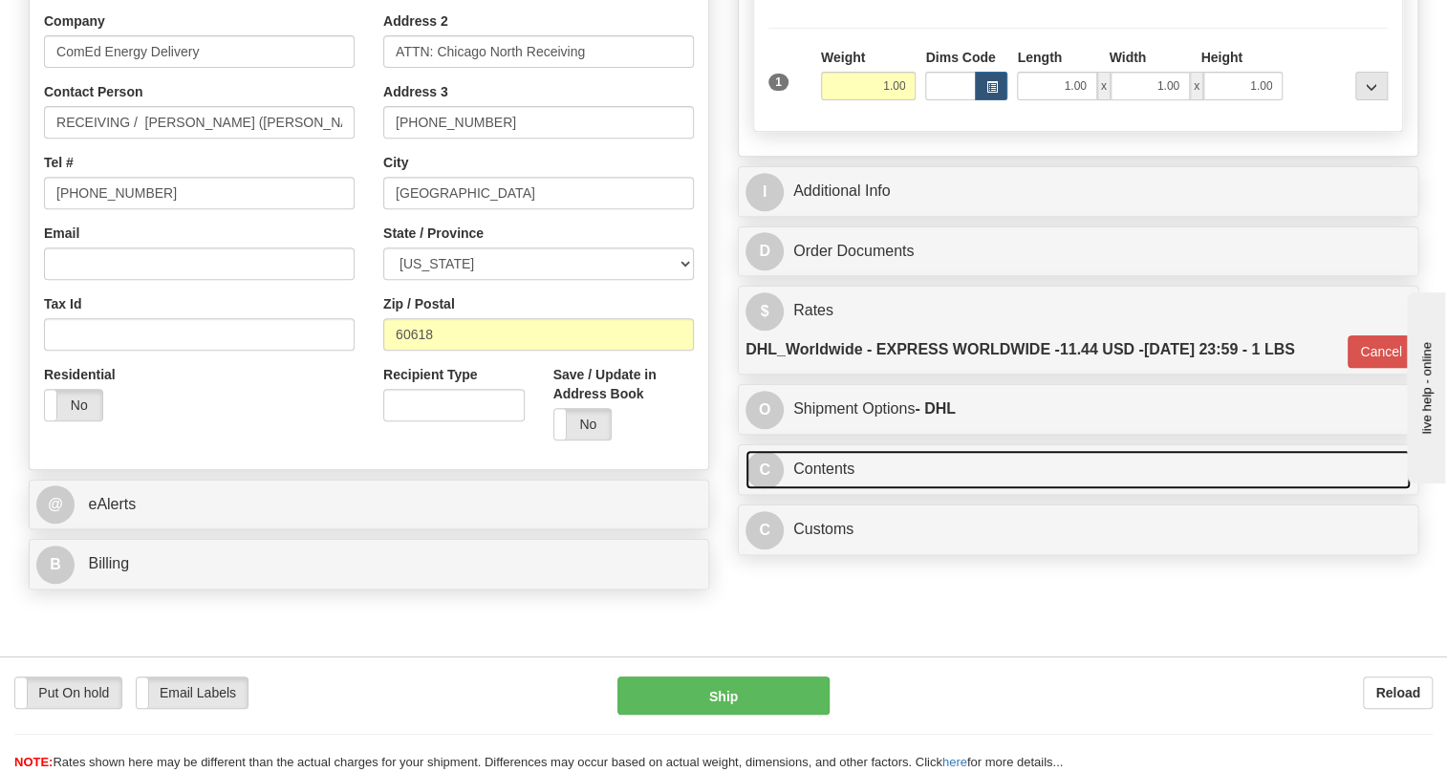
scroll to position [347, 0]
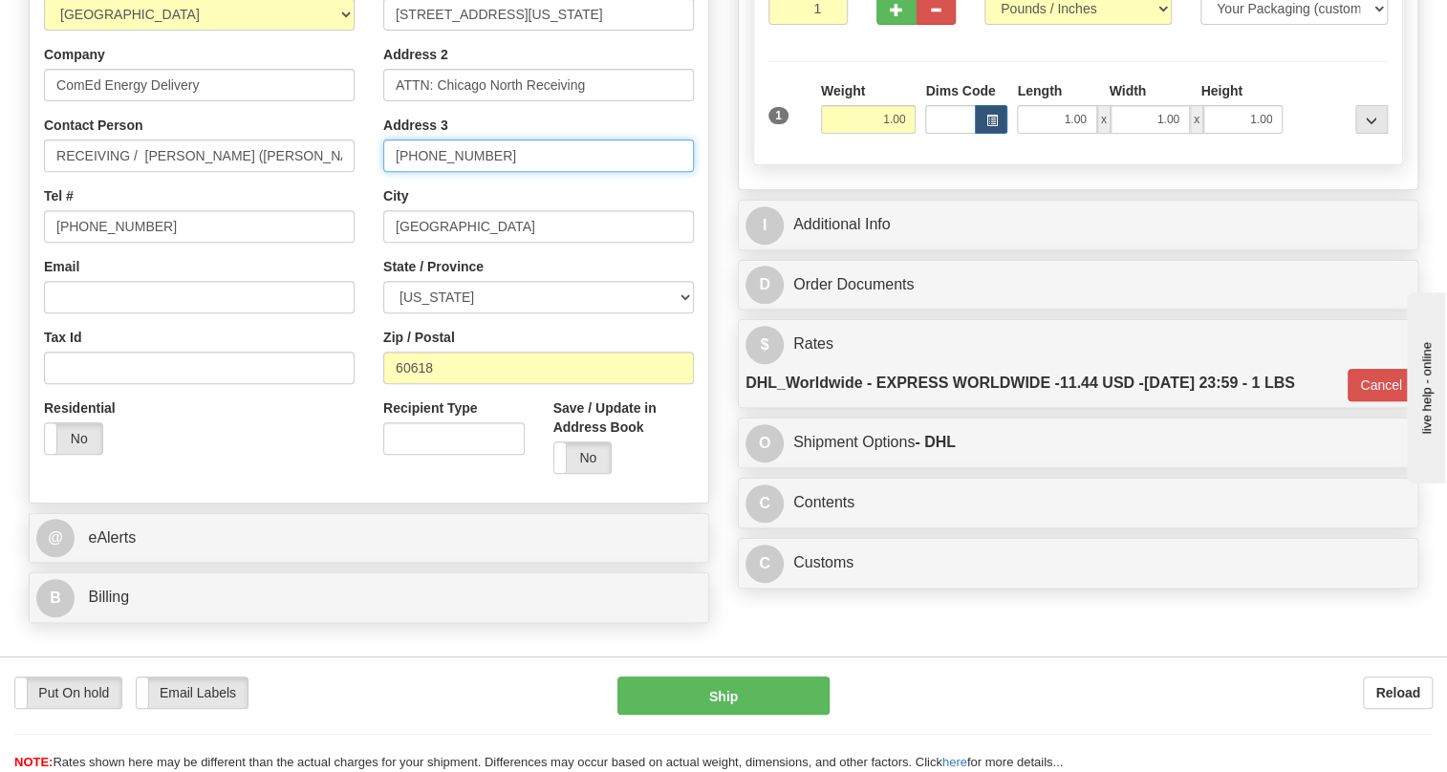
drag, startPoint x: 502, startPoint y: 199, endPoint x: 391, endPoint y: 205, distance: 111.0
click at [391, 172] on input "+1 779-231-2399" at bounding box center [538, 156] width 311 height 33
drag, startPoint x: 145, startPoint y: 196, endPoint x: -76, endPoint y: 244, distance: 225.9
click at [0, 244] on html "Training Course Close Toggle navigation Settings Shipping Preferences New Sende…" at bounding box center [723, 39] width 1447 height 772
click at [224, 172] on input "Esmeralda (Alda) Karagjozi" at bounding box center [199, 156] width 311 height 33
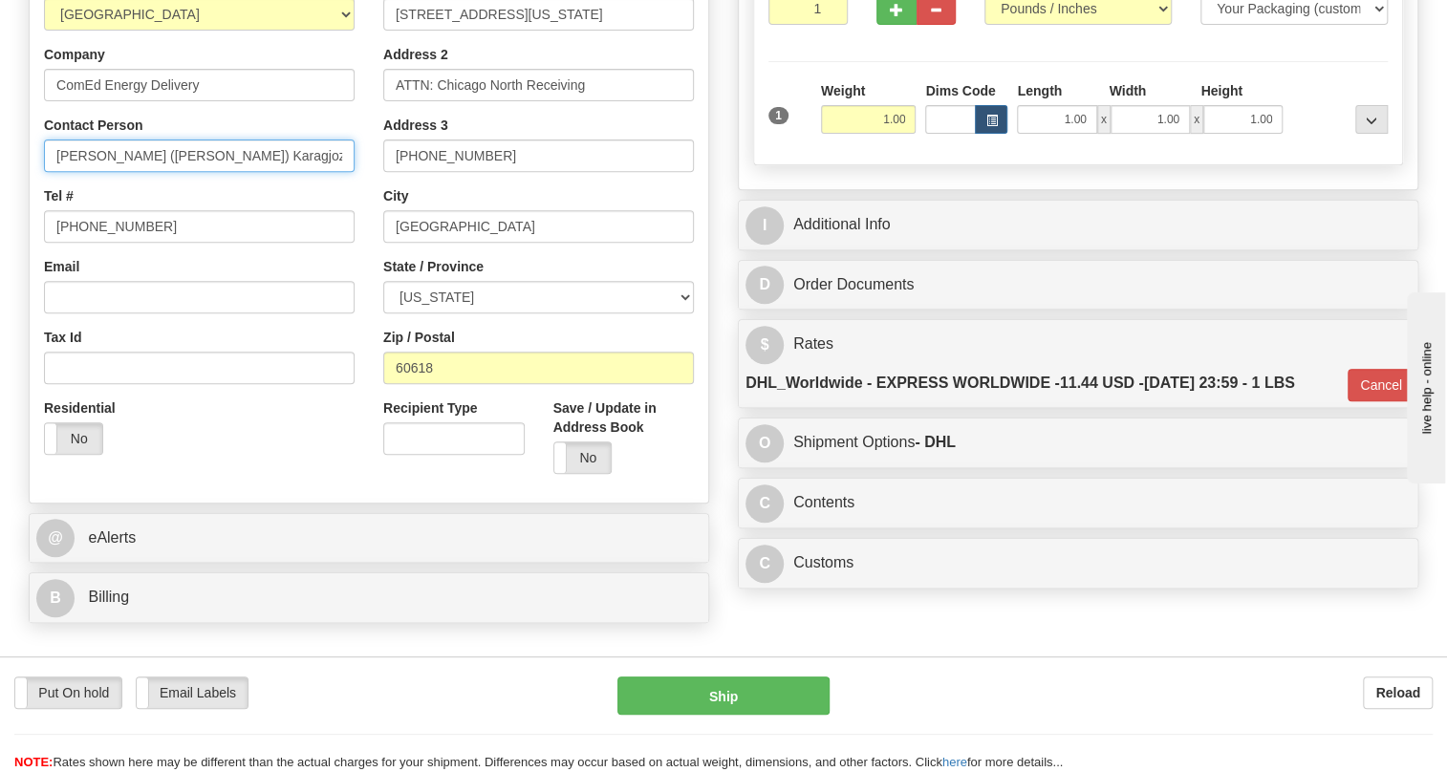
click at [272, 172] on input "Esmeralda (Alda) Karagjozi" at bounding box center [199, 156] width 311 height 33
type input "Esmeralda (Alda) Karagjozi +1 779-231-2399"
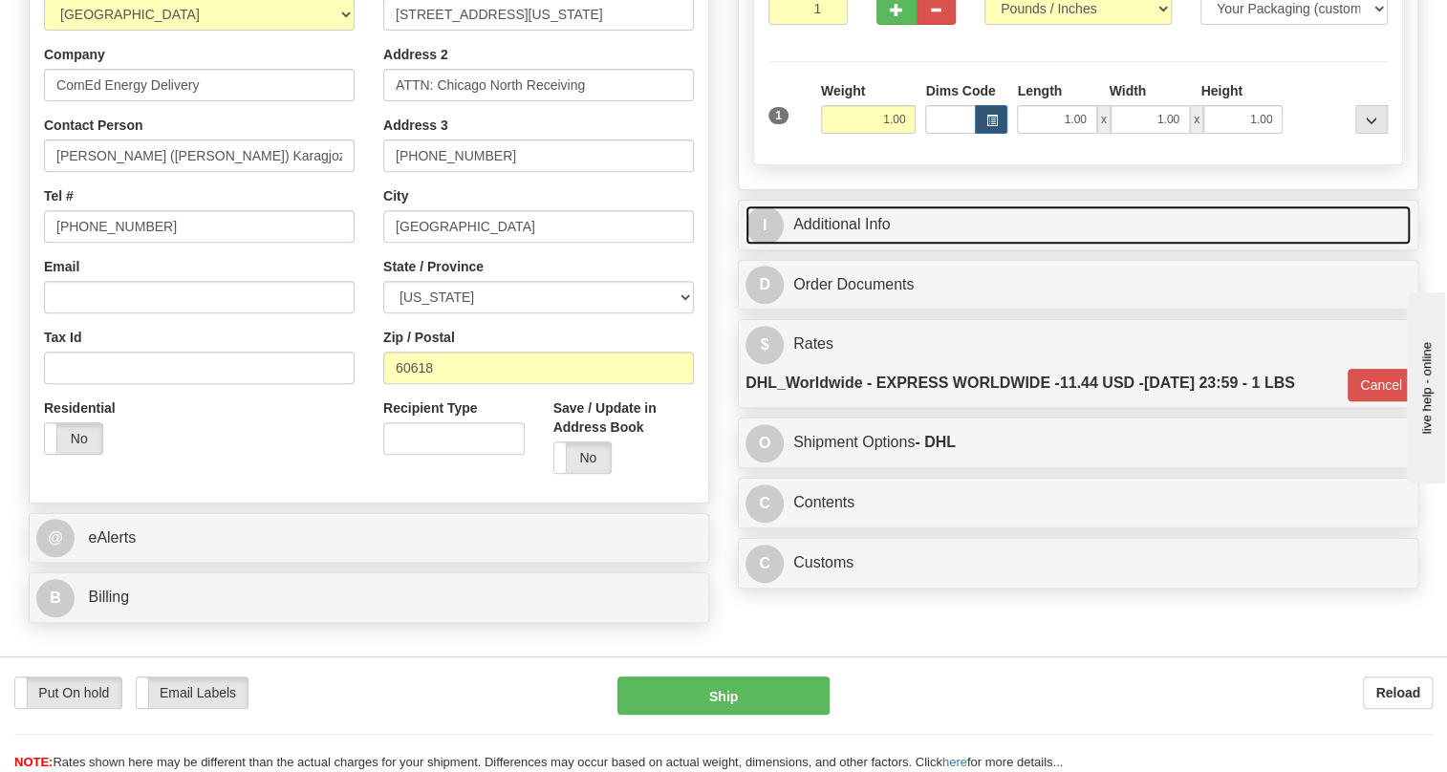
click at [835, 245] on link "I Additional Info" at bounding box center [1078, 225] width 665 height 39
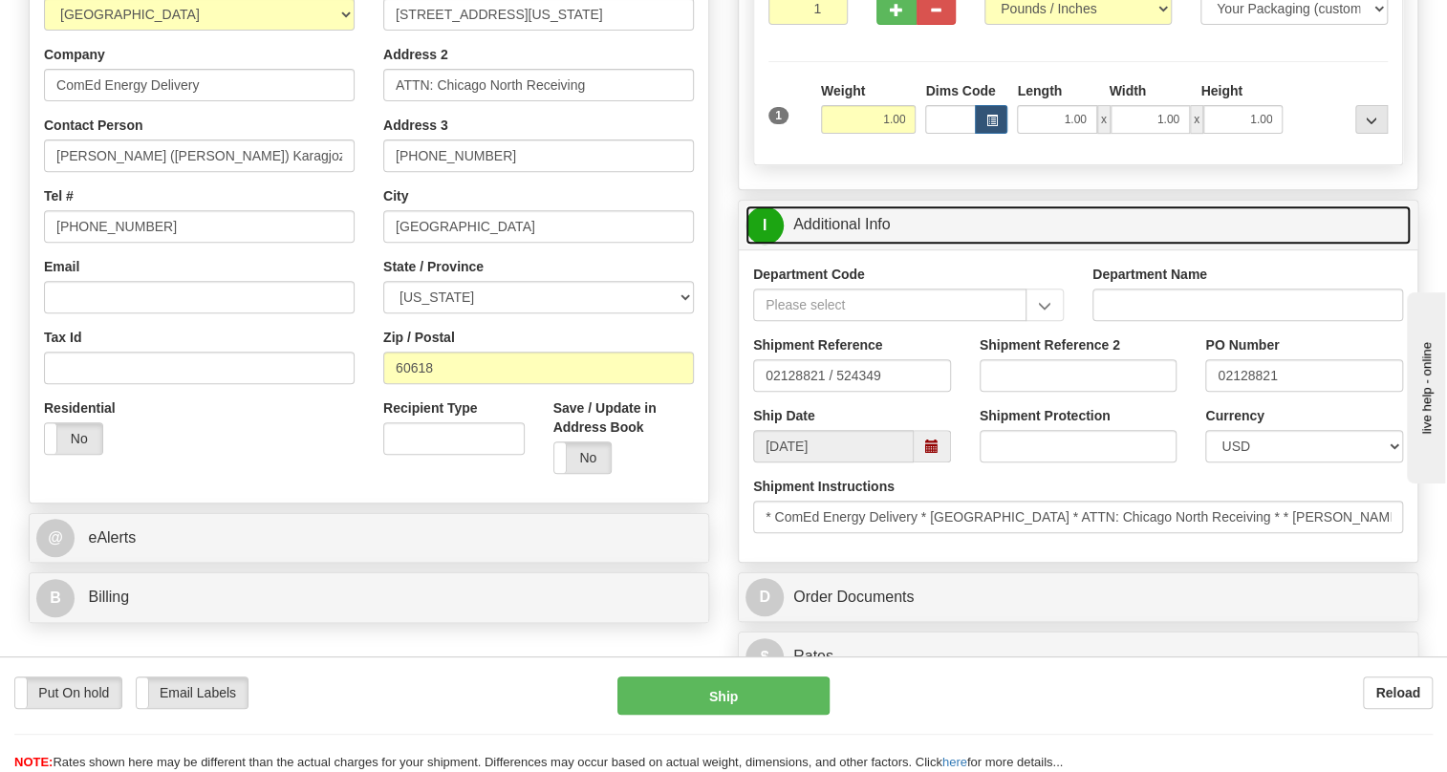
click at [882, 245] on link "I Additional Info" at bounding box center [1078, 225] width 665 height 39
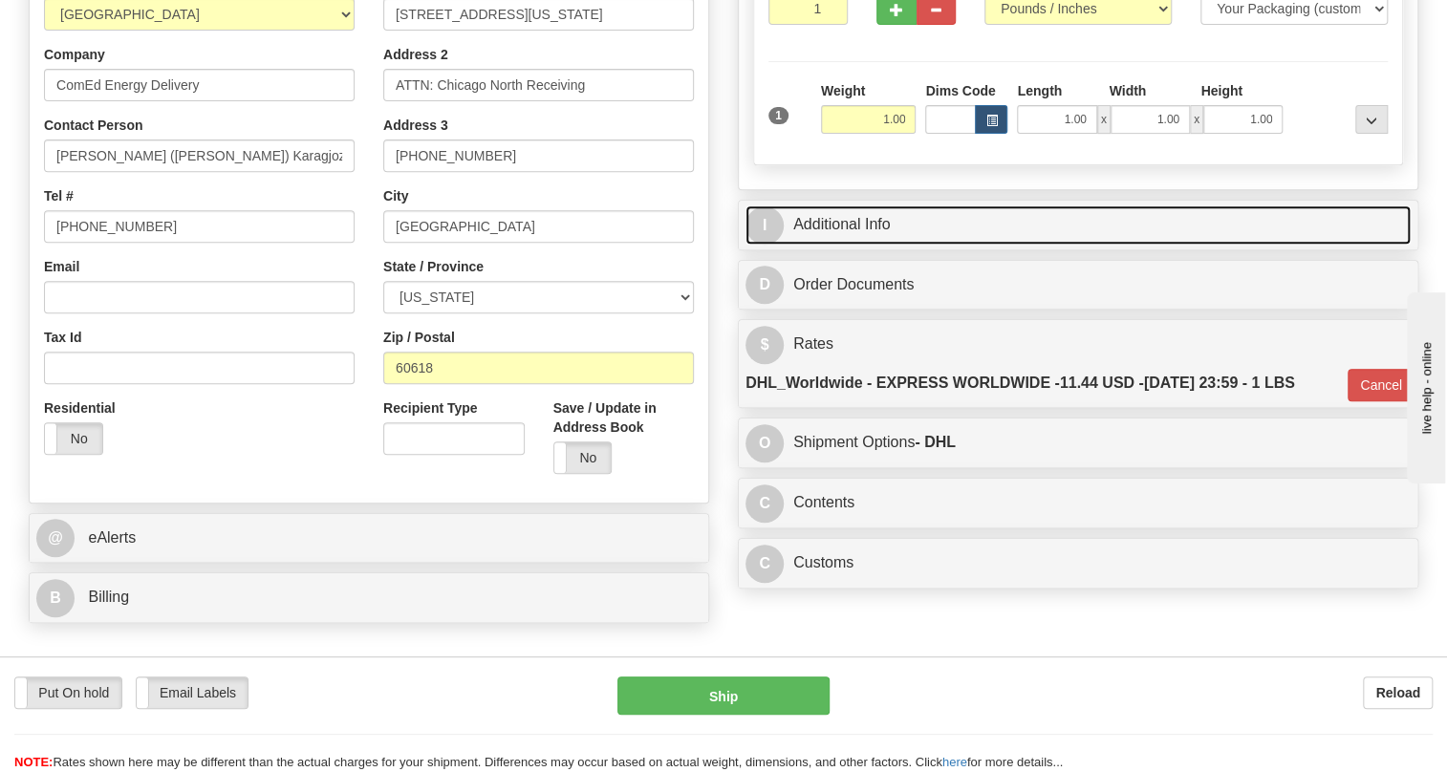
click at [882, 245] on link "I Additional Info" at bounding box center [1078, 225] width 665 height 39
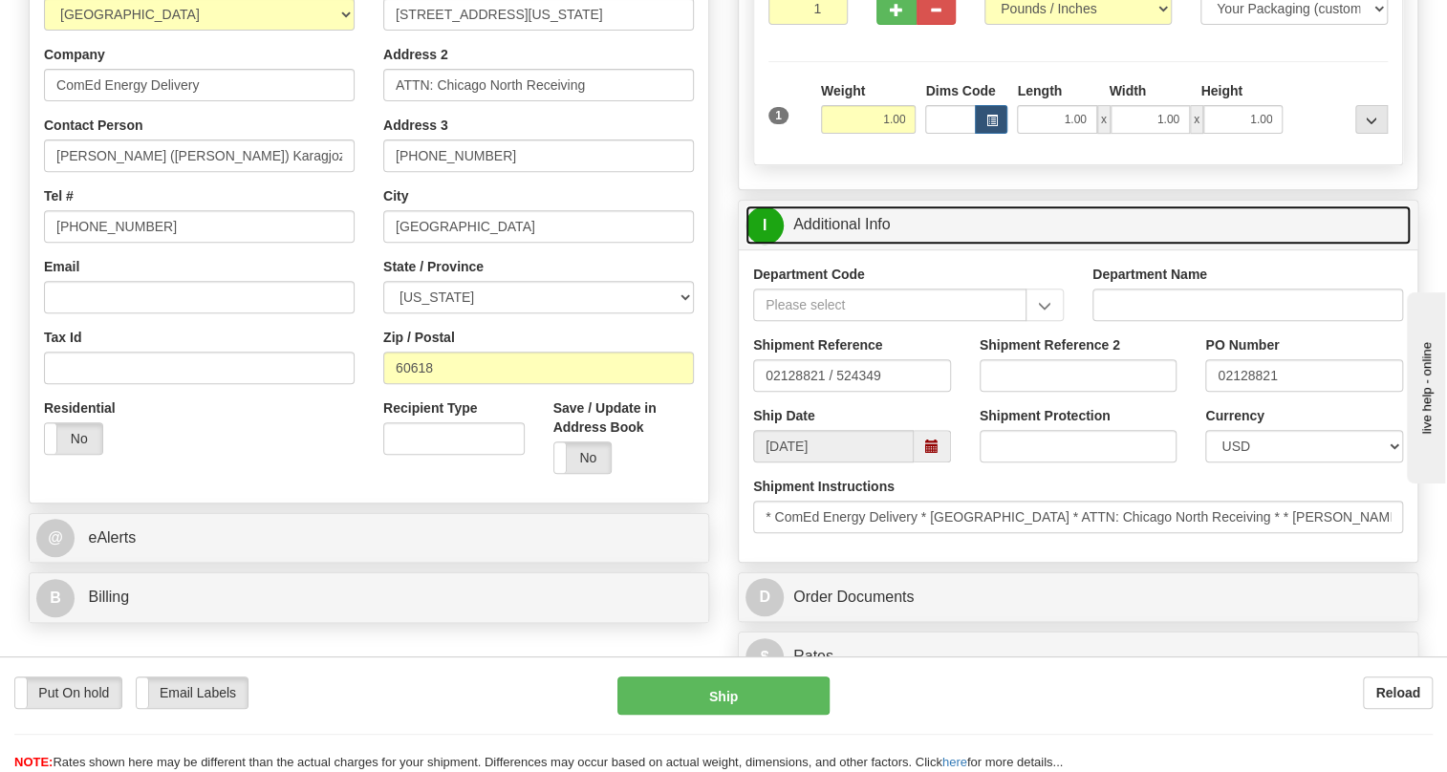
click at [882, 245] on link "I Additional Info" at bounding box center [1078, 225] width 665 height 39
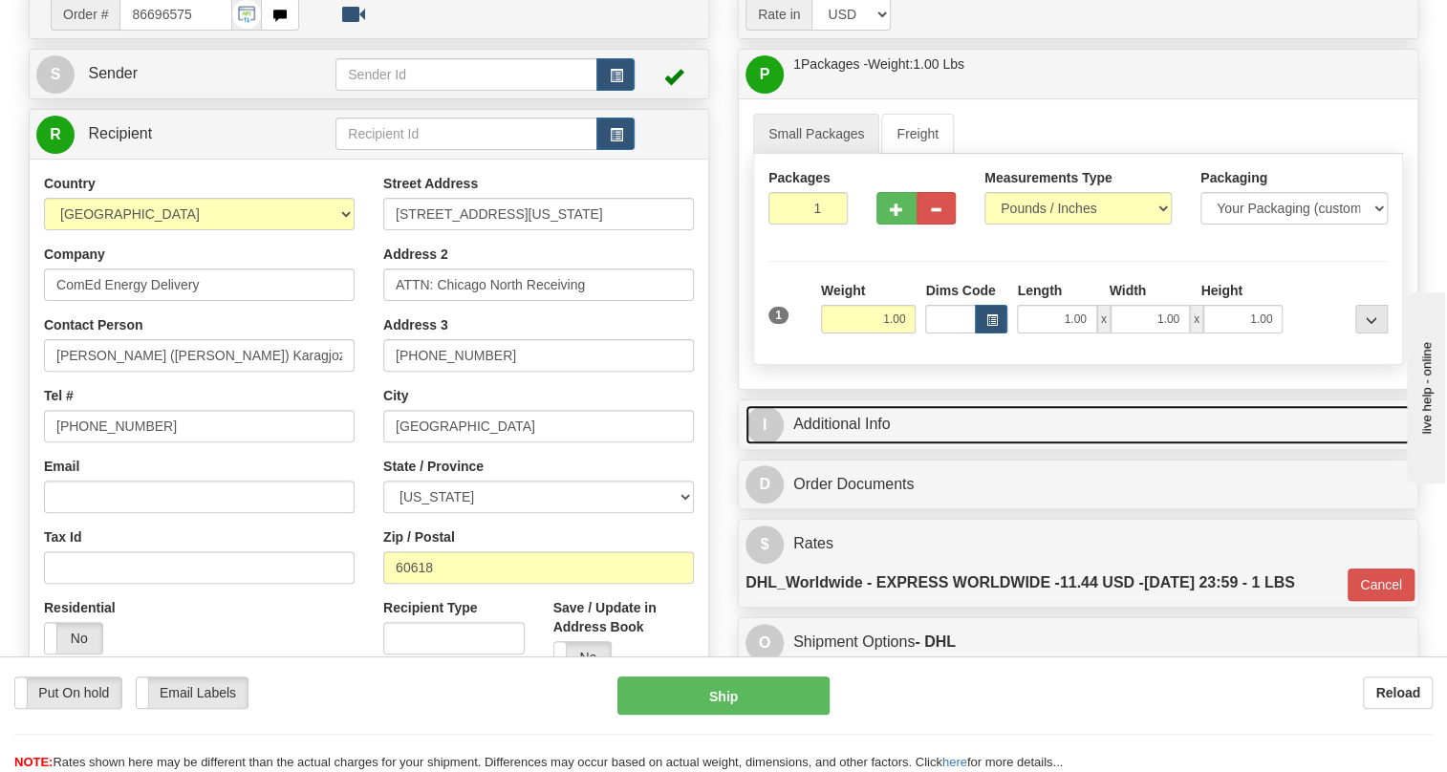
scroll to position [173, 0]
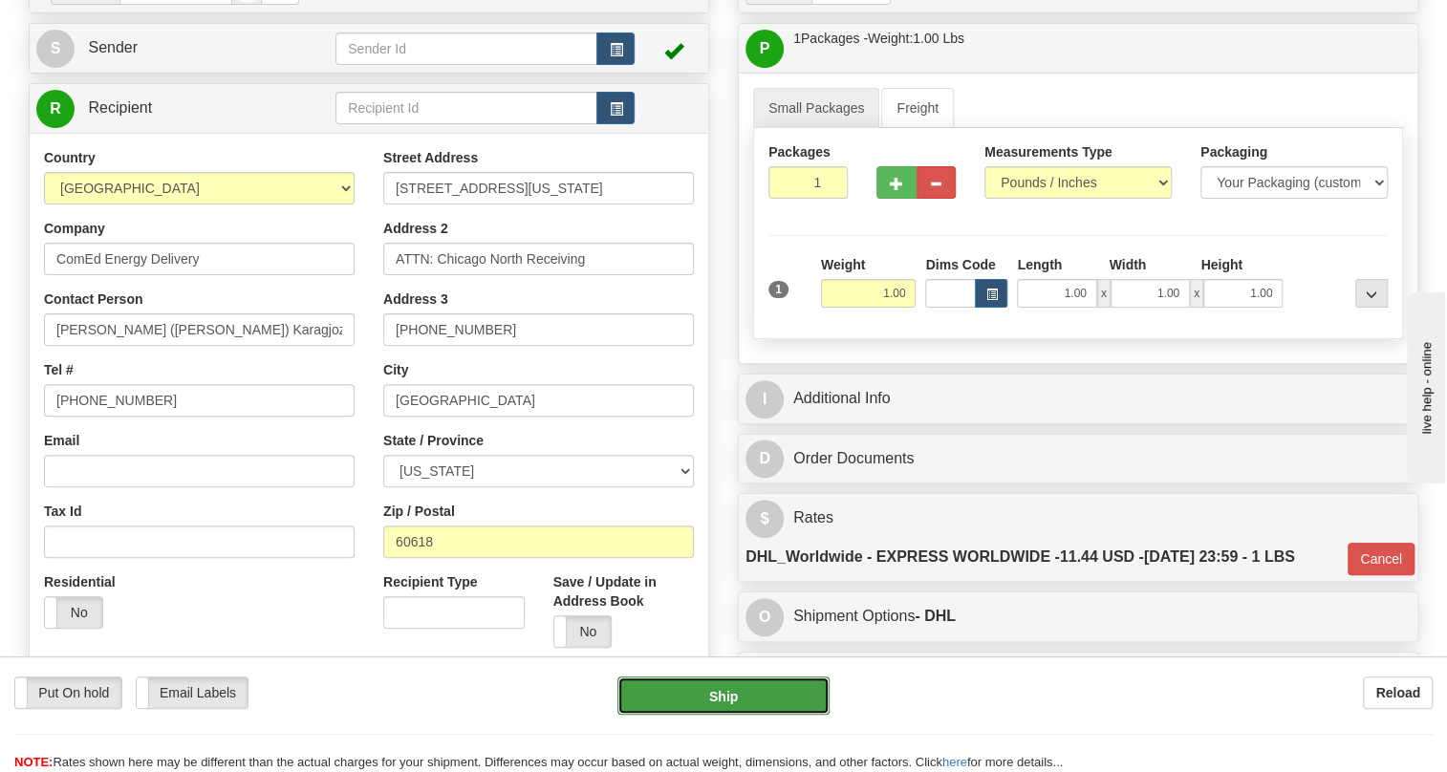
click at [730, 701] on button "Ship" at bounding box center [724, 696] width 212 height 38
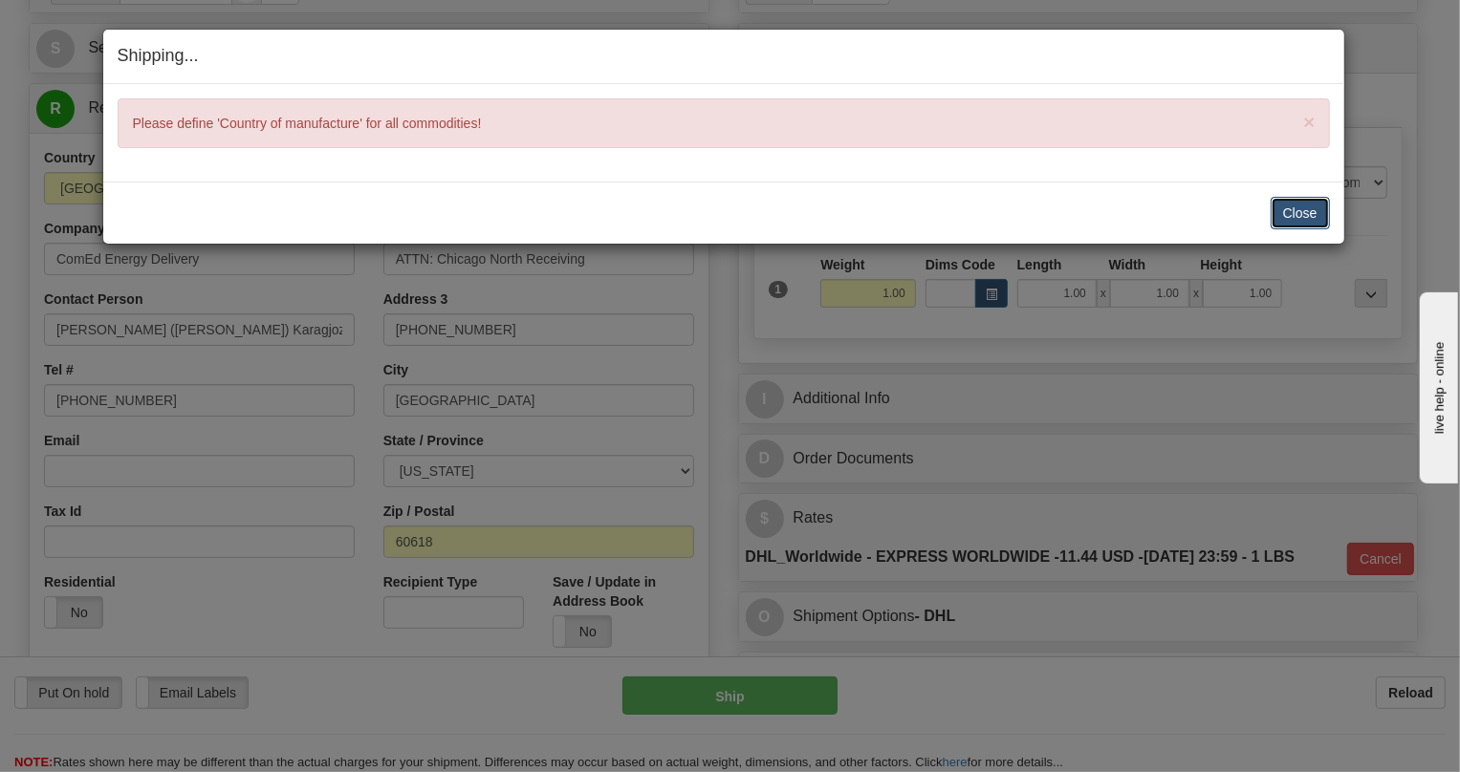
click at [1296, 209] on button "Close" at bounding box center [1299, 213] width 59 height 33
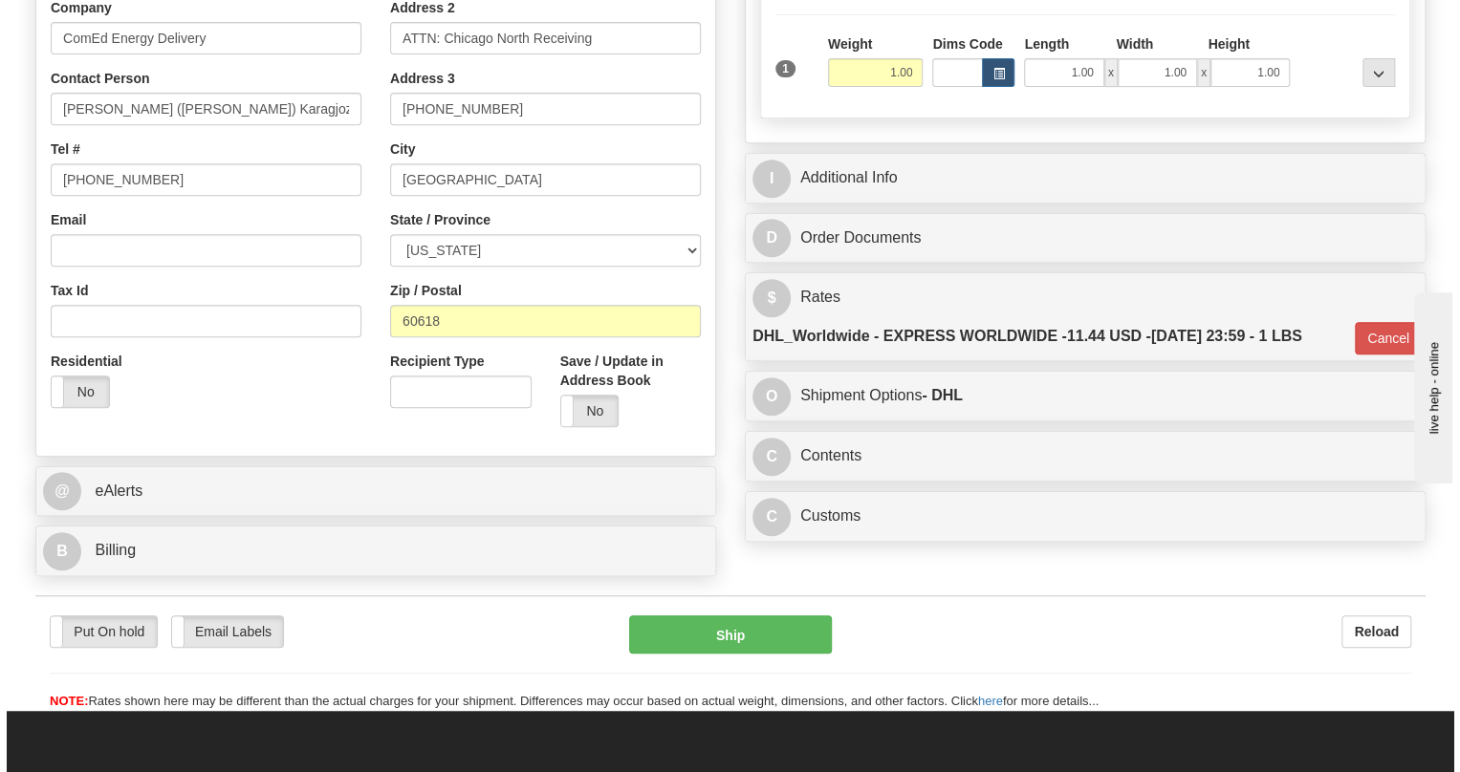
scroll to position [434, 0]
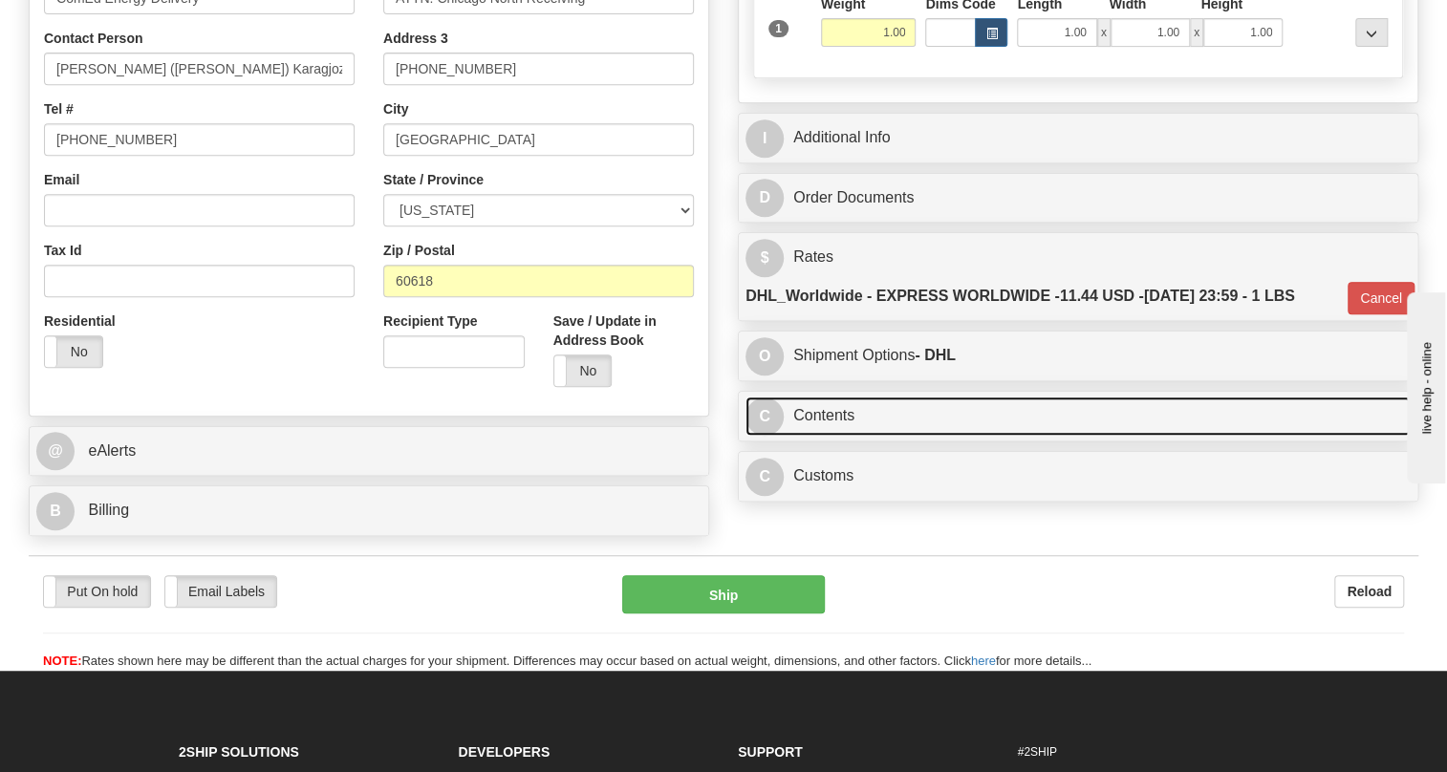
click at [793, 436] on link "C Contents" at bounding box center [1078, 416] width 665 height 39
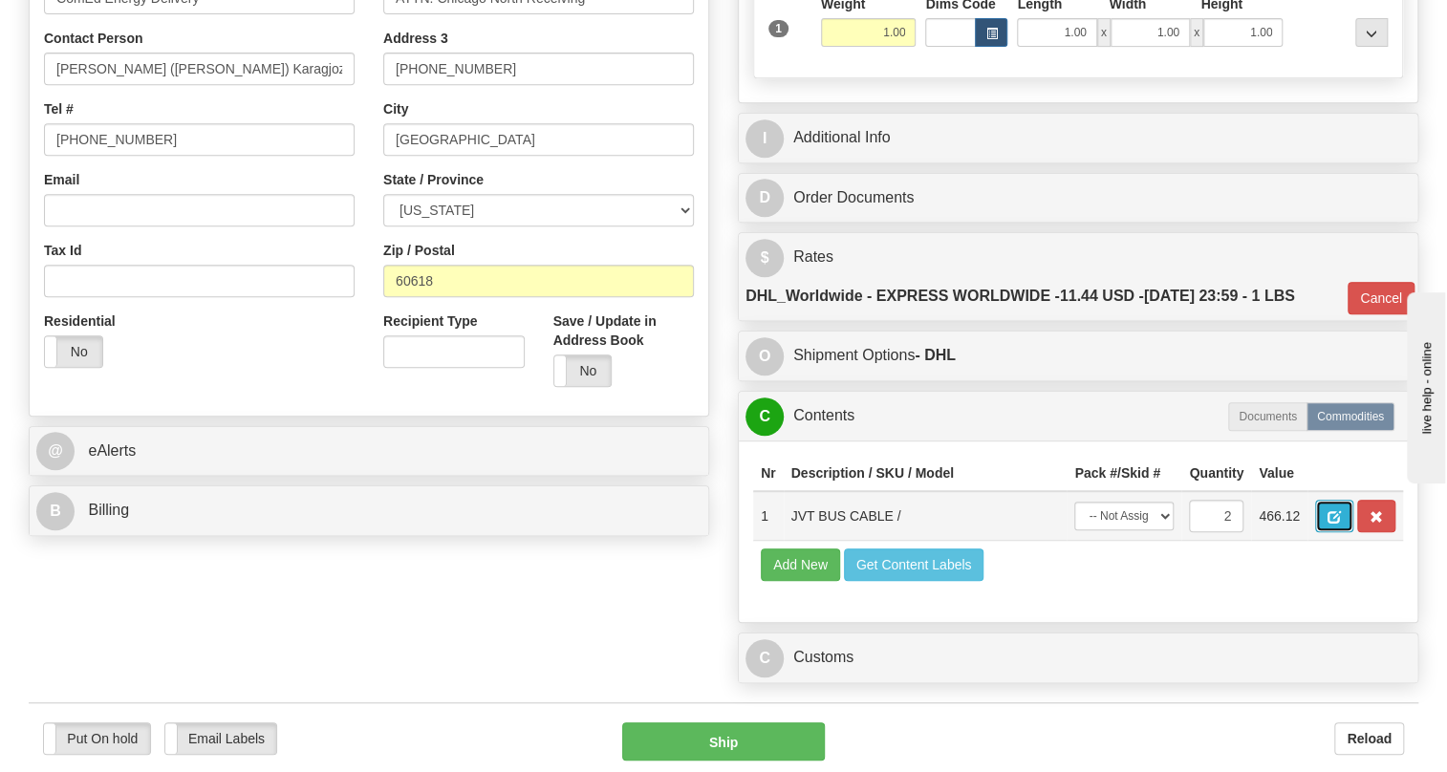
click at [1342, 532] on button "button" at bounding box center [1334, 516] width 38 height 33
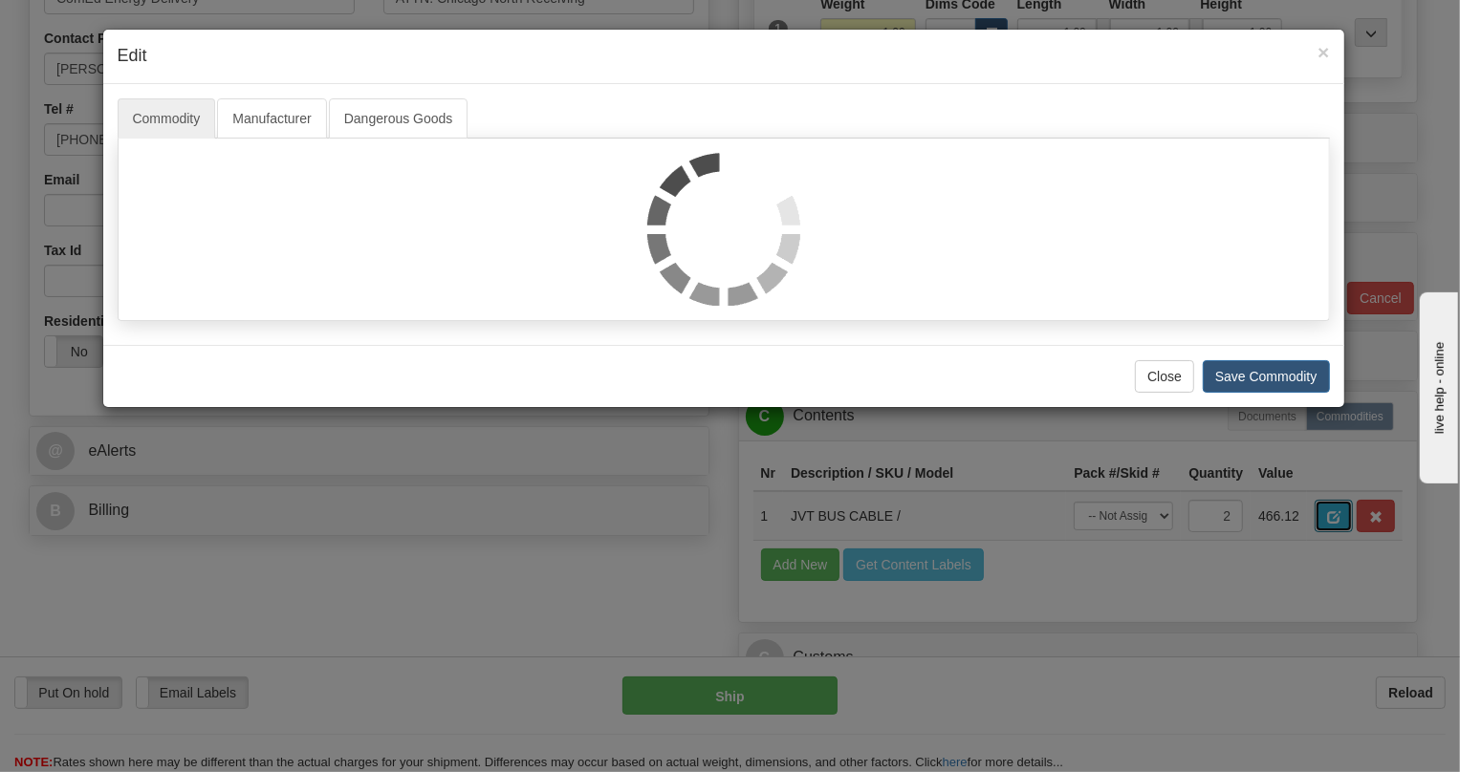
scroll to position [0, 0]
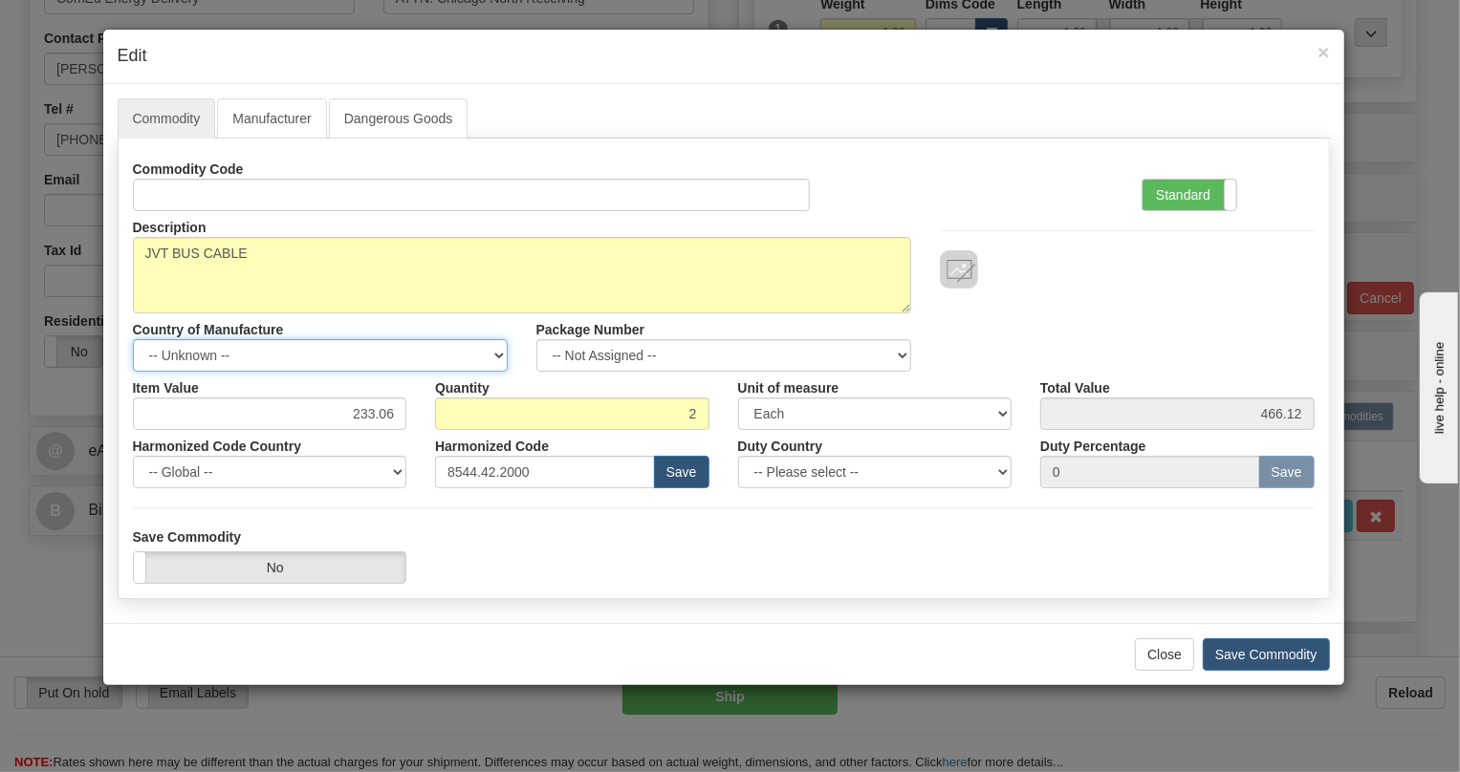
click at [486, 356] on select "-- Unknown -- AFGHANISTAN ALAND ISLANDS ALBANIA ALGERIA AMERICAN SAMOA ANDORRA …" at bounding box center [320, 355] width 375 height 33
select select "CA"
click at [133, 339] on select "-- Unknown -- AFGHANISTAN ALAND ISLANDS ALBANIA ALGERIA AMERICAN SAMOA ANDORRA …" at bounding box center [320, 355] width 375 height 33
click at [1187, 197] on label "Standard" at bounding box center [1189, 195] width 94 height 31
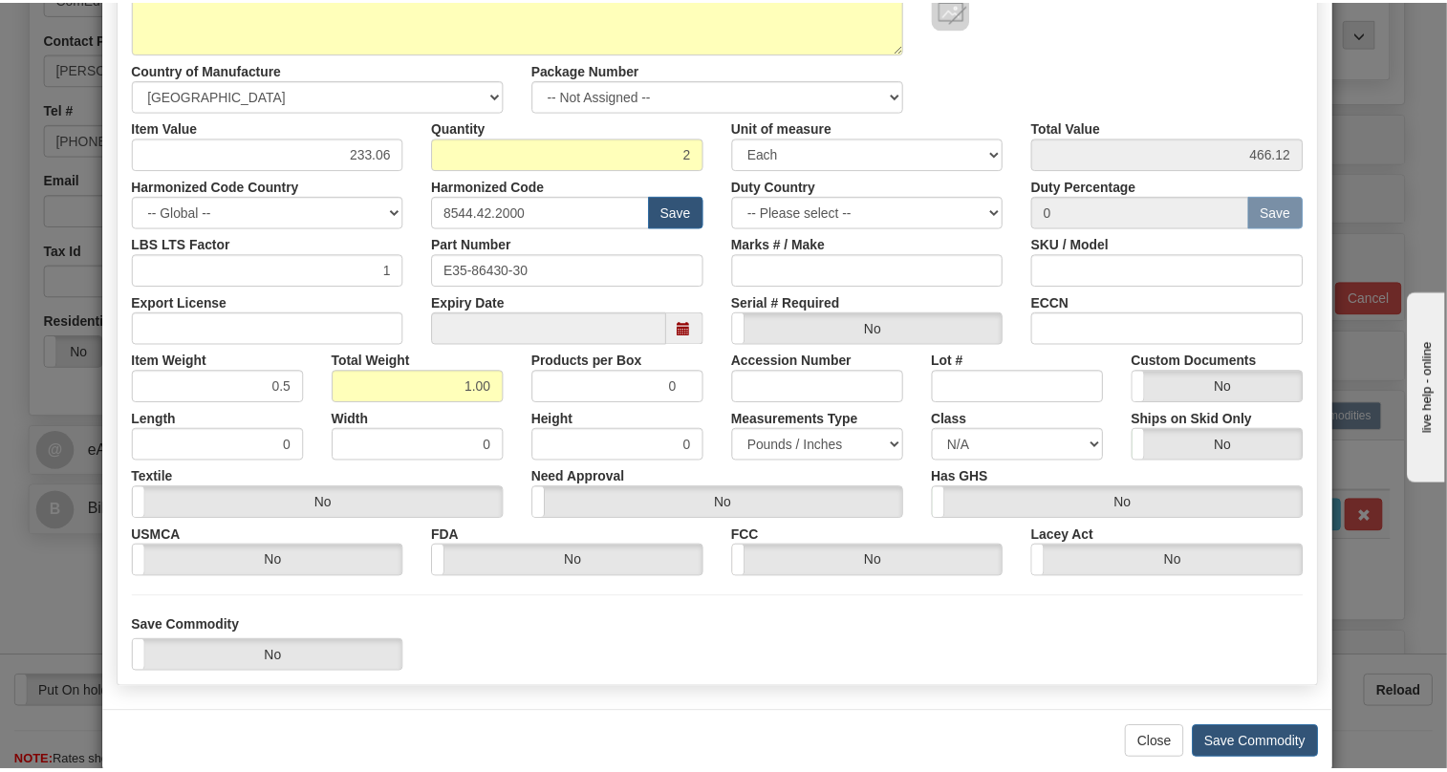
scroll to position [291, 0]
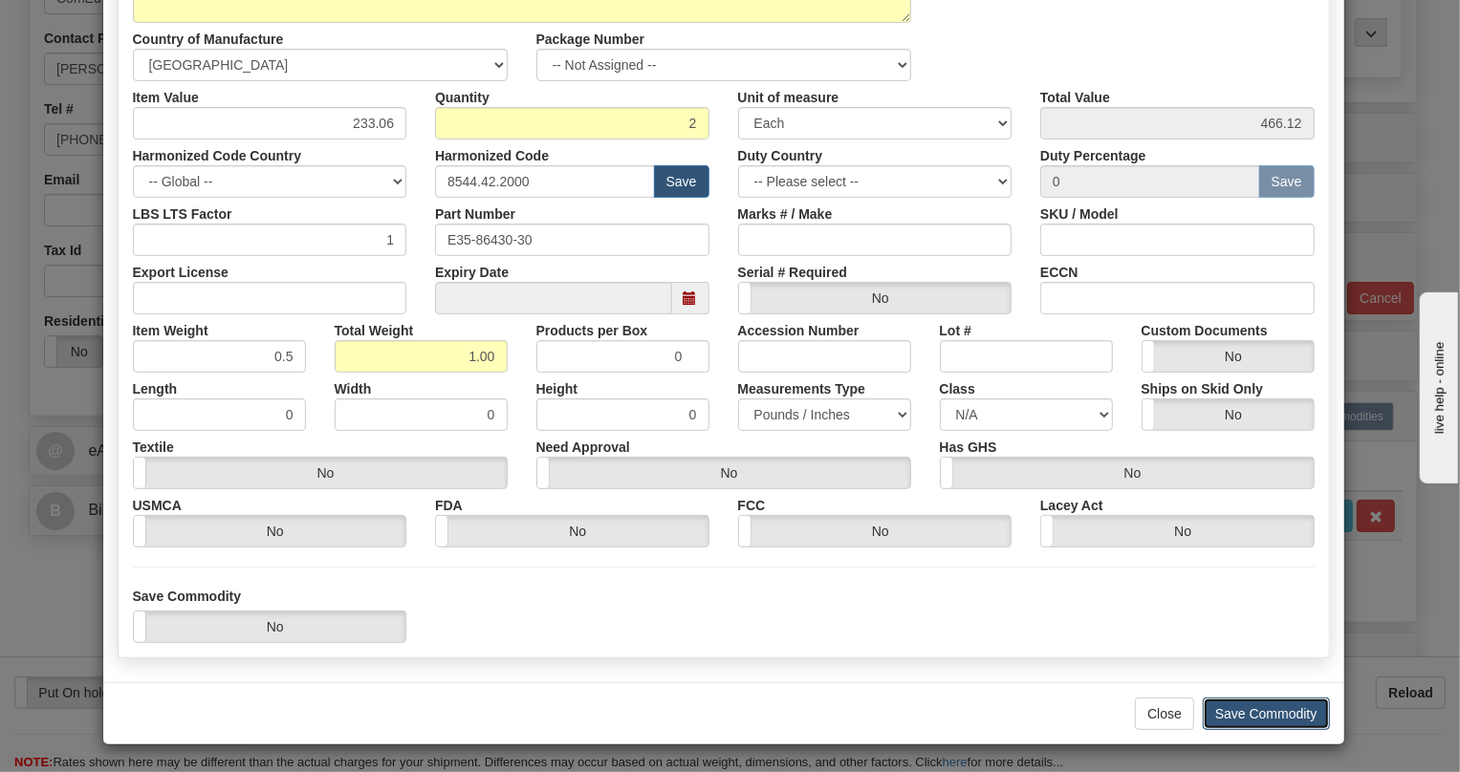
click at [1246, 714] on button "Save Commodity" at bounding box center [1266, 714] width 127 height 33
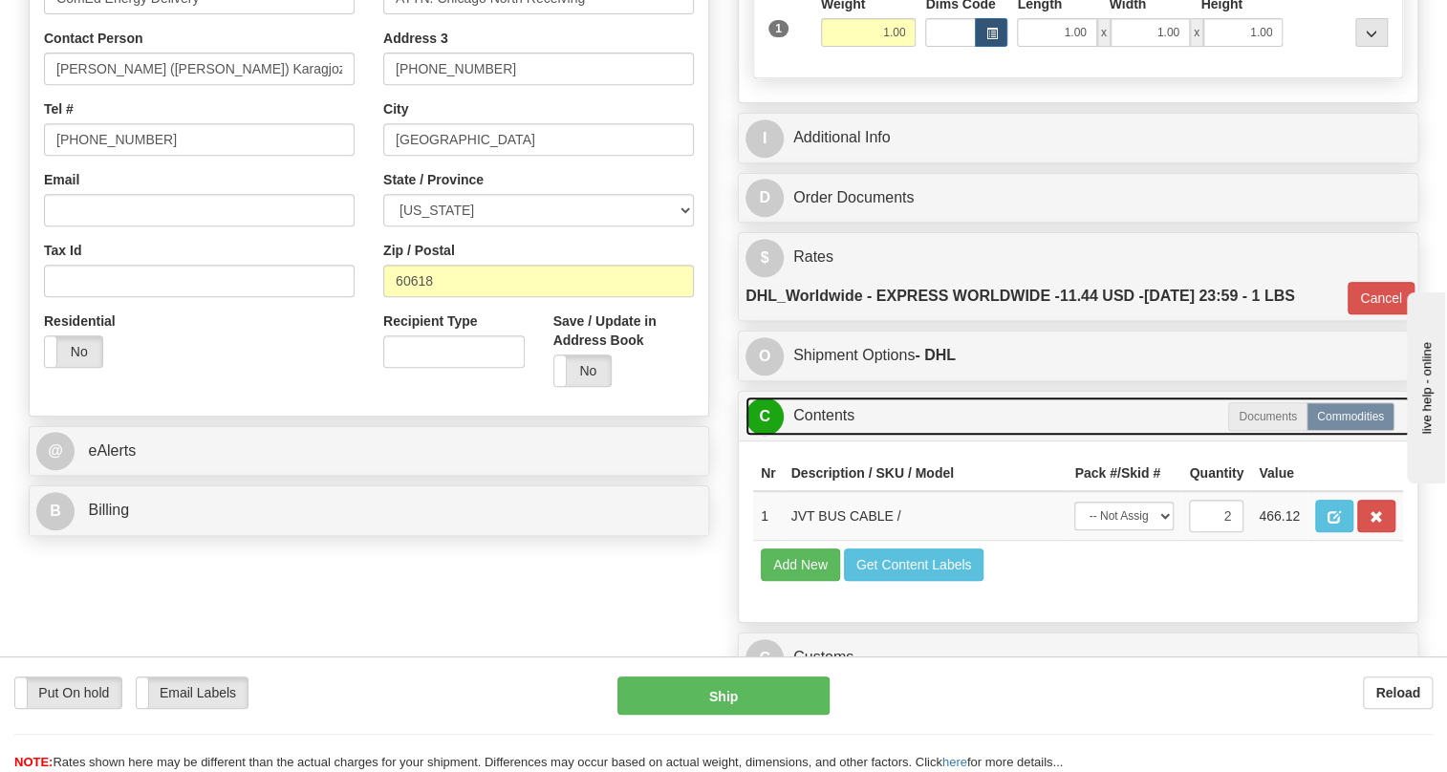
click at [823, 436] on link "C Contents" at bounding box center [1078, 416] width 665 height 39
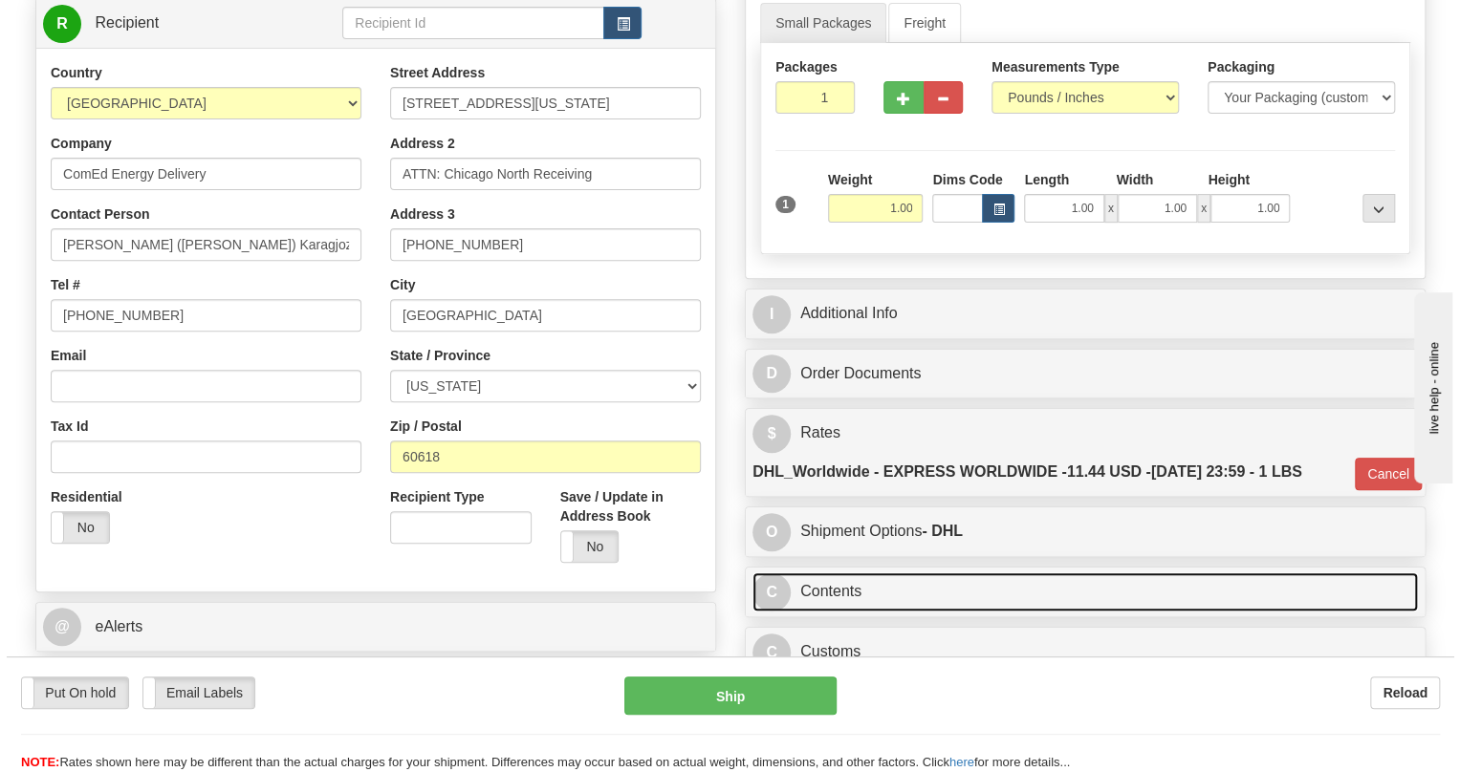
scroll to position [260, 0]
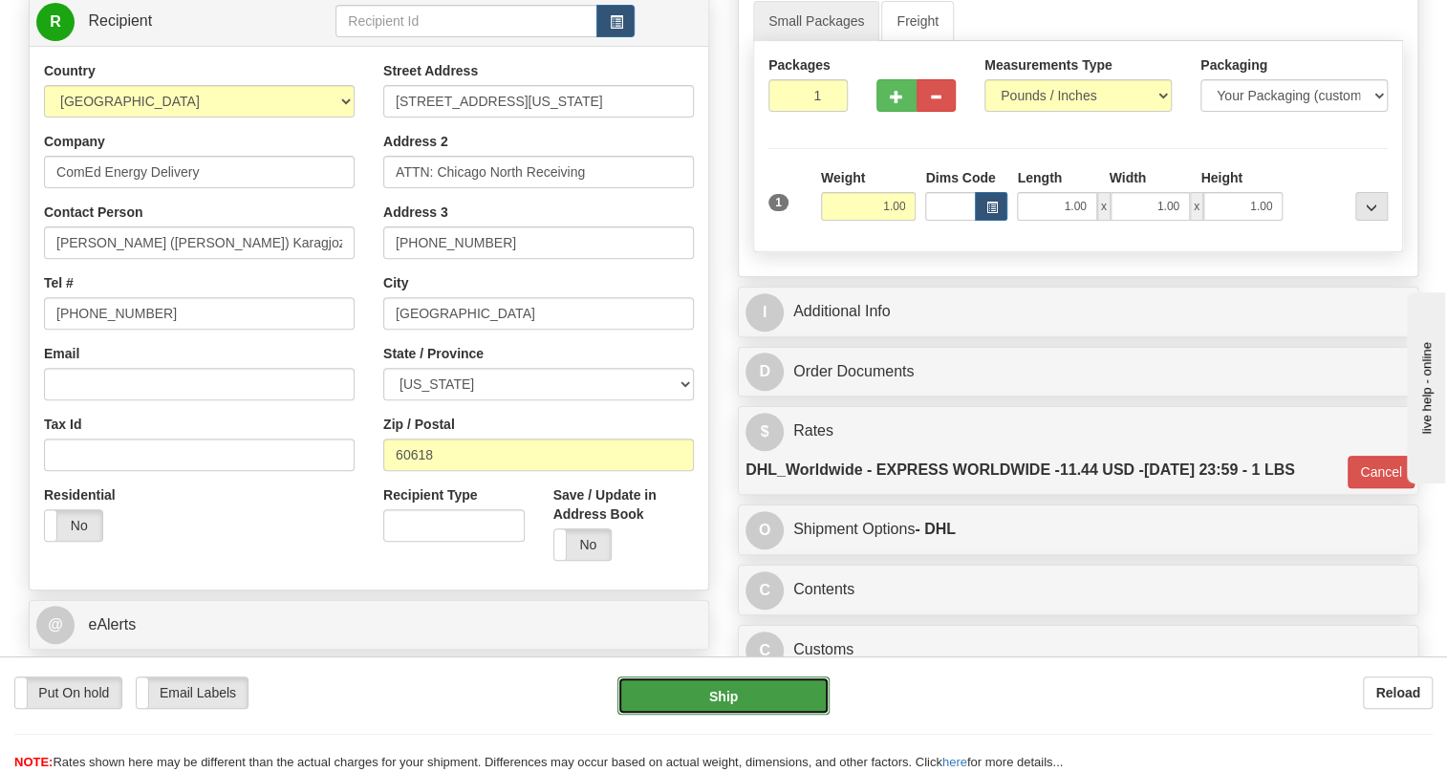
click at [723, 702] on button "Ship" at bounding box center [724, 696] width 212 height 38
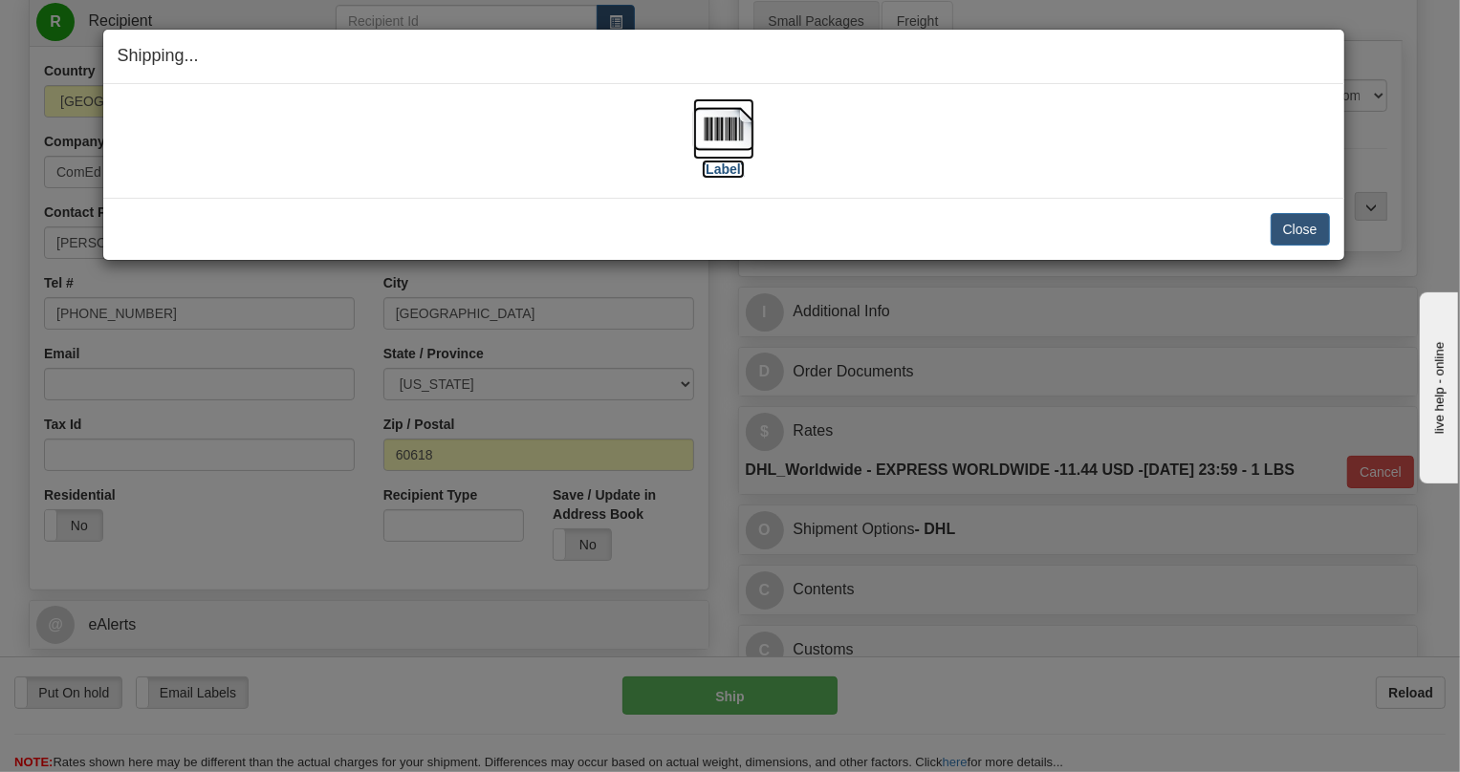
click at [720, 129] on img at bounding box center [723, 128] width 61 height 61
click at [1296, 223] on button "Close" at bounding box center [1299, 229] width 59 height 33
